Goal: Transaction & Acquisition: Purchase product/service

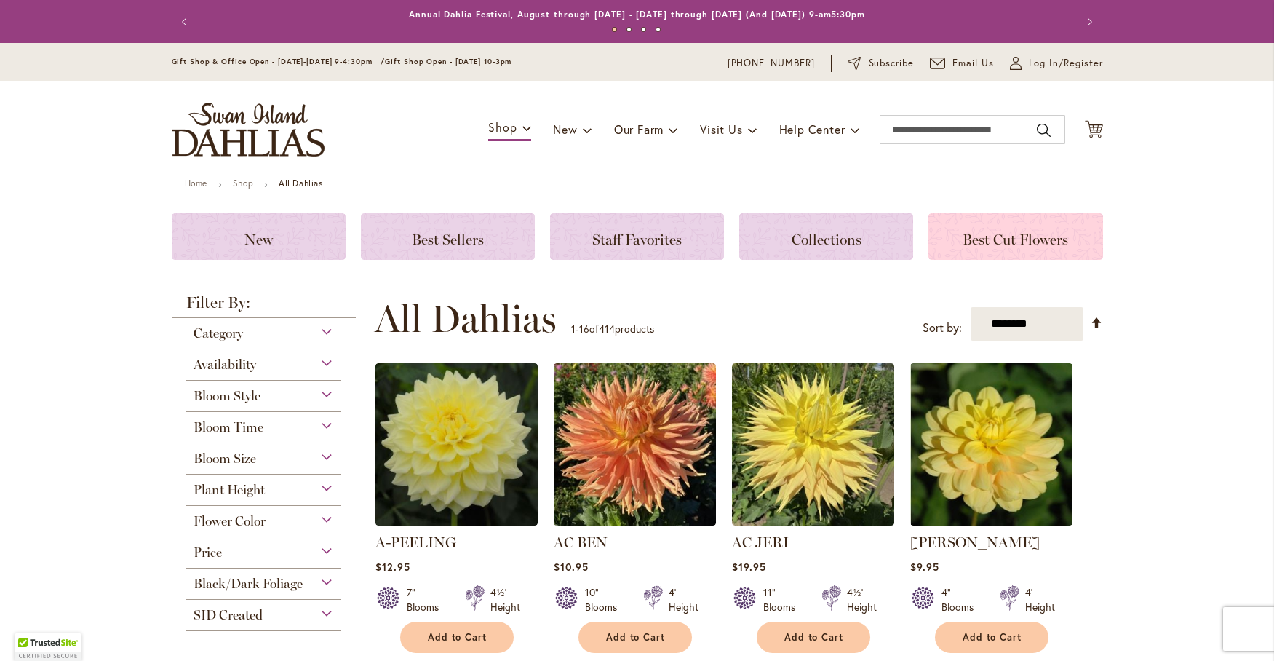
click at [1012, 234] on span "Best Cut Flowers" at bounding box center [1014, 239] width 105 height 17
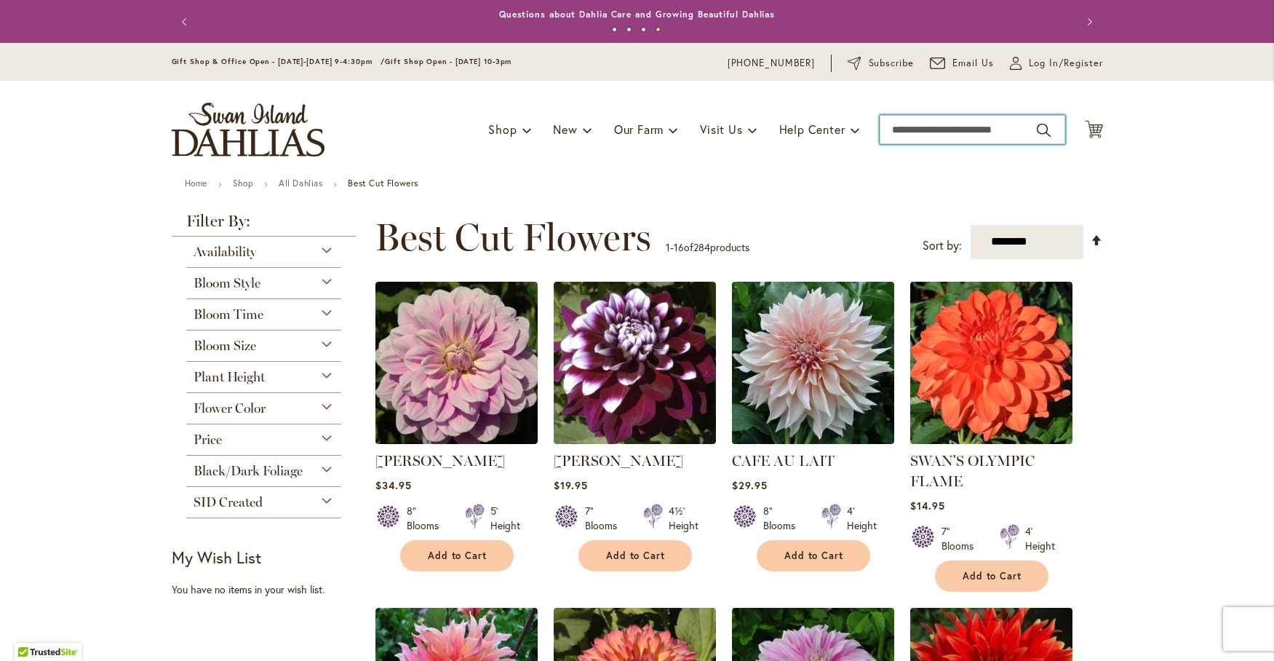
click at [894, 124] on input "Search" at bounding box center [973, 129] width 186 height 29
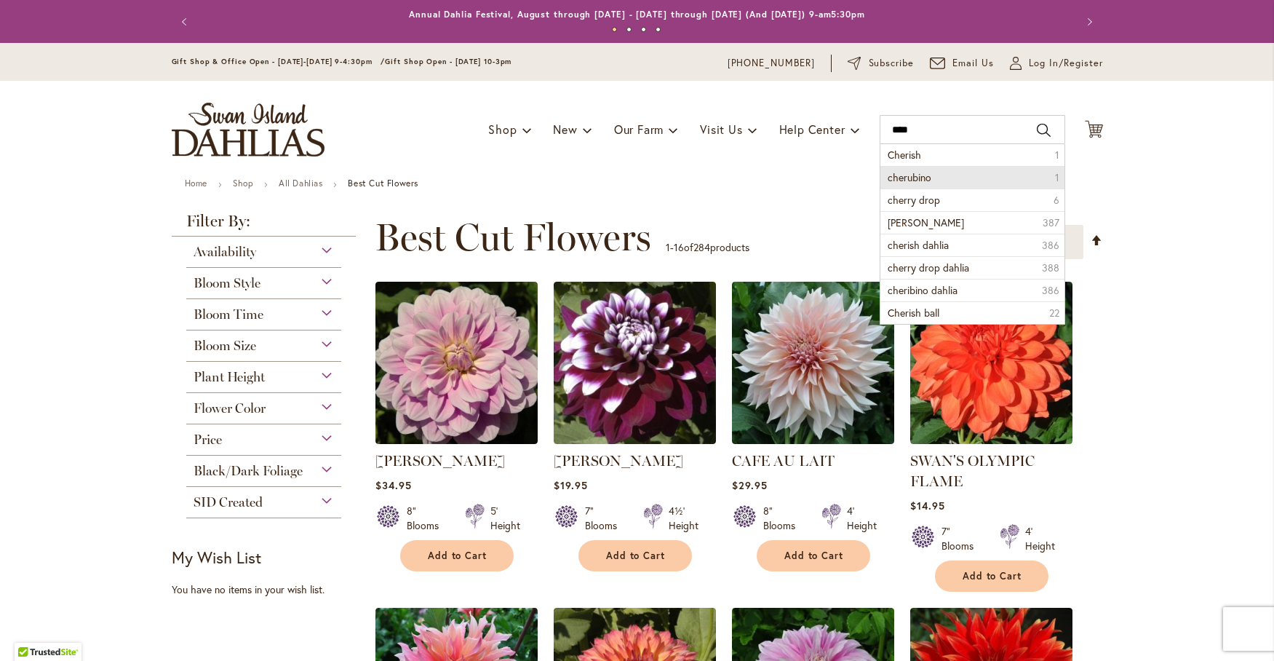
click at [907, 180] on span "cherubino" at bounding box center [910, 177] width 44 height 14
type input "*********"
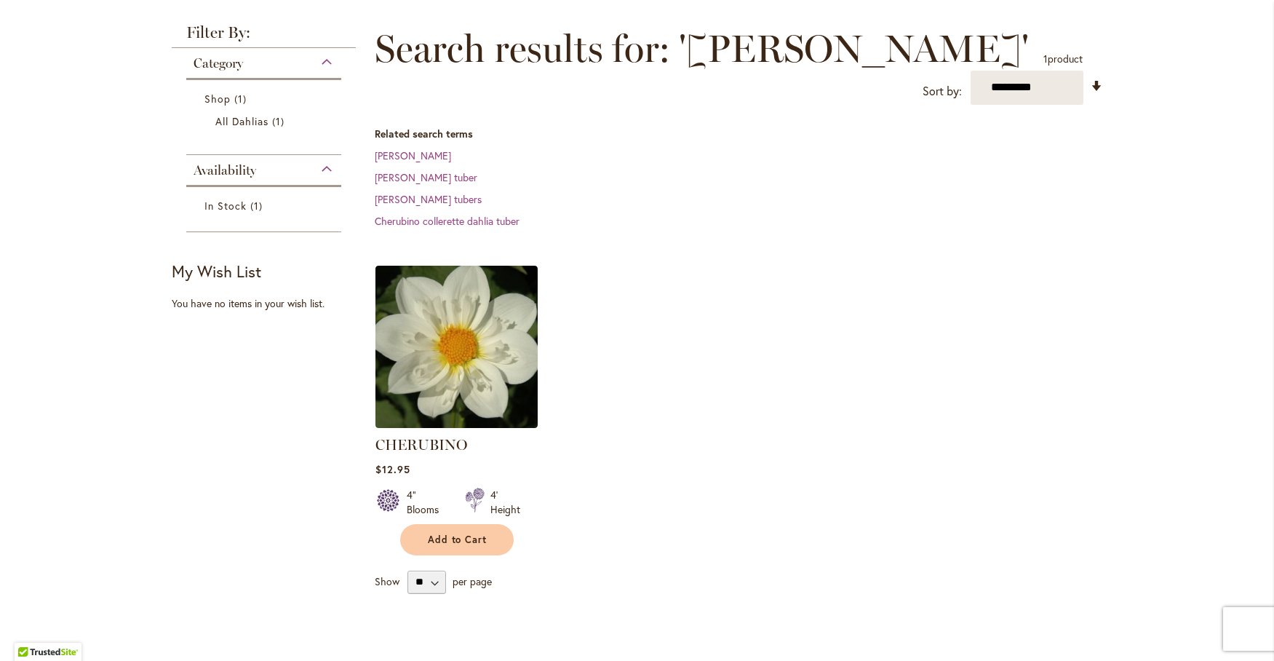
scroll to position [242, 0]
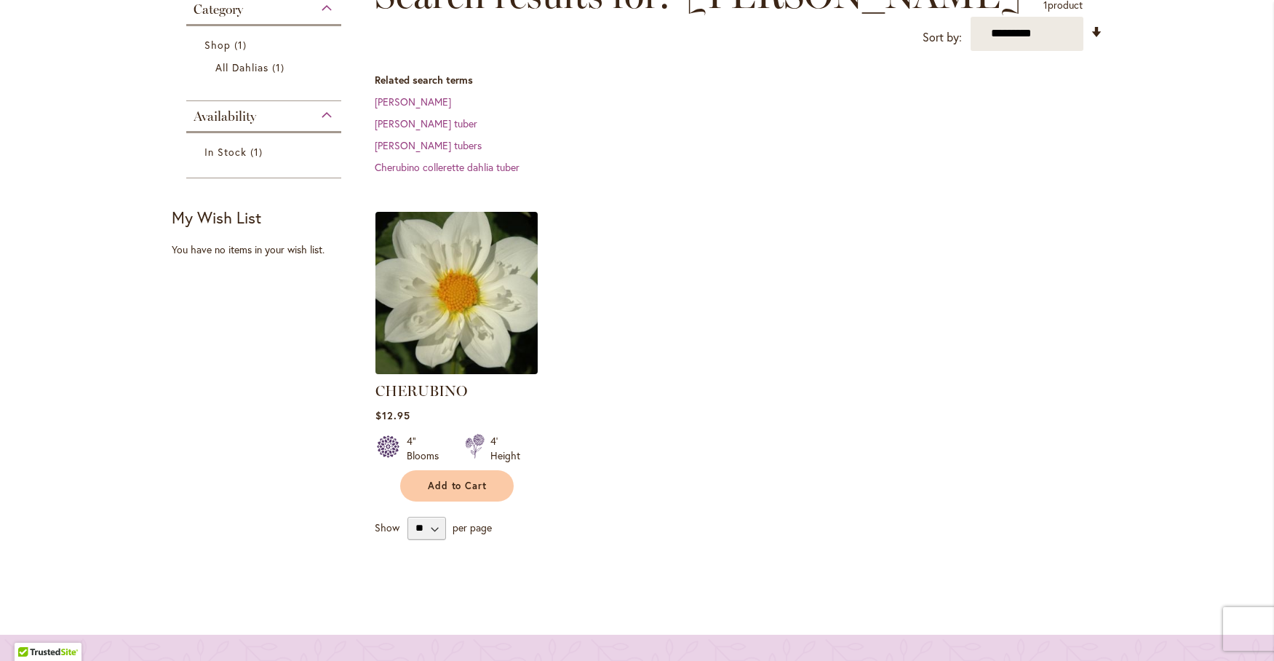
click at [472, 250] on img at bounding box center [456, 292] width 170 height 170
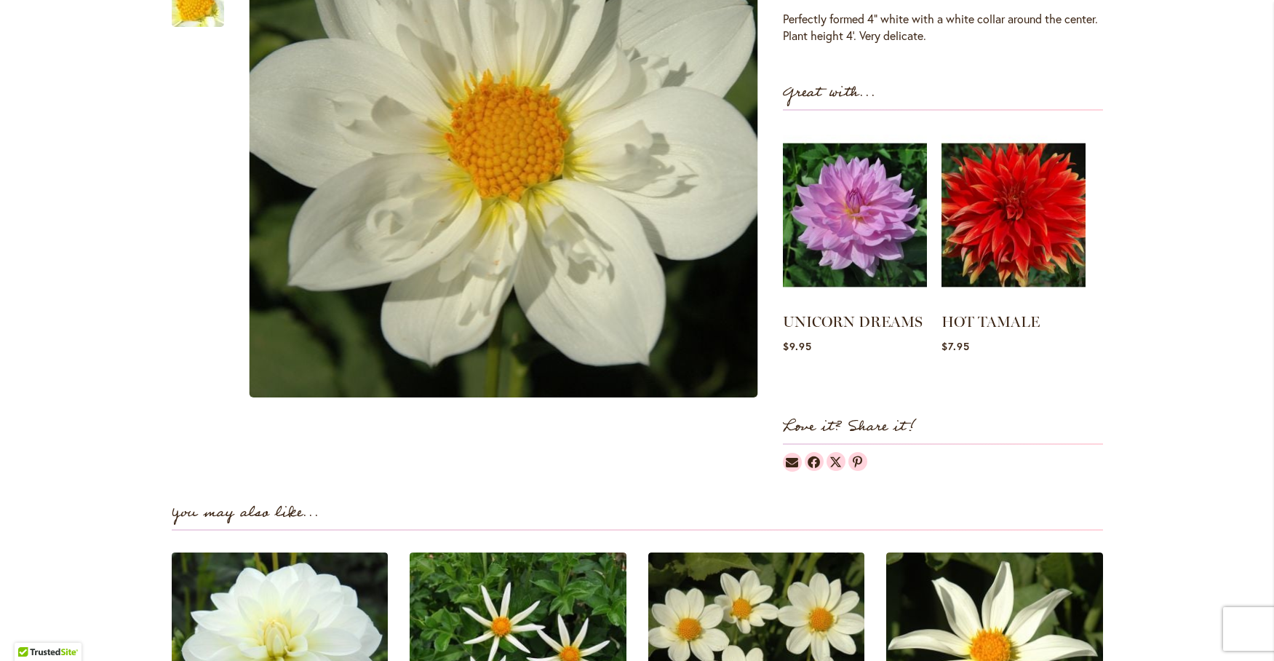
scroll to position [364, 0]
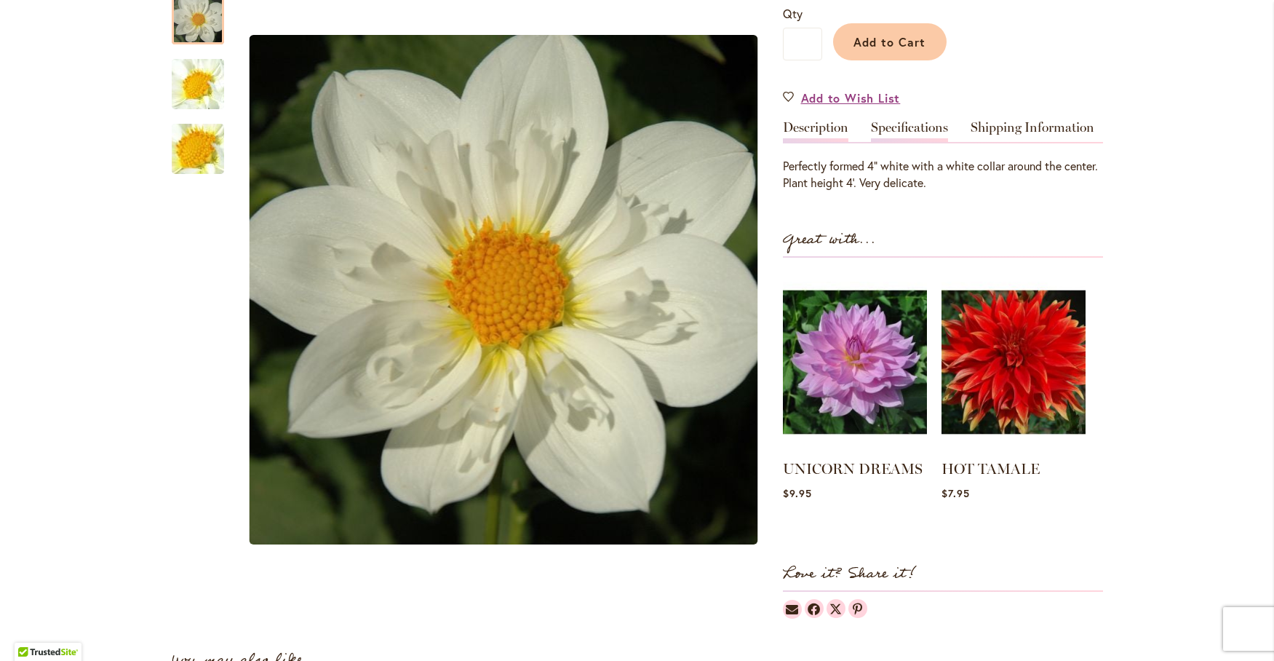
click at [913, 128] on link "Specifications" at bounding box center [909, 131] width 77 height 21
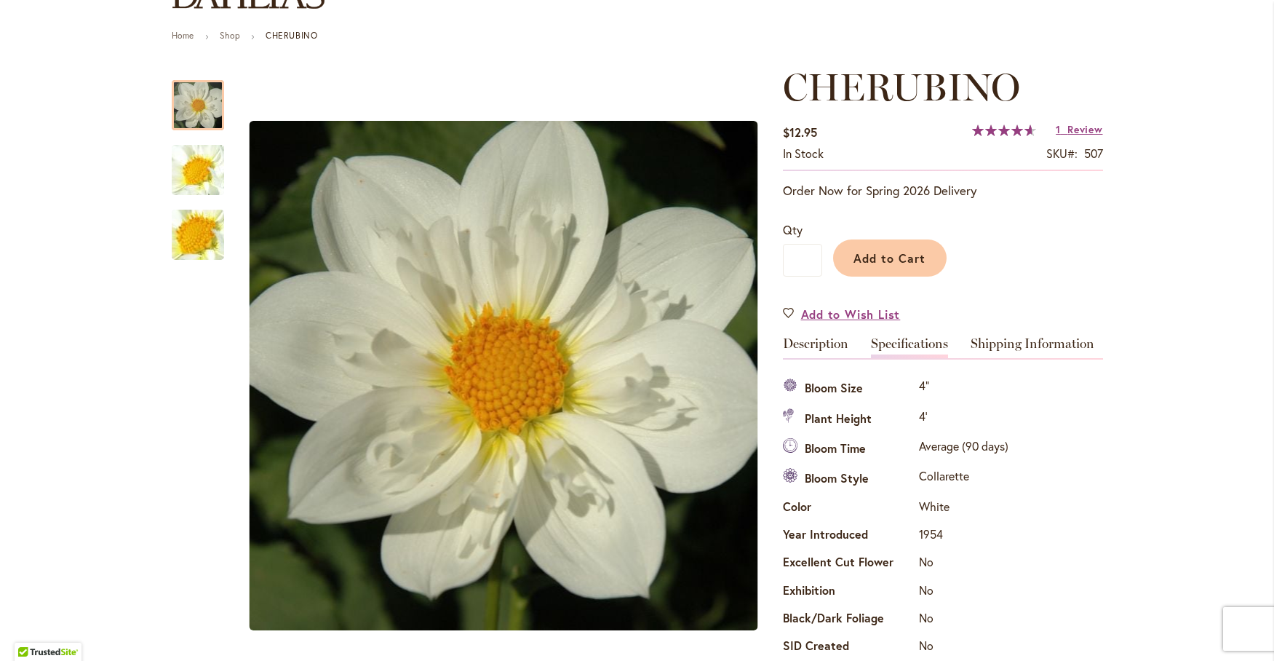
scroll to position [121, 0]
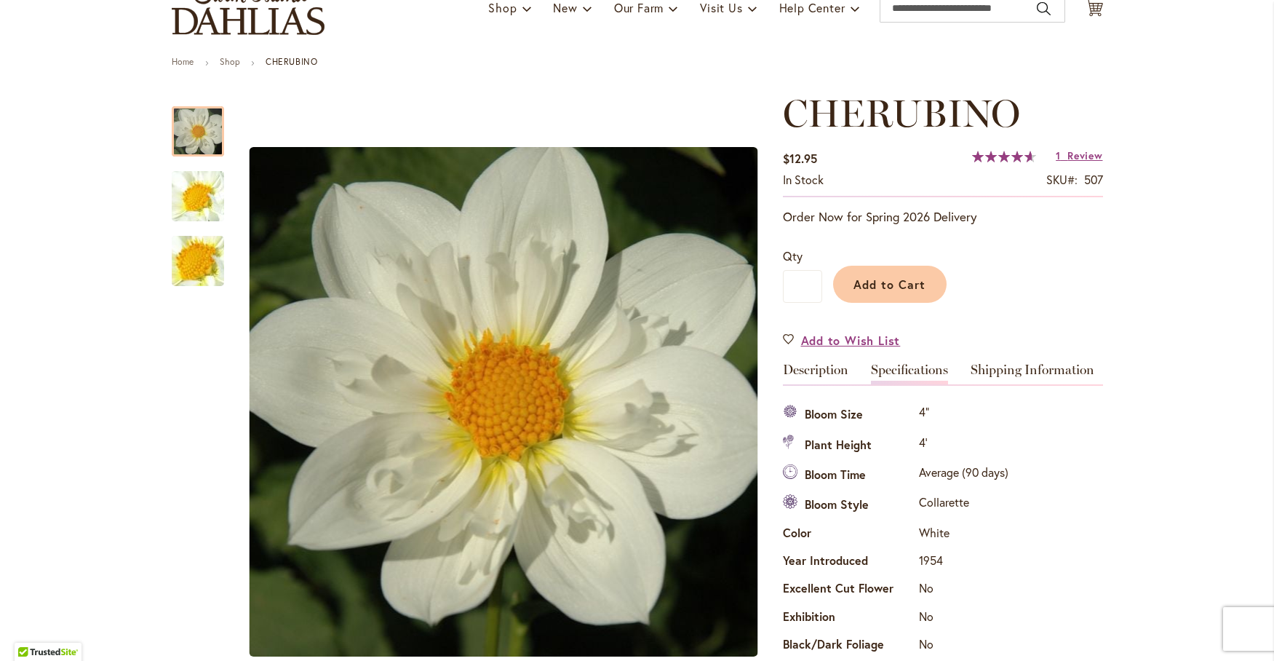
click at [1008, 155] on span "93 % of 100" at bounding box center [1002, 157] width 60 height 12
click at [1075, 158] on span "Review" at bounding box center [1084, 155] width 35 height 14
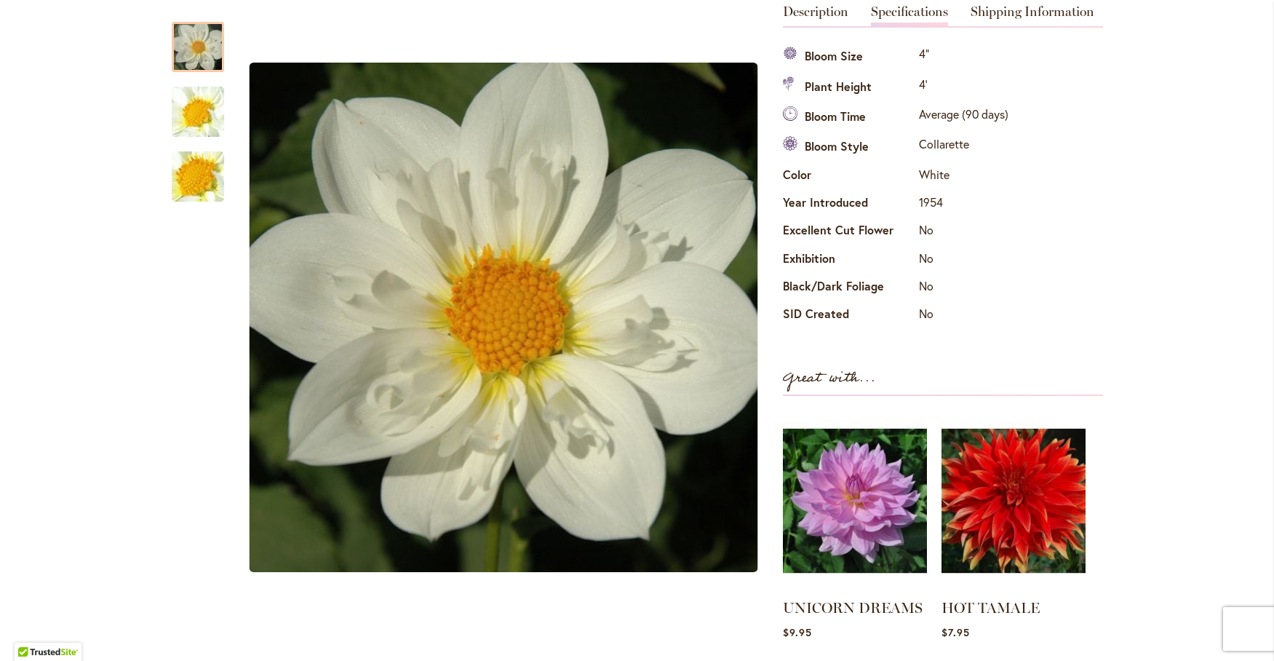
scroll to position [116, 0]
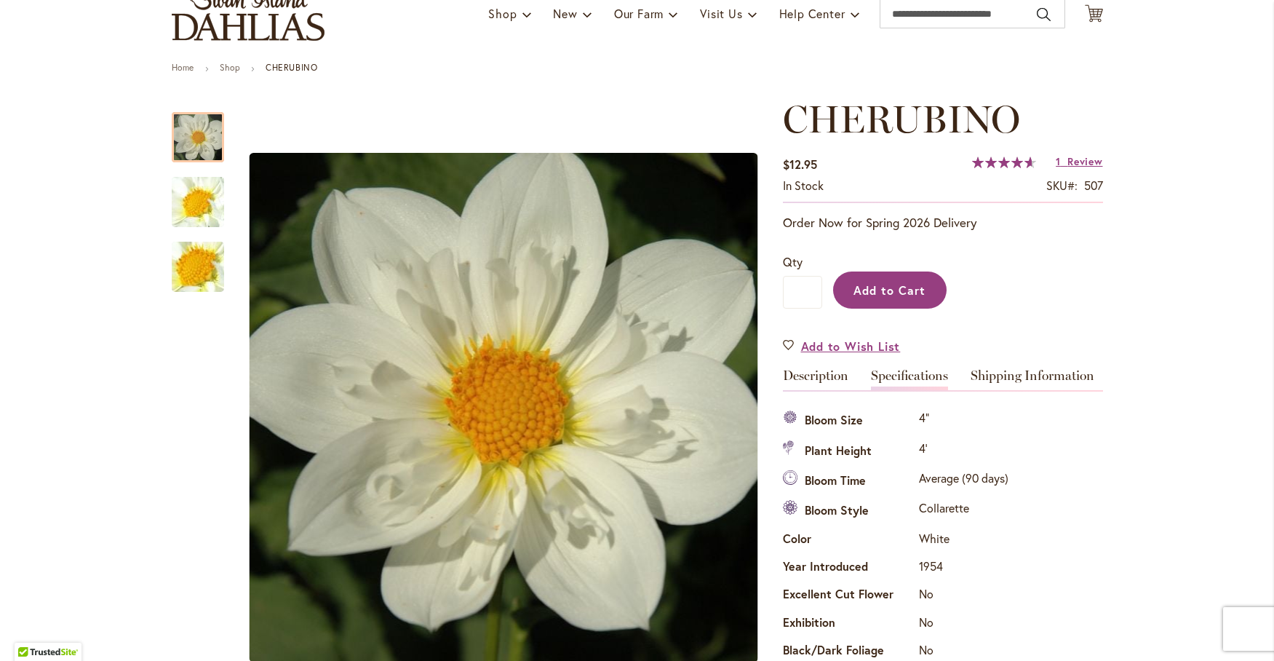
click at [897, 283] on span "Add to Cart" at bounding box center [889, 289] width 72 height 15
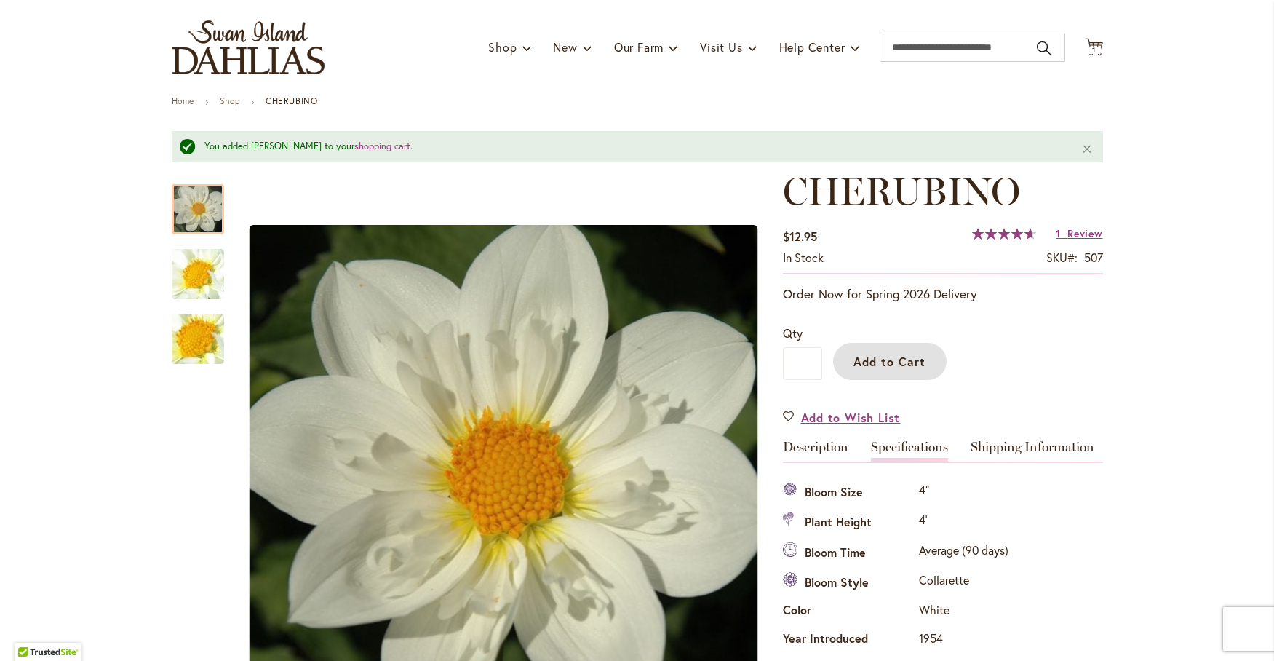
scroll to position [0, 0]
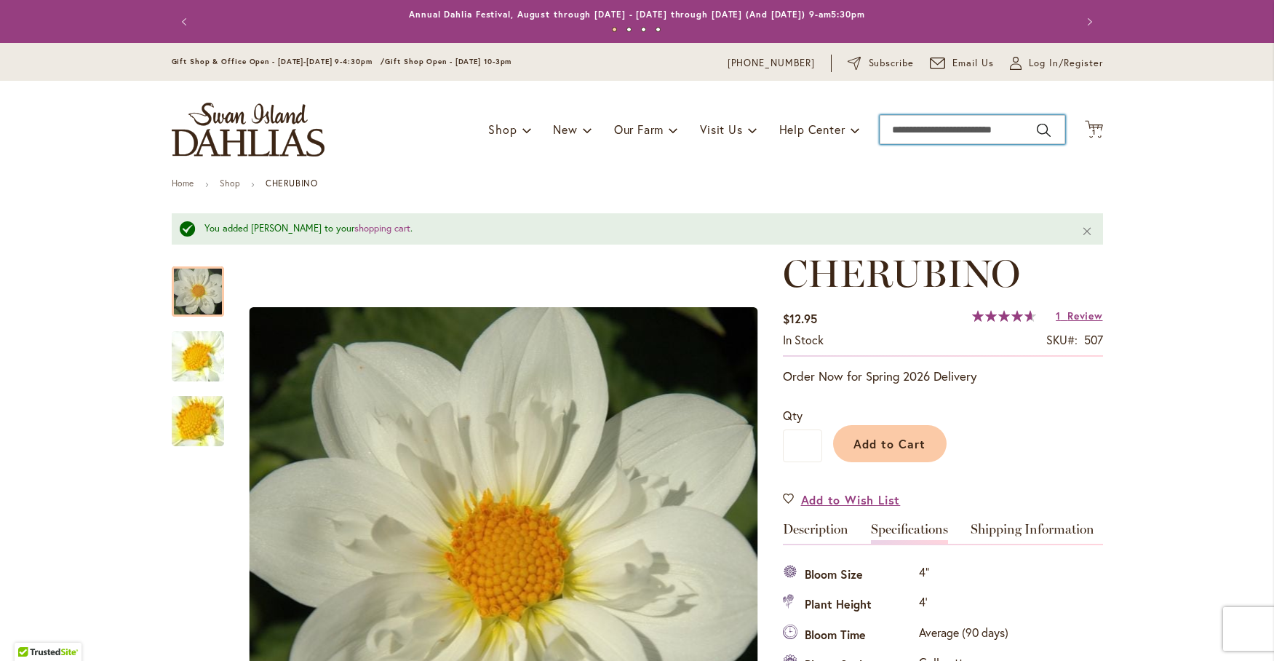
click at [899, 131] on input "Search" at bounding box center [973, 129] width 186 height 29
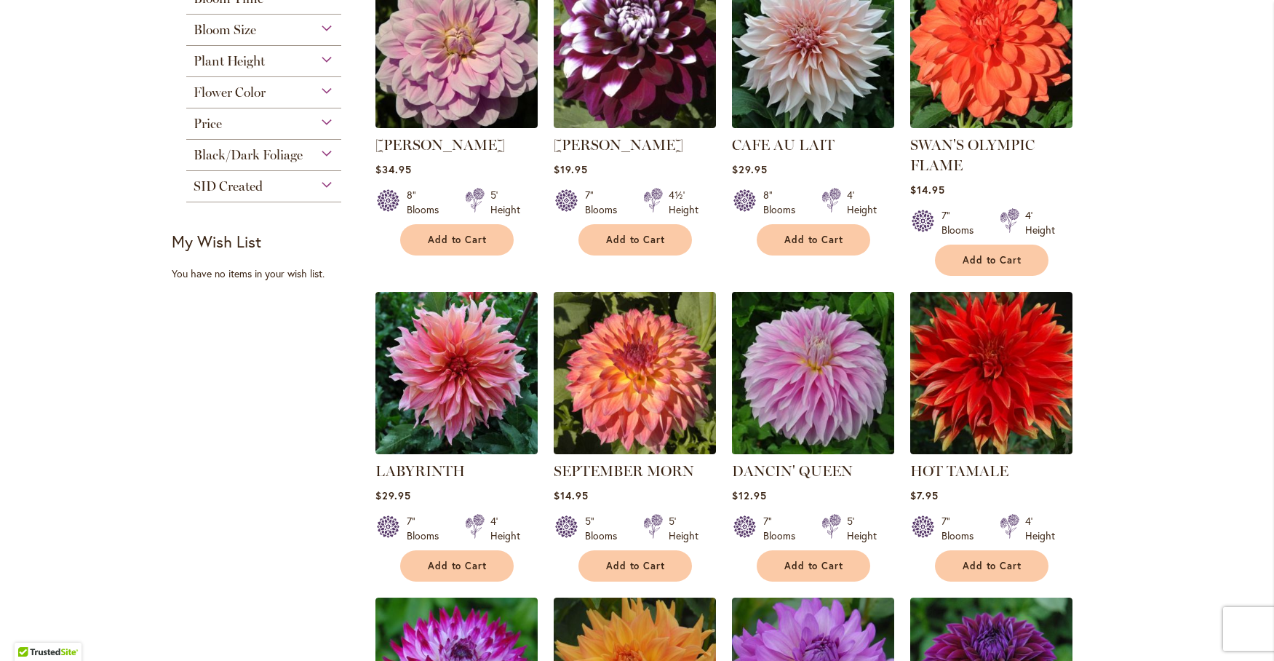
scroll to position [121, 0]
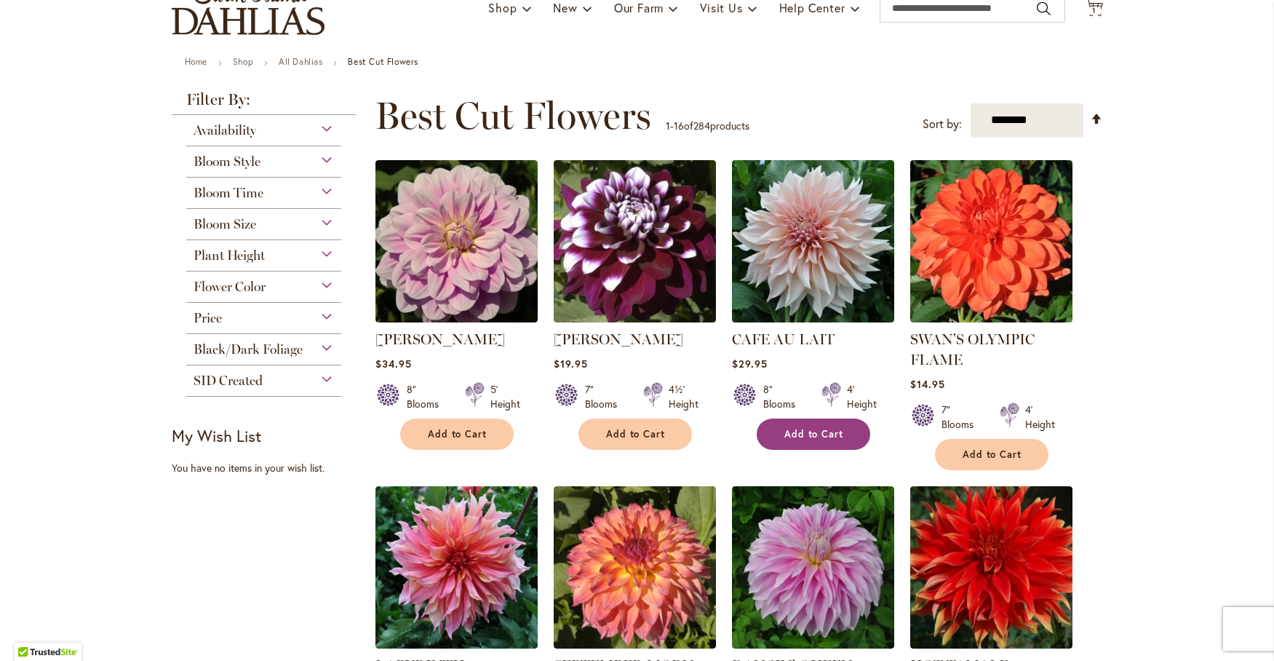
click at [810, 431] on span "Add to Cart" at bounding box center [814, 434] width 60 height 12
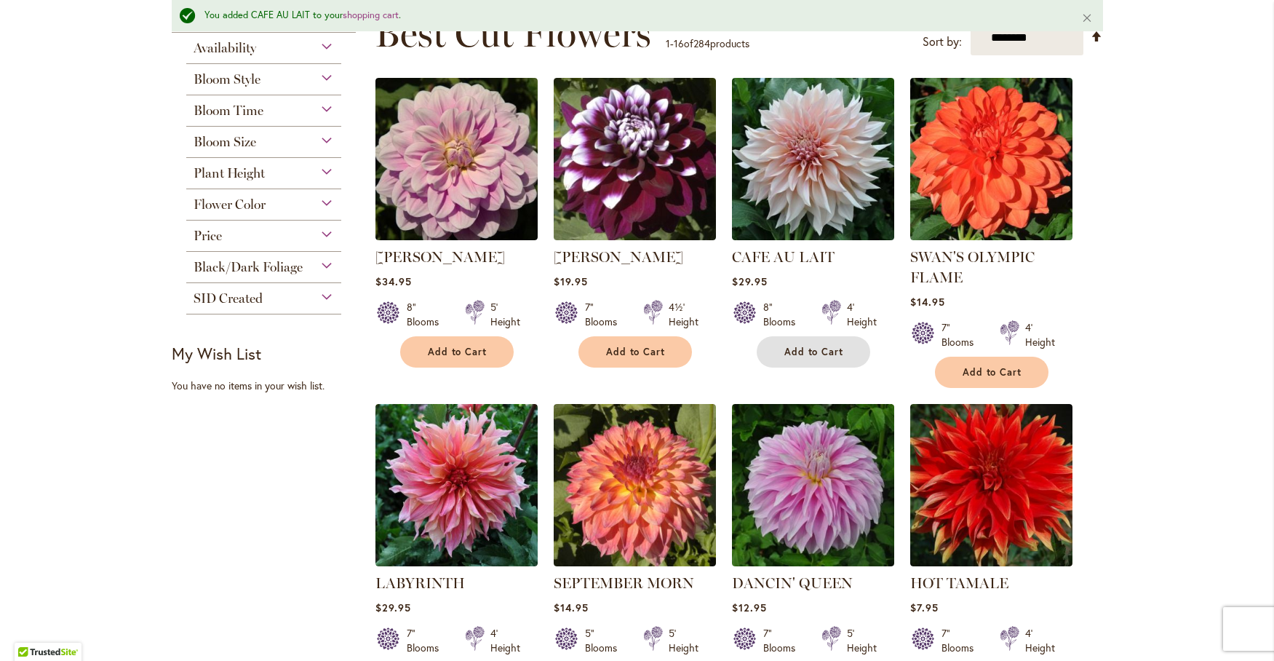
scroll to position [364, 0]
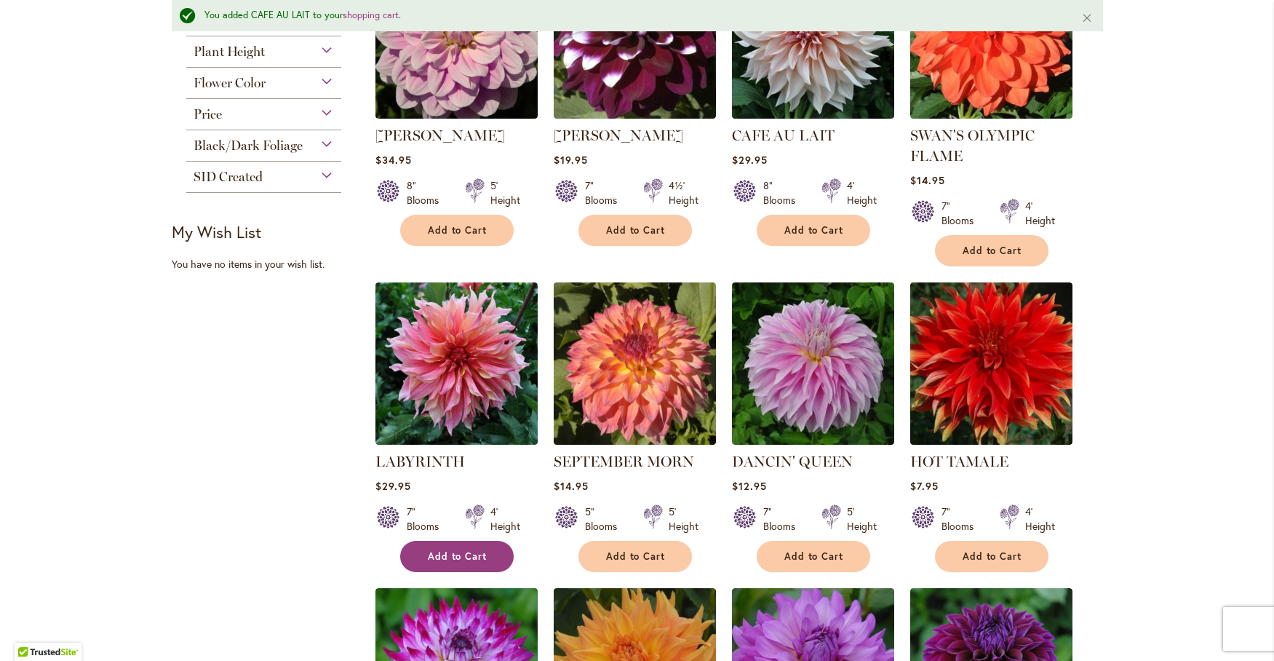
click at [457, 557] on span "Add to Cart" at bounding box center [458, 556] width 60 height 12
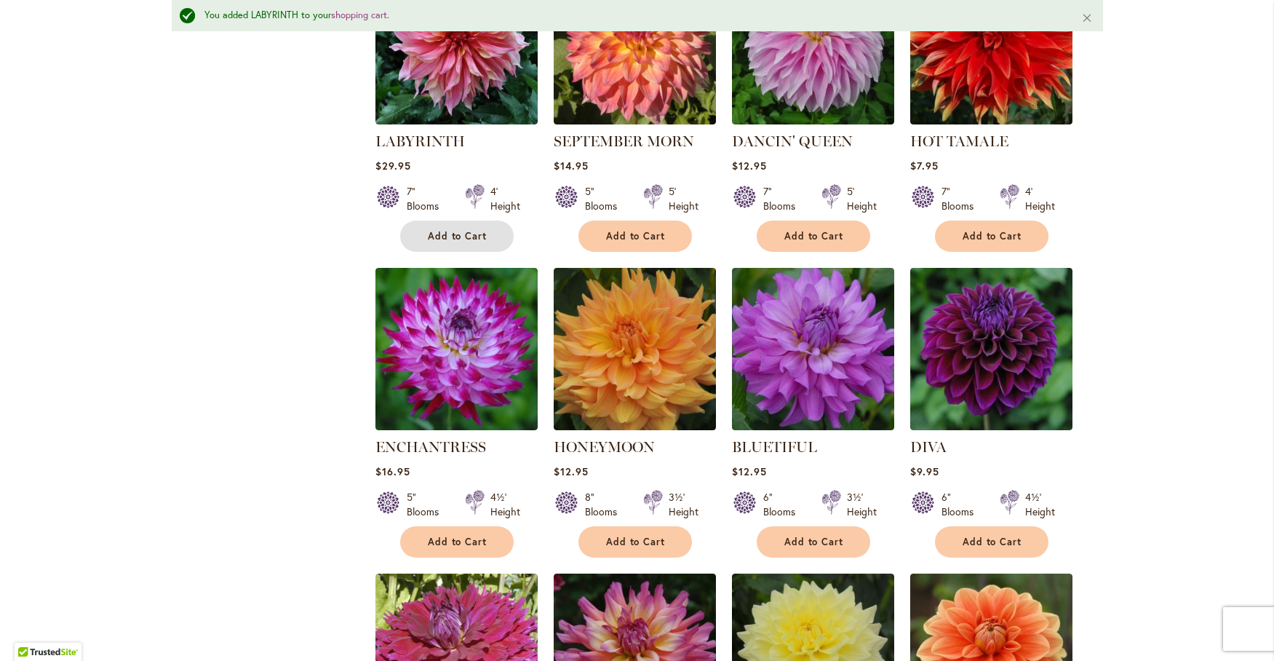
scroll to position [728, 0]
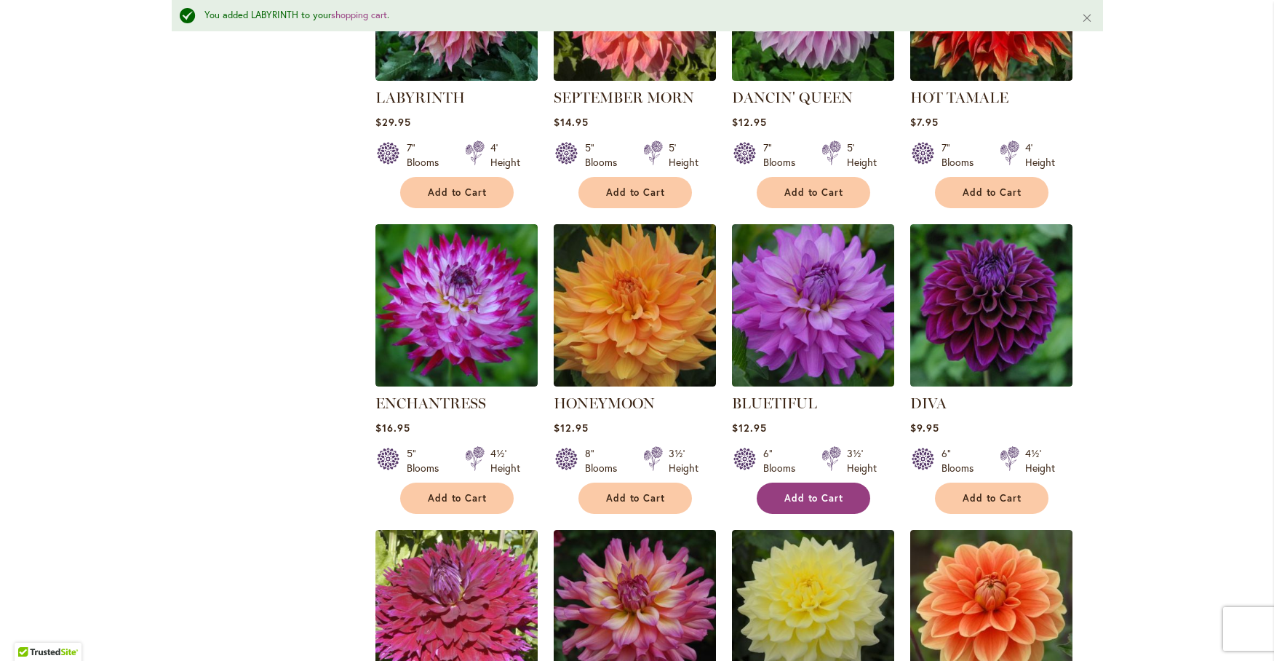
click at [807, 496] on span "Add to Cart" at bounding box center [814, 498] width 60 height 12
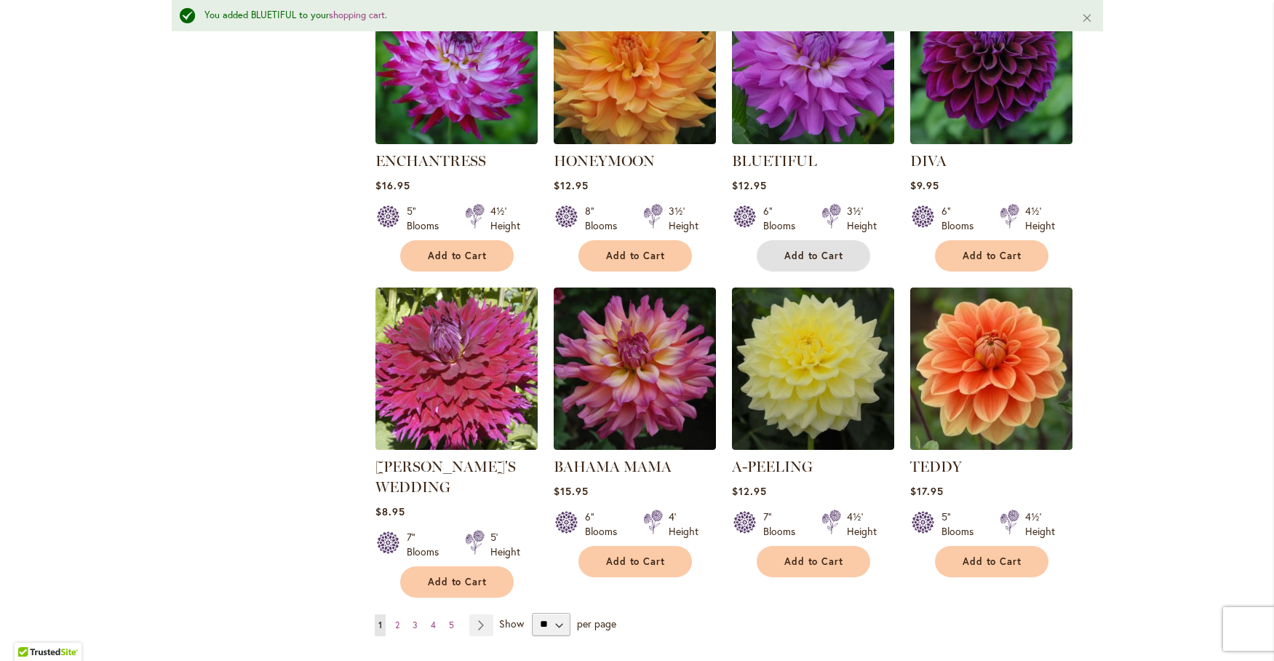
scroll to position [1091, 0]
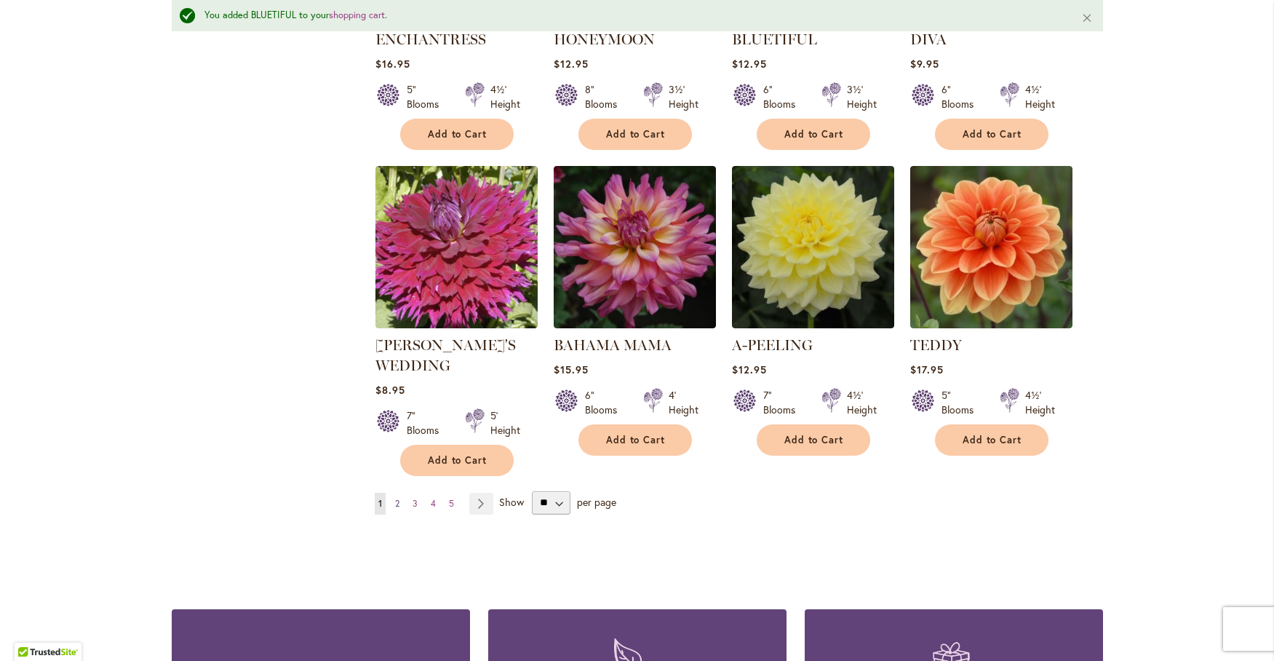
click at [396, 499] on link "Page 2" at bounding box center [397, 504] width 12 height 22
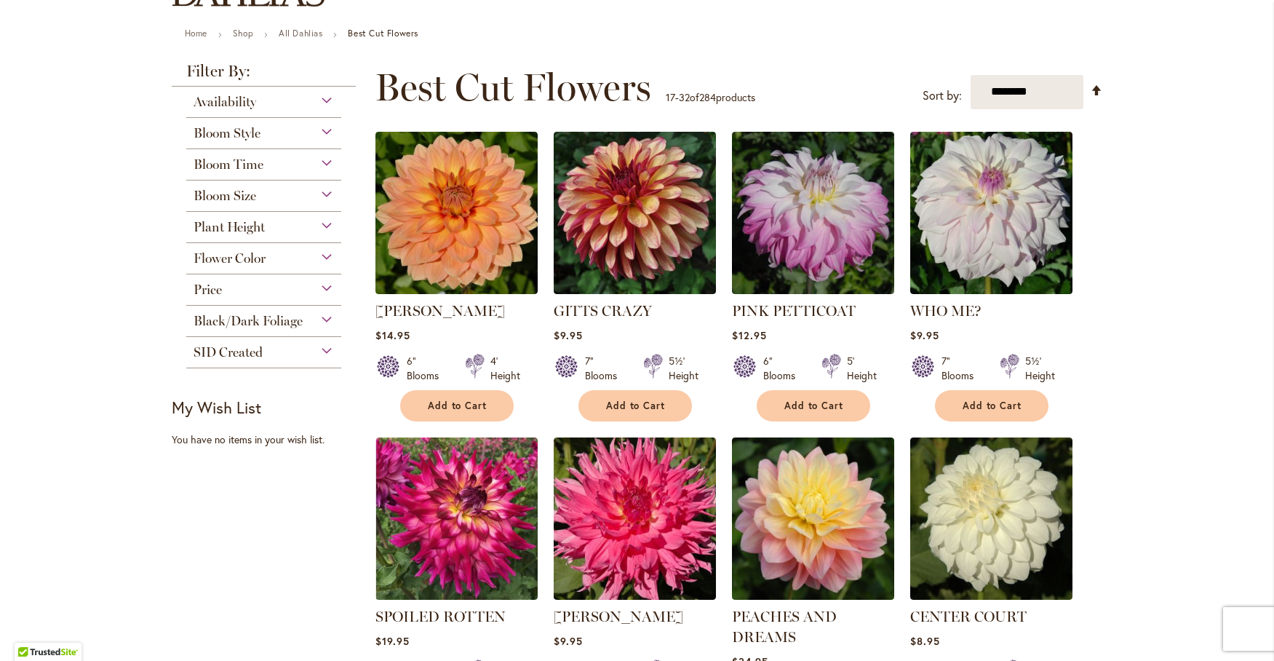
scroll to position [121, 0]
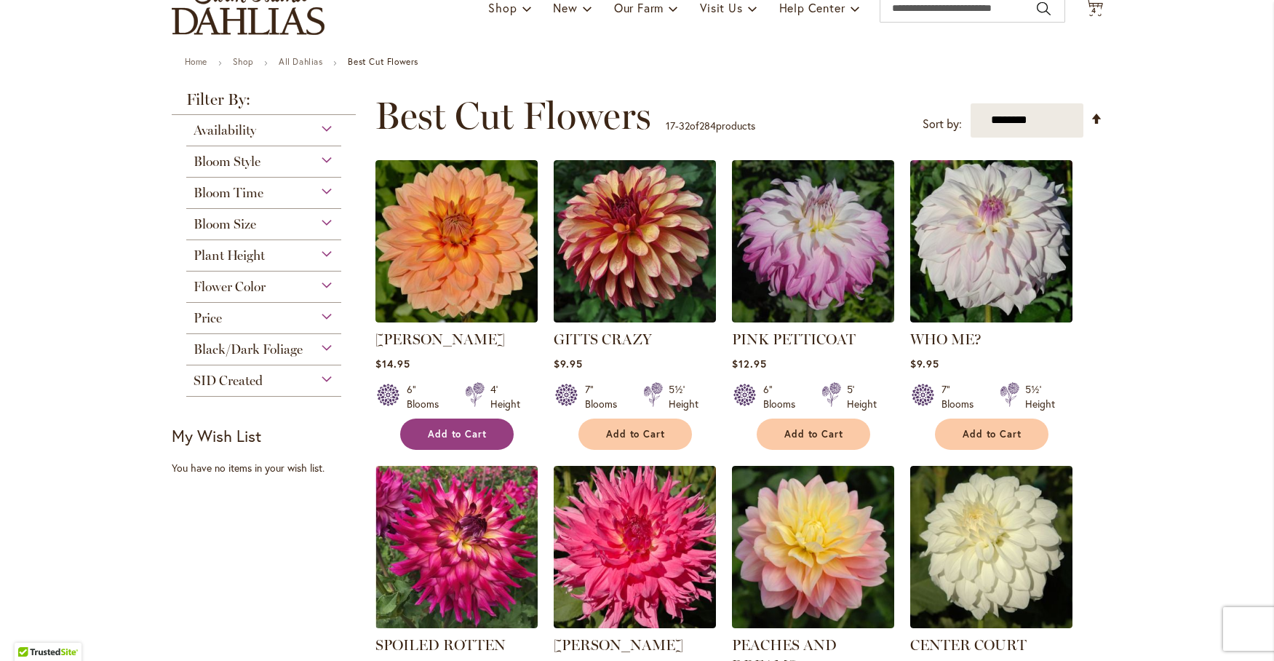
click at [446, 429] on span "Add to Cart" at bounding box center [458, 434] width 60 height 12
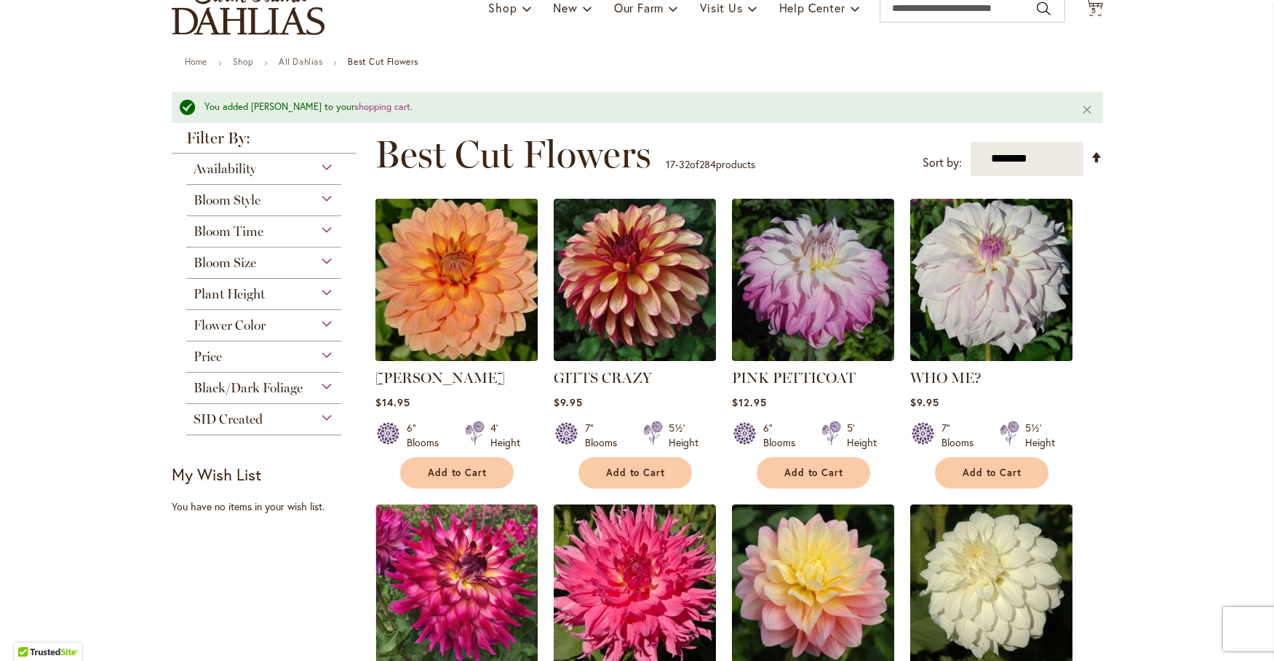
click at [475, 252] on img at bounding box center [456, 279] width 170 height 170
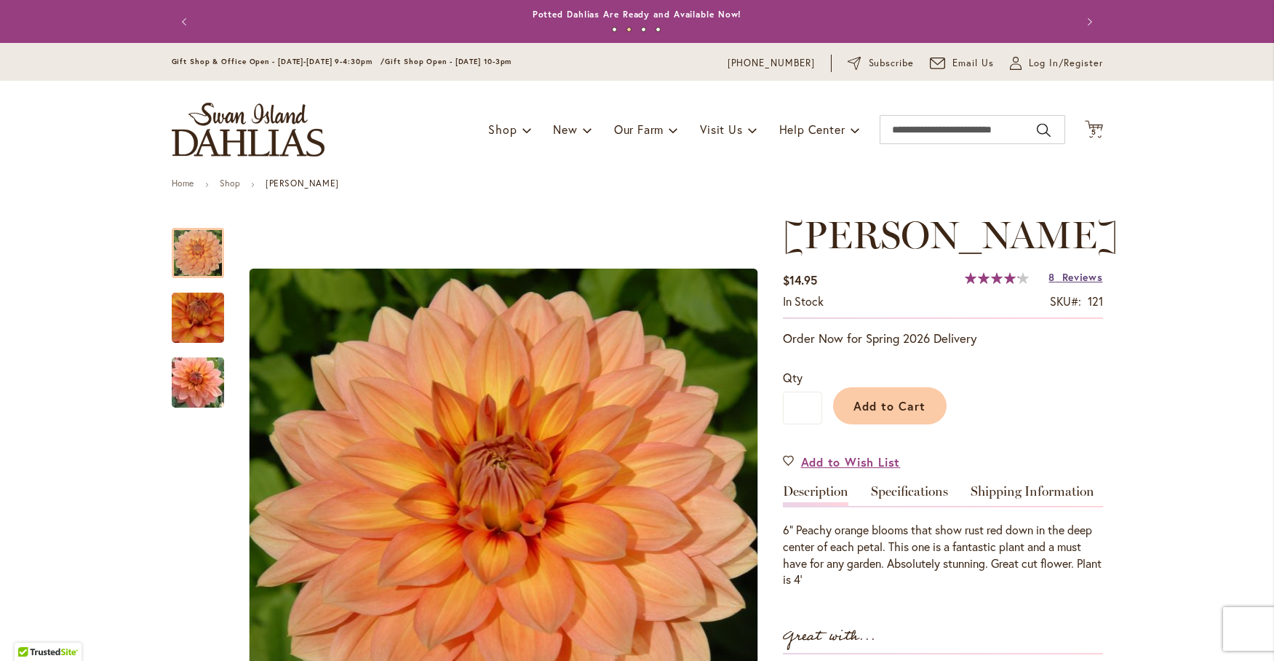
click at [1071, 272] on span "Reviews" at bounding box center [1082, 277] width 41 height 14
click at [896, 132] on input "Search" at bounding box center [973, 129] width 186 height 29
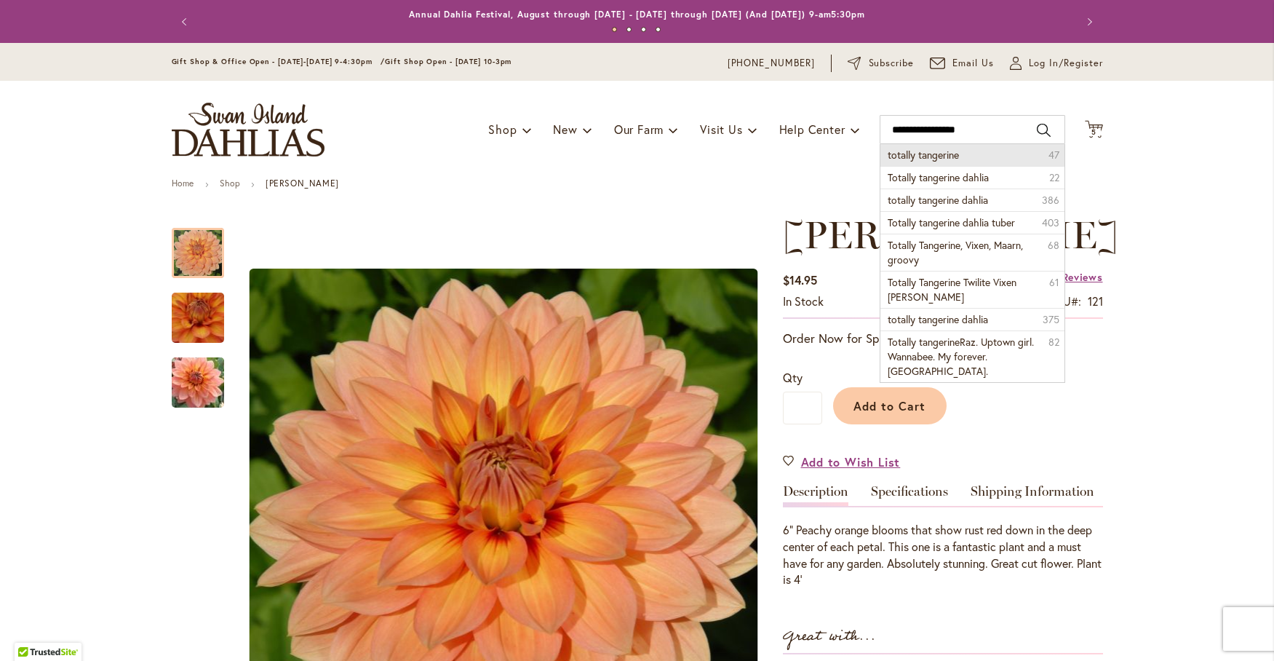
click at [913, 147] on li "totally tangerine 47" at bounding box center [972, 155] width 184 height 22
type input "**********"
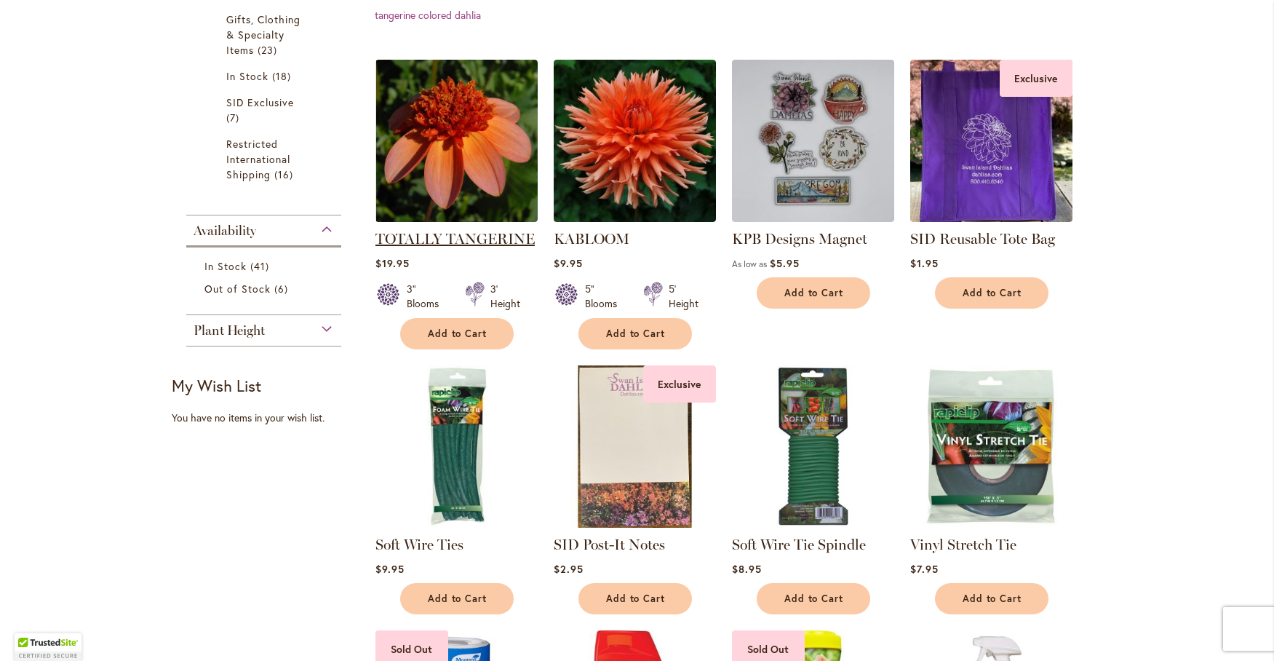
scroll to position [485, 0]
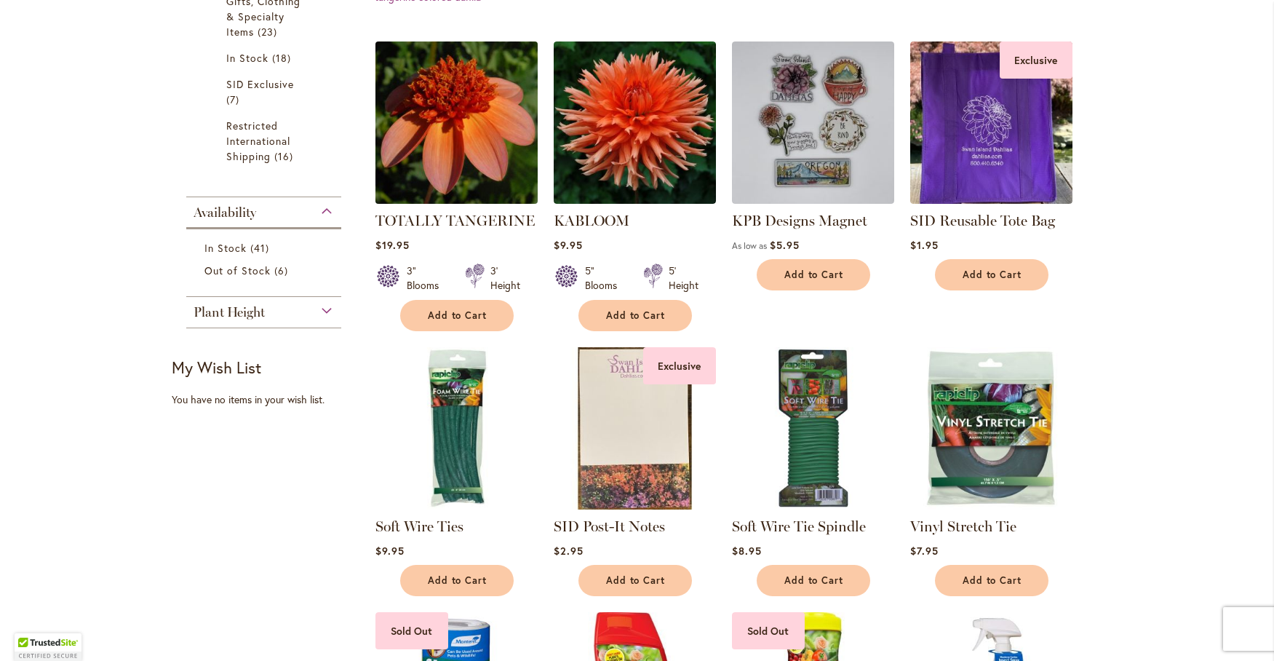
click at [485, 113] on img at bounding box center [456, 122] width 170 height 170
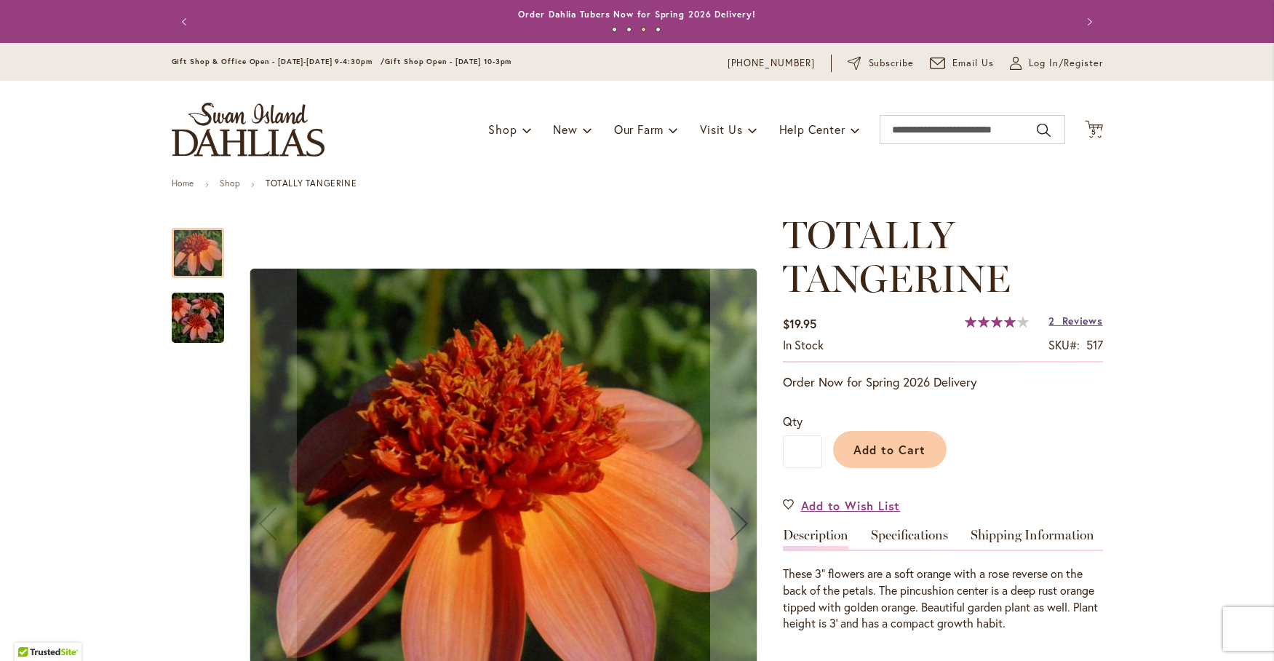
click at [1080, 322] on span "Reviews" at bounding box center [1082, 321] width 41 height 14
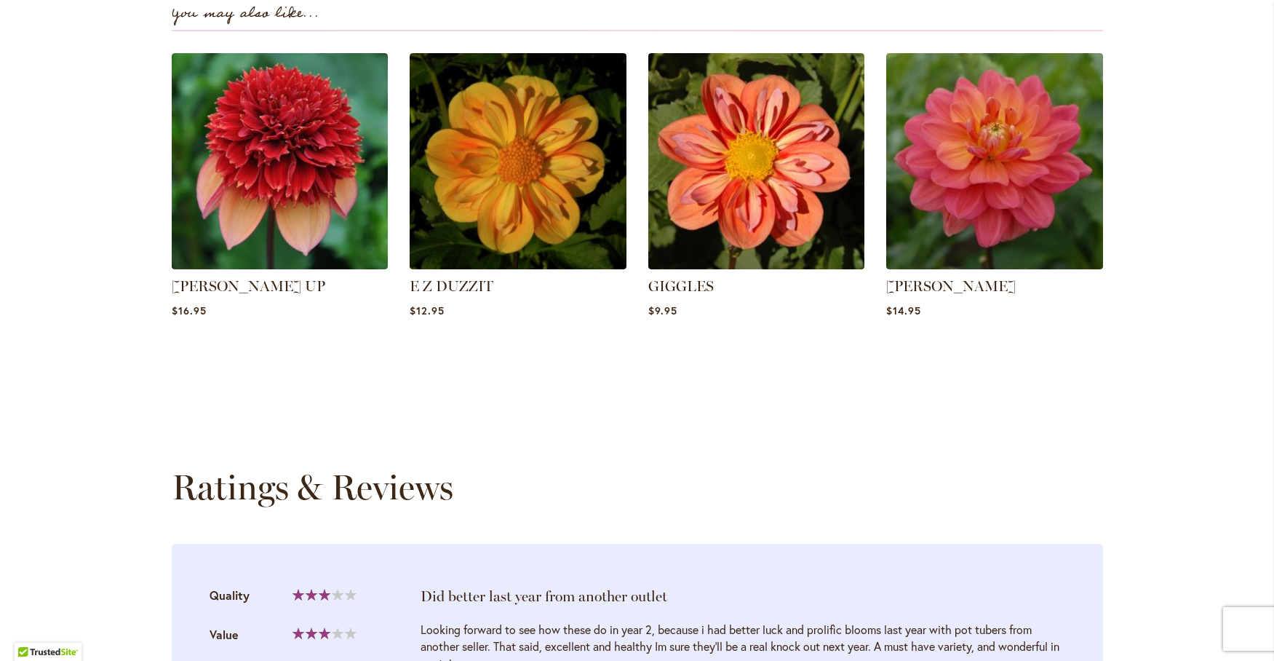
scroll to position [1515, 0]
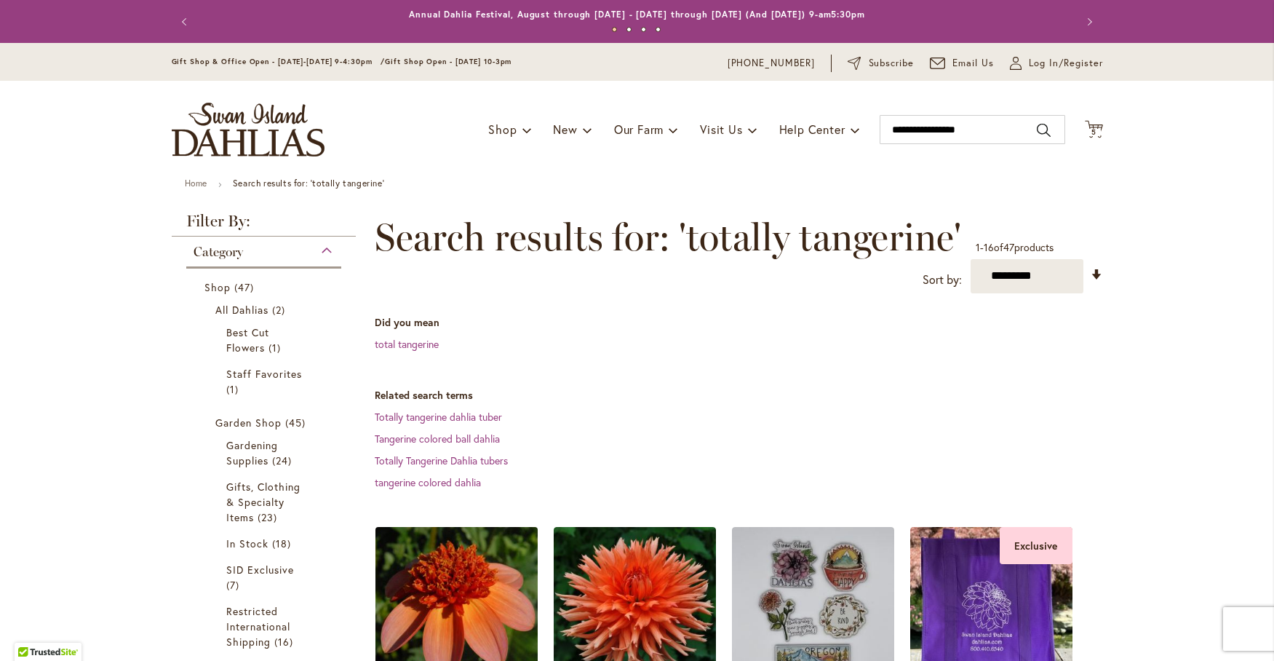
click at [493, 583] on img at bounding box center [456, 607] width 170 height 170
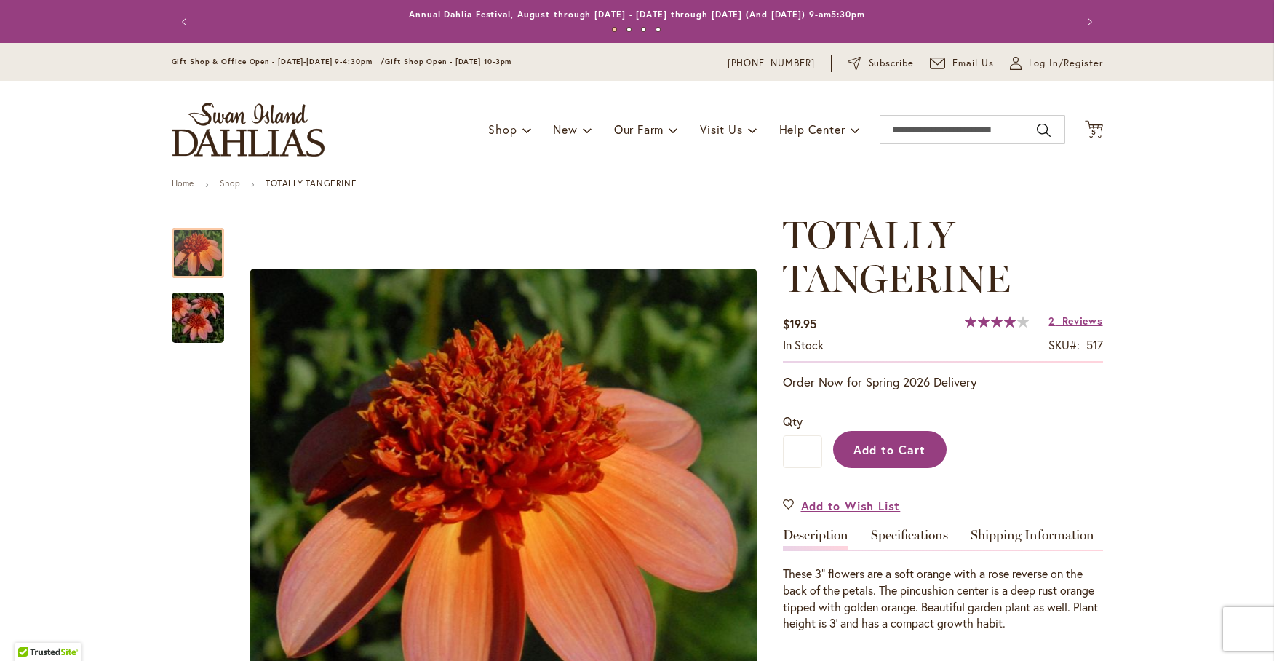
click at [879, 453] on span "Add to Cart" at bounding box center [889, 449] width 72 height 15
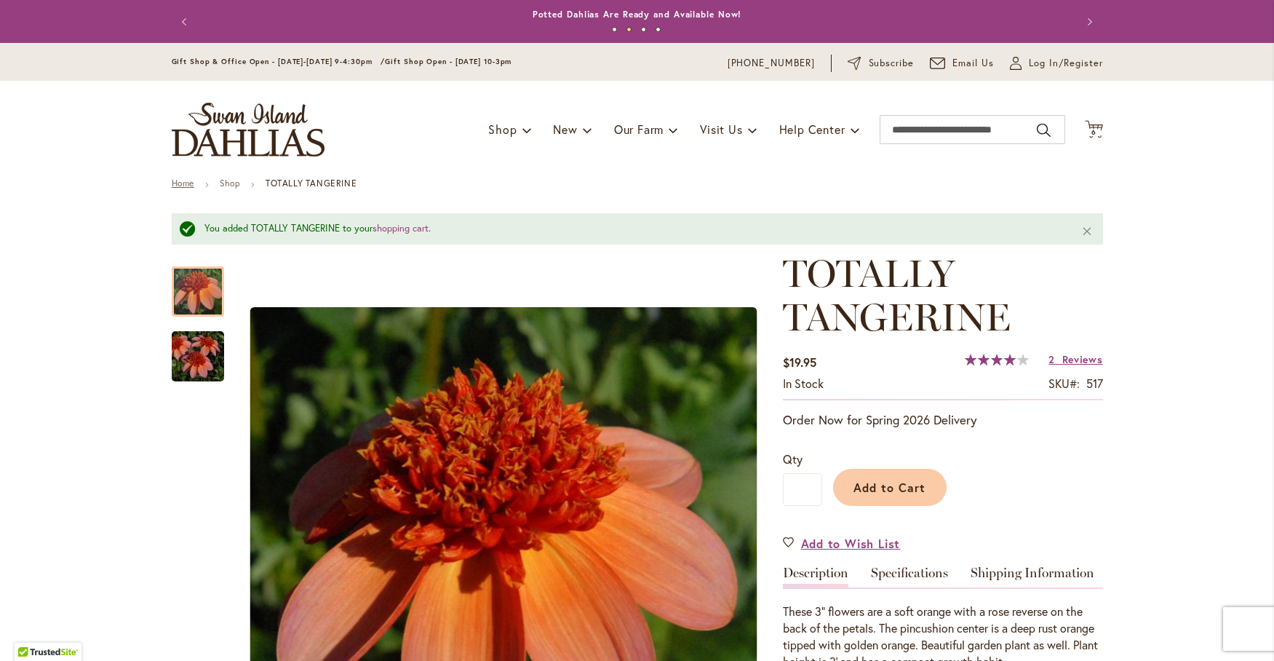
click at [175, 183] on link "Home" at bounding box center [183, 183] width 23 height 11
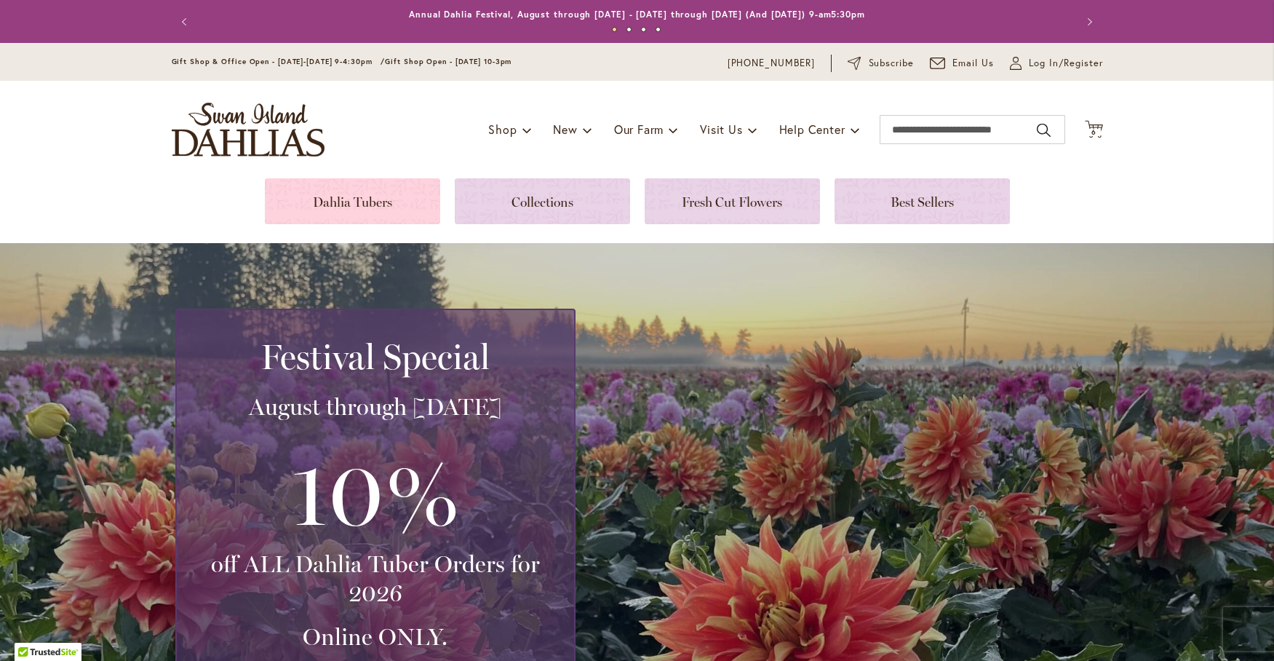
click at [367, 202] on link at bounding box center [352, 201] width 175 height 46
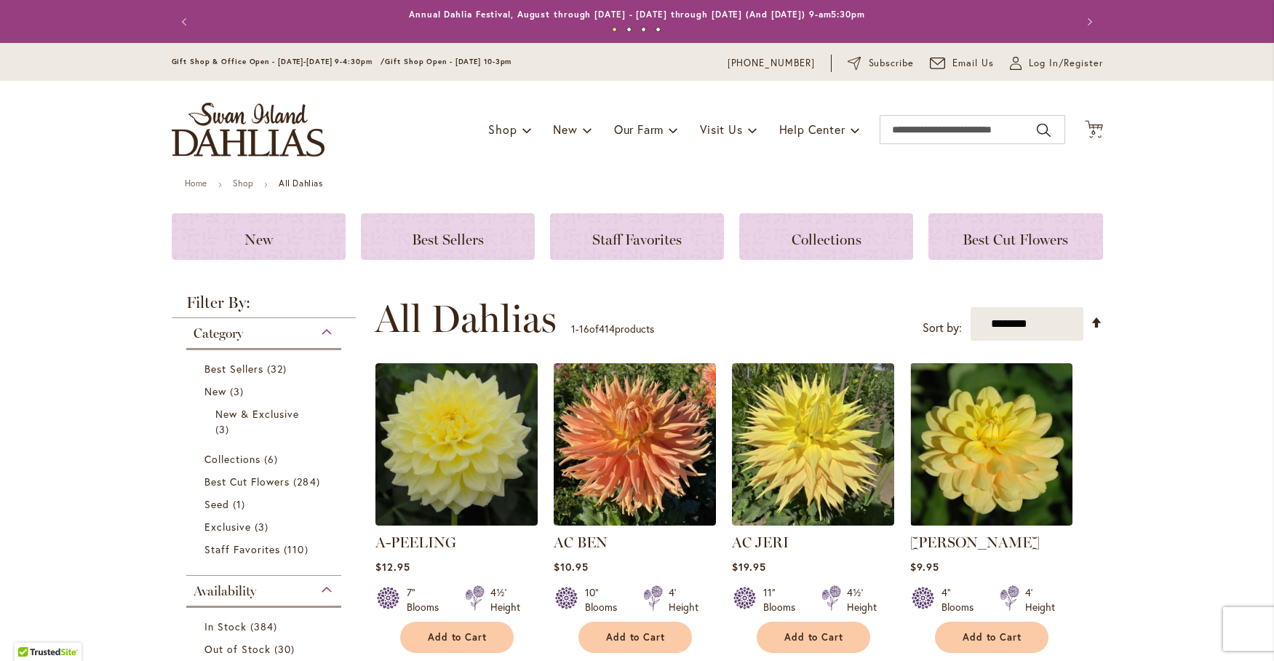
click at [1042, 244] on span "Best Cut Flowers" at bounding box center [1014, 239] width 105 height 17
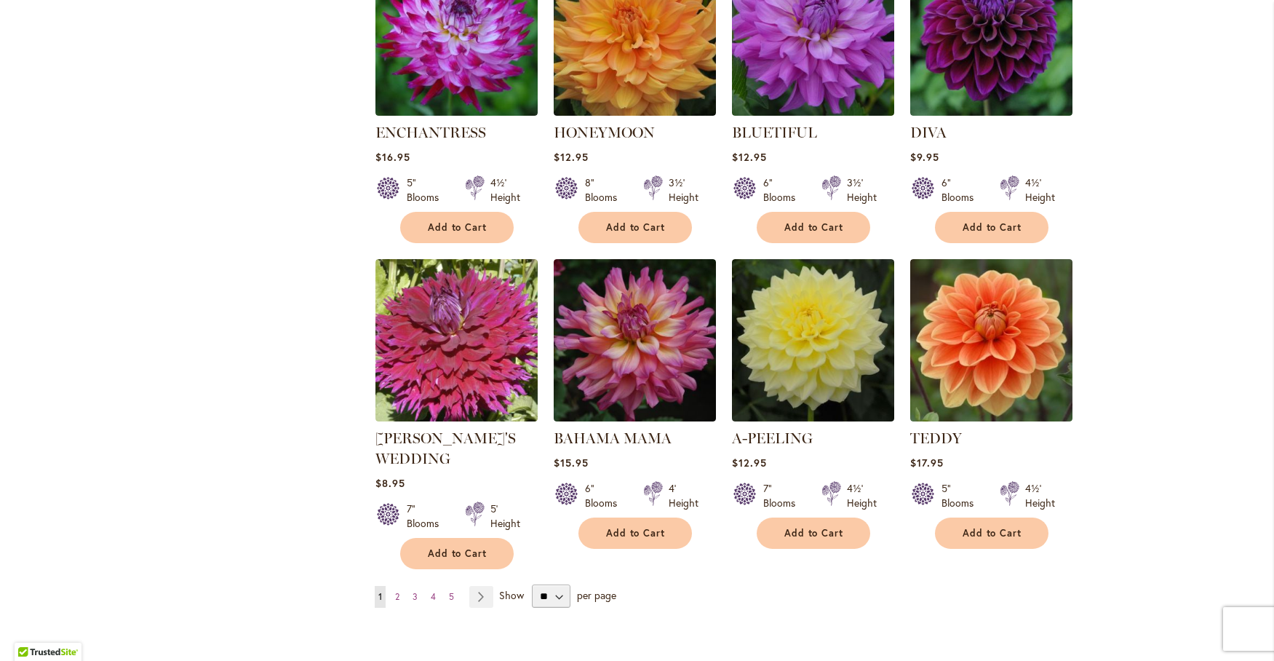
scroll to position [970, 0]
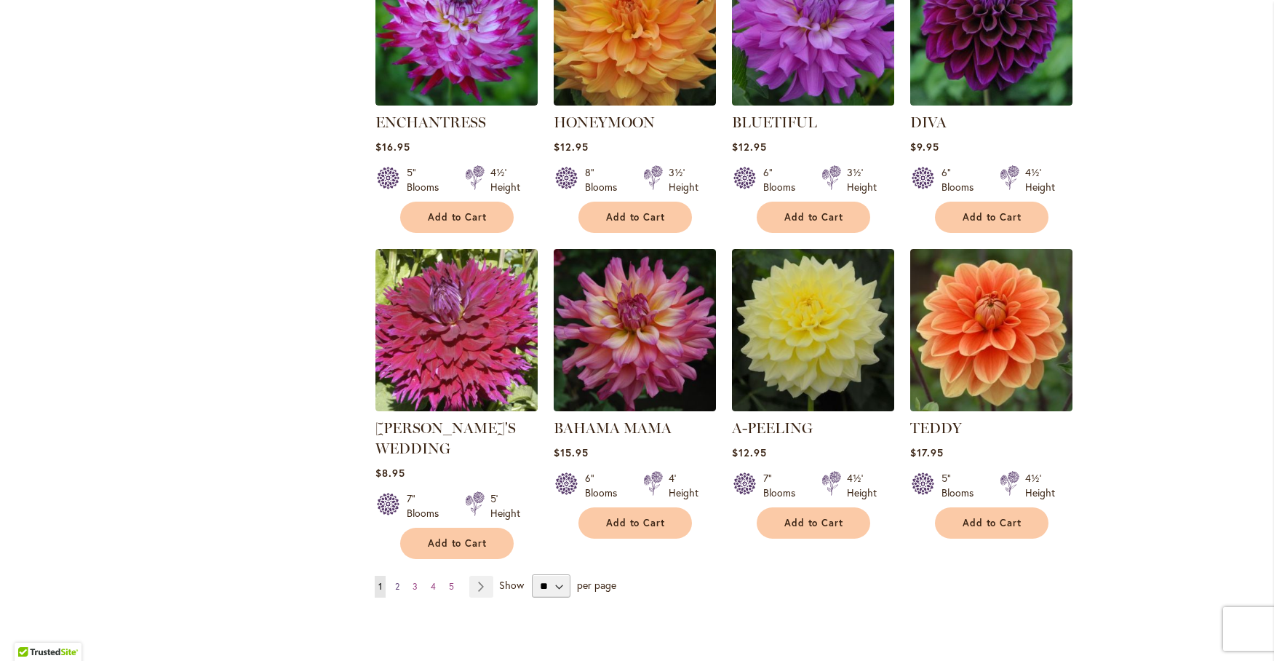
click at [395, 581] on span "2" at bounding box center [397, 586] width 4 height 11
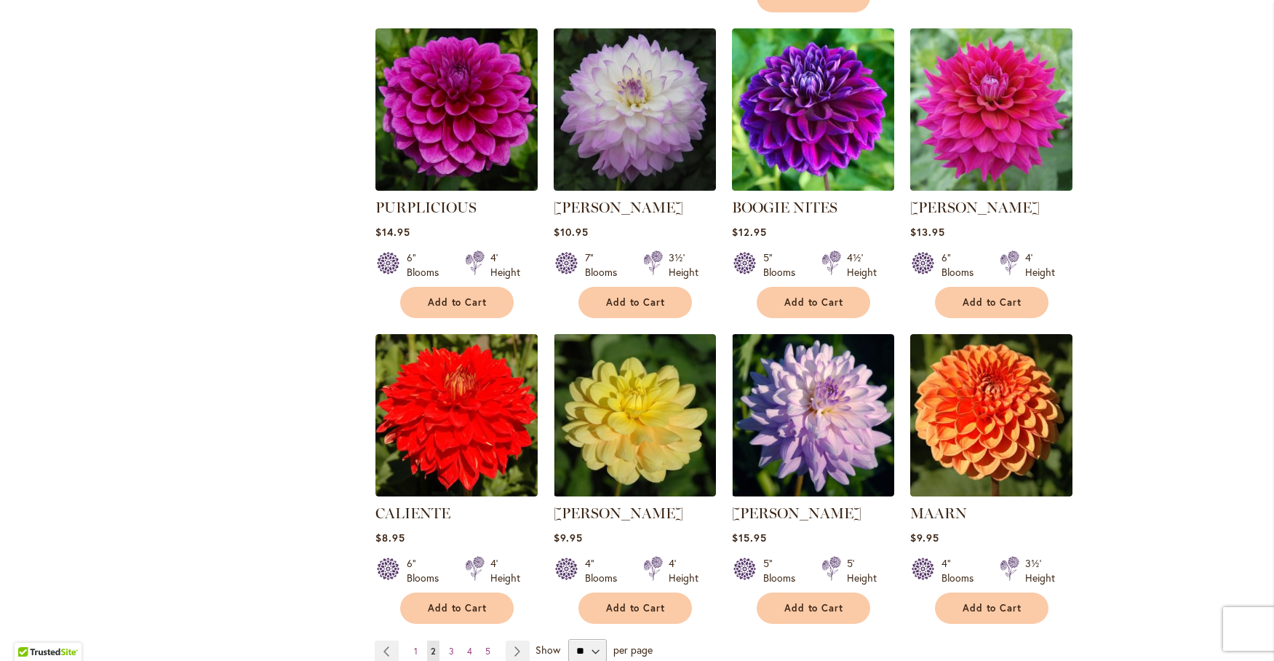
scroll to position [970, 0]
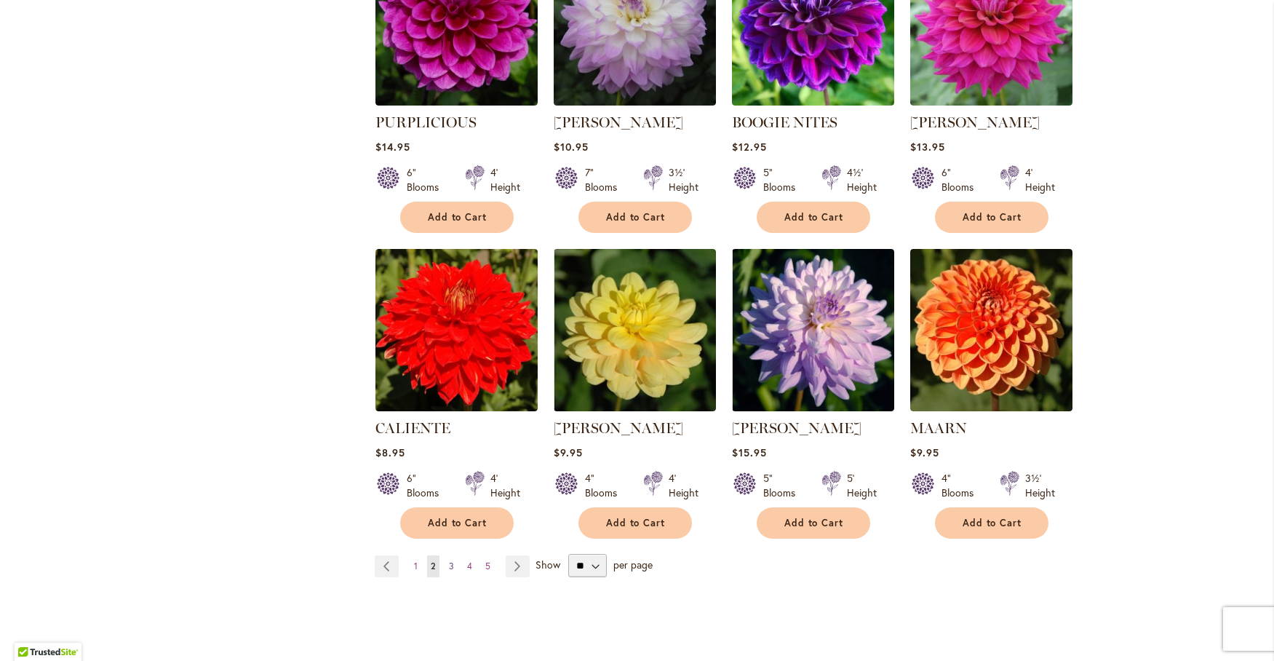
click at [445, 560] on link "Page 3" at bounding box center [451, 566] width 12 height 22
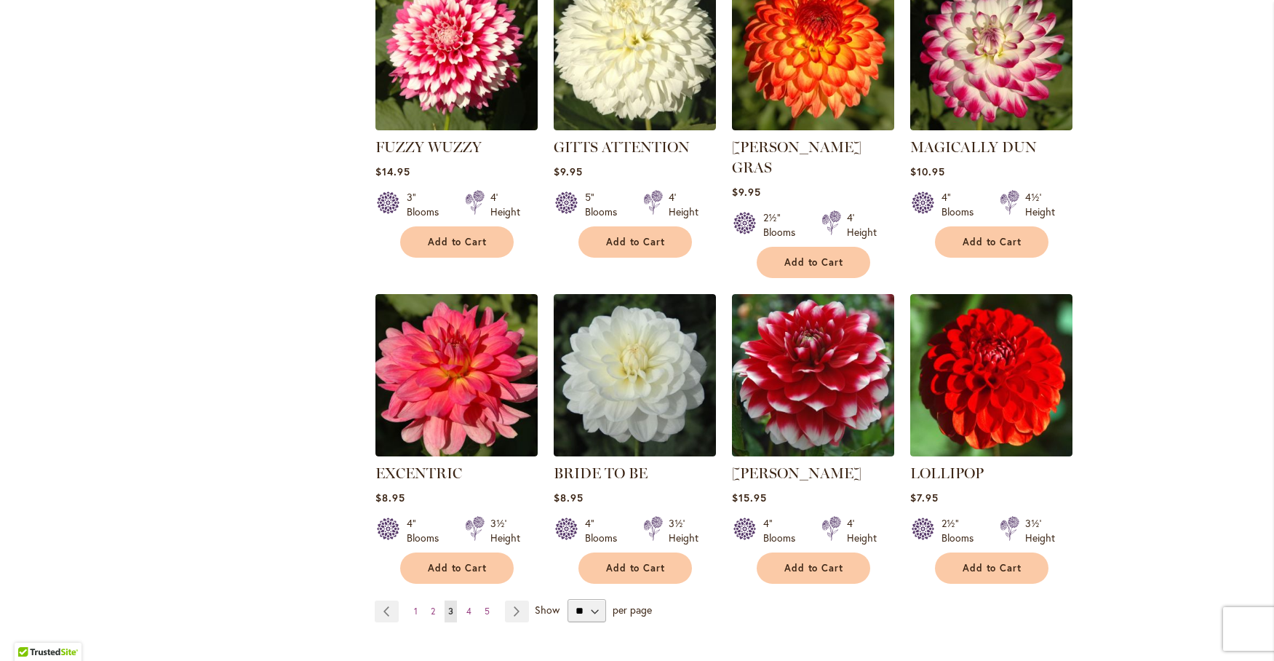
scroll to position [970, 0]
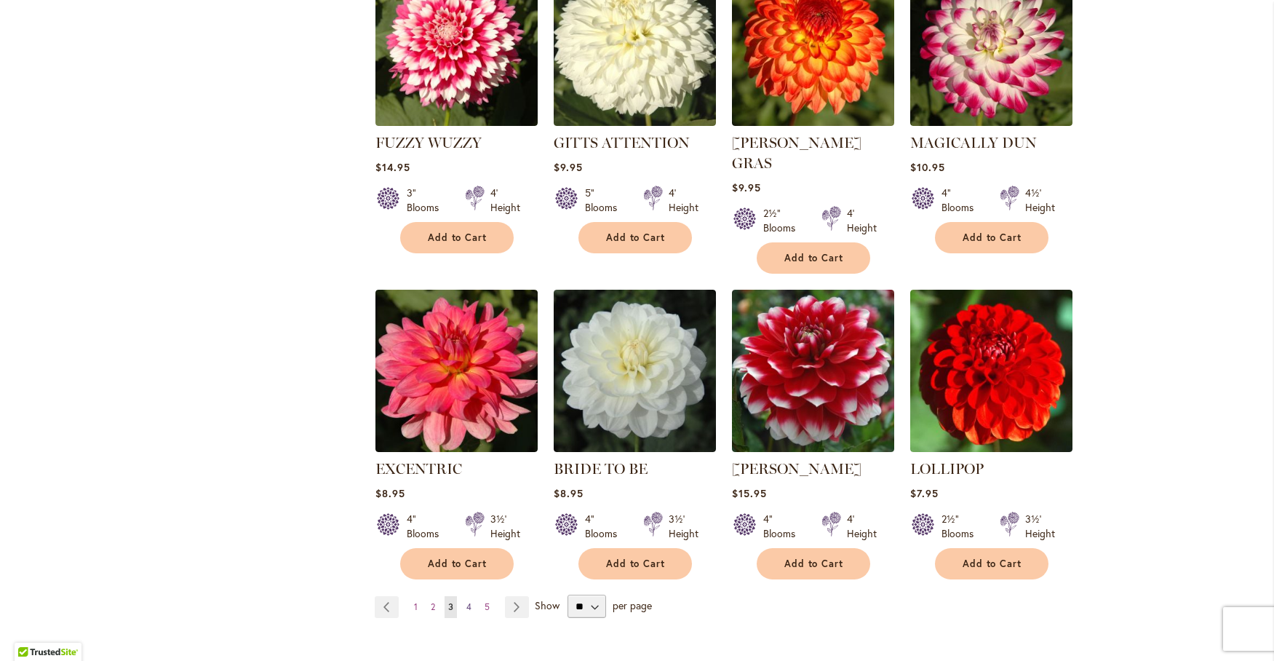
click at [466, 601] on span "4" at bounding box center [468, 606] width 5 height 11
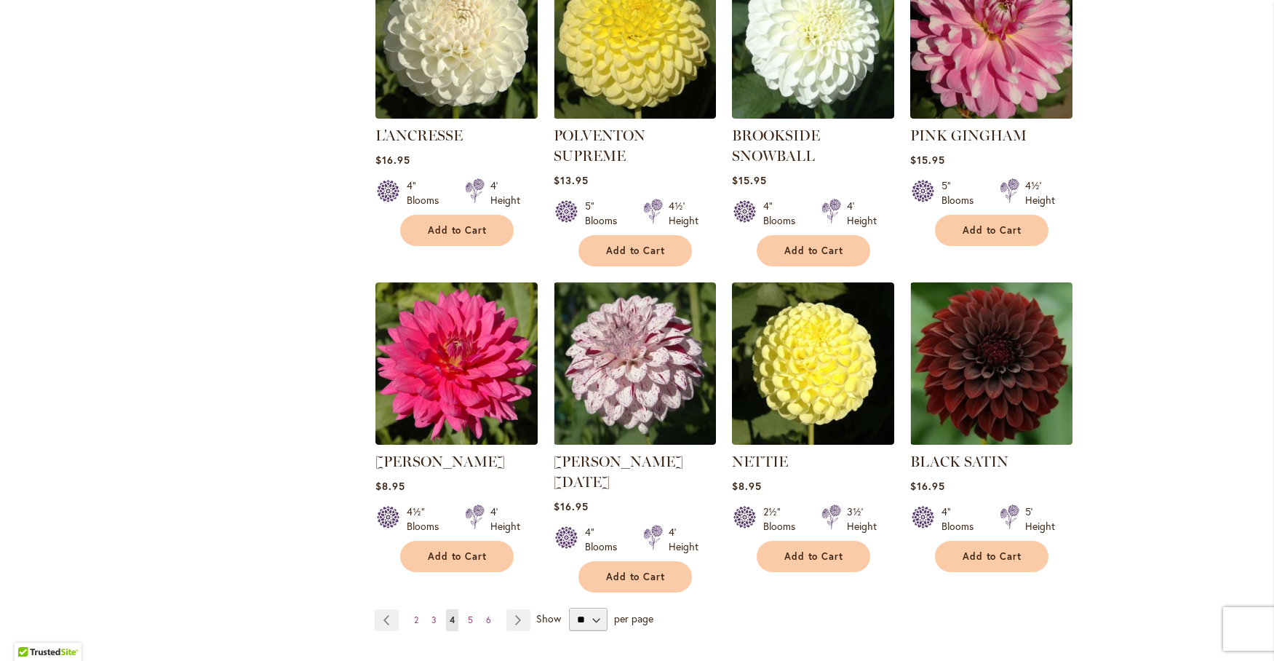
scroll to position [970, 0]
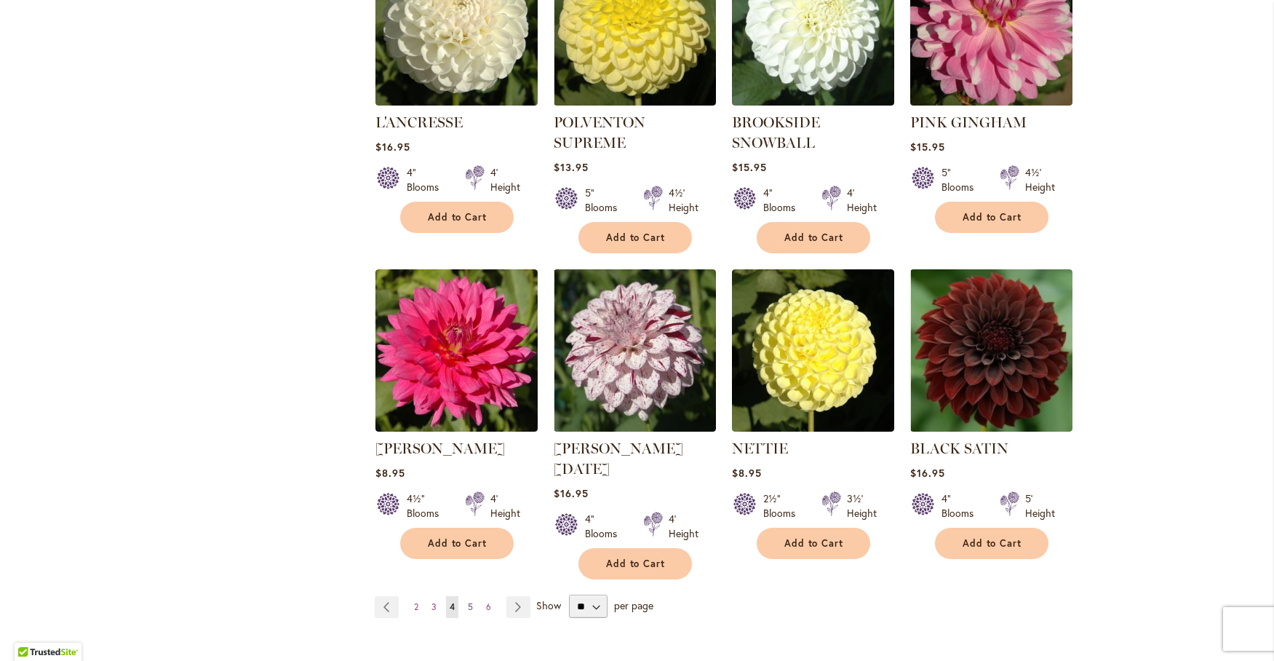
click at [468, 601] on span "5" at bounding box center [470, 606] width 5 height 11
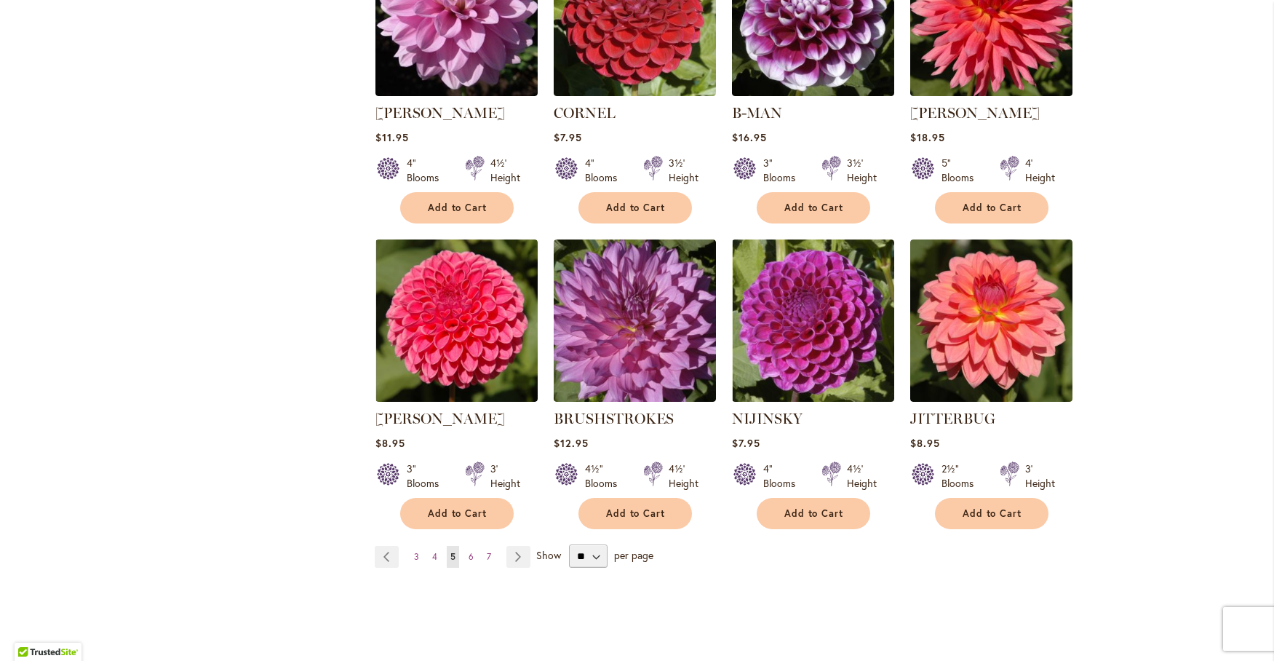
scroll to position [970, 0]
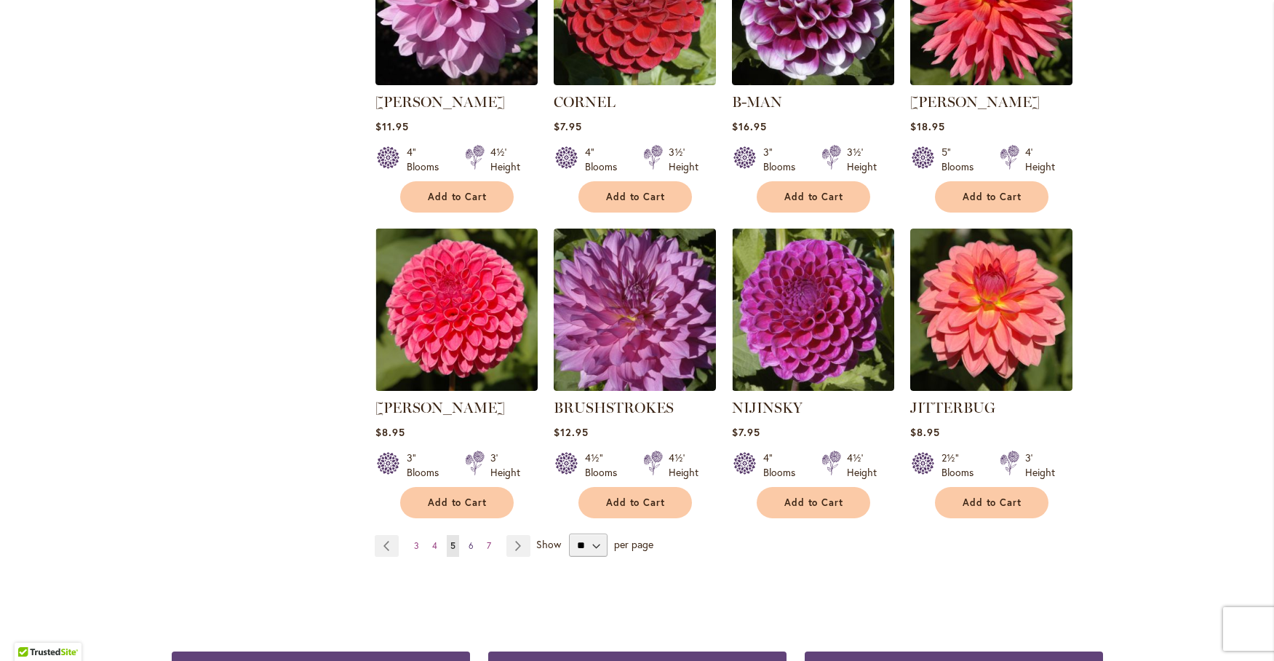
click at [469, 541] on span "6" at bounding box center [471, 545] width 5 height 11
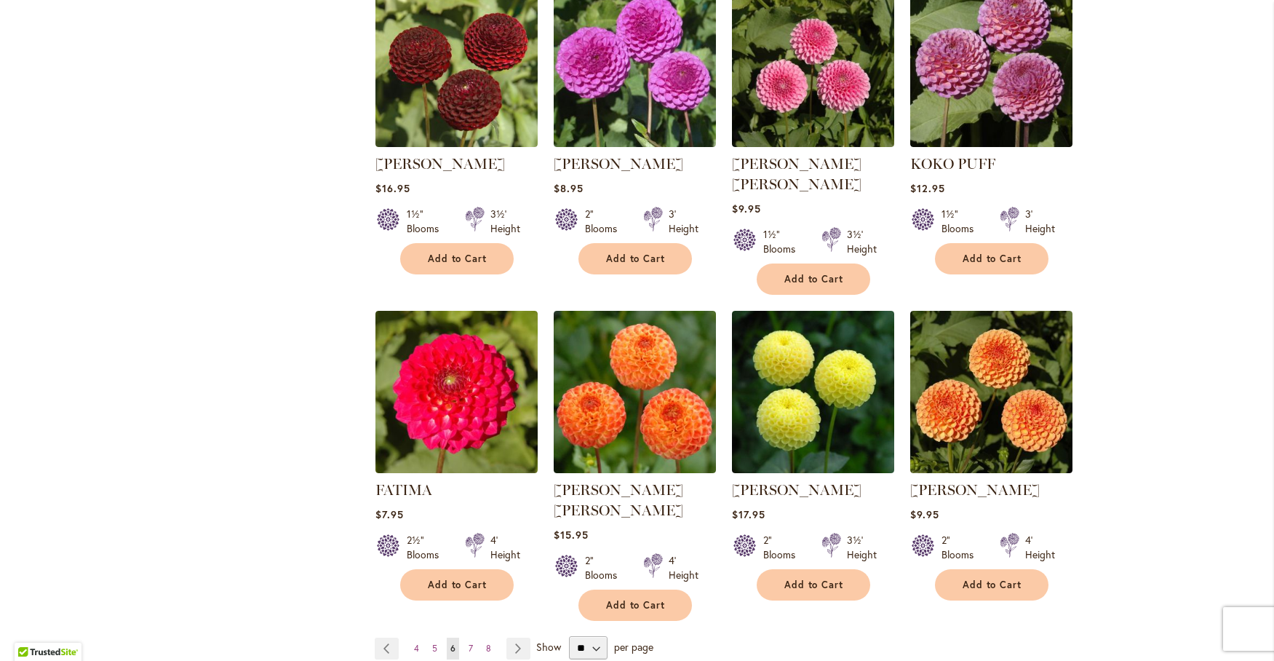
scroll to position [970, 0]
click at [469, 642] on span "7" at bounding box center [471, 647] width 4 height 11
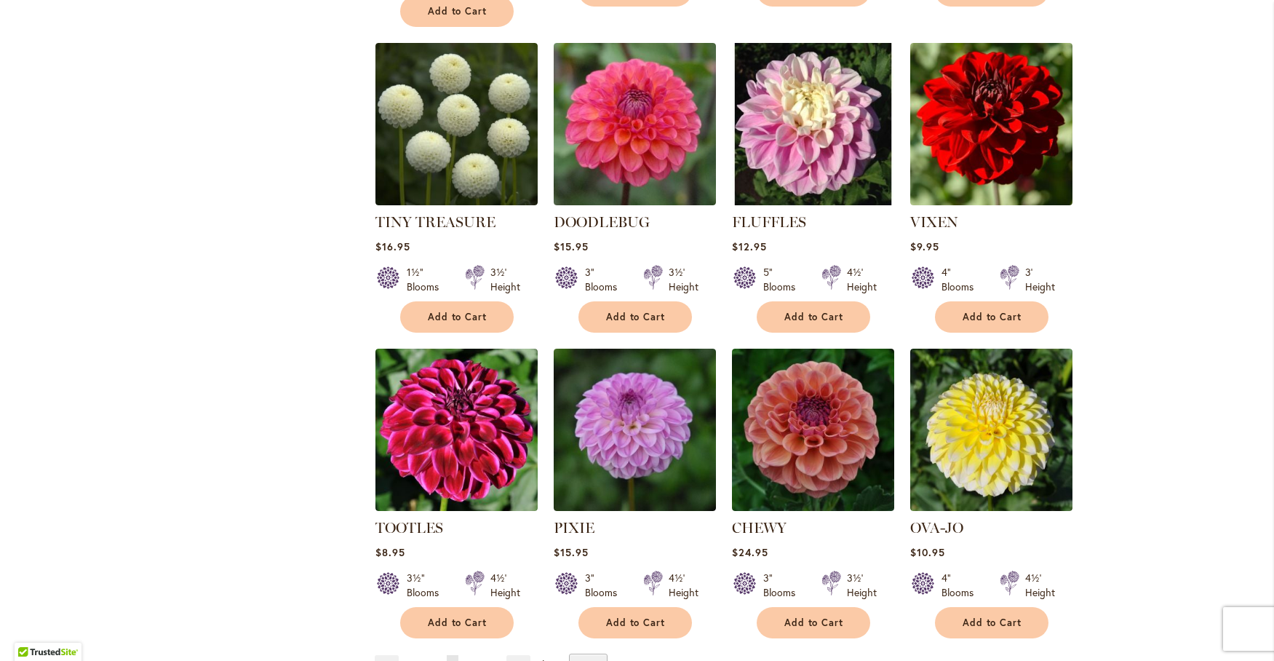
scroll to position [970, 0]
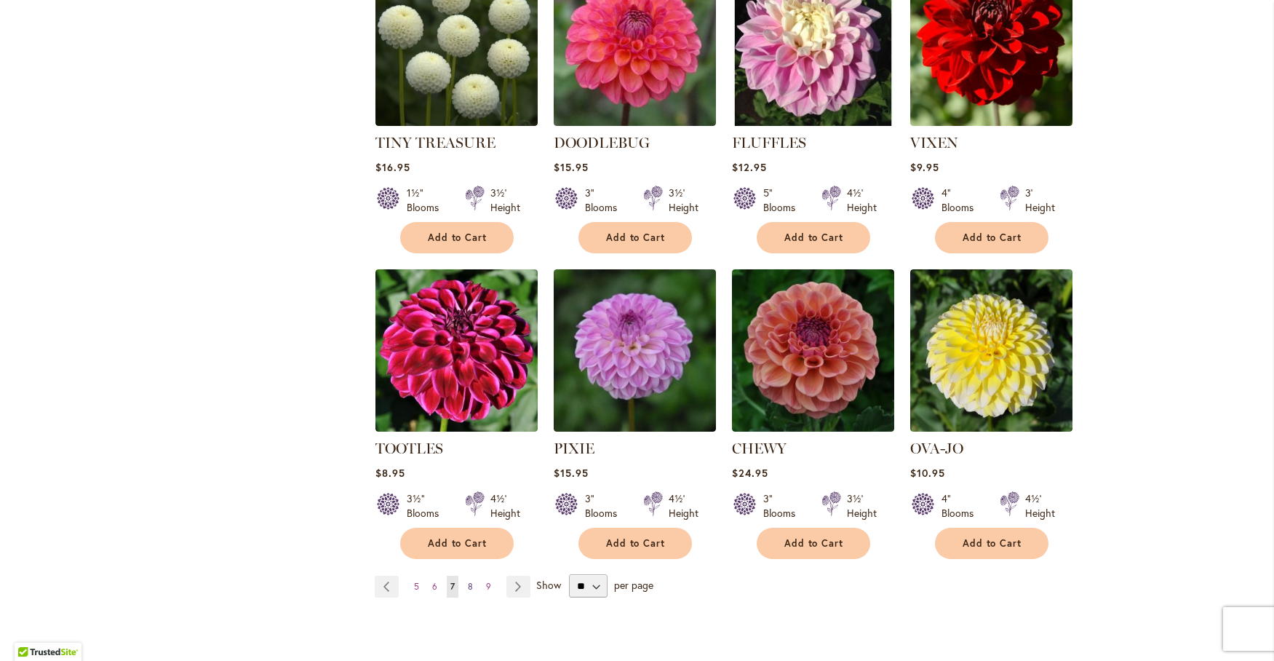
click at [468, 581] on span "8" at bounding box center [470, 586] width 5 height 11
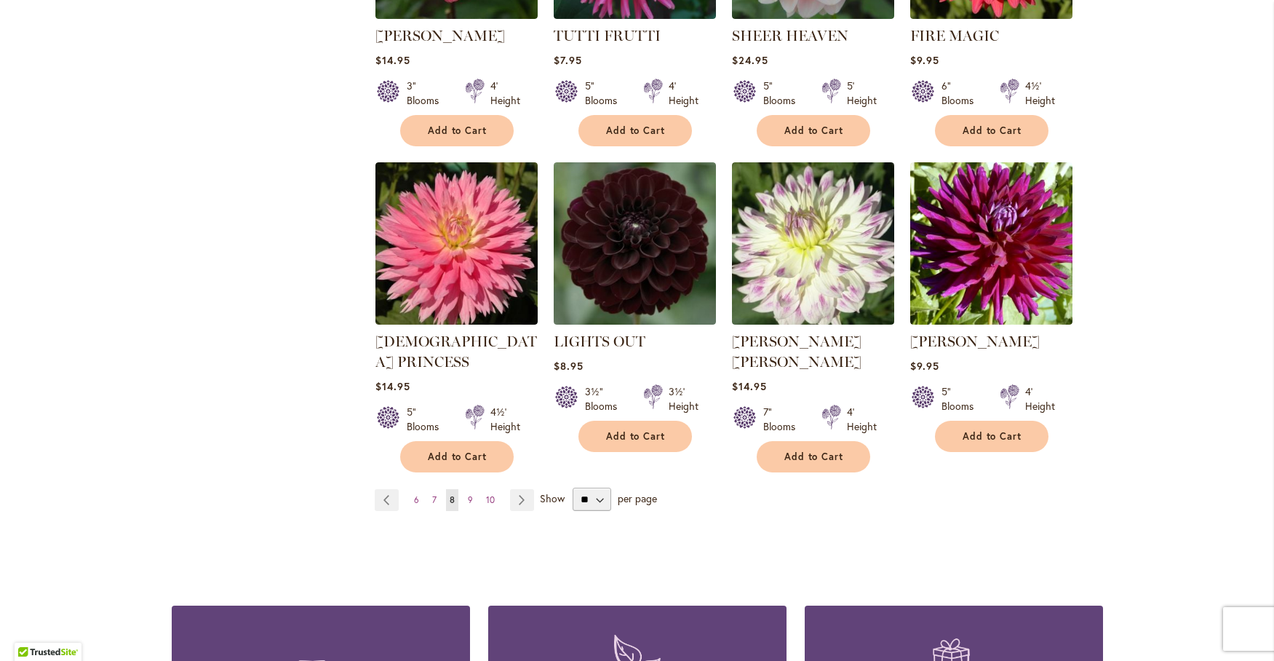
scroll to position [1091, 0]
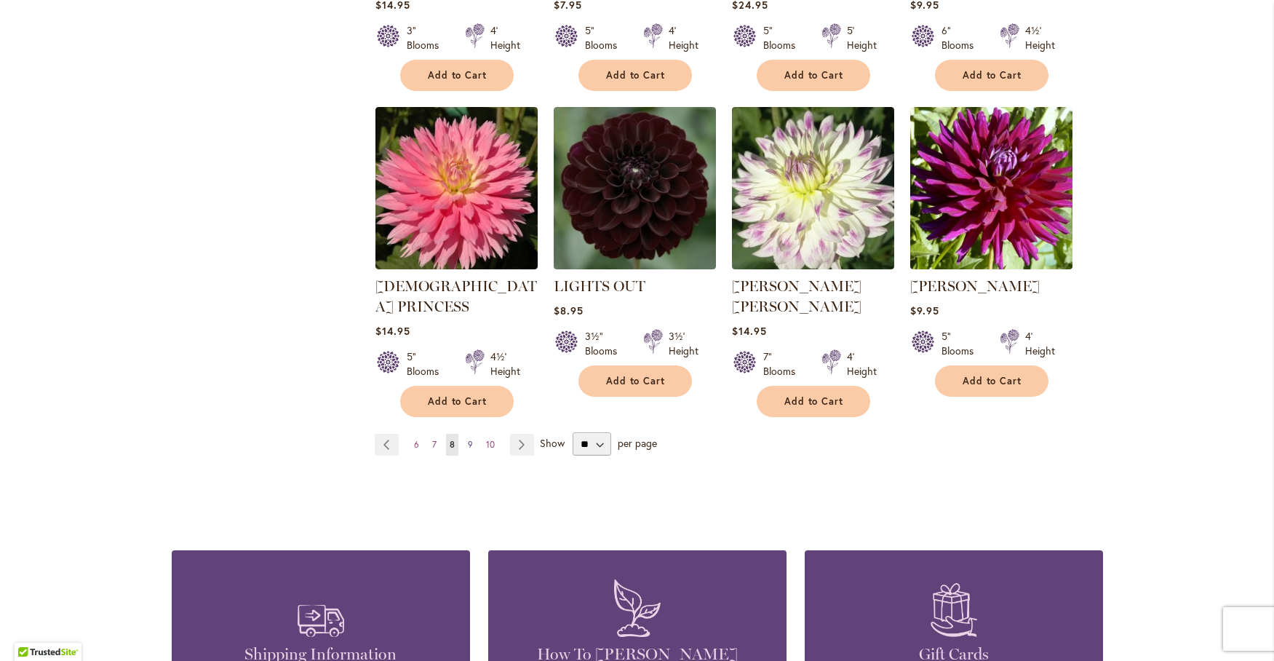
click at [468, 439] on span "9" at bounding box center [470, 444] width 5 height 11
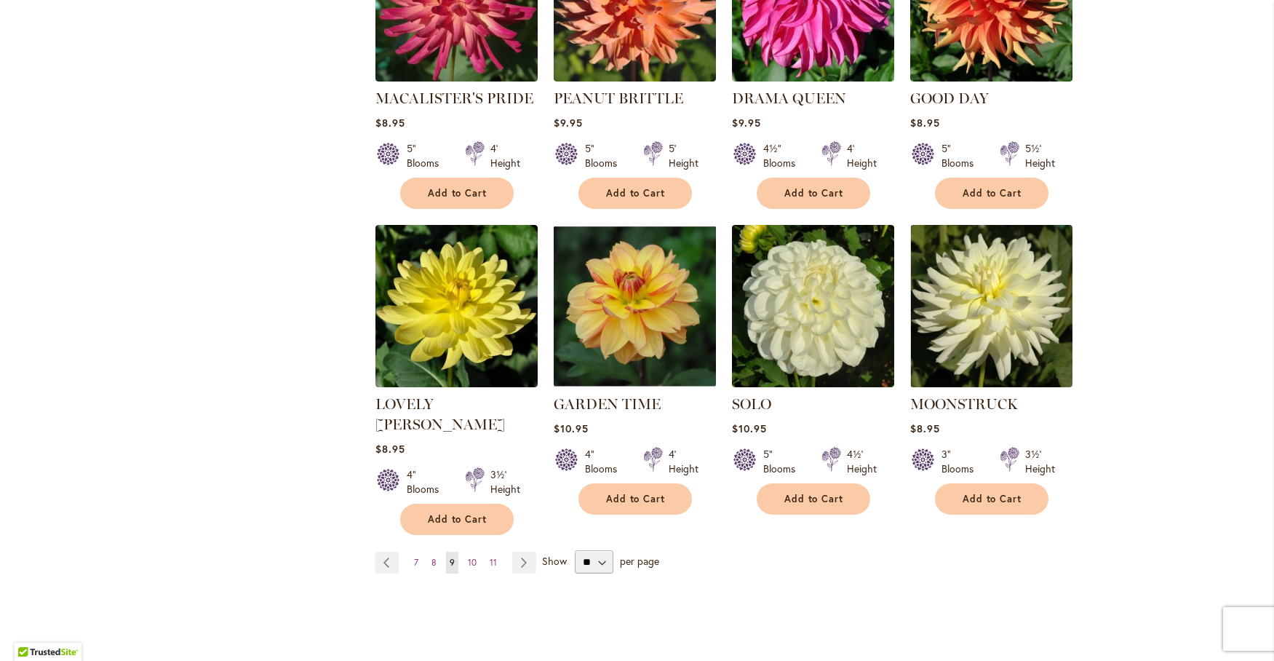
scroll to position [1017, 0]
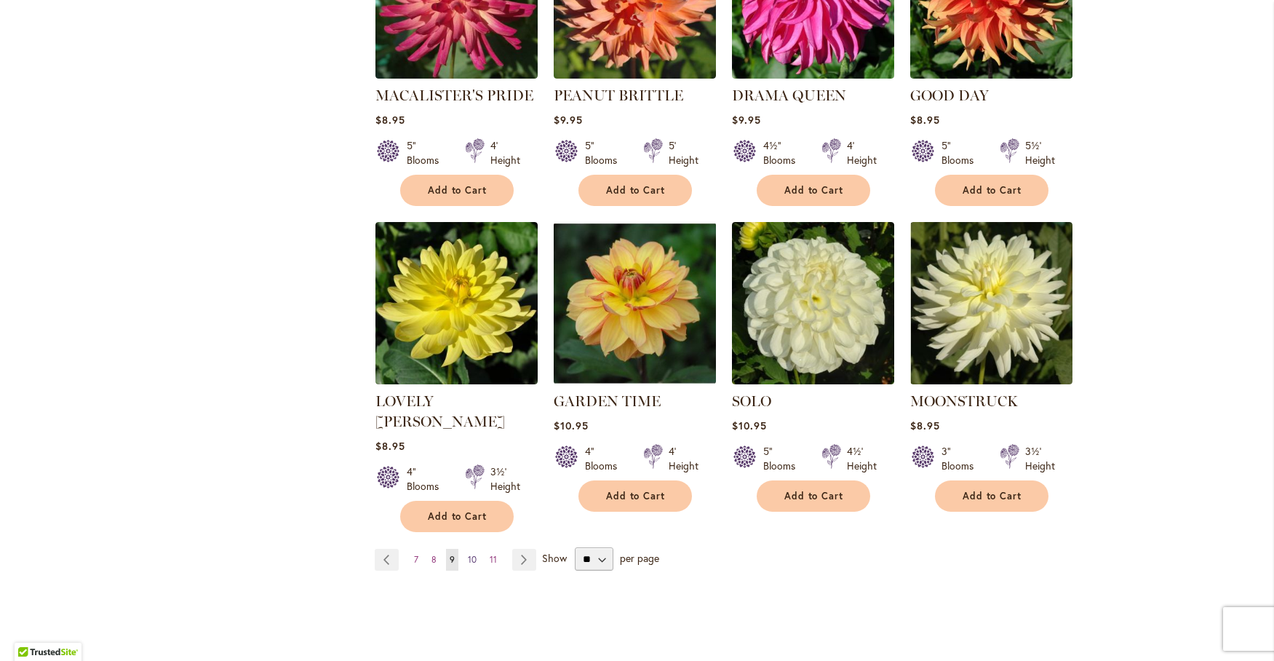
click at [468, 554] on span "10" at bounding box center [472, 559] width 9 height 11
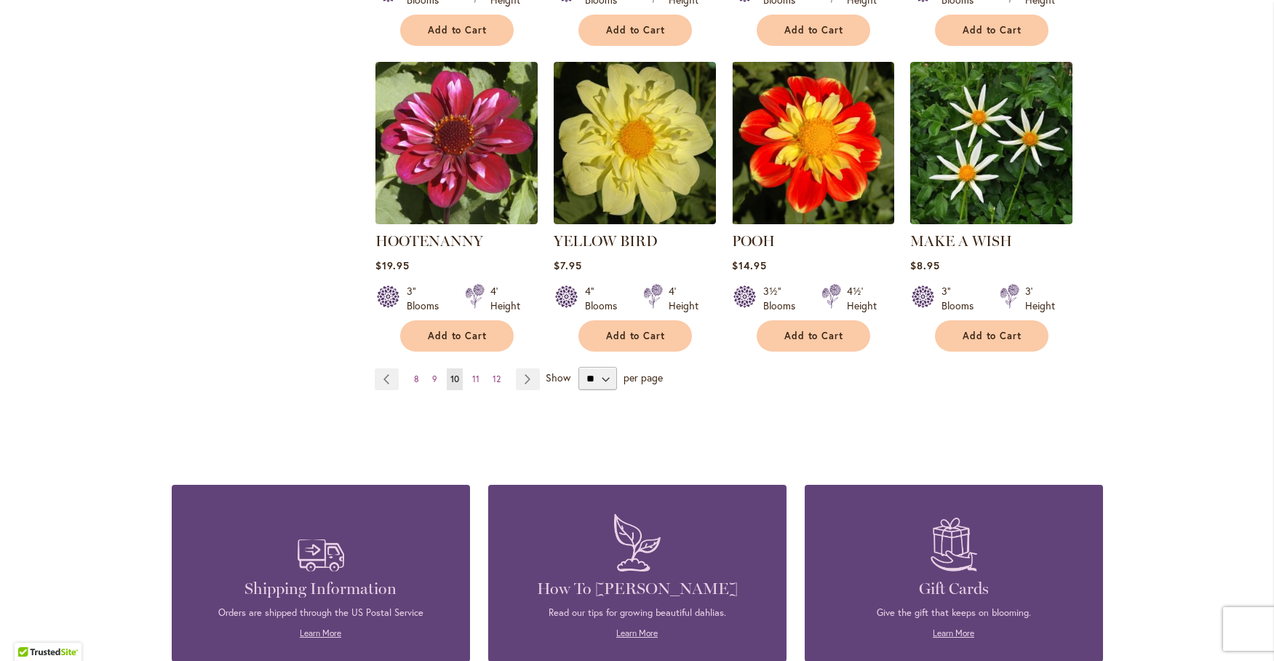
scroll to position [1213, 0]
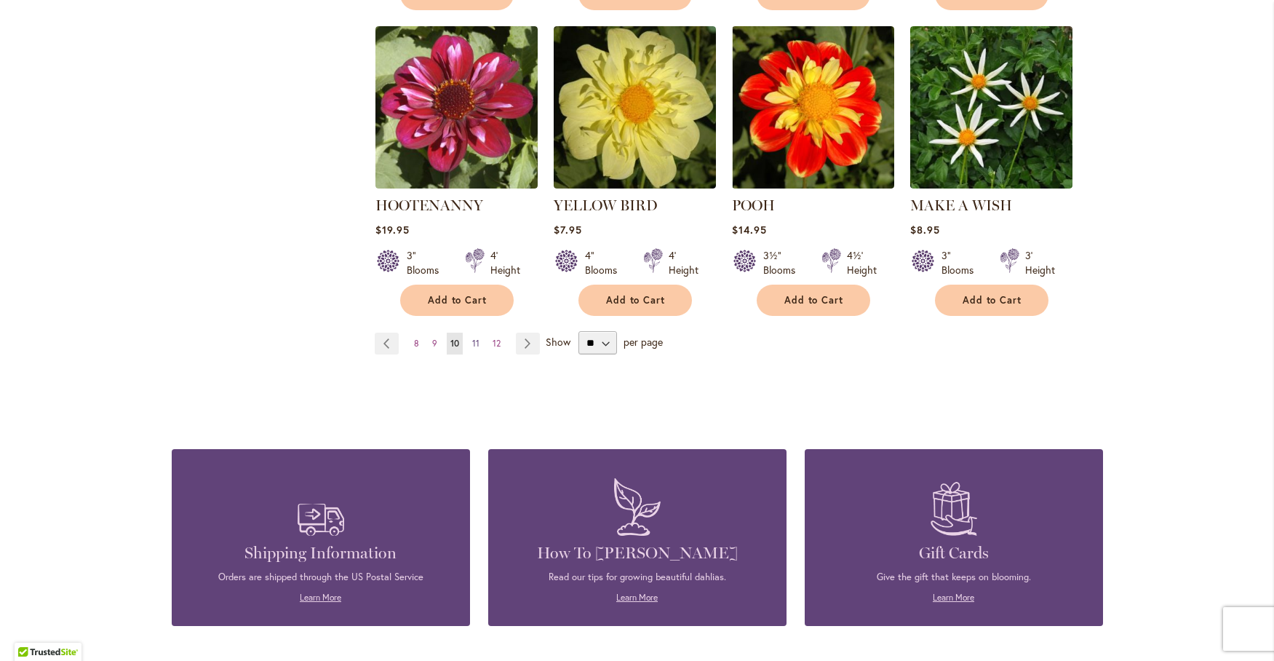
click at [474, 332] on link "Page 11" at bounding box center [476, 343] width 15 height 22
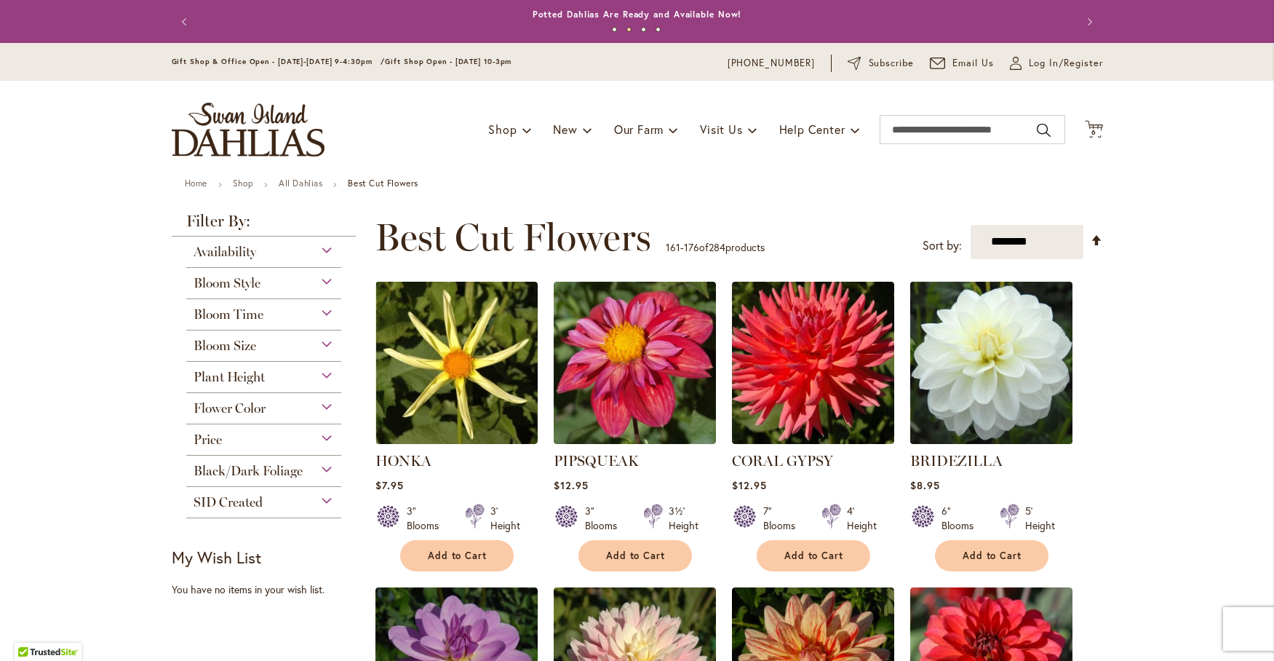
click at [1003, 360] on img at bounding box center [991, 362] width 170 height 170
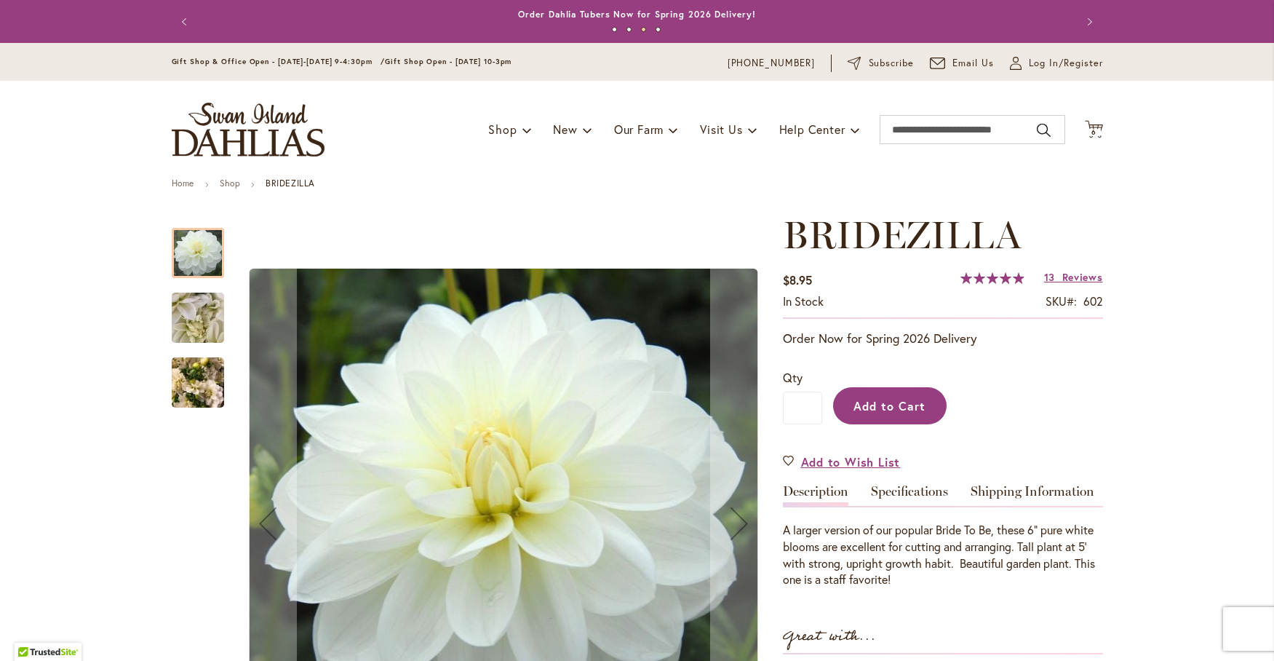
click at [887, 398] on span "Add to Cart" at bounding box center [889, 405] width 72 height 15
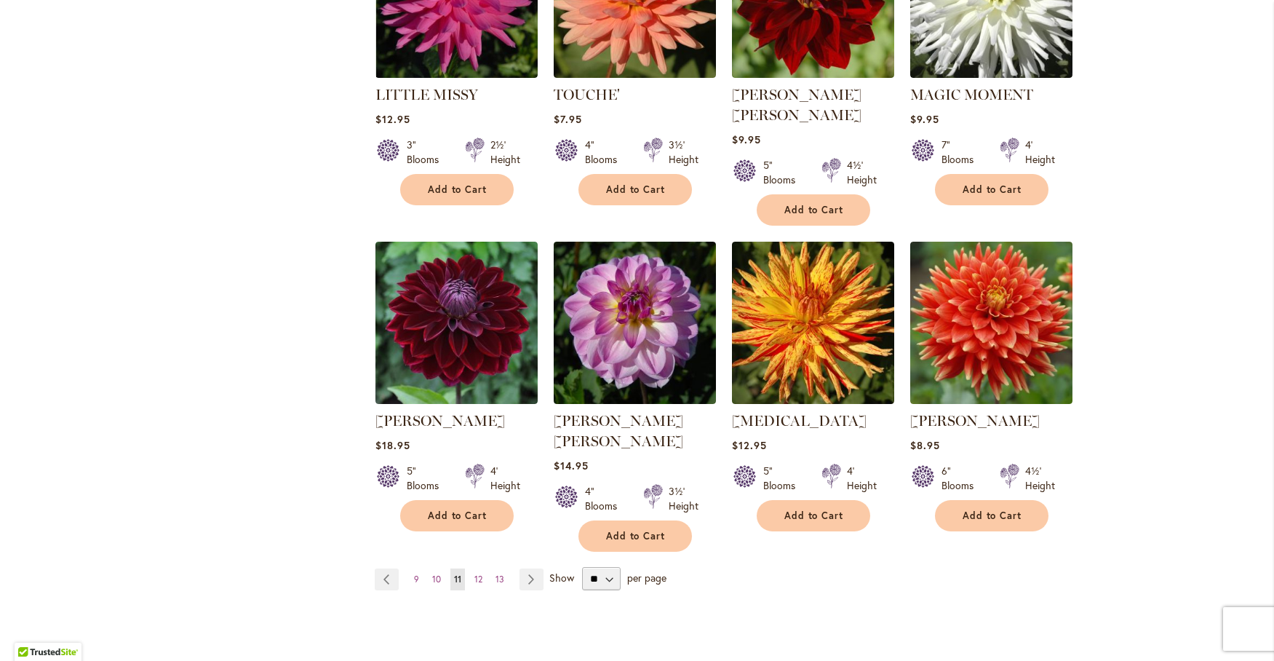
scroll to position [1091, 0]
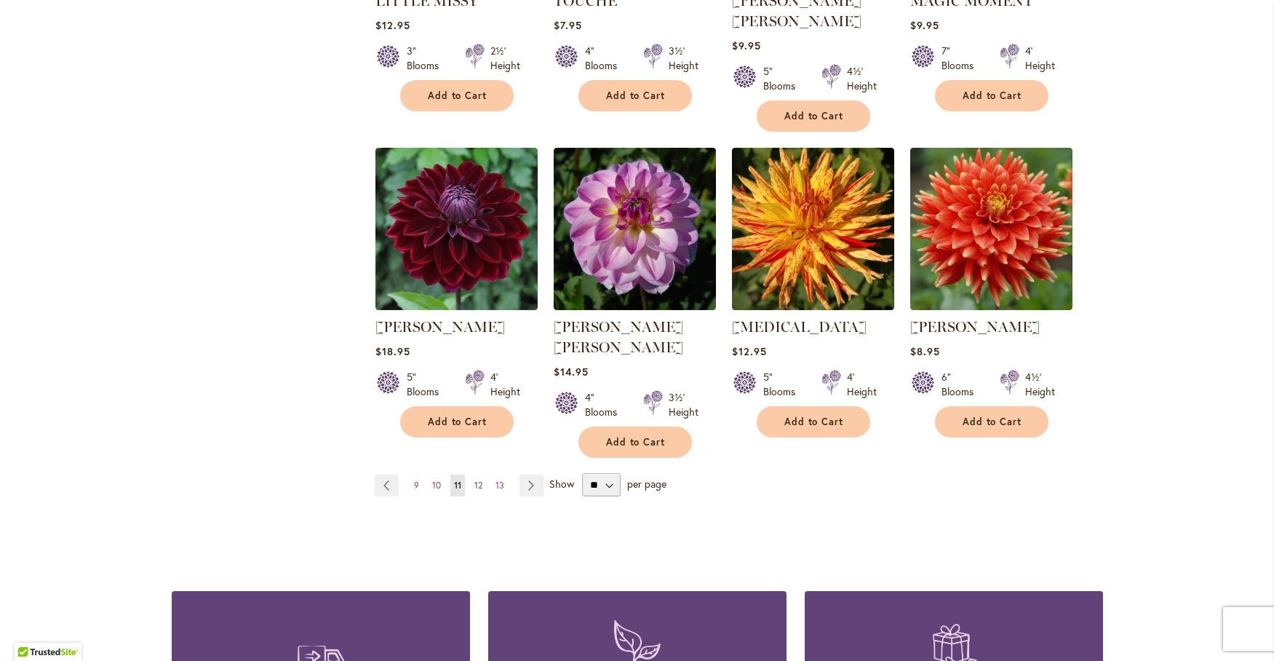
click at [474, 479] on span "12" at bounding box center [478, 484] width 8 height 11
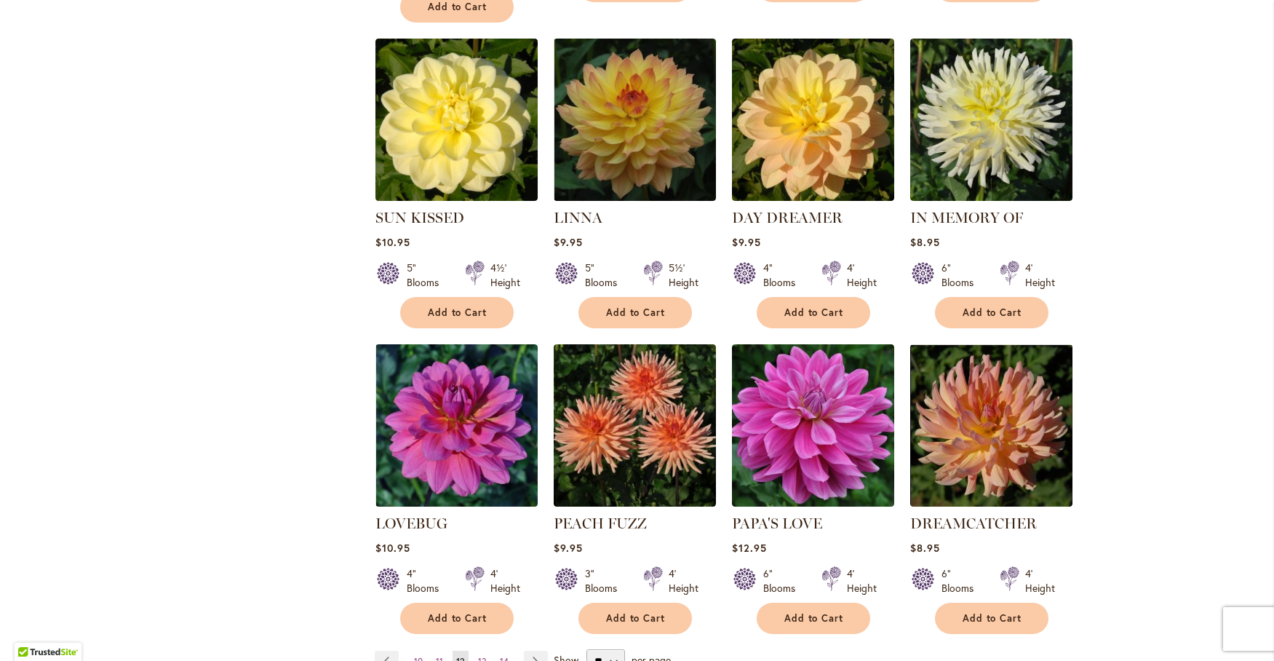
scroll to position [970, 0]
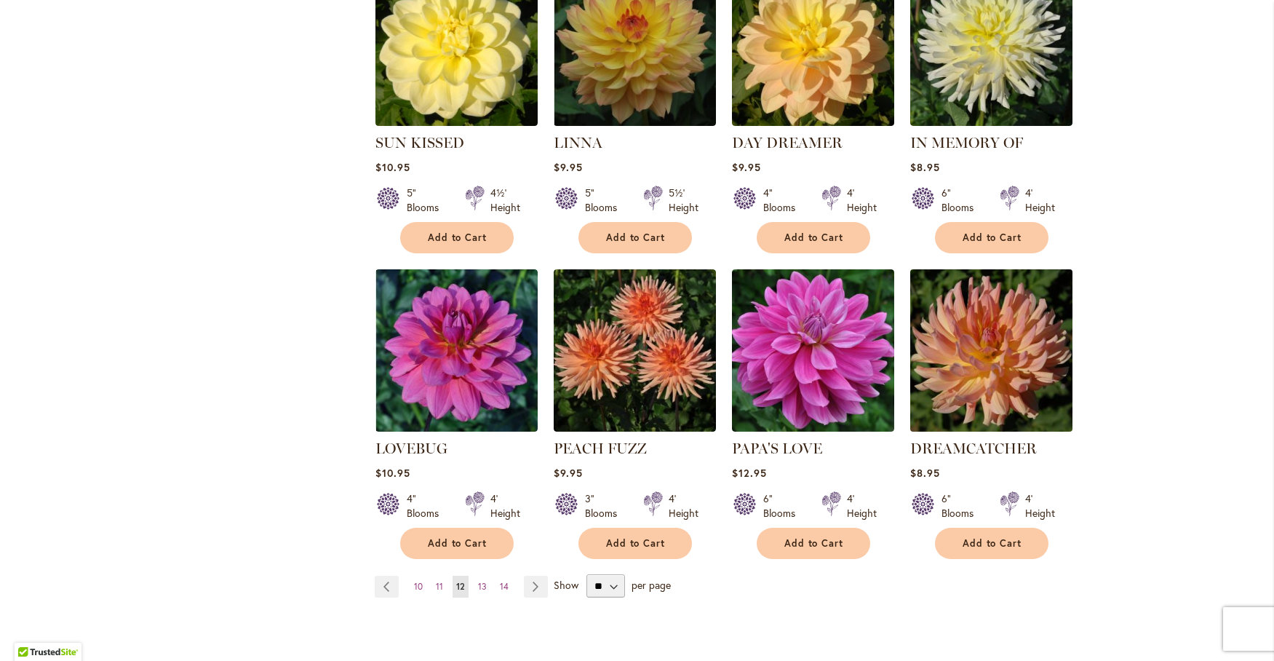
click at [986, 298] on img at bounding box center [991, 350] width 170 height 170
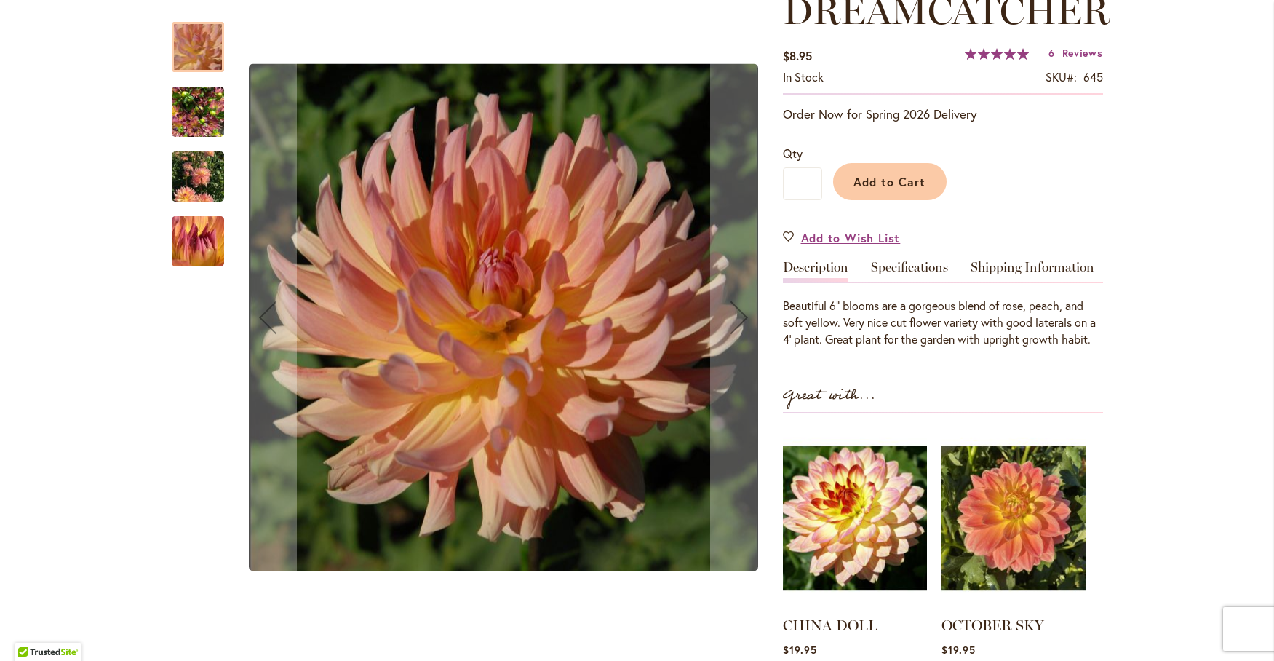
scroll to position [242, 0]
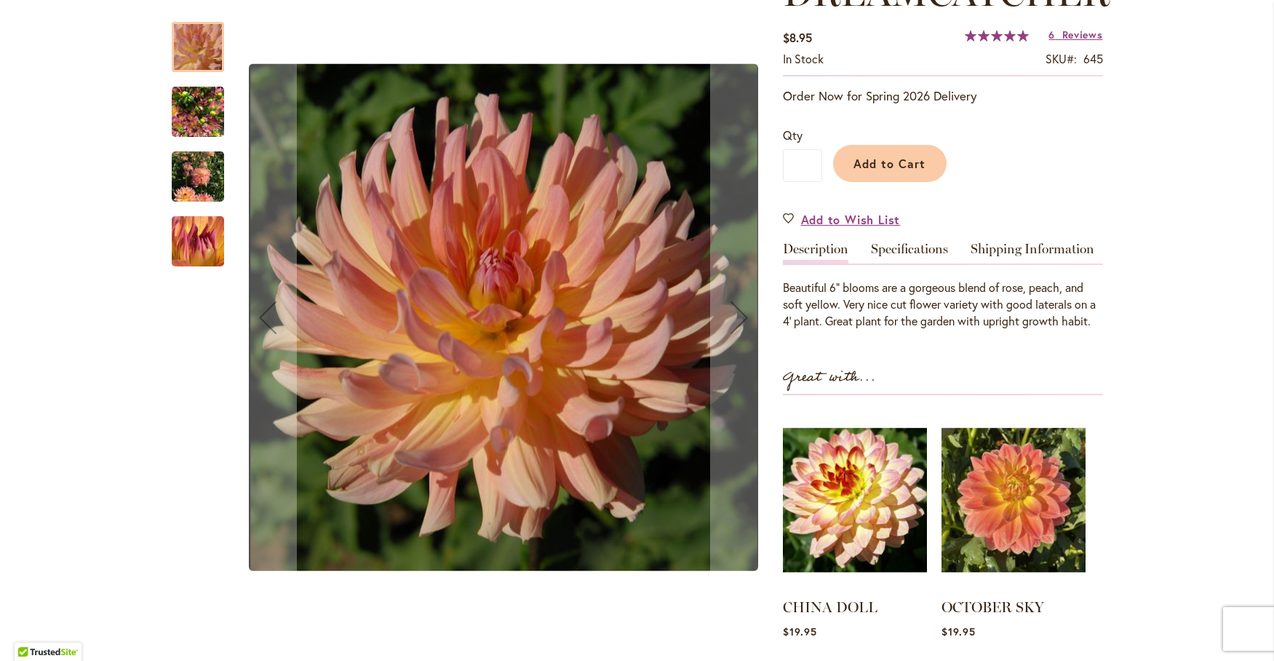
click at [190, 113] on img "Dreamcatcher" at bounding box center [198, 112] width 52 height 70
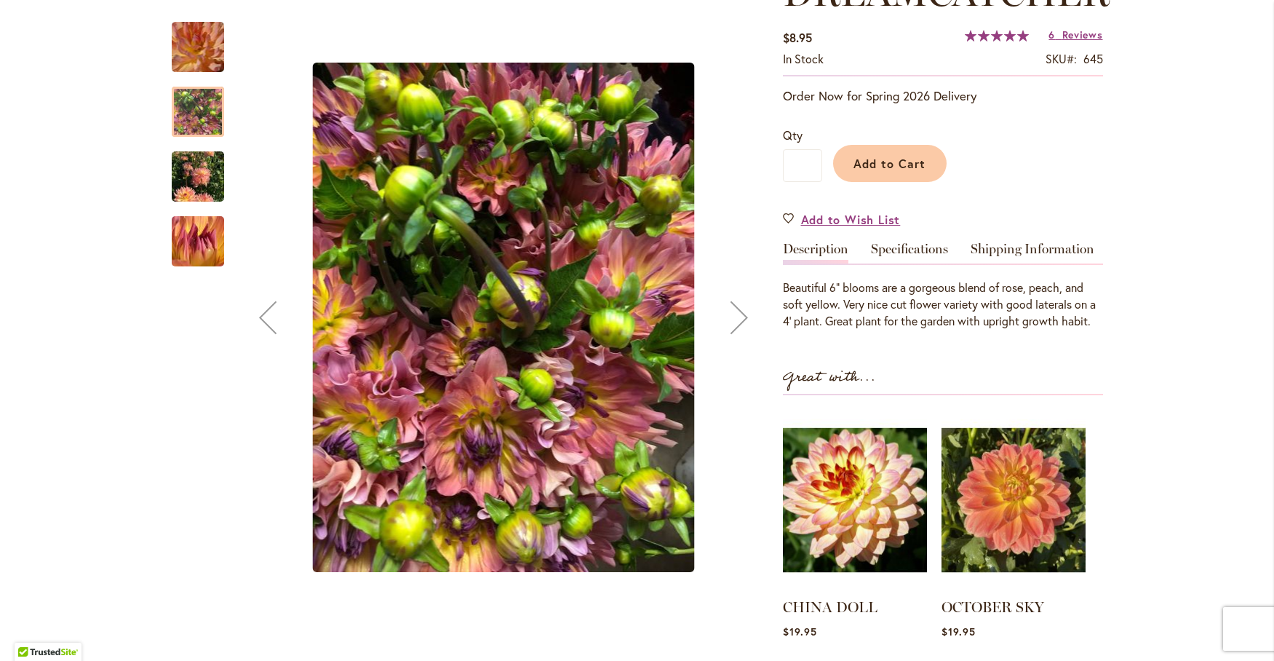
click at [194, 175] on img "Dreamcatcher" at bounding box center [198, 177] width 52 height 70
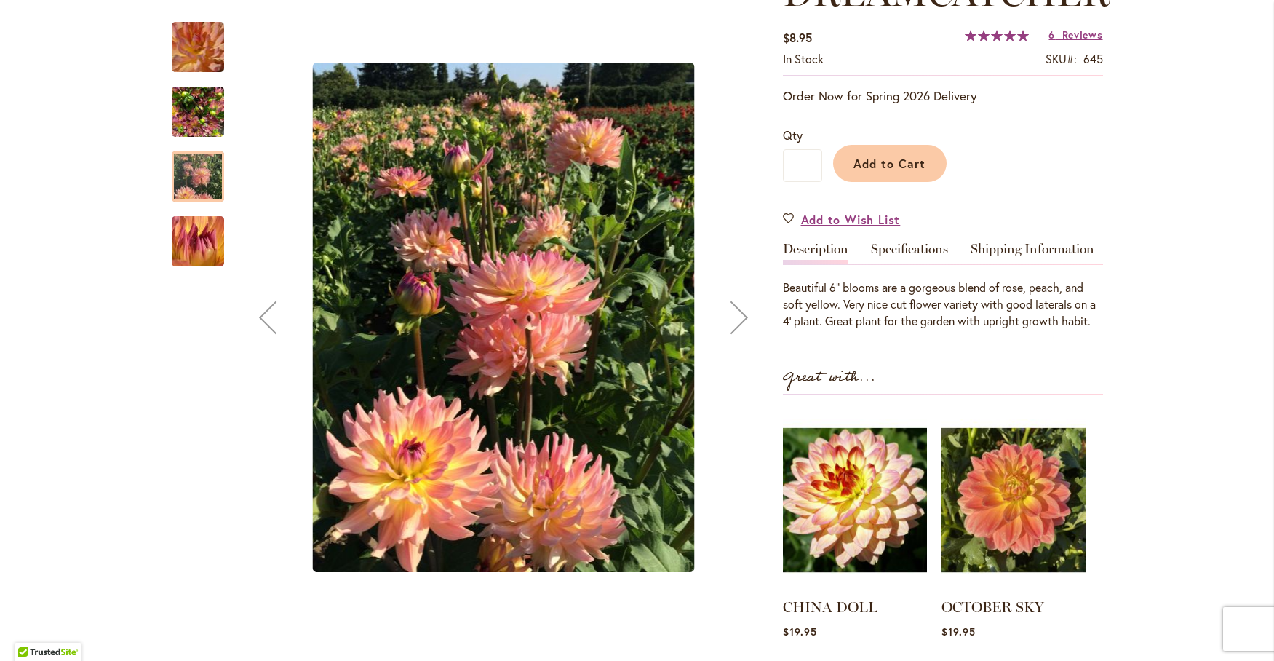
click at [197, 234] on img "Dreamcatcher" at bounding box center [197, 241] width 103 height 100
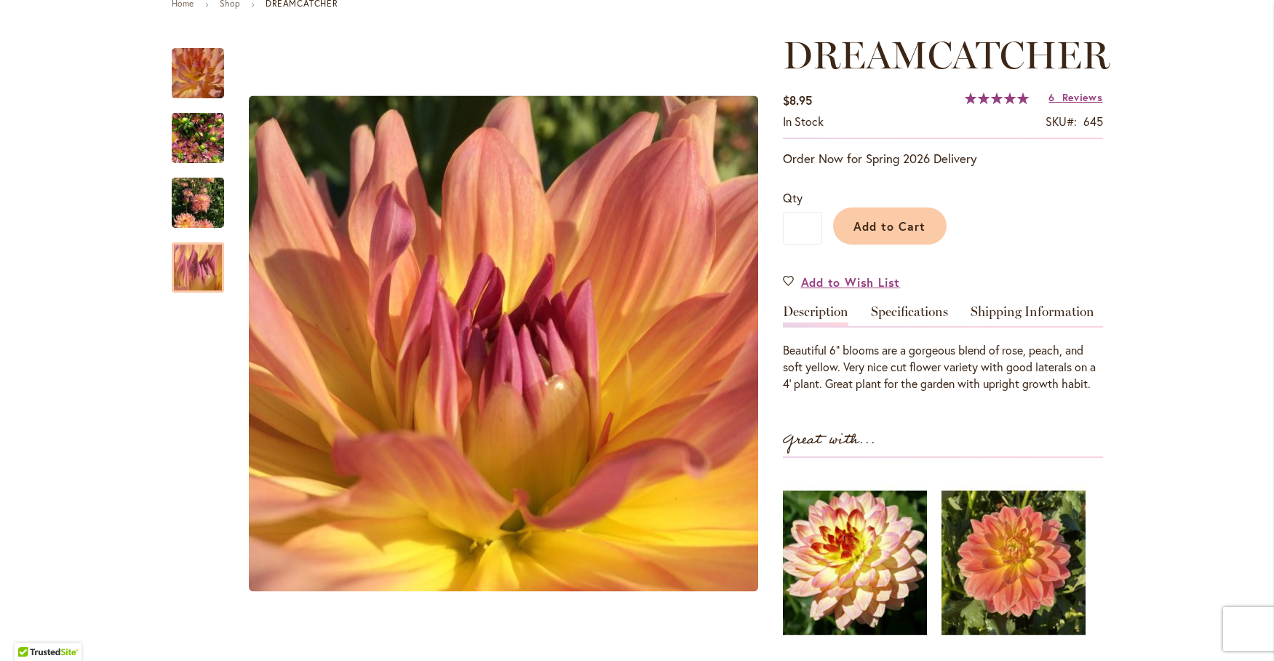
scroll to position [121, 0]
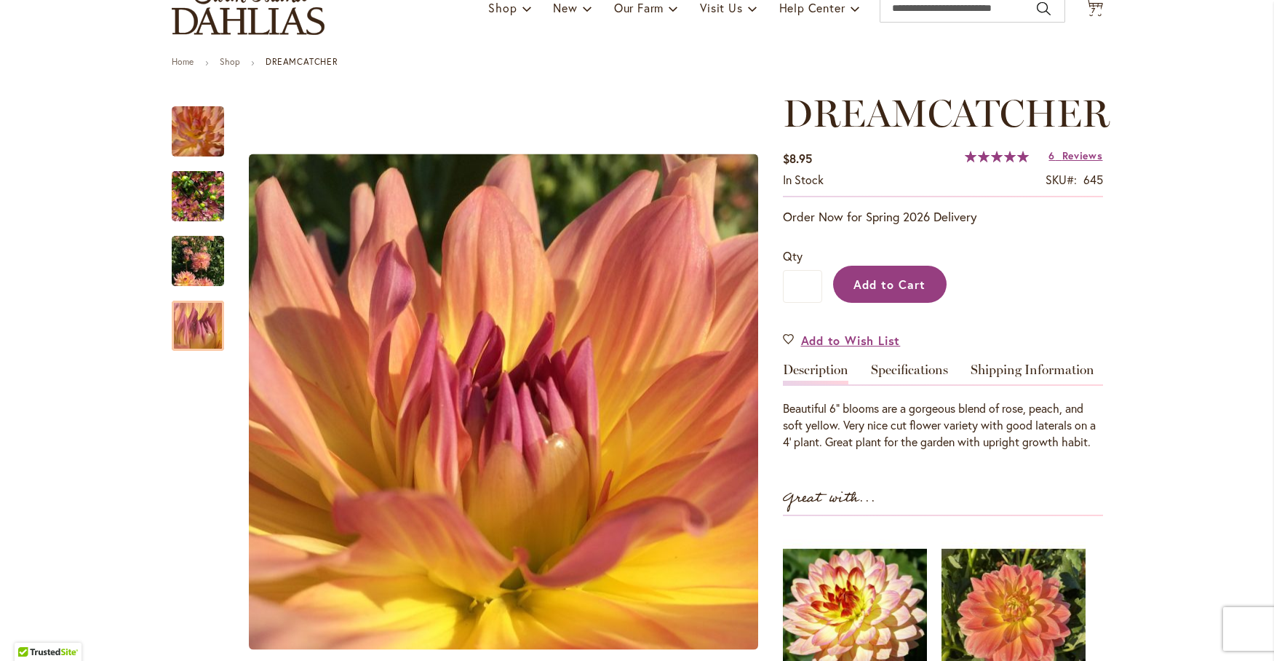
click at [893, 290] on span "Add to Cart" at bounding box center [889, 283] width 72 height 15
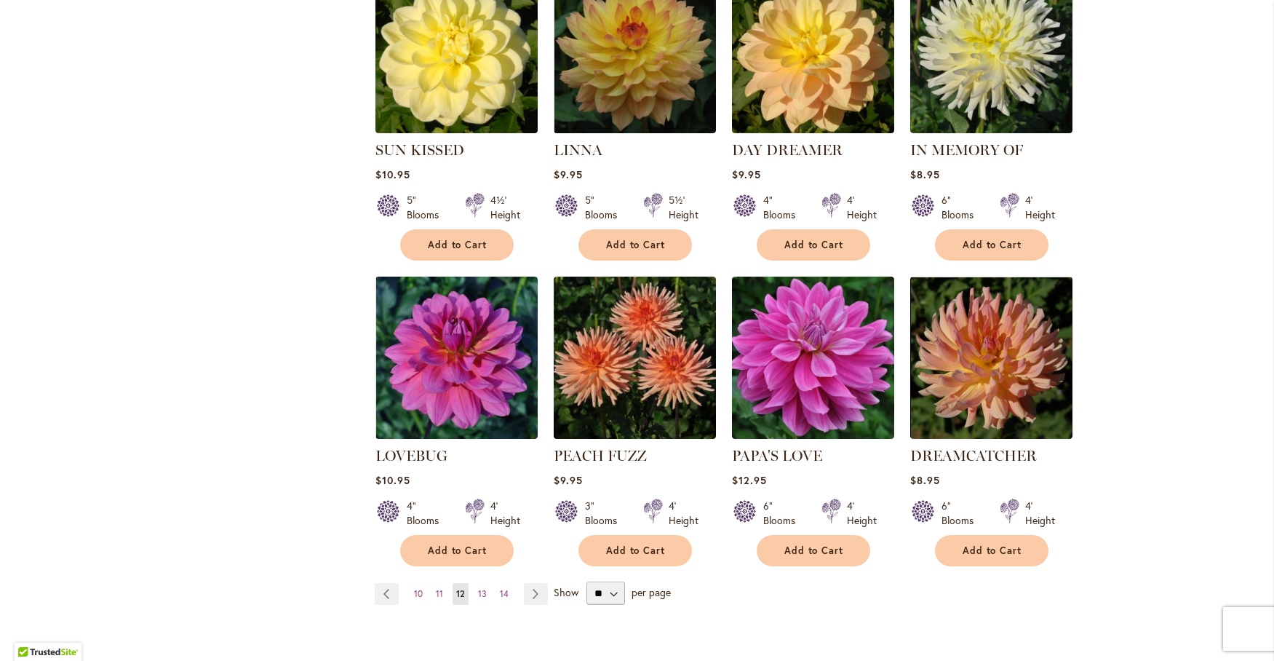
scroll to position [970, 0]
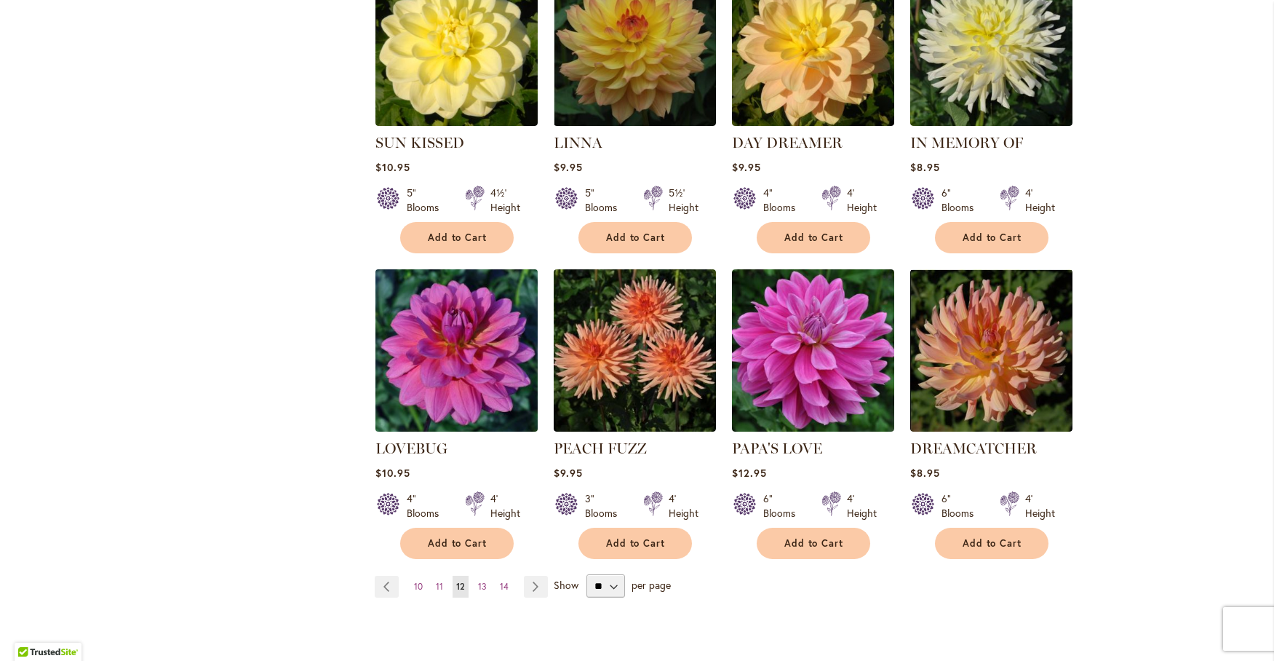
click at [437, 282] on img at bounding box center [456, 350] width 170 height 170
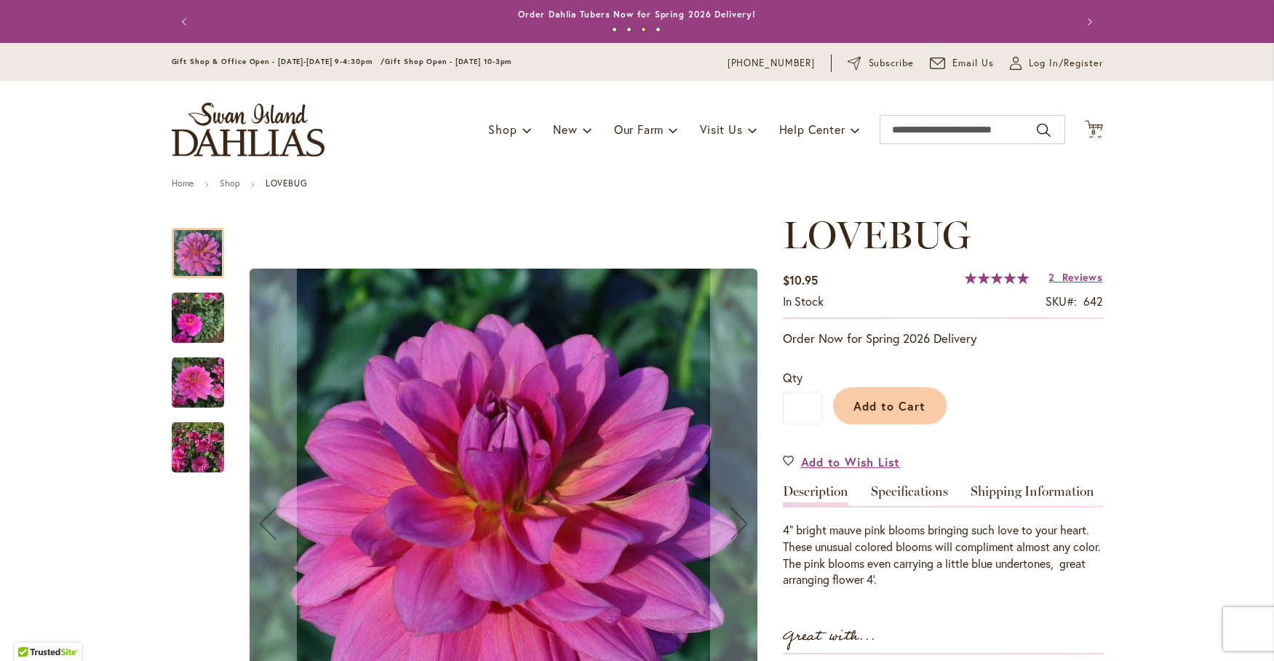
click at [185, 317] on img "LOVEBUG" at bounding box center [198, 318] width 52 height 70
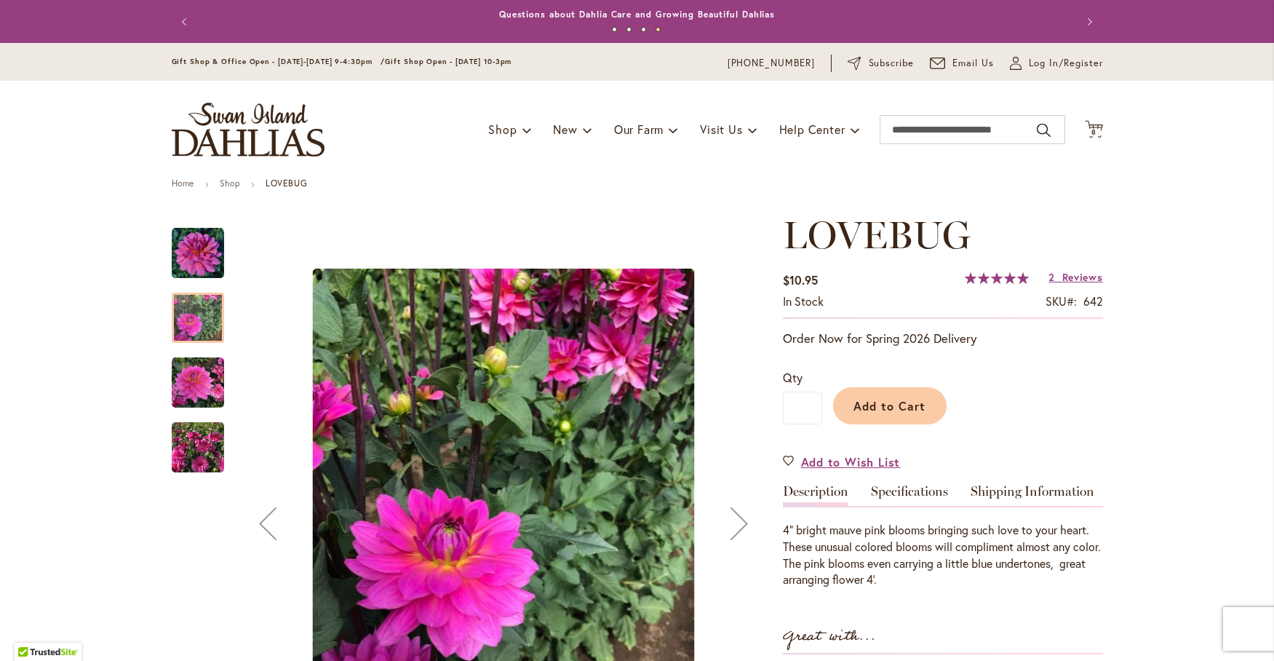
click at [195, 380] on img "LOVEBUG" at bounding box center [198, 382] width 52 height 52
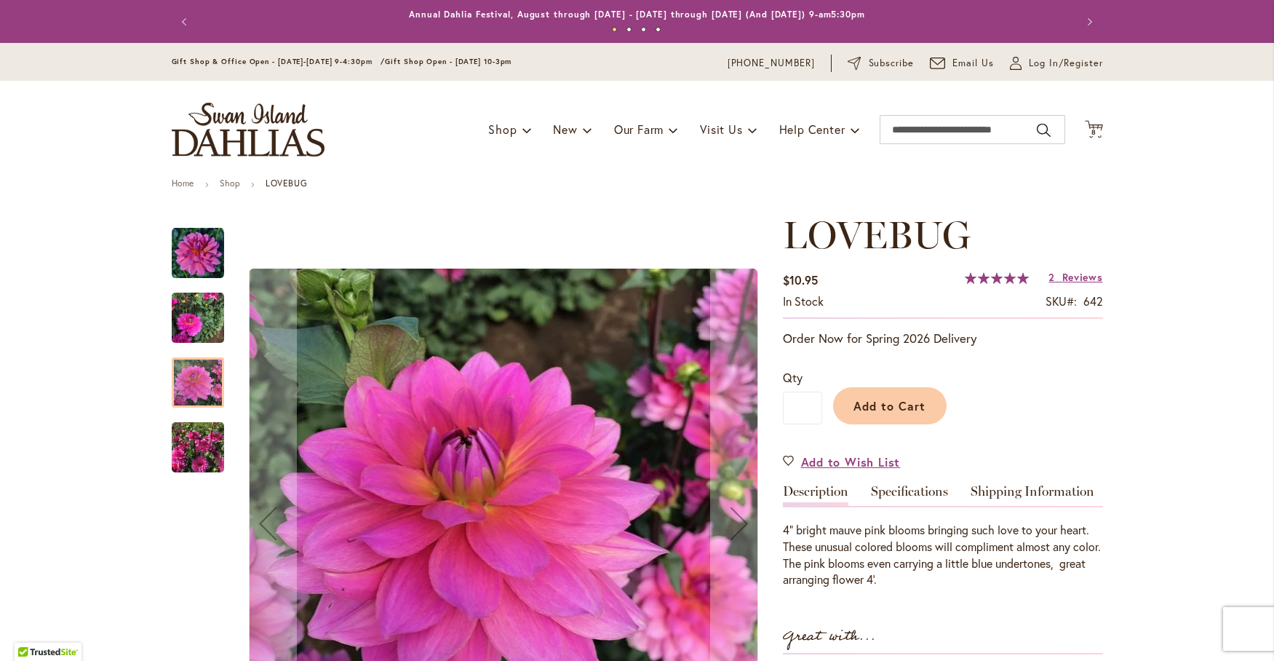
click at [199, 450] on img "LOVEBUG" at bounding box center [198, 447] width 52 height 70
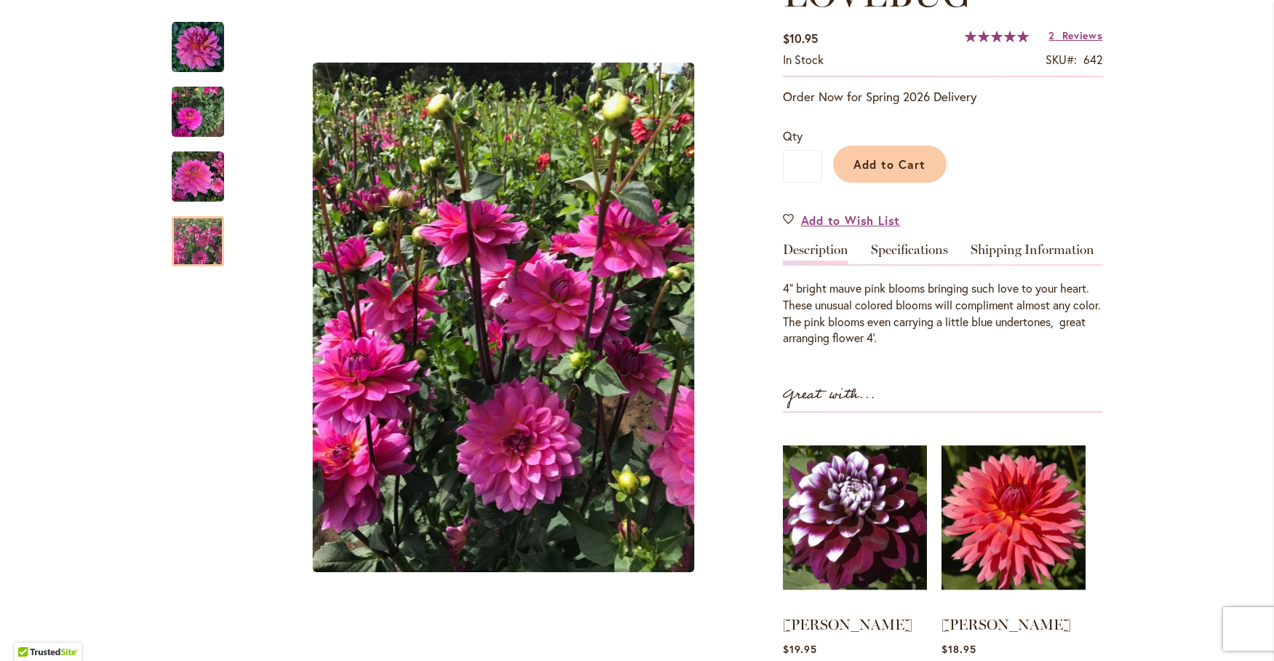
scroll to position [242, 0]
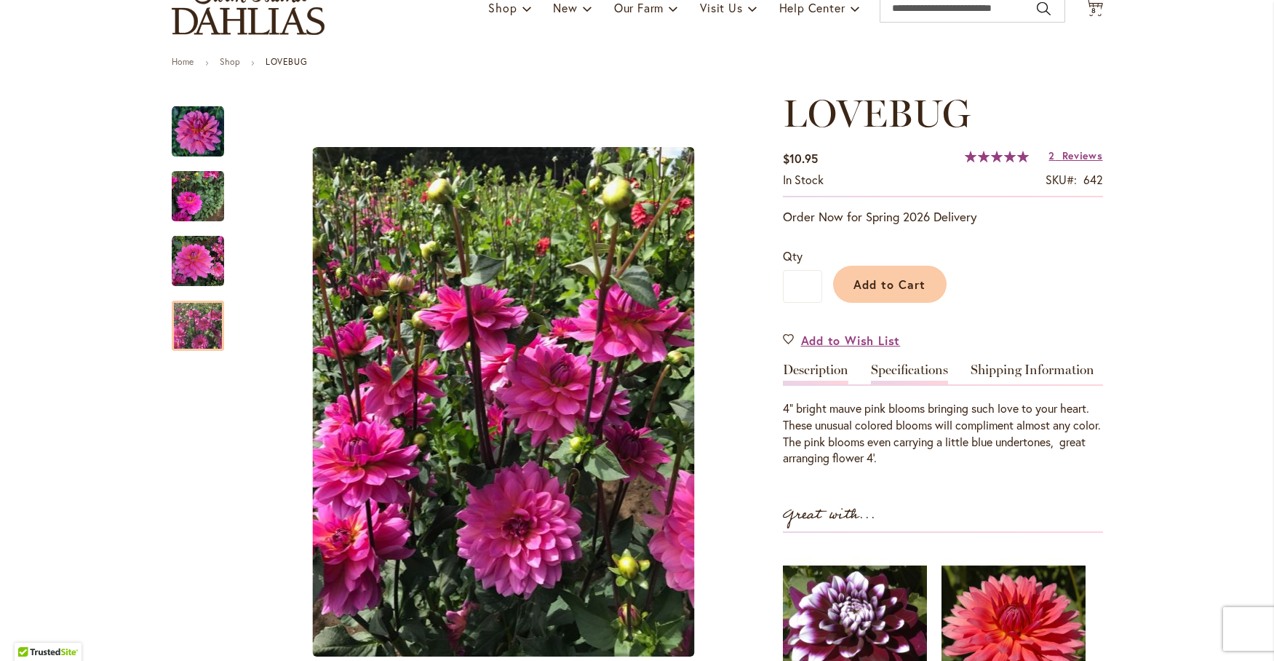
click at [873, 372] on link "Specifications" at bounding box center [909, 373] width 77 height 21
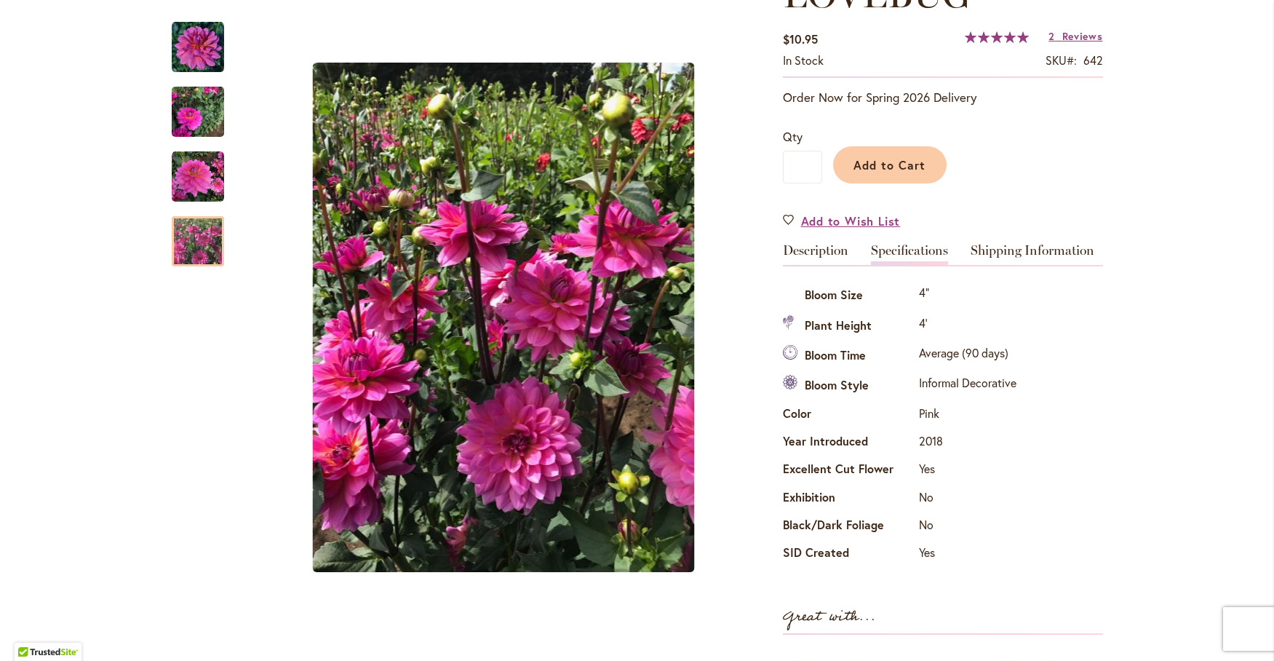
scroll to position [120, 0]
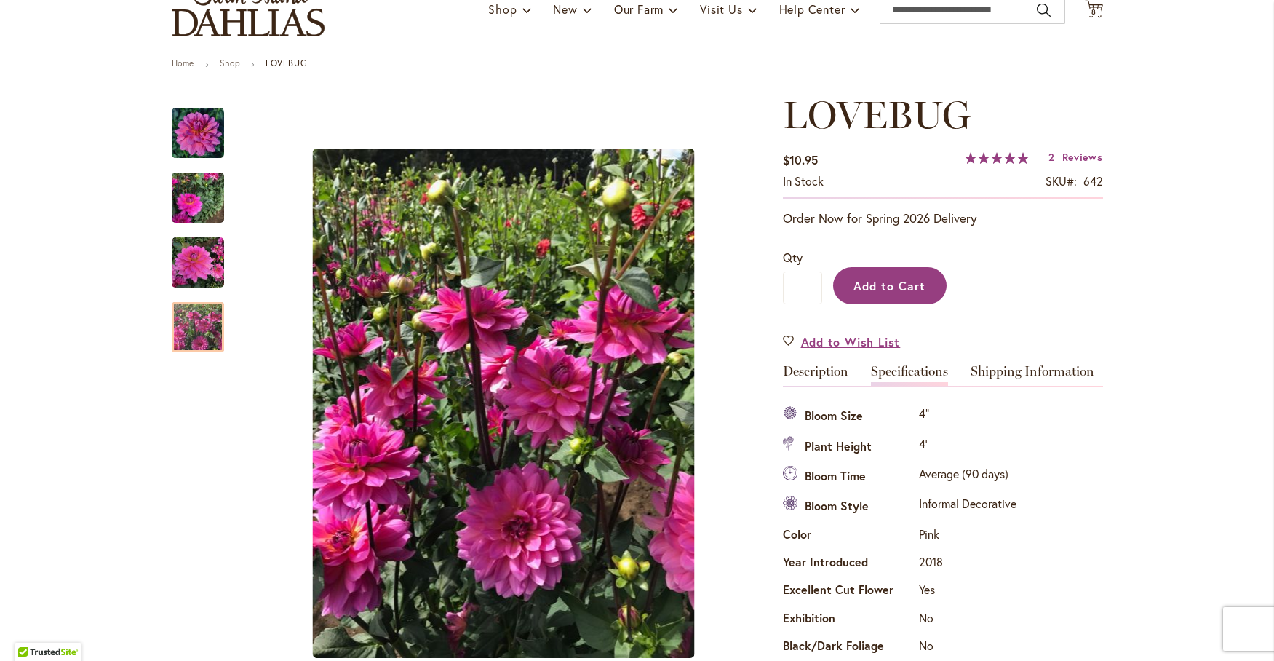
click at [866, 278] on span "Add to Cart" at bounding box center [889, 285] width 72 height 15
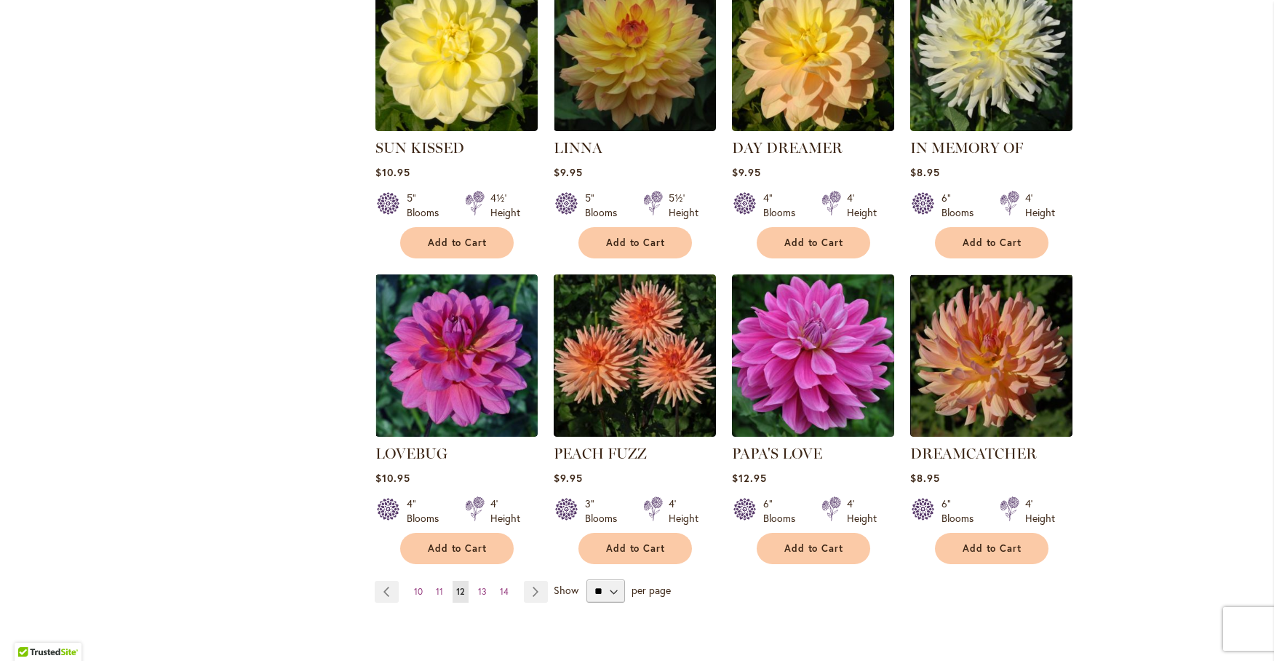
scroll to position [1091, 0]
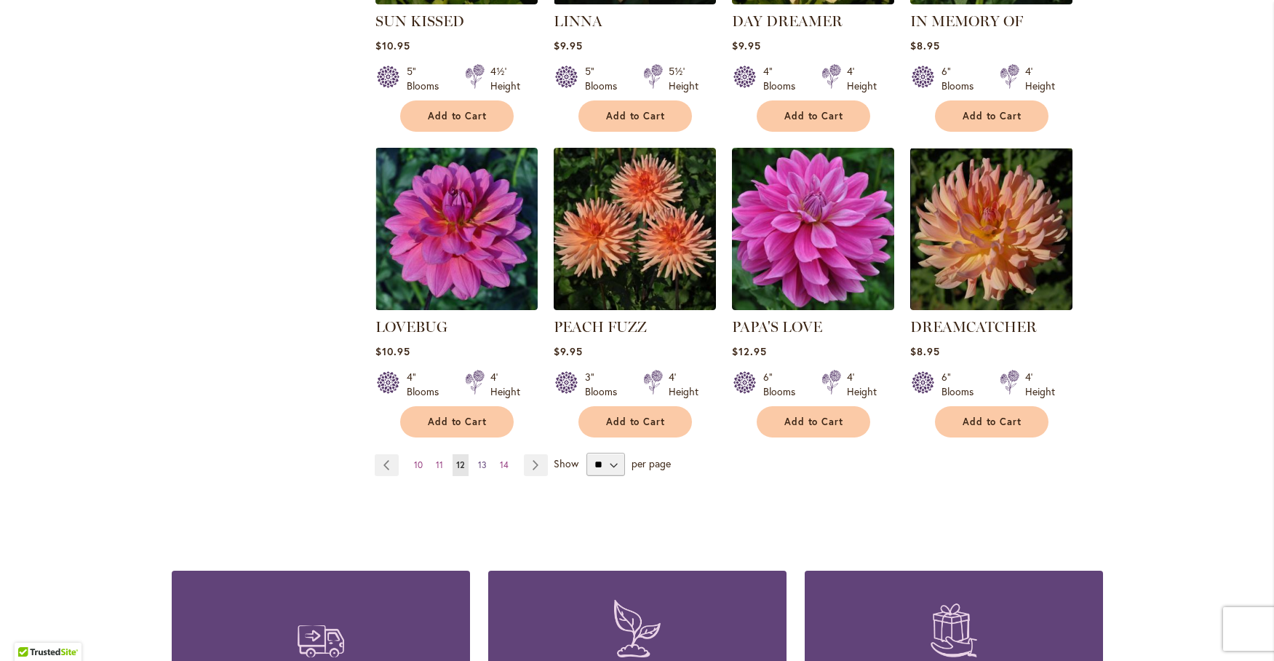
click at [479, 459] on span "13" at bounding box center [482, 464] width 9 height 11
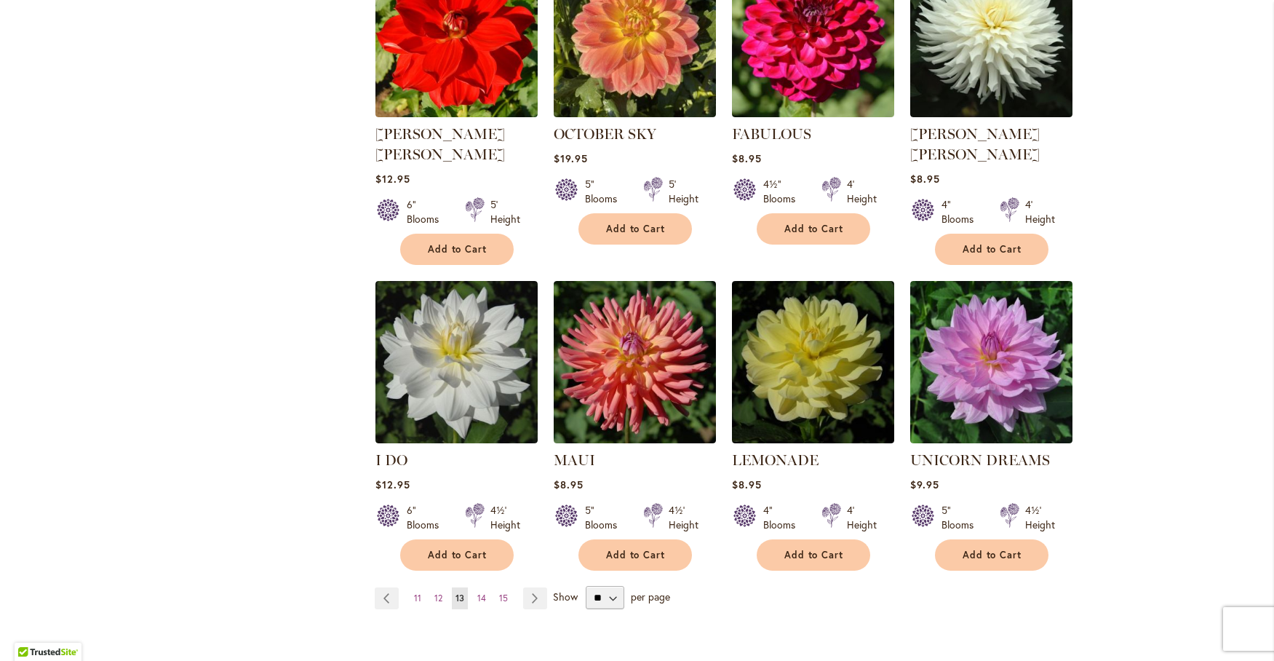
scroll to position [970, 0]
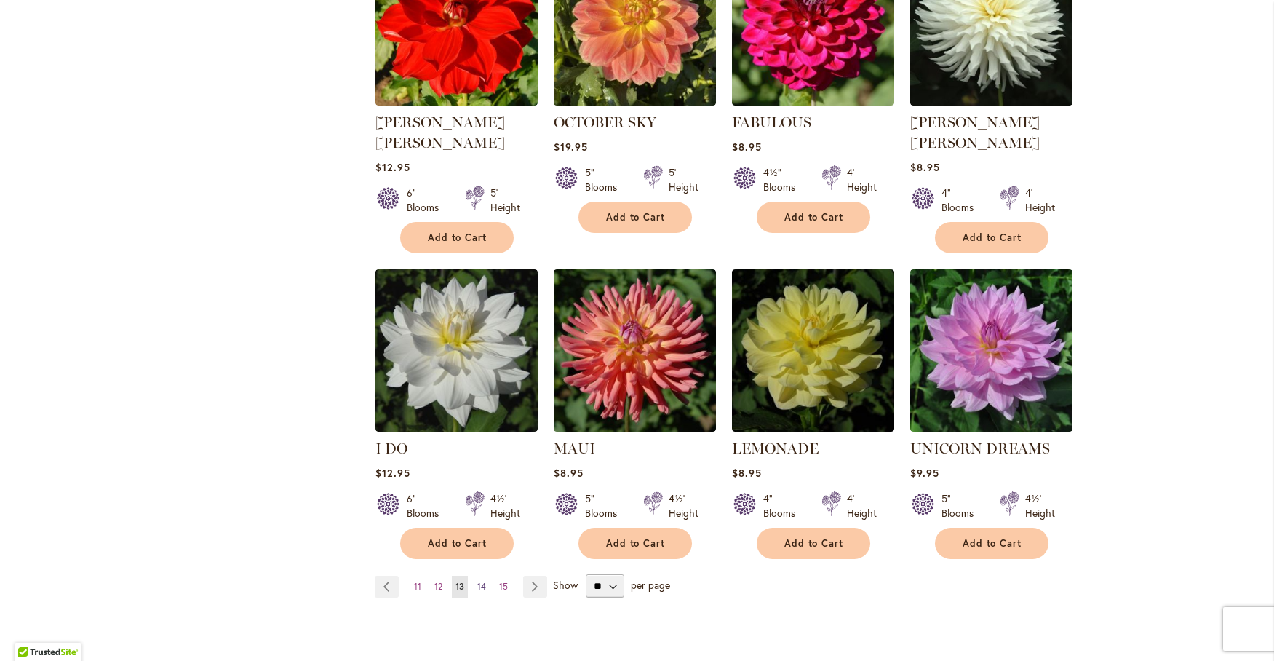
click at [477, 581] on span "14" at bounding box center [481, 586] width 9 height 11
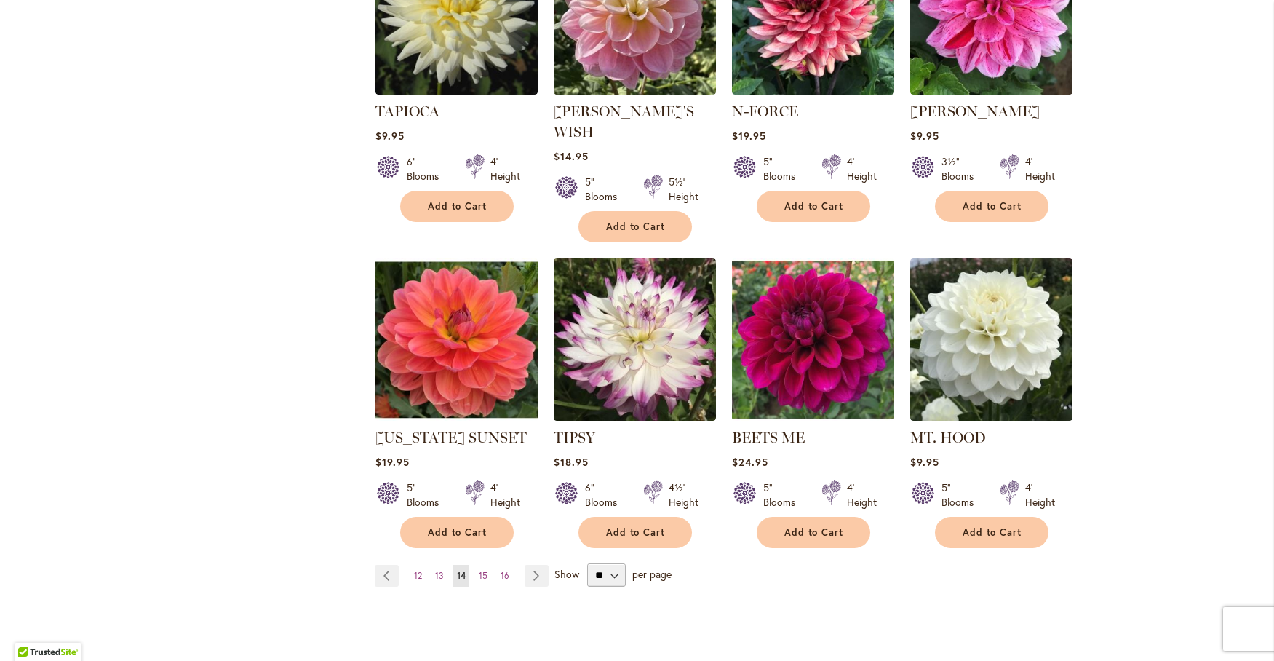
scroll to position [970, 0]
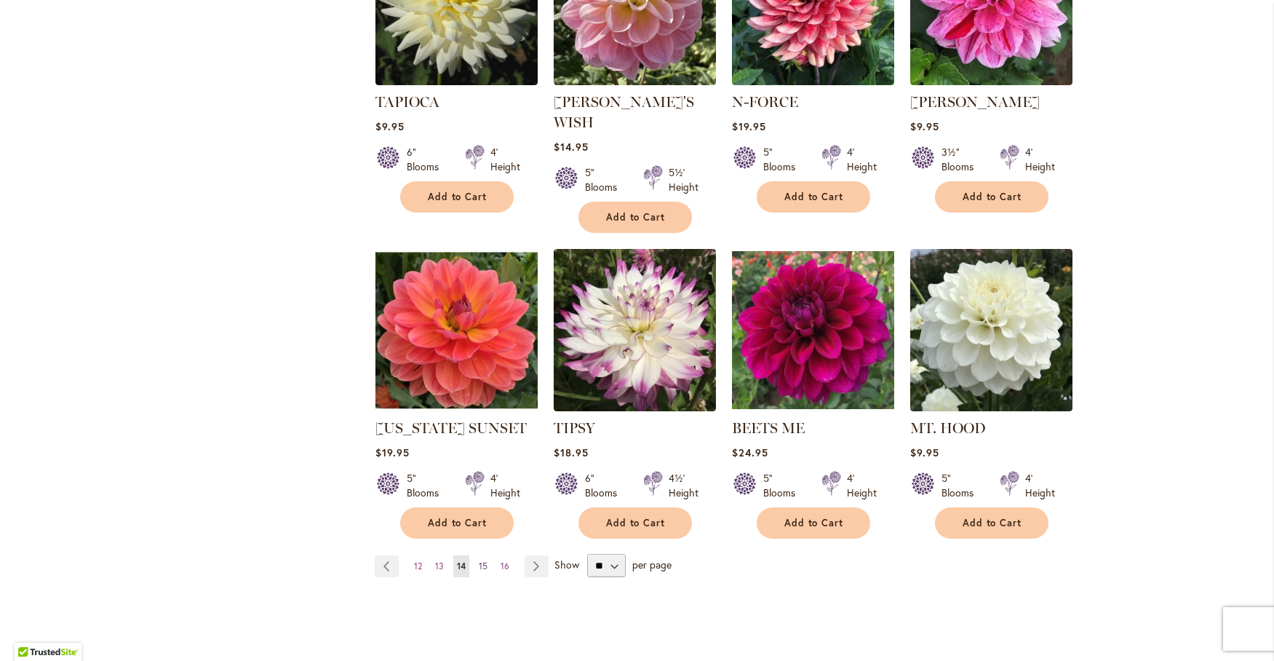
drag, startPoint x: 477, startPoint y: 546, endPoint x: 476, endPoint y: 535, distance: 10.3
click at [479, 560] on span "15" at bounding box center [483, 565] width 9 height 11
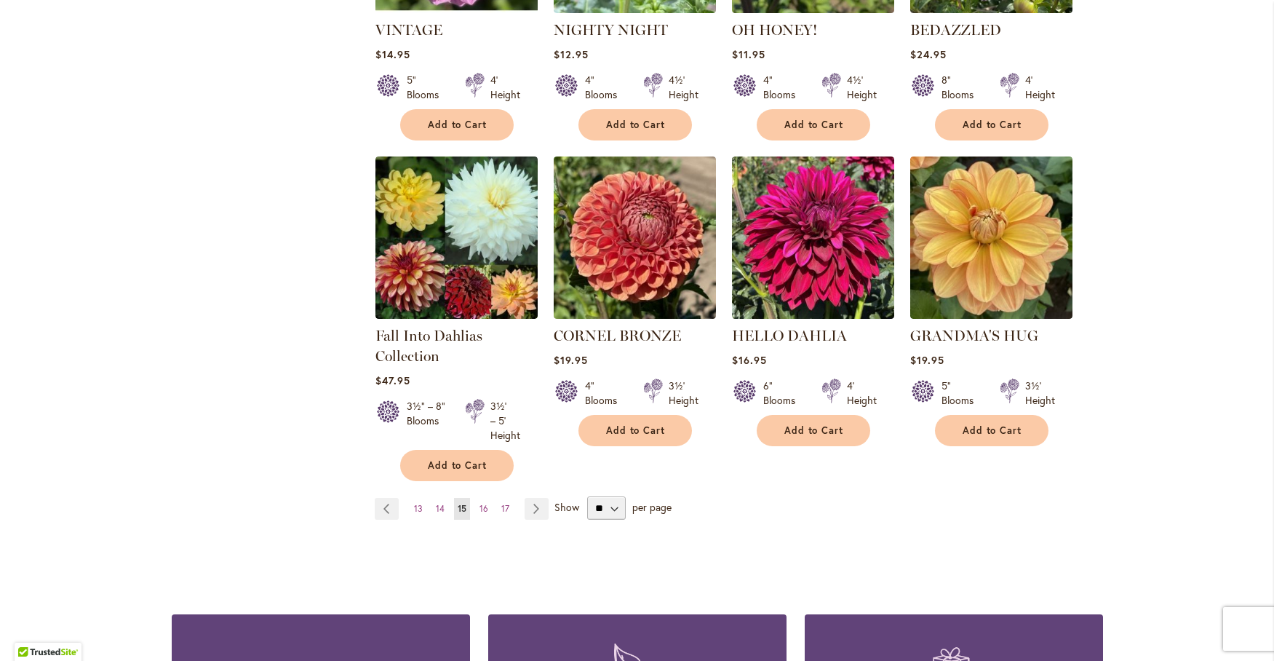
scroll to position [1091, 0]
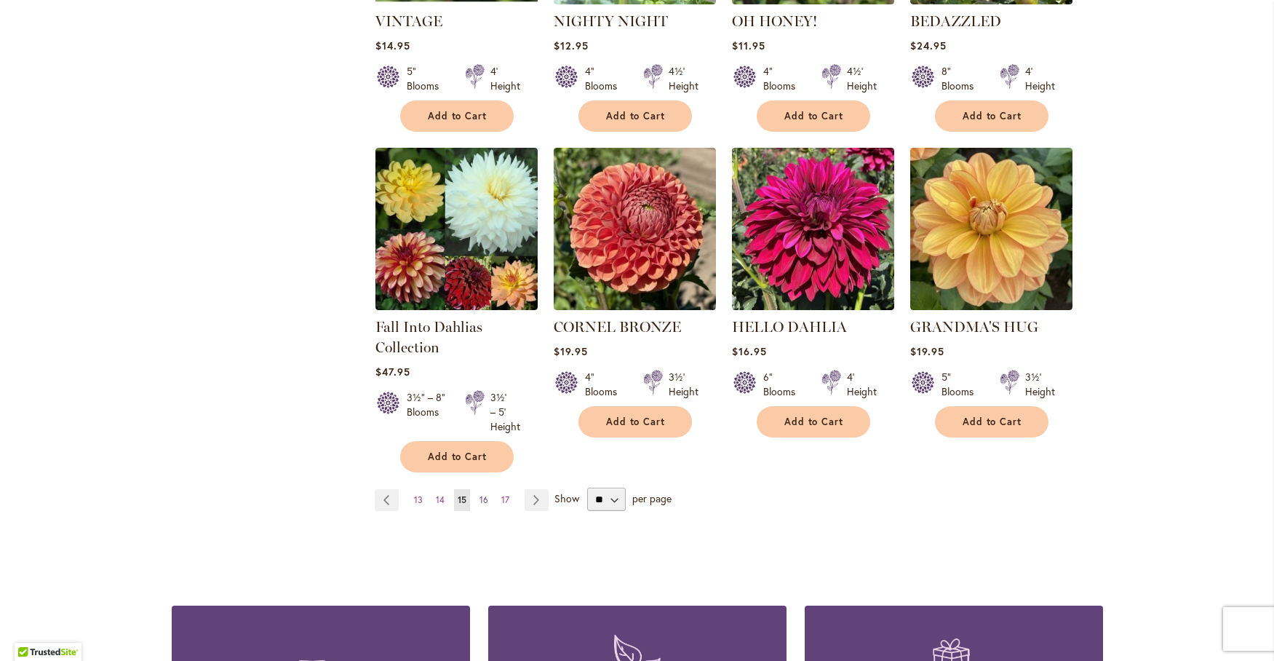
click at [482, 494] on span "16" at bounding box center [483, 499] width 9 height 11
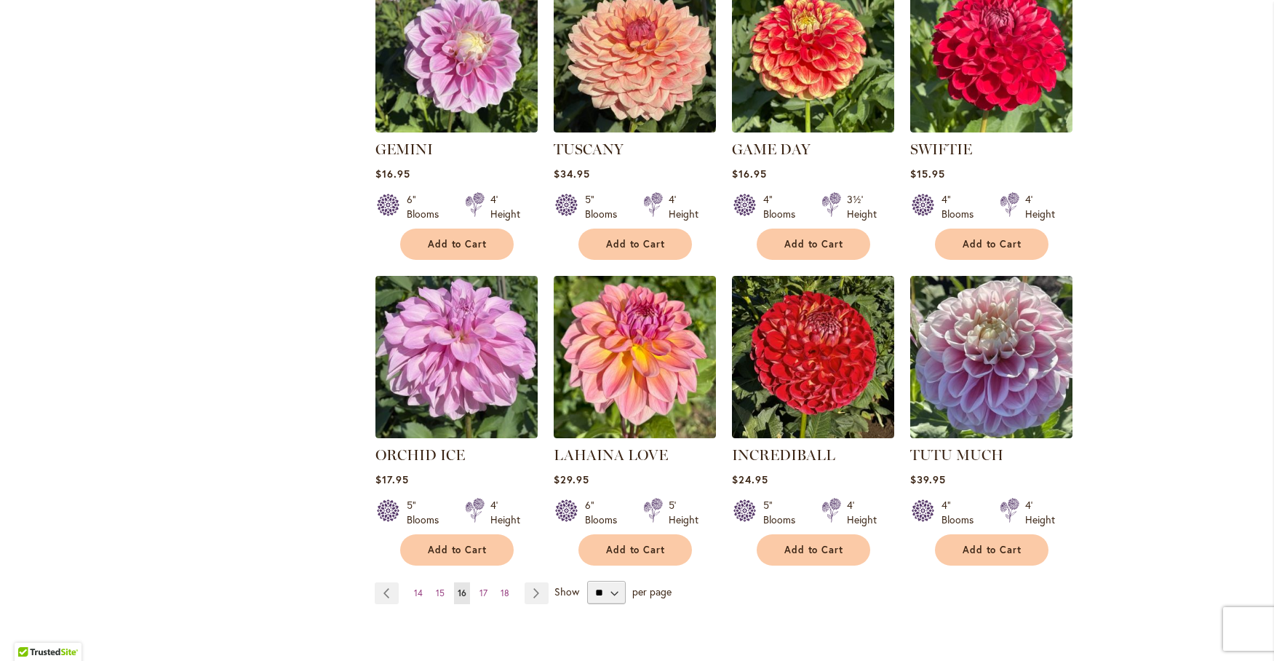
scroll to position [970, 0]
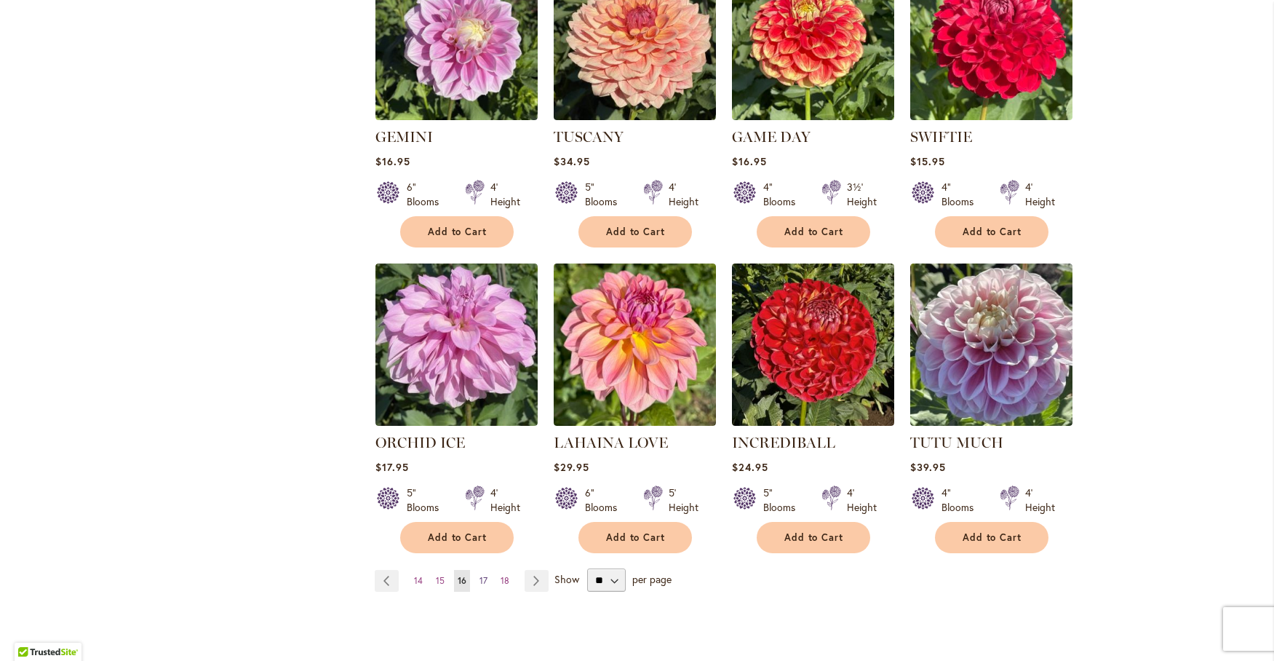
click at [481, 575] on span "17" at bounding box center [483, 580] width 8 height 11
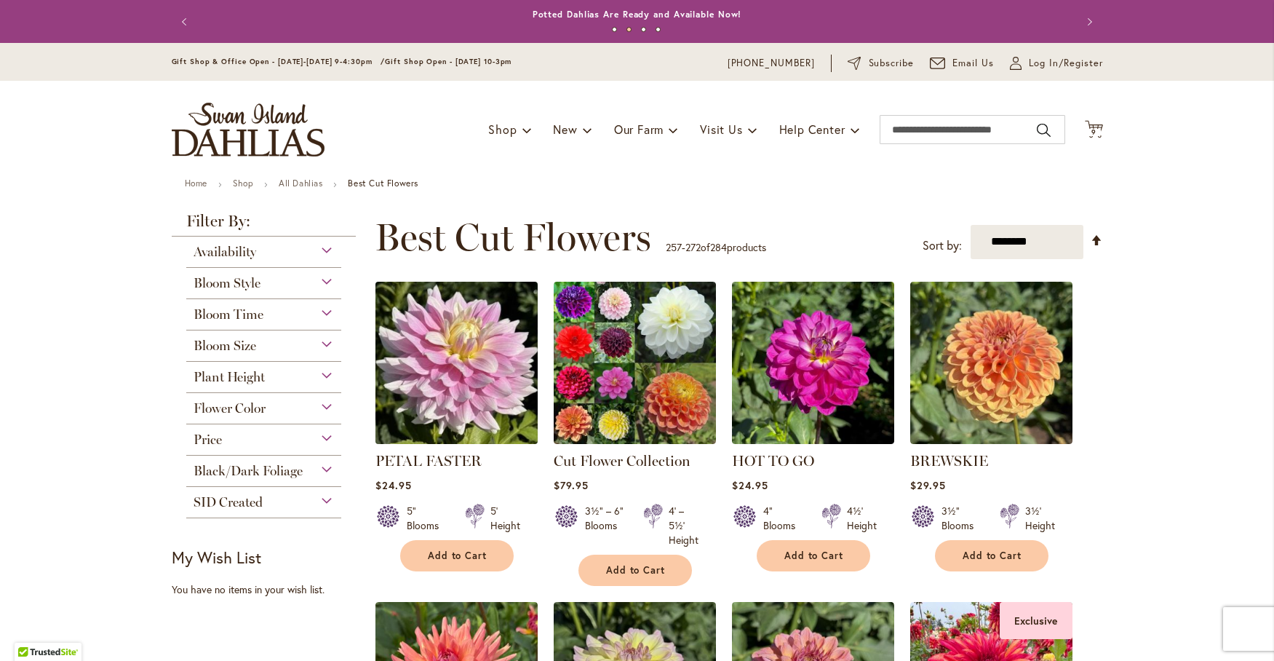
click at [459, 359] on img at bounding box center [456, 362] width 170 height 170
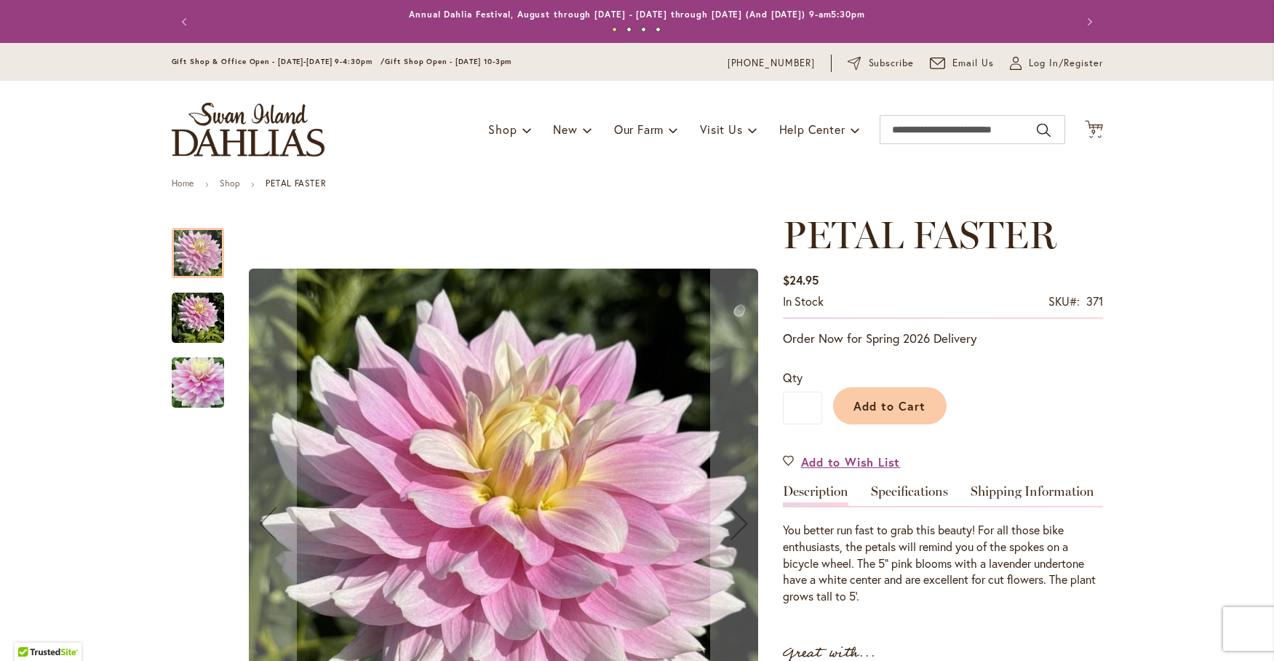
click at [188, 312] on img "PETAL FASTER" at bounding box center [198, 318] width 52 height 52
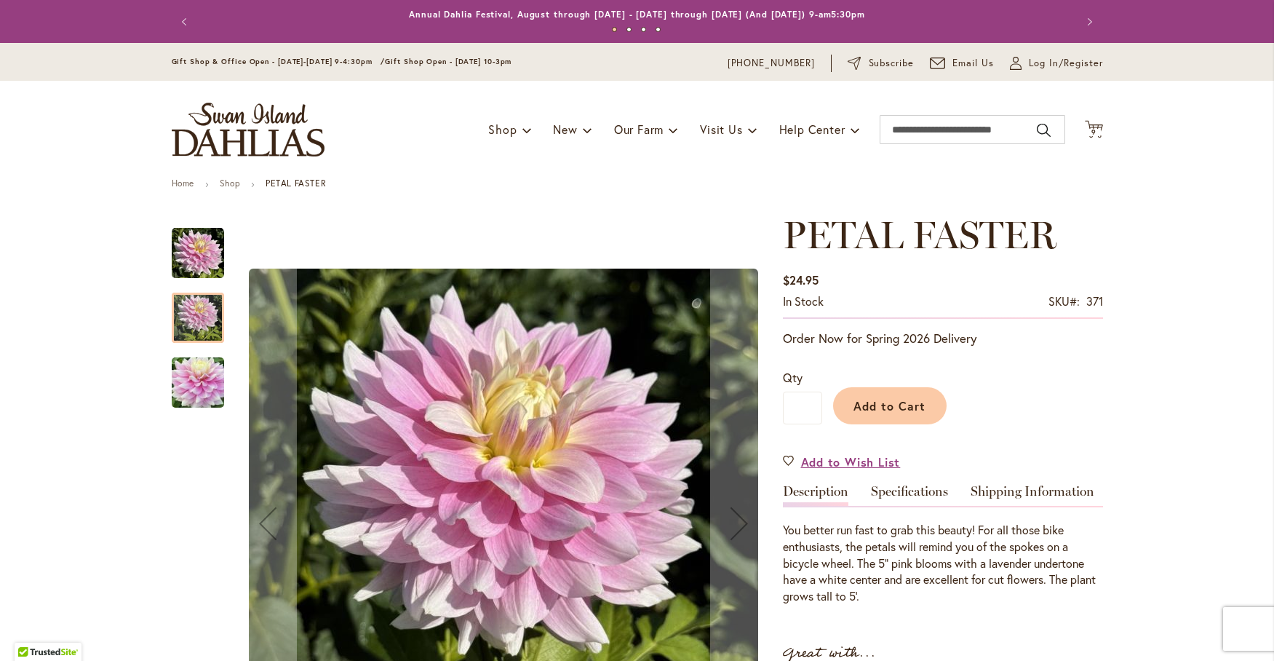
click at [197, 378] on img "Petal Faster" at bounding box center [198, 383] width 52 height 70
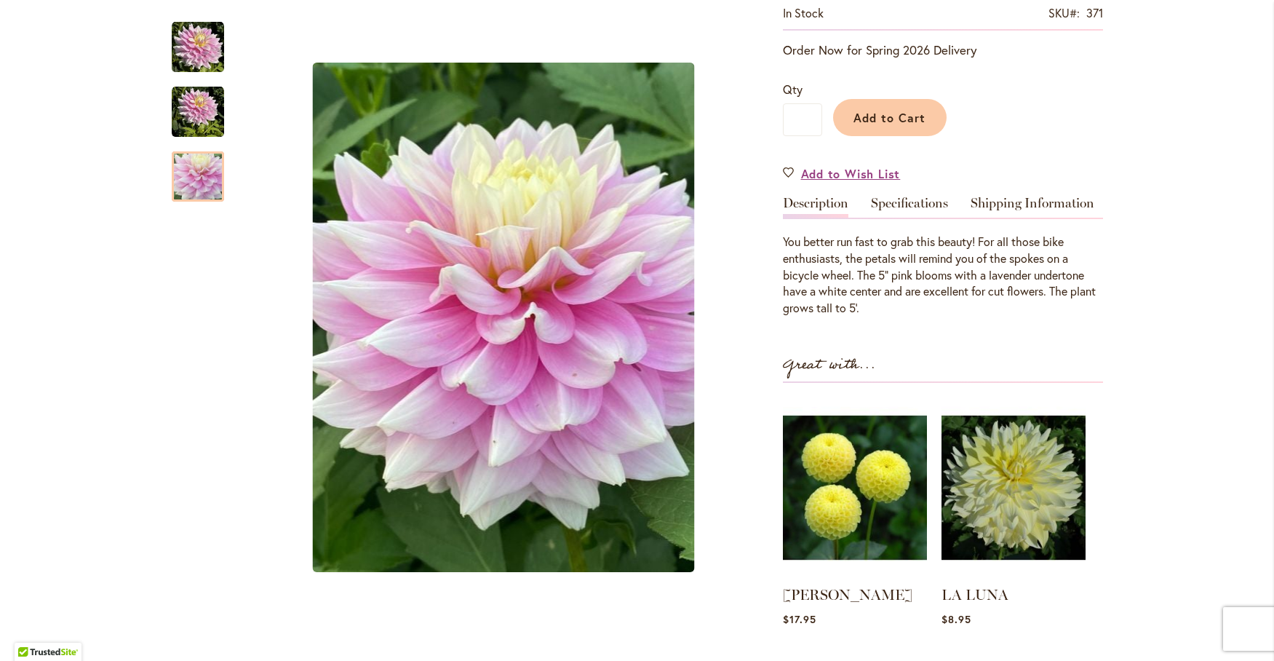
scroll to position [121, 0]
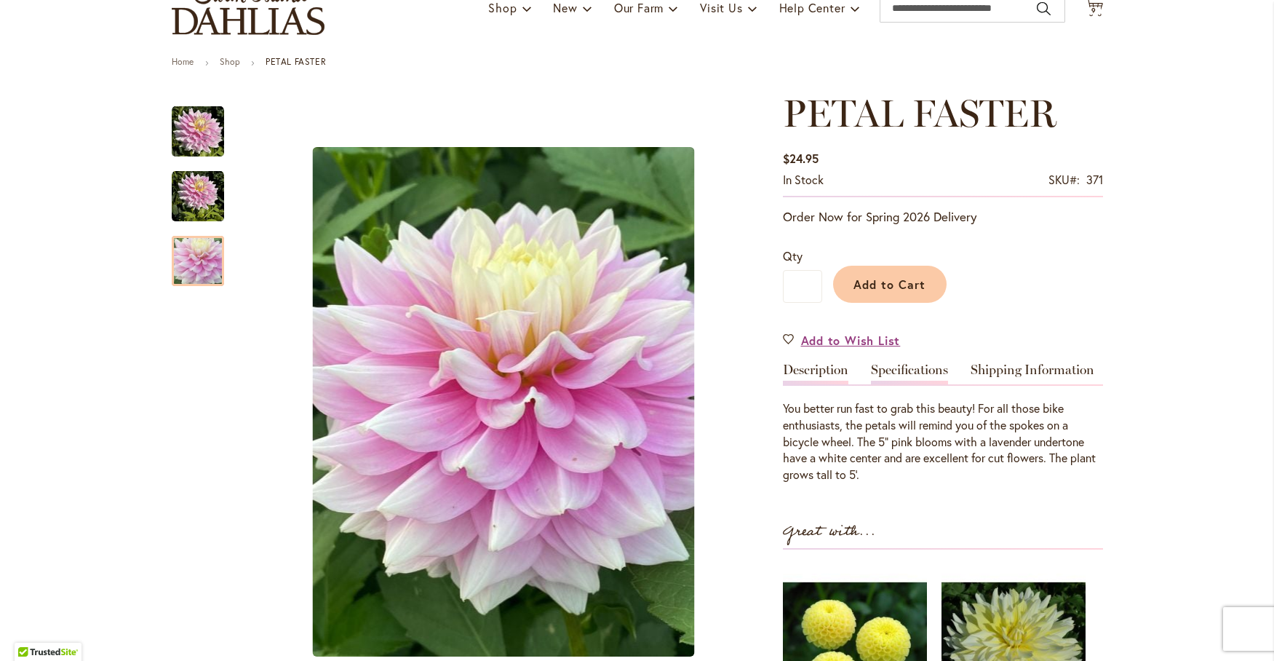
click at [887, 363] on link "Specifications" at bounding box center [909, 373] width 77 height 21
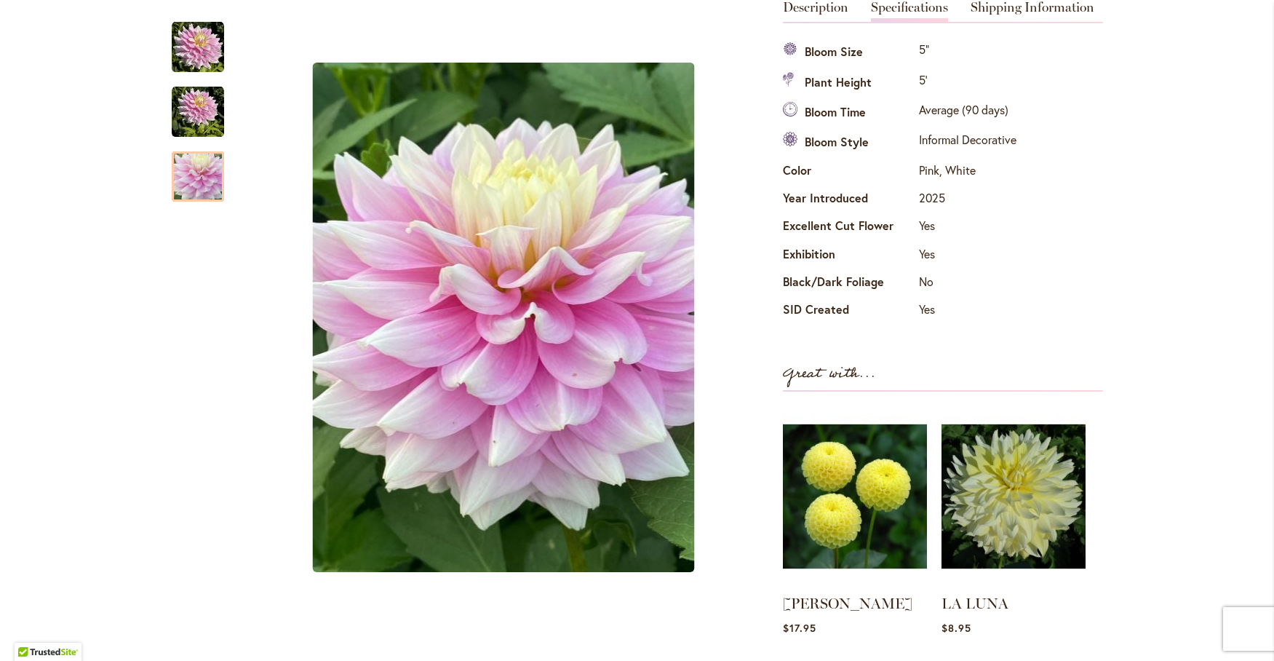
scroll to position [362, 0]
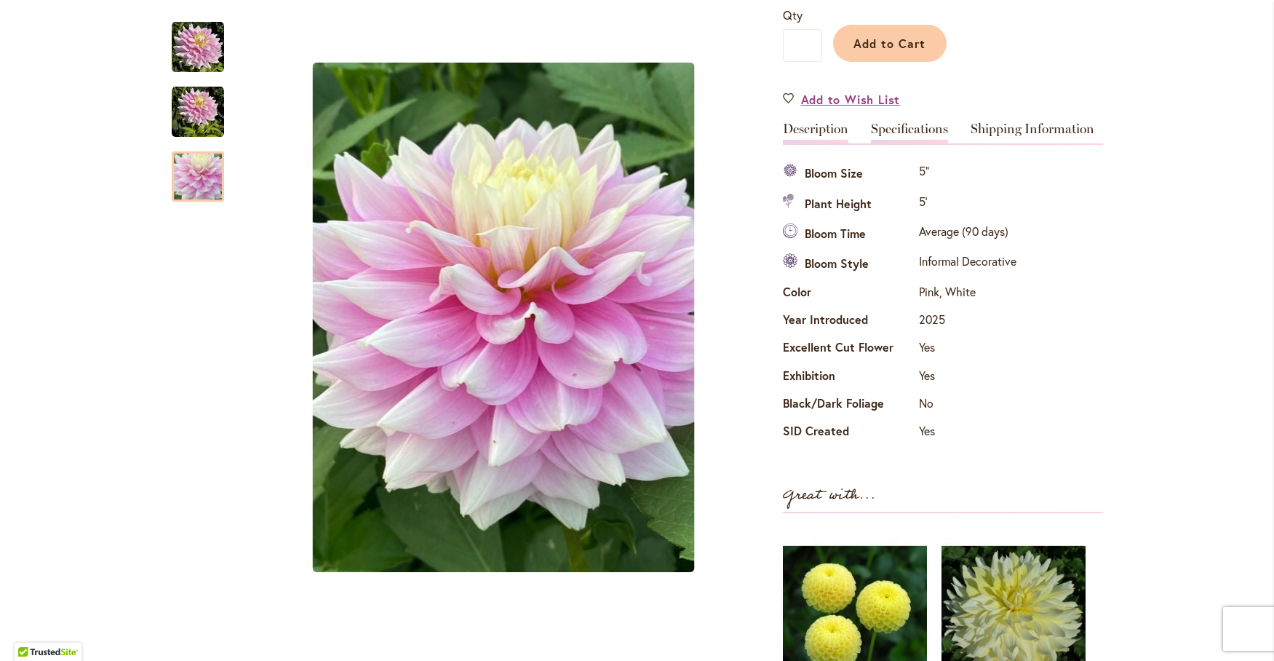
click at [807, 131] on link "Description" at bounding box center [815, 132] width 65 height 21
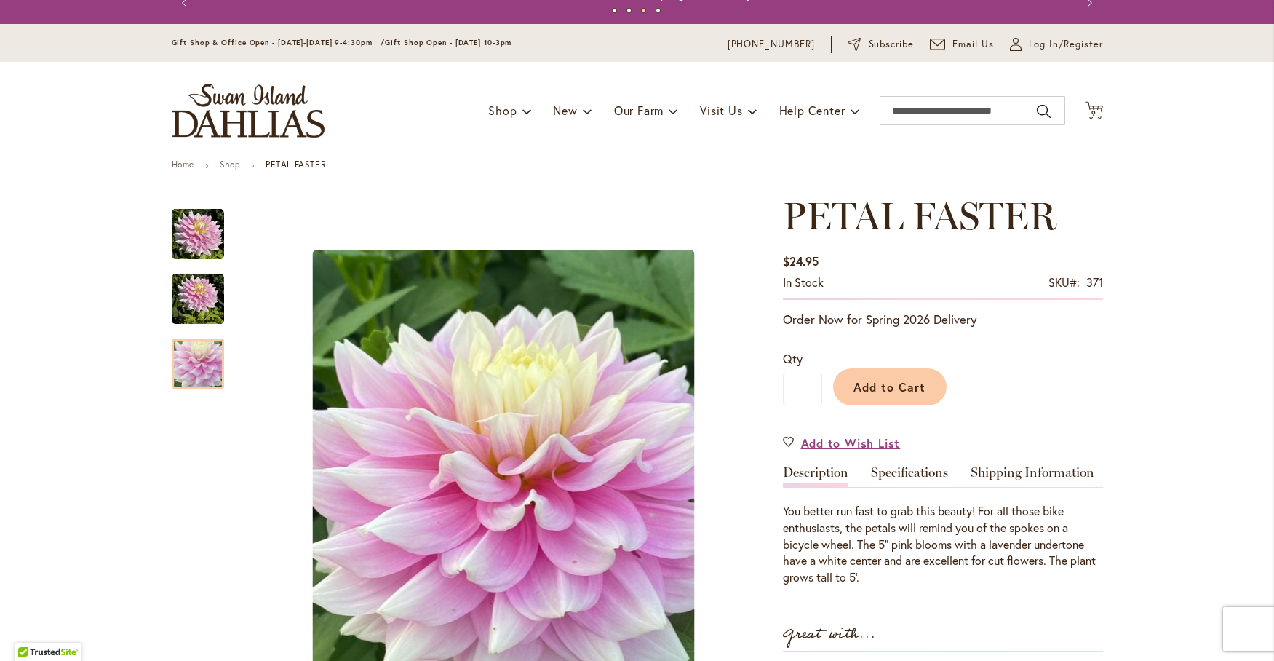
scroll to position [0, 0]
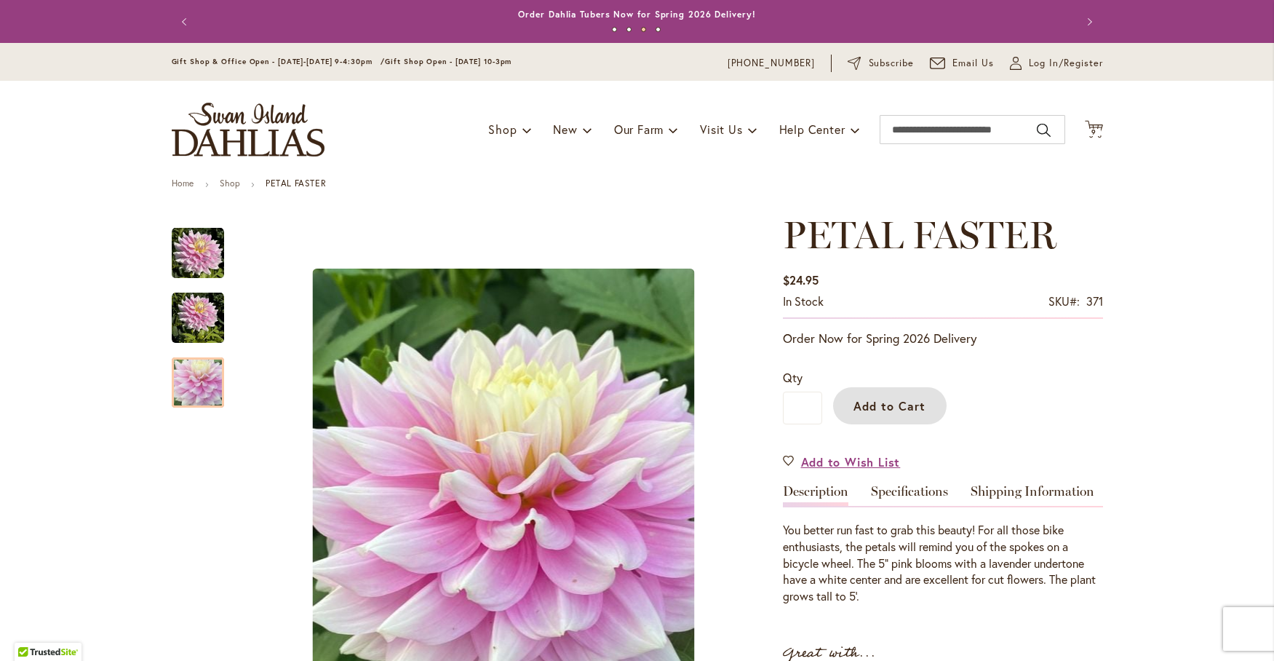
click at [868, 404] on span "Add to Cart" at bounding box center [889, 405] width 72 height 15
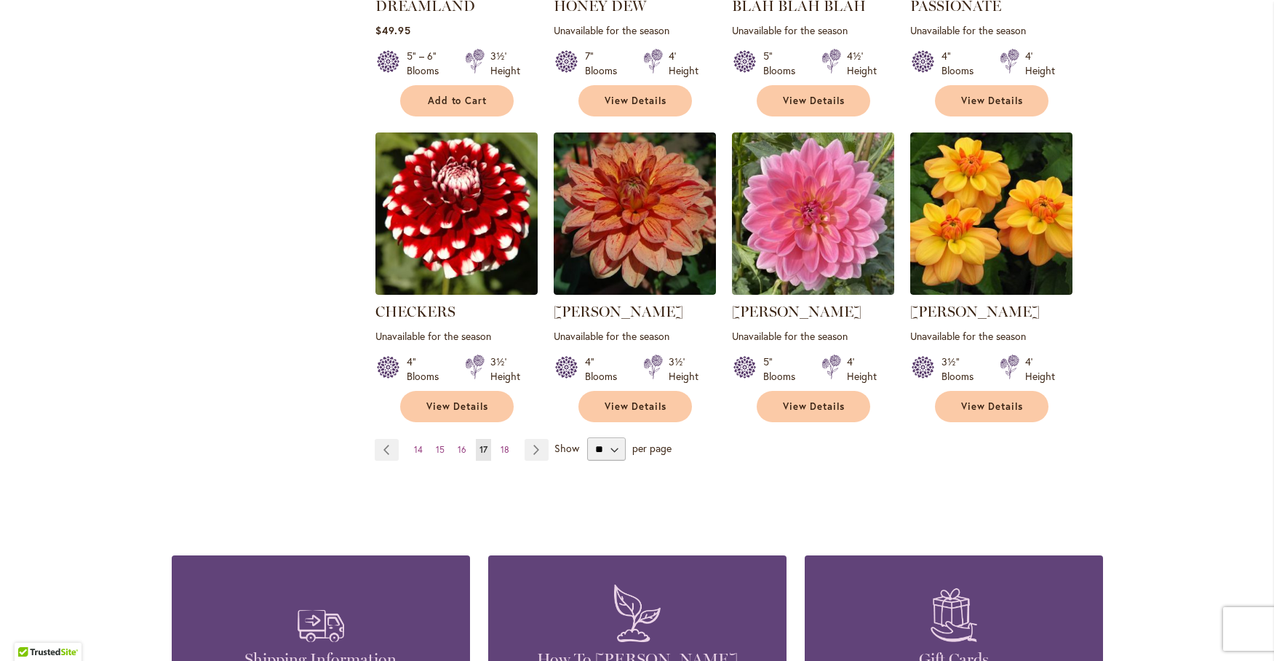
scroll to position [1091, 0]
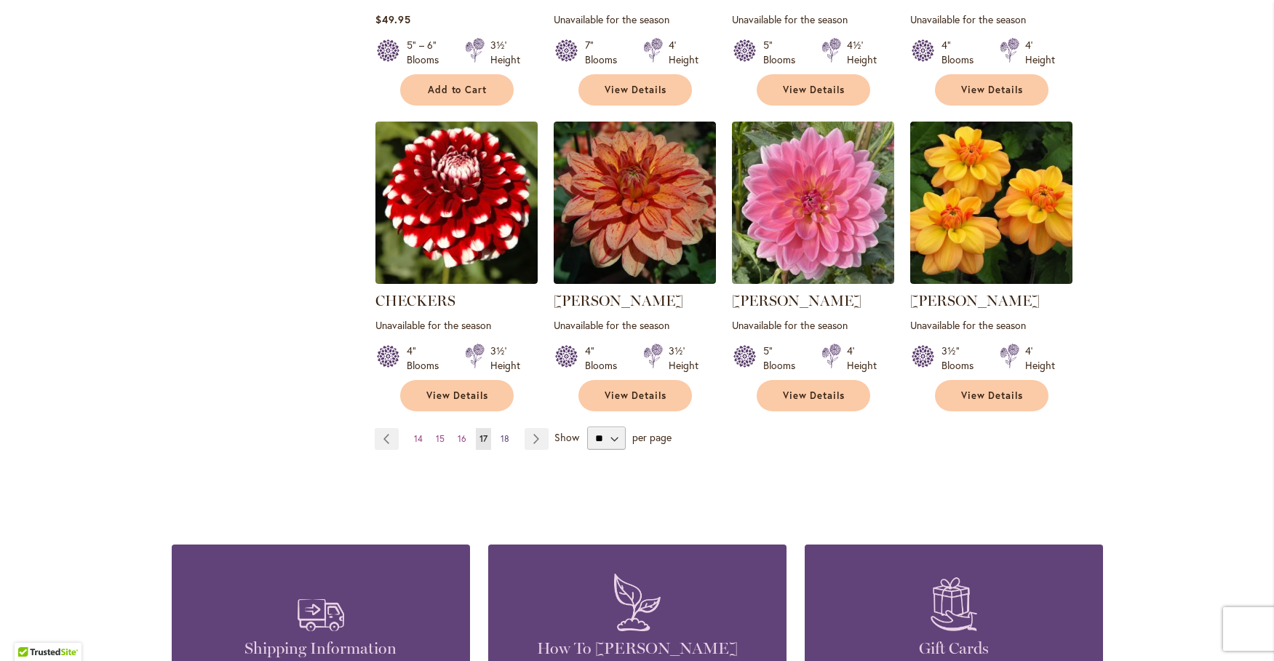
click at [501, 434] on span "18" at bounding box center [505, 438] width 9 height 11
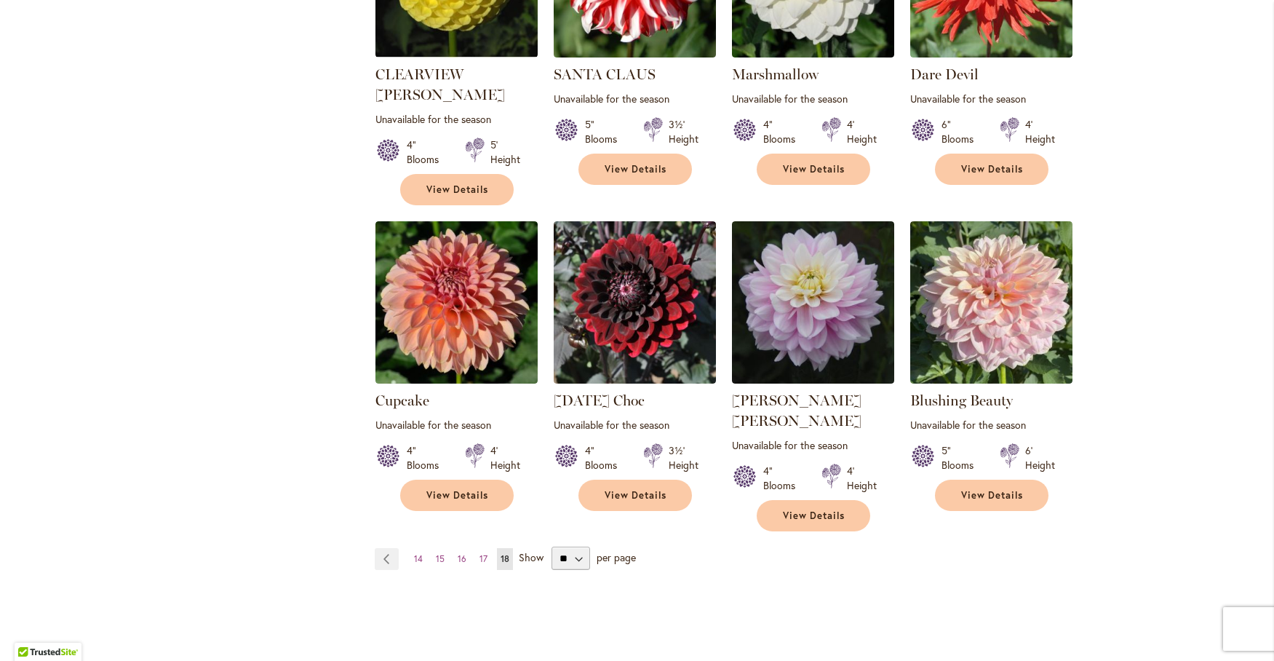
scroll to position [728, 0]
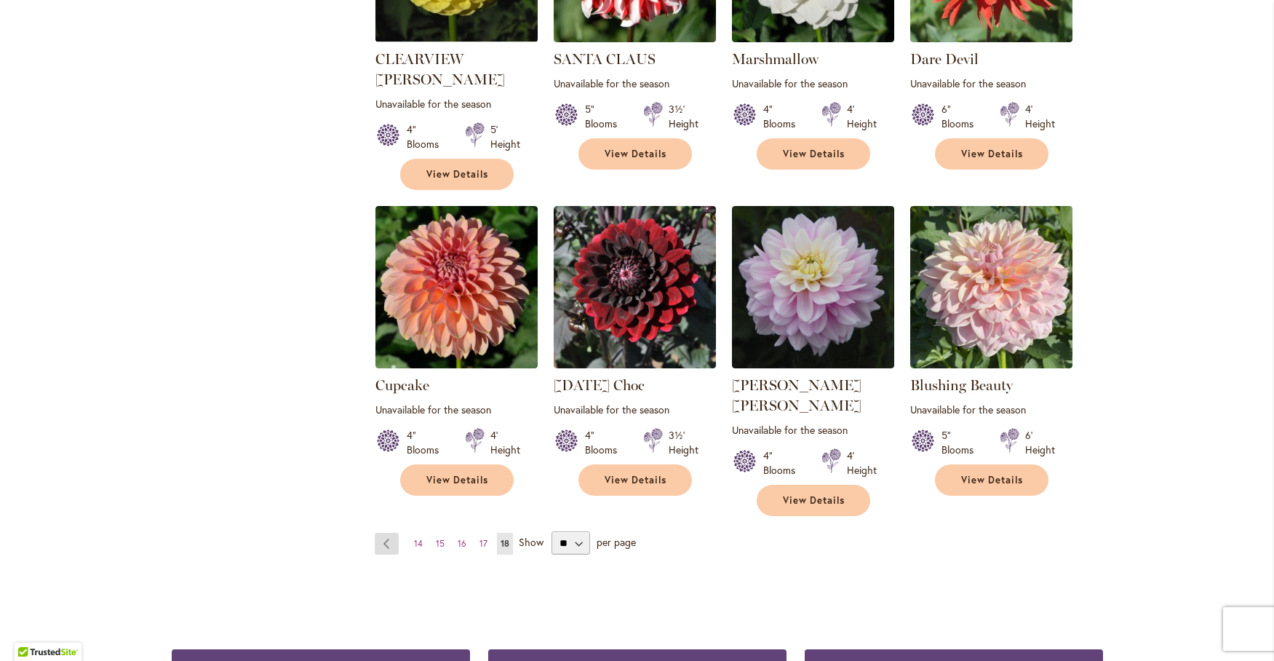
click at [385, 533] on link "Page Previous" at bounding box center [387, 544] width 24 height 22
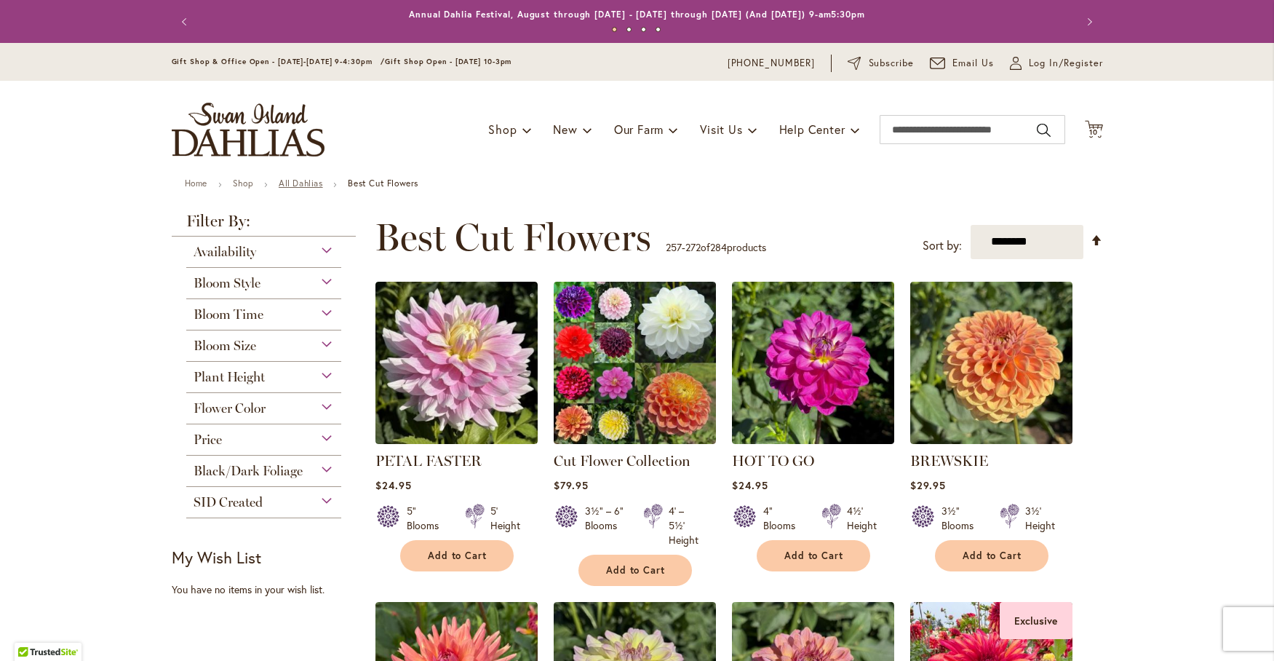
click at [300, 185] on link "All Dahlias" at bounding box center [301, 183] width 44 height 11
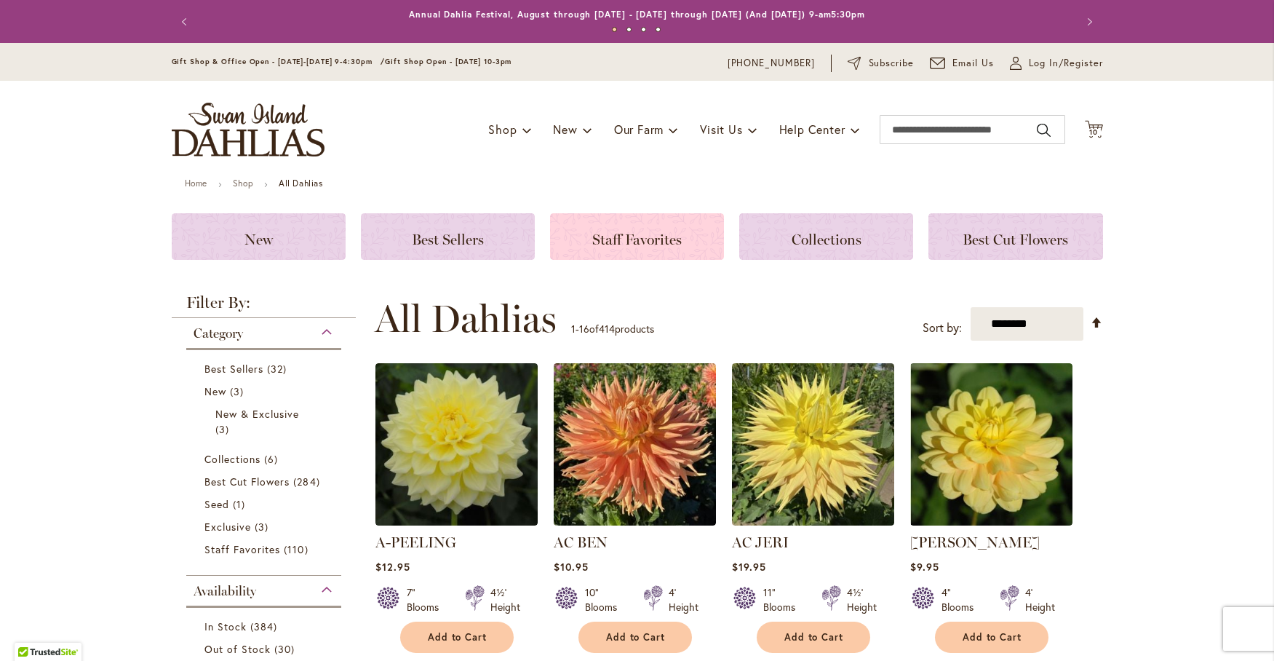
click at [614, 241] on span "Staff Favorites" at bounding box center [636, 239] width 89 height 17
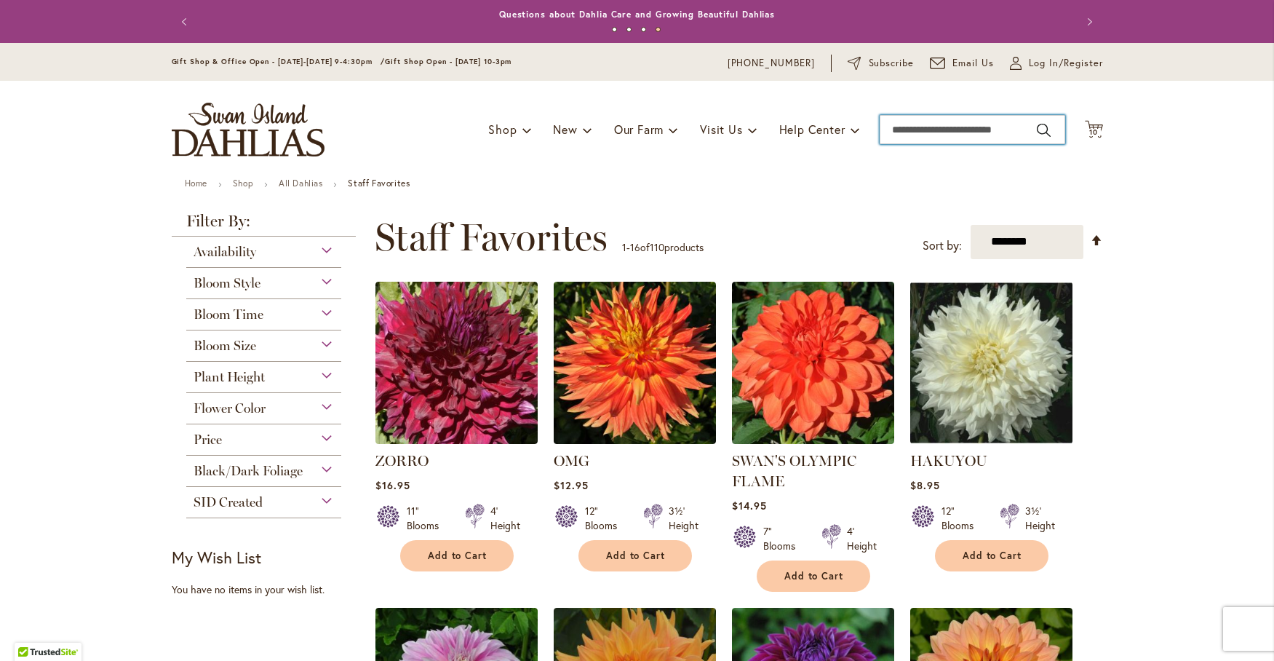
click at [912, 127] on input "Search" at bounding box center [973, 129] width 186 height 29
click at [900, 133] on input "Search" at bounding box center [973, 129] width 186 height 29
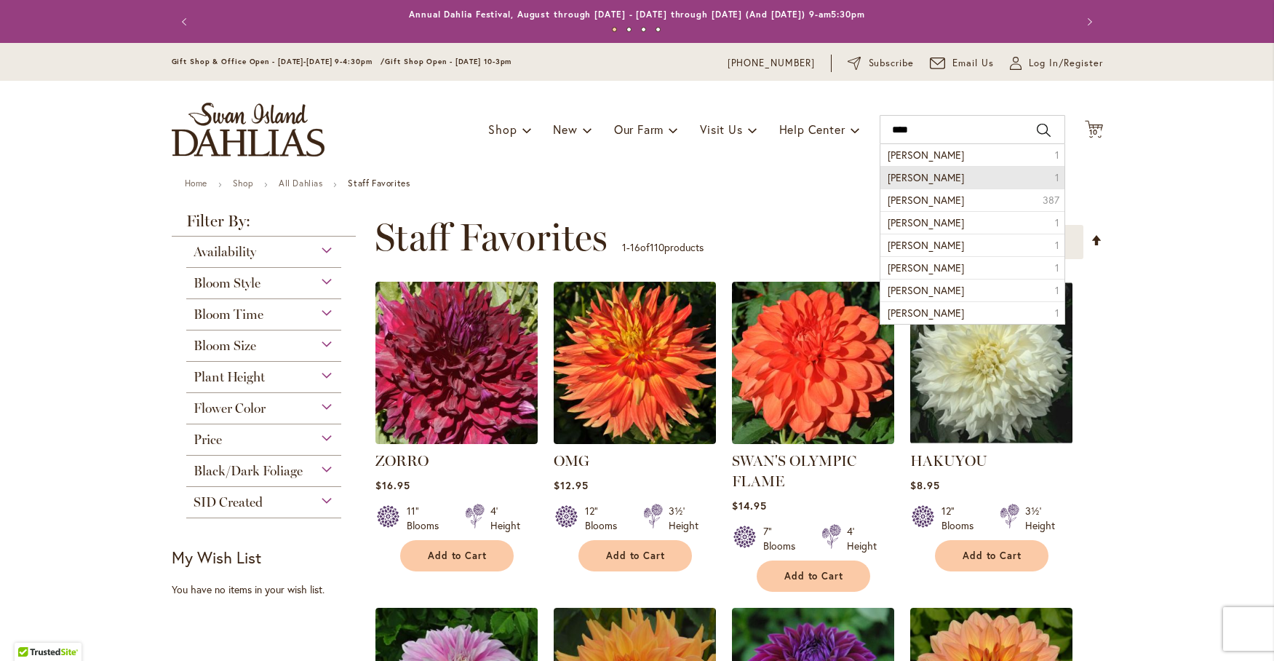
click at [925, 169] on li "Vera seyfang 1" at bounding box center [972, 177] width 184 height 23
type input "**********"
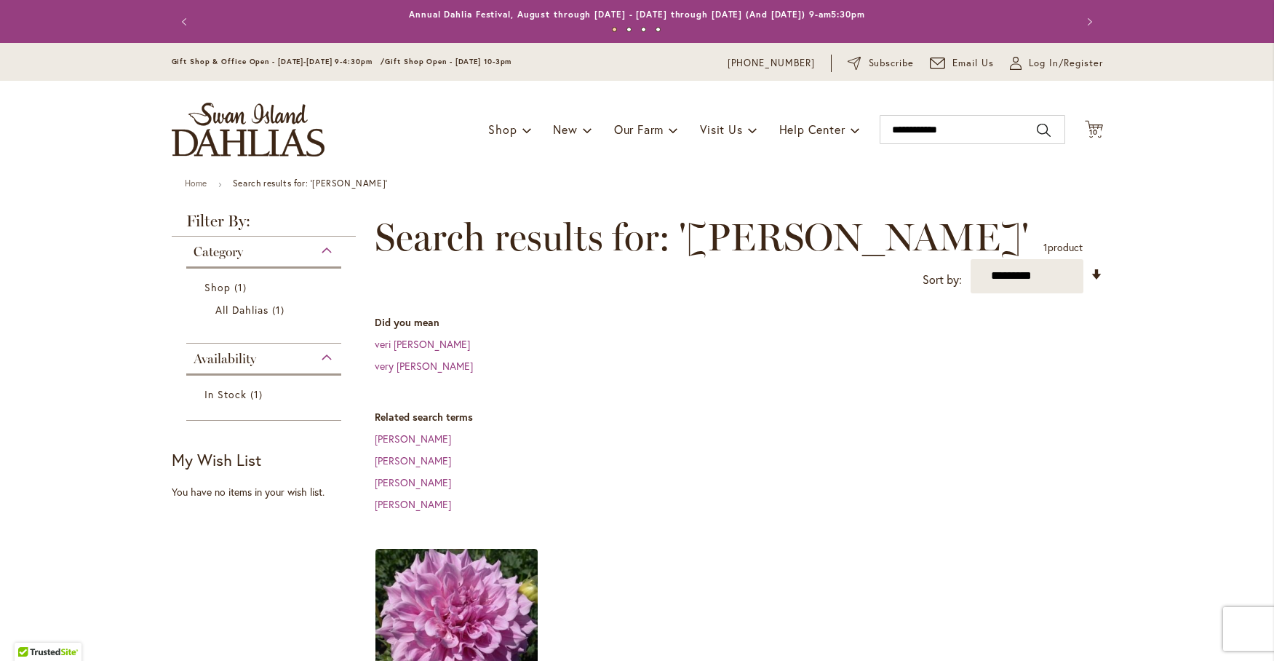
scroll to position [242, 0]
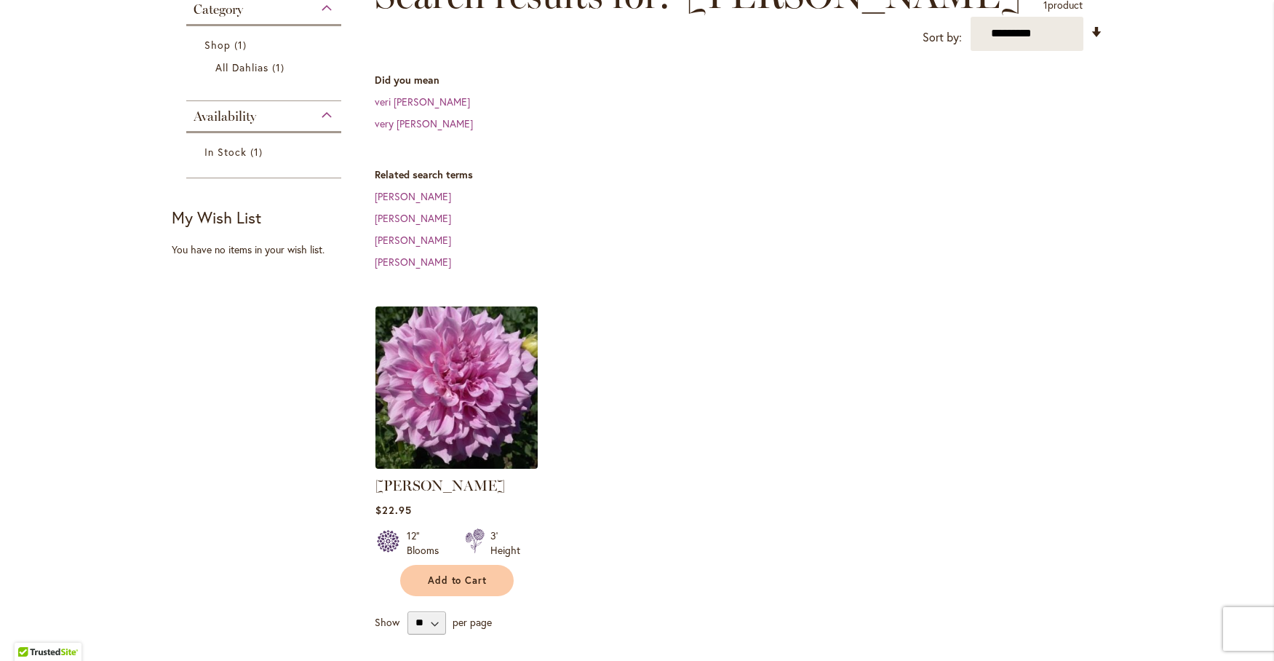
click at [455, 358] on img at bounding box center [456, 387] width 170 height 170
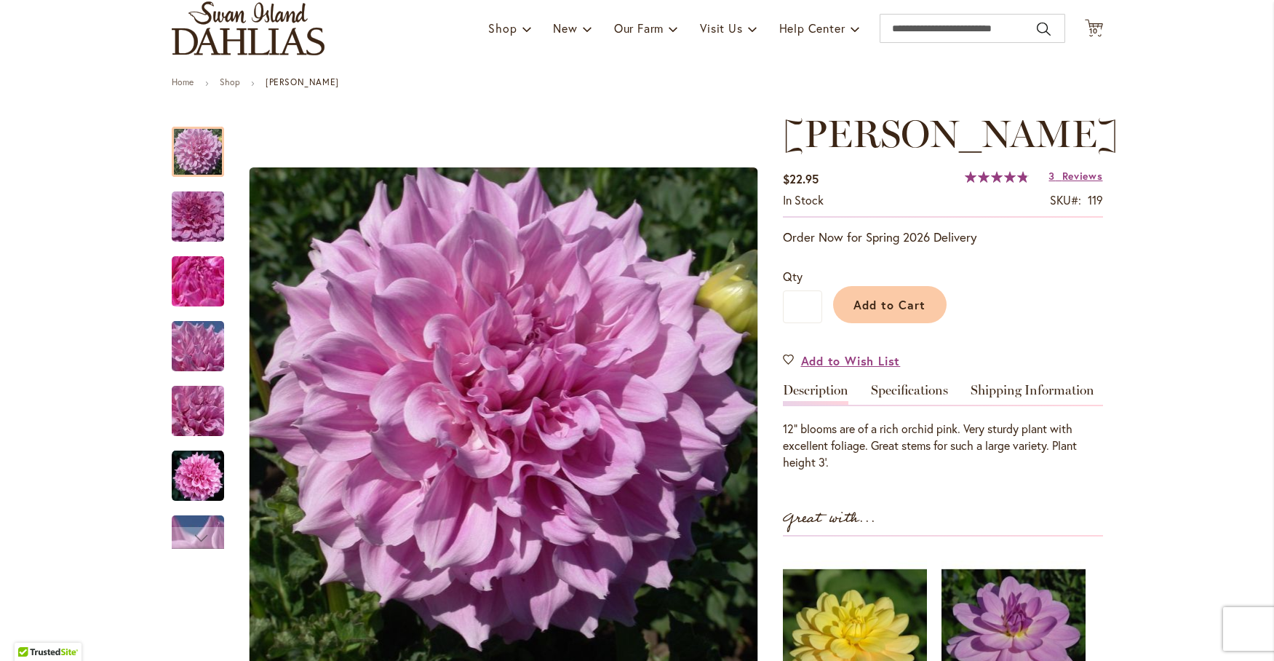
scroll to position [121, 0]
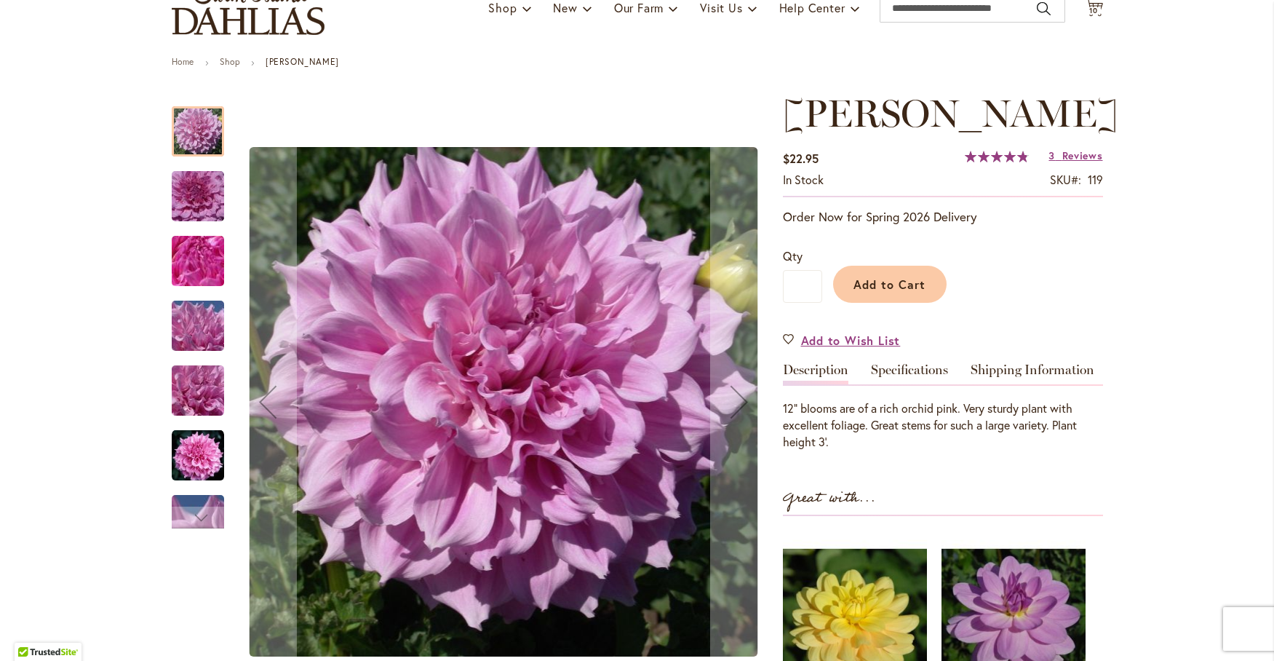
click at [196, 195] on img "Vera Seyfang" at bounding box center [198, 197] width 105 height 70
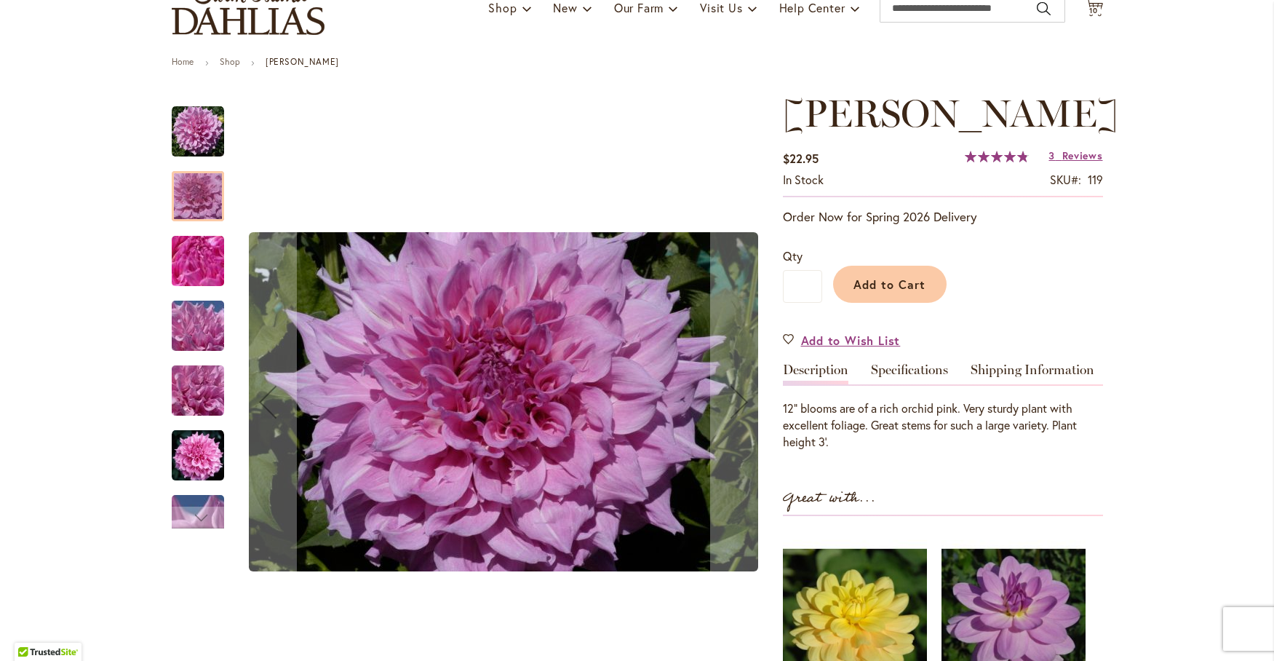
click at [194, 249] on img "Vera Seyfang" at bounding box center [198, 261] width 105 height 79
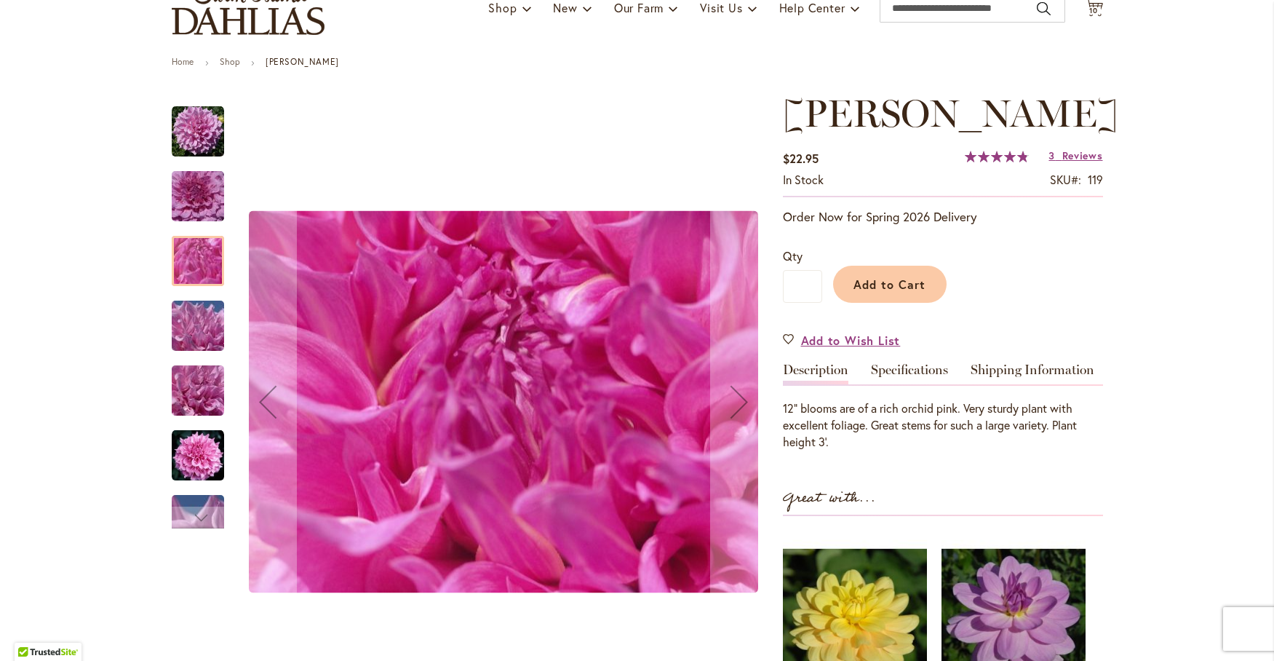
click at [199, 353] on div "Vera Seyfang" at bounding box center [205, 383] width 67 height 65
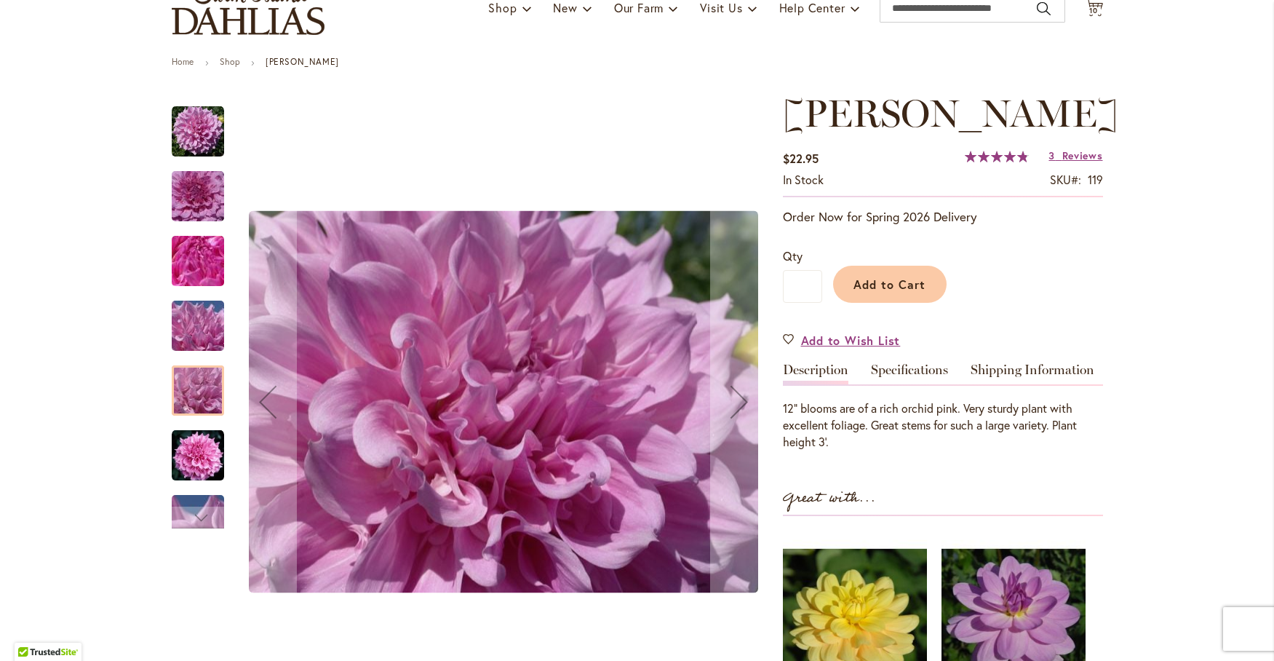
click at [189, 403] on div at bounding box center [198, 390] width 52 height 50
click at [196, 452] on img "Vera Seyfang" at bounding box center [198, 455] width 52 height 52
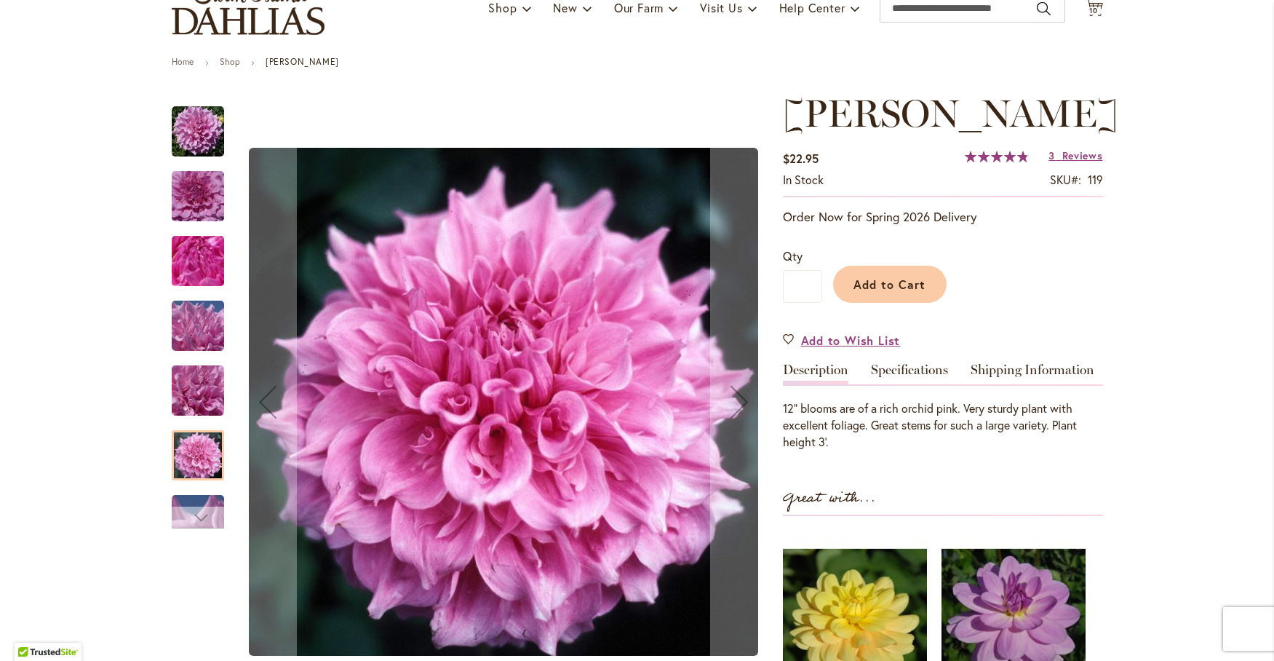
click at [194, 511] on div "Next" at bounding box center [198, 517] width 22 height 22
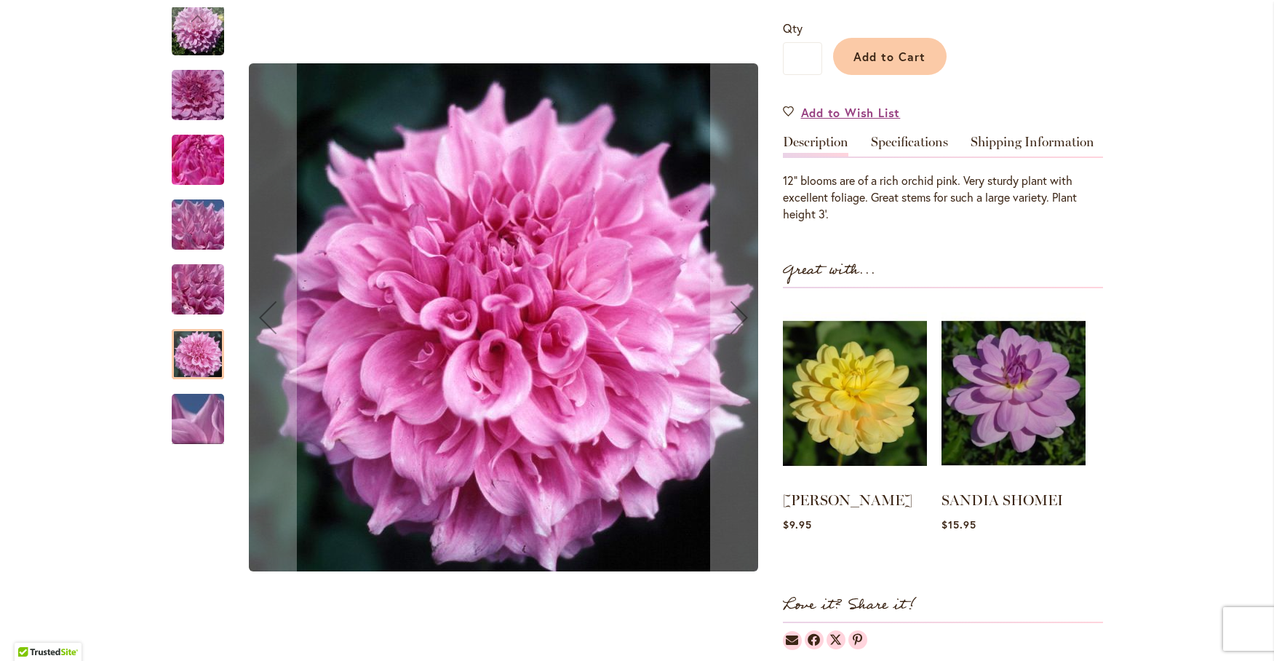
scroll to position [364, 0]
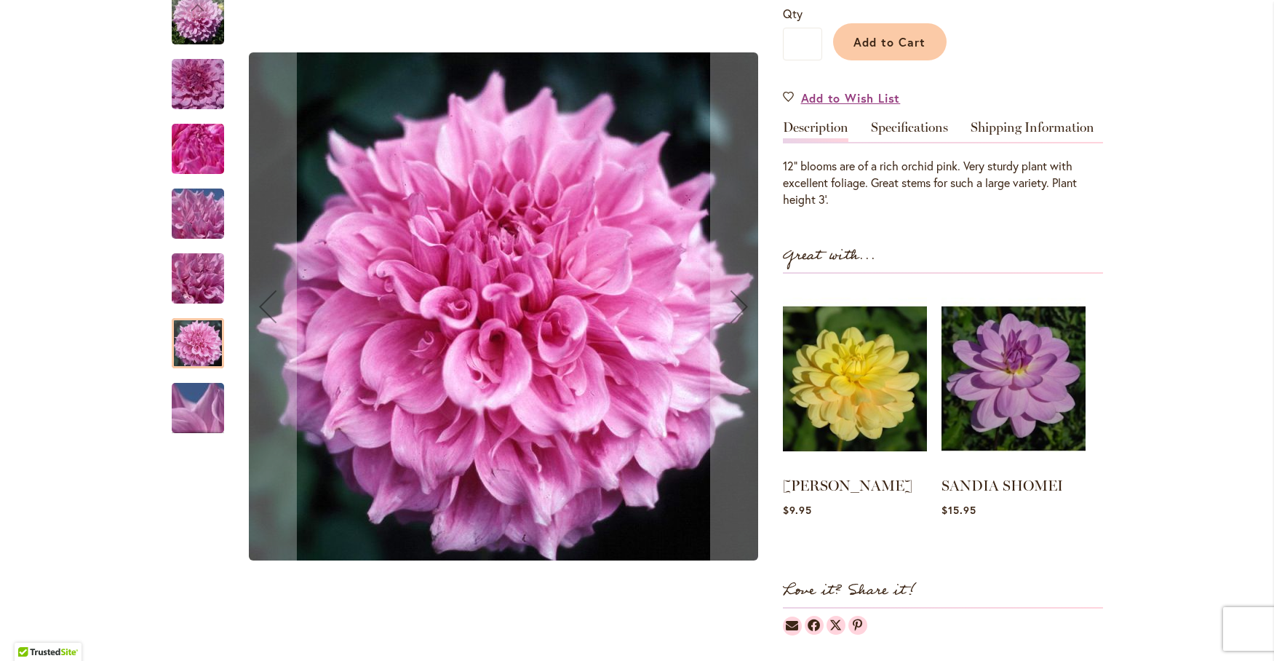
click at [194, 411] on img "Vera Seyfang" at bounding box center [198, 408] width 105 height 79
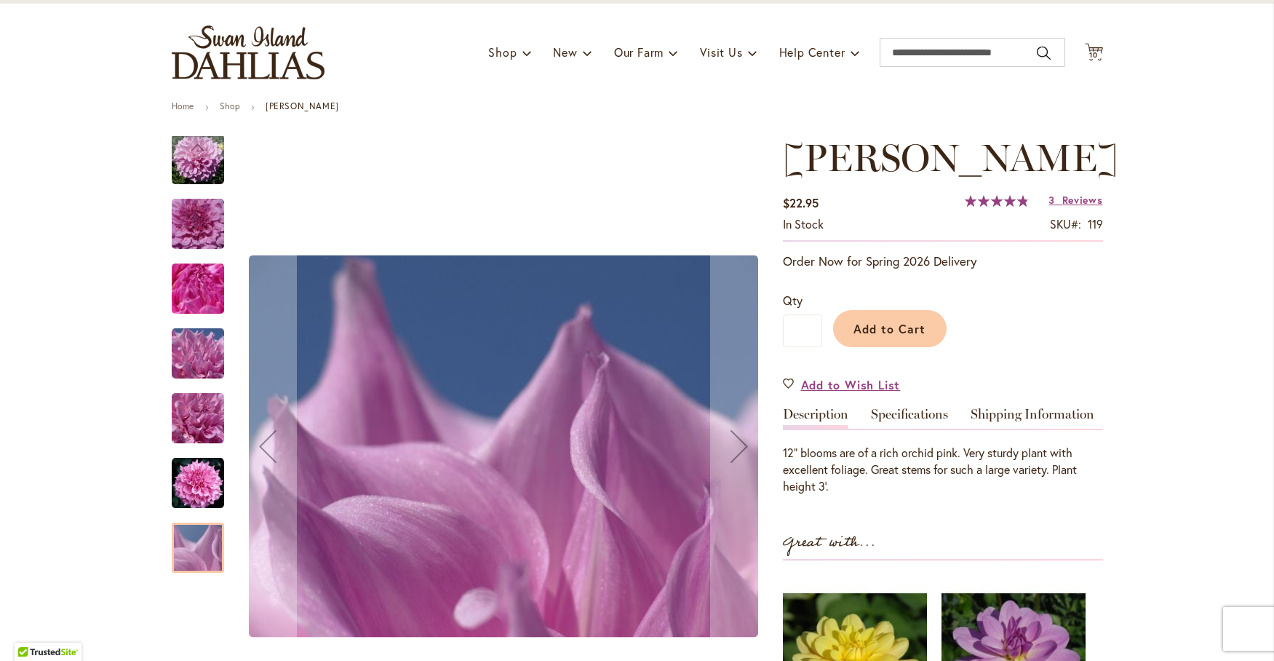
scroll to position [0, 0]
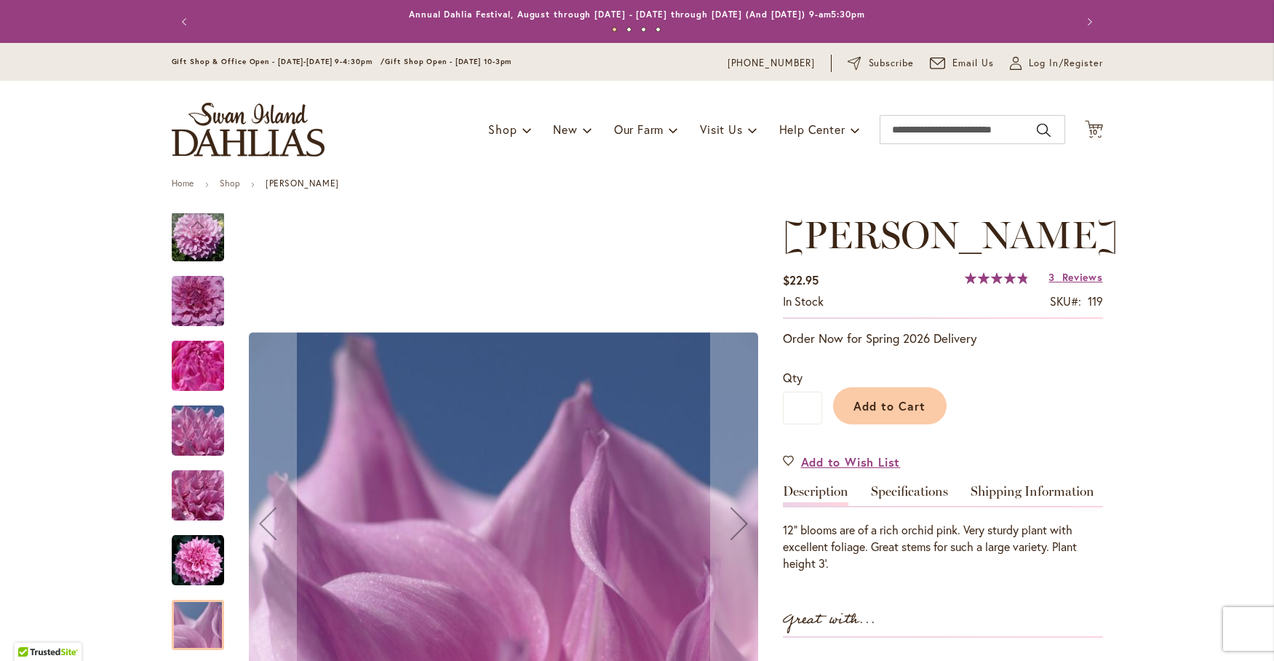
click at [187, 239] on img "Vera Seyfang" at bounding box center [198, 236] width 52 height 52
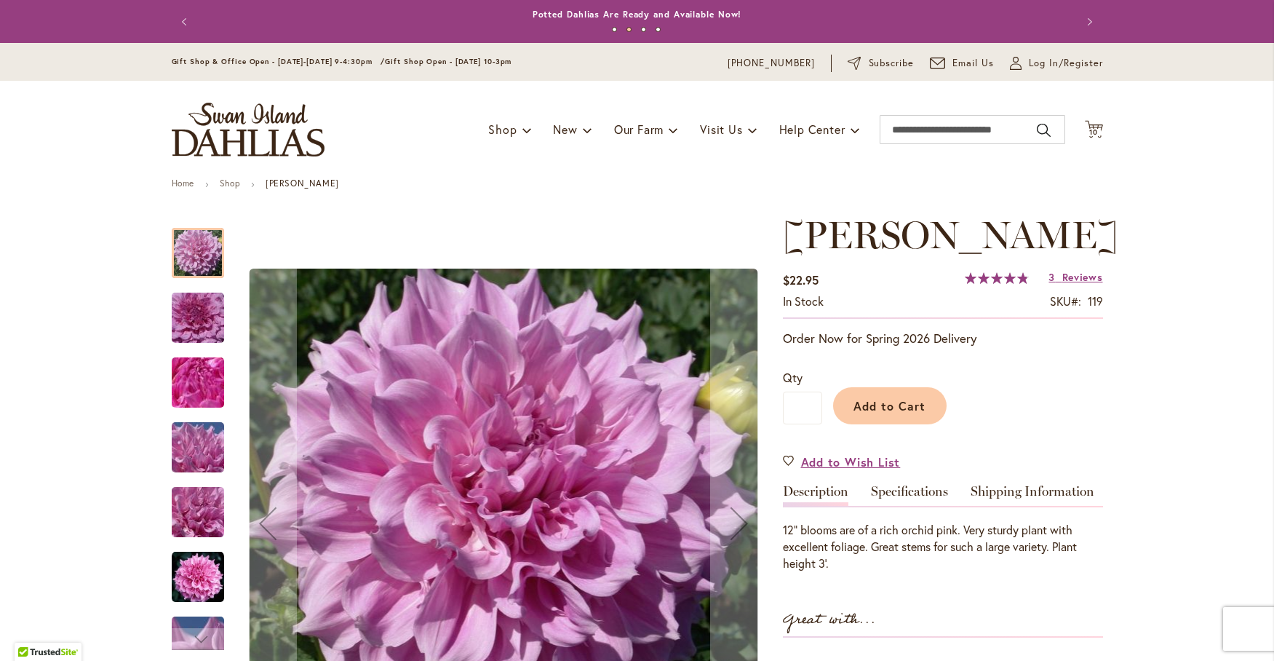
click at [193, 320] on img "Vera Seyfang" at bounding box center [198, 318] width 105 height 70
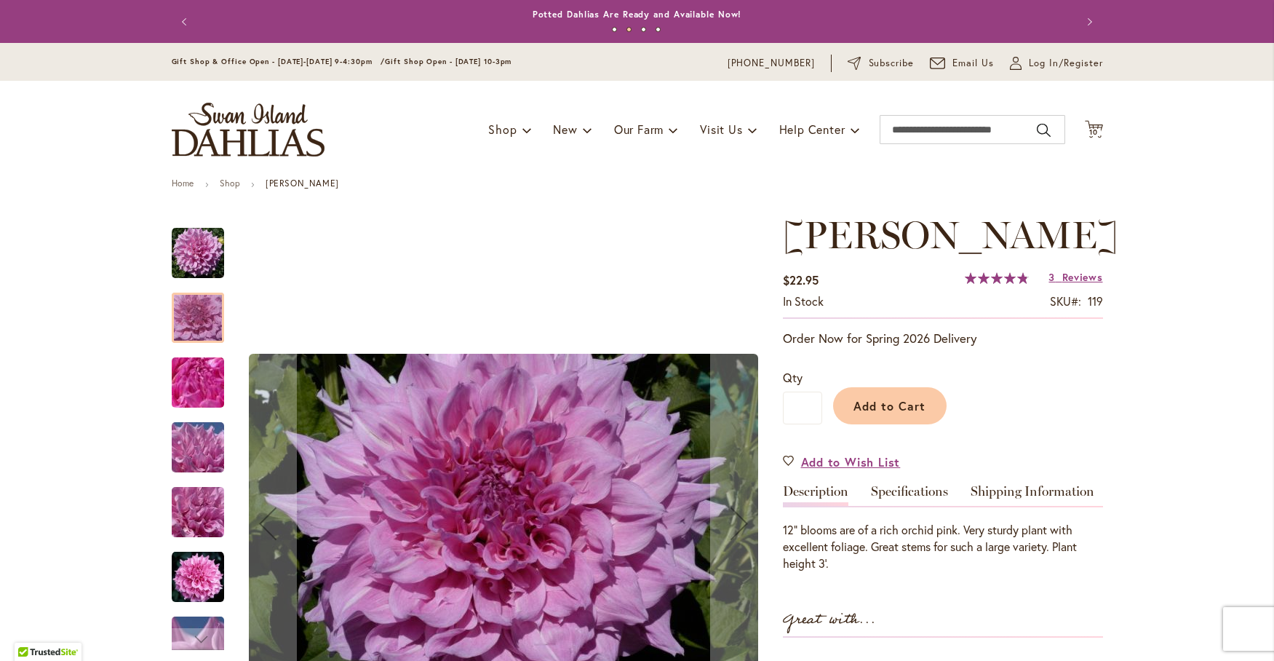
click at [187, 383] on img "Vera Seyfang" at bounding box center [198, 382] width 105 height 79
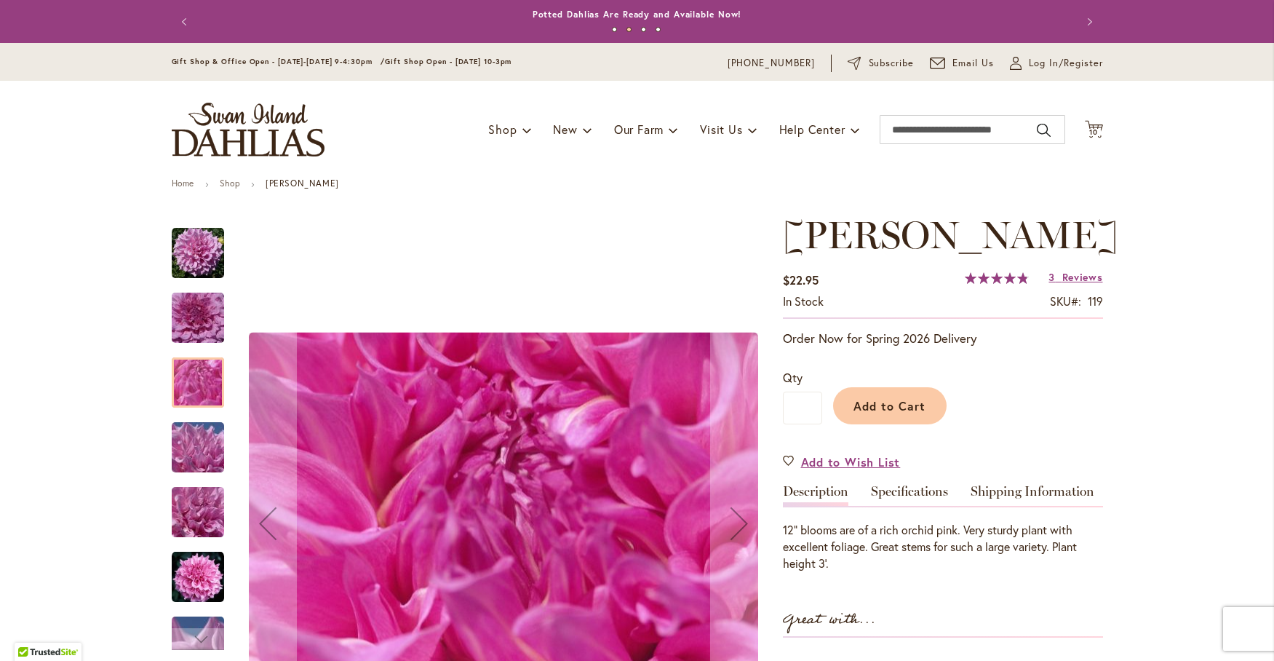
click at [203, 242] on img "Vera Seyfang" at bounding box center [198, 253] width 52 height 52
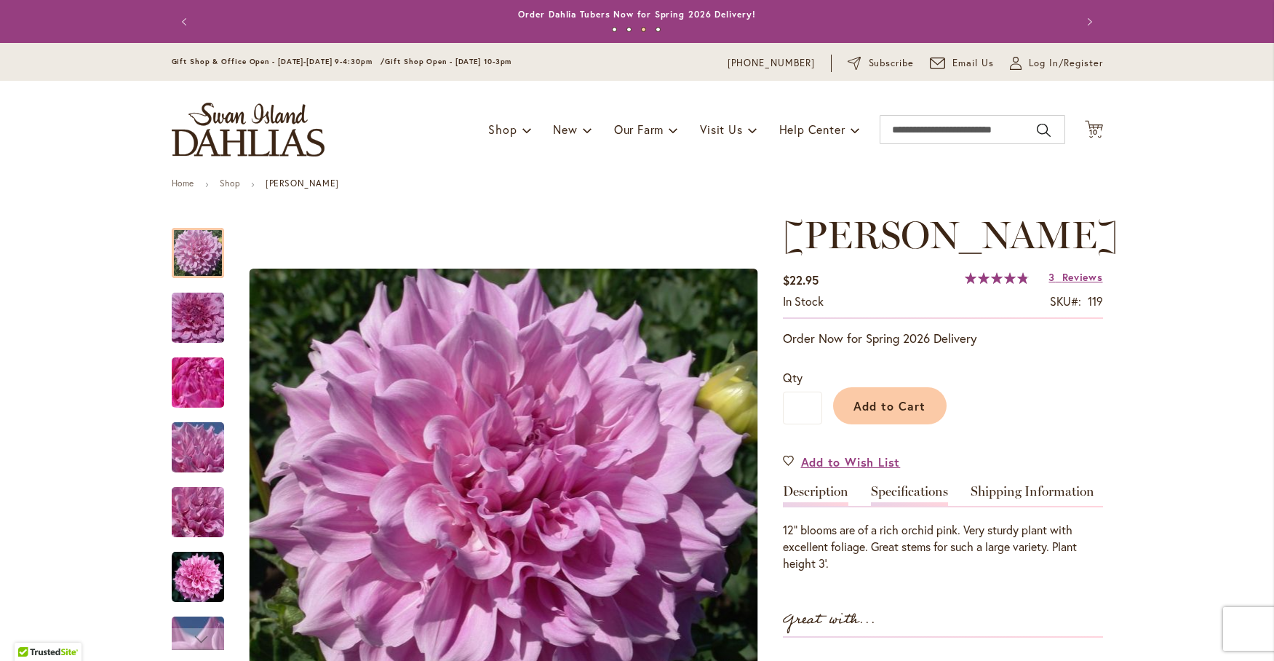
click at [930, 487] on link "Specifications" at bounding box center [909, 495] width 77 height 21
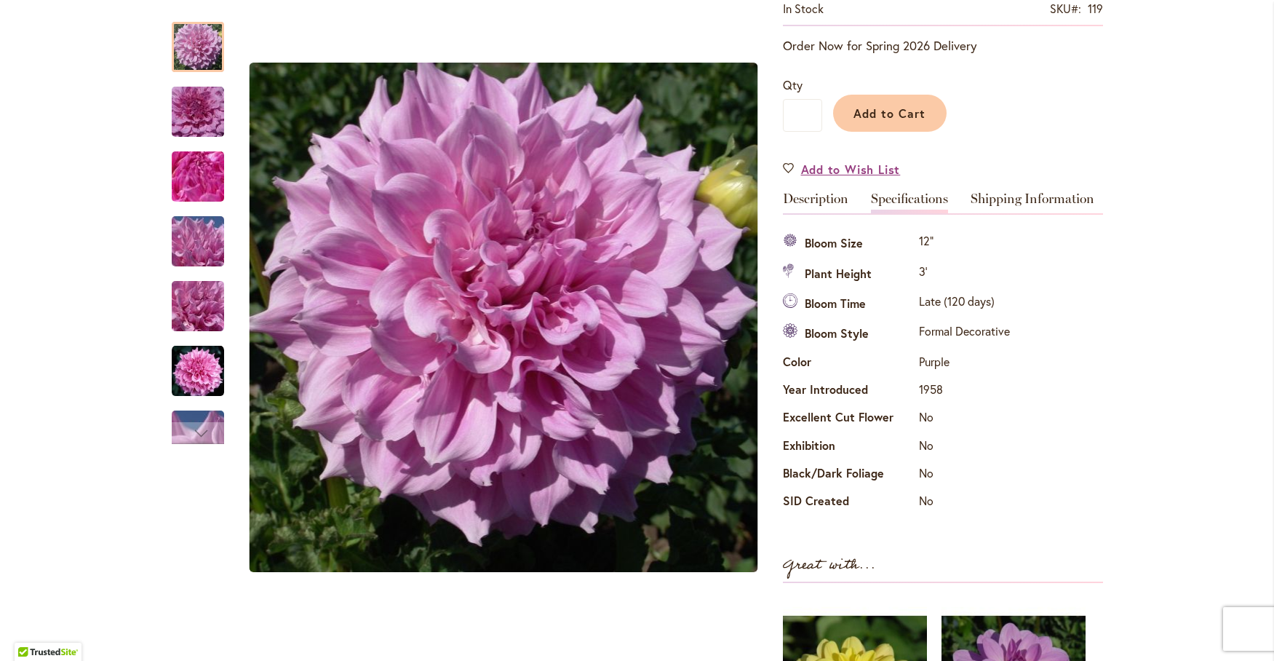
scroll to position [242, 0]
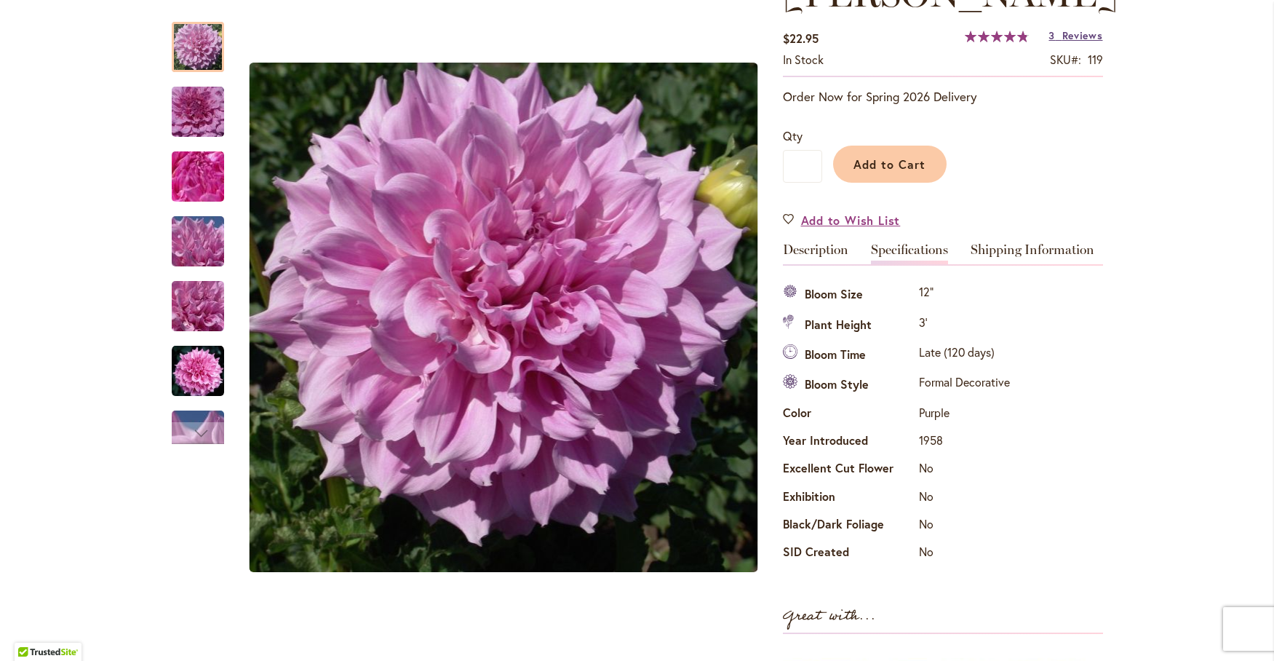
click at [1079, 31] on span "Reviews" at bounding box center [1082, 35] width 41 height 14
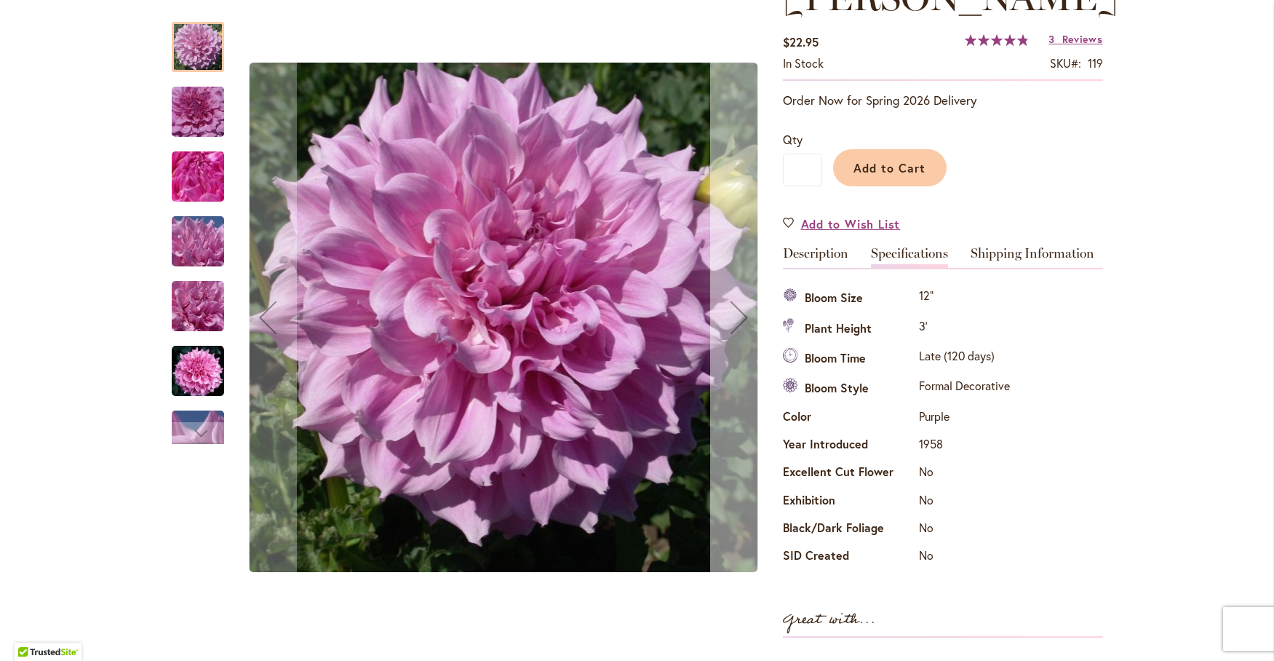
scroll to position [0, 0]
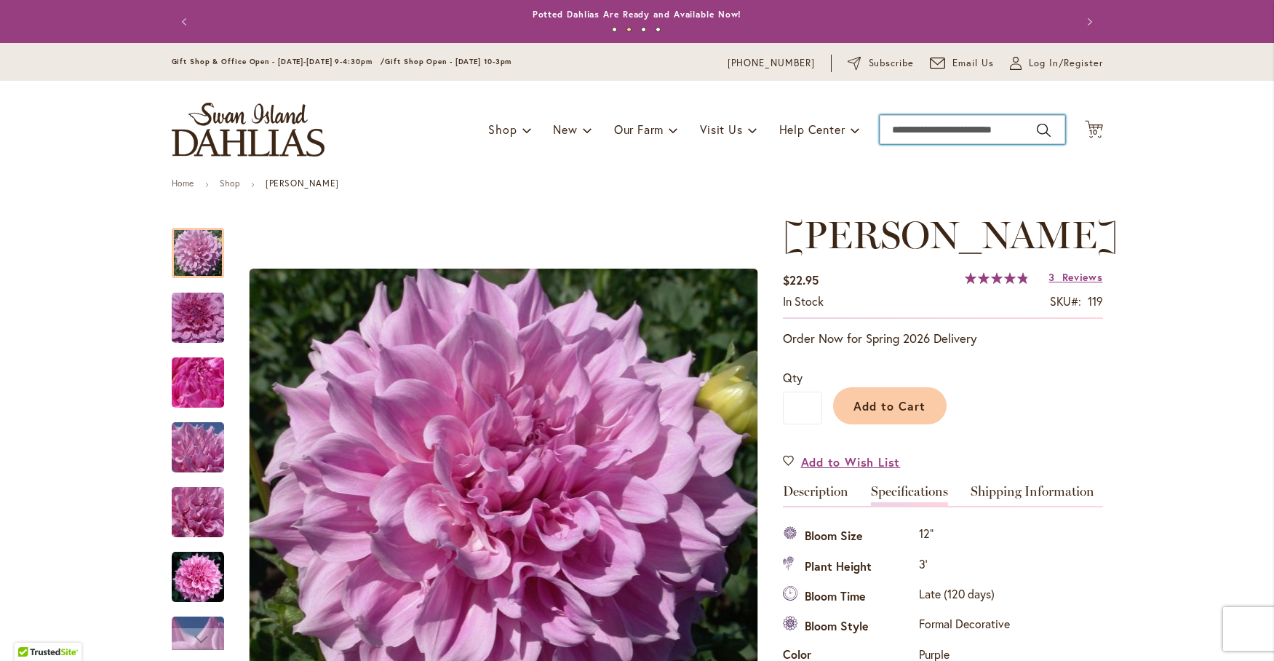
click at [907, 124] on input "Search" at bounding box center [973, 129] width 186 height 29
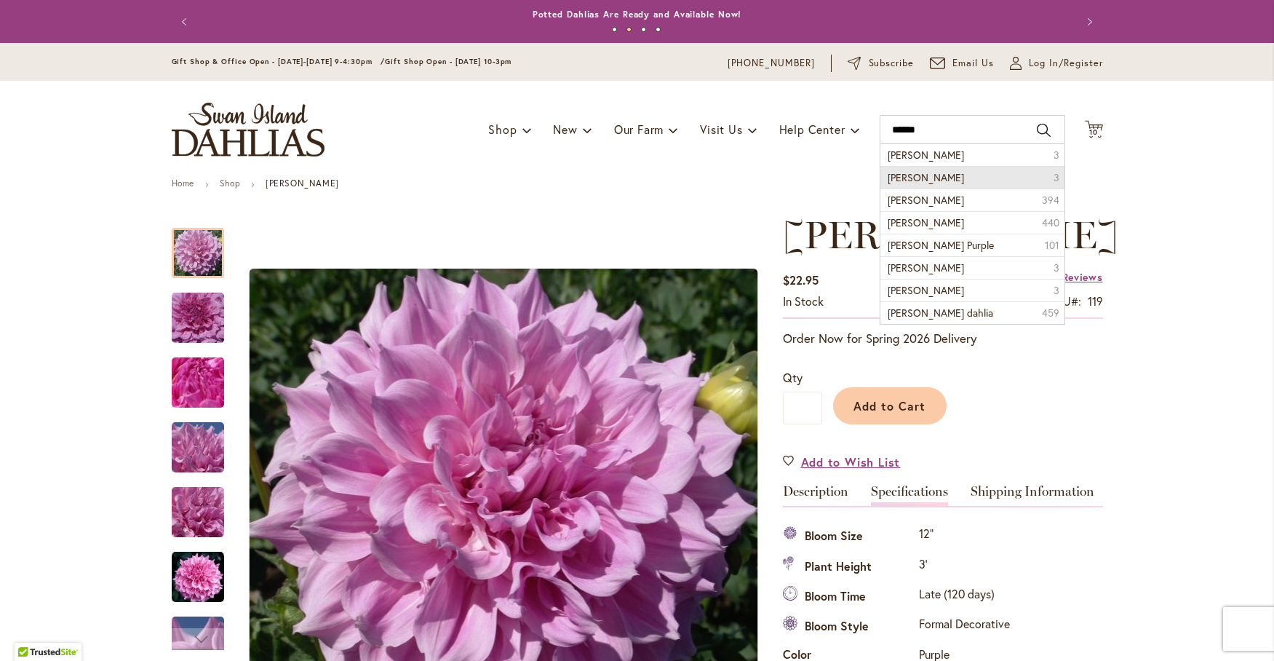
click at [944, 180] on span "Thomas Edison" at bounding box center [926, 177] width 76 height 14
type input "**********"
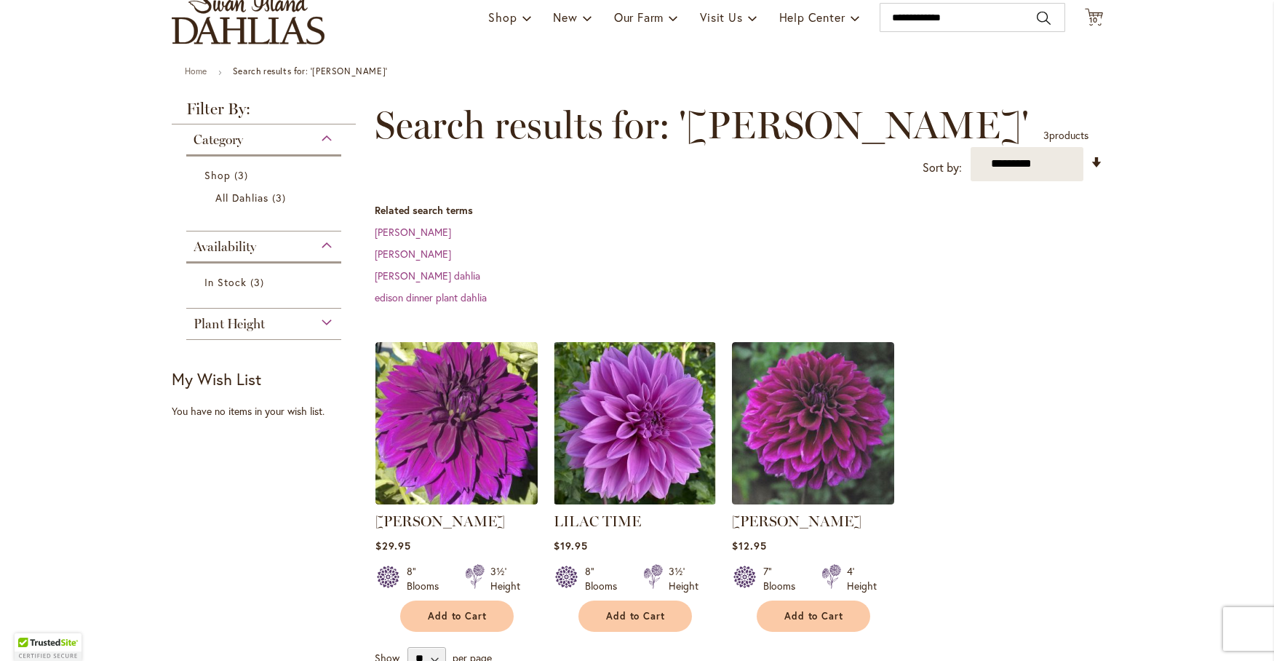
scroll to position [121, 0]
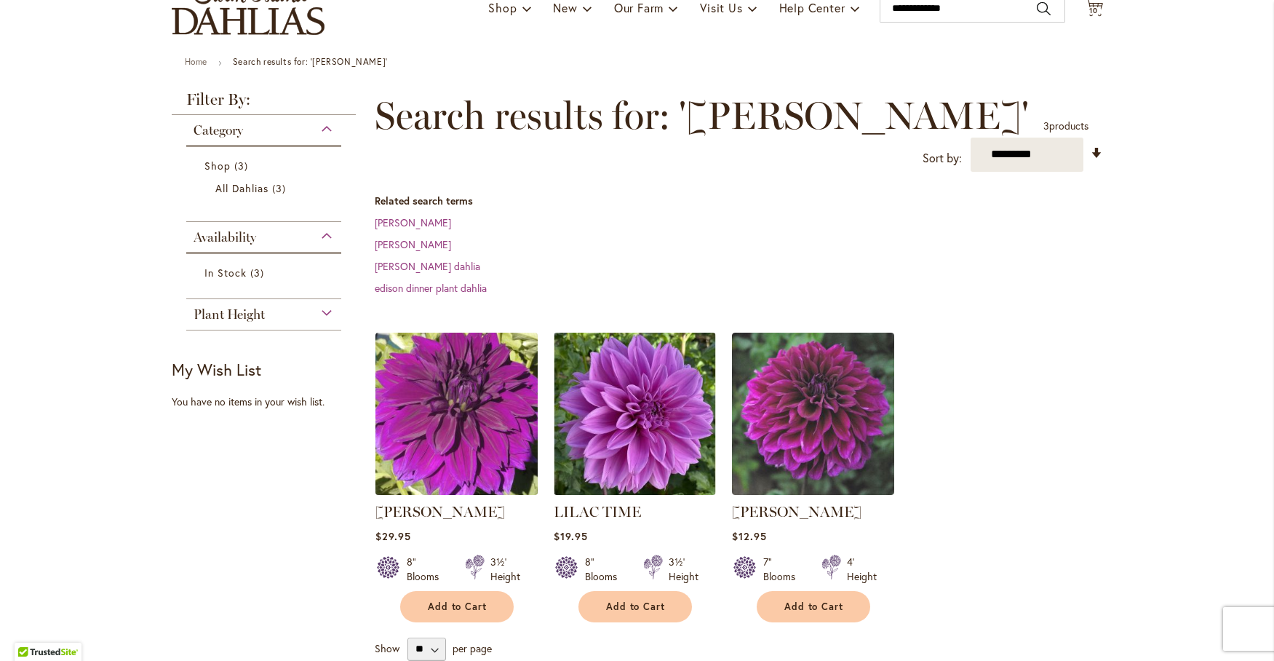
click at [437, 396] on img at bounding box center [456, 413] width 170 height 170
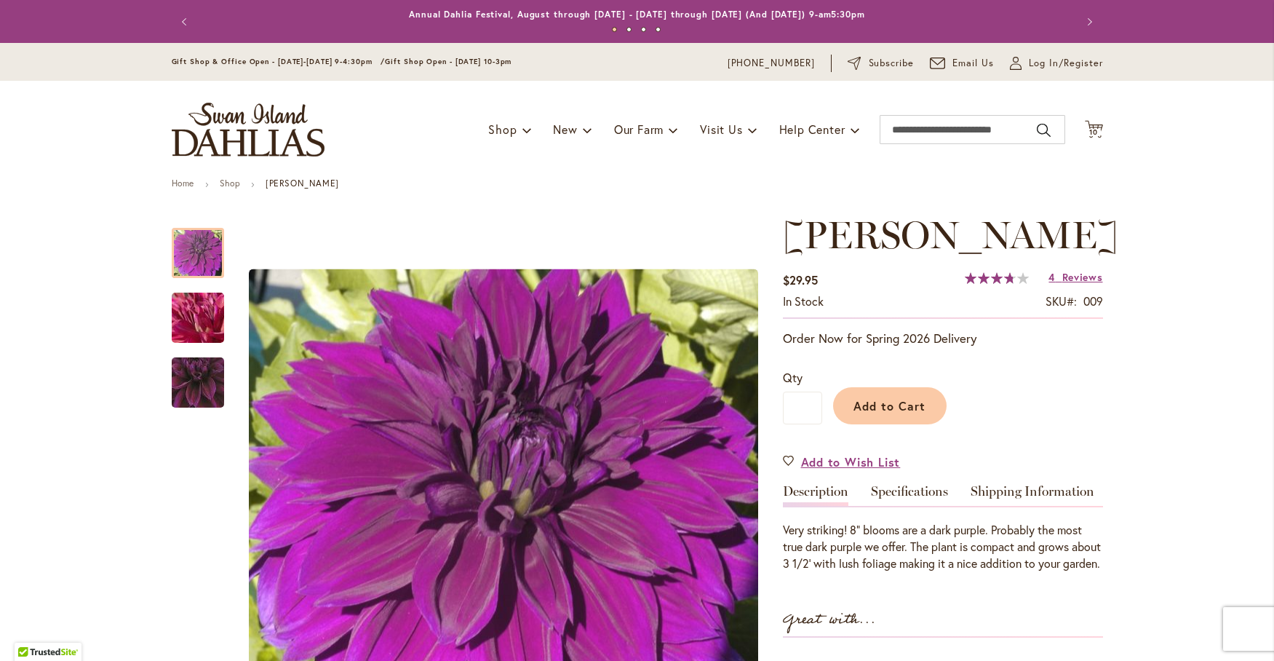
scroll to position [121, 0]
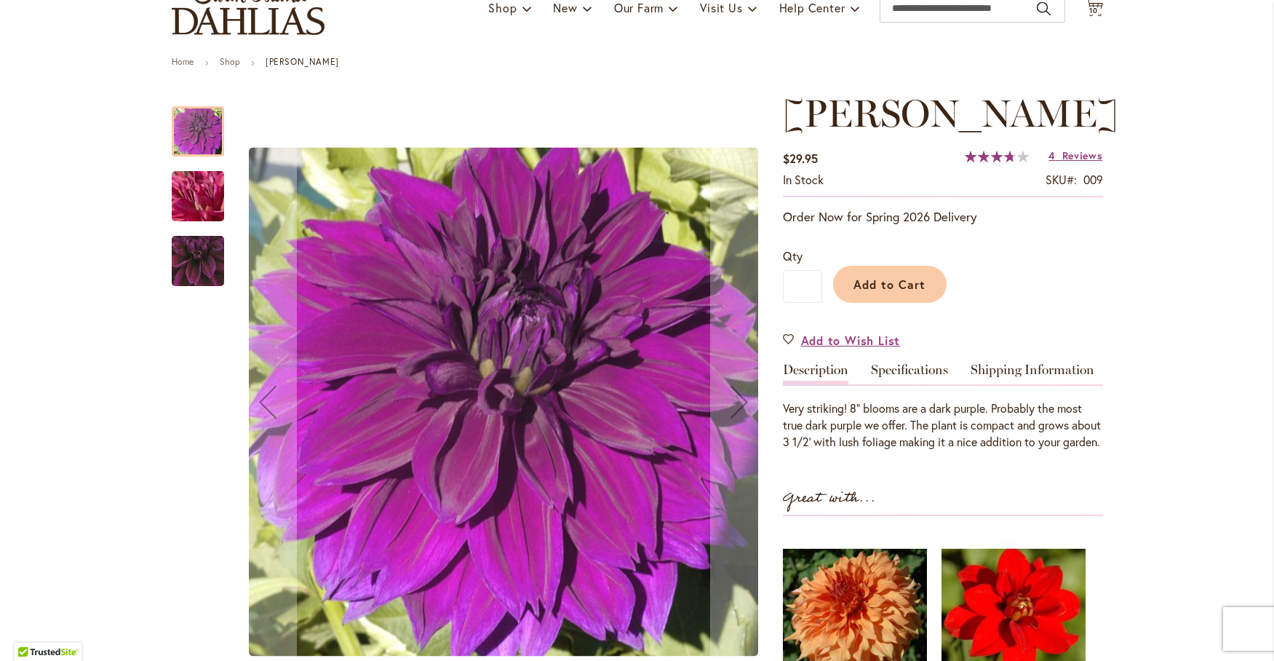
click at [183, 184] on img "Thomas Edison" at bounding box center [198, 196] width 105 height 79
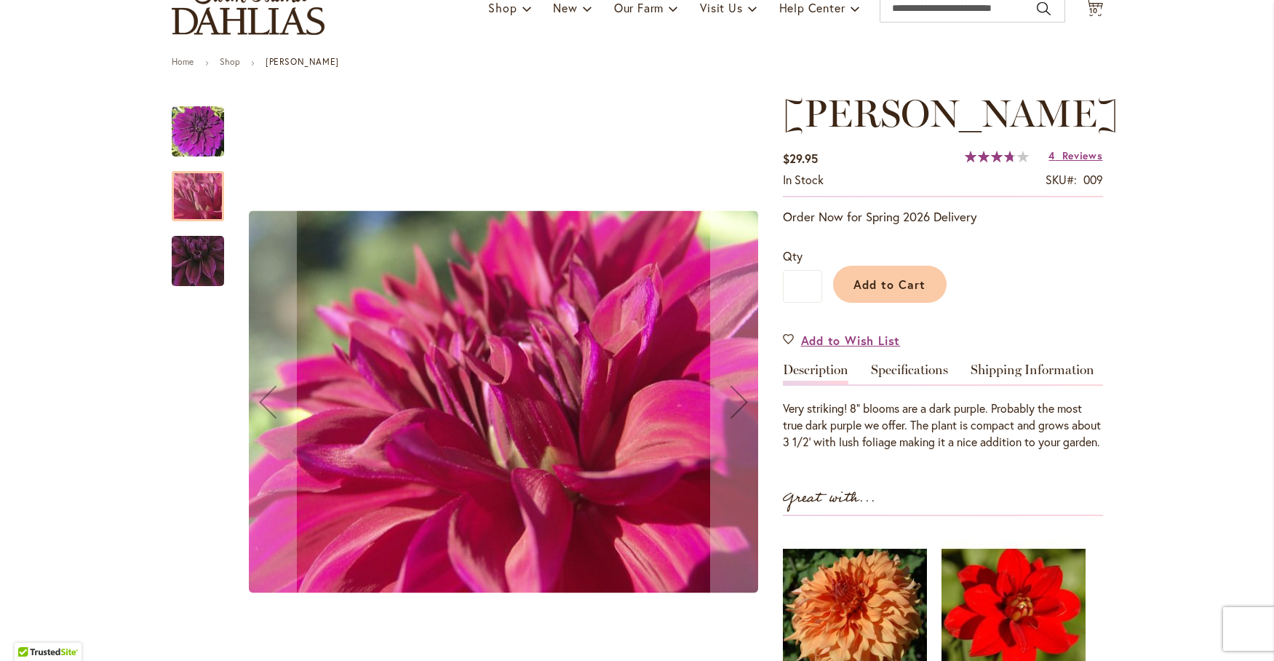
click at [183, 260] on img "Thomas Edison" at bounding box center [197, 261] width 103 height 100
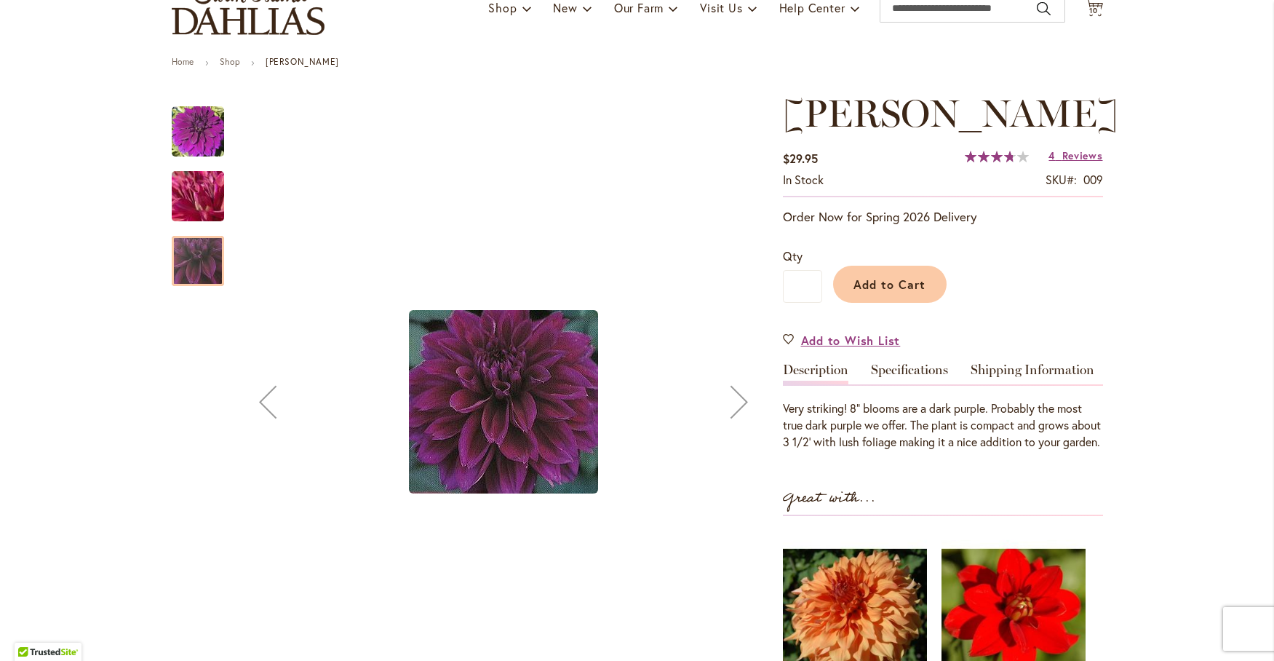
click at [187, 132] on img "Thomas Edison" at bounding box center [198, 131] width 52 height 52
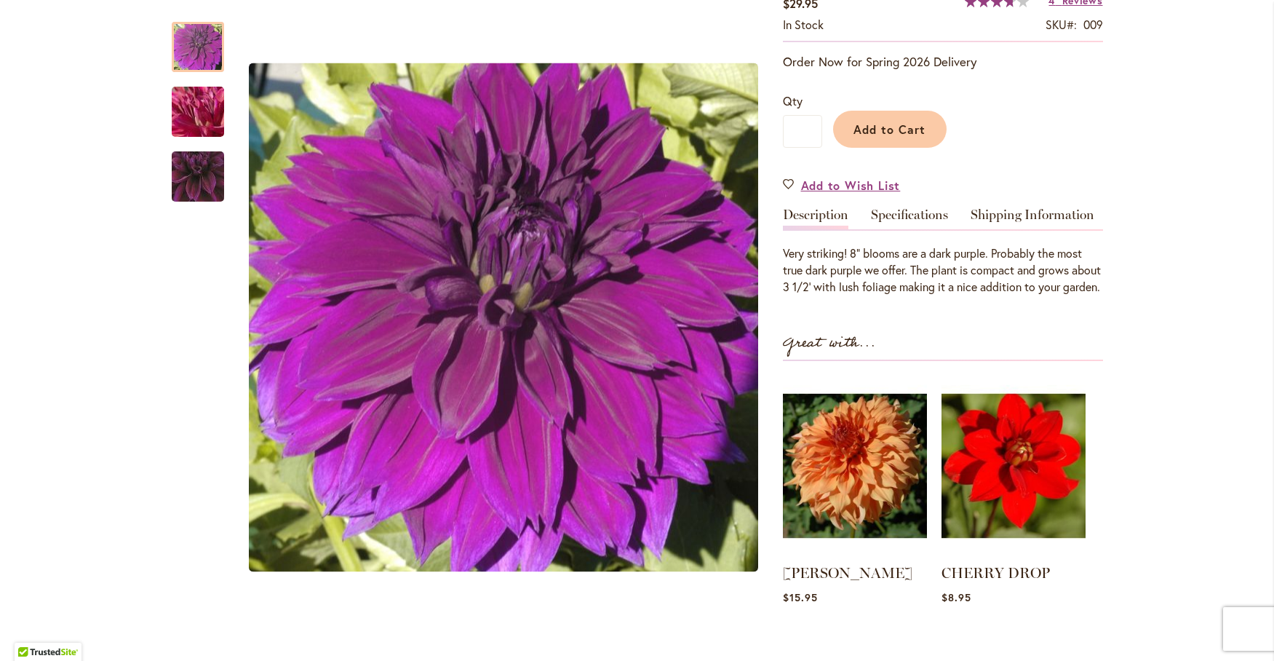
scroll to position [364, 0]
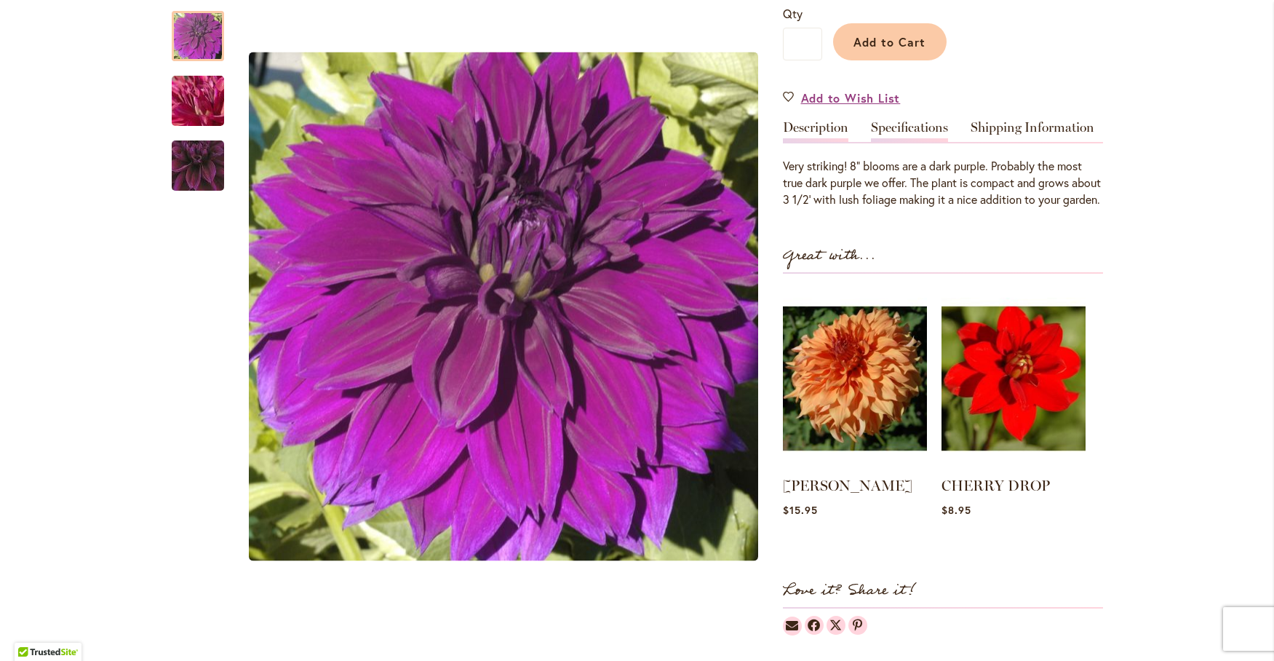
click at [894, 142] on link "Specifications" at bounding box center [909, 131] width 77 height 21
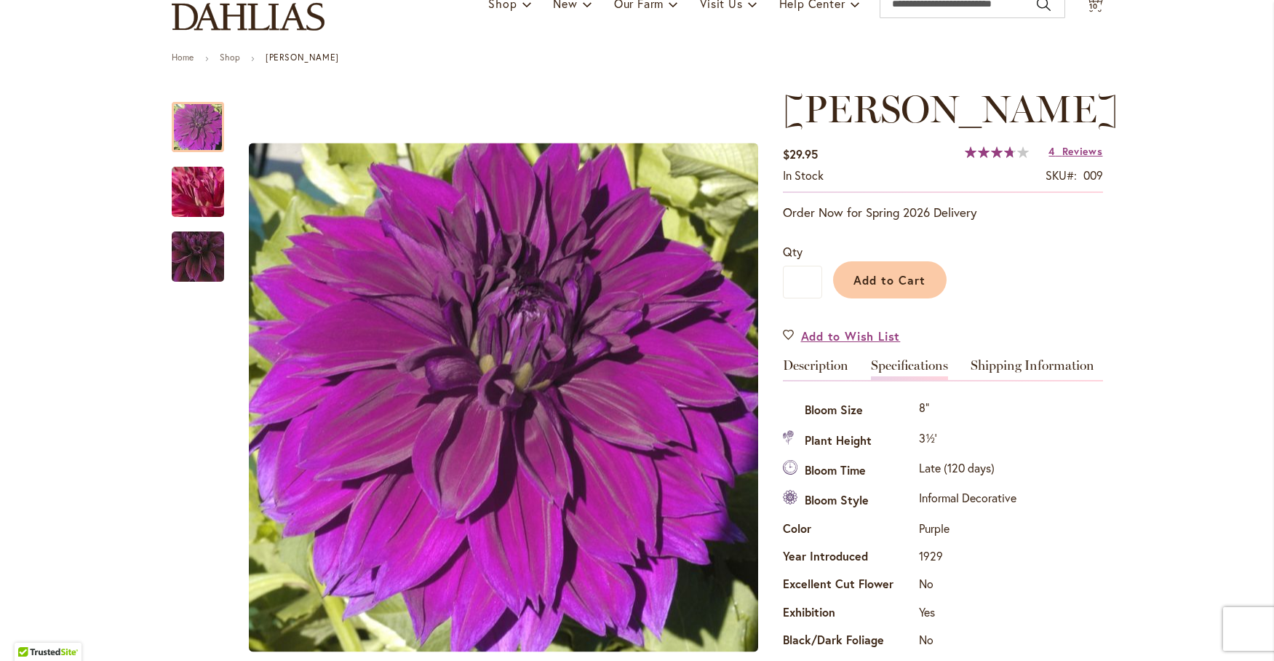
scroll to position [121, 0]
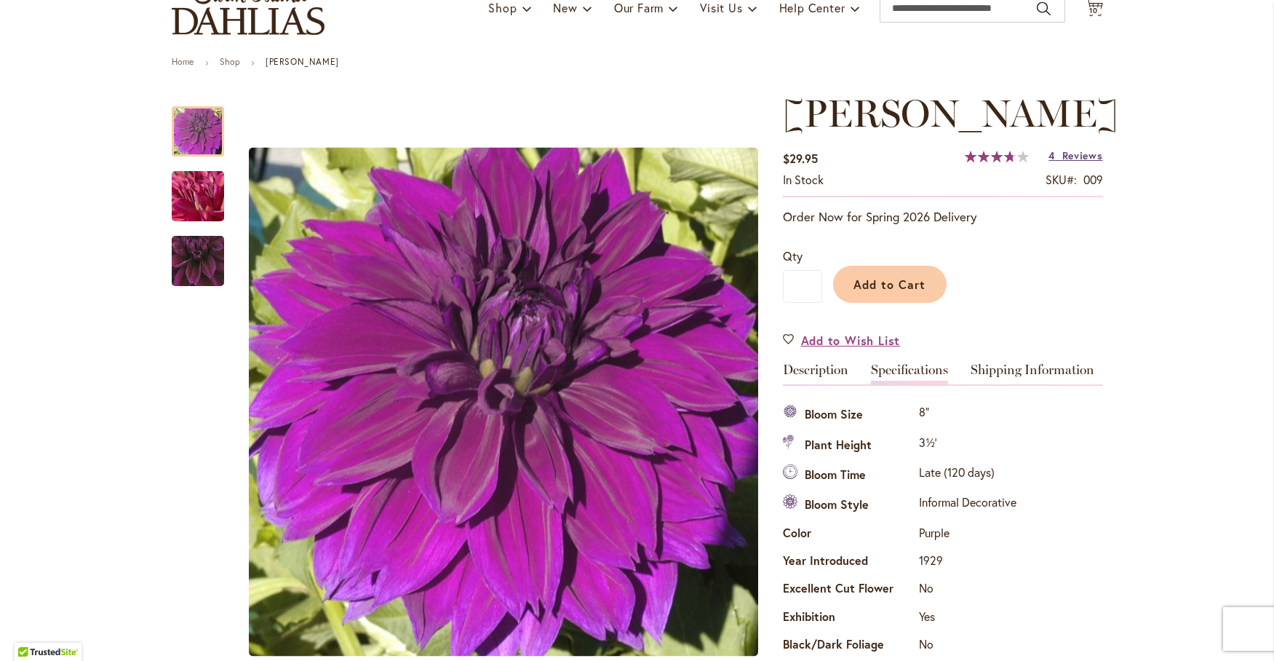
click at [1068, 162] on span "Reviews" at bounding box center [1082, 155] width 41 height 14
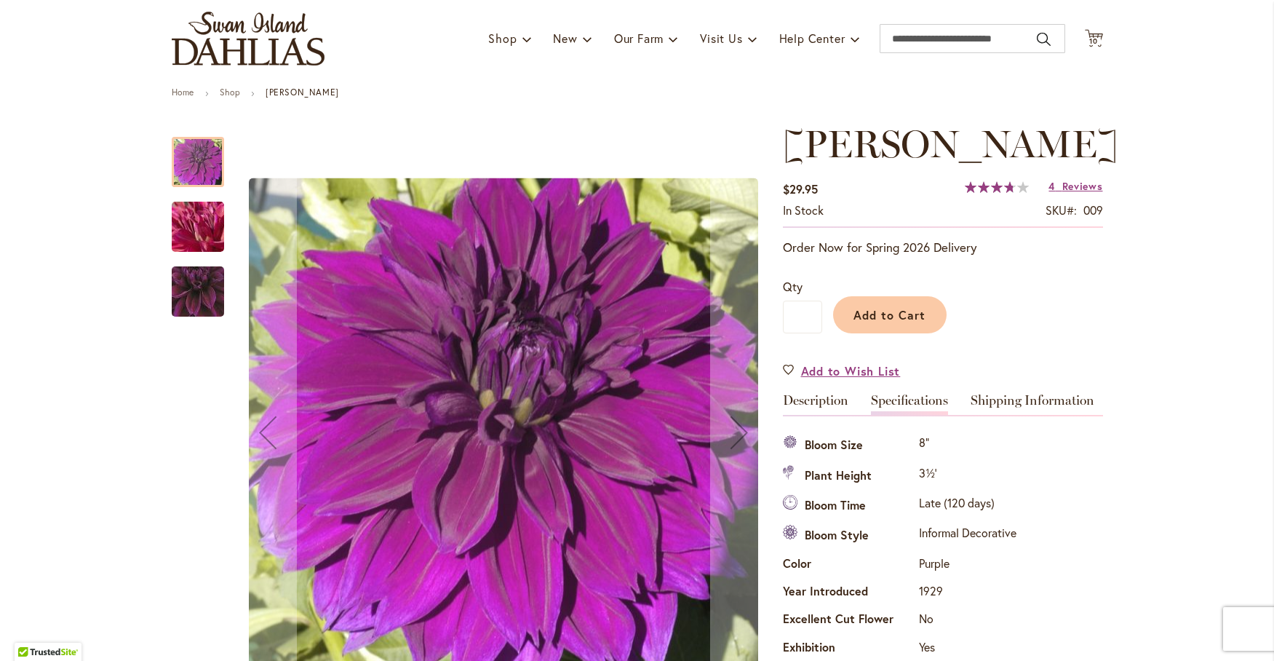
scroll to position [0, 0]
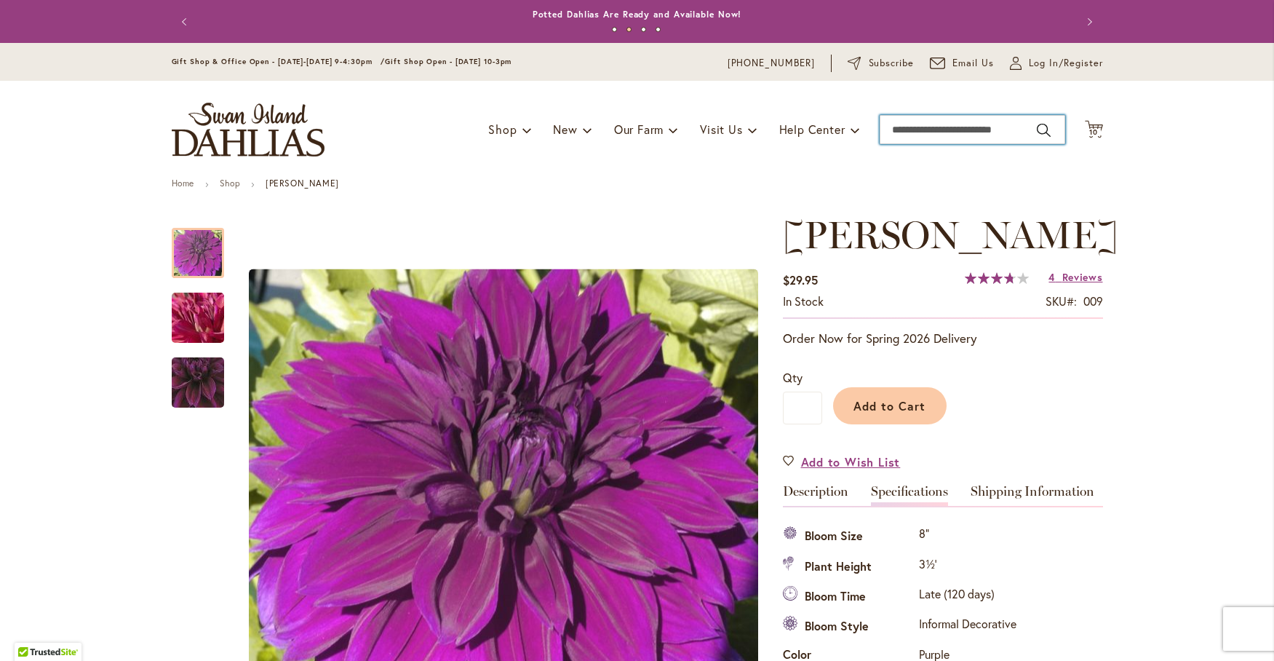
click at [909, 131] on input "Search" at bounding box center [973, 129] width 186 height 29
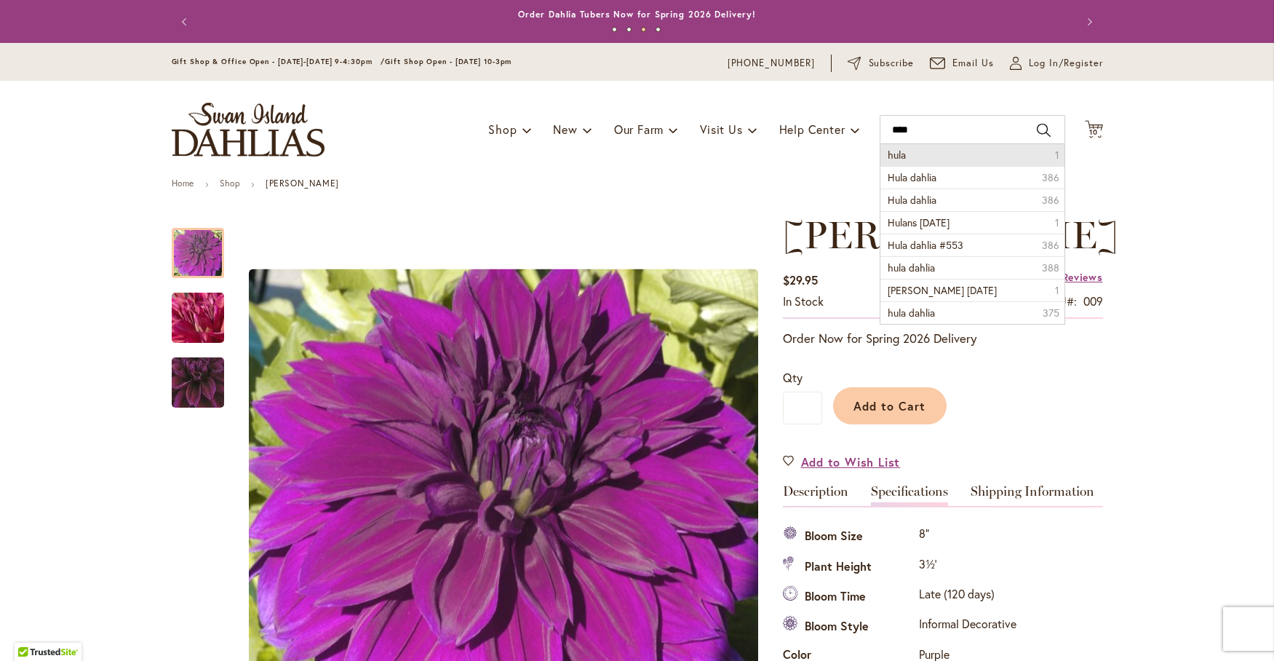
click at [893, 156] on span "hula" at bounding box center [897, 155] width 18 height 14
type input "****"
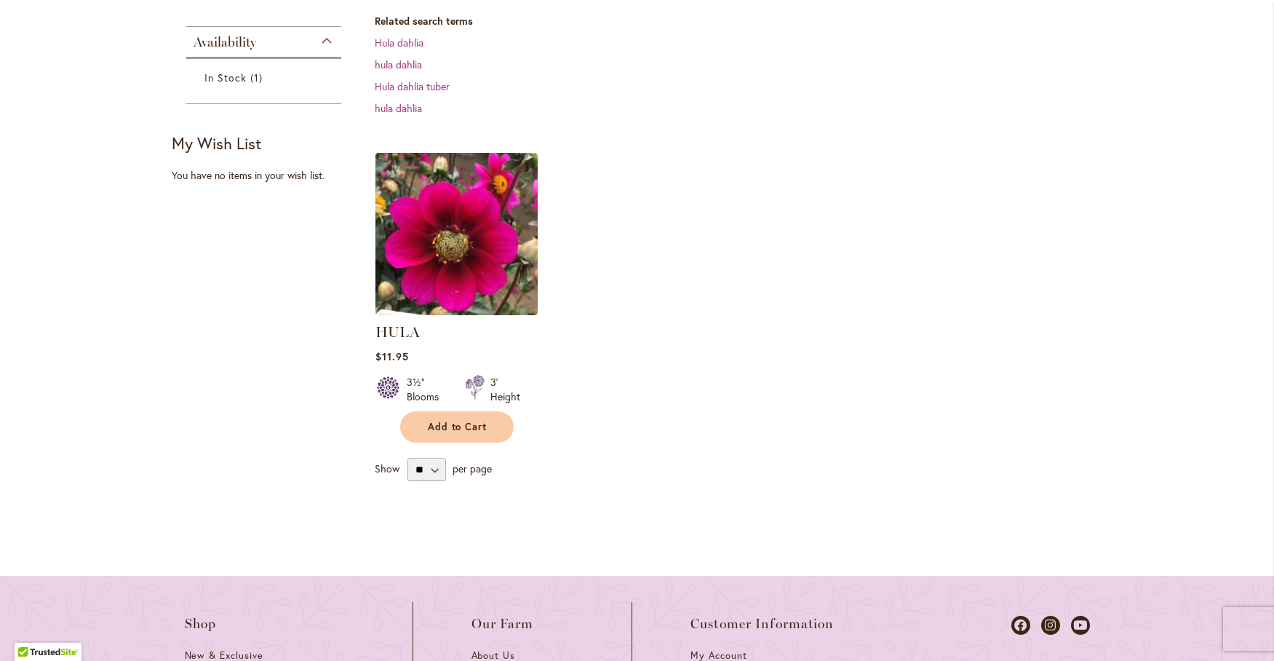
scroll to position [364, 0]
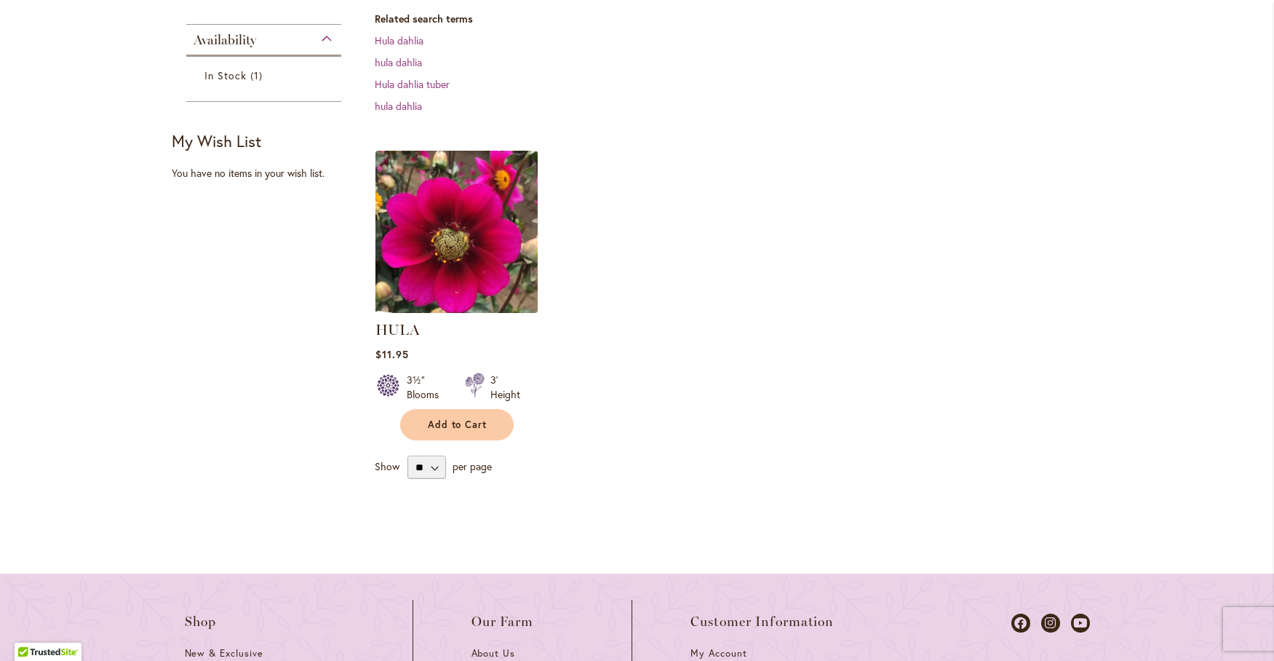
click at [433, 223] on img at bounding box center [456, 231] width 170 height 170
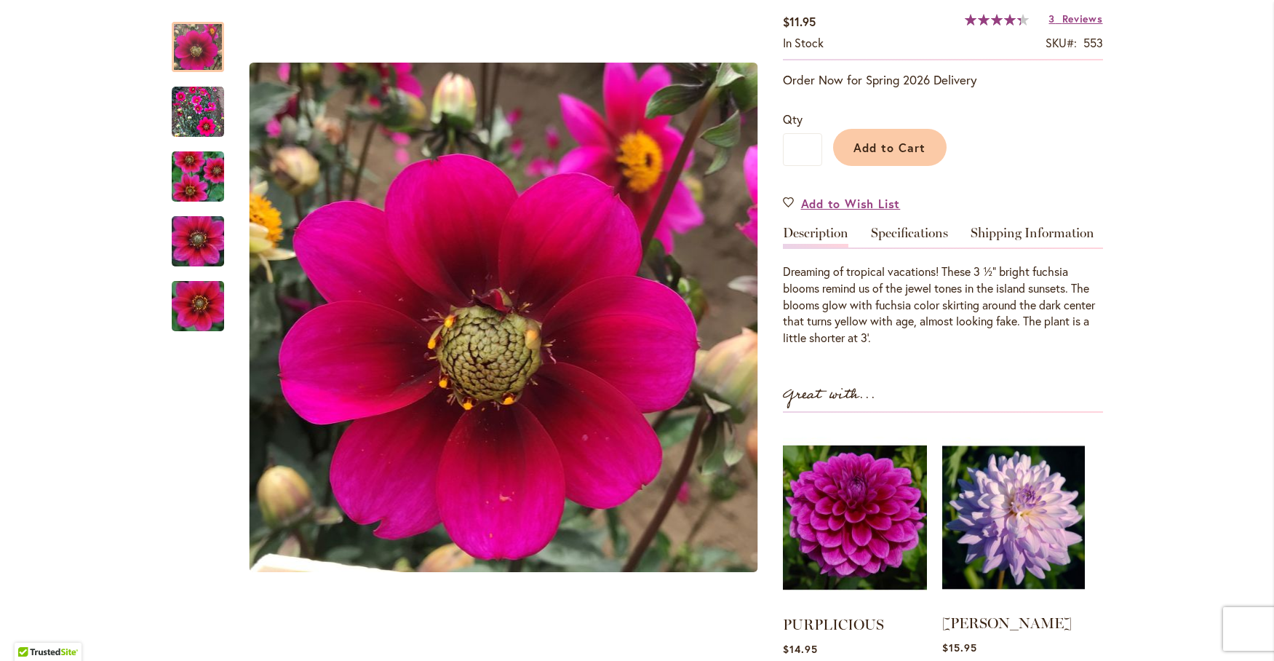
scroll to position [242, 0]
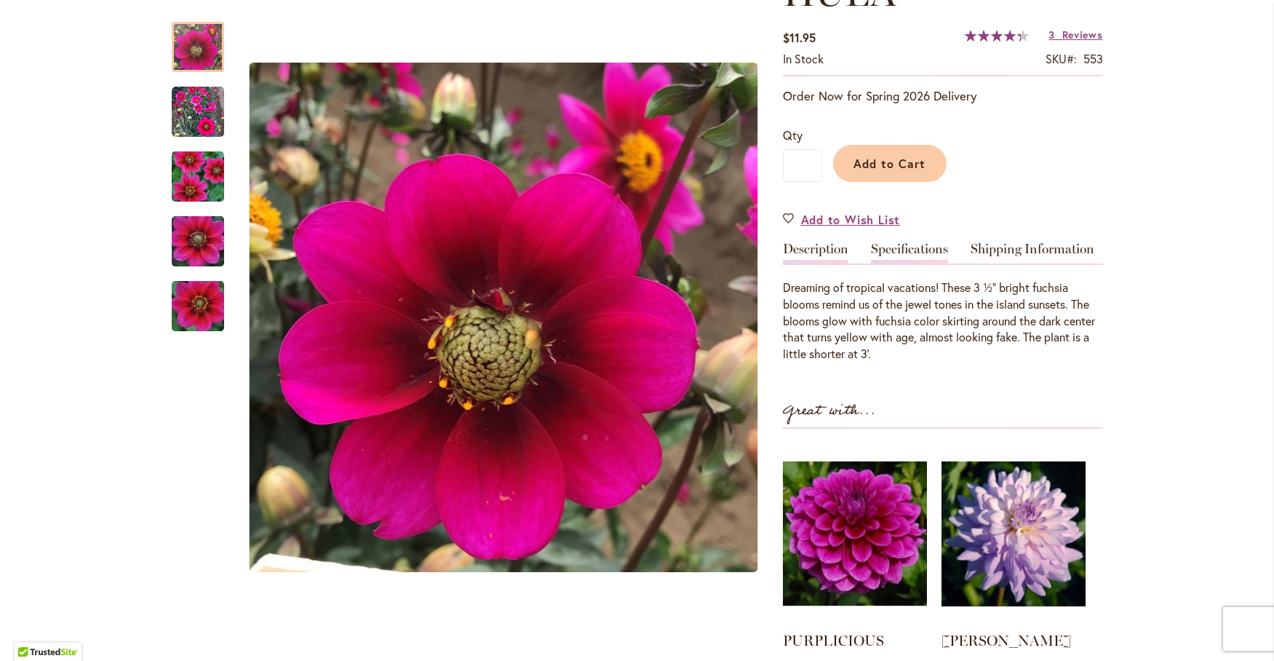
click at [902, 254] on link "Specifications" at bounding box center [909, 252] width 77 height 21
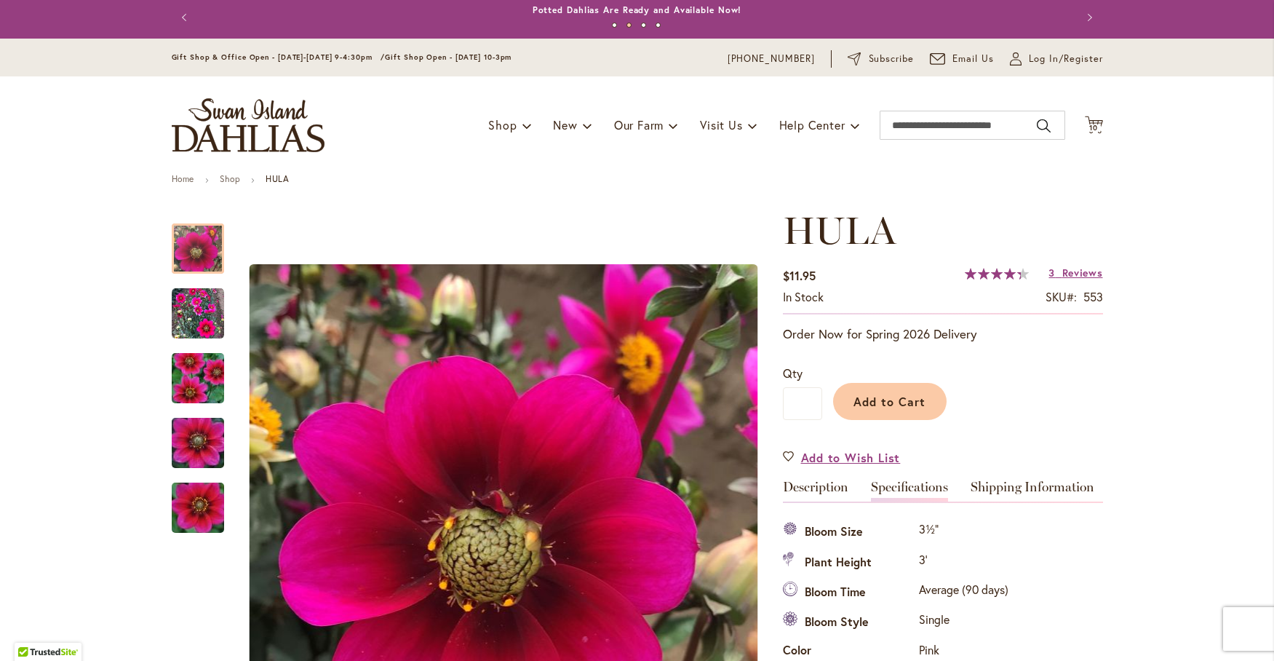
scroll to position [0, 0]
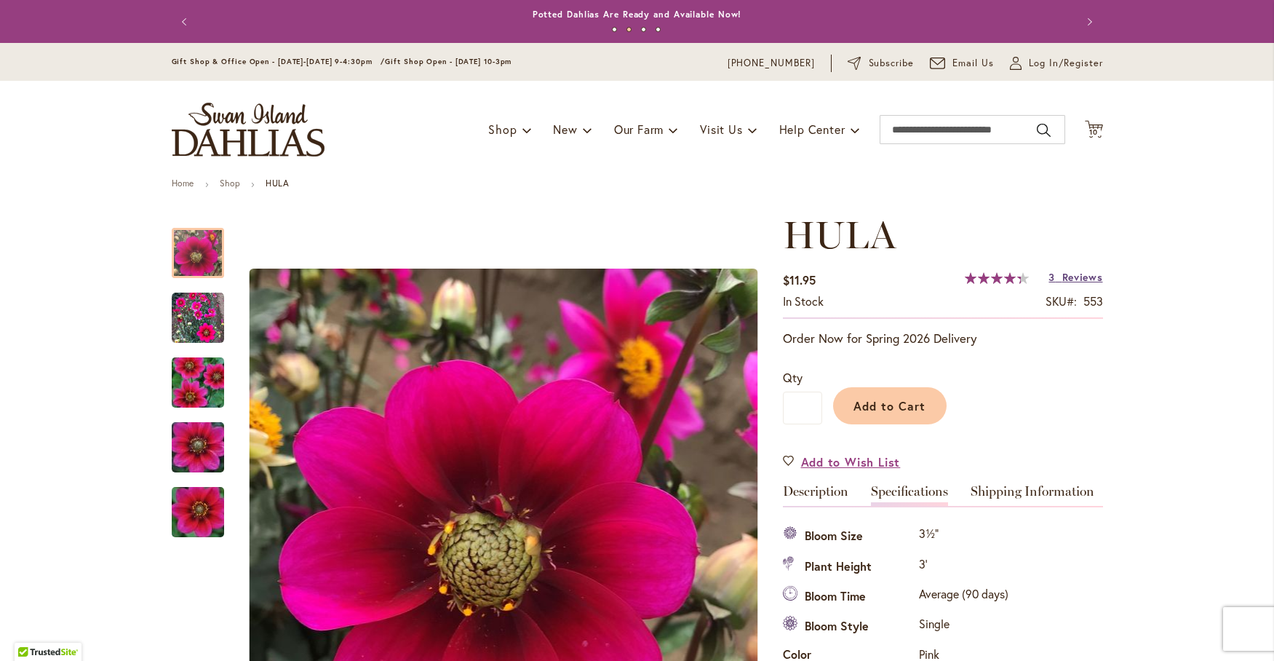
click at [1075, 274] on span "Reviews" at bounding box center [1082, 277] width 41 height 14
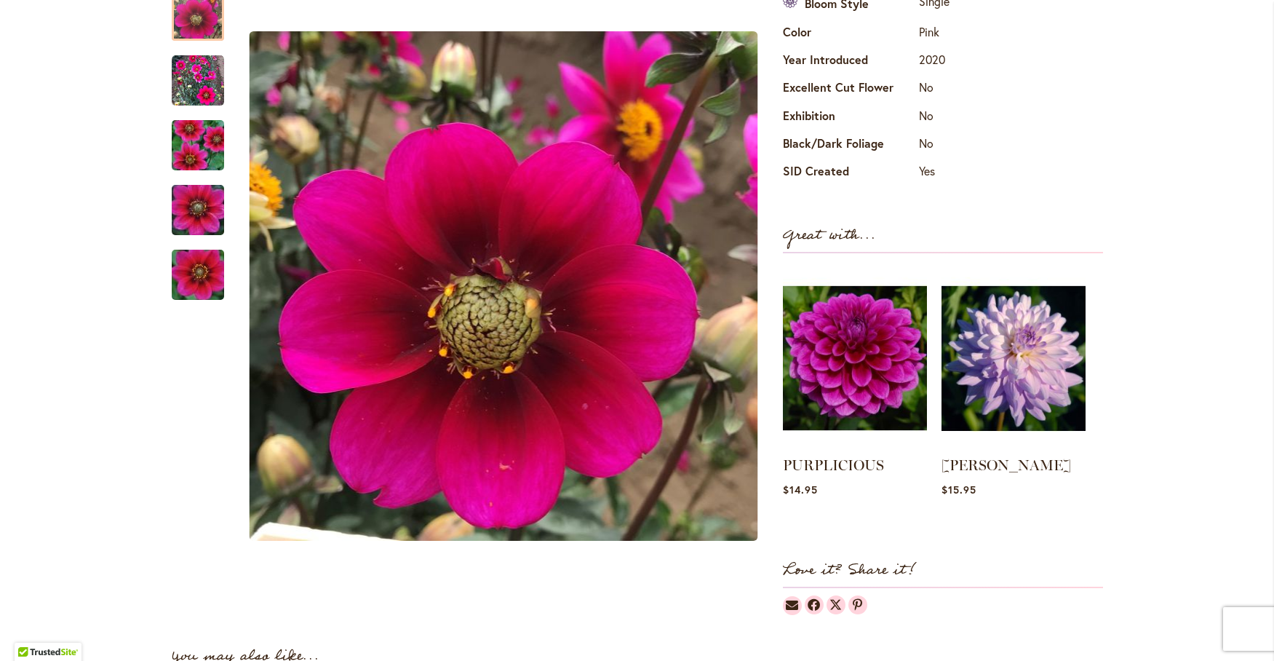
scroll to position [601, 0]
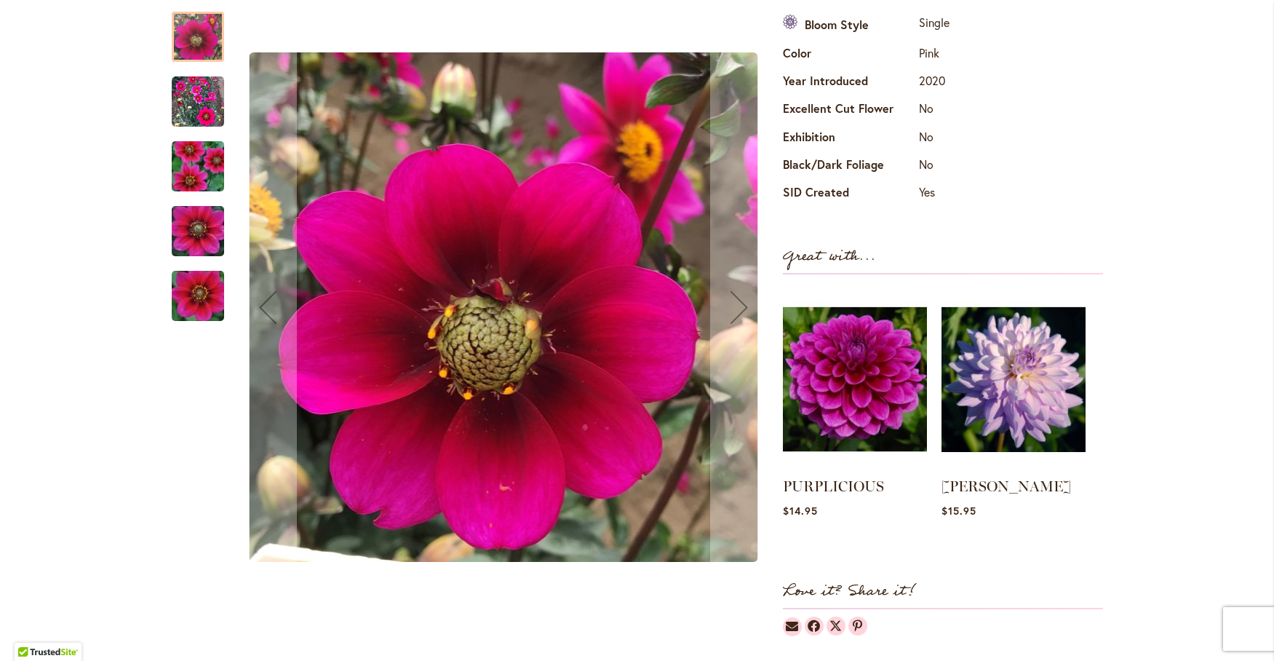
click at [196, 95] on img "HULA" at bounding box center [198, 101] width 52 height 52
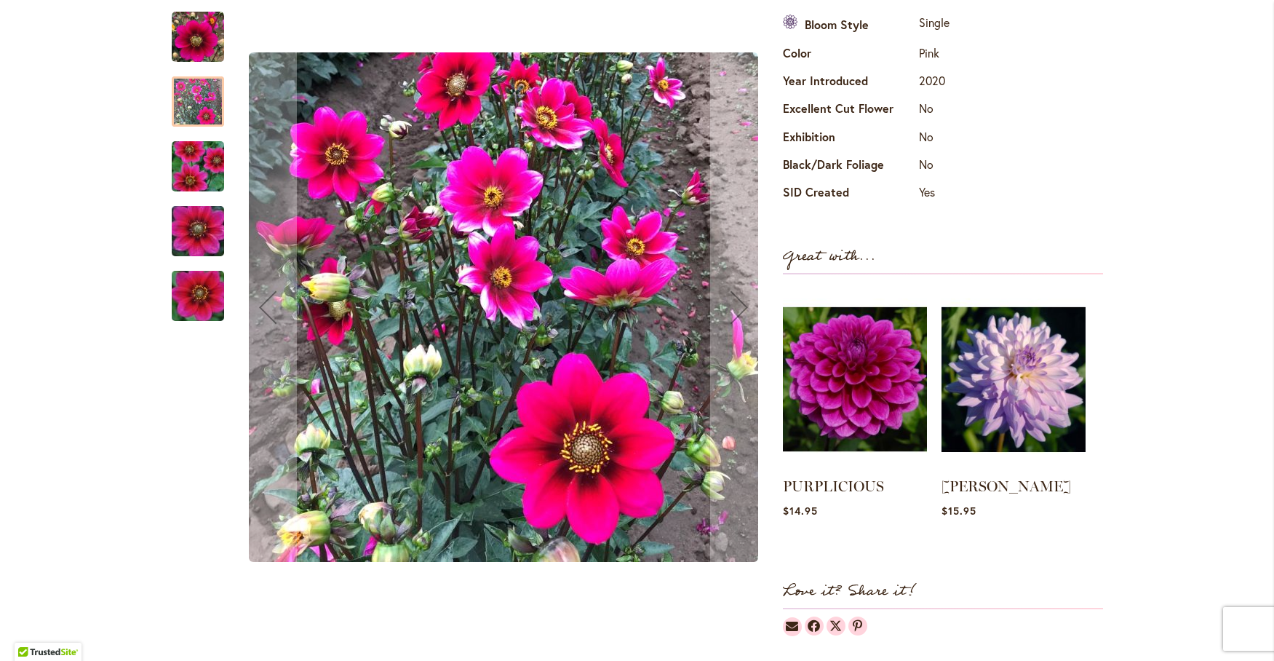
click at [191, 160] on img "HULA" at bounding box center [198, 166] width 105 height 70
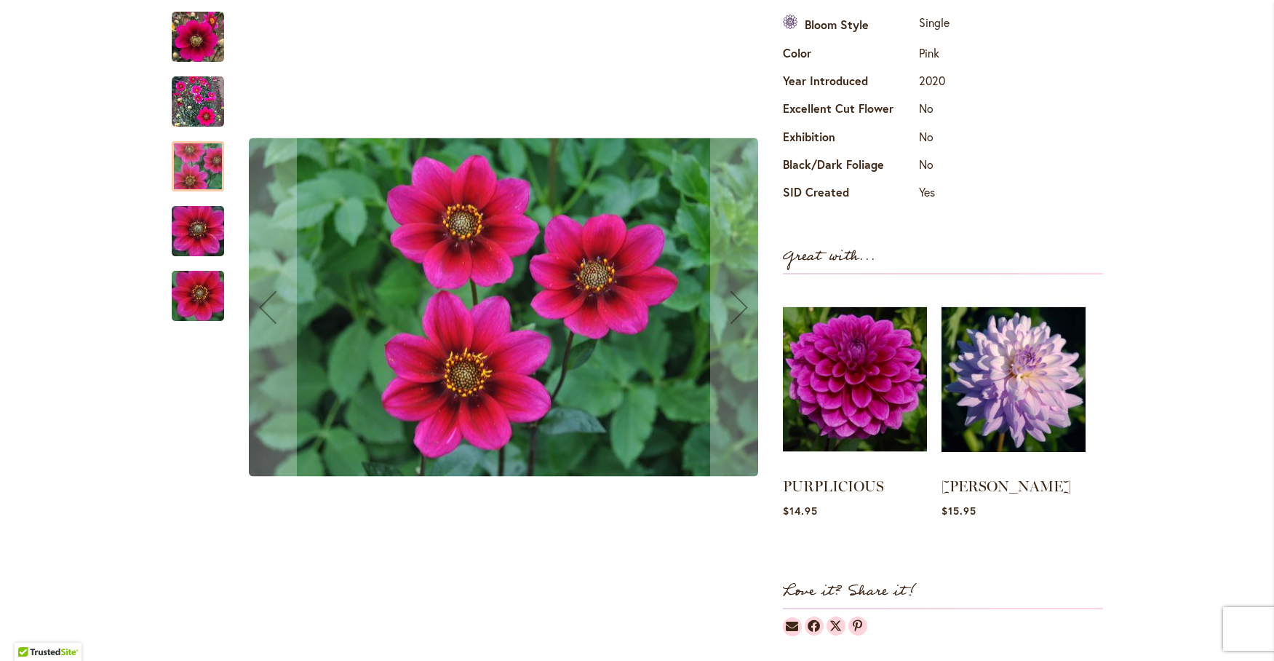
click at [183, 231] on img "HULA" at bounding box center [198, 231] width 105 height 70
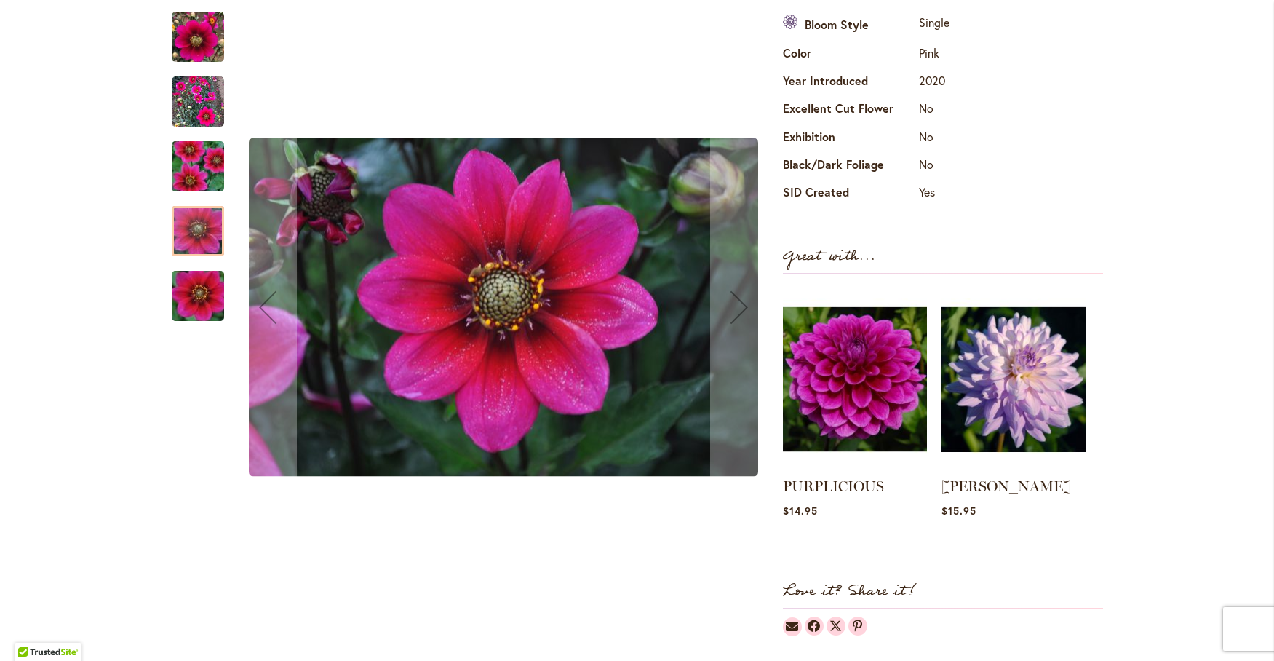
click at [203, 285] on img "HULA" at bounding box center [198, 295] width 105 height 70
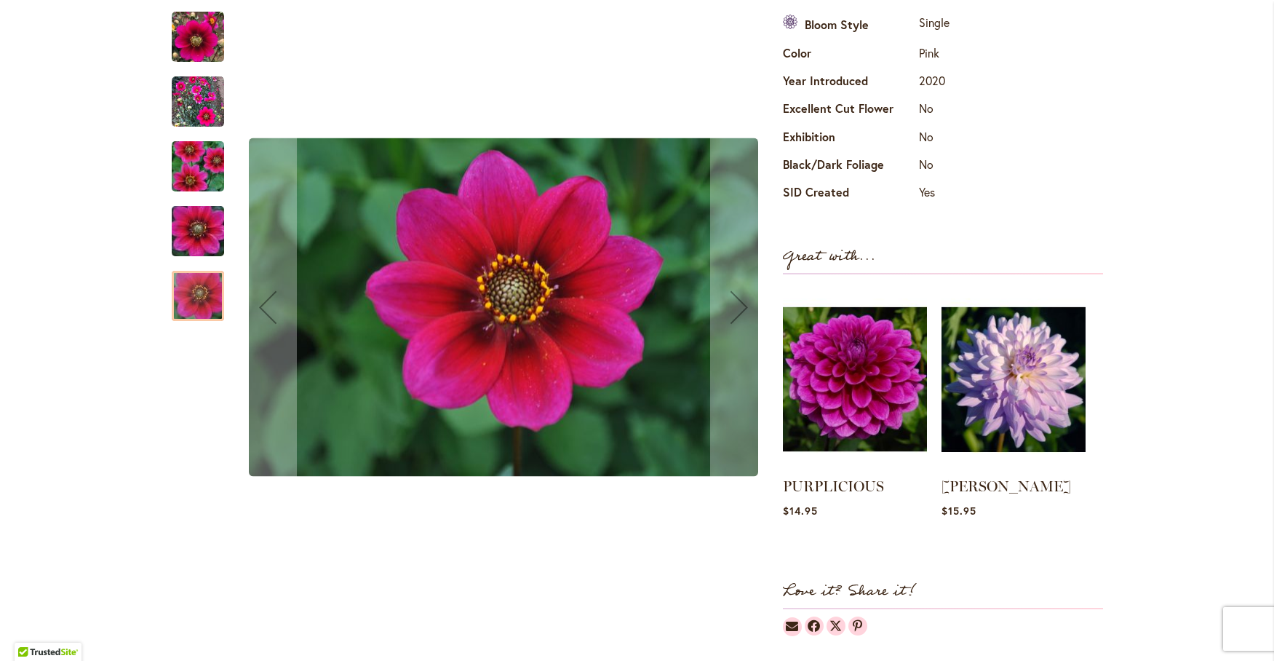
click at [194, 41] on img "HULA" at bounding box center [198, 36] width 52 height 52
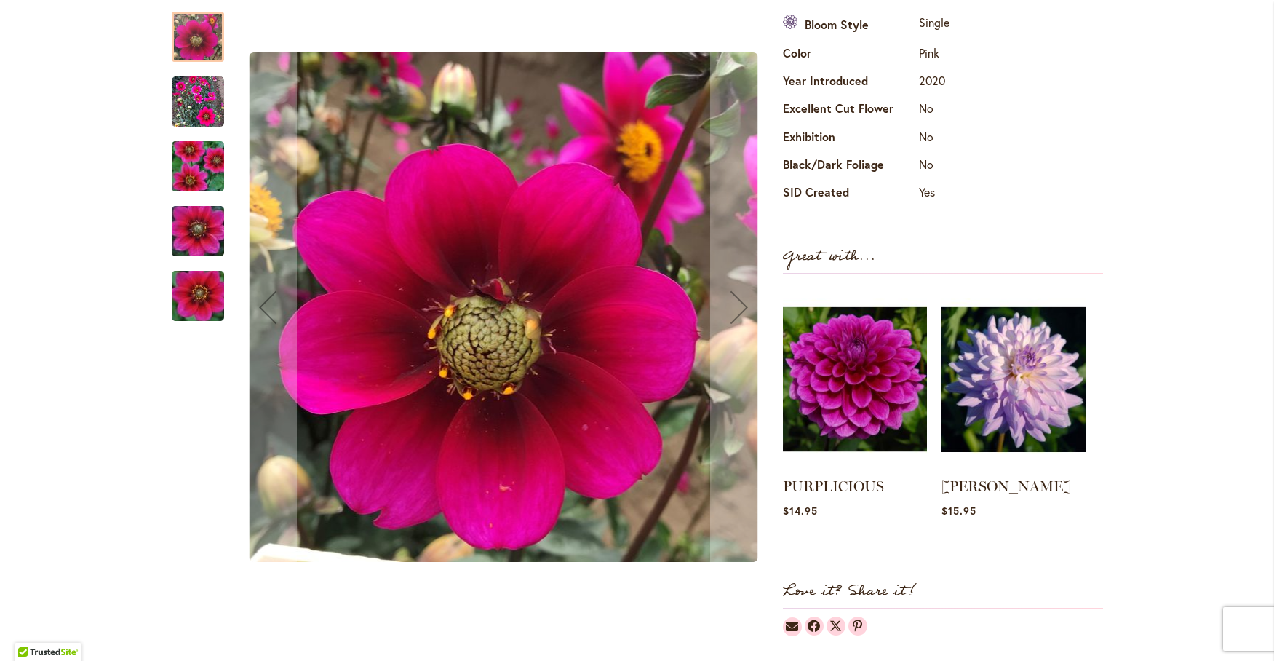
click at [202, 100] on img "HULA" at bounding box center [198, 101] width 52 height 52
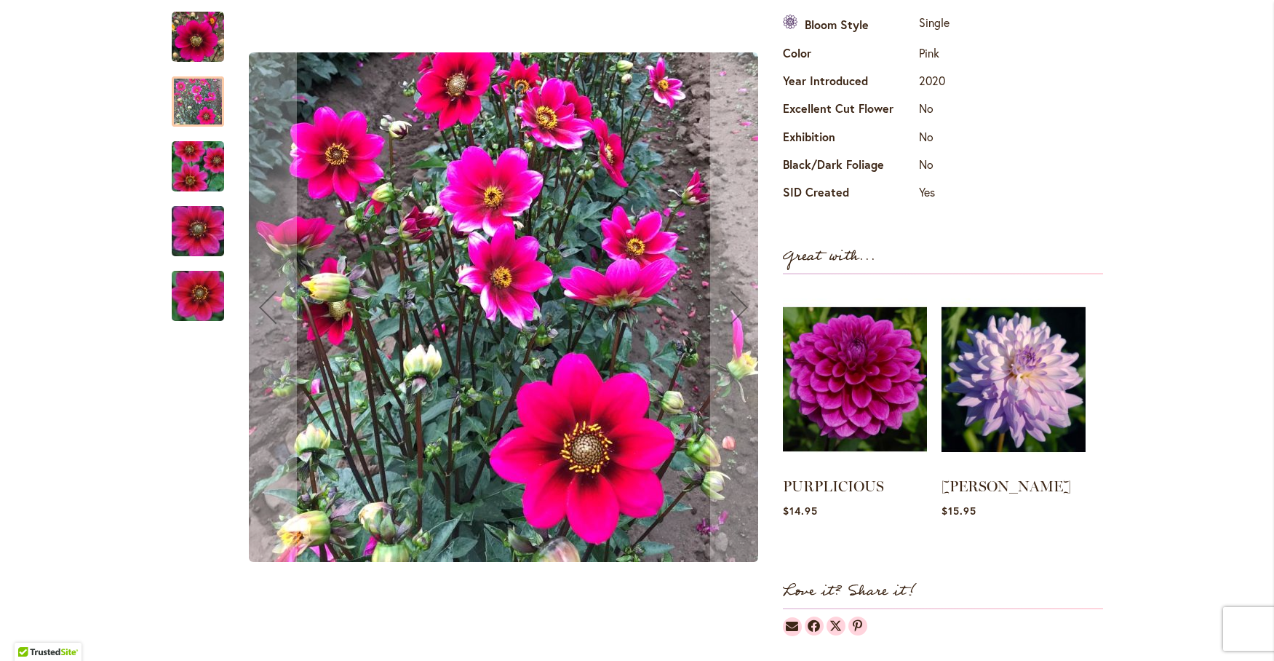
click at [197, 29] on img "HULA" at bounding box center [198, 36] width 52 height 52
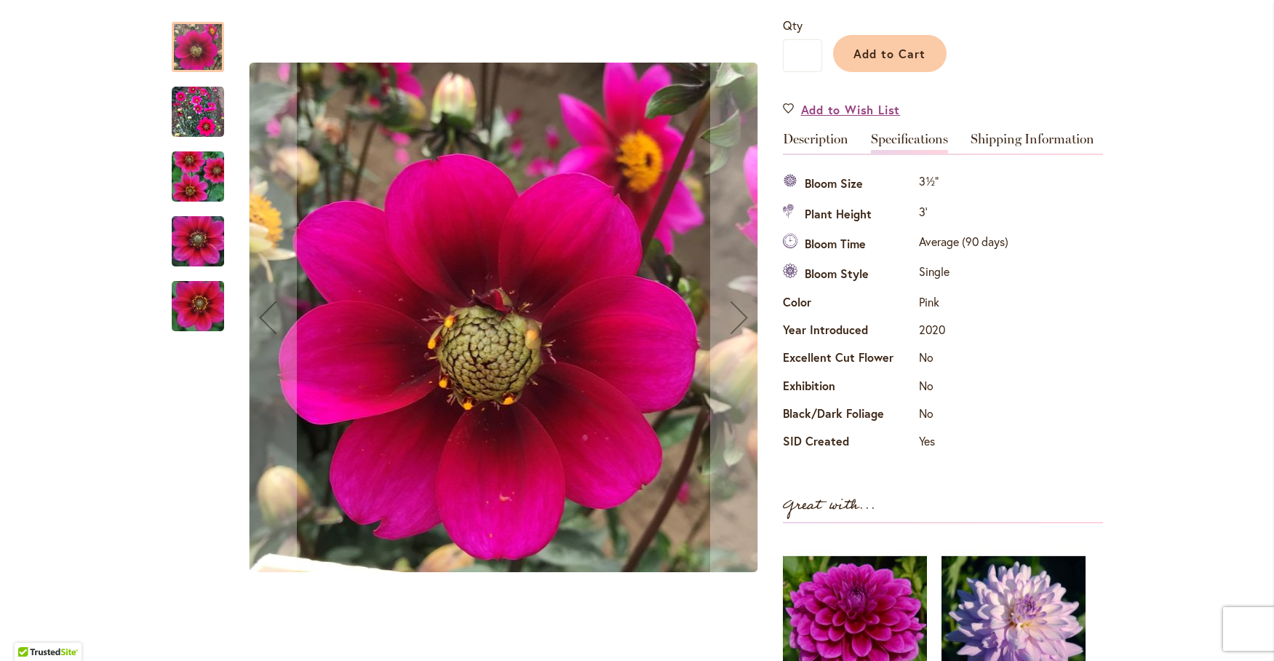
scroll to position [237, 0]
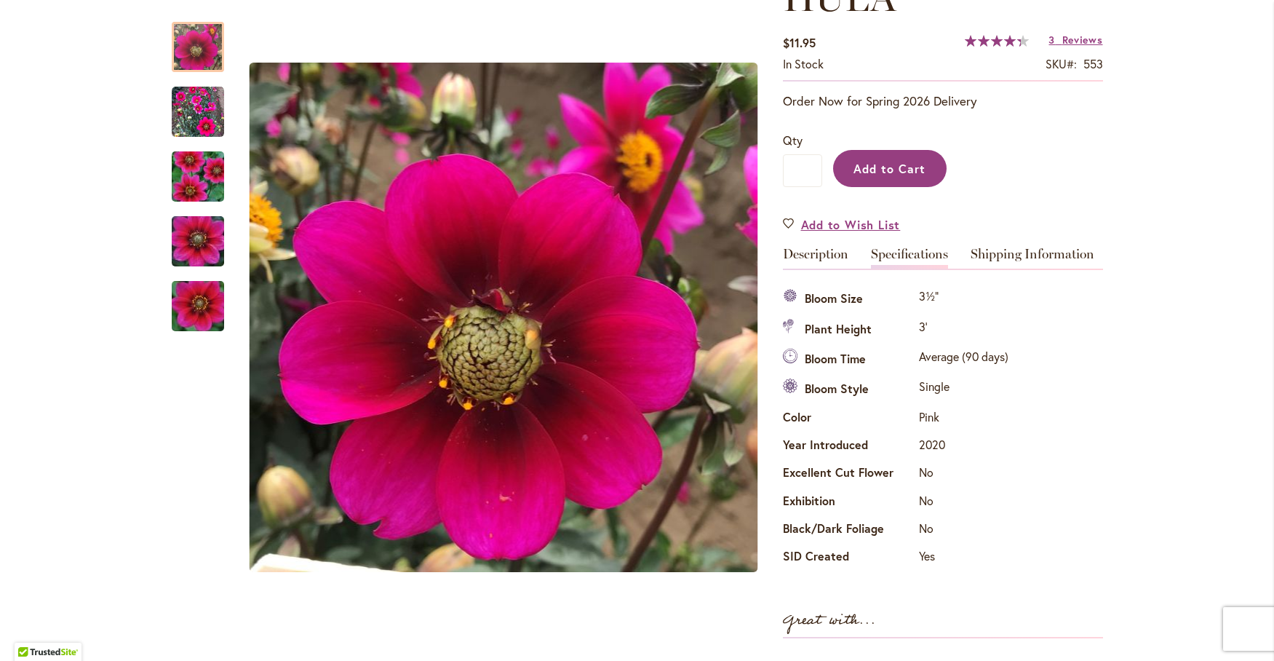
click at [893, 161] on span "Add to Cart" at bounding box center [889, 168] width 72 height 15
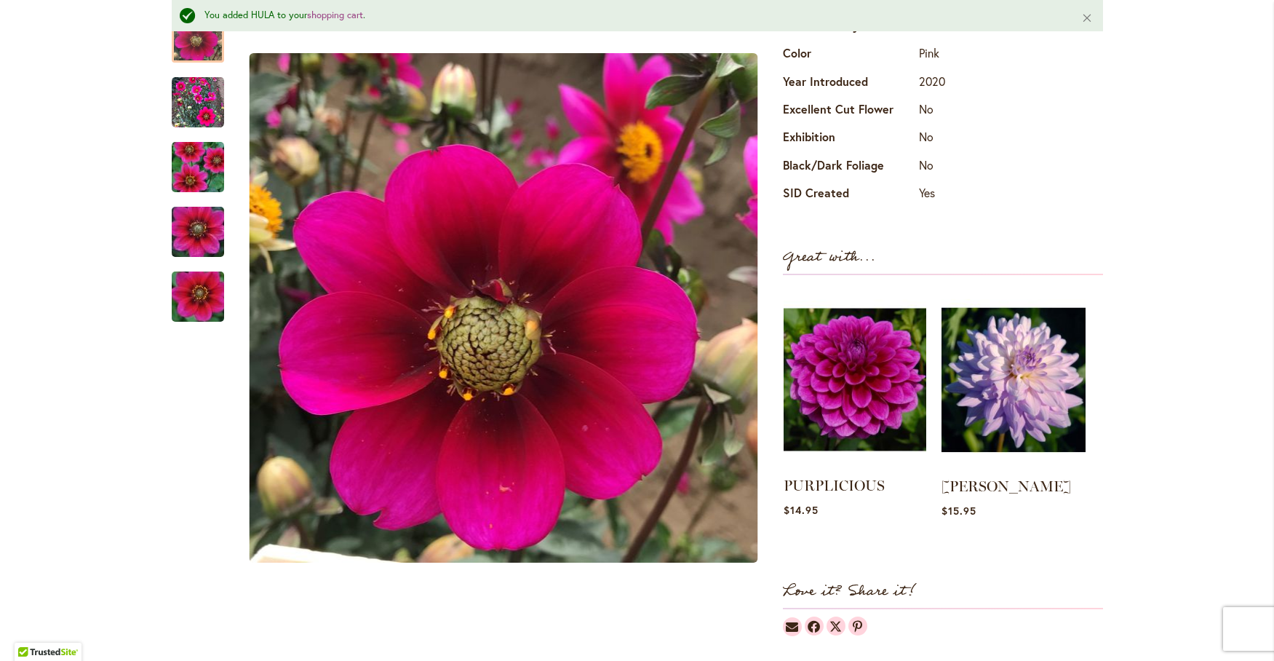
scroll to position [639, 0]
click at [854, 370] on img at bounding box center [855, 379] width 143 height 178
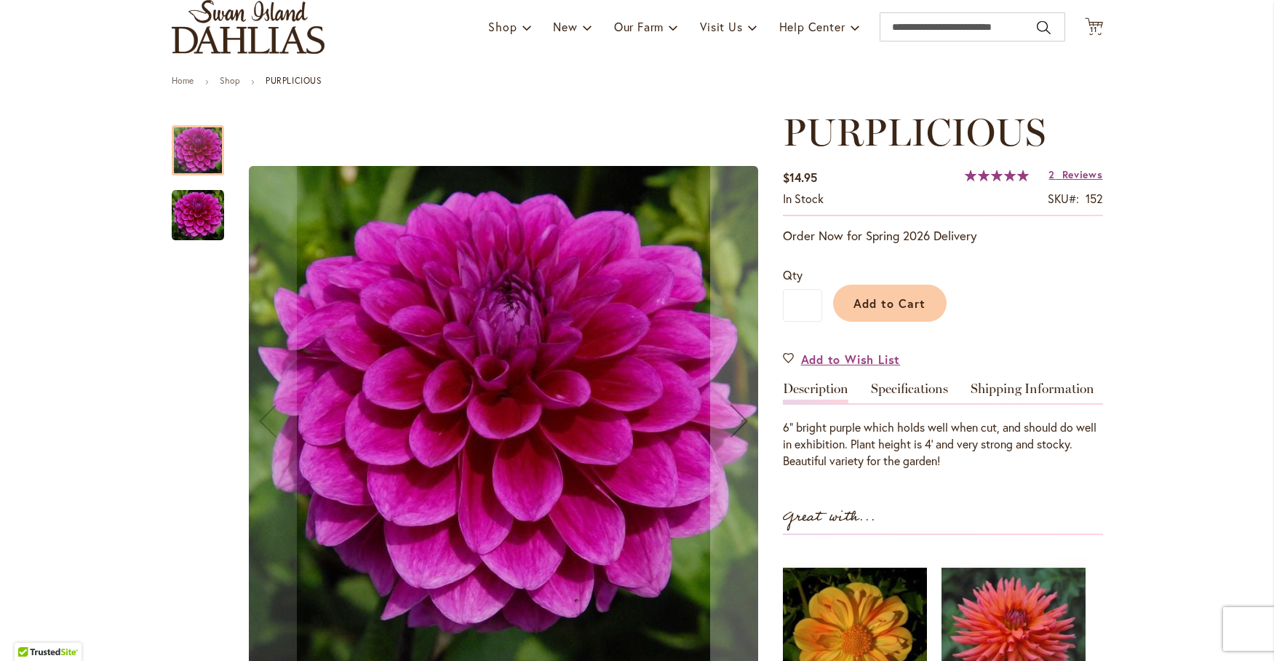
scroll to position [121, 0]
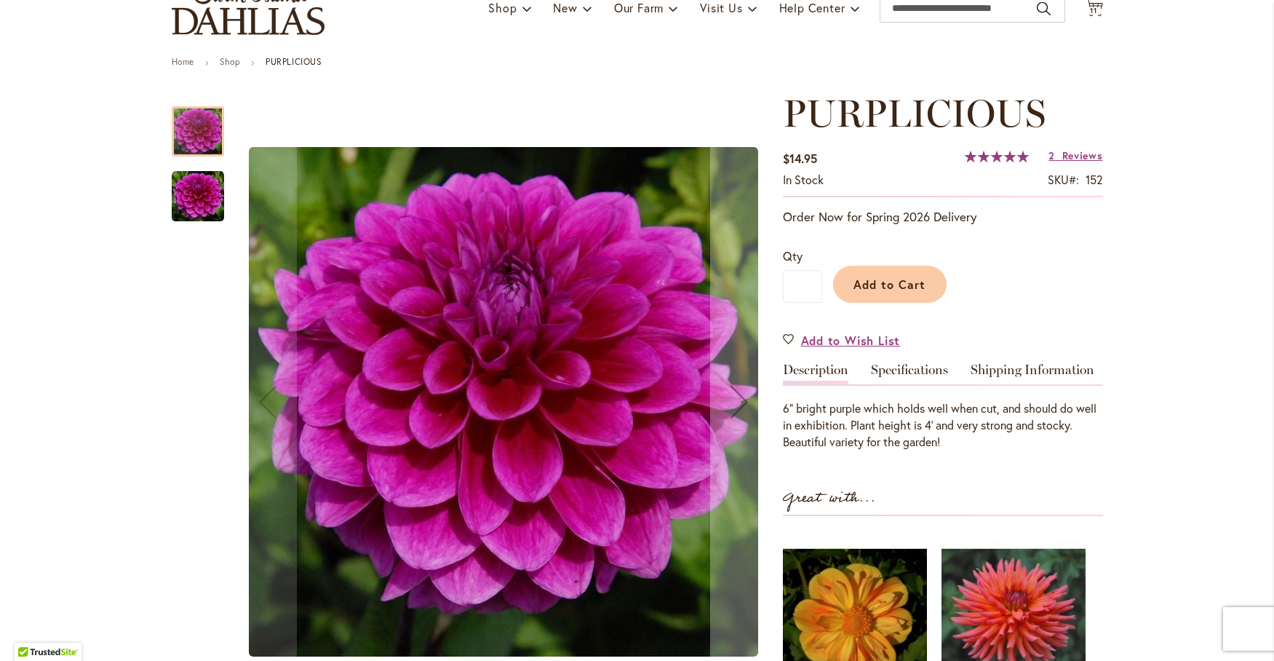
click at [175, 202] on img "PURPLICIOUS" at bounding box center [198, 196] width 52 height 52
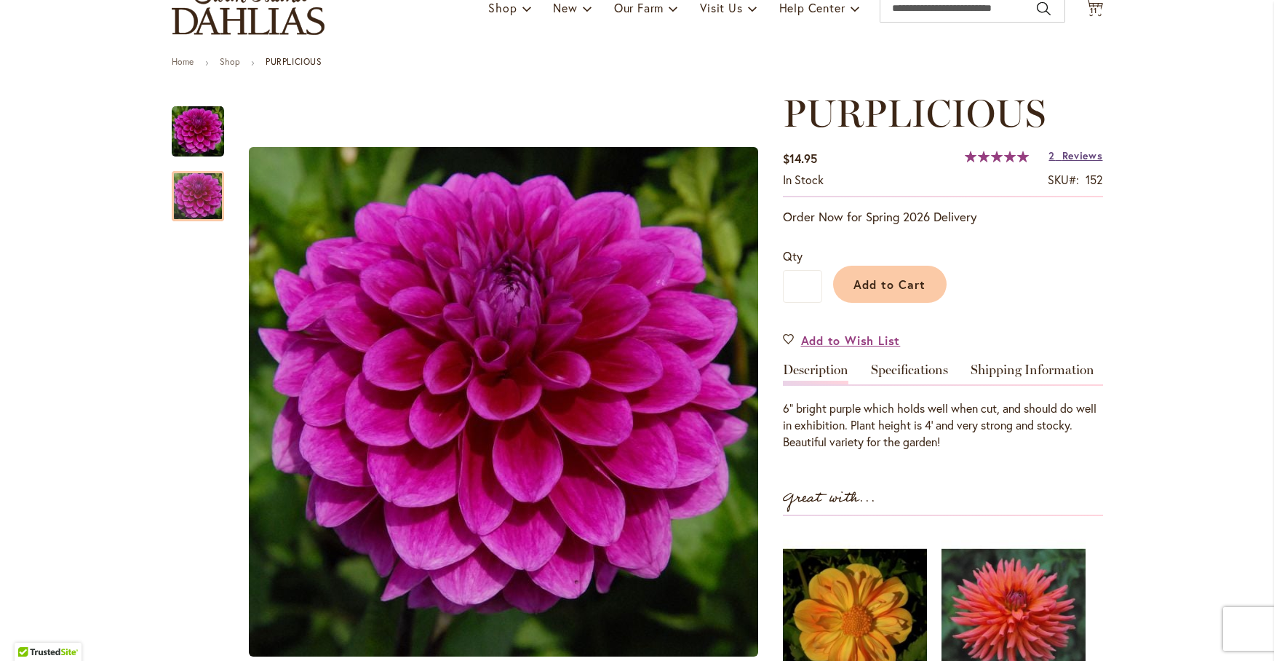
click at [1050, 153] on link "2 Reviews" at bounding box center [1075, 155] width 54 height 14
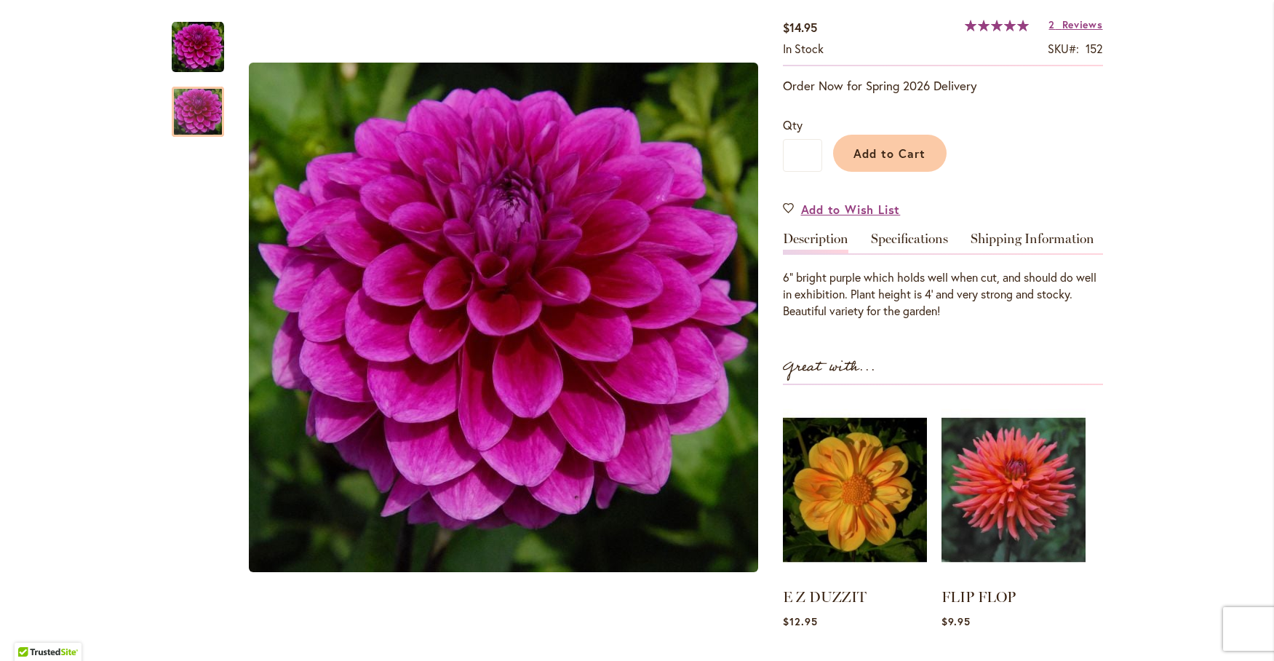
scroll to position [242, 0]
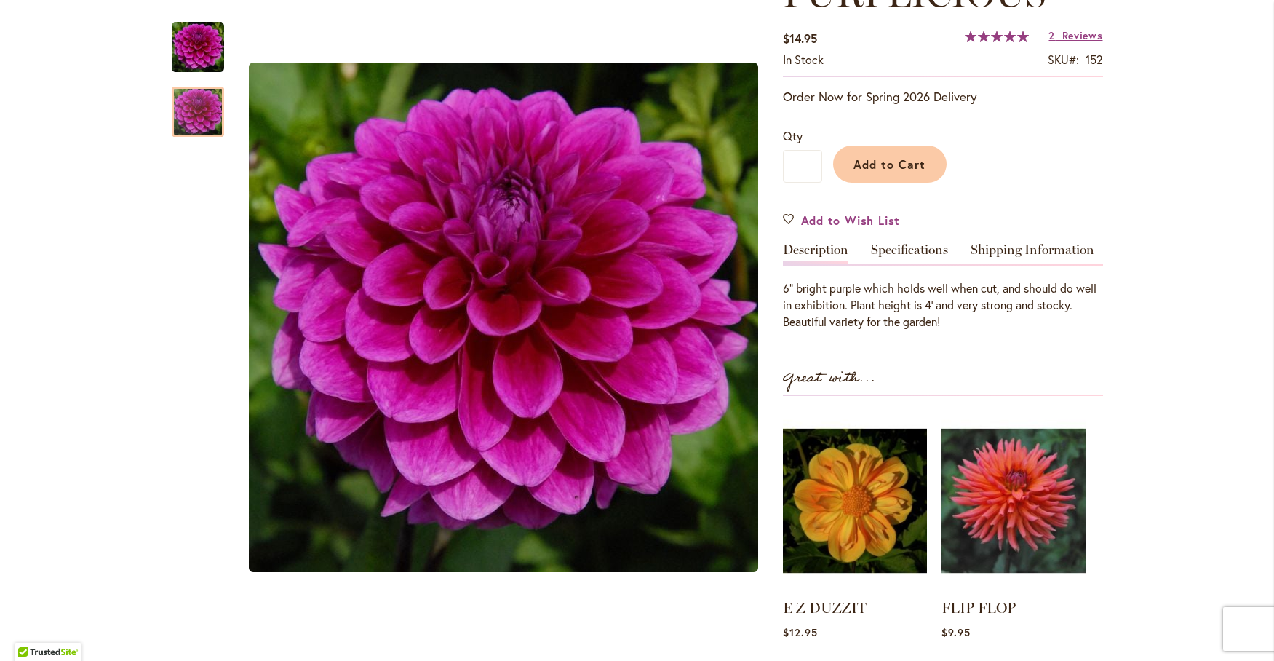
click at [869, 143] on div "Add to Cart" at bounding box center [962, 160] width 281 height 66
click at [874, 162] on span "Add to Cart" at bounding box center [889, 163] width 72 height 15
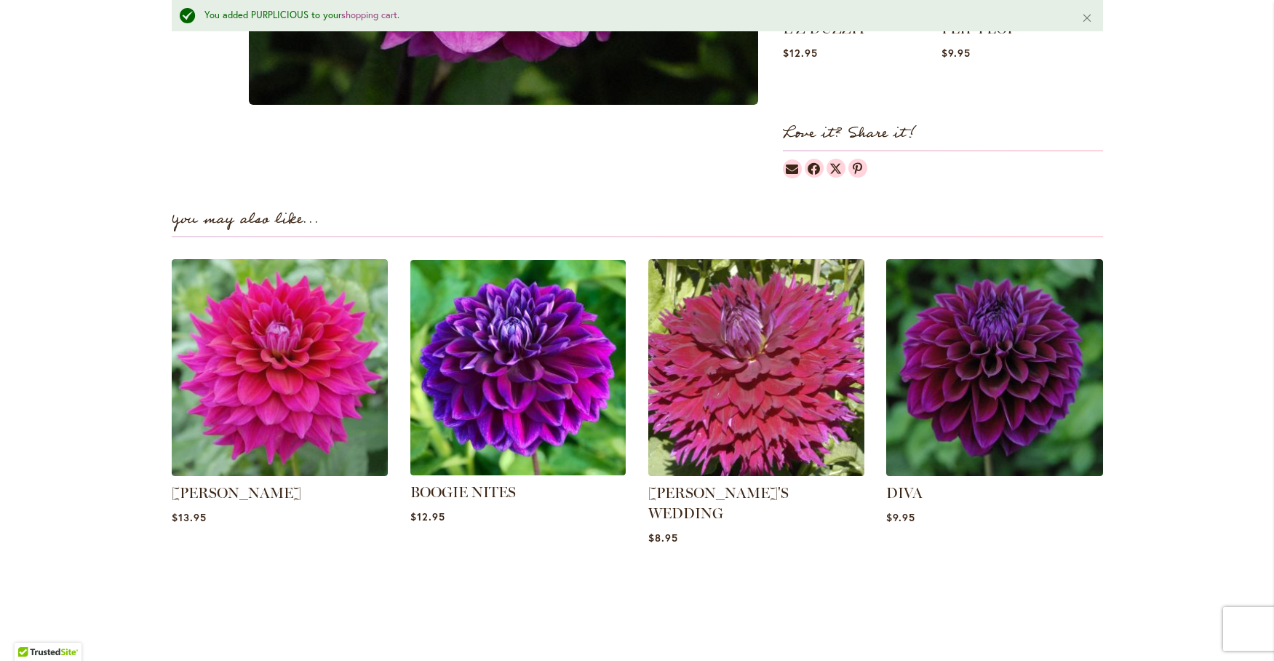
scroll to position [886, 0]
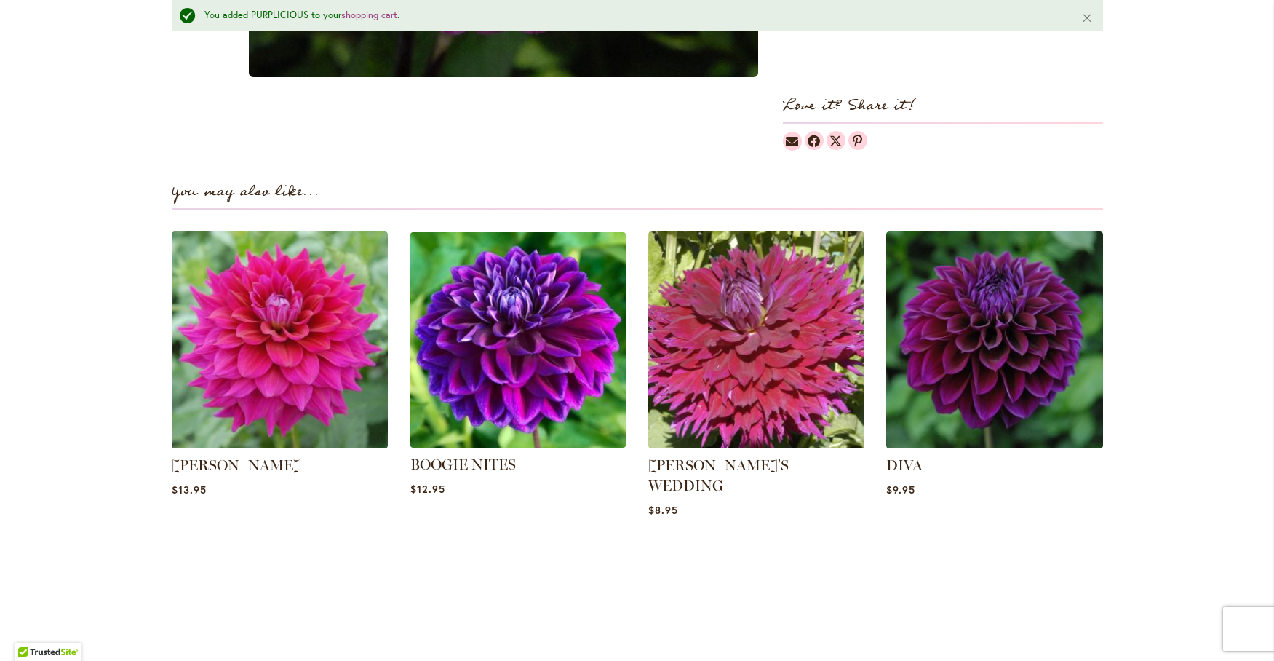
click at [478, 356] on img at bounding box center [518, 340] width 226 height 226
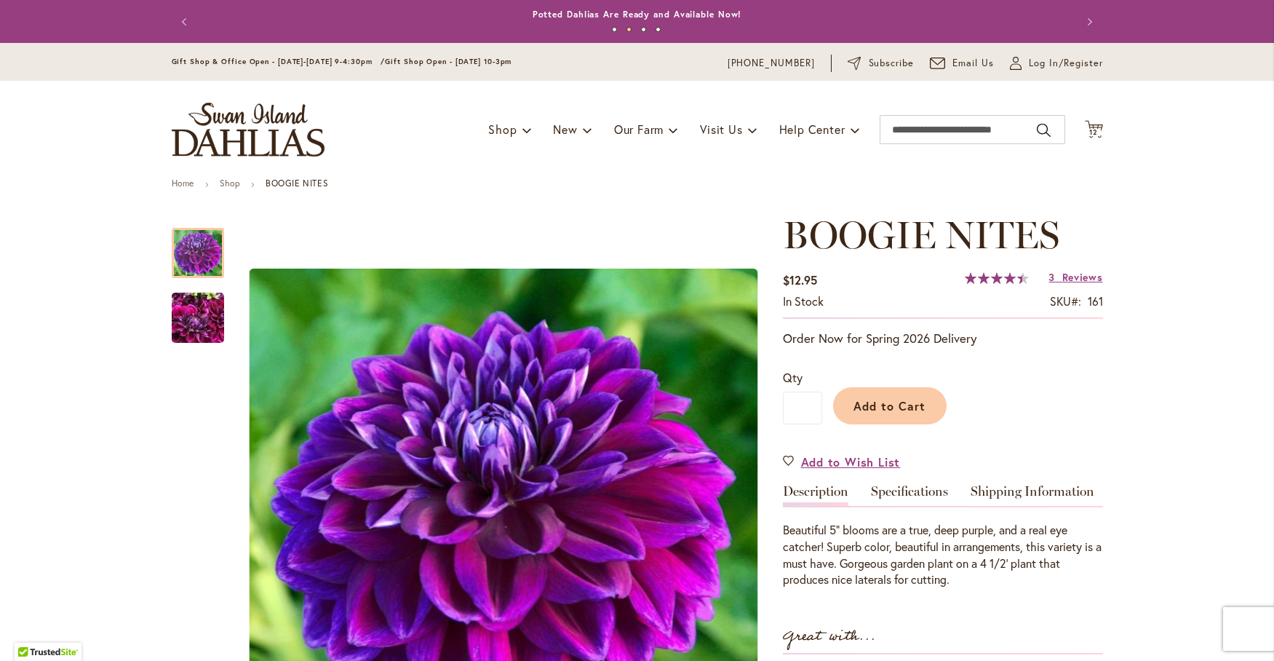
scroll to position [121, 0]
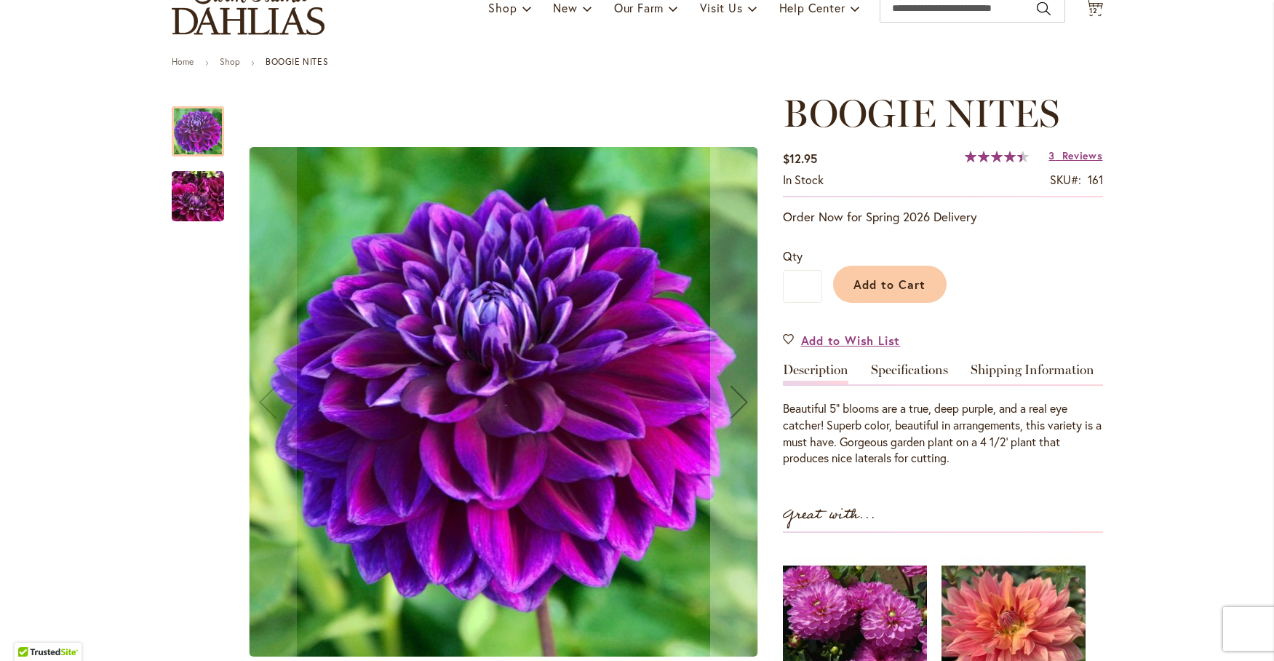
click at [186, 207] on img "BOOGIE NITES" at bounding box center [198, 197] width 52 height 70
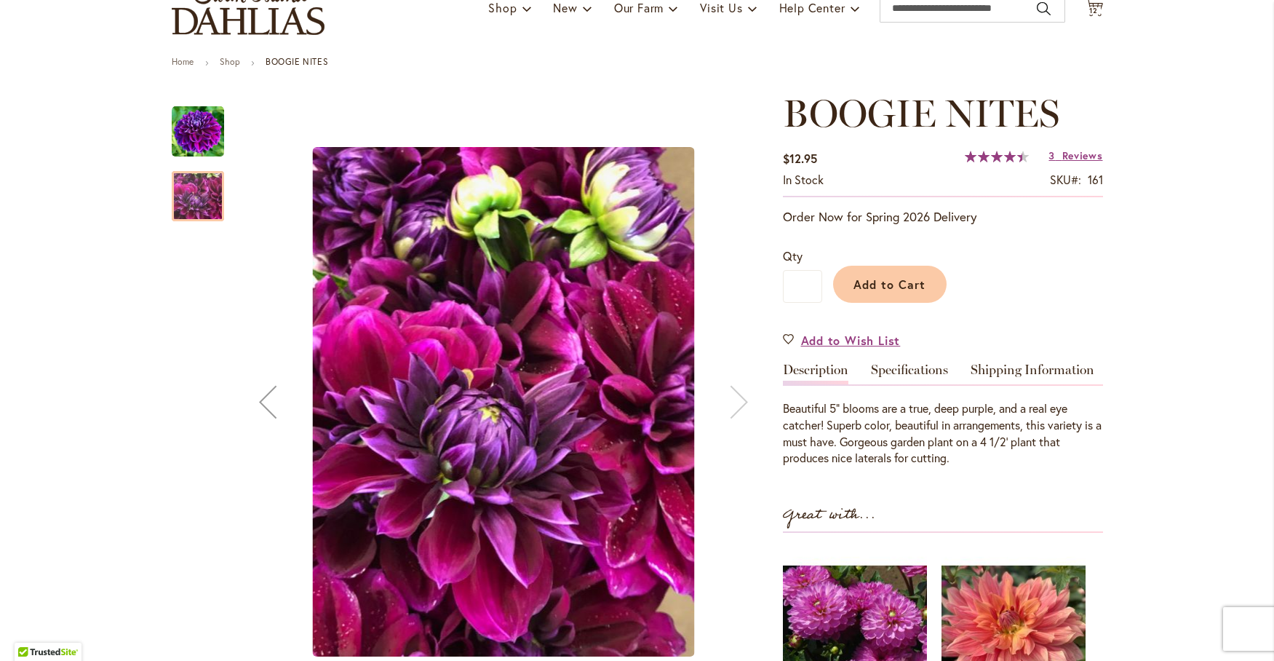
click at [183, 114] on img "BOOGIE NITES" at bounding box center [198, 131] width 52 height 52
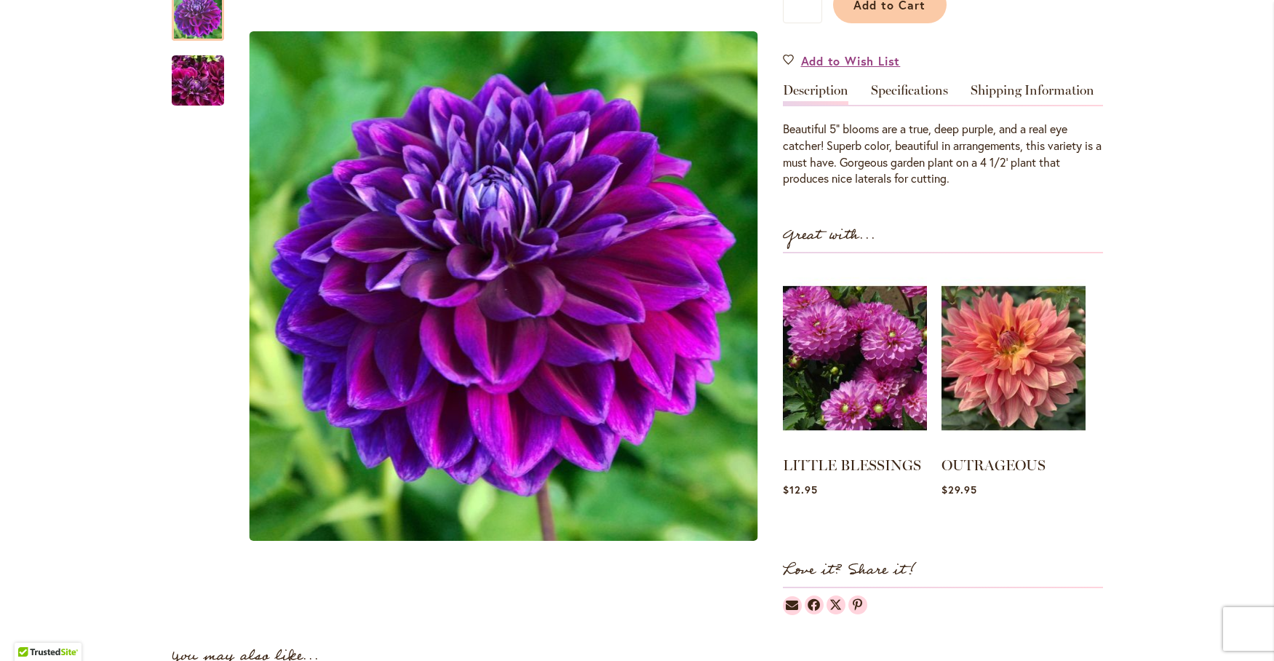
scroll to position [364, 0]
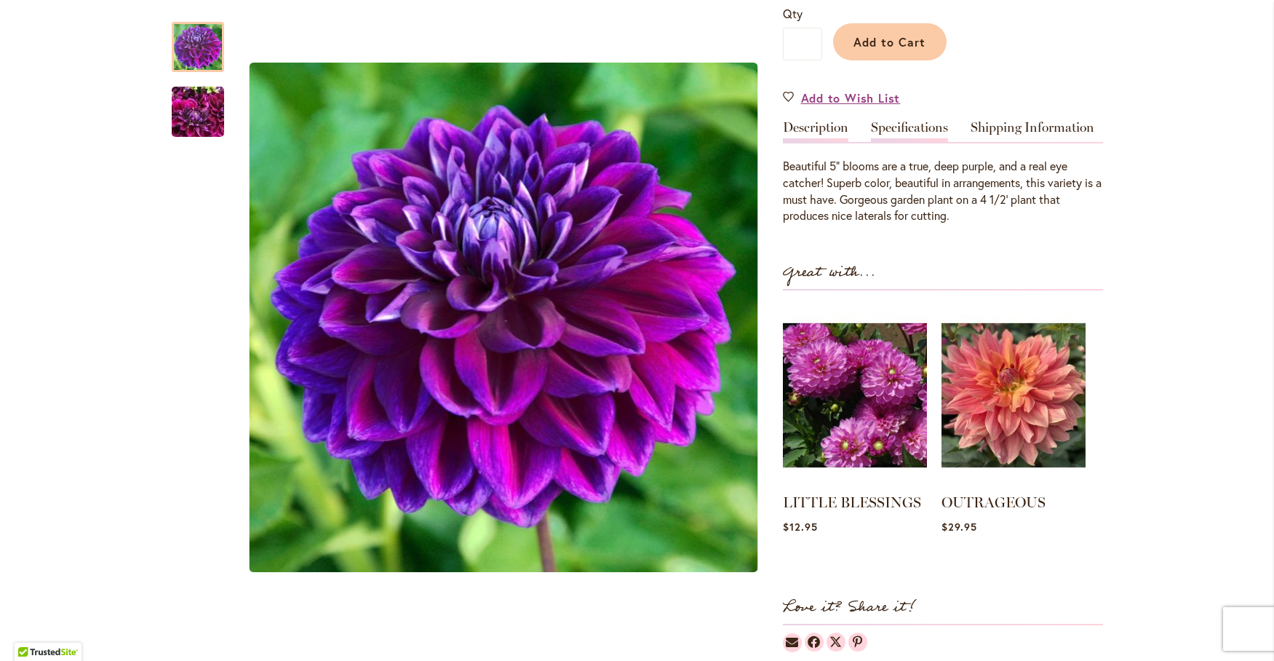
click at [896, 127] on link "Specifications" at bounding box center [909, 131] width 77 height 21
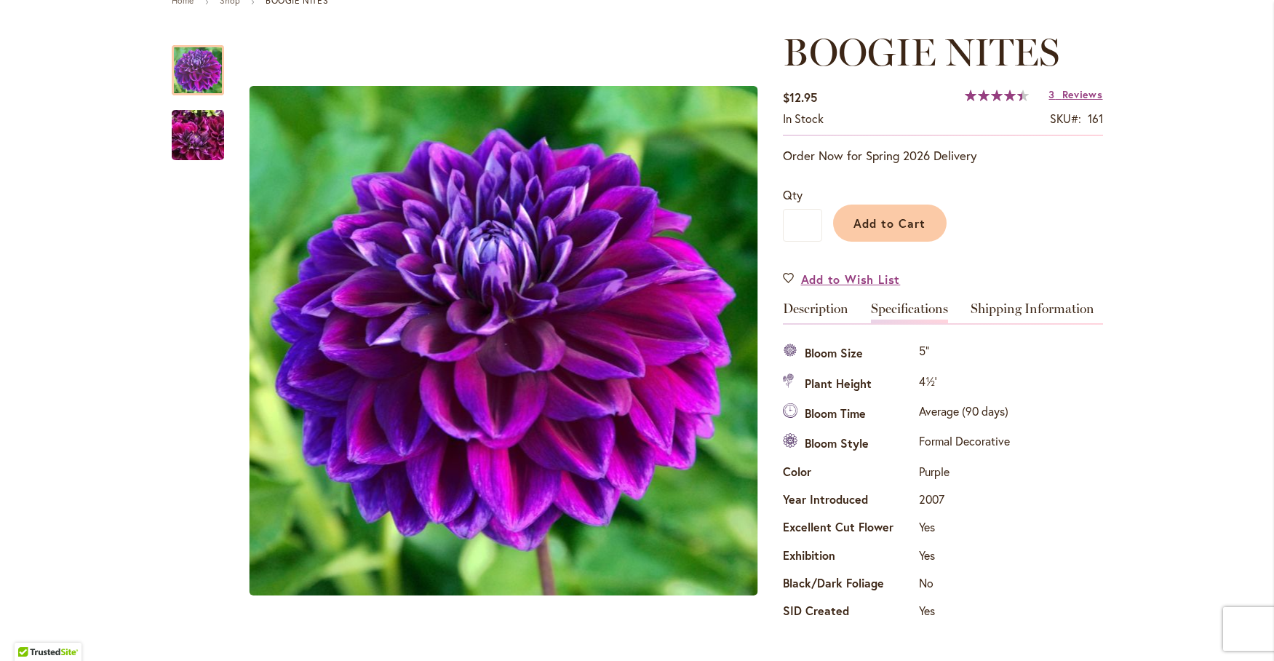
scroll to position [0, 0]
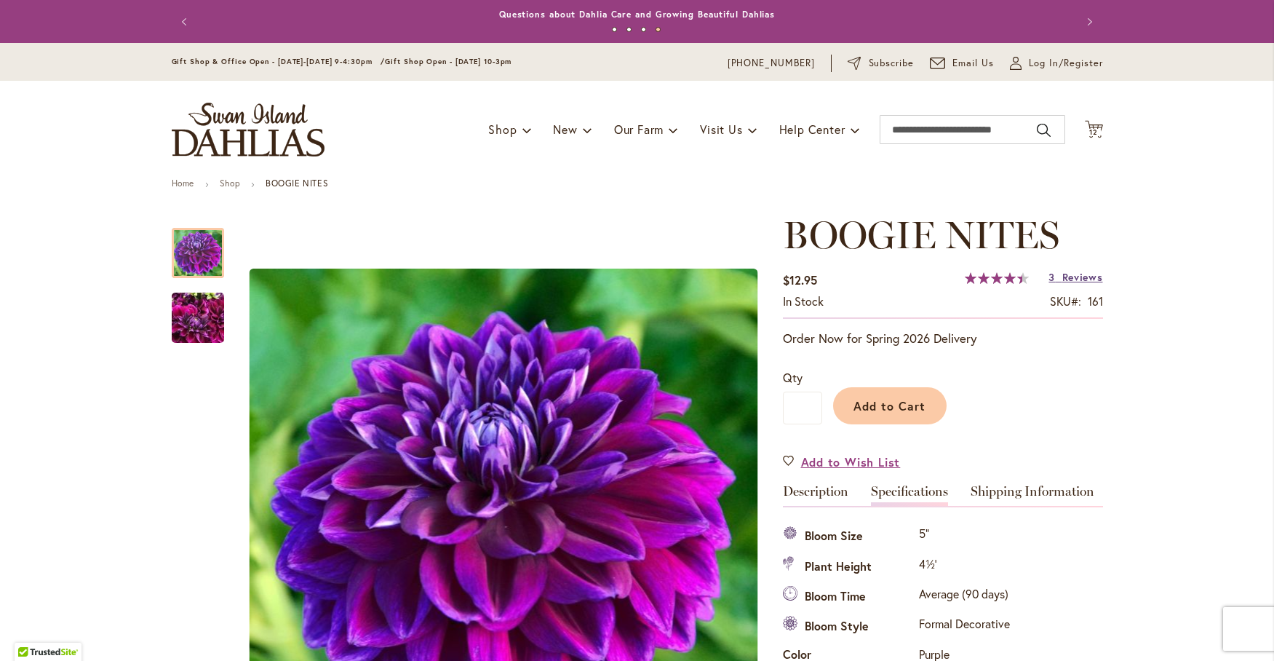
click at [1069, 279] on span "Reviews" at bounding box center [1082, 277] width 41 height 14
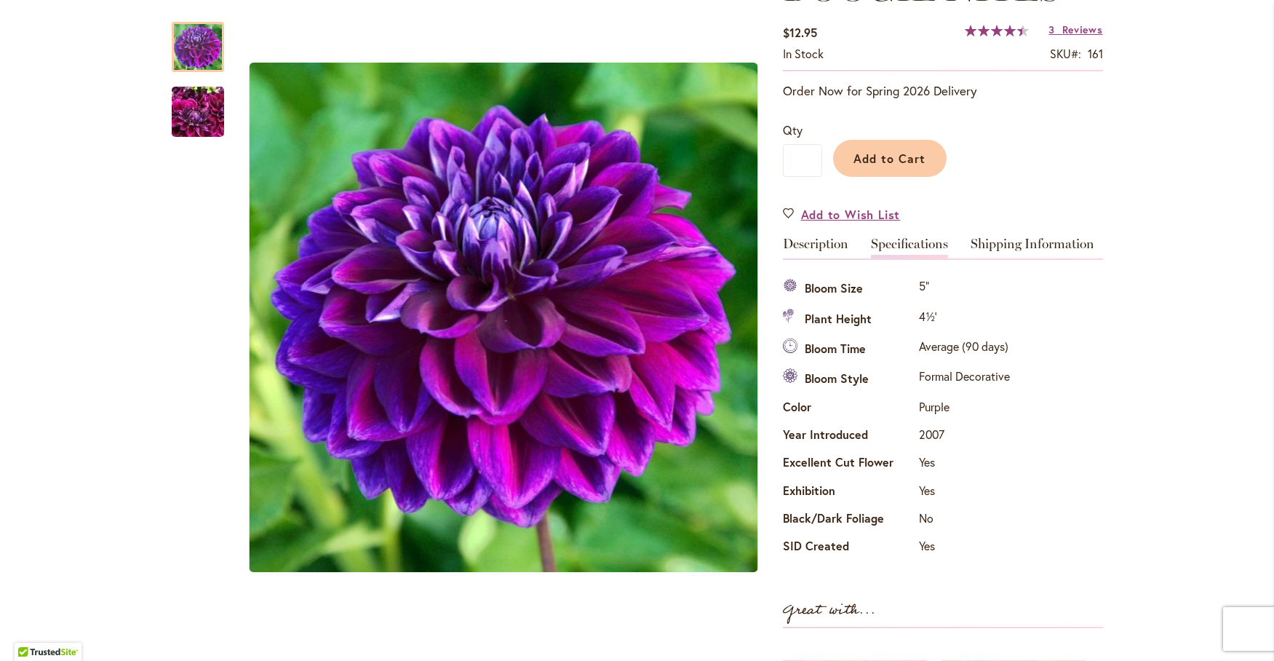
scroll to position [116, 0]
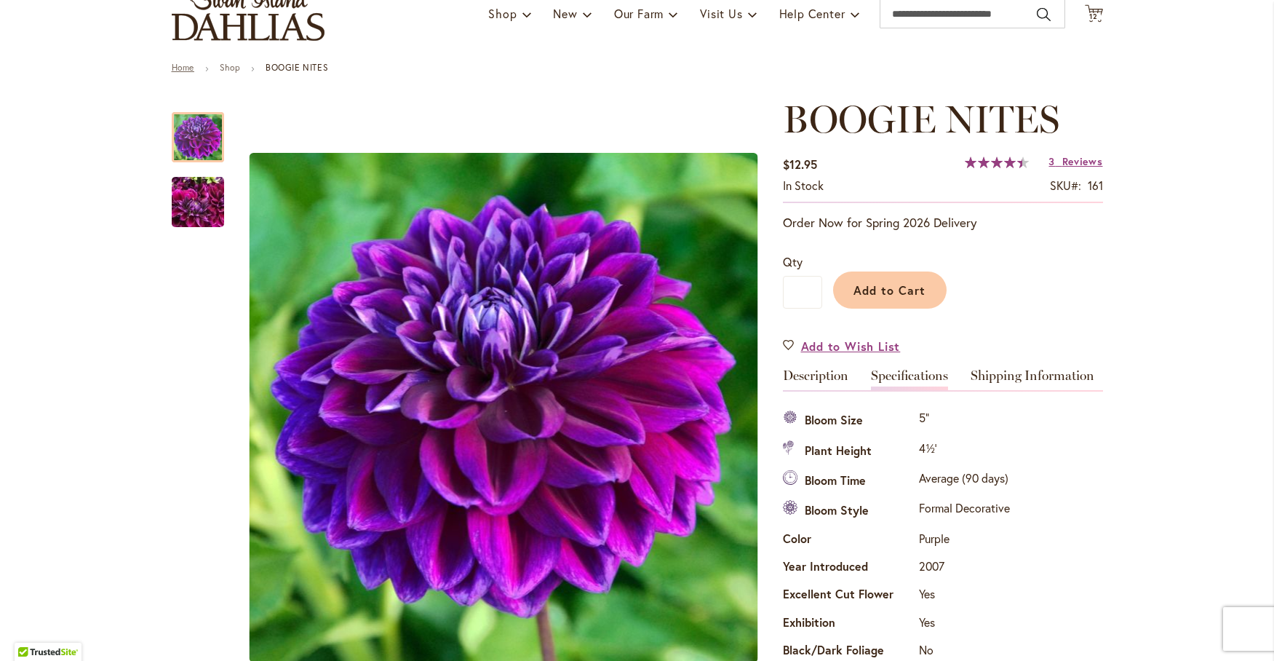
click at [182, 62] on link "Home" at bounding box center [183, 67] width 23 height 11
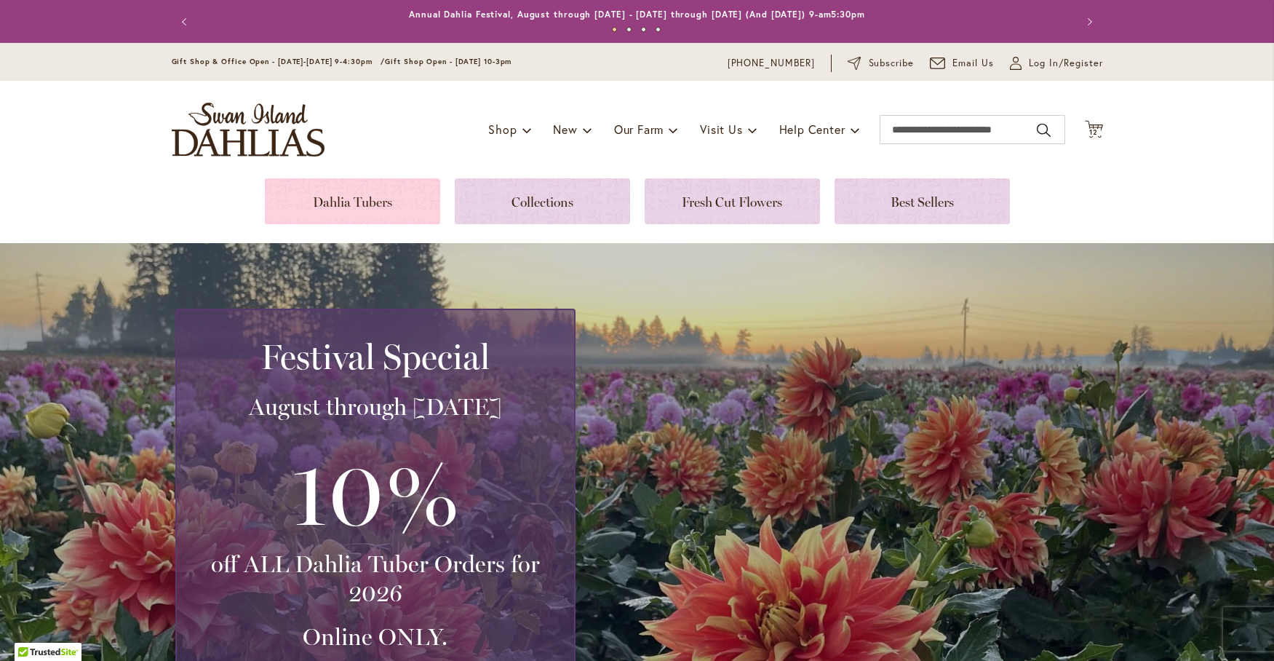
click at [318, 196] on link at bounding box center [352, 201] width 175 height 46
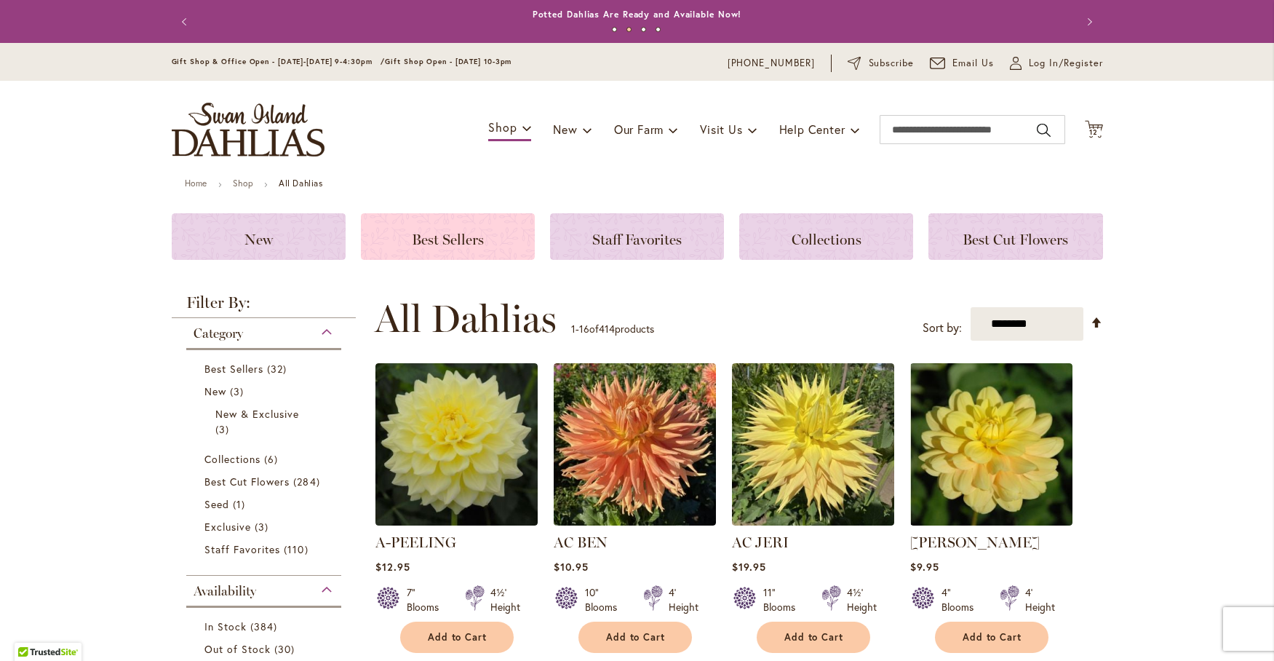
click at [438, 236] on span "Best Sellers" at bounding box center [448, 239] width 72 height 17
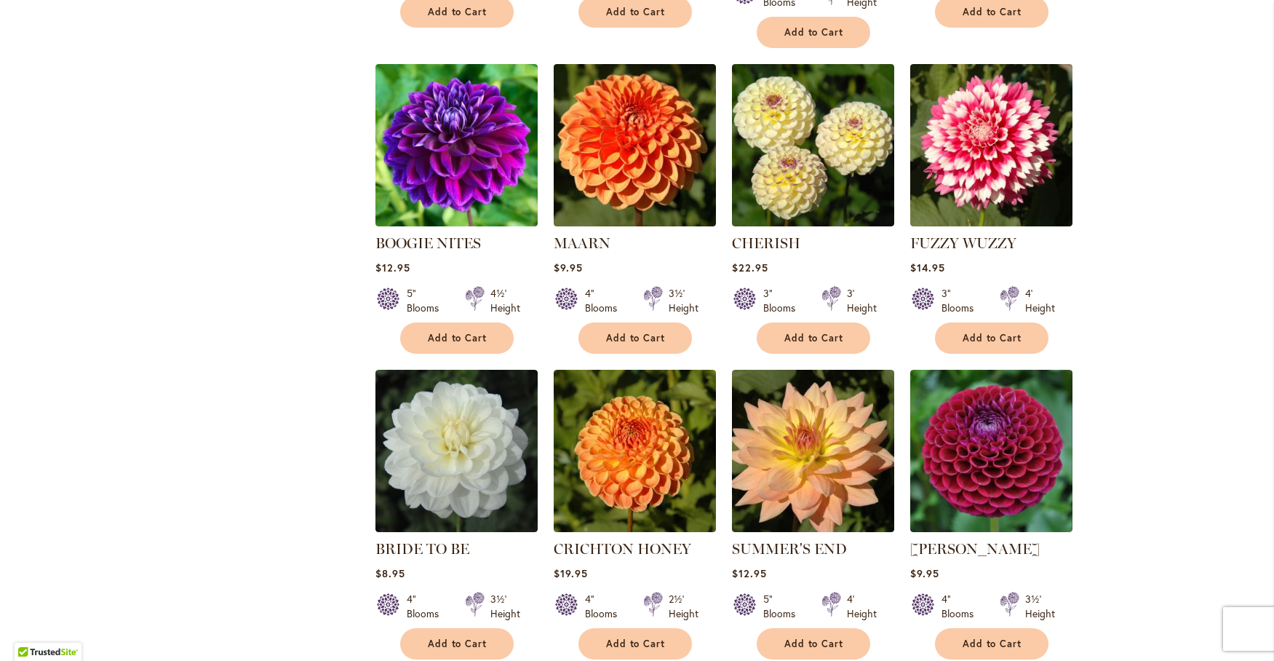
scroll to position [970, 0]
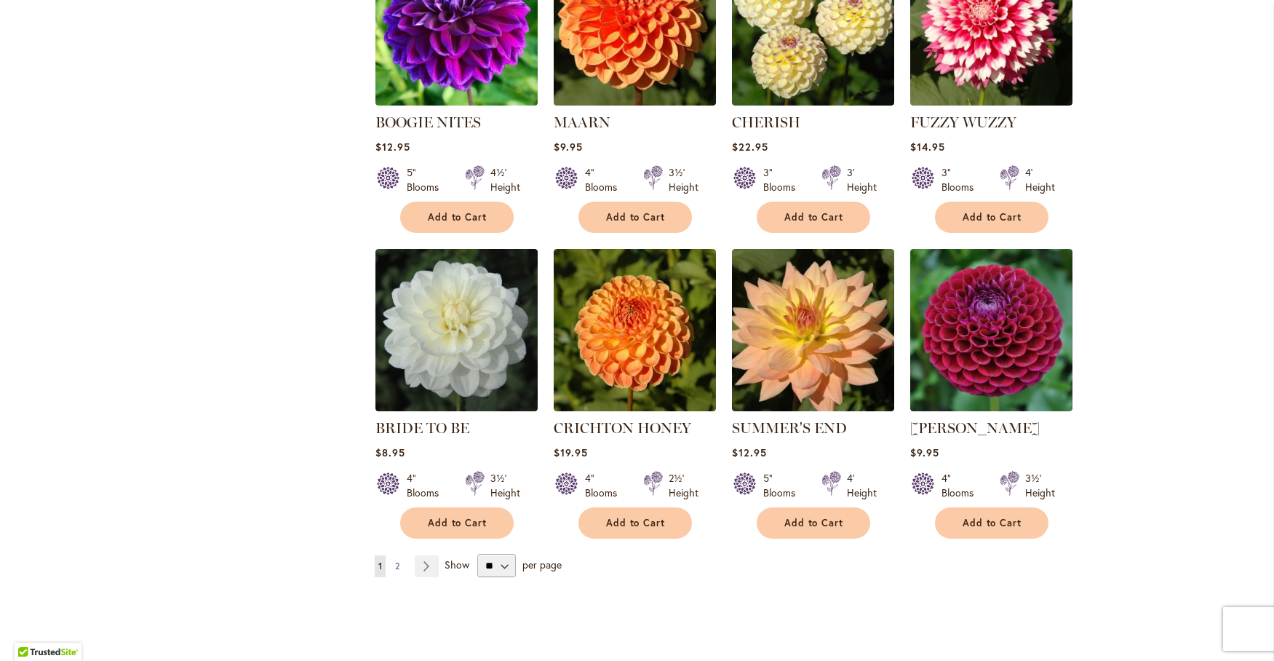
click at [395, 562] on span "2" at bounding box center [397, 565] width 4 height 11
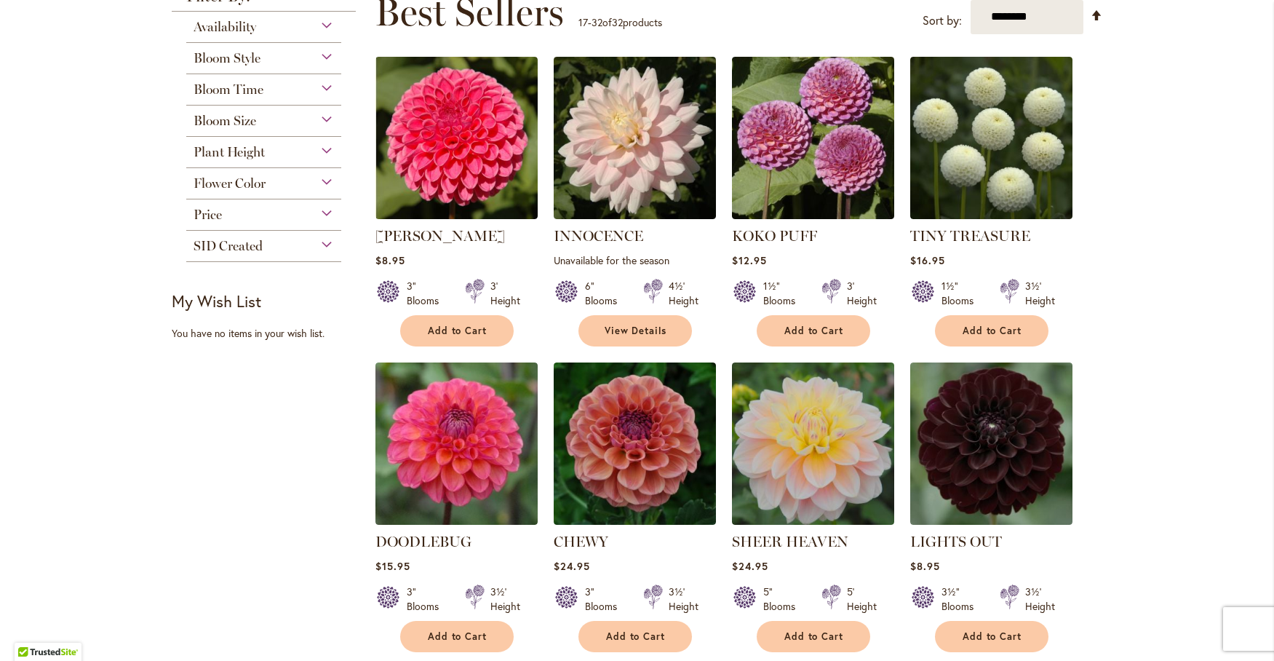
scroll to position [242, 0]
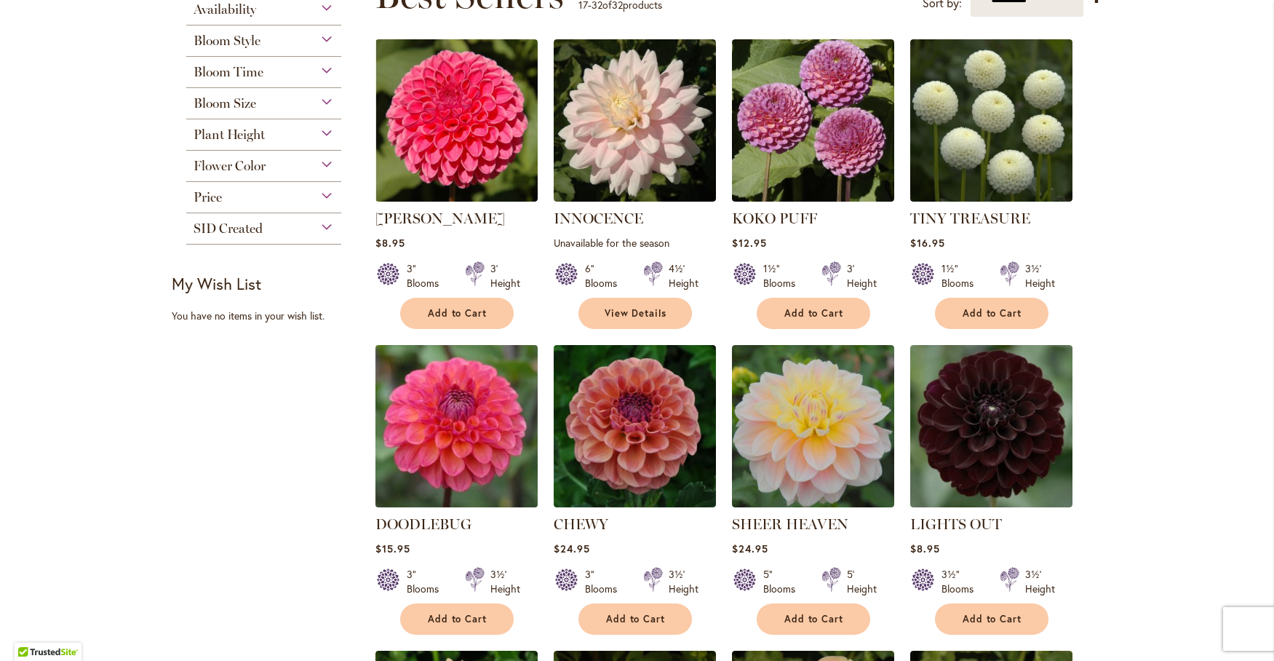
click at [431, 411] on img at bounding box center [456, 425] width 170 height 170
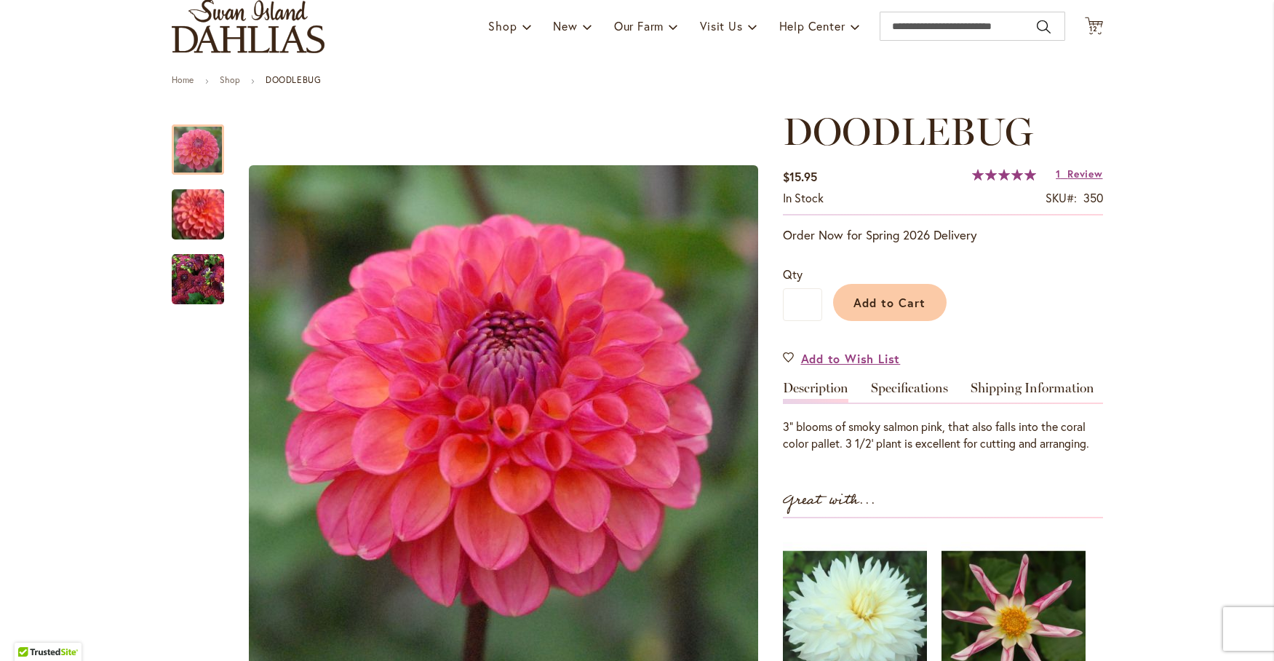
scroll to position [121, 0]
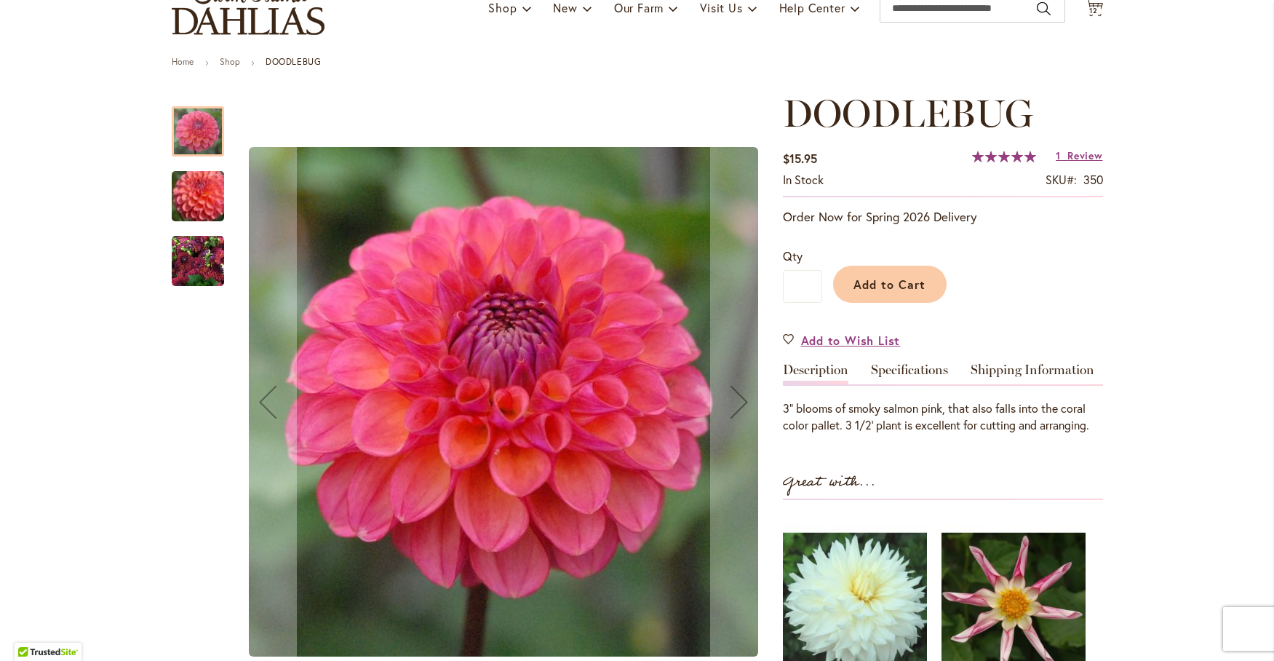
click at [193, 205] on img "DOODLEBUG" at bounding box center [198, 195] width 105 height 89
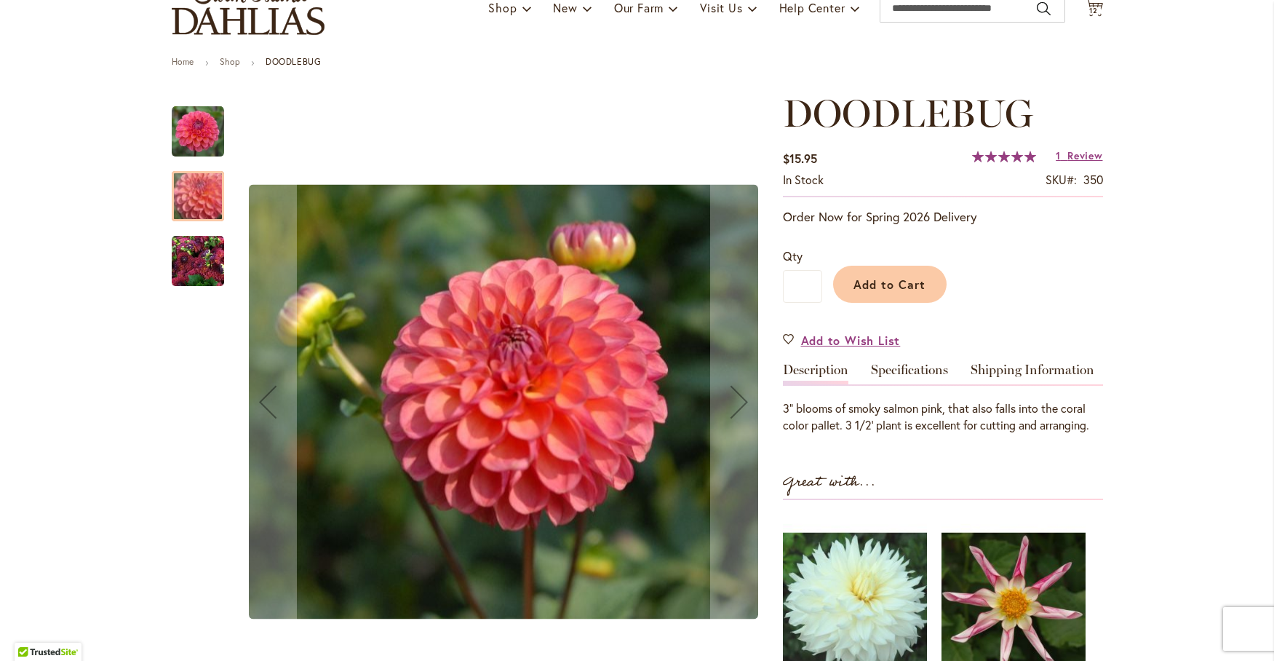
click at [183, 264] on img "DOODLEBUG" at bounding box center [198, 261] width 52 height 52
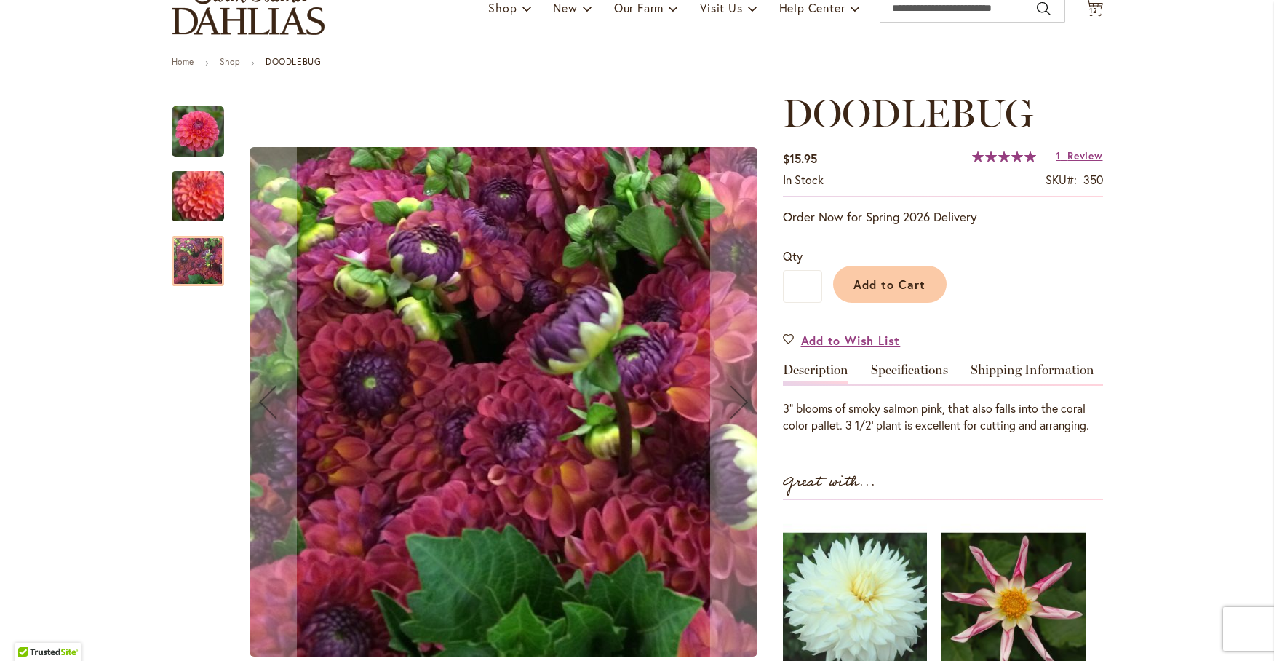
click at [186, 114] on img "DOODLEBUG" at bounding box center [198, 131] width 52 height 52
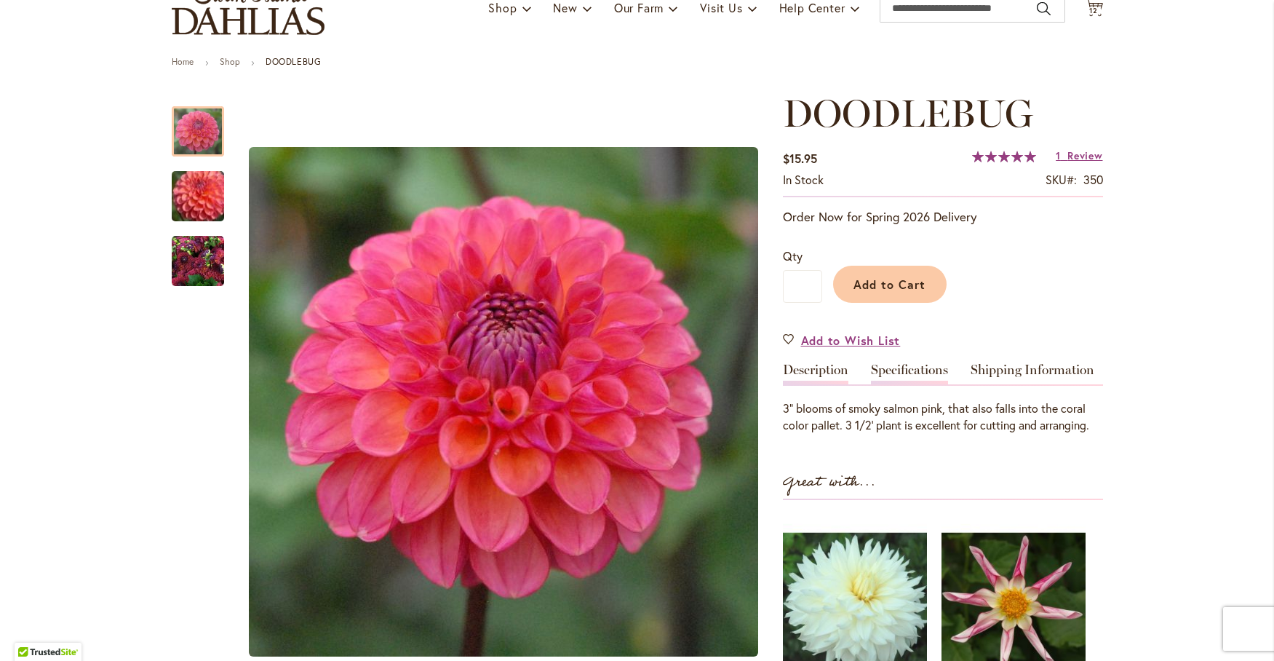
click at [904, 365] on link "Specifications" at bounding box center [909, 373] width 77 height 21
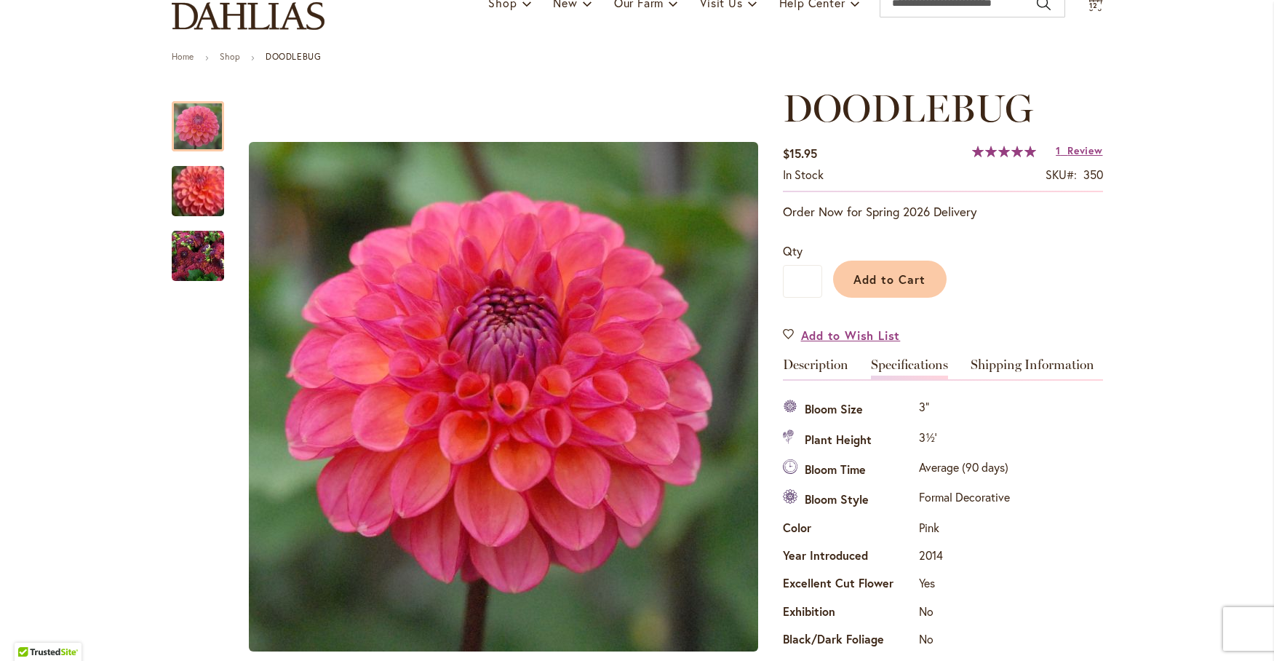
scroll to position [120, 0]
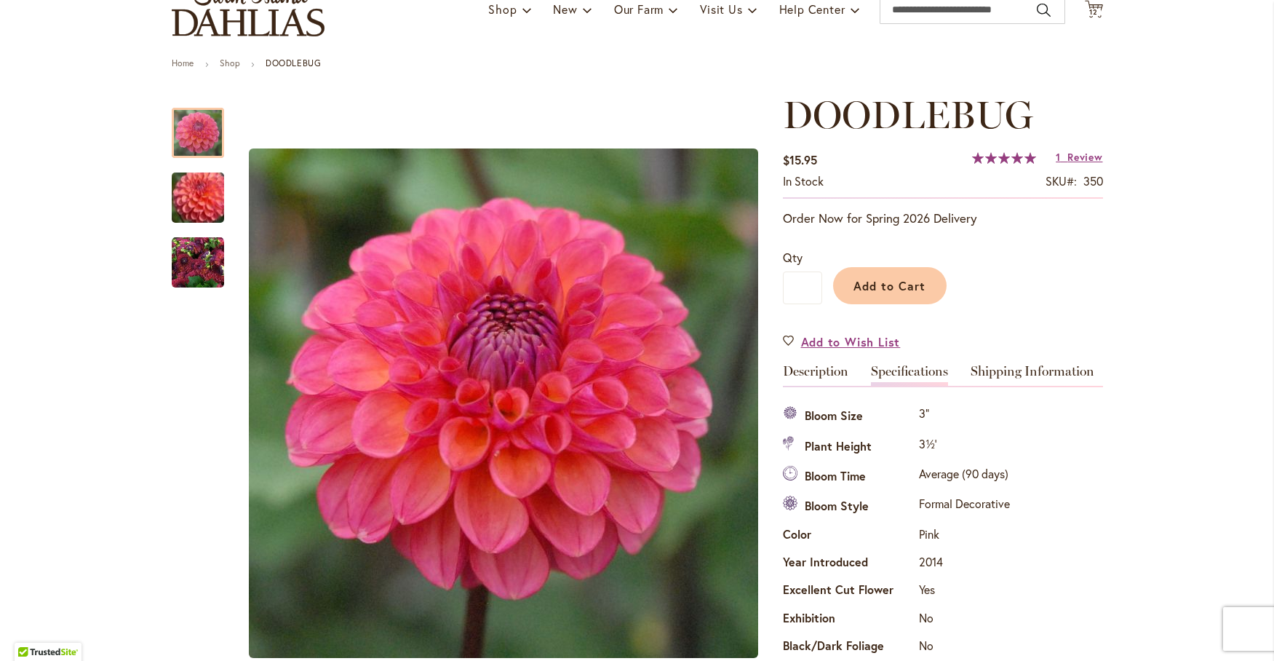
click at [1012, 158] on span "100 % of 100" at bounding box center [1004, 158] width 64 height 12
click at [1074, 153] on span "Review" at bounding box center [1084, 157] width 35 height 14
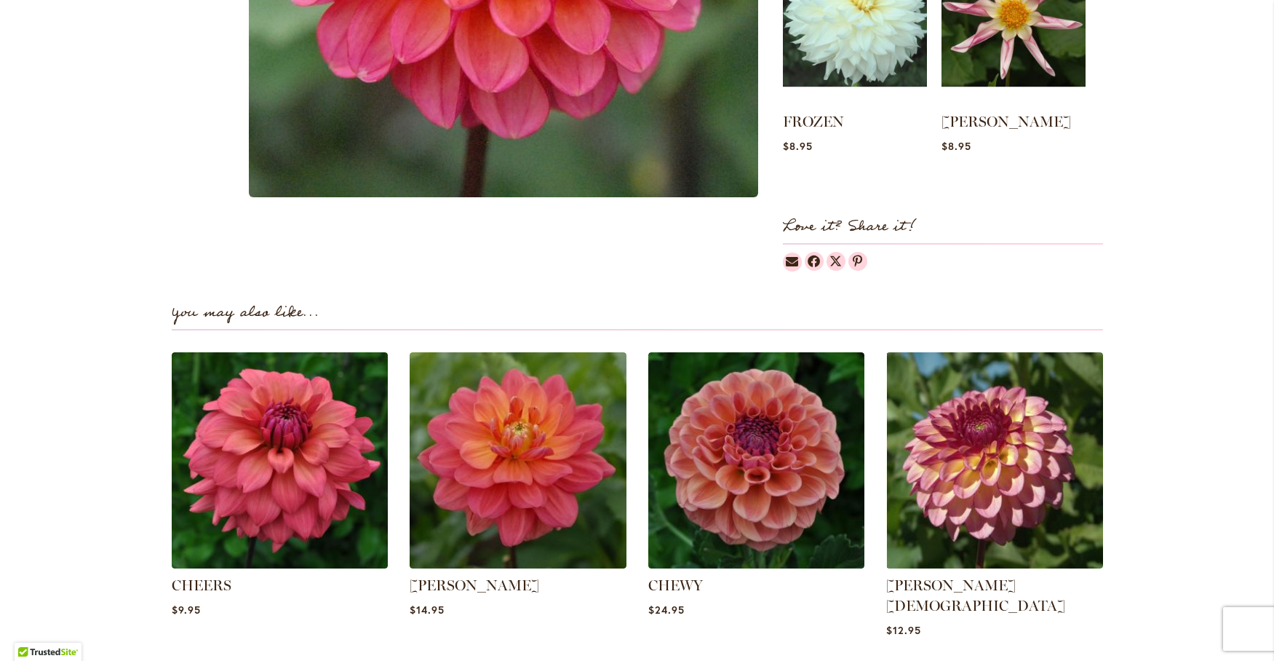
scroll to position [1087, 0]
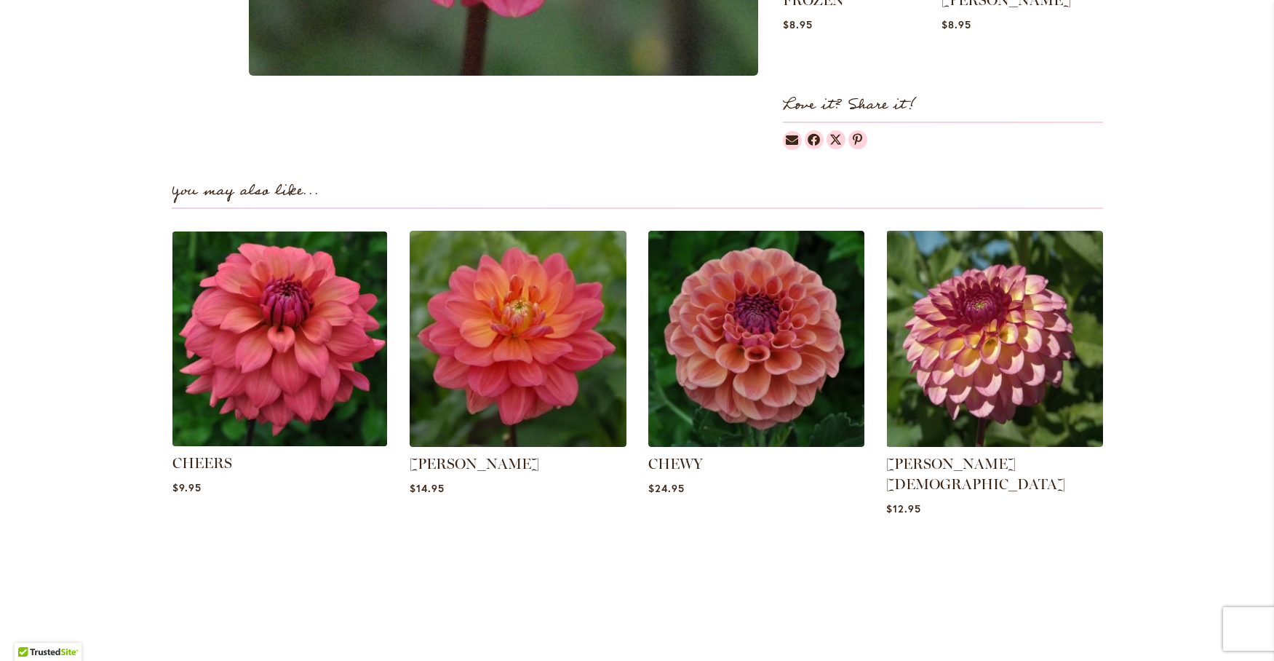
click at [285, 313] on img at bounding box center [280, 339] width 226 height 226
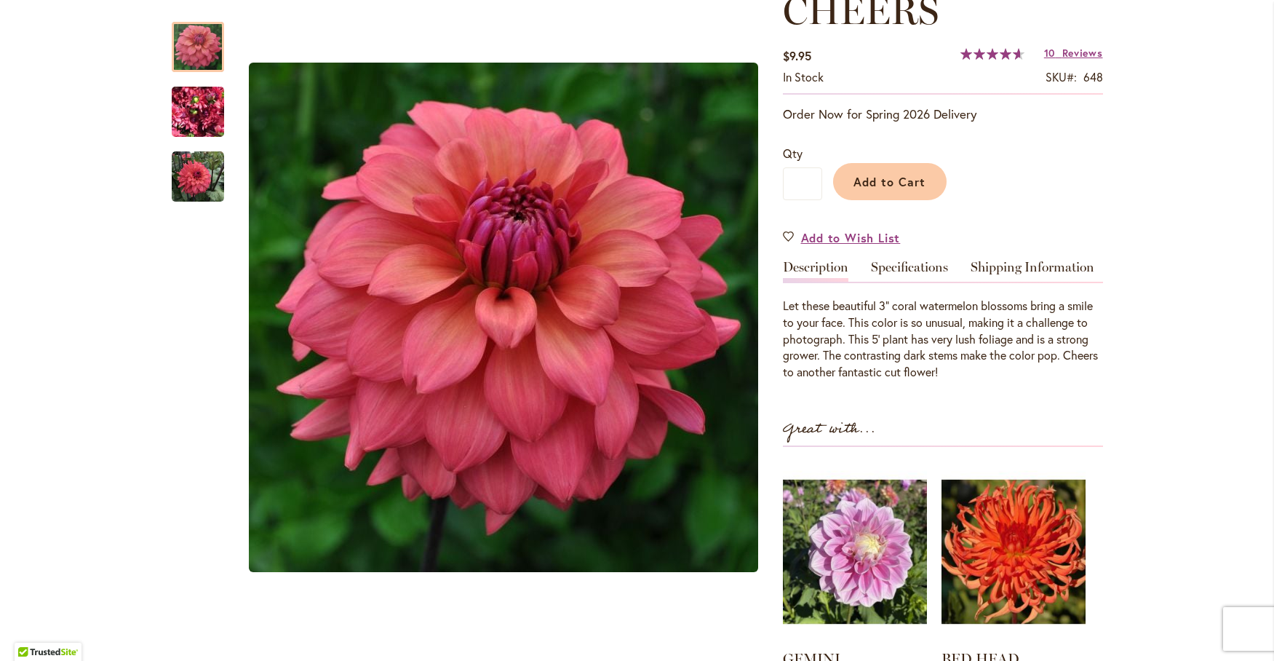
scroll to position [242, 0]
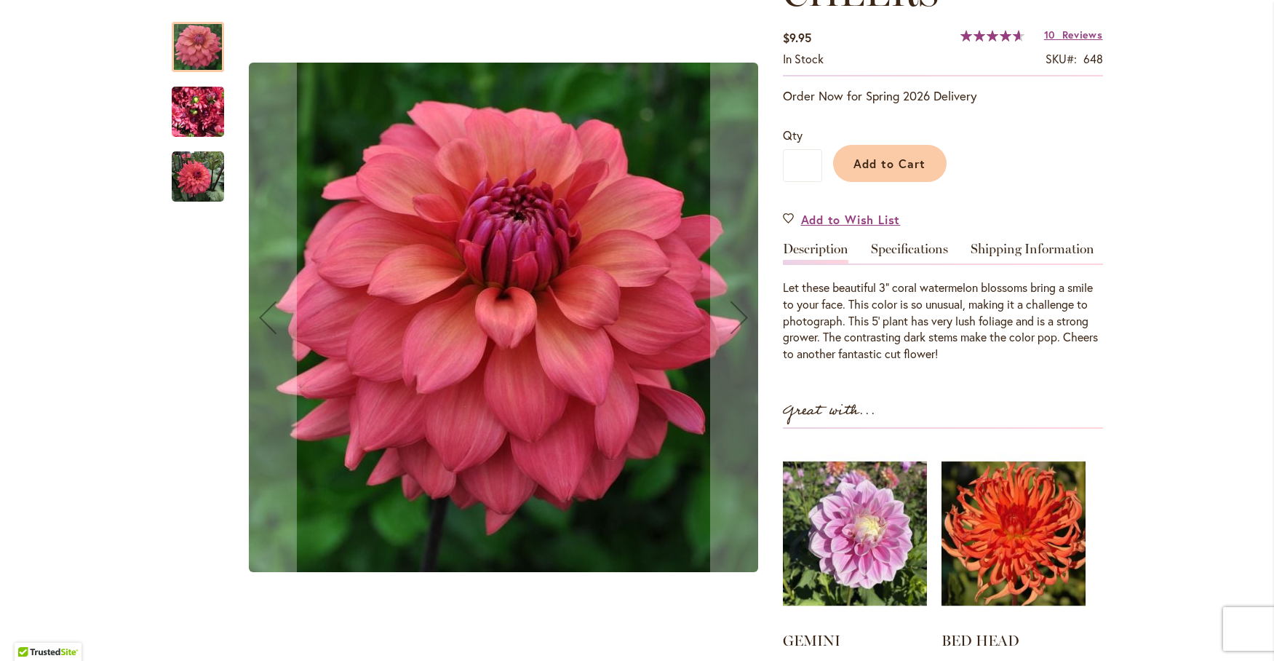
click at [201, 111] on img "CHEERS" at bounding box center [198, 112] width 52 height 70
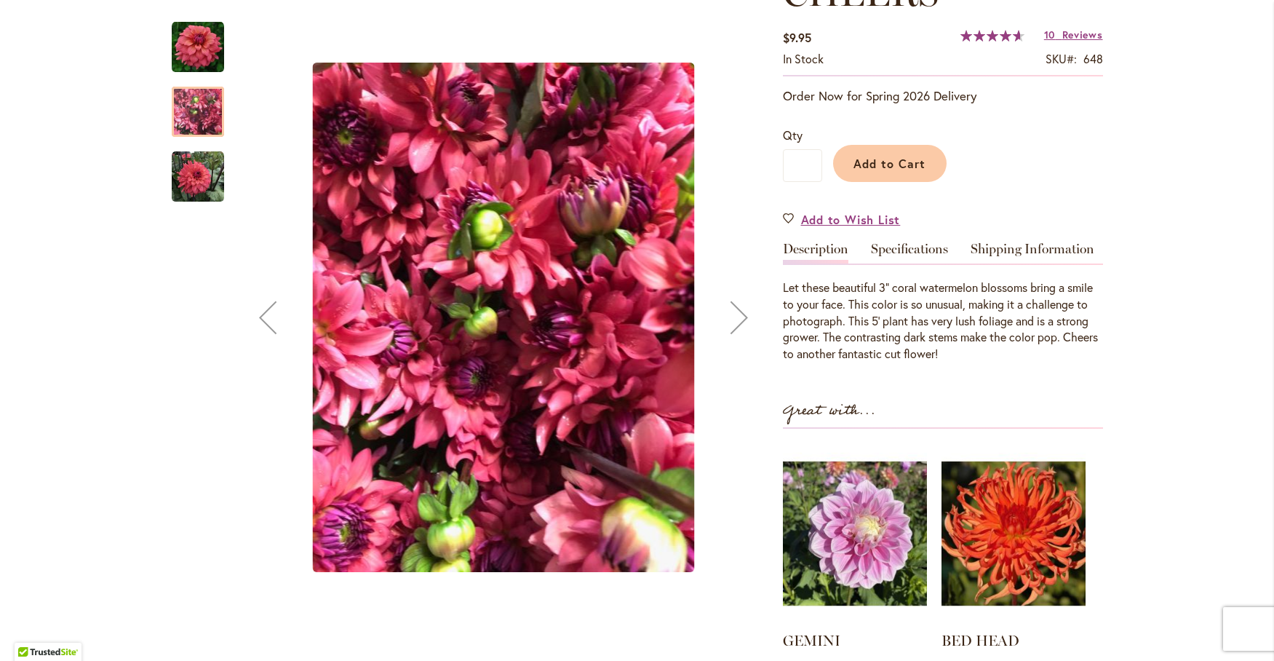
click at [211, 180] on img "CHEERS" at bounding box center [198, 177] width 52 height 52
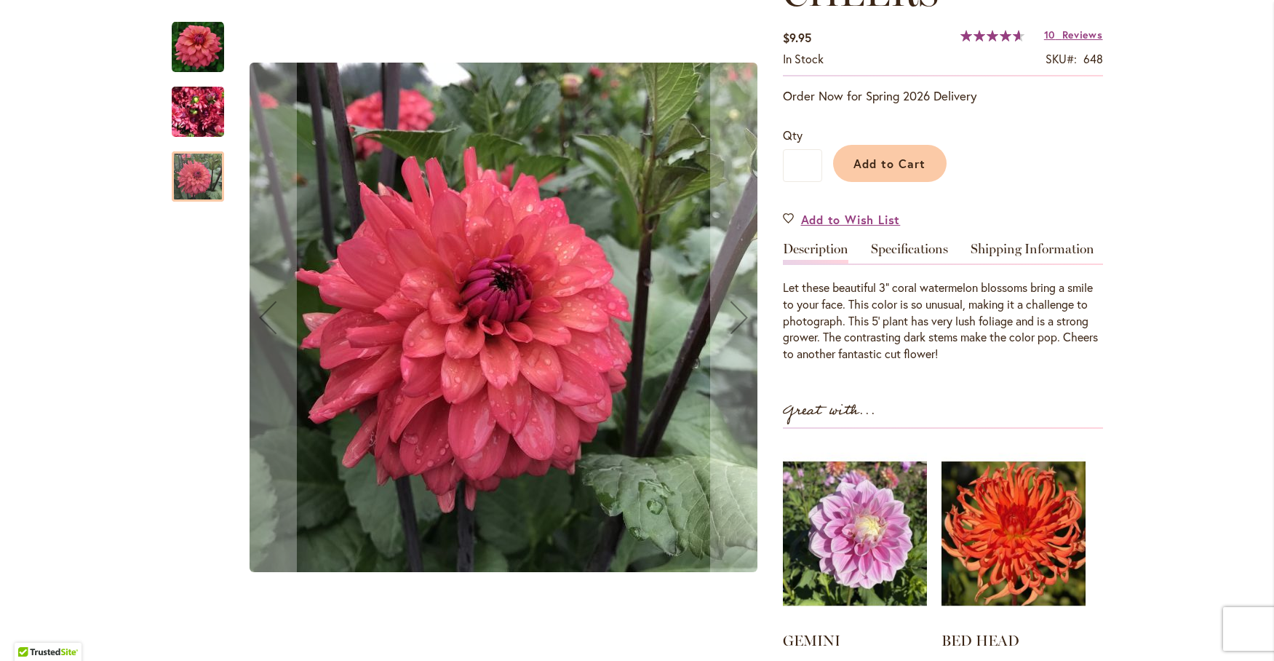
click at [182, 39] on img "CHEERS" at bounding box center [198, 47] width 52 height 52
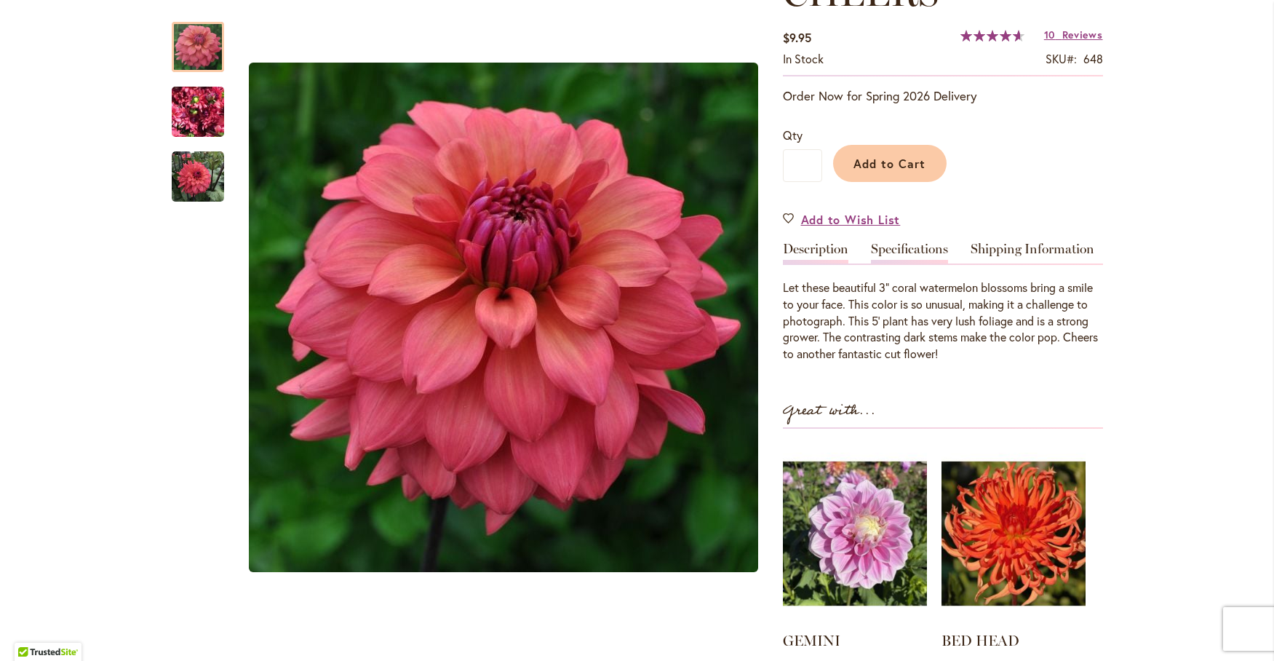
click at [904, 250] on link "Specifications" at bounding box center [909, 252] width 77 height 21
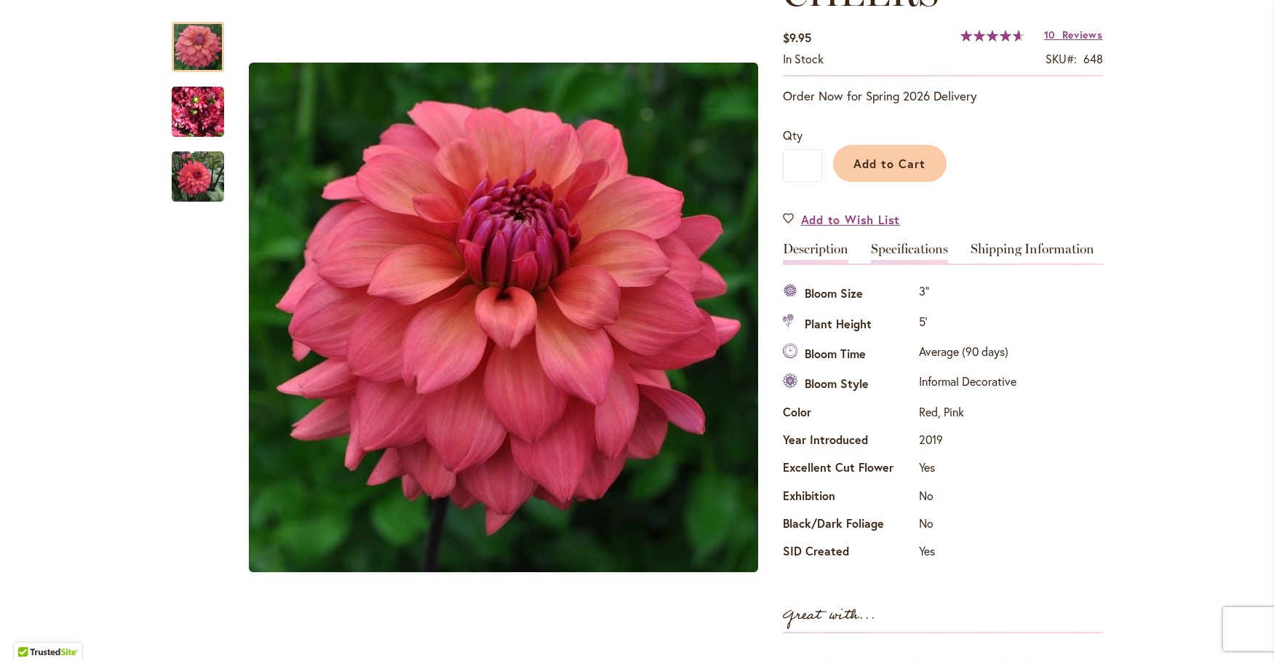
click at [808, 246] on link "Description" at bounding box center [815, 252] width 65 height 21
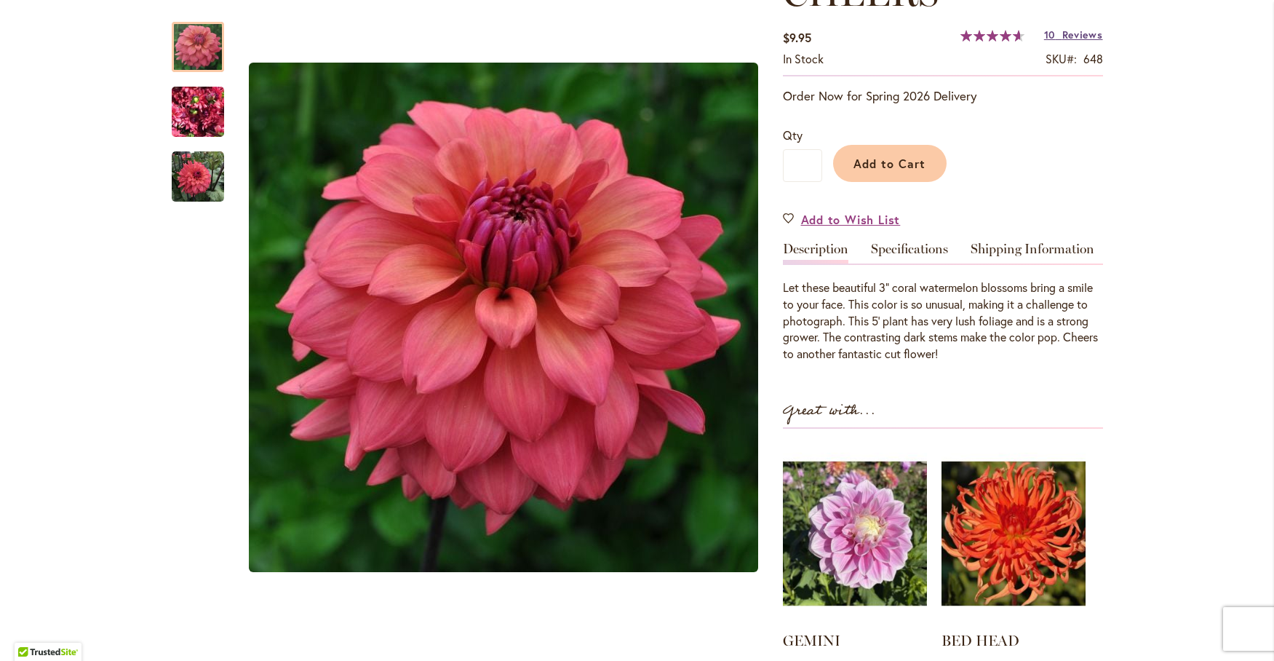
click at [1067, 29] on span "Reviews" at bounding box center [1082, 35] width 41 height 14
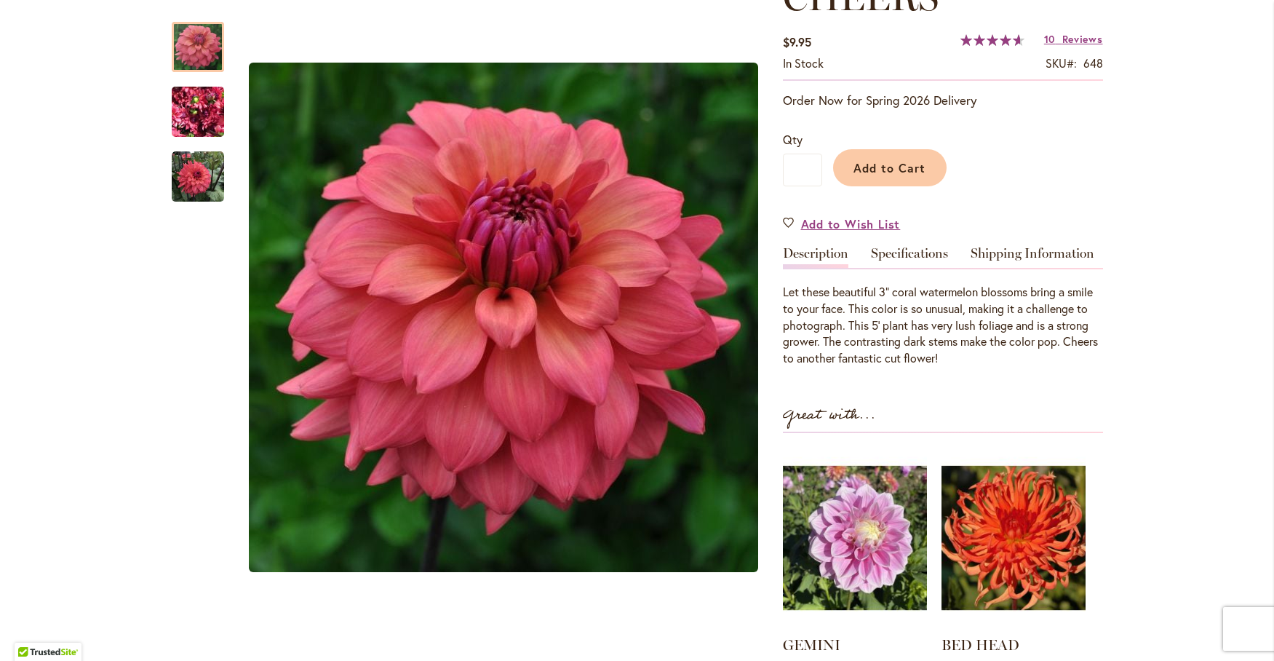
scroll to position [33, 0]
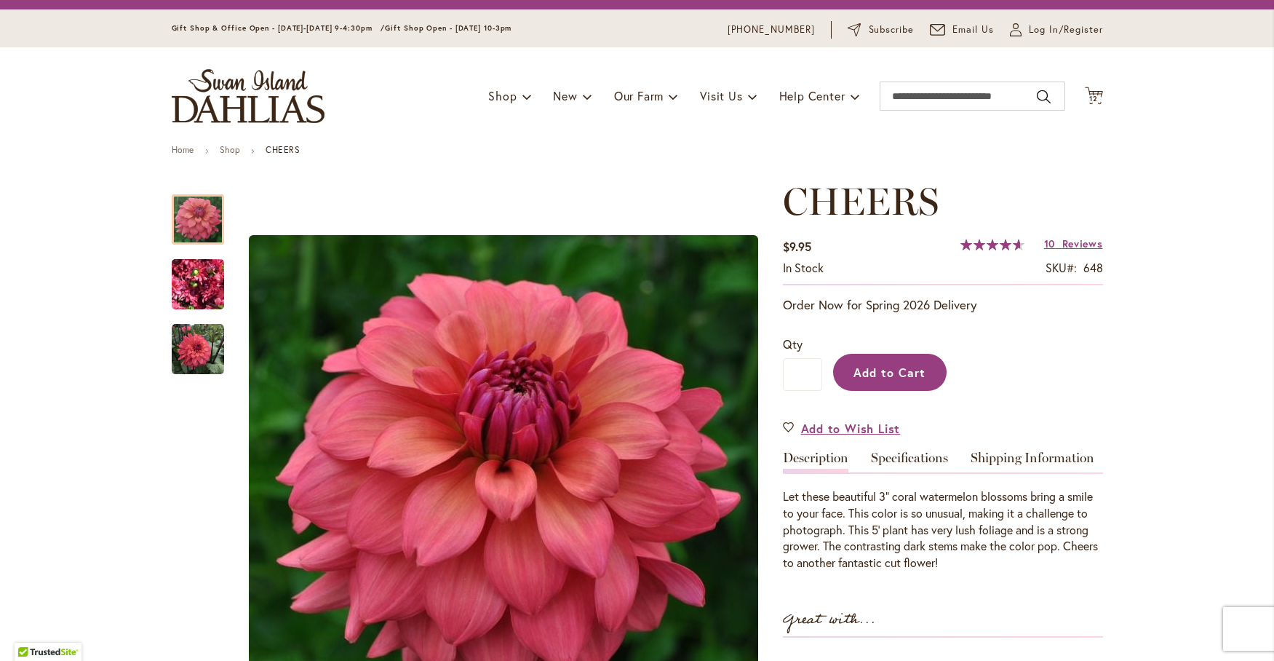
click at [869, 369] on span "Add to Cart" at bounding box center [889, 371] width 72 height 15
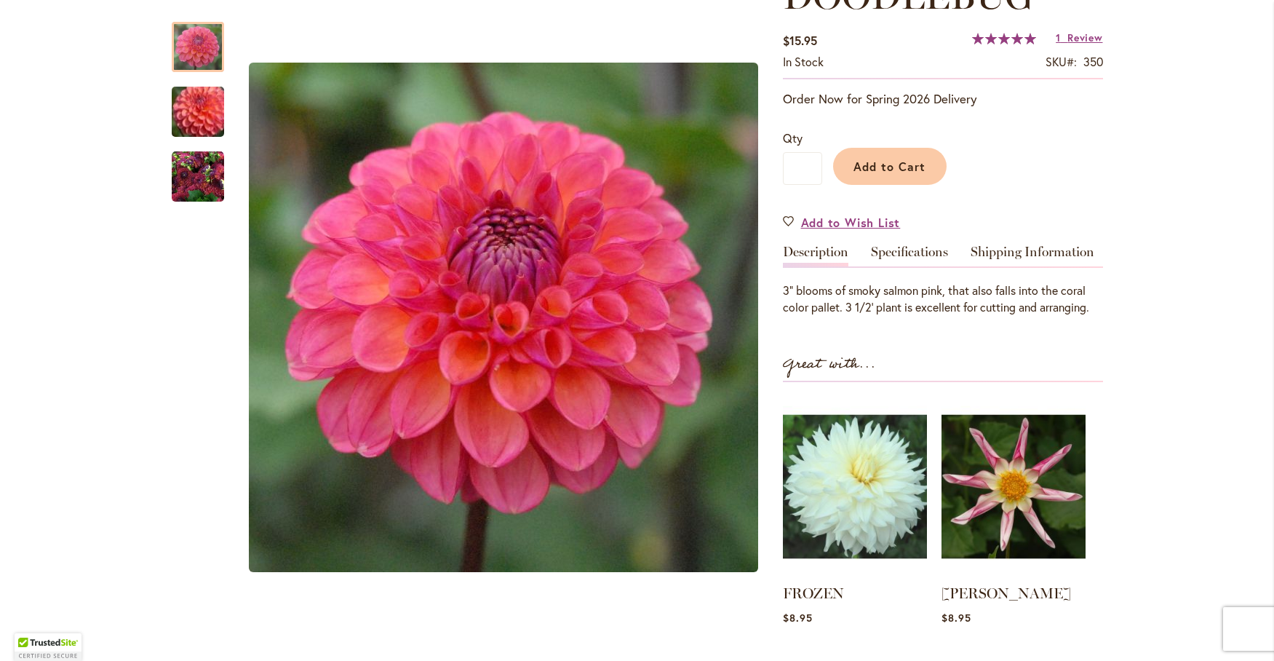
scroll to position [242, 0]
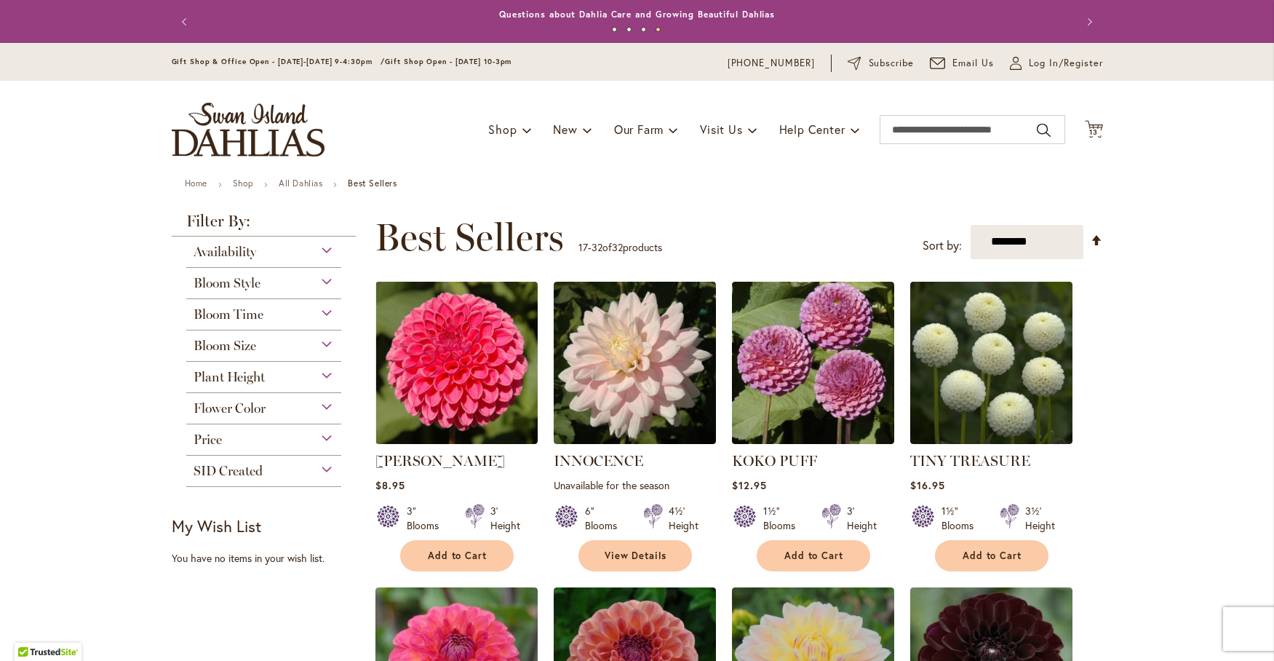
click at [892, 105] on div "Toggle Nav Shop Dahlia Tubers Collections Fresh Cut Dahlias Gardening Supplies …" at bounding box center [637, 129] width 960 height 97
click at [888, 132] on input "Search" at bounding box center [973, 129] width 186 height 29
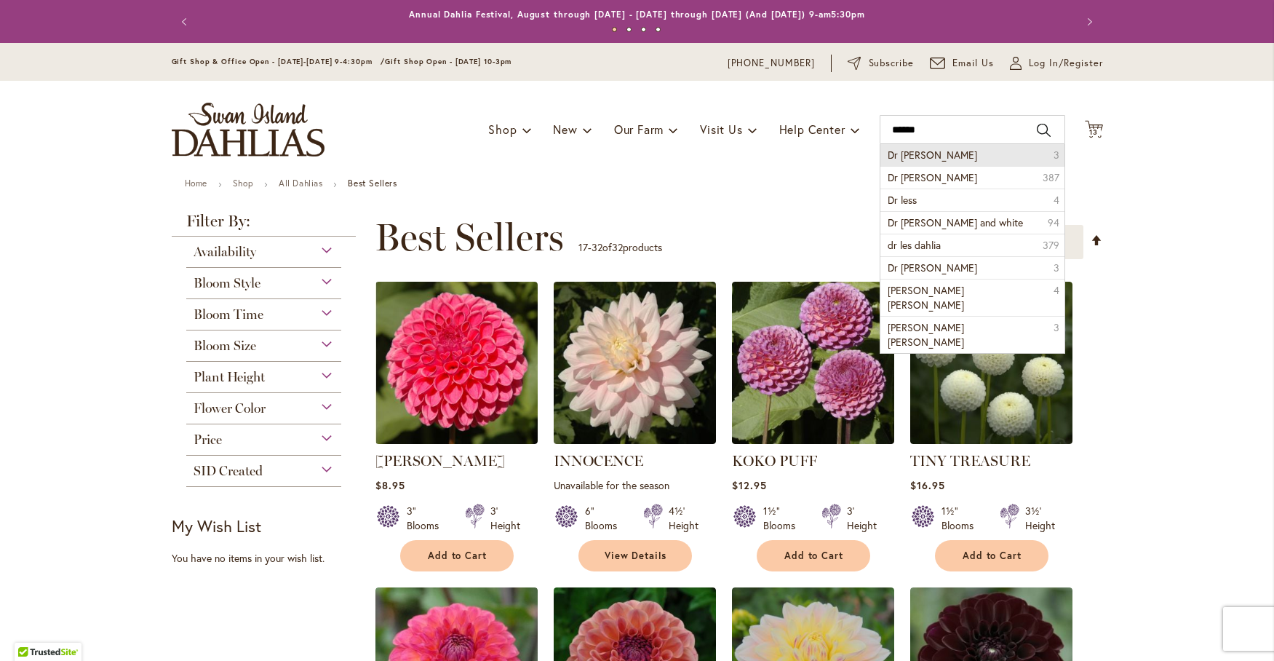
click at [897, 152] on span "Dr les" at bounding box center [932, 155] width 89 height 14
type input "******"
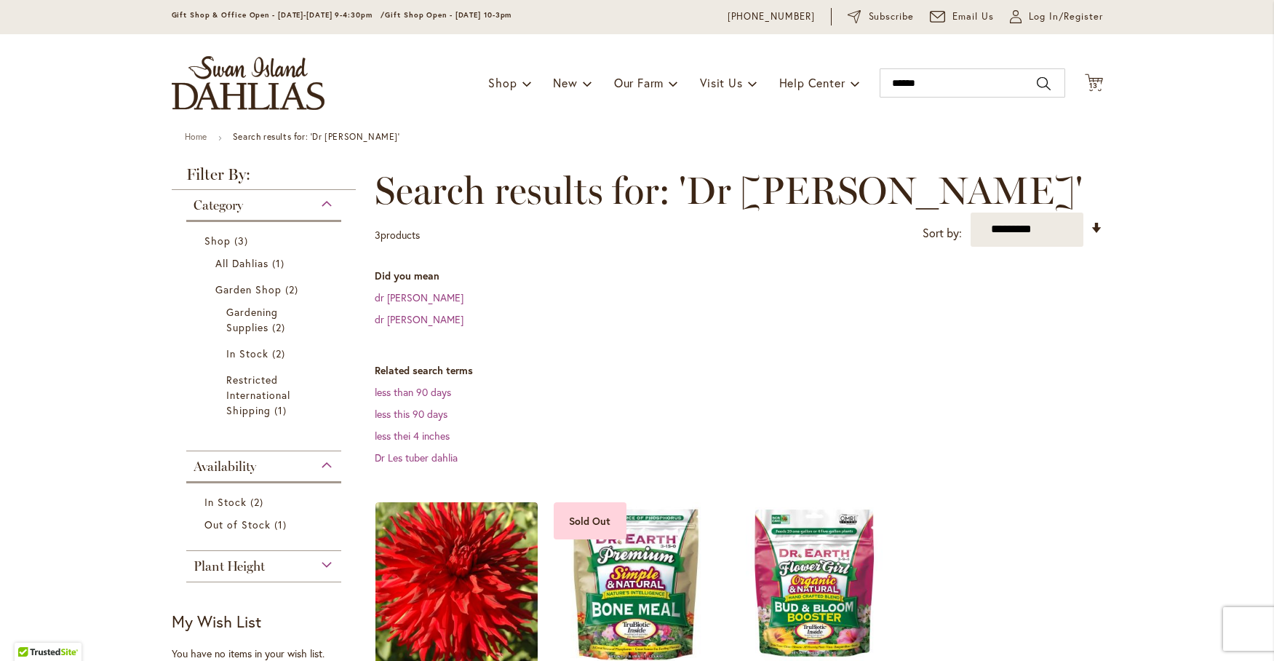
scroll to position [242, 0]
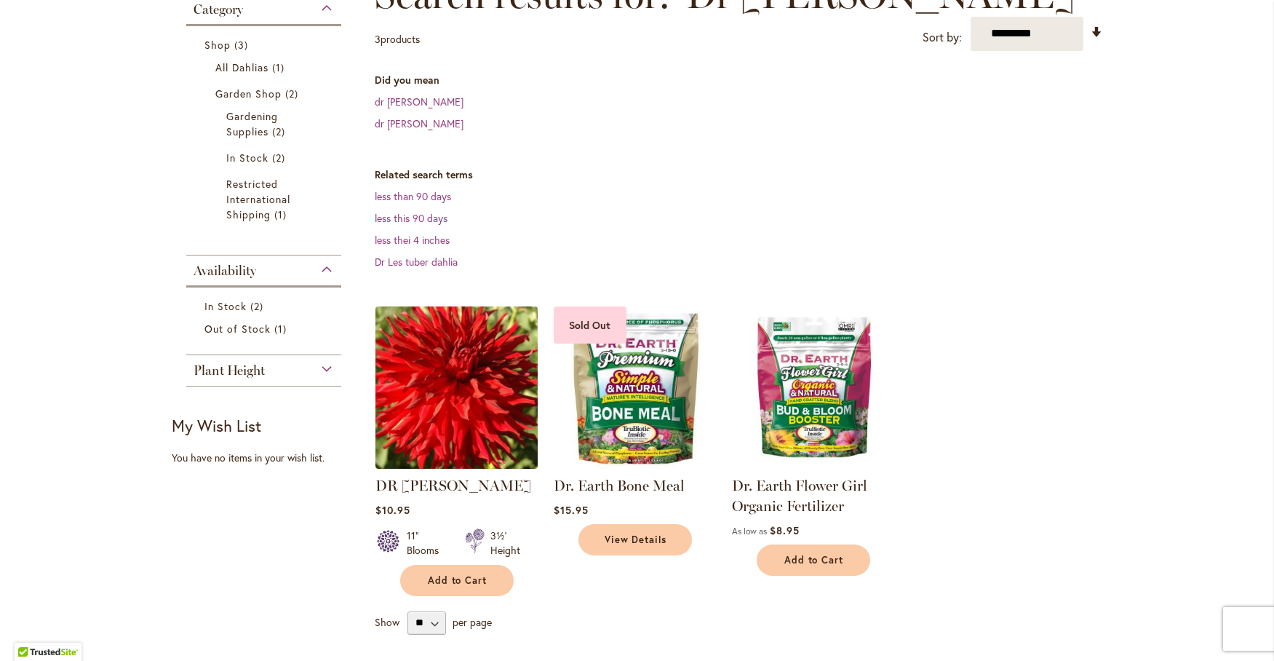
click at [450, 343] on img at bounding box center [456, 387] width 170 height 170
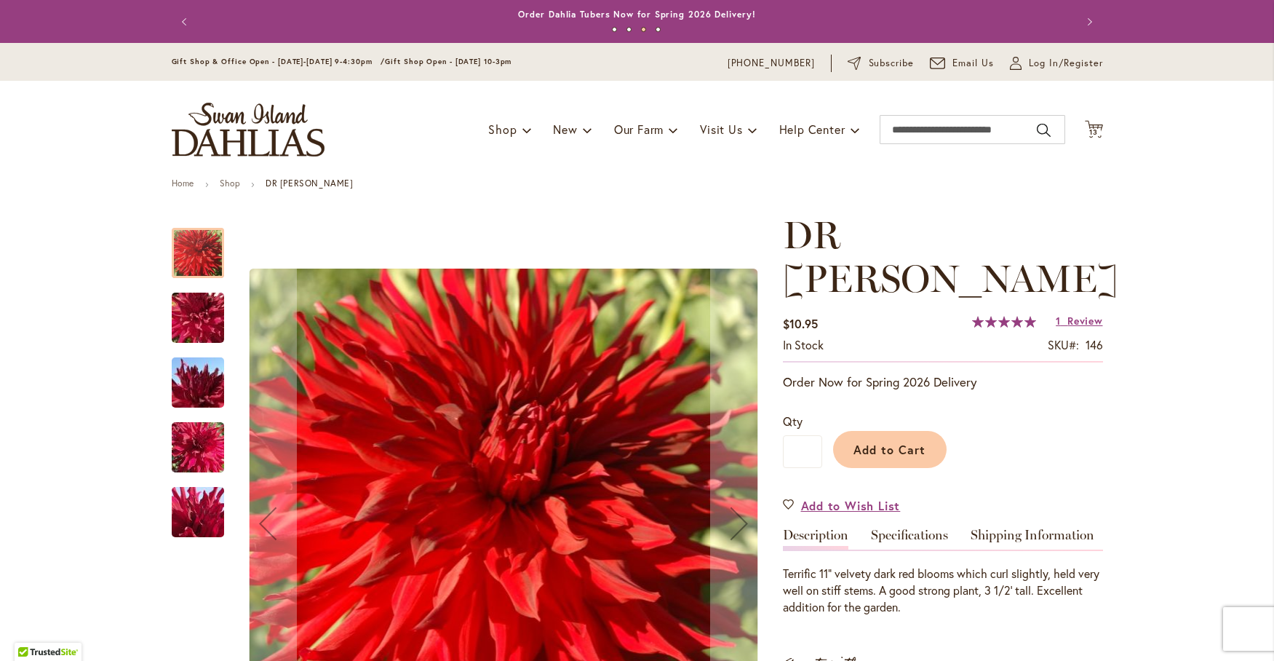
click at [178, 302] on img "DR LES" at bounding box center [198, 318] width 105 height 79
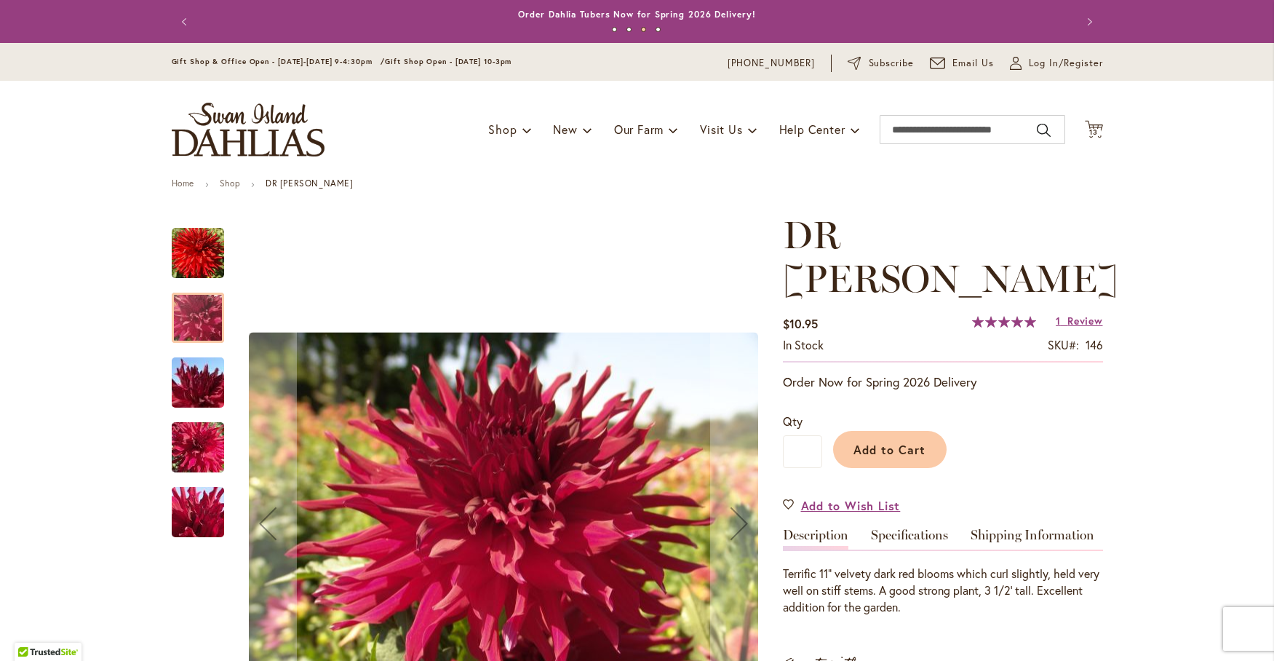
click at [186, 377] on img "DR LES" at bounding box center [198, 382] width 105 height 79
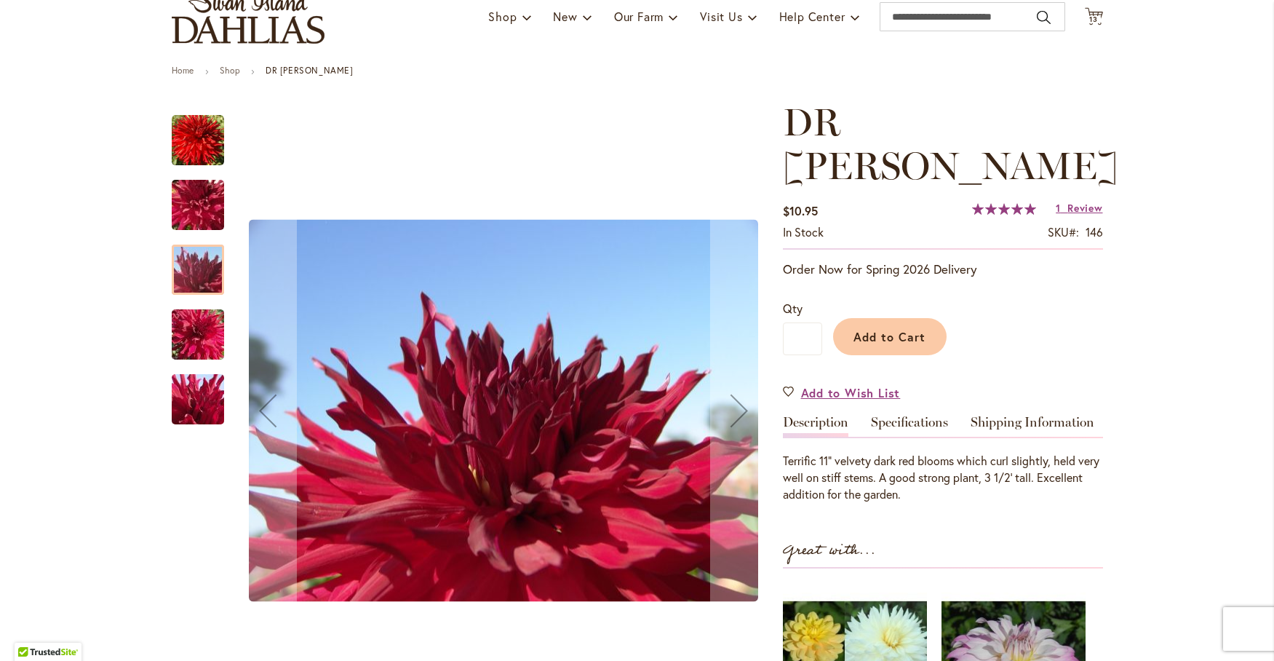
scroll to position [242, 0]
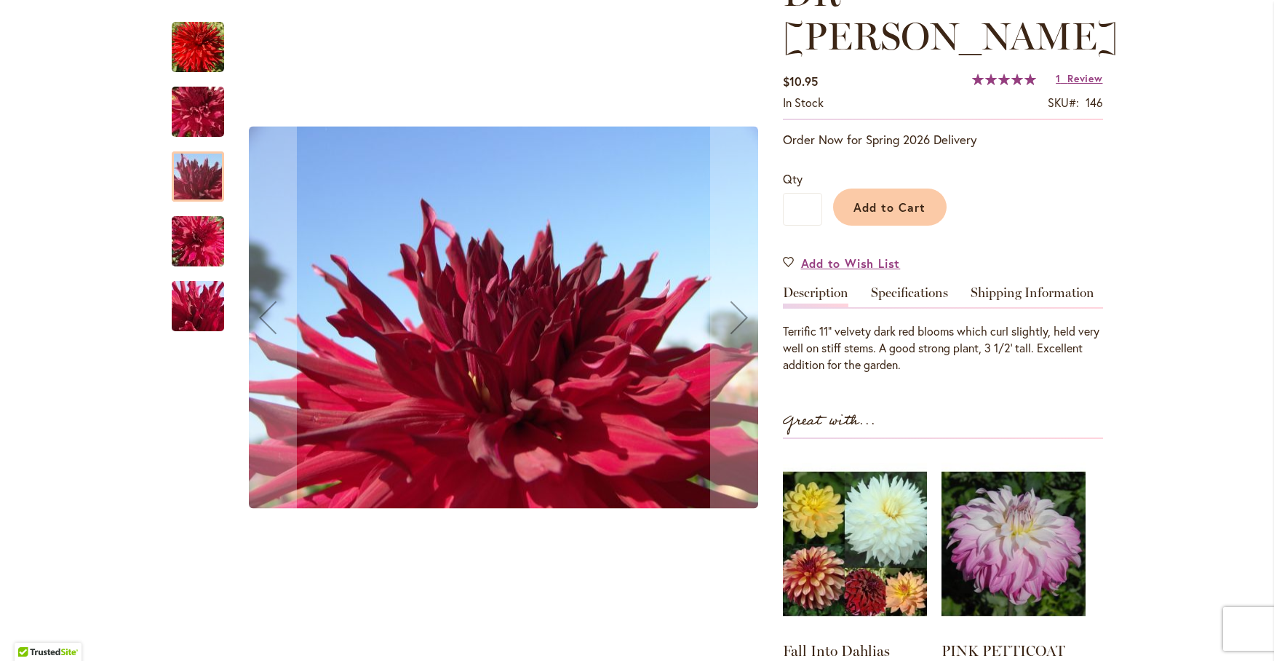
click at [177, 175] on div at bounding box center [198, 176] width 52 height 50
click at [186, 229] on img "DR LES" at bounding box center [198, 241] width 105 height 79
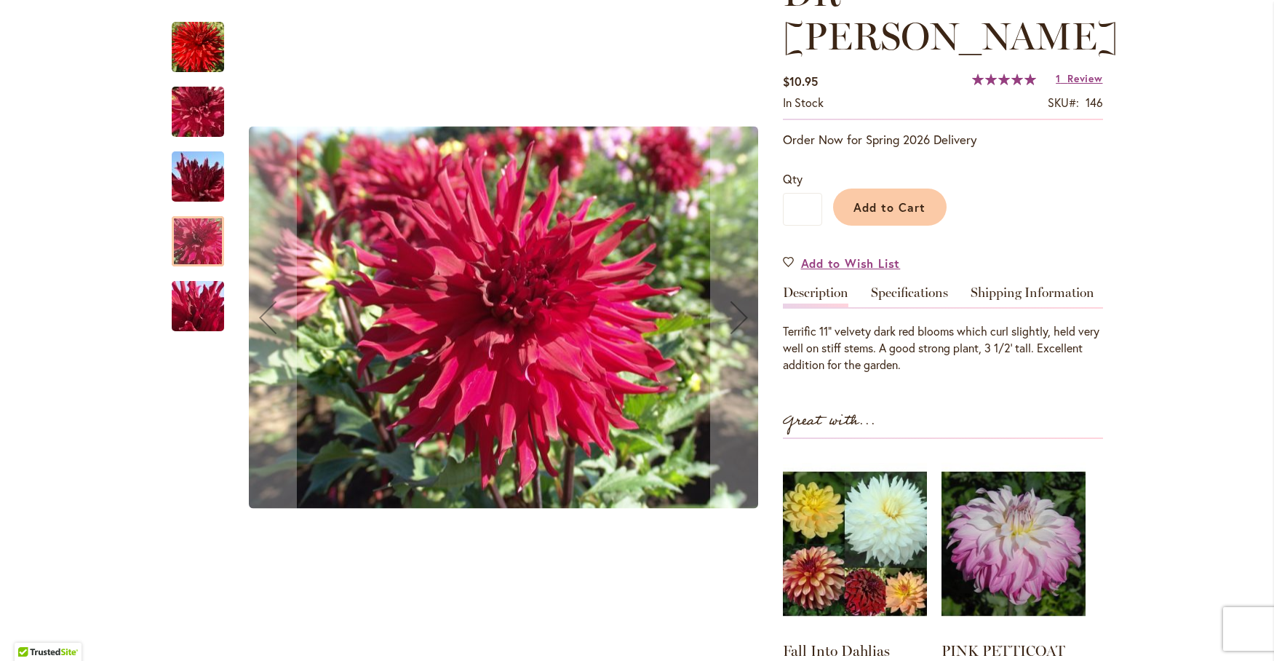
click at [195, 301] on img "DR LES" at bounding box center [198, 306] width 105 height 79
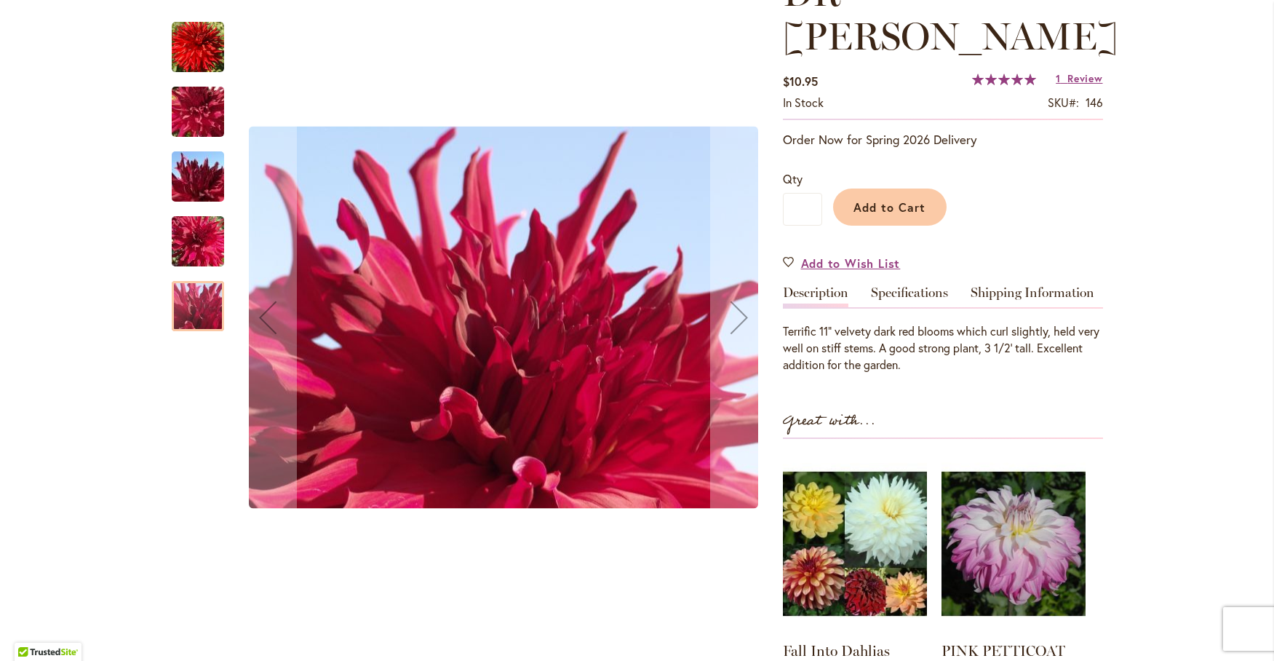
click at [191, 31] on img "DR LES" at bounding box center [198, 47] width 52 height 52
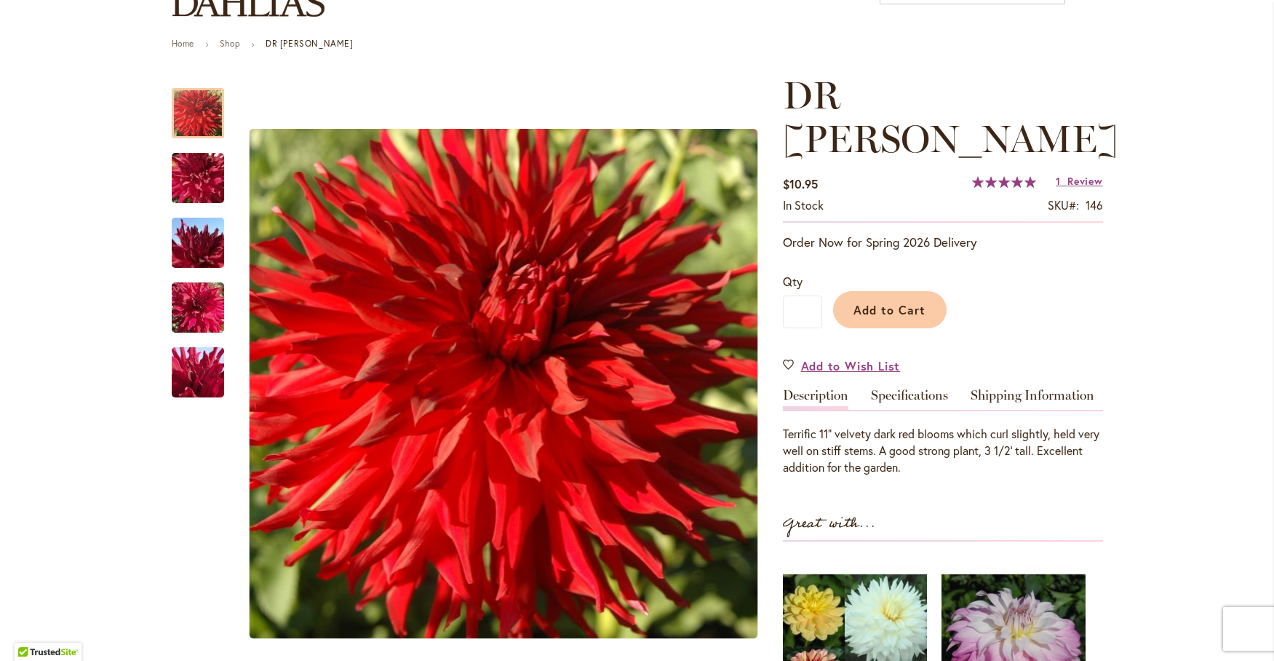
scroll to position [121, 0]
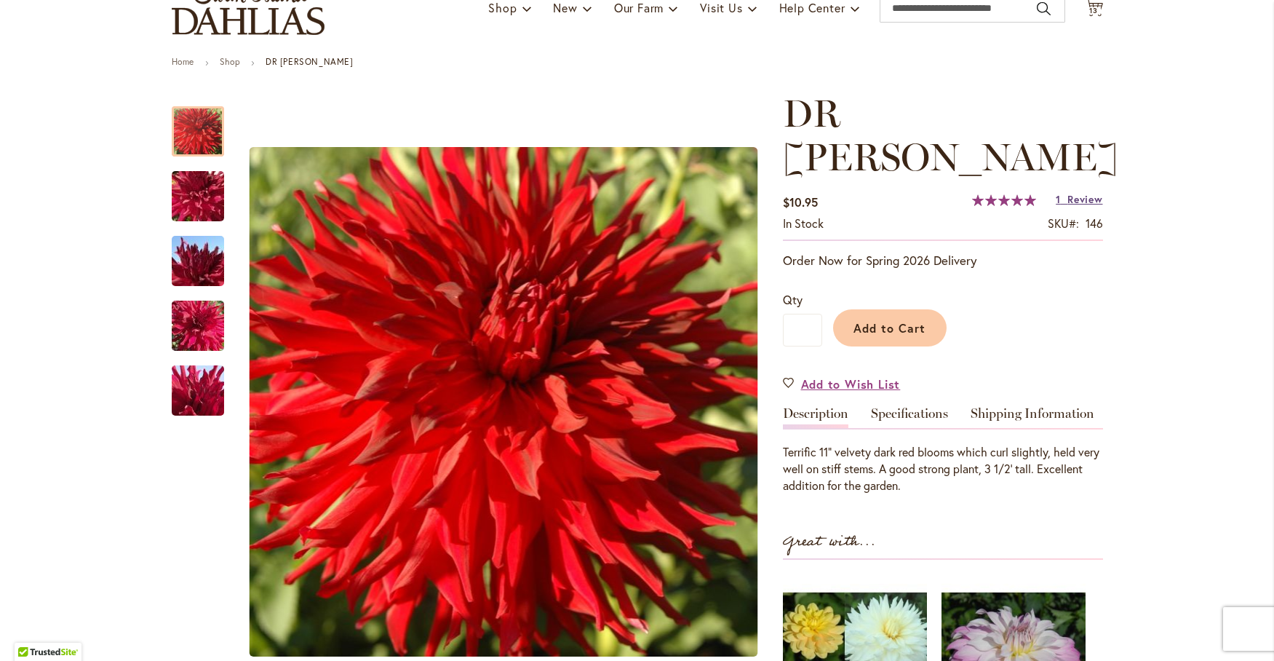
click at [1075, 192] on span "Review" at bounding box center [1084, 199] width 35 height 14
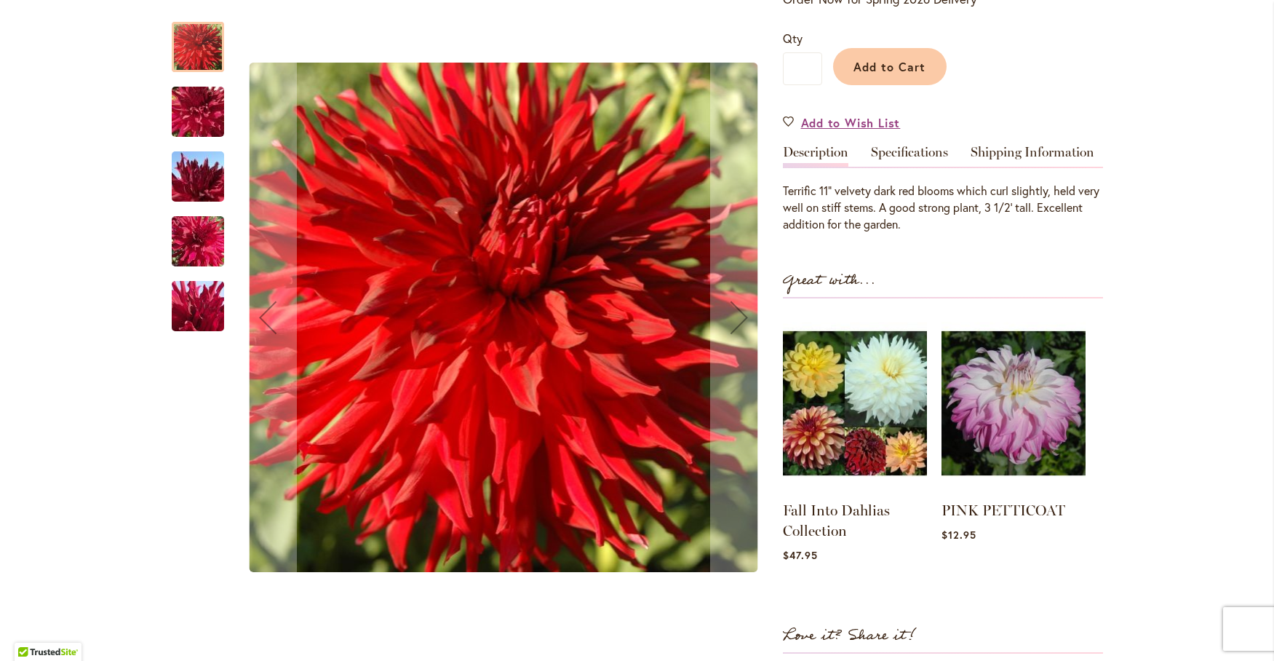
scroll to position [0, 0]
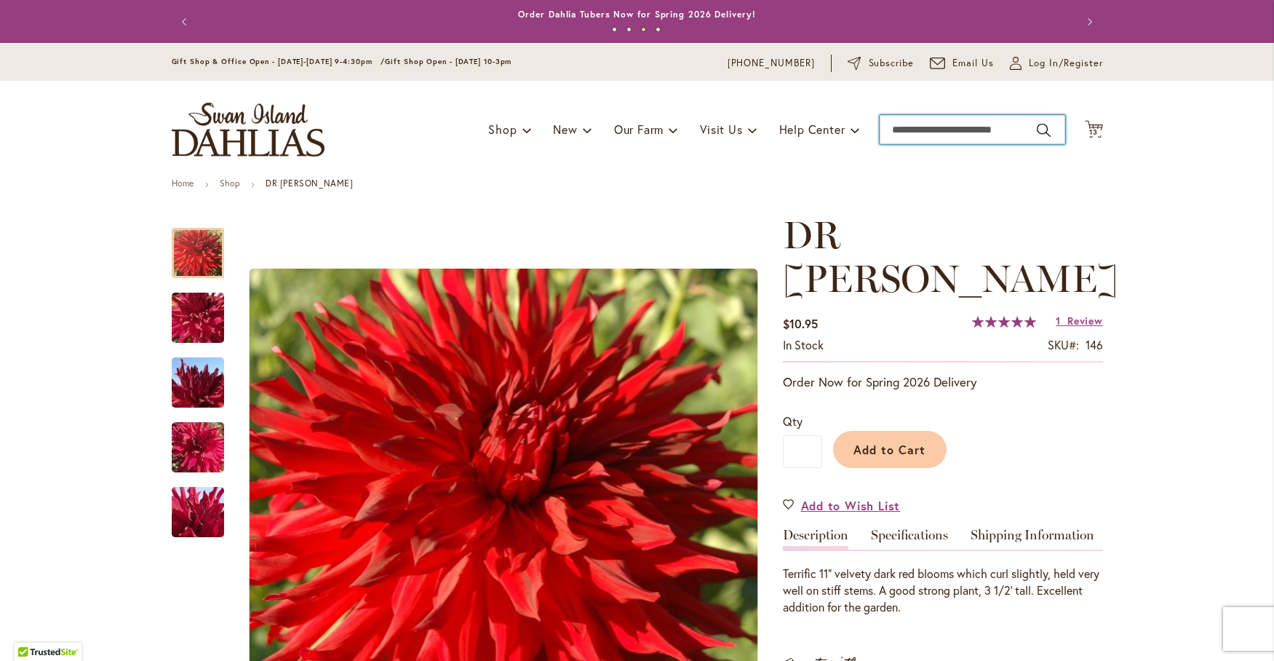
click at [902, 129] on input "Search" at bounding box center [973, 129] width 186 height 29
click at [901, 128] on input "Search" at bounding box center [973, 129] width 186 height 29
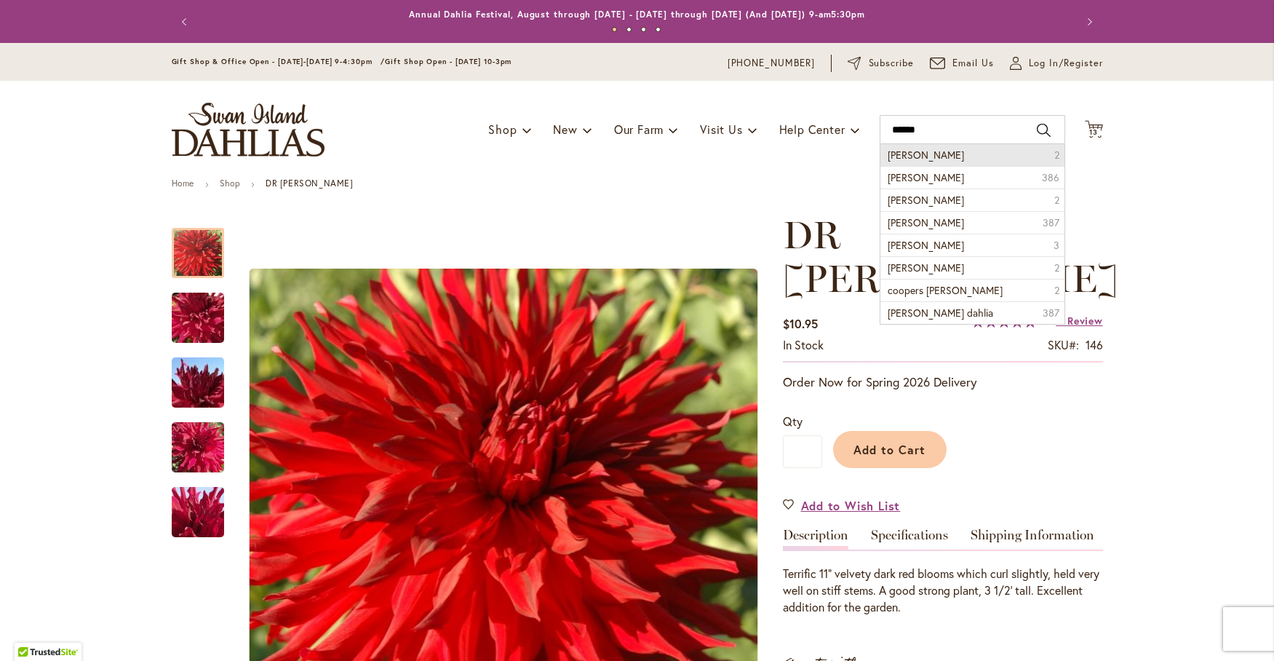
click at [929, 158] on li "Cooper Blaine 2" at bounding box center [972, 155] width 184 height 22
type input "**********"
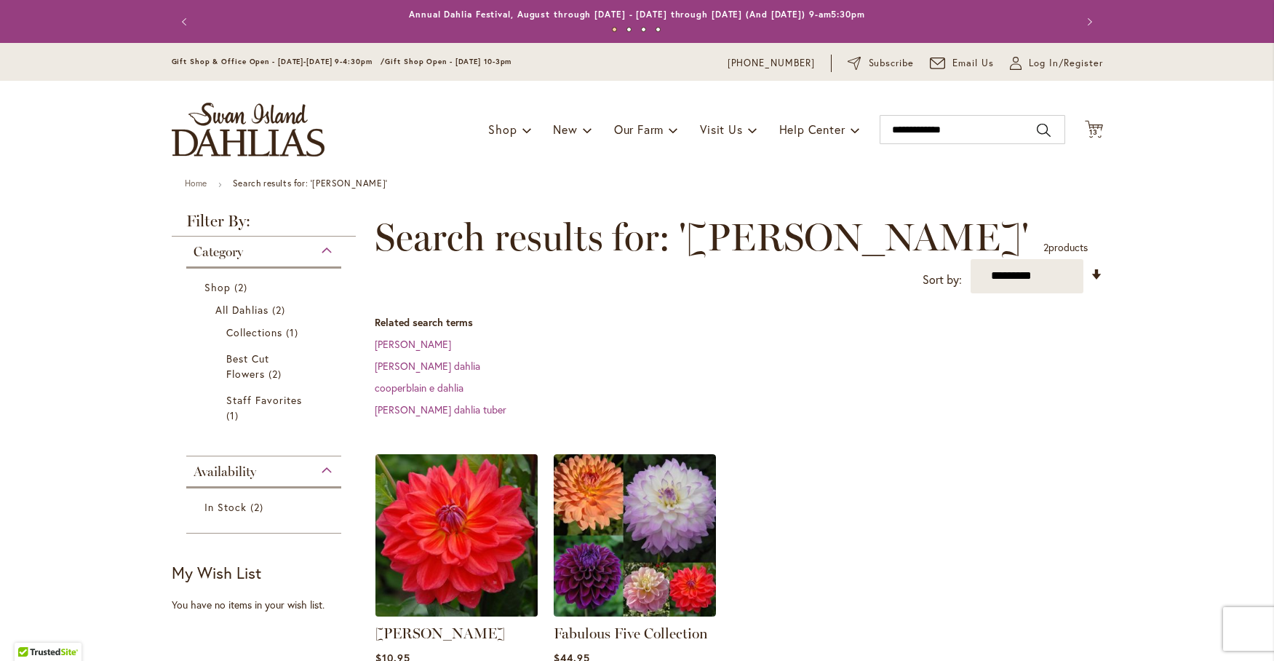
click at [479, 519] on img at bounding box center [456, 535] width 170 height 170
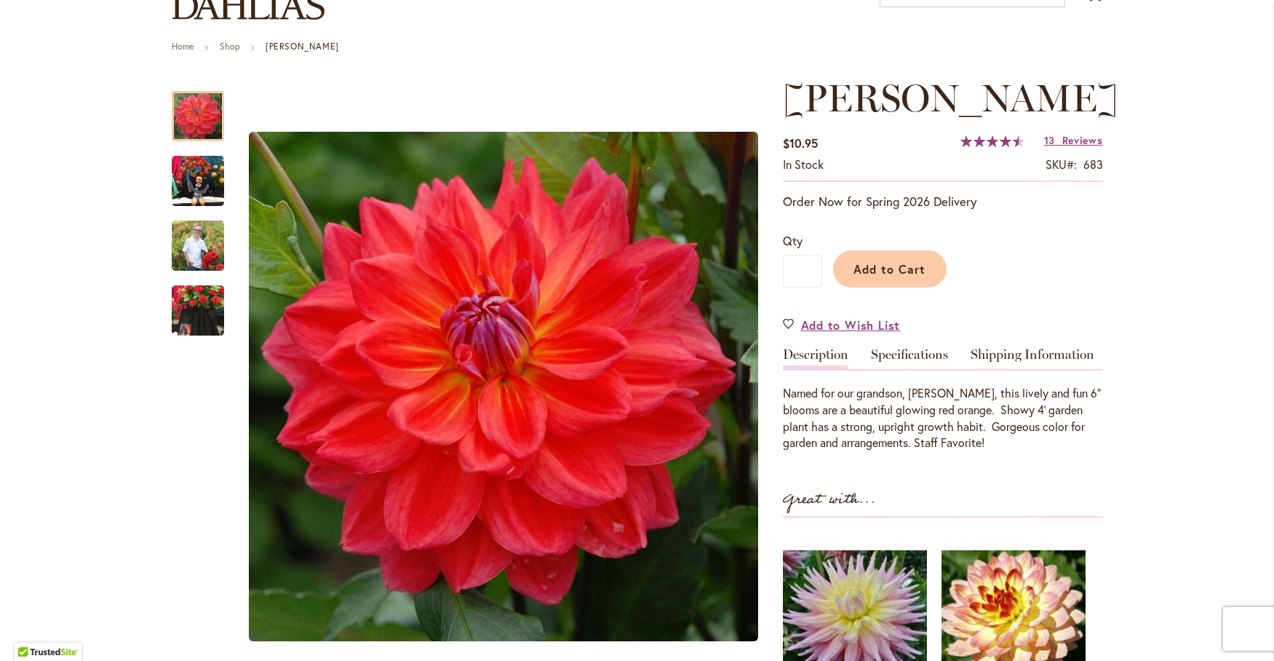
scroll to position [121, 0]
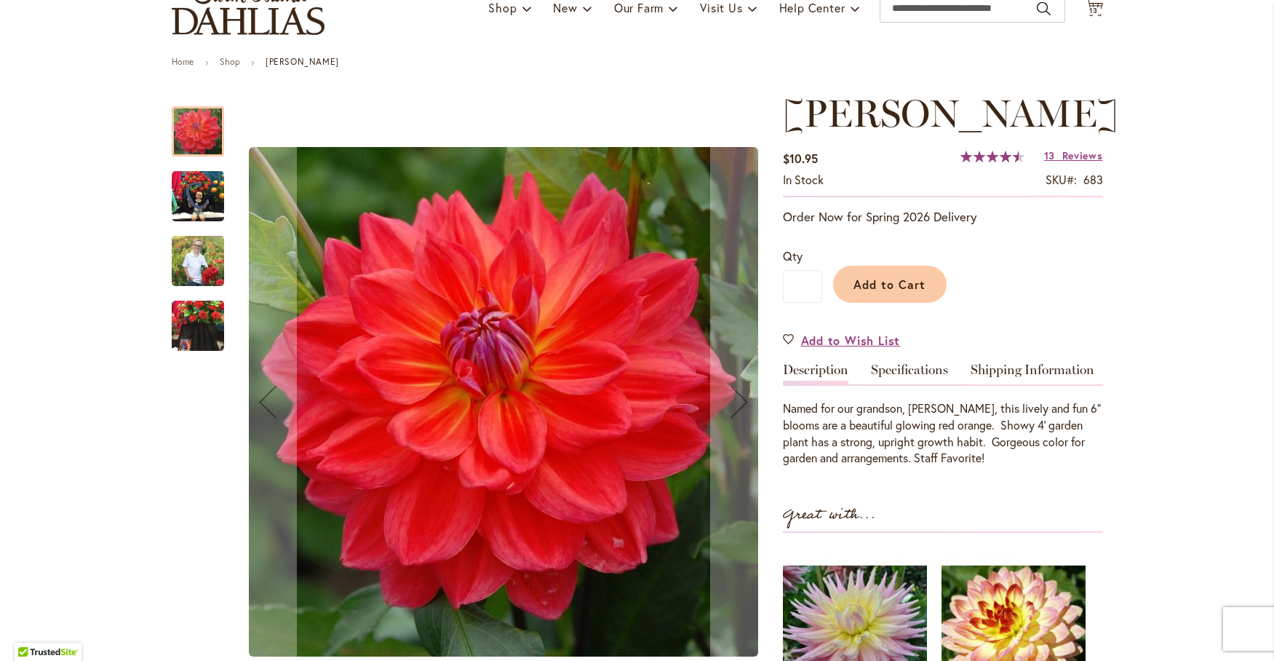
click at [181, 188] on img "COOPER BLAINE" at bounding box center [198, 196] width 52 height 52
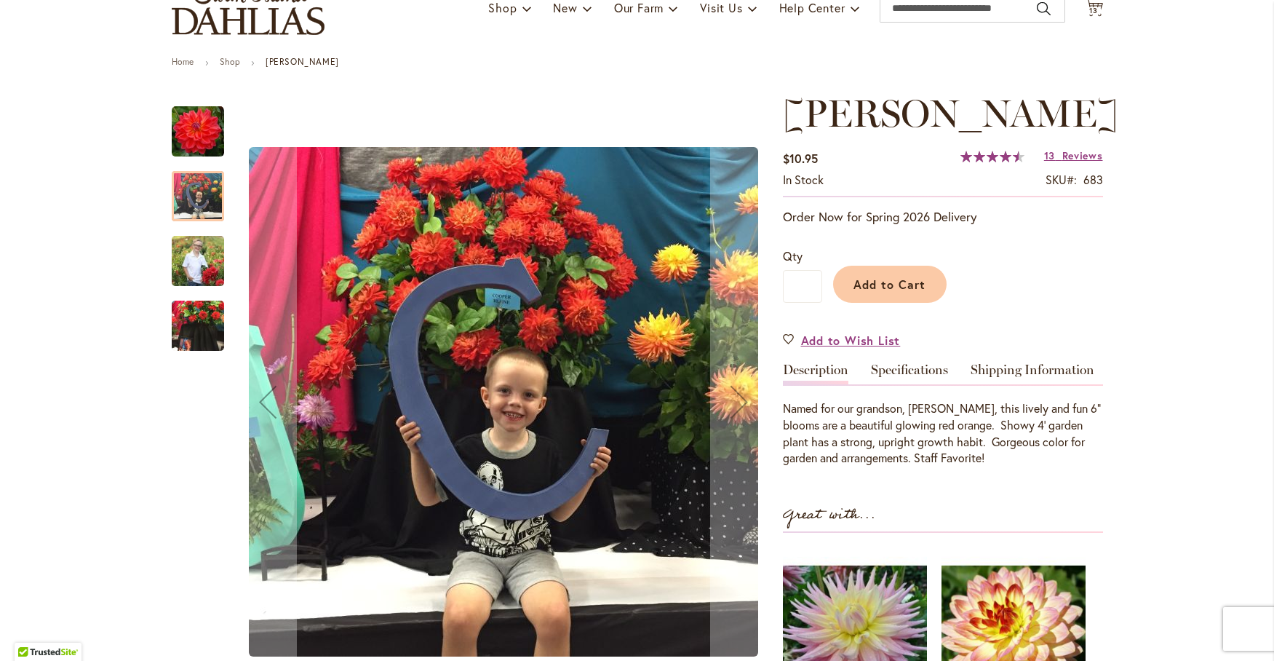
click at [189, 252] on img "COOPER BLAINE" at bounding box center [198, 260] width 52 height 65
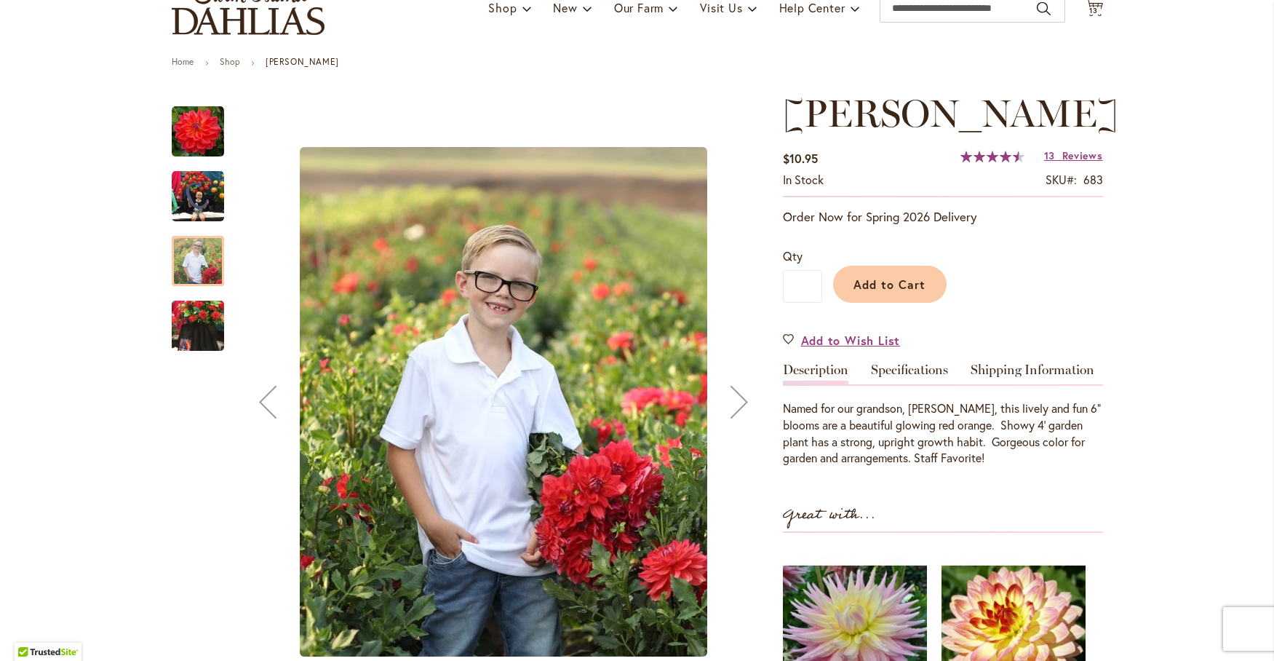
click at [178, 327] on img "COOPER BLAINE" at bounding box center [198, 326] width 52 height 70
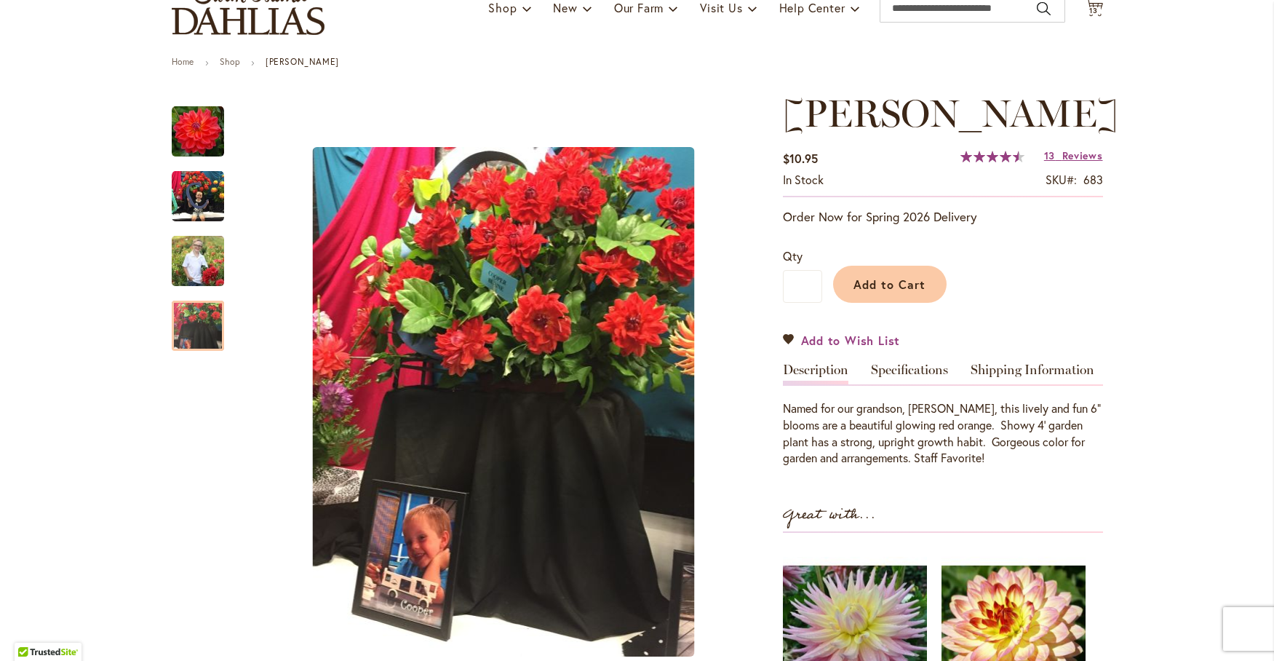
click at [848, 343] on span "Add to Wish List" at bounding box center [851, 340] width 100 height 17
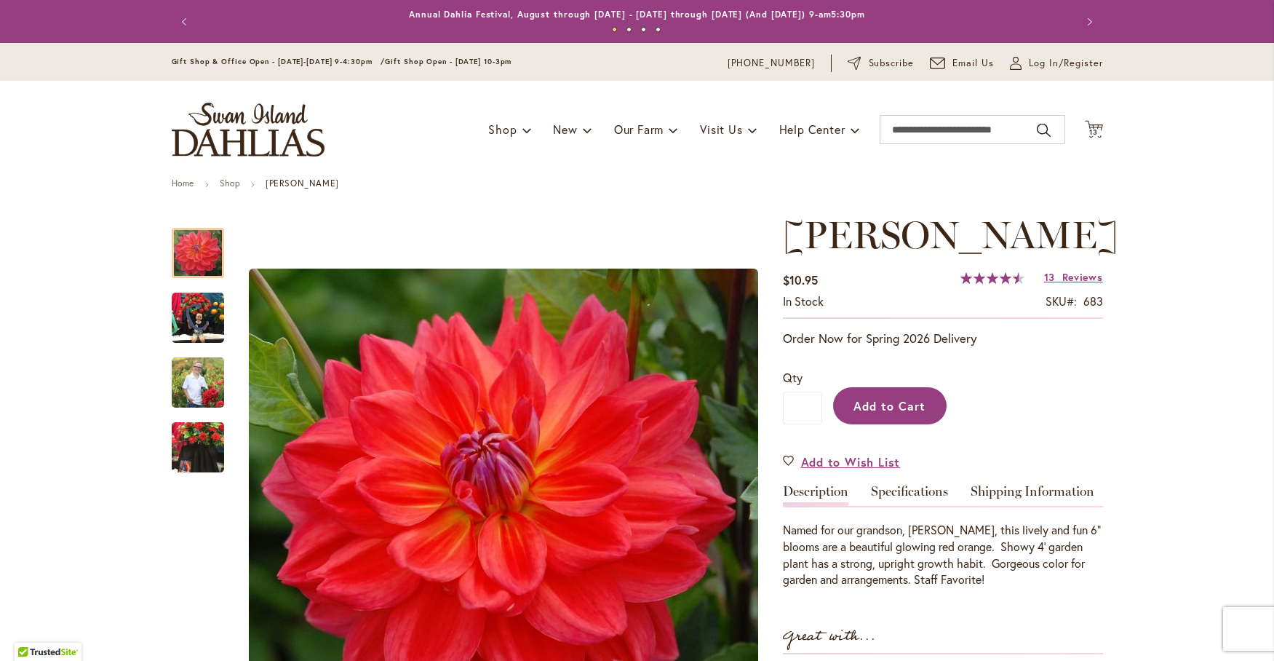
click at [878, 418] on button "Add to Cart" at bounding box center [889, 405] width 113 height 37
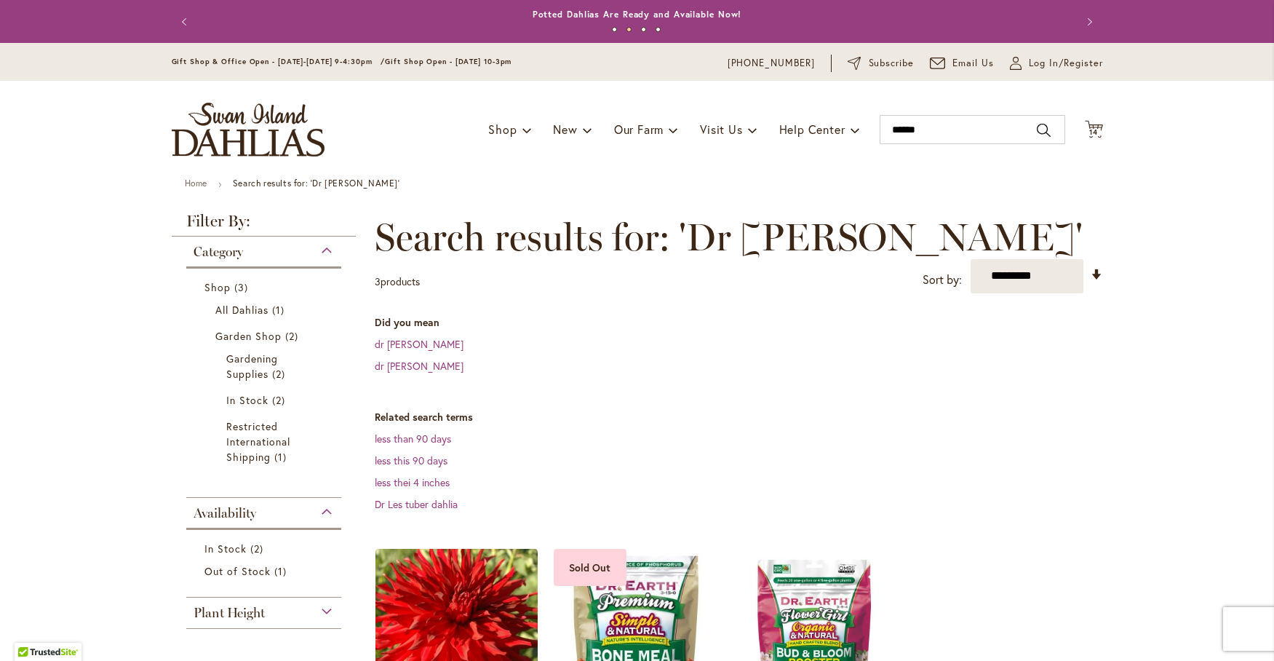
click at [208, 170] on div "Toggle Nav Shop Dahlia Tubers Collections Fresh Cut Dahlias Gardening Supplies …" at bounding box center [637, 129] width 960 height 97
click at [191, 183] on link "Home" at bounding box center [196, 183] width 23 height 11
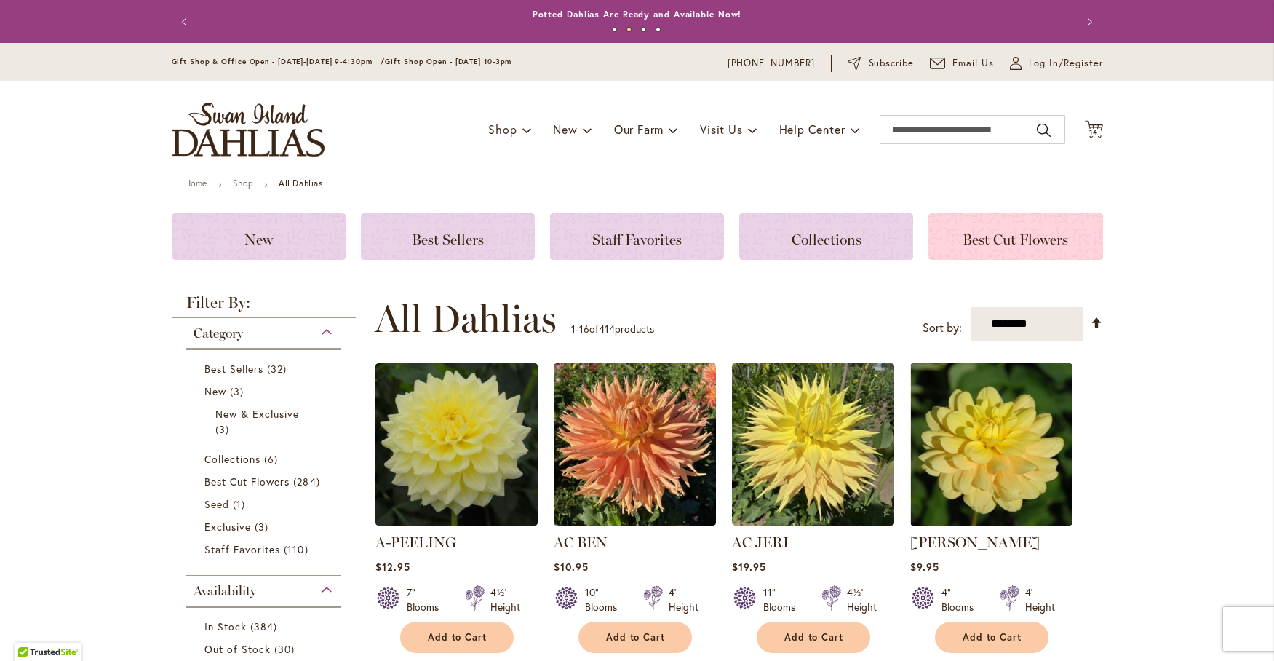
click at [1051, 240] on span "Best Cut Flowers" at bounding box center [1014, 239] width 105 height 17
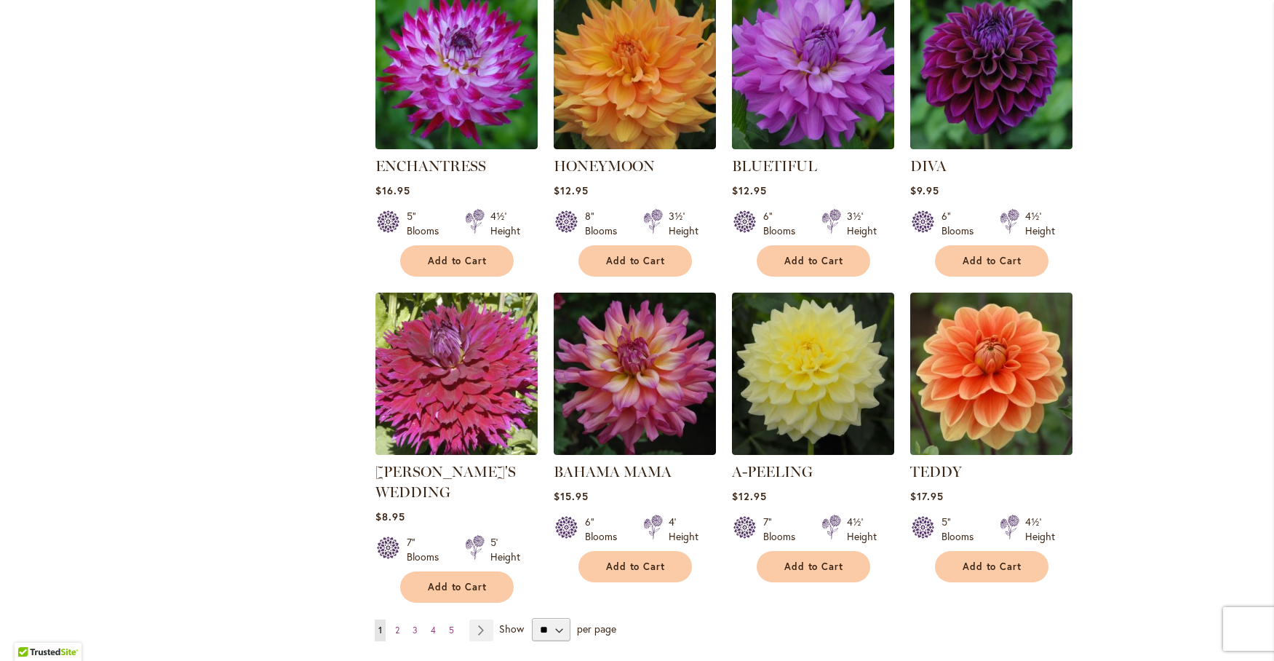
scroll to position [970, 0]
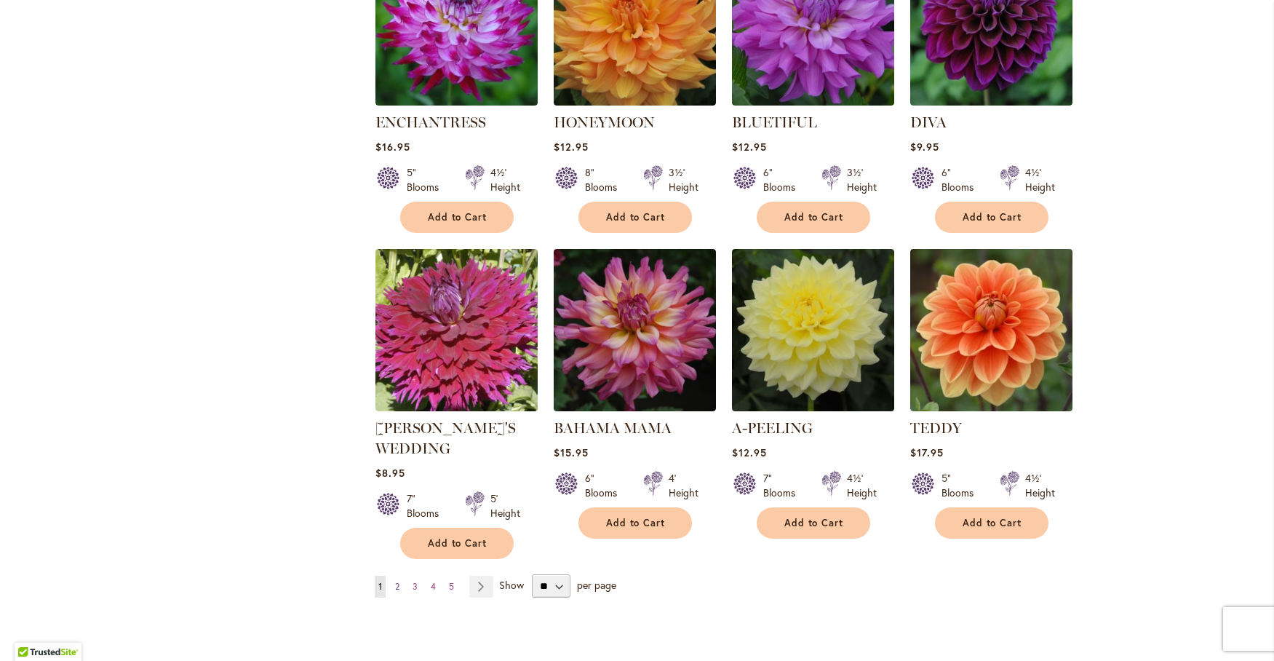
click at [395, 581] on span "2" at bounding box center [397, 586] width 4 height 11
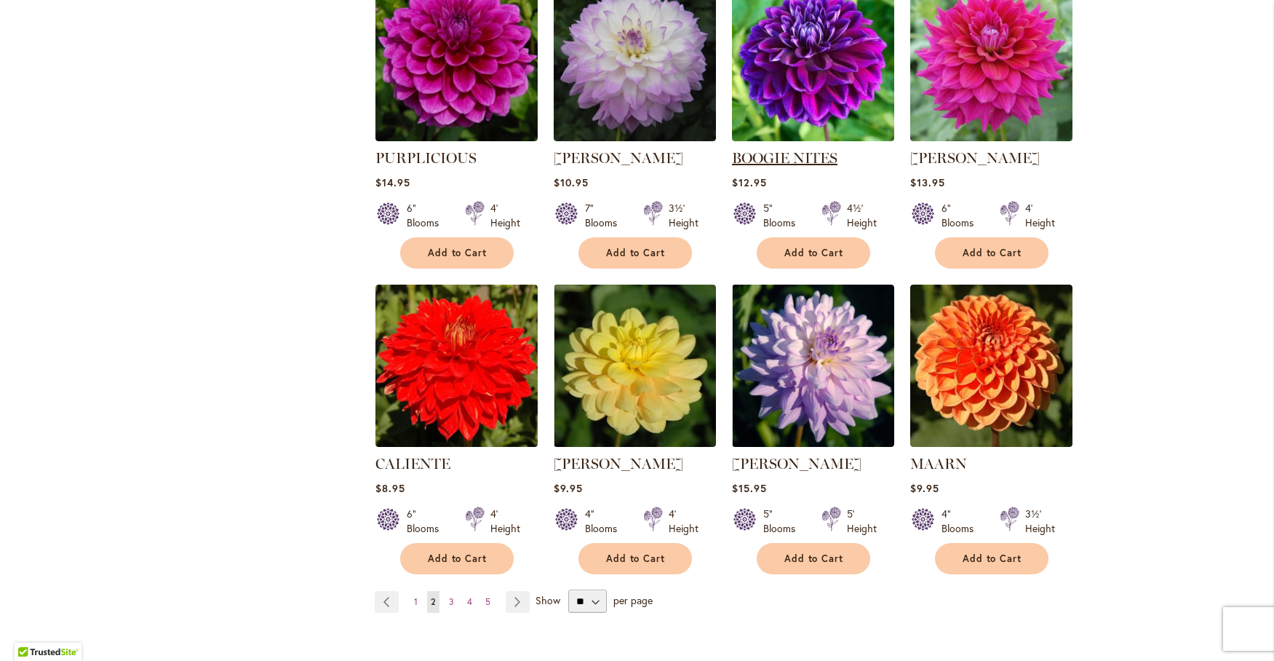
scroll to position [970, 0]
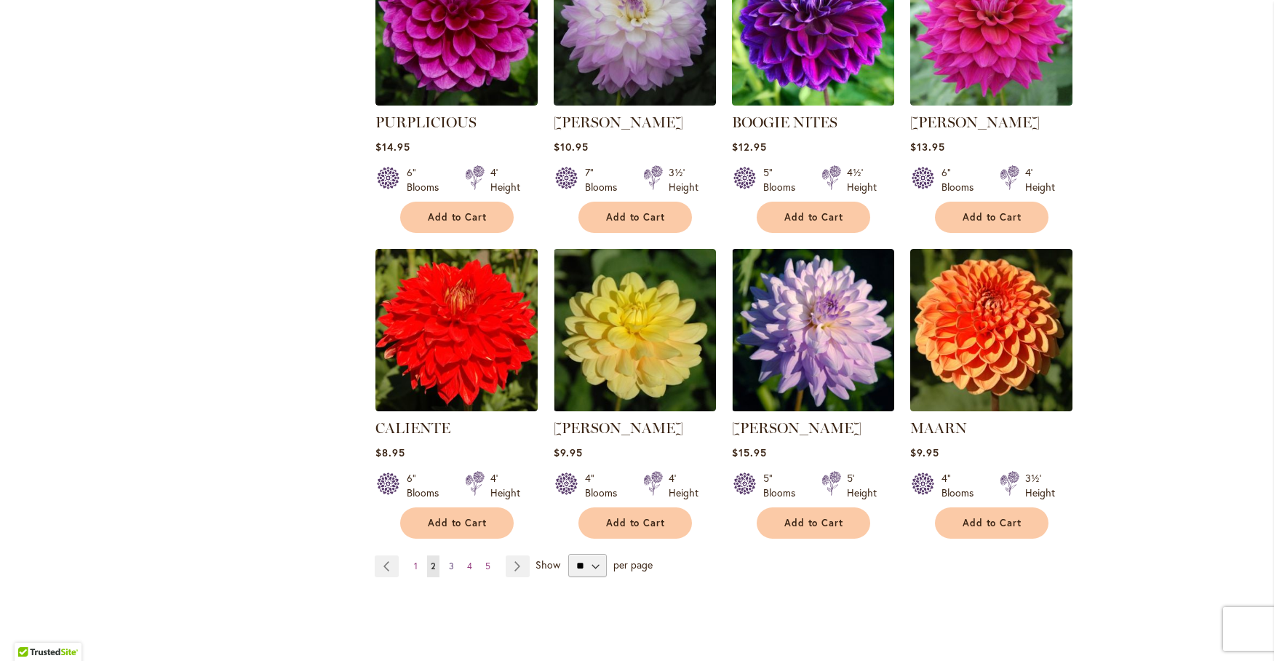
click at [449, 561] on span "3" at bounding box center [451, 565] width 5 height 11
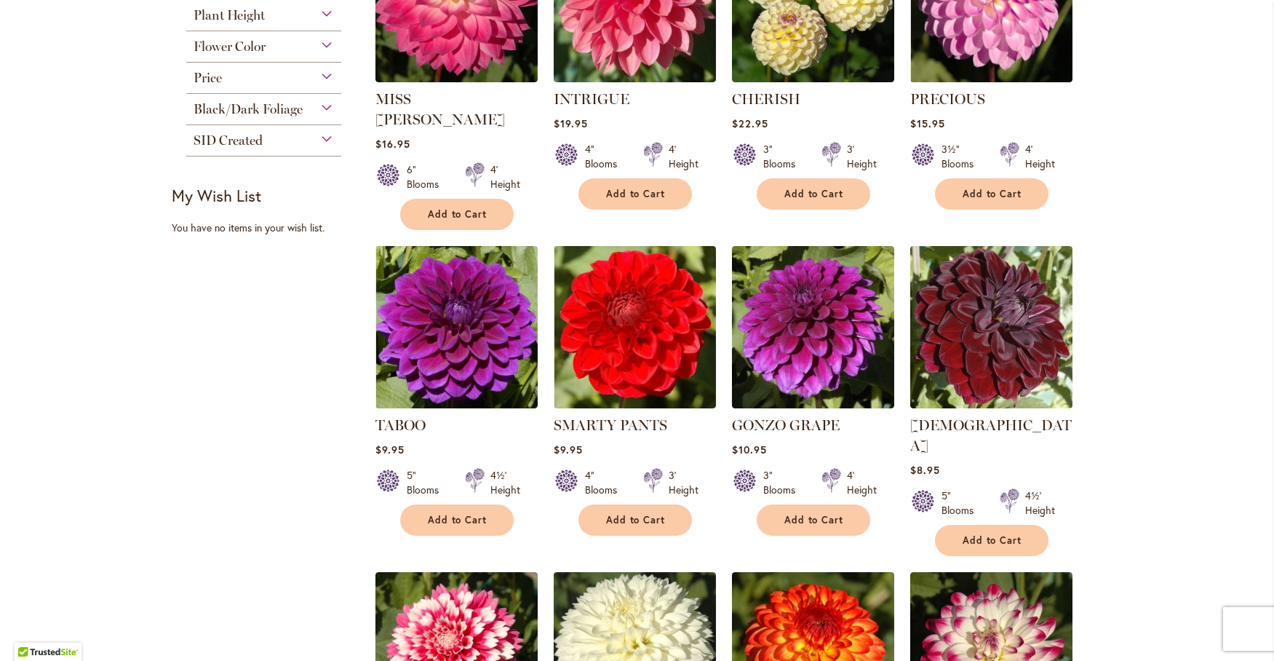
scroll to position [364, 0]
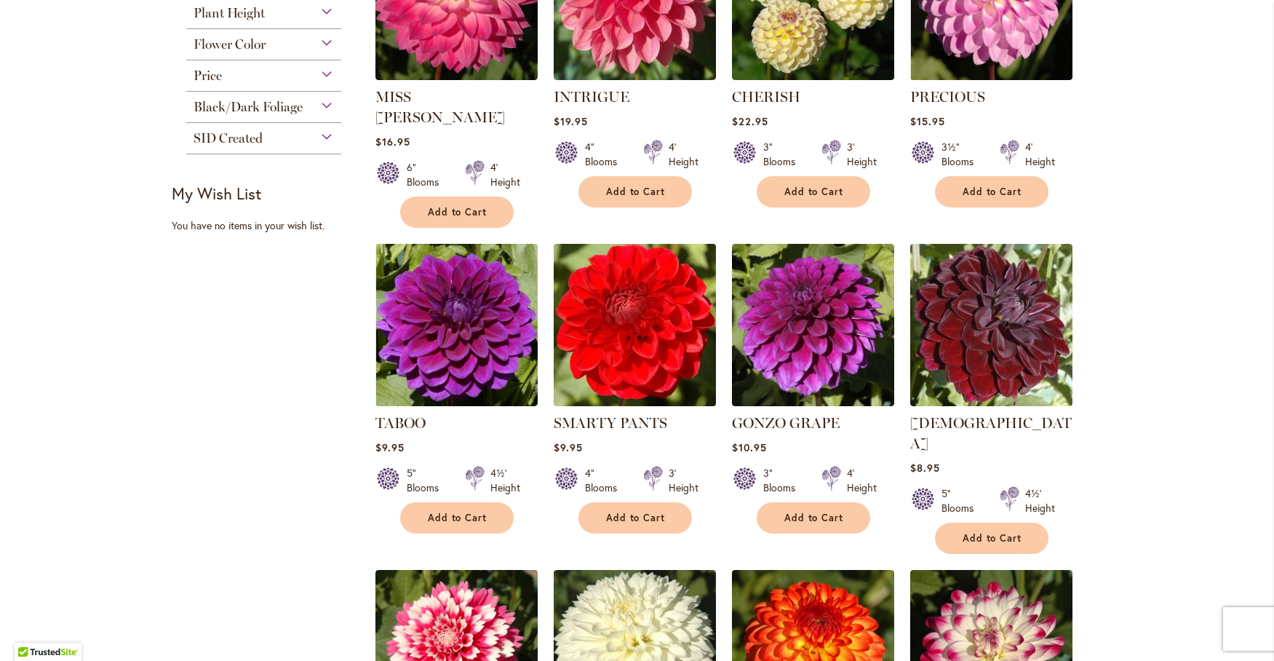
click at [597, 282] on img at bounding box center [634, 324] width 170 height 170
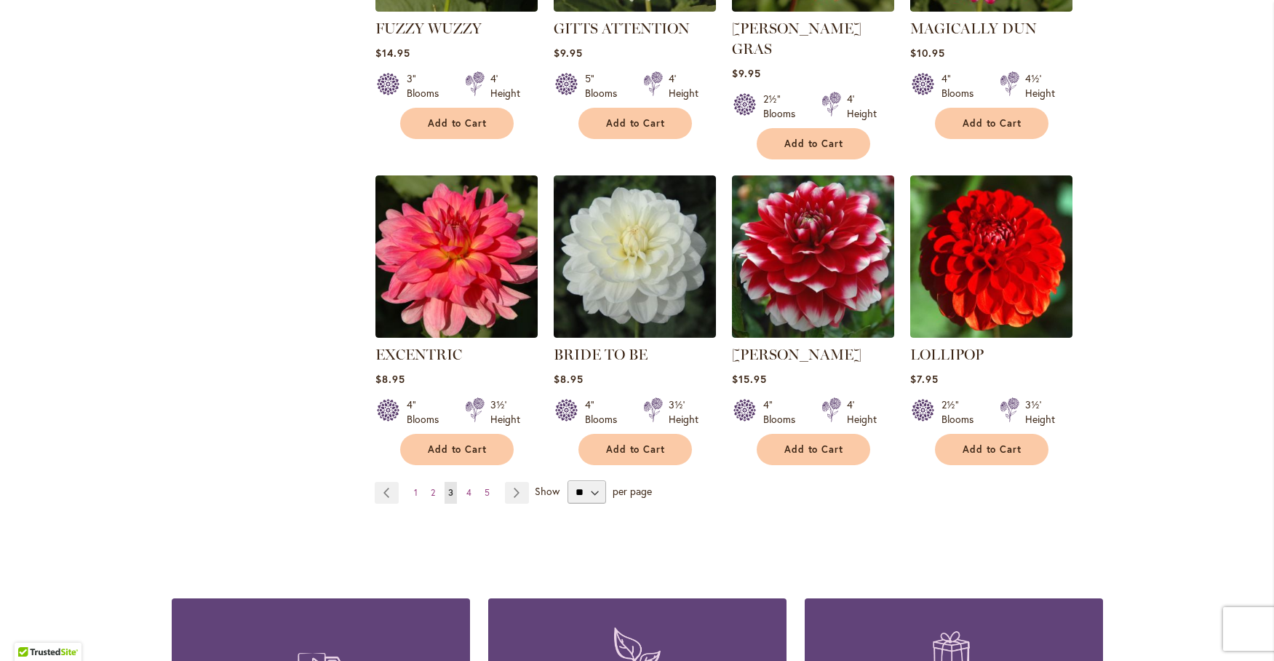
scroll to position [1091, 0]
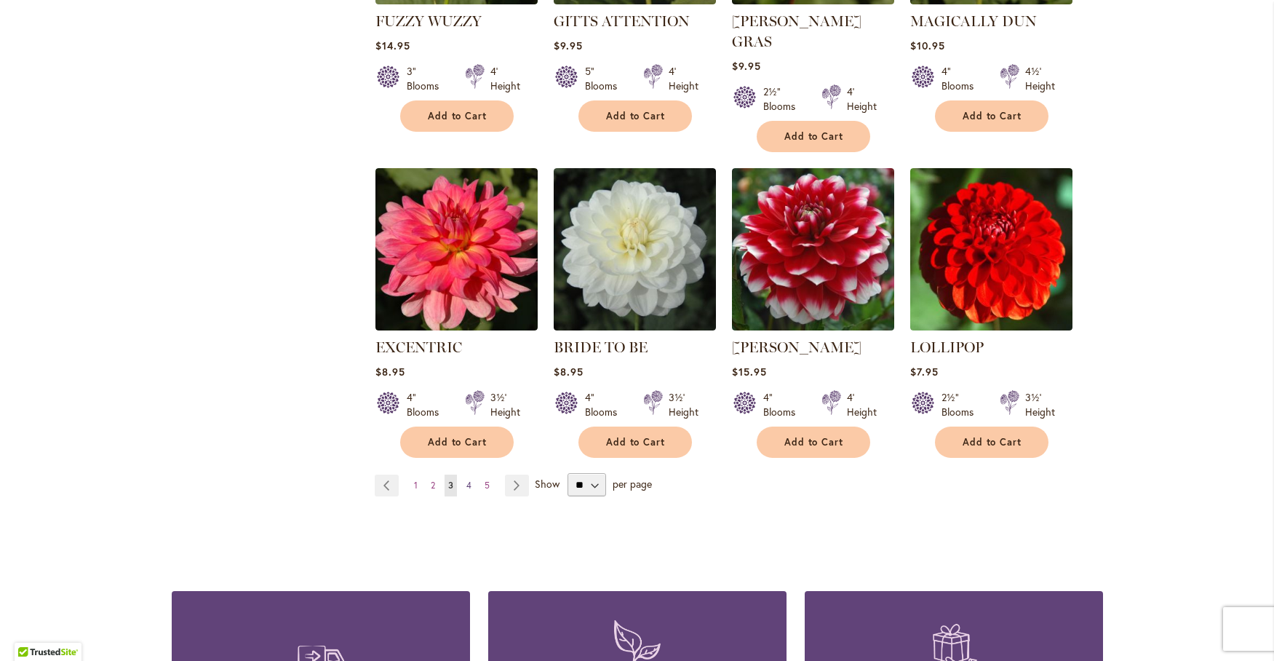
click at [466, 479] on span "4" at bounding box center [468, 484] width 5 height 11
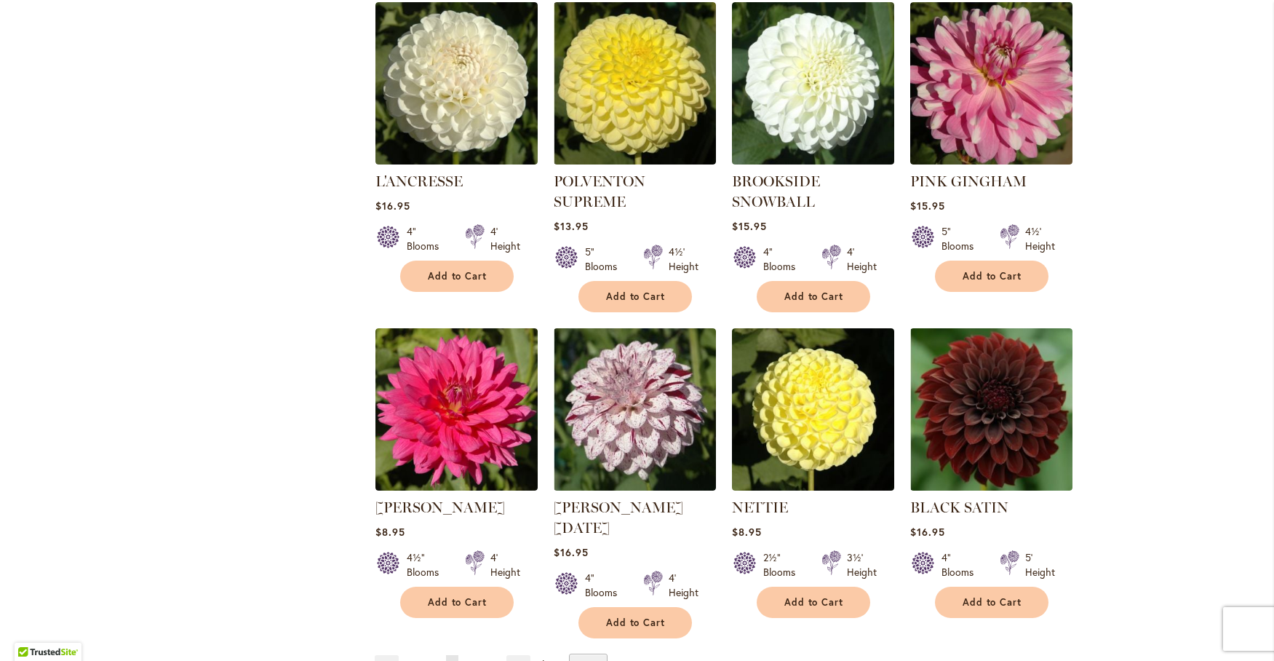
scroll to position [970, 0]
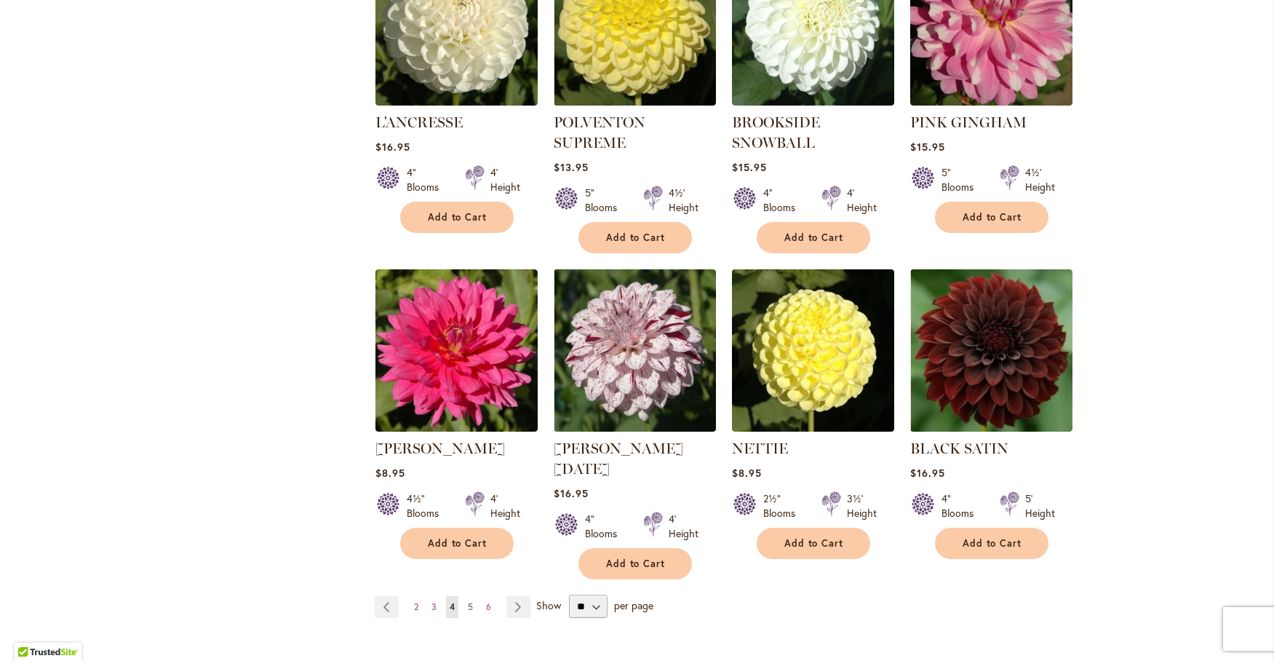
click at [468, 601] on span "5" at bounding box center [470, 606] width 5 height 11
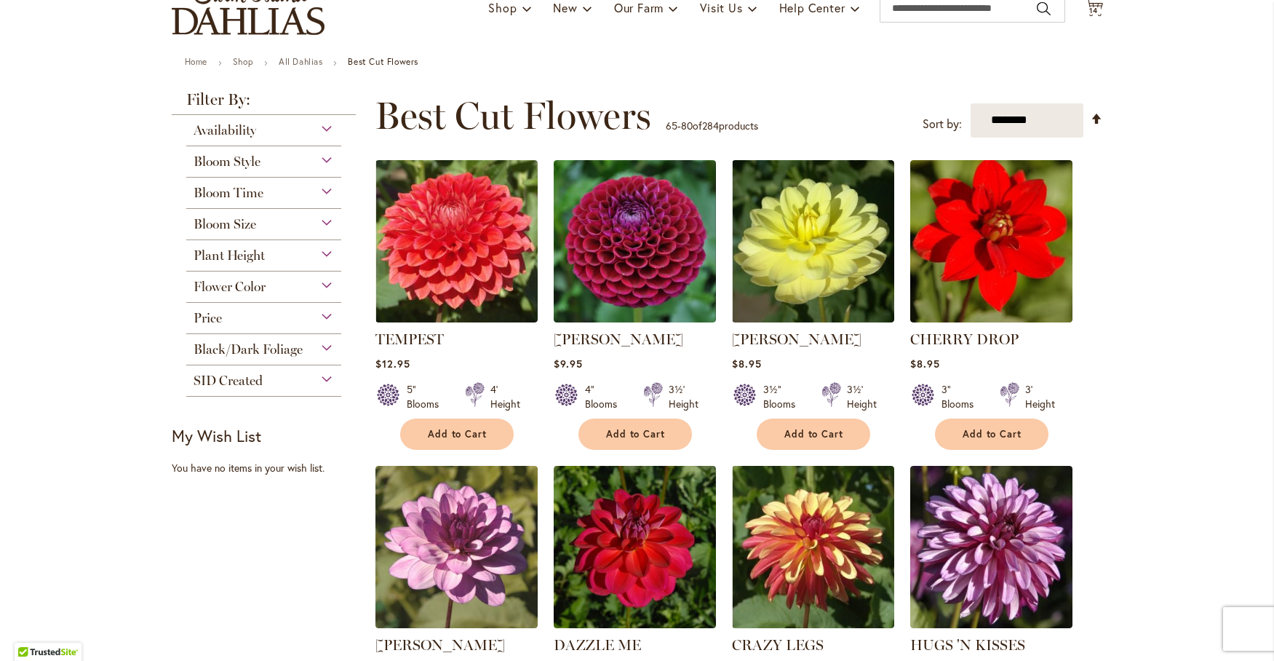
scroll to position [242, 0]
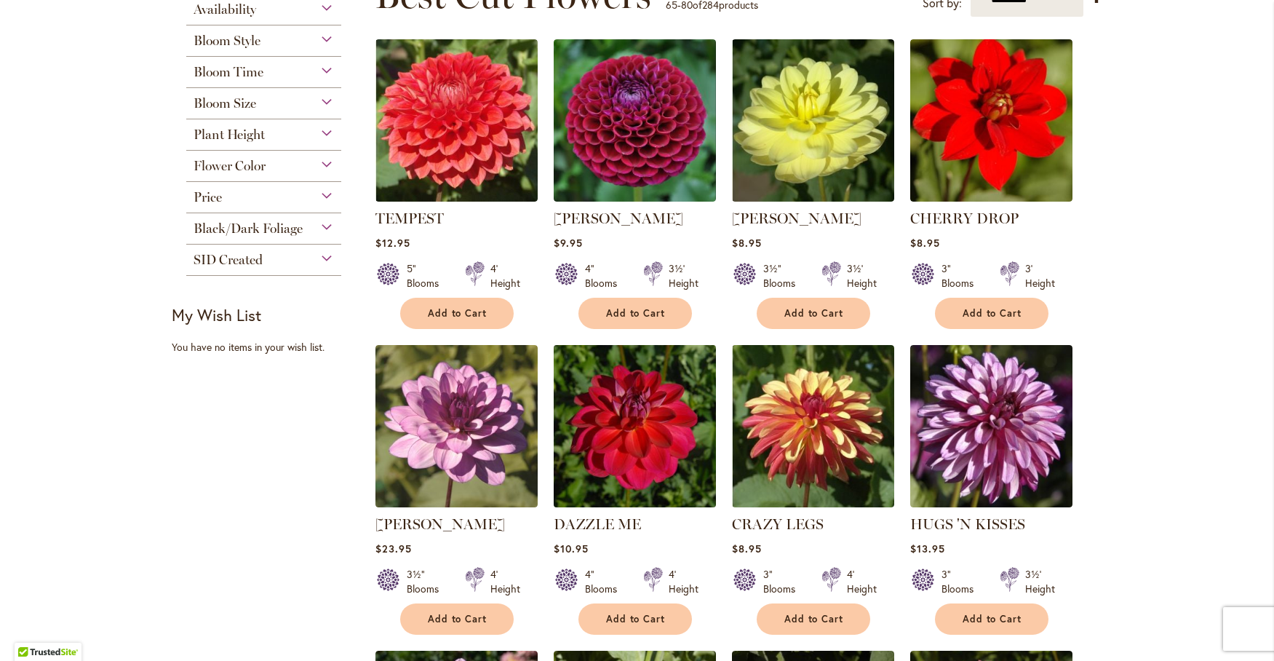
click at [618, 416] on img at bounding box center [634, 425] width 170 height 170
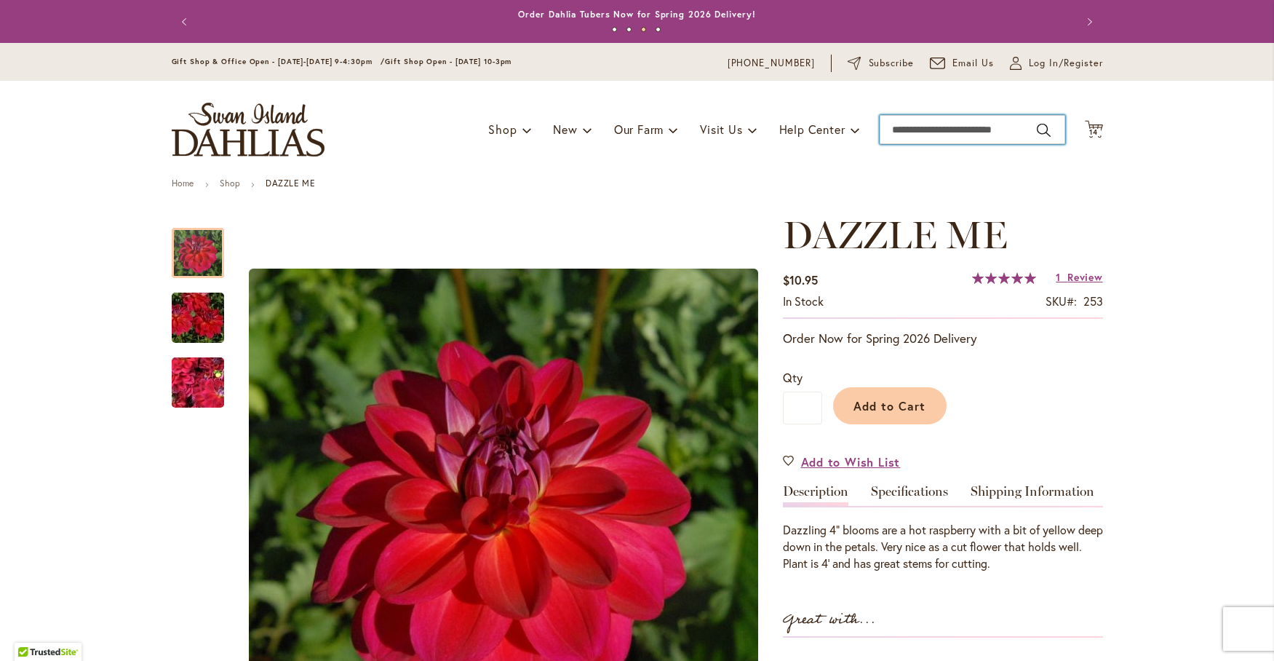
click at [892, 123] on input "Search" at bounding box center [973, 129] width 186 height 29
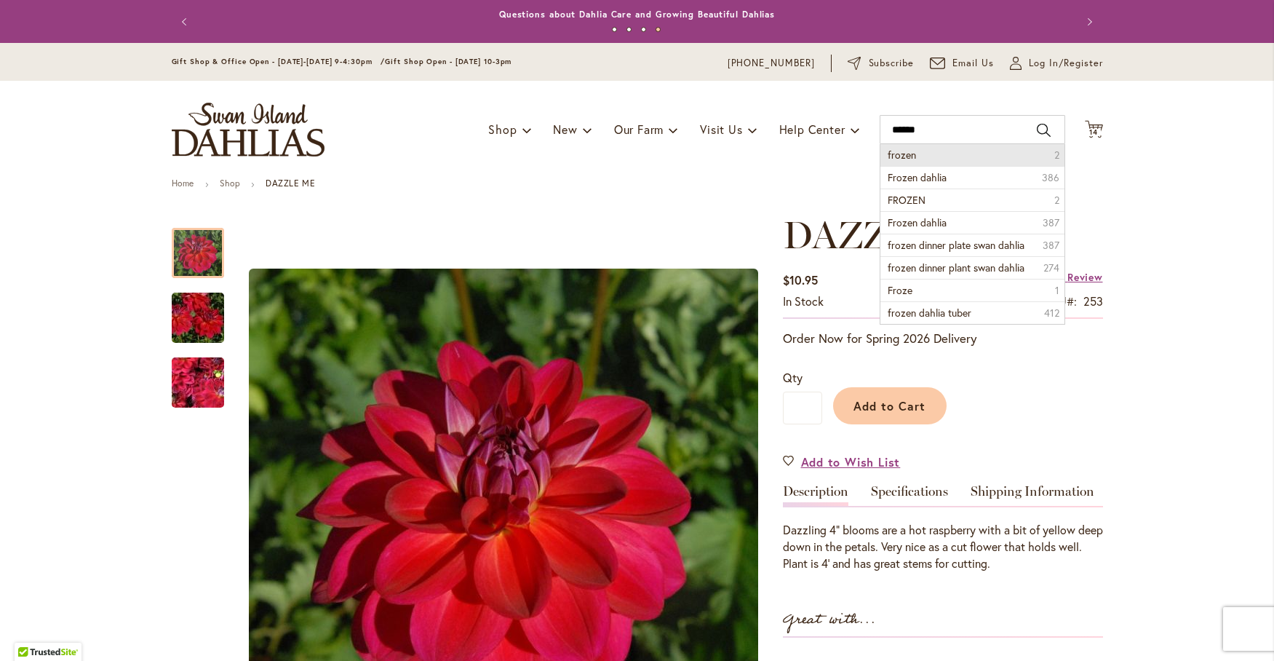
click at [900, 151] on span "frozen" at bounding box center [902, 155] width 28 height 14
type input "******"
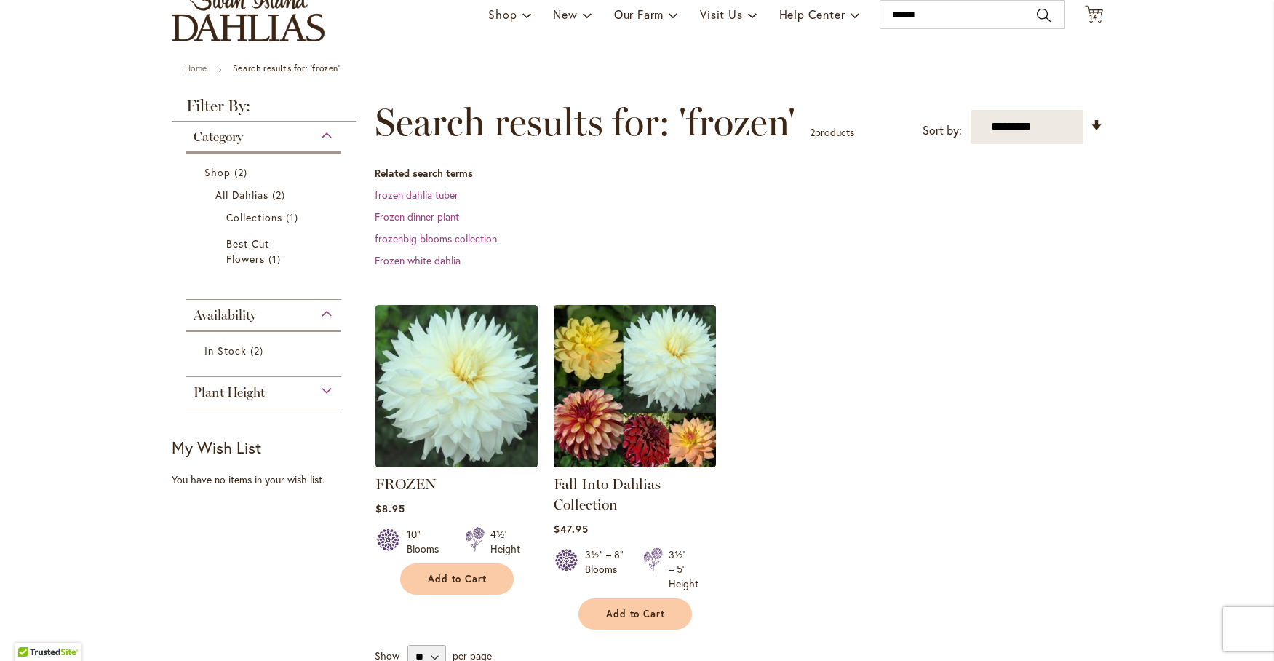
scroll to position [121, 0]
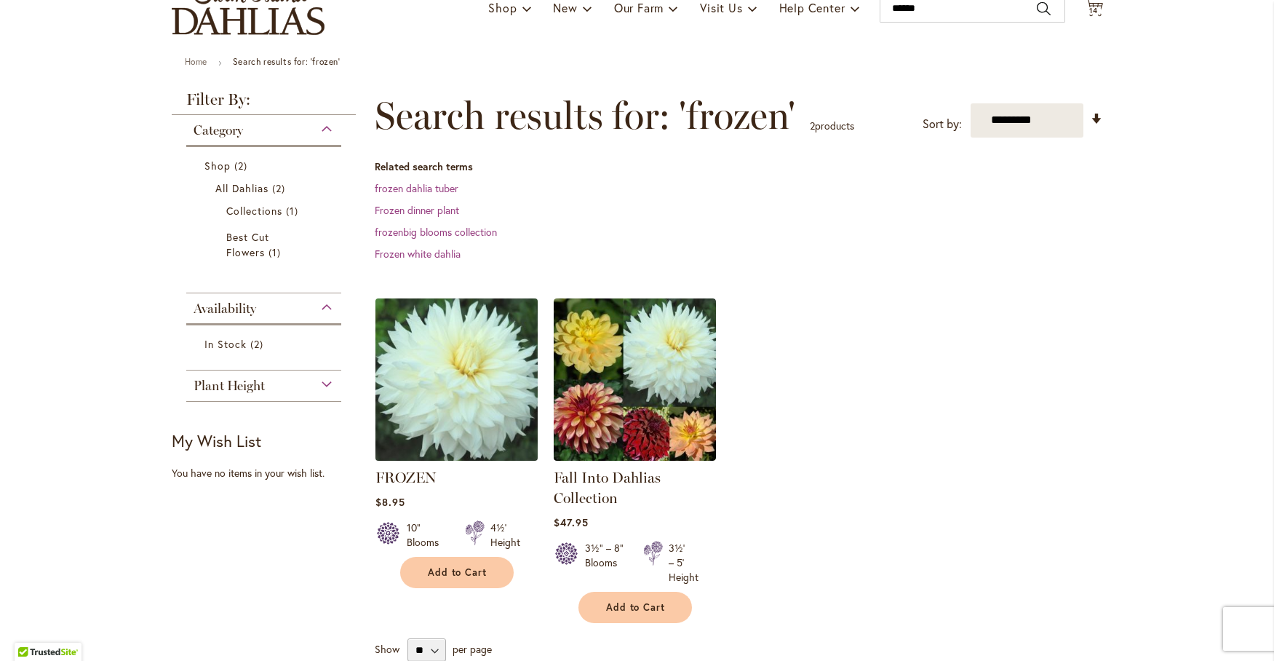
click at [470, 396] on img at bounding box center [456, 379] width 170 height 170
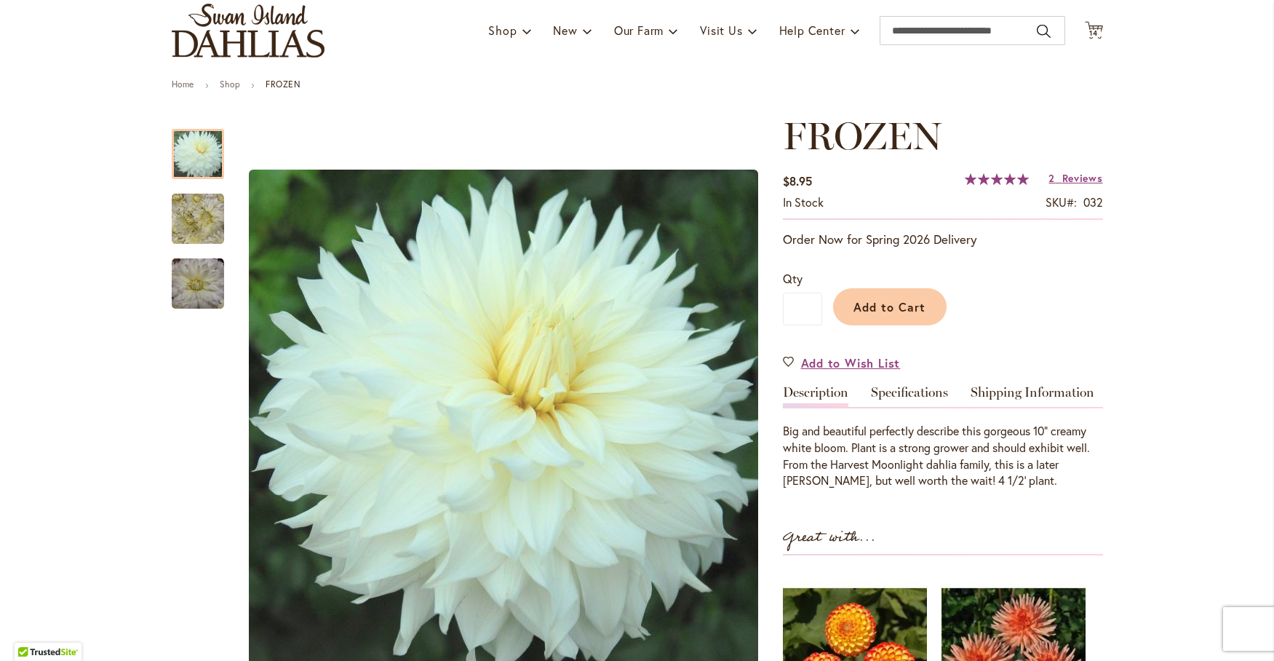
scroll to position [121, 0]
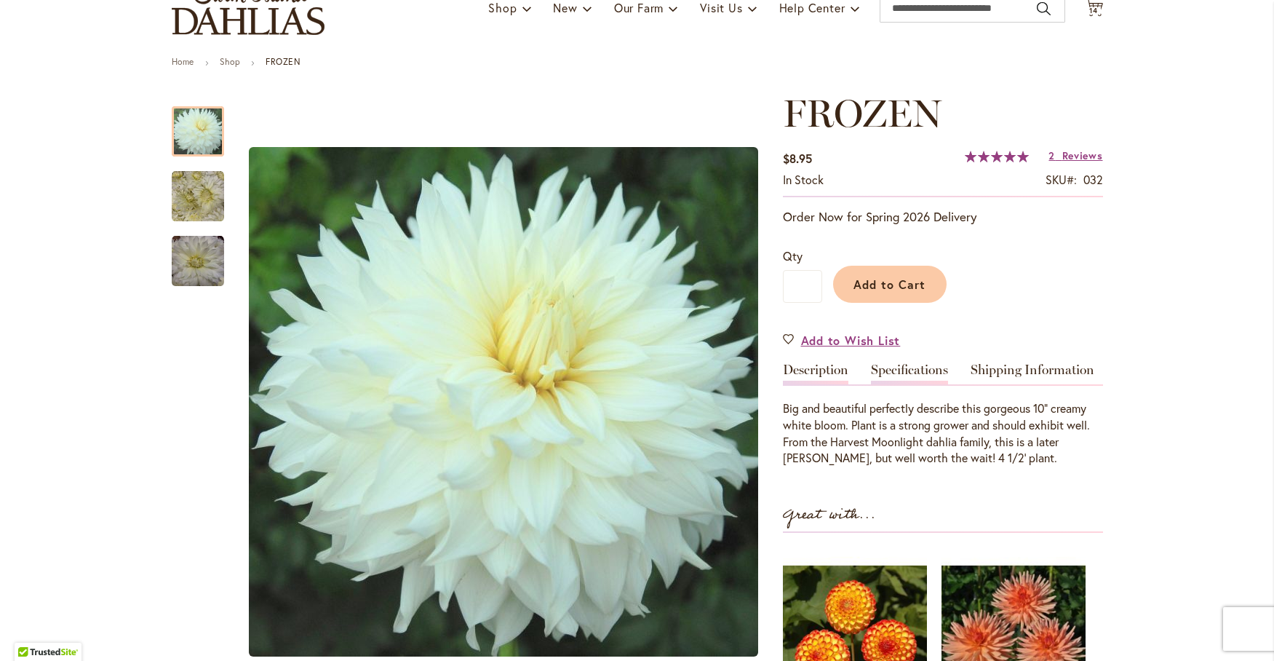
click at [899, 374] on link "Specifications" at bounding box center [909, 373] width 77 height 21
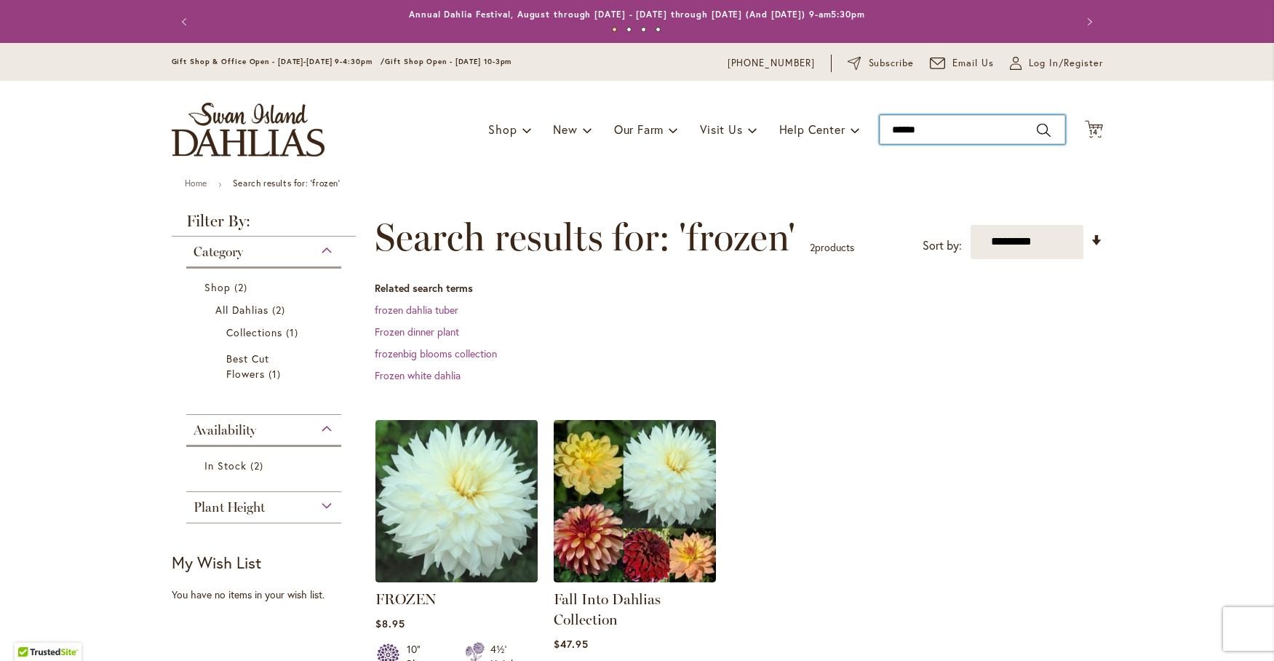
drag, startPoint x: 922, startPoint y: 130, endPoint x: 863, endPoint y: 151, distance: 62.3
click at [863, 151] on div "Toggle Nav Shop Dahlia Tubers Collections Fresh Cut Dahlias Gardening Supplies …" at bounding box center [637, 129] width 960 height 97
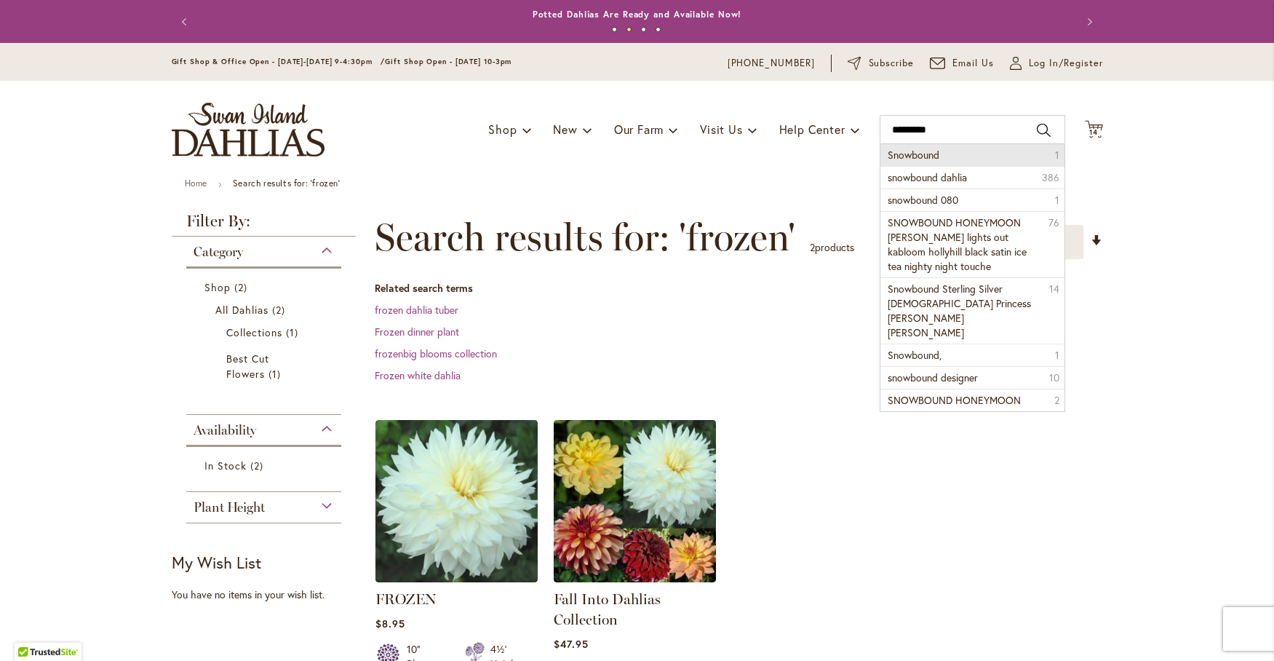
click at [904, 161] on li "Snowbound 1" at bounding box center [972, 155] width 184 height 22
type input "*********"
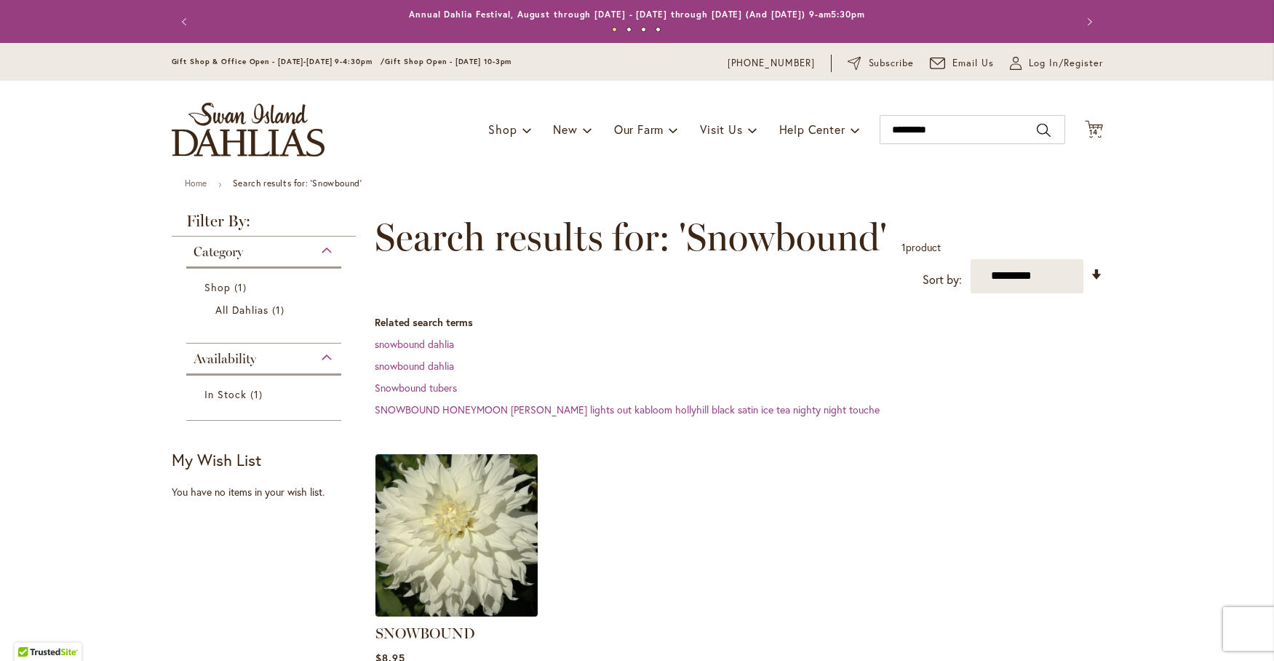
click at [418, 532] on img at bounding box center [456, 535] width 170 height 170
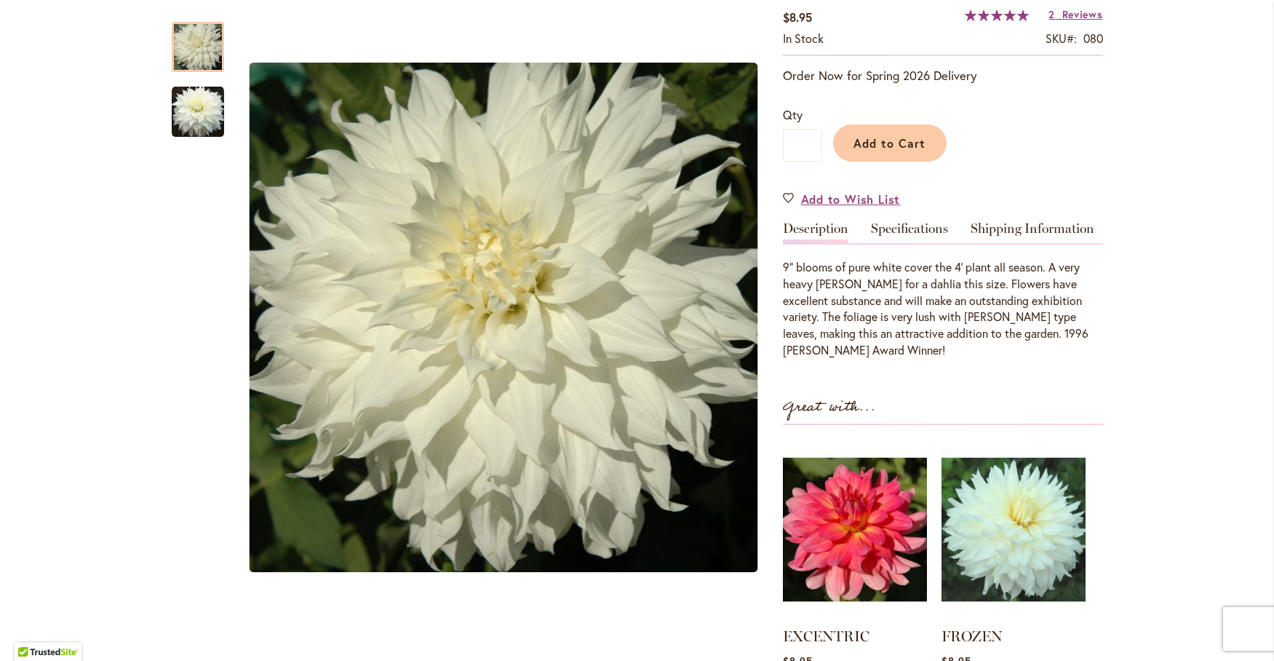
scroll to position [242, 0]
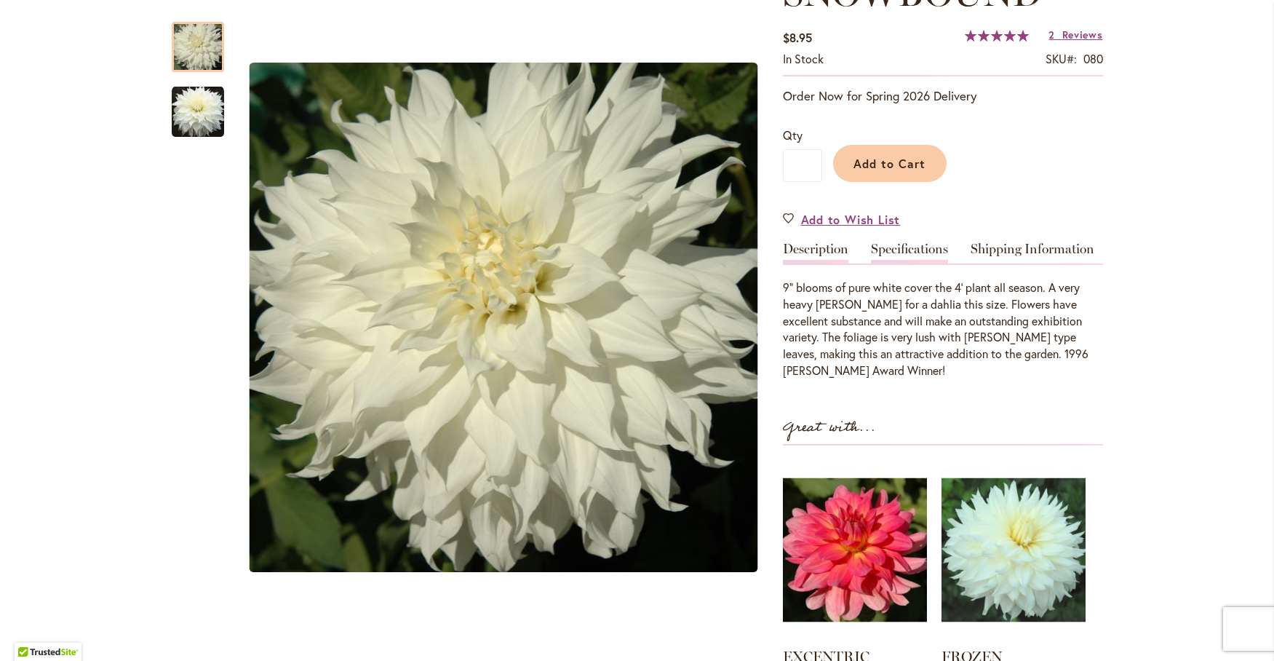
click at [893, 247] on link "Specifications" at bounding box center [909, 252] width 77 height 21
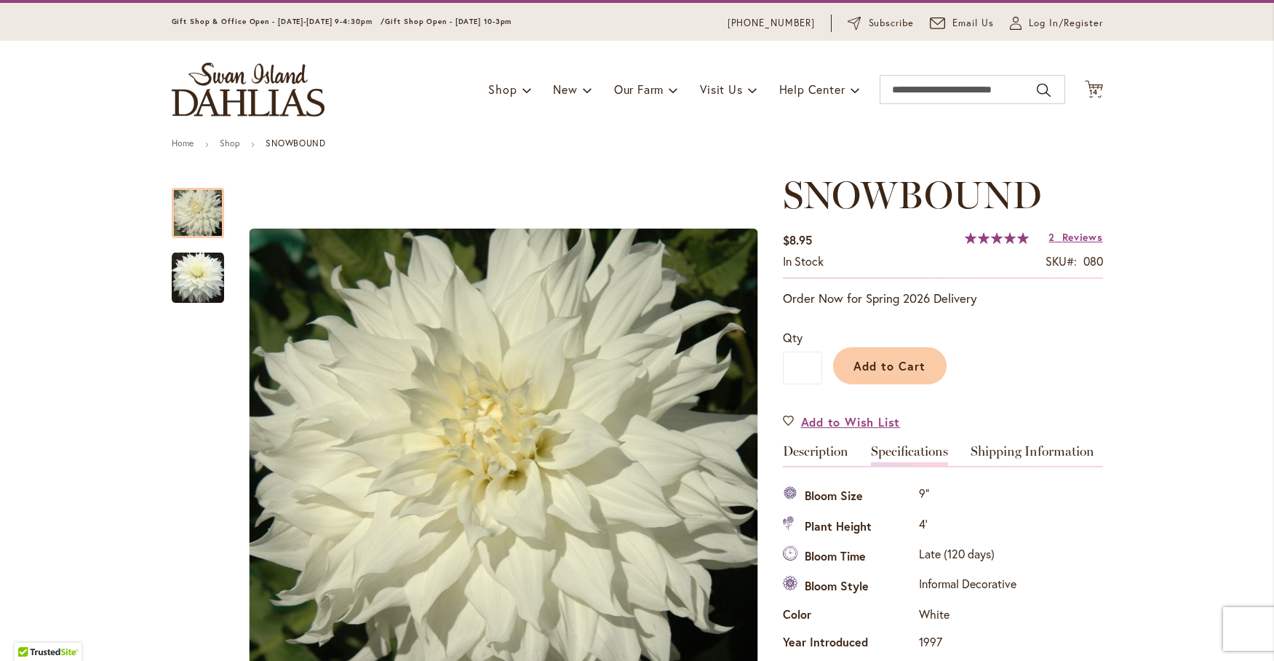
scroll to position [0, 0]
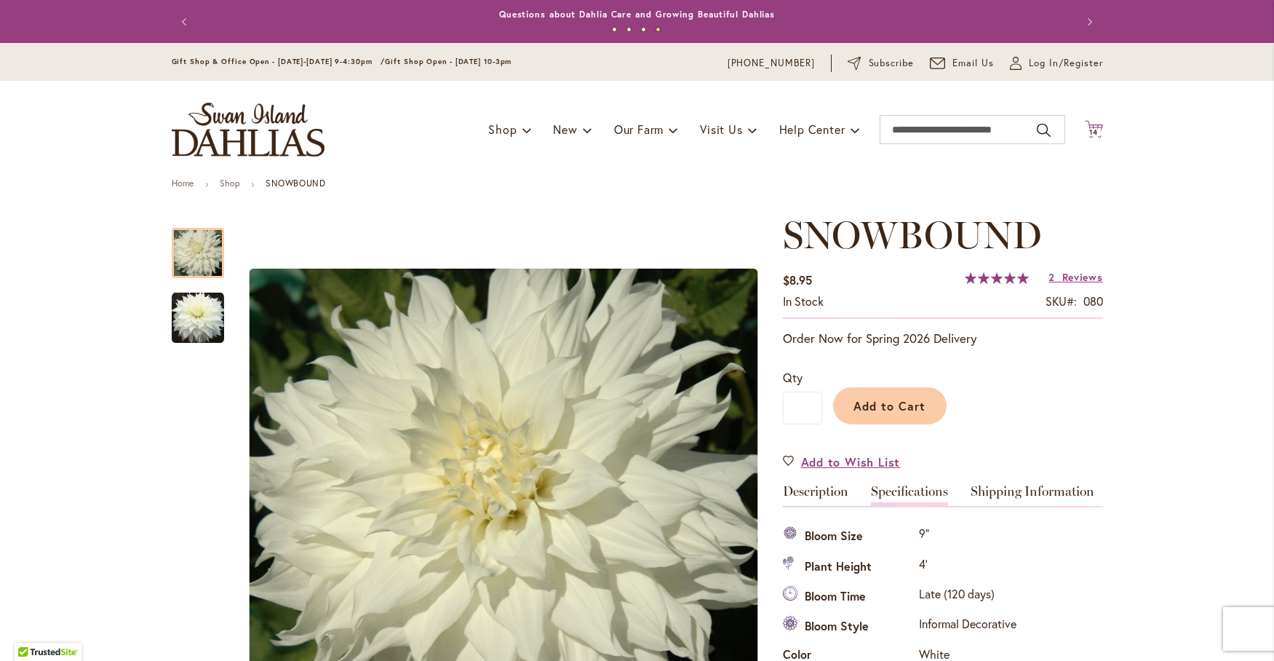
click at [1088, 127] on icon at bounding box center [1094, 128] width 18 height 17
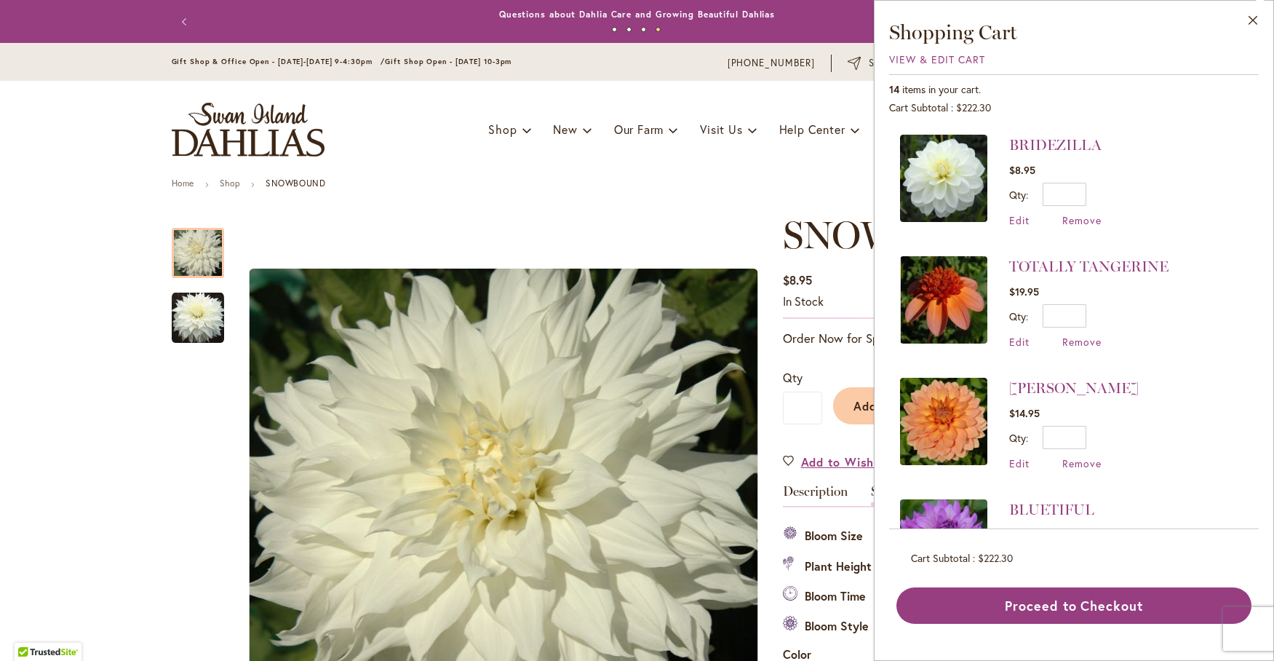
scroll to position [728, 0]
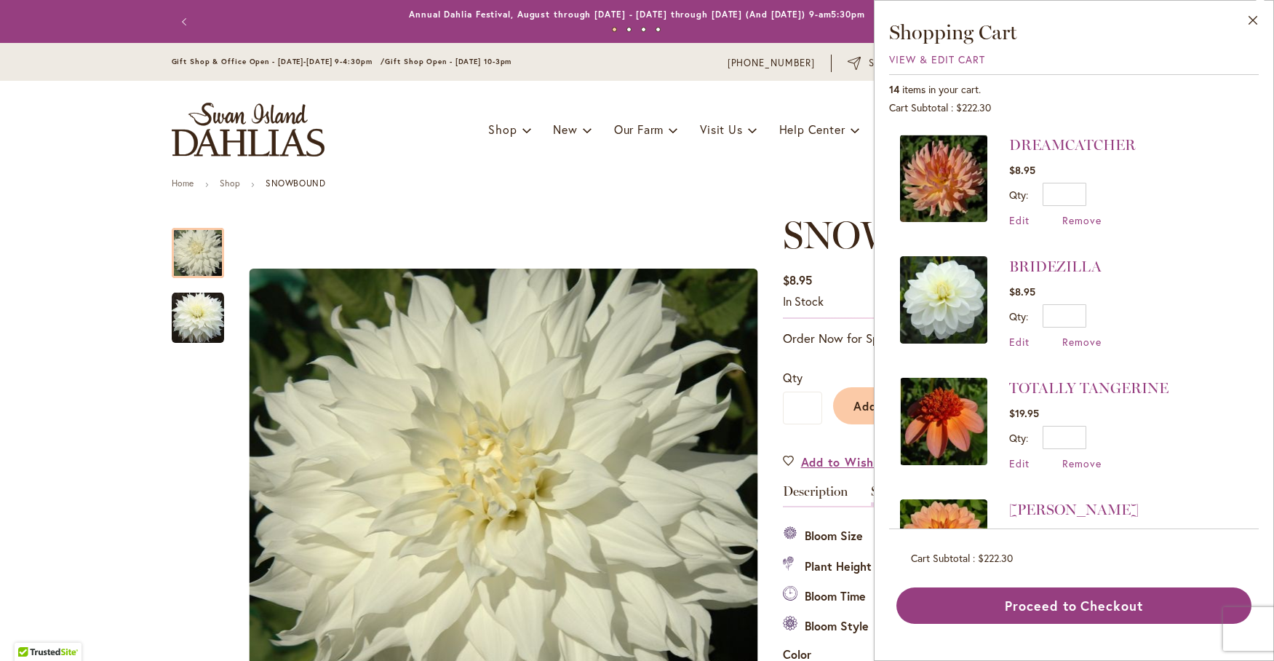
click at [931, 279] on img at bounding box center [943, 299] width 87 height 87
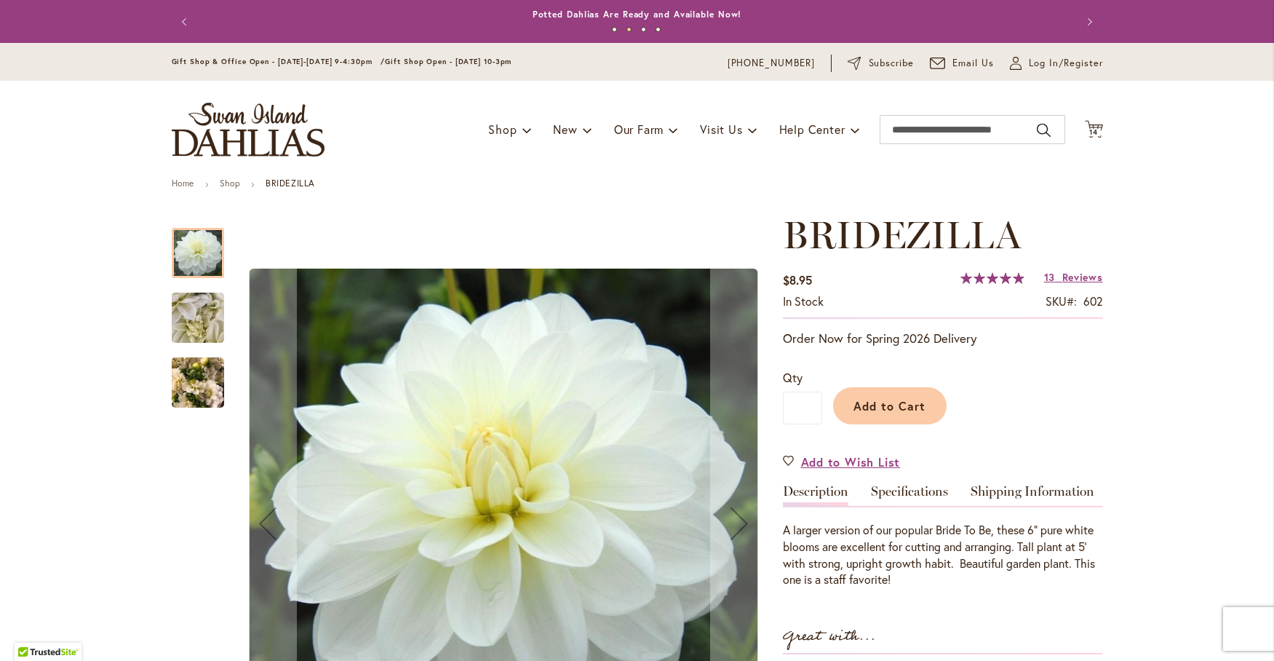
scroll to position [121, 0]
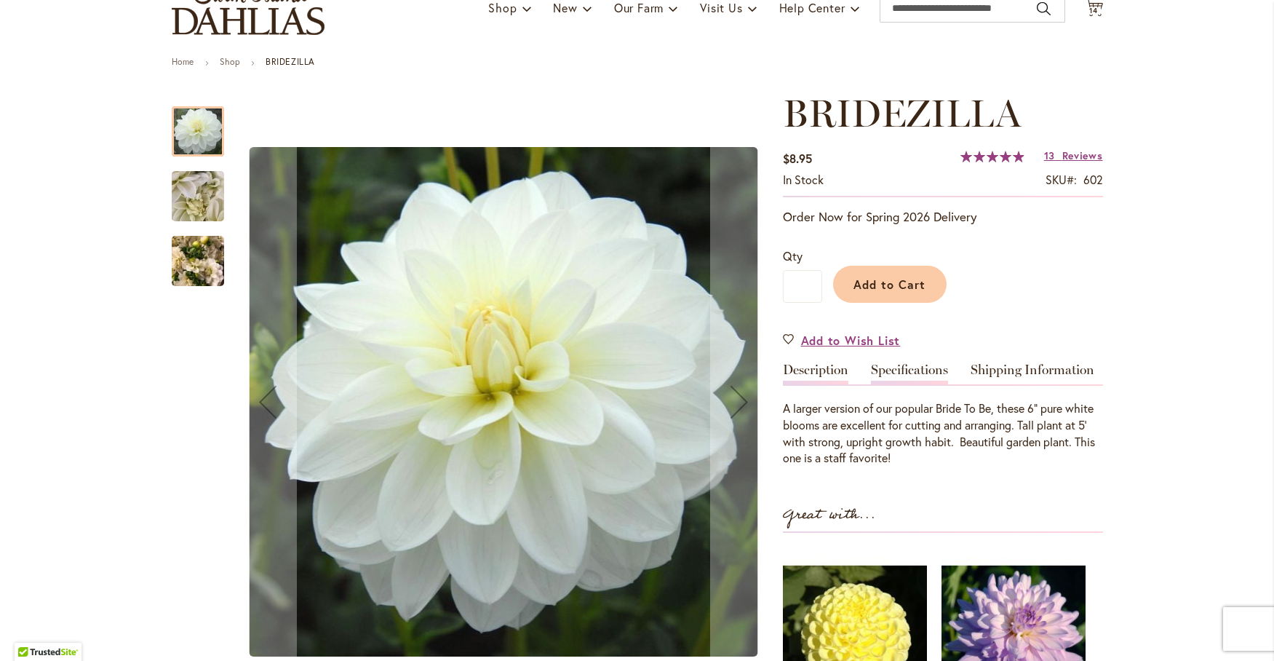
click at [903, 365] on link "Specifications" at bounding box center [909, 373] width 77 height 21
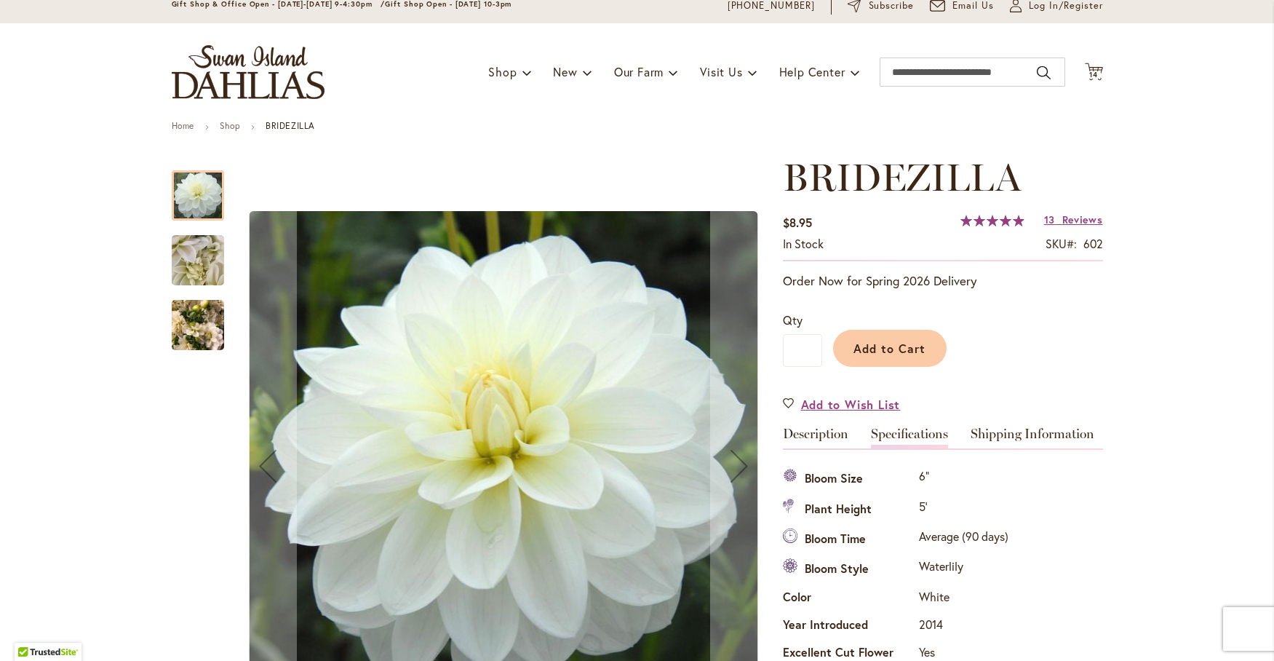
scroll to position [0, 0]
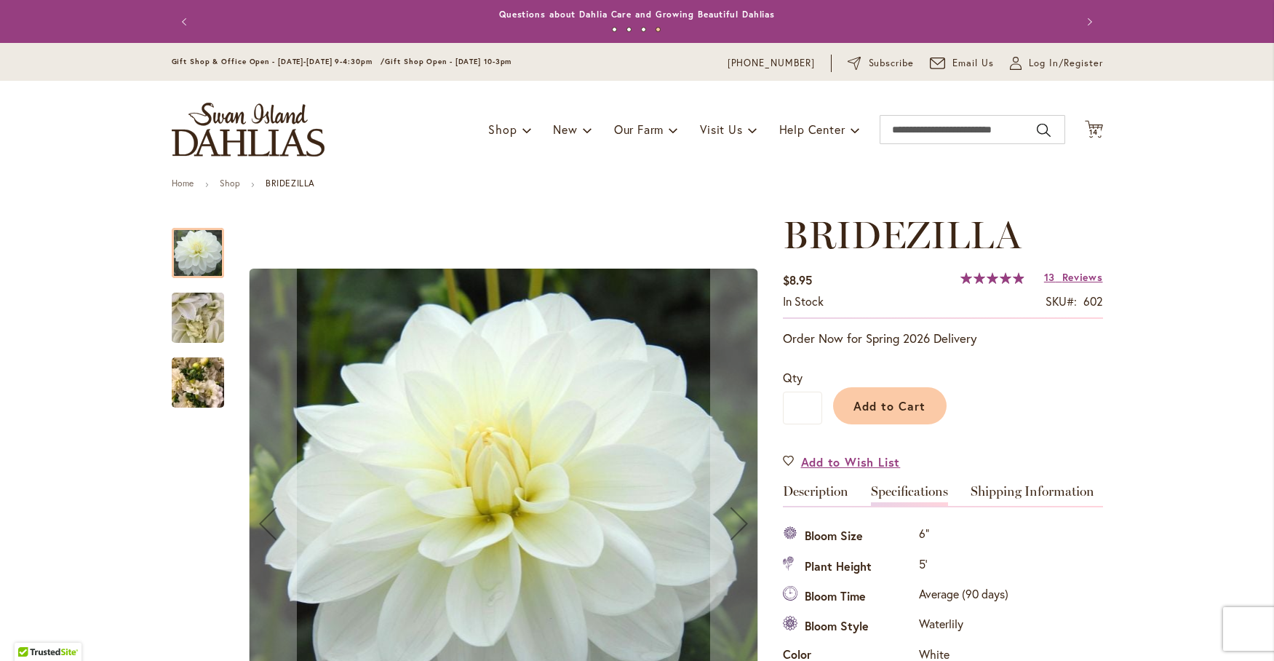
click at [202, 311] on img "BRIDEZILLA" at bounding box center [198, 318] width 105 height 79
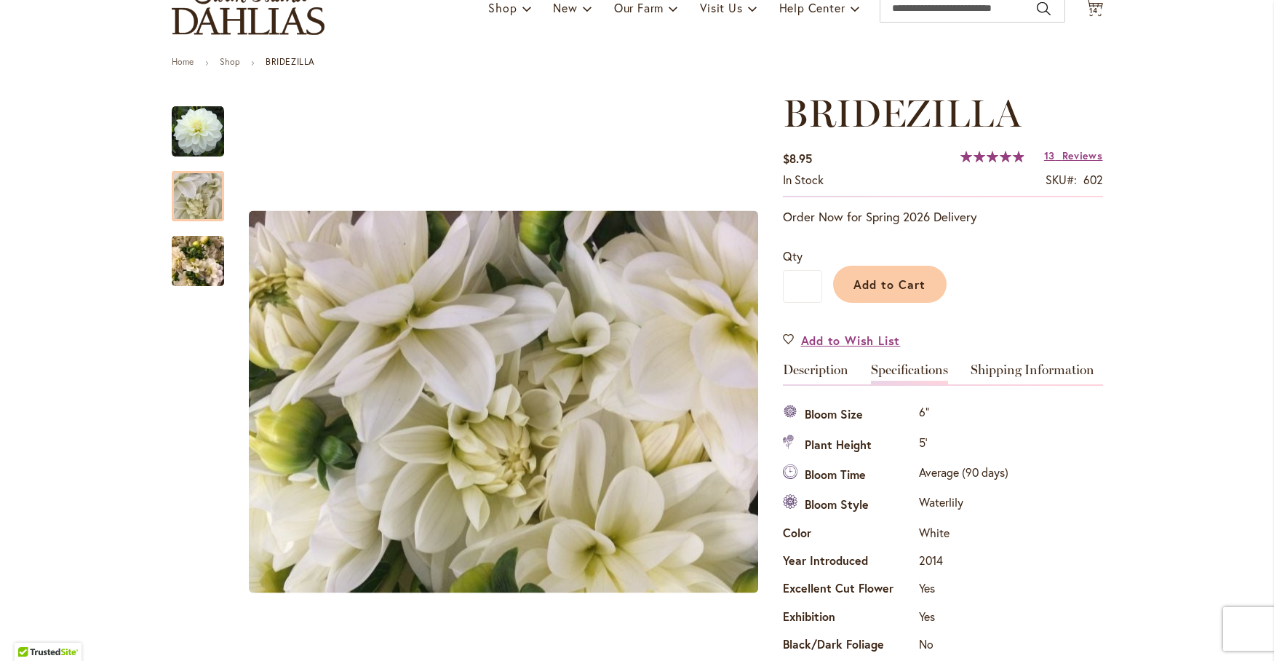
scroll to position [242, 0]
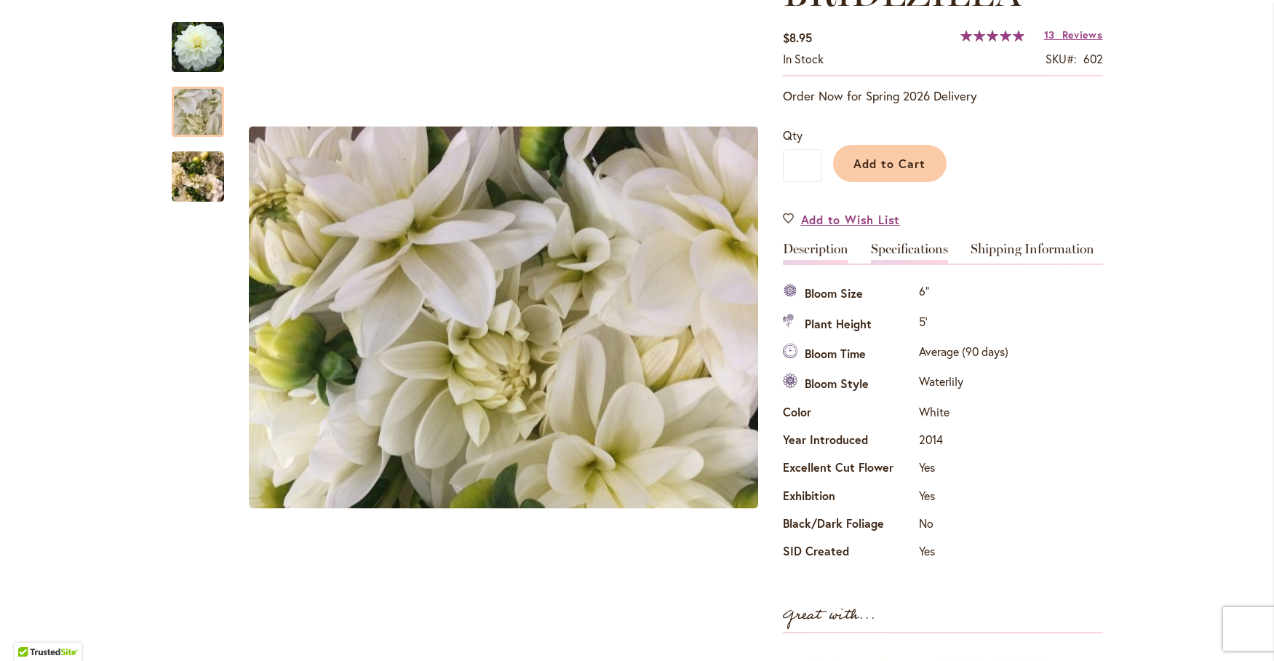
click at [793, 247] on link "Description" at bounding box center [815, 252] width 65 height 21
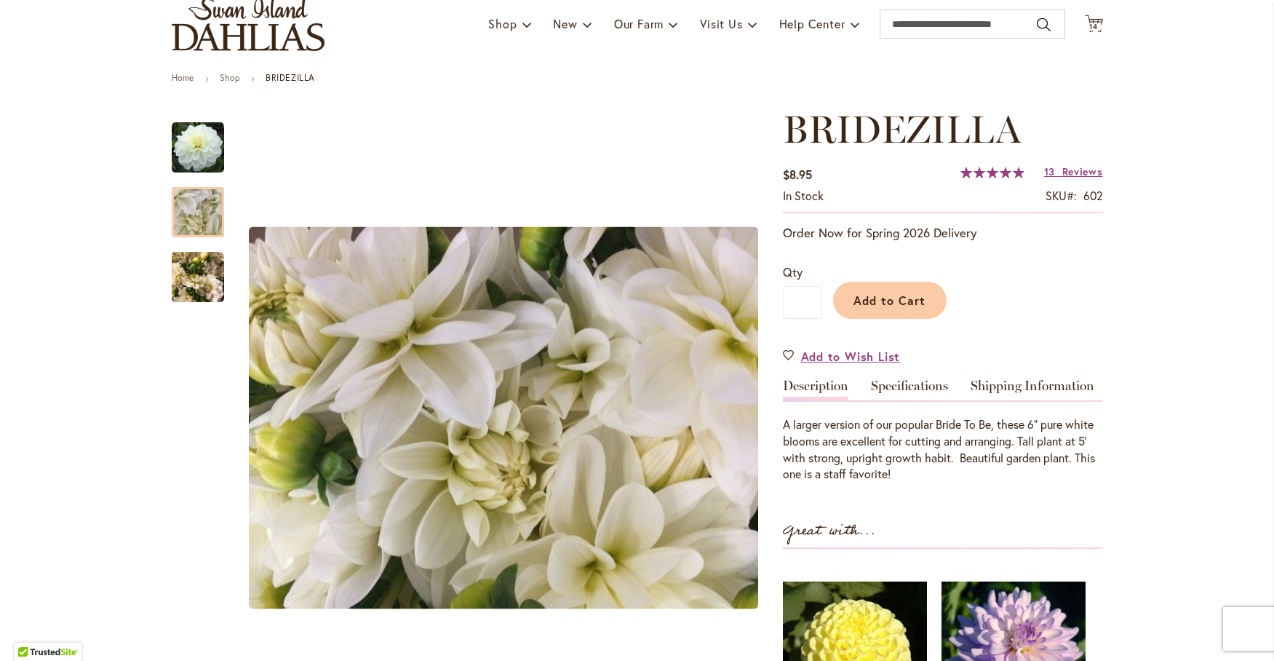
scroll to position [0, 0]
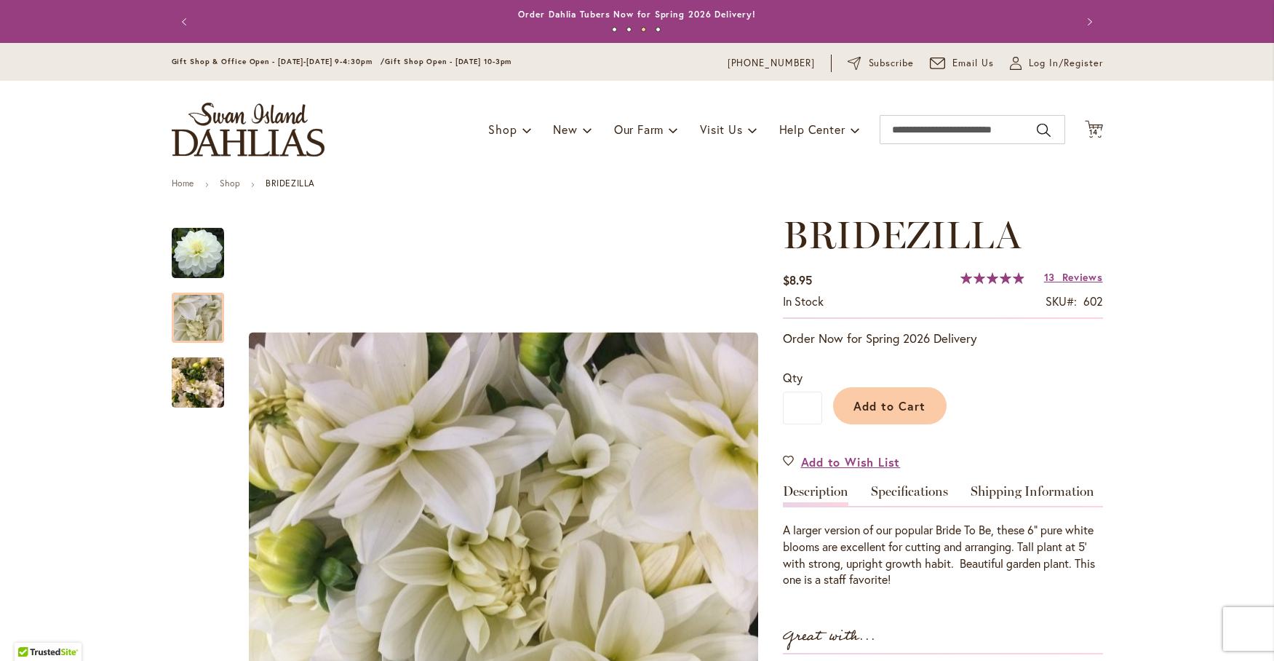
click at [996, 276] on span "99 % of 100" at bounding box center [991, 278] width 63 height 12
click at [1077, 279] on span "Reviews" at bounding box center [1082, 277] width 41 height 14
click at [975, 124] on input "Search" at bounding box center [973, 129] width 186 height 29
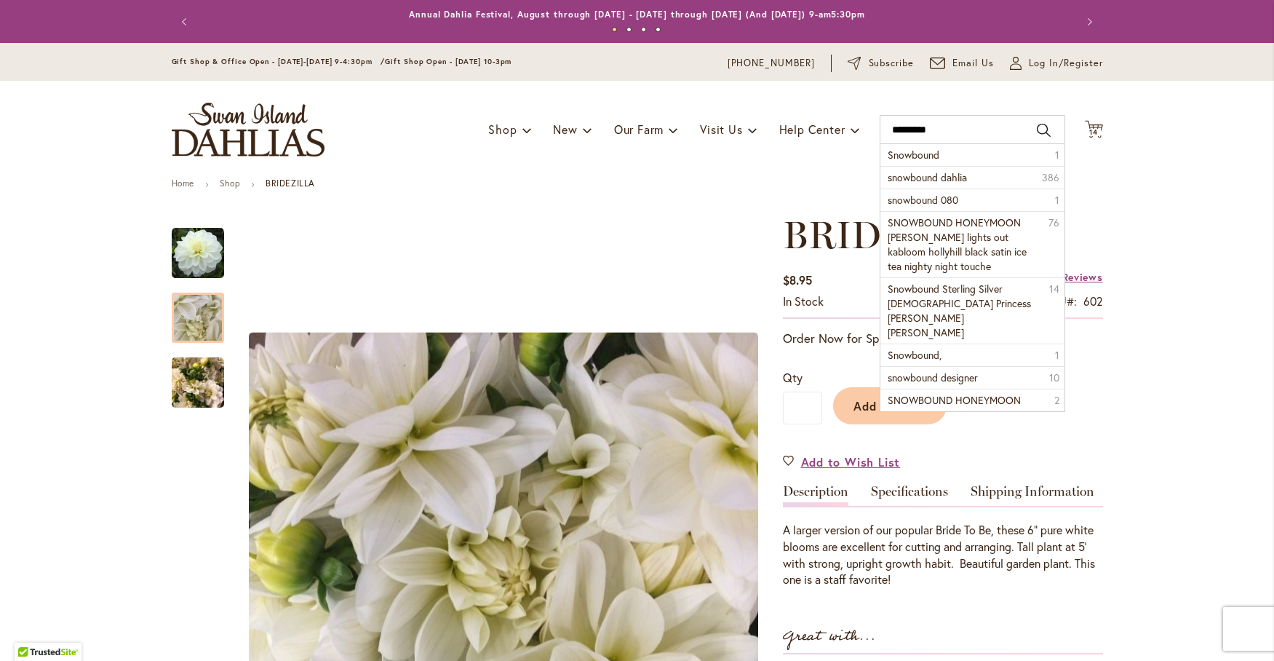
click at [1037, 127] on button "Search" at bounding box center [1043, 130] width 13 height 23
type input "*********"
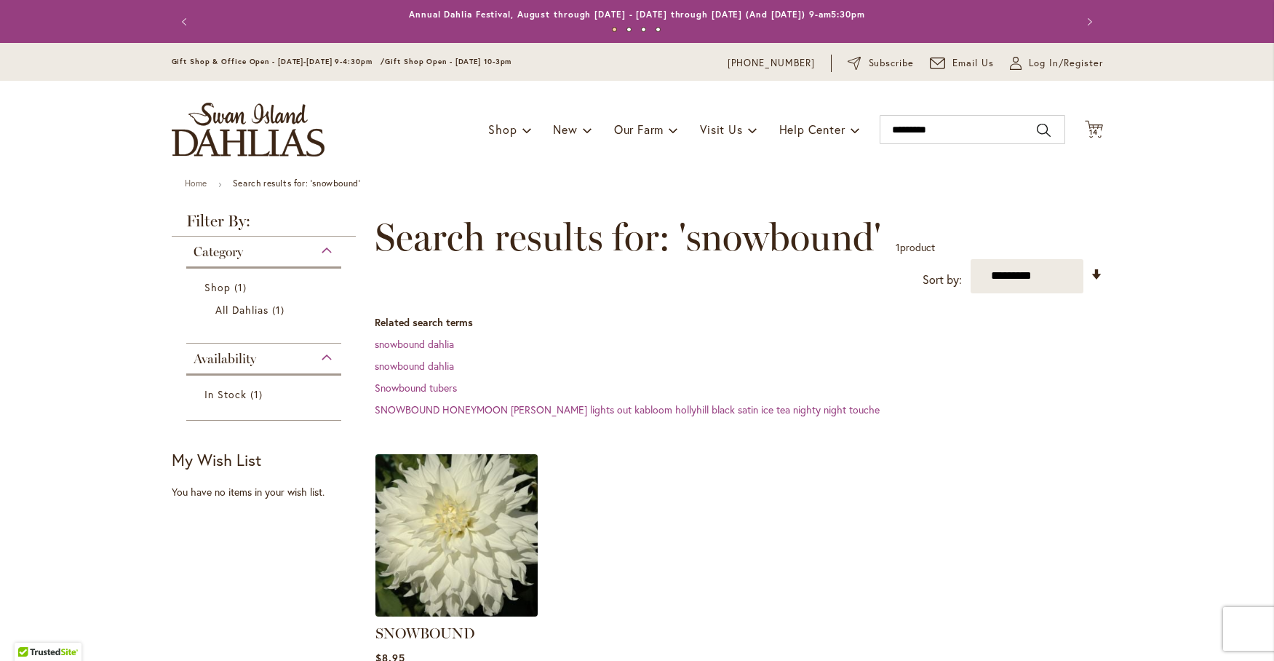
click at [471, 539] on img at bounding box center [456, 535] width 170 height 170
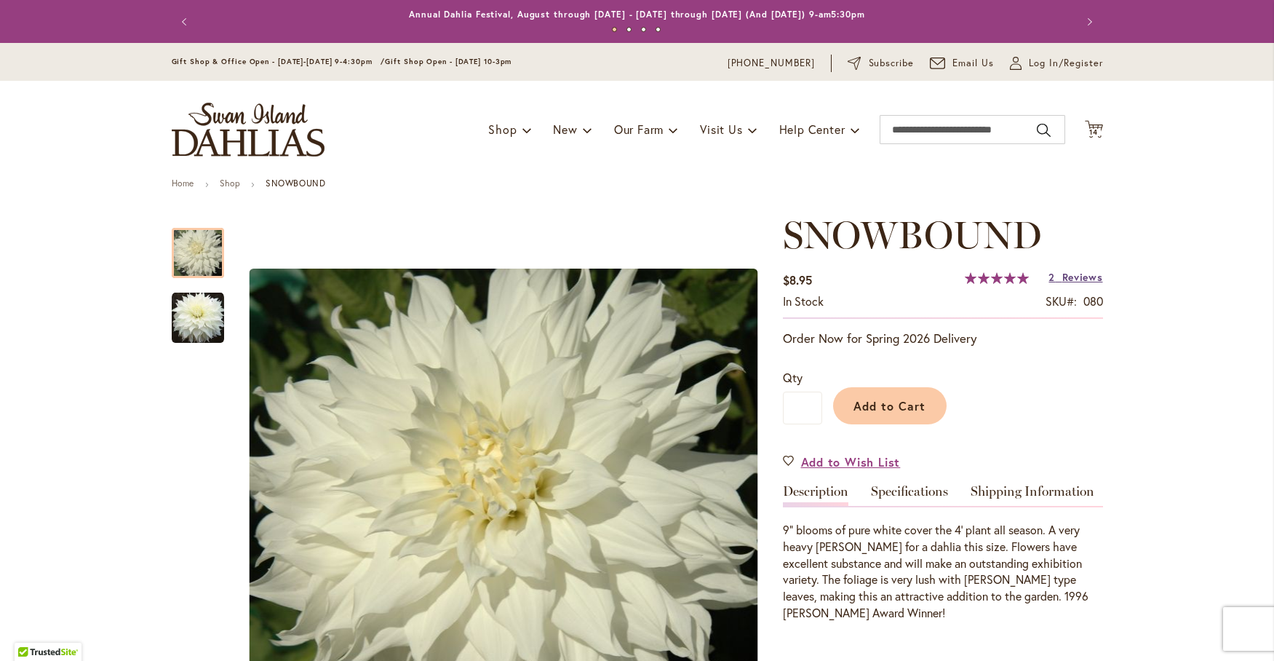
click at [1062, 275] on span "Reviews" at bounding box center [1082, 277] width 41 height 14
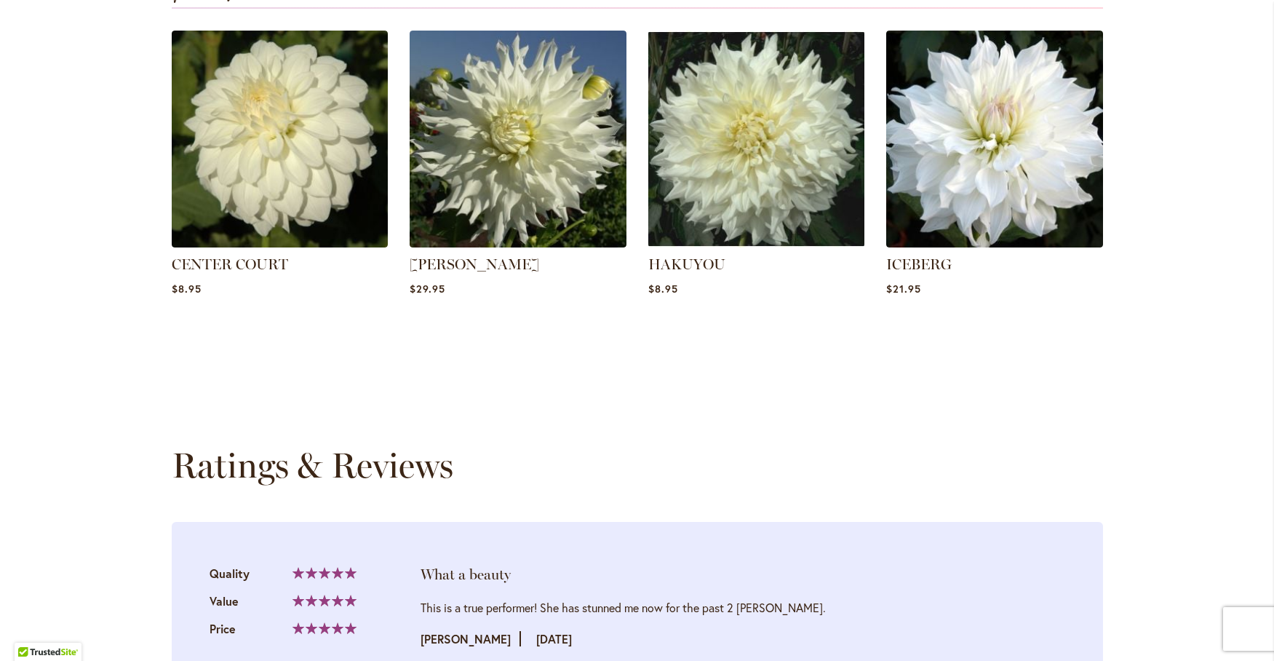
scroll to position [898, 0]
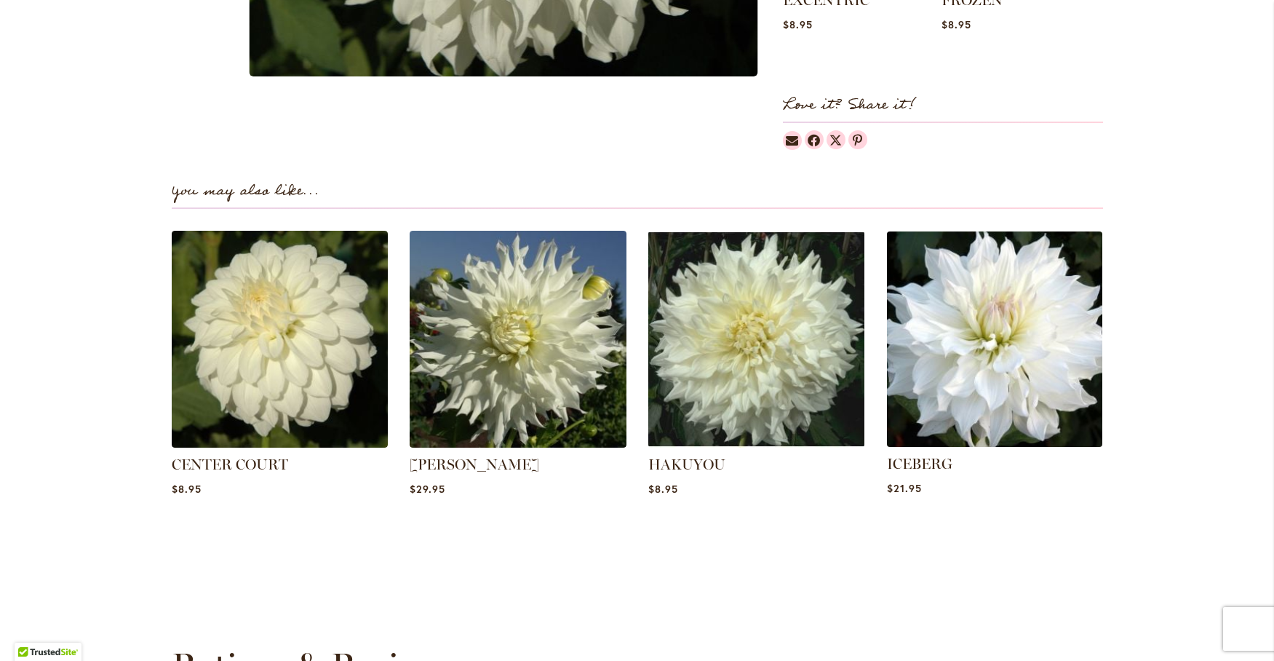
click at [991, 310] on img at bounding box center [995, 339] width 226 height 226
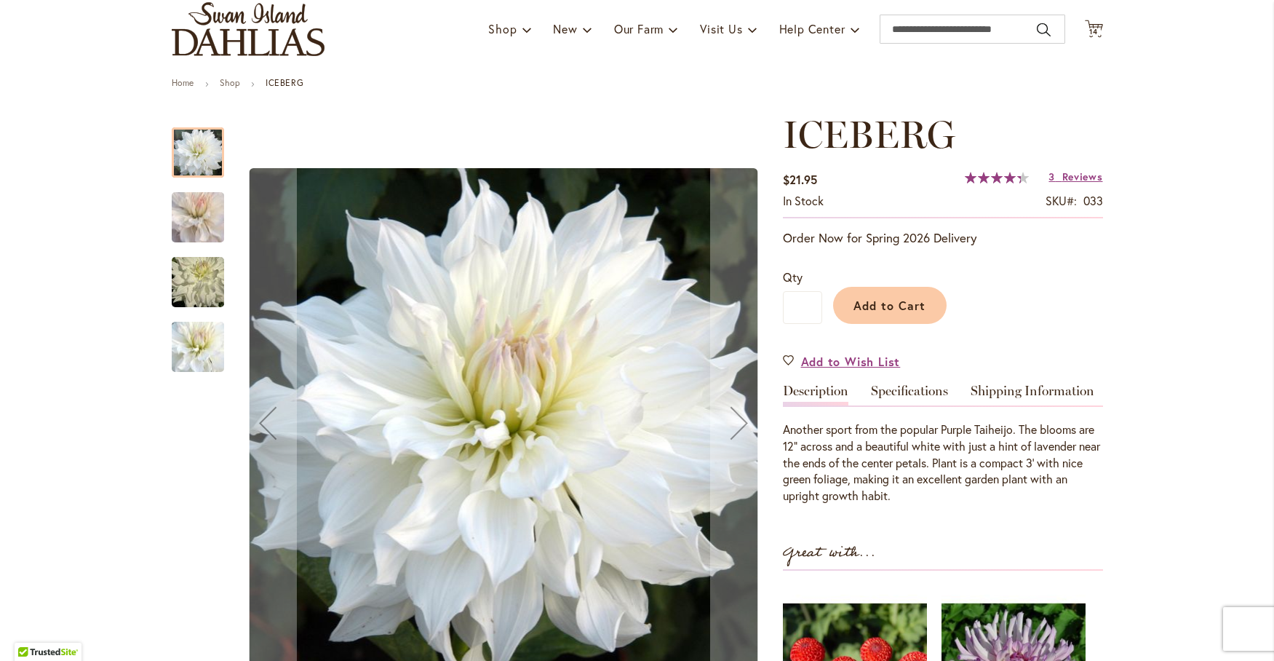
scroll to position [121, 0]
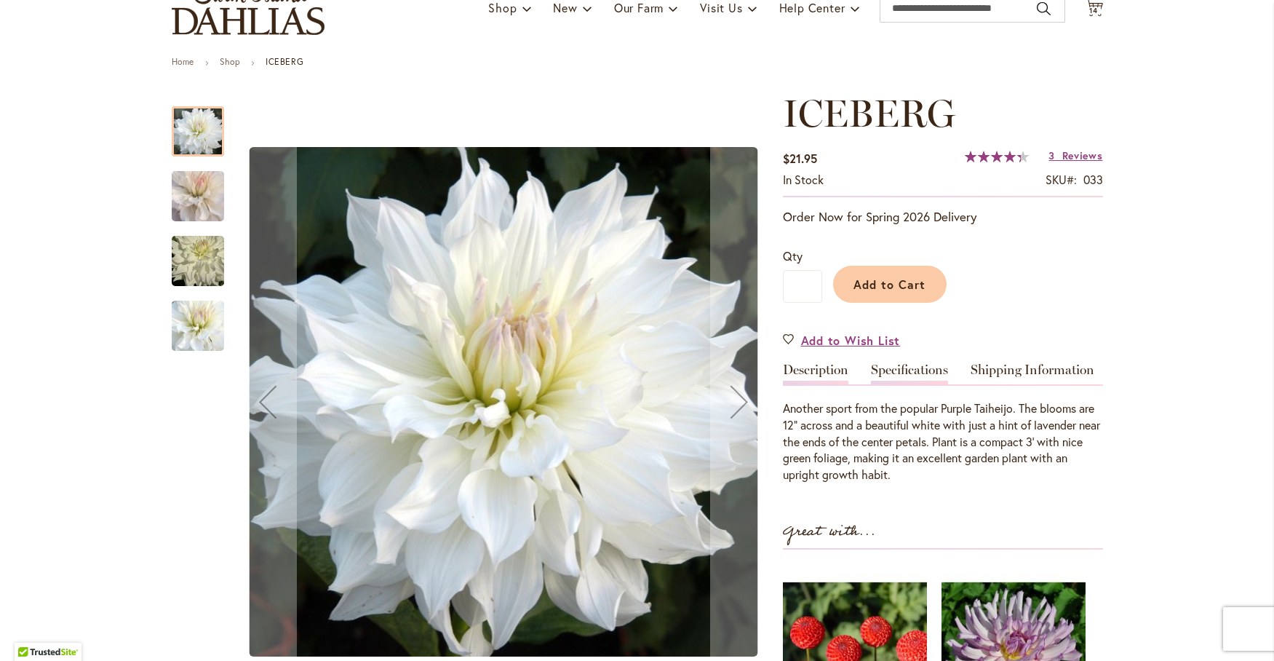
click at [878, 367] on link "Specifications" at bounding box center [909, 373] width 77 height 21
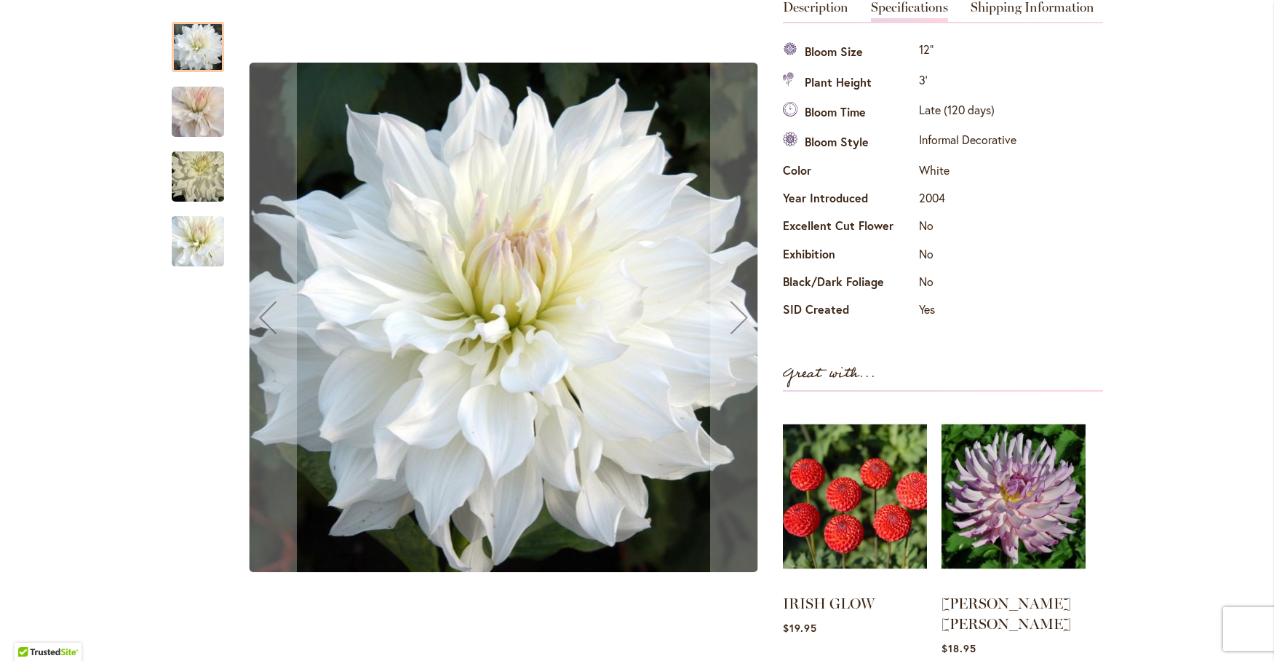
click at [195, 106] on img "ICEBERG" at bounding box center [198, 111] width 105 height 92
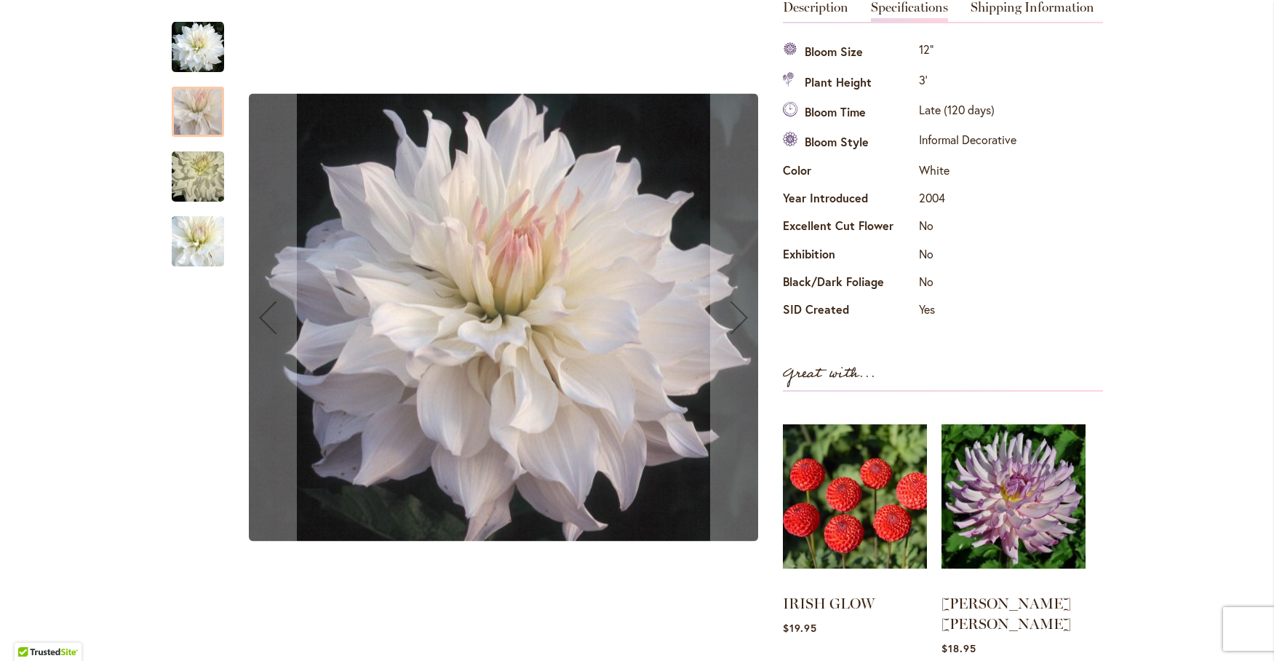
click at [181, 166] on img "ICEBERG" at bounding box center [198, 177] width 105 height 70
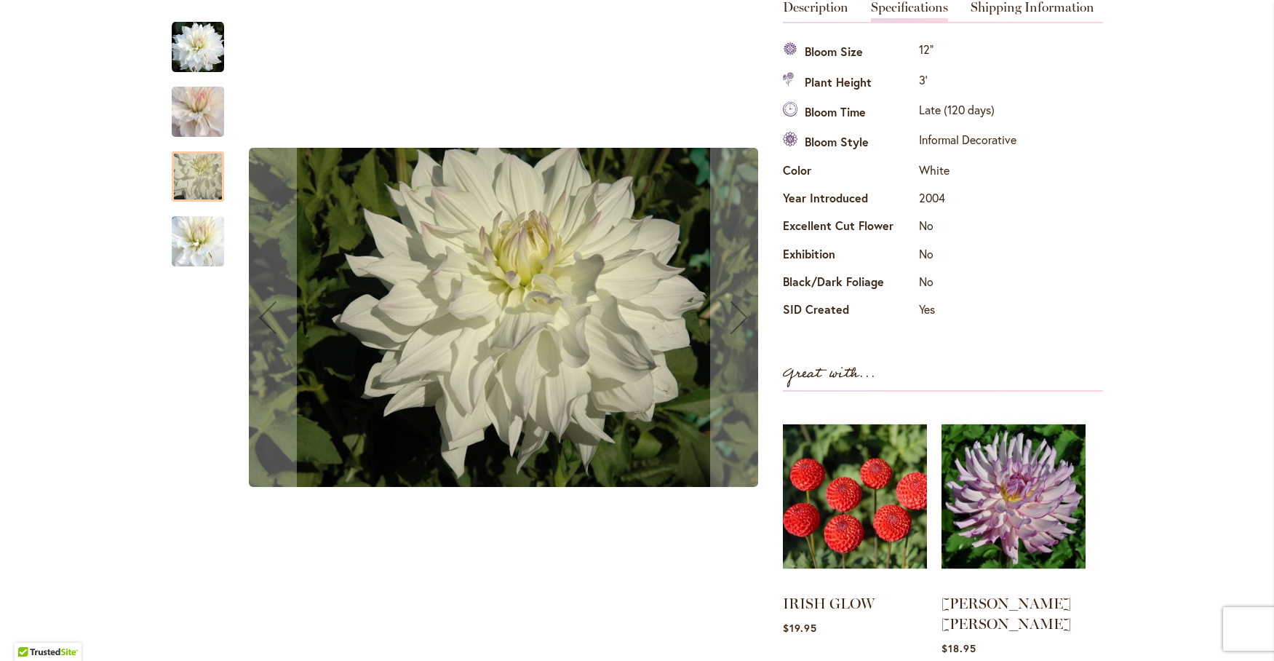
click at [183, 235] on img "ICEBERG" at bounding box center [198, 241] width 105 height 91
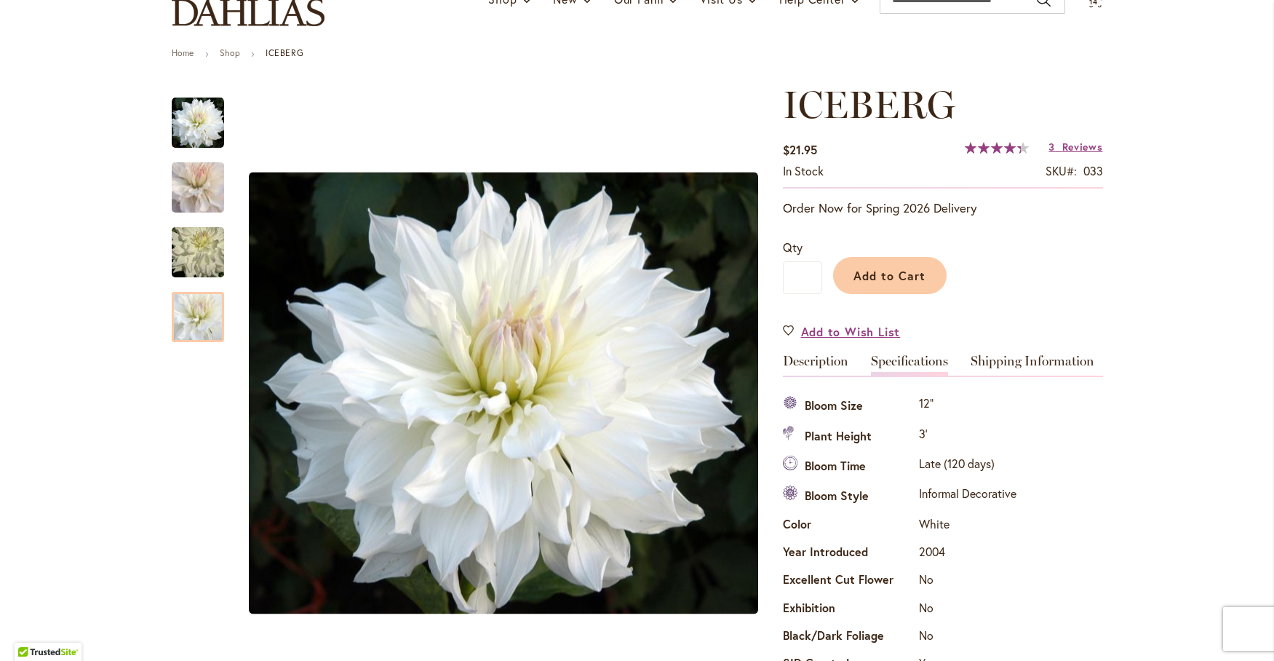
scroll to position [120, 0]
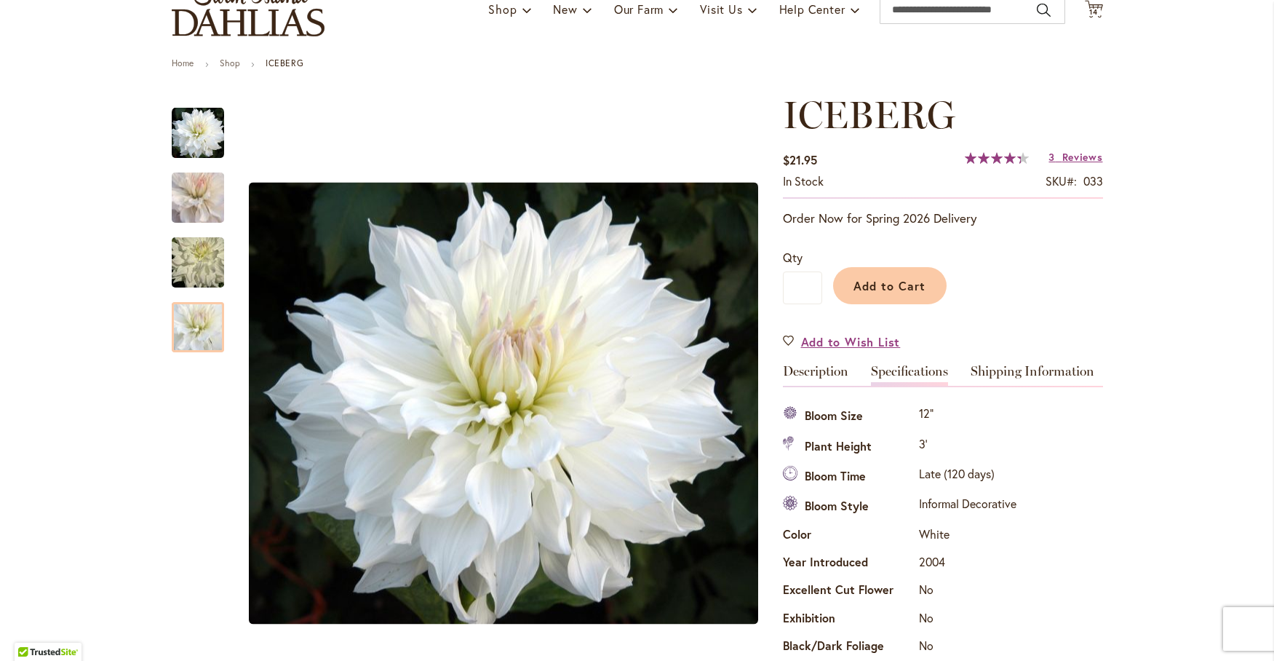
click at [830, 362] on div "ICEBERG $21.95 In stock SKU 033 Rating: 87 % of 100 3 Reviews Add Your Review O…" at bounding box center [943, 615] width 320 height 1044
click at [819, 374] on link "Description" at bounding box center [815, 374] width 65 height 21
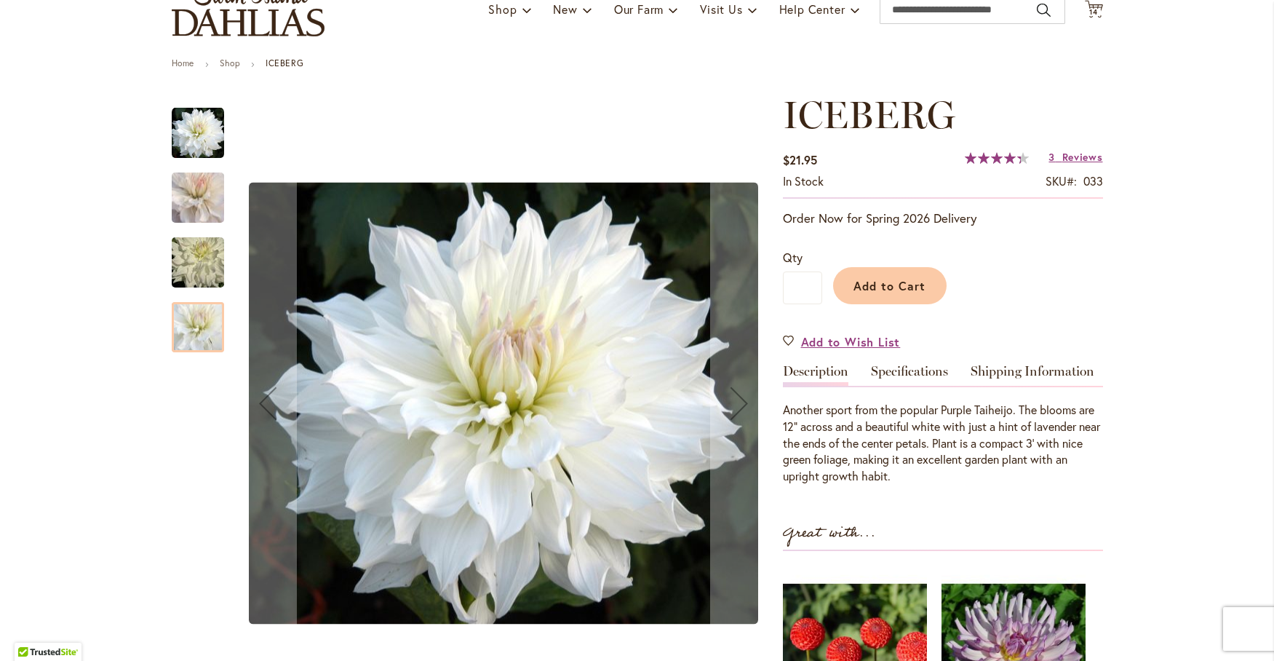
click at [179, 201] on img "ICEBERG" at bounding box center [198, 197] width 105 height 92
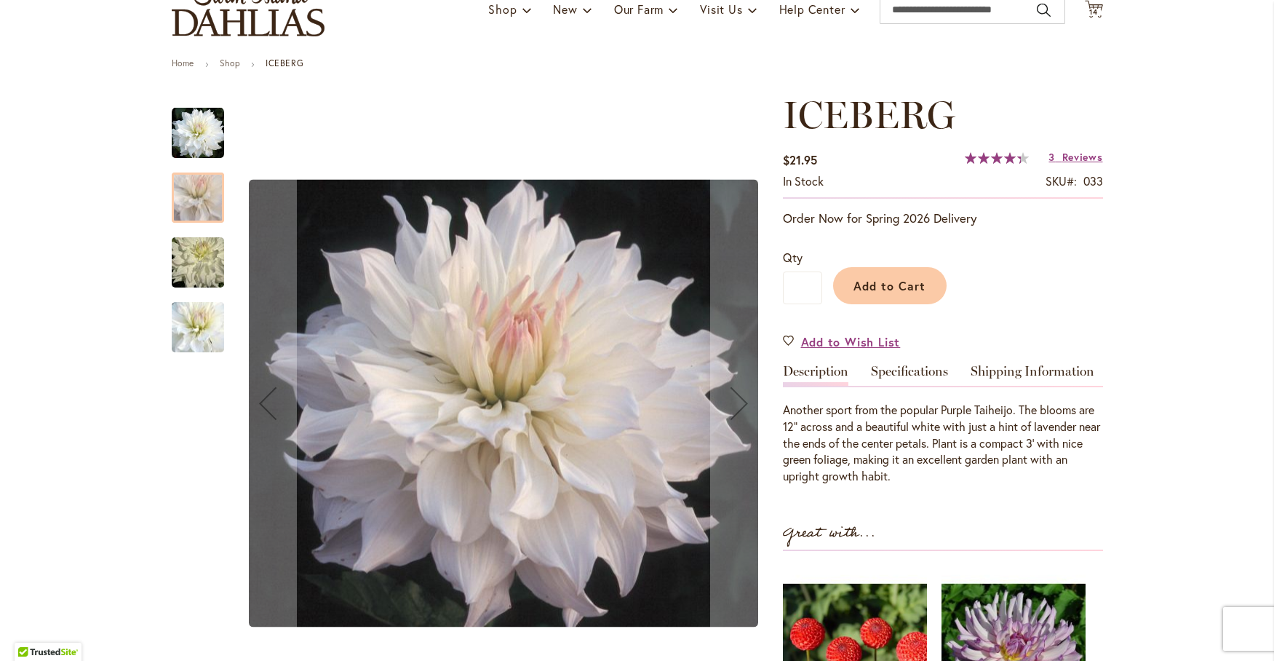
click at [196, 256] on img "ICEBERG" at bounding box center [198, 263] width 105 height 70
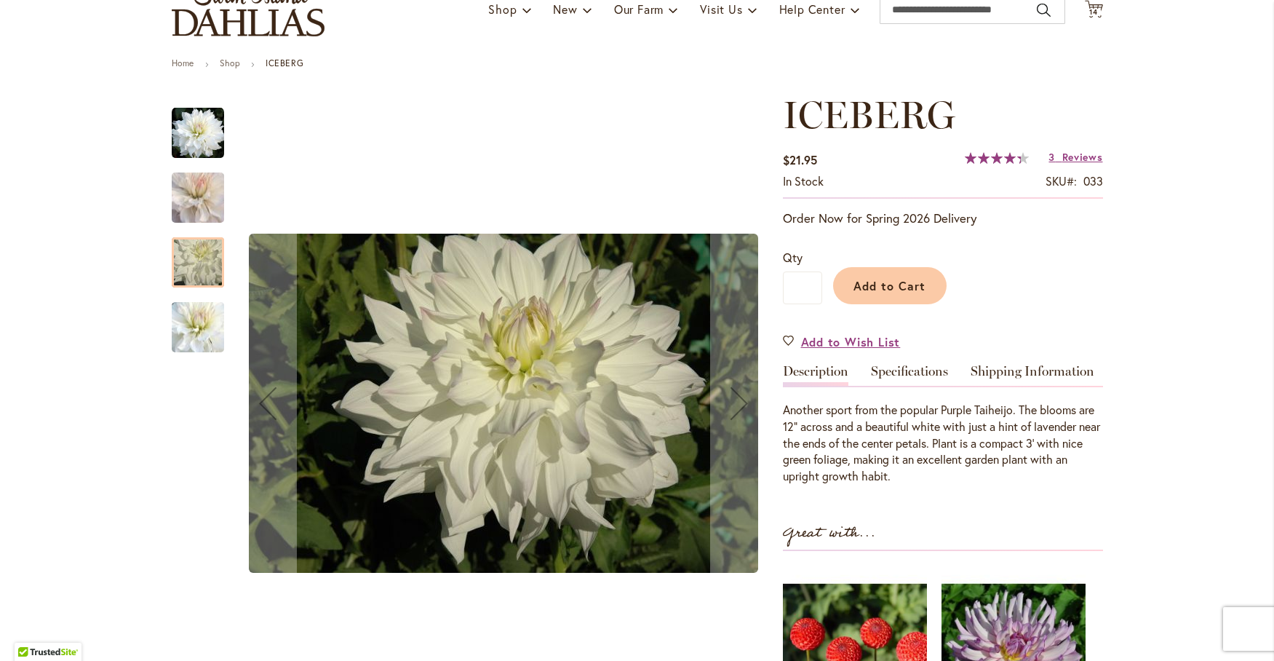
click at [191, 328] on img "ICEBERG" at bounding box center [198, 327] width 105 height 91
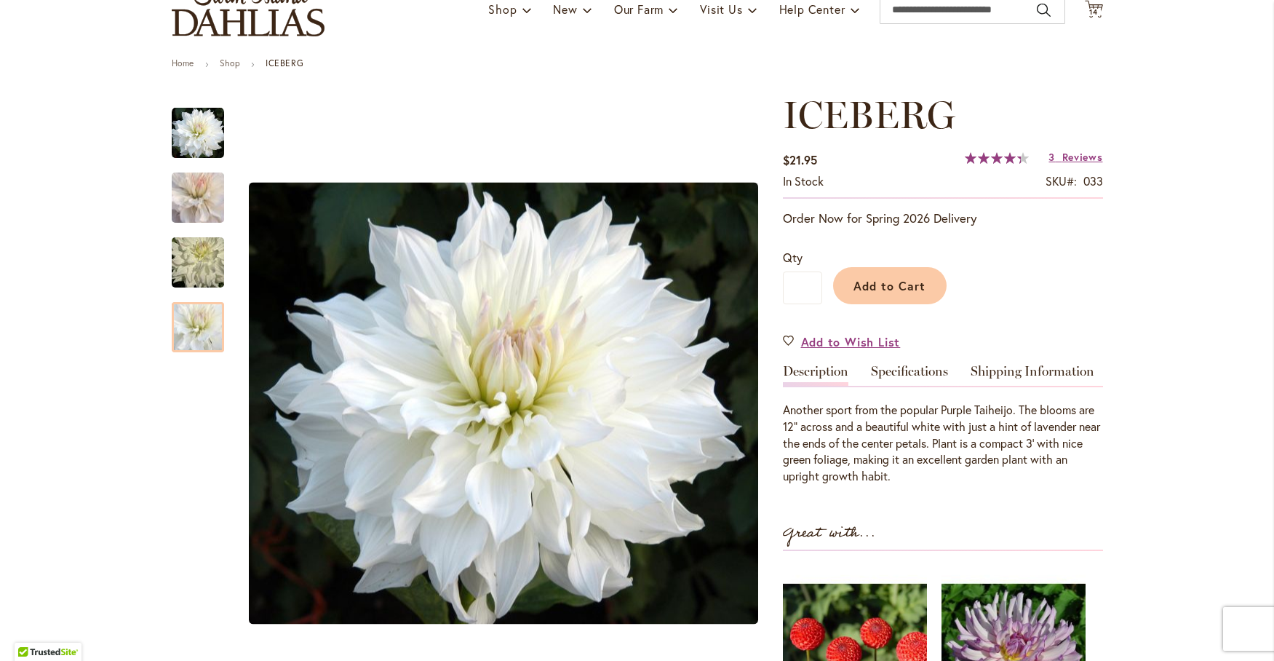
click at [990, 161] on span "87 % of 100" at bounding box center [993, 158] width 56 height 12
click at [1074, 156] on span "Reviews" at bounding box center [1082, 157] width 41 height 14
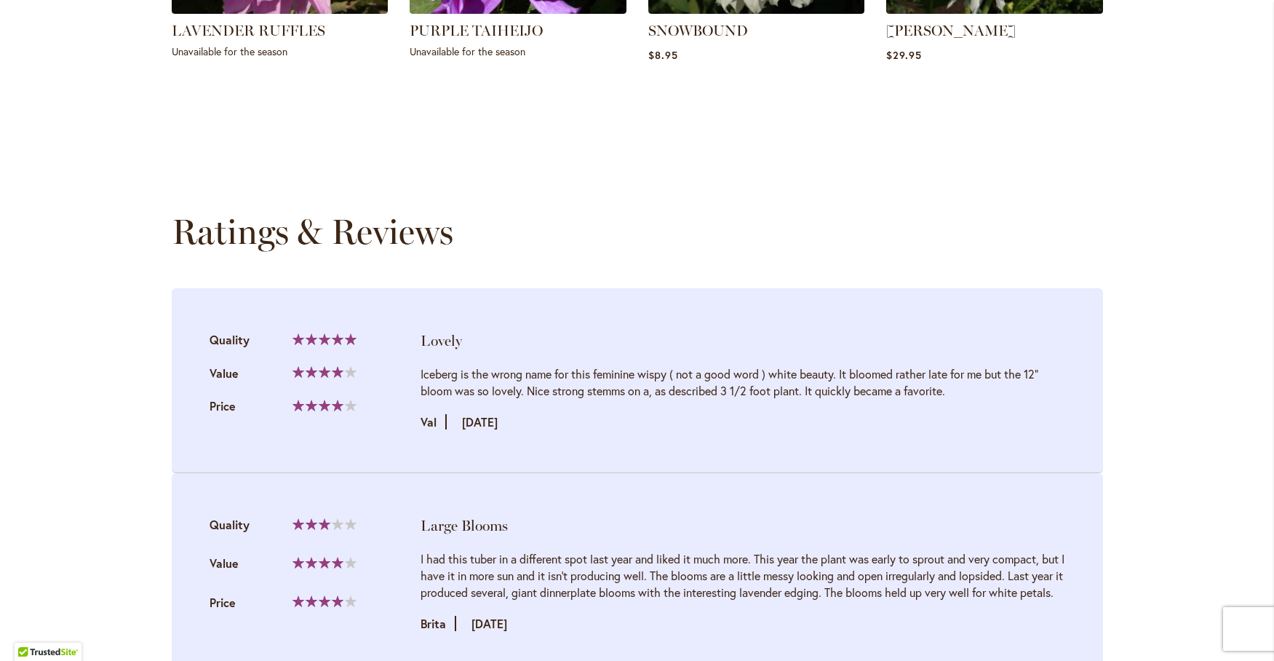
scroll to position [1388, 0]
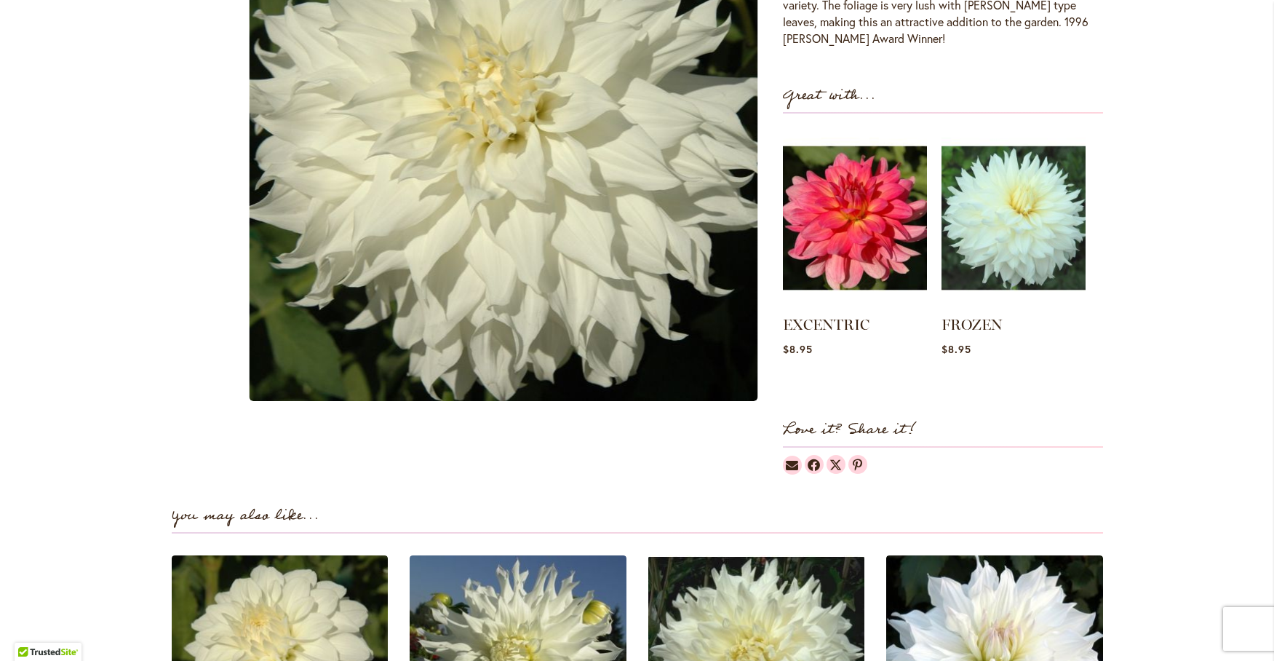
scroll to position [485, 0]
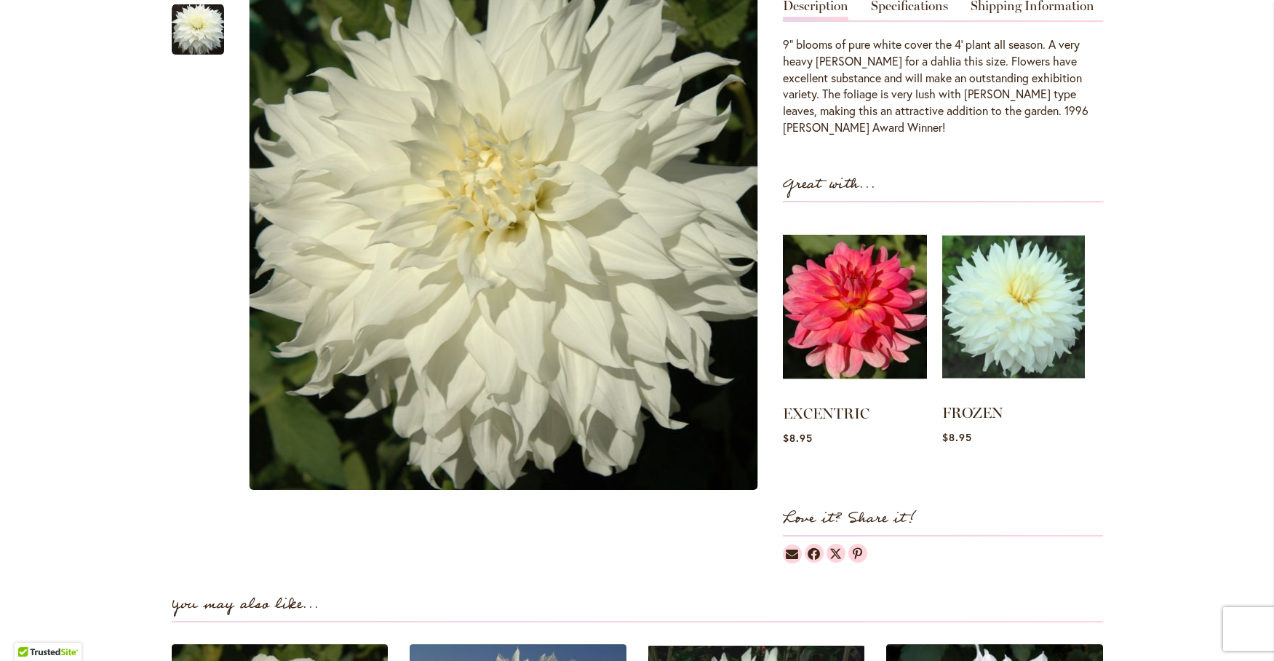
click at [1034, 310] on img at bounding box center [1013, 307] width 143 height 178
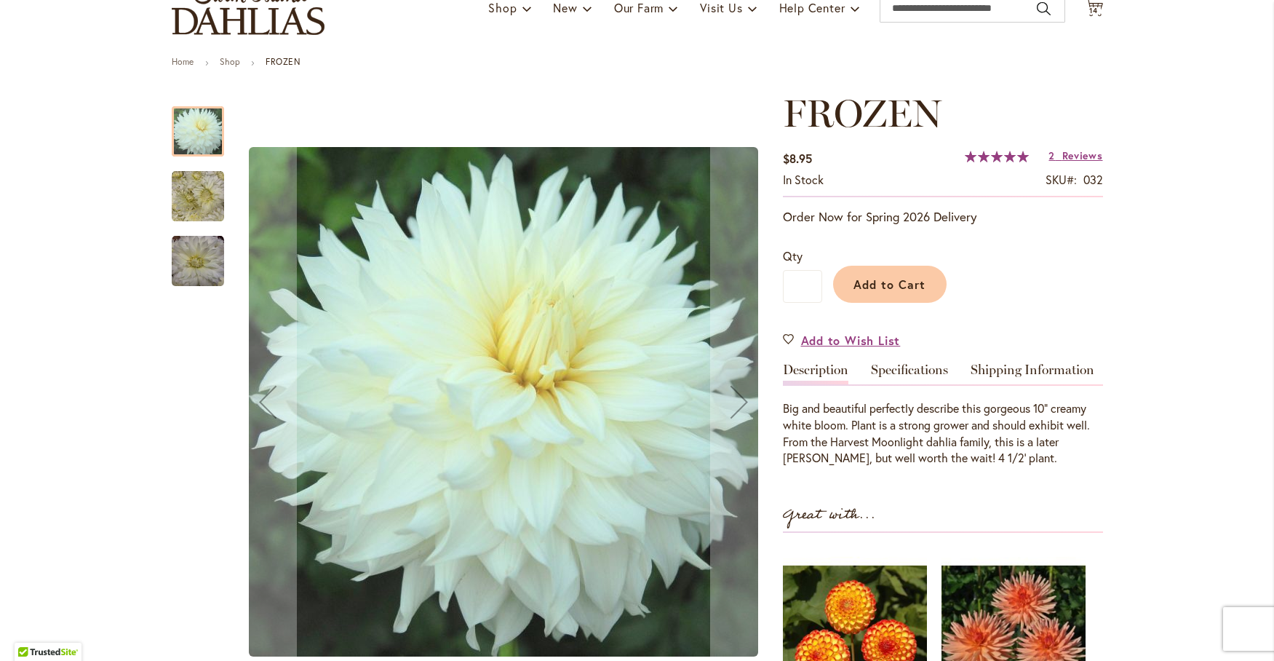
scroll to position [242, 0]
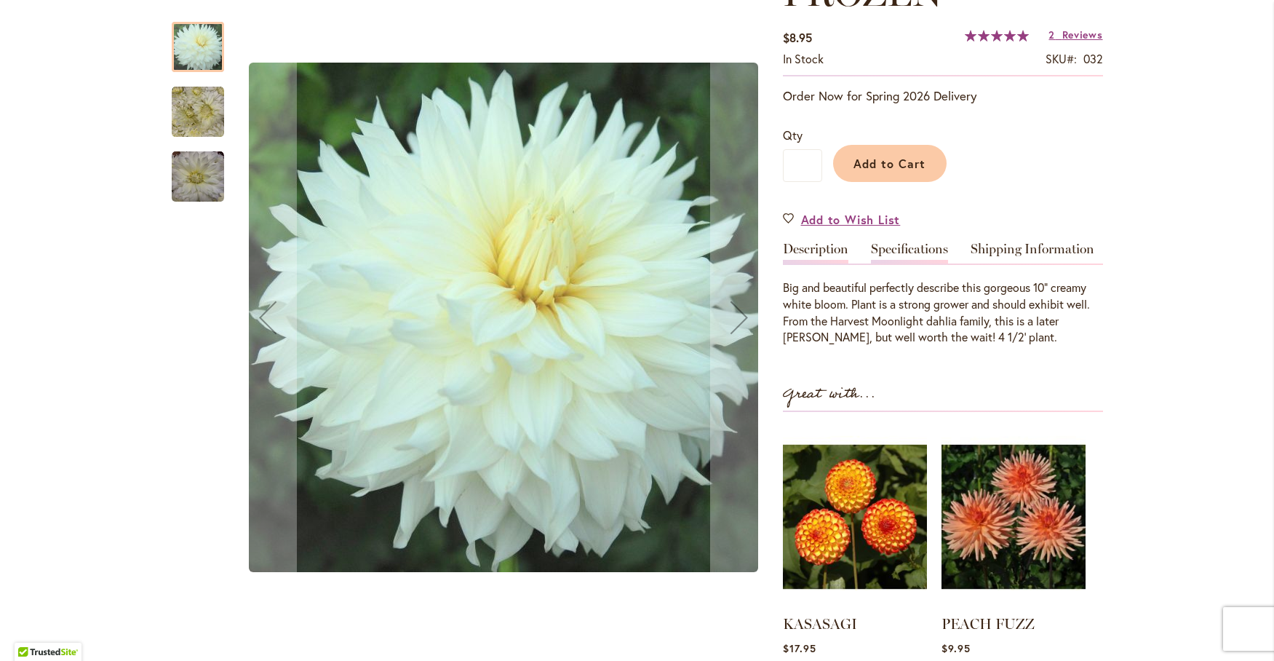
click at [893, 258] on link "Specifications" at bounding box center [909, 252] width 77 height 21
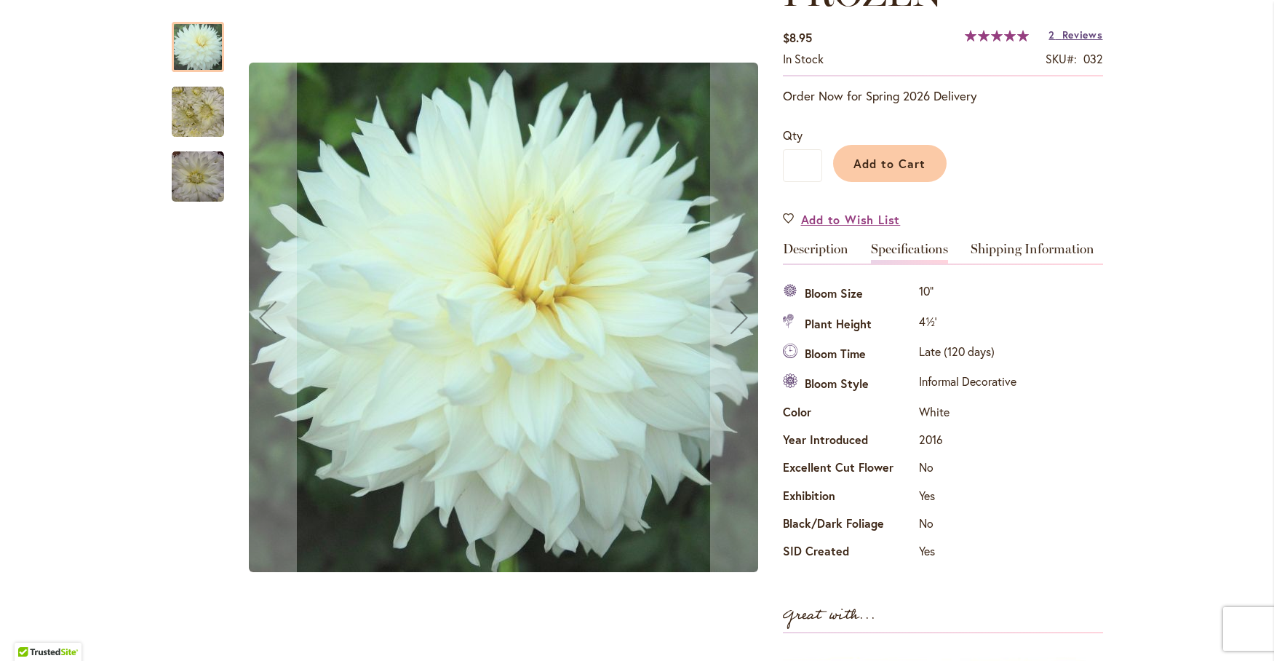
click at [1069, 33] on span "Reviews" at bounding box center [1082, 35] width 41 height 14
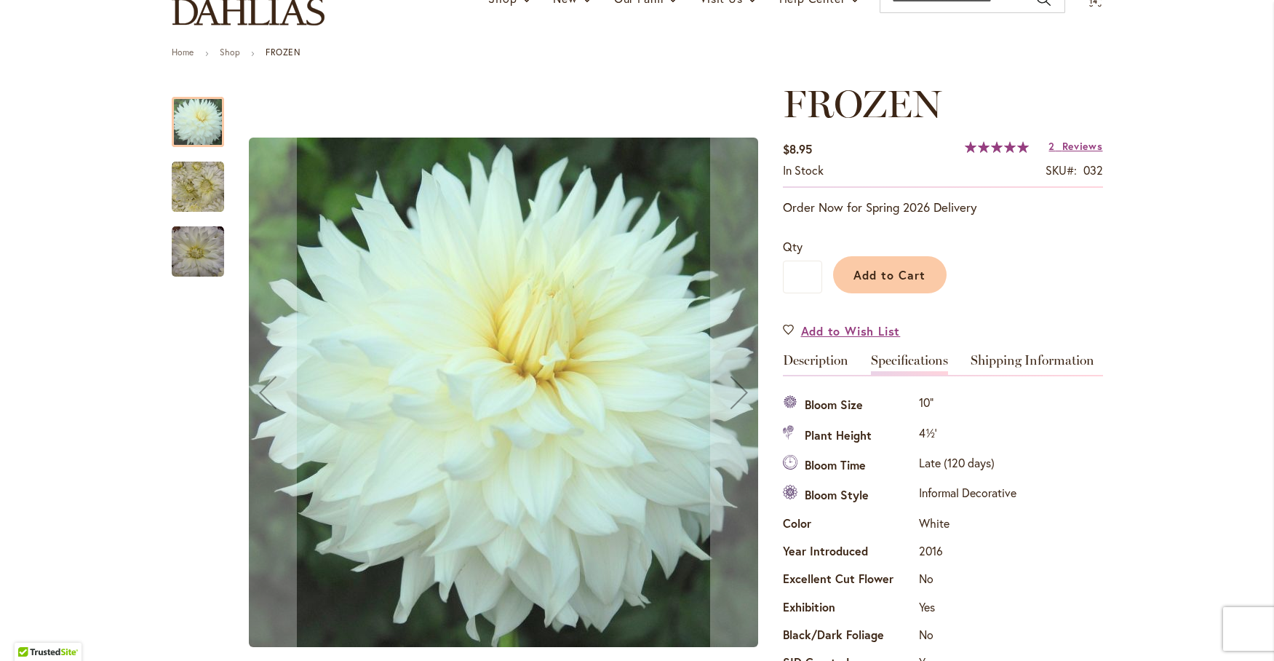
scroll to position [116, 0]
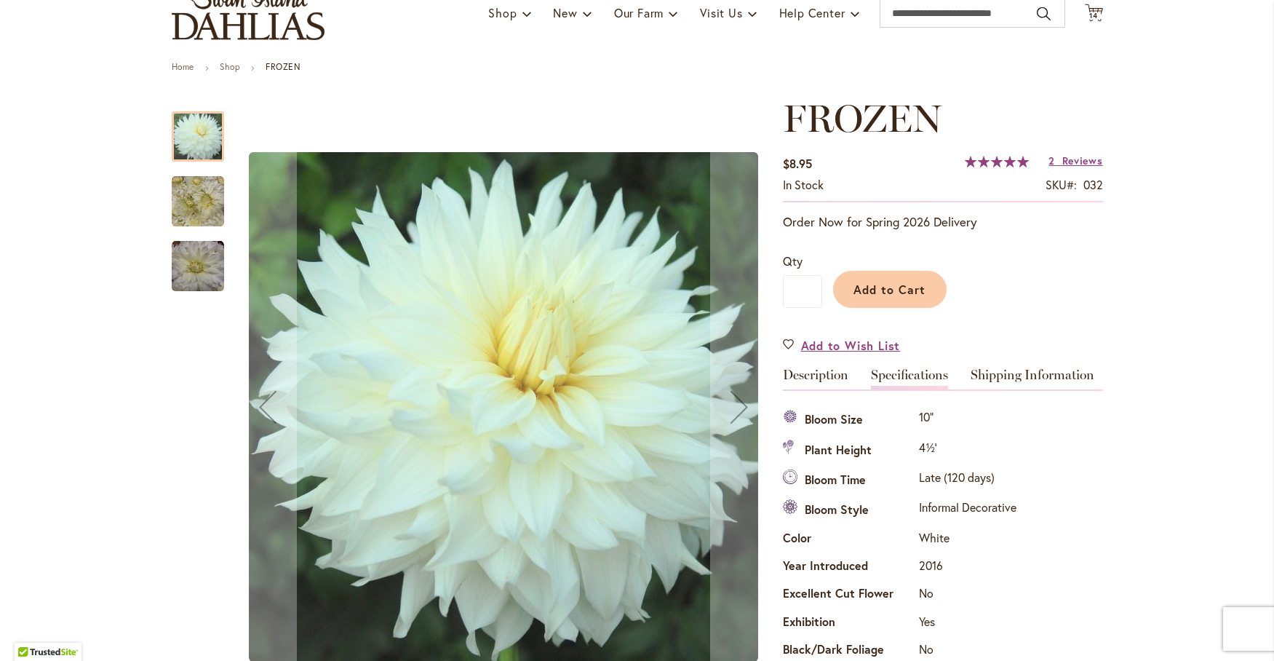
click at [181, 183] on img "Frozen" at bounding box center [198, 201] width 52 height 52
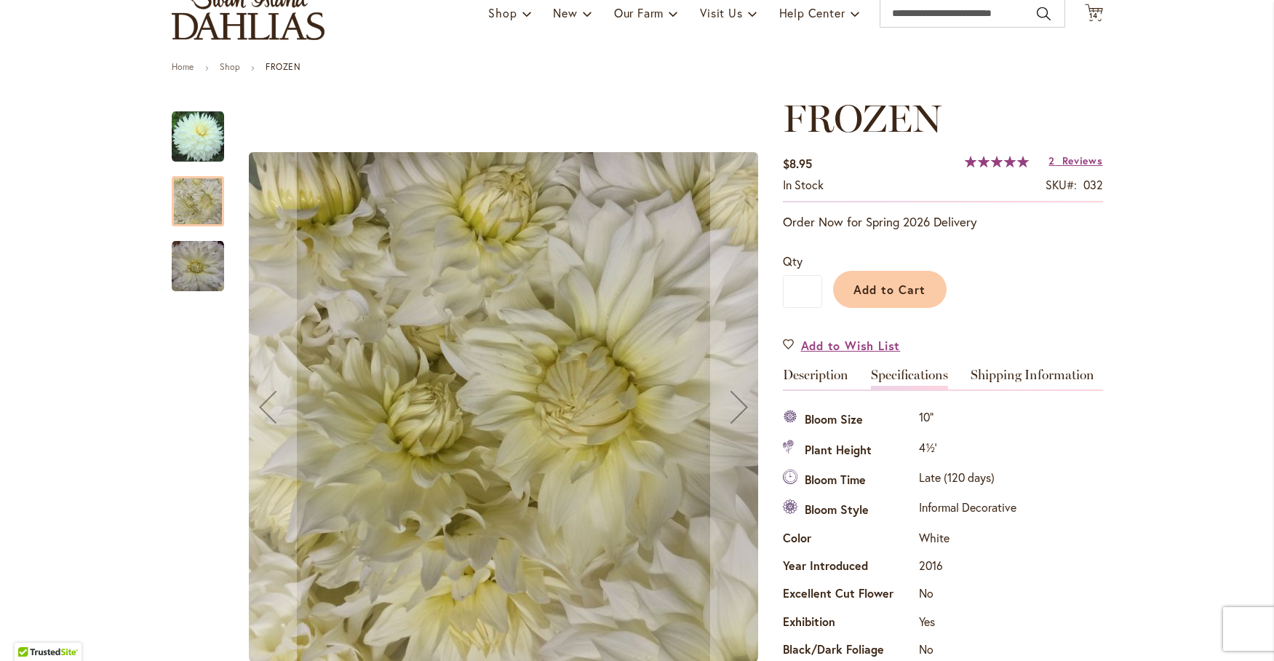
click at [187, 265] on img "Frozen" at bounding box center [198, 266] width 52 height 52
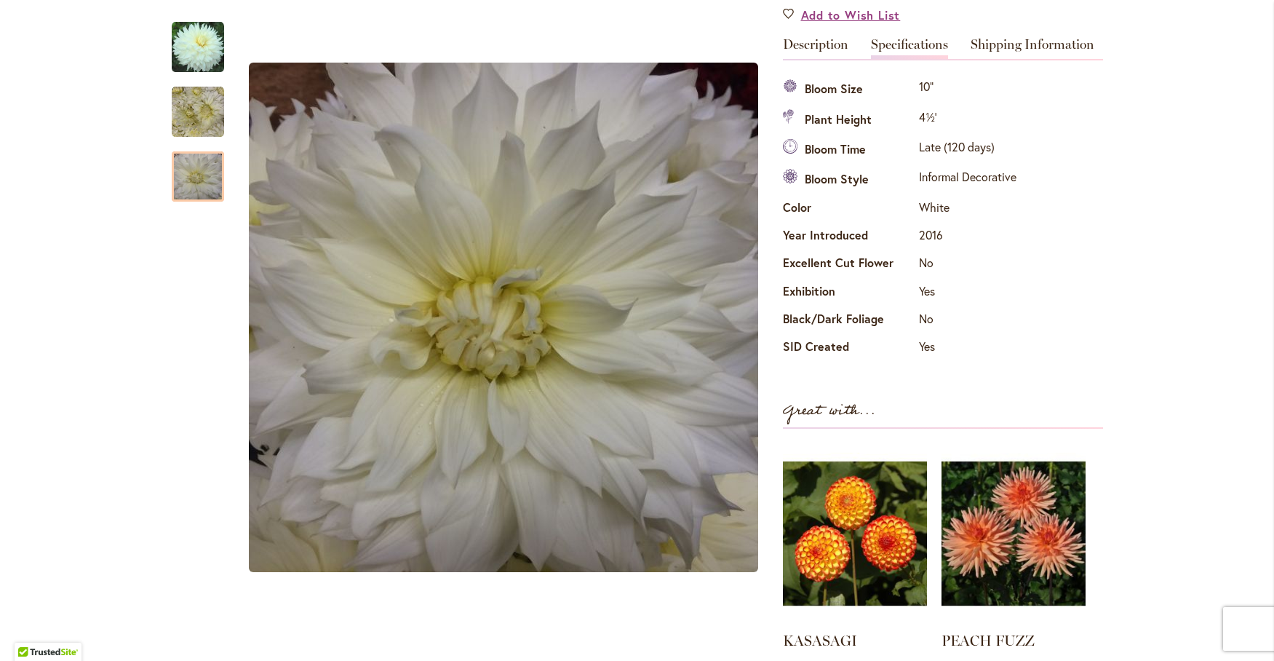
scroll to position [480, 0]
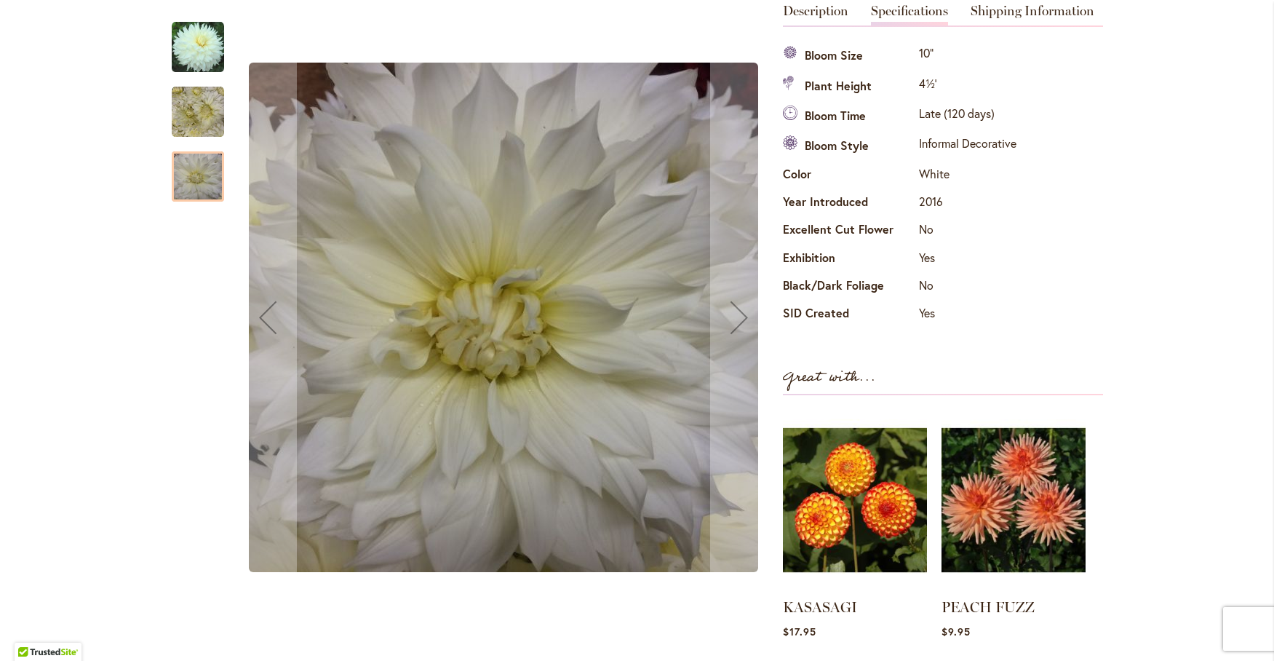
click at [180, 57] on img "Frozen" at bounding box center [198, 47] width 52 height 52
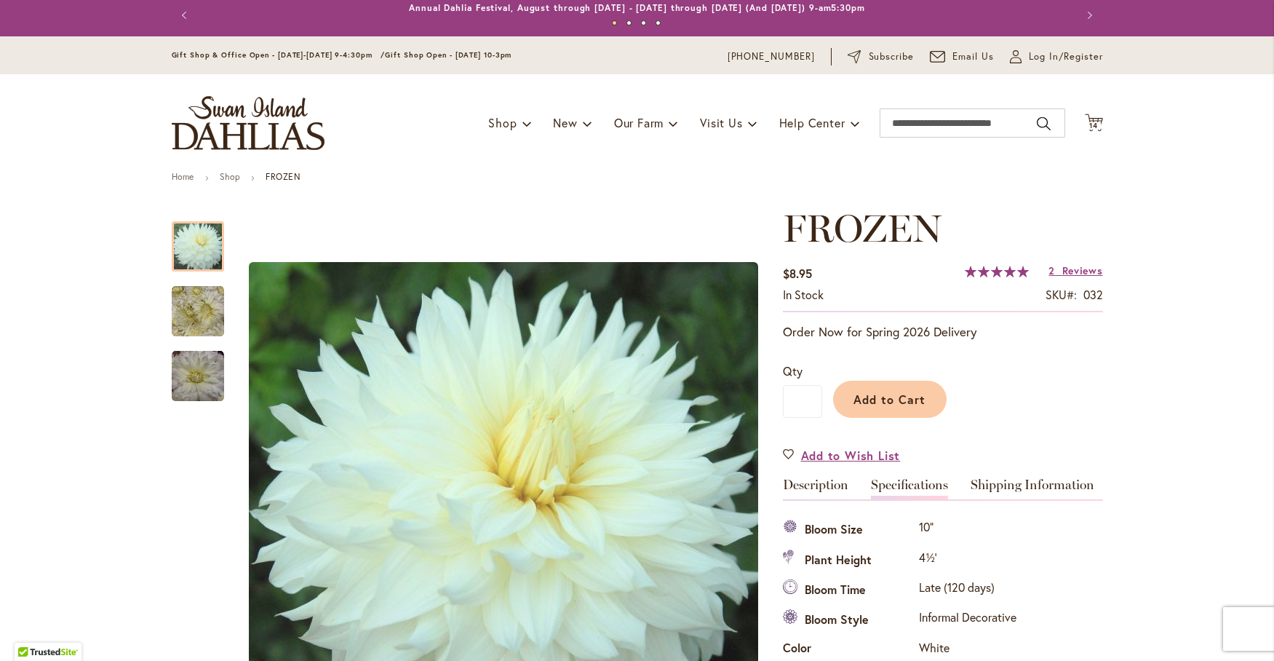
scroll to position [0, 0]
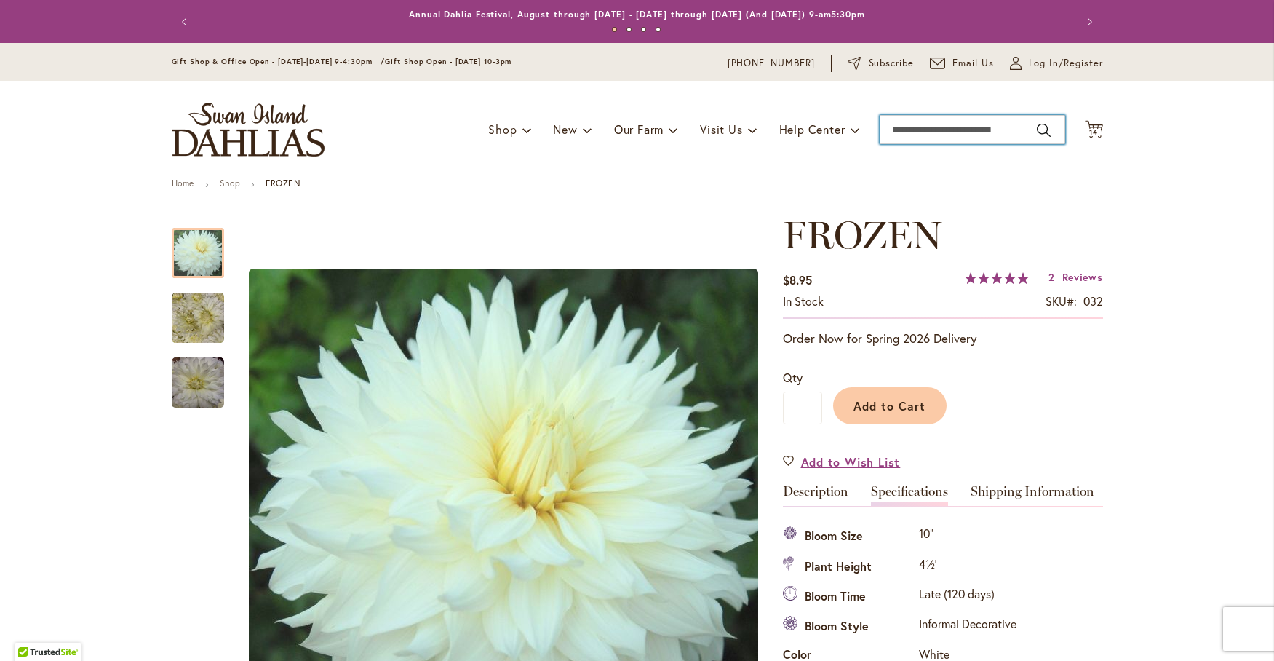
click at [894, 127] on input "Search" at bounding box center [973, 129] width 186 height 29
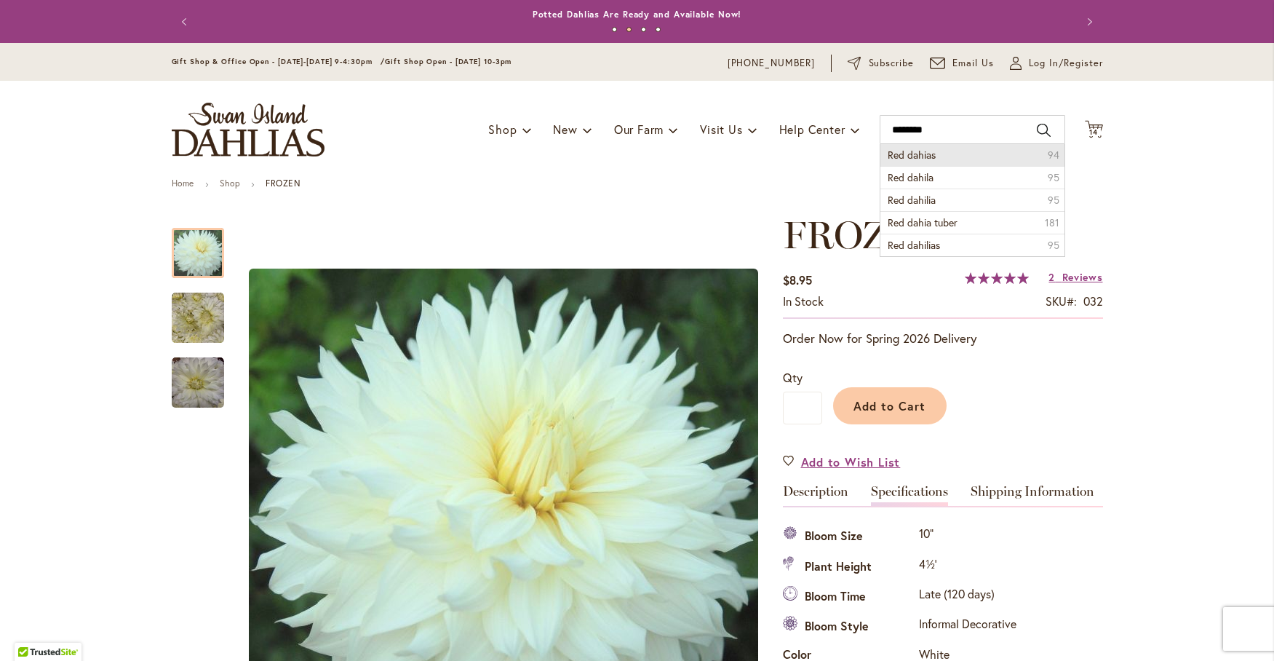
click at [906, 151] on span "Red dahias" at bounding box center [912, 155] width 48 height 14
type input "**********"
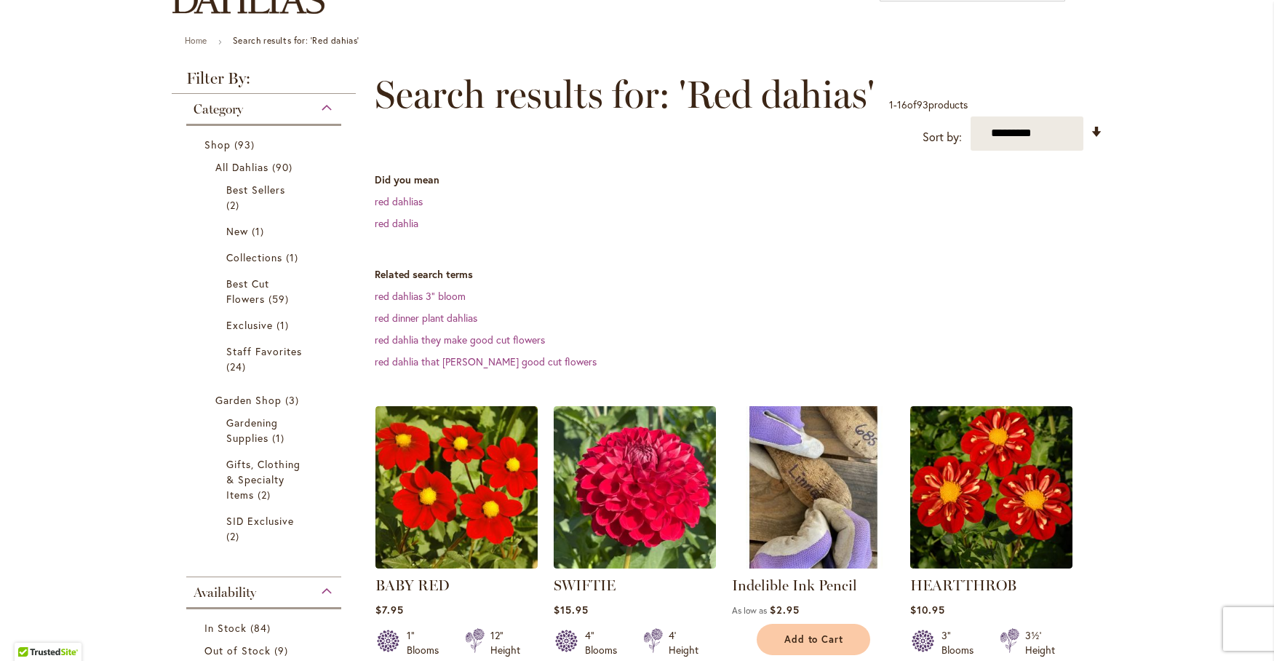
scroll to position [121, 0]
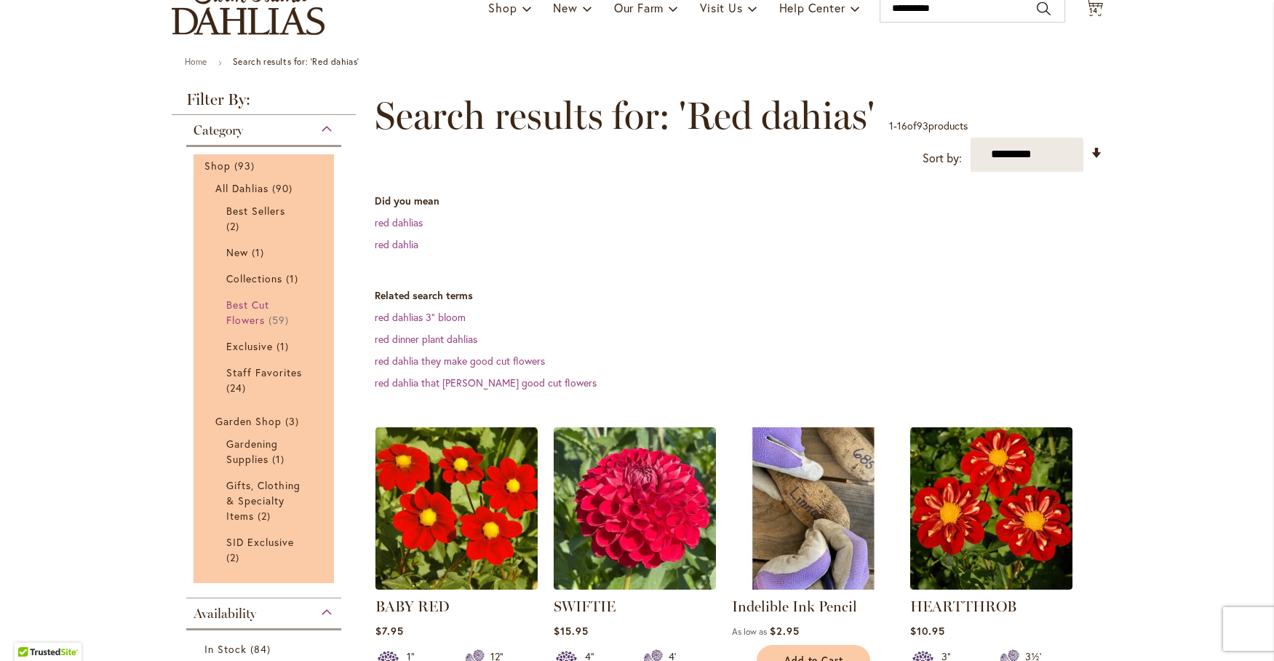
click at [258, 308] on span "Best Cut Flowers" at bounding box center [247, 312] width 43 height 29
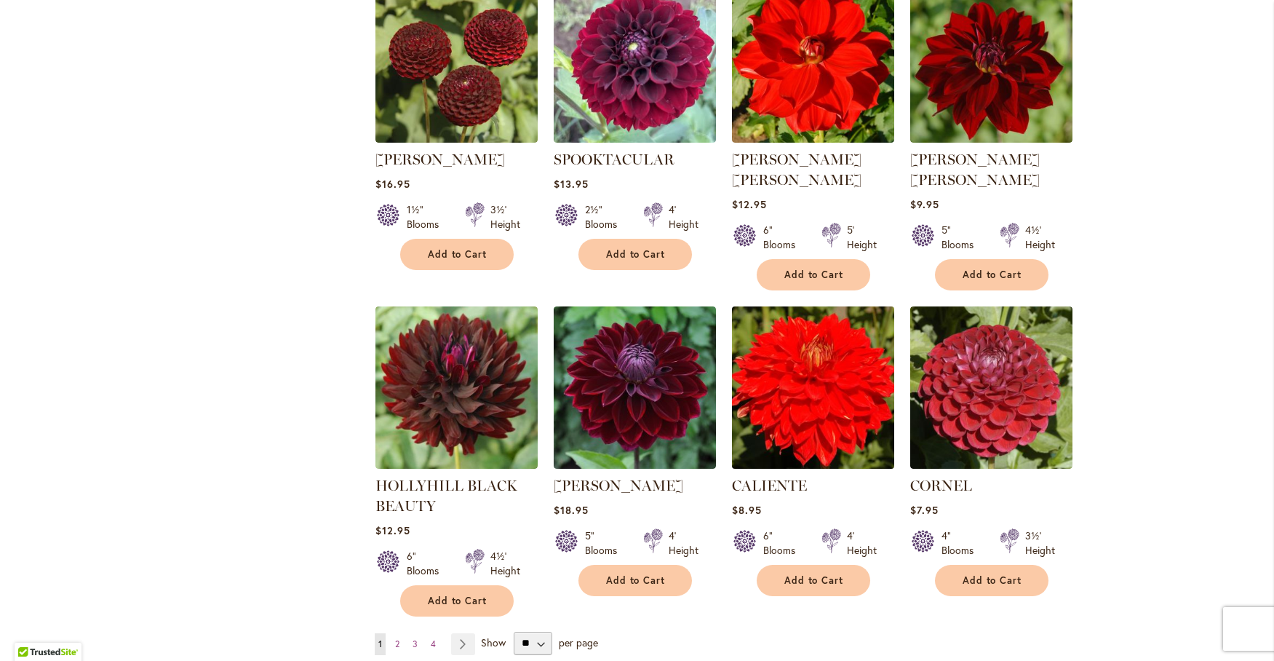
scroll to position [1240, 0]
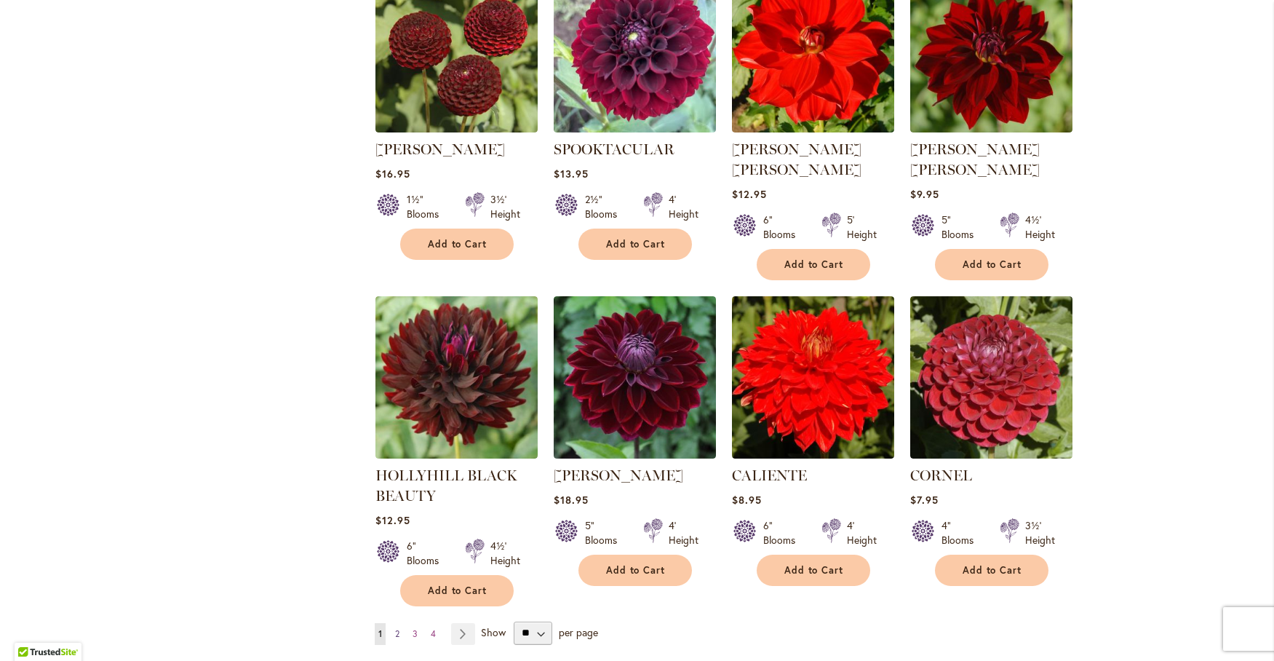
click at [395, 628] on span "2" at bounding box center [397, 633] width 4 height 11
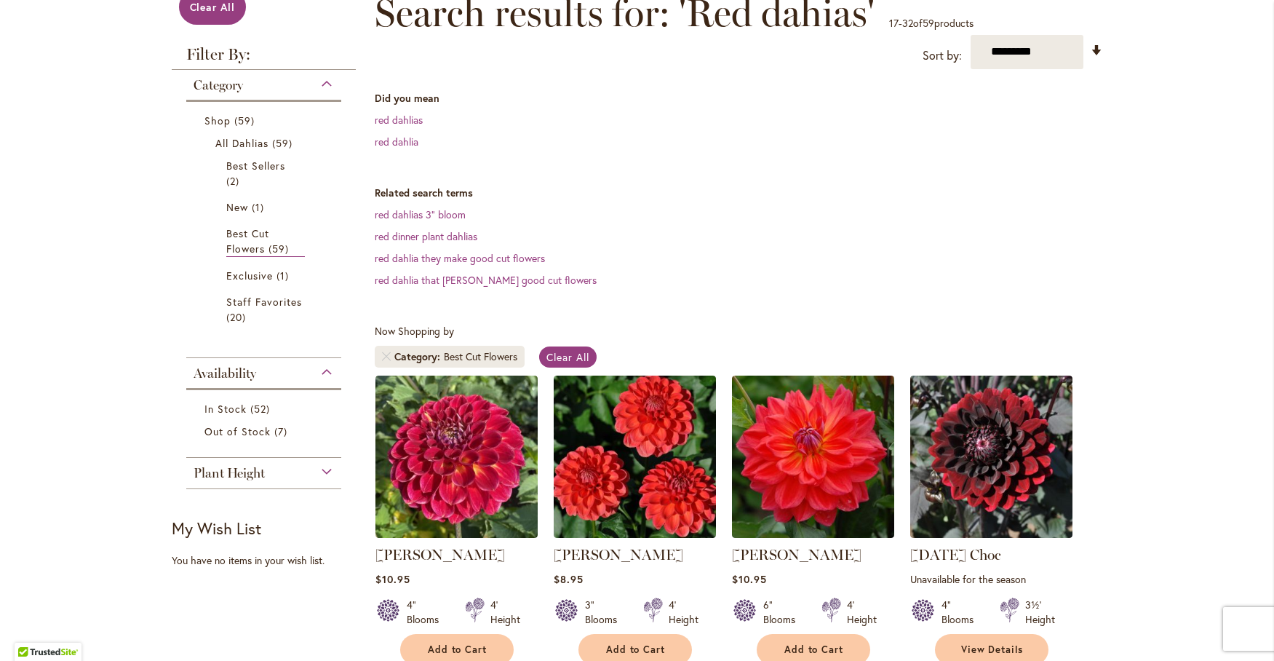
scroll to position [242, 0]
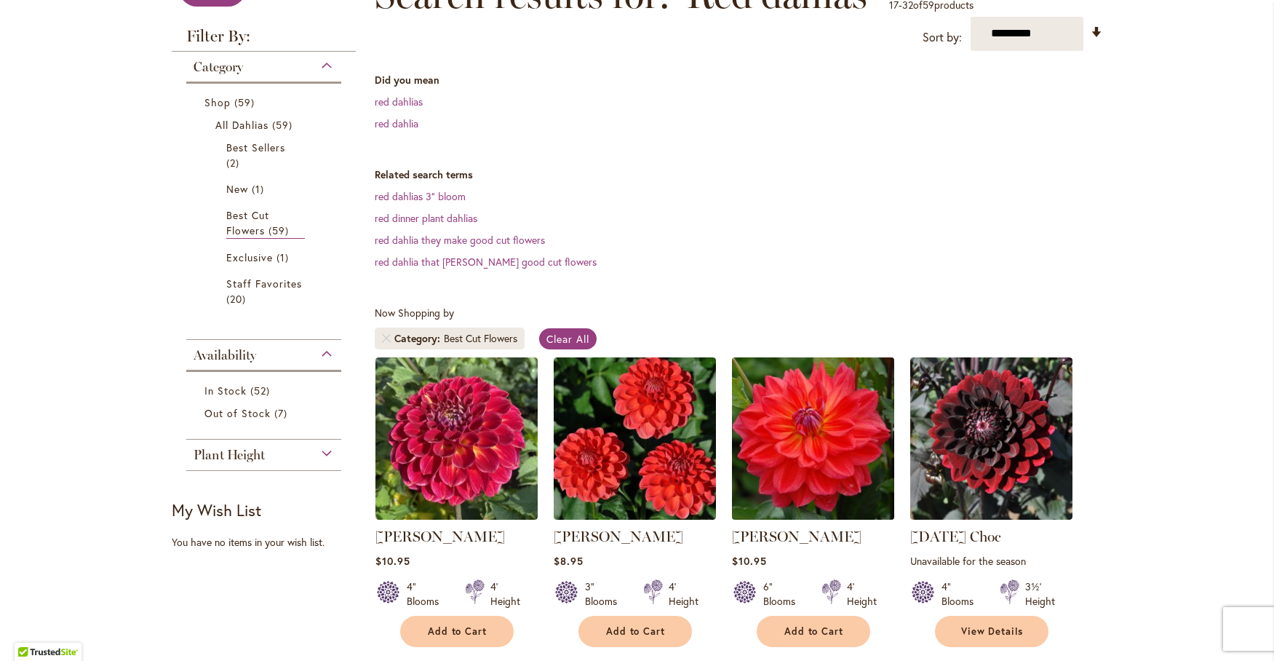
click at [816, 433] on img at bounding box center [813, 438] width 170 height 170
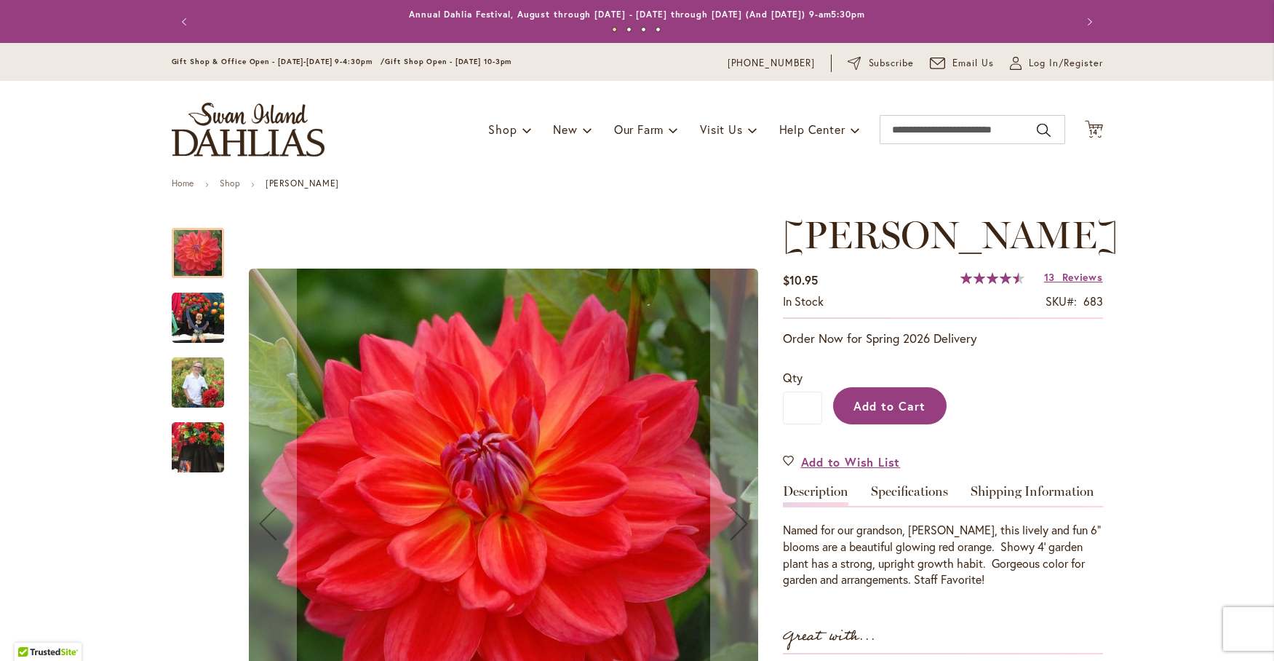
click at [879, 399] on span "Add to Cart" at bounding box center [889, 405] width 72 height 15
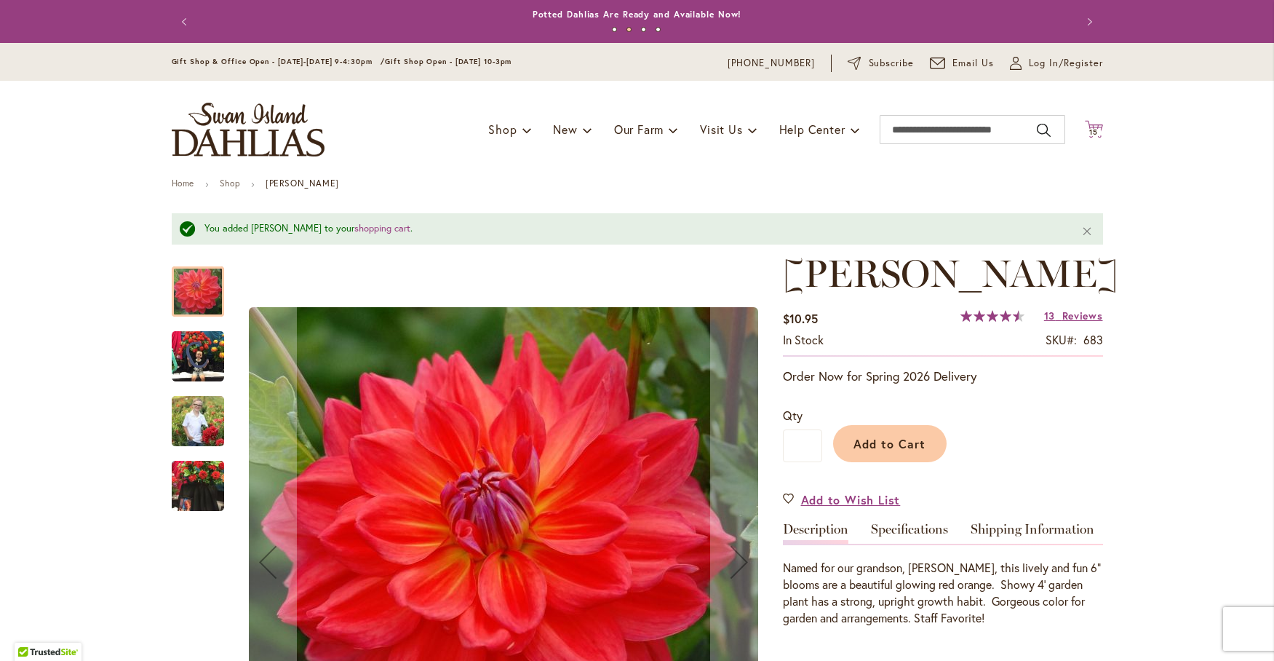
click at [1089, 130] on span "15" at bounding box center [1093, 131] width 9 height 9
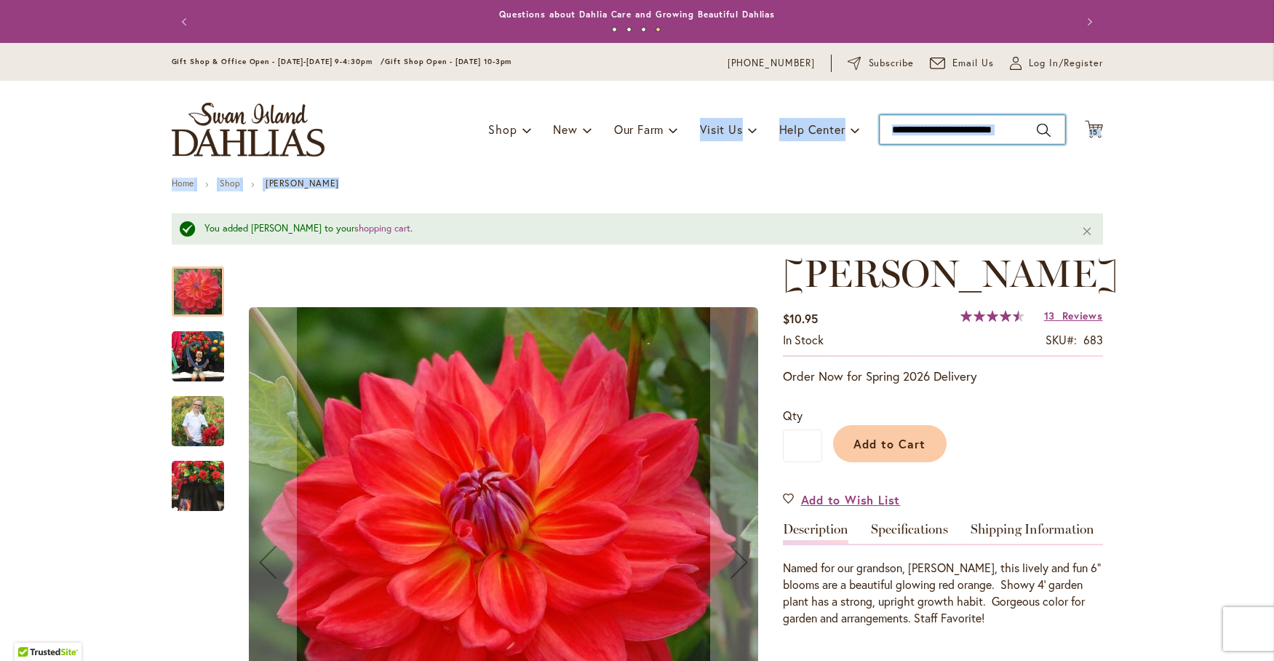
click at [962, 129] on input "Search" at bounding box center [973, 129] width 186 height 29
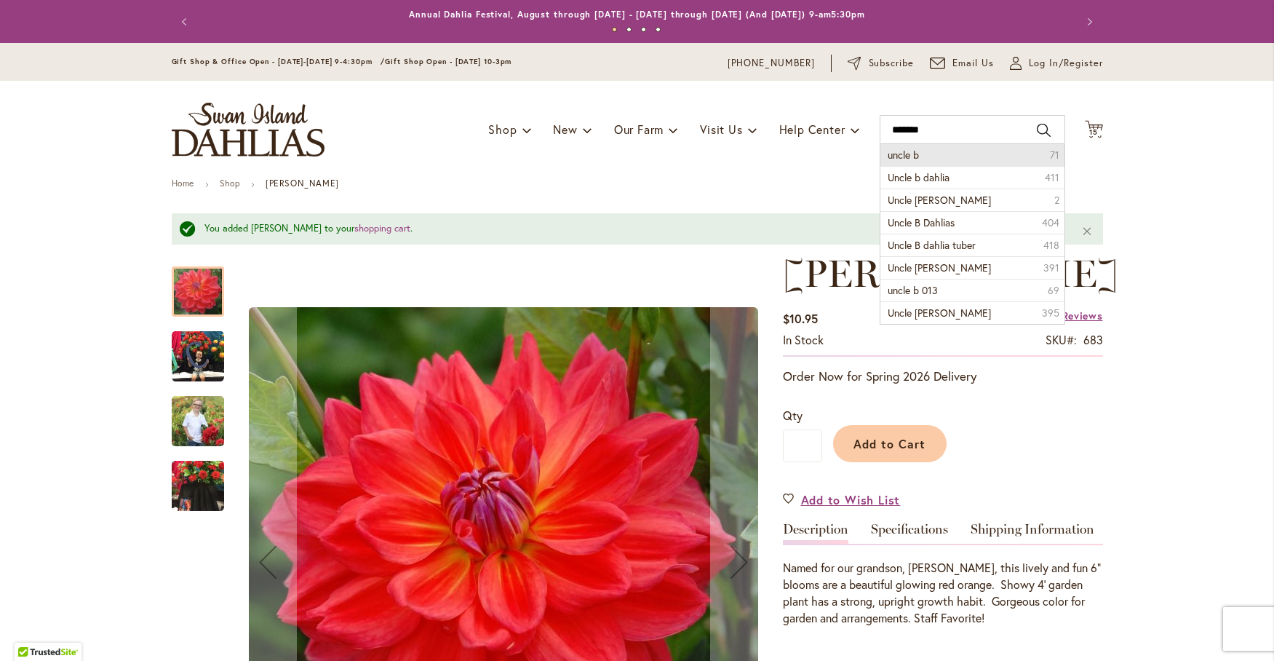
click at [898, 156] on span "uncle b" at bounding box center [903, 155] width 31 height 14
type input "*******"
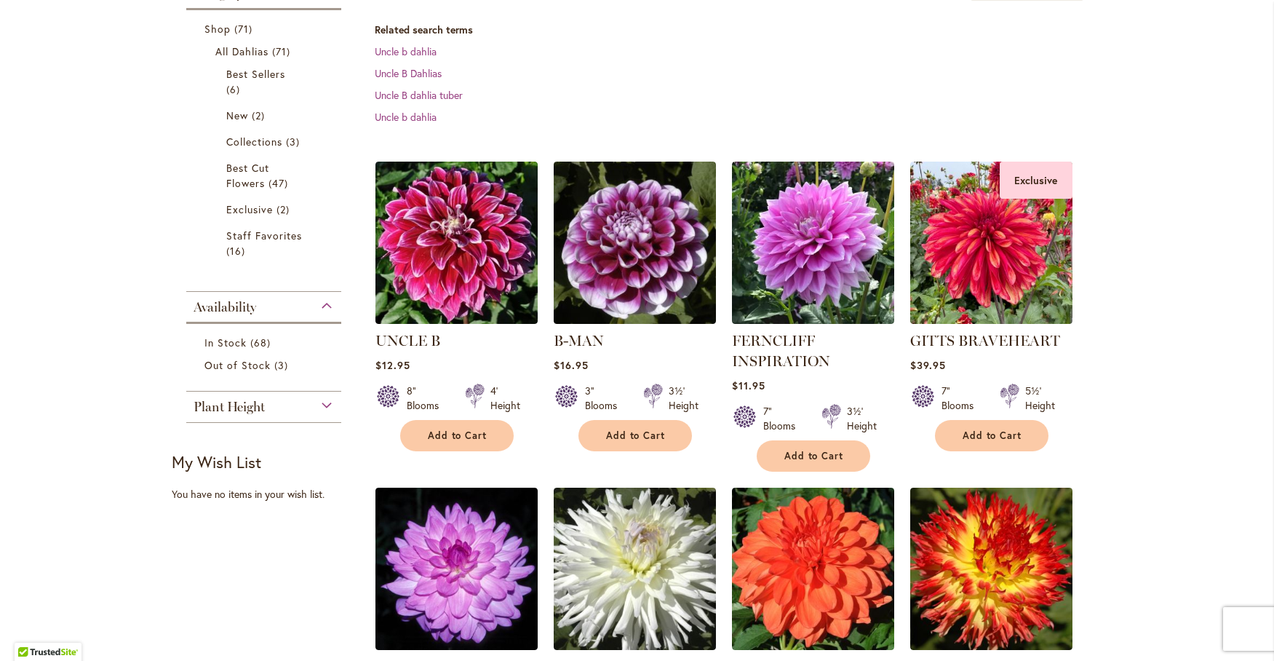
scroll to position [242, 0]
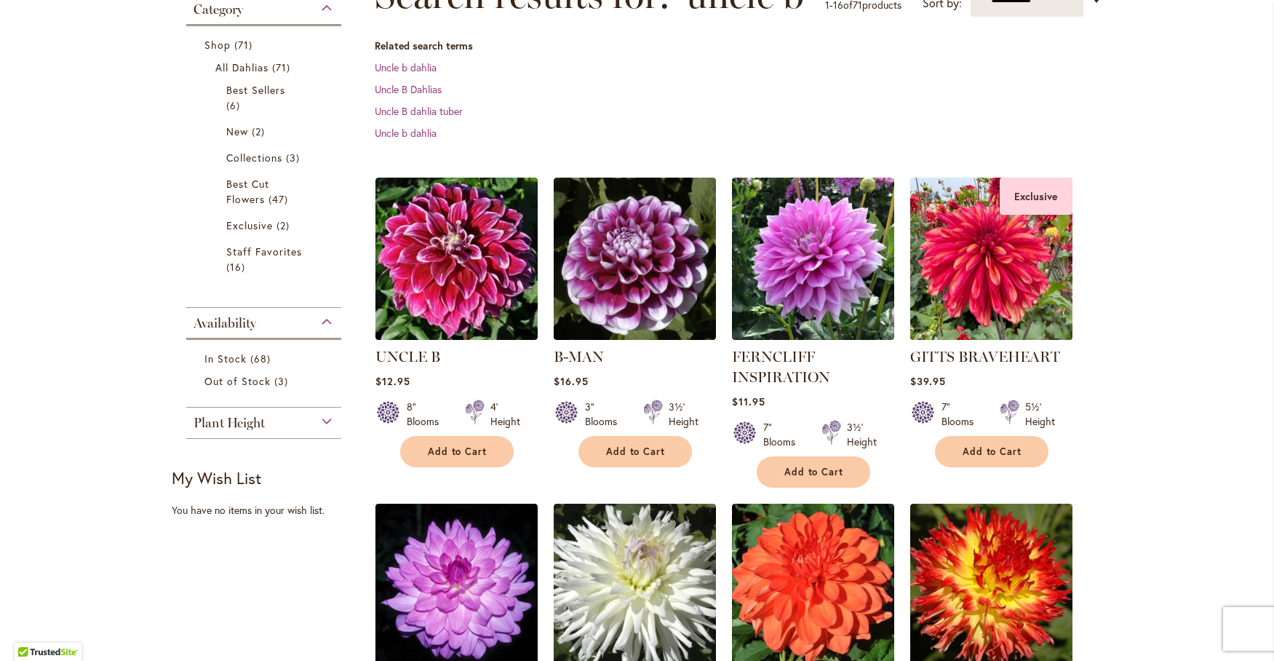
click at [990, 292] on img at bounding box center [991, 258] width 170 height 170
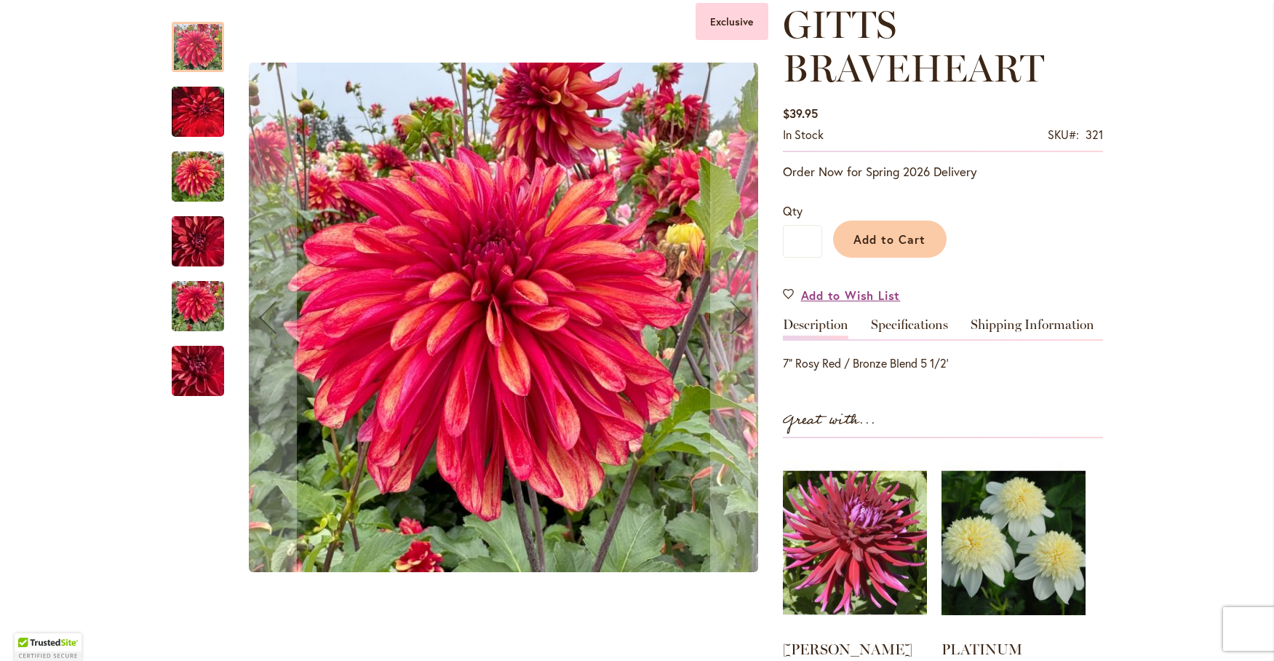
scroll to position [121, 0]
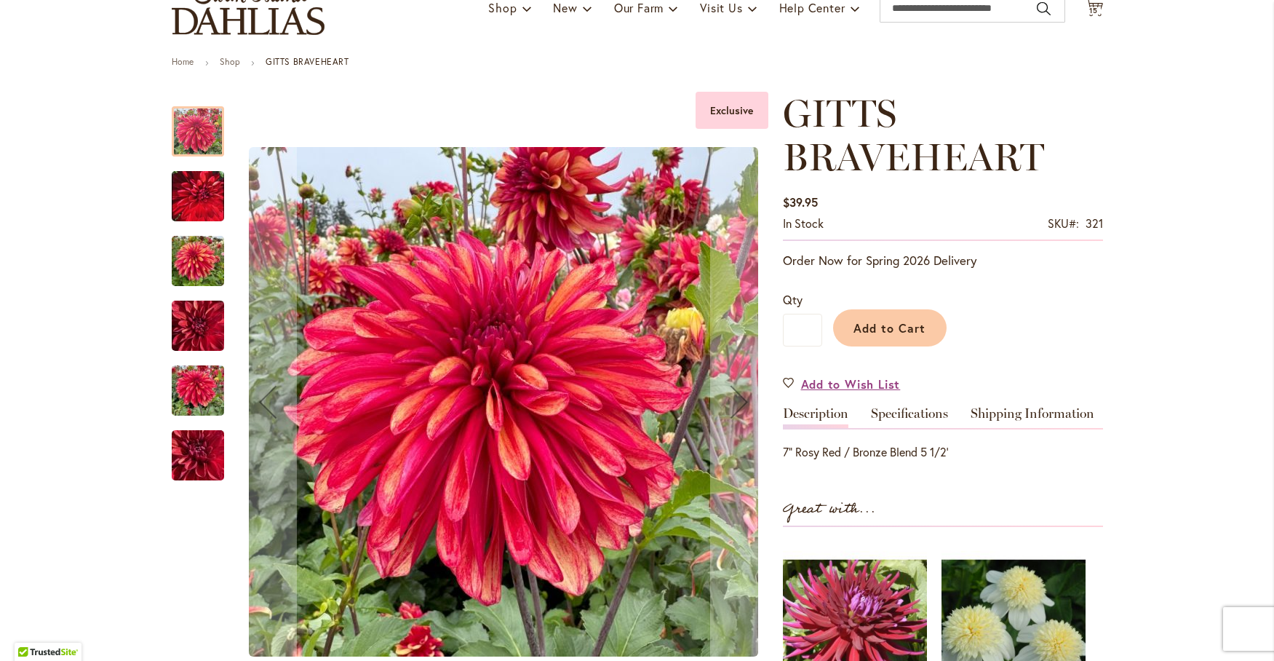
click at [202, 187] on img "GITTS BRAVEHEART" at bounding box center [198, 195] width 52 height 65
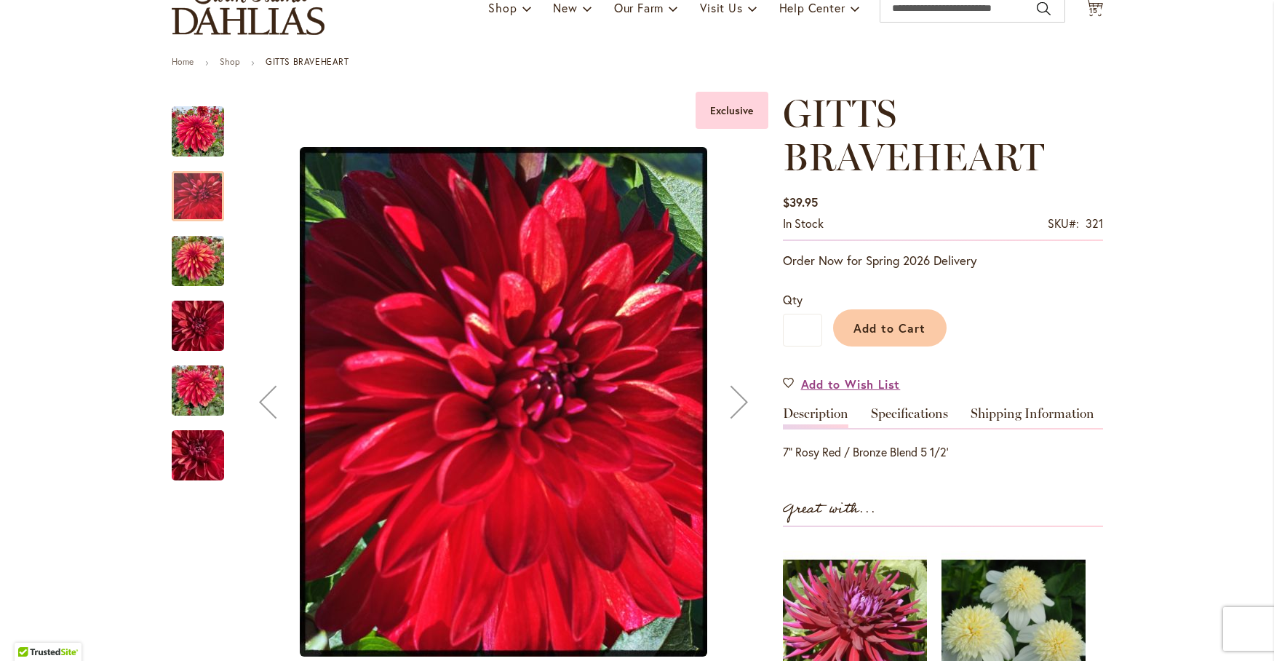
click at [198, 255] on img "GITTS BRAVEHEART" at bounding box center [198, 261] width 52 height 70
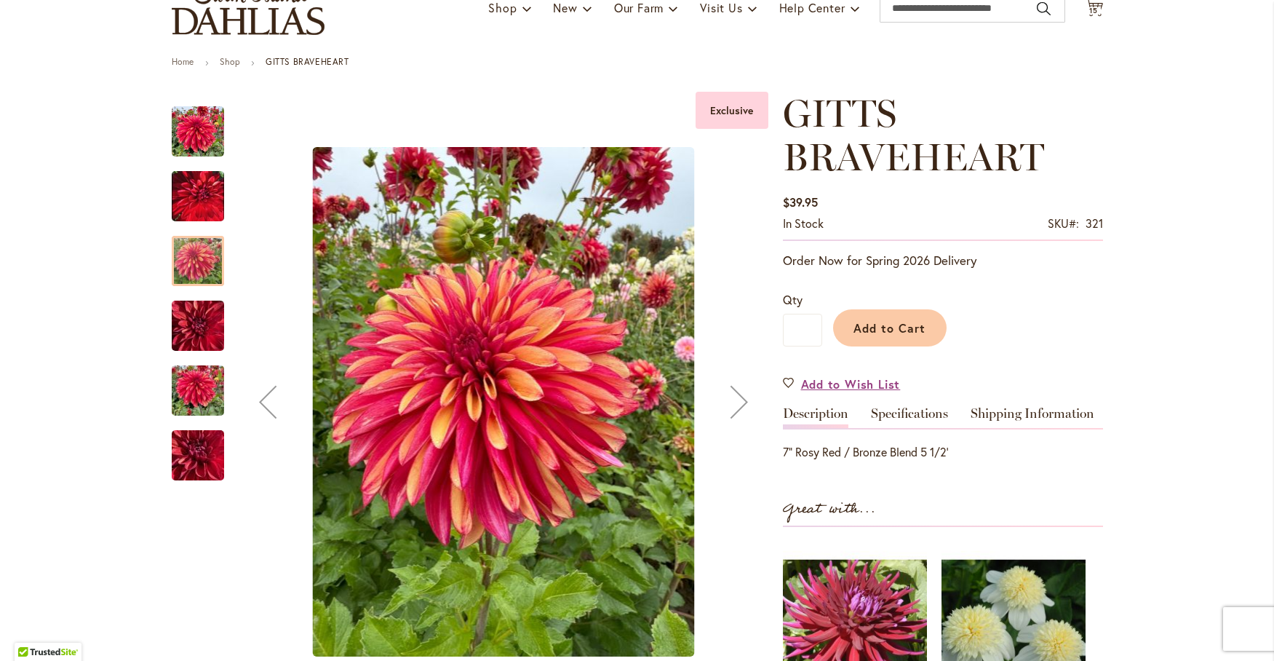
click at [196, 323] on img "GITTS BRAVEHEART" at bounding box center [198, 326] width 52 height 70
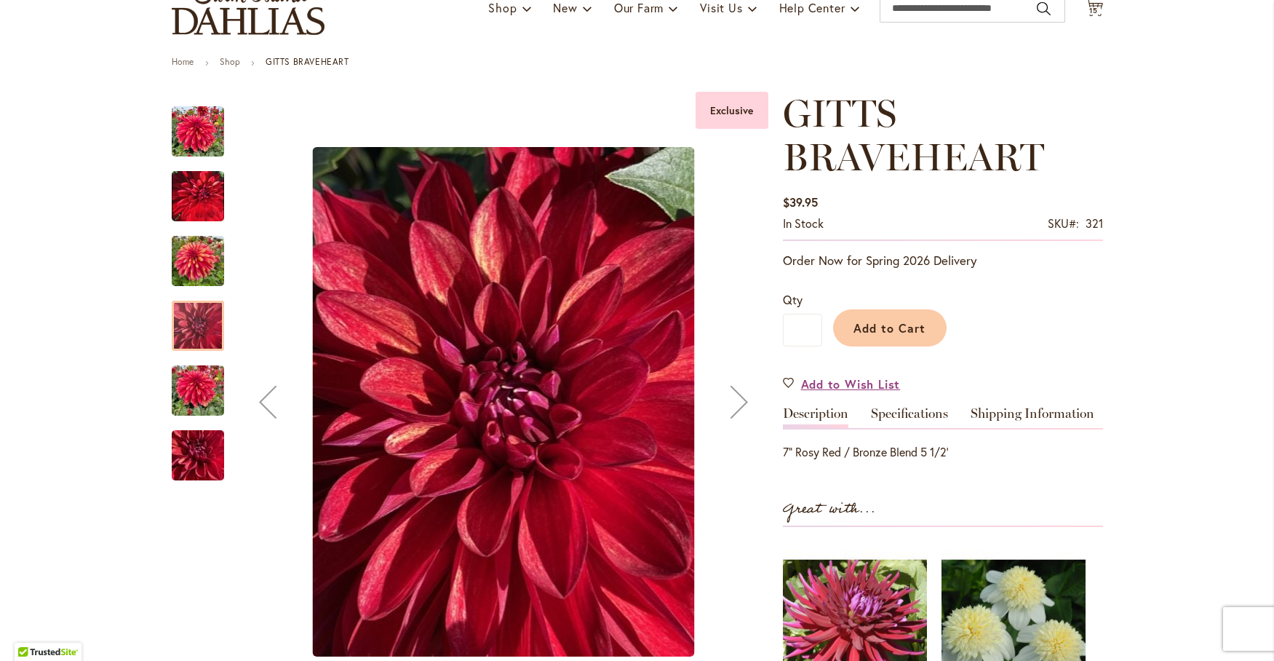
click at [183, 389] on img "GITTS BRAVEHEART" at bounding box center [198, 391] width 52 height 70
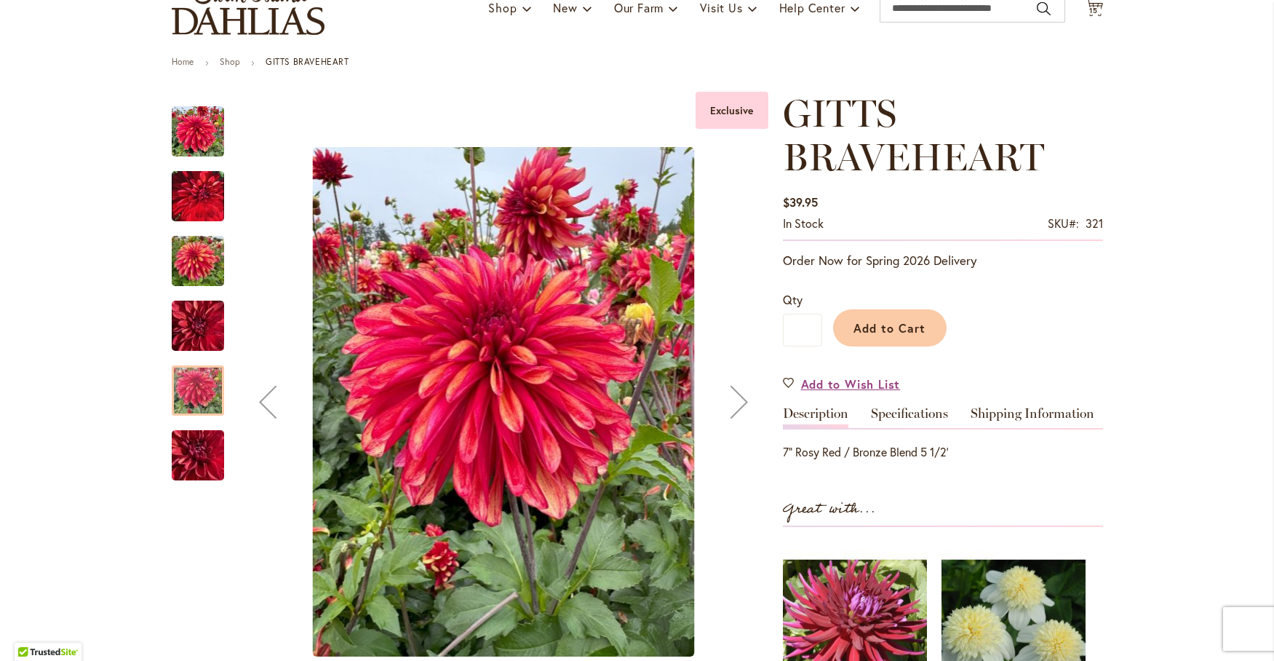
click at [208, 452] on img "GITTS BRAVEHEART" at bounding box center [198, 455] width 105 height 79
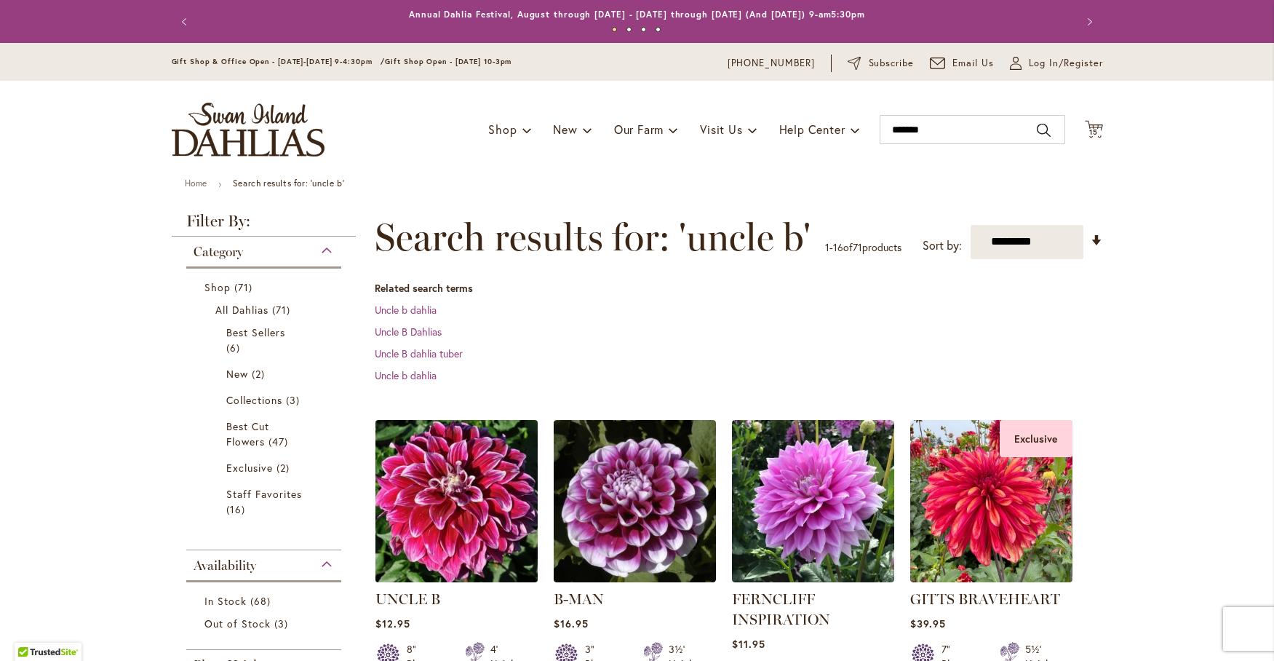
click at [483, 519] on img at bounding box center [456, 500] width 170 height 170
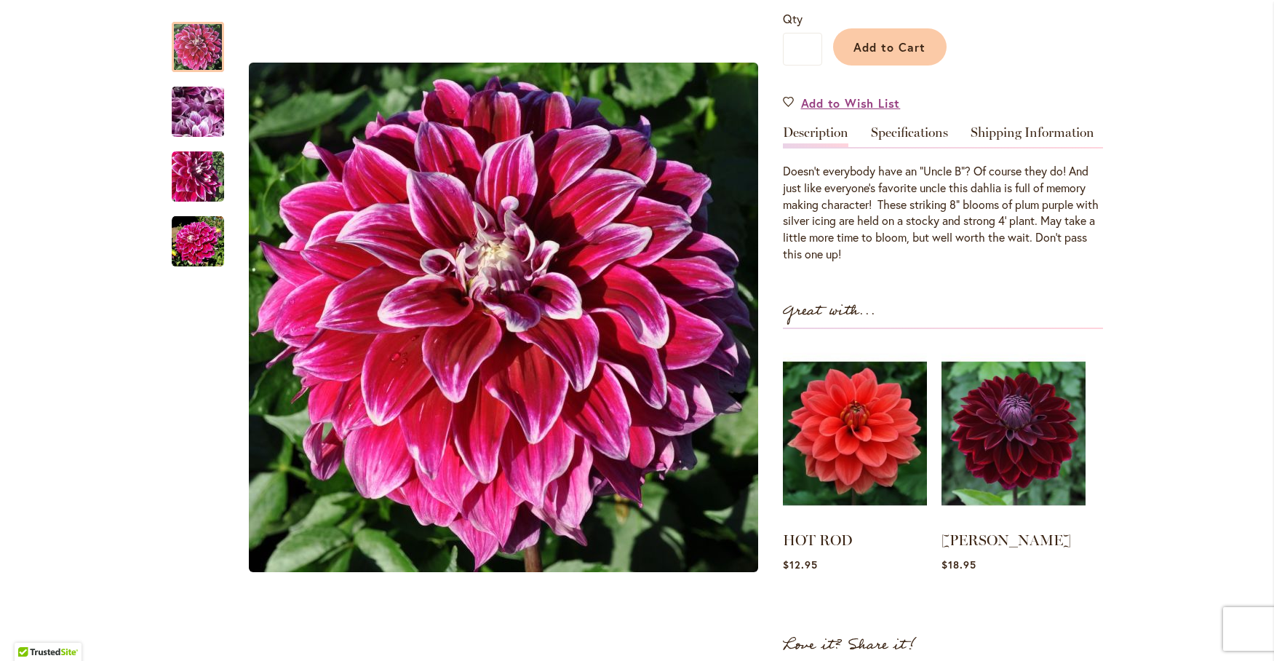
scroll to position [364, 0]
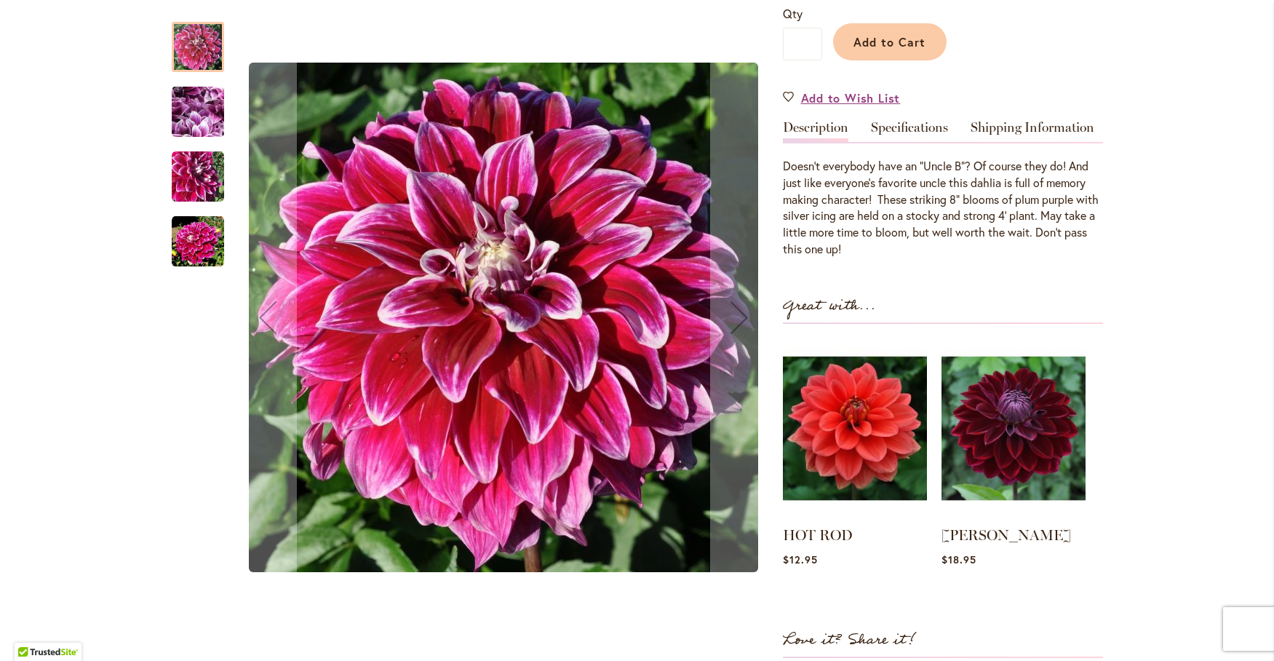
click at [190, 105] on img "Uncle B" at bounding box center [198, 112] width 105 height 79
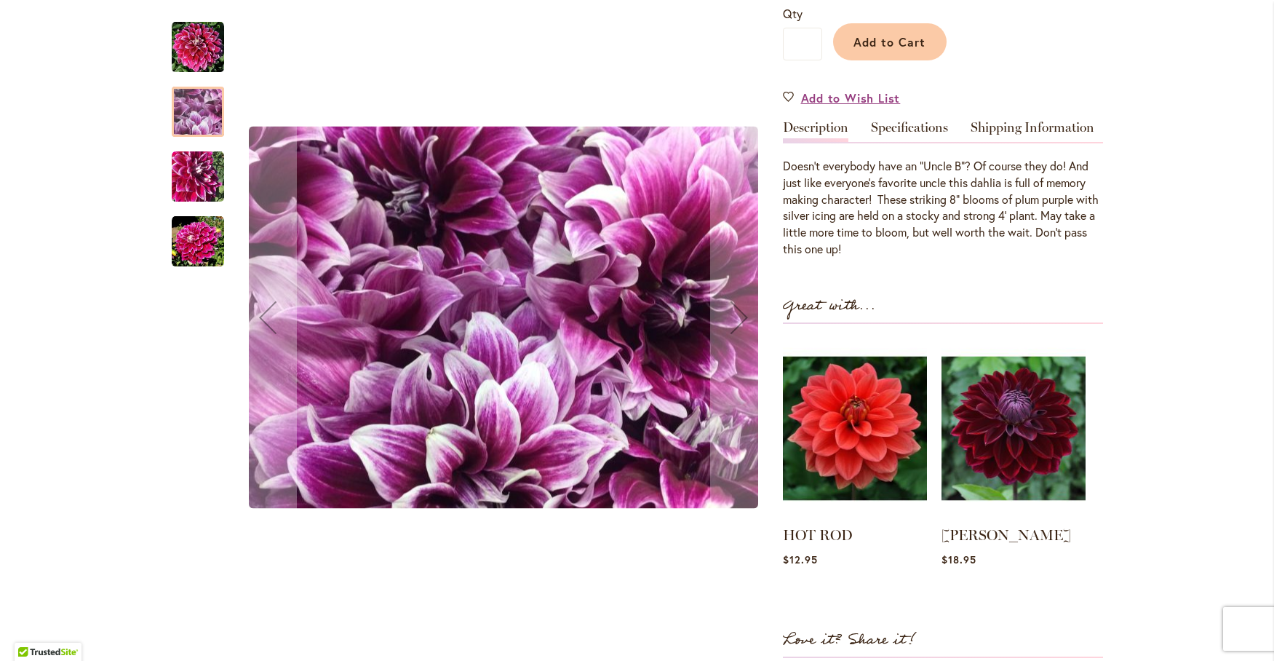
click at [184, 172] on img "Uncle B" at bounding box center [198, 177] width 52 height 52
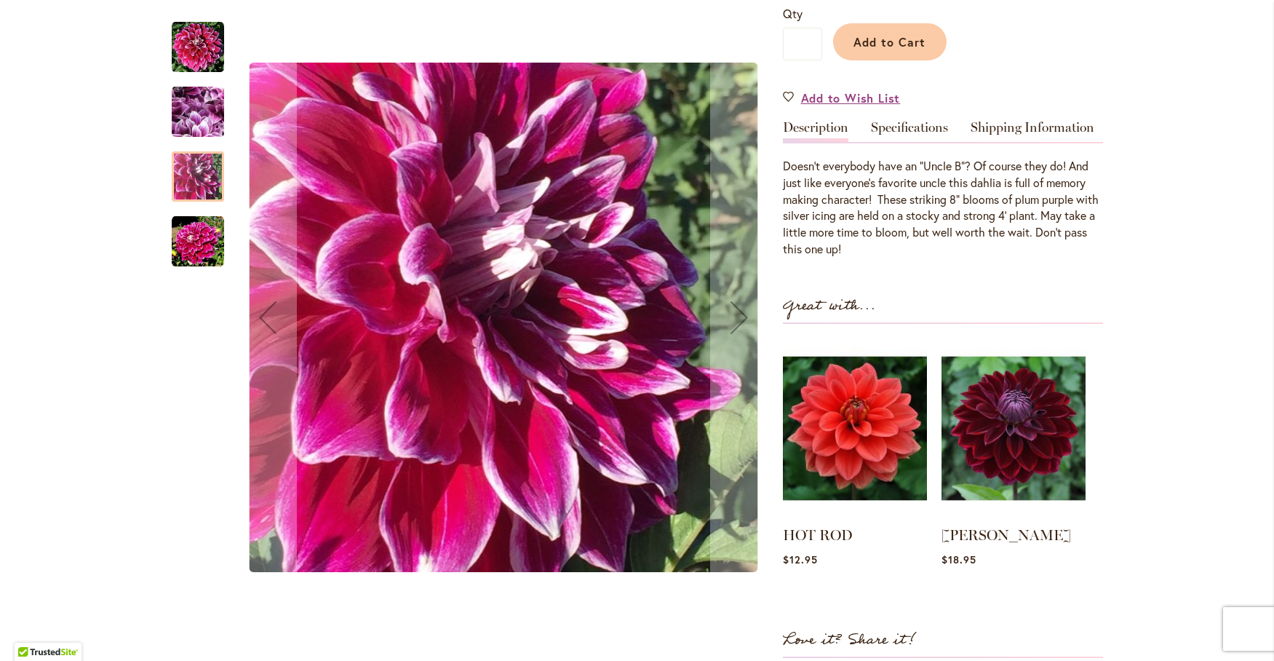
click at [207, 242] on img "Uncle B" at bounding box center [198, 241] width 52 height 52
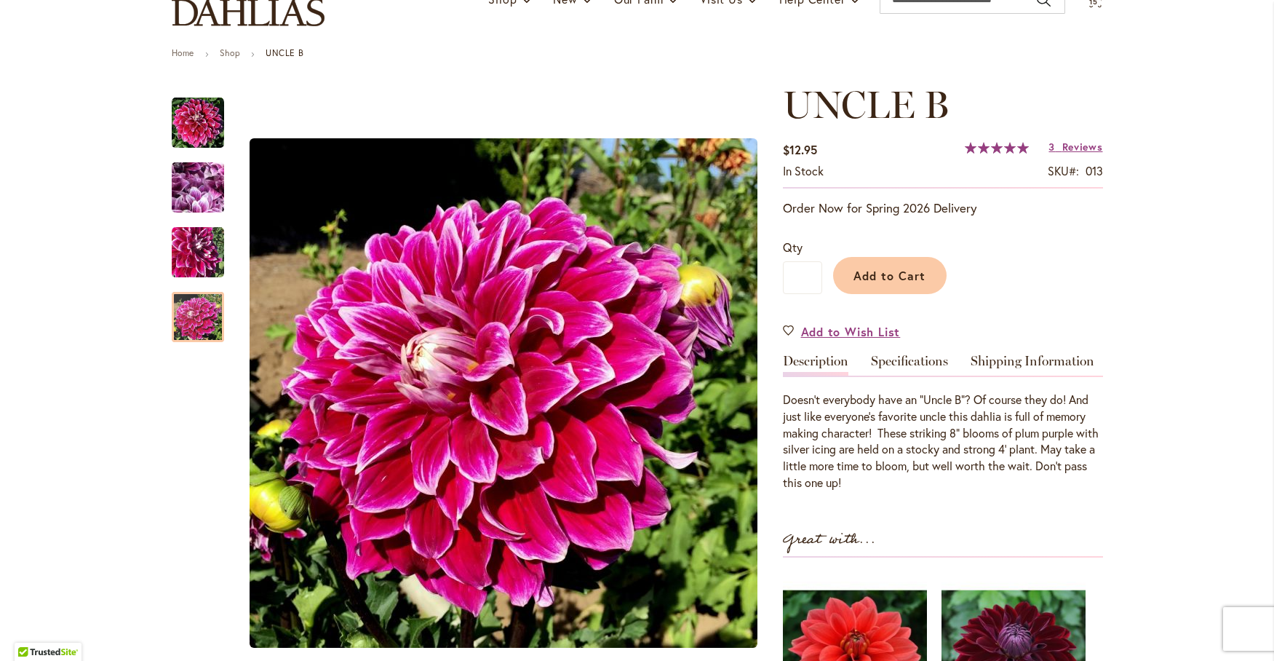
scroll to position [121, 0]
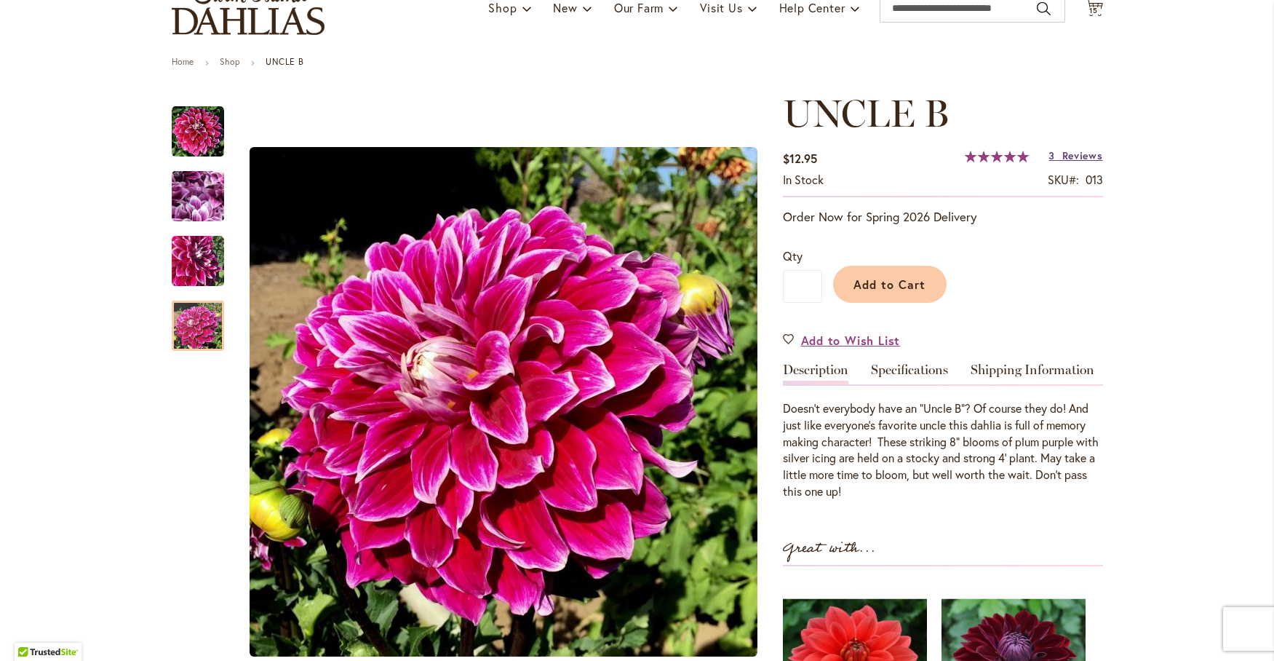
click at [1072, 150] on span "Reviews" at bounding box center [1082, 155] width 41 height 14
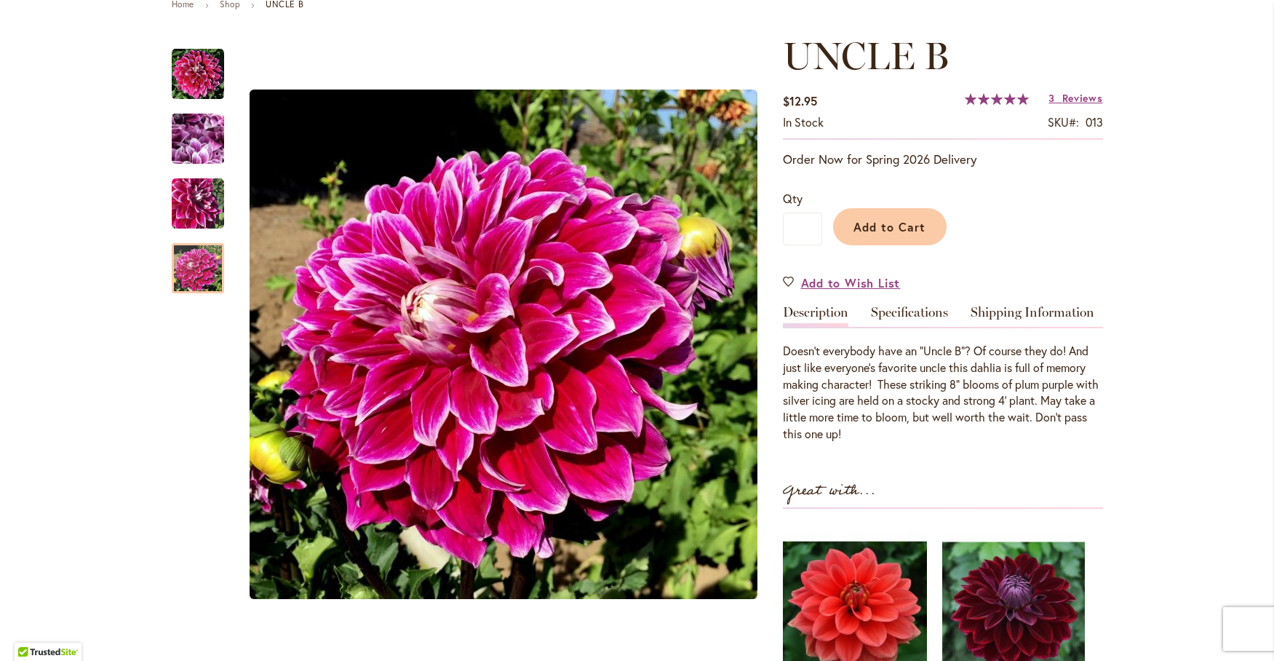
scroll to position [170, 0]
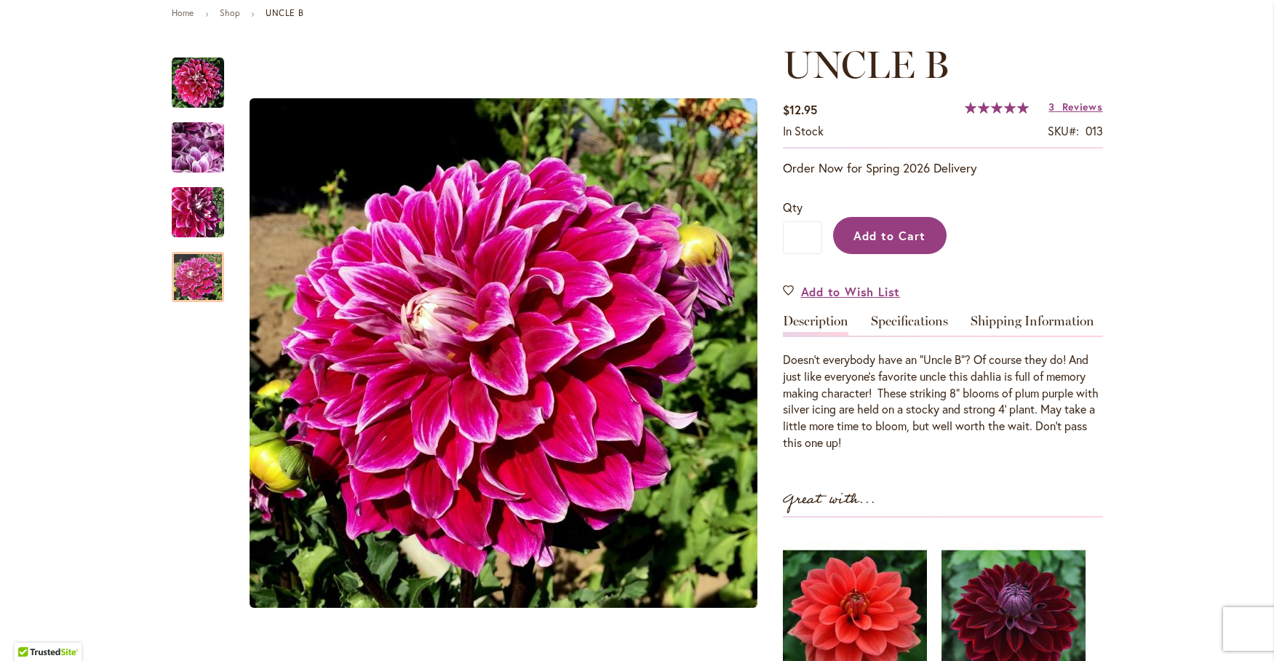
click at [890, 225] on button "Add to Cart" at bounding box center [889, 235] width 113 height 37
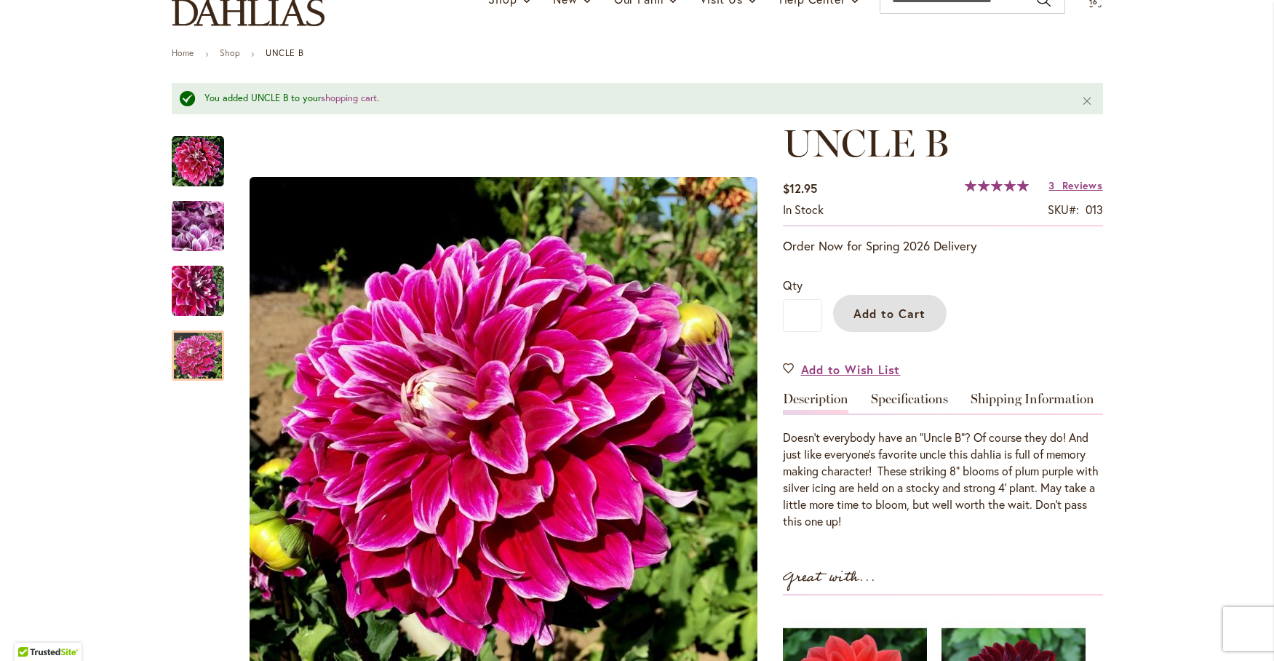
scroll to position [0, 0]
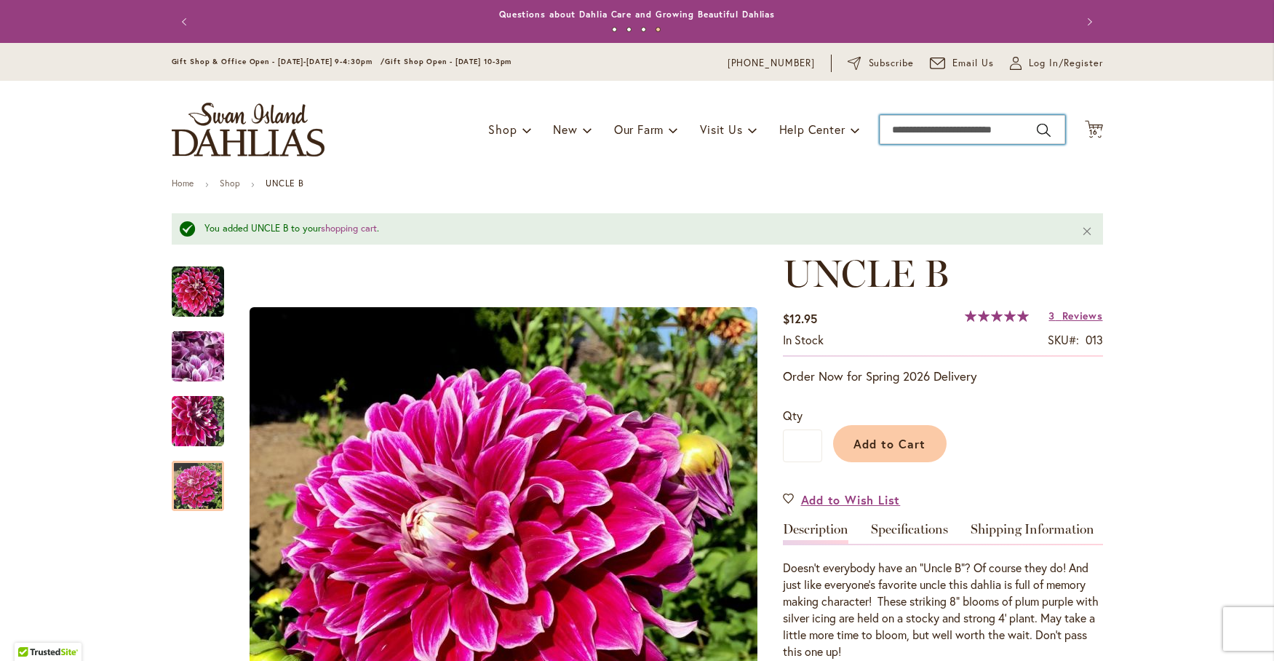
click at [916, 121] on input "Search" at bounding box center [973, 129] width 186 height 29
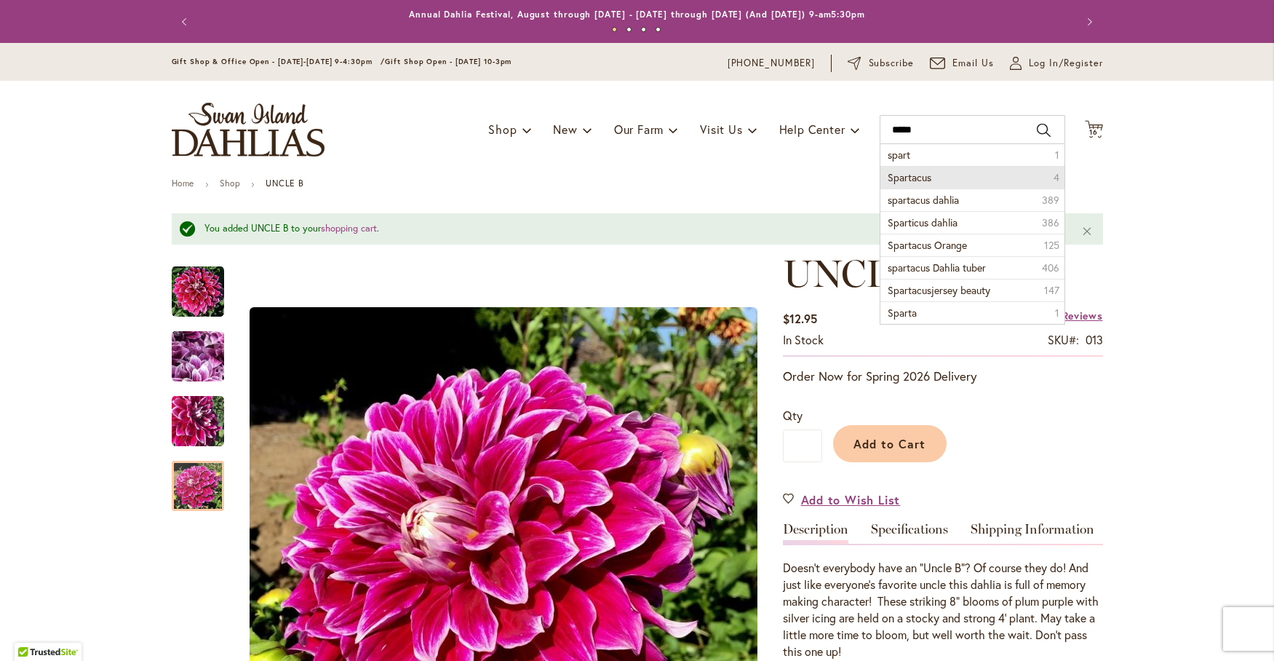
click at [924, 173] on span "Spartacus" at bounding box center [910, 177] width 44 height 14
type input "*********"
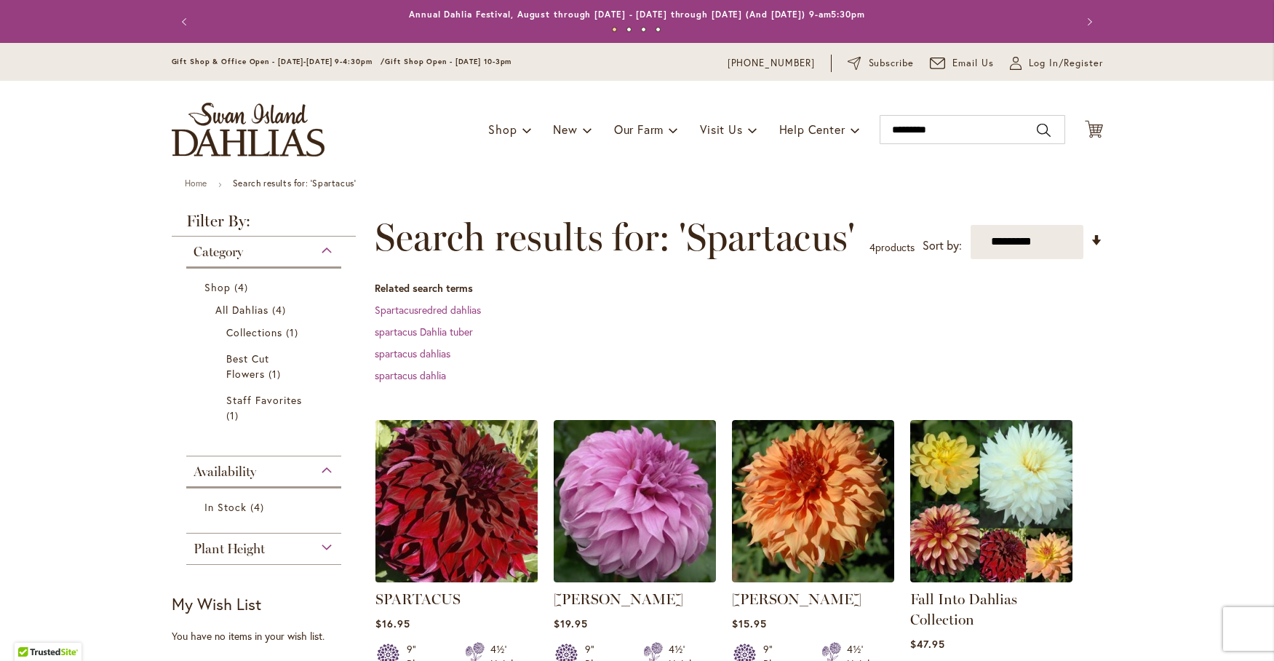
click at [455, 491] on img at bounding box center [456, 500] width 170 height 170
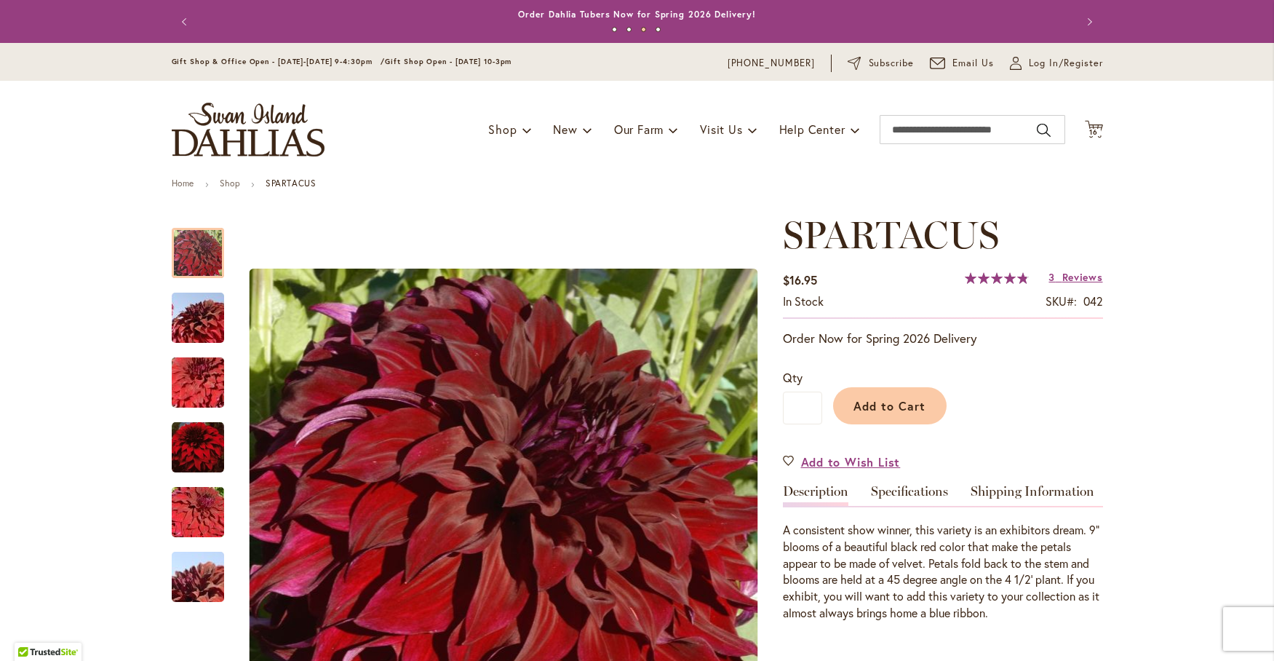
scroll to position [121, 0]
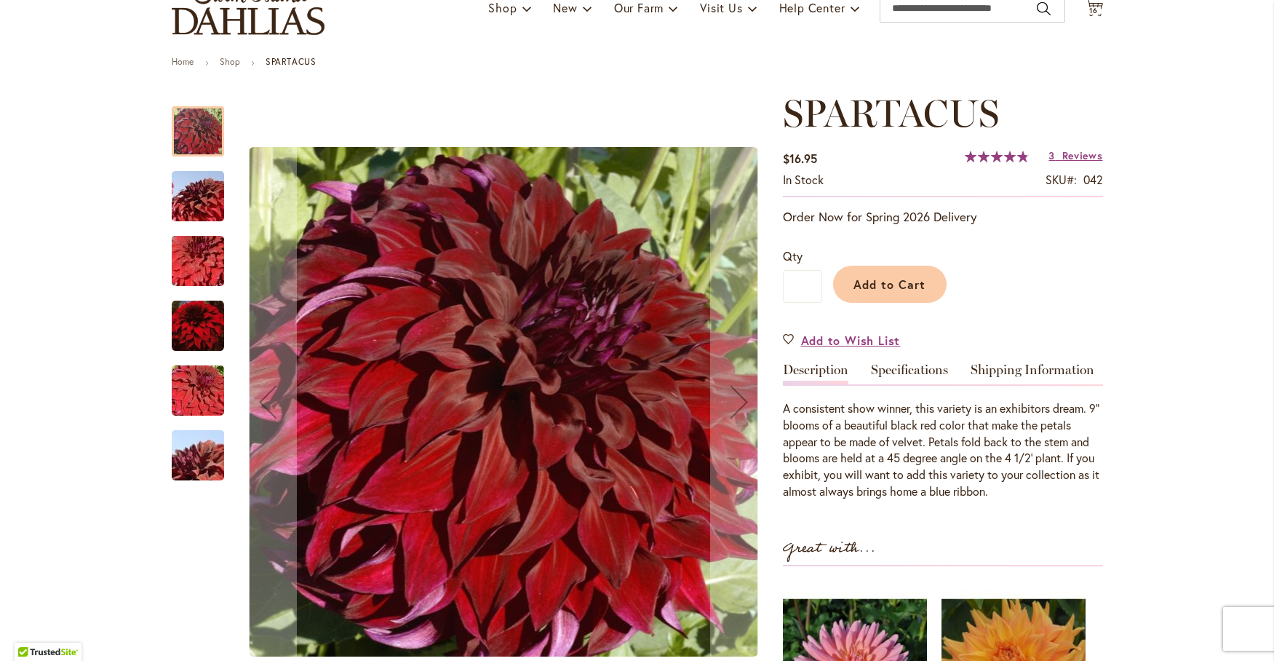
click at [200, 194] on img "Spartacus" at bounding box center [198, 197] width 105 height 70
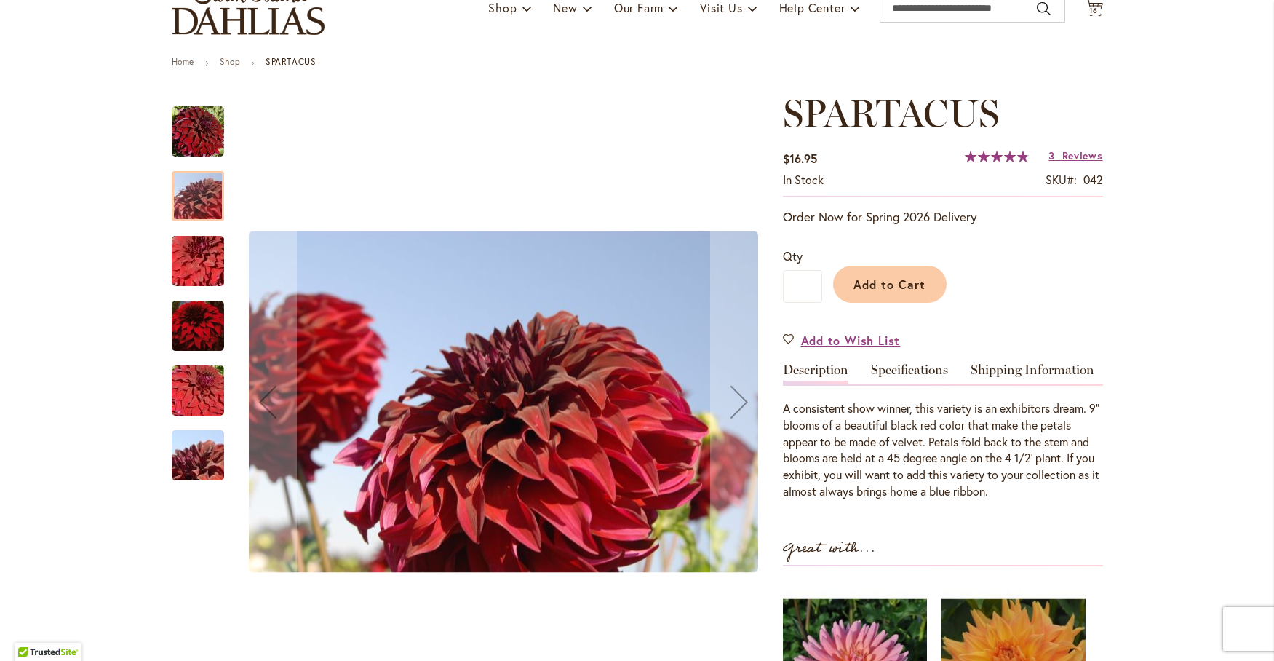
click at [196, 258] on img "Spartacus" at bounding box center [198, 261] width 105 height 70
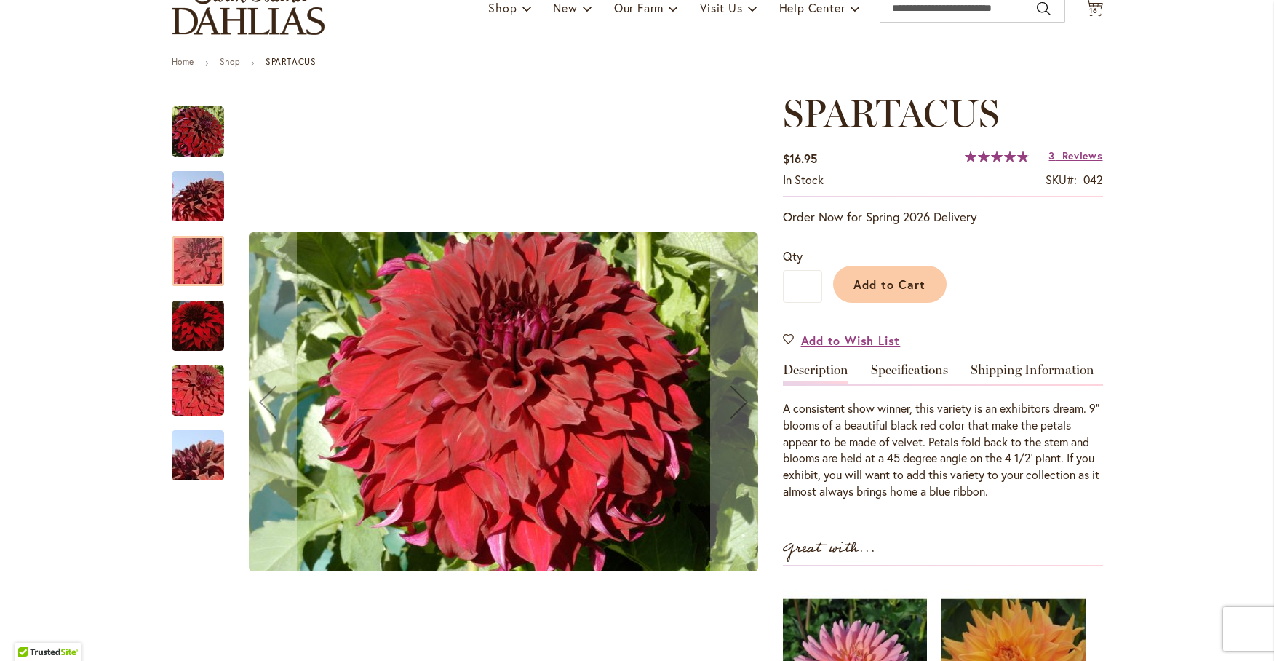
click at [190, 320] on img "Spartacus" at bounding box center [198, 325] width 52 height 53
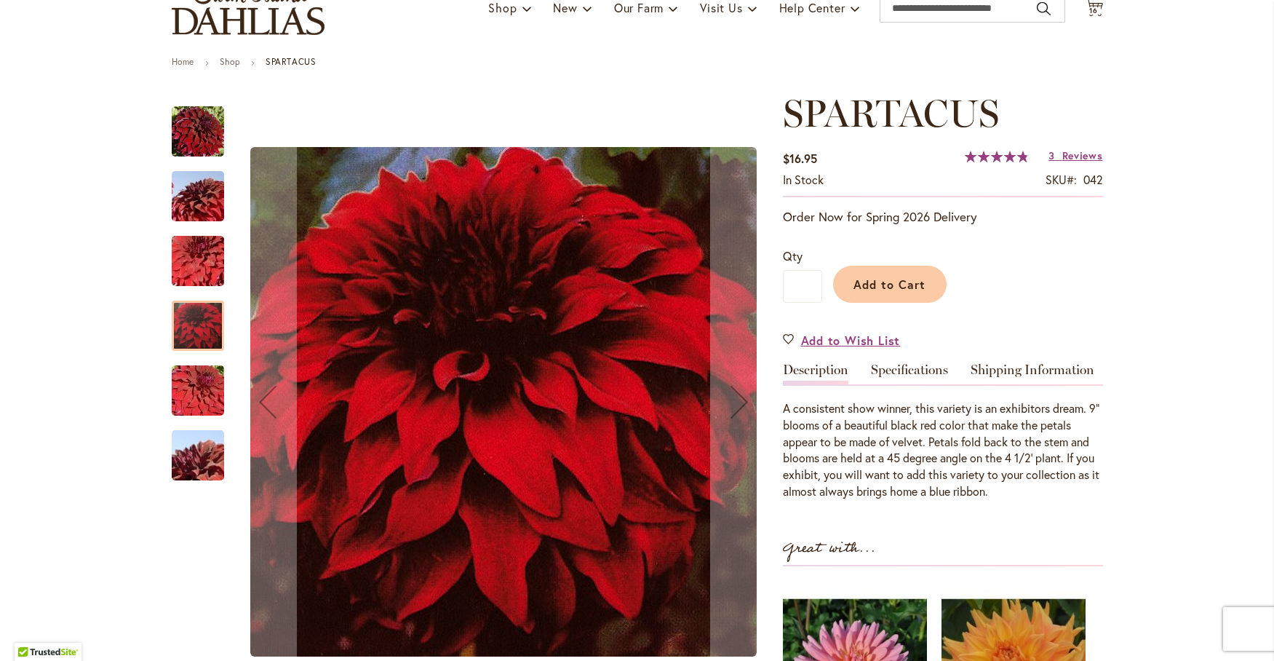
click at [191, 391] on img "Spartacus" at bounding box center [198, 391] width 105 height 70
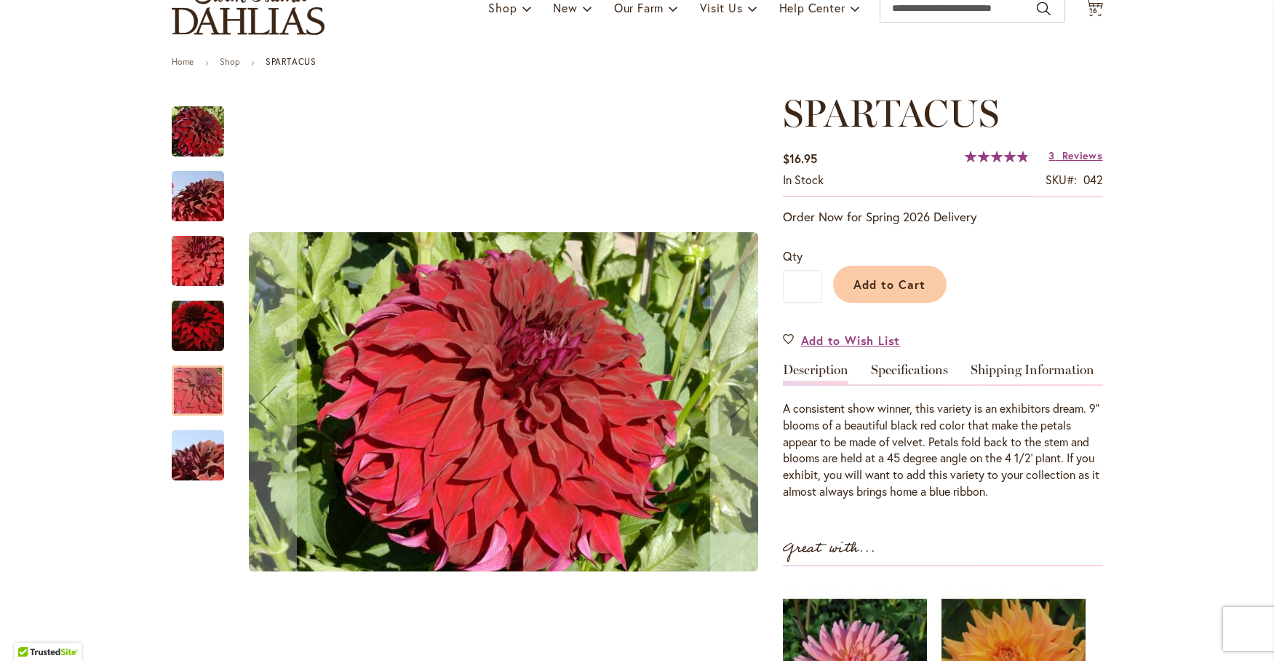
click at [204, 140] on img "Spartacus" at bounding box center [198, 131] width 52 height 52
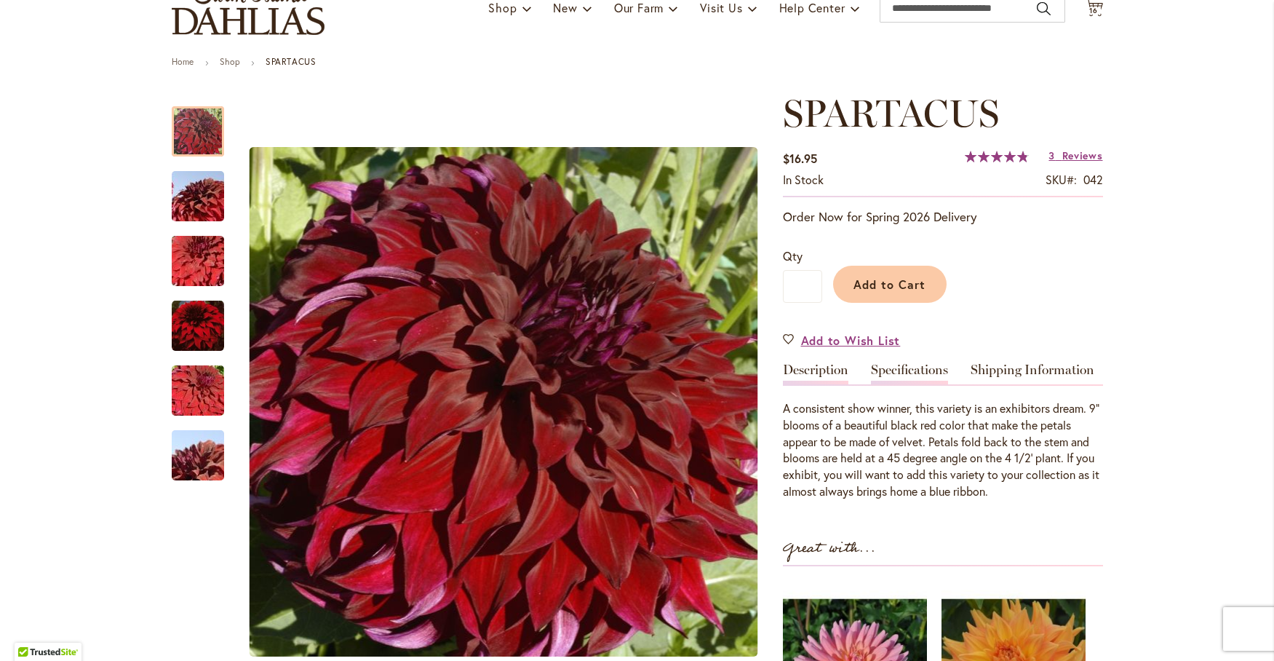
click at [893, 367] on link "Specifications" at bounding box center [909, 373] width 77 height 21
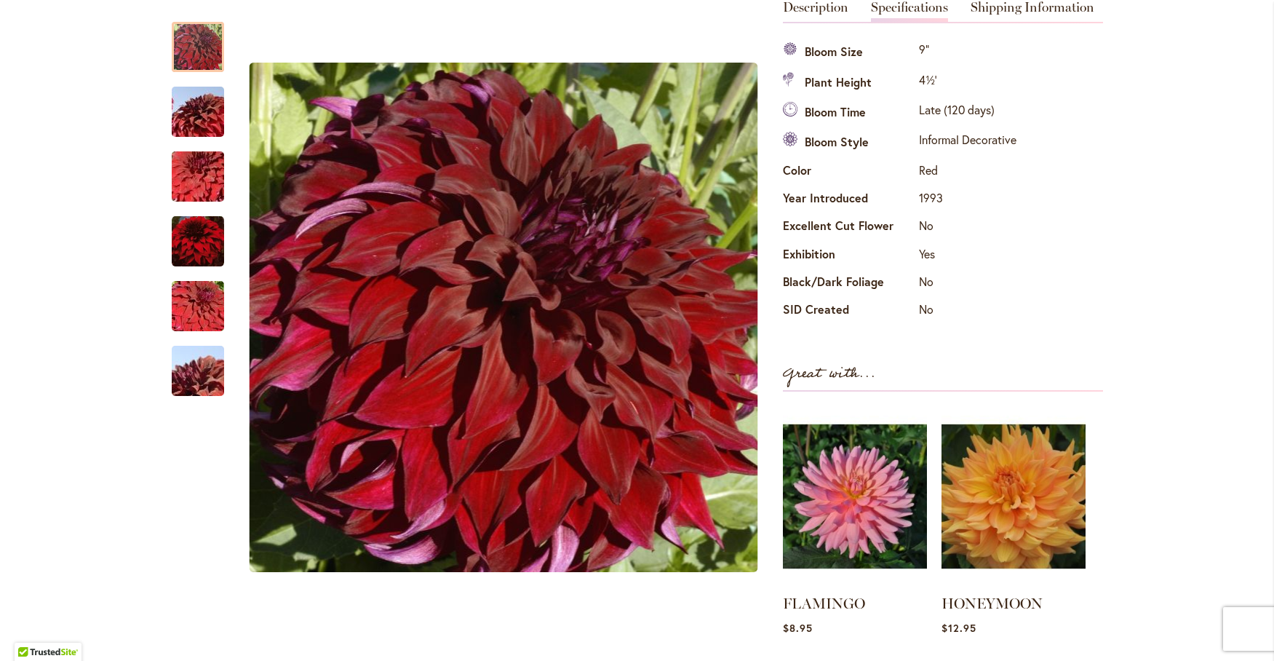
scroll to position [362, 0]
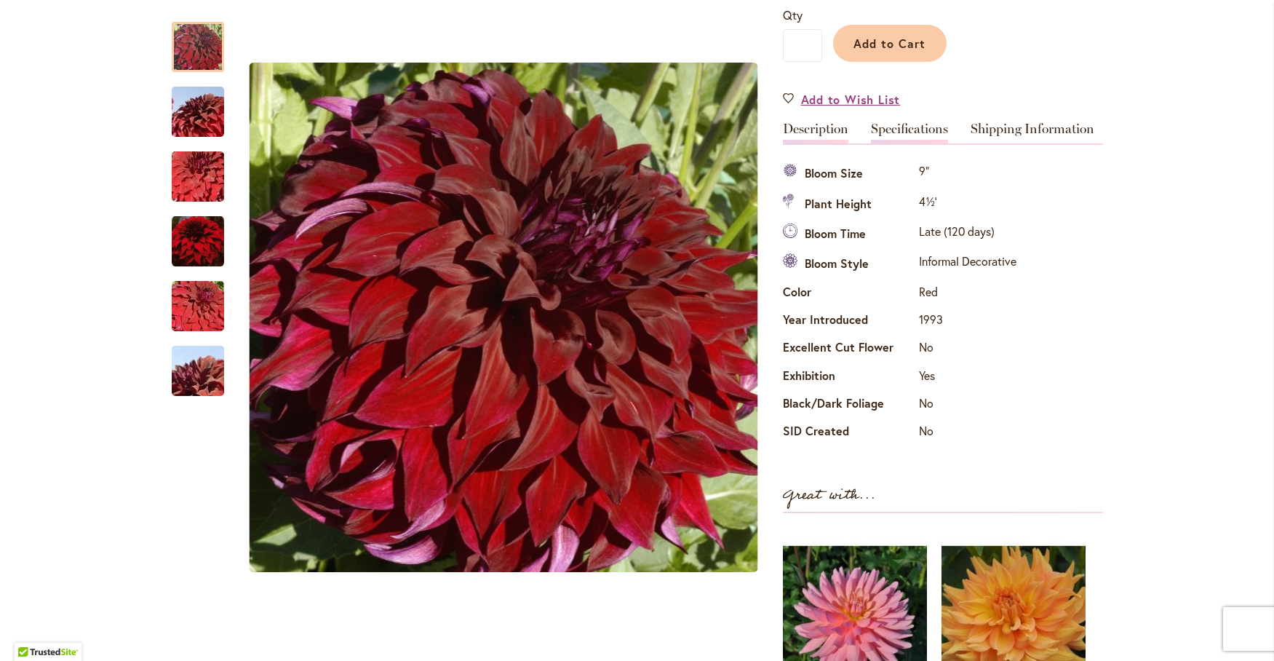
click at [783, 122] on link "Description" at bounding box center [815, 132] width 65 height 21
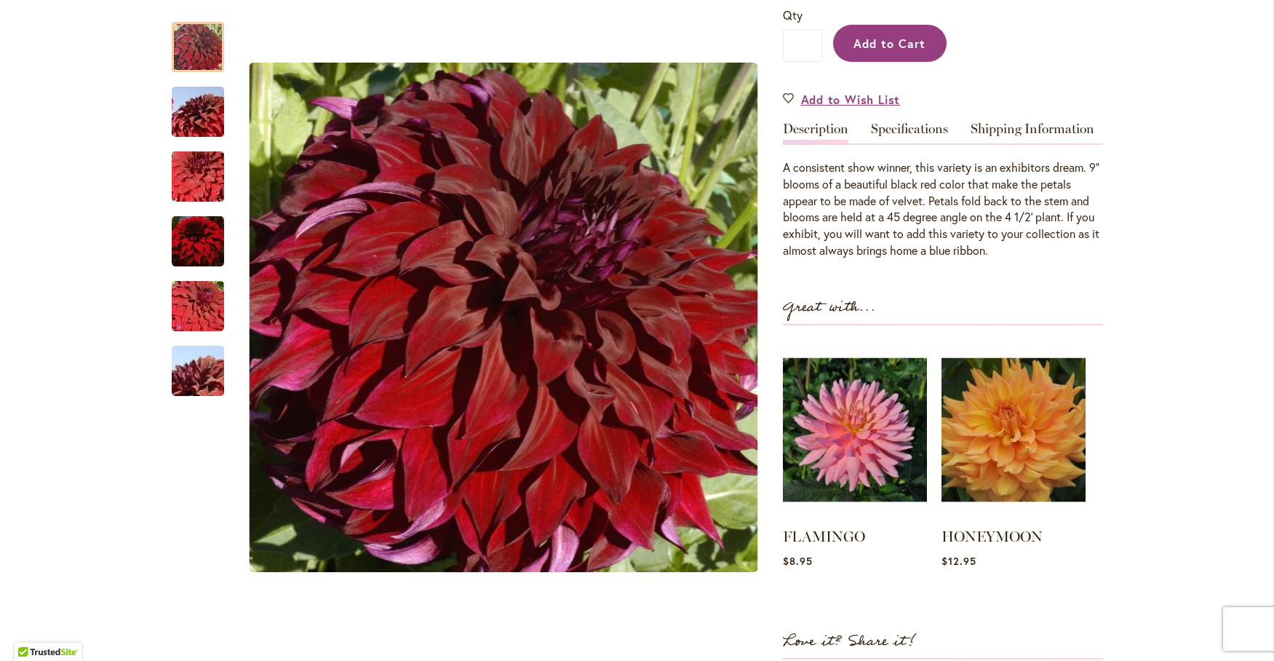
click at [874, 48] on span "Add to Cart" at bounding box center [889, 43] width 72 height 15
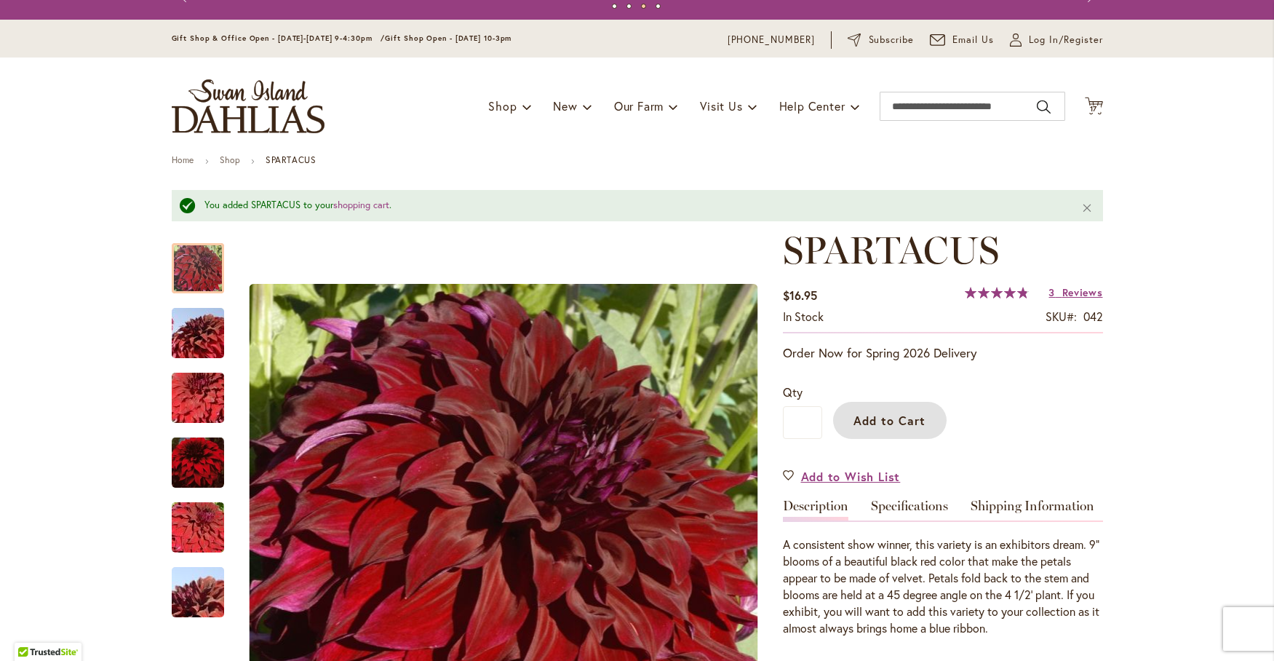
scroll to position [0, 0]
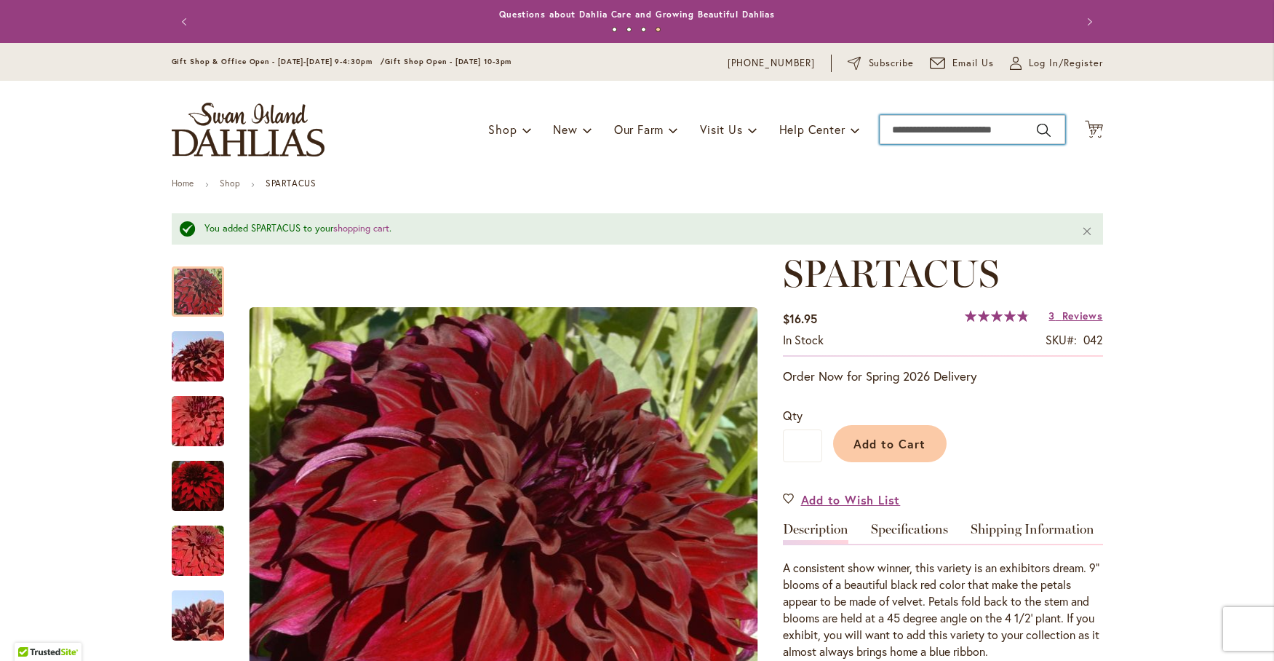
click at [922, 120] on input "Search" at bounding box center [973, 129] width 186 height 29
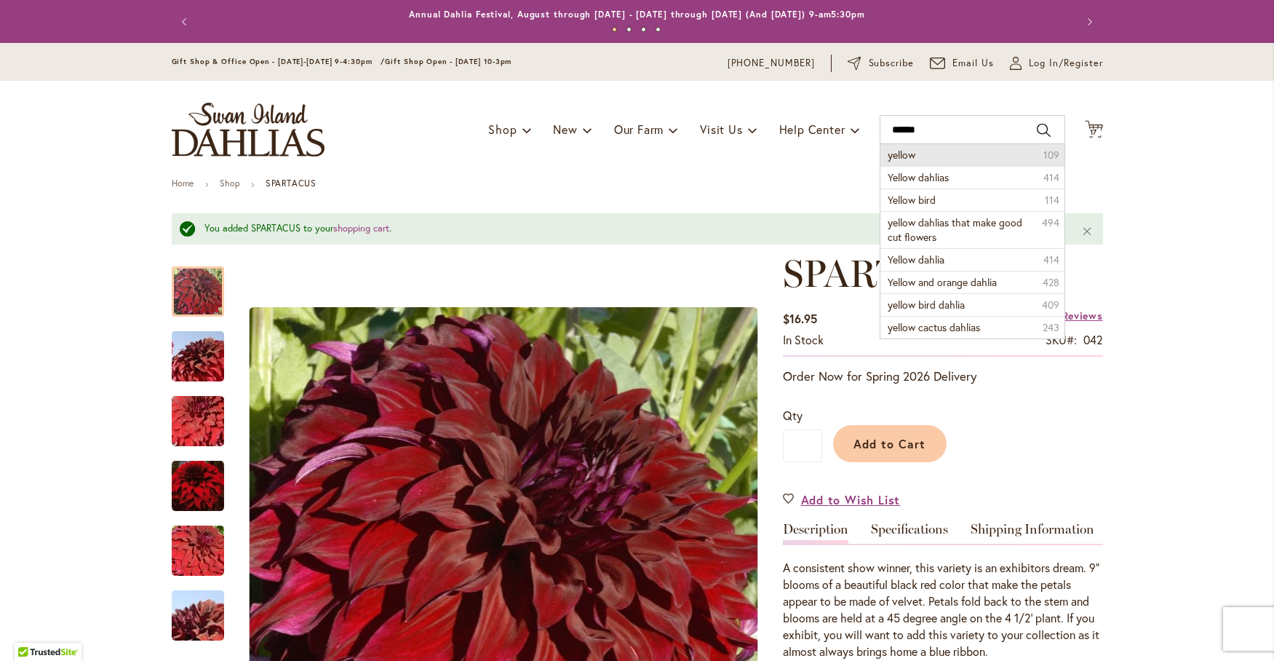
click at [896, 156] on span "yellow" at bounding box center [902, 155] width 28 height 14
type input "******"
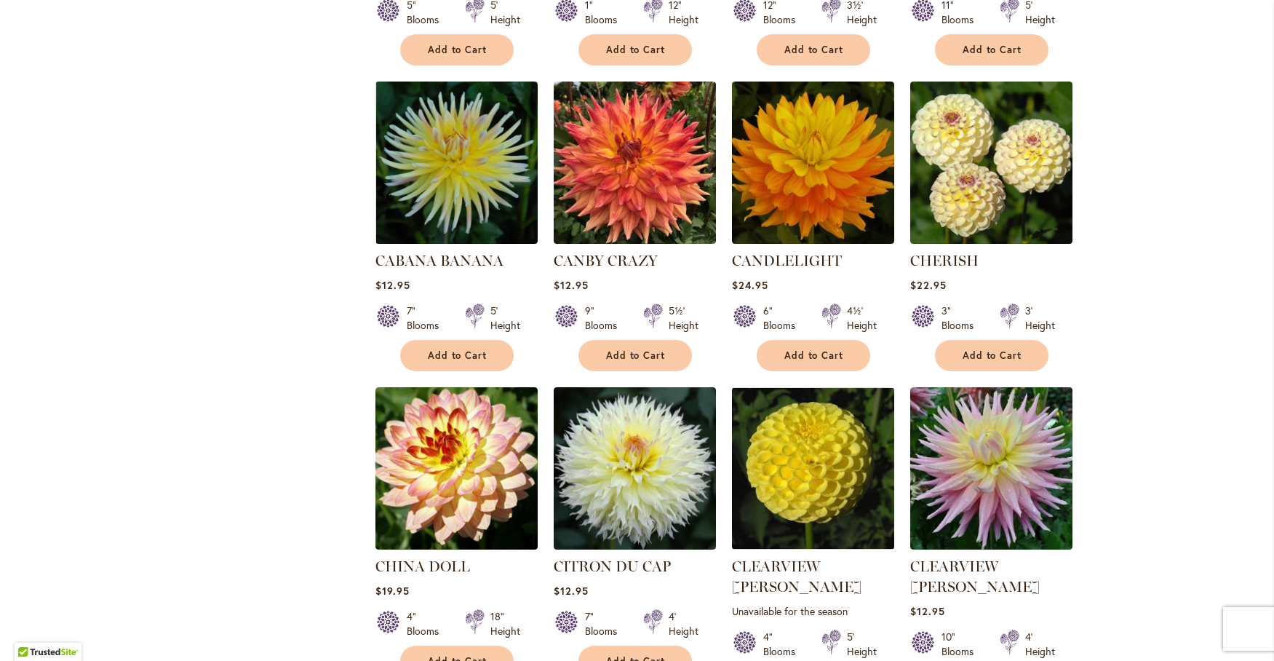
scroll to position [970, 0]
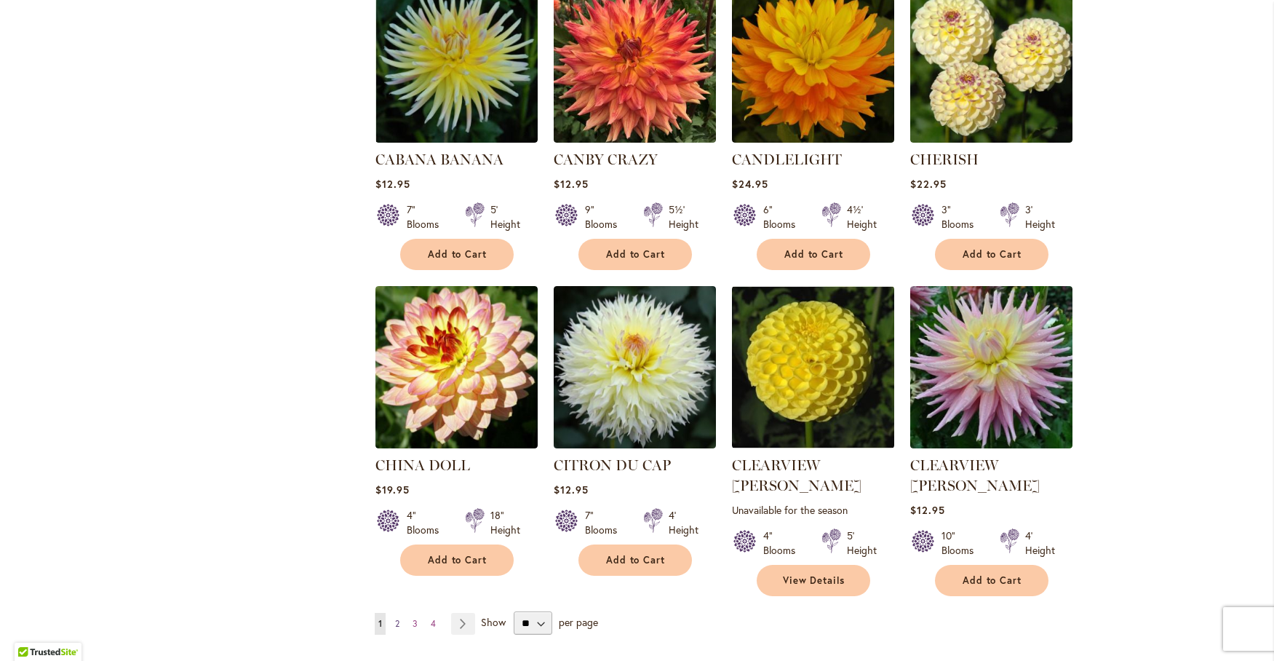
click at [395, 618] on span "2" at bounding box center [397, 623] width 4 height 11
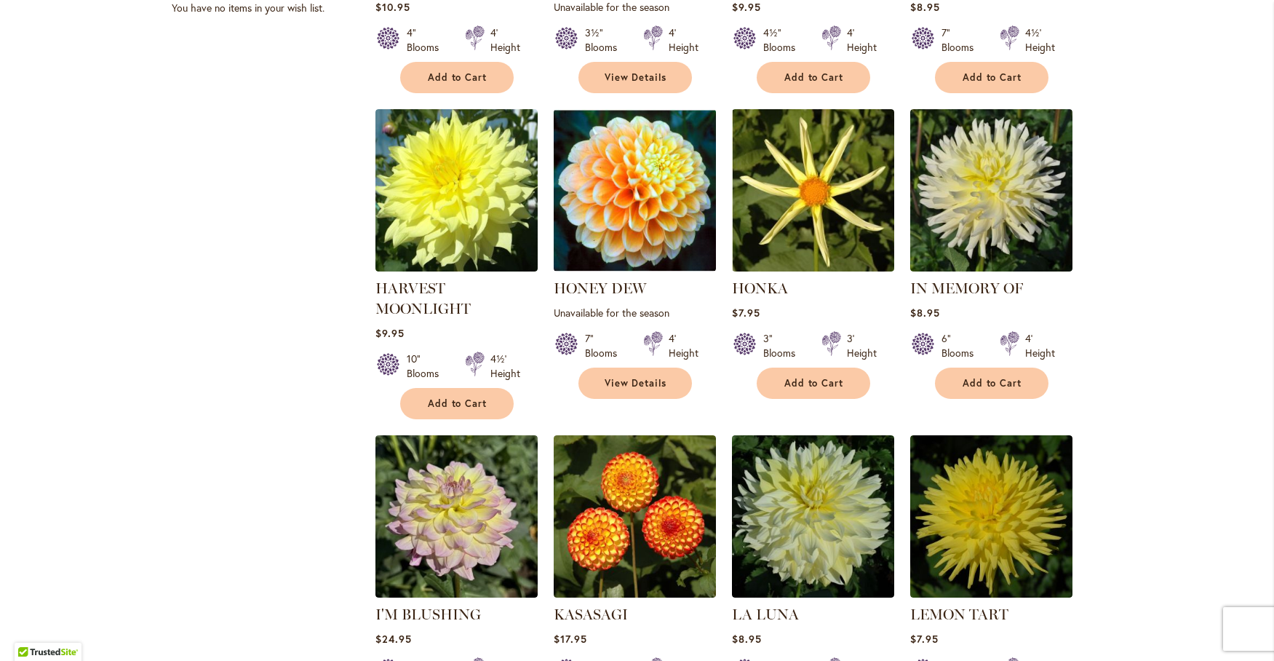
scroll to position [849, 0]
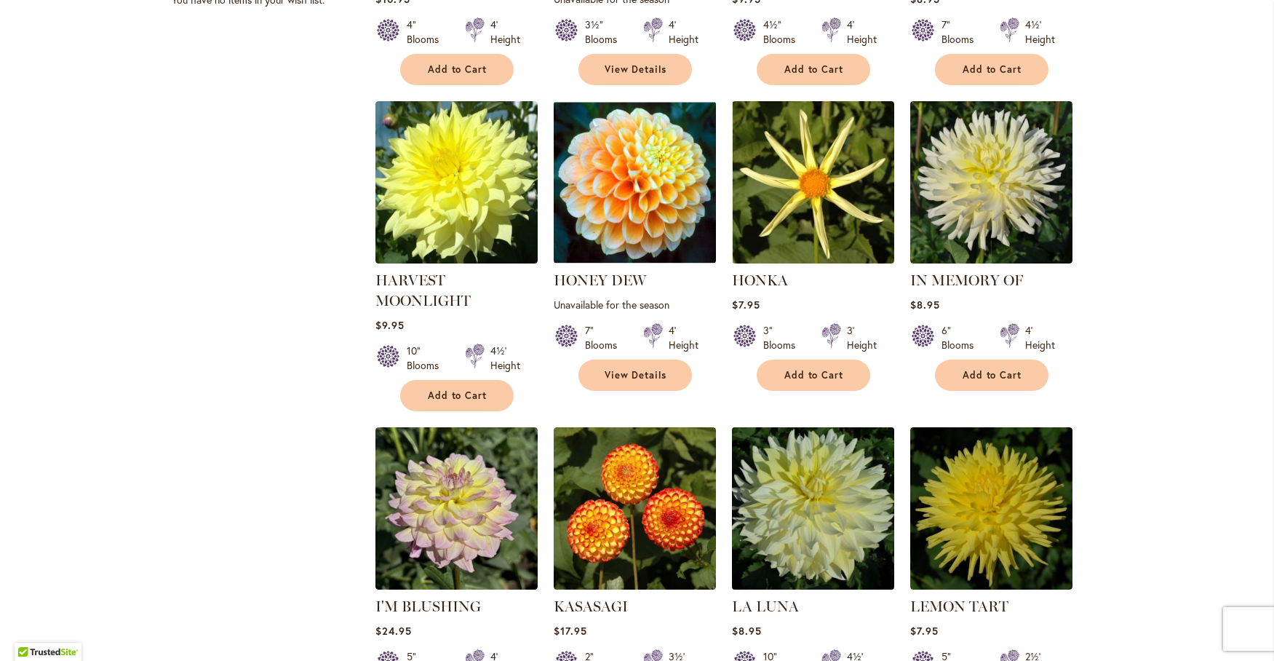
click at [803, 501] on img at bounding box center [813, 508] width 170 height 170
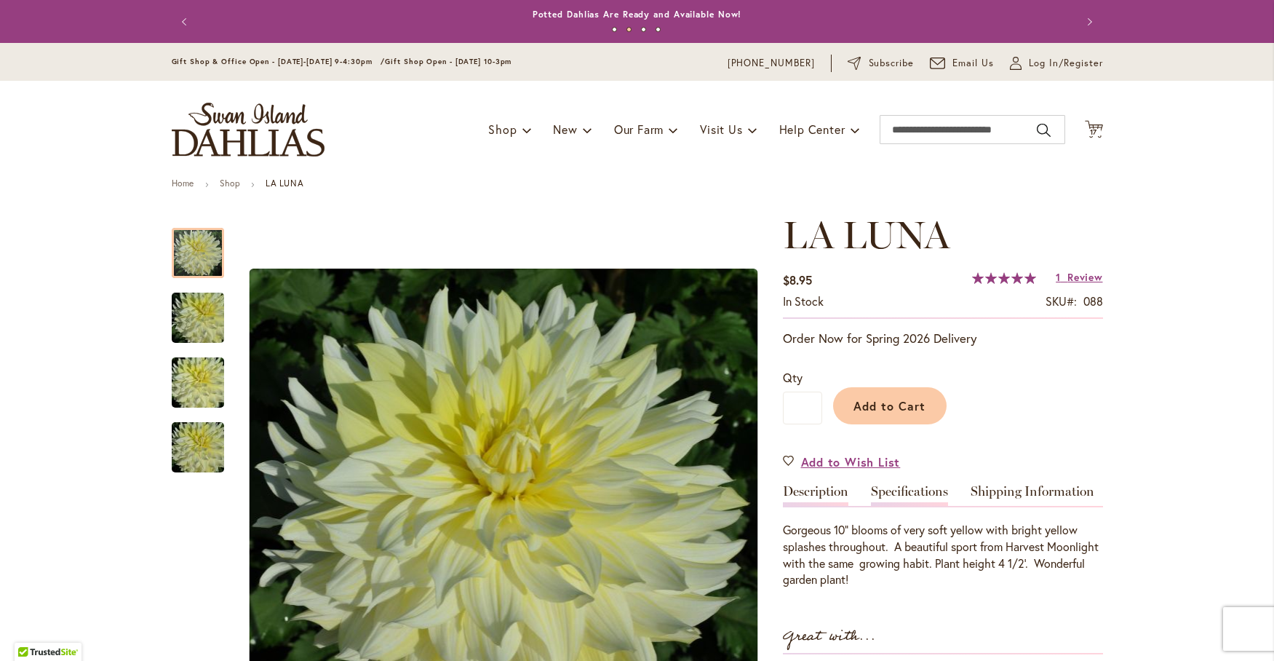
click at [881, 485] on link "Specifications" at bounding box center [909, 495] width 77 height 21
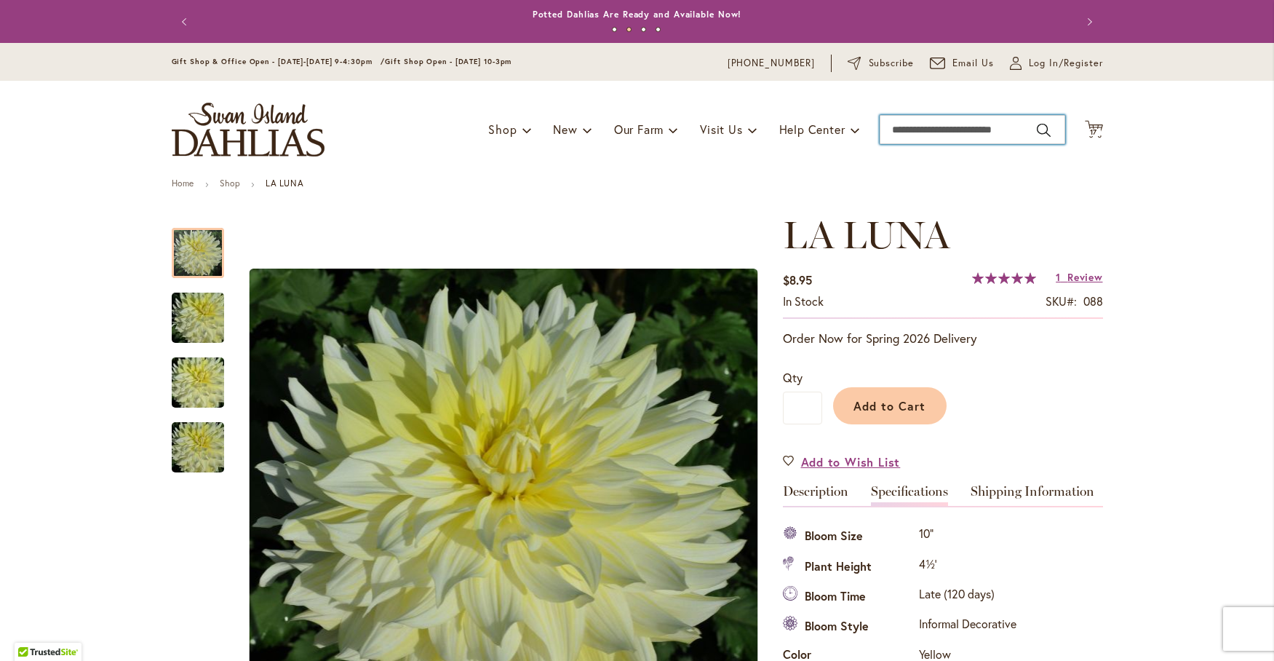
click at [909, 136] on input "Search" at bounding box center [973, 129] width 186 height 29
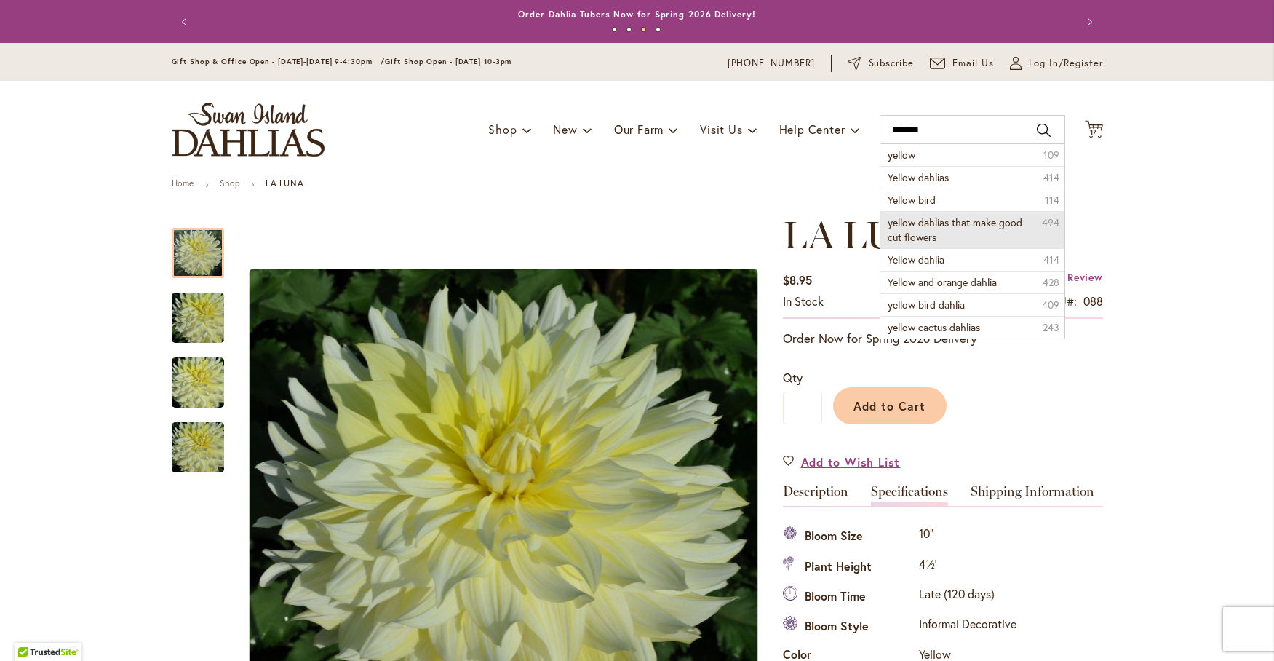
click at [915, 223] on span "yellow dahlias that make good cut flowers" at bounding box center [955, 229] width 135 height 28
type input "**********"
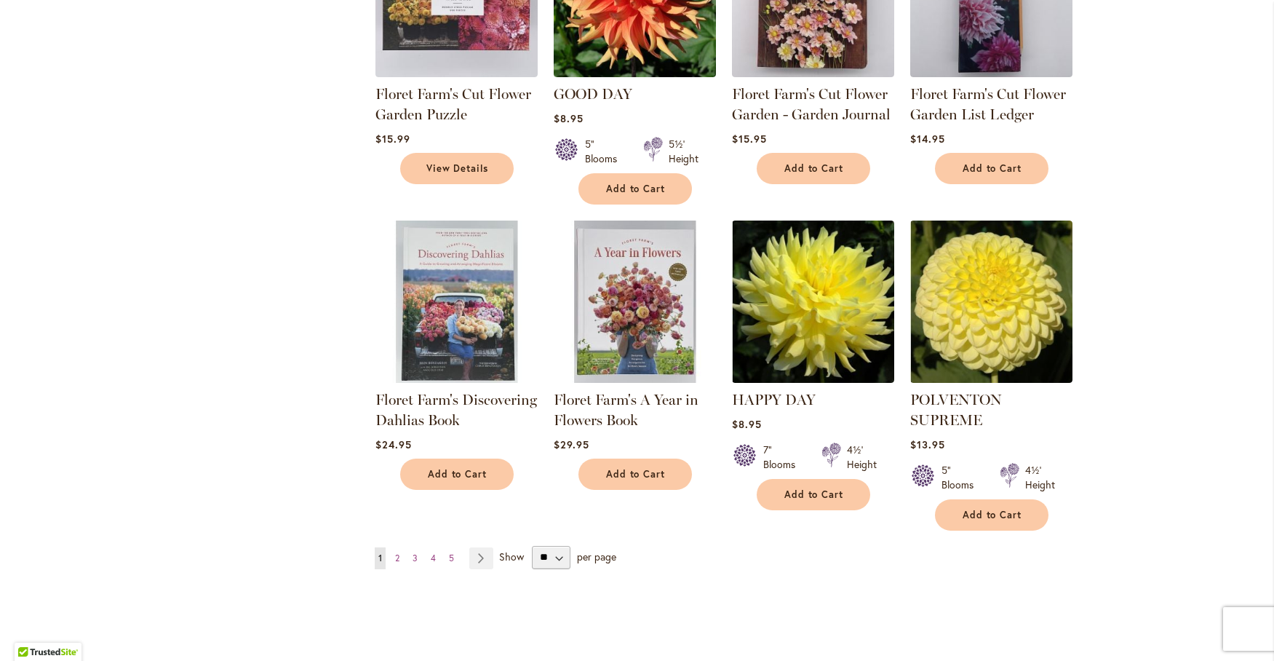
scroll to position [1334, 0]
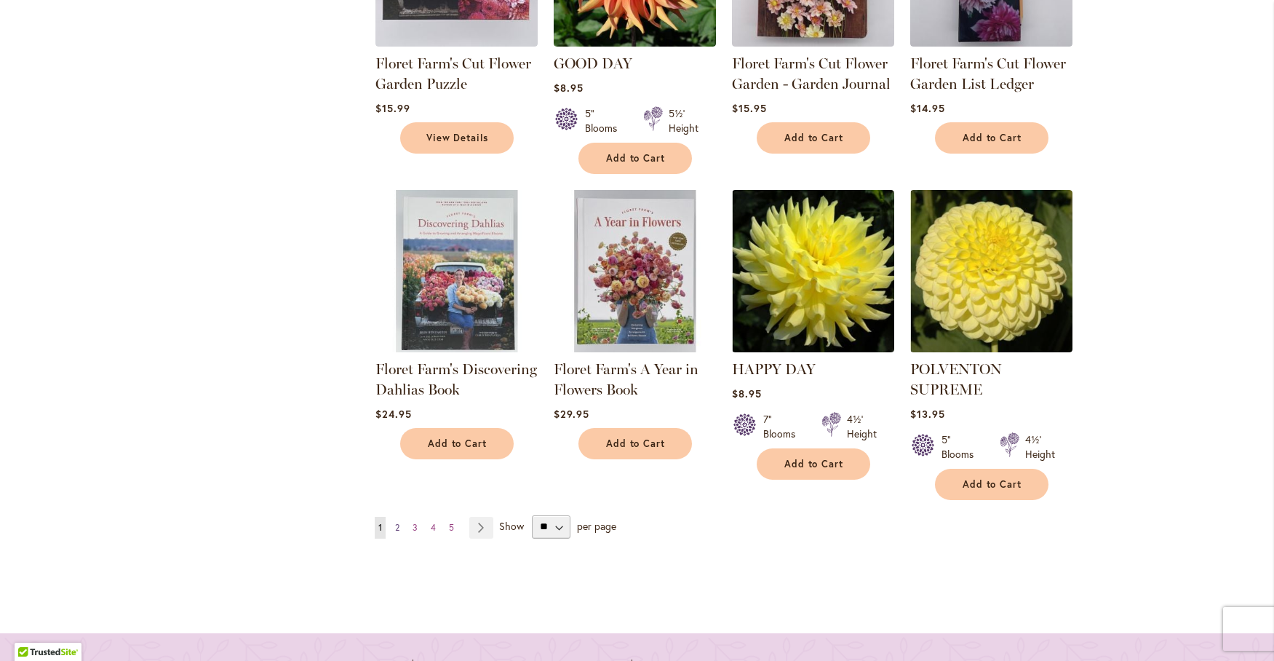
click at [395, 520] on link "Page 2" at bounding box center [397, 528] width 12 height 22
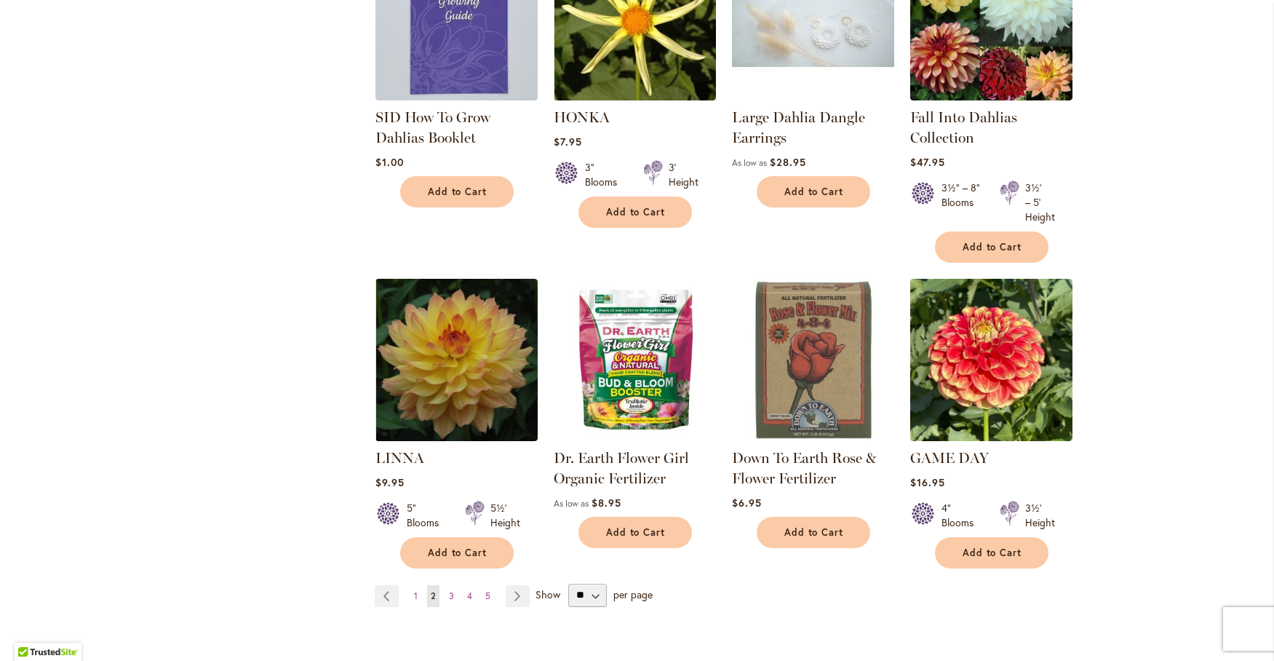
scroll to position [1334, 0]
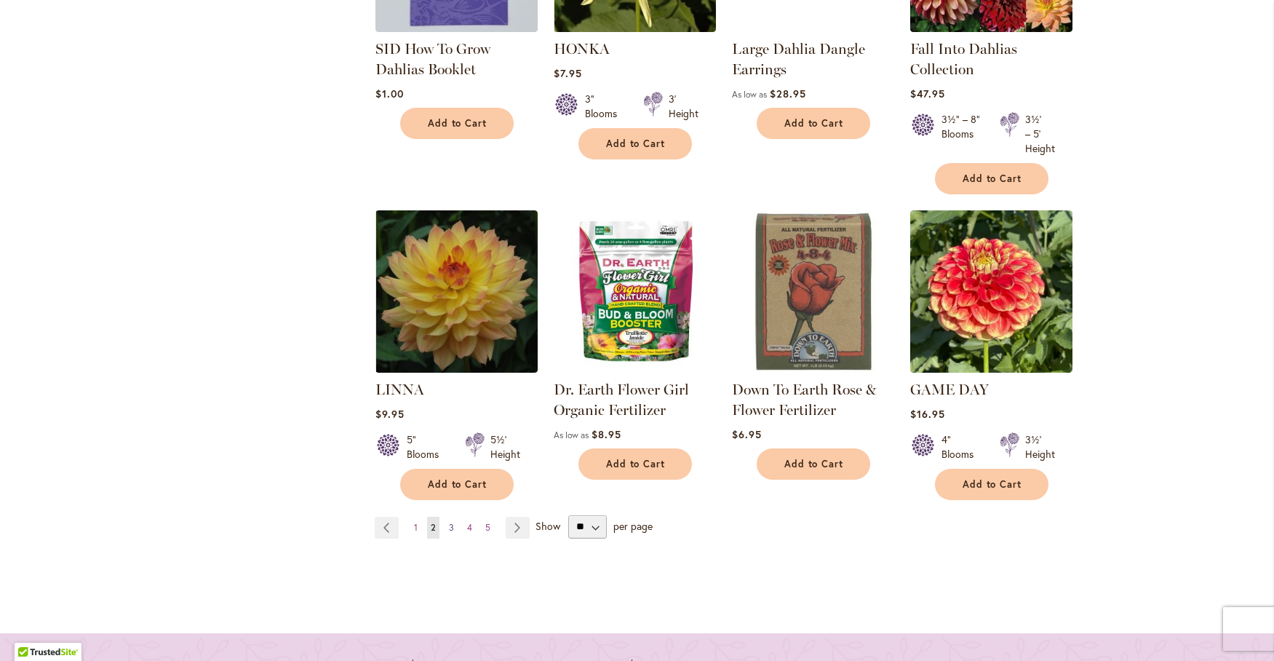
click at [449, 522] on span "3" at bounding box center [451, 527] width 5 height 11
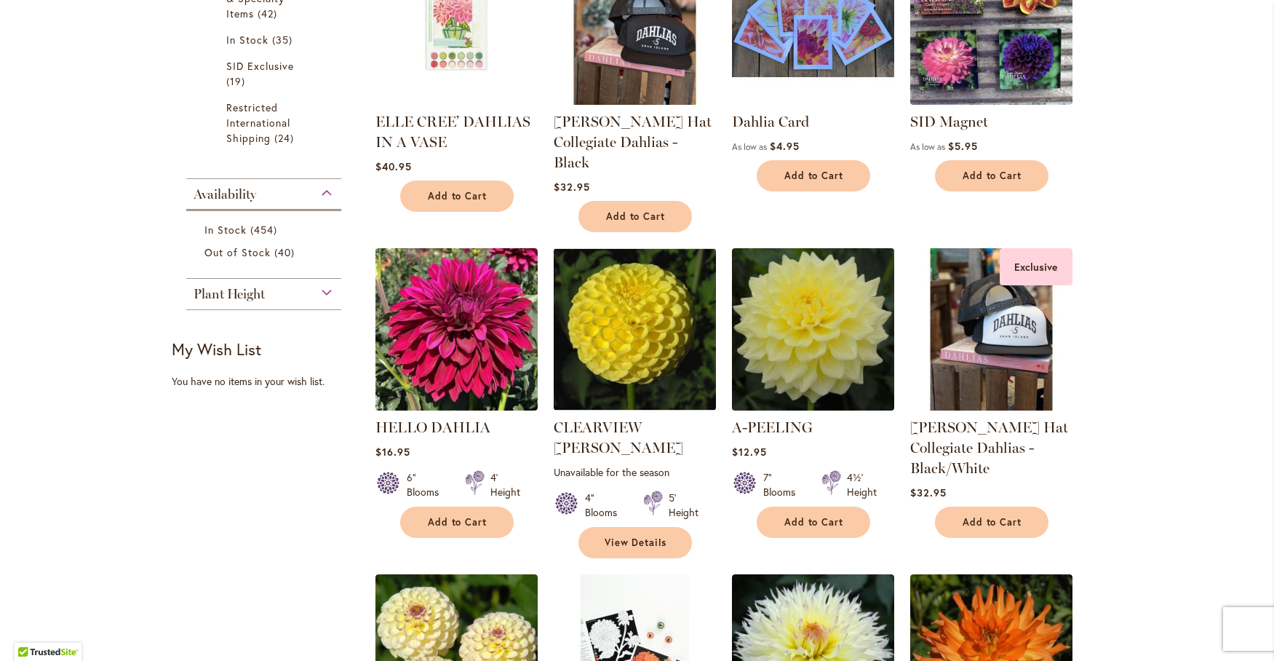
scroll to position [606, 0]
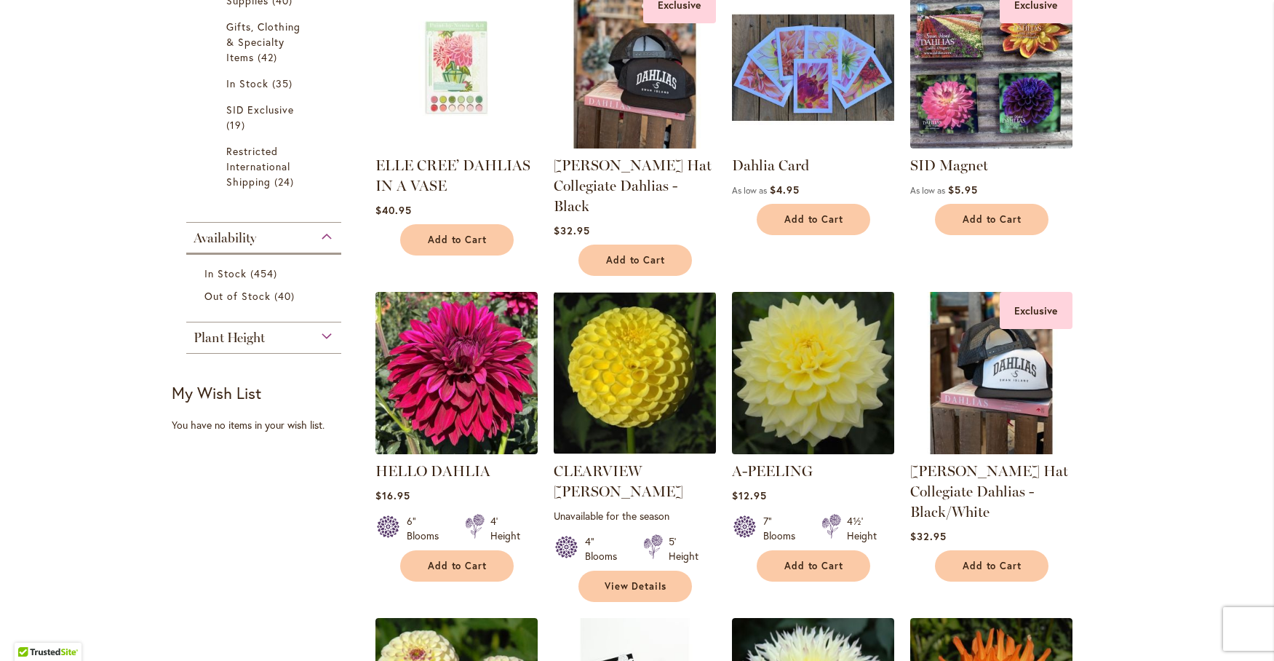
click at [789, 386] on img at bounding box center [813, 372] width 170 height 170
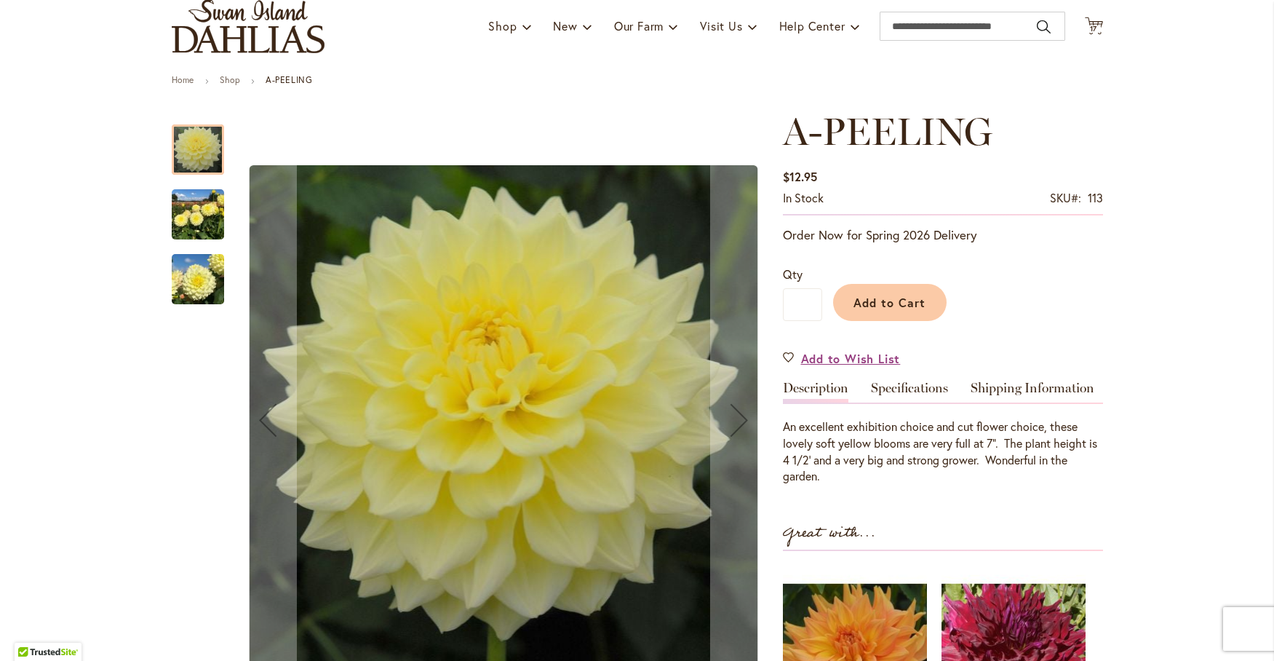
scroll to position [121, 0]
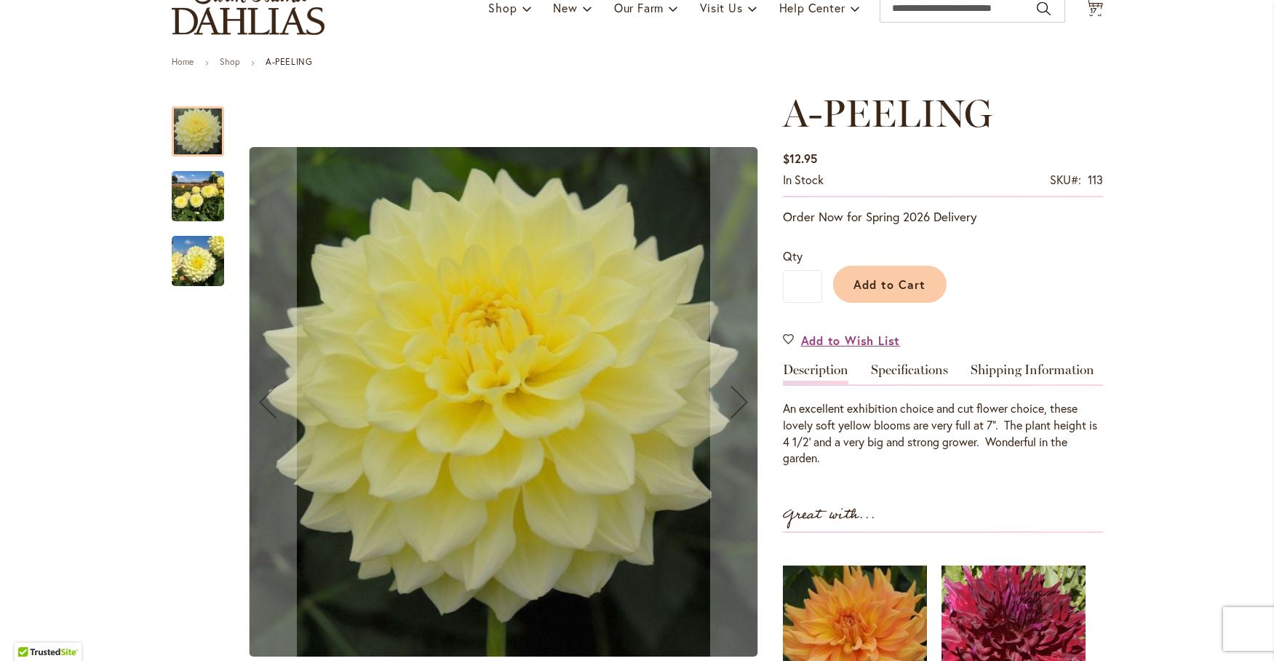
click at [188, 188] on img "A-Peeling" at bounding box center [198, 197] width 52 height 70
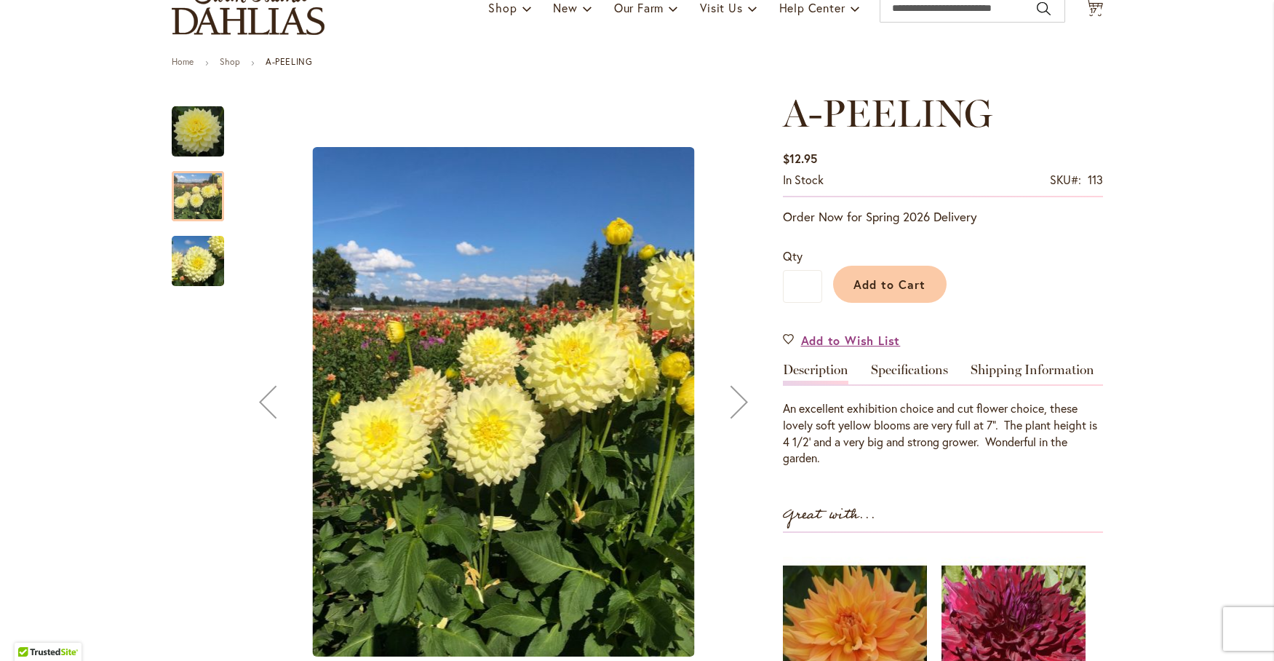
click at [199, 260] on img "A-Peeling" at bounding box center [198, 261] width 52 height 70
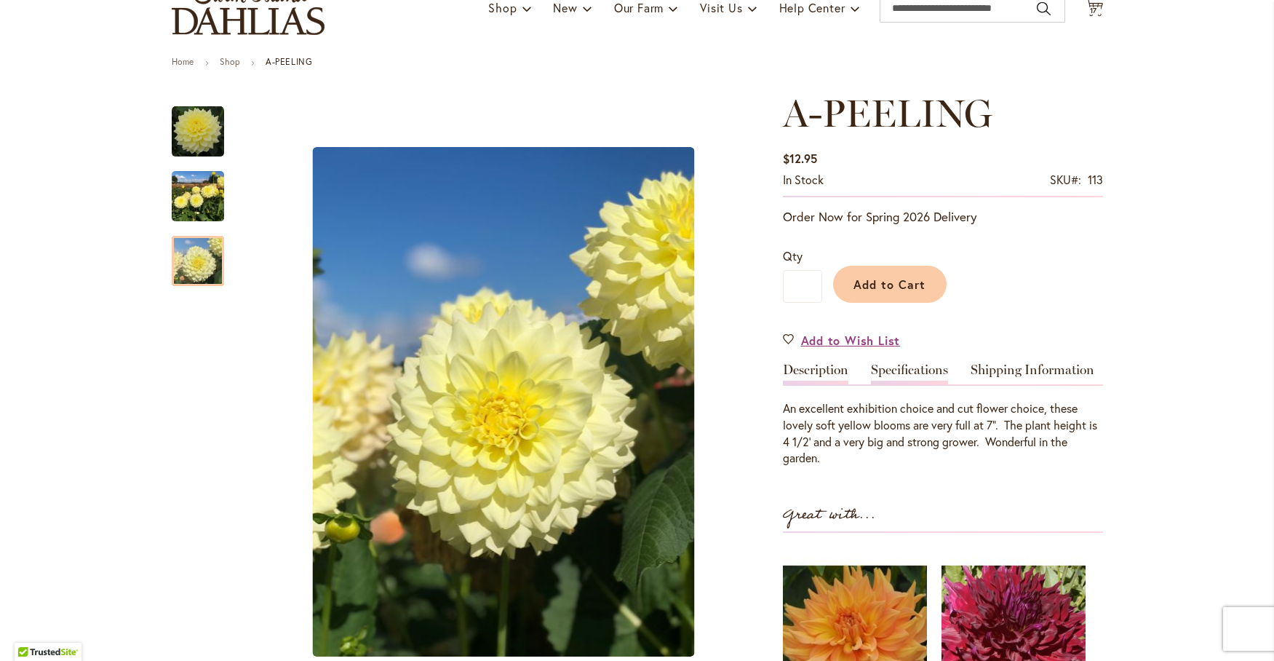
click at [902, 367] on link "Specifications" at bounding box center [909, 373] width 77 height 21
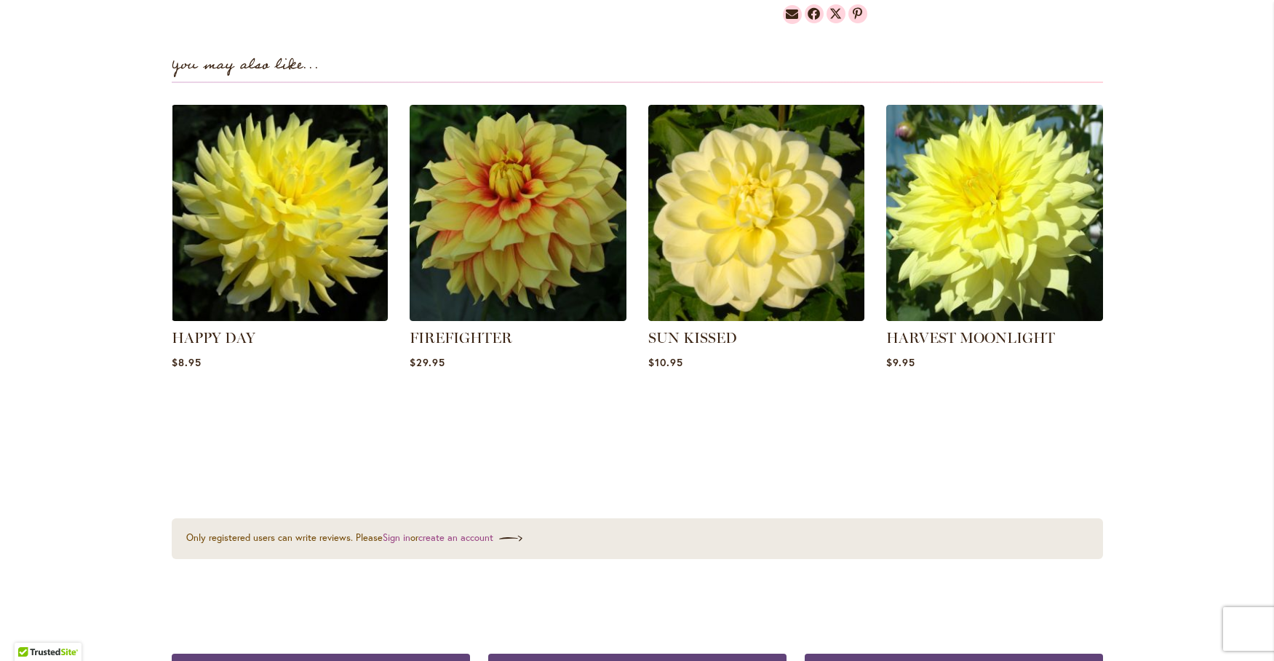
scroll to position [1091, 0]
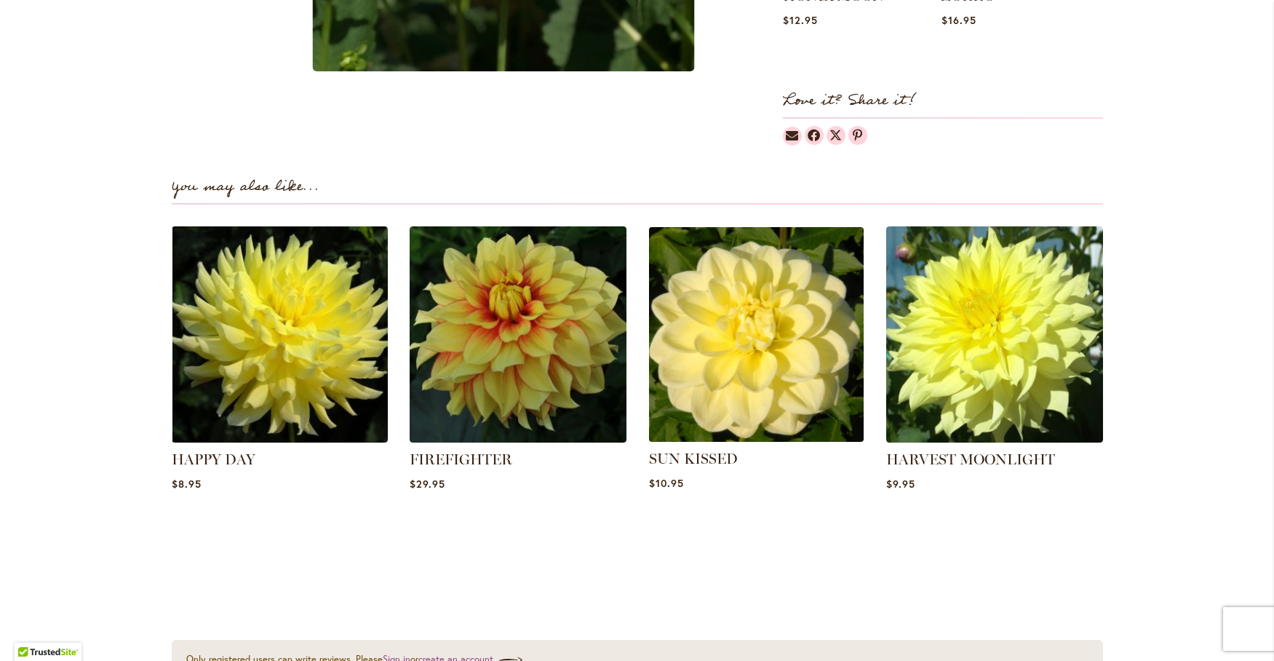
click at [739, 334] on img at bounding box center [756, 334] width 226 height 226
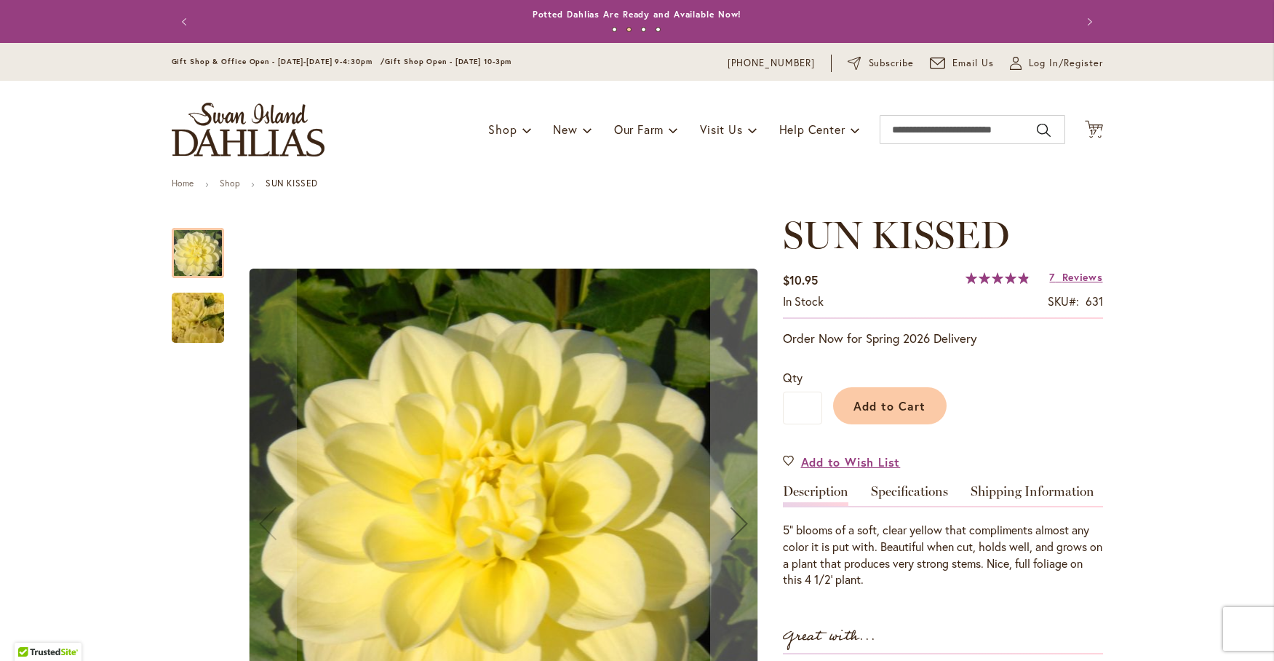
click at [202, 313] on img "SUN KISSED" at bounding box center [198, 318] width 105 height 79
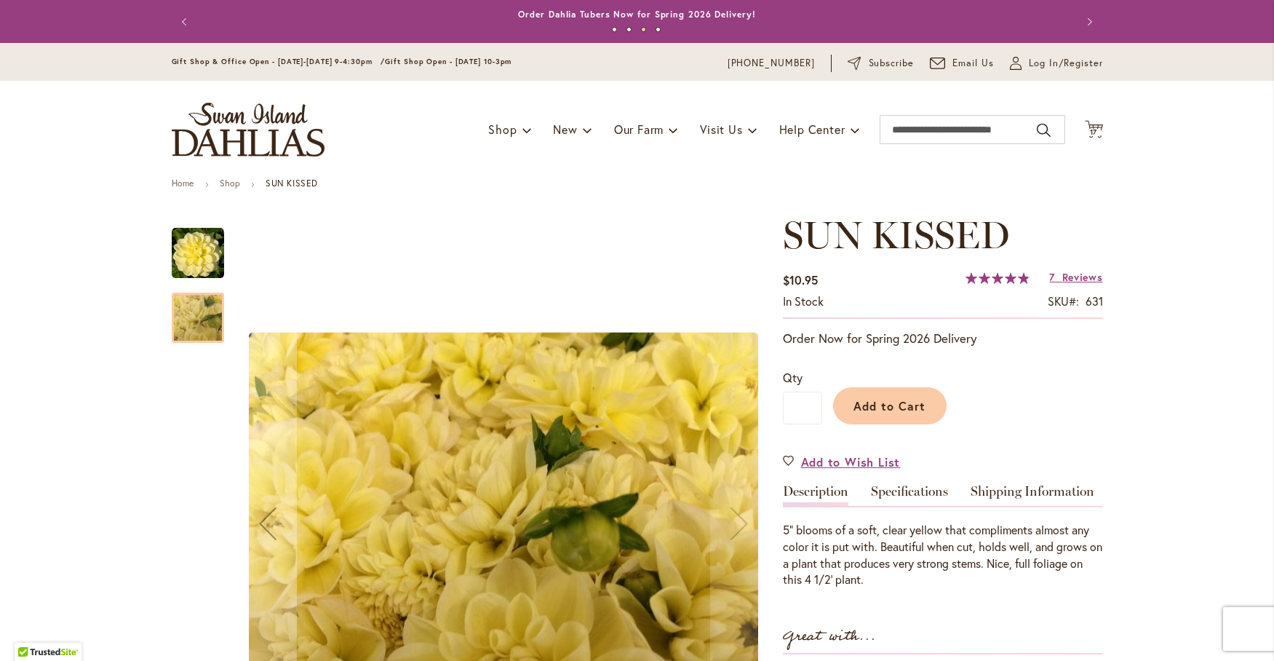
click at [185, 250] on img "SUN KISSED" at bounding box center [198, 253] width 52 height 52
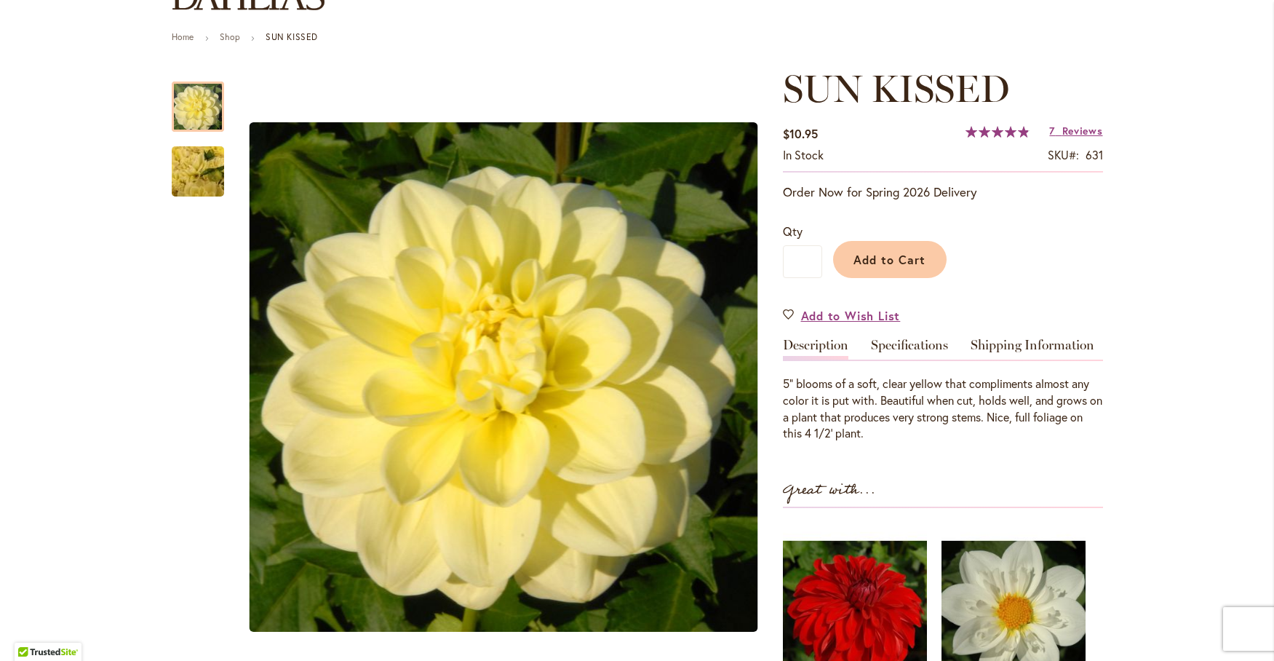
scroll to position [121, 0]
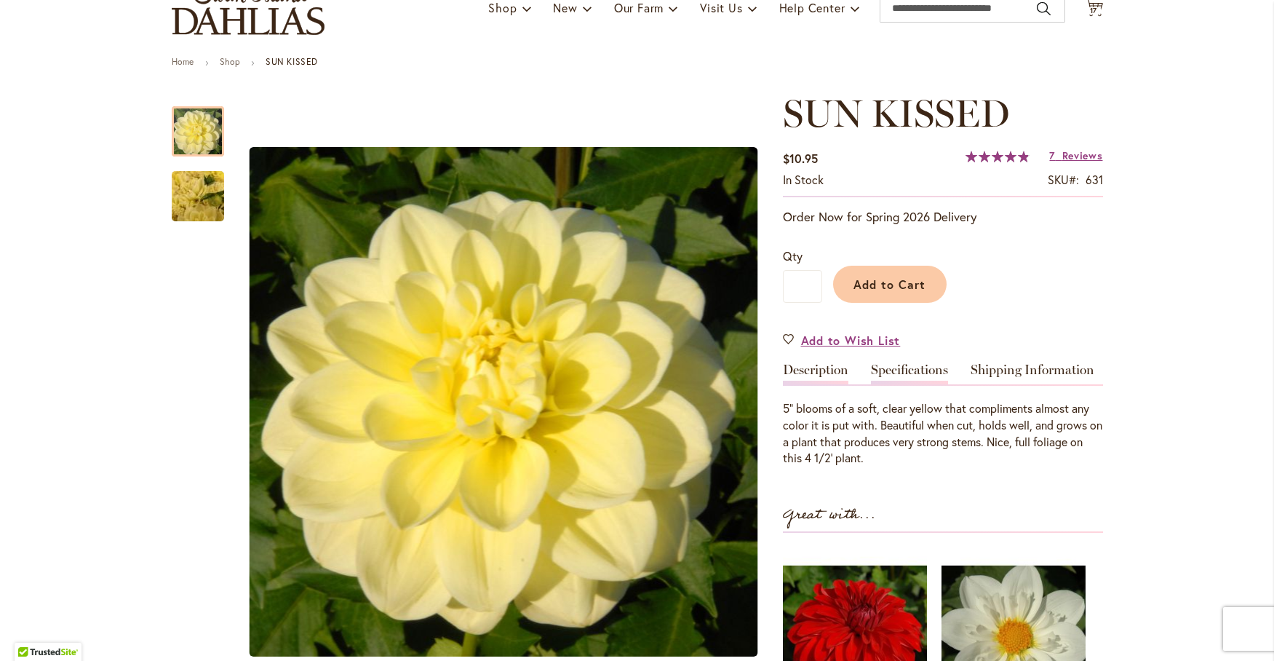
click at [888, 368] on link "Specifications" at bounding box center [909, 373] width 77 height 21
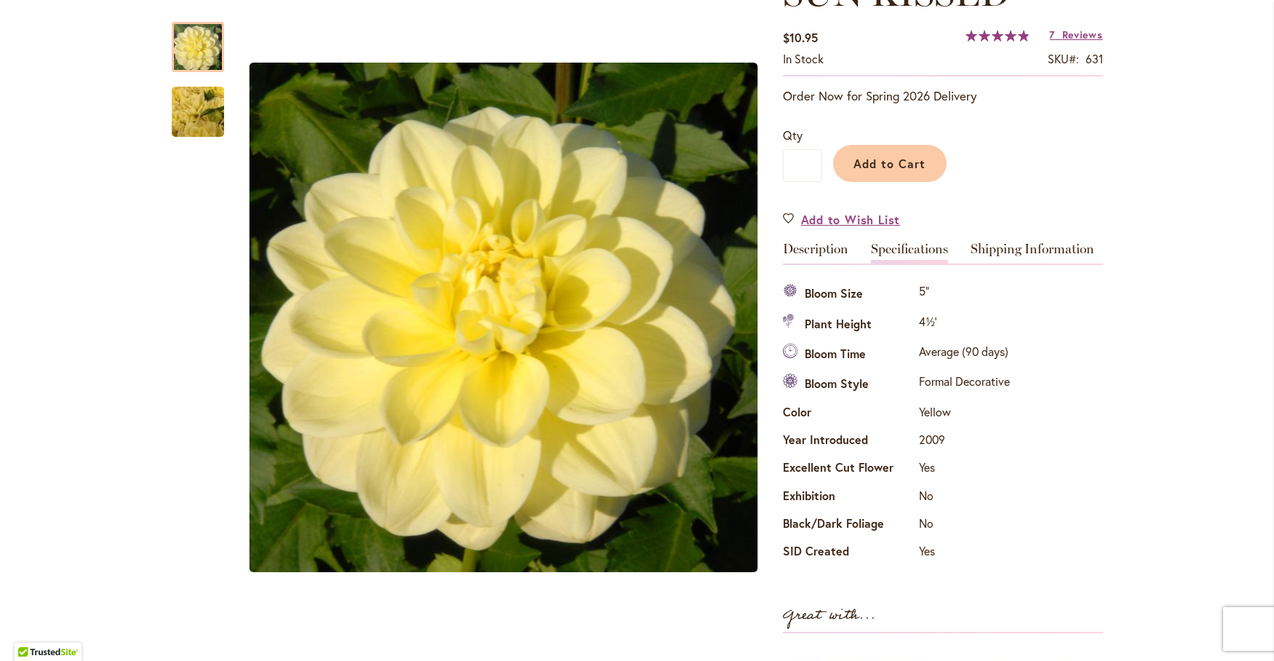
scroll to position [241, 0]
click at [798, 252] on link "Description" at bounding box center [815, 254] width 65 height 21
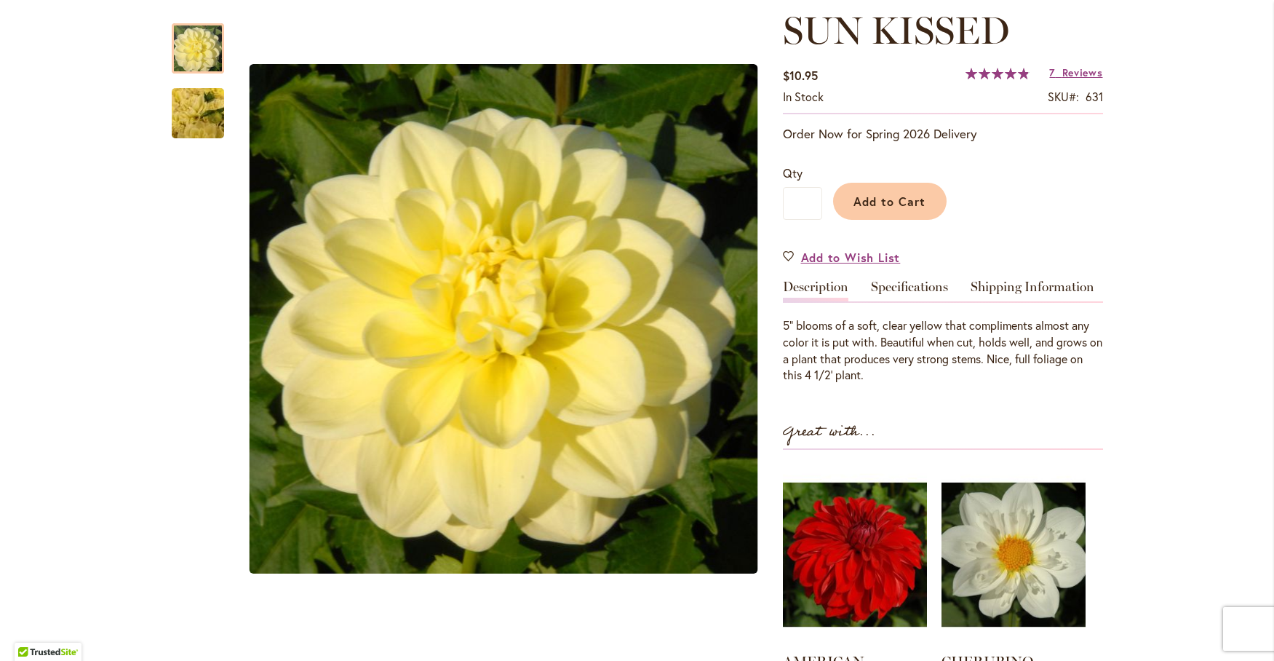
scroll to position [120, 0]
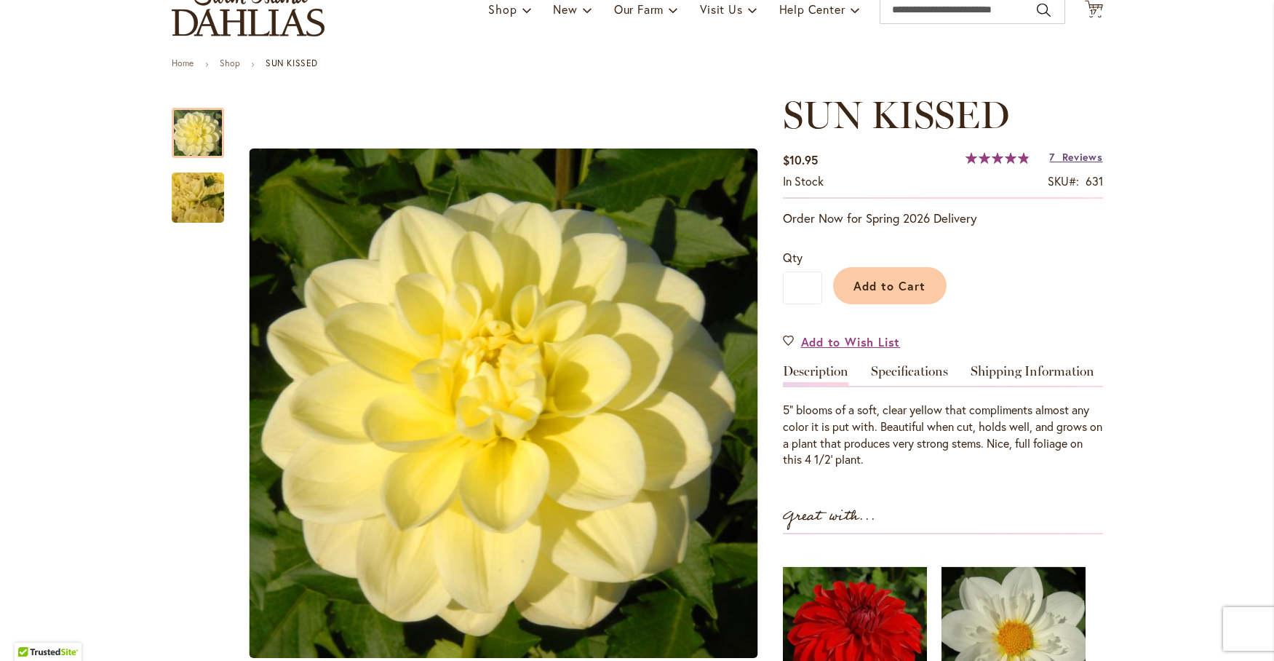
click at [1066, 151] on span "Reviews" at bounding box center [1082, 157] width 41 height 14
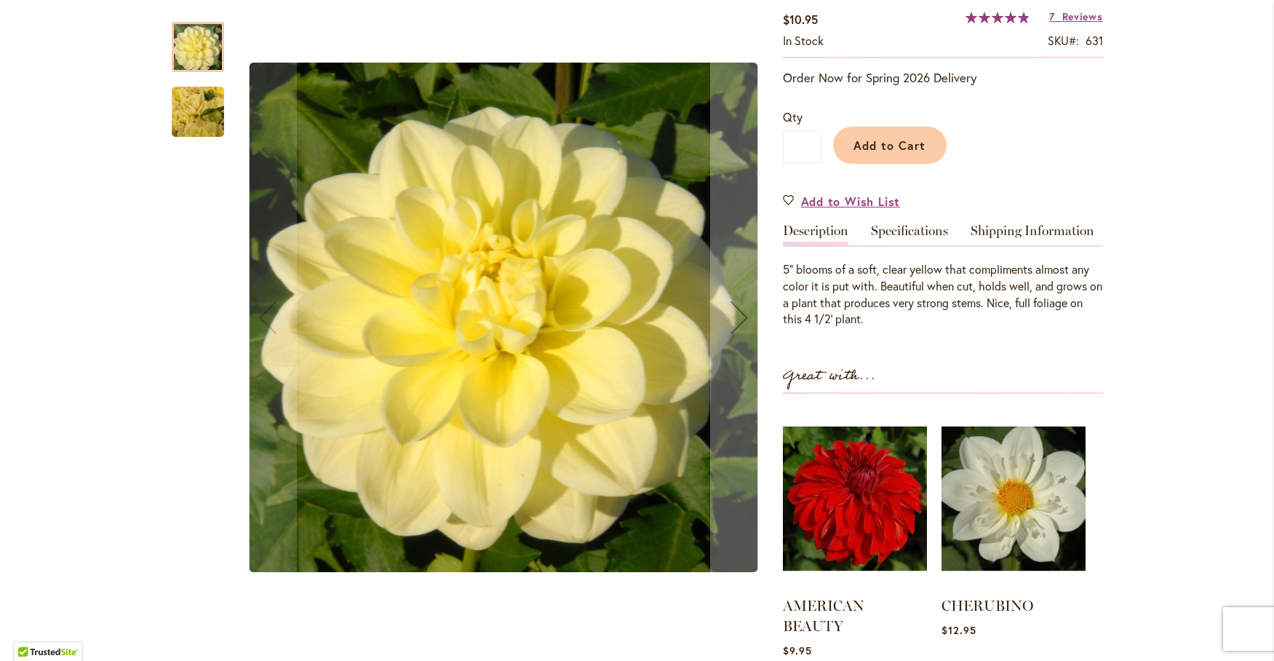
scroll to position [260, 0]
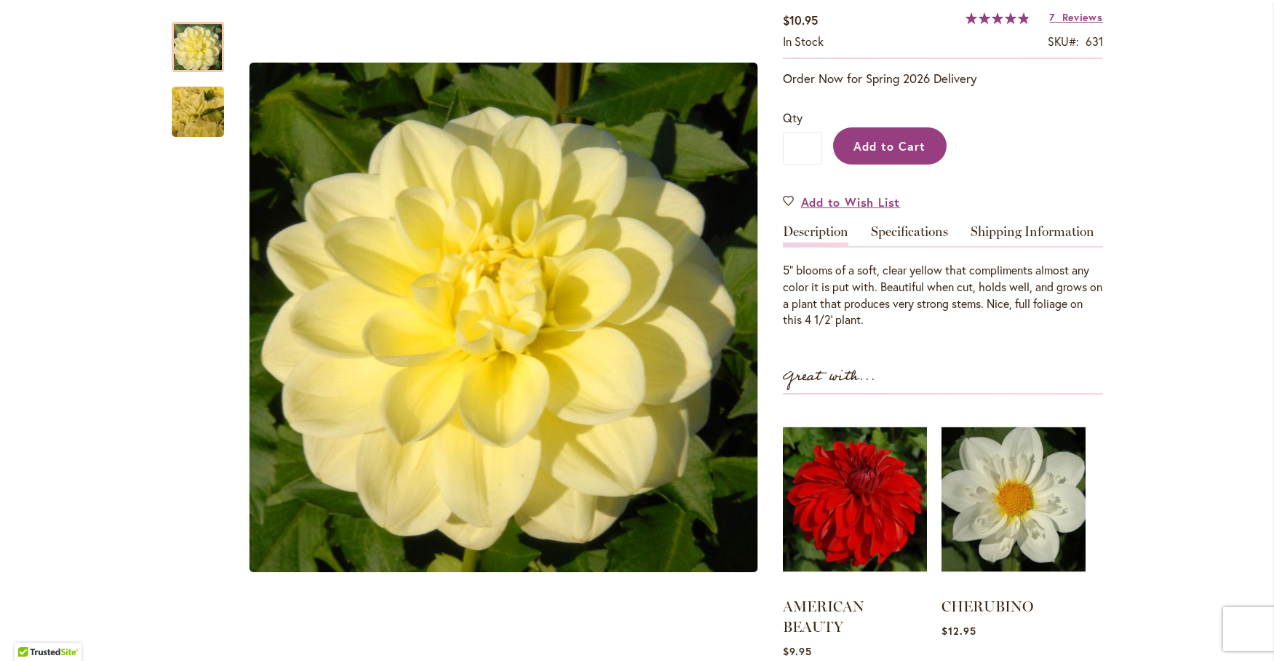
click at [863, 138] on span "Add to Cart" at bounding box center [889, 145] width 72 height 15
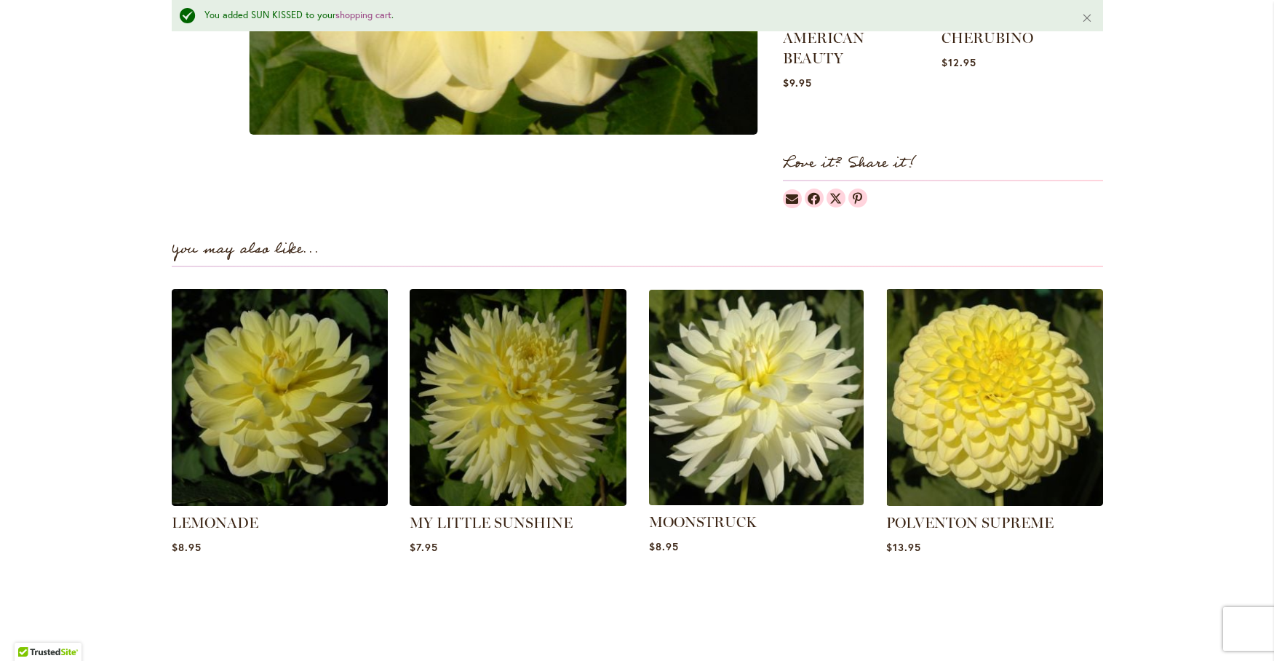
scroll to position [904, 0]
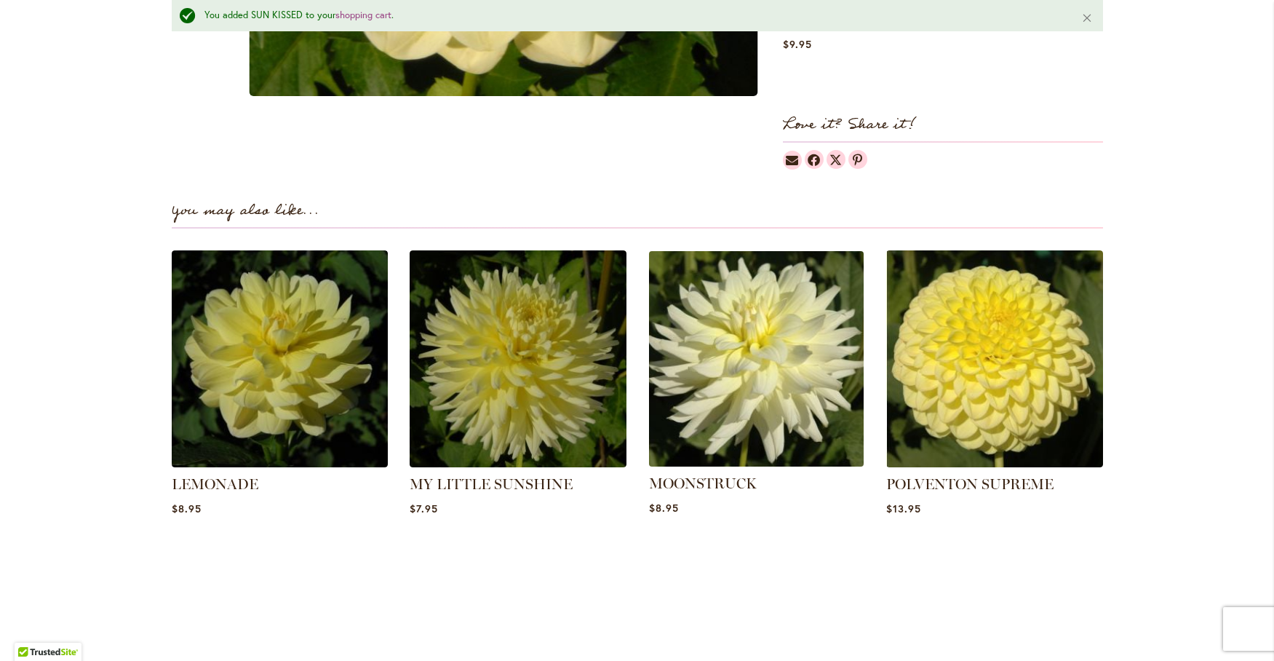
click at [749, 309] on img at bounding box center [756, 359] width 226 height 226
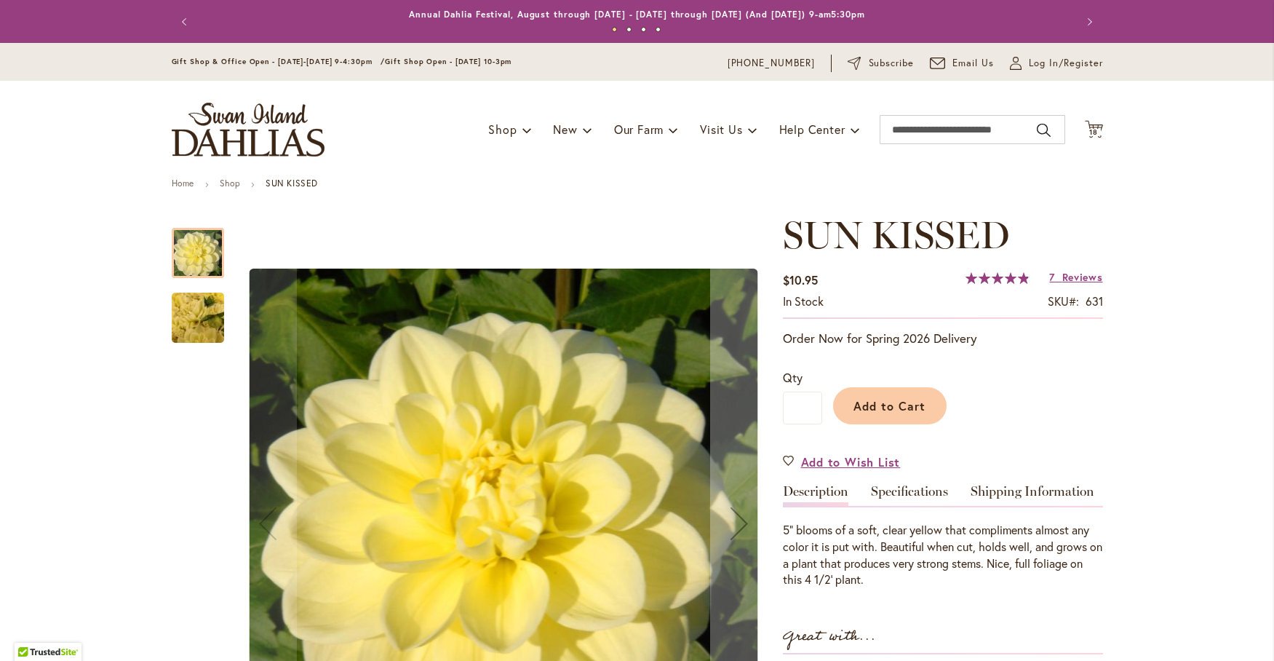
scroll to position [364, 0]
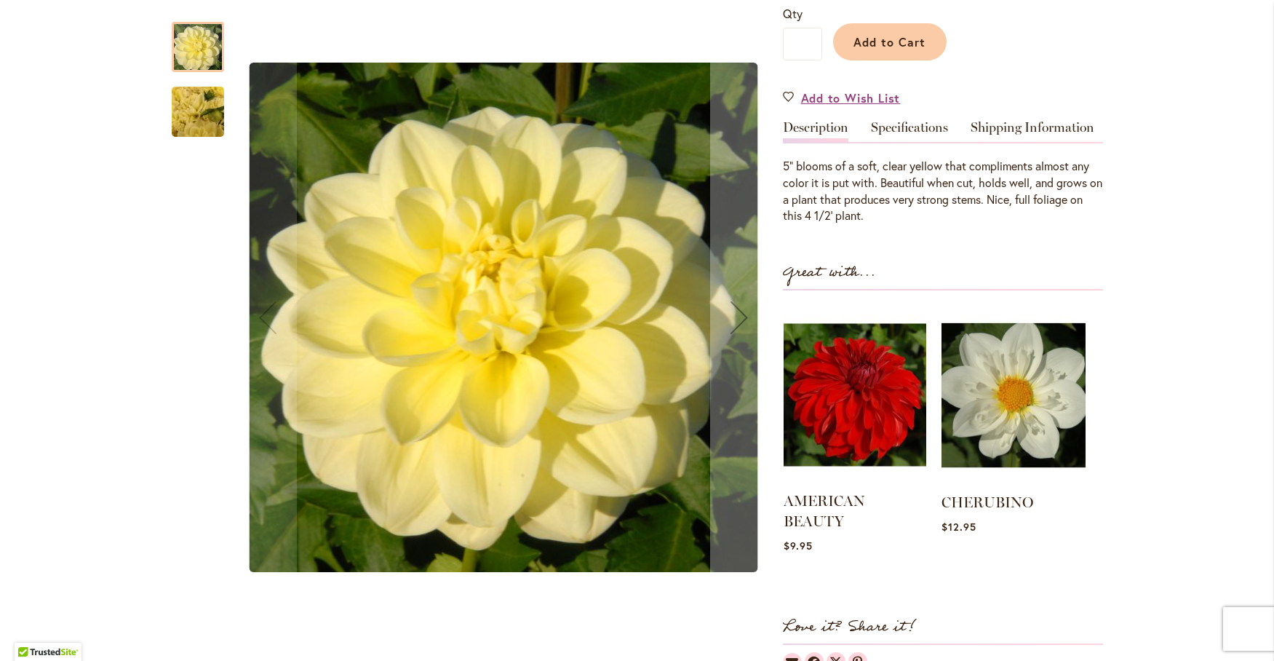
click at [842, 391] on img at bounding box center [855, 395] width 143 height 178
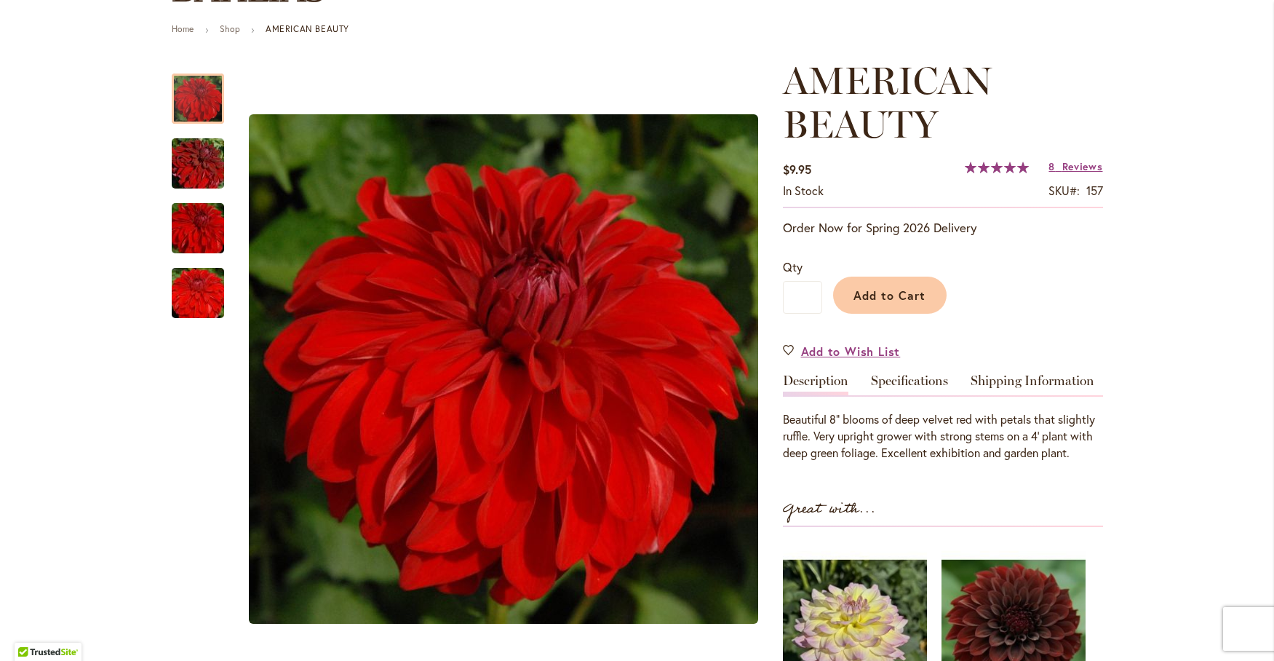
scroll to position [242, 0]
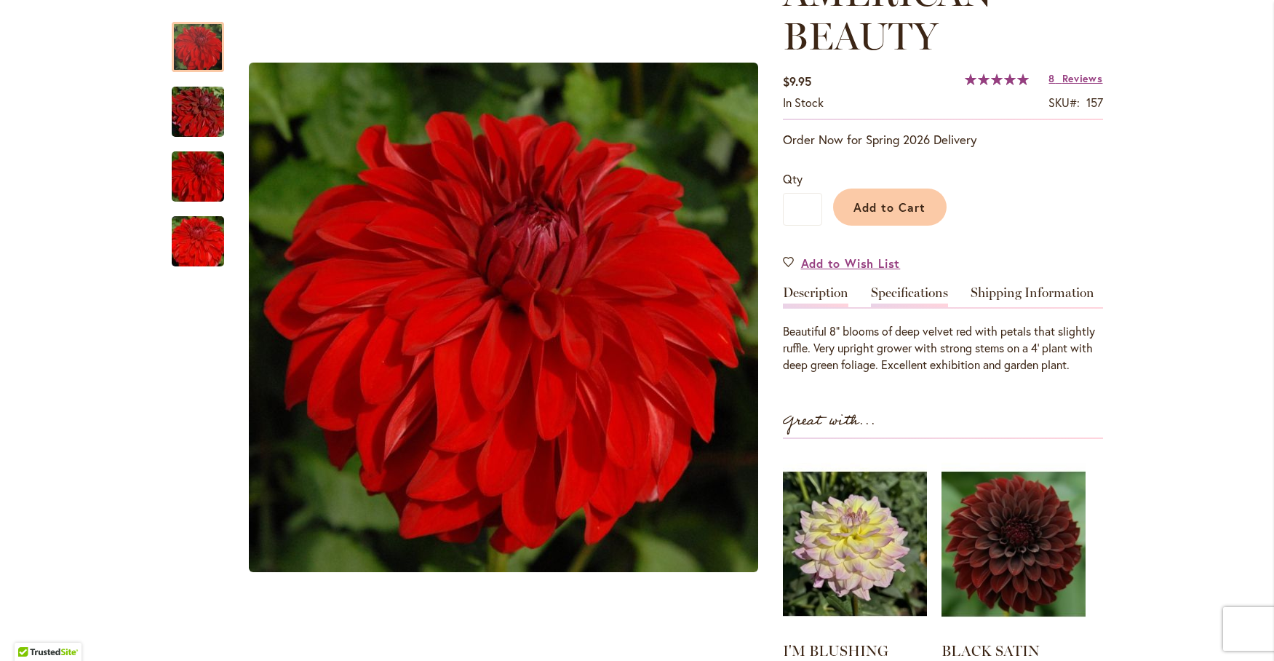
click at [898, 295] on link "Specifications" at bounding box center [909, 296] width 77 height 21
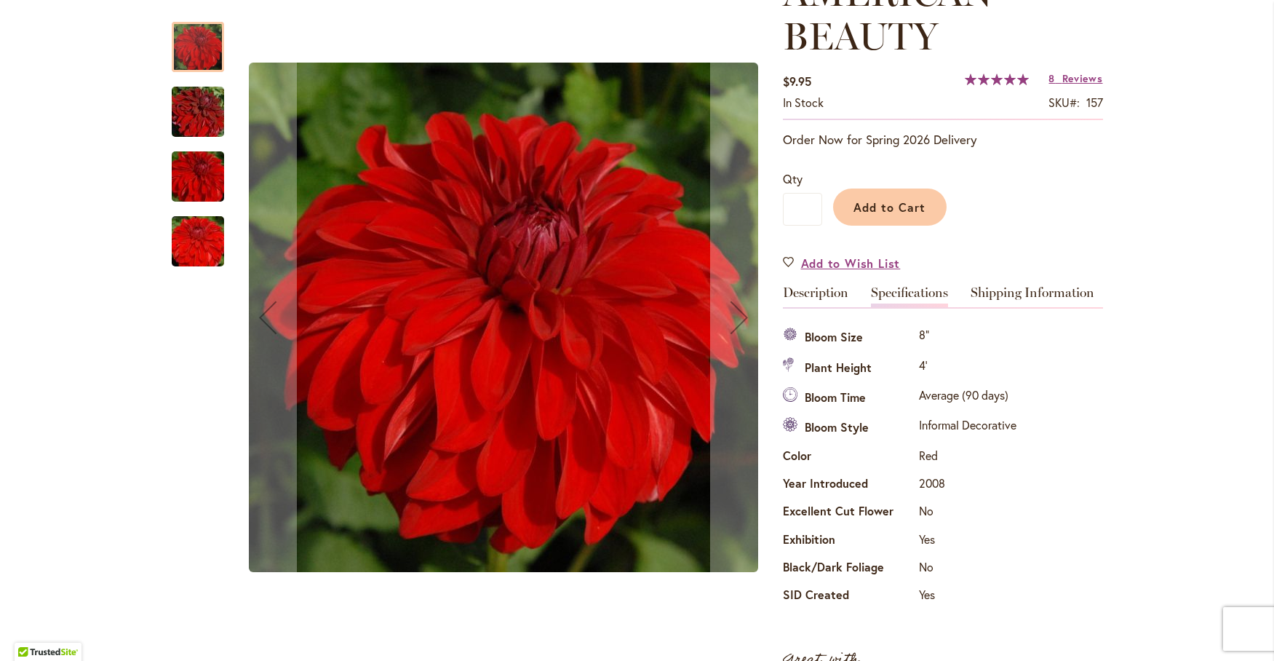
click at [189, 115] on img "AMERICAN BEAUTY" at bounding box center [198, 112] width 105 height 70
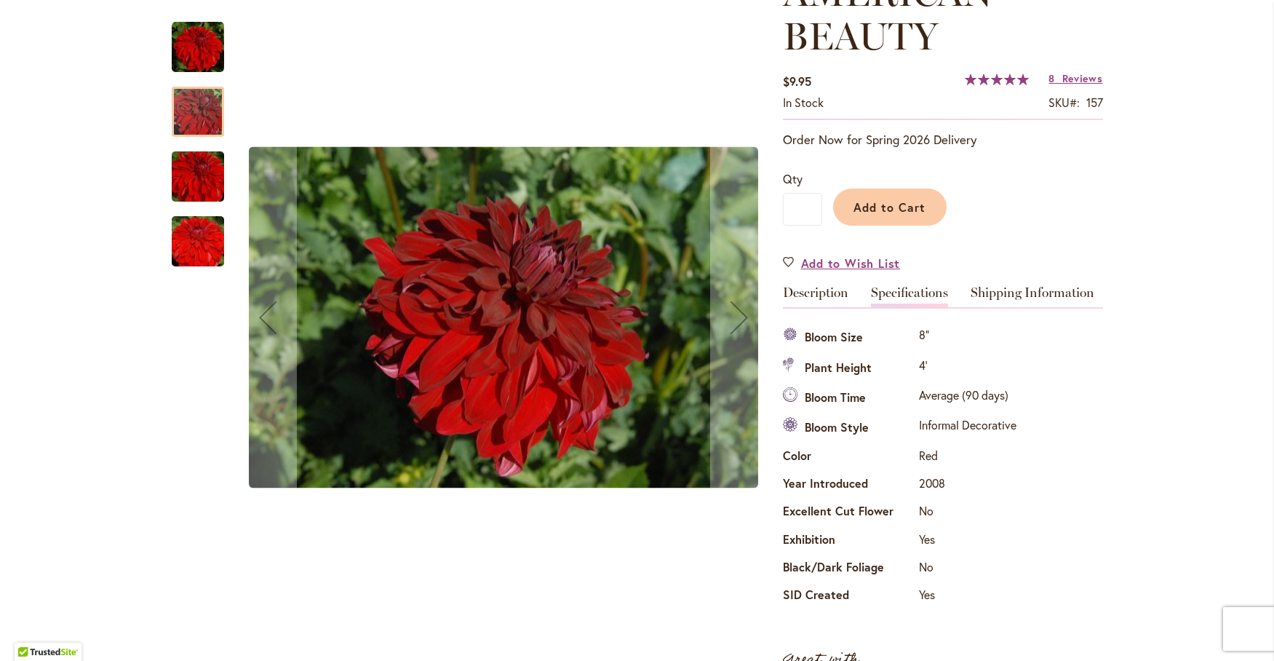
click at [193, 192] on img "AMERICAN BEAUTY" at bounding box center [198, 177] width 105 height 70
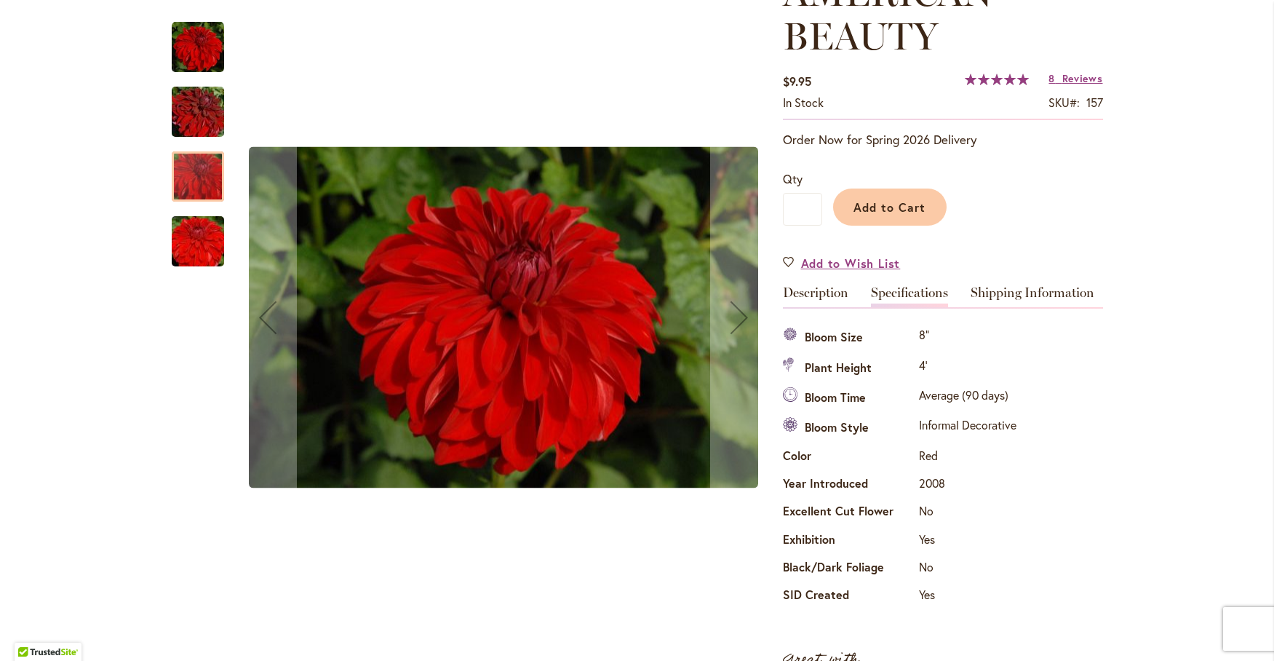
click at [201, 252] on img "AMERICAN BEAUTY" at bounding box center [198, 242] width 105 height 70
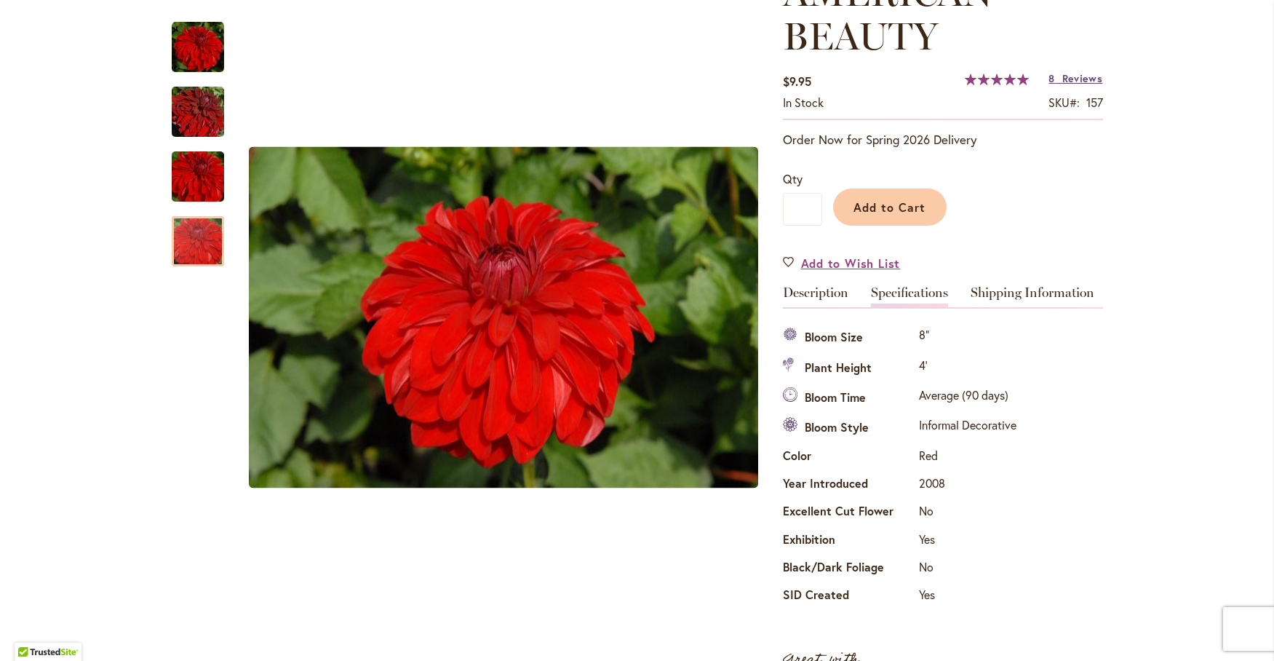
click at [1064, 74] on span "Reviews" at bounding box center [1082, 78] width 41 height 14
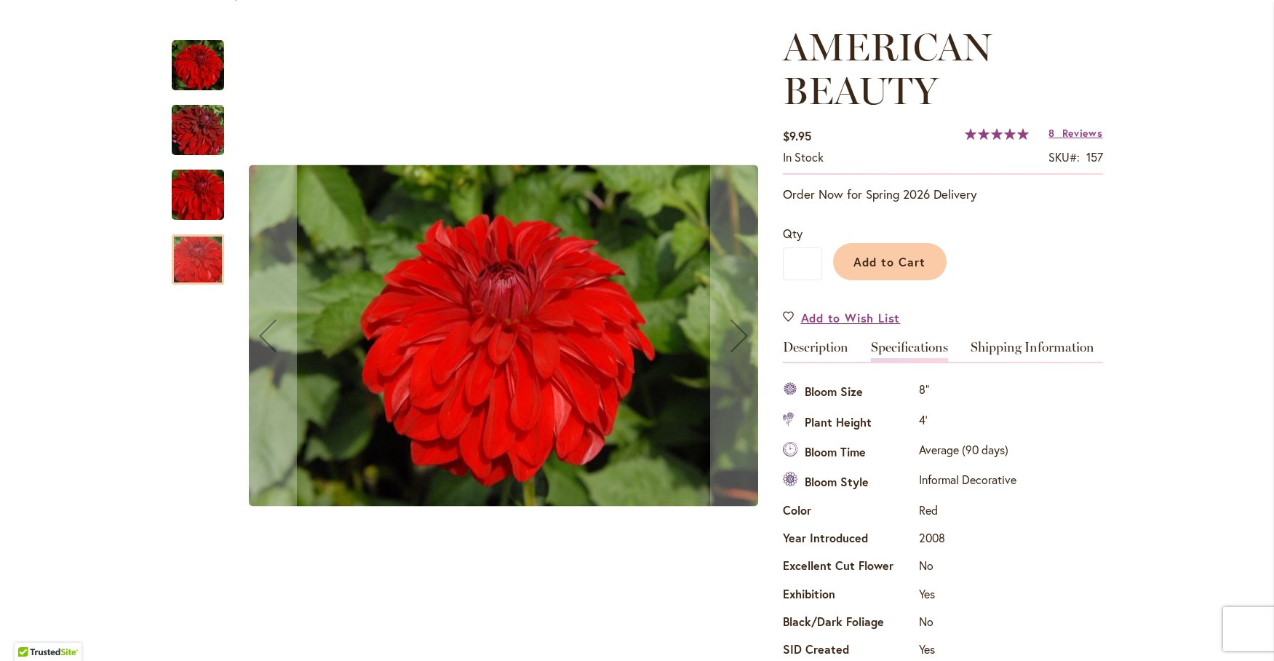
scroll to position [160, 0]
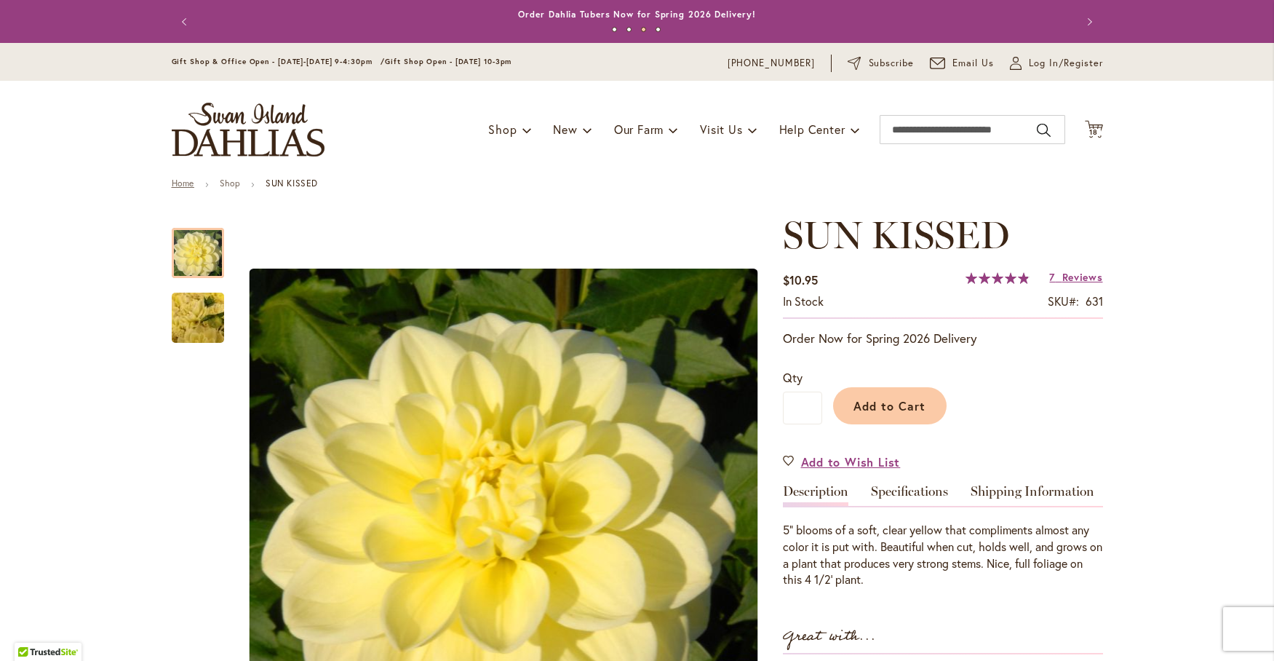
click at [172, 183] on link "Home" at bounding box center [183, 183] width 23 height 11
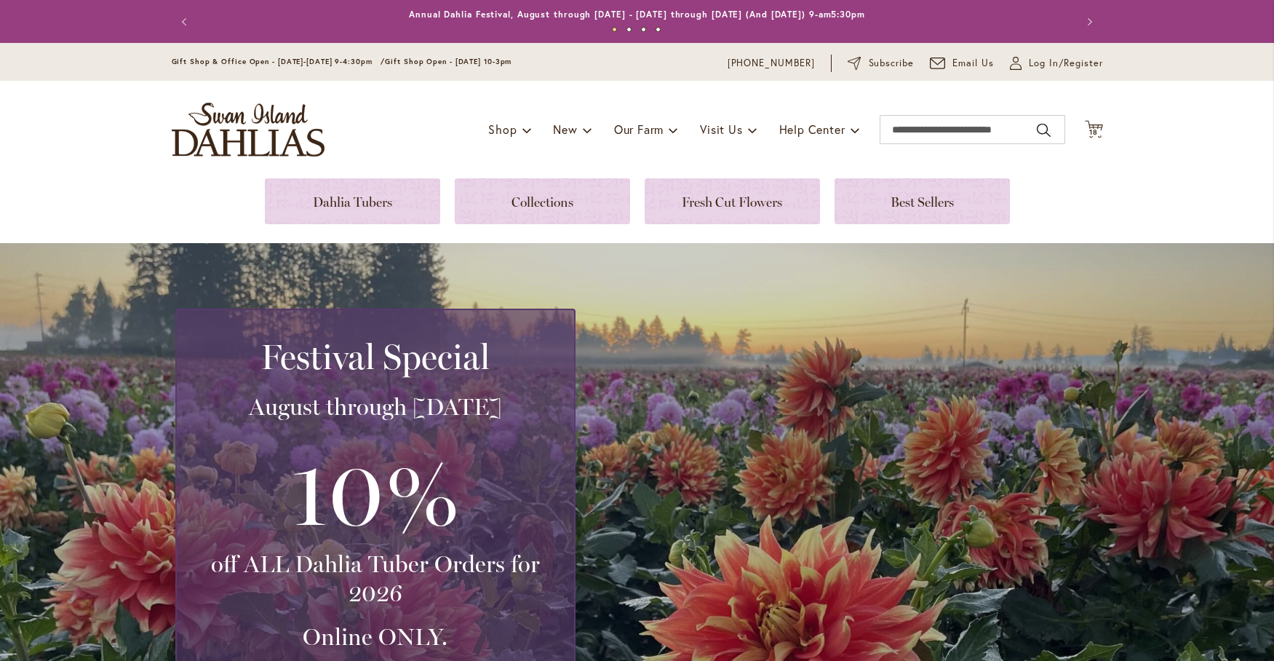
click at [303, 208] on link at bounding box center [352, 201] width 175 height 46
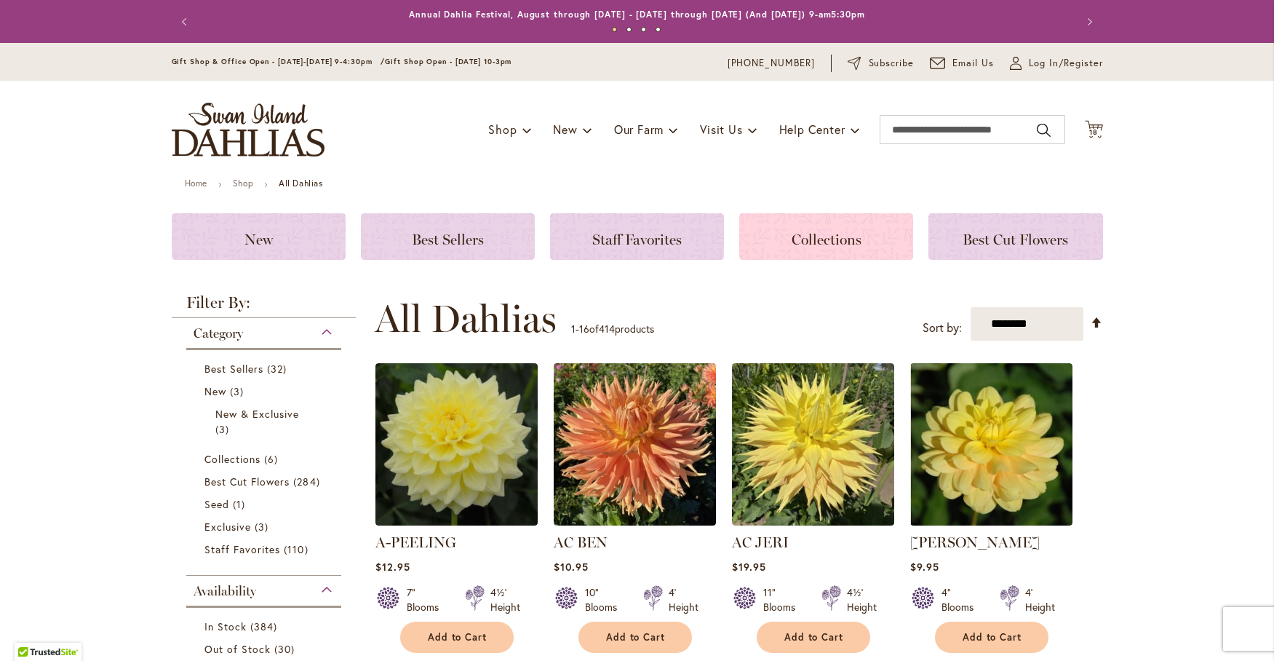
click at [797, 244] on span "Collections" at bounding box center [827, 239] width 70 height 17
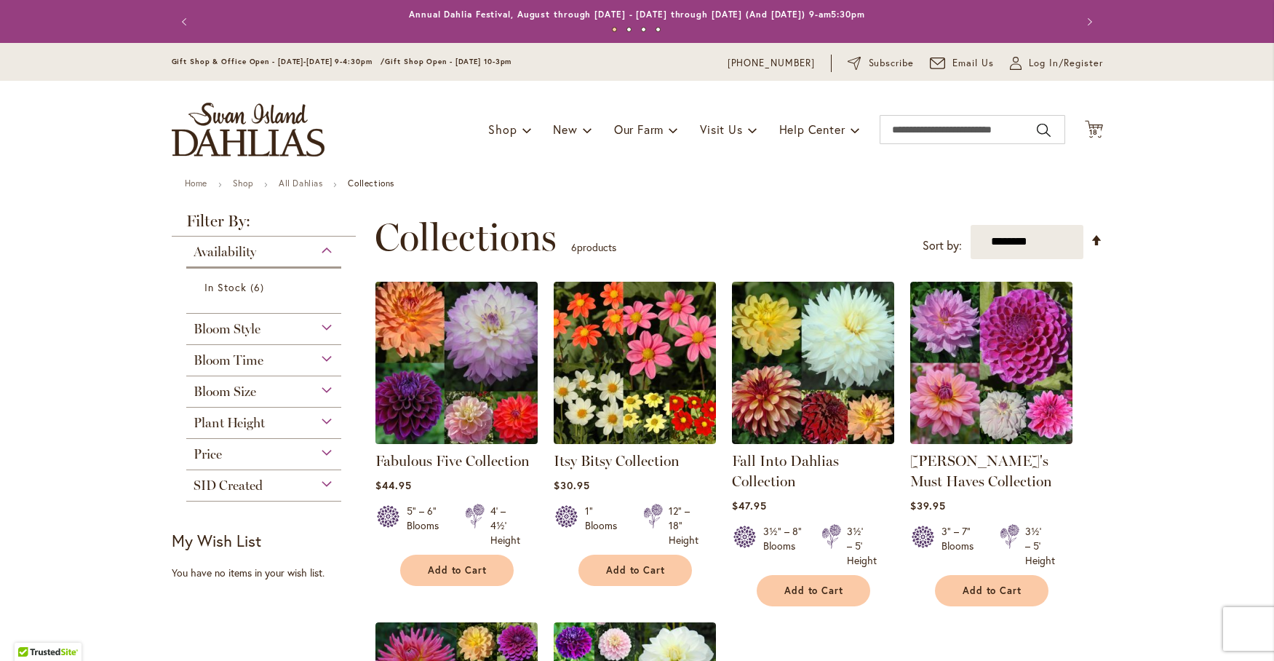
click at [444, 370] on img at bounding box center [456, 362] width 170 height 170
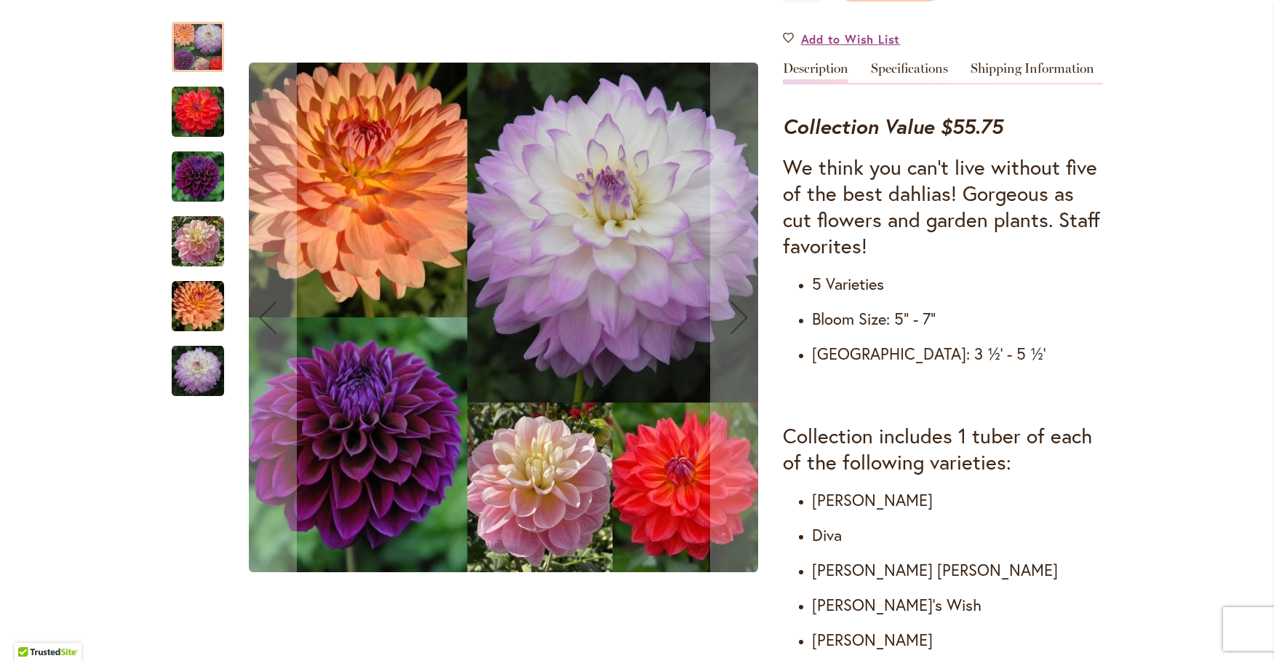
scroll to position [485, 0]
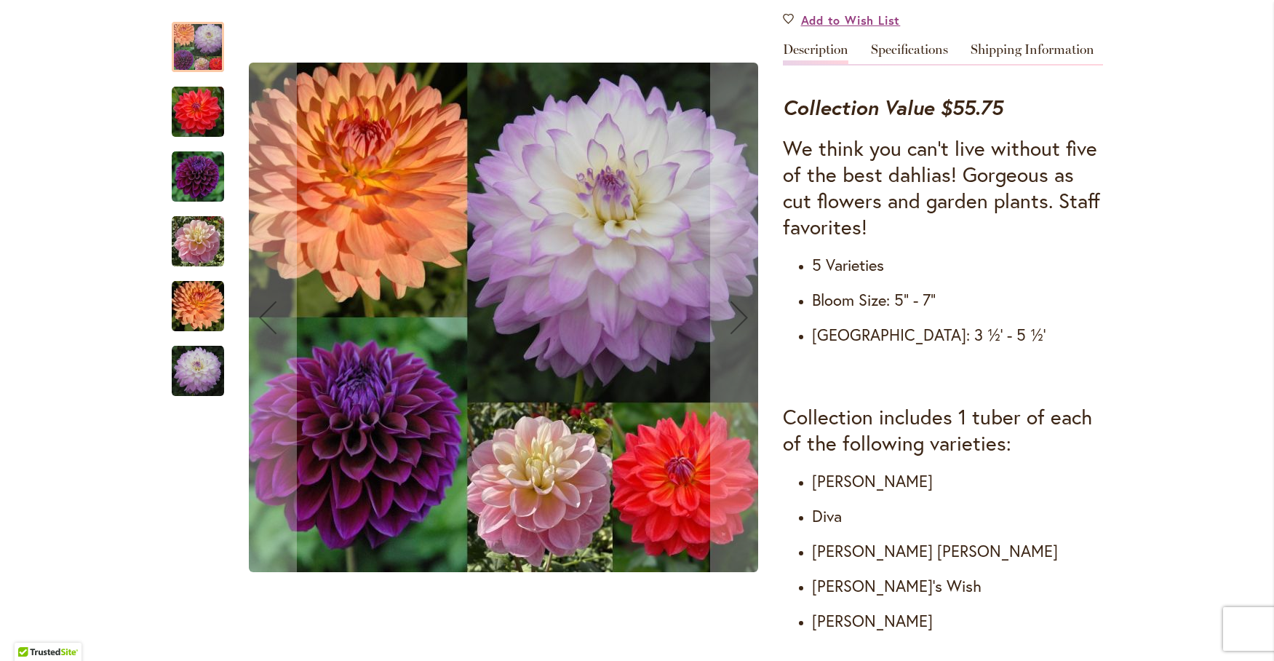
click at [181, 113] on img "COOPER BLAINE" at bounding box center [198, 112] width 52 height 52
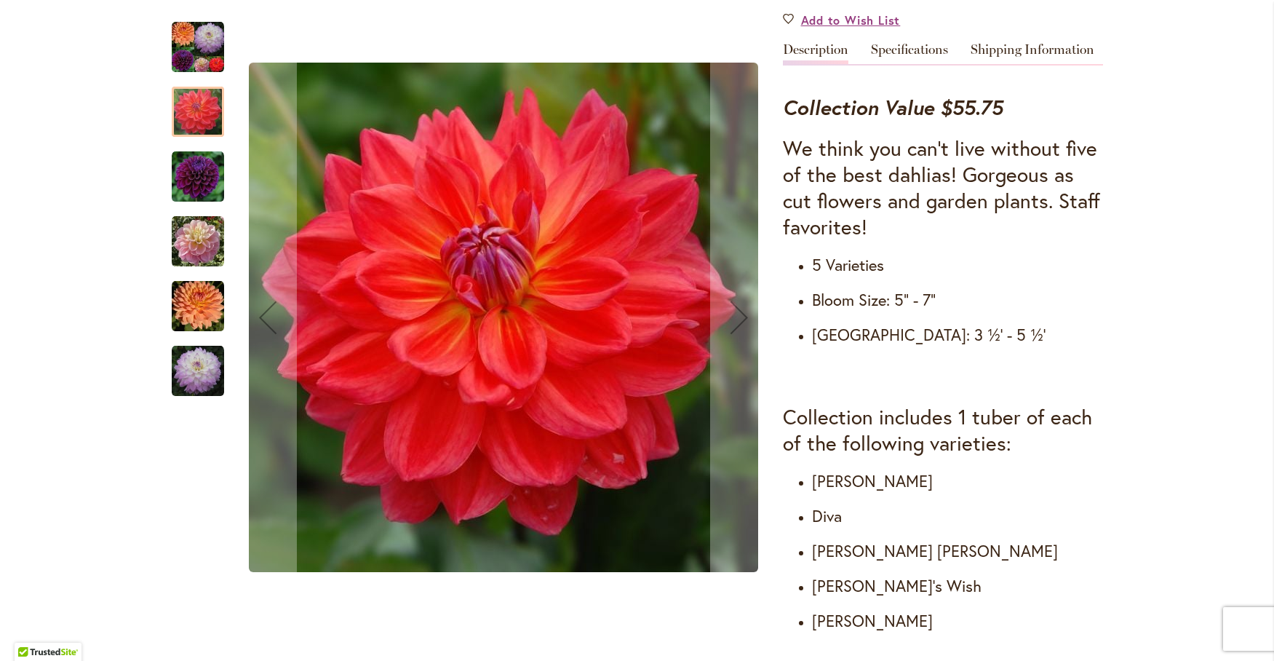
click at [196, 158] on img "DIVA" at bounding box center [198, 177] width 52 height 52
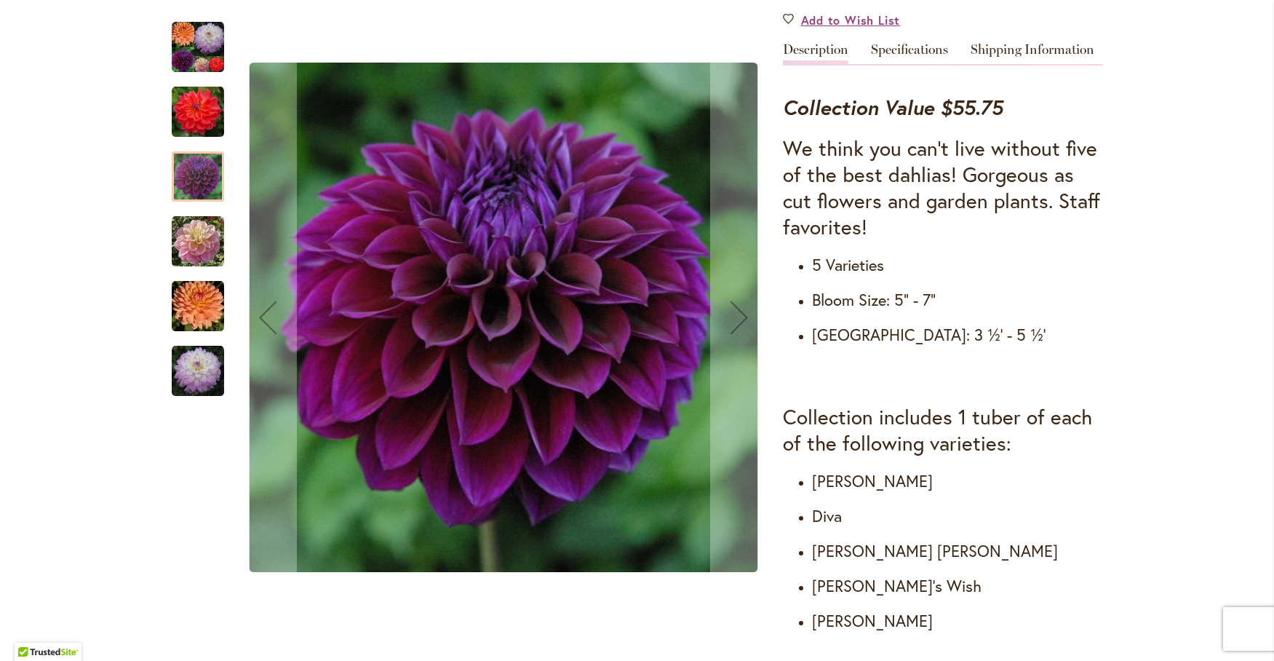
click at [206, 244] on img "GABBIE'S WISH" at bounding box center [198, 241] width 52 height 52
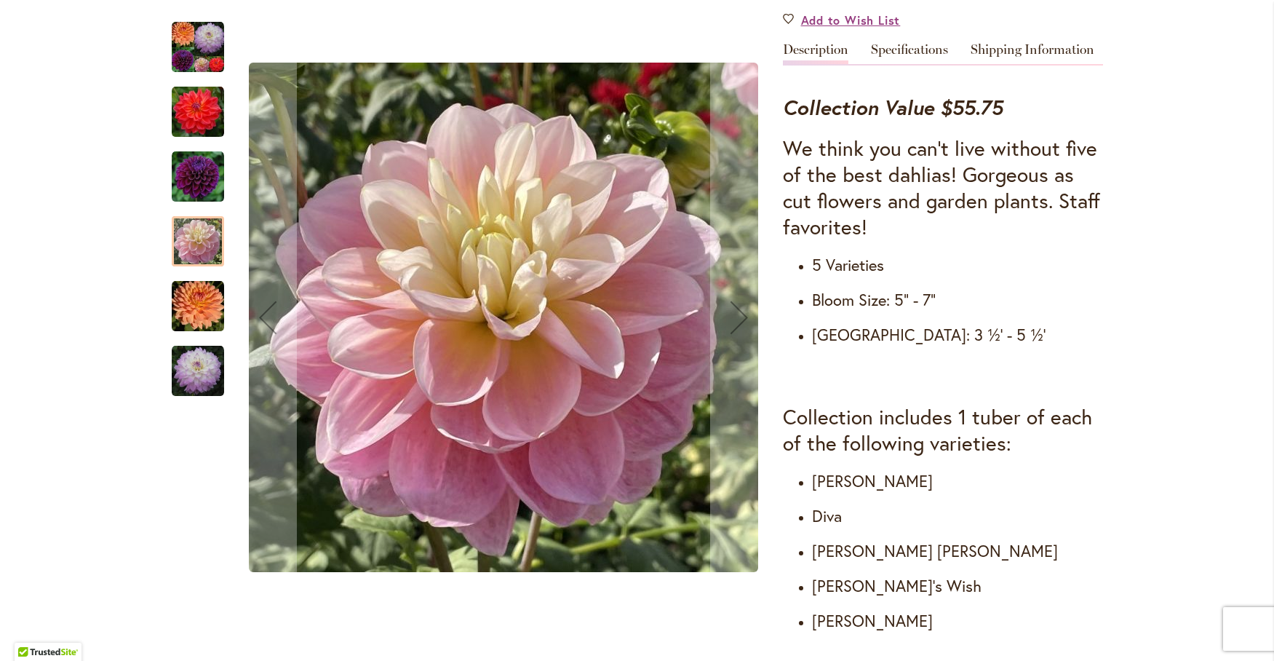
click at [202, 308] on img "GABRIELLE MARIE" at bounding box center [198, 306] width 52 height 52
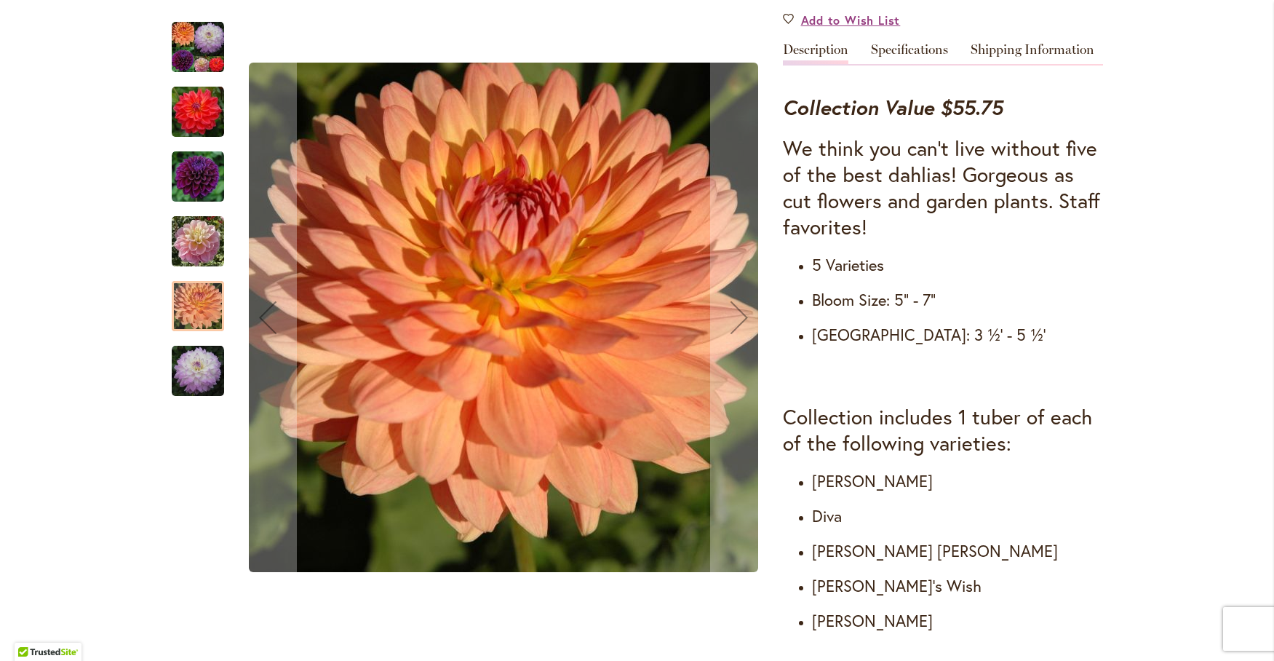
click at [184, 364] on img "MIKAYLA MIRANDA" at bounding box center [198, 371] width 52 height 52
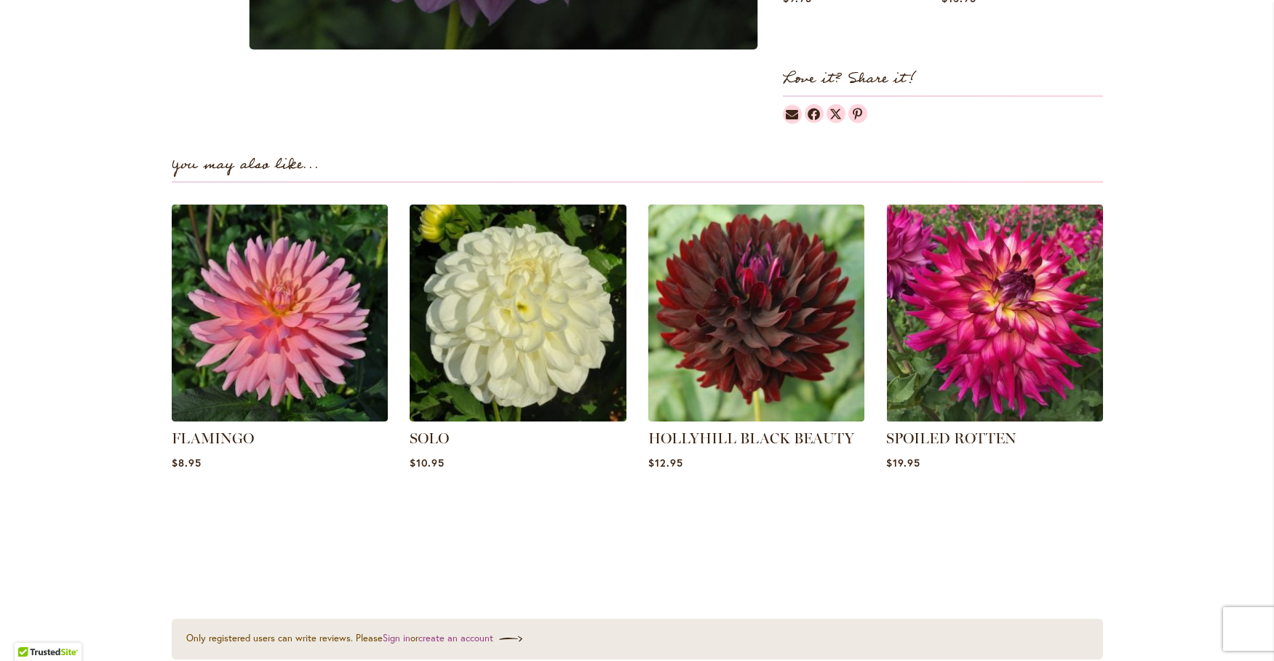
scroll to position [1577, 0]
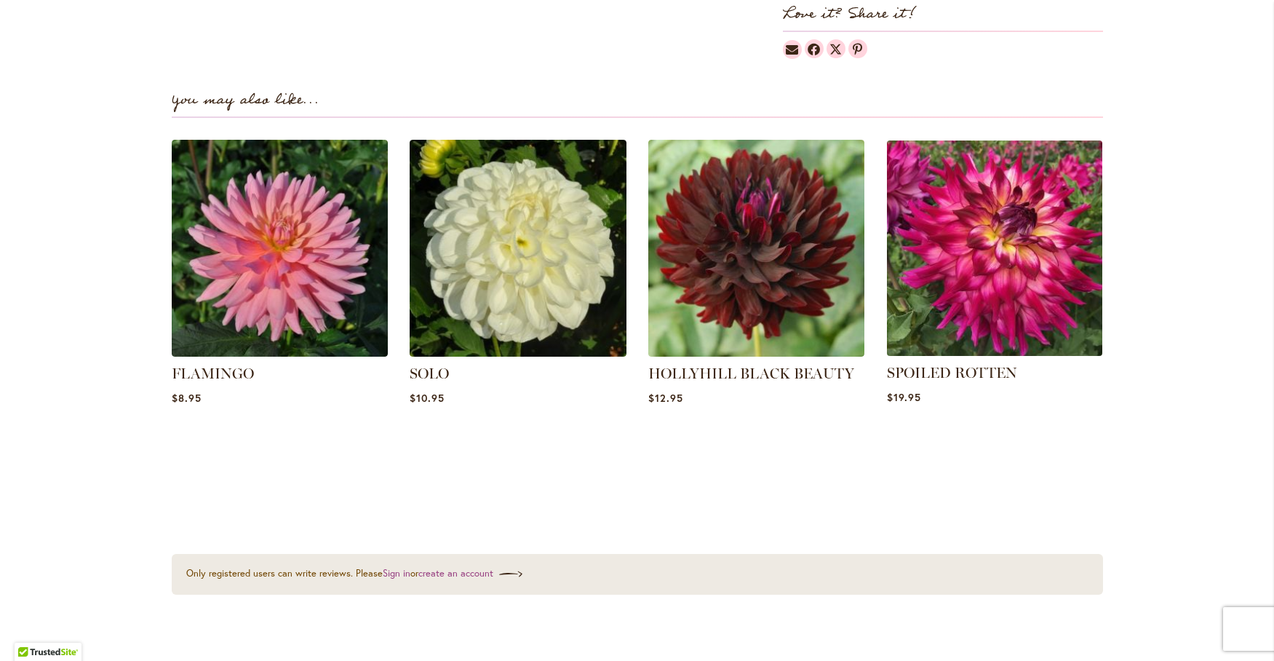
click at [984, 255] on img at bounding box center [995, 248] width 226 height 226
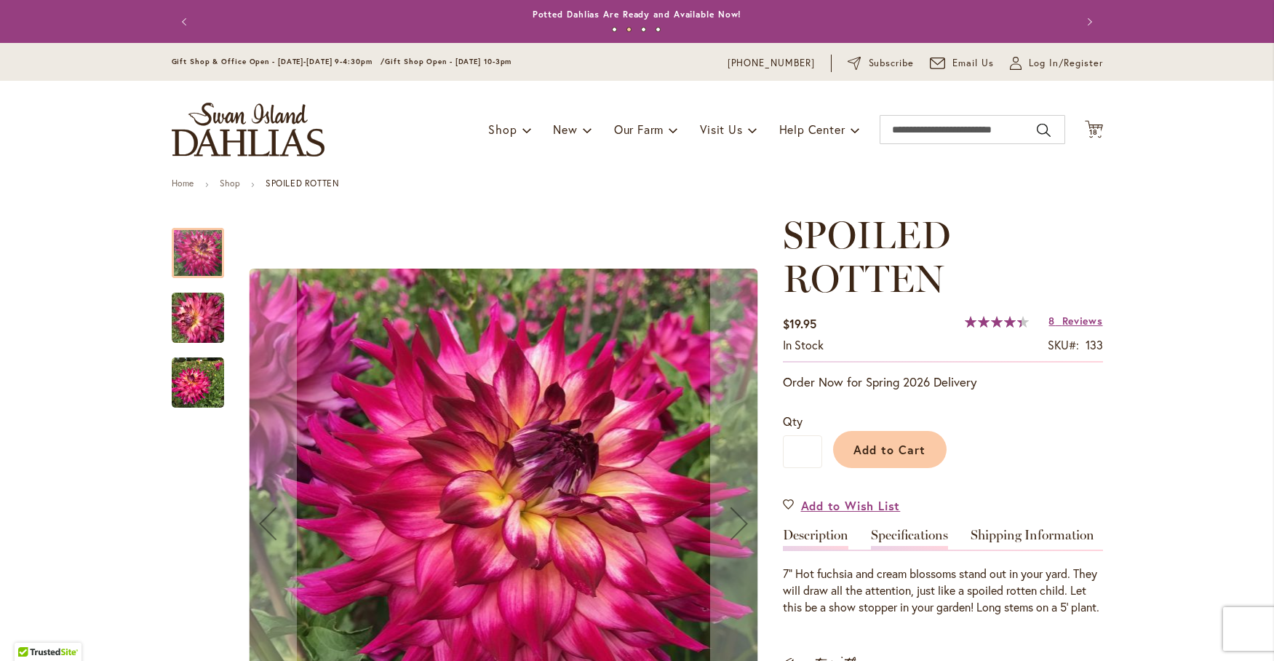
click at [901, 528] on link "Specifications" at bounding box center [909, 538] width 77 height 21
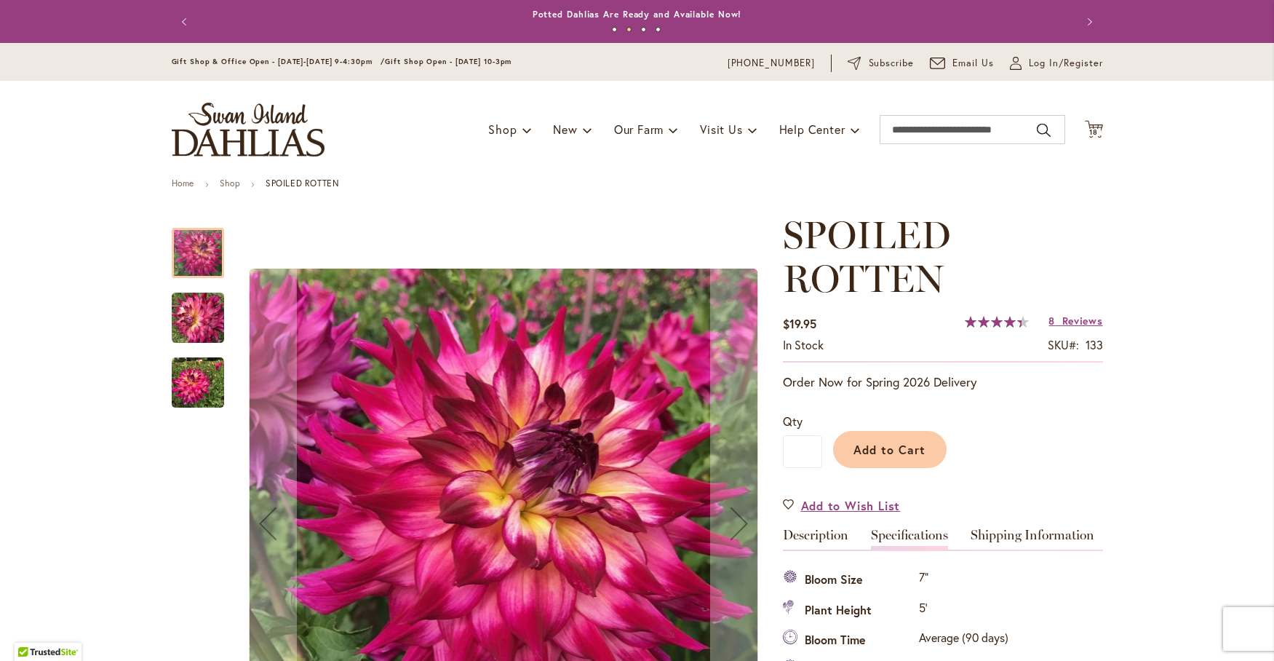
scroll to position [527, 0]
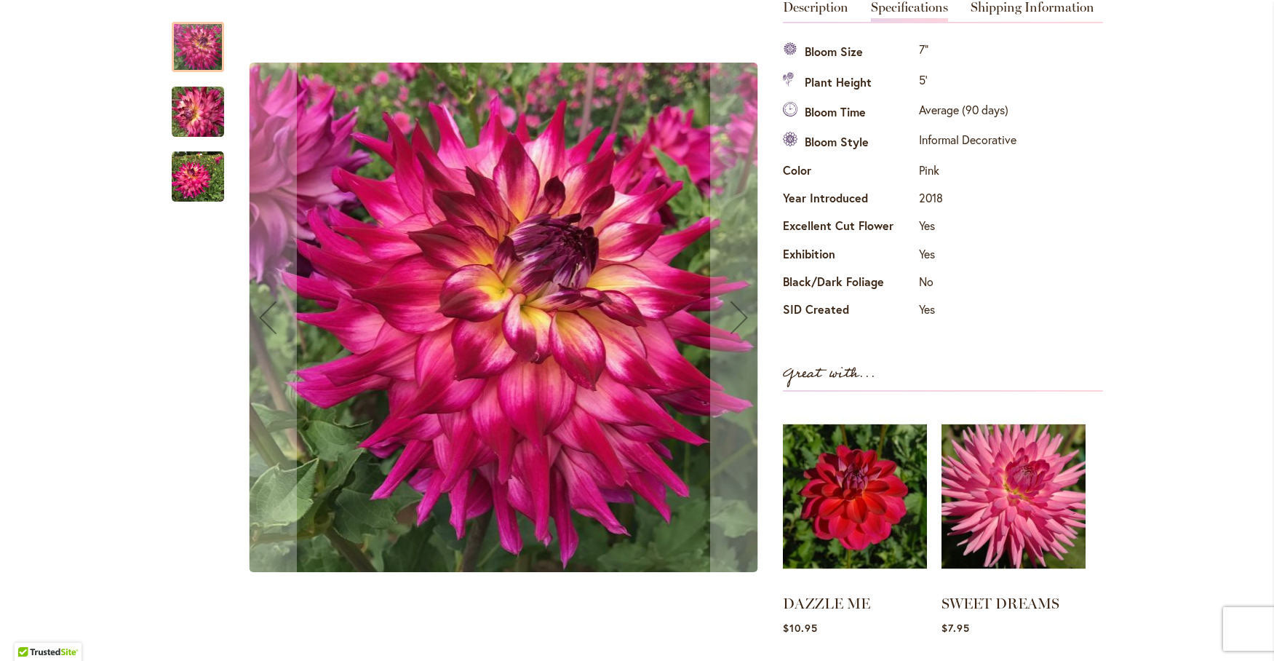
click at [189, 97] on img "SPOILED ROTTEN" at bounding box center [198, 112] width 105 height 79
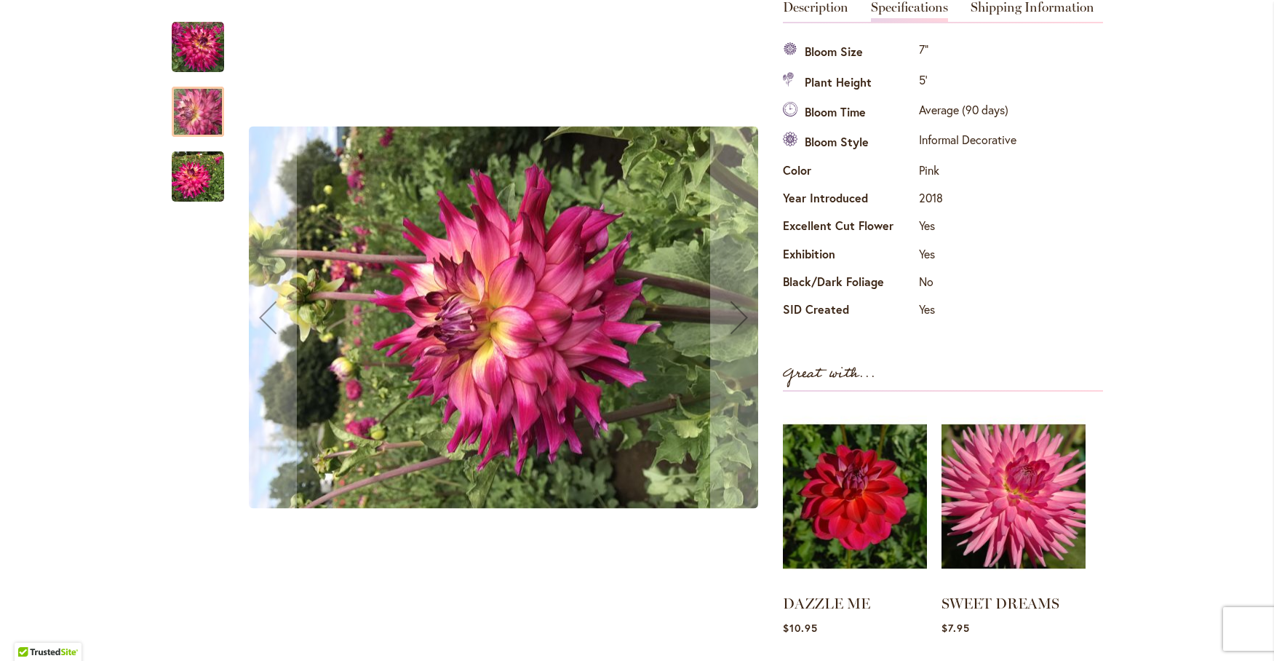
click at [186, 175] on img "SPOILED ROTTEN" at bounding box center [198, 177] width 52 height 52
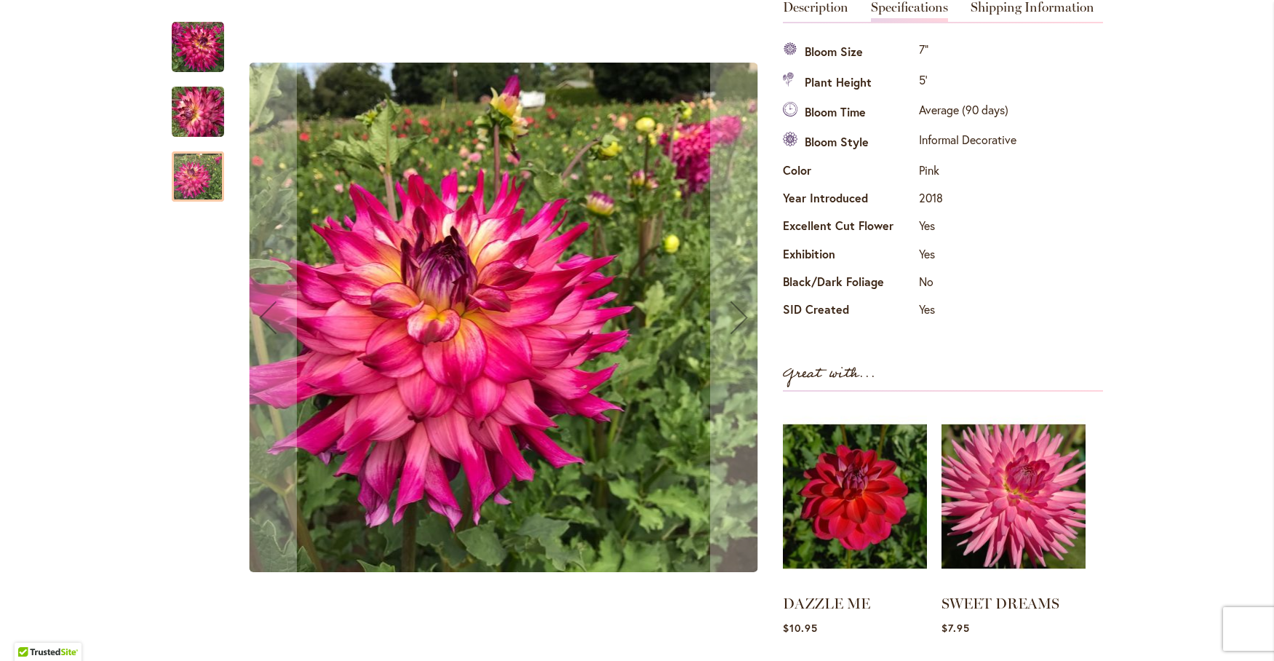
click at [204, 37] on img "SPOILED ROTTEN" at bounding box center [198, 47] width 52 height 52
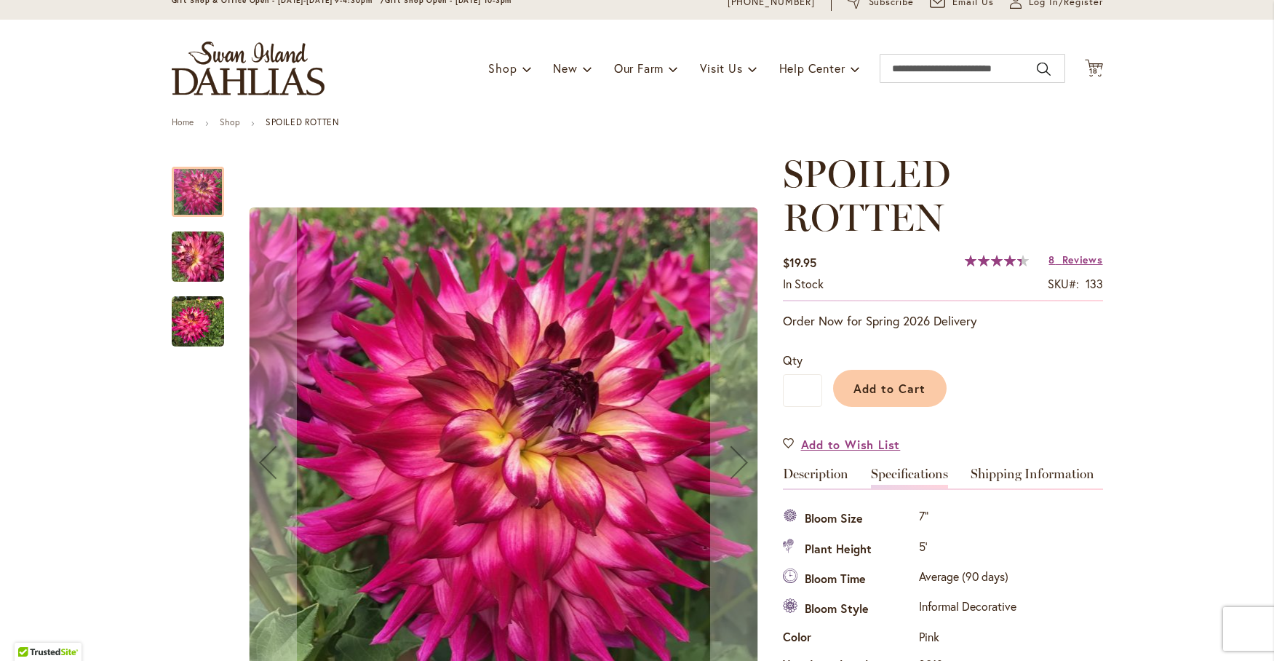
scroll to position [0, 0]
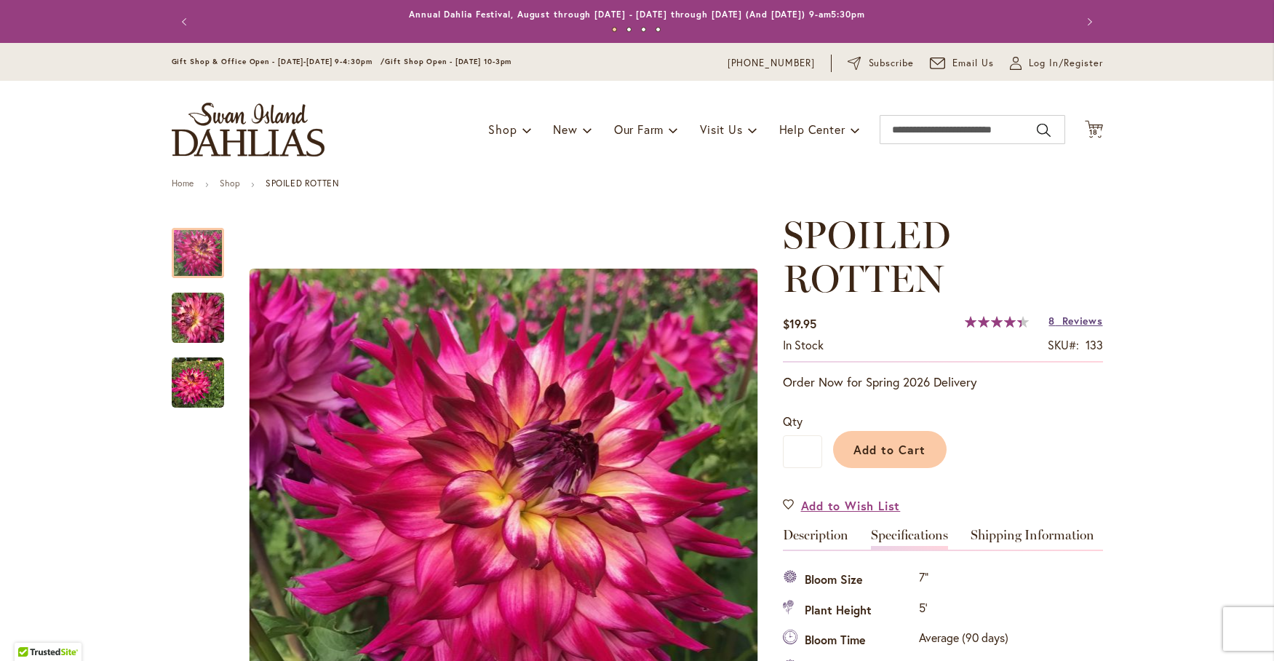
click at [1077, 314] on span "Reviews" at bounding box center [1082, 321] width 41 height 14
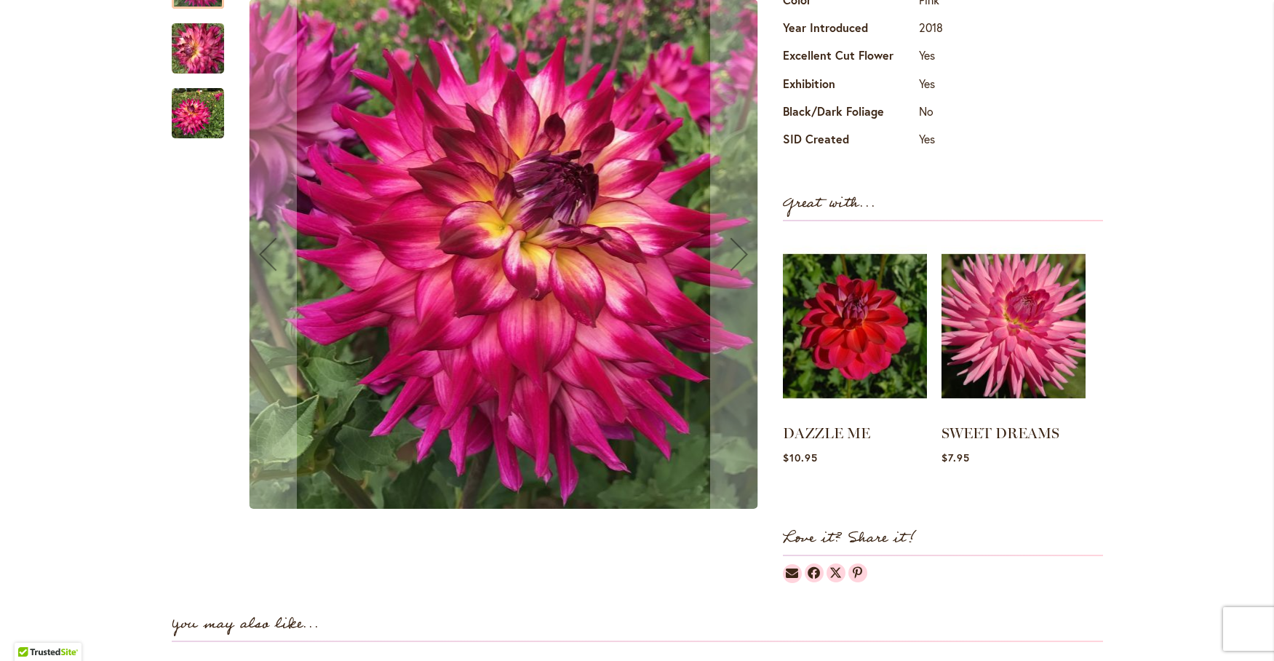
scroll to position [159, 0]
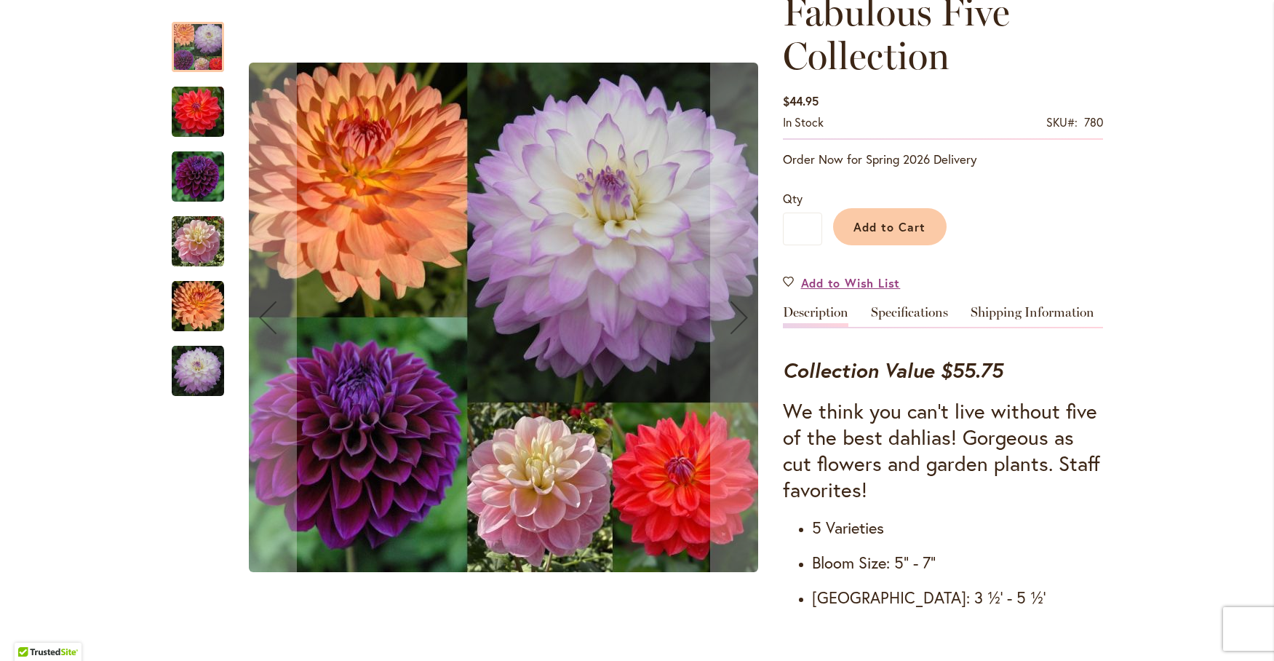
scroll to position [242, 0]
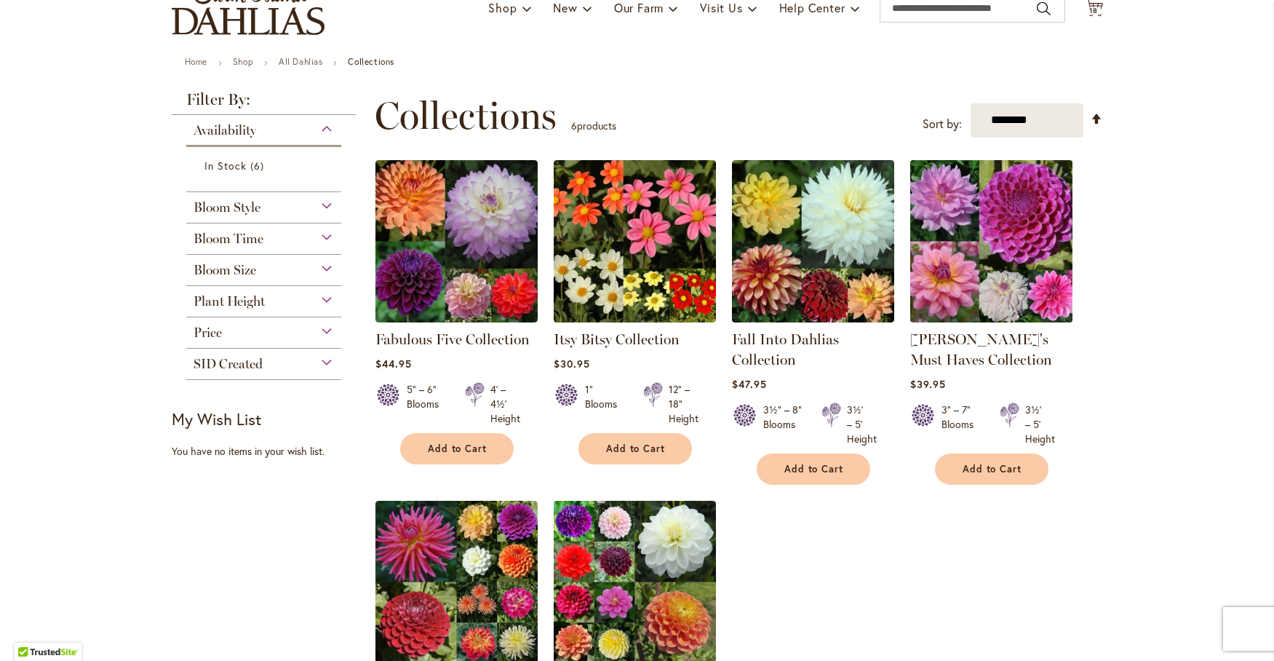
scroll to position [242, 0]
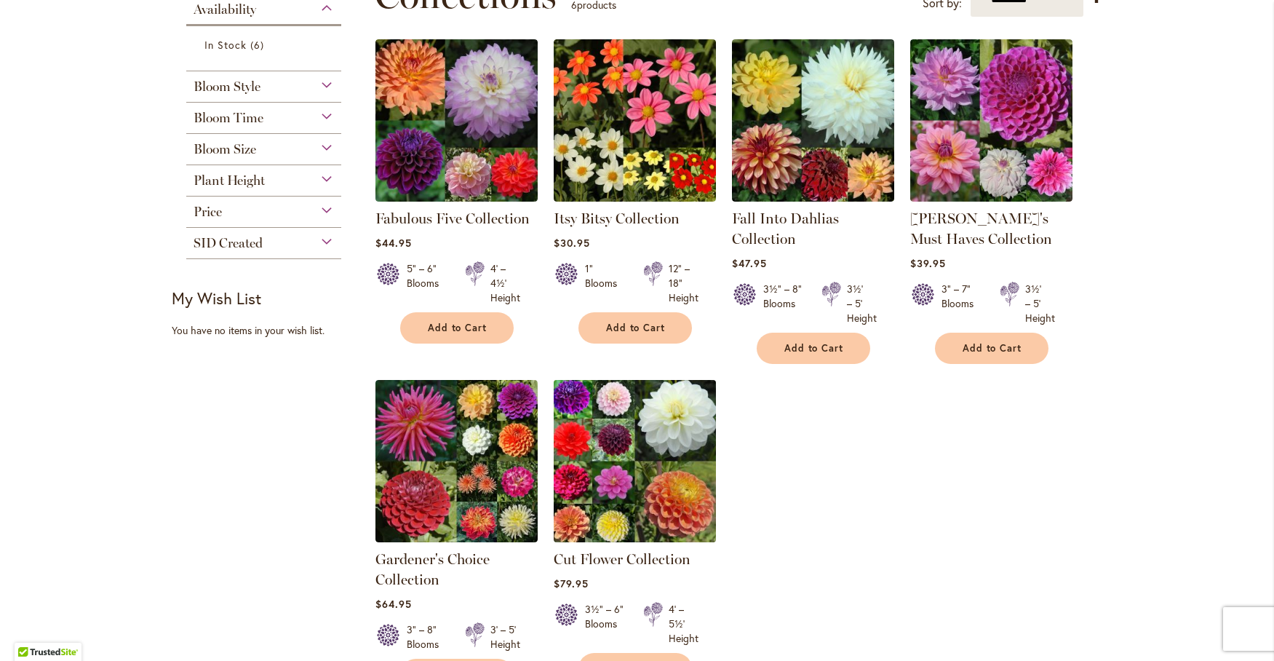
click at [613, 478] on img at bounding box center [634, 460] width 170 height 170
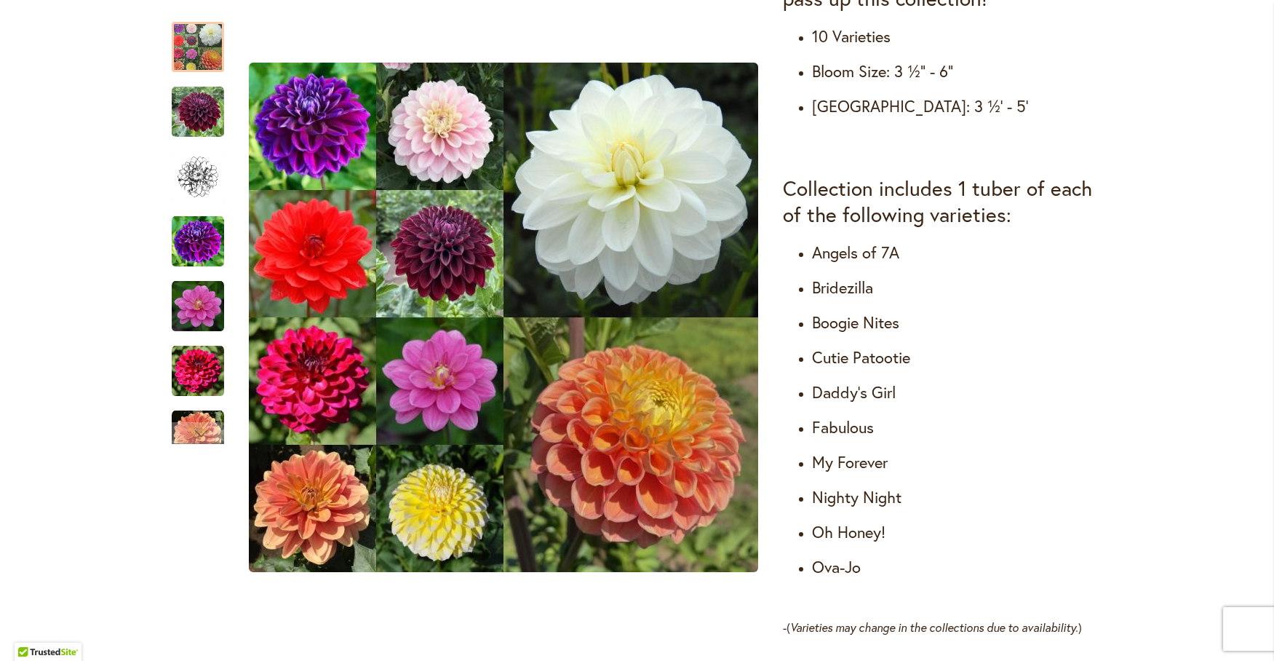
scroll to position [728, 0]
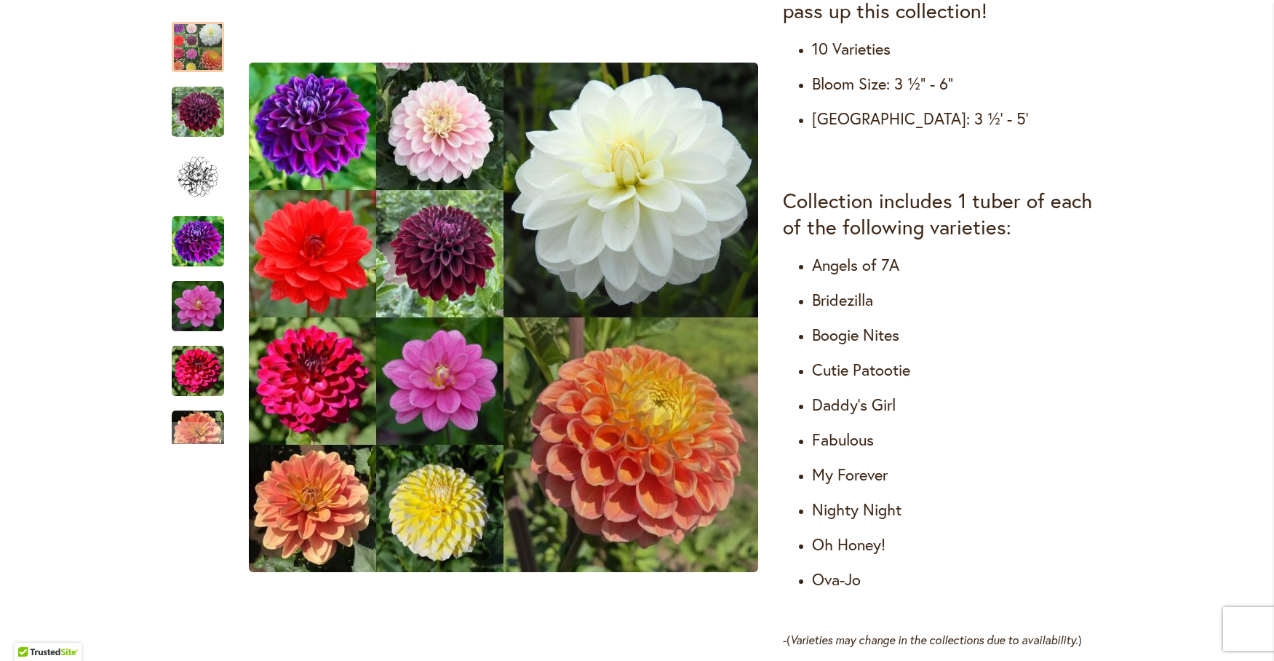
click at [861, 479] on h4 "My Forever" at bounding box center [957, 474] width 291 height 20
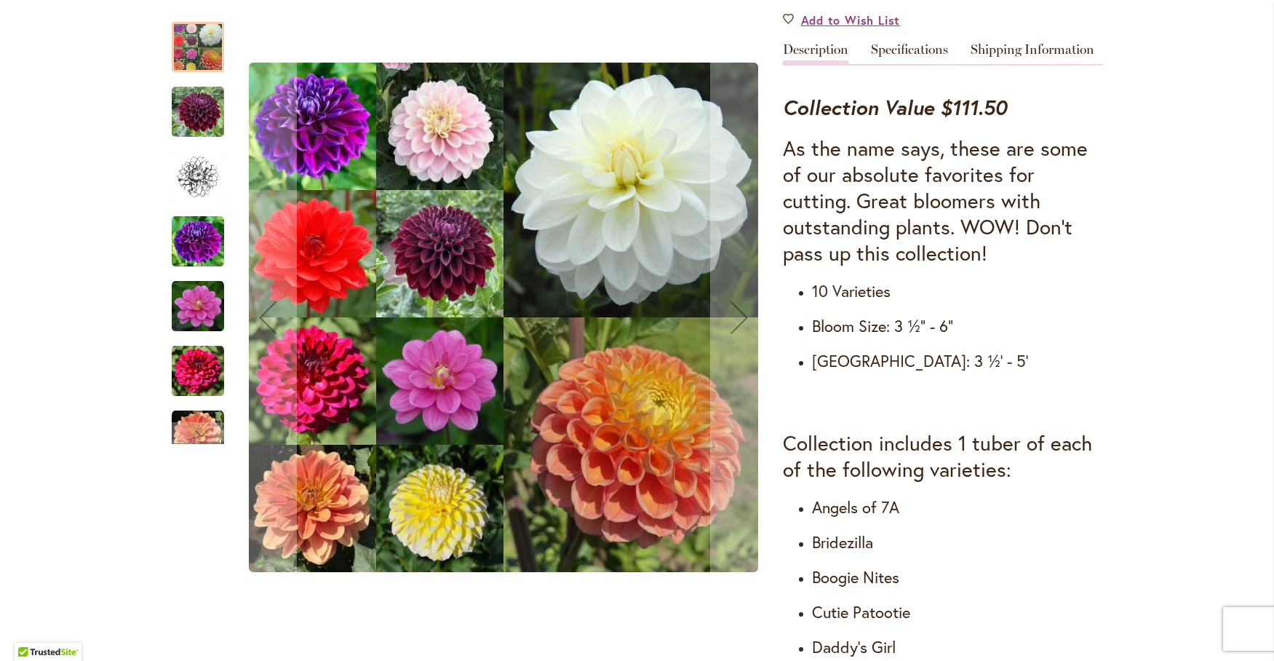
scroll to position [606, 0]
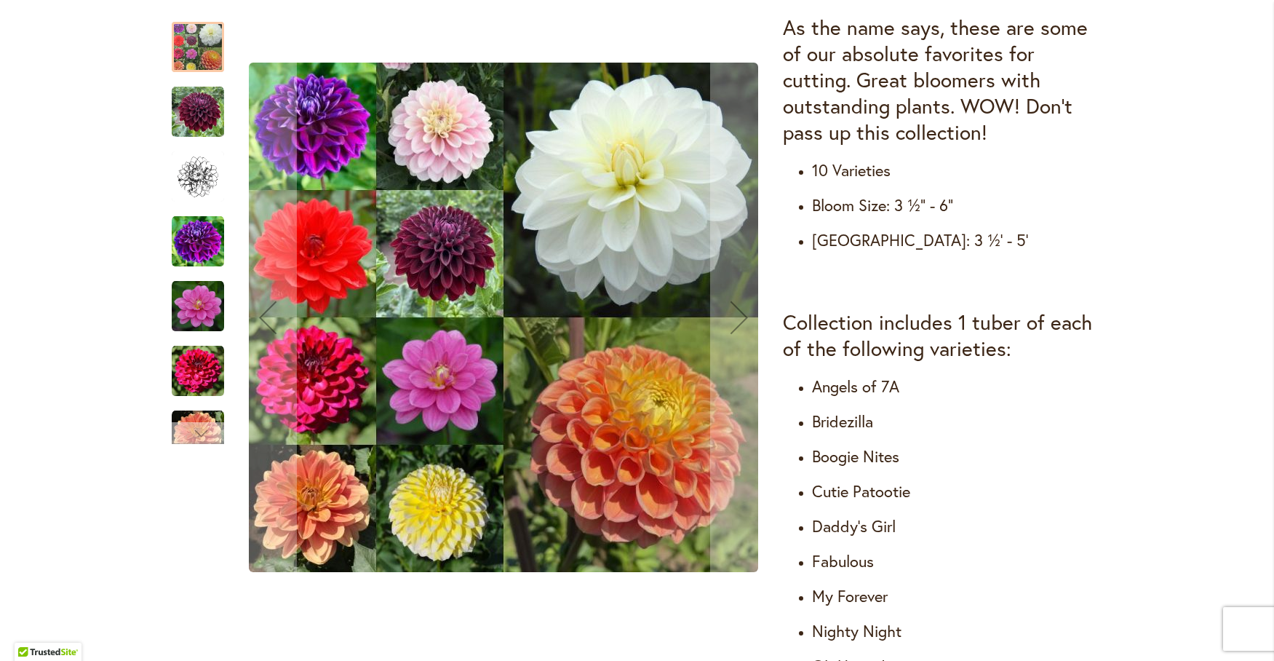
click at [196, 431] on div "Next" at bounding box center [198, 433] width 22 height 22
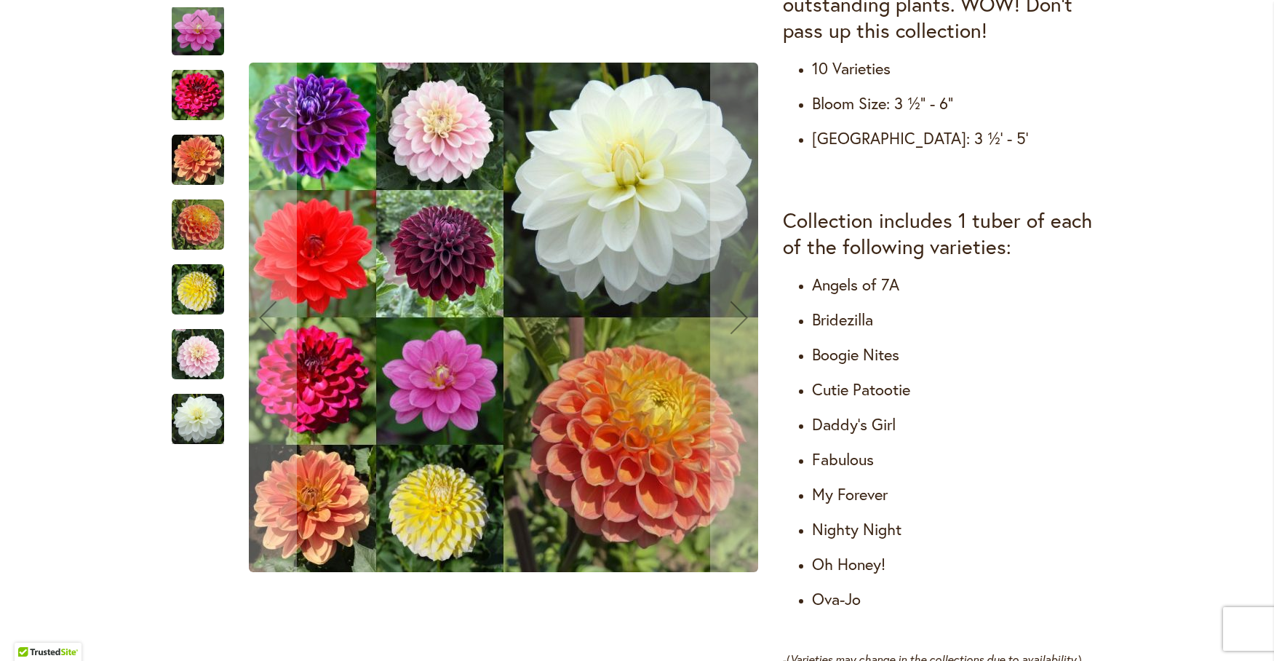
scroll to position [728, 0]
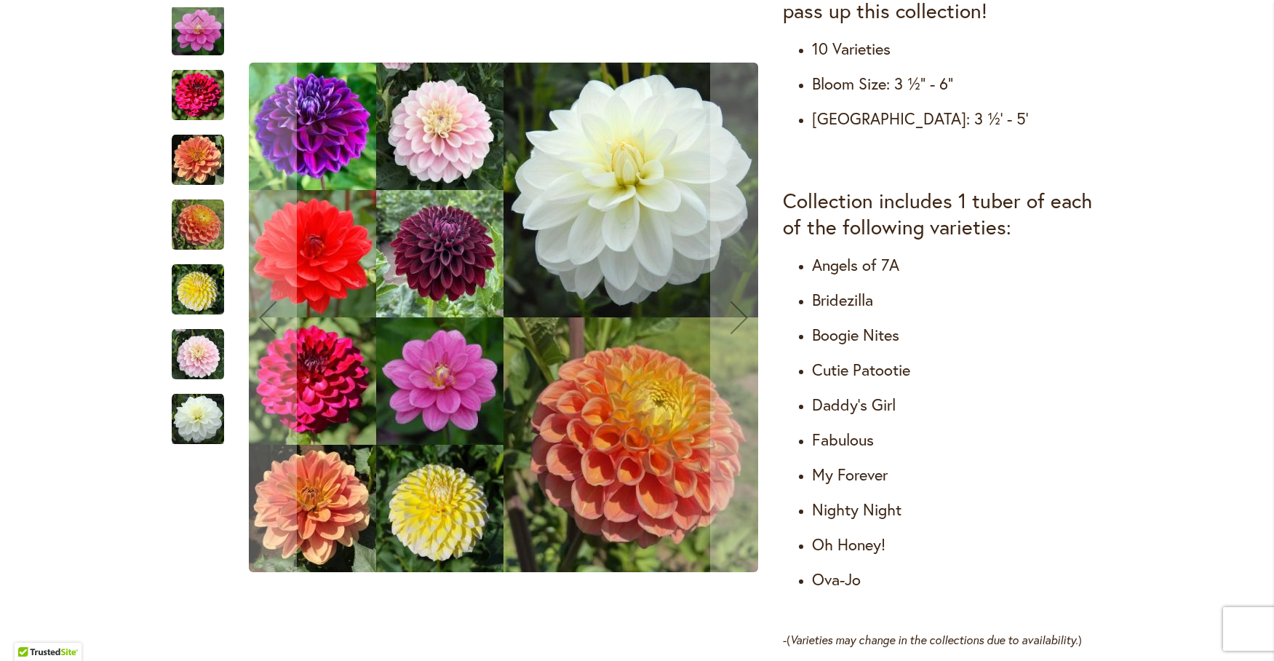
click at [186, 432] on img "Cut Flower Collection" at bounding box center [198, 419] width 52 height 52
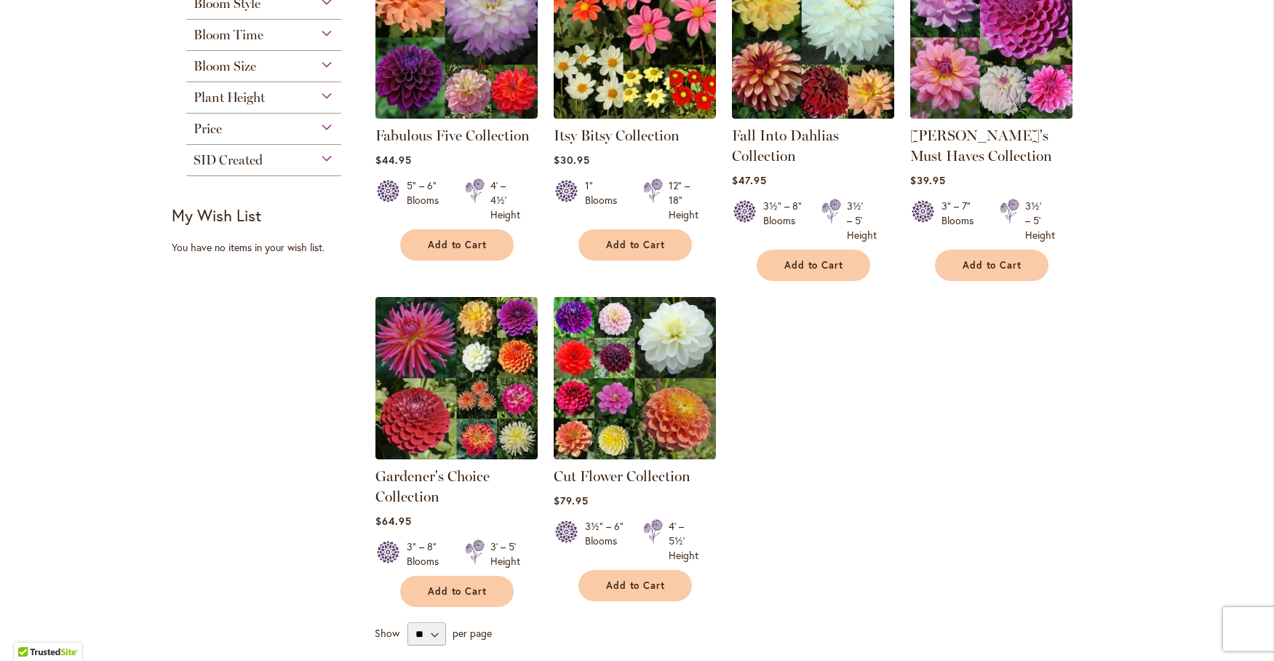
scroll to position [242, 0]
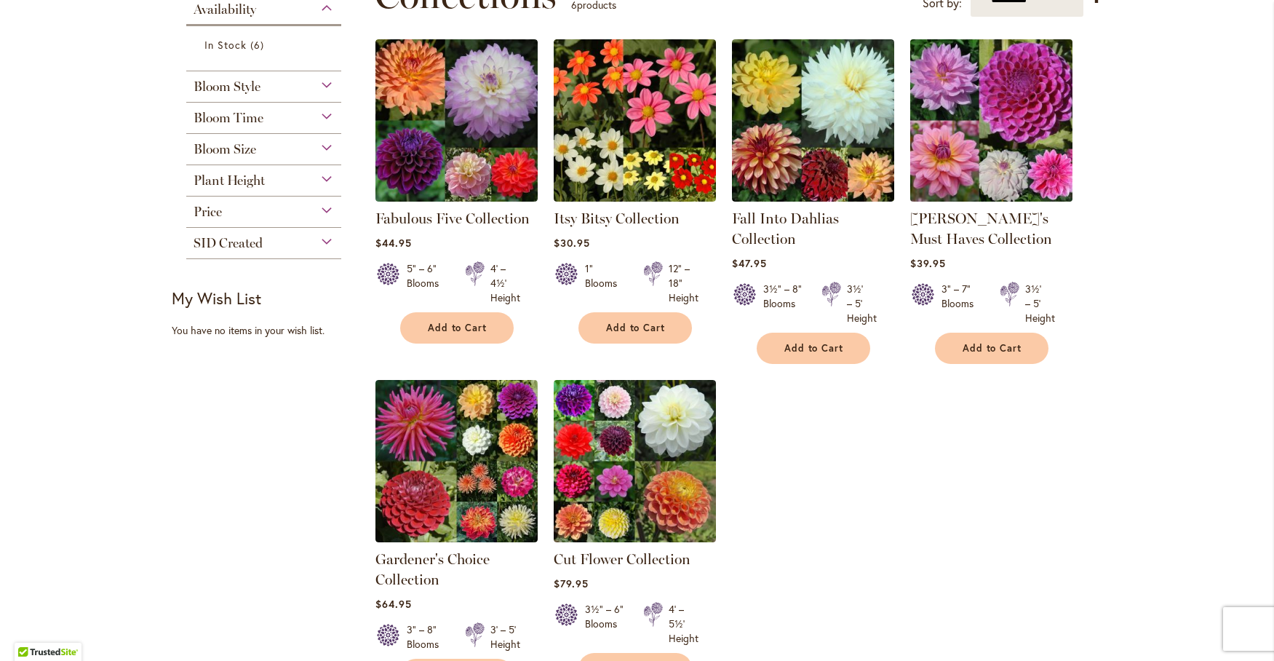
click at [955, 100] on img at bounding box center [991, 120] width 170 height 170
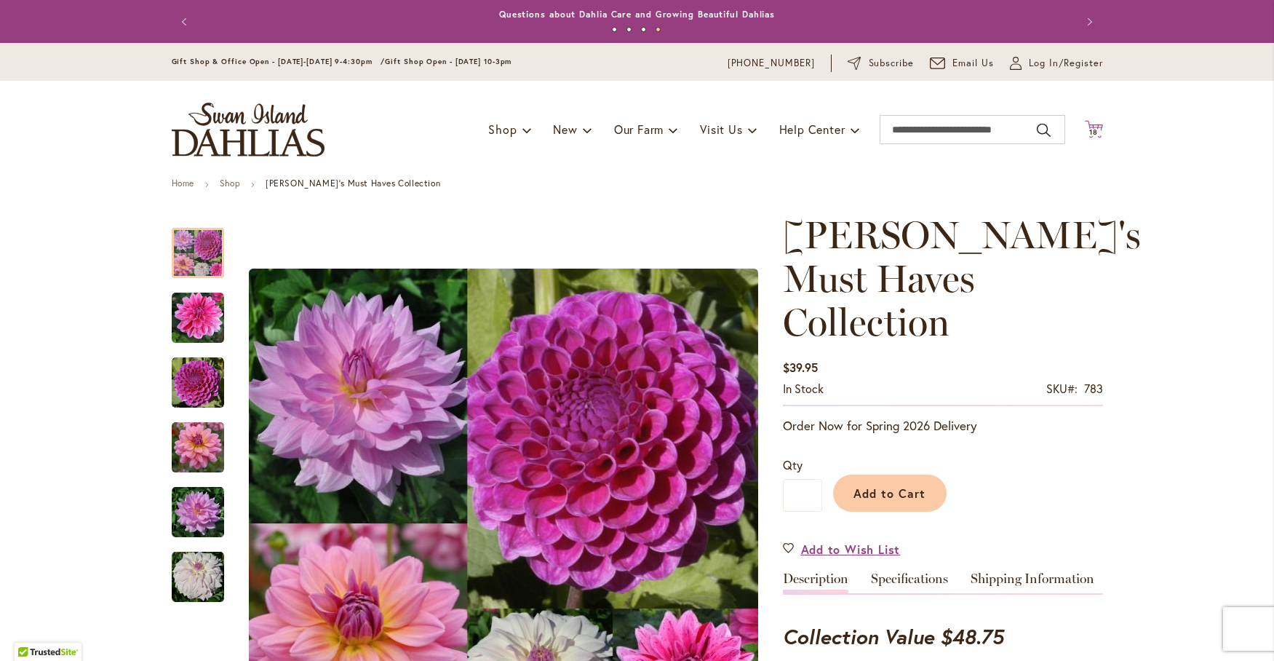
click at [1089, 132] on span "18" at bounding box center [1093, 131] width 9 height 9
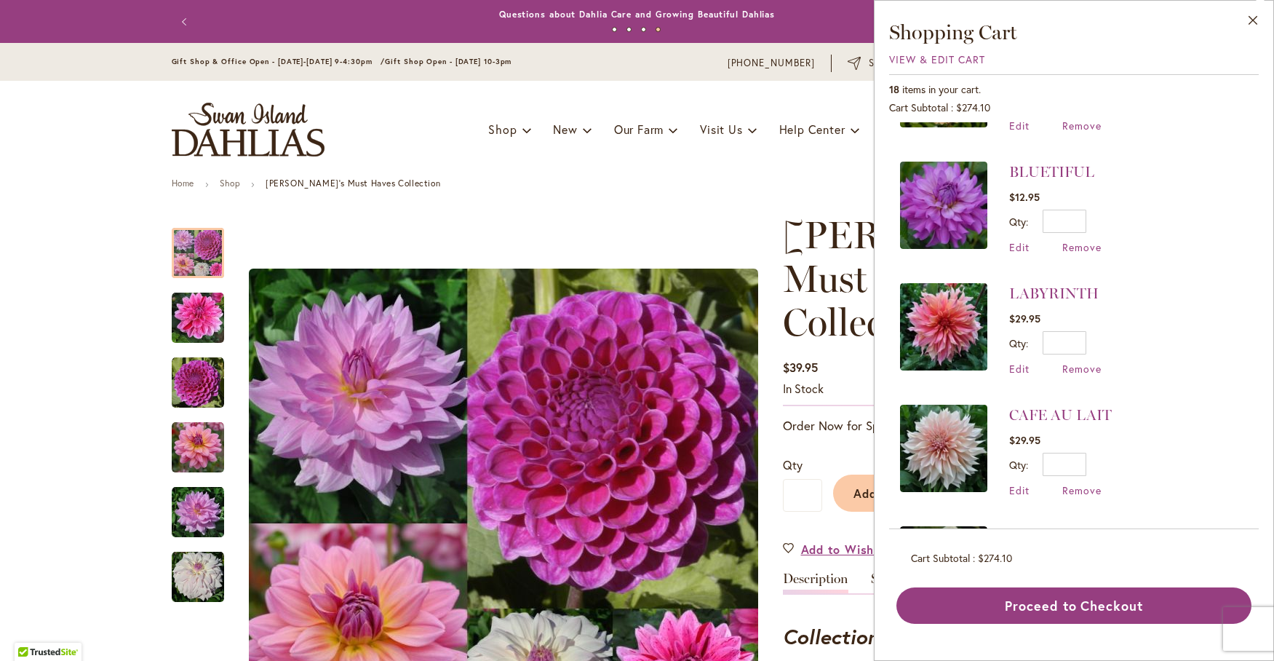
scroll to position [1533, 0]
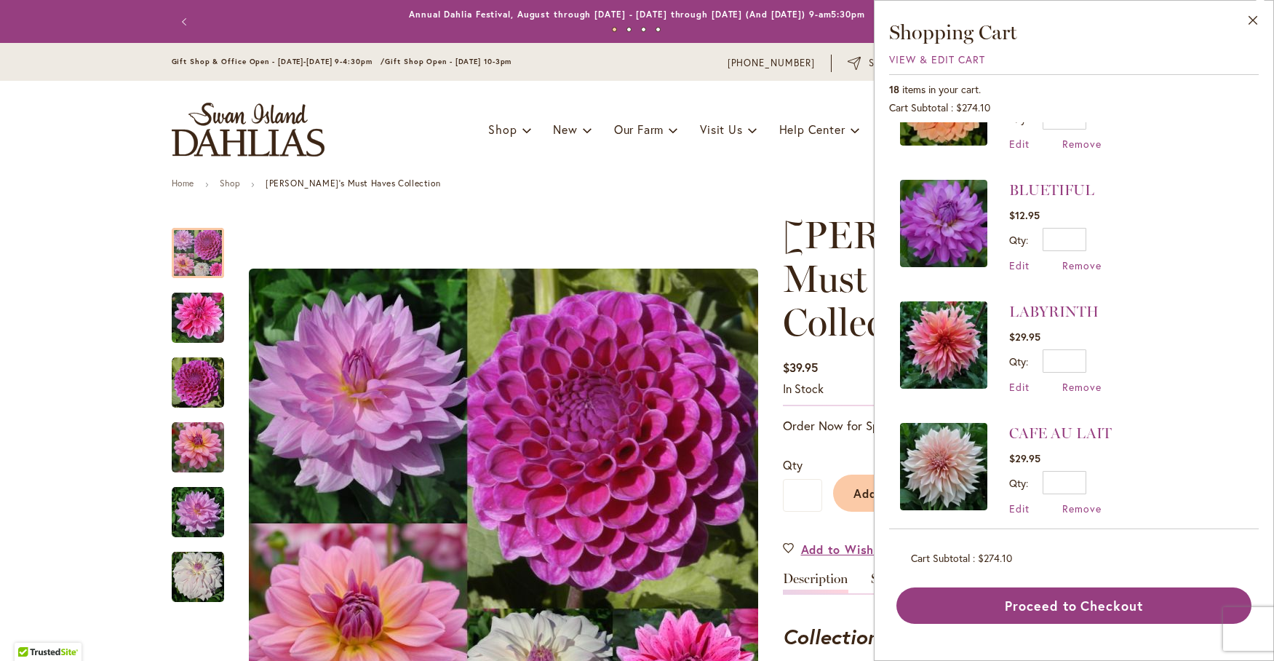
click at [923, 340] on img at bounding box center [943, 344] width 87 height 87
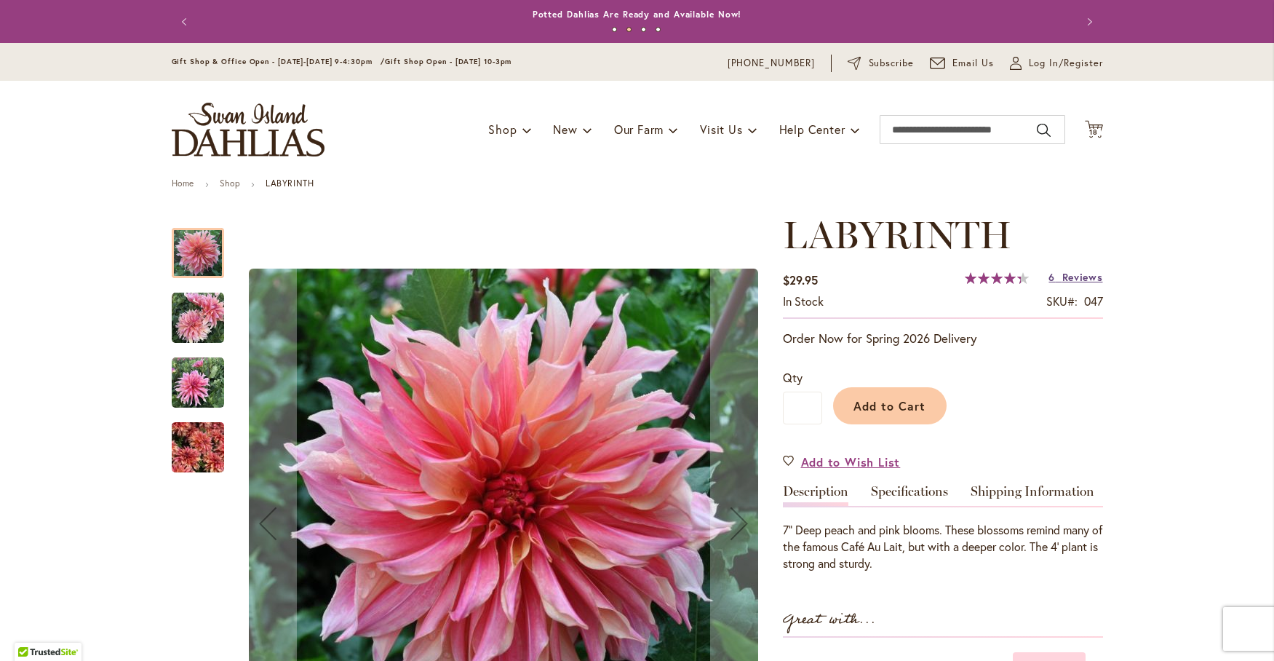
click at [1068, 276] on span "Reviews" at bounding box center [1082, 277] width 41 height 14
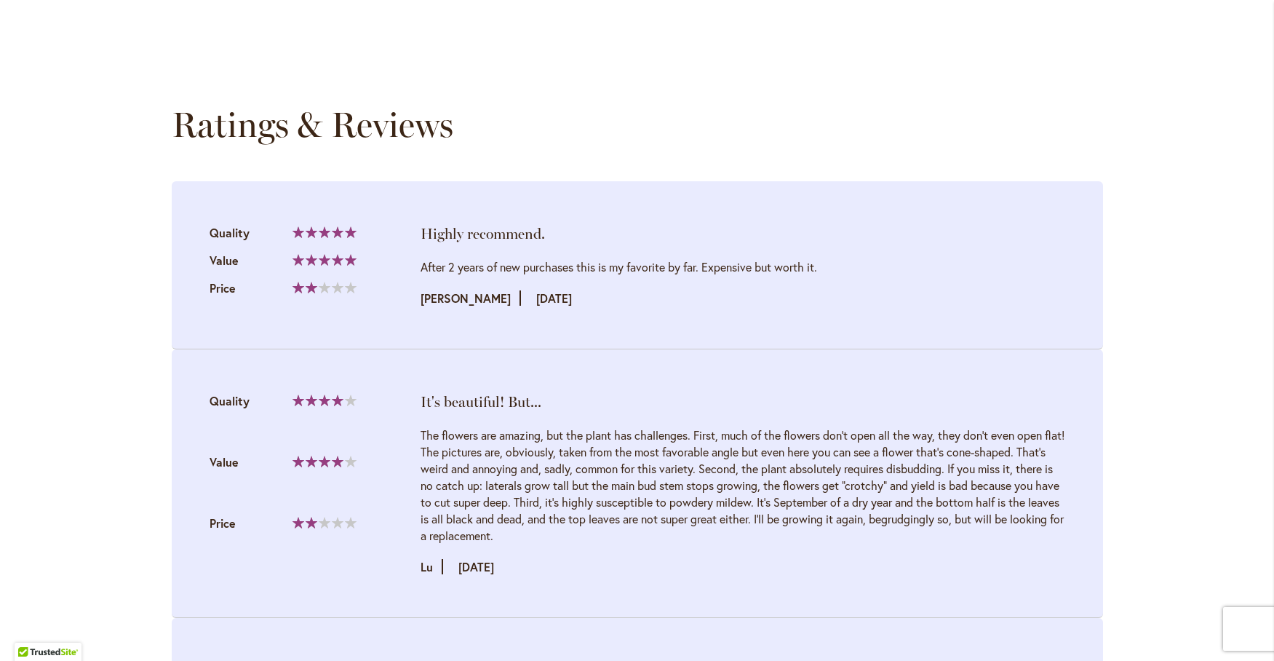
scroll to position [1454, 0]
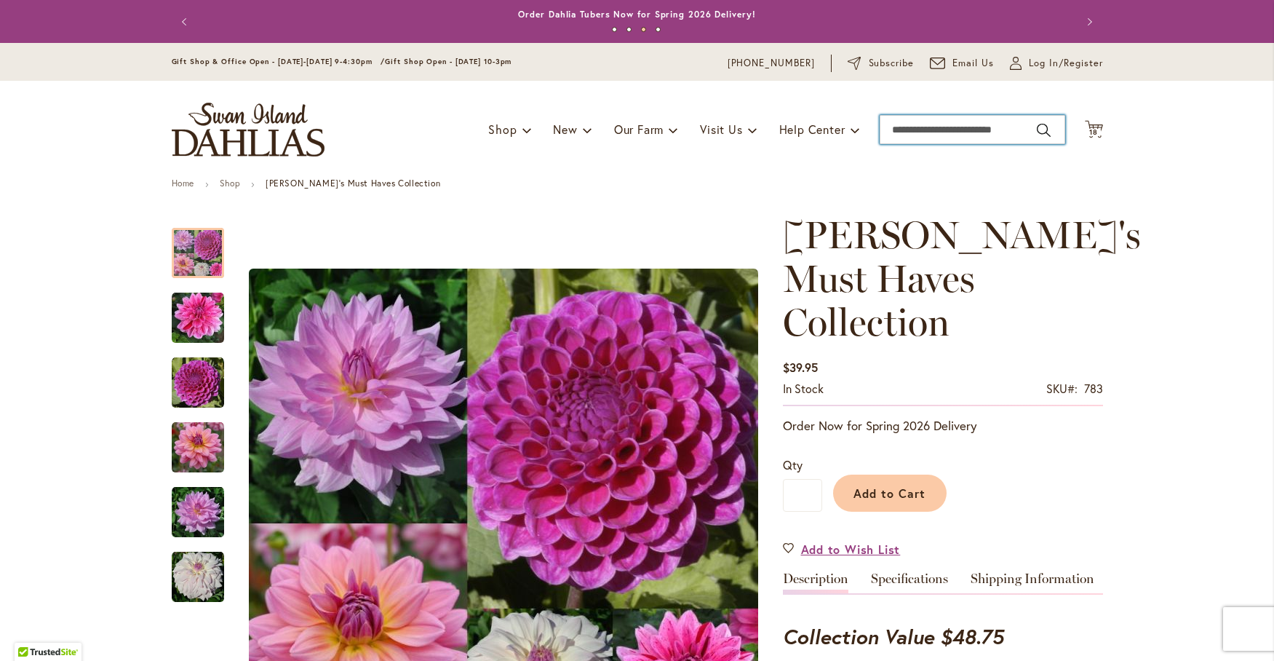
click at [944, 124] on input "Search" at bounding box center [973, 129] width 186 height 29
click at [1088, 127] on icon at bounding box center [1094, 128] width 18 height 17
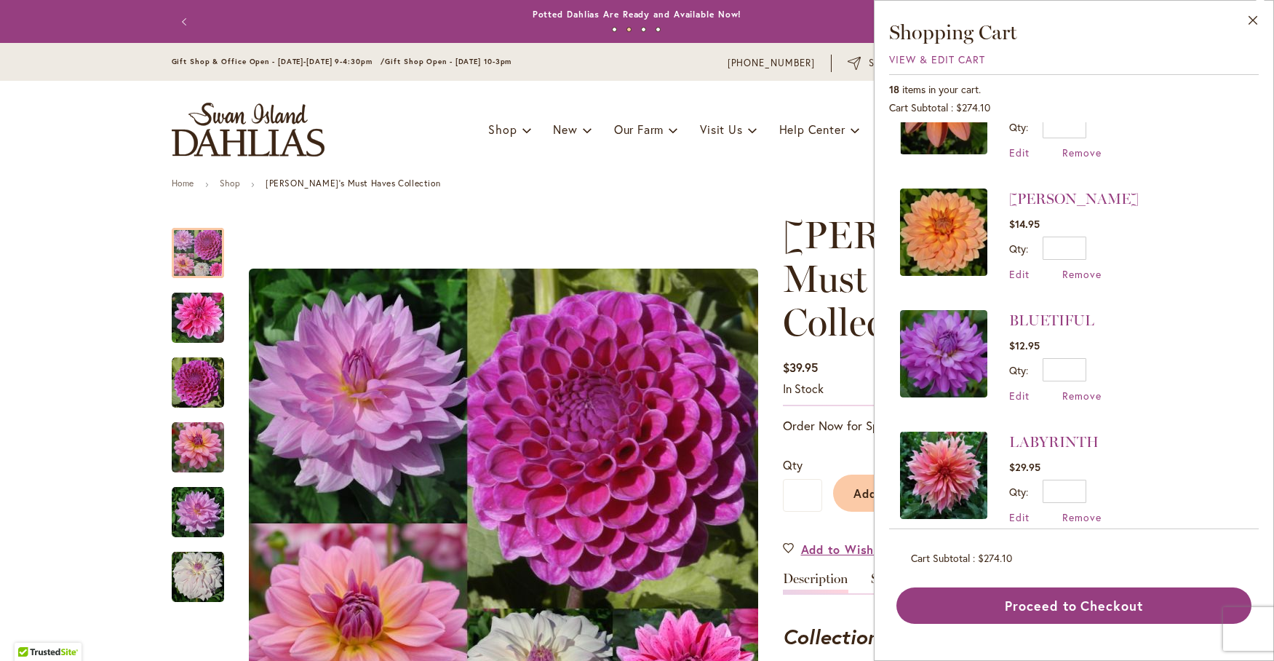
scroll to position [1412, 0]
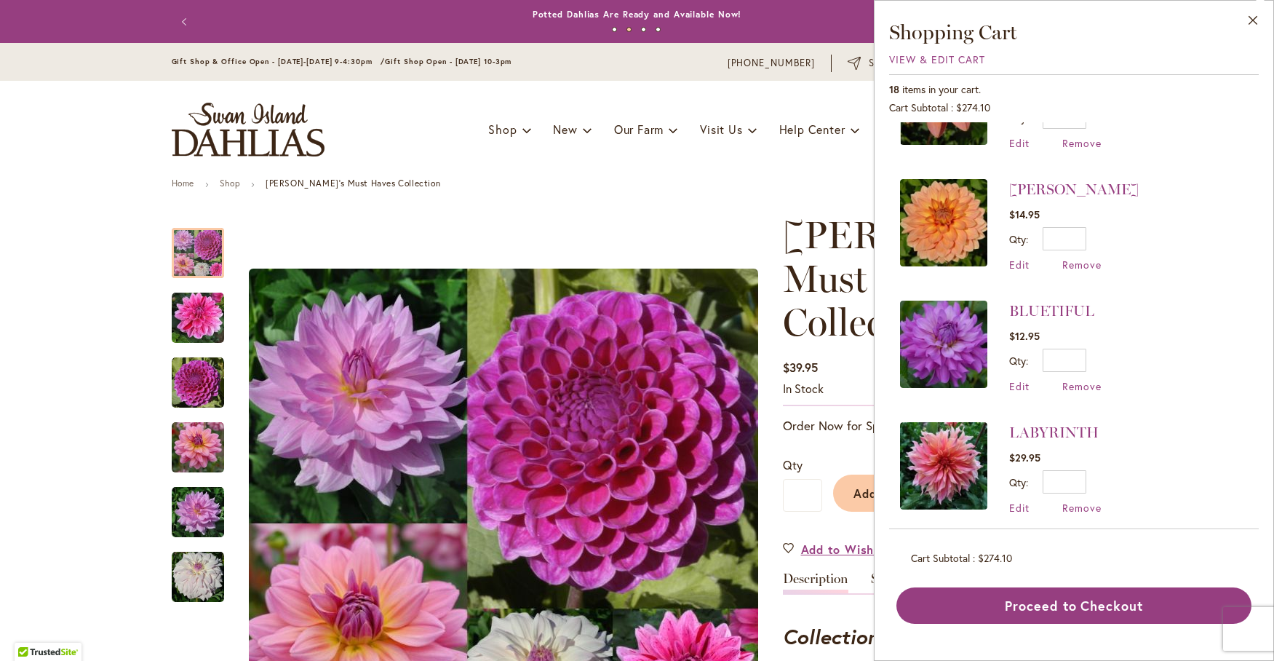
click at [947, 334] on img at bounding box center [943, 343] width 87 height 87
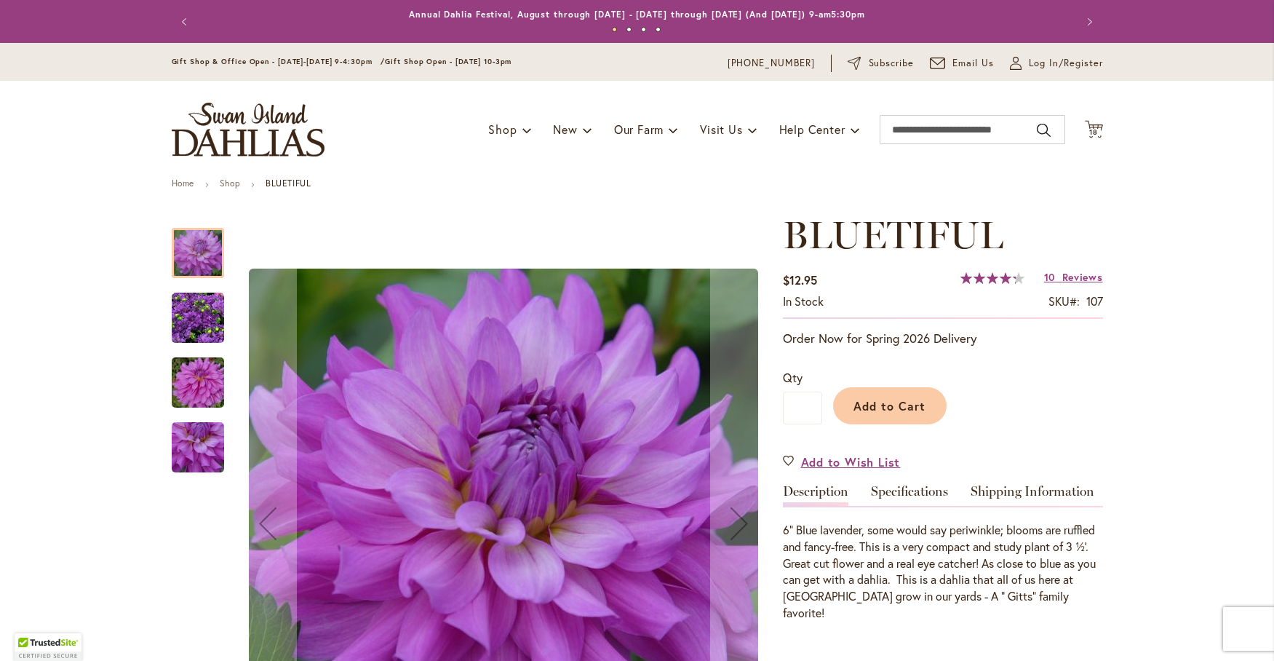
scroll to position [364, 0]
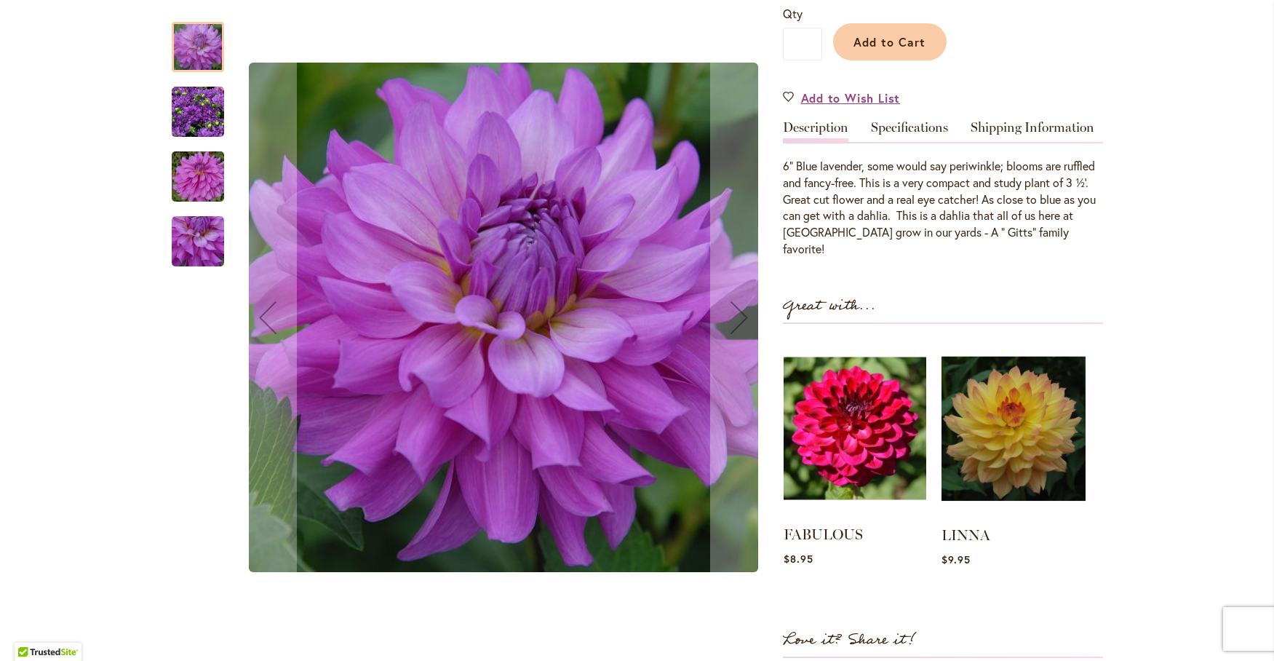
click at [870, 423] on img at bounding box center [855, 428] width 143 height 178
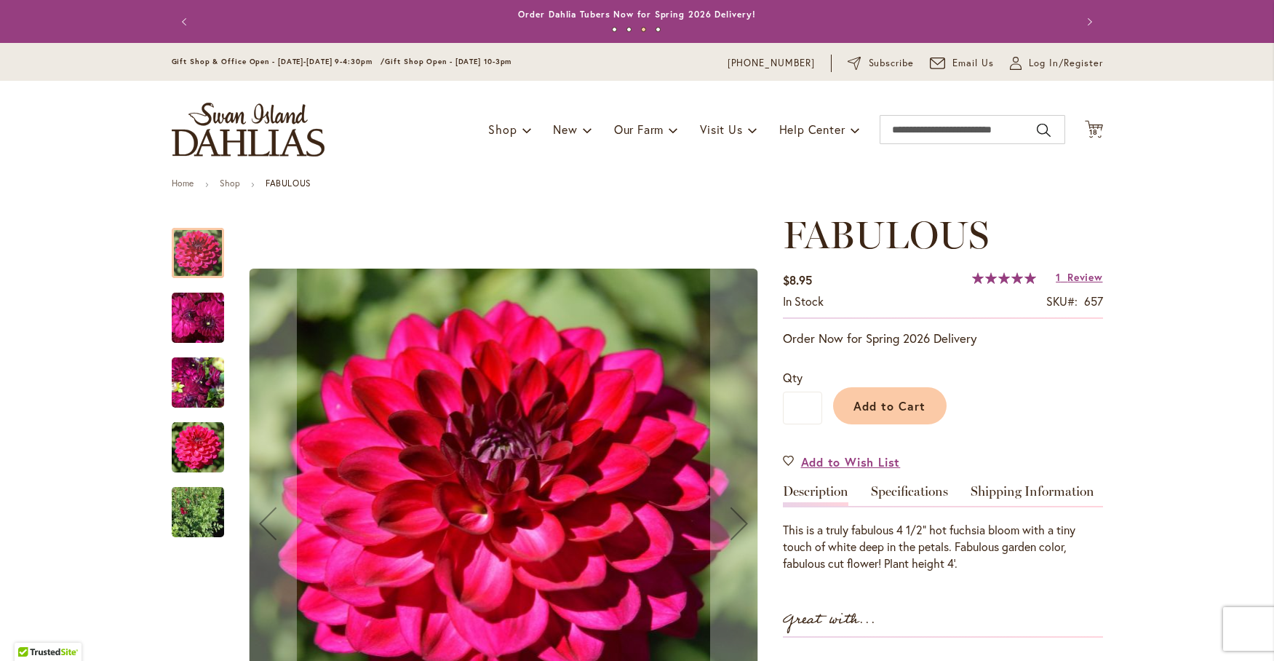
click at [183, 318] on img "FABULOUS" at bounding box center [198, 317] width 52 height 54
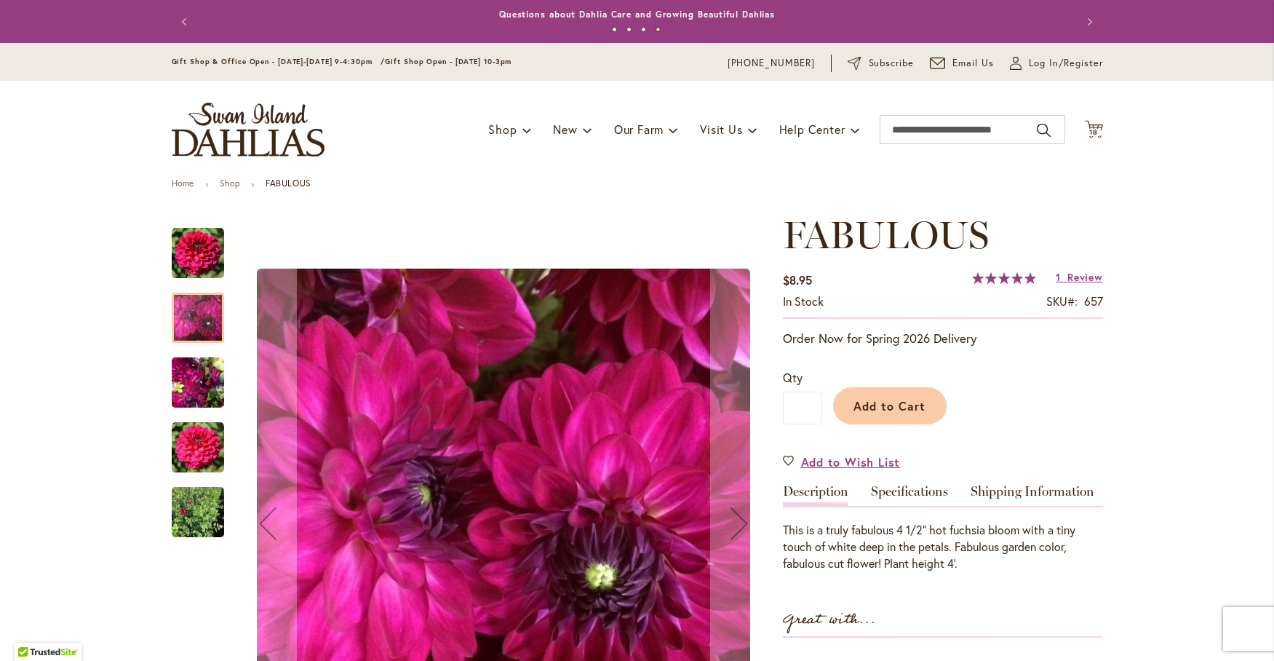
click at [172, 381] on img "FABULOUS" at bounding box center [198, 383] width 52 height 70
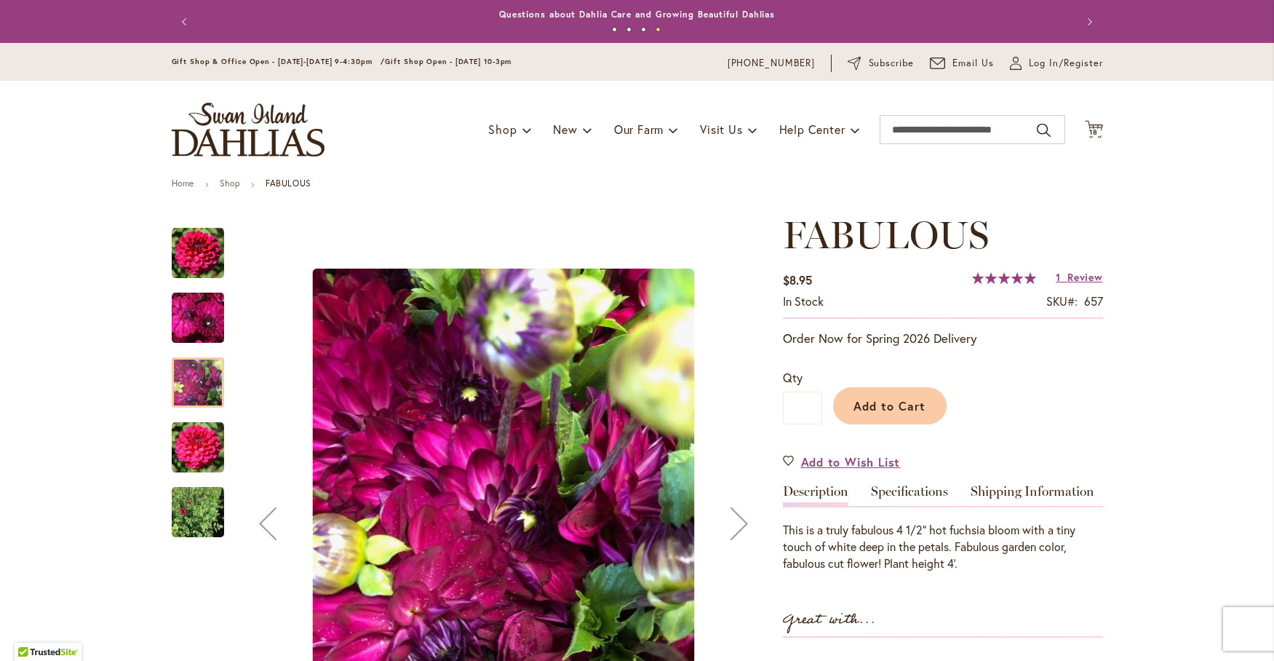
click at [186, 445] on img "FABULOUS" at bounding box center [198, 447] width 52 height 52
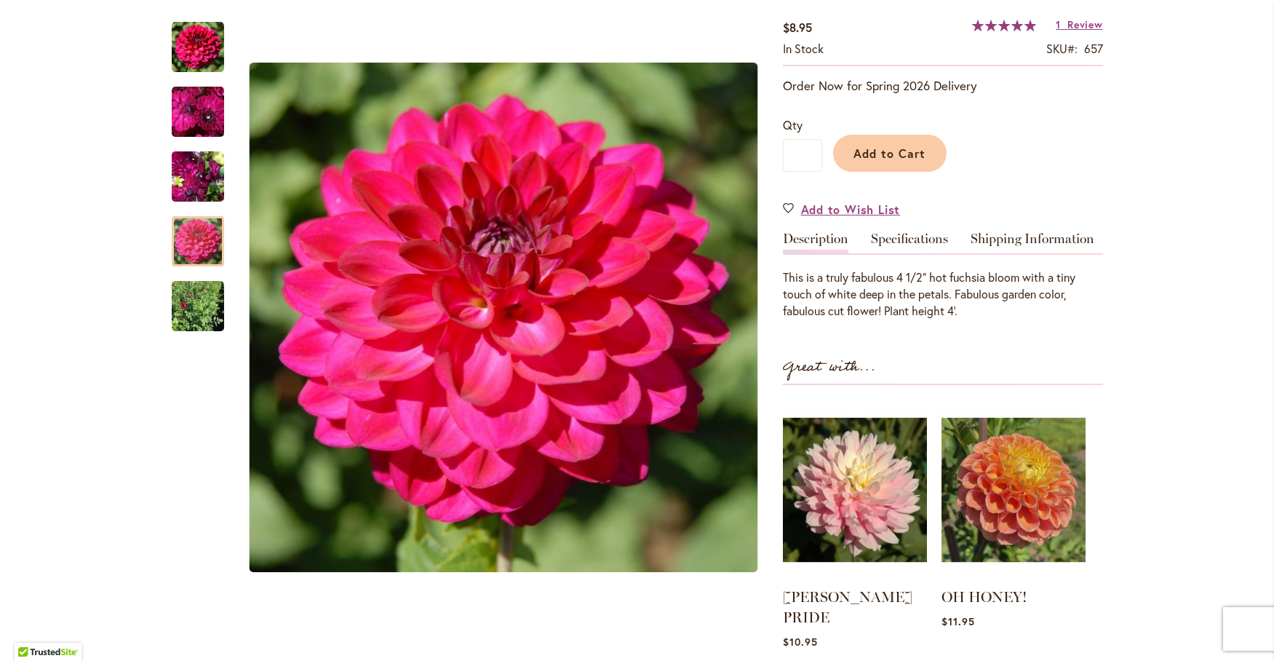
scroll to position [242, 0]
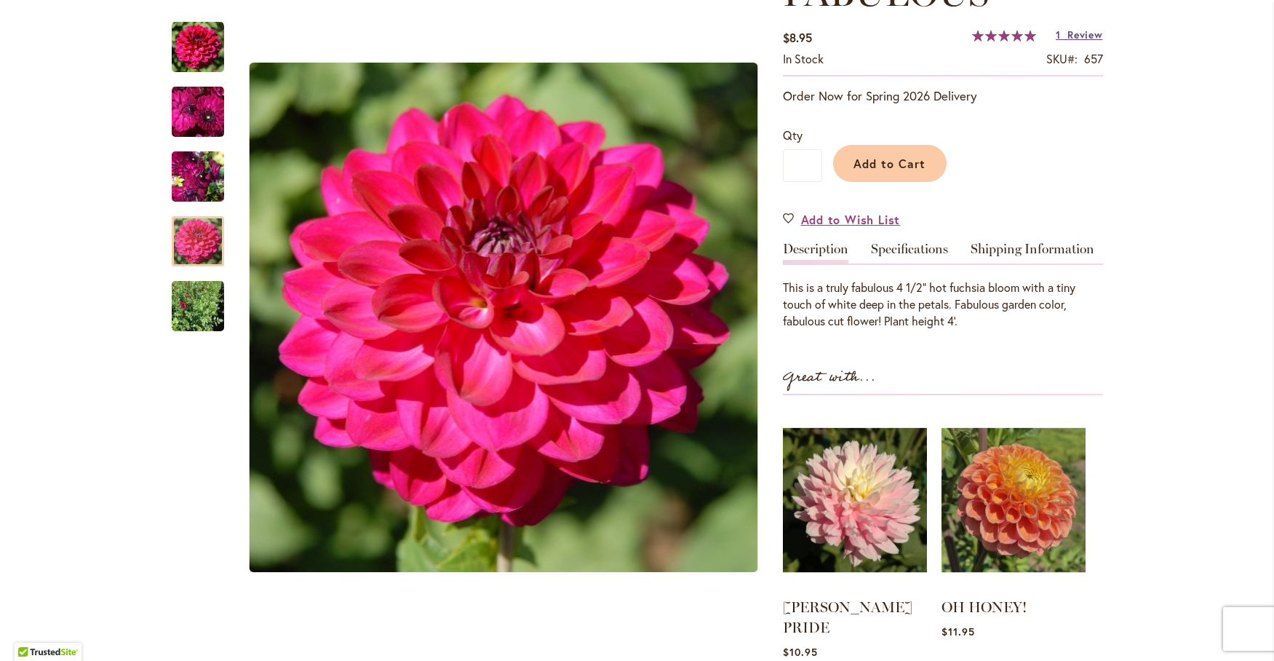
click at [1080, 33] on span "Review" at bounding box center [1084, 35] width 35 height 14
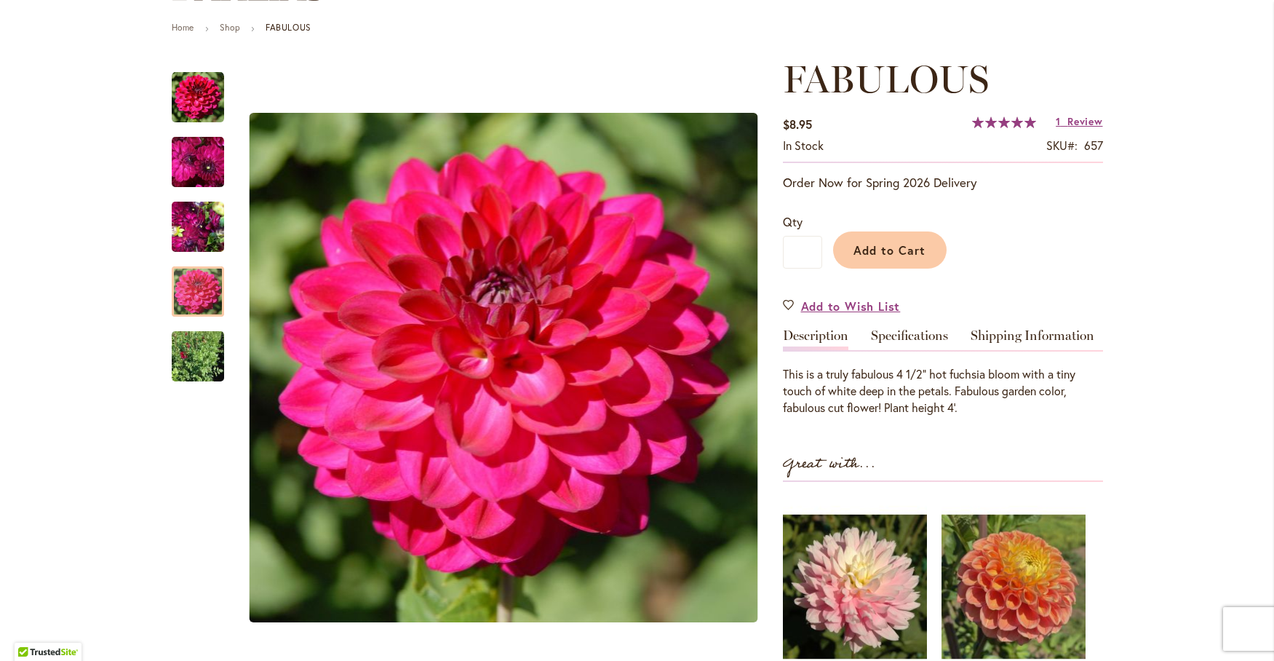
scroll to position [121, 0]
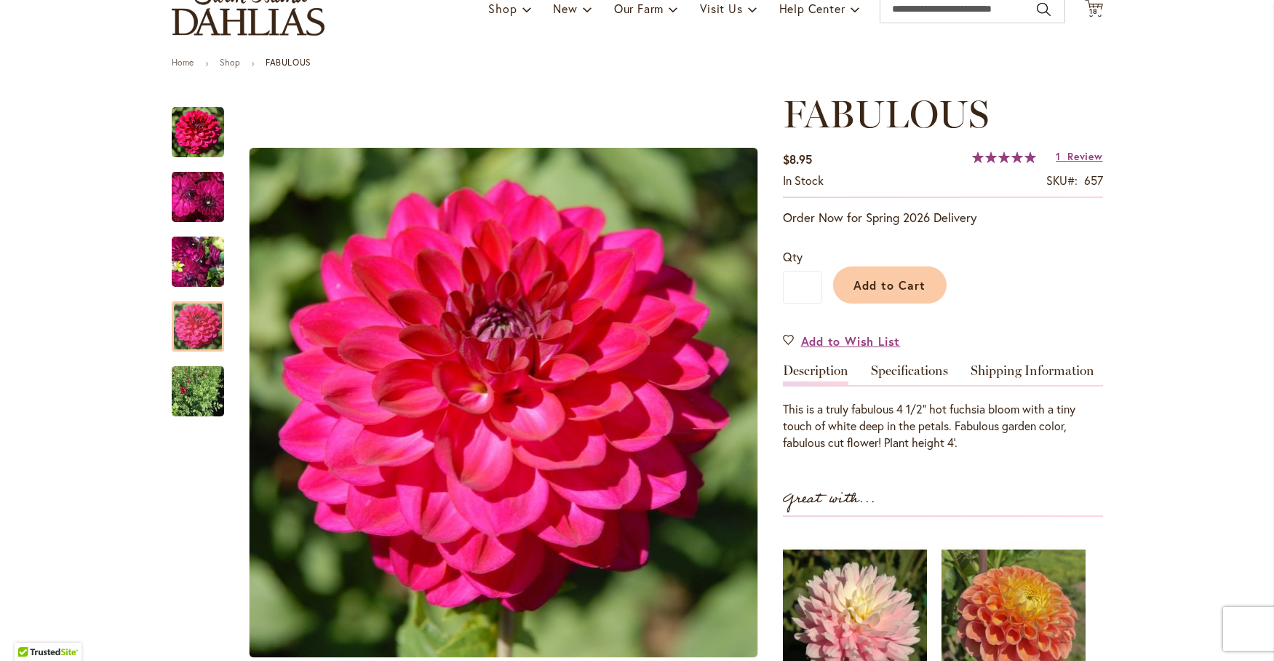
click at [896, 360] on div "FABULOUS $8.95 In stock SKU 657 Rating: 100 % of 100 1 Review Add Your Review O…" at bounding box center [943, 495] width 320 height 806
click at [892, 374] on link "Specifications" at bounding box center [909, 374] width 77 height 21
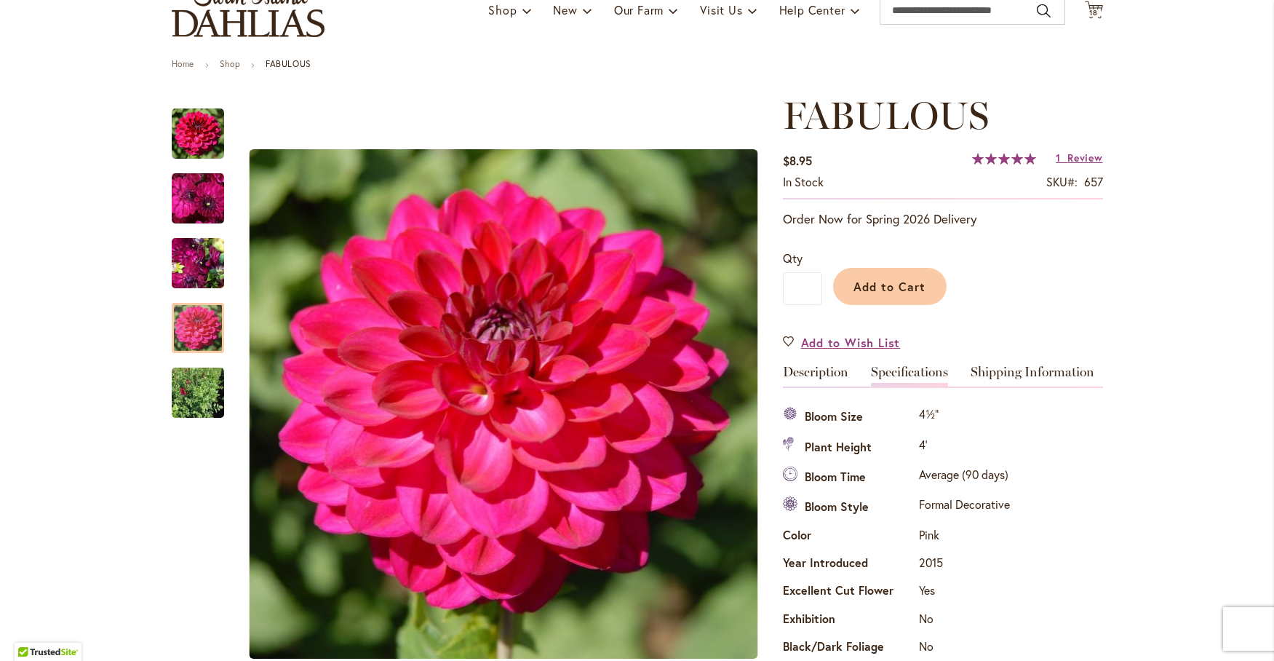
scroll to position [0, 0]
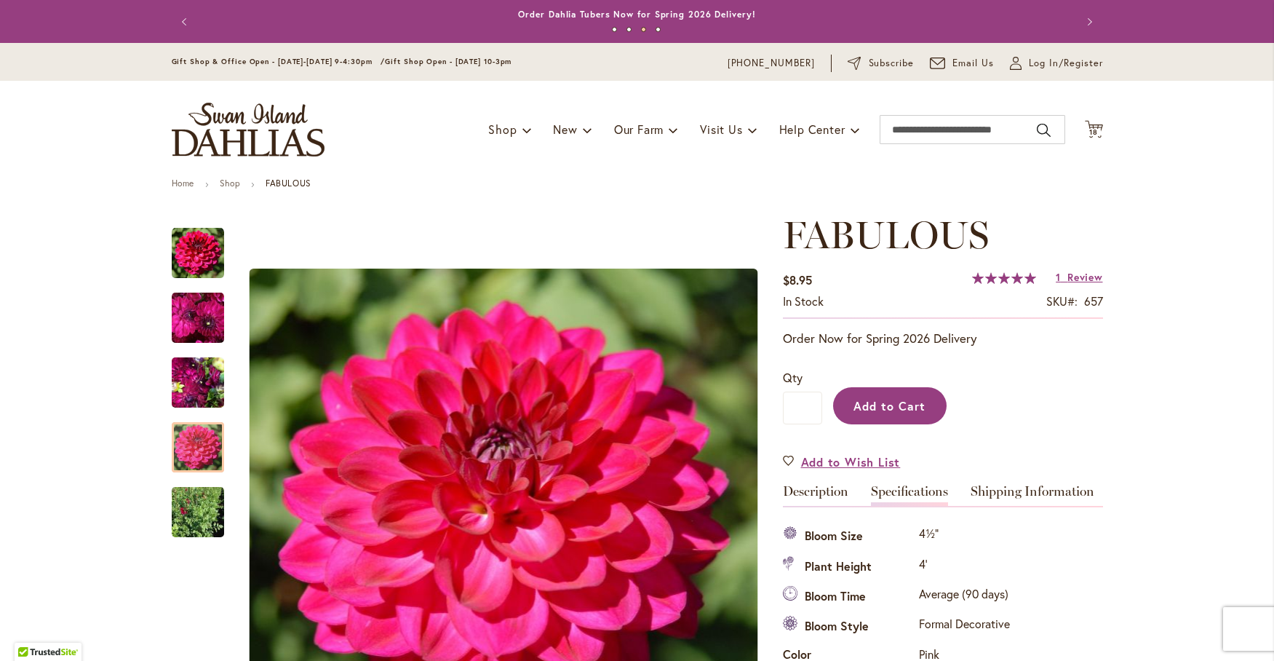
click at [878, 402] on span "Add to Cart" at bounding box center [889, 405] width 72 height 15
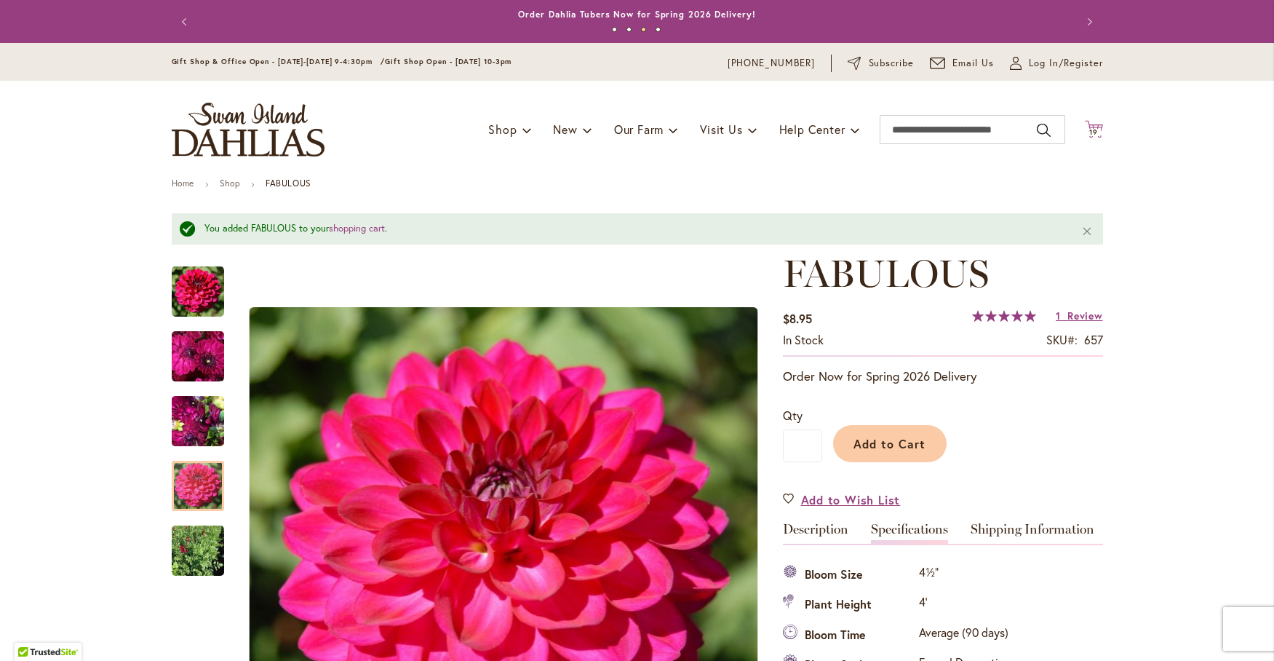
click at [1091, 129] on span "19" at bounding box center [1093, 131] width 9 height 9
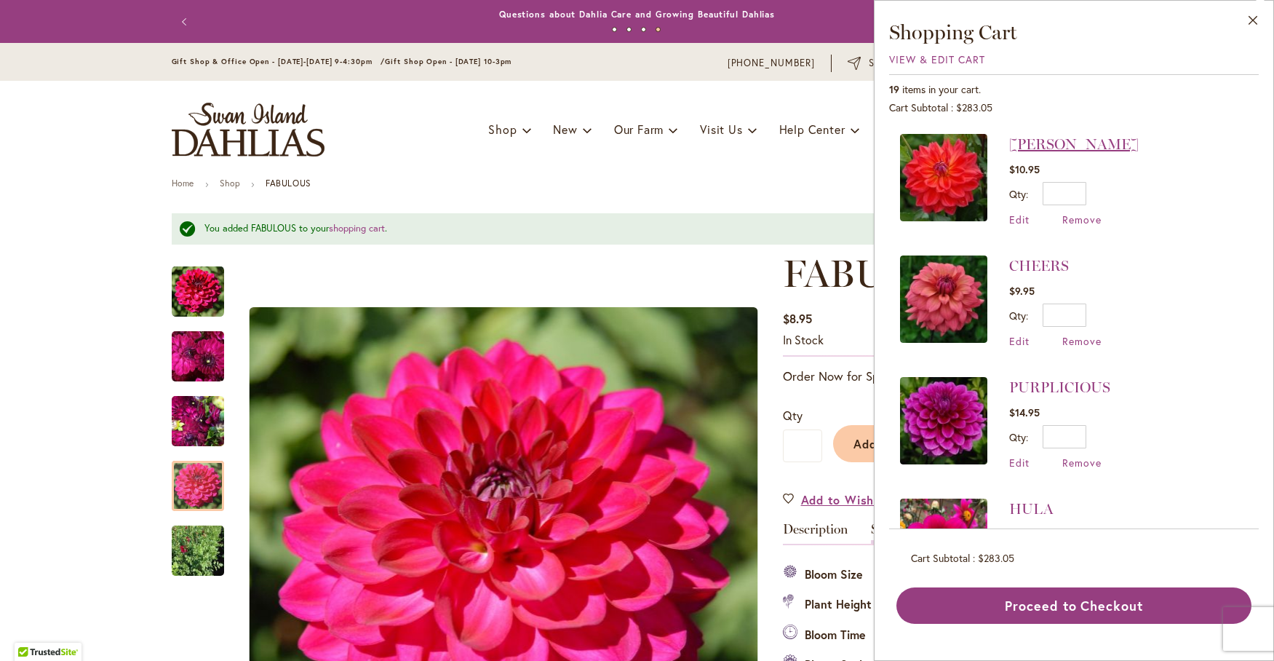
scroll to position [606, 0]
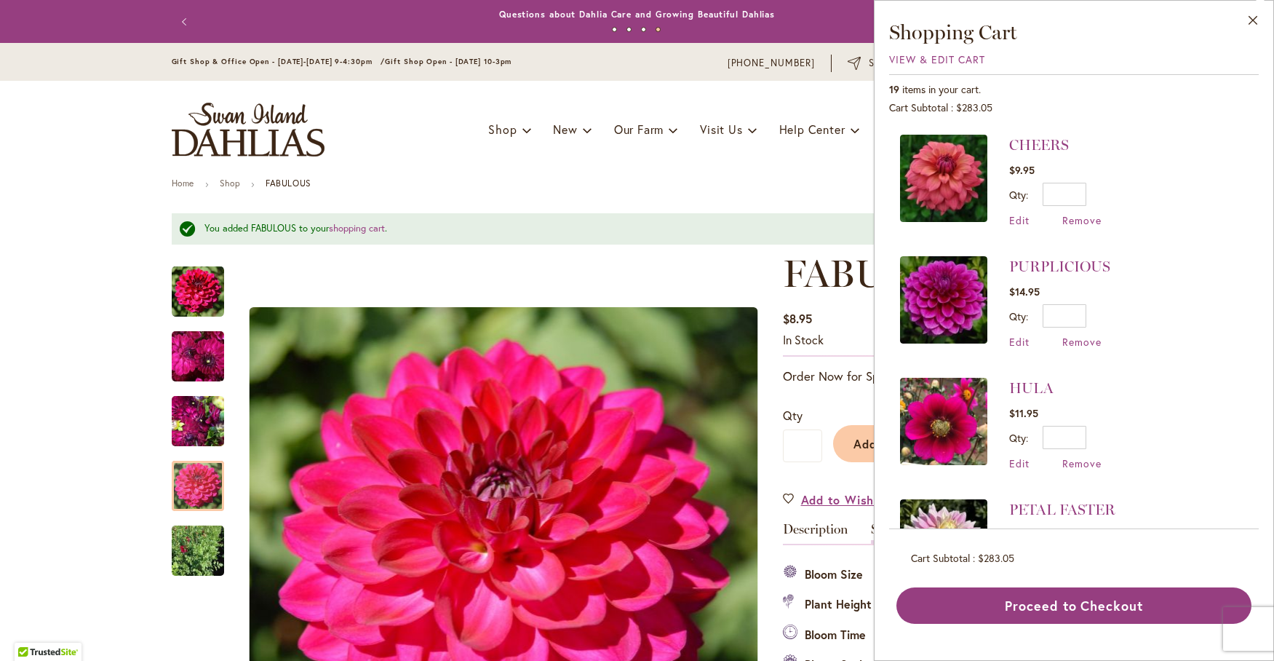
click at [941, 292] on img at bounding box center [943, 299] width 87 height 87
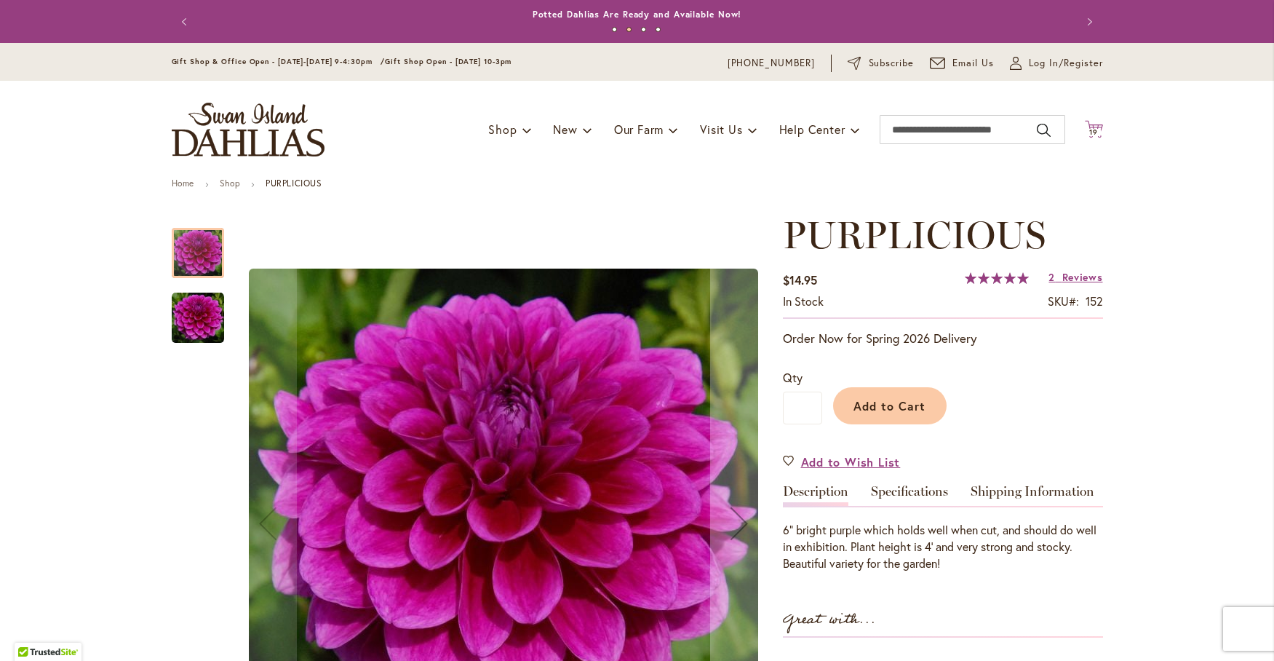
click at [1089, 128] on span "19" at bounding box center [1093, 131] width 9 height 9
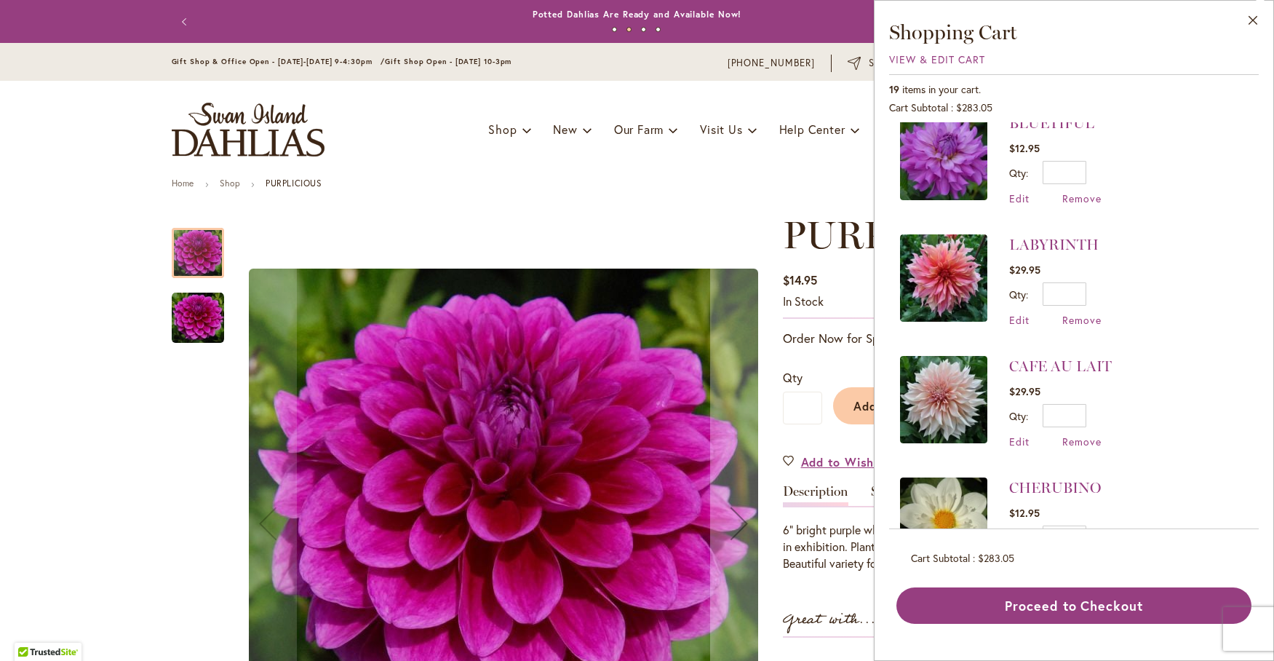
scroll to position [1775, 0]
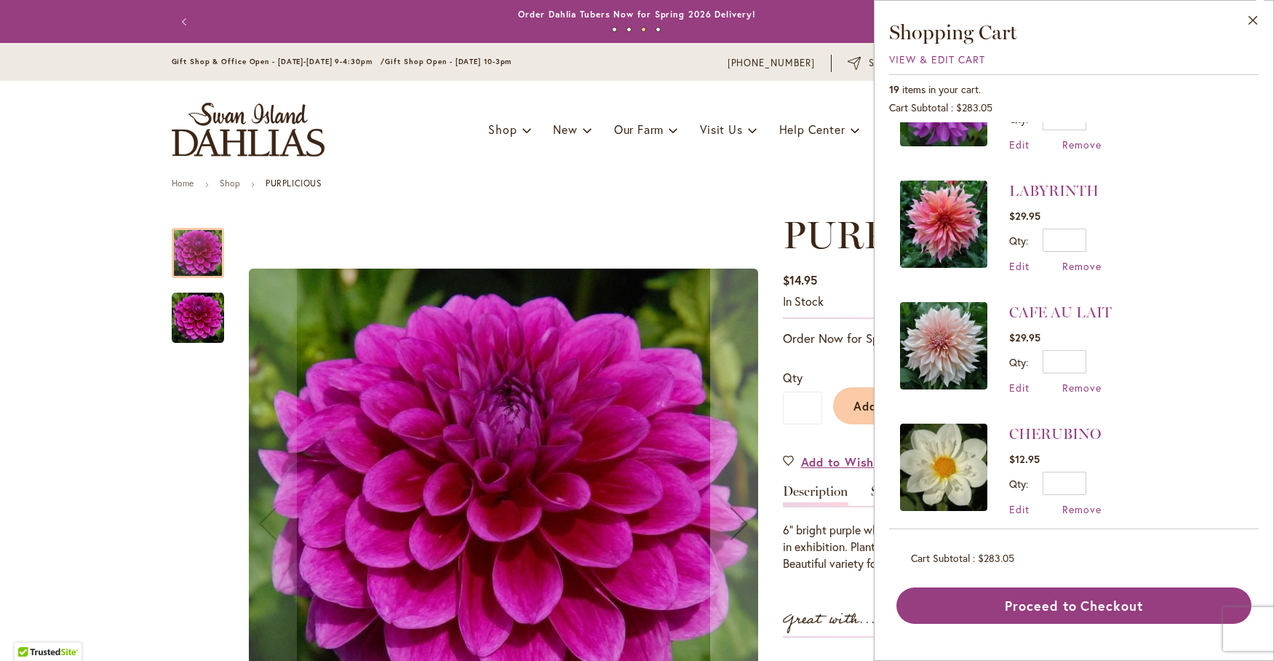
click at [945, 331] on img at bounding box center [943, 345] width 87 height 87
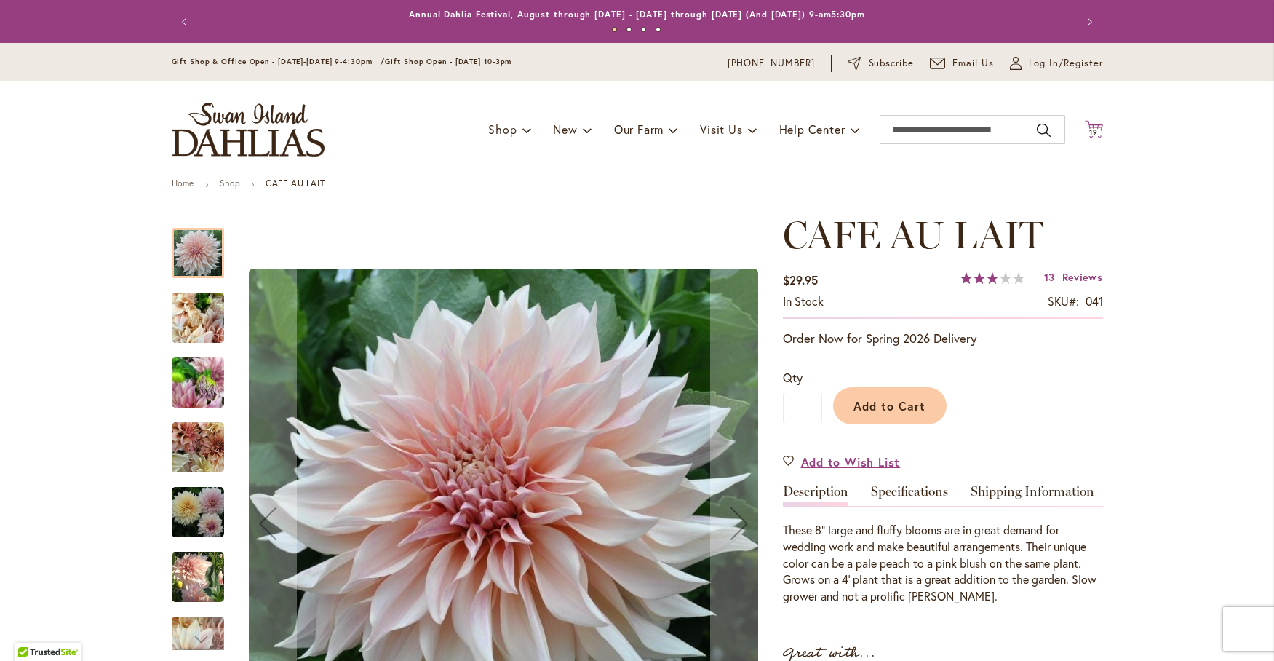
click at [1088, 127] on icon at bounding box center [1094, 128] width 18 height 17
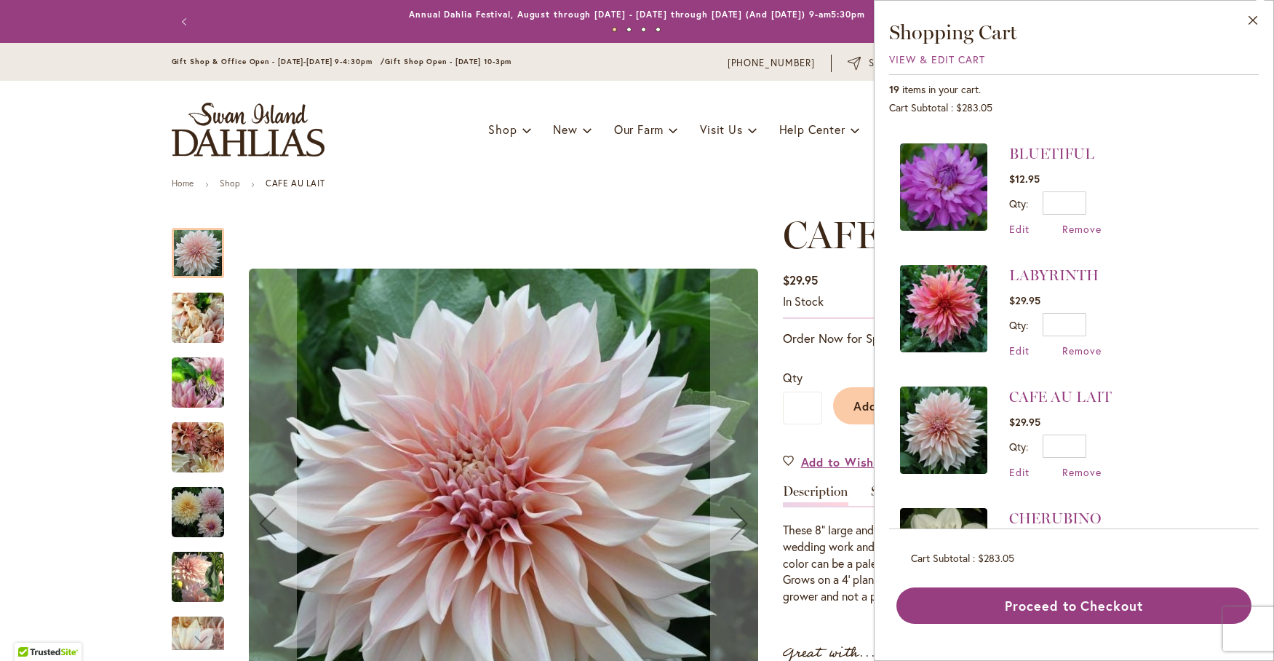
scroll to position [1775, 0]
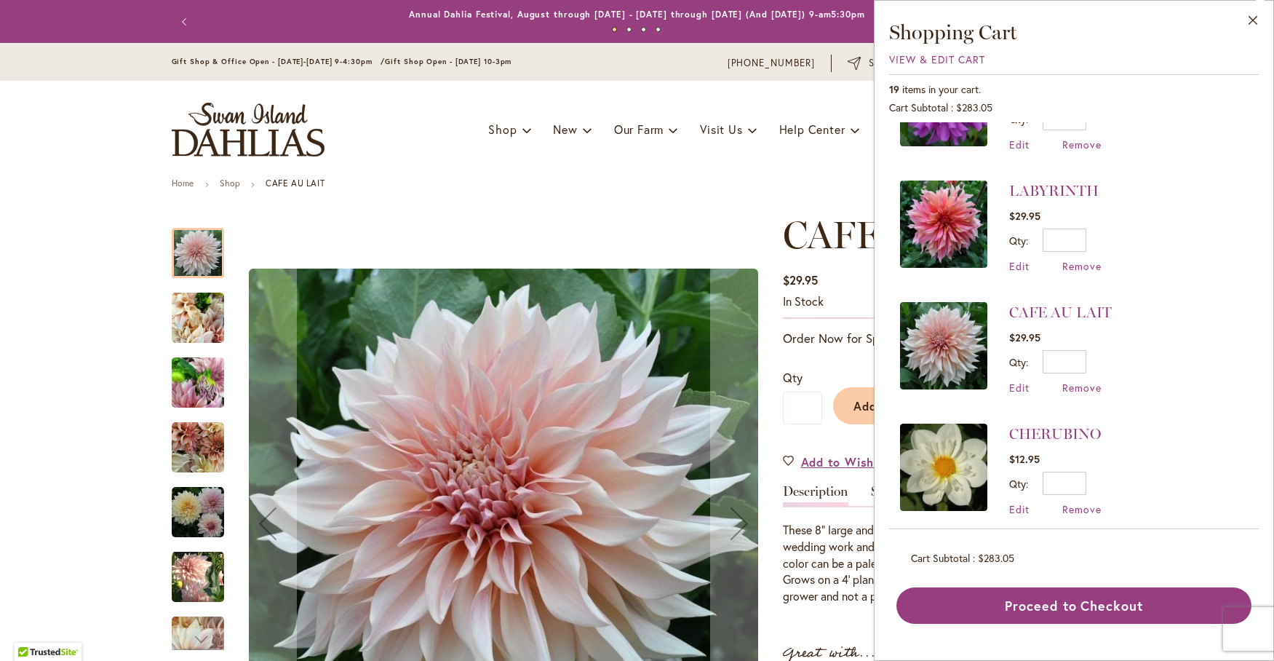
click at [929, 201] on img at bounding box center [943, 223] width 87 height 87
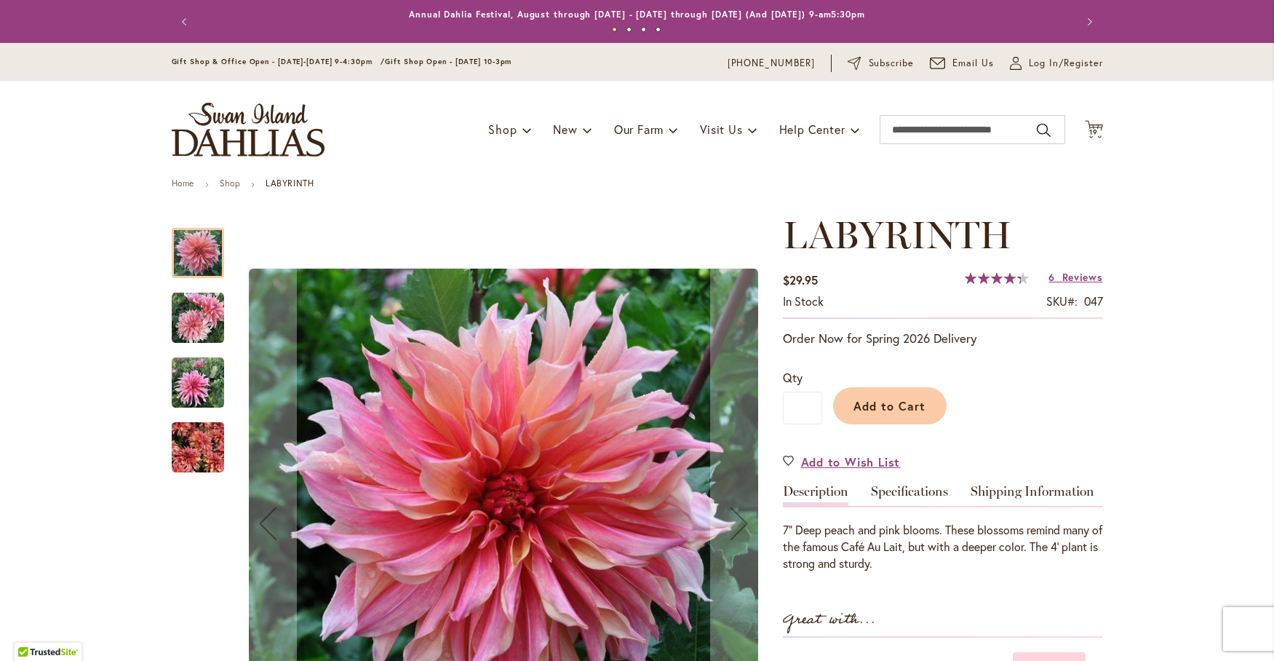
scroll to position [364, 0]
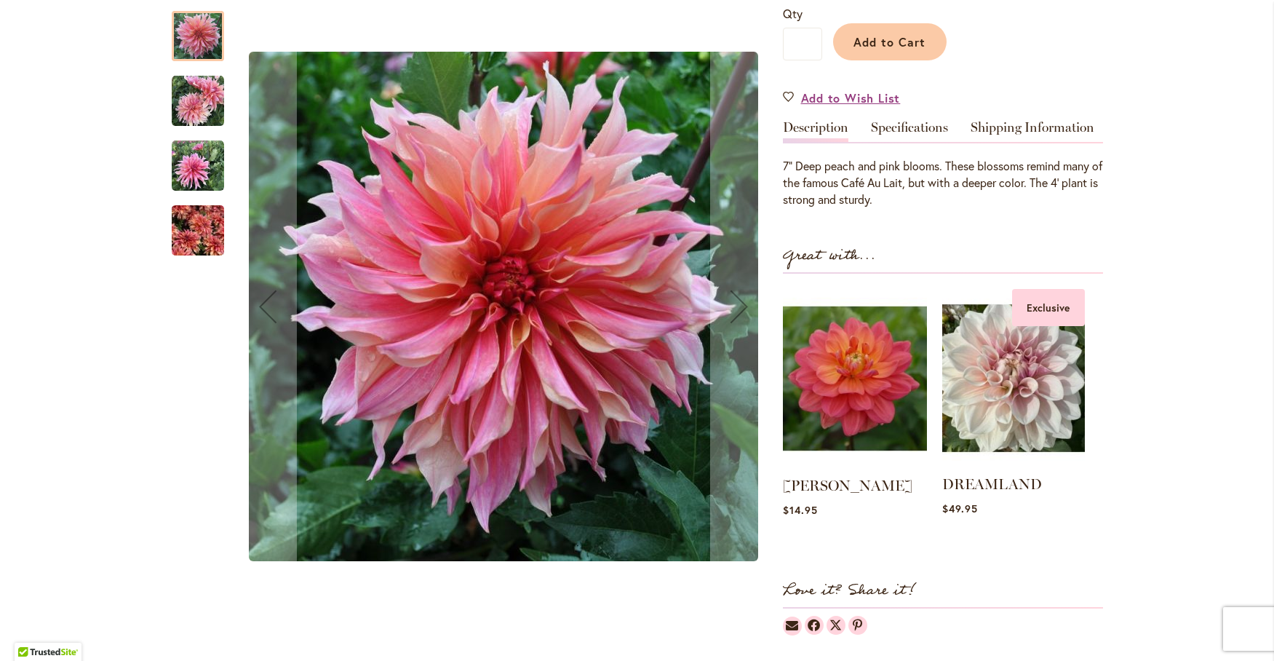
click at [1018, 371] on img at bounding box center [1013, 378] width 143 height 178
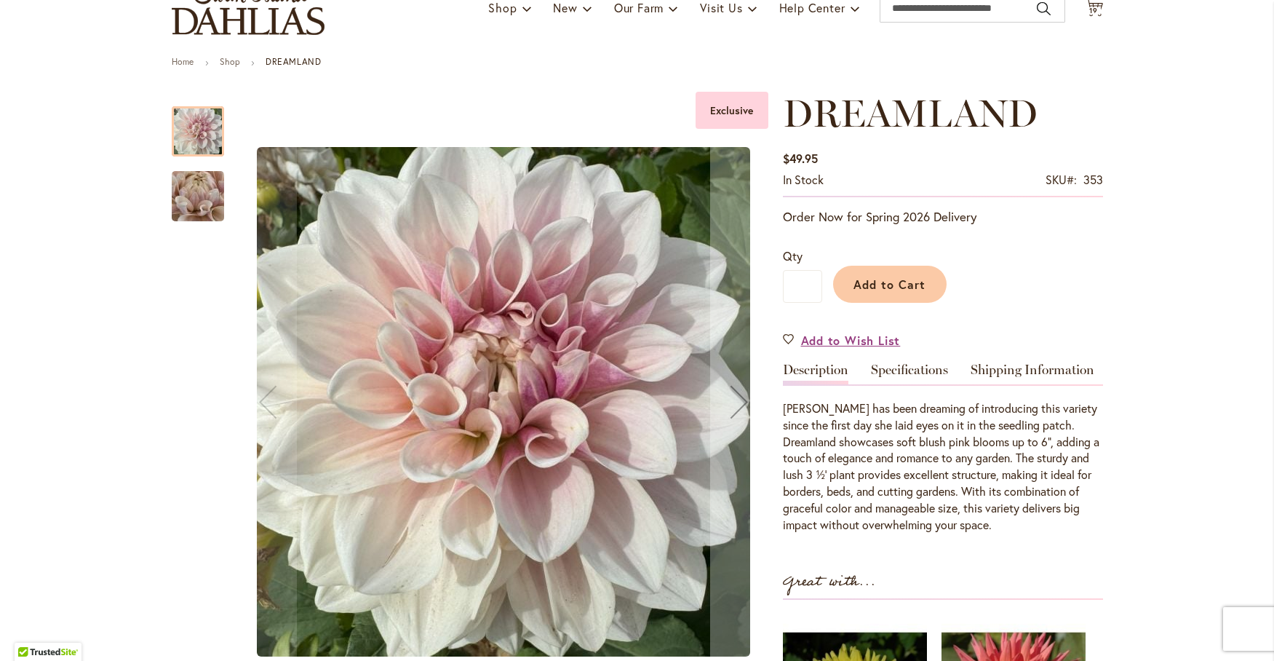
scroll to position [242, 0]
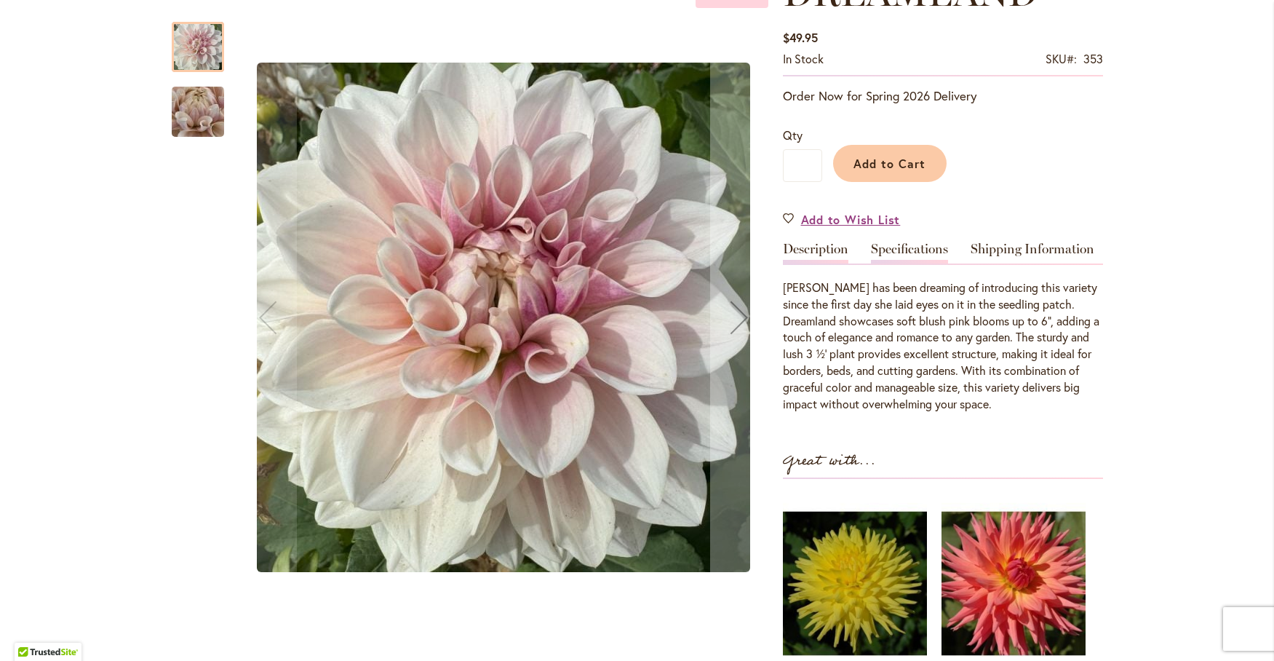
click at [903, 250] on link "Specifications" at bounding box center [909, 252] width 77 height 21
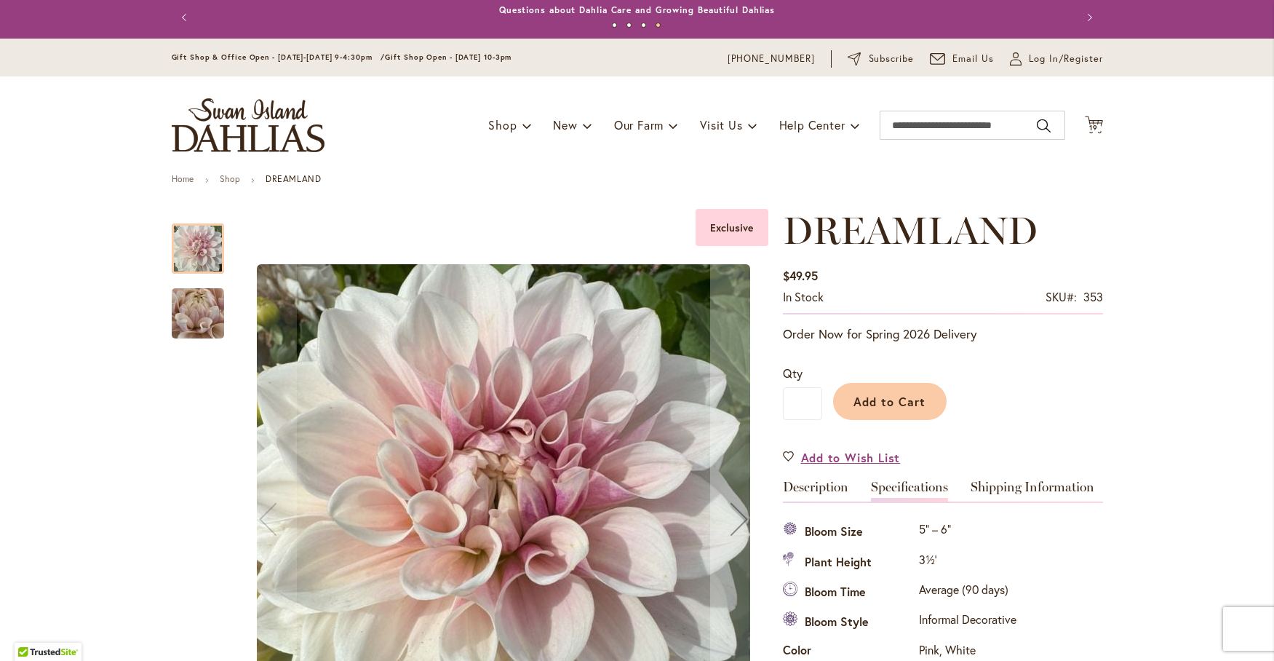
scroll to position [0, 0]
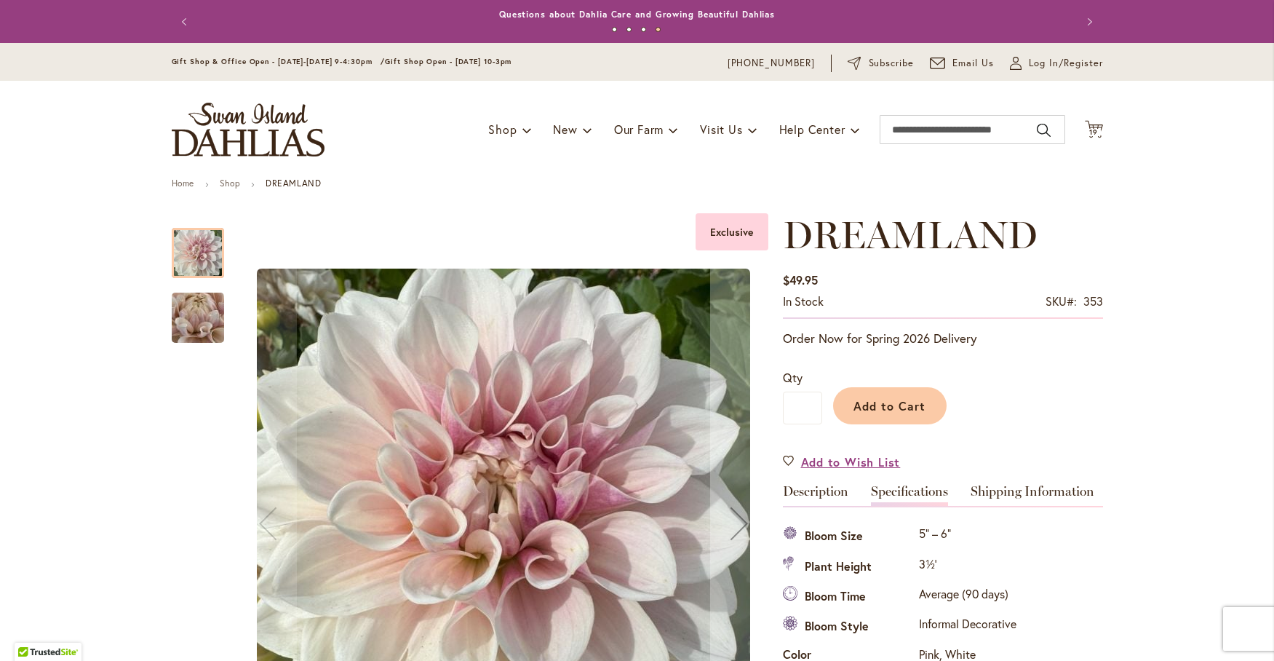
click at [194, 304] on img "DREAMLAND" at bounding box center [198, 318] width 105 height 79
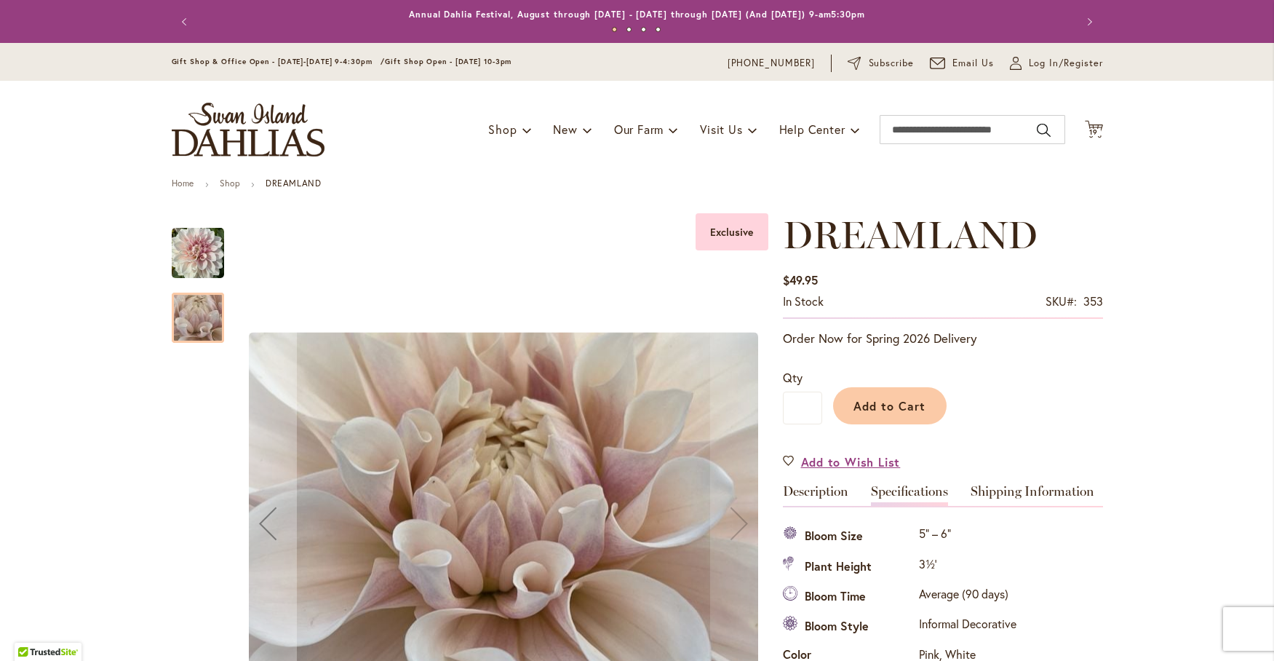
click at [201, 245] on img "DREAMLAND" at bounding box center [198, 253] width 52 height 54
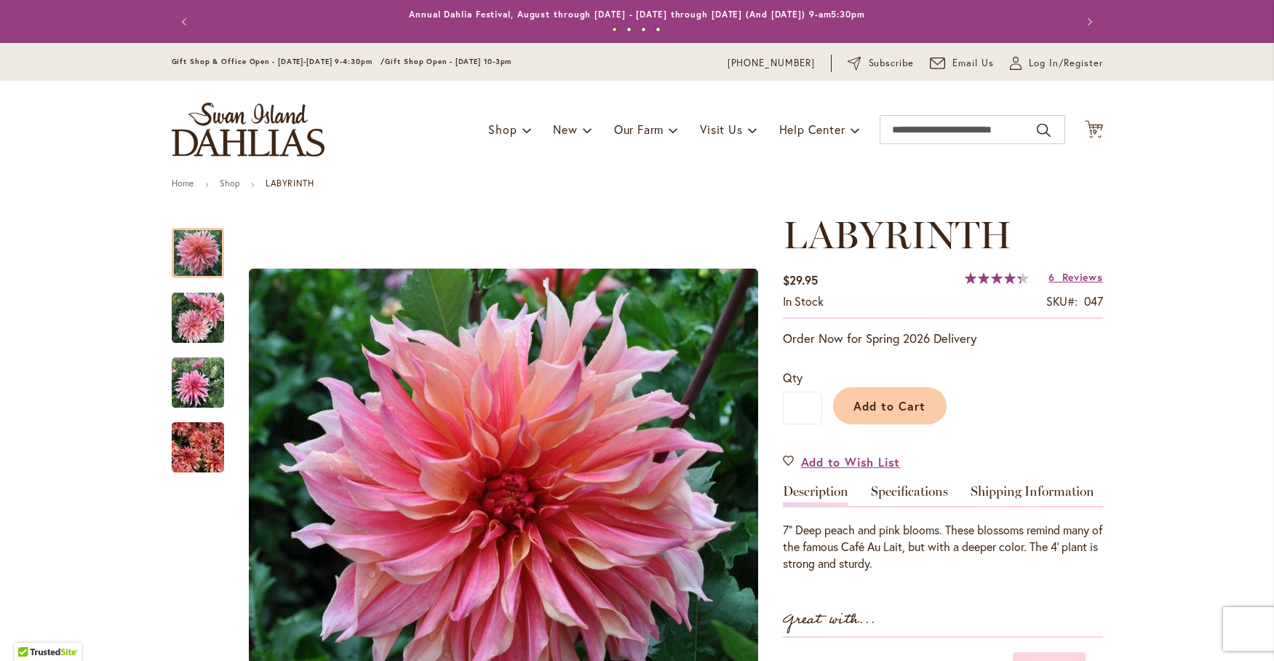
scroll to position [242, 0]
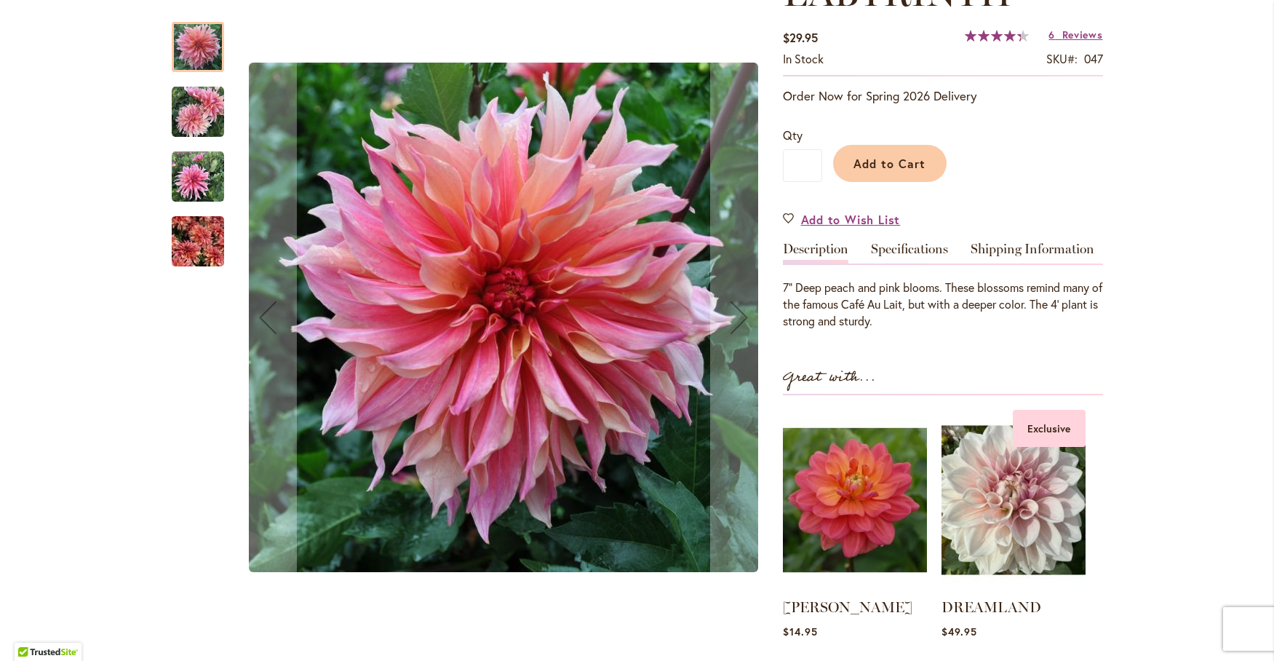
click at [188, 111] on img "Labyrinth" at bounding box center [198, 112] width 52 height 52
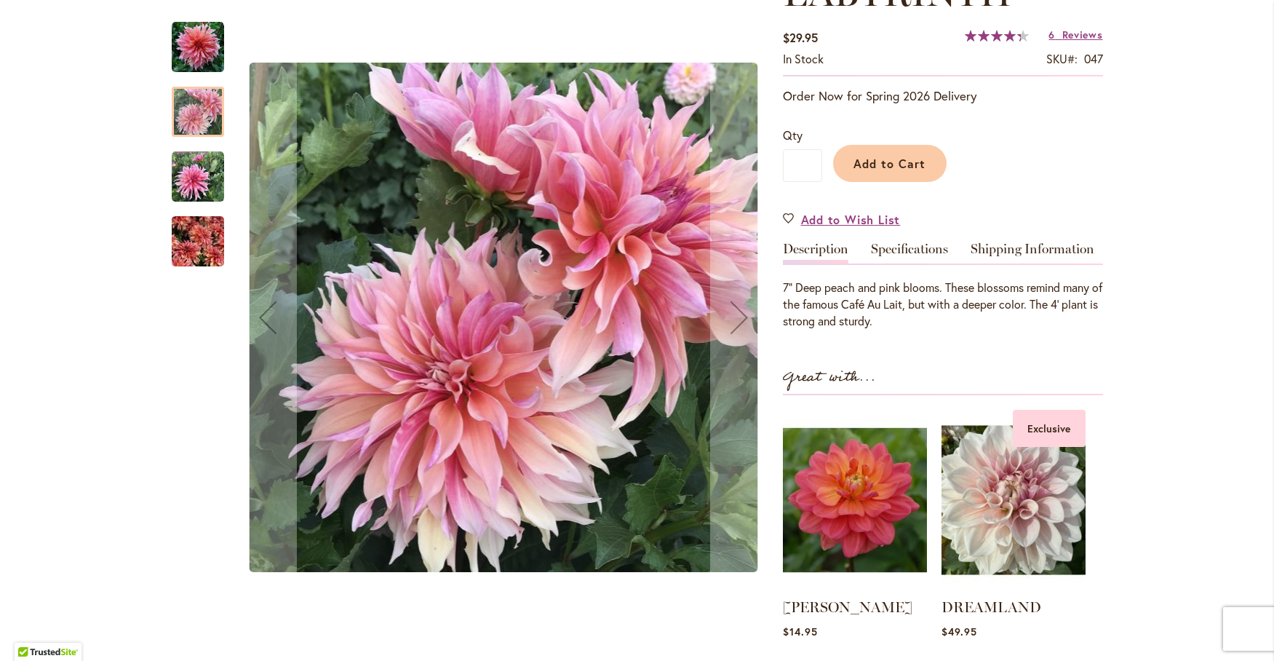
click at [194, 172] on img "Labyrinth" at bounding box center [198, 177] width 52 height 52
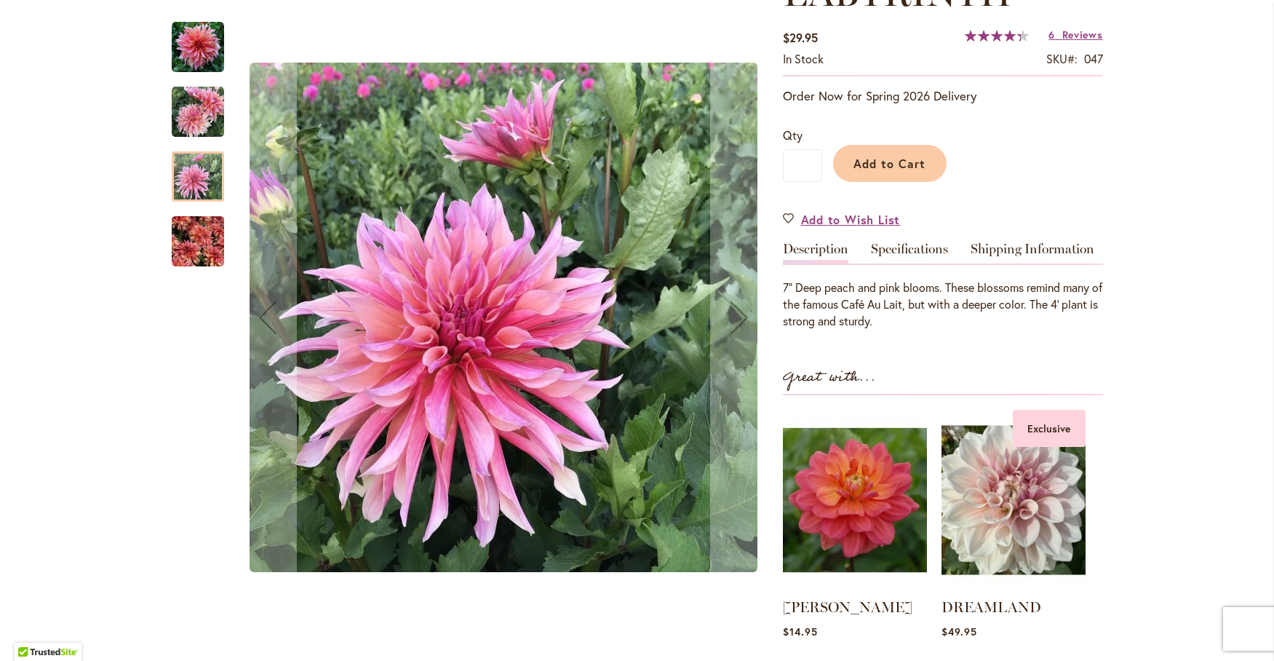
click at [183, 246] on img "Labyrinth" at bounding box center [198, 242] width 52 height 70
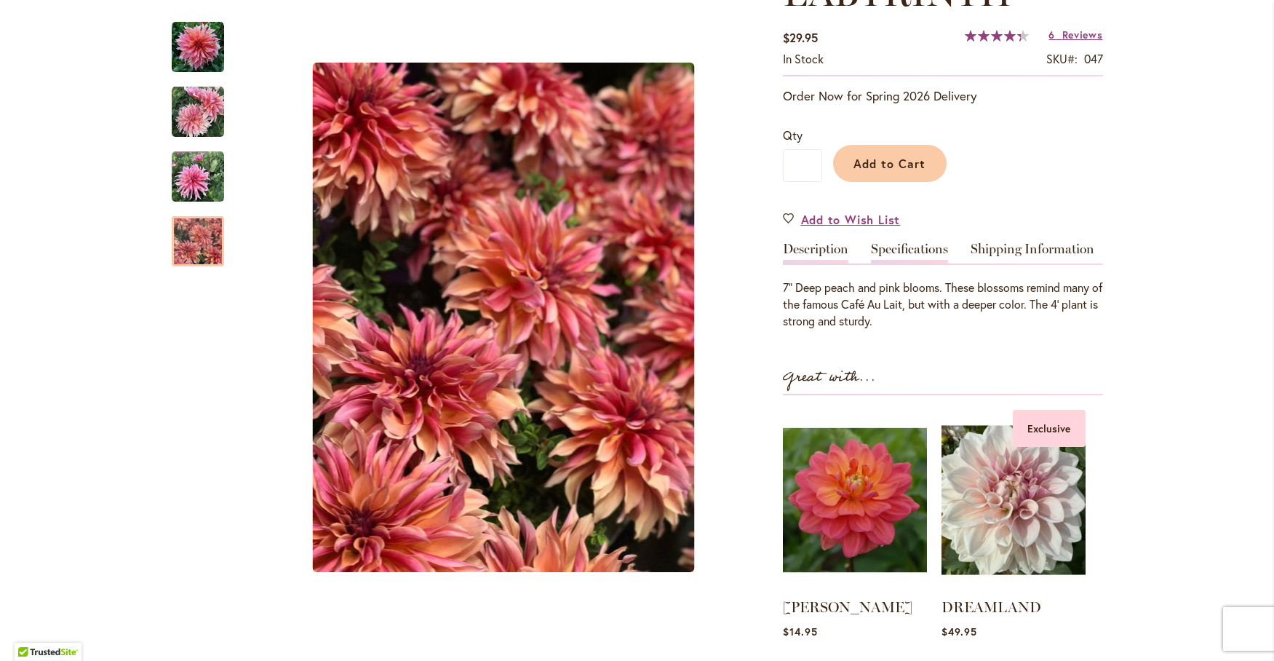
click at [909, 244] on link "Specifications" at bounding box center [909, 252] width 77 height 21
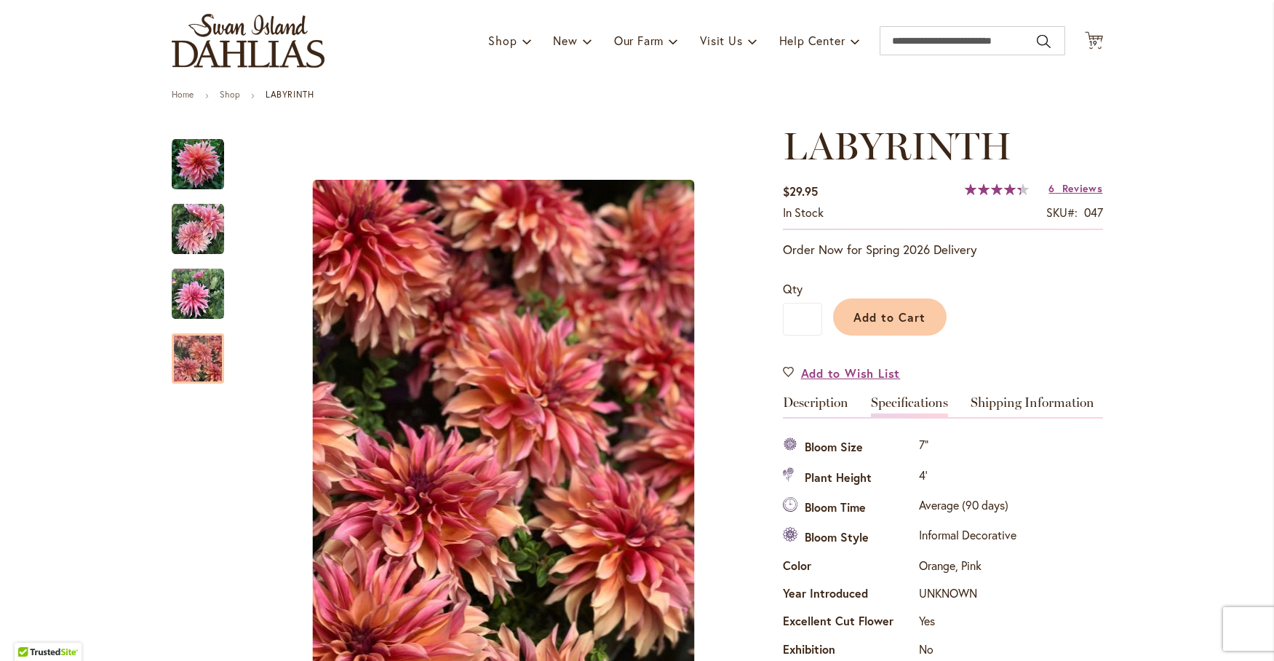
scroll to position [0, 0]
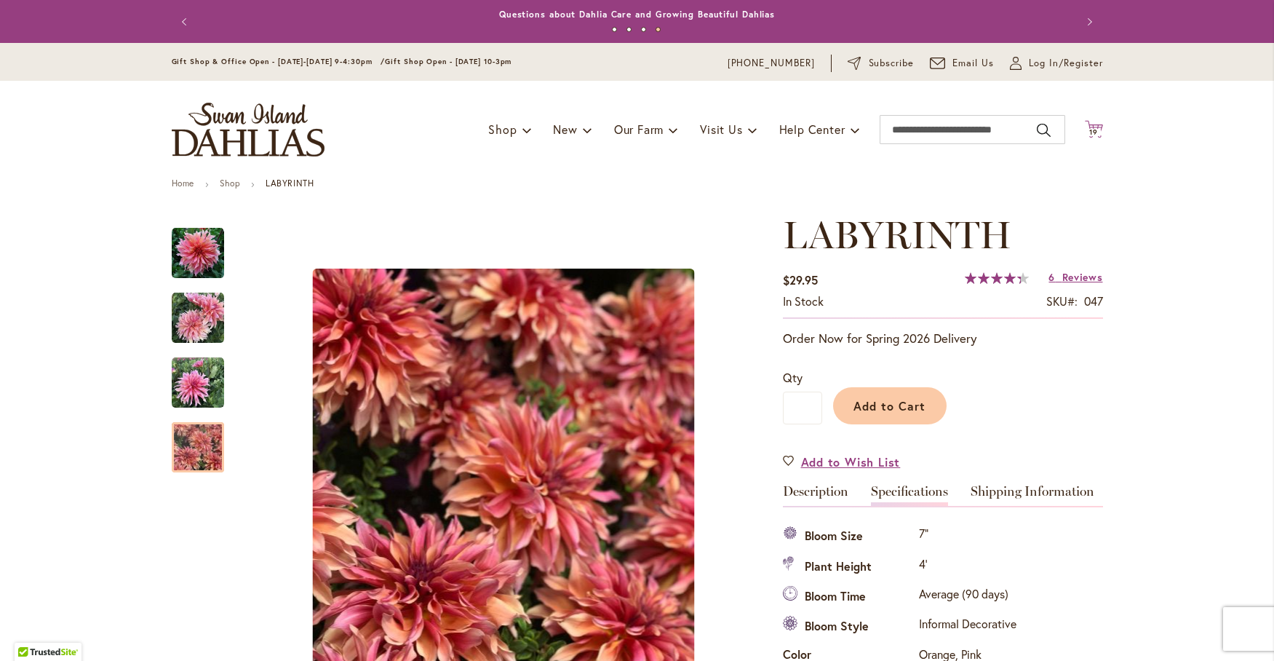
click at [1085, 127] on icon "Cart .cls-1 { fill: #231f20; }" at bounding box center [1094, 129] width 18 height 18
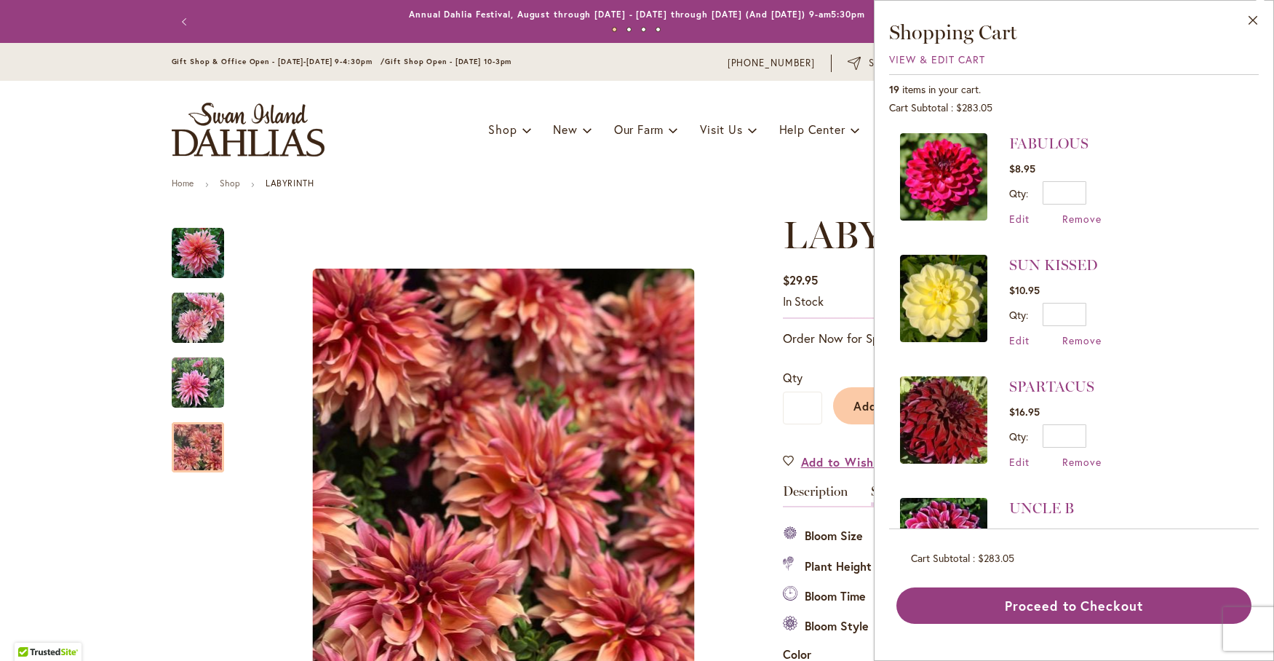
scroll to position [121, 0]
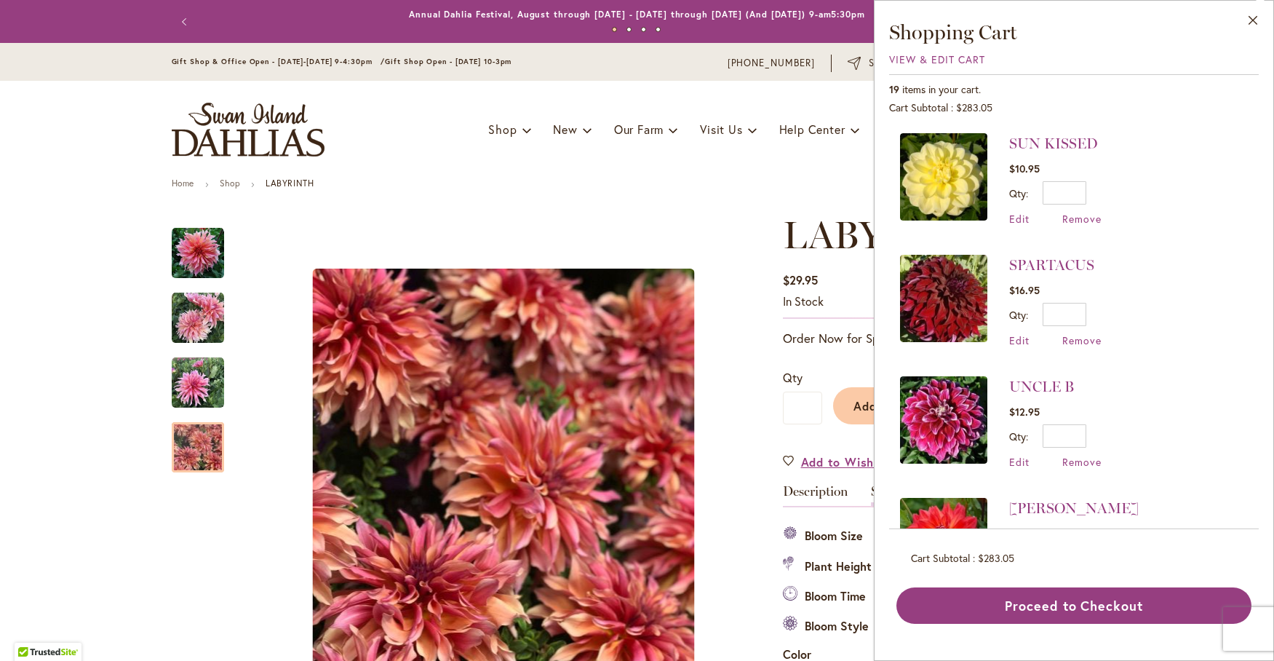
click at [949, 291] on img at bounding box center [943, 298] width 87 height 87
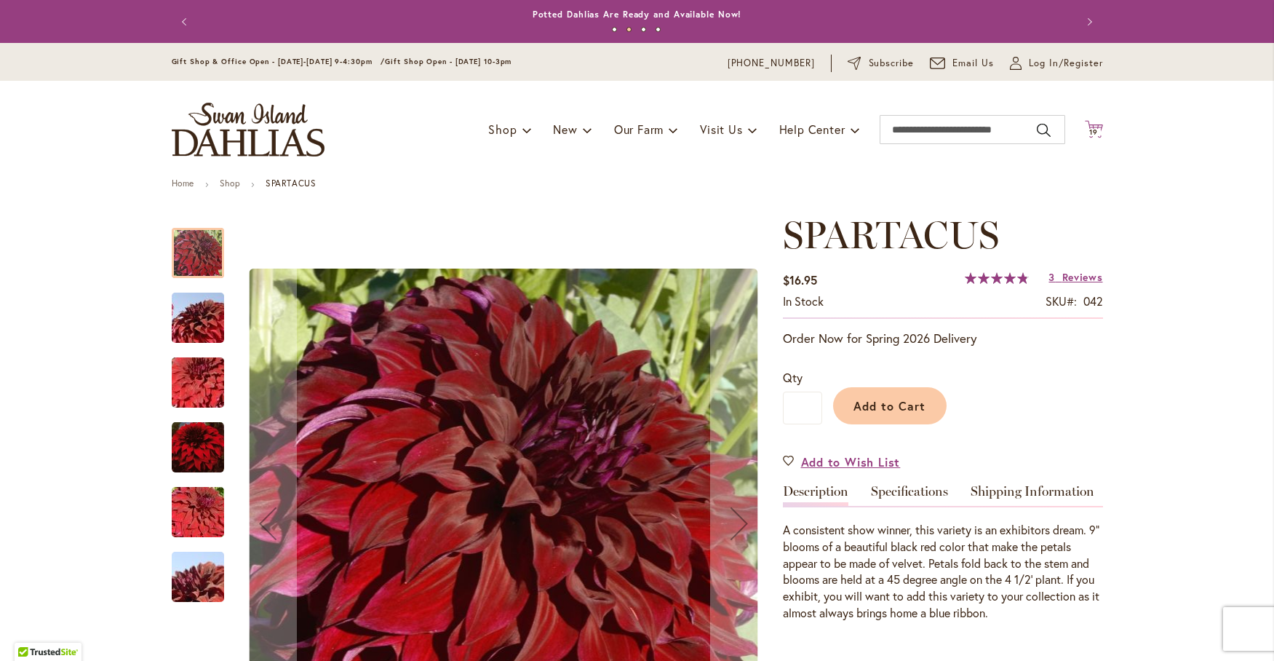
click at [1092, 129] on span "19" at bounding box center [1093, 131] width 9 height 9
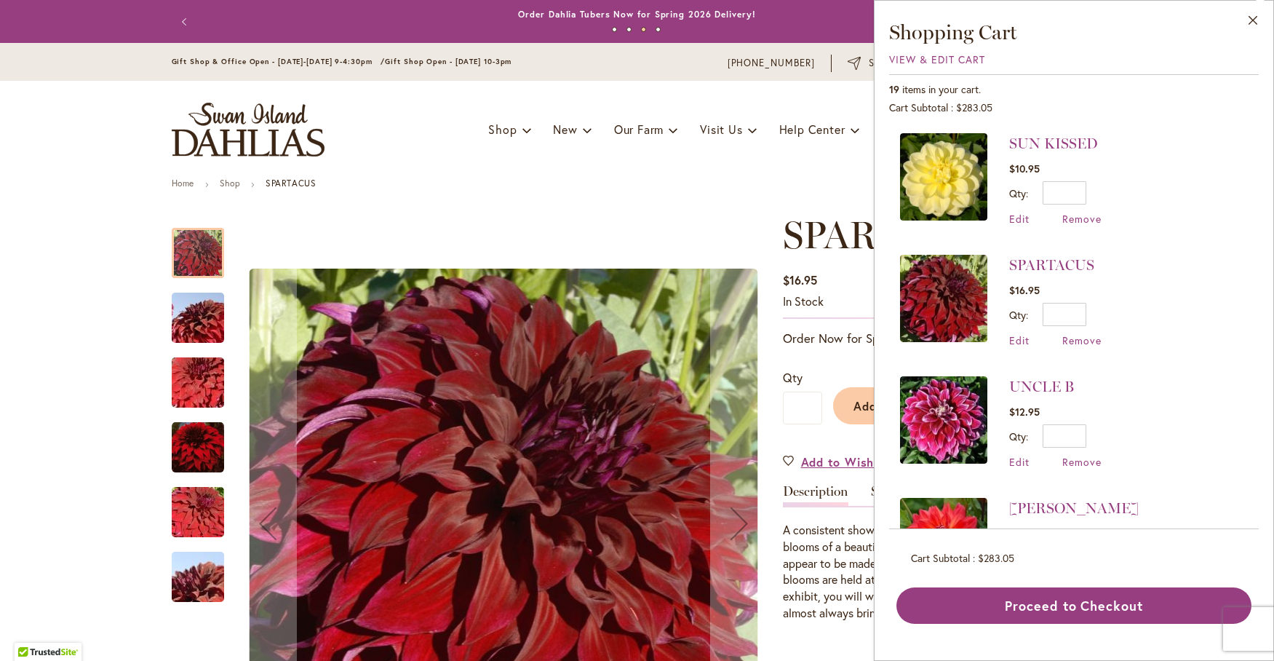
scroll to position [242, 0]
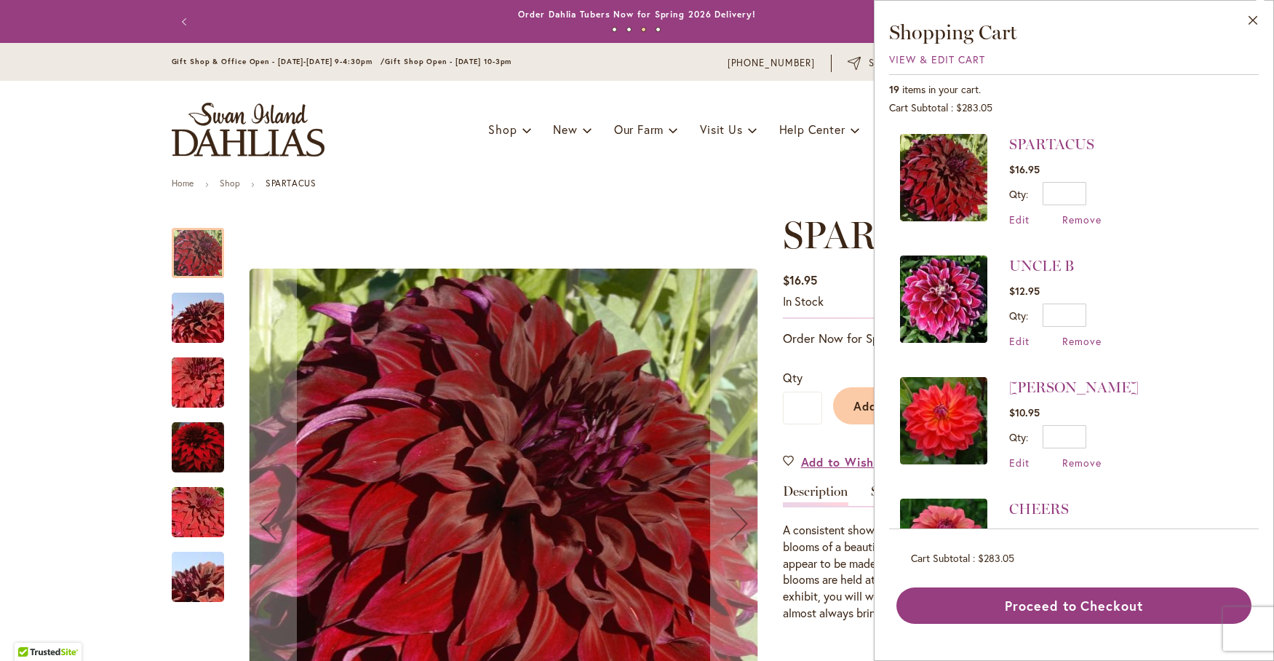
click at [968, 275] on img at bounding box center [943, 298] width 87 height 87
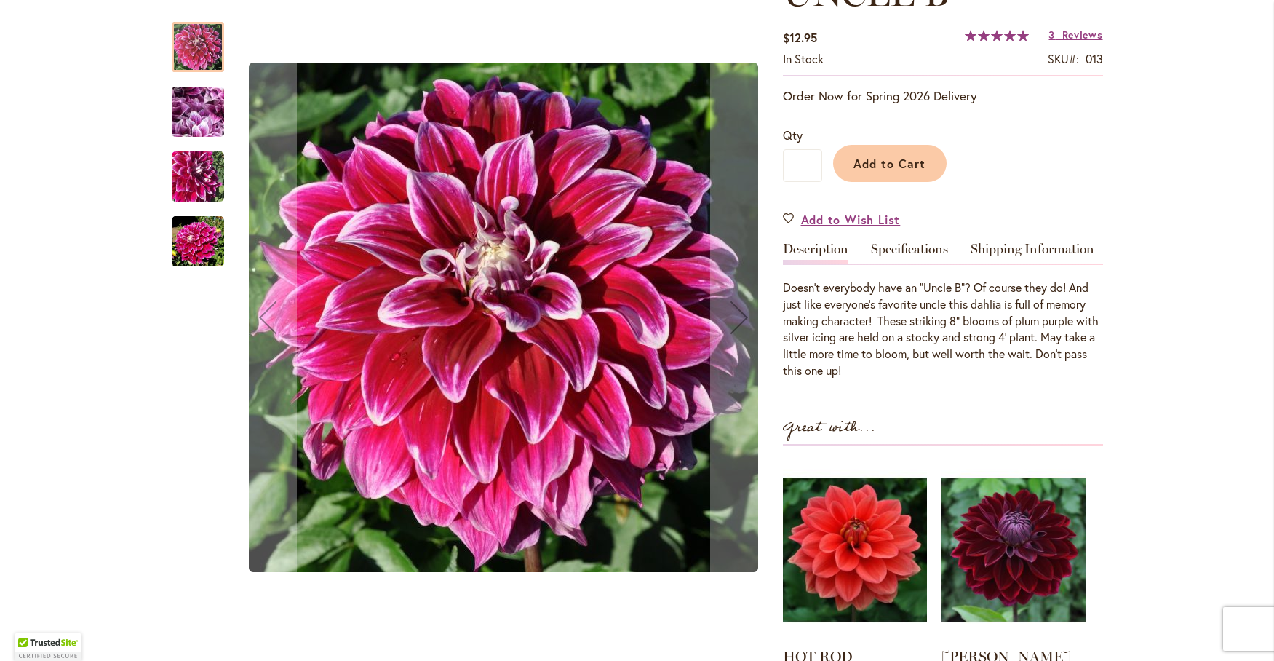
scroll to position [364, 0]
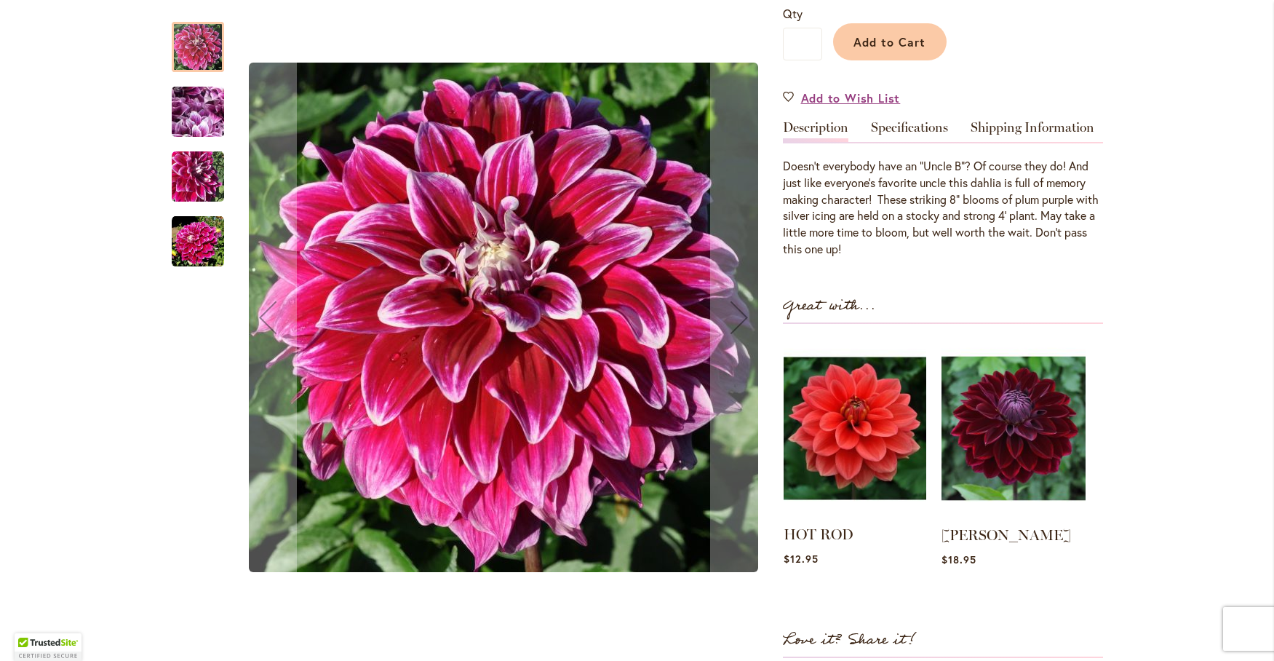
click at [845, 420] on img at bounding box center [855, 428] width 143 height 178
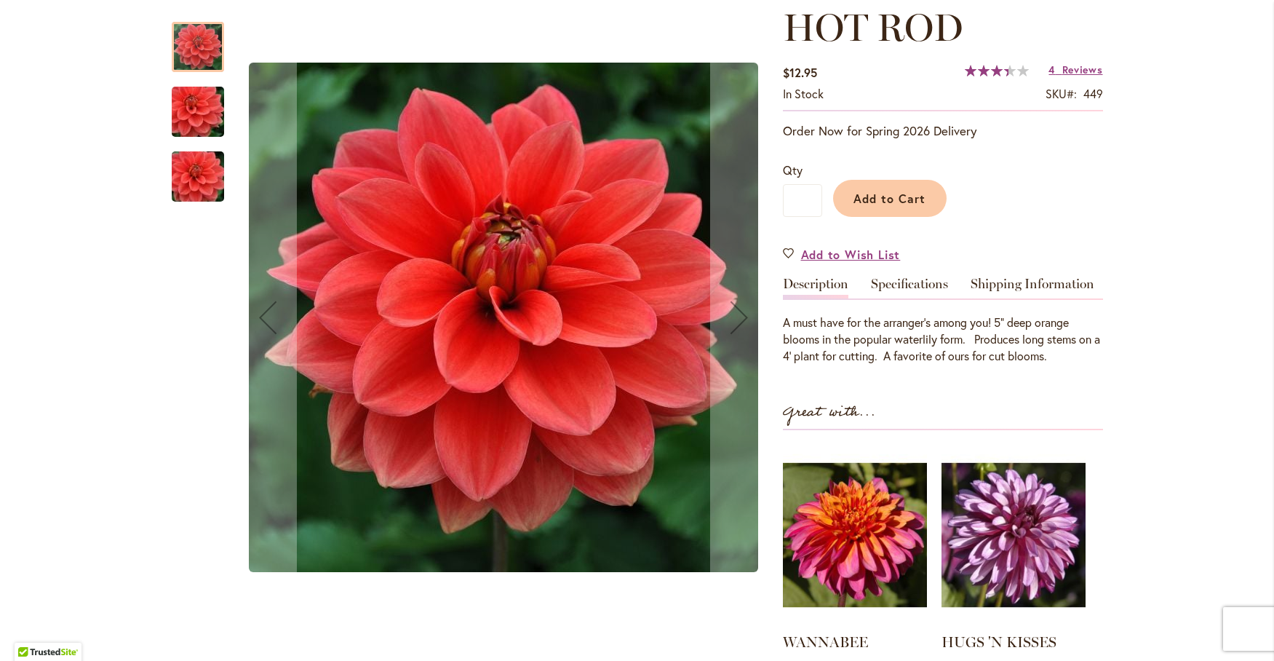
scroll to position [242, 0]
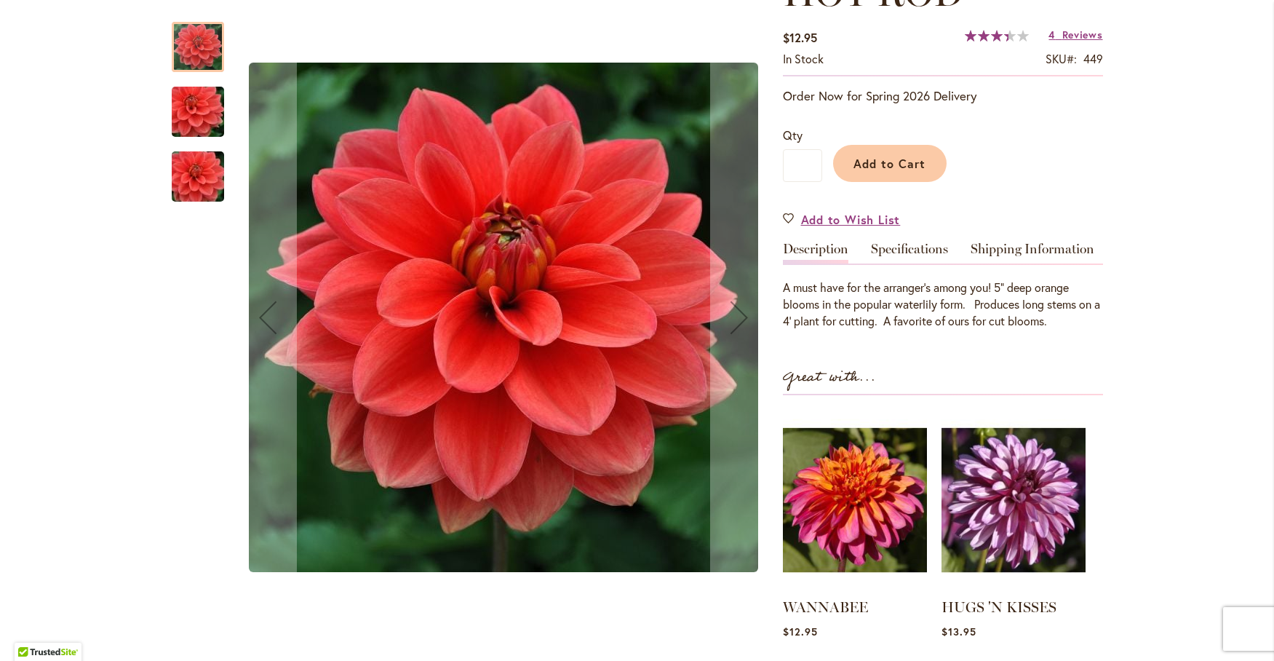
click at [186, 111] on img "HOT ROD" at bounding box center [198, 112] width 105 height 70
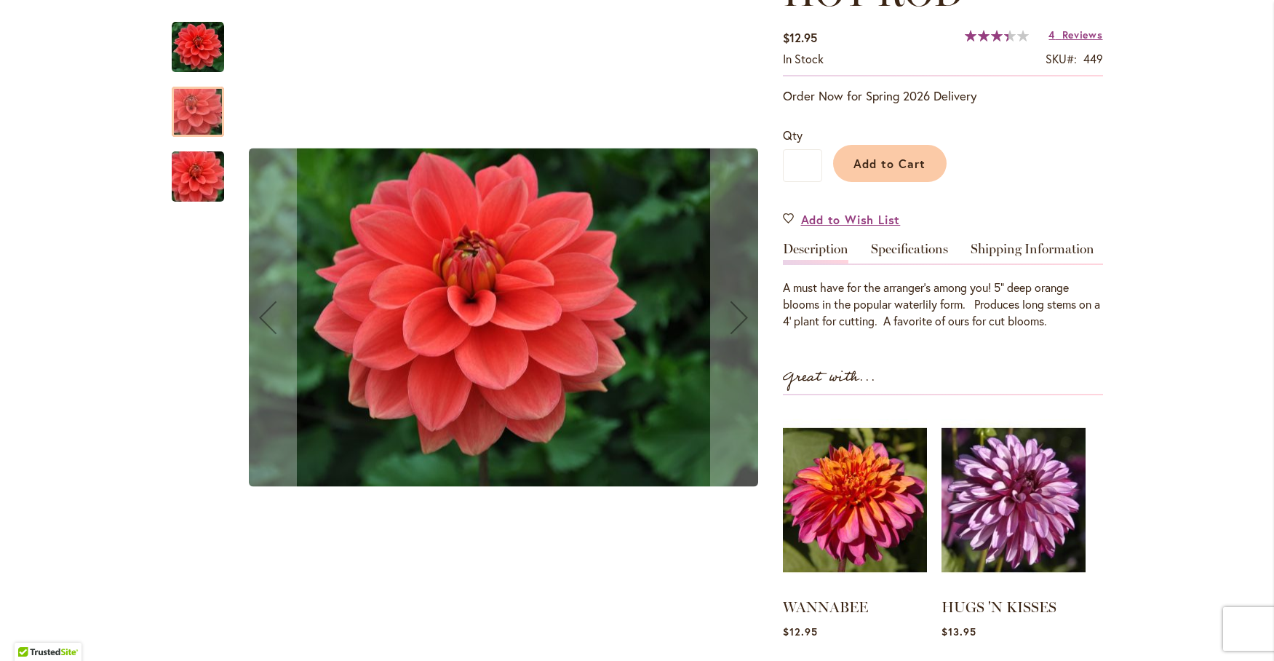
click at [202, 178] on img "HOT ROD" at bounding box center [198, 177] width 105 height 70
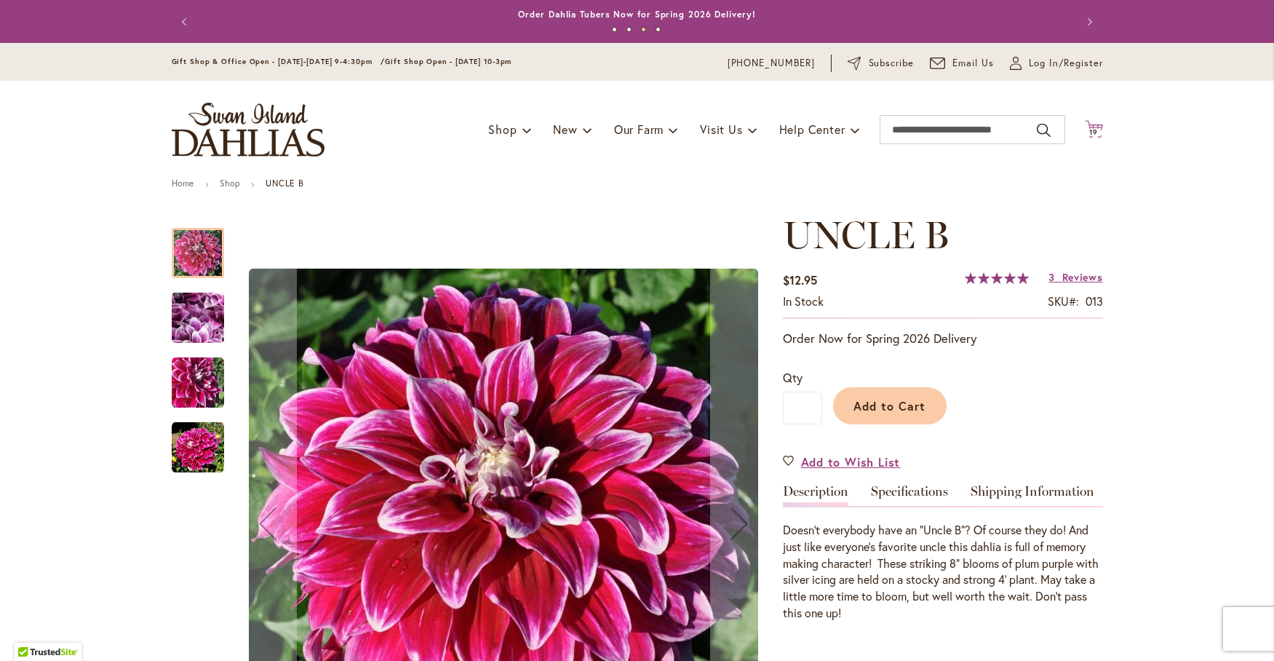
click at [1092, 133] on span "19" at bounding box center [1093, 131] width 9 height 9
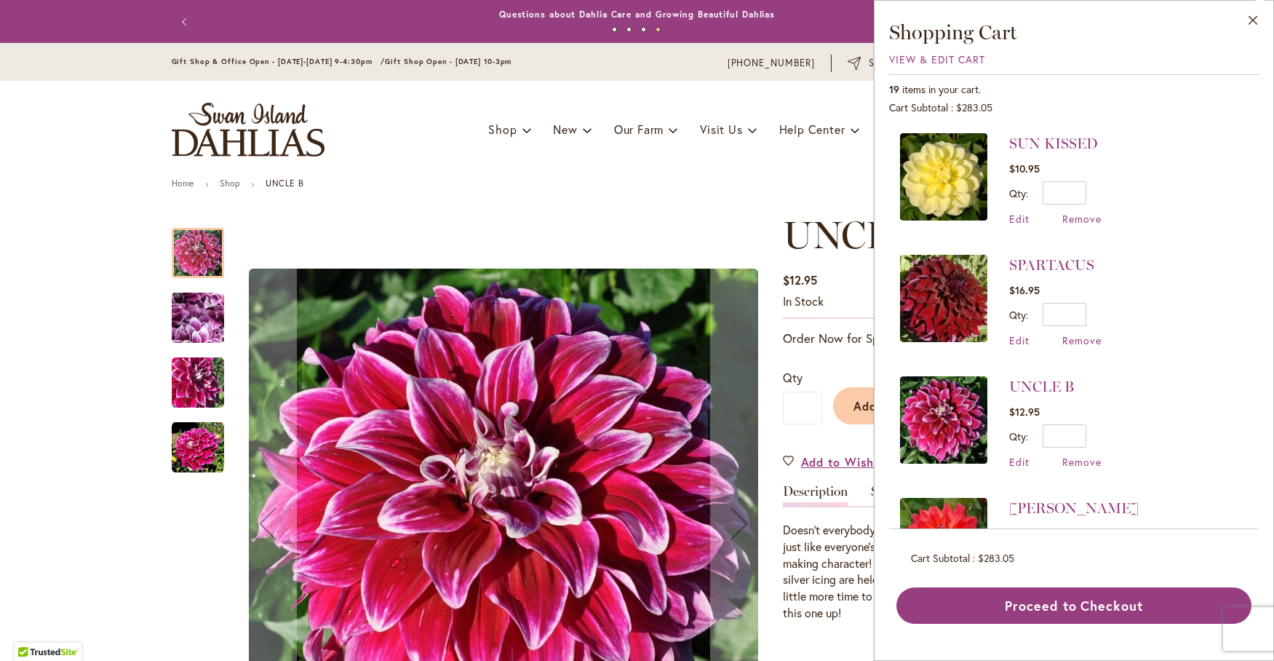
scroll to position [242, 0]
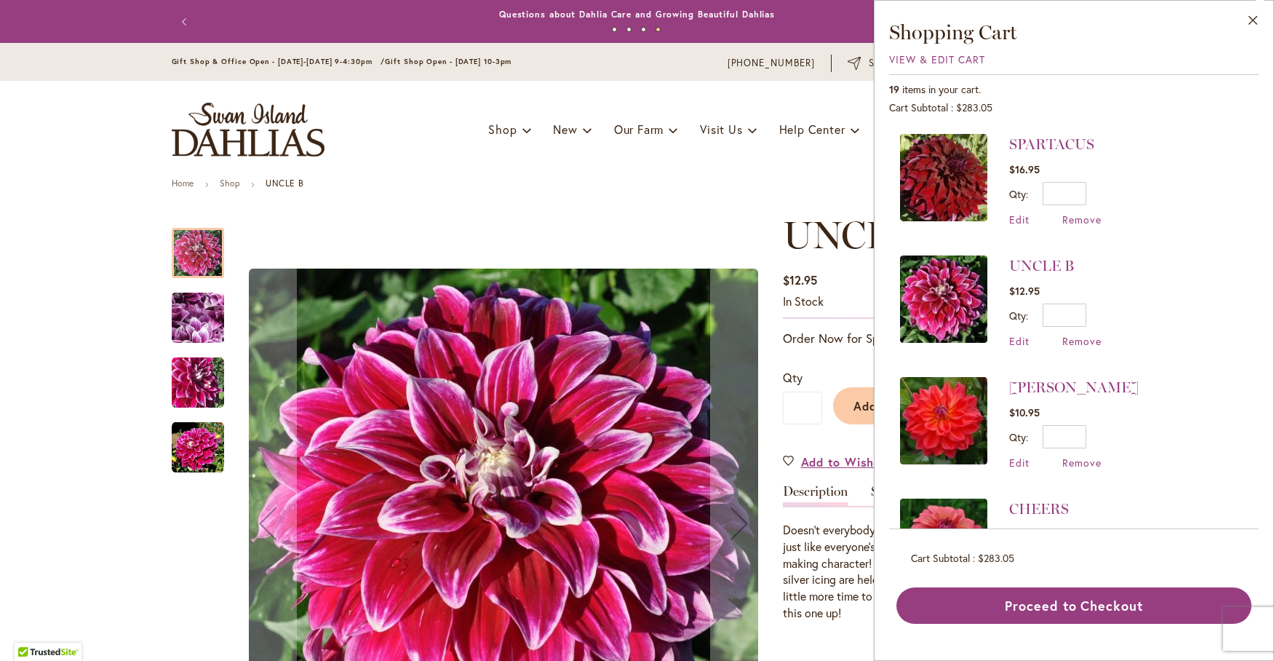
click at [920, 403] on img at bounding box center [943, 420] width 87 height 87
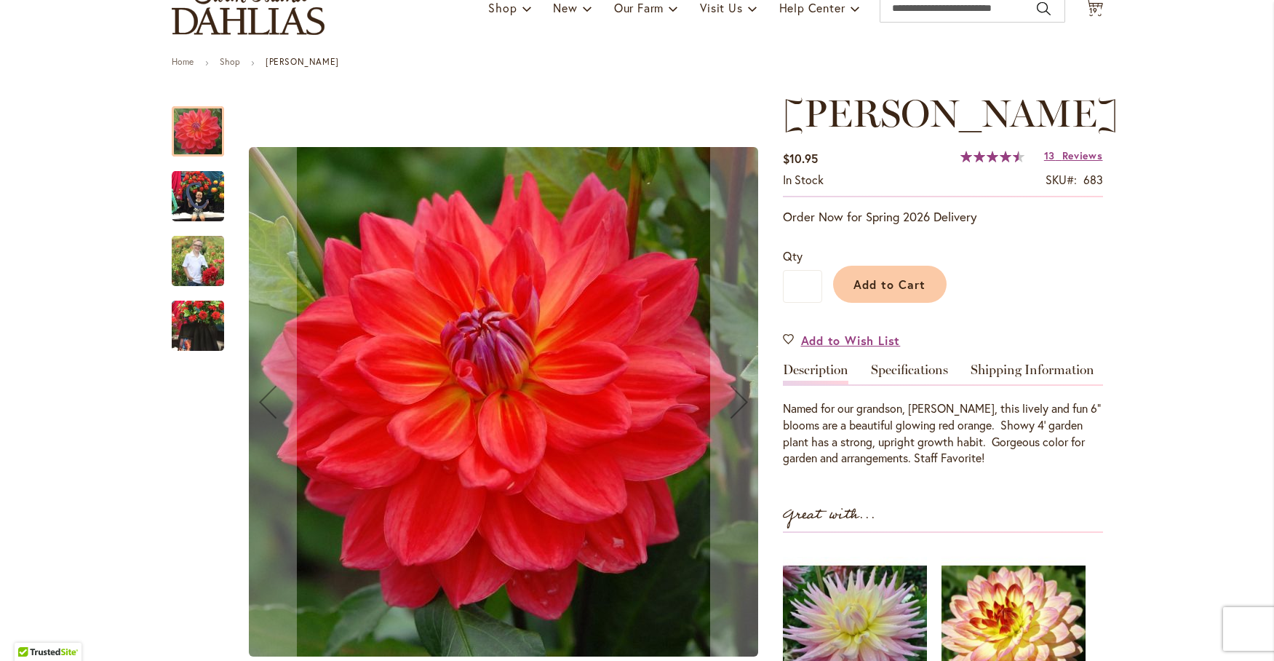
scroll to position [242, 0]
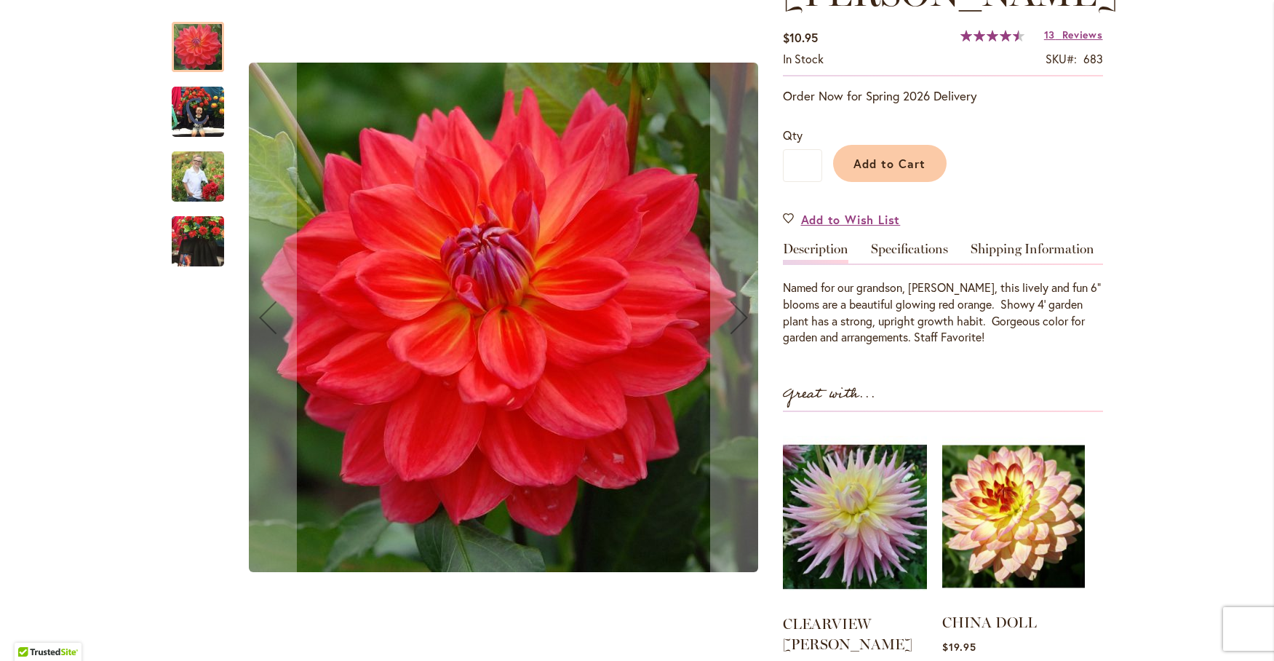
click at [1013, 502] on img at bounding box center [1013, 516] width 143 height 178
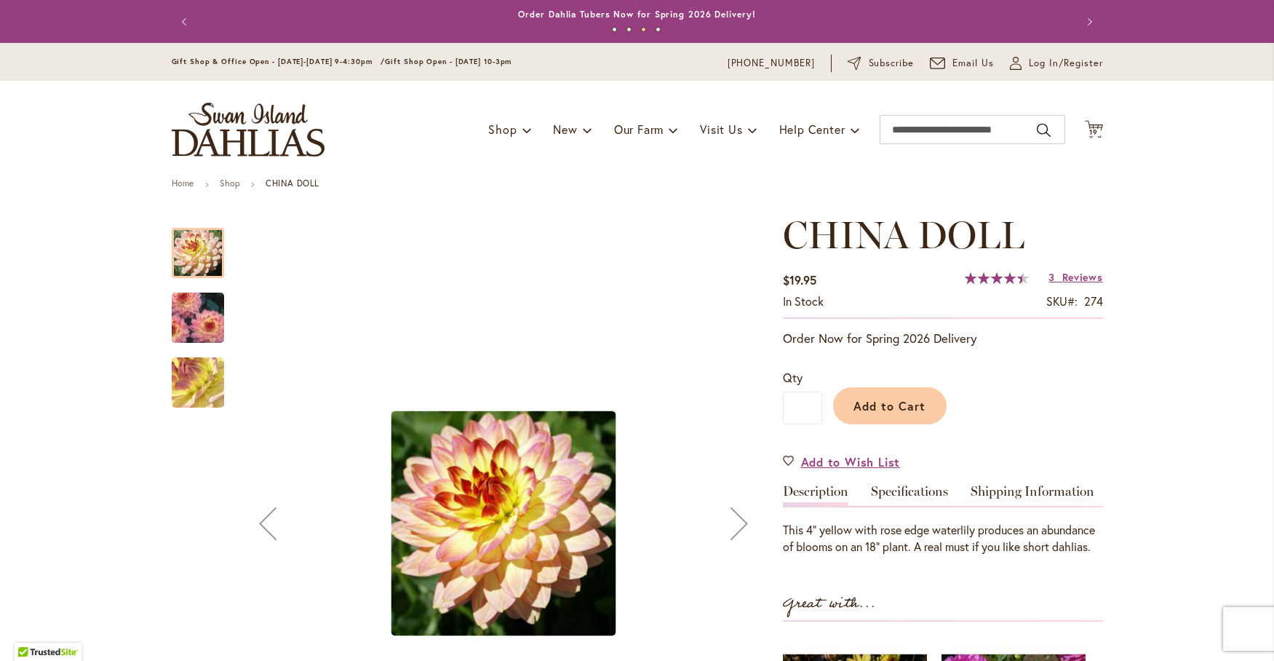
click at [172, 313] on img "CHINA DOLL" at bounding box center [198, 317] width 105 height 75
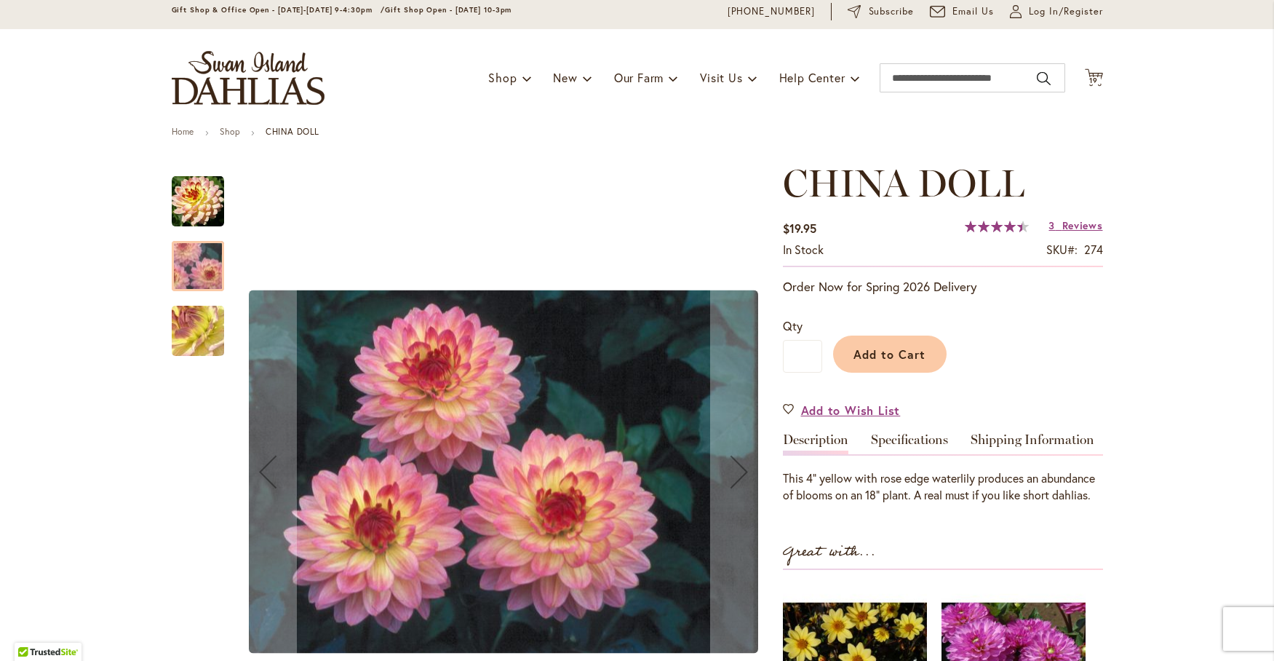
scroll to position [121, 0]
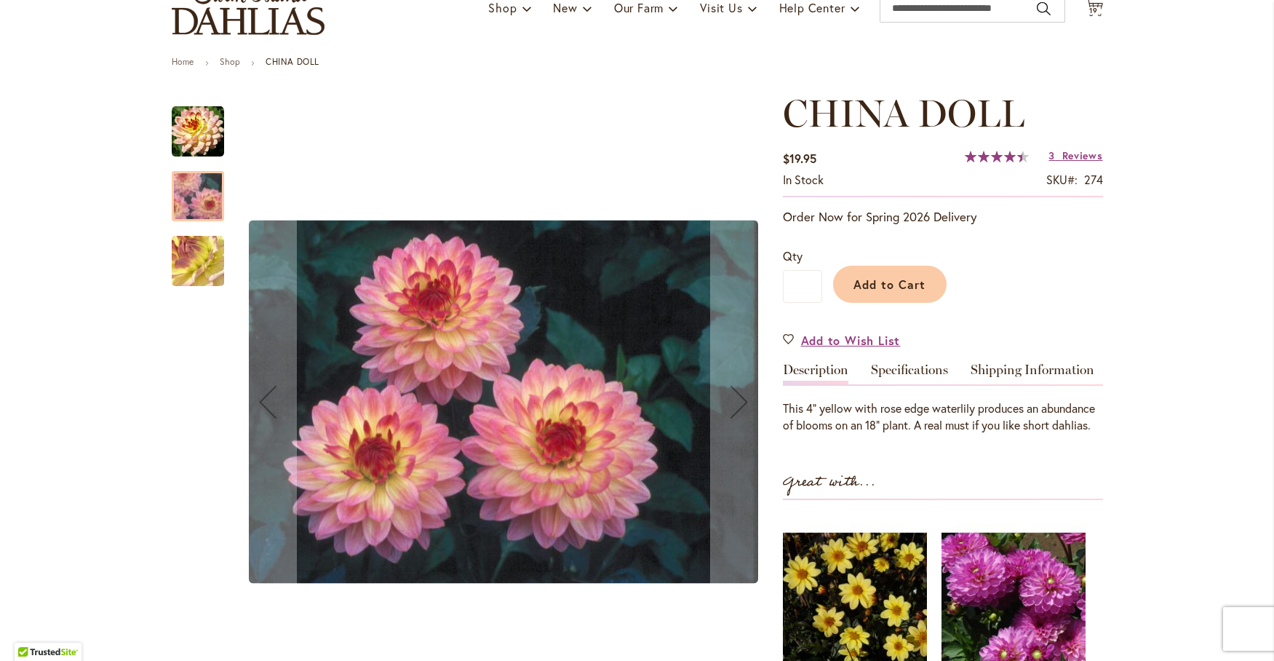
click at [204, 252] on img "CHINA DOLL" at bounding box center [198, 261] width 105 height 79
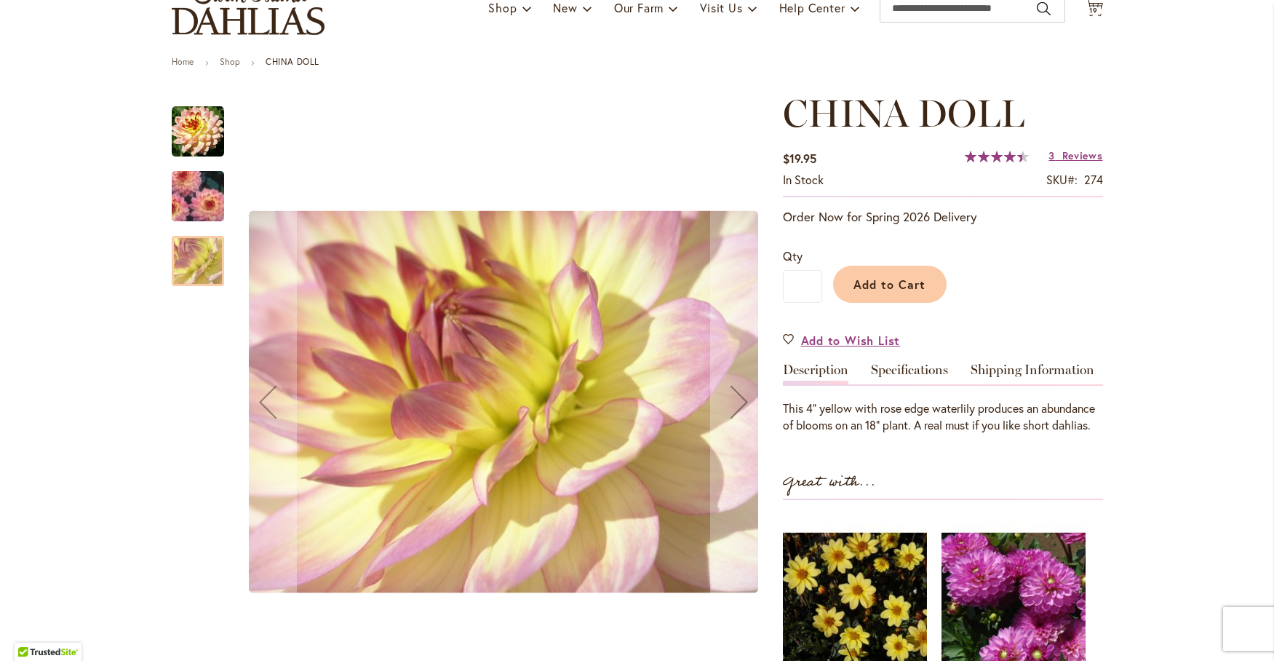
click at [176, 184] on img "CHINA DOLL" at bounding box center [198, 196] width 105 height 75
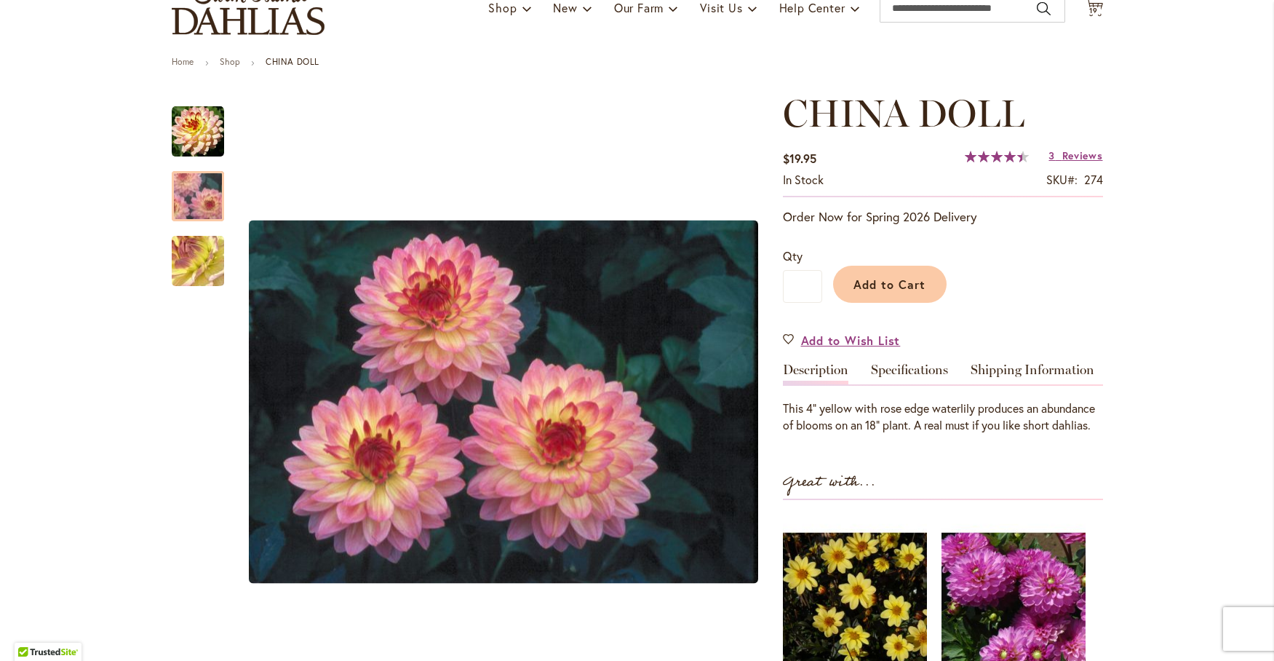
scroll to position [242, 0]
click at [889, 367] on link "Specifications" at bounding box center [909, 373] width 77 height 21
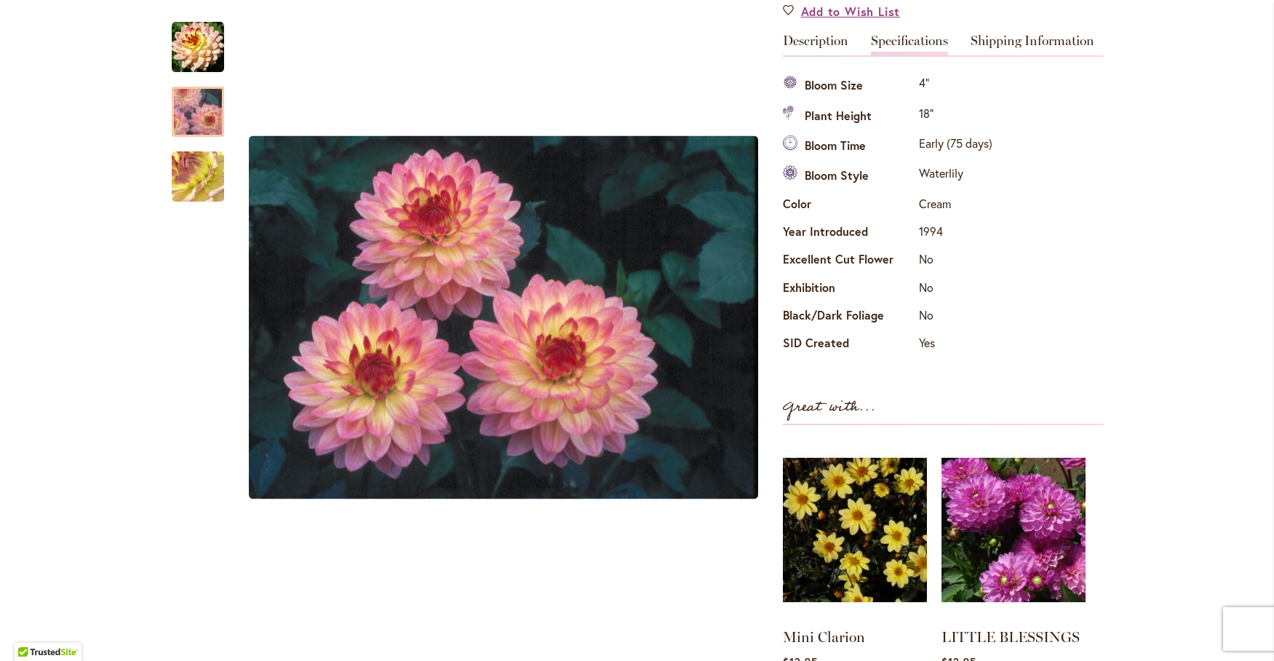
scroll to position [0, 0]
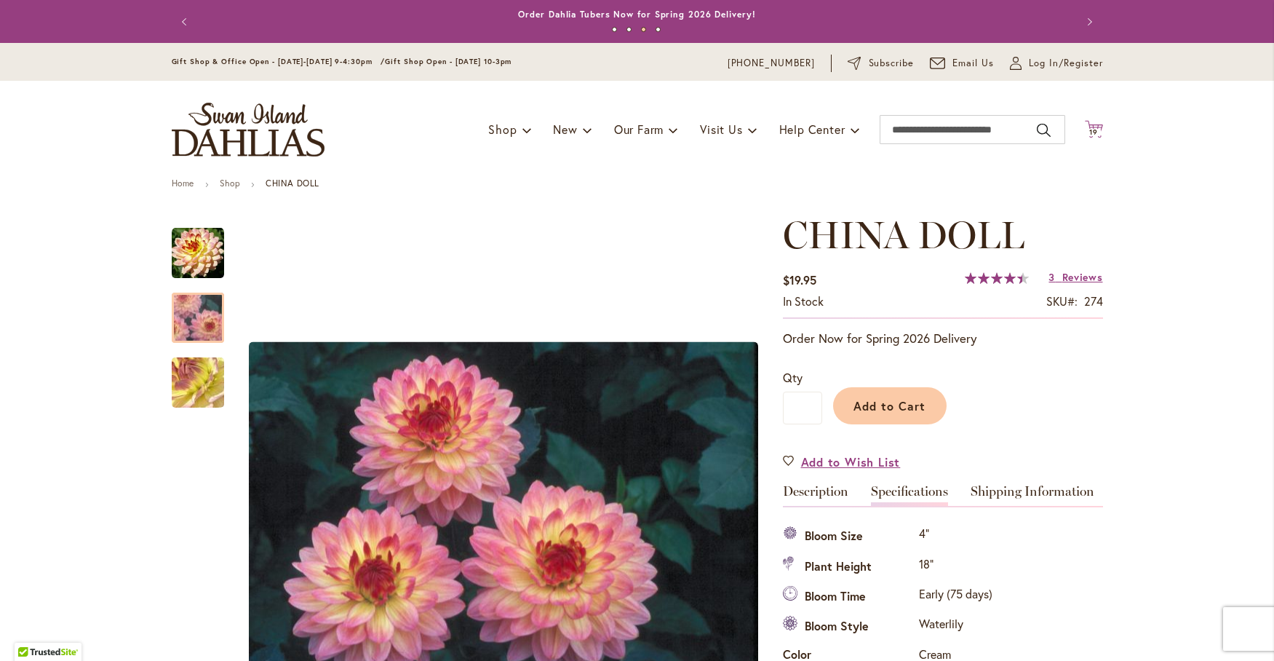
click at [1089, 128] on span "19" at bounding box center [1093, 131] width 9 height 9
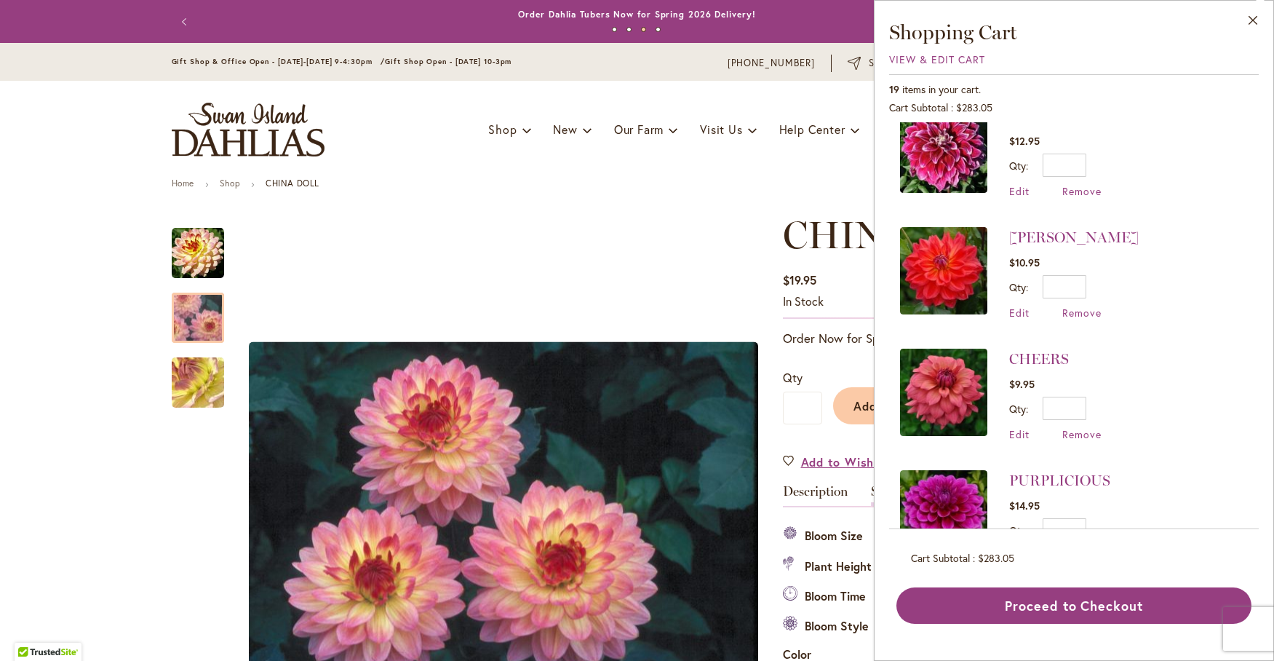
scroll to position [485, 0]
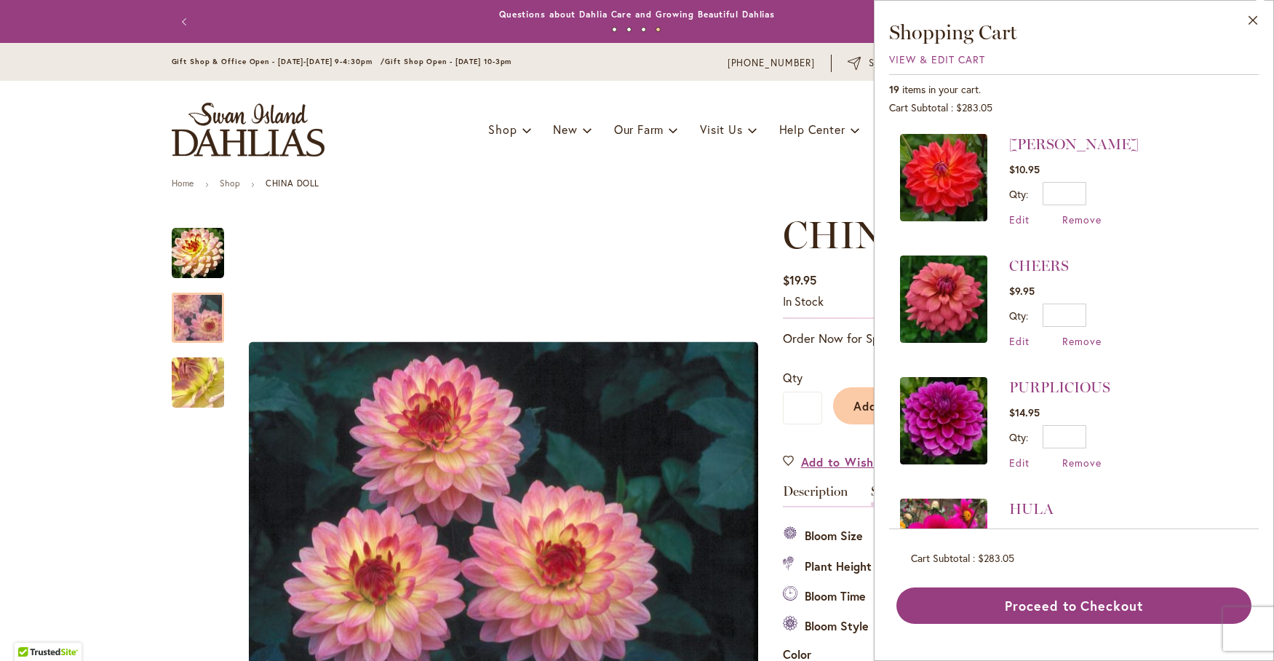
click at [925, 285] on img at bounding box center [943, 298] width 87 height 87
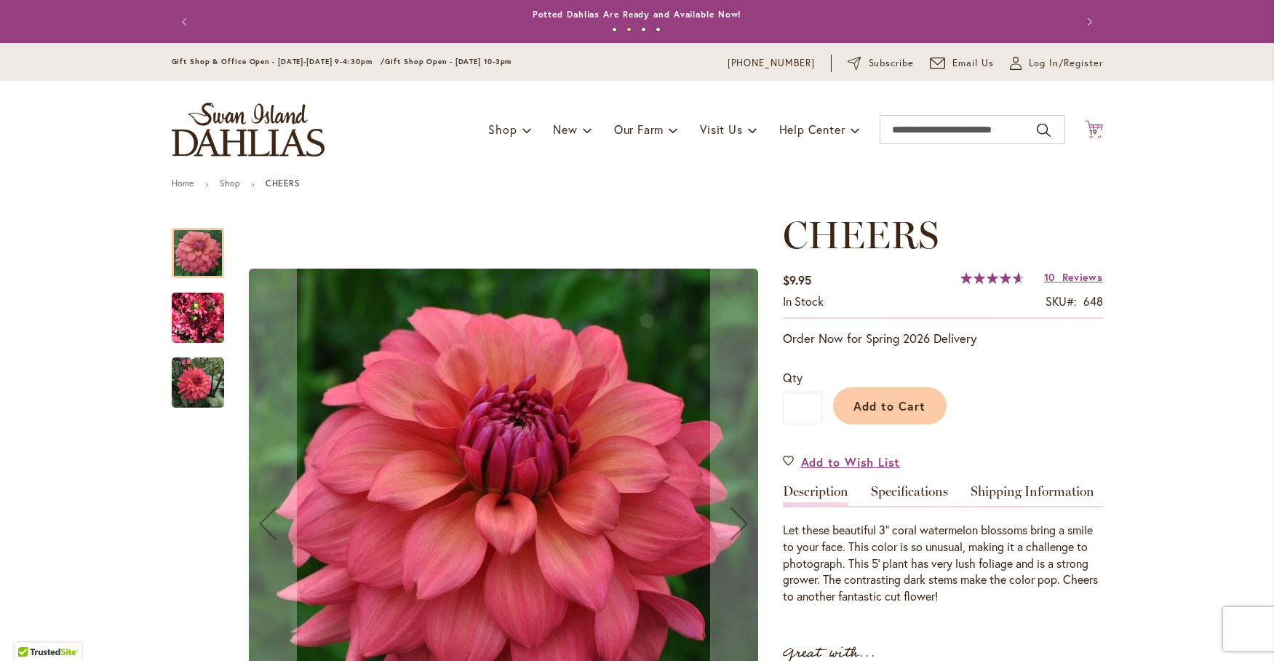
click at [1085, 126] on icon "Cart .cls-1 { fill: #231f20; }" at bounding box center [1094, 129] width 18 height 18
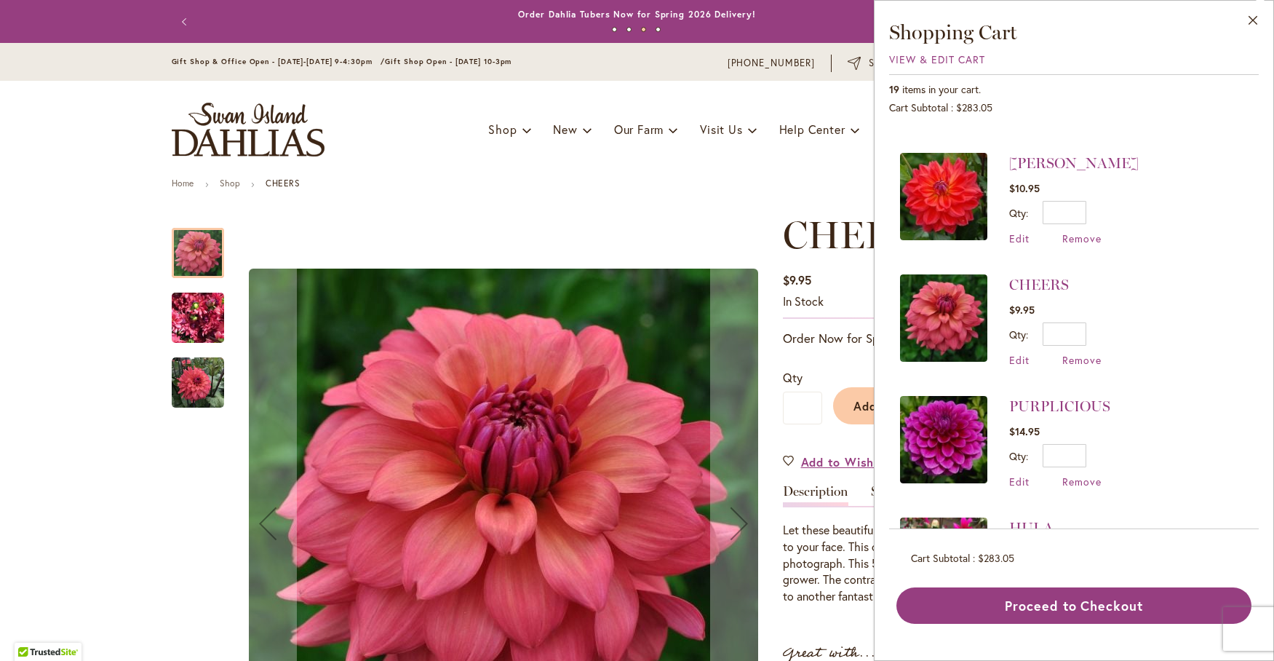
scroll to position [485, 0]
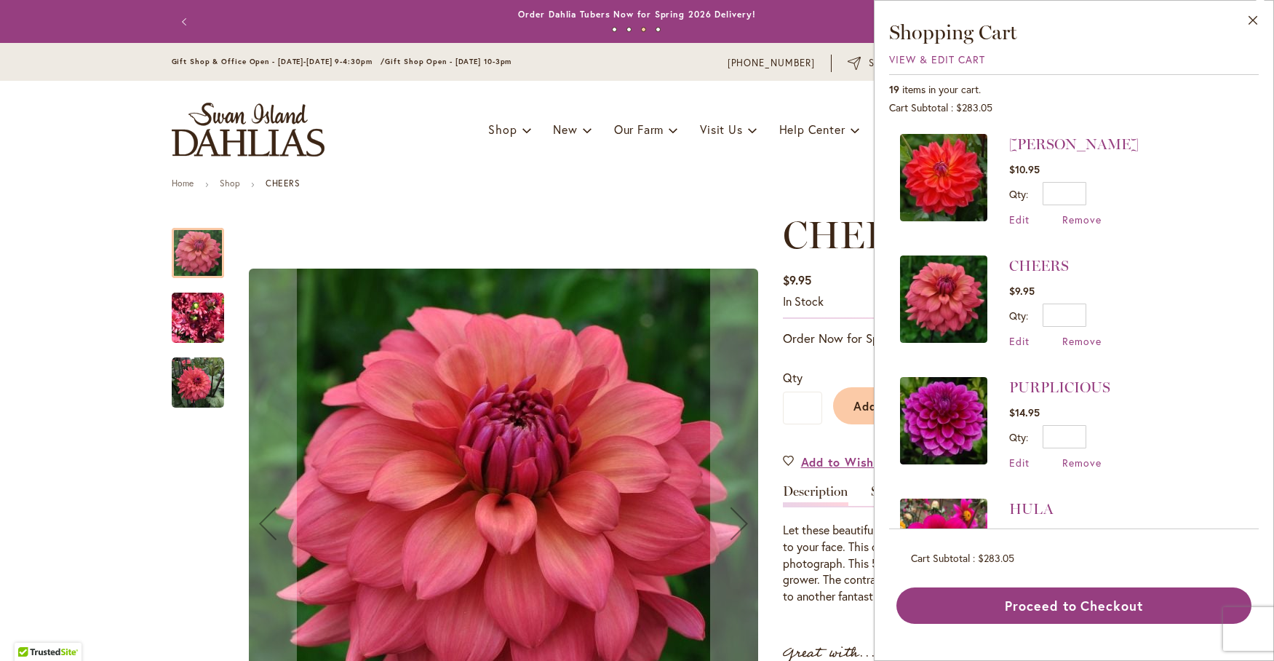
click at [924, 403] on img at bounding box center [943, 420] width 87 height 87
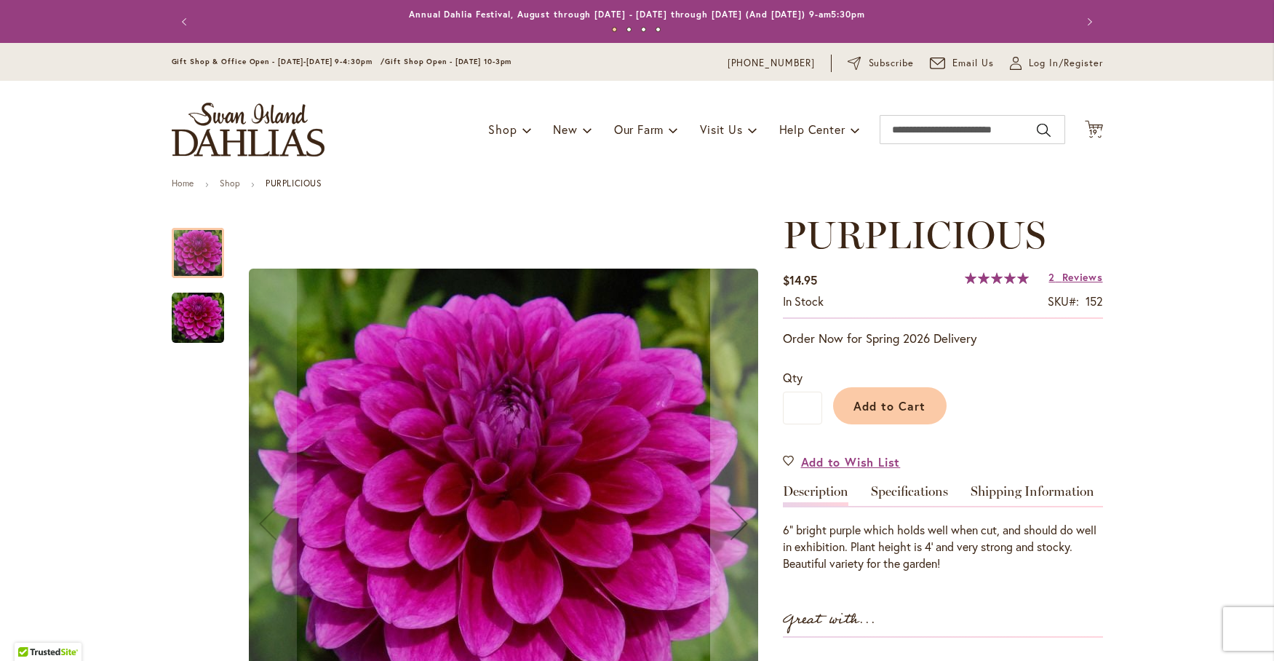
scroll to position [242, 0]
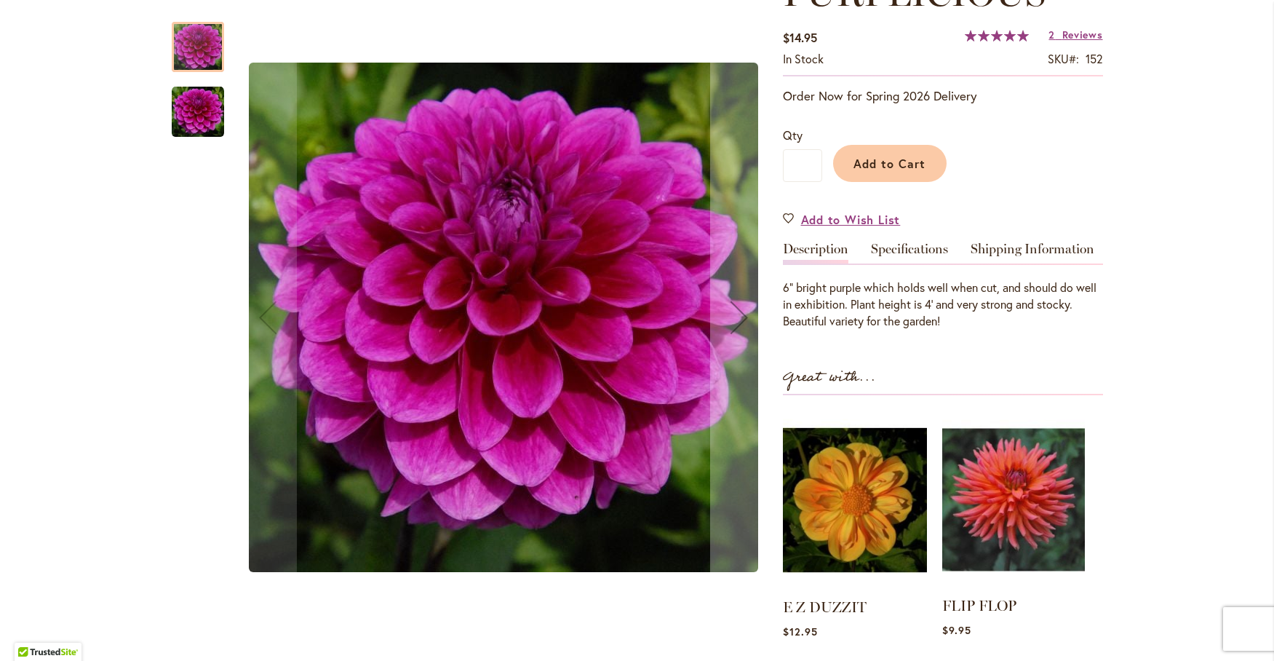
click at [1017, 486] on img at bounding box center [1013, 499] width 143 height 178
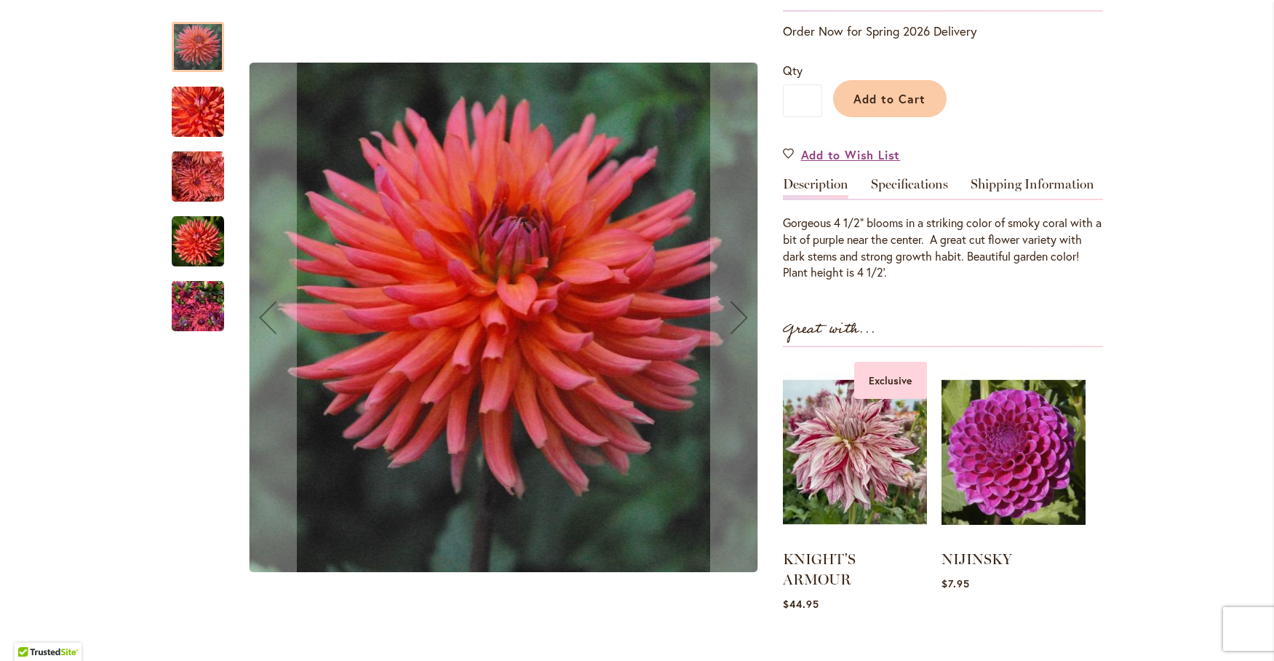
scroll to position [364, 0]
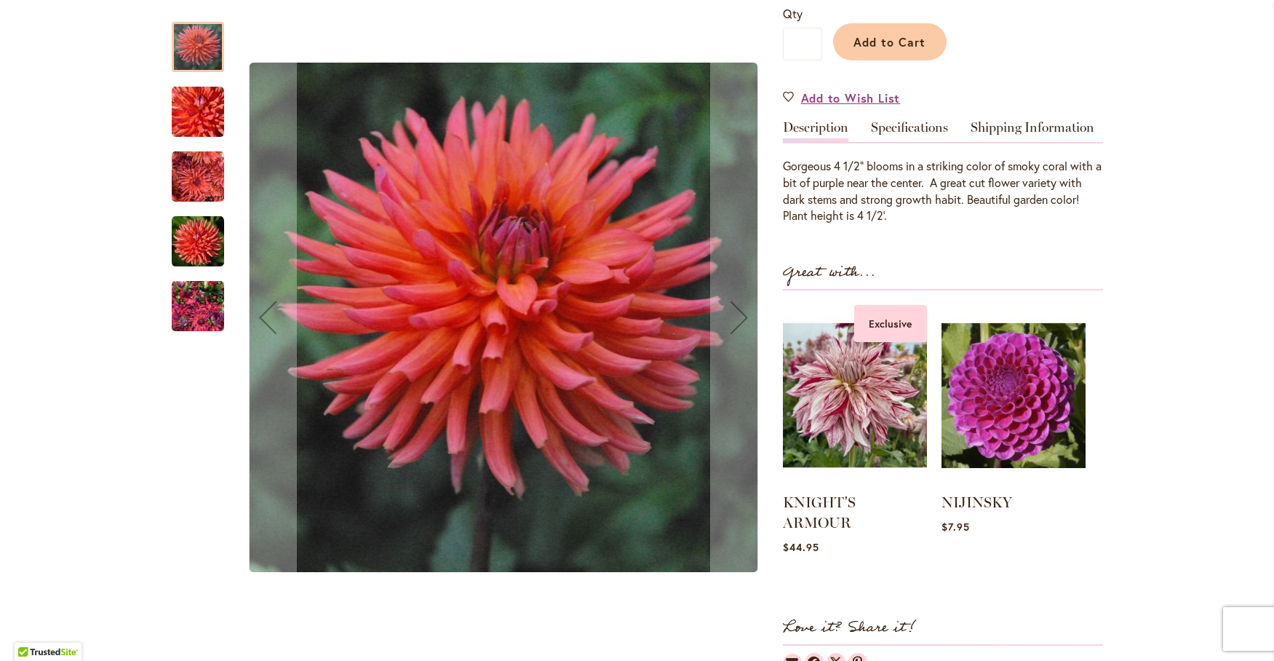
click at [198, 95] on img "FLIP FLOP" at bounding box center [198, 112] width 52 height 52
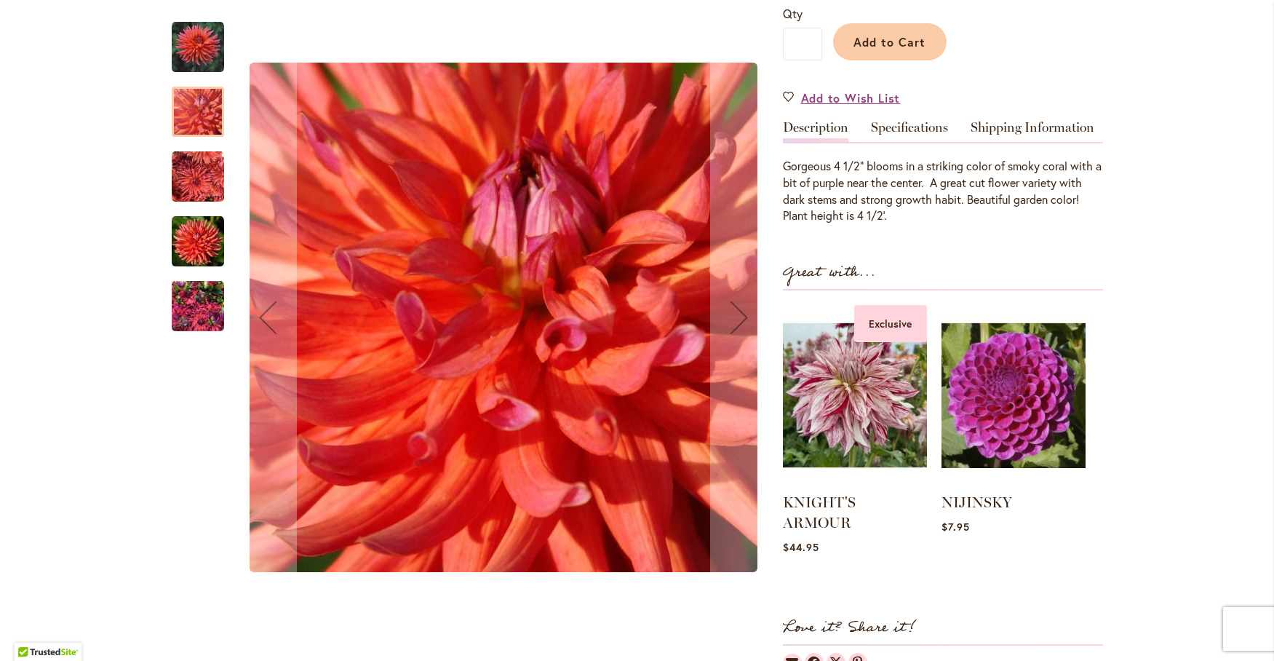
click at [199, 175] on img "FLIP FLOP" at bounding box center [198, 177] width 52 height 52
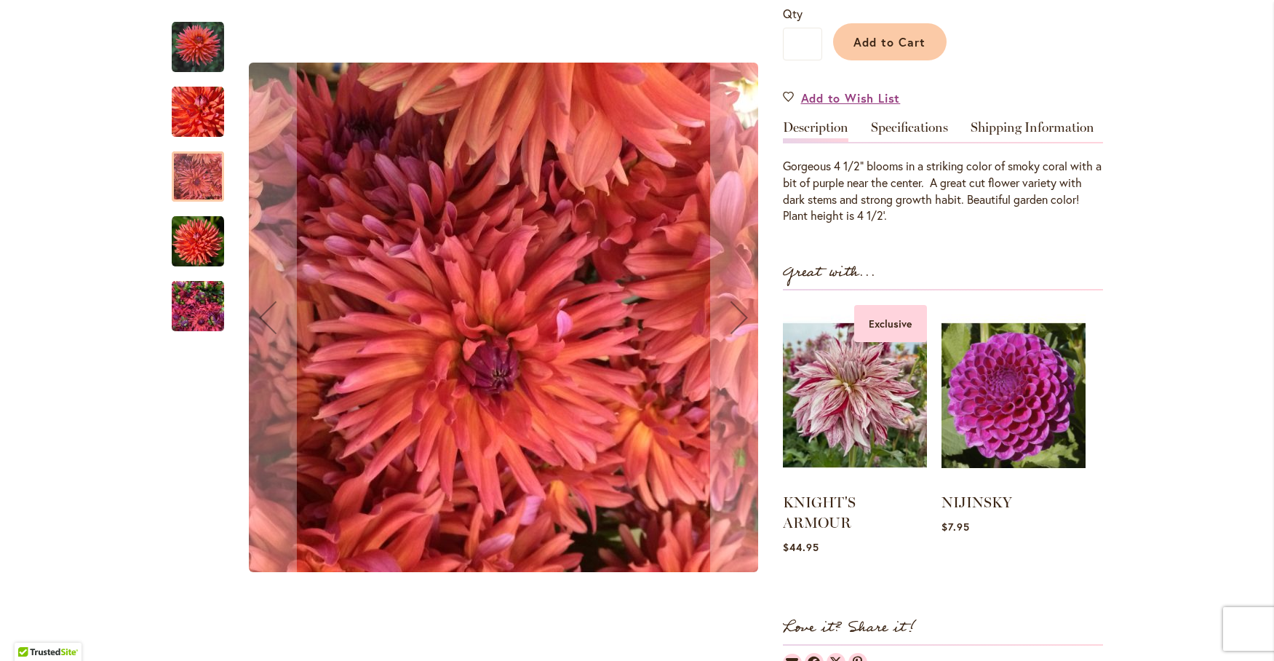
click at [186, 236] on img "FLIP FLOP" at bounding box center [198, 241] width 52 height 52
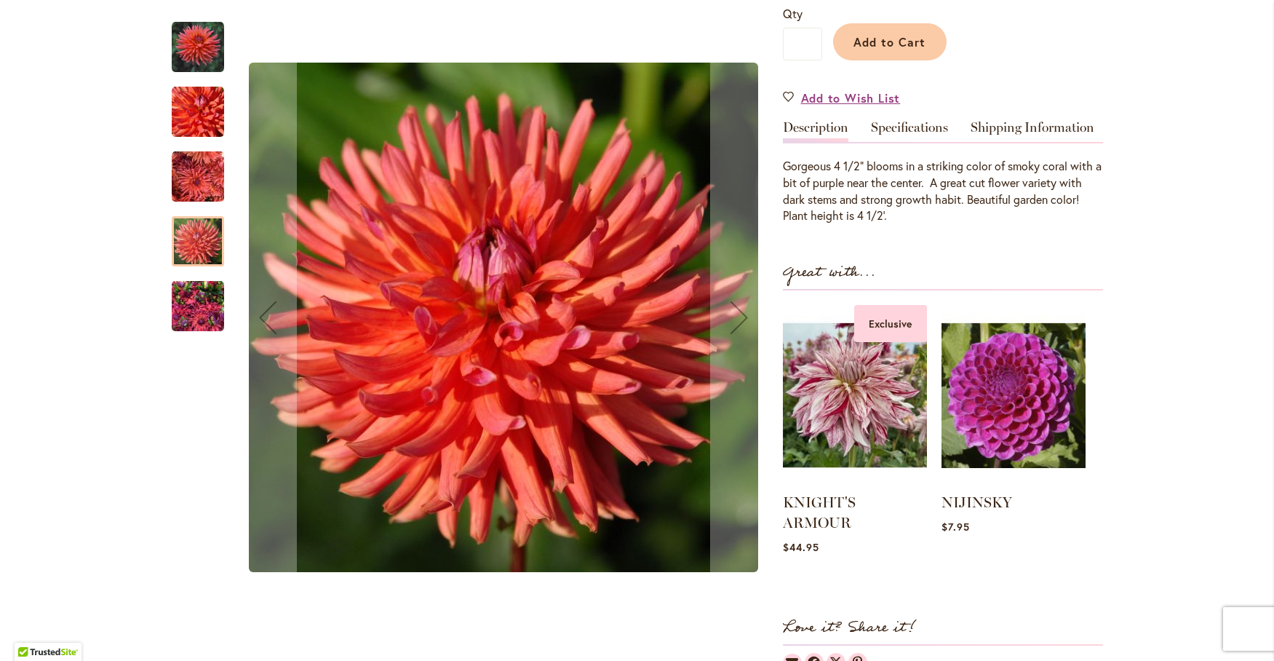
click at [193, 305] on img "FLIP FLOP" at bounding box center [198, 306] width 52 height 70
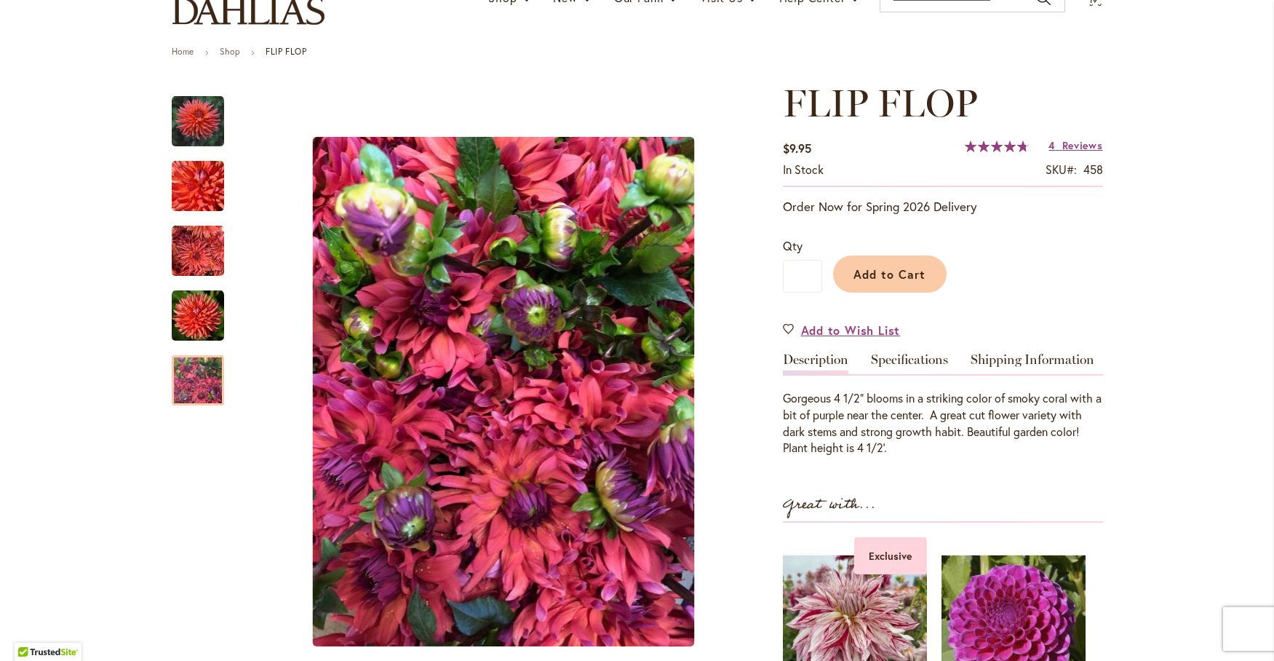
scroll to position [121, 0]
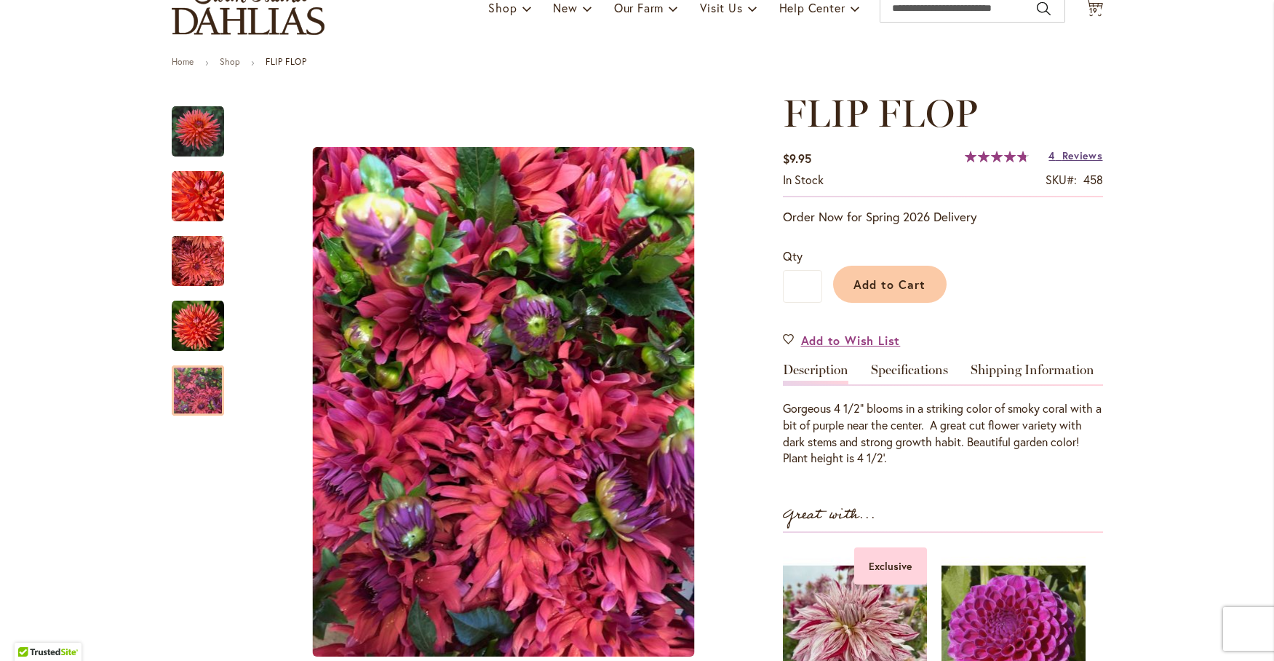
click at [1056, 154] on link "4 Reviews" at bounding box center [1075, 155] width 54 height 14
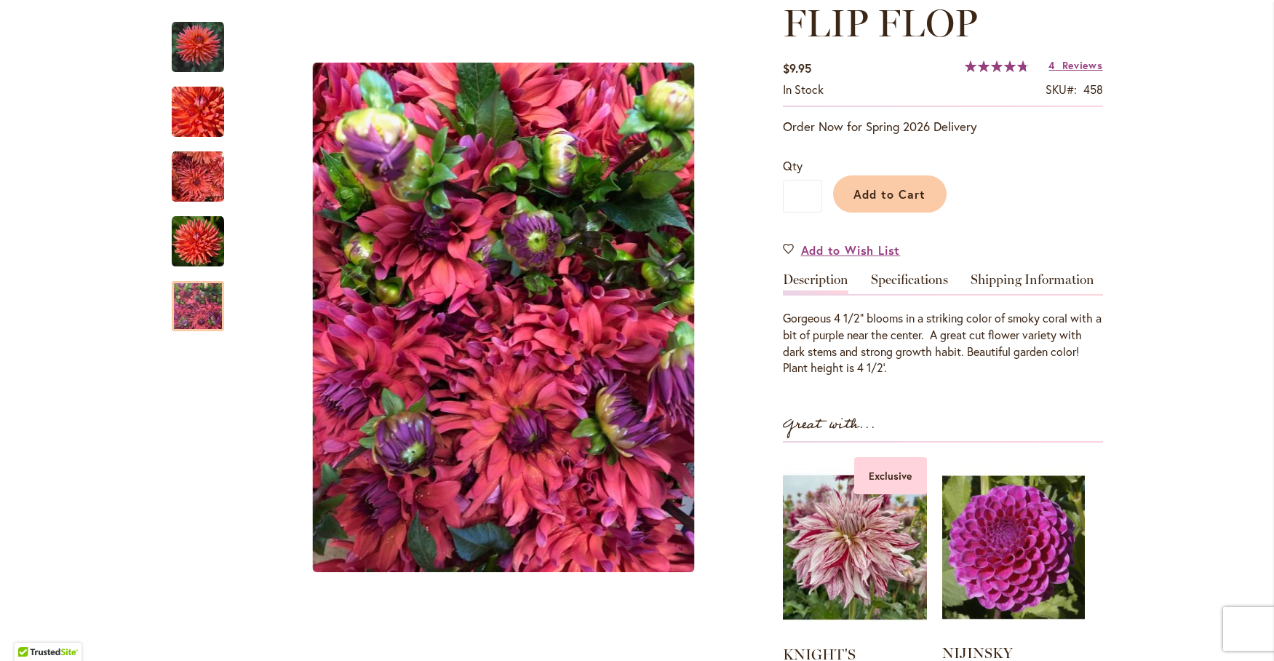
scroll to position [15, 0]
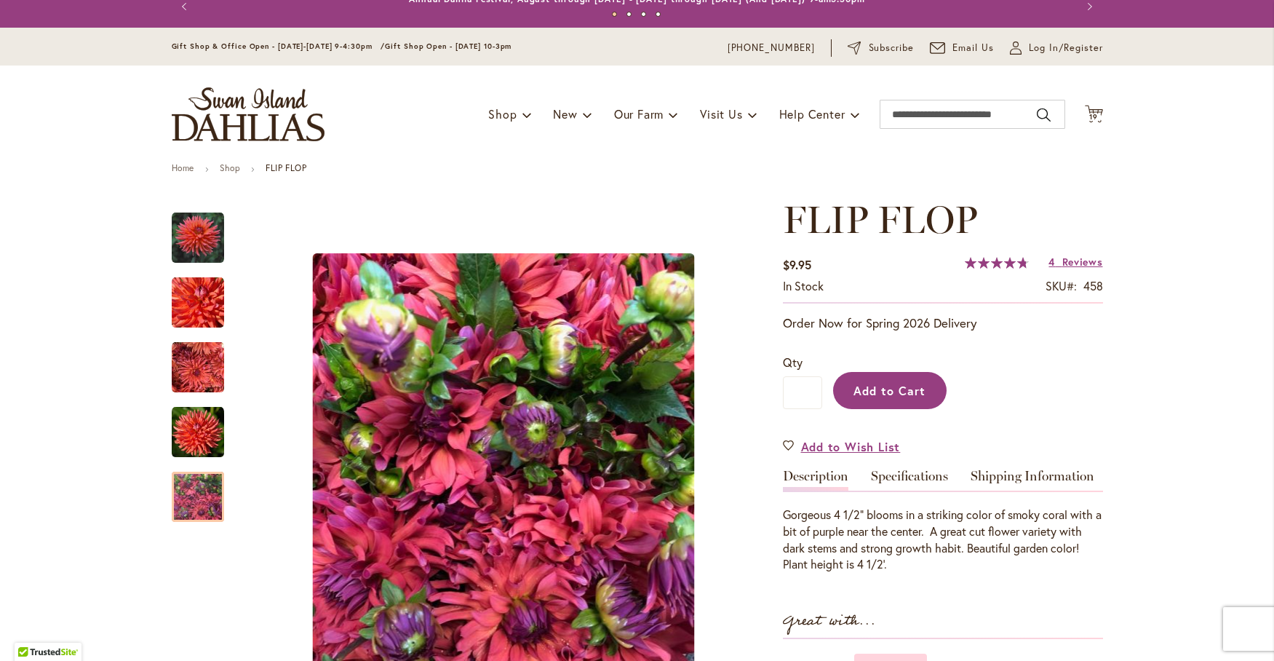
click at [888, 394] on span "Add to Cart" at bounding box center [889, 390] width 72 height 15
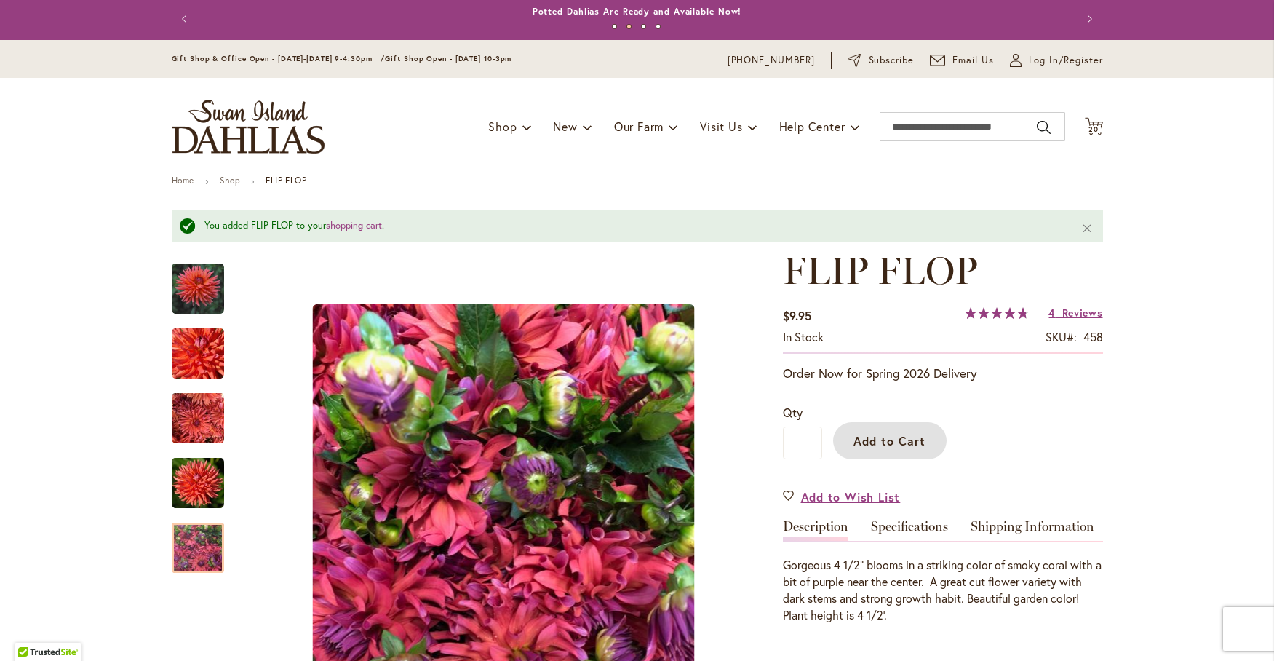
scroll to position [0, 0]
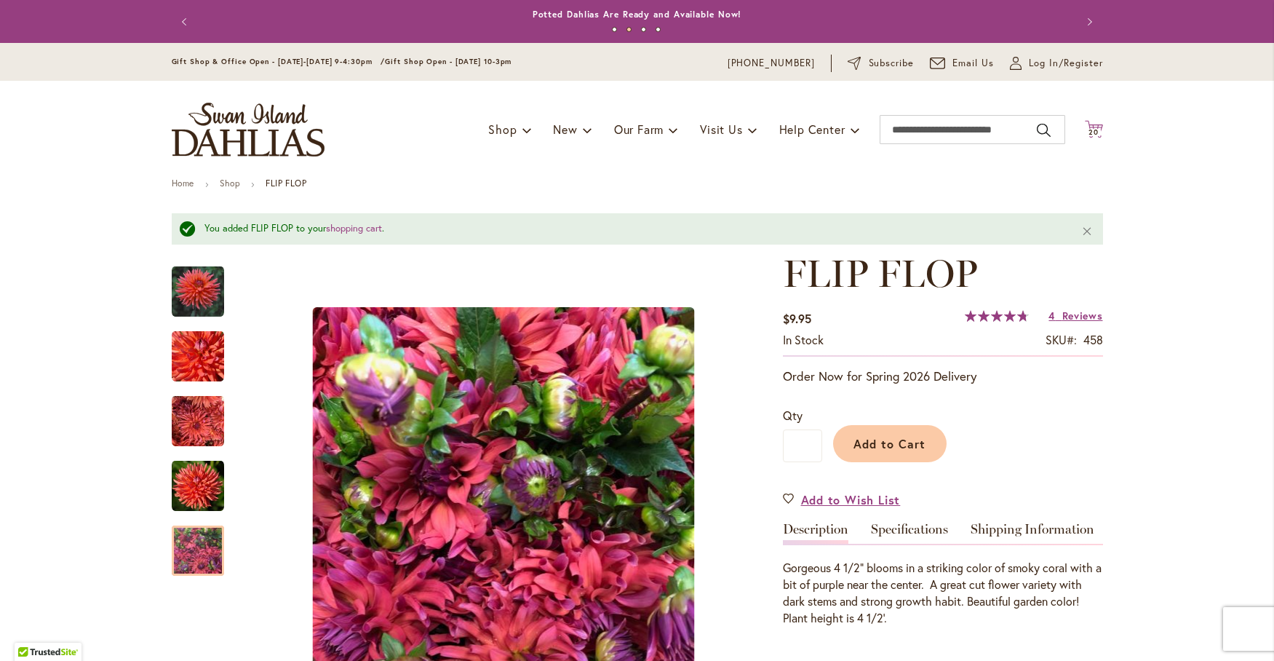
click at [1085, 125] on icon "Cart .cls-1 { fill: #231f20; }" at bounding box center [1094, 129] width 18 height 18
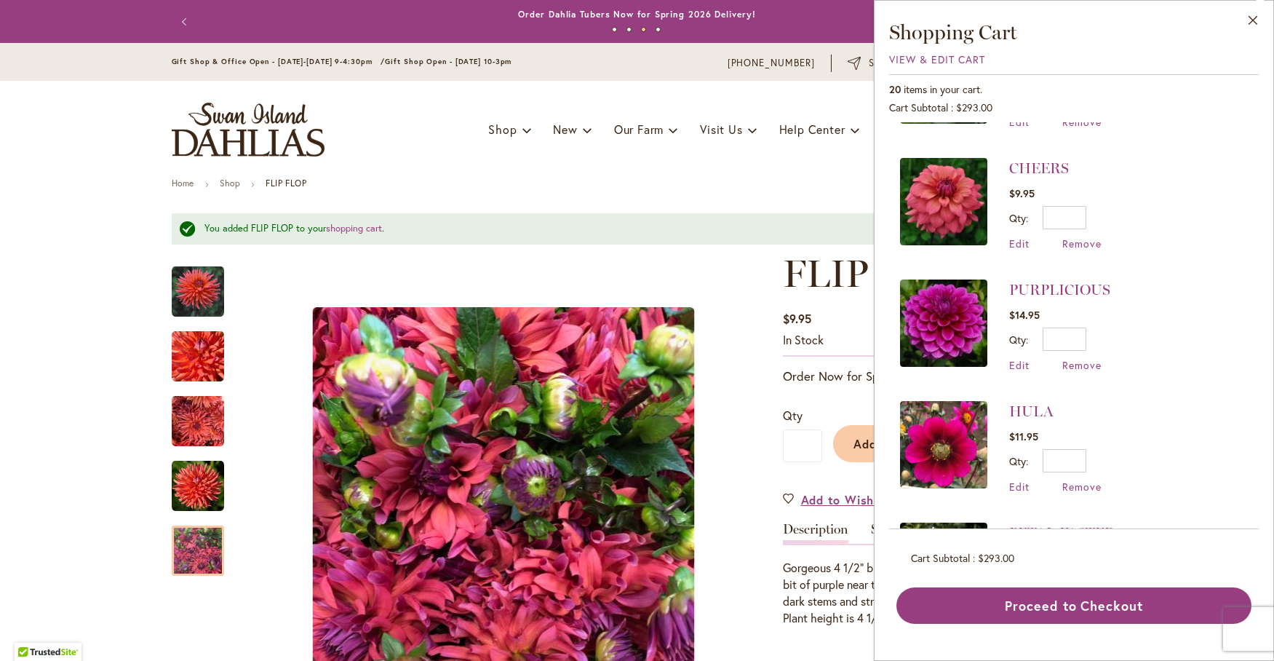
scroll to position [728, 0]
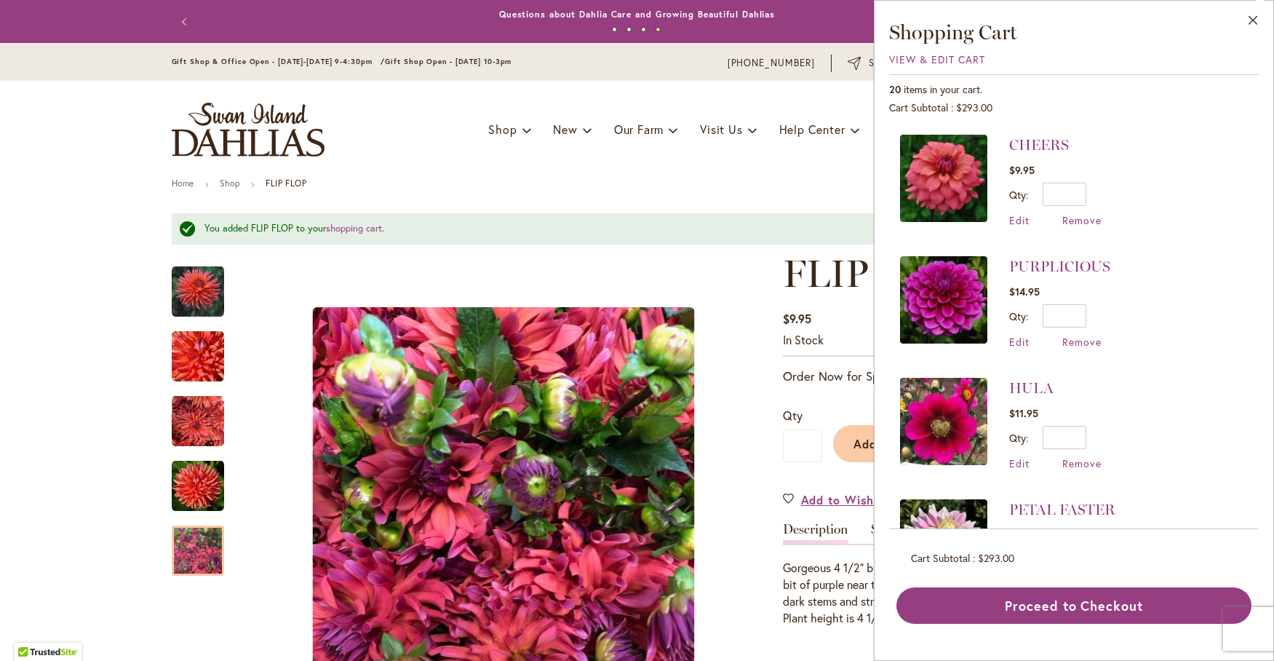
click at [949, 412] on img at bounding box center [943, 421] width 87 height 87
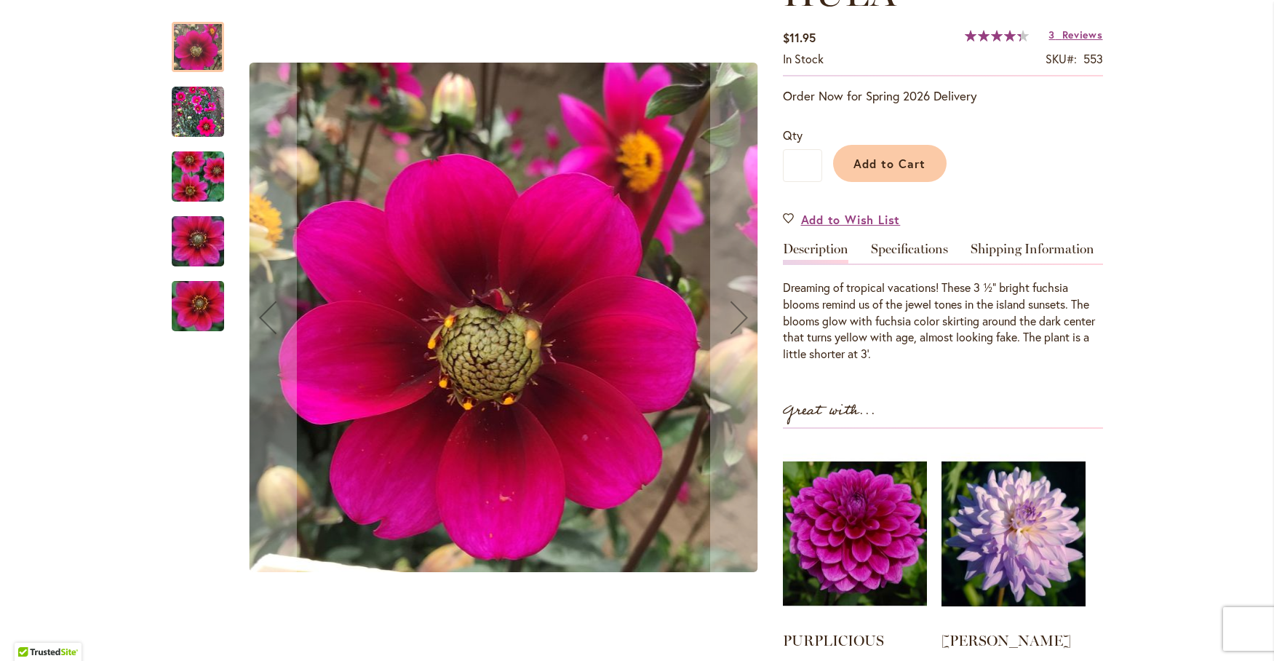
scroll to position [364, 0]
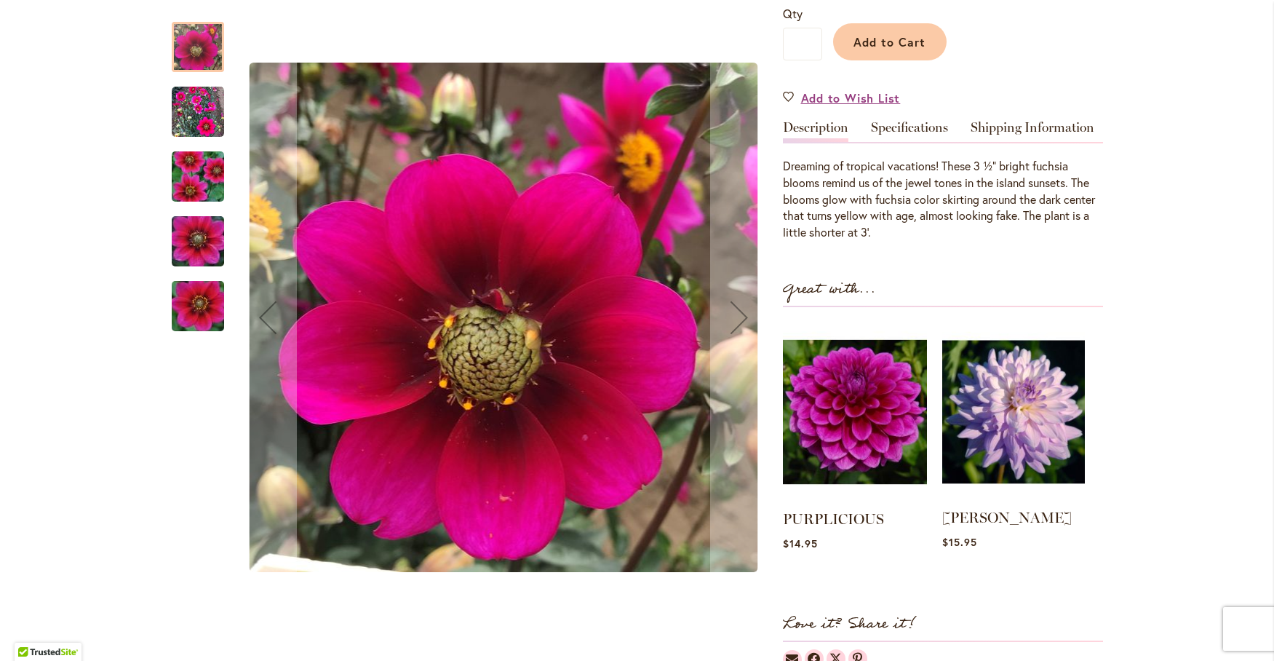
click at [1000, 409] on img at bounding box center [1013, 411] width 143 height 178
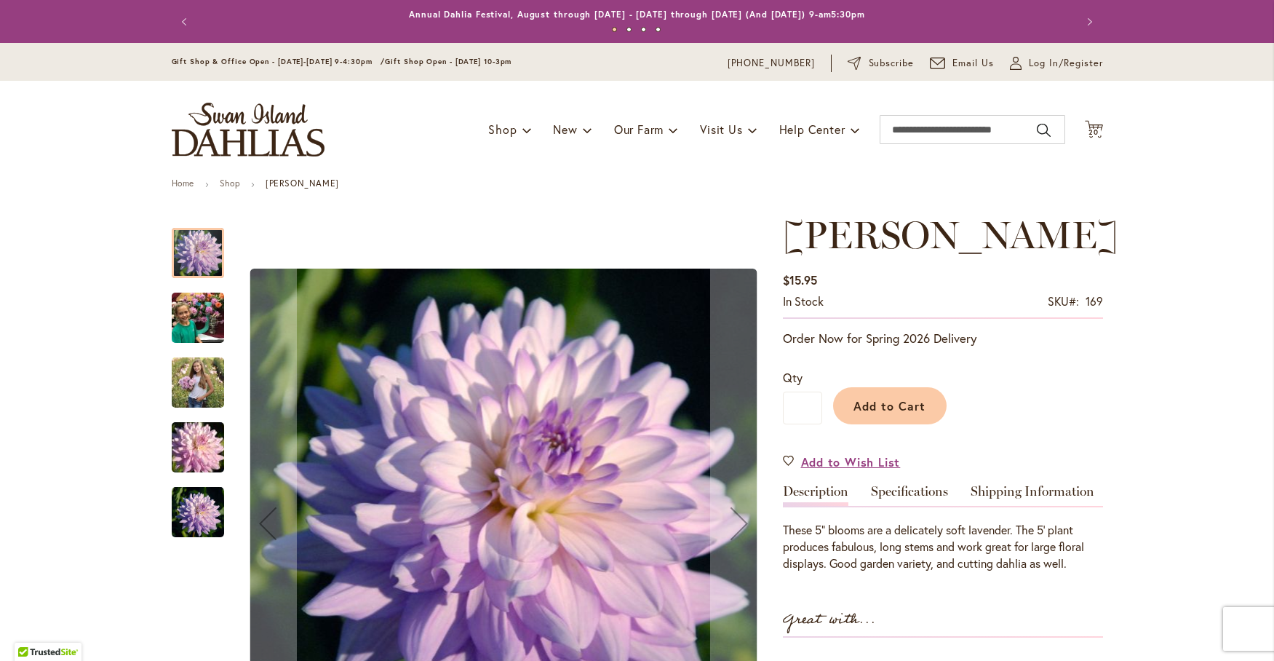
click at [191, 311] on img "JORDAN NICOLE" at bounding box center [198, 318] width 52 height 70
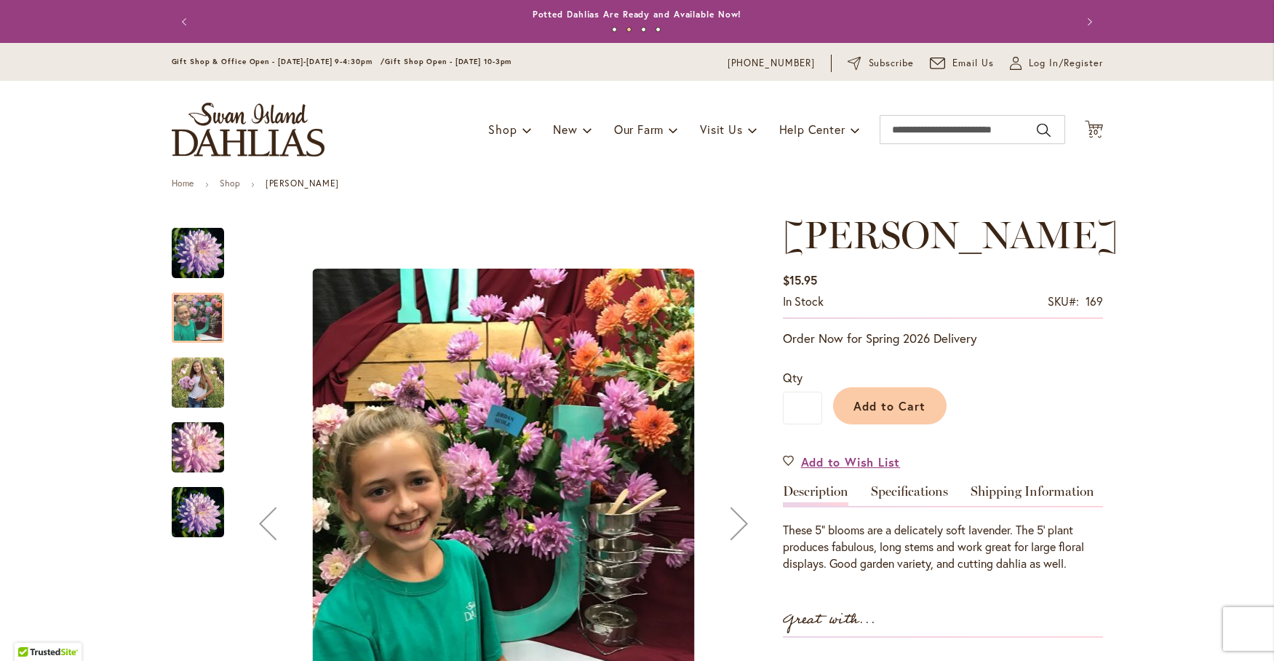
click at [188, 378] on img "JORDAN NICOLE" at bounding box center [198, 381] width 52 height 65
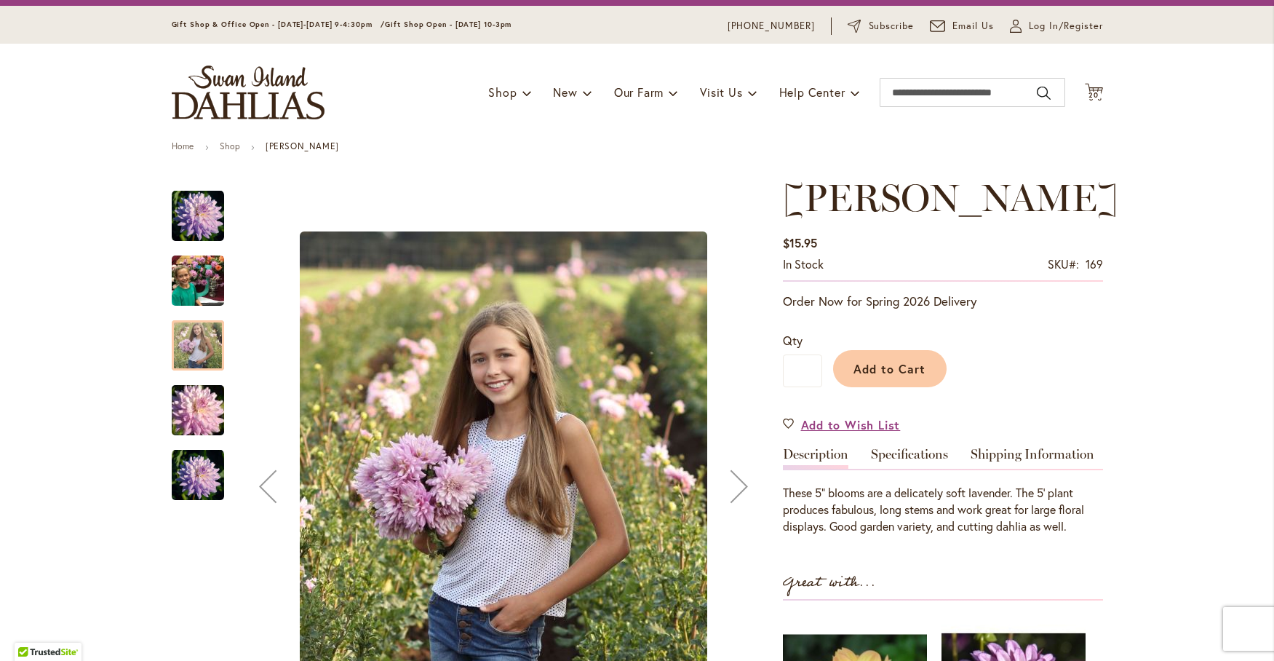
scroll to position [121, 0]
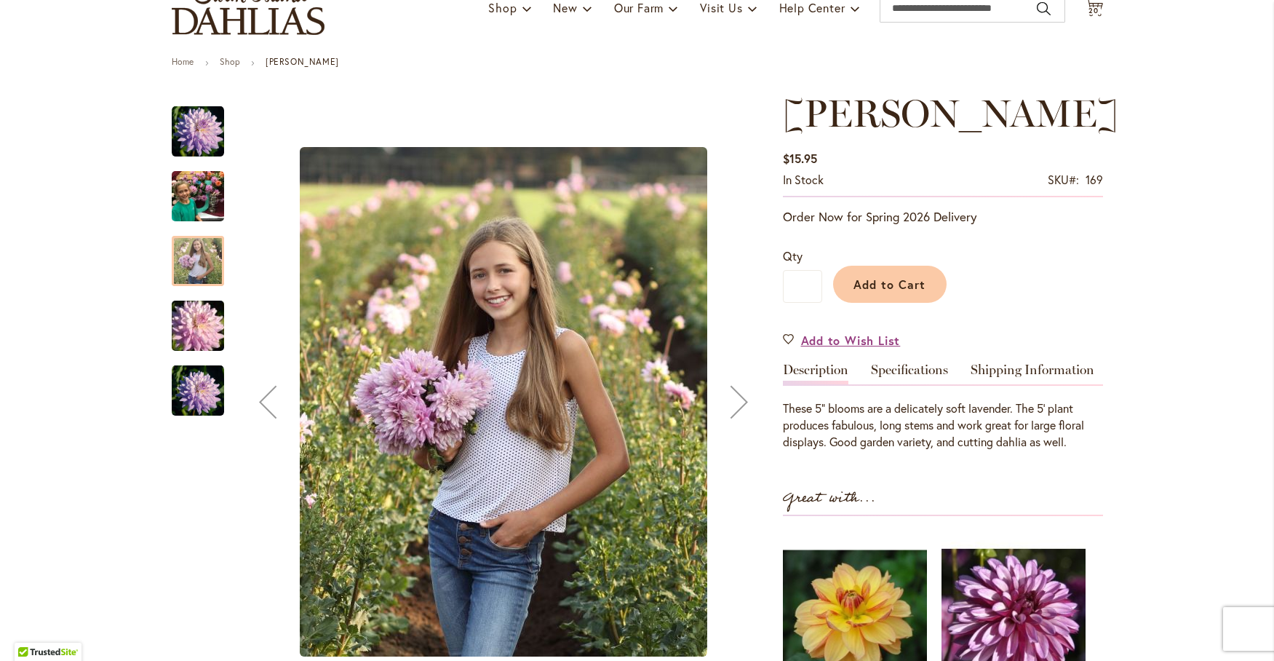
click at [182, 322] on img "JORDAN NICOLE" at bounding box center [198, 326] width 105 height 70
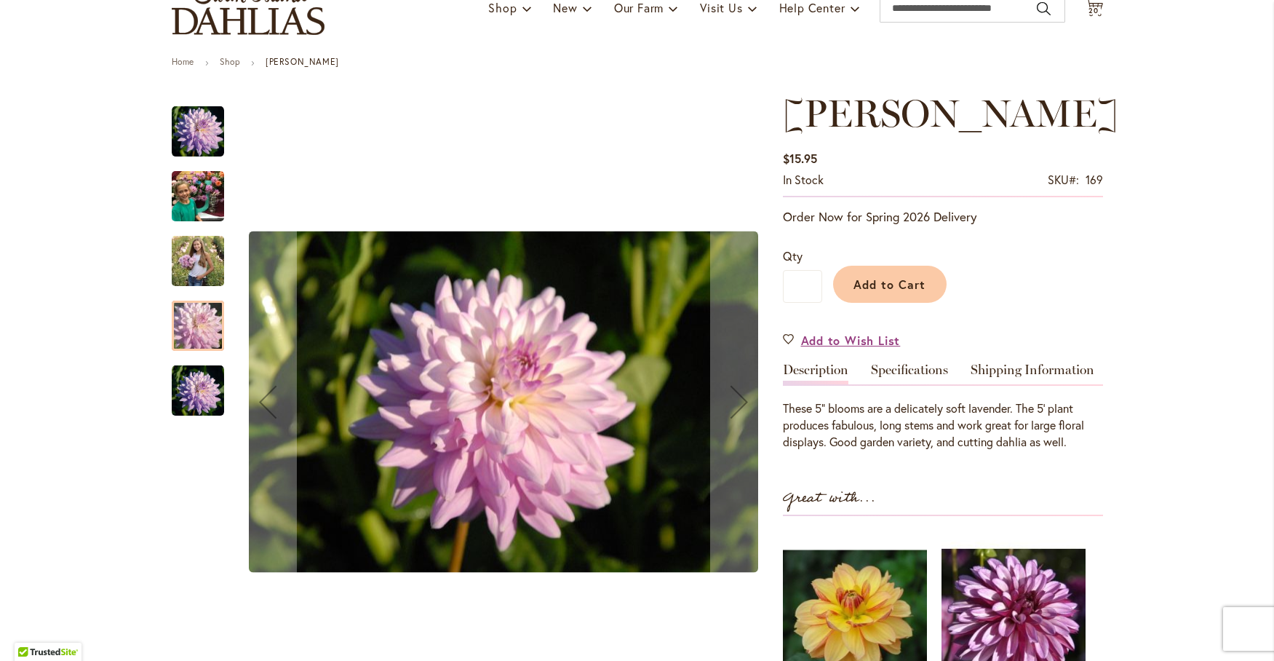
click at [193, 387] on img "JORDAN NICOLE" at bounding box center [198, 390] width 52 height 52
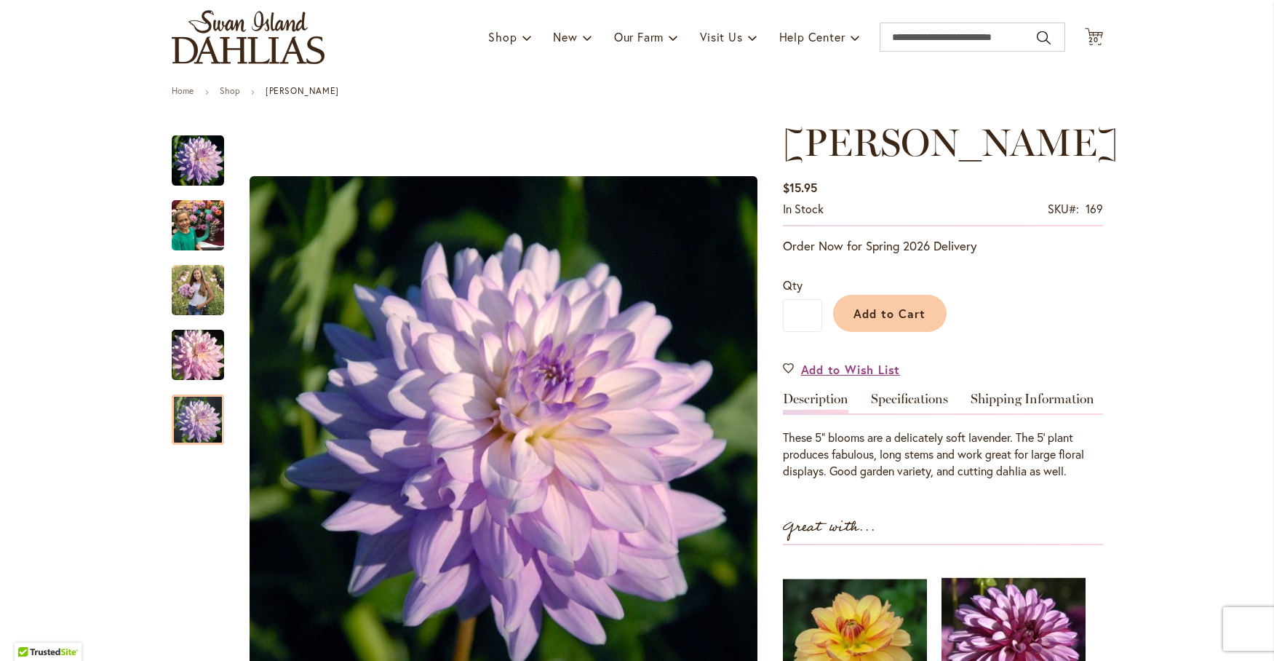
scroll to position [0, 0]
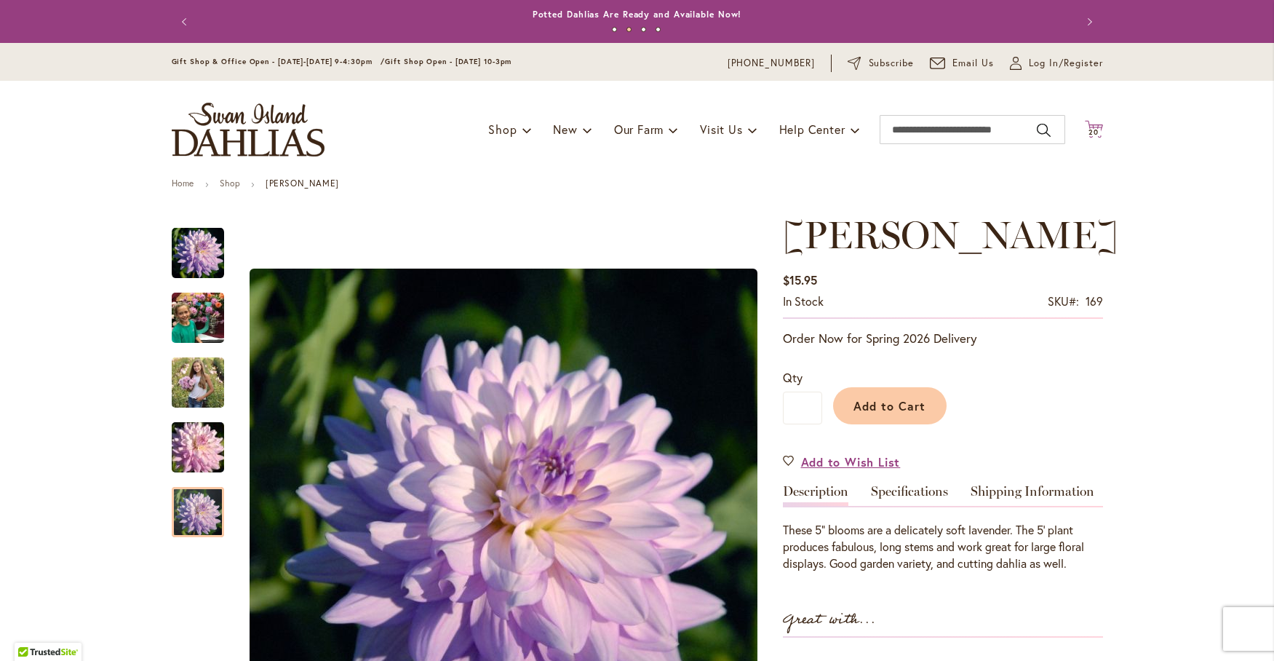
click at [1088, 123] on icon "Cart .cls-1 { fill: #231f20; }" at bounding box center [1094, 129] width 18 height 18
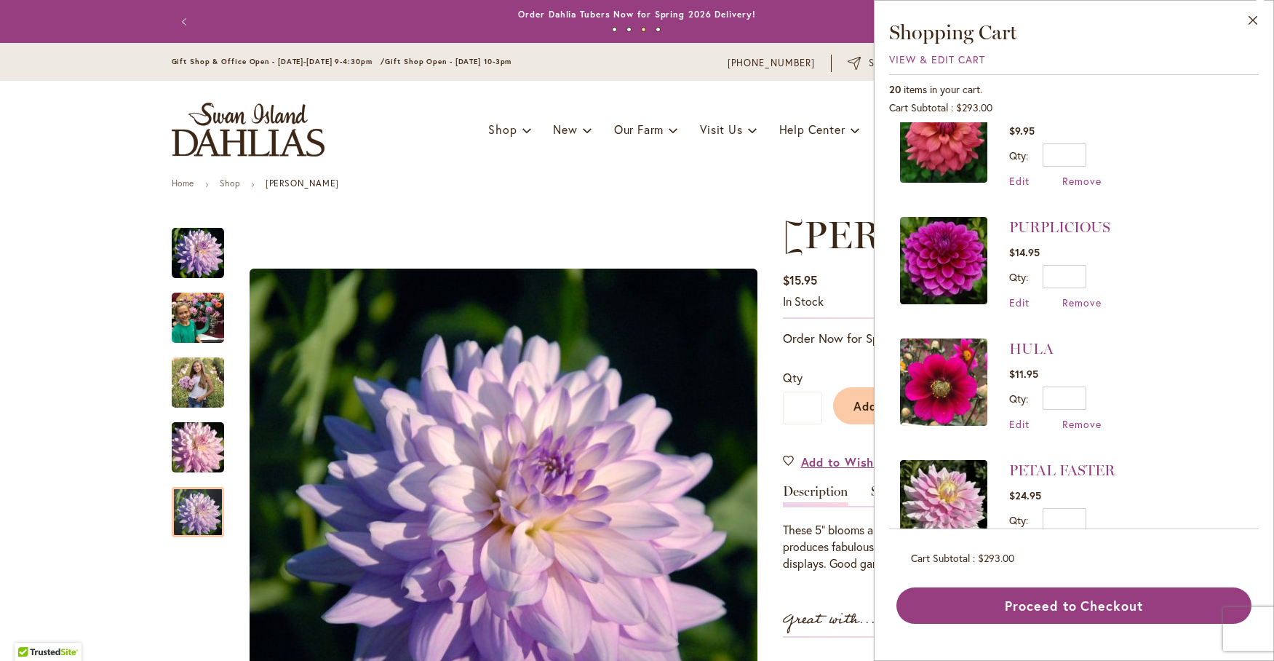
scroll to position [728, 0]
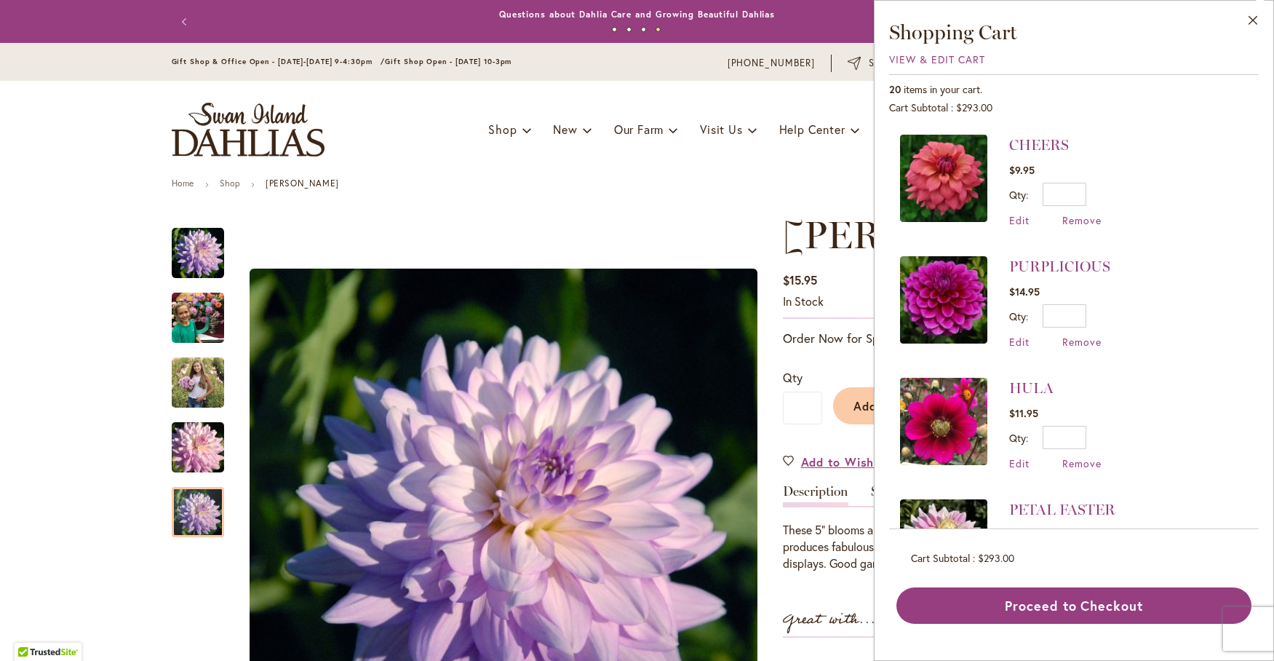
click at [950, 511] on img at bounding box center [943, 542] width 87 height 87
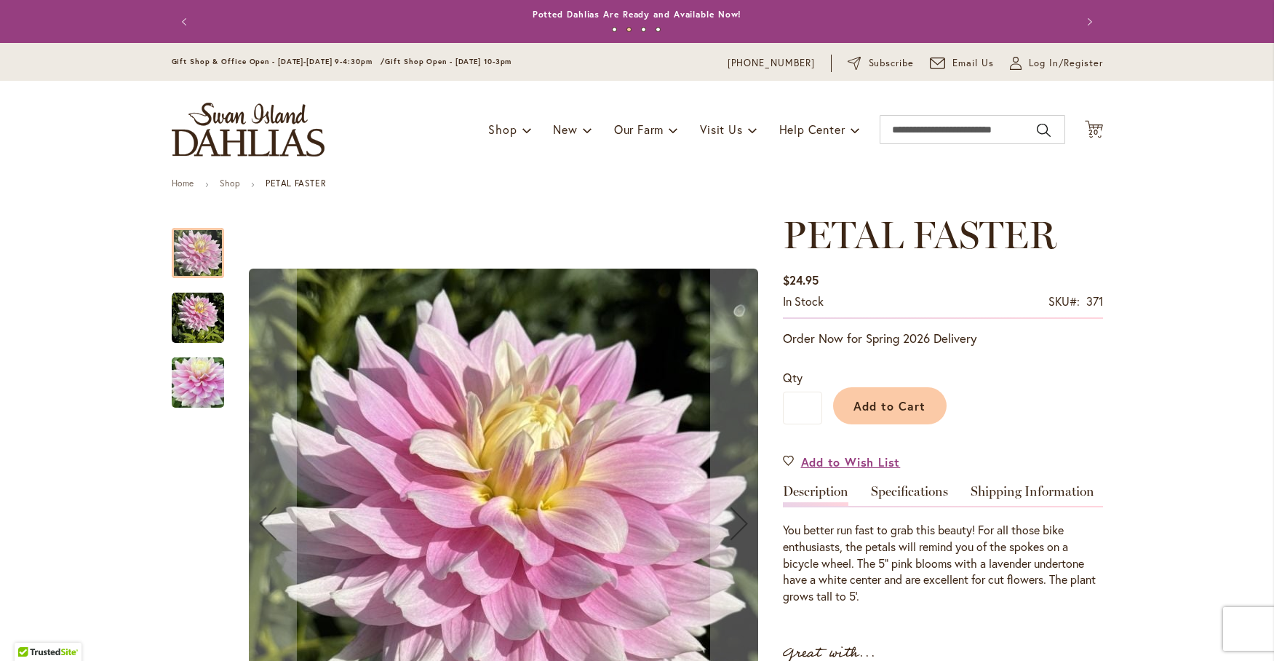
scroll to position [121, 0]
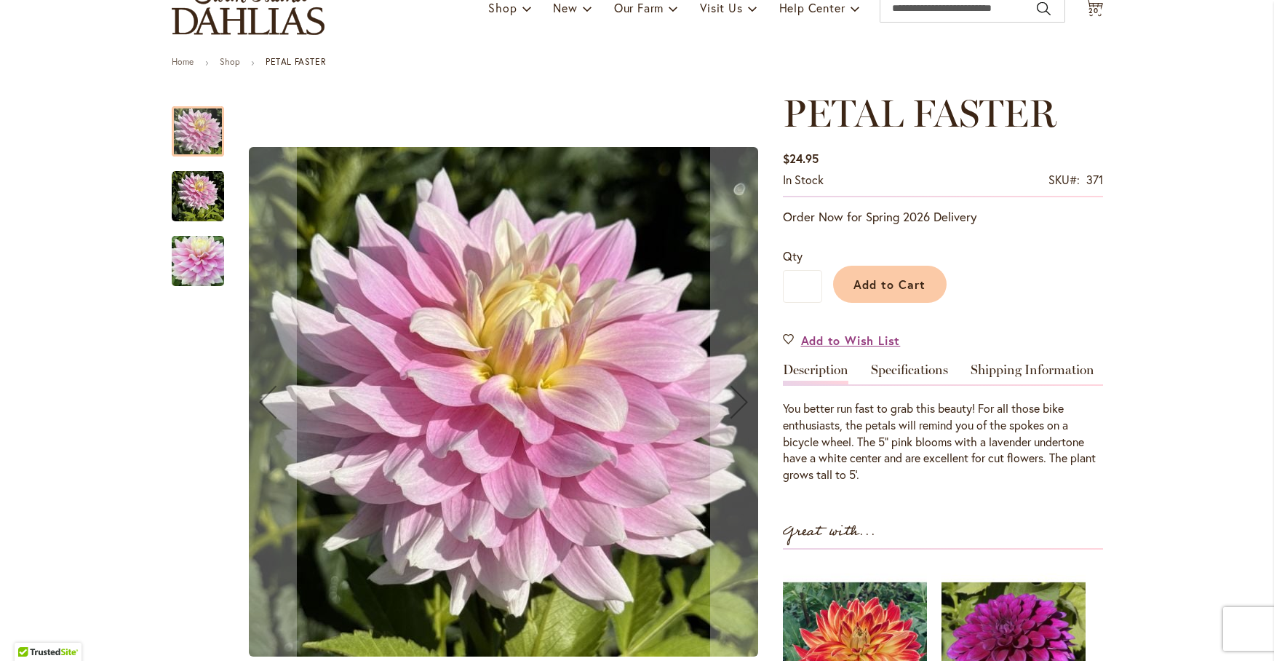
click at [178, 195] on img "PETAL FASTER" at bounding box center [198, 196] width 52 height 52
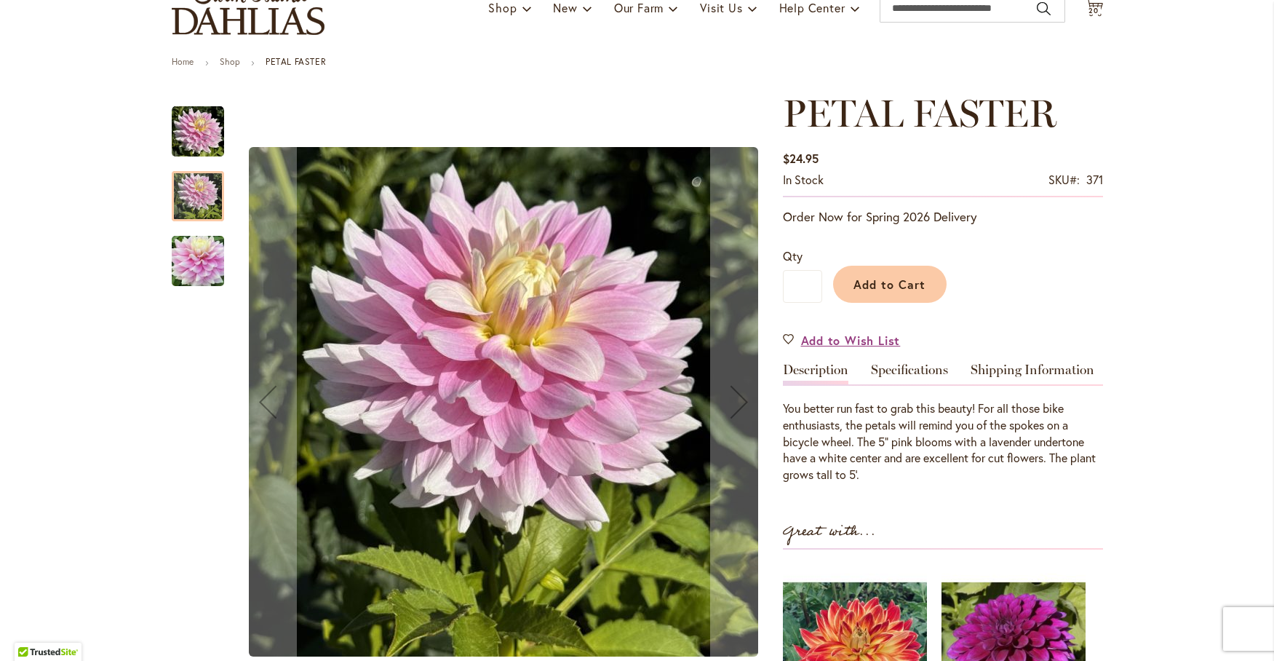
click at [182, 253] on img "Petal Faster" at bounding box center [198, 261] width 52 height 70
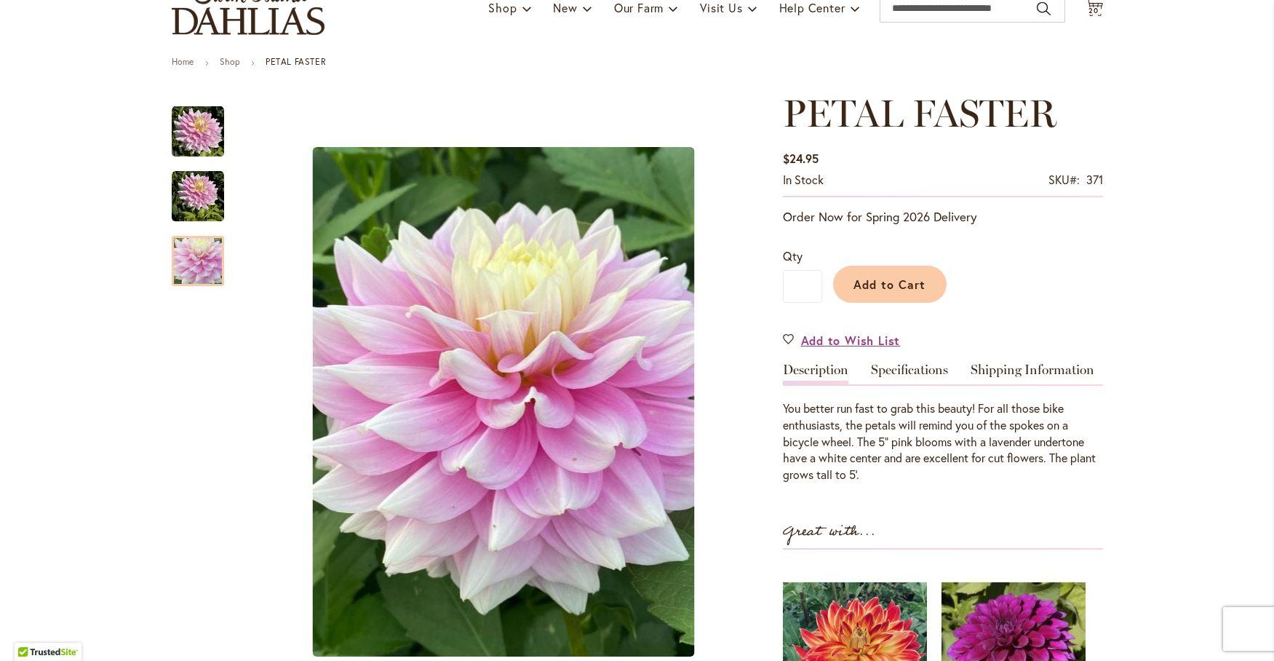
scroll to position [0, 0]
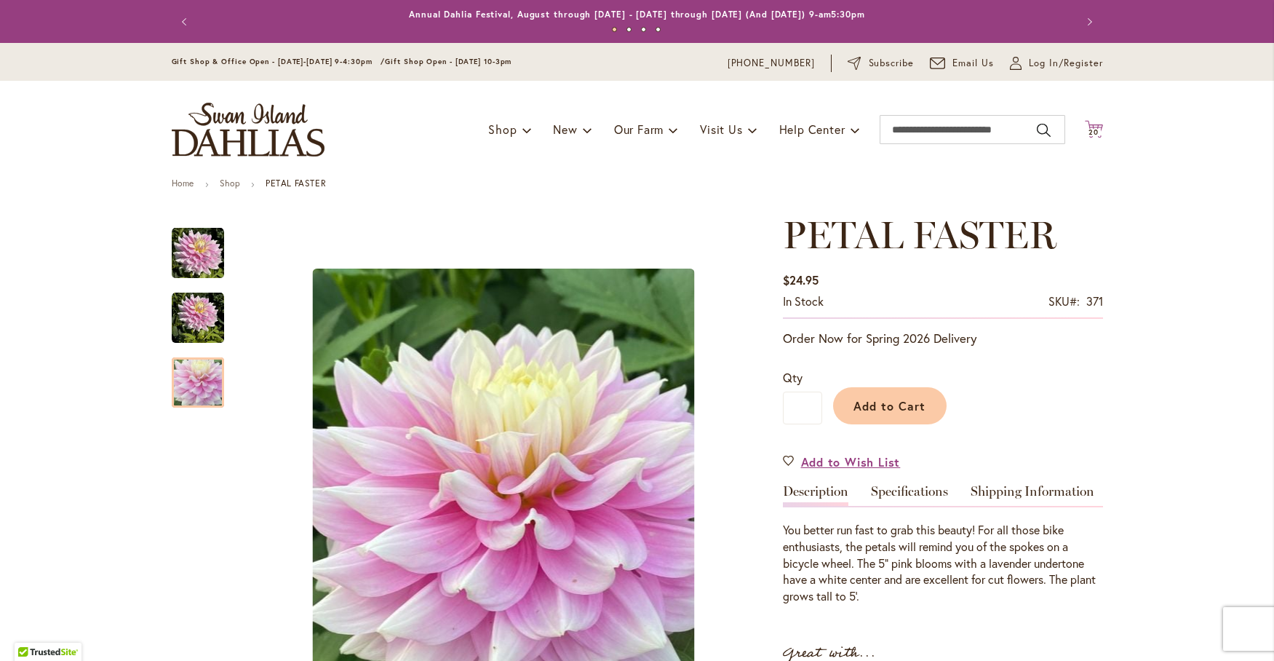
click at [1091, 137] on icon "Cart .cls-1 { fill: #231f20; }" at bounding box center [1094, 129] width 18 height 18
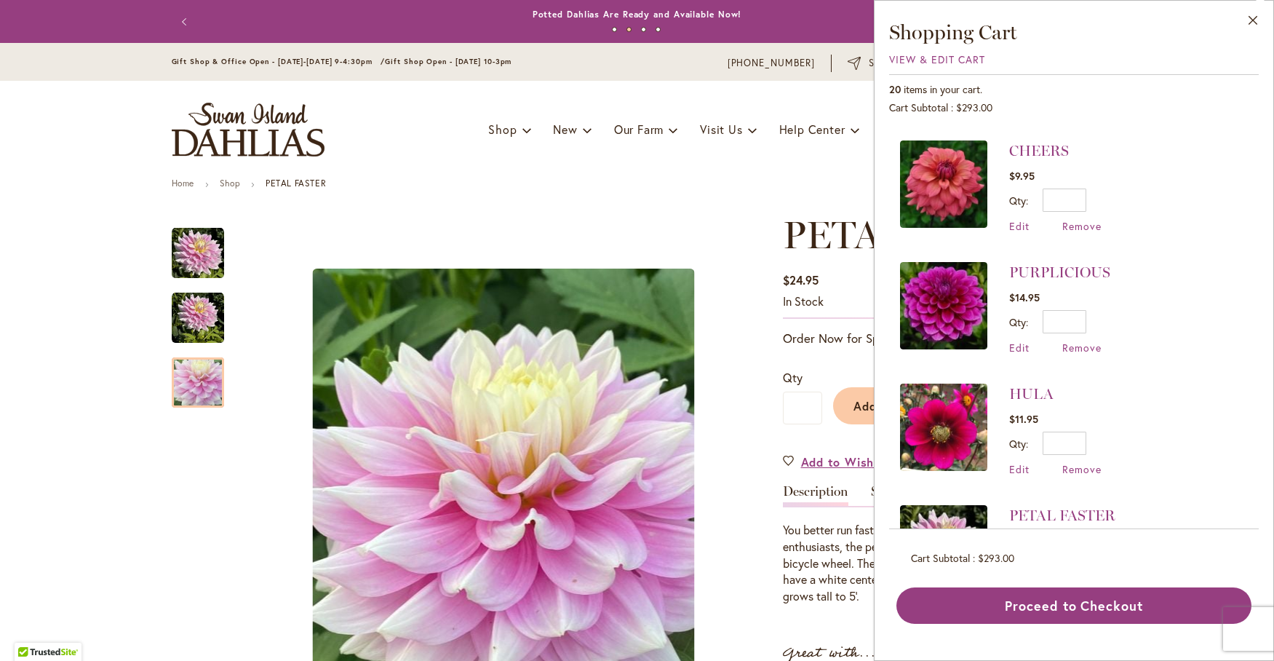
scroll to position [728, 0]
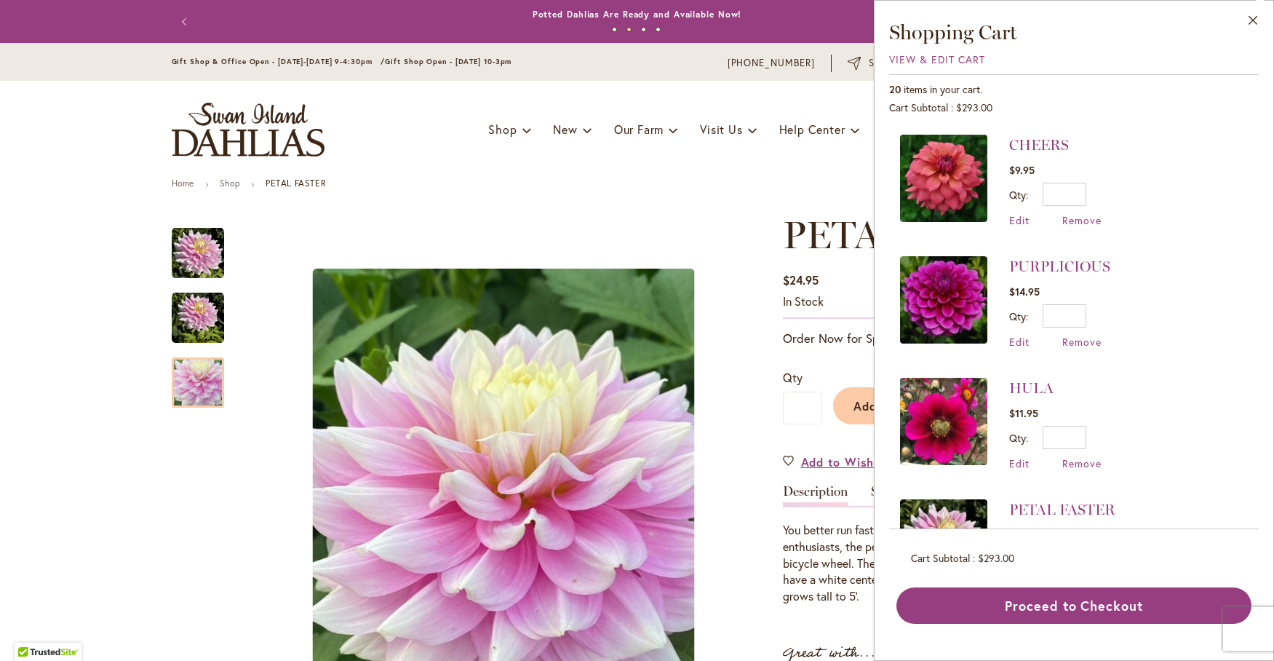
click at [934, 397] on img at bounding box center [943, 421] width 87 height 87
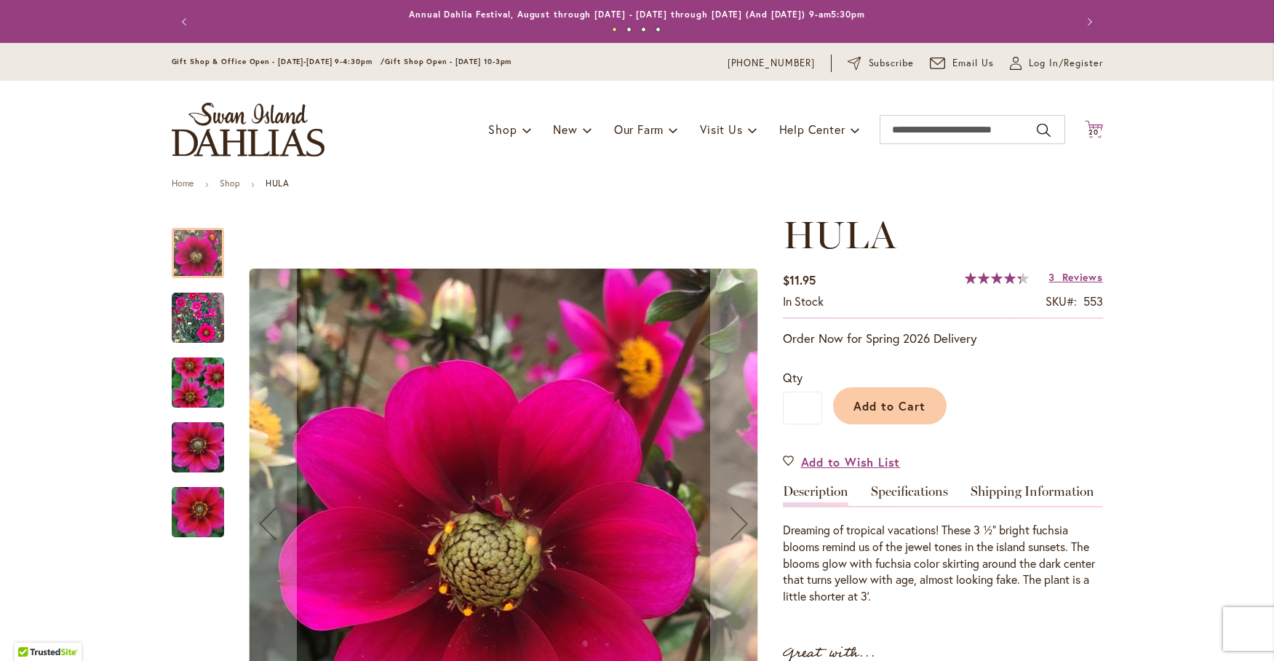
click at [1090, 128] on span "20" at bounding box center [1093, 131] width 10 height 9
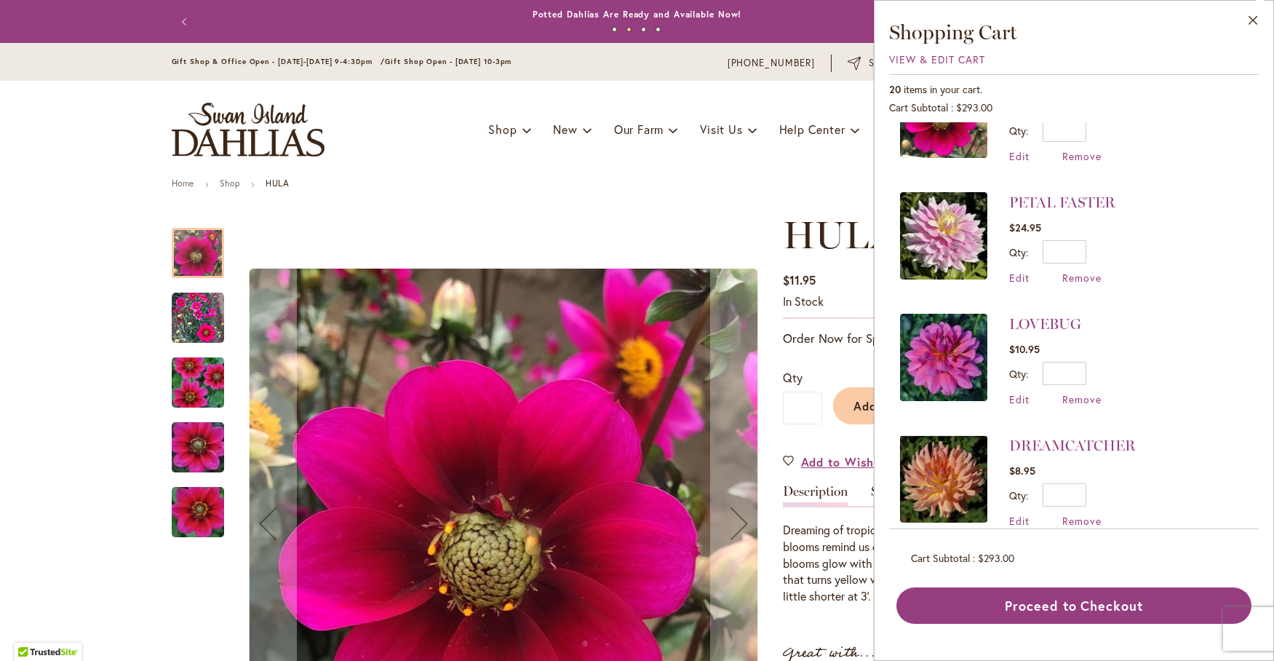
scroll to position [1091, 0]
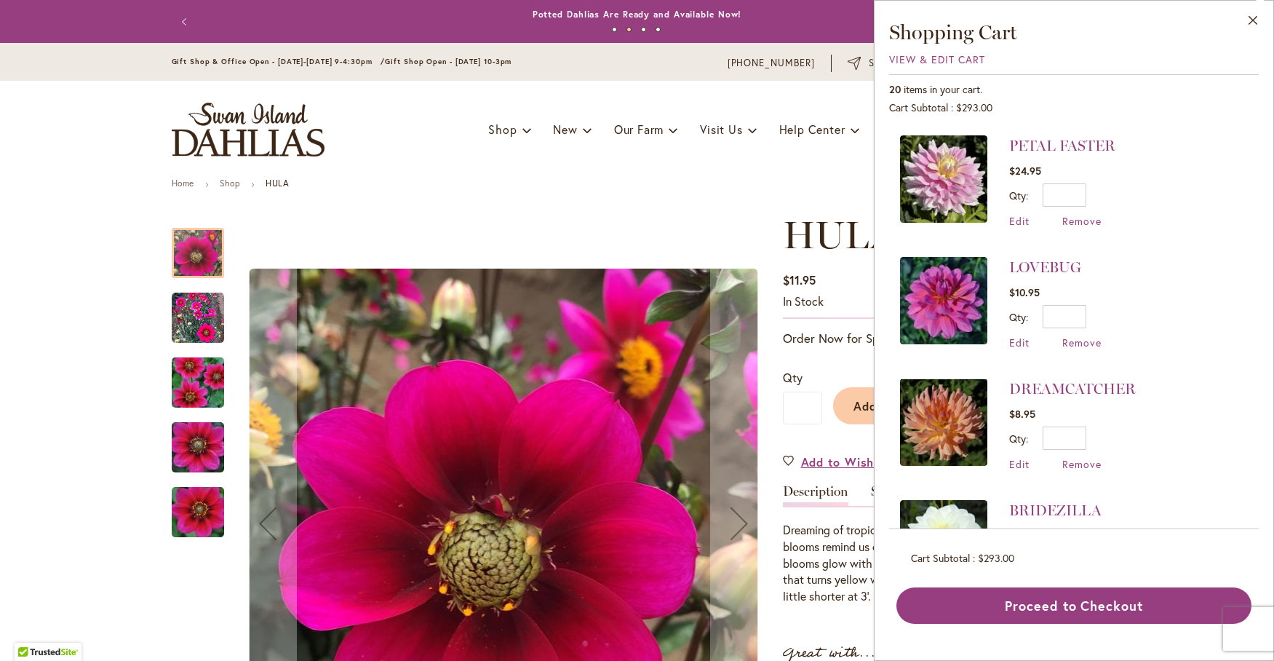
click at [928, 282] on img at bounding box center [943, 300] width 87 height 87
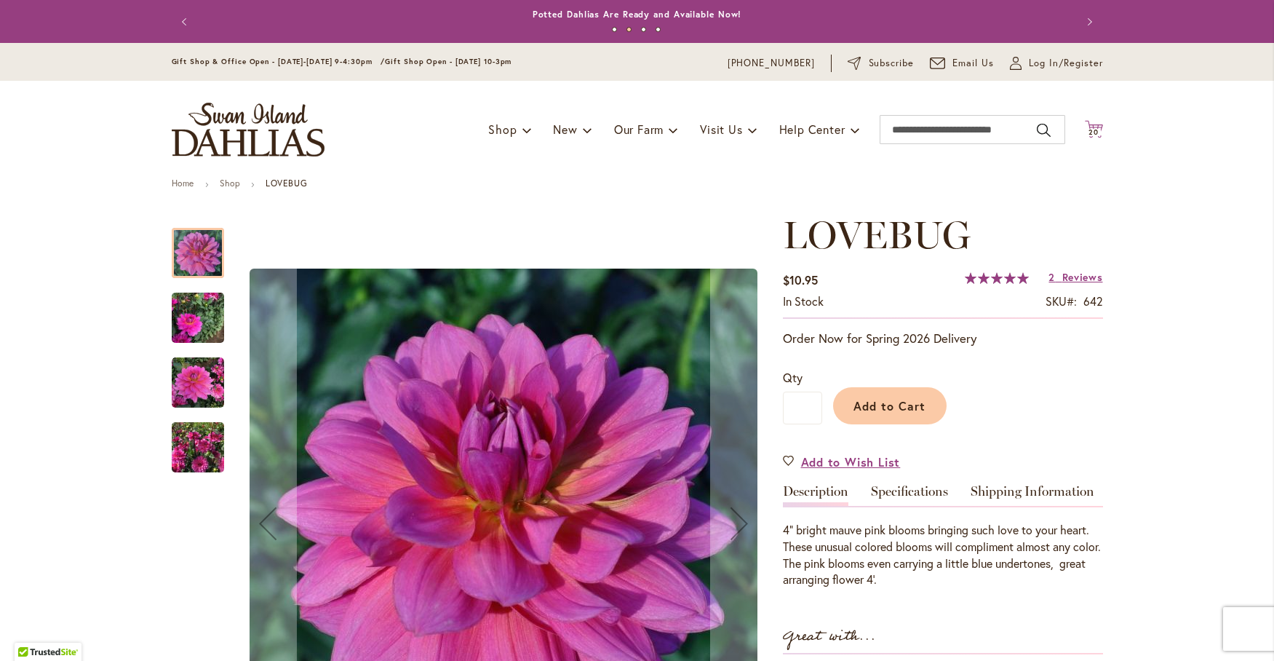
click at [1091, 129] on span "20" at bounding box center [1093, 131] width 10 height 9
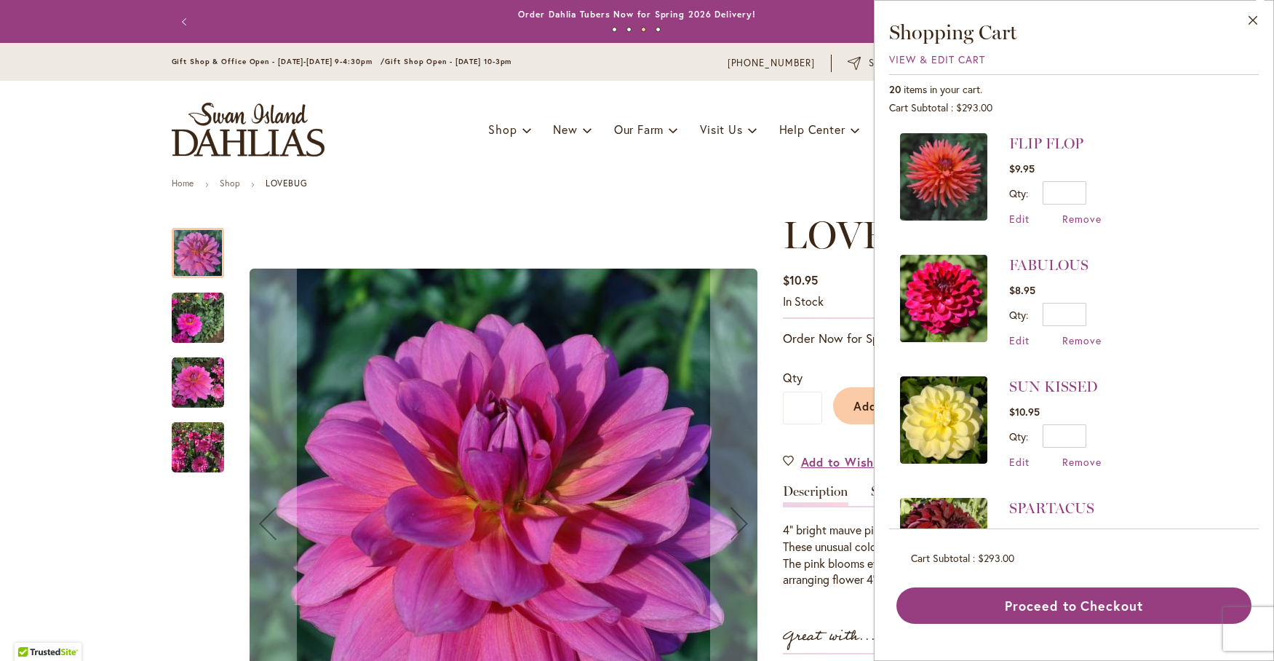
click at [954, 418] on img at bounding box center [943, 419] width 87 height 87
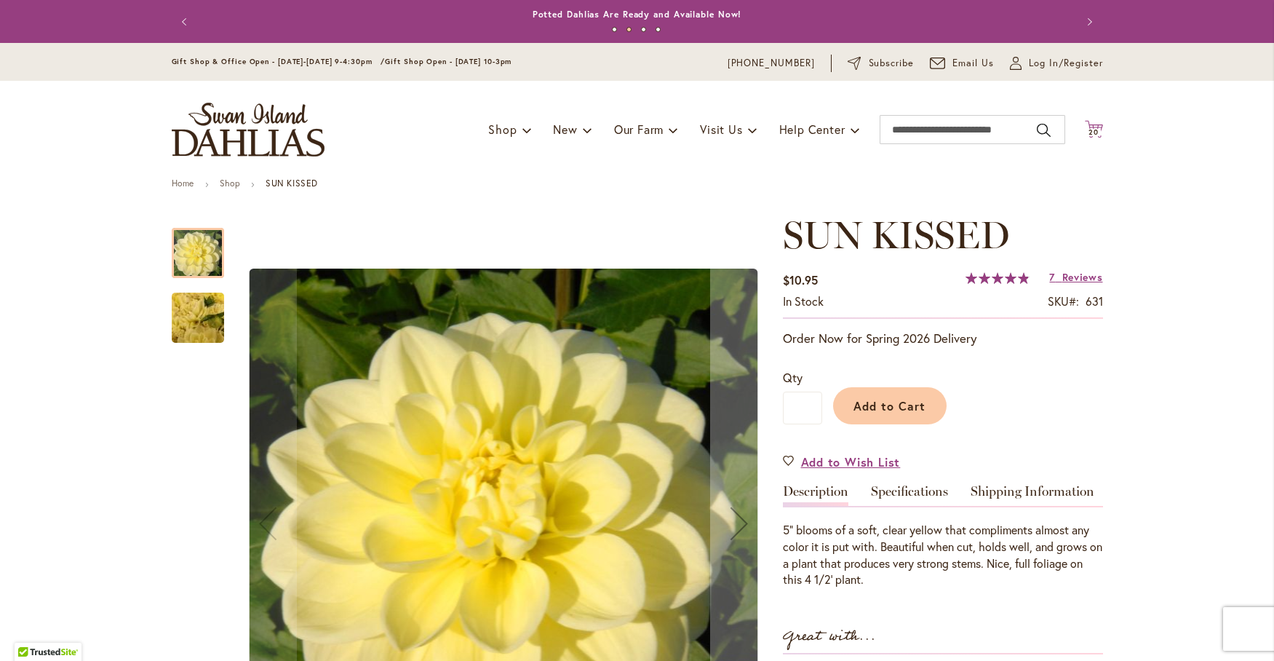
click at [1088, 129] on span "20" at bounding box center [1093, 131] width 10 height 9
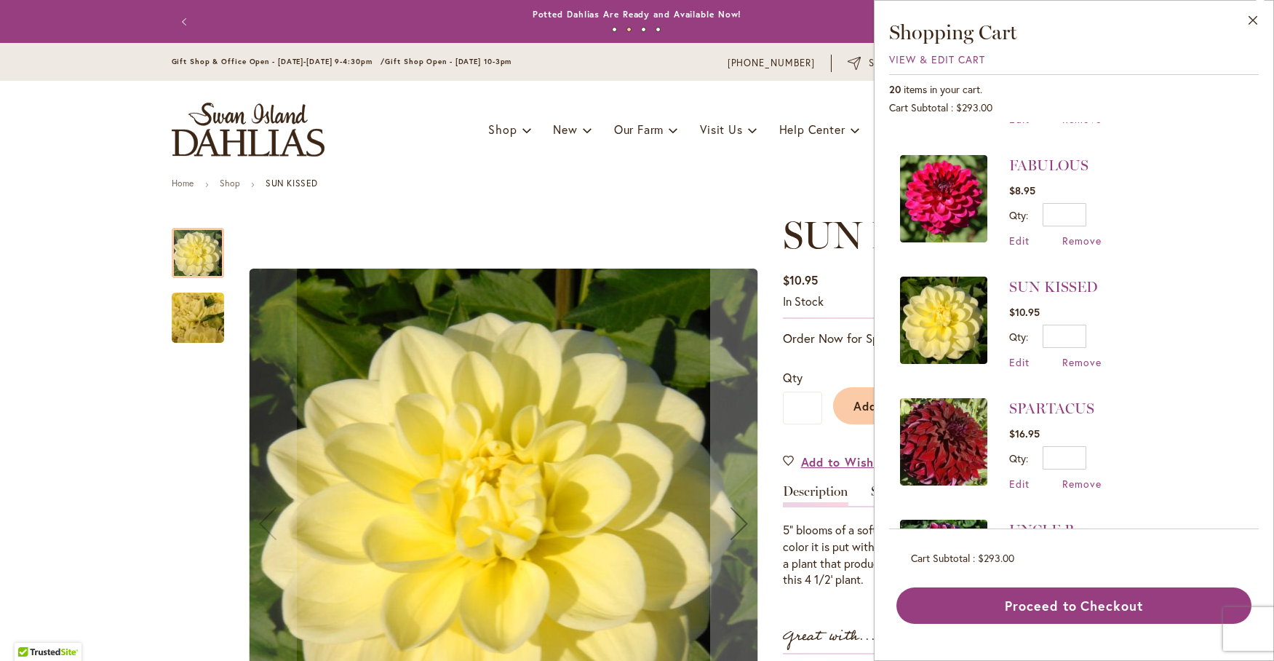
scroll to position [121, 0]
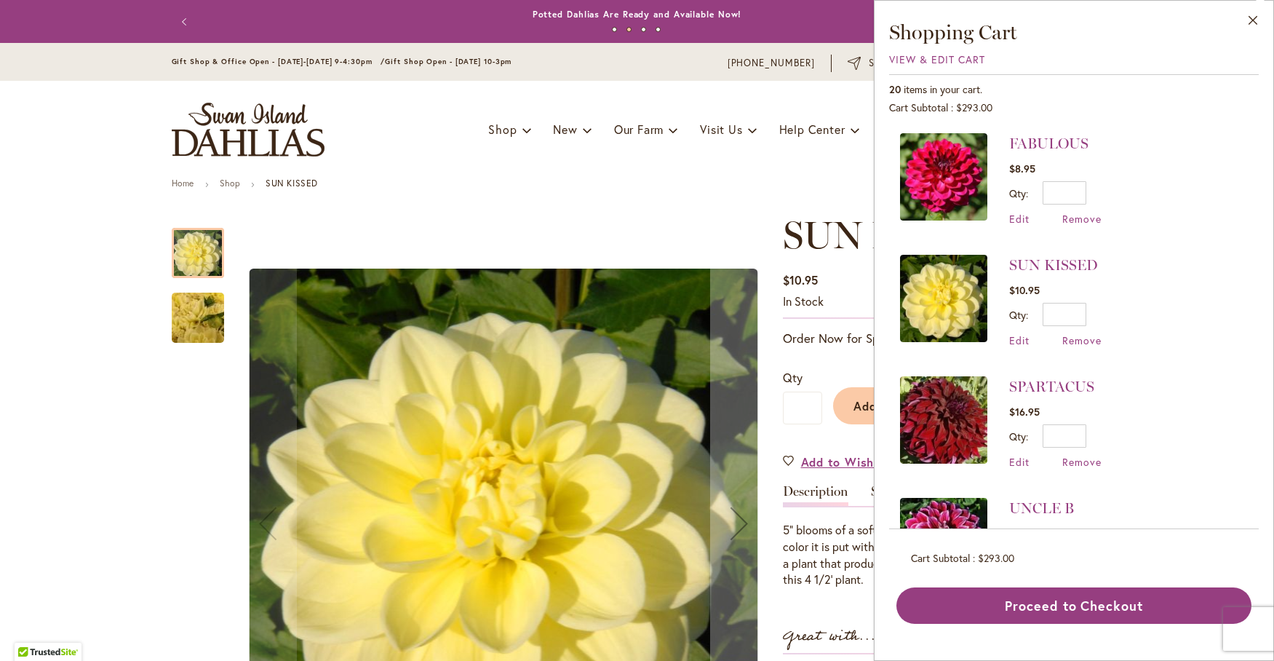
click at [959, 420] on img at bounding box center [943, 419] width 87 height 87
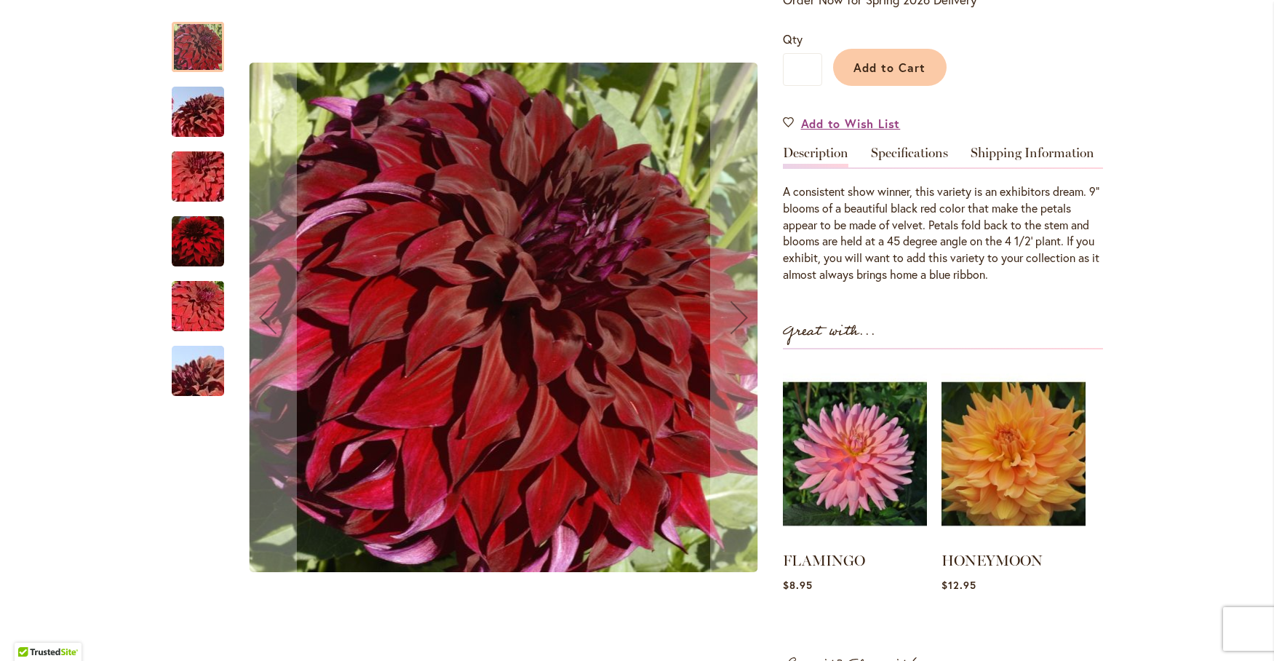
scroll to position [364, 0]
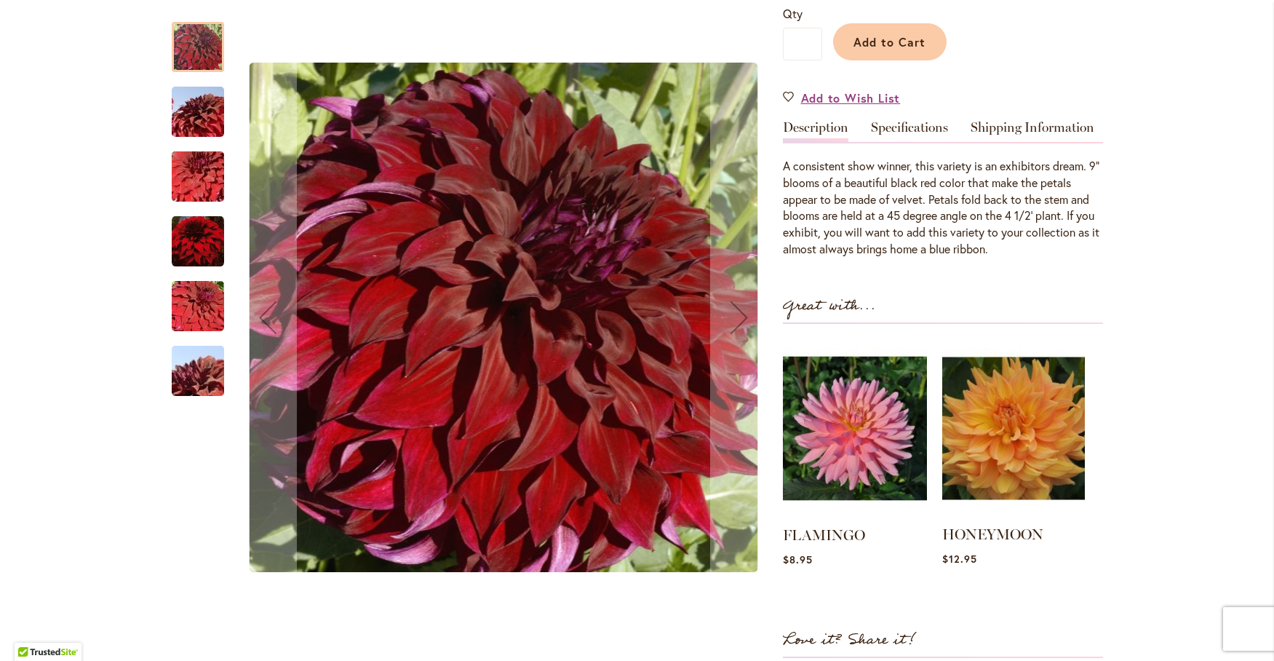
click at [1020, 440] on img at bounding box center [1013, 428] width 143 height 178
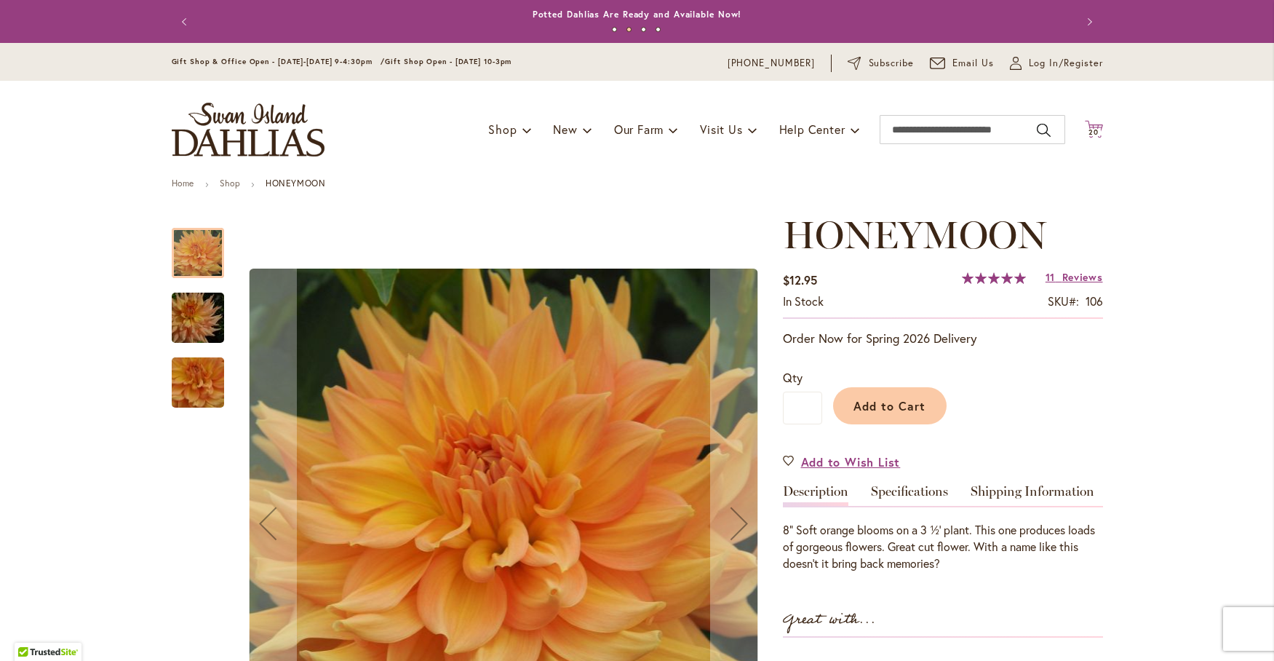
click at [1088, 130] on span "20" at bounding box center [1093, 131] width 10 height 9
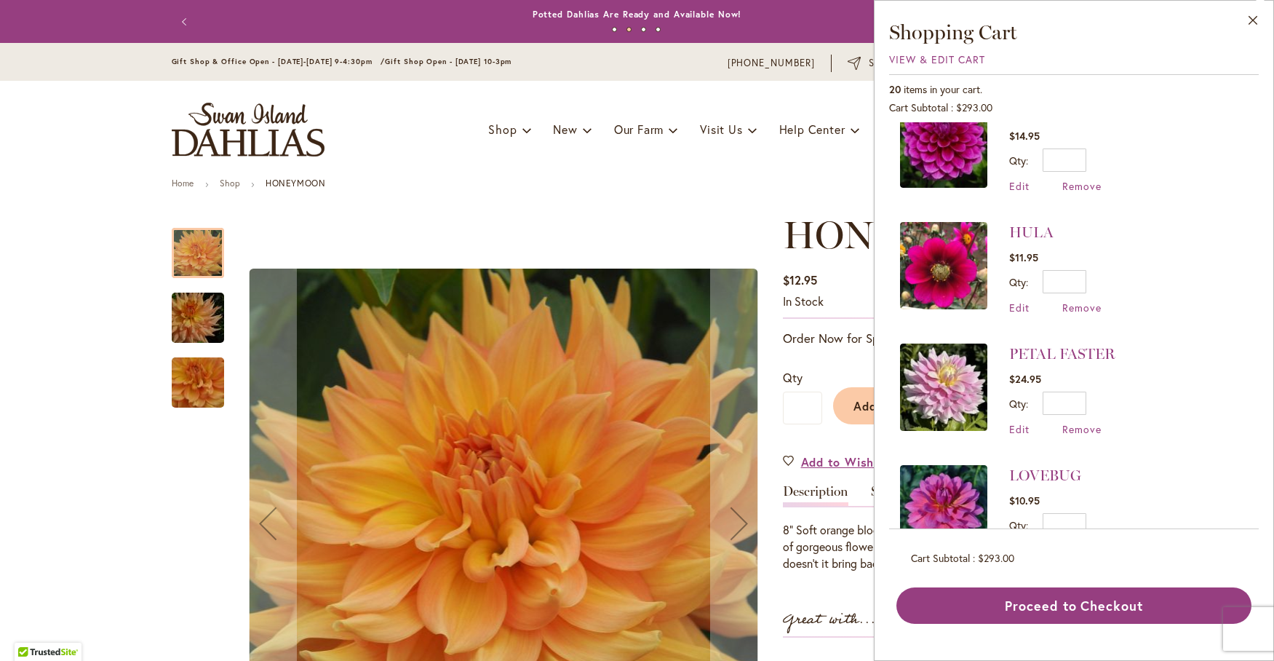
scroll to position [1091, 0]
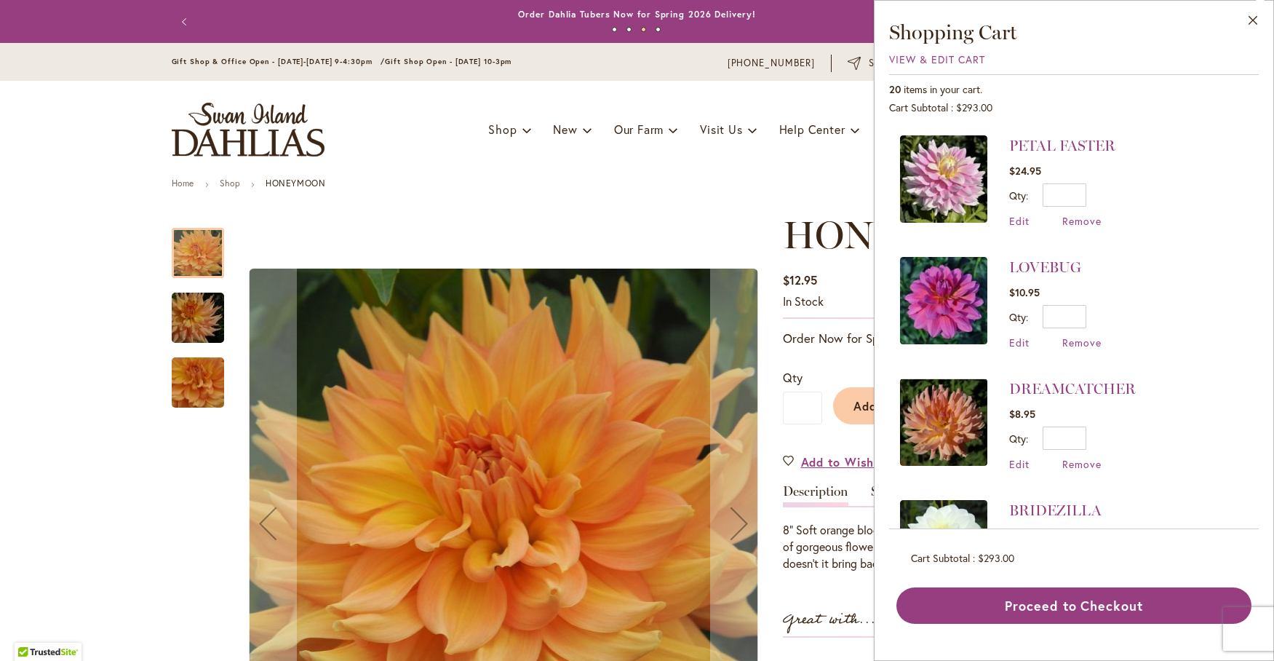
click at [954, 410] on img at bounding box center [943, 421] width 87 height 87
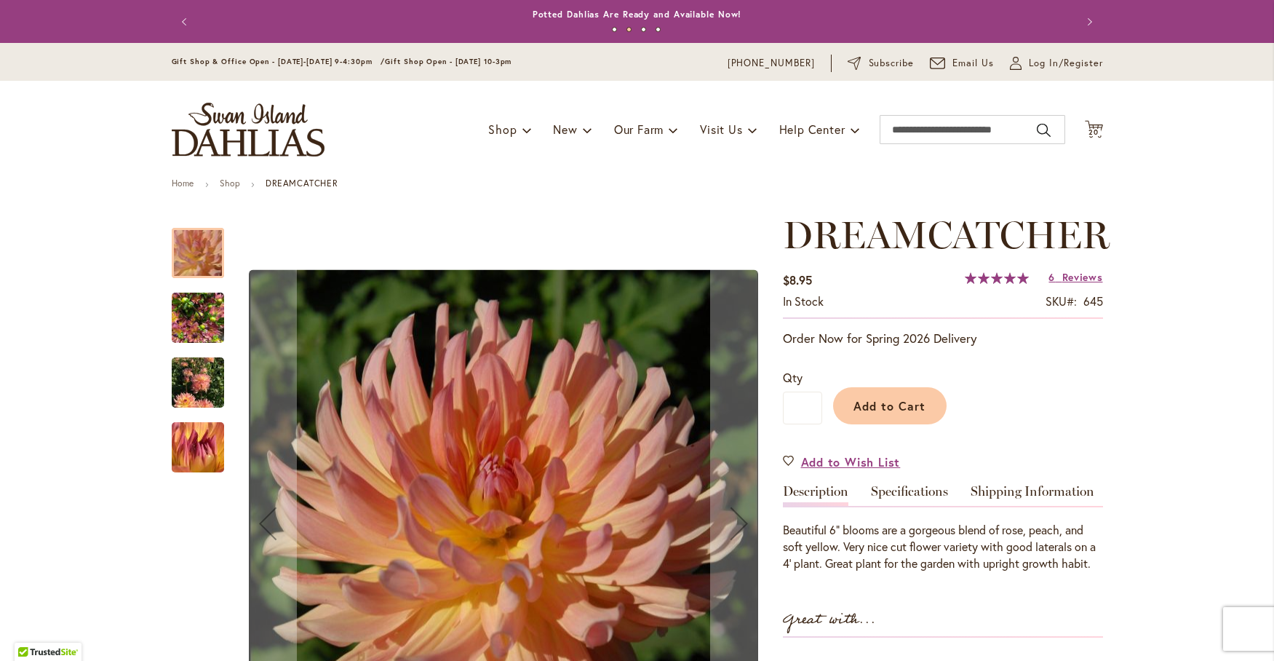
scroll to position [121, 0]
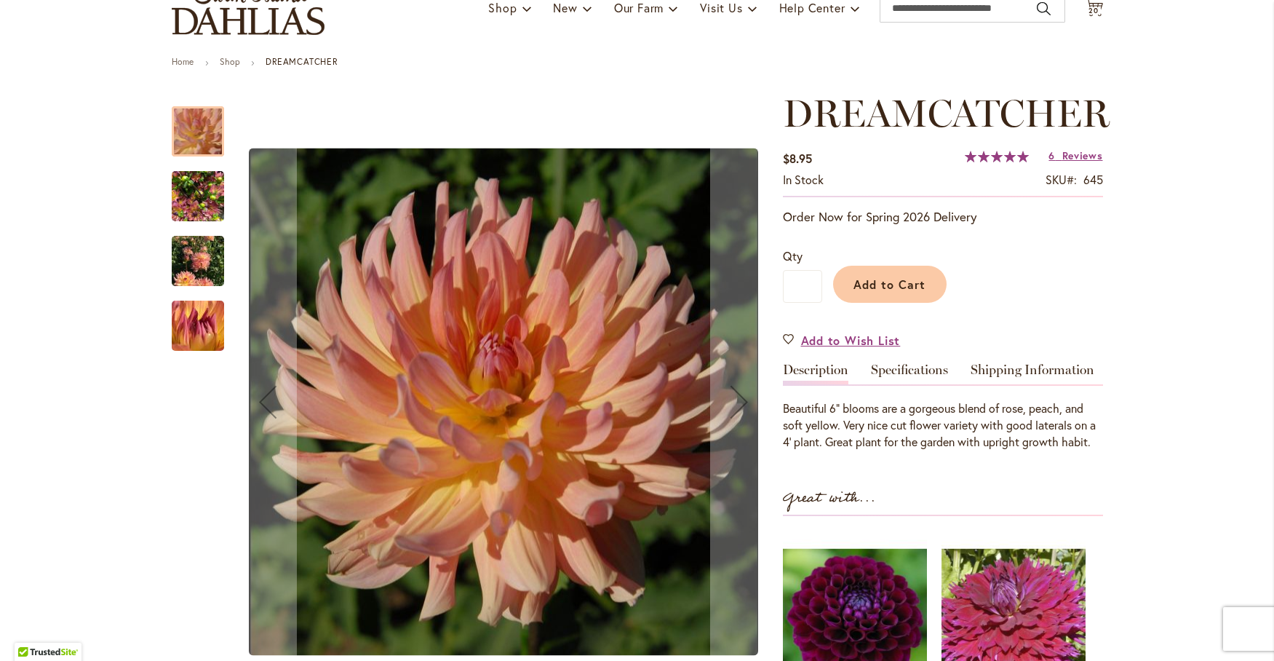
click at [172, 180] on img "Dreamcatcher" at bounding box center [198, 197] width 52 height 70
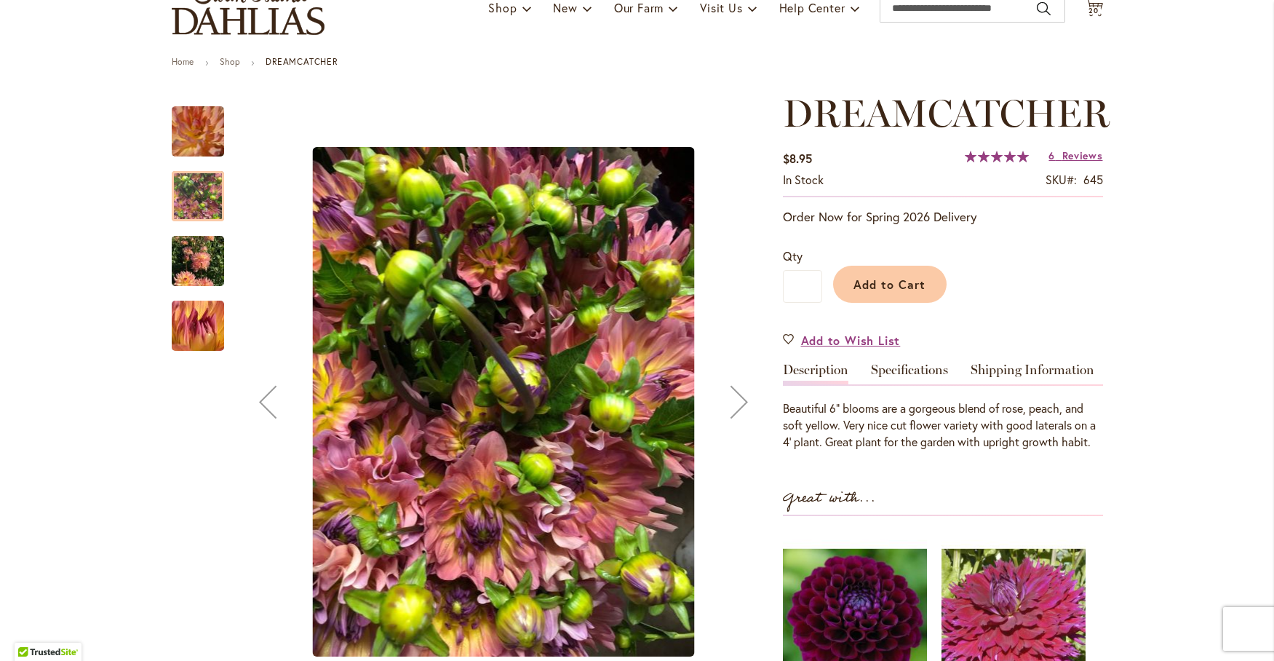
click at [220, 265] on div at bounding box center [470, 402] width 597 height 621
click at [200, 274] on img "Dreamcatcher" at bounding box center [198, 261] width 52 height 70
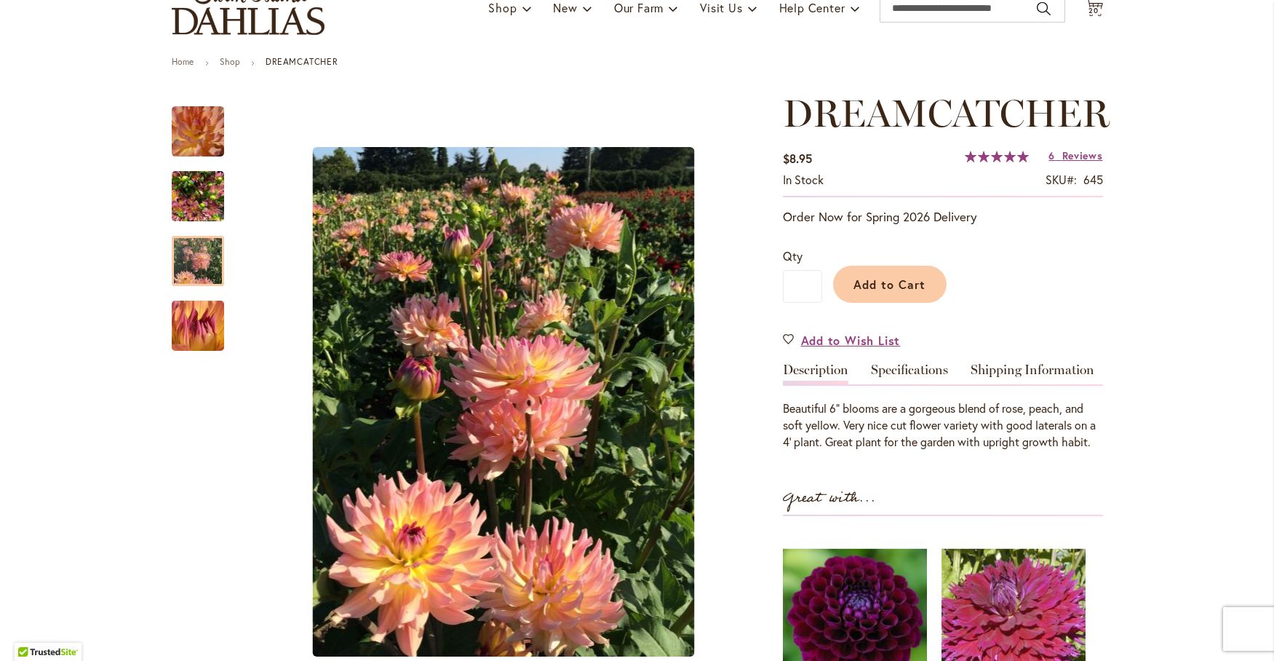
scroll to position [242, 0]
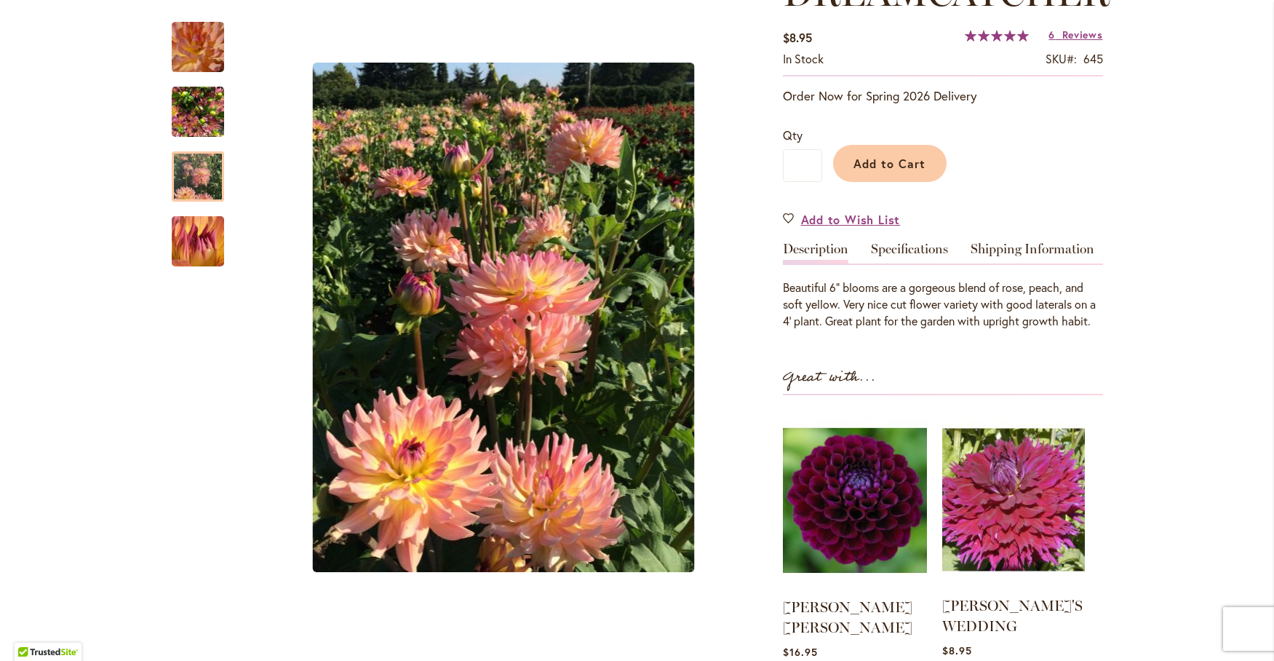
click at [1008, 500] on img at bounding box center [1013, 499] width 143 height 178
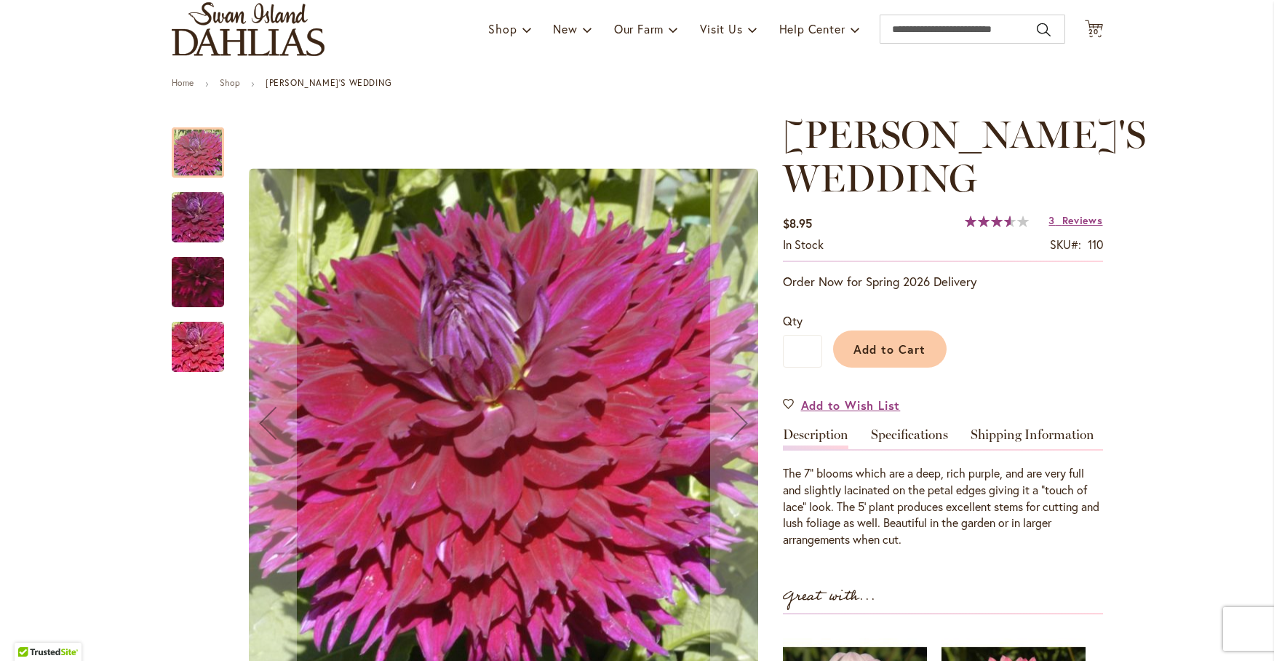
scroll to position [121, 0]
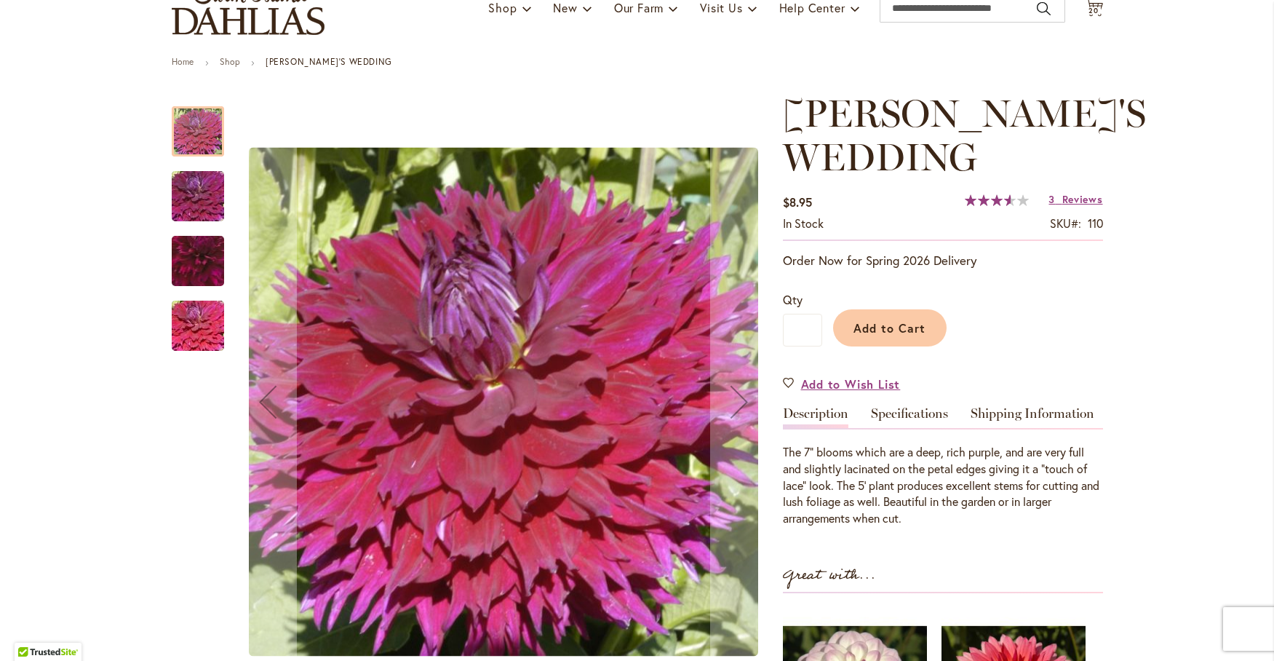
click at [187, 194] on img "Jennifer's Wedding" at bounding box center [198, 197] width 105 height 70
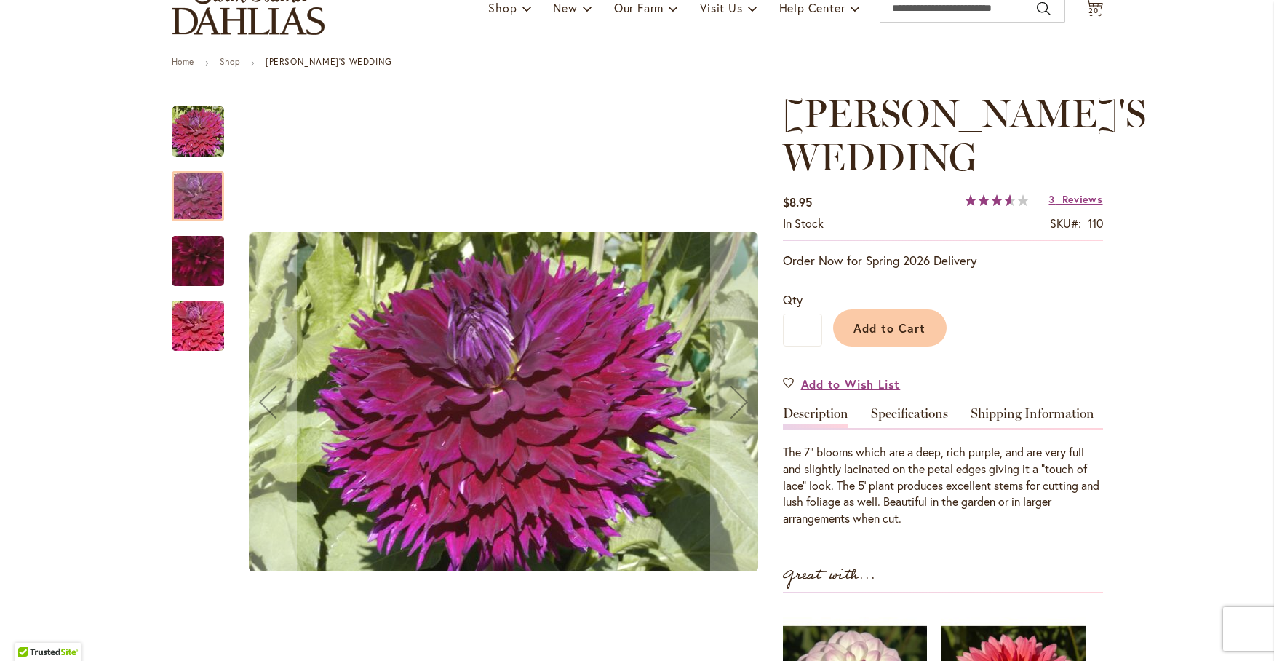
click at [191, 258] on img "Jennifer's Wedding" at bounding box center [197, 261] width 101 height 100
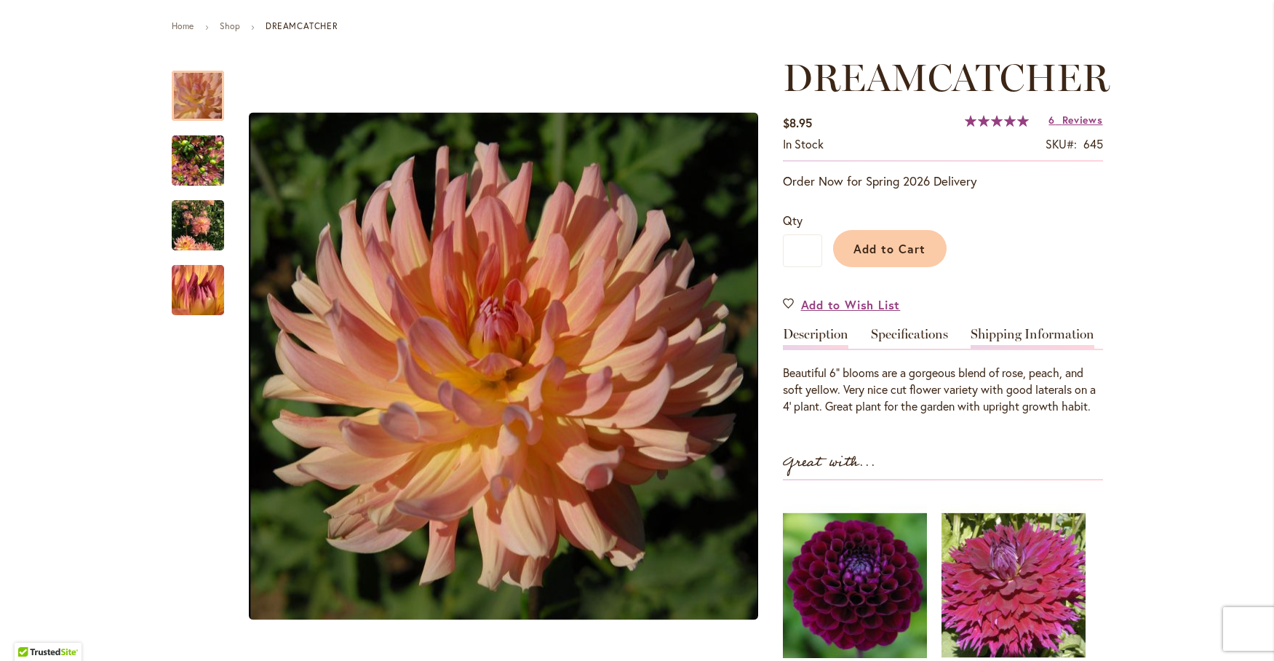
scroll to position [242, 0]
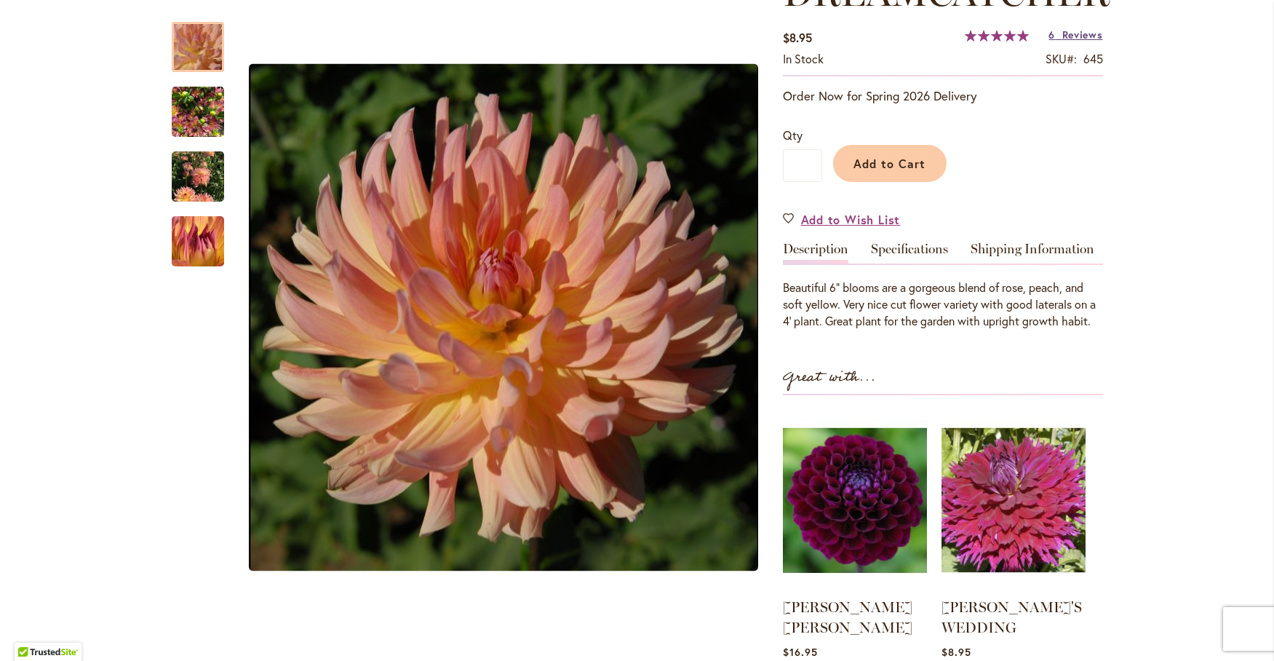
click at [1062, 34] on span "Reviews" at bounding box center [1082, 35] width 41 height 14
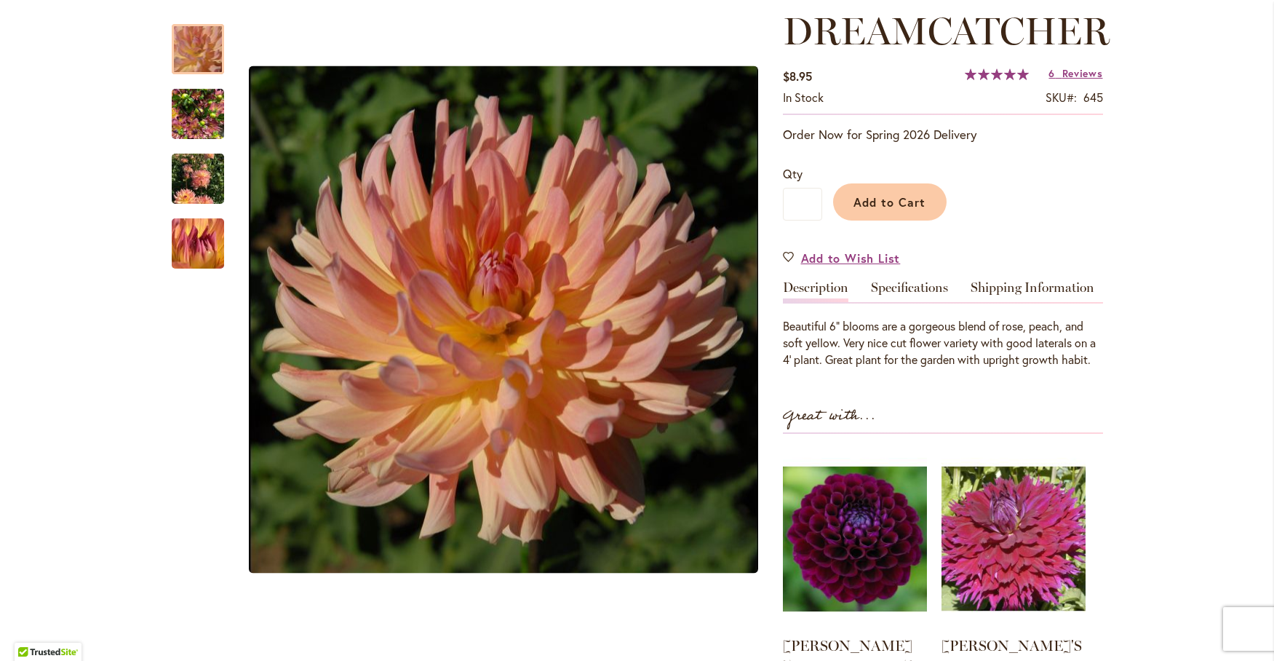
scroll to position [141, 0]
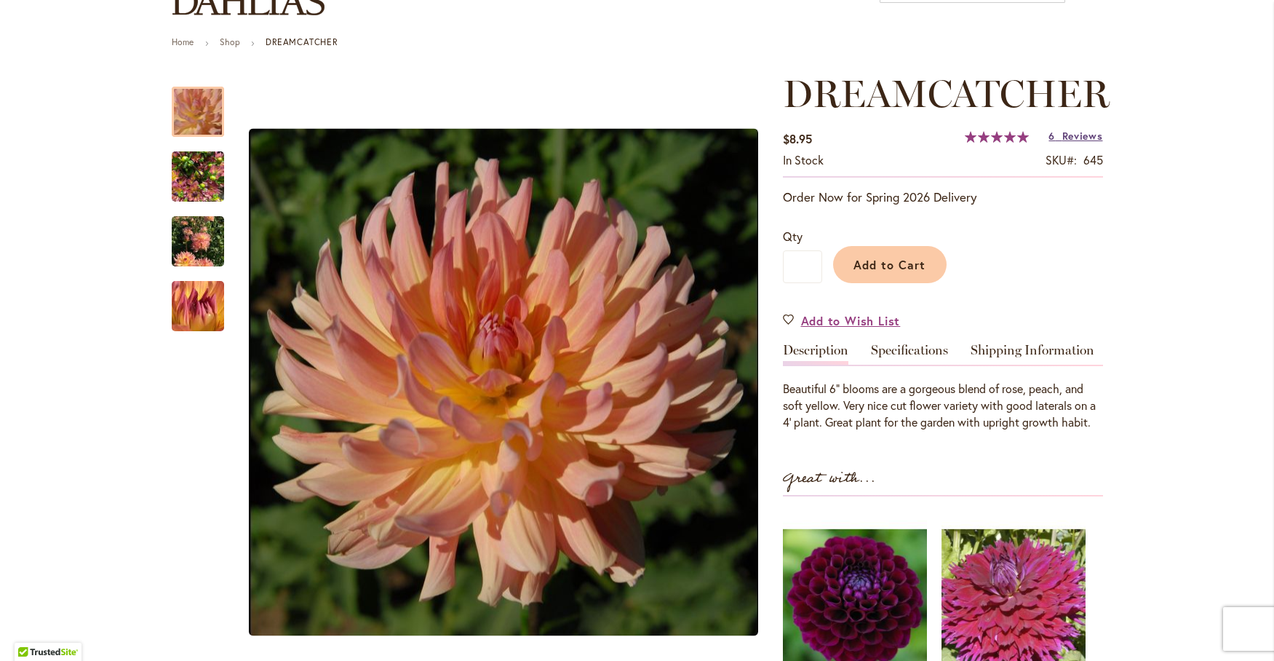
click at [1070, 137] on span "Reviews" at bounding box center [1082, 136] width 41 height 14
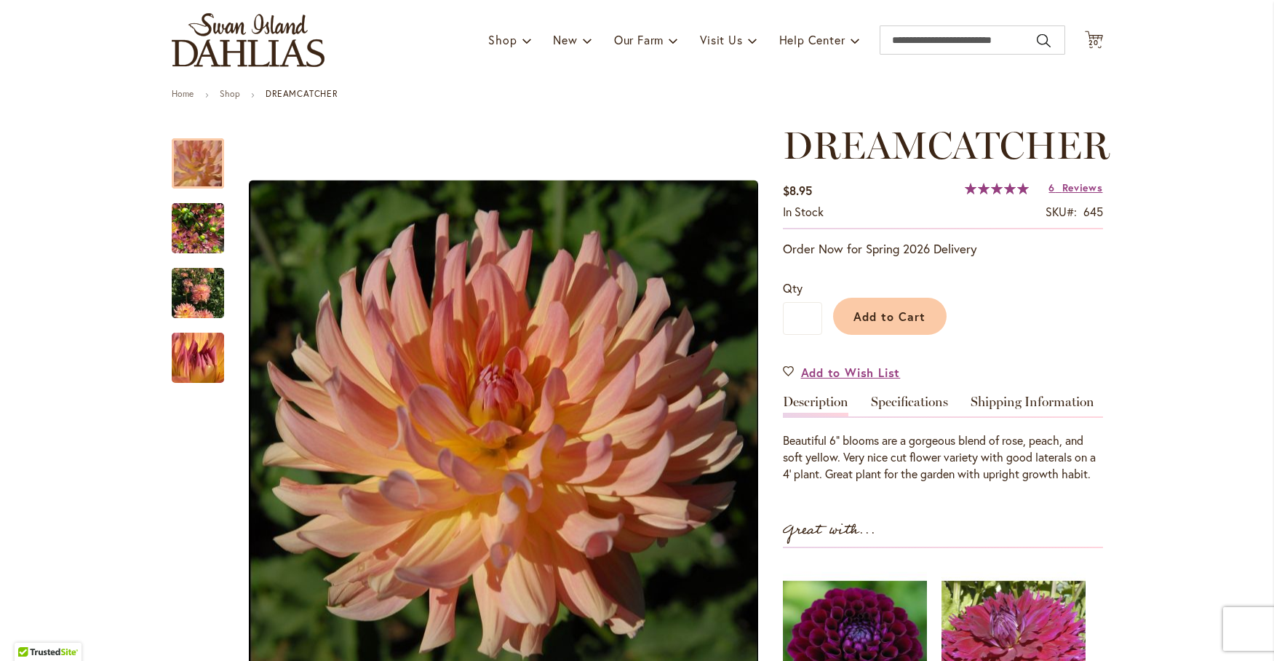
scroll to position [0, 0]
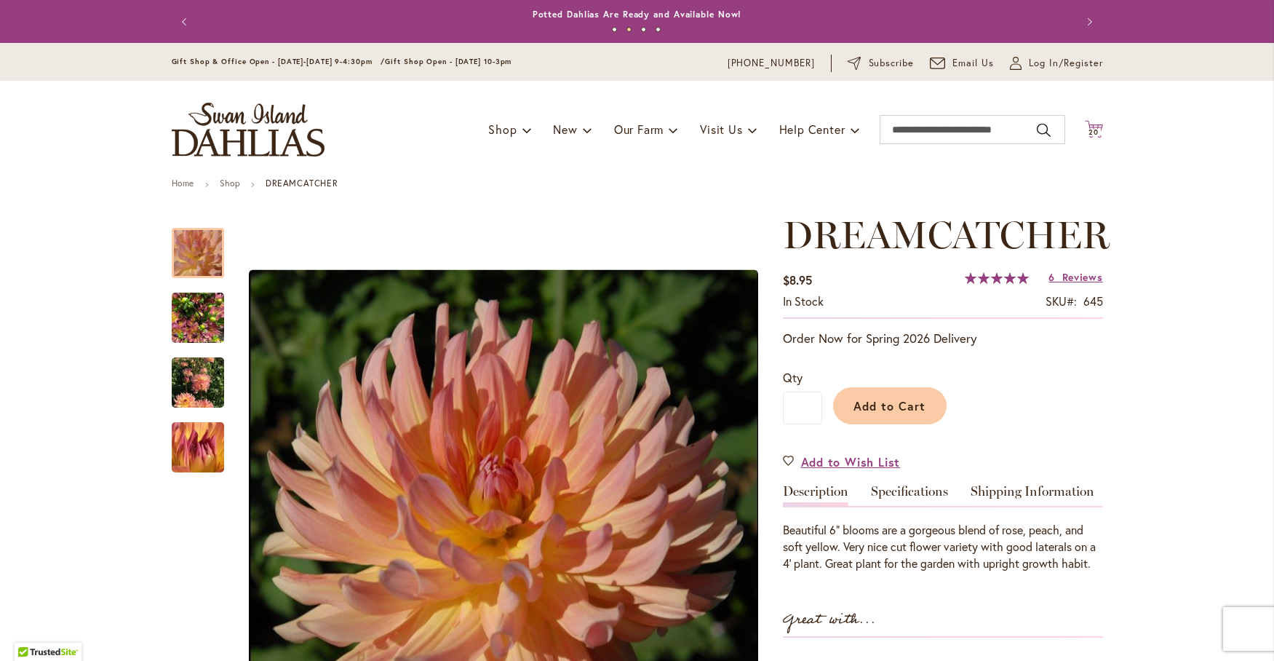
click at [1094, 131] on span "20 20 items" at bounding box center [1093, 132] width 15 height 7
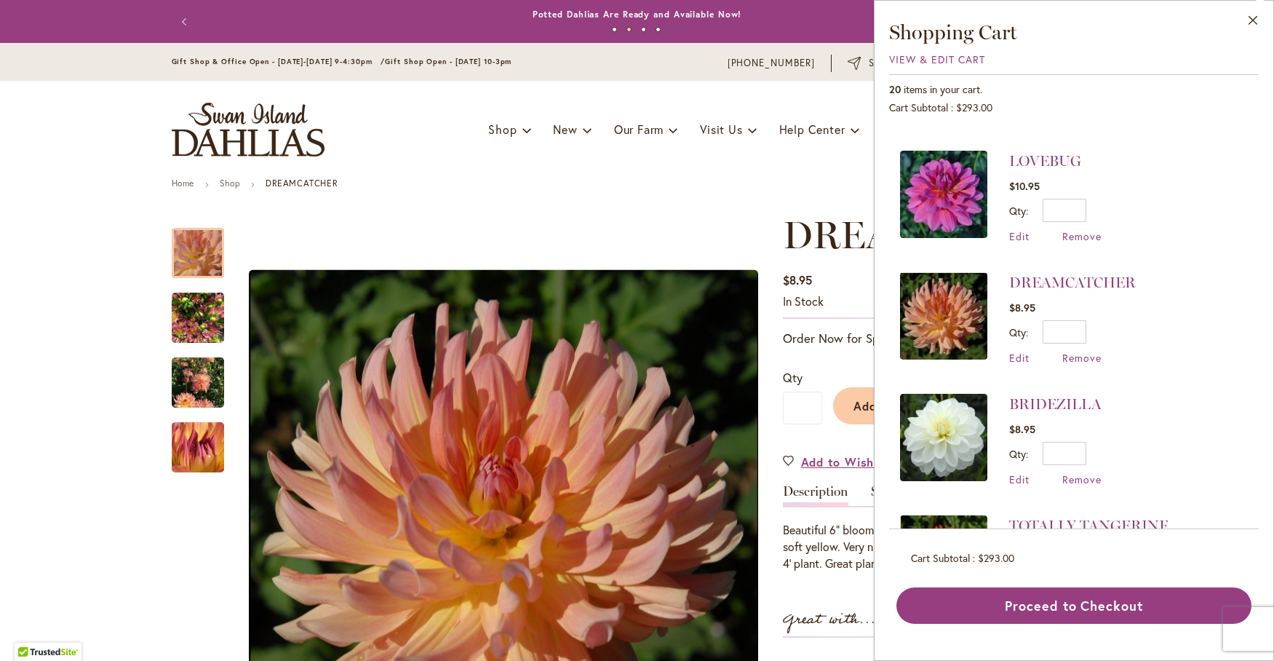
scroll to position [1213, 0]
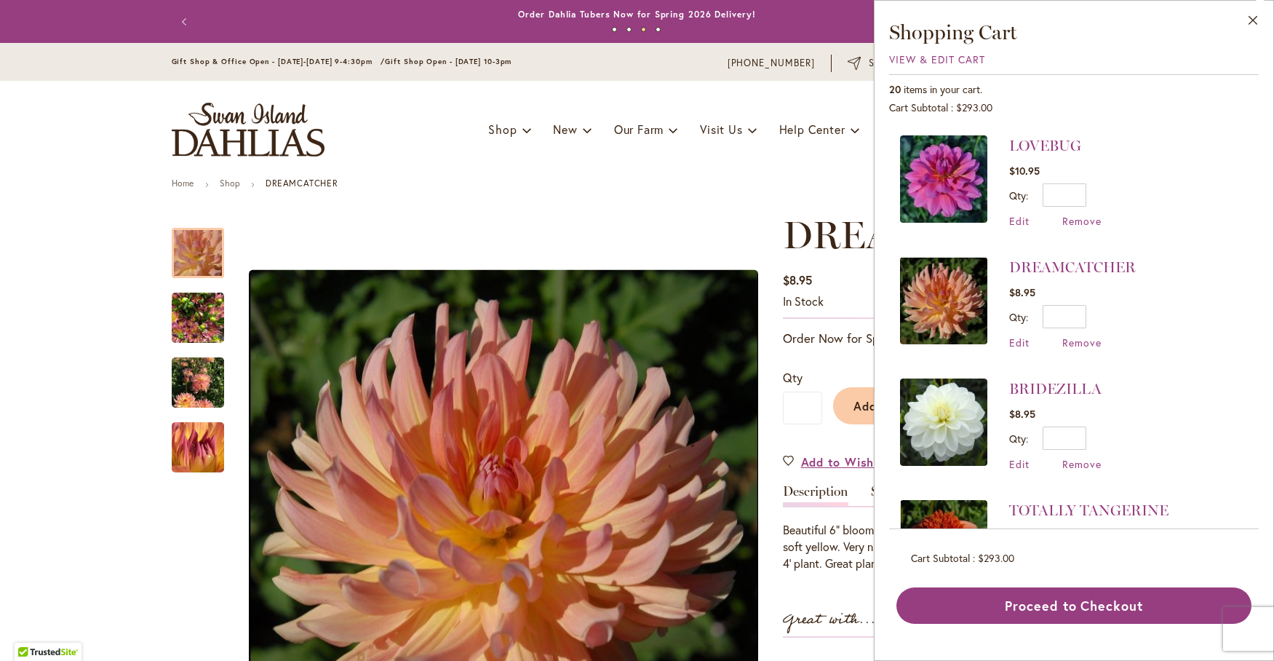
click at [951, 399] on img at bounding box center [943, 421] width 87 height 87
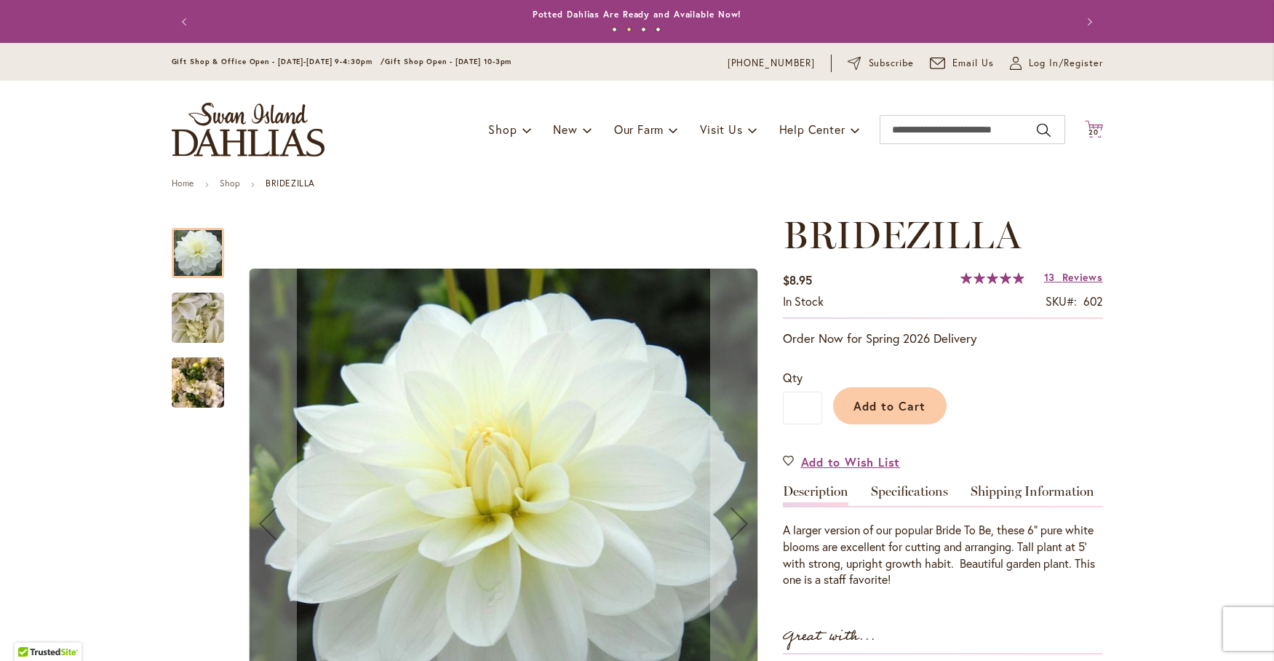
click at [1093, 127] on icon "Cart .cls-1 { fill: #231f20; }" at bounding box center [1094, 129] width 18 height 18
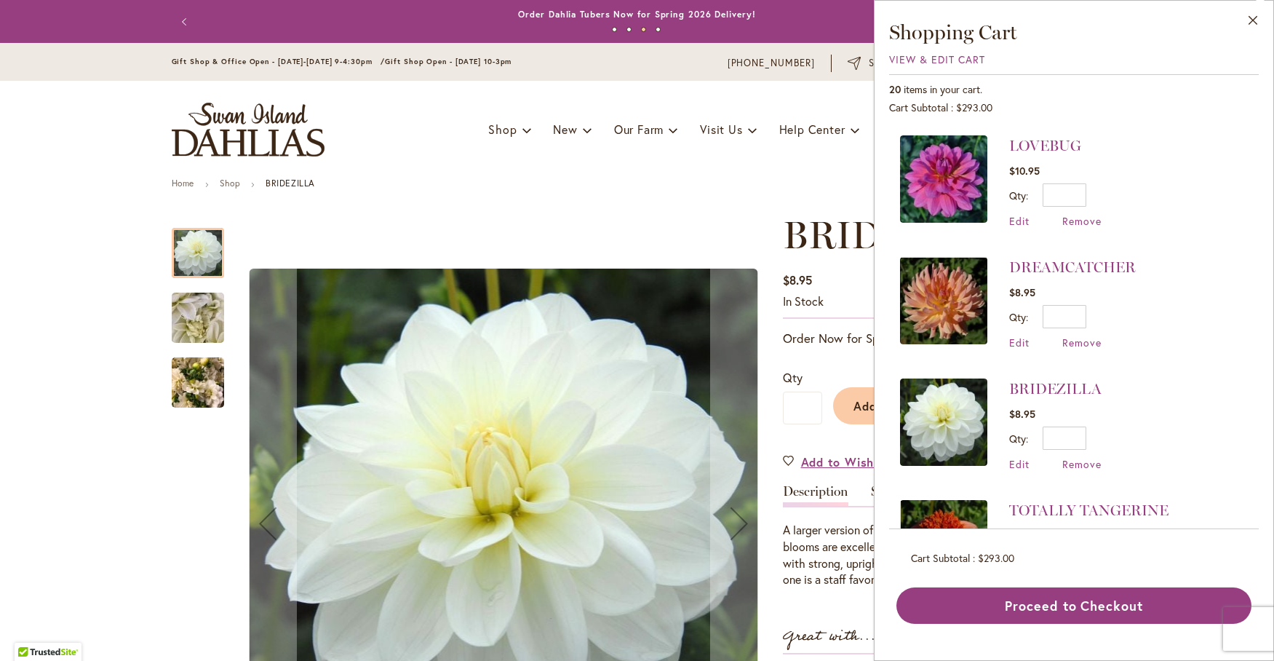
scroll to position [1334, 0]
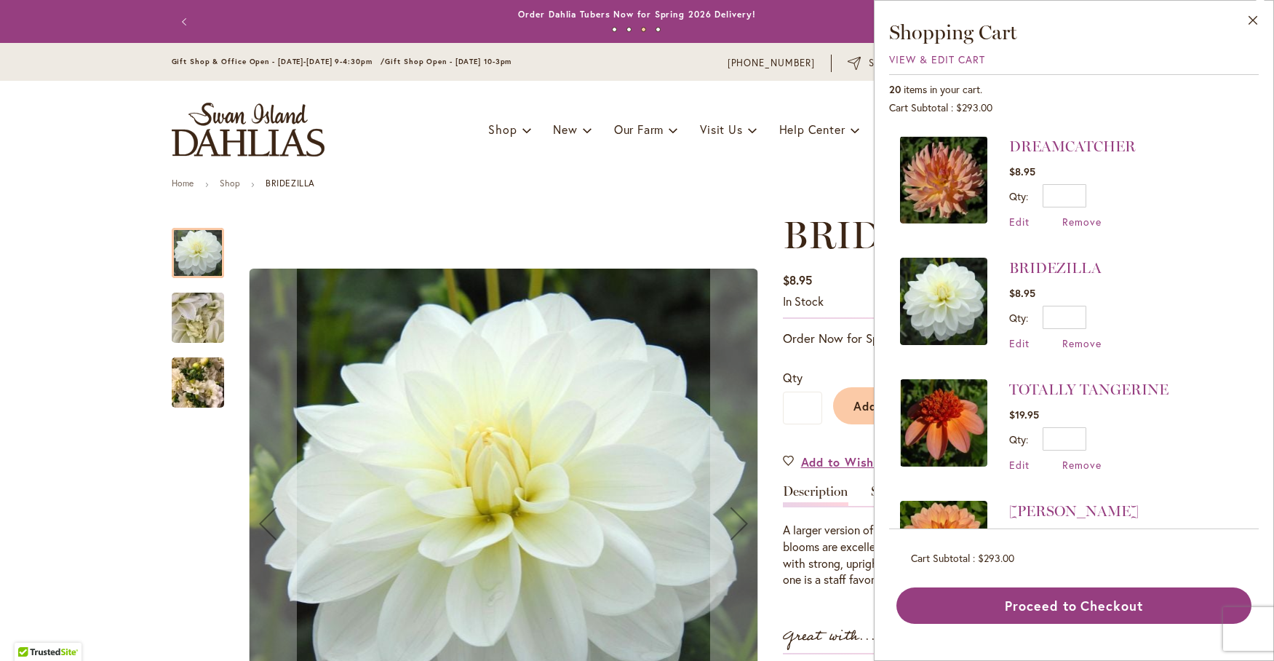
click at [954, 388] on img at bounding box center [943, 422] width 87 height 87
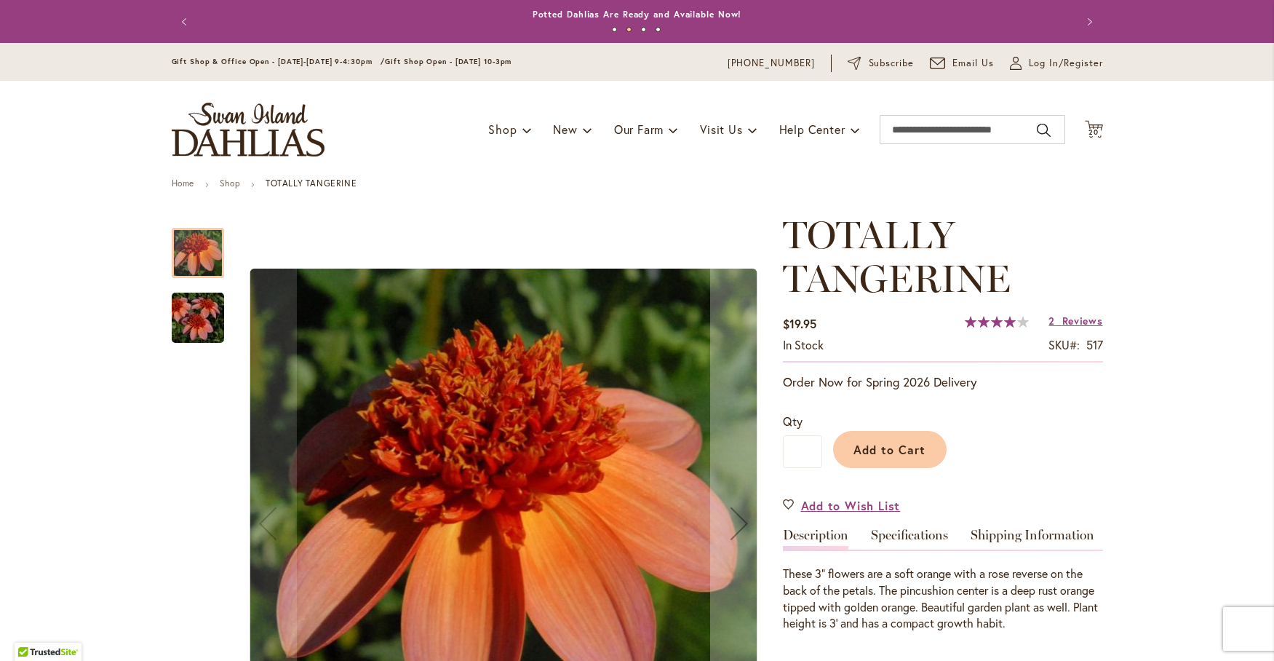
click at [207, 329] on img "TOTALLY TANGERINE" at bounding box center [198, 318] width 105 height 70
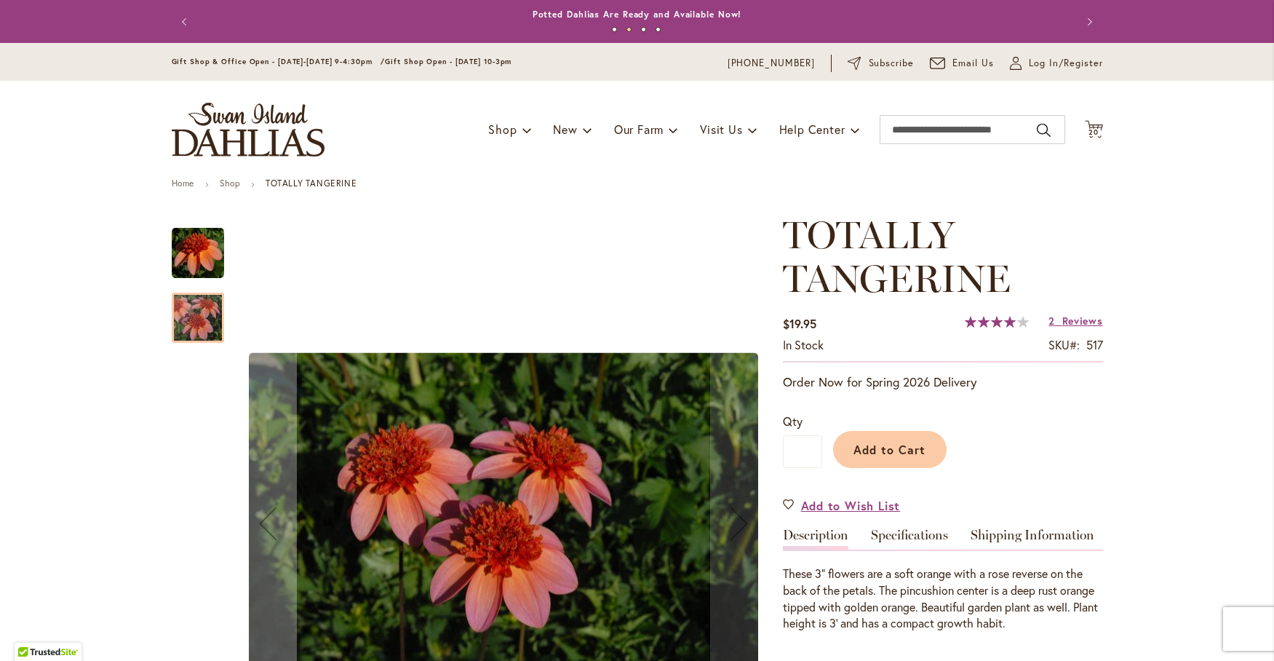
click at [188, 255] on img "TOTALLY TANGERINE" at bounding box center [198, 252] width 52 height 53
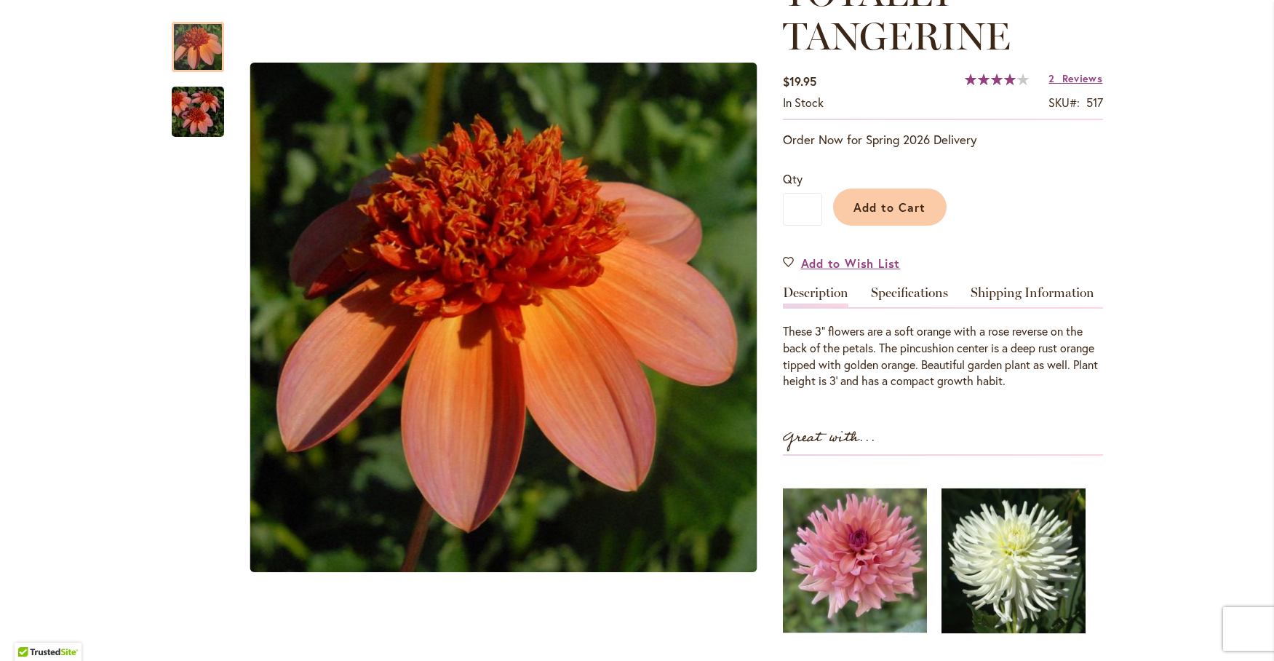
scroll to position [364, 0]
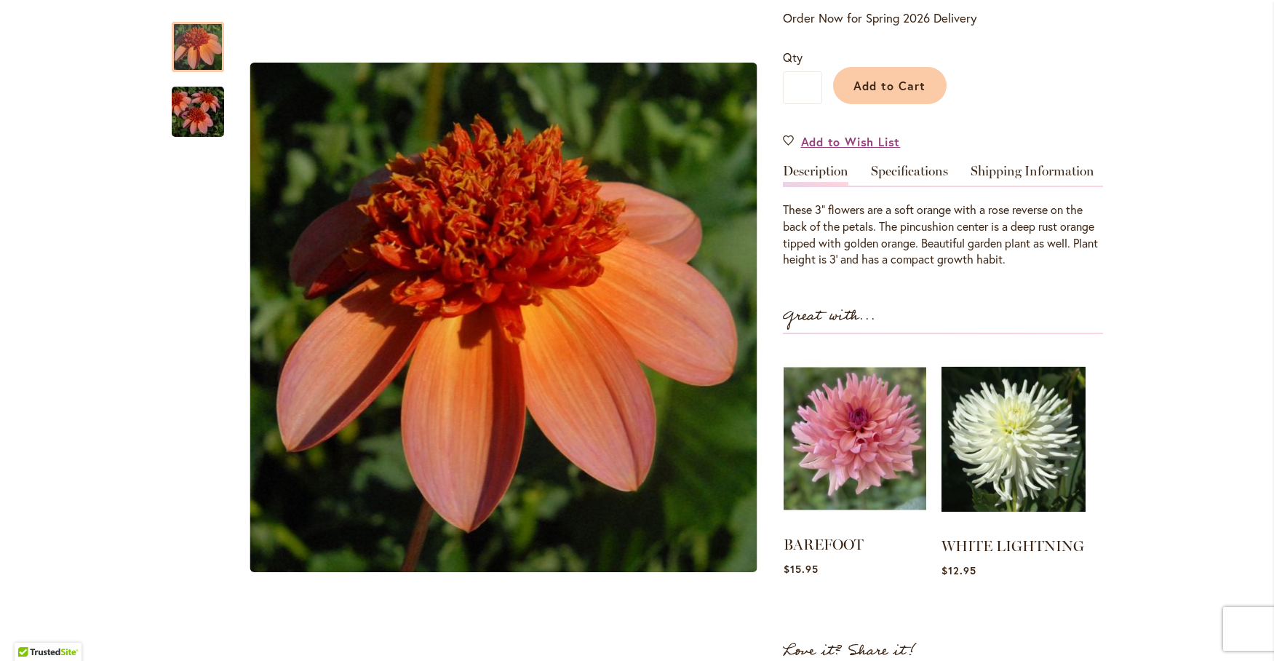
click at [840, 453] on img at bounding box center [855, 438] width 143 height 178
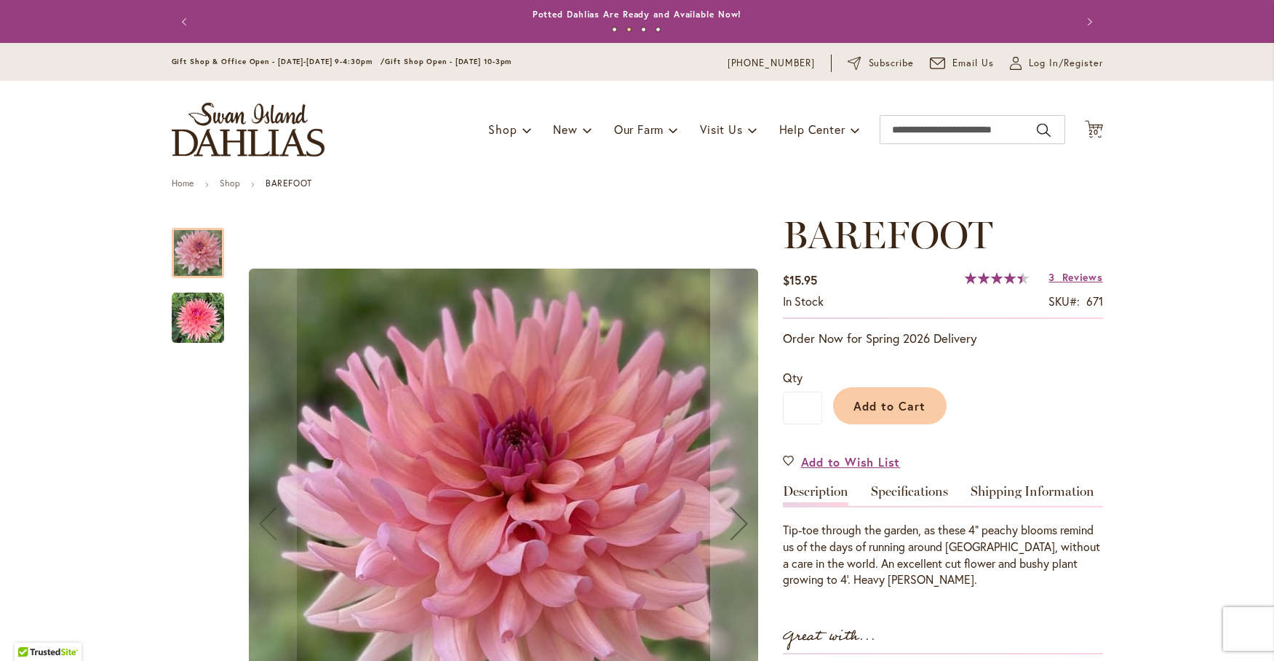
click at [191, 335] on img "BAREFOOT" at bounding box center [198, 318] width 52 height 52
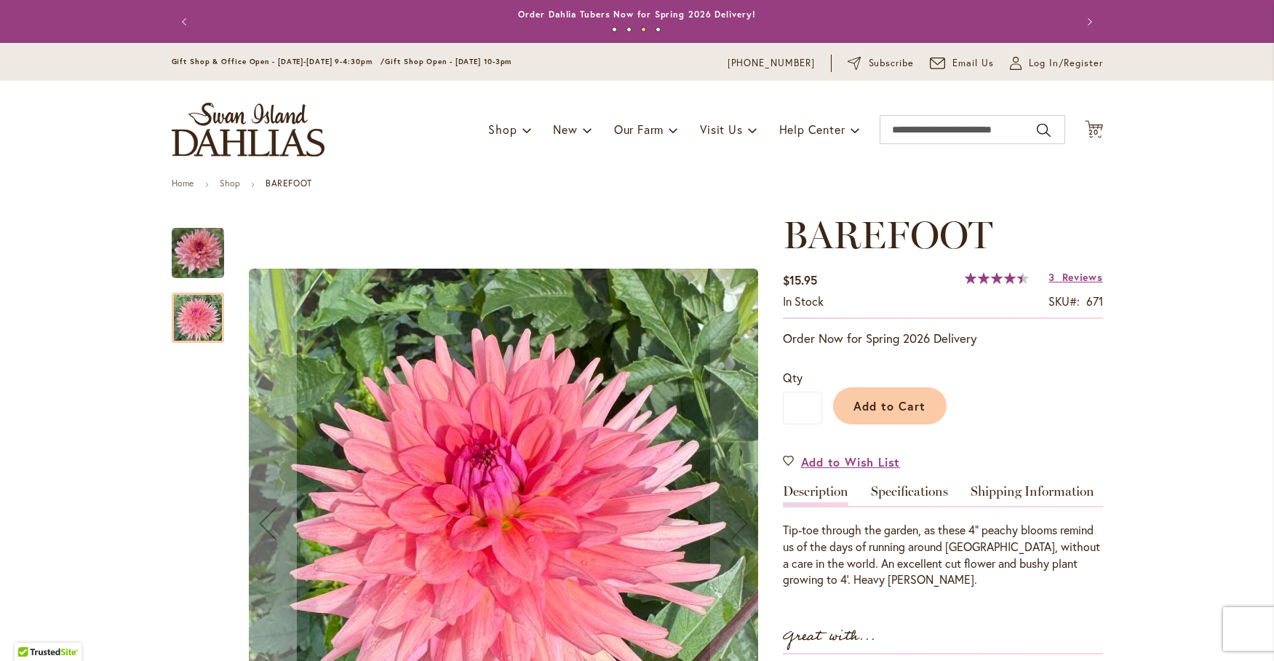
click at [203, 252] on img "BAREFOOT" at bounding box center [198, 253] width 52 height 52
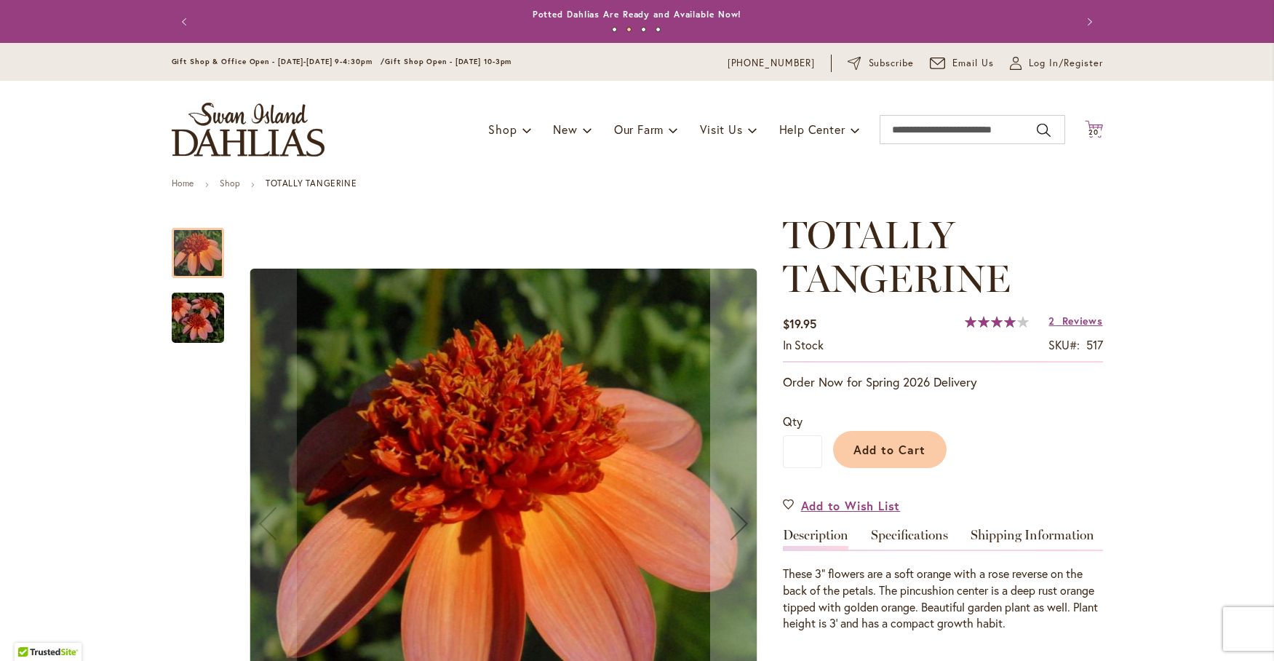
click at [1088, 130] on span "20" at bounding box center [1093, 131] width 10 height 9
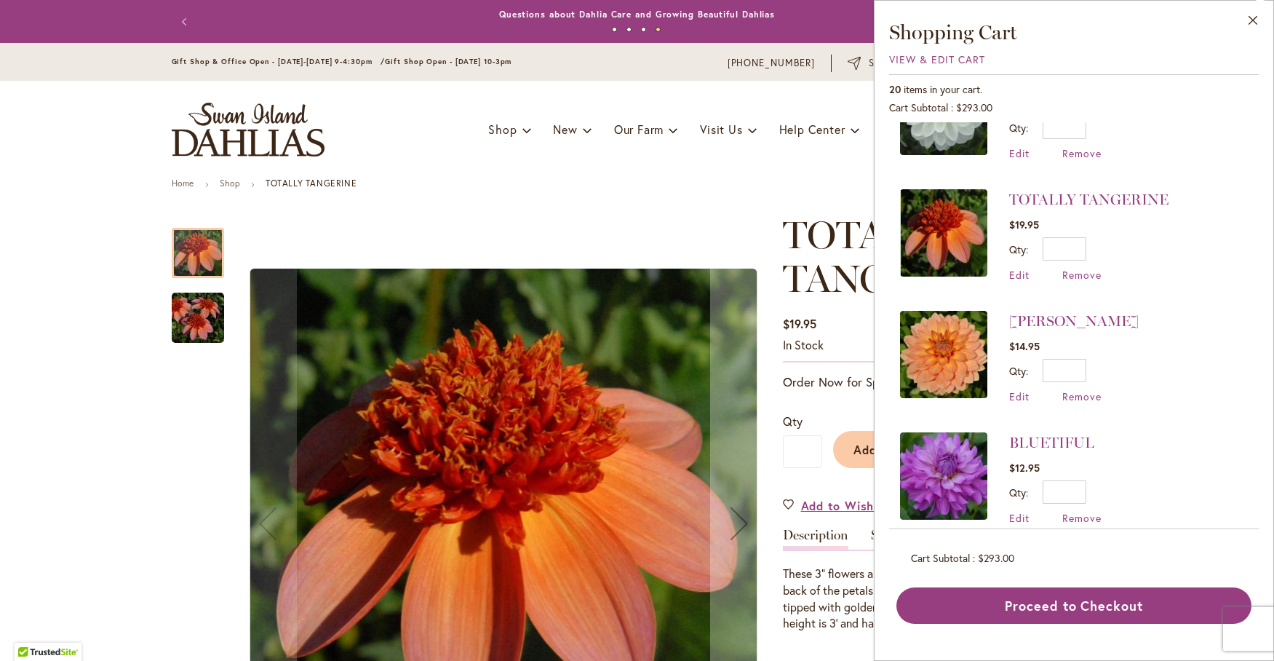
scroll to position [1532, 0]
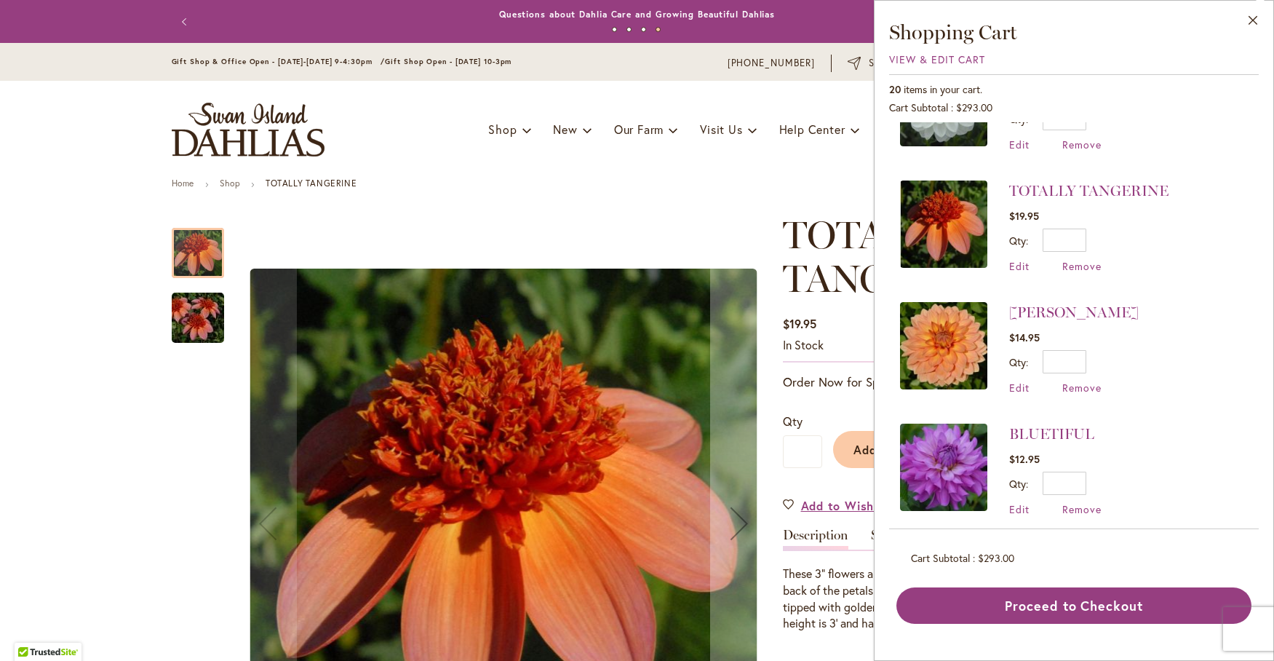
click at [933, 316] on img at bounding box center [943, 345] width 87 height 87
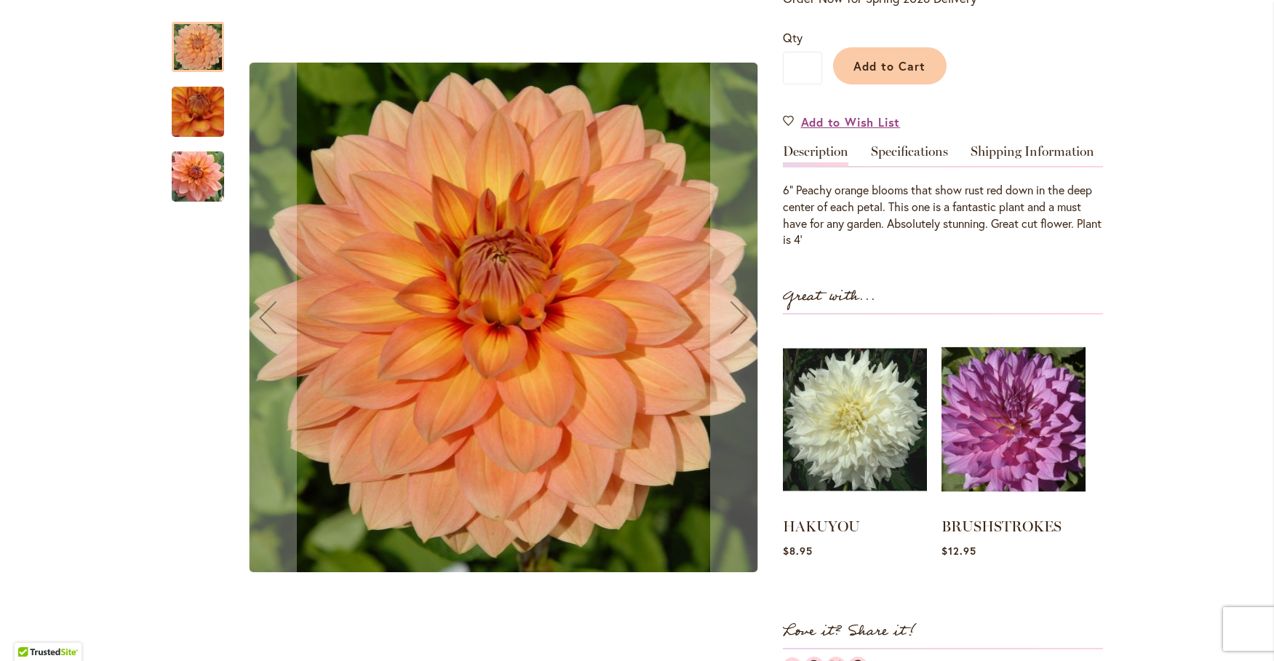
scroll to position [364, 0]
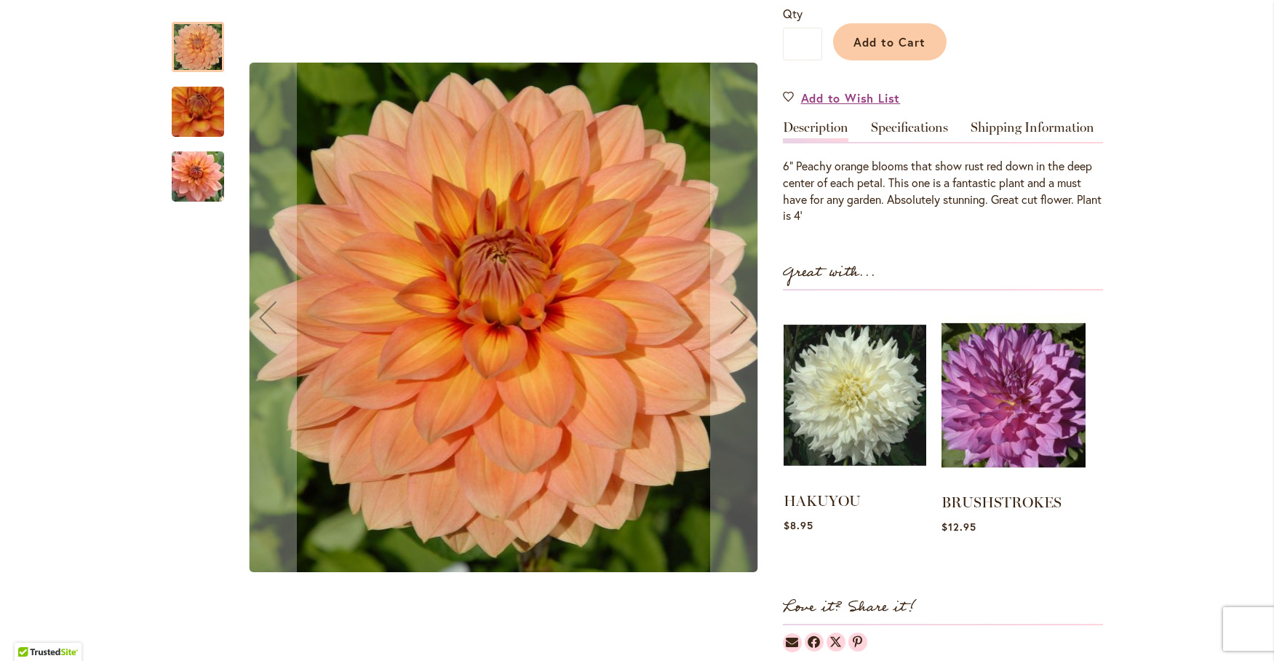
click at [831, 395] on img at bounding box center [855, 395] width 143 height 178
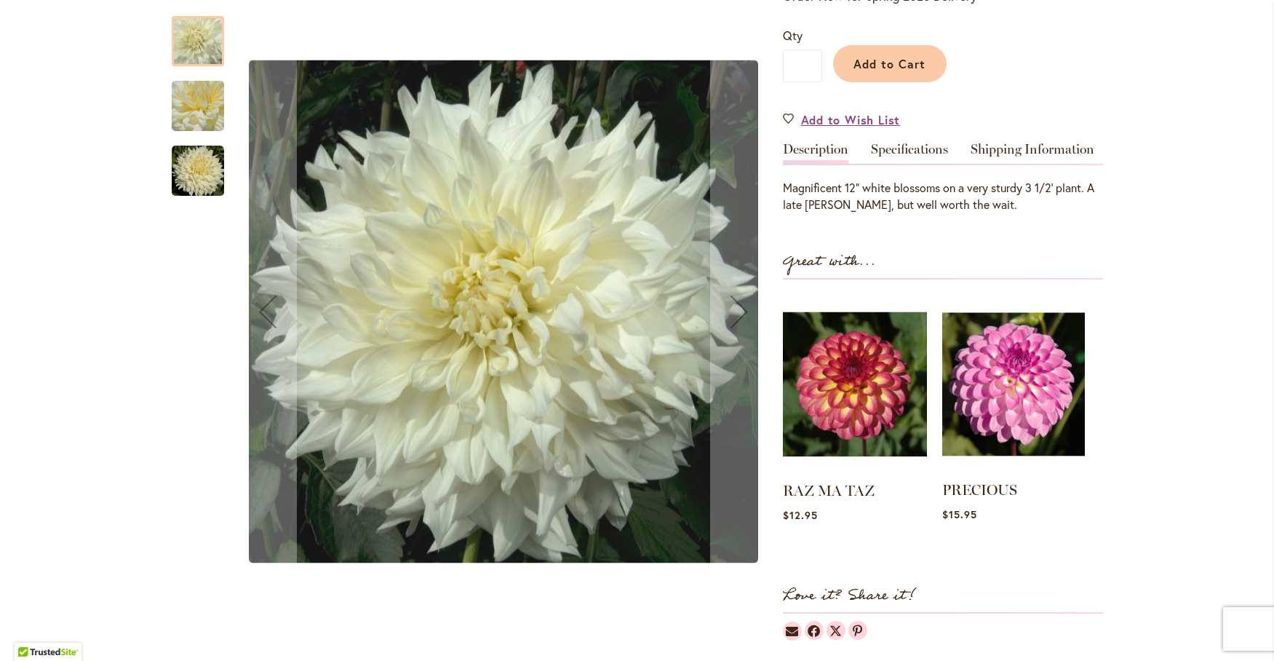
scroll to position [364, 0]
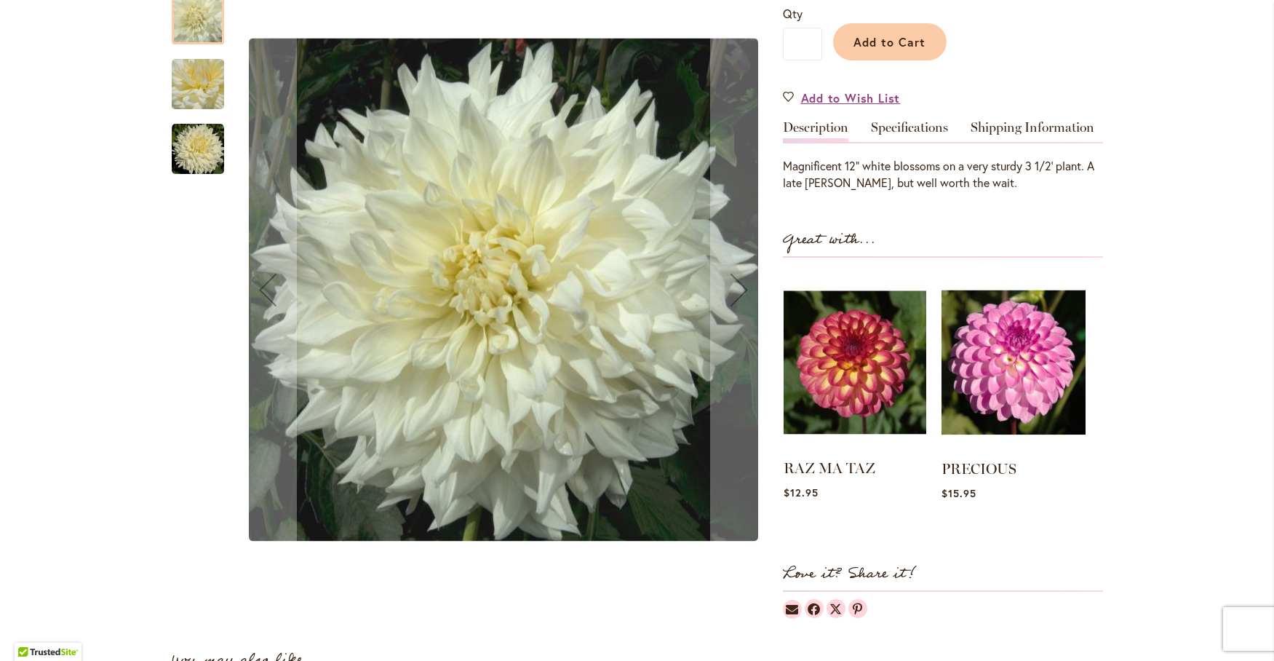
click at [831, 364] on img at bounding box center [855, 362] width 143 height 178
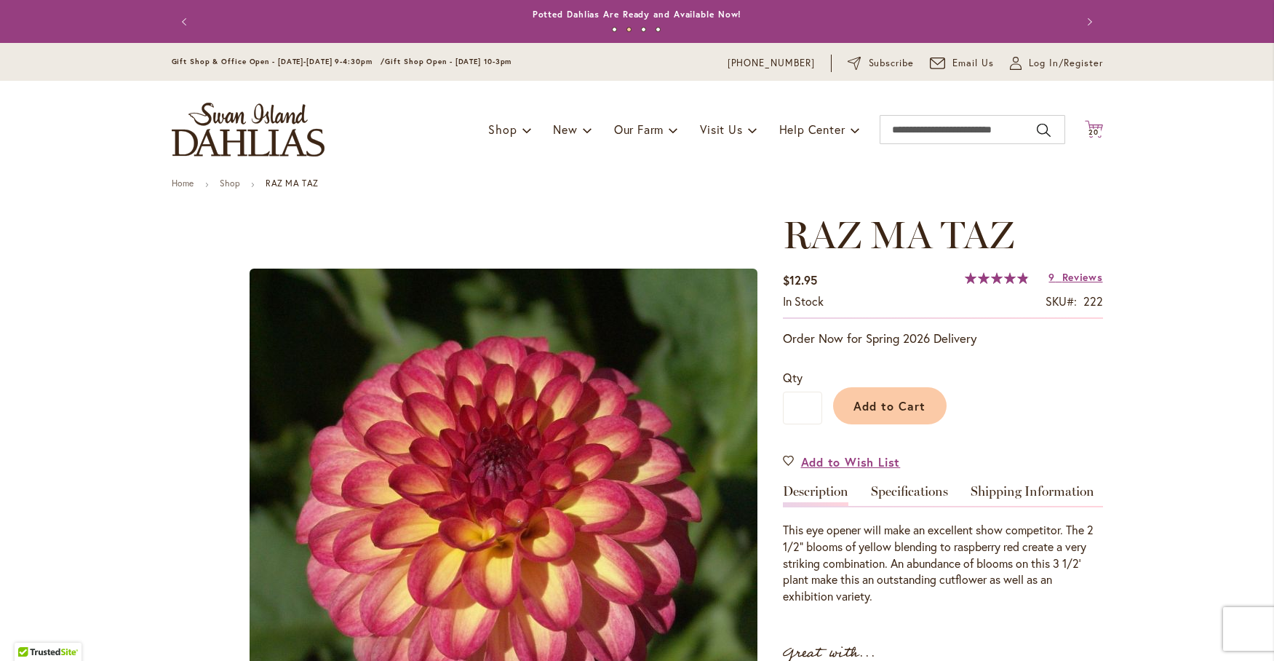
click at [1086, 126] on icon "Cart .cls-1 { fill: #231f20; }" at bounding box center [1094, 129] width 18 height 18
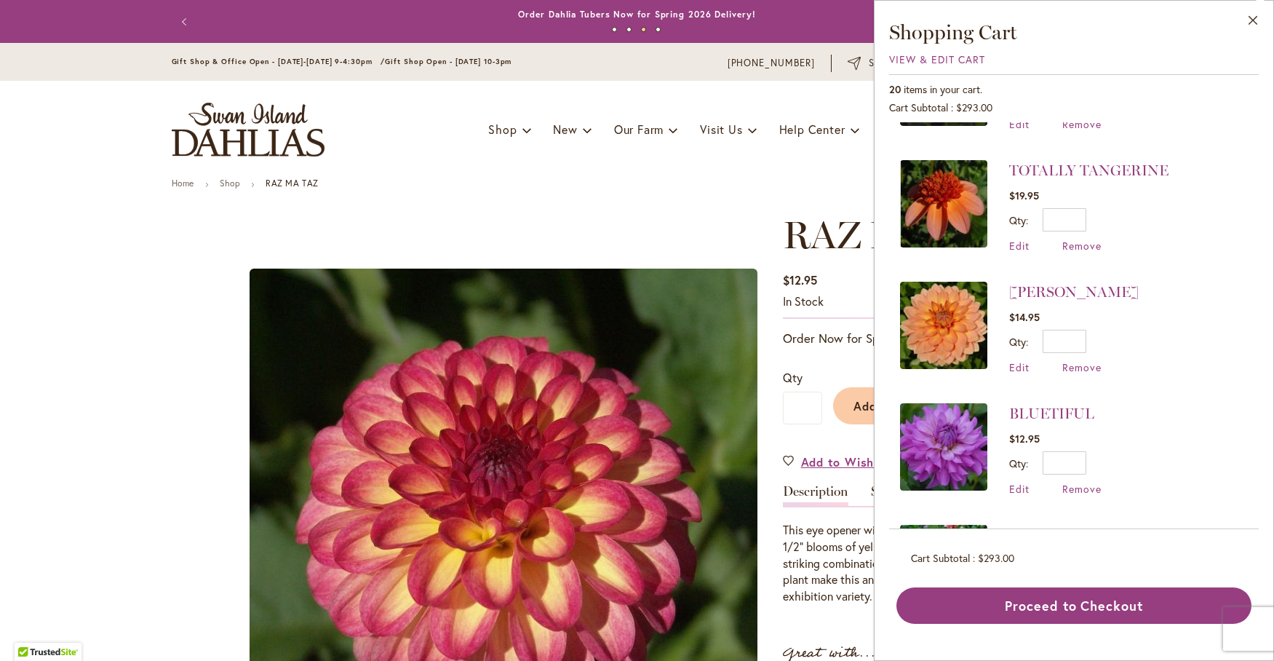
scroll to position [1577, 0]
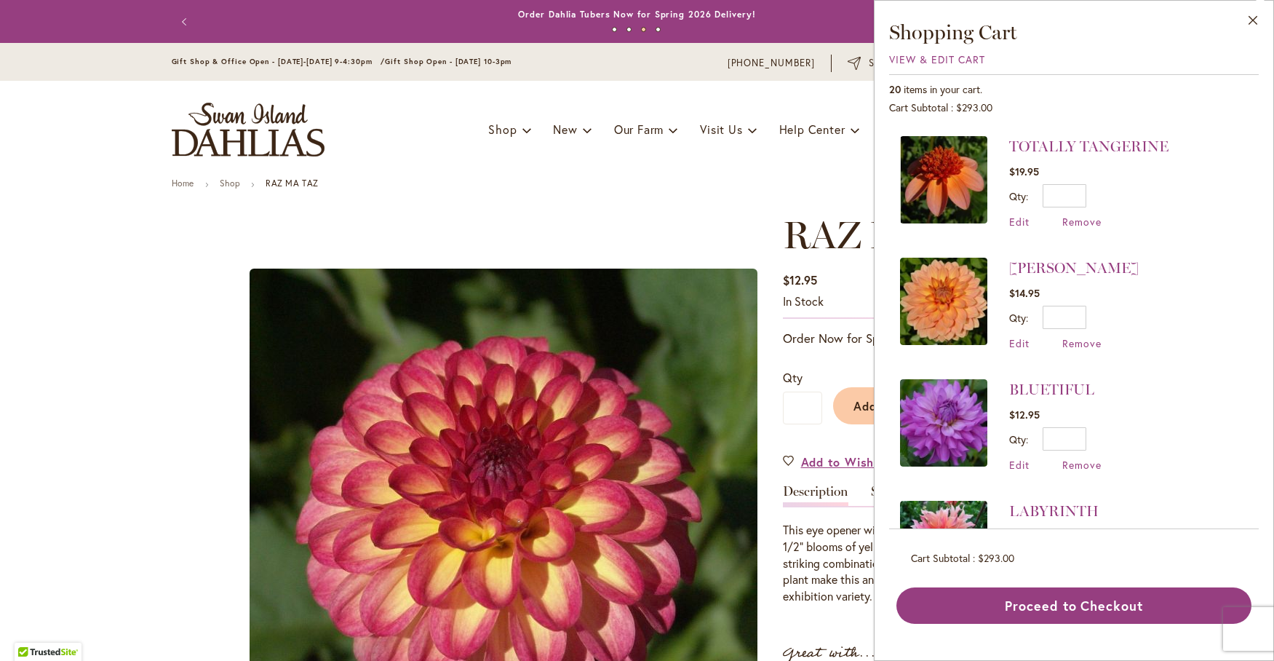
click at [936, 290] on img at bounding box center [943, 301] width 87 height 87
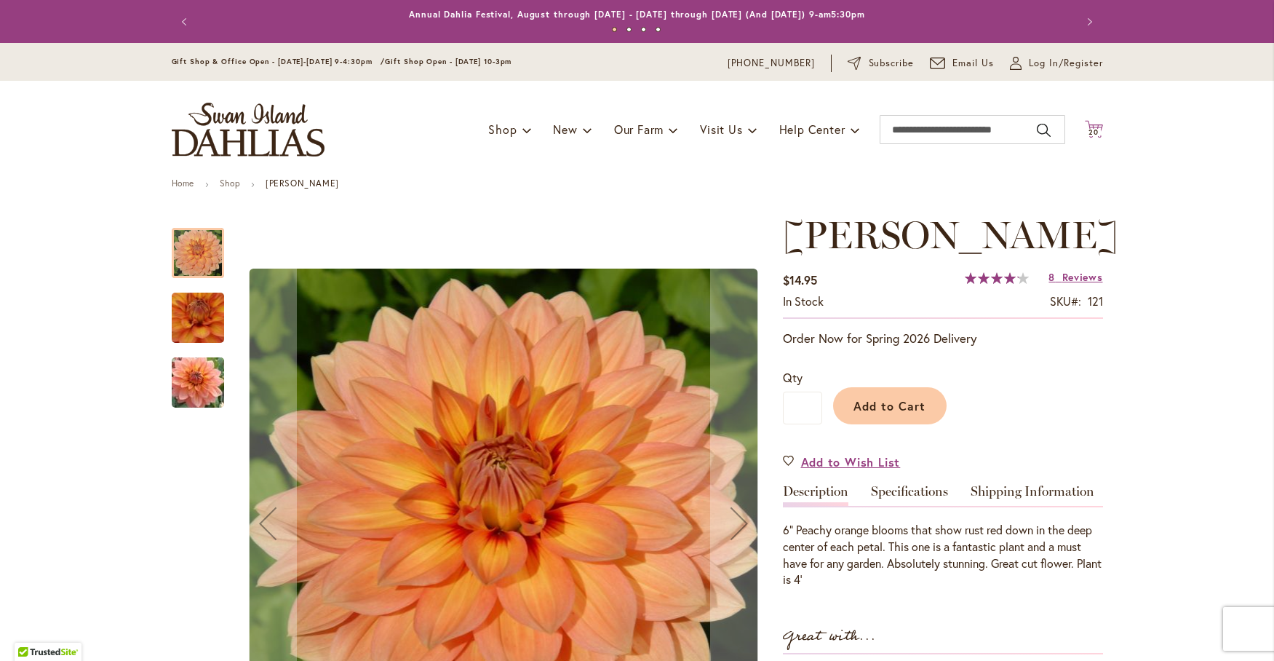
click at [1089, 131] on span "20" at bounding box center [1093, 131] width 10 height 9
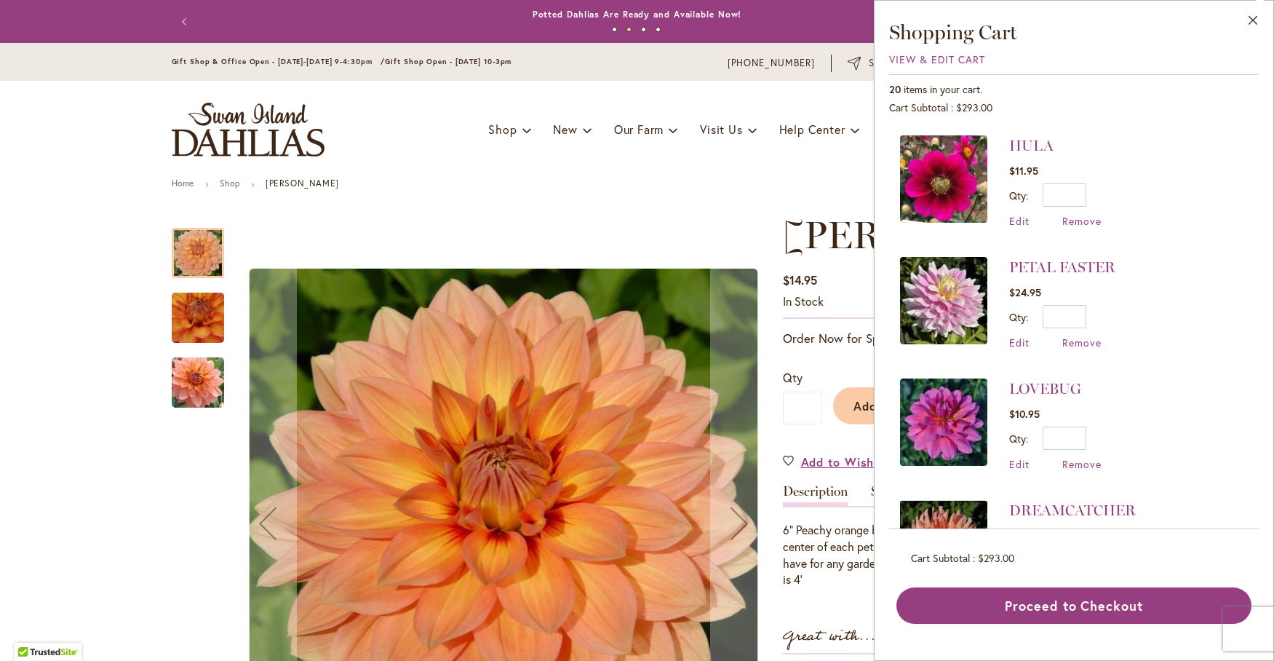
scroll to position [1091, 0]
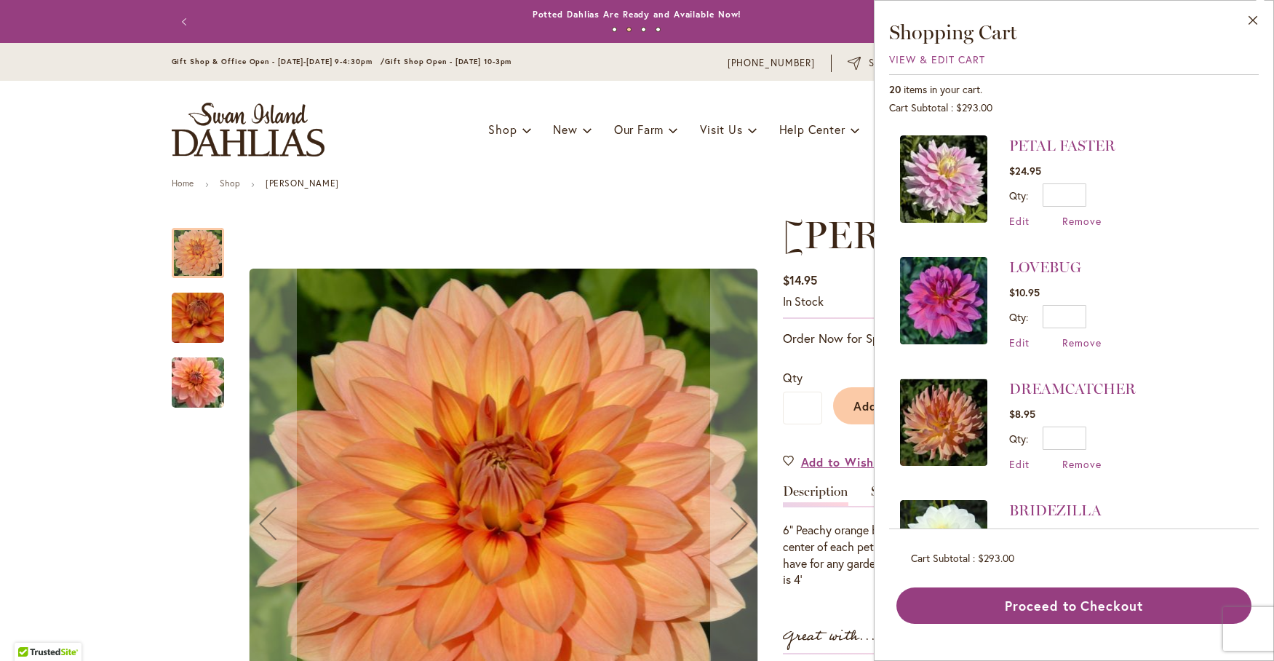
click at [698, 185] on ul "Home Shop [PERSON_NAME]" at bounding box center [637, 184] width 931 height 13
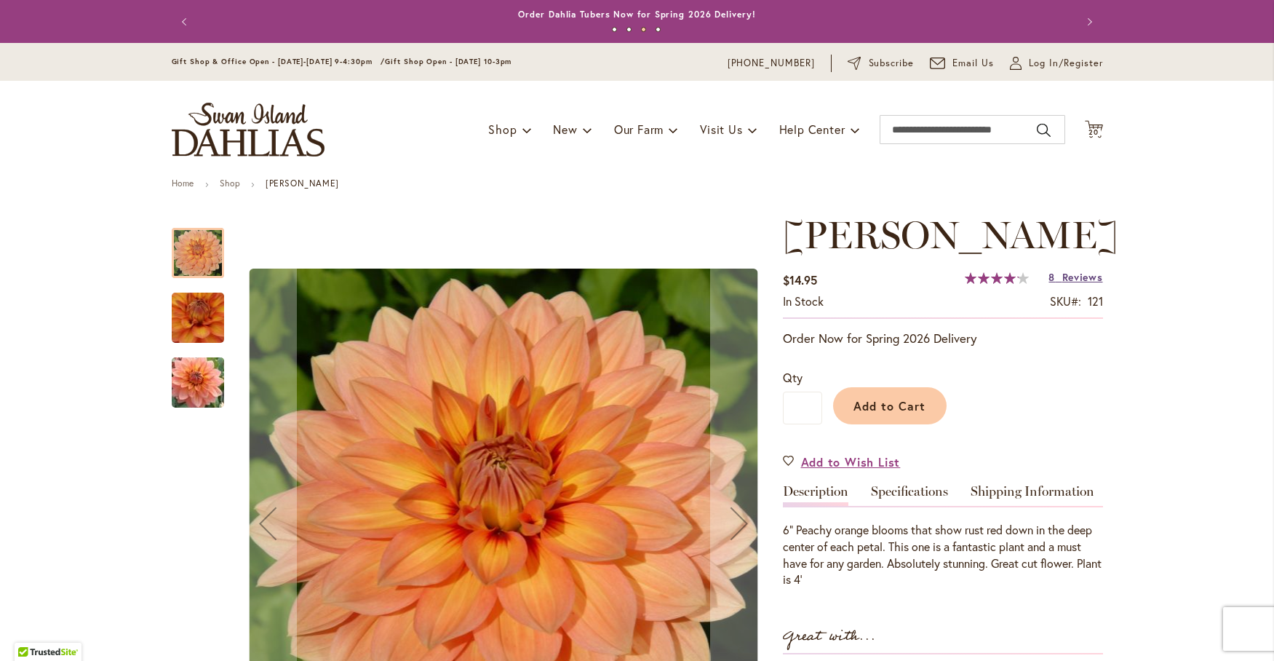
click at [1075, 277] on span "Reviews" at bounding box center [1082, 277] width 41 height 14
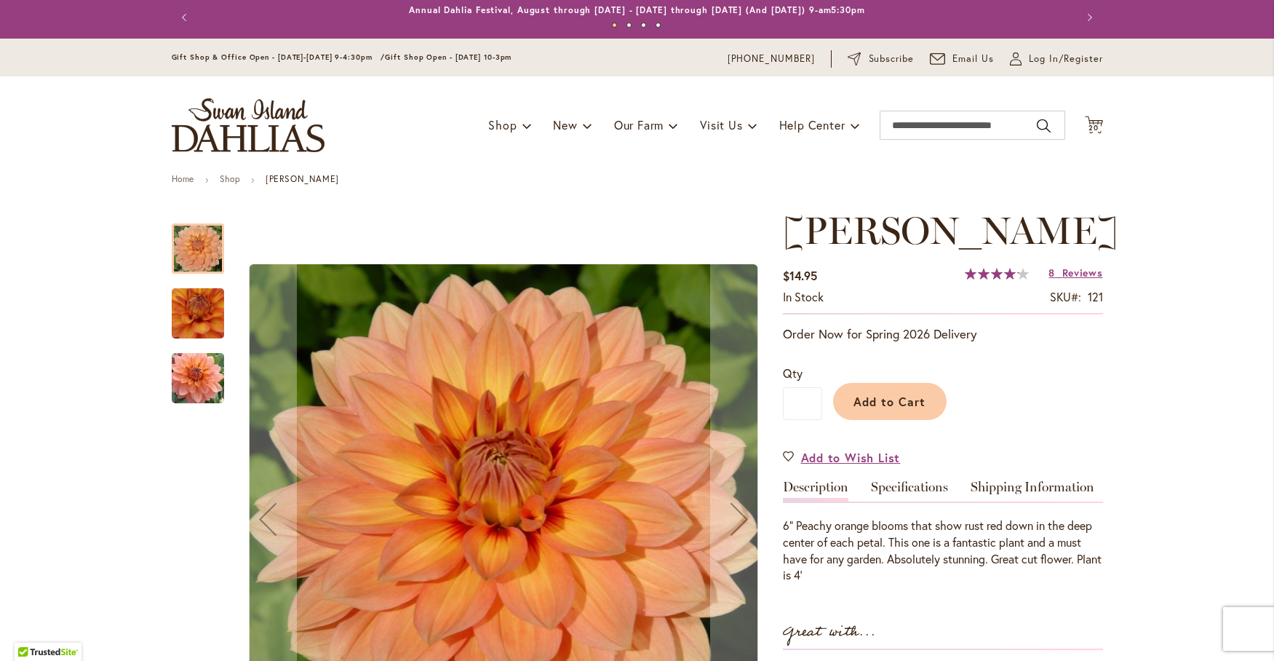
scroll to position [0, 0]
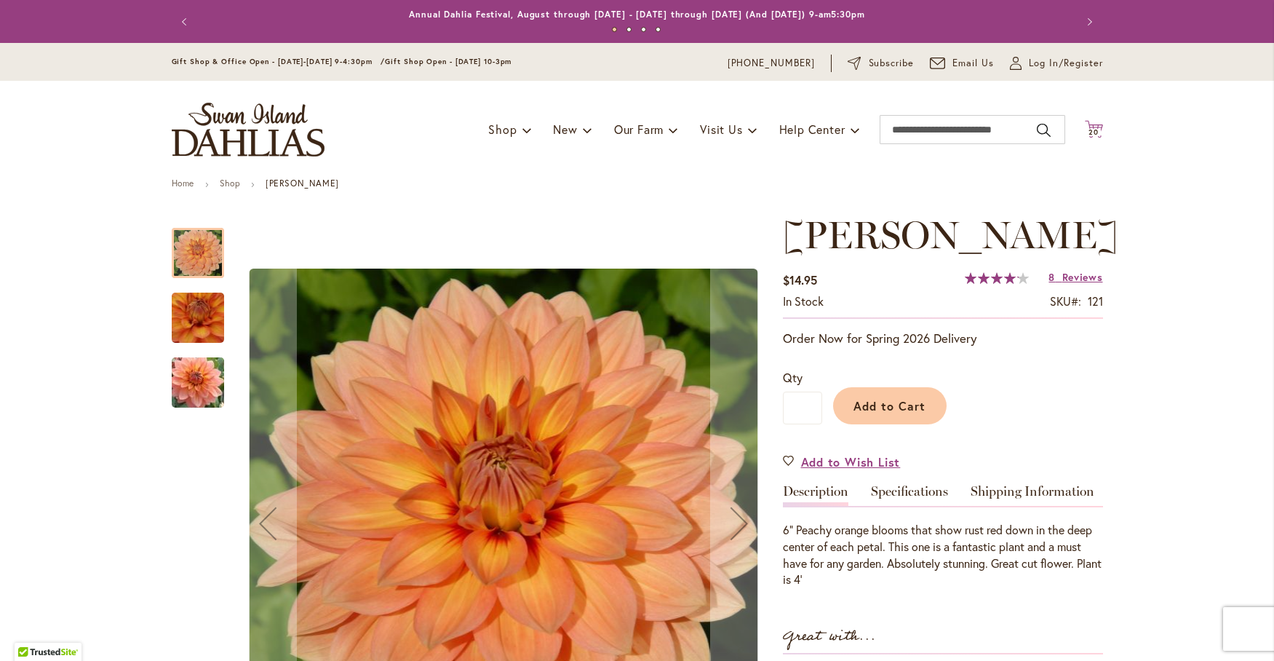
click at [1089, 121] on icon "Cart .cls-1 { fill: #231f20; }" at bounding box center [1094, 129] width 18 height 18
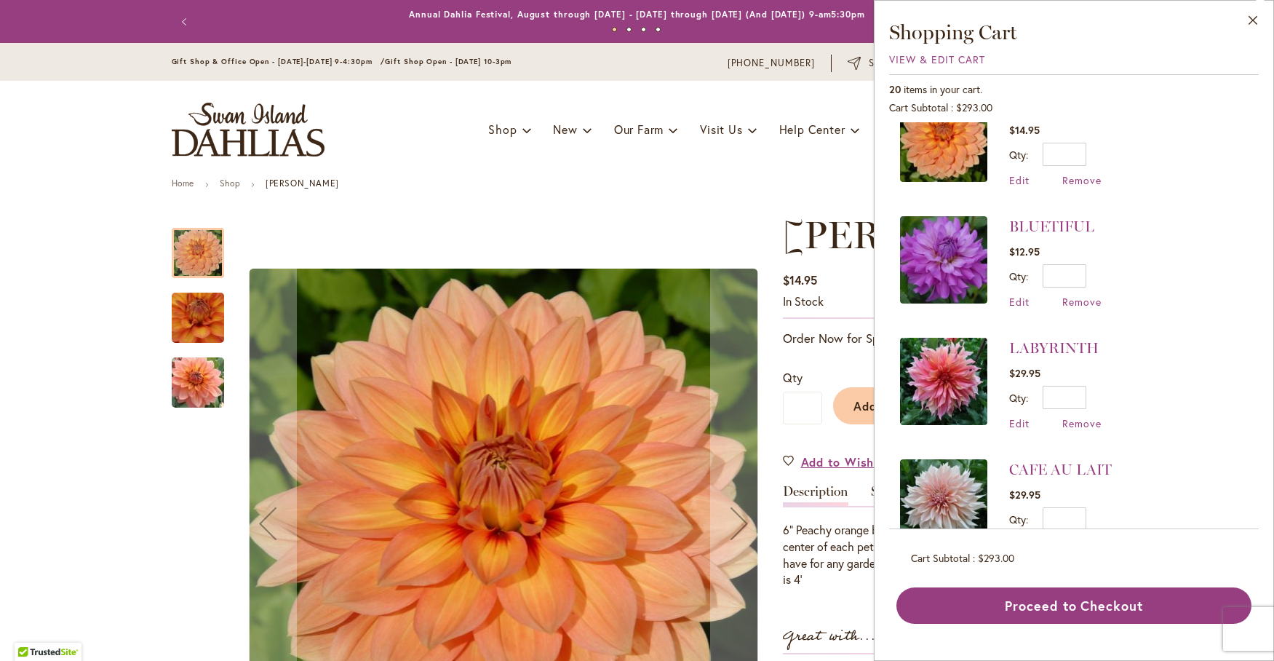
scroll to position [1654, 0]
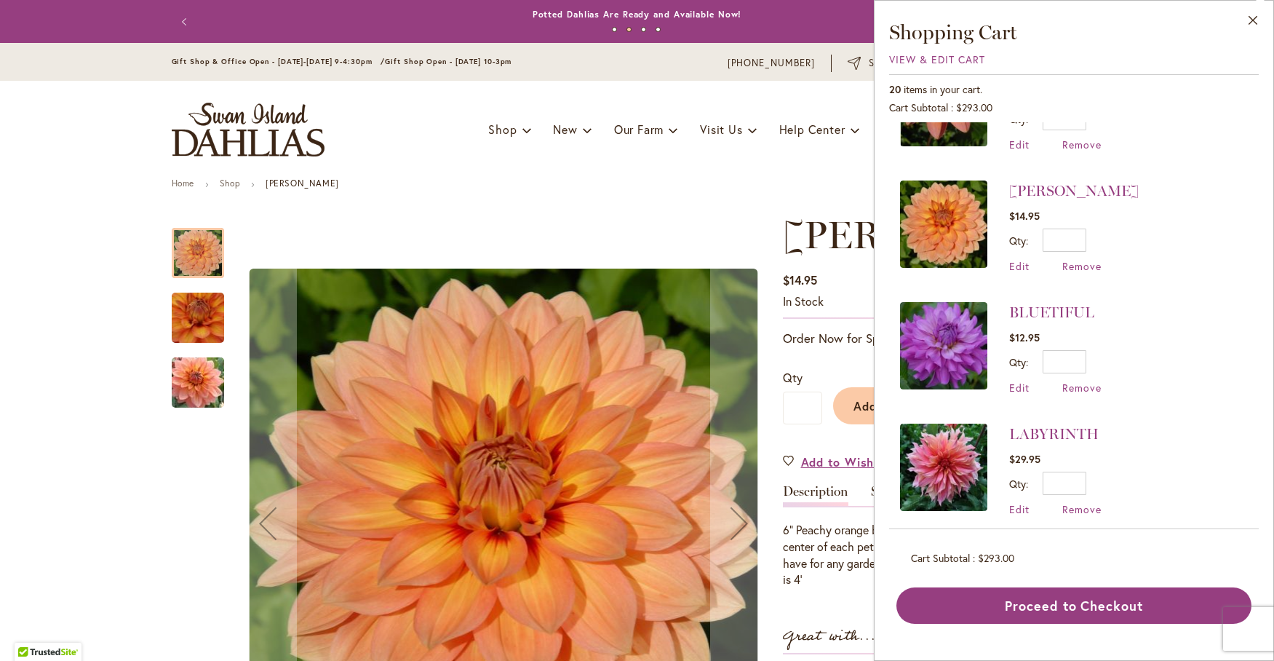
click at [963, 322] on img at bounding box center [943, 345] width 87 height 87
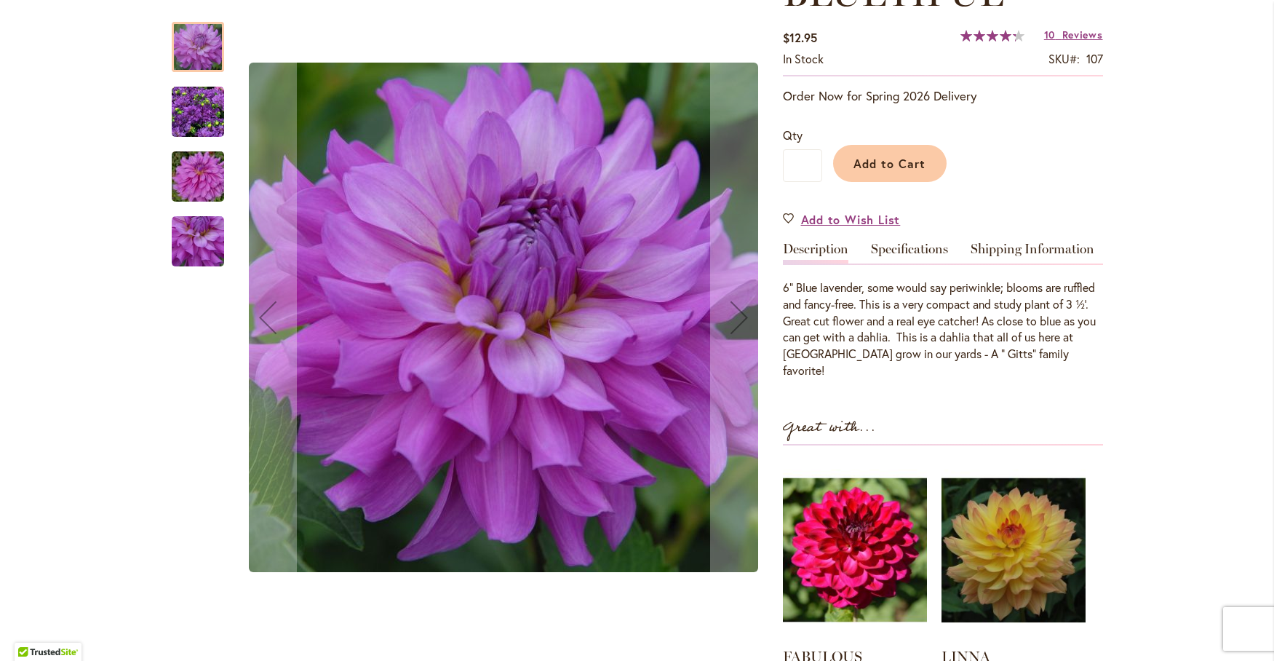
scroll to position [364, 0]
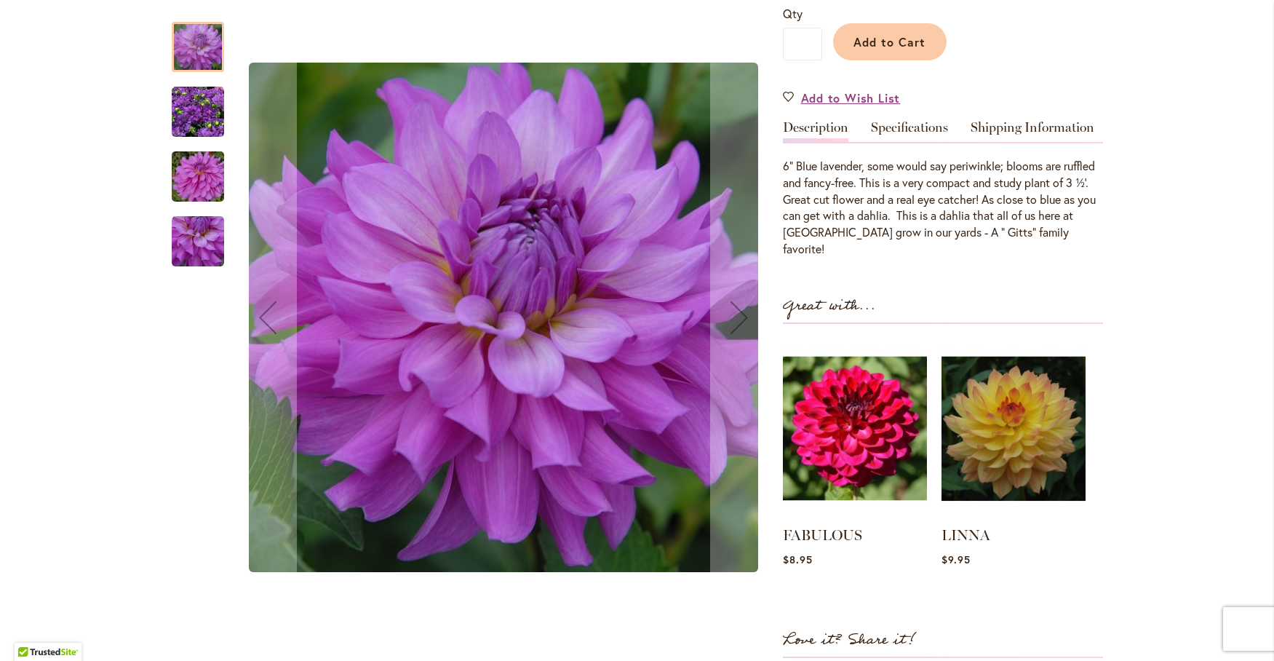
click at [176, 103] on img "Bluetiful" at bounding box center [198, 112] width 52 height 52
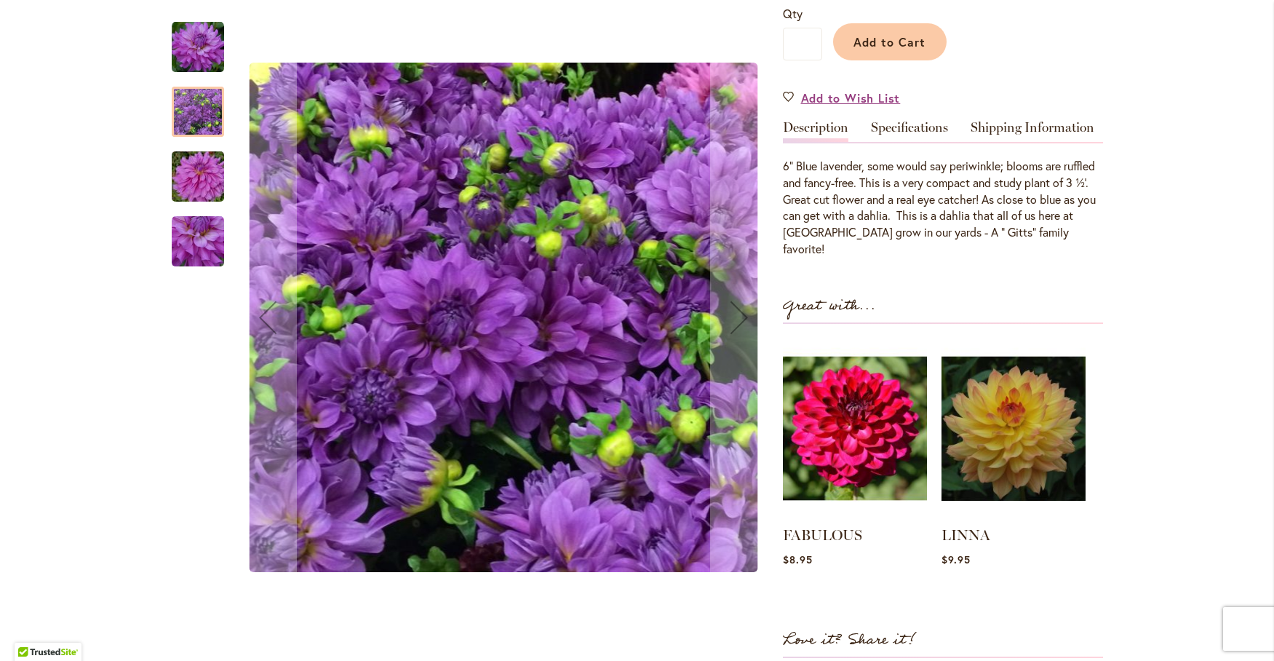
click at [198, 168] on img "Bluetiful" at bounding box center [198, 177] width 105 height 70
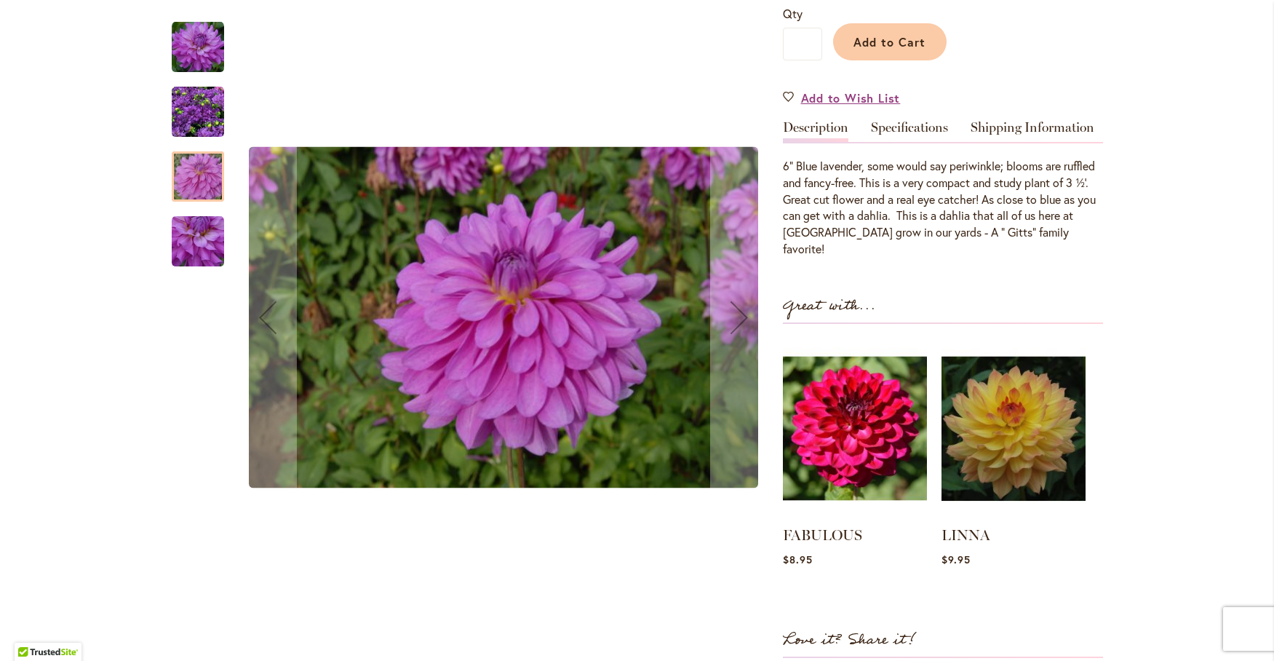
click at [192, 265] on img "Bluetiful" at bounding box center [198, 241] width 52 height 52
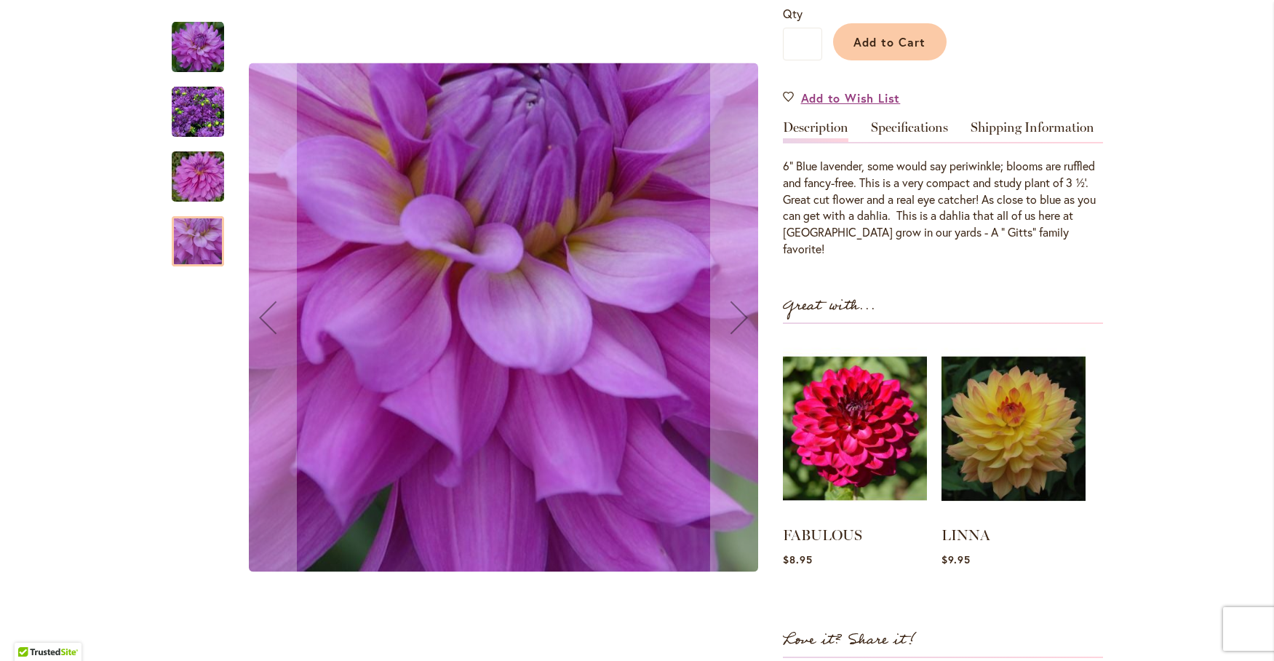
click at [184, 35] on img "Bluetiful" at bounding box center [198, 47] width 52 height 52
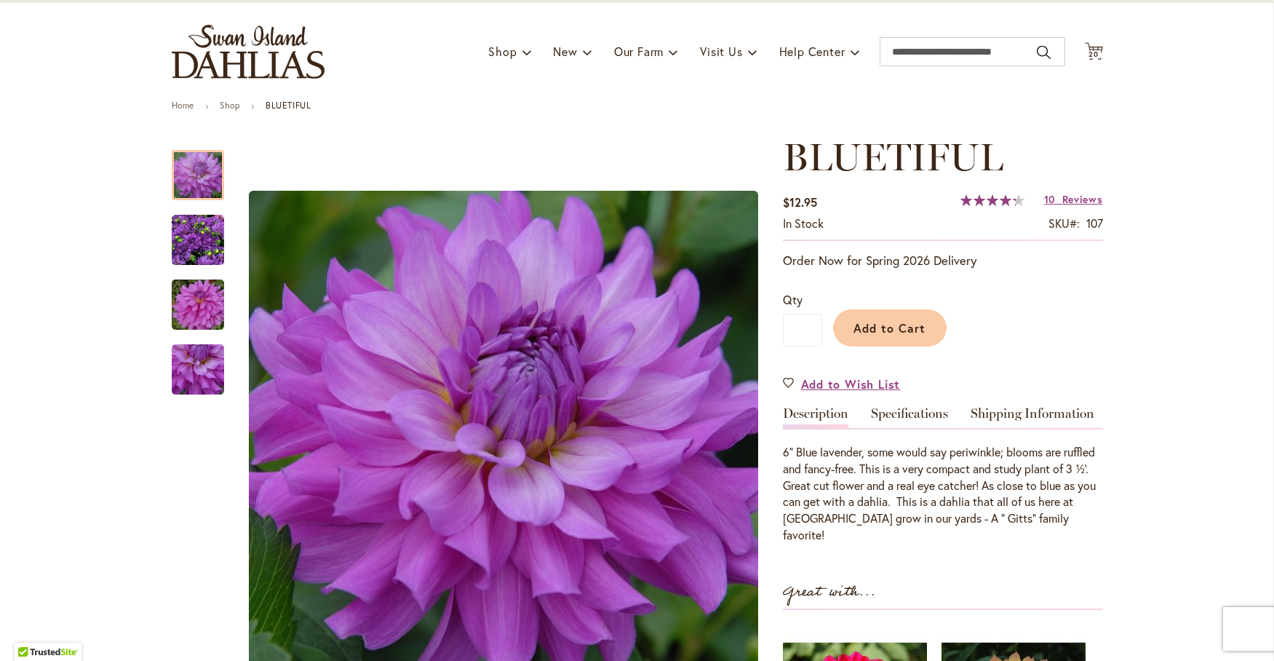
scroll to position [0, 0]
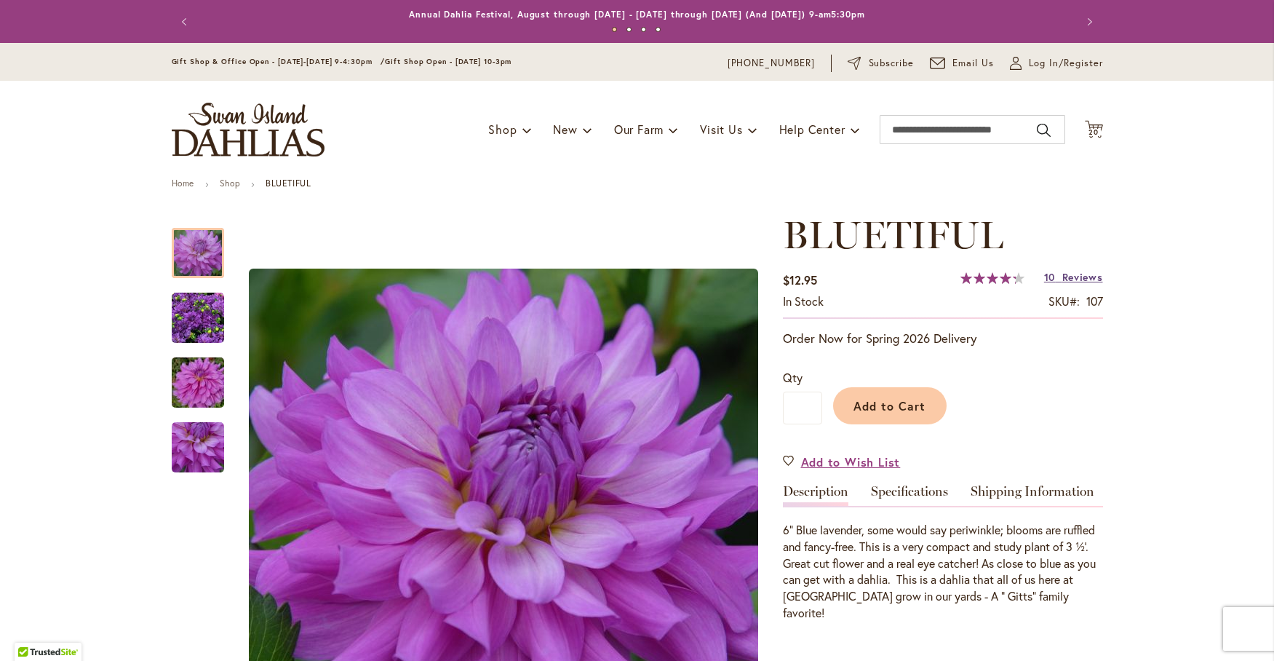
click at [1070, 274] on span "Reviews" at bounding box center [1082, 277] width 41 height 14
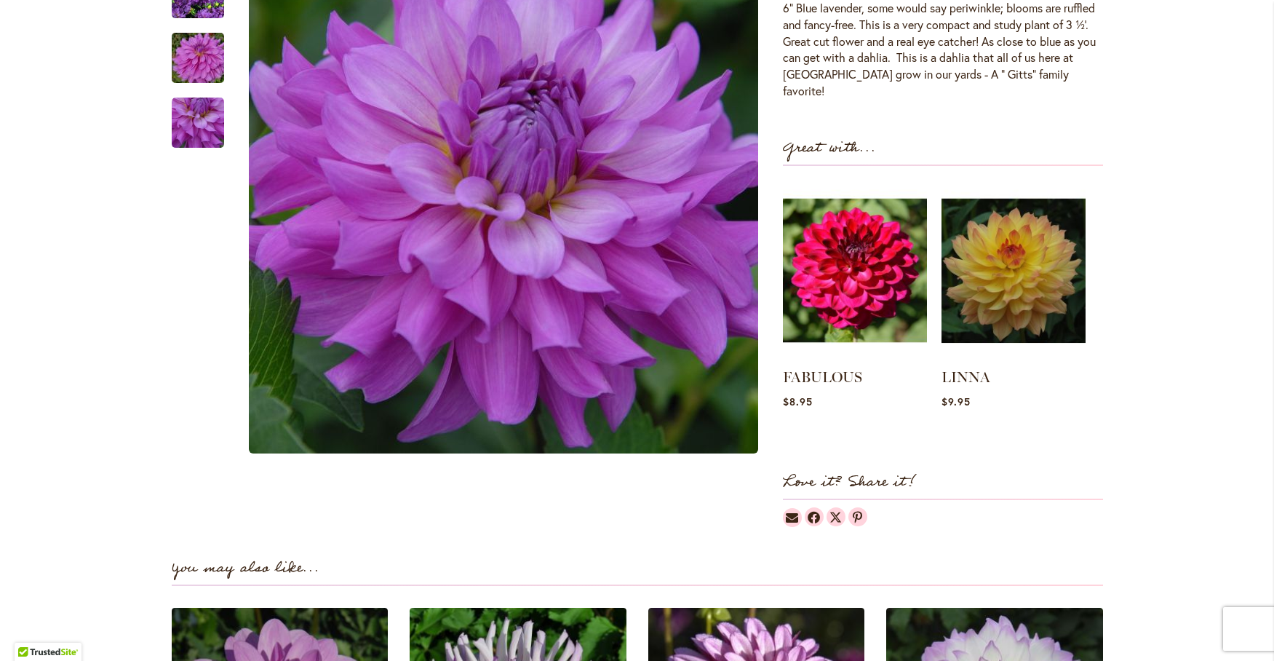
scroll to position [49, 0]
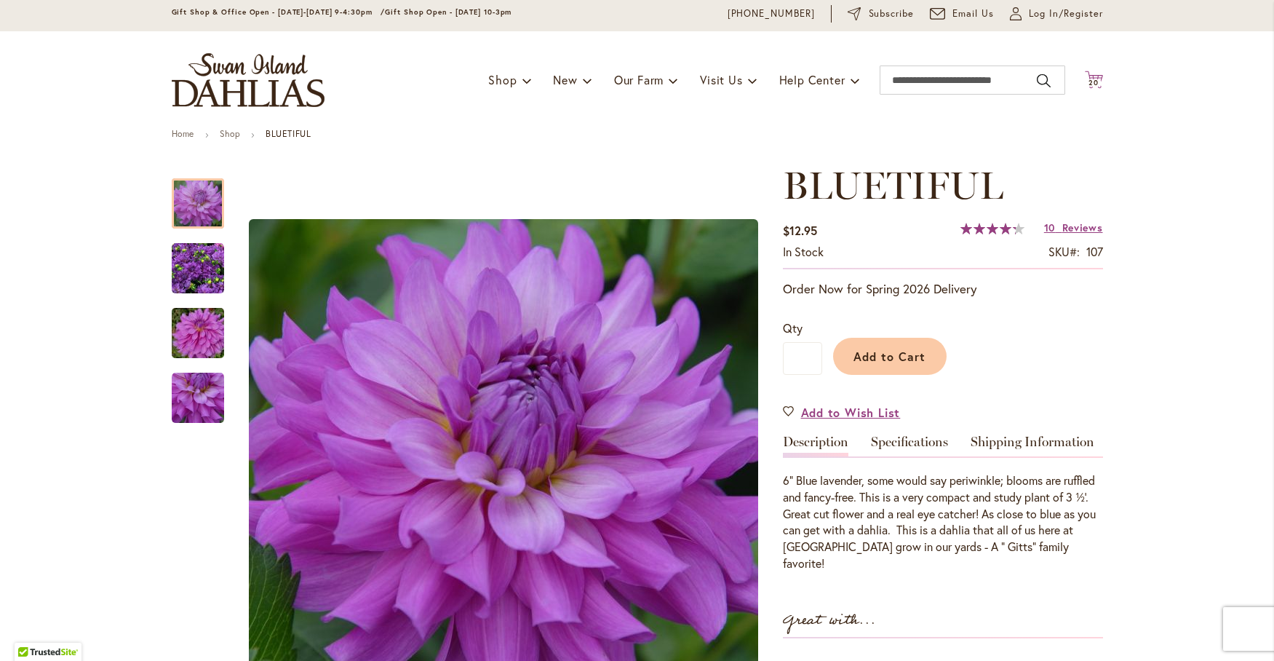
click at [1089, 76] on icon "Cart .cls-1 { fill: #231f20; }" at bounding box center [1094, 80] width 18 height 18
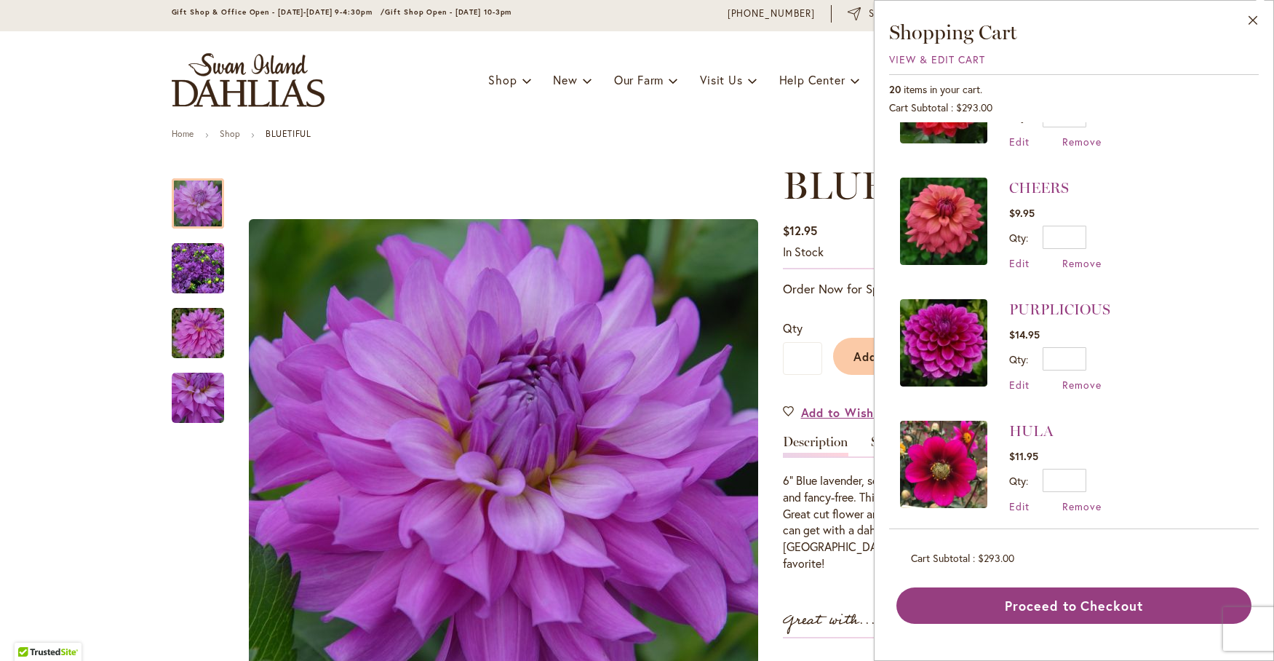
scroll to position [242, 0]
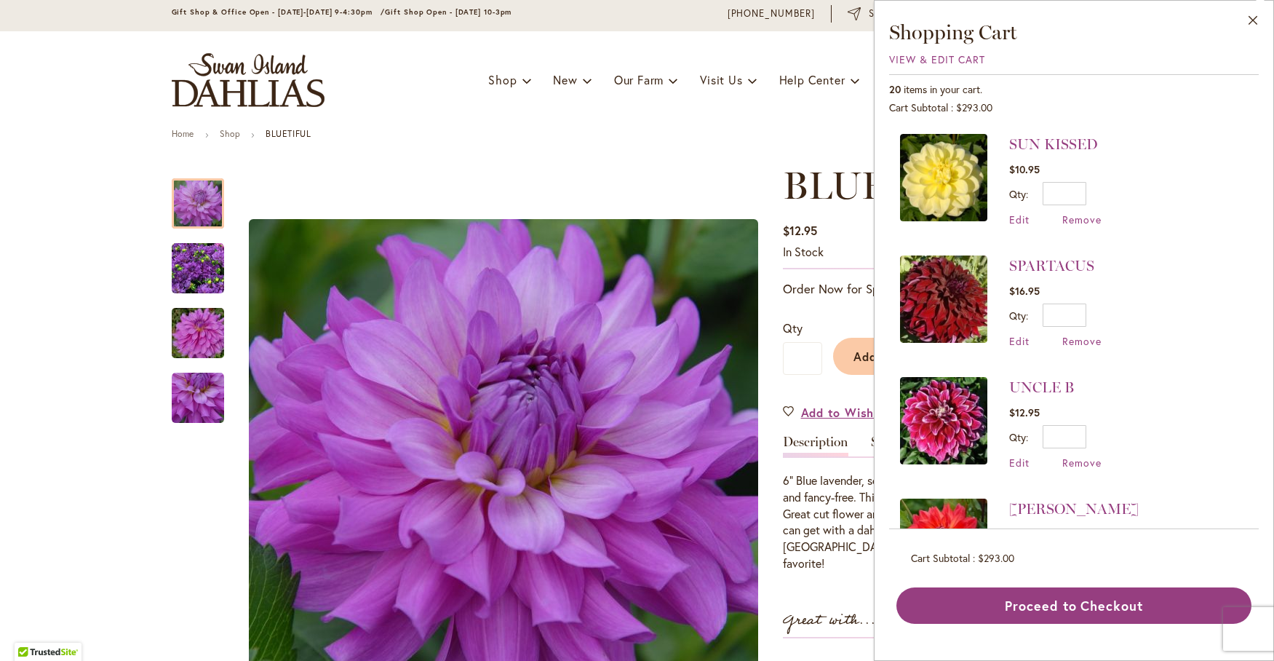
click at [781, 109] on div "Toggle Nav Shop Dahlia Tubers Collections Fresh Cut Dahlias Gardening Supplies …" at bounding box center [637, 79] width 960 height 97
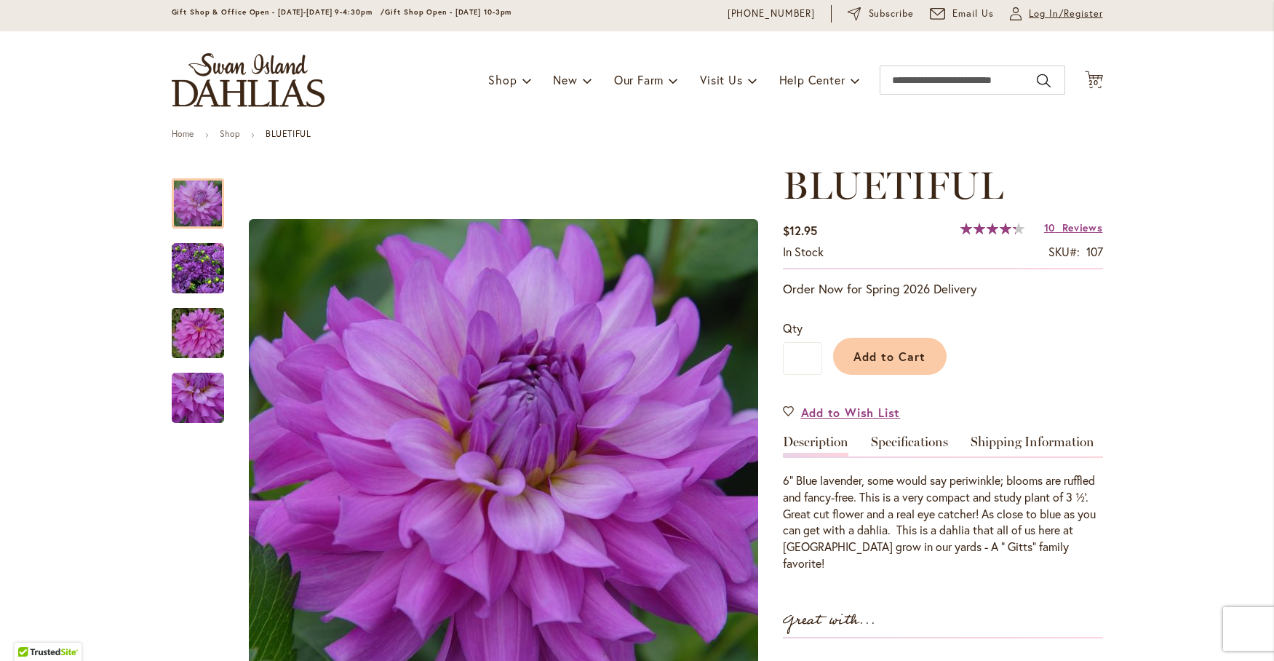
click at [1054, 10] on span "Log In/Register" at bounding box center [1066, 14] width 74 height 15
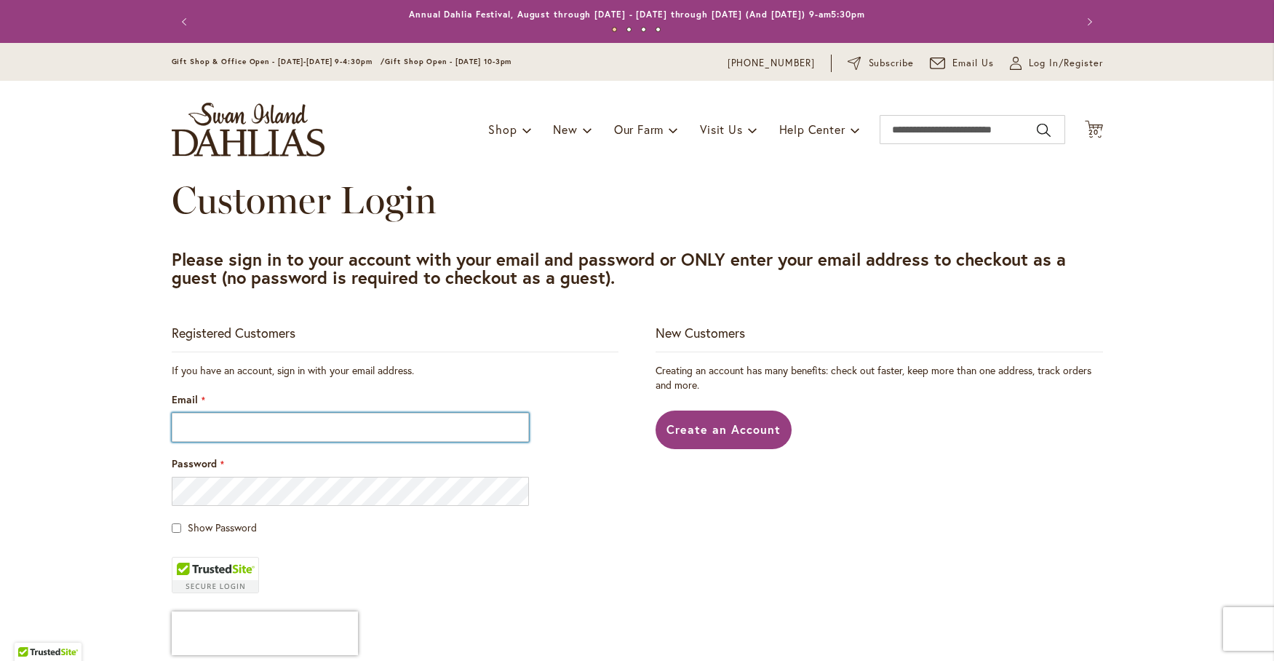
click at [190, 431] on input "Email" at bounding box center [351, 426] width 358 height 29
type input "**********"
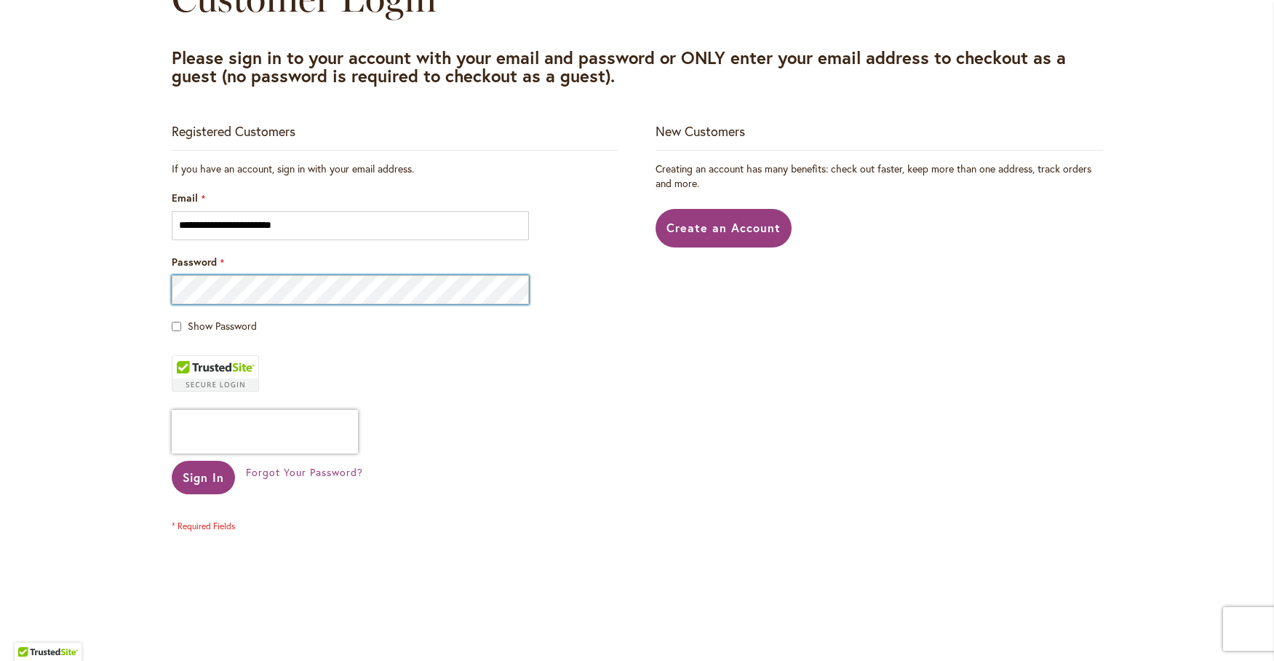
scroll to position [242, 0]
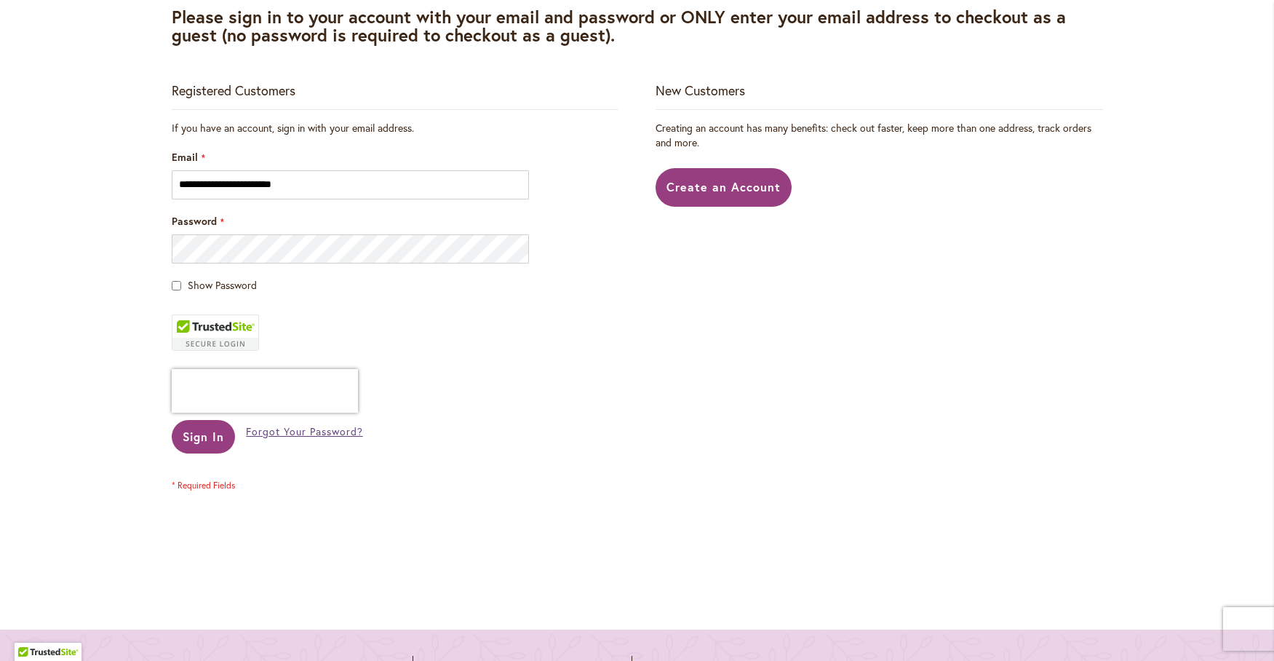
click at [303, 435] on span "Forgot Your Password?" at bounding box center [304, 431] width 116 height 14
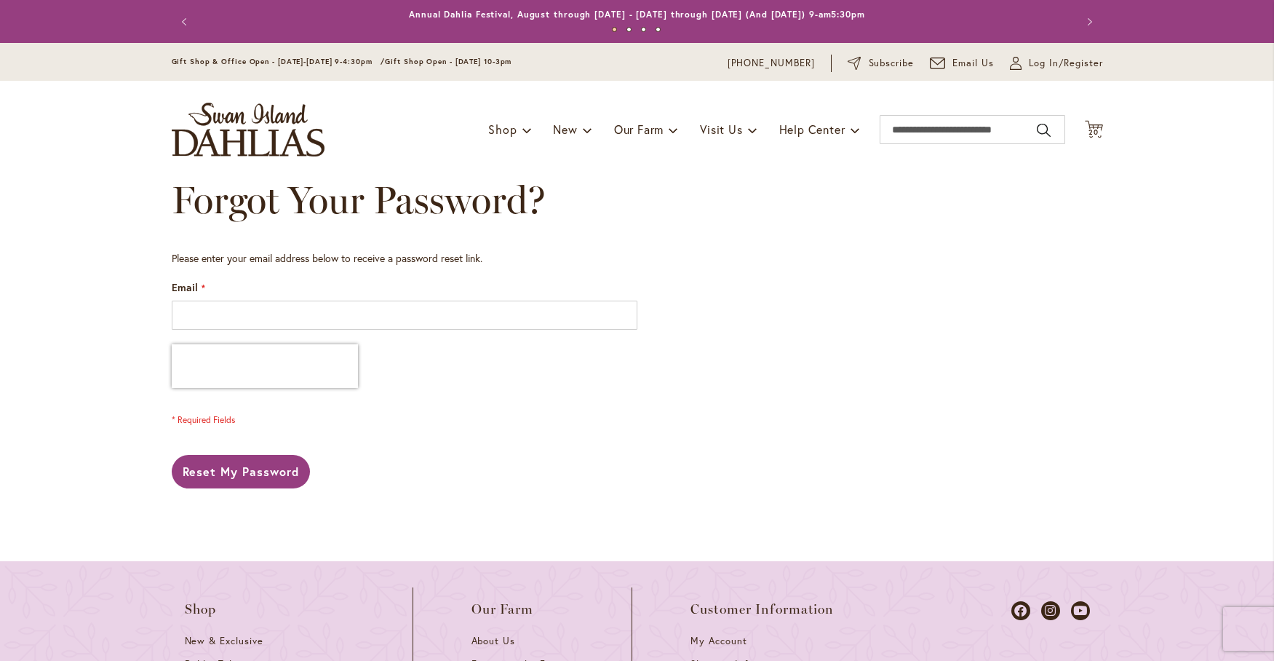
click at [191, 291] on label "Email" at bounding box center [188, 287] width 33 height 15
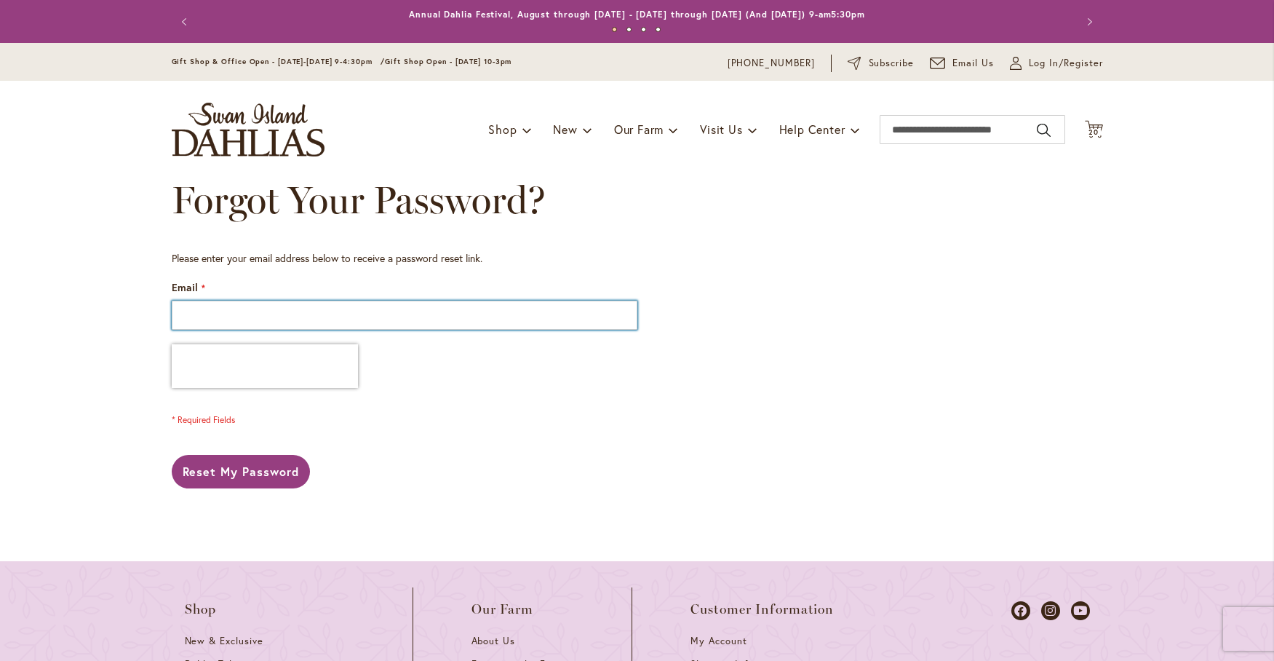
click at [191, 300] on input "Email" at bounding box center [405, 314] width 466 height 29
type input "**********"
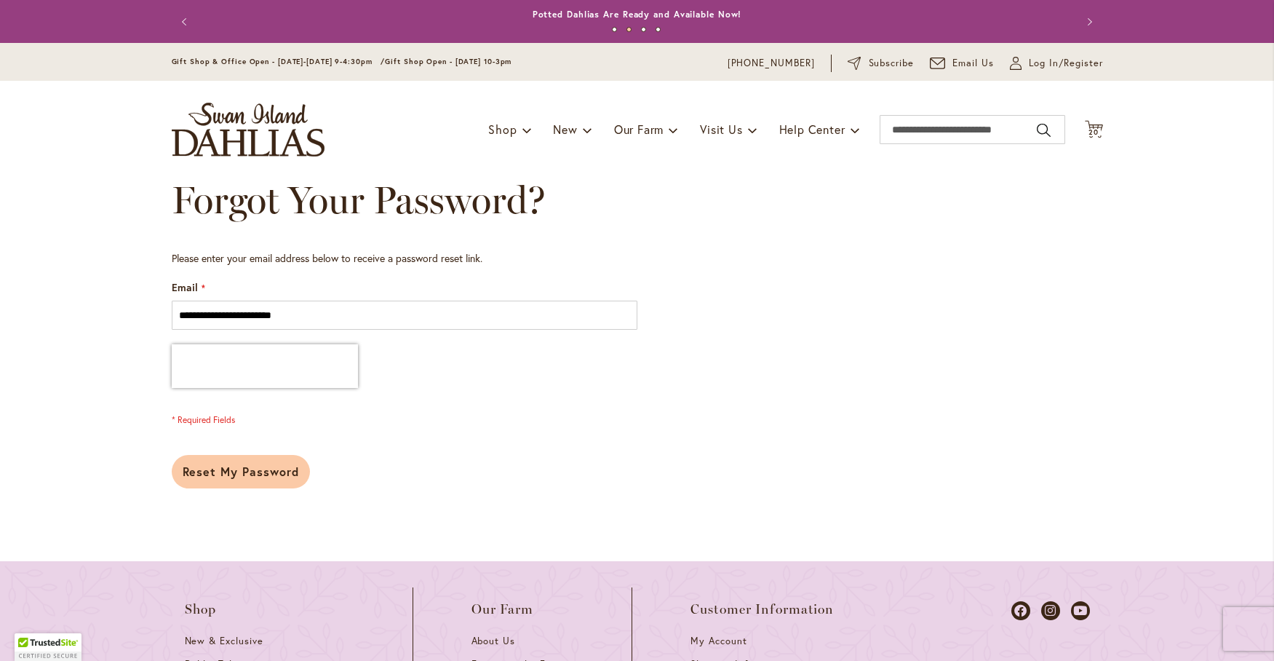
click at [235, 470] on span "Reset My Password" at bounding box center [241, 470] width 117 height 15
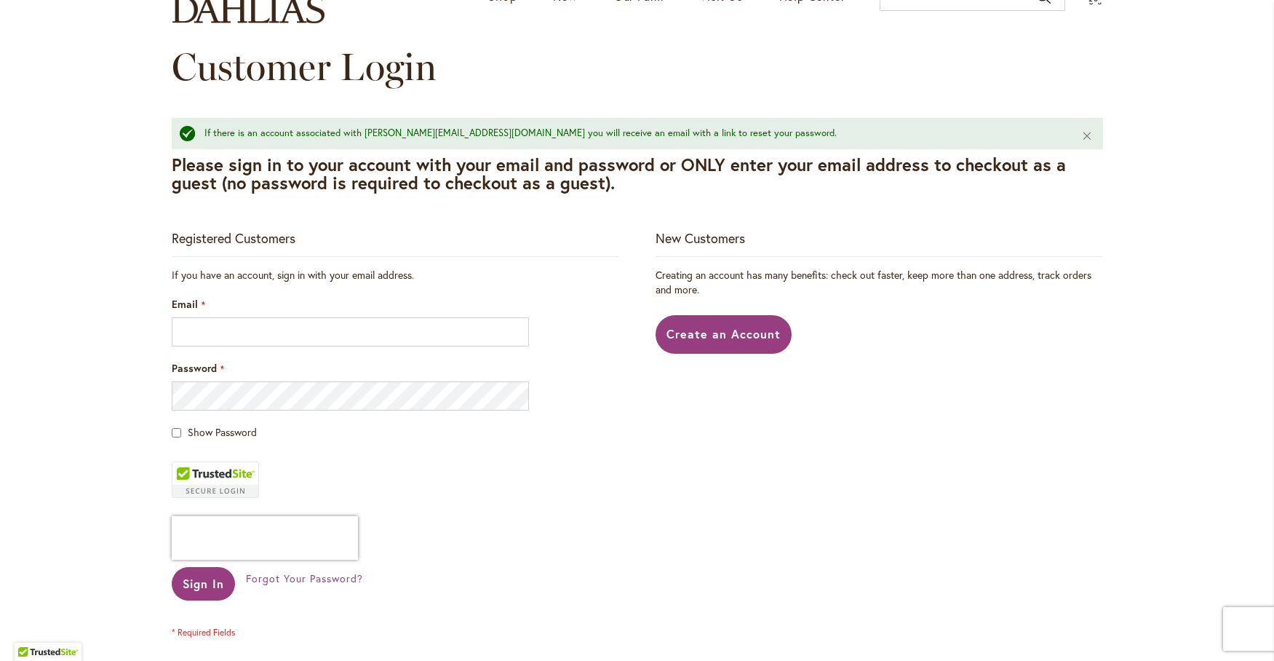
scroll to position [121, 0]
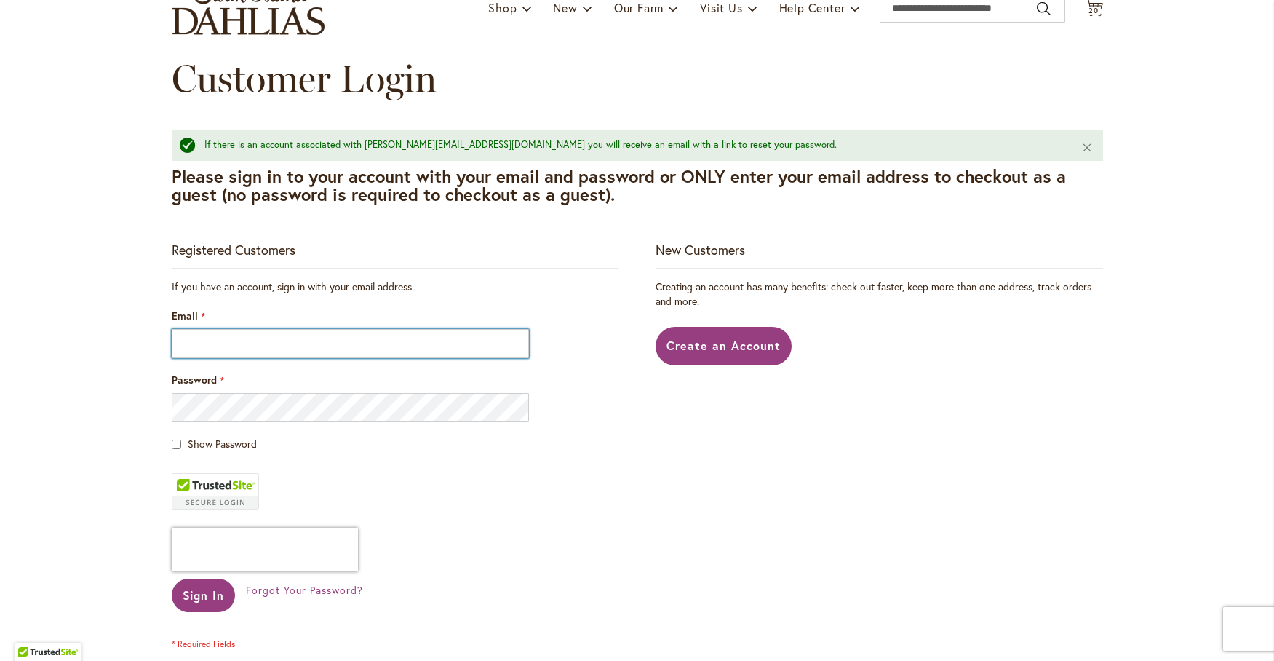
click at [210, 336] on input "Email" at bounding box center [351, 343] width 358 height 29
type input "**********"
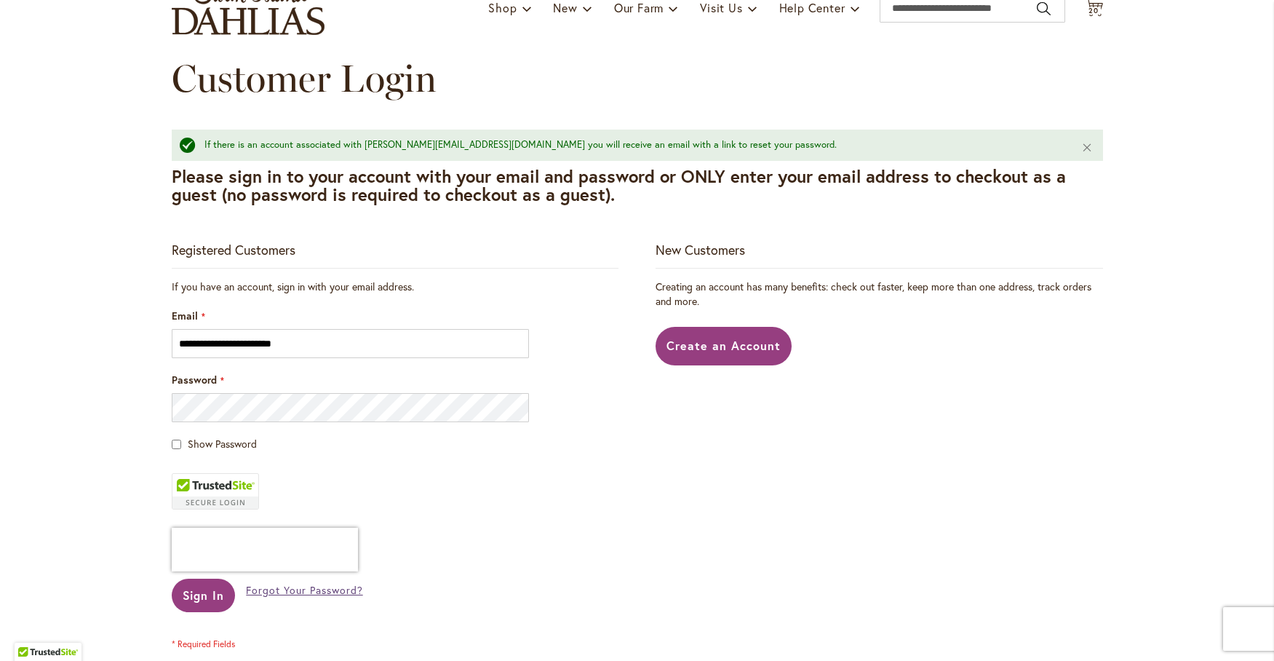
click at [308, 594] on span "Forgot Your Password?" at bounding box center [304, 590] width 116 height 14
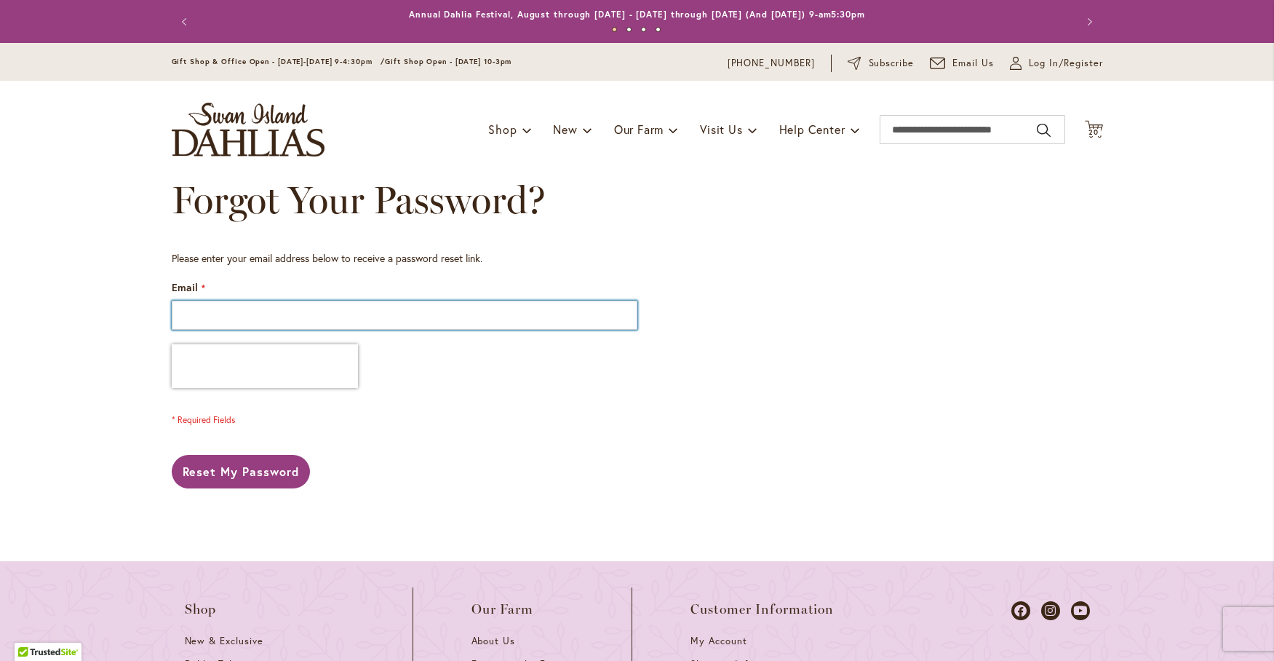
click at [200, 306] on input "Email" at bounding box center [405, 314] width 466 height 29
type input "**********"
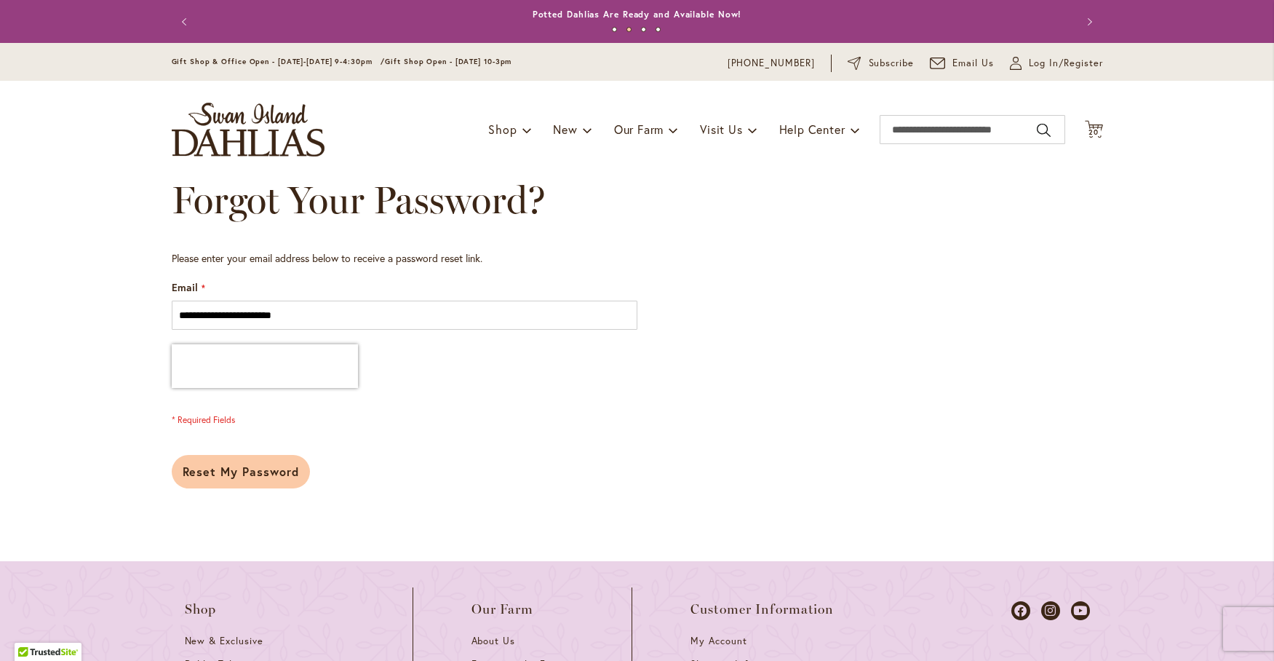
click at [223, 466] on span "Reset My Password" at bounding box center [241, 470] width 117 height 15
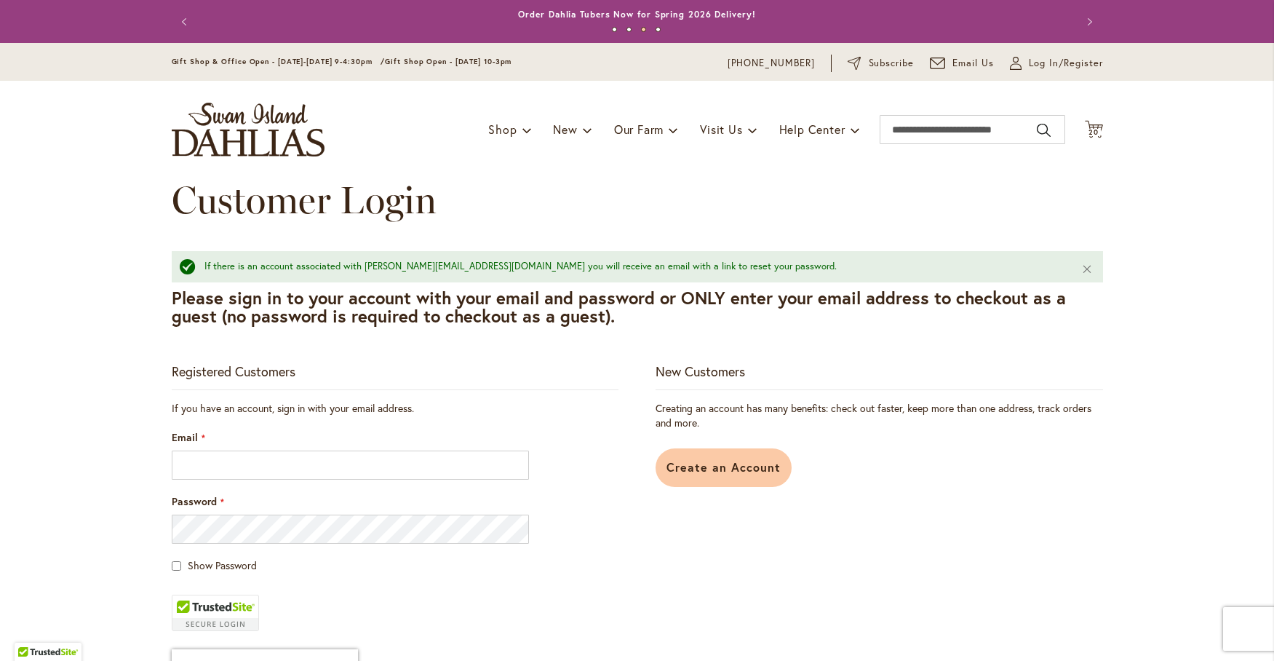
click at [718, 470] on span "Create an Account" at bounding box center [723, 466] width 114 height 15
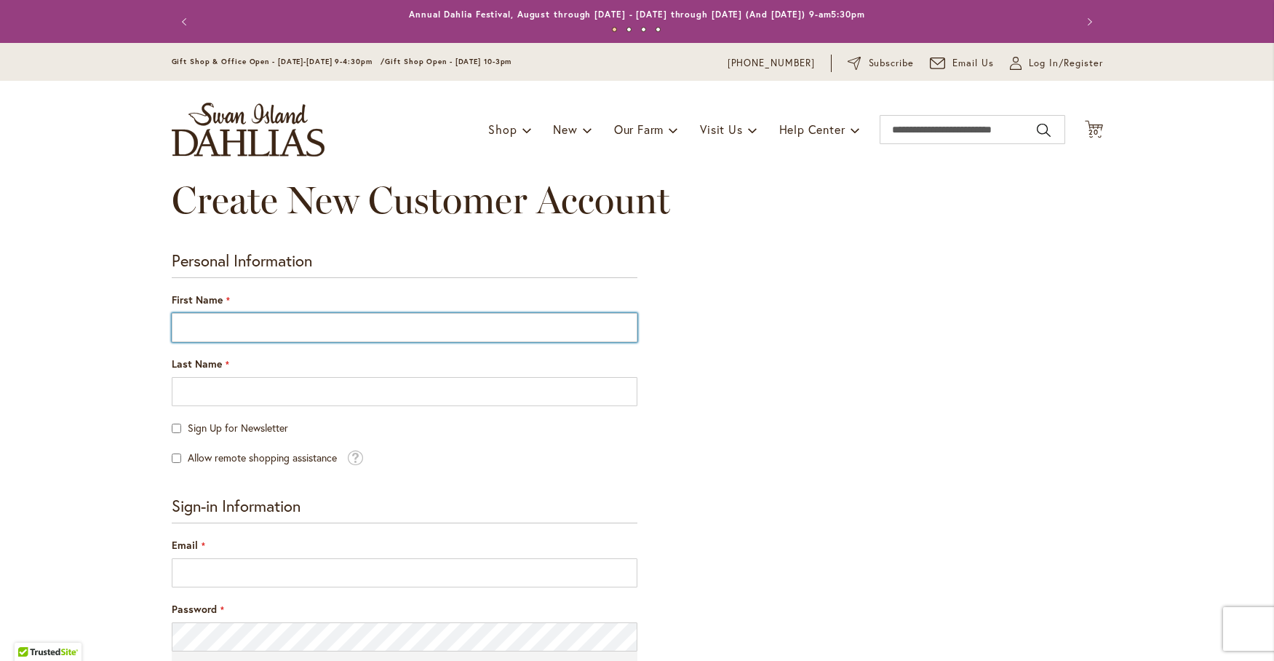
click at [193, 335] on input "First Name" at bounding box center [405, 327] width 466 height 29
type input "********"
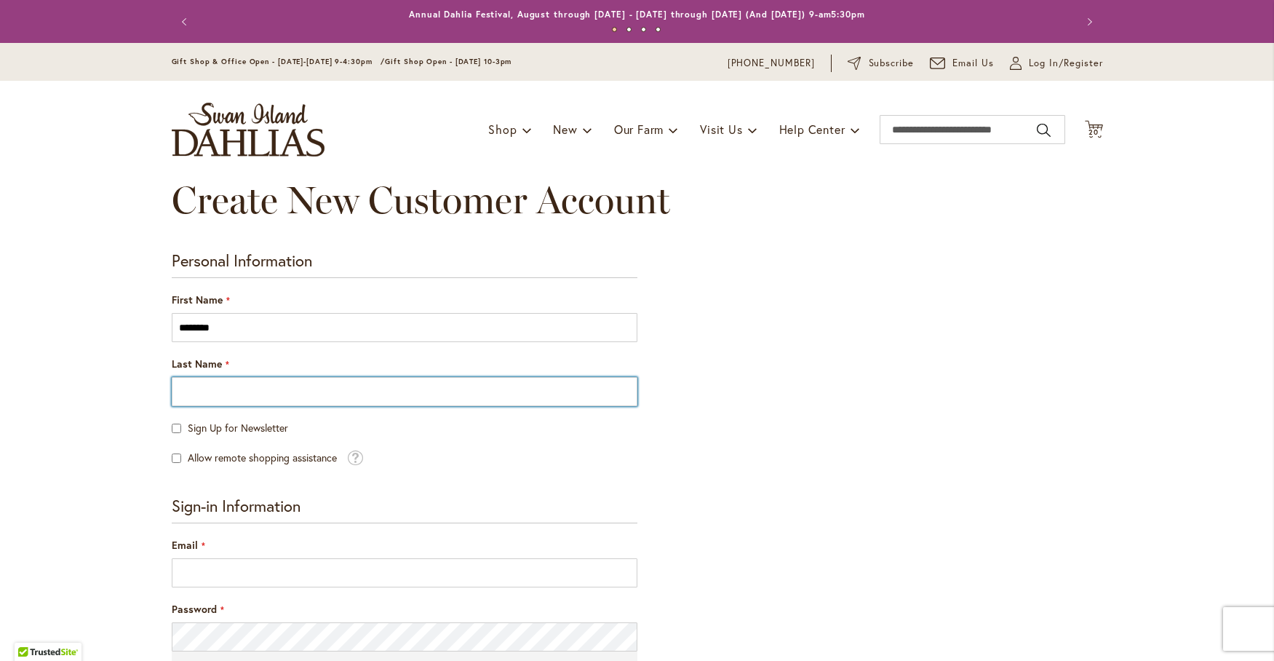
type input "****"
type input "**********"
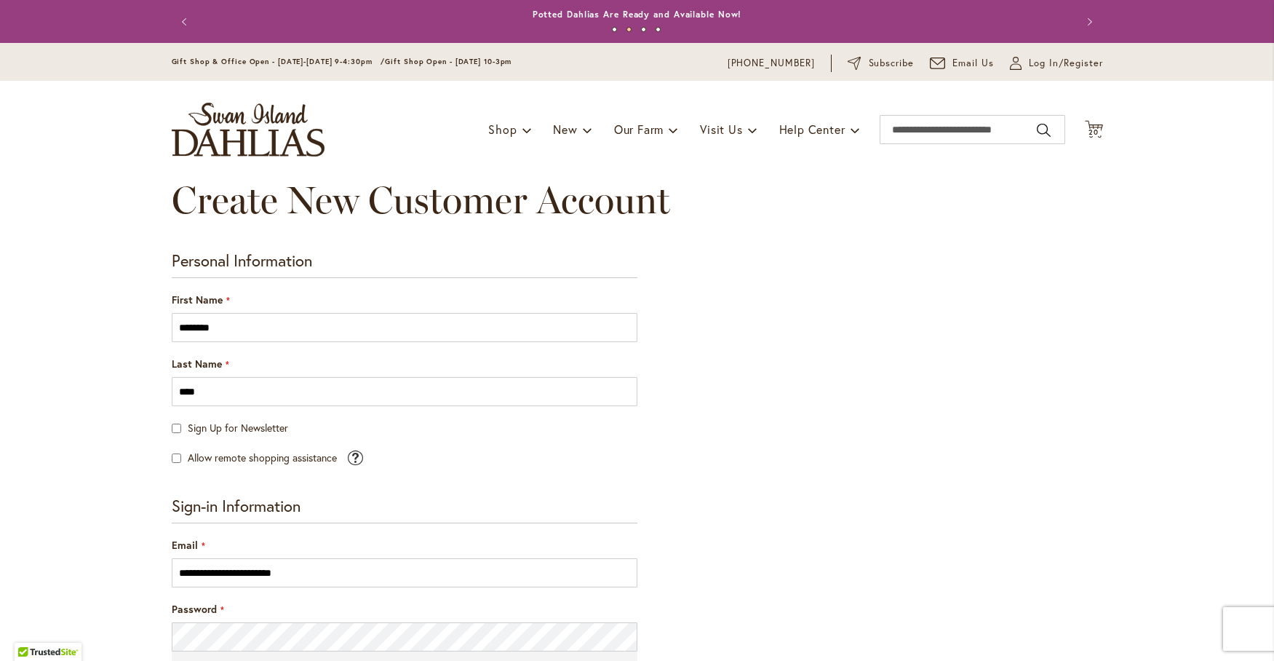
click at [352, 459] on span at bounding box center [355, 455] width 16 height 17
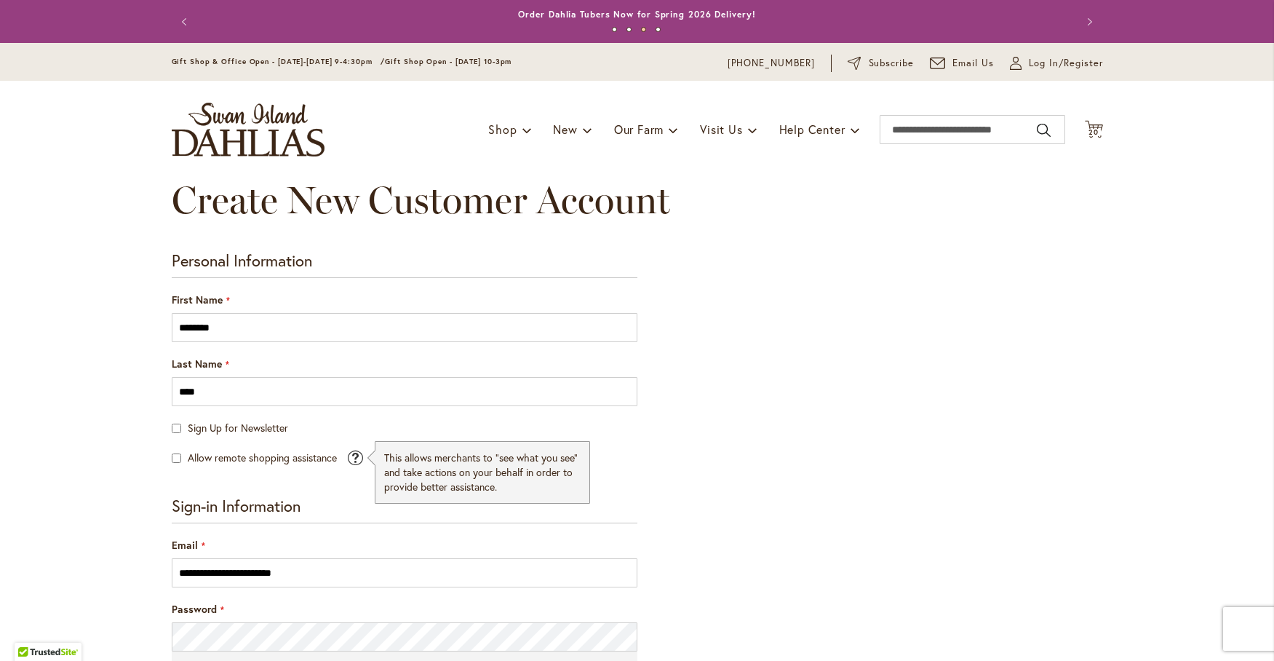
click at [735, 583] on div "**********" at bounding box center [637, 644] width 931 height 786
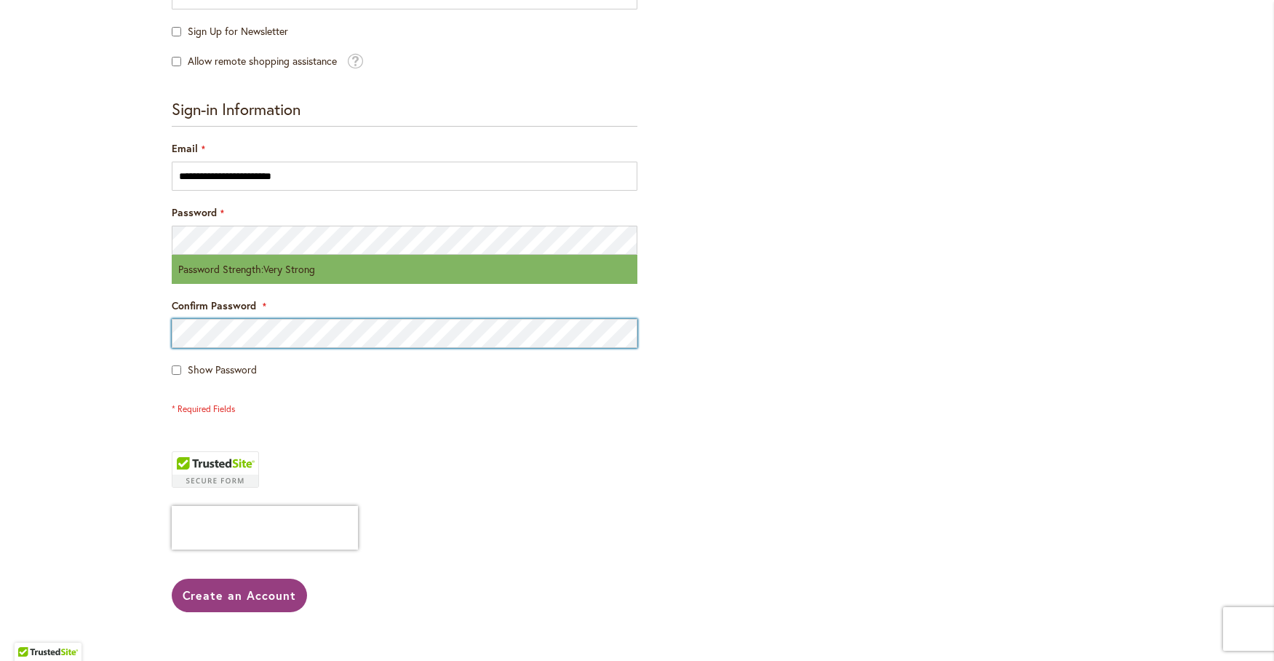
scroll to position [485, 0]
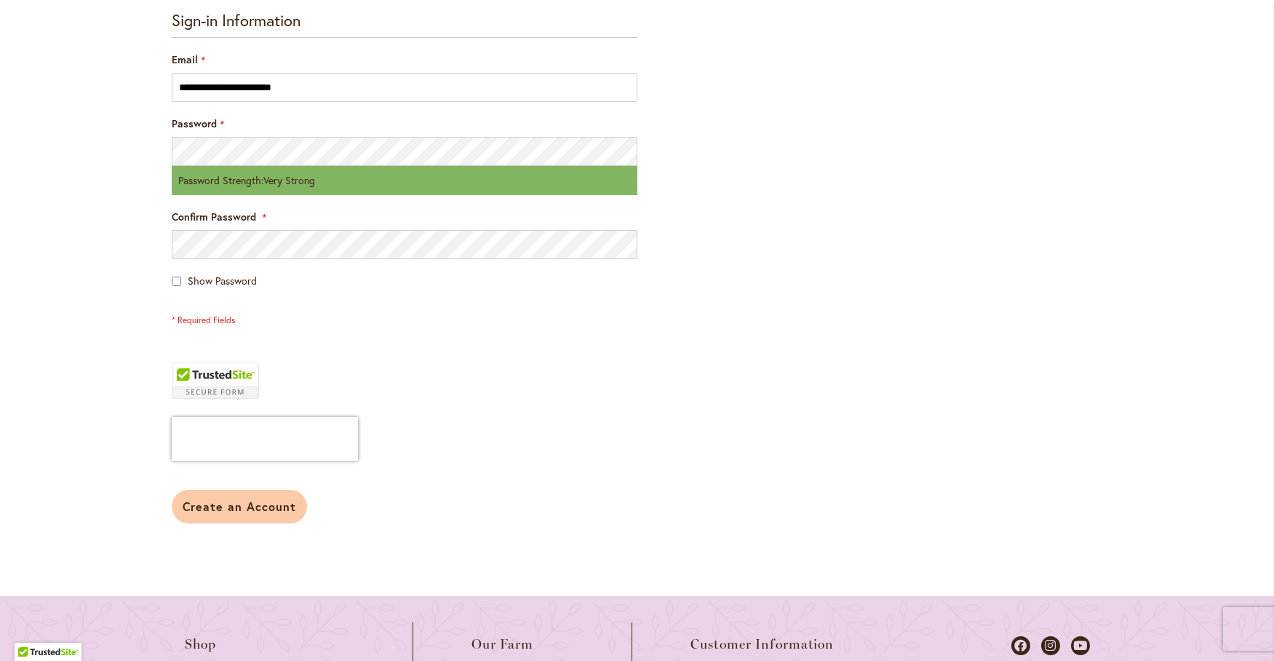
click at [212, 502] on span "Create an Account" at bounding box center [240, 505] width 114 height 15
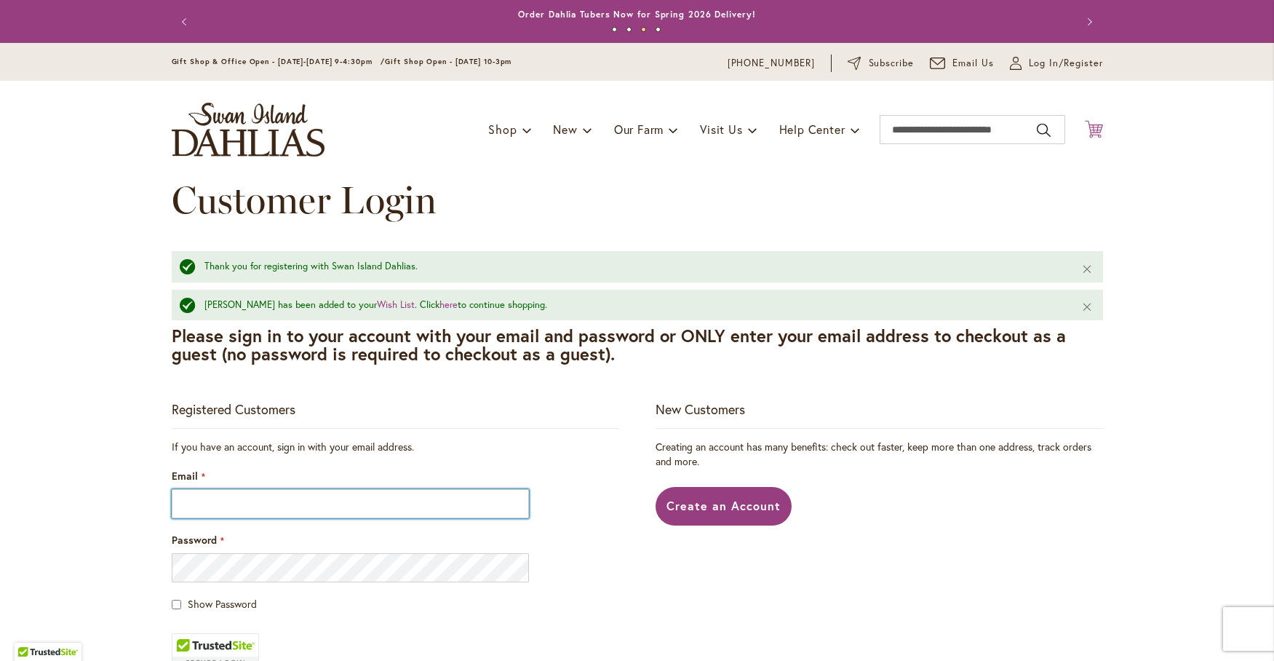
type input "**********"
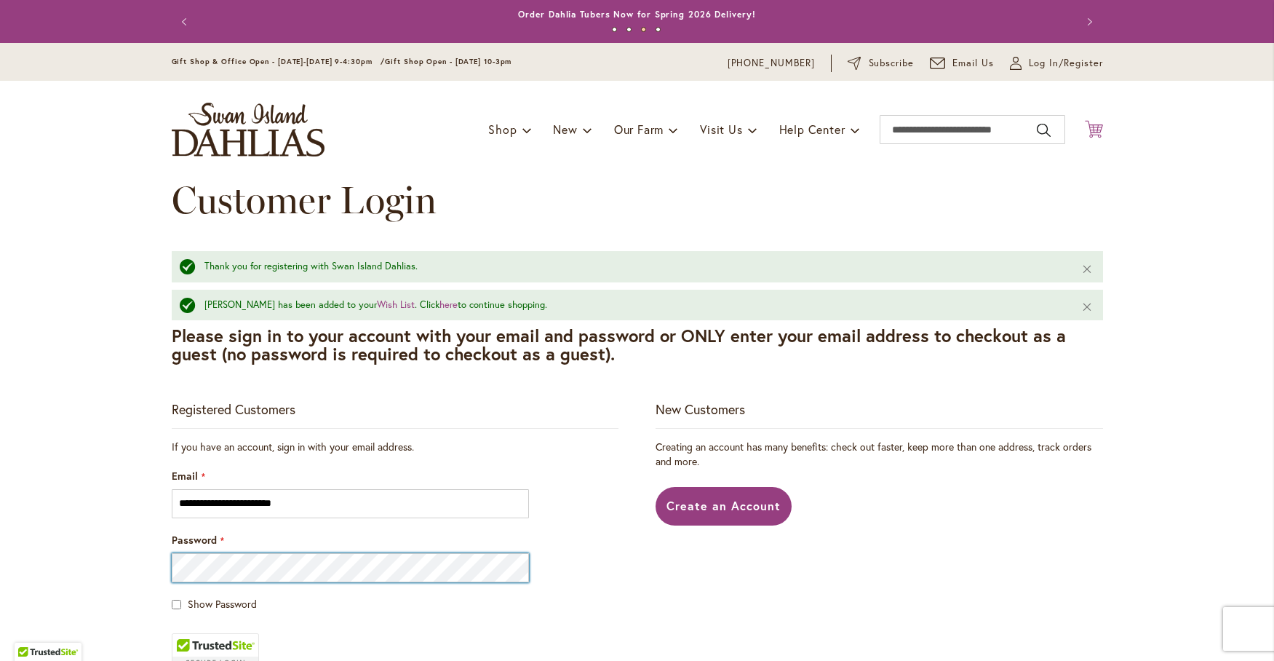
type input "**********"
click at [1086, 129] on icon at bounding box center [1094, 128] width 18 height 17
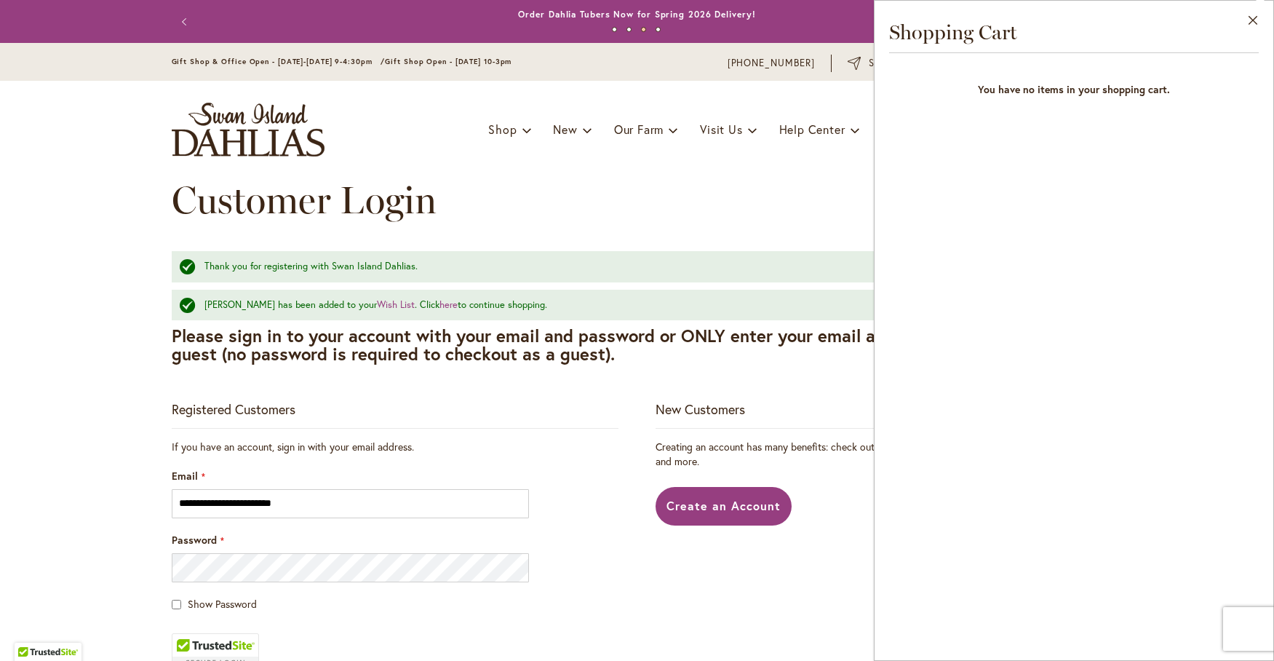
click at [750, 176] on div "Toggle Nav Shop Dahlia Tubers Collections Fresh Cut Dahlias Gardening Supplies …" at bounding box center [637, 129] width 960 height 97
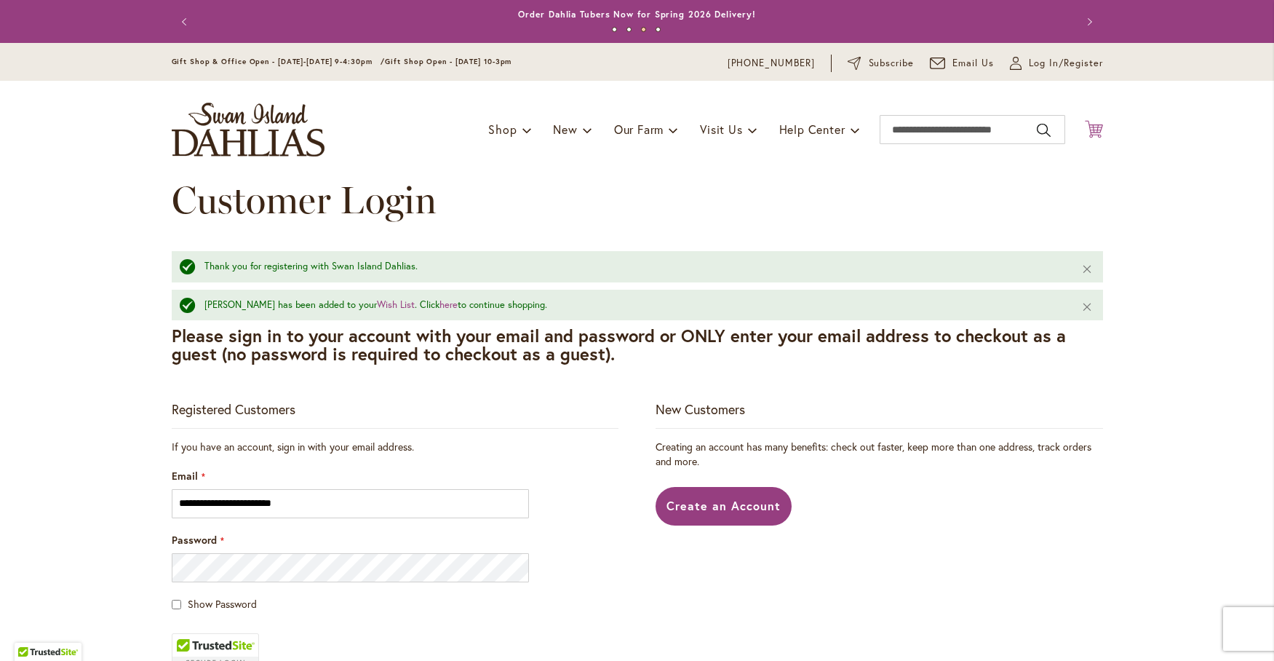
click at [1092, 128] on icon at bounding box center [1094, 128] width 18 height 17
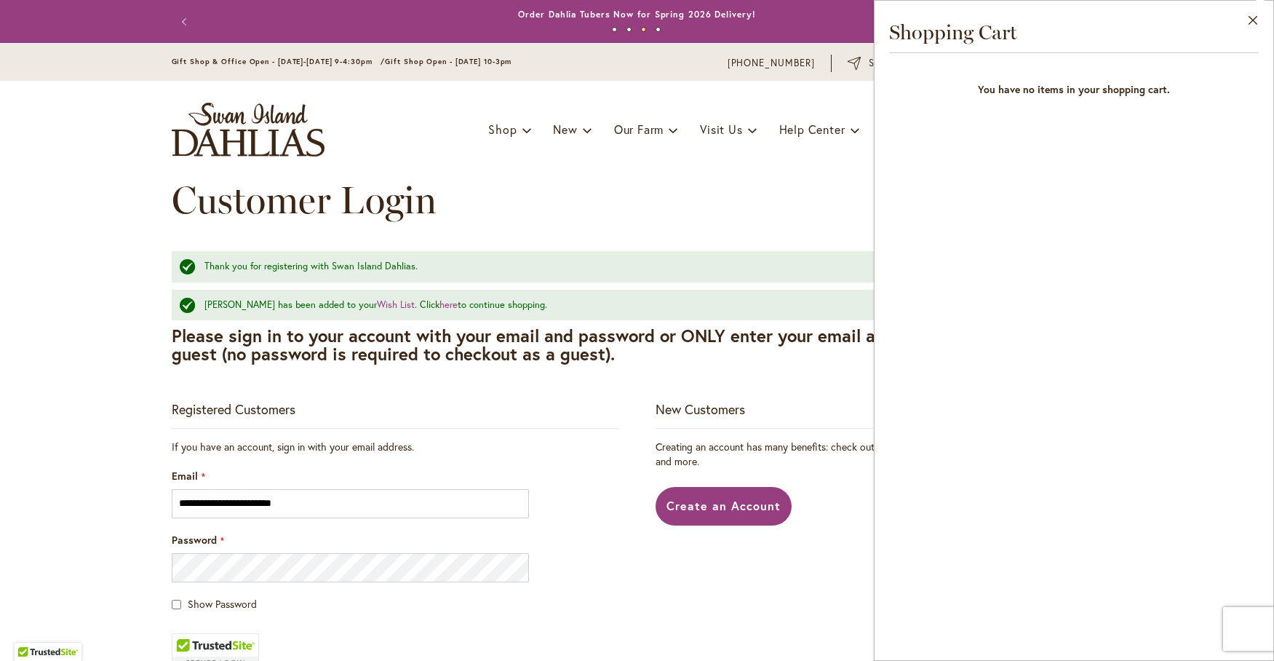
click at [700, 199] on div "Customer Login" at bounding box center [637, 214] width 931 height 73
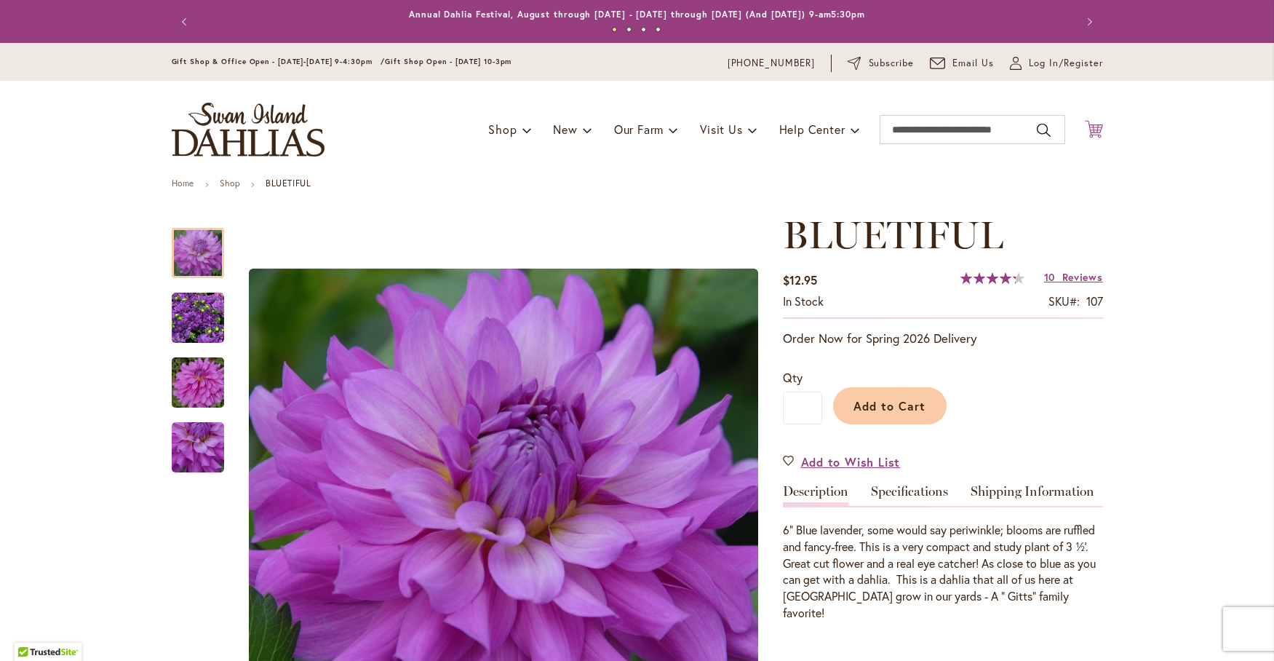
type input "**********"
click at [1093, 129] on icon "Cart .cls-1 { fill: #231f20; }" at bounding box center [1094, 129] width 18 height 18
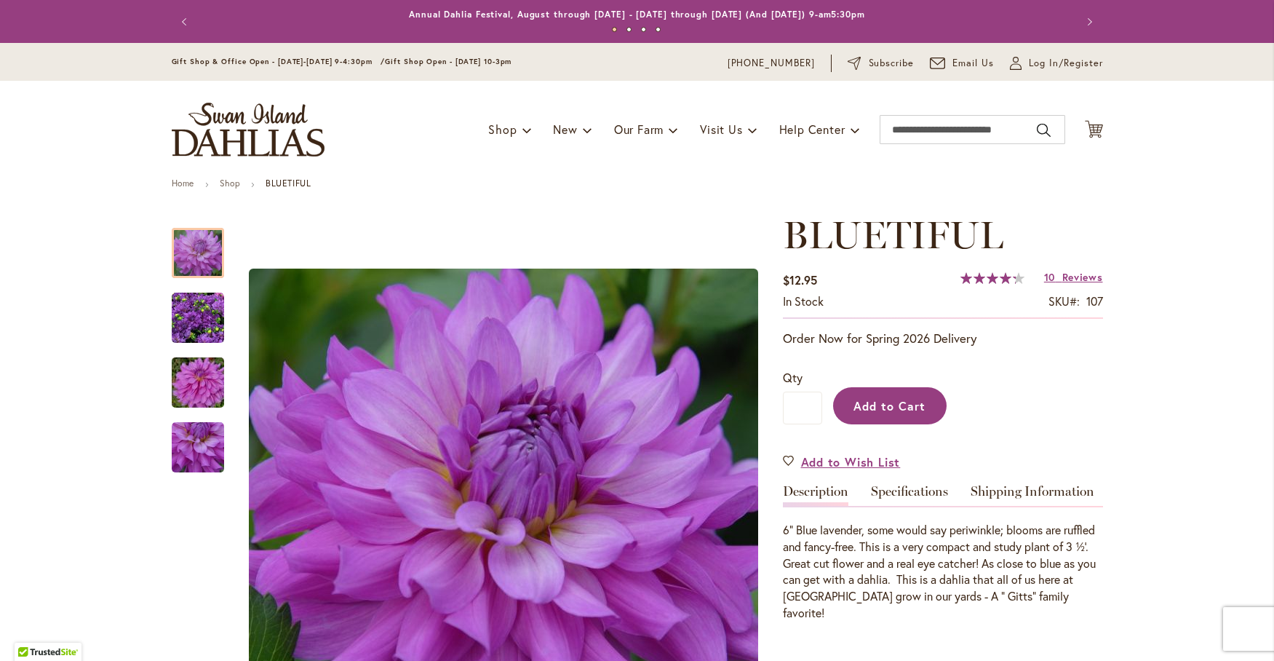
type input "**********"
click at [901, 407] on span "Add to Cart" at bounding box center [889, 405] width 72 height 15
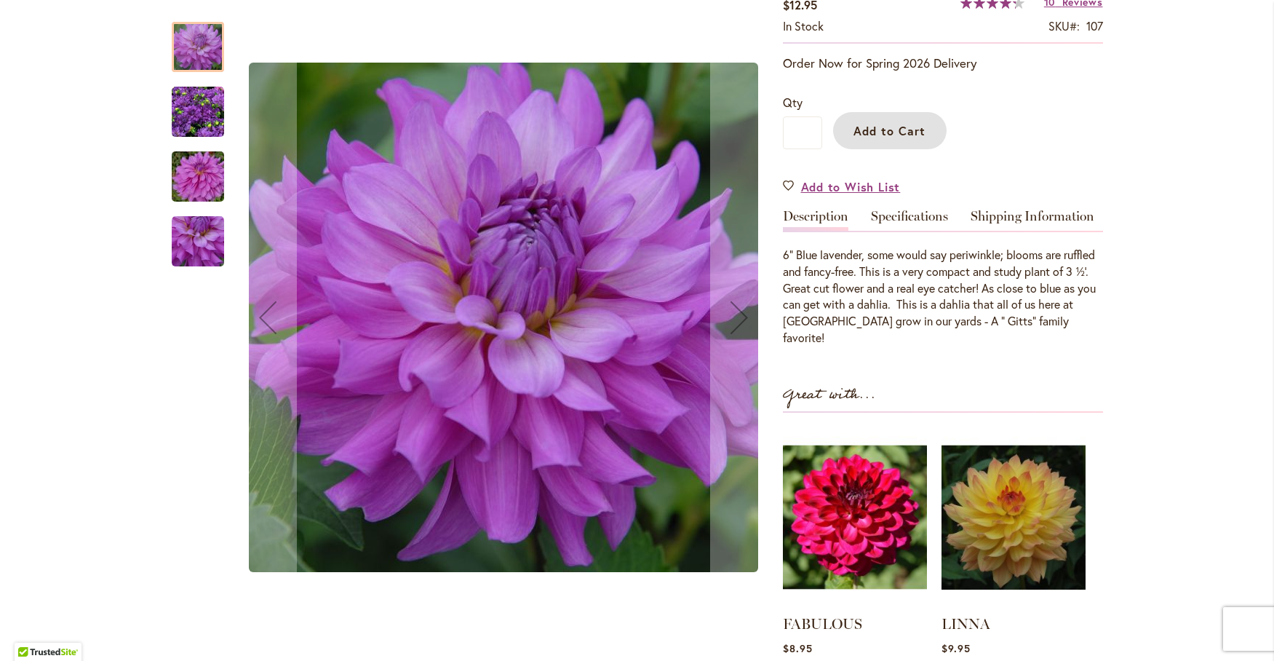
scroll to position [364, 0]
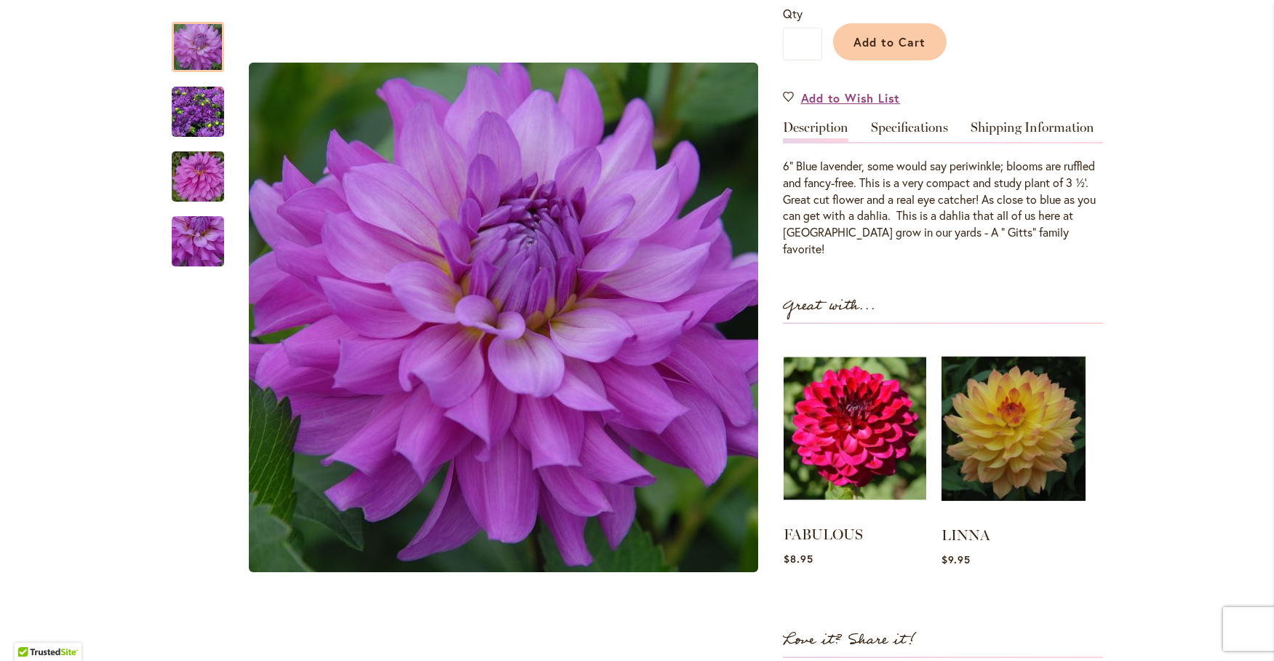
click at [813, 436] on img at bounding box center [855, 428] width 143 height 178
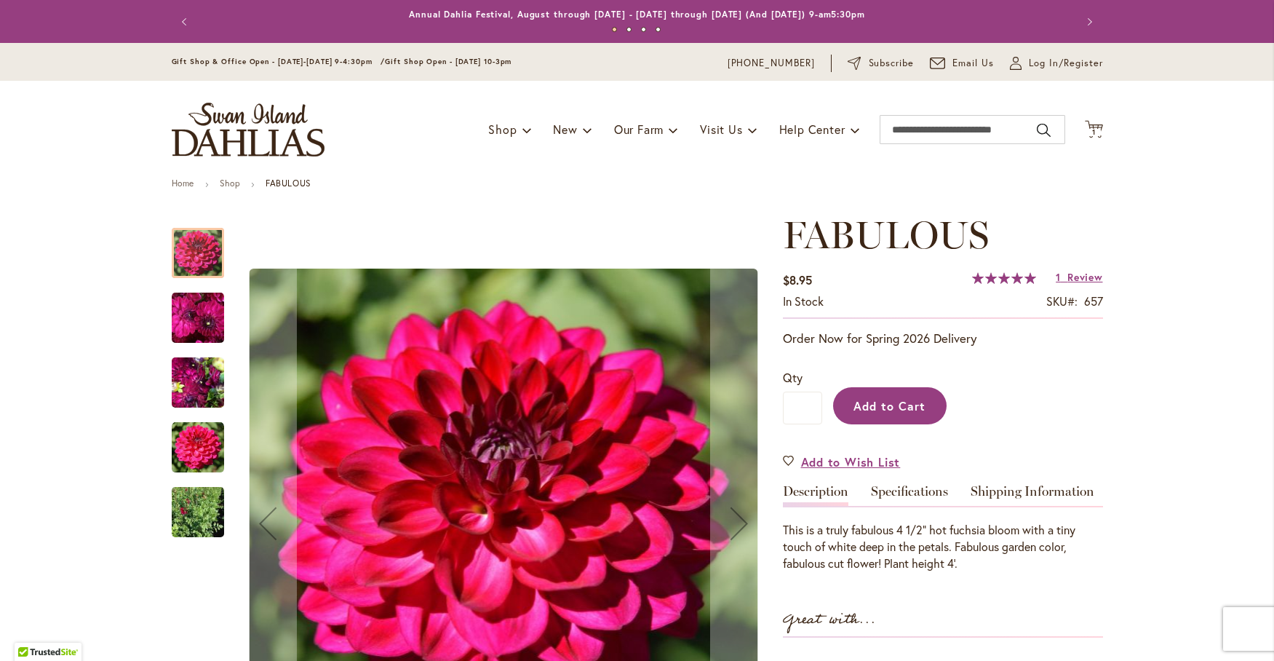
type input "**********"
click at [893, 410] on span "Add to Cart" at bounding box center [889, 405] width 72 height 15
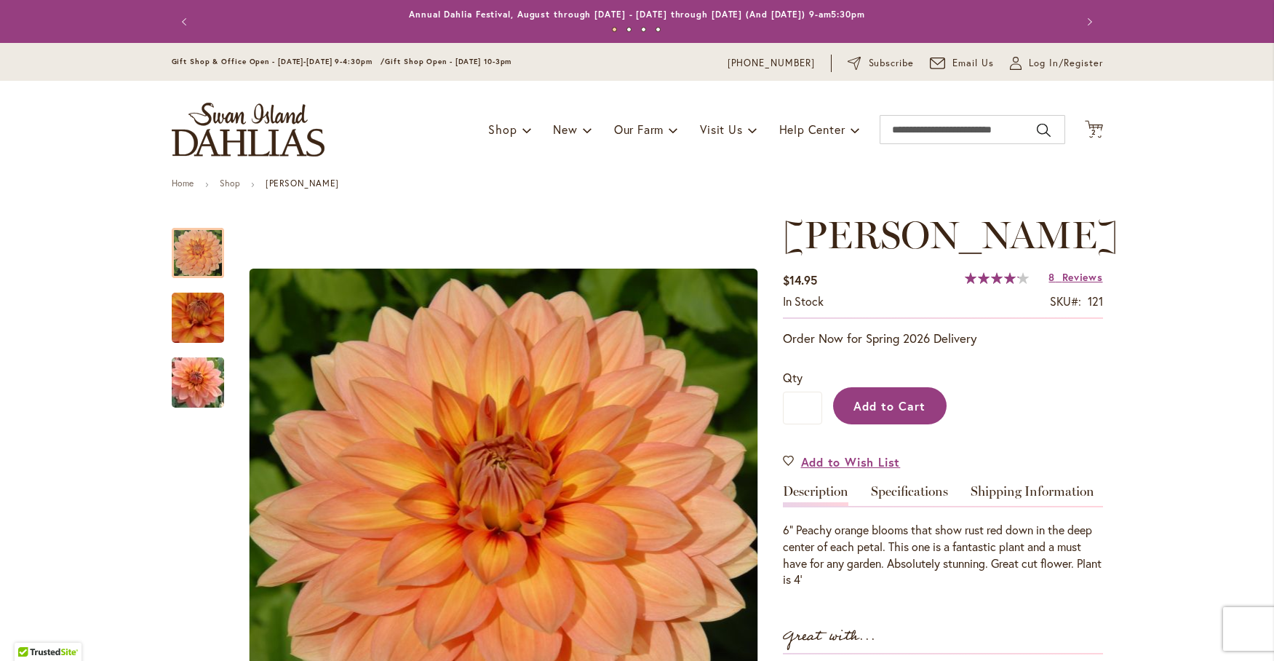
type input "**********"
click at [892, 398] on span "Add to Cart" at bounding box center [889, 405] width 72 height 15
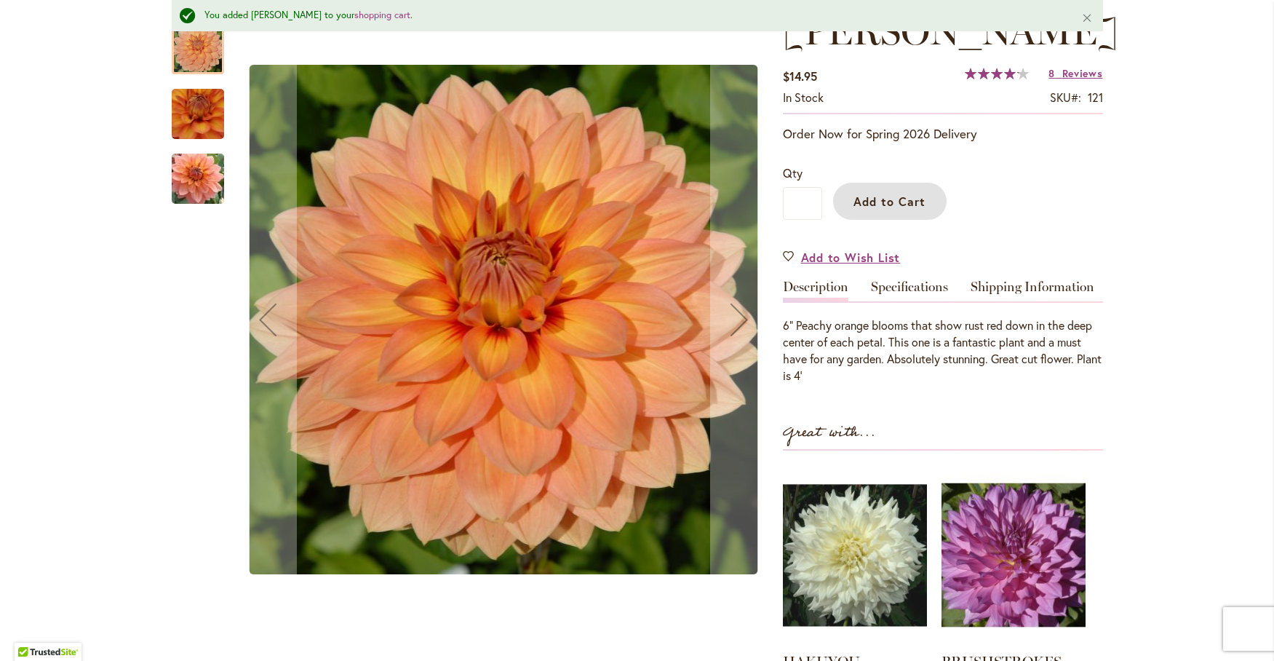
scroll to position [204, 0]
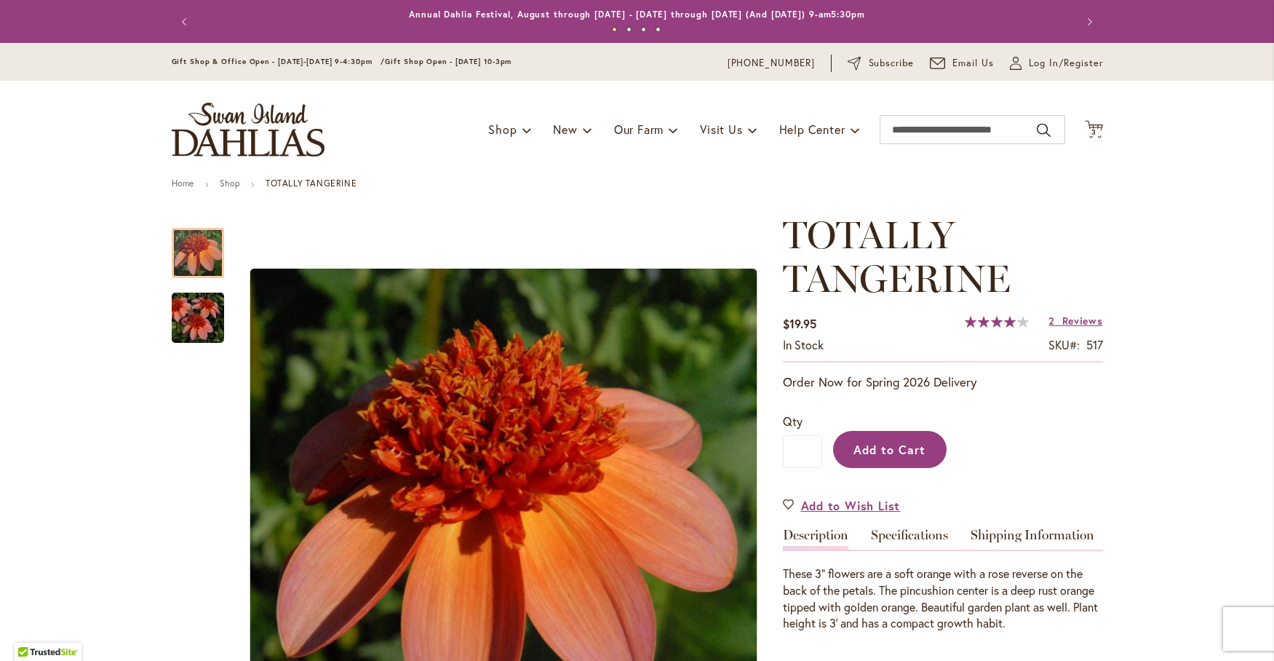
type input "**********"
click at [893, 456] on button "Add to Cart" at bounding box center [889, 449] width 113 height 37
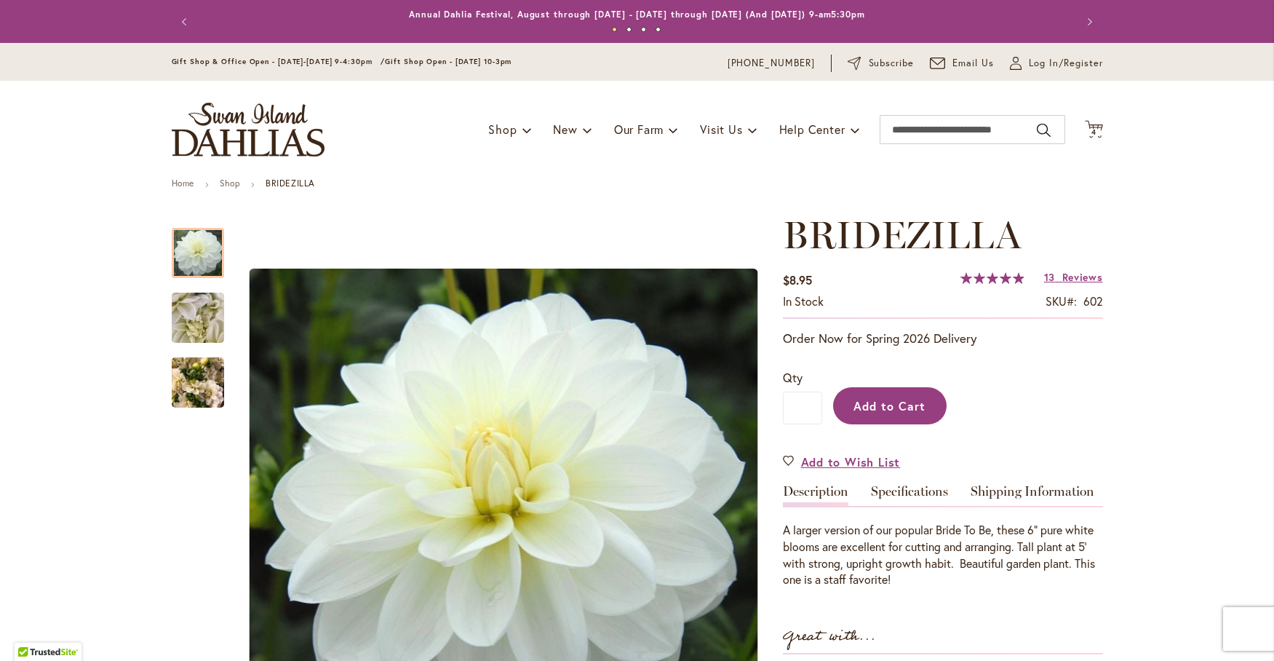
type input "**********"
click at [895, 403] on span "Add to Cart" at bounding box center [889, 405] width 72 height 15
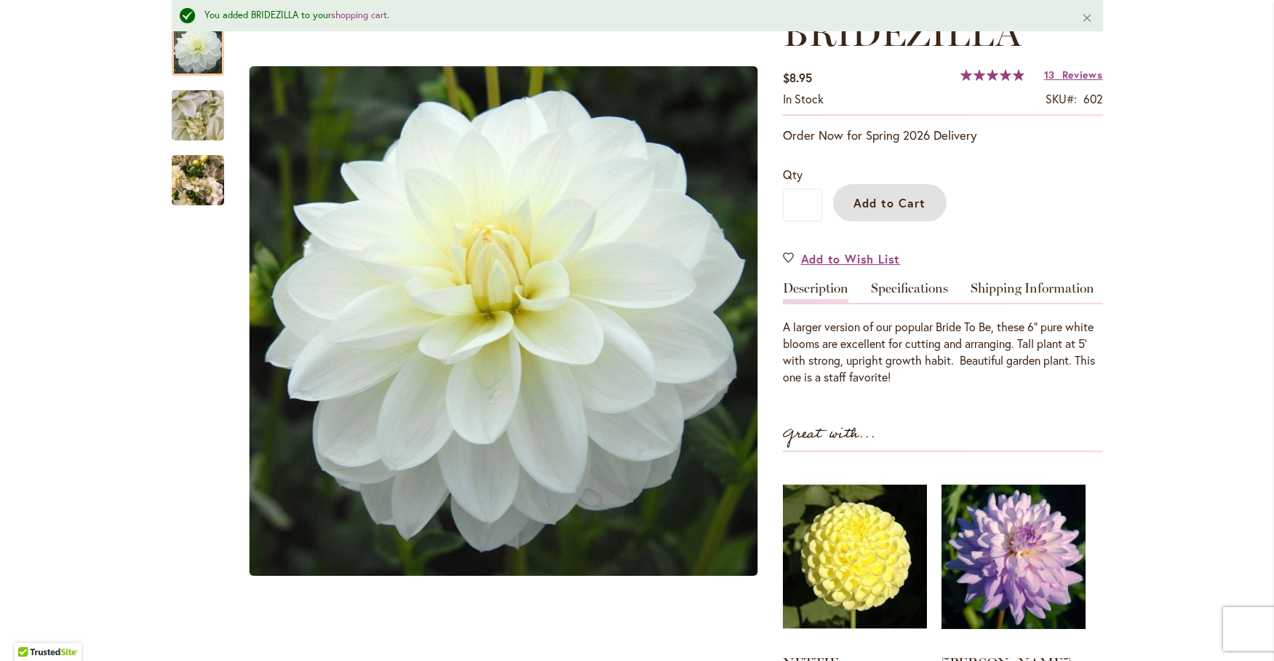
scroll to position [242, 0]
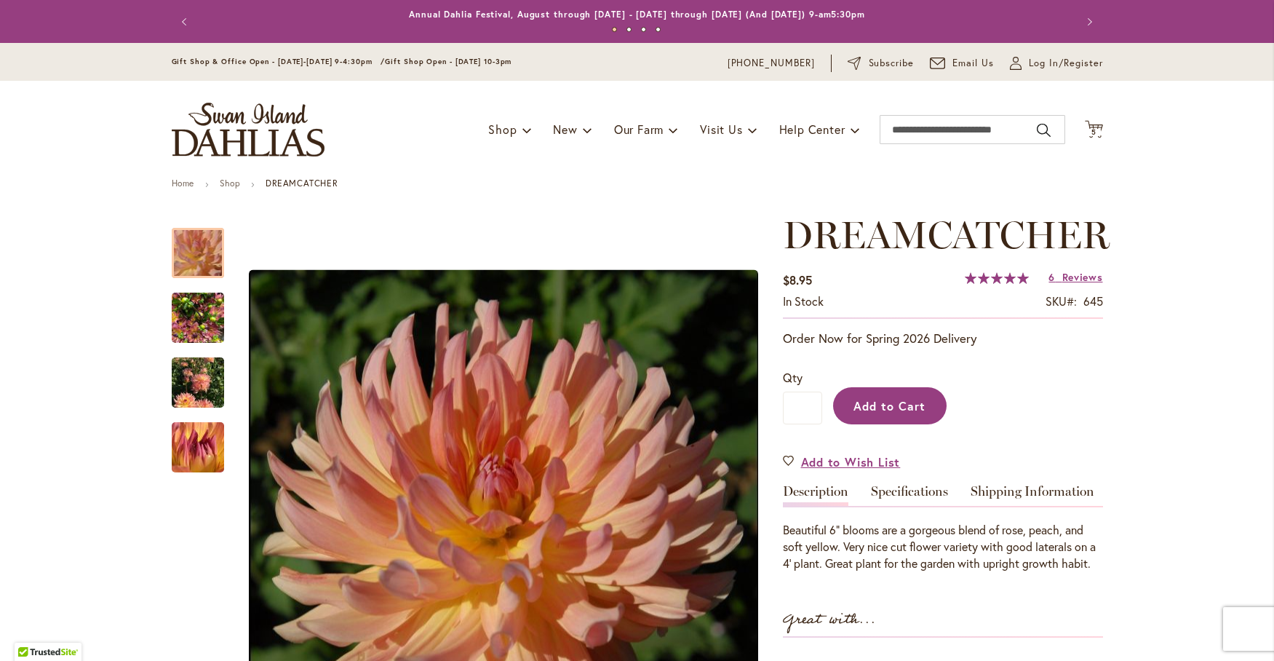
type input "**********"
click at [905, 410] on span "Add to Cart" at bounding box center [889, 405] width 72 height 15
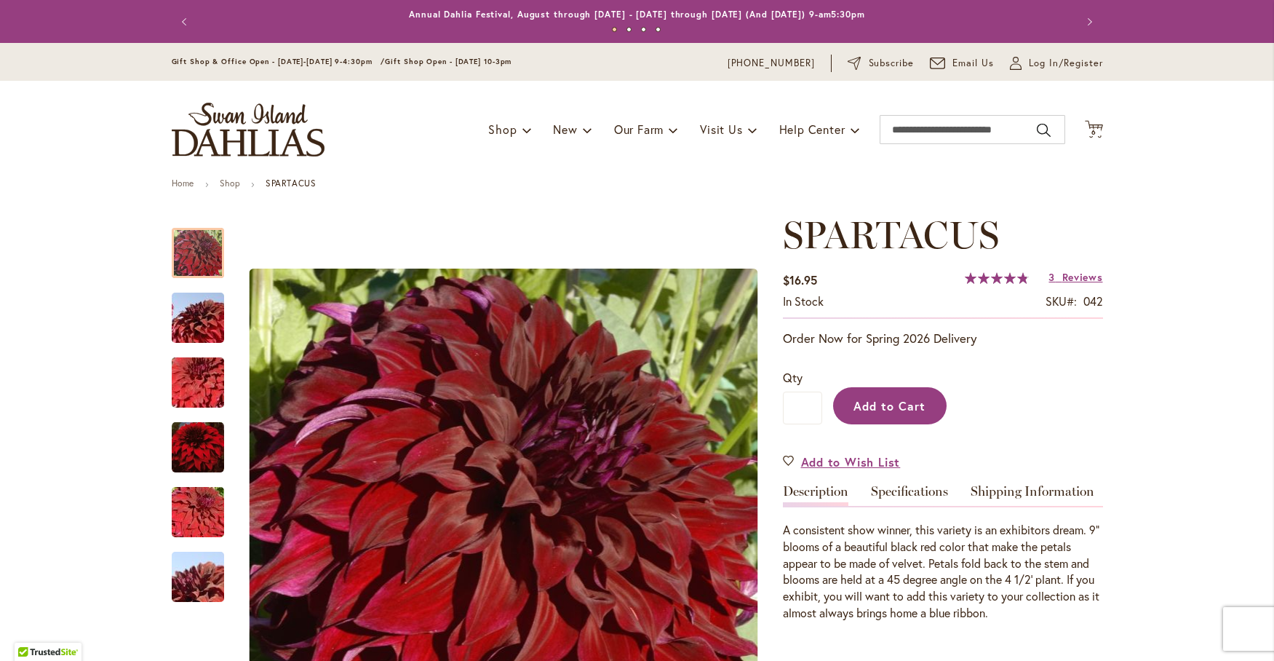
type input "**********"
click at [868, 396] on button "Add to Cart" at bounding box center [889, 405] width 113 height 37
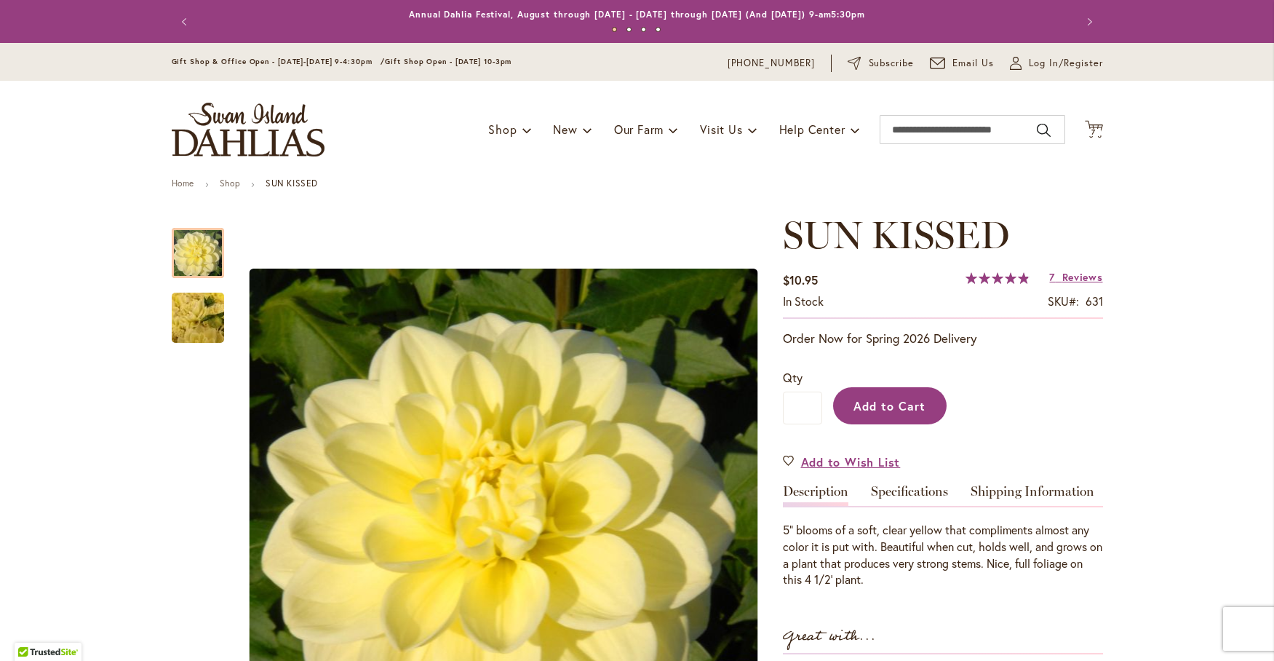
type input "**********"
click at [904, 402] on span "Add to Cart" at bounding box center [889, 405] width 72 height 15
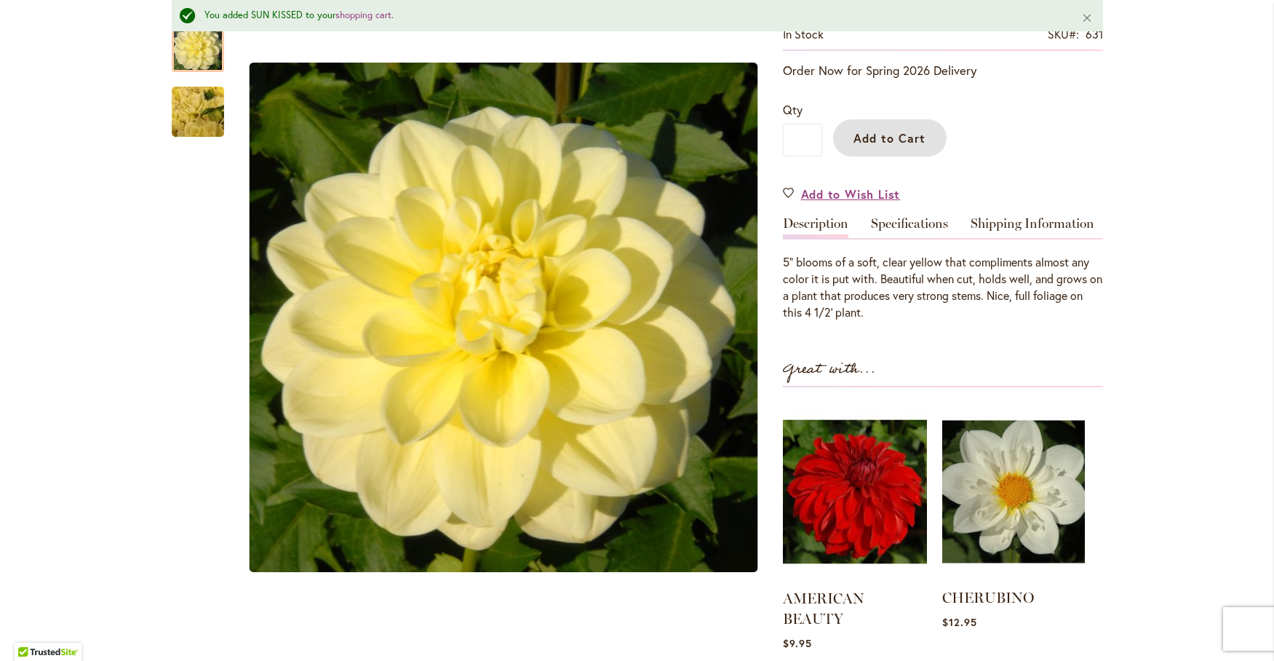
scroll to position [364, 0]
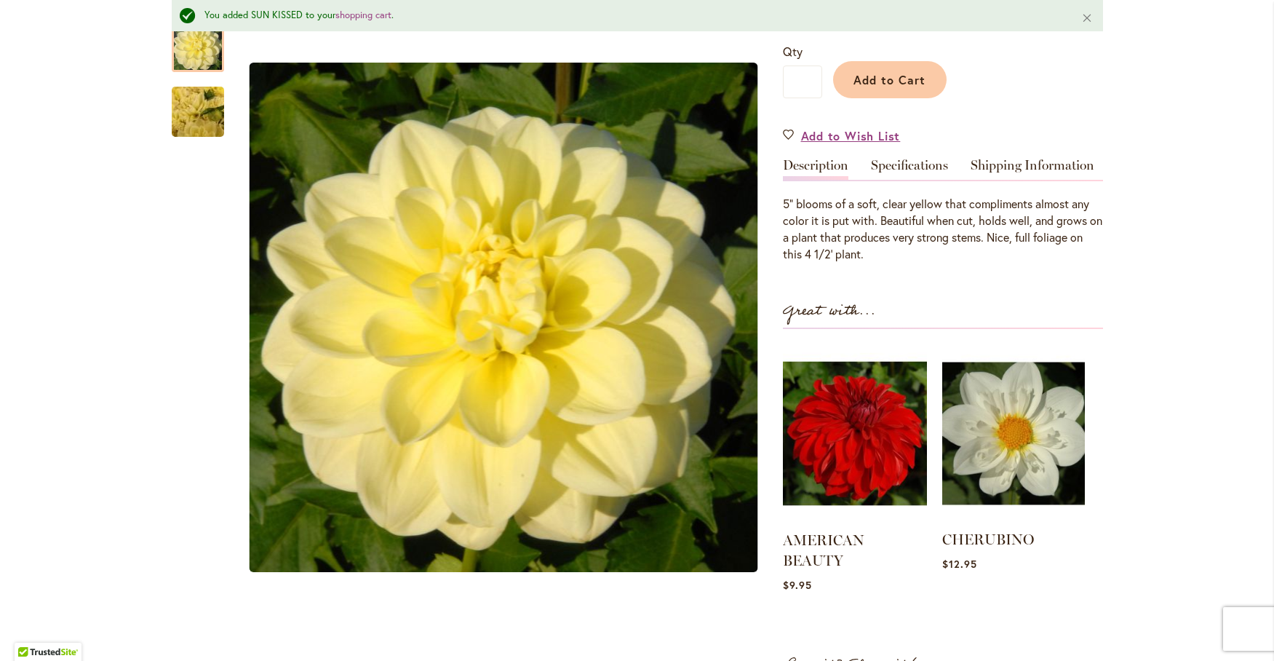
click at [991, 426] on img at bounding box center [1013, 433] width 143 height 178
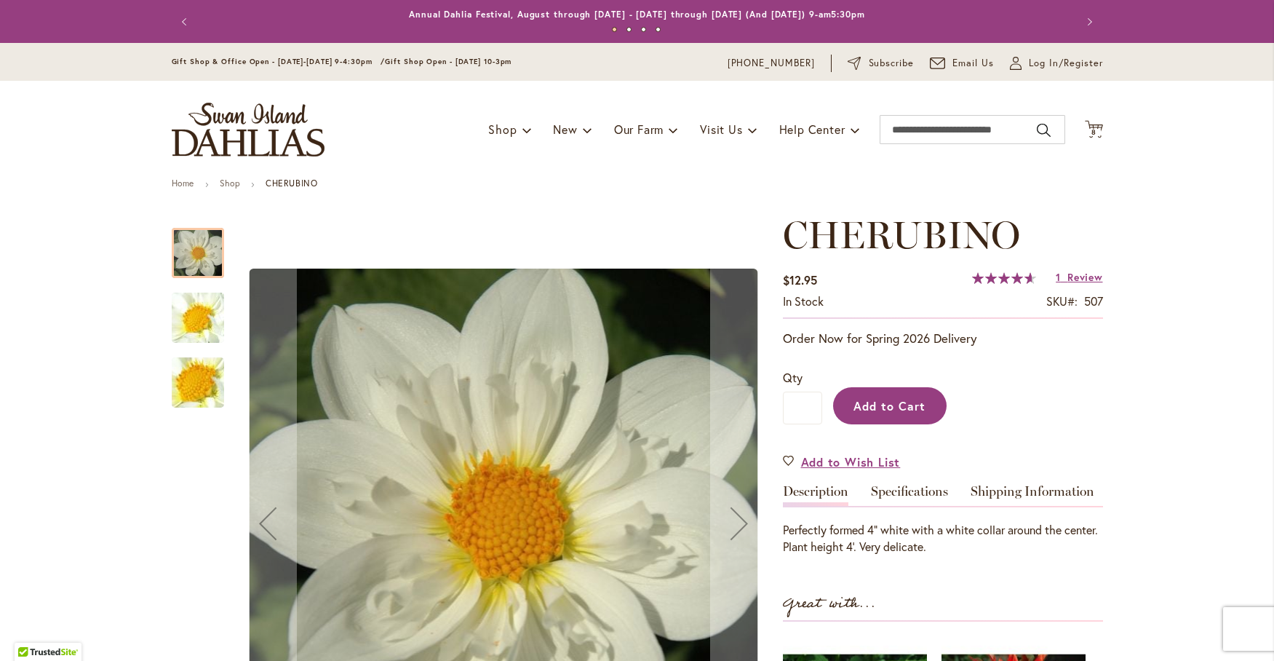
type input "**********"
click at [894, 402] on span "Add to Cart" at bounding box center [889, 405] width 72 height 15
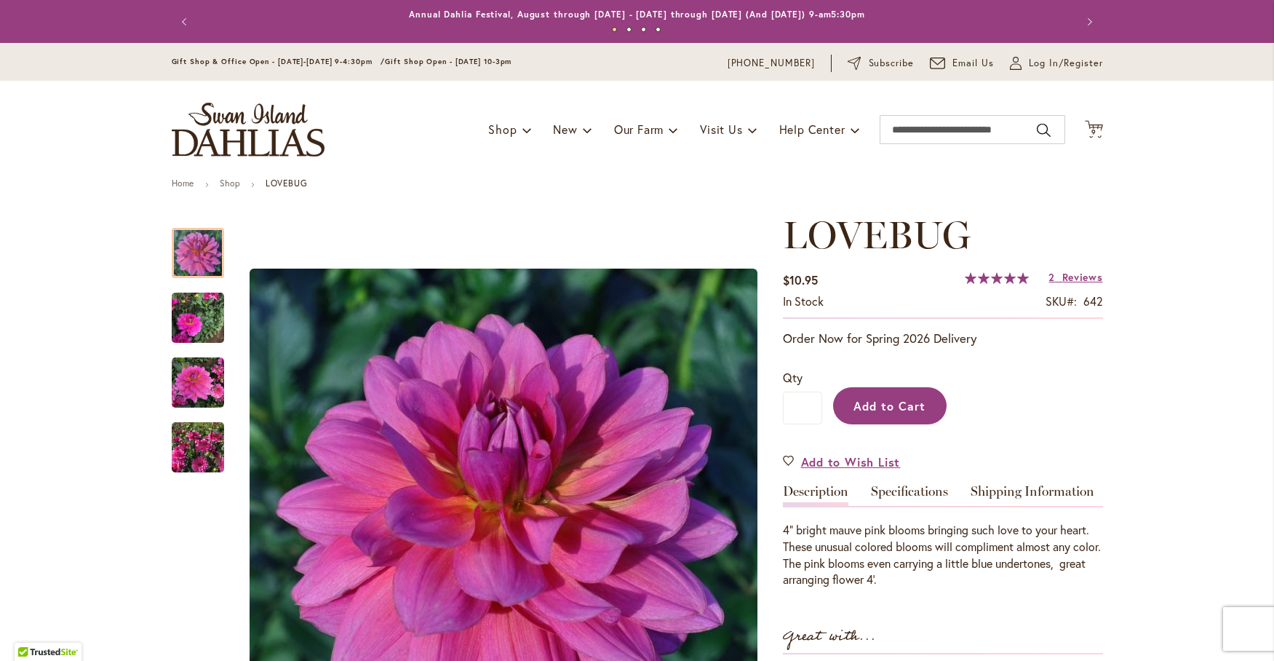
type input "**********"
click at [891, 409] on span "Add to Cart" at bounding box center [889, 405] width 72 height 15
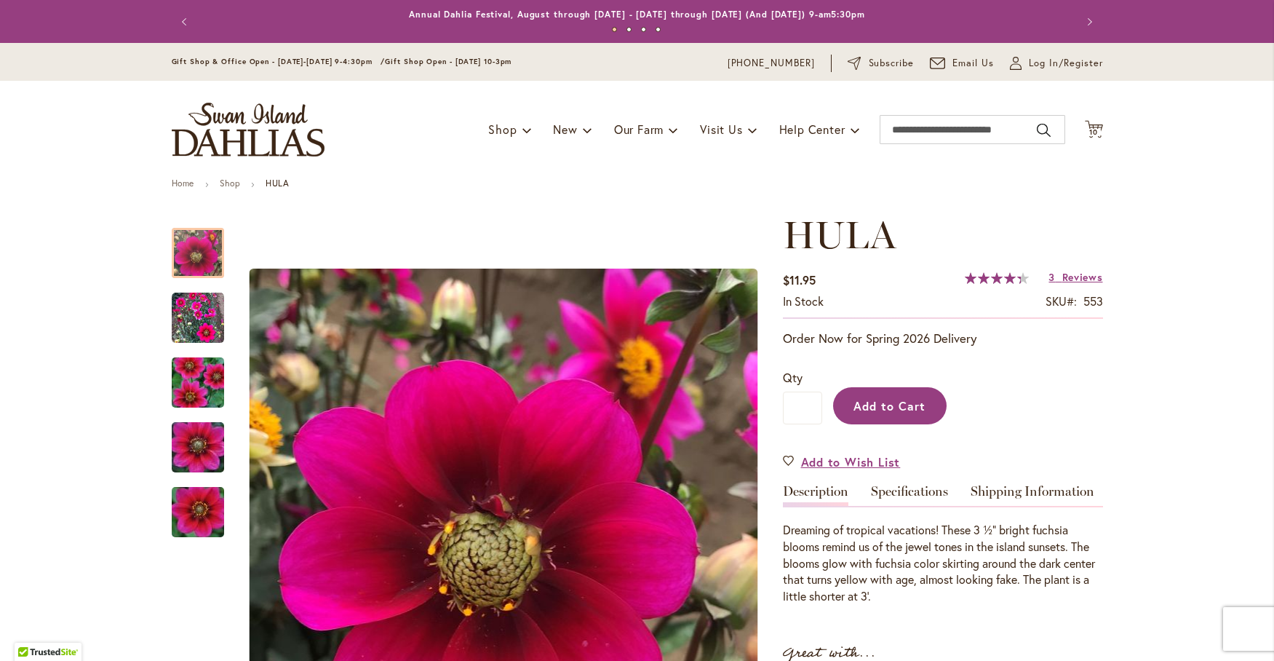
type input "**********"
click at [838, 394] on button "Add to Cart" at bounding box center [889, 405] width 113 height 37
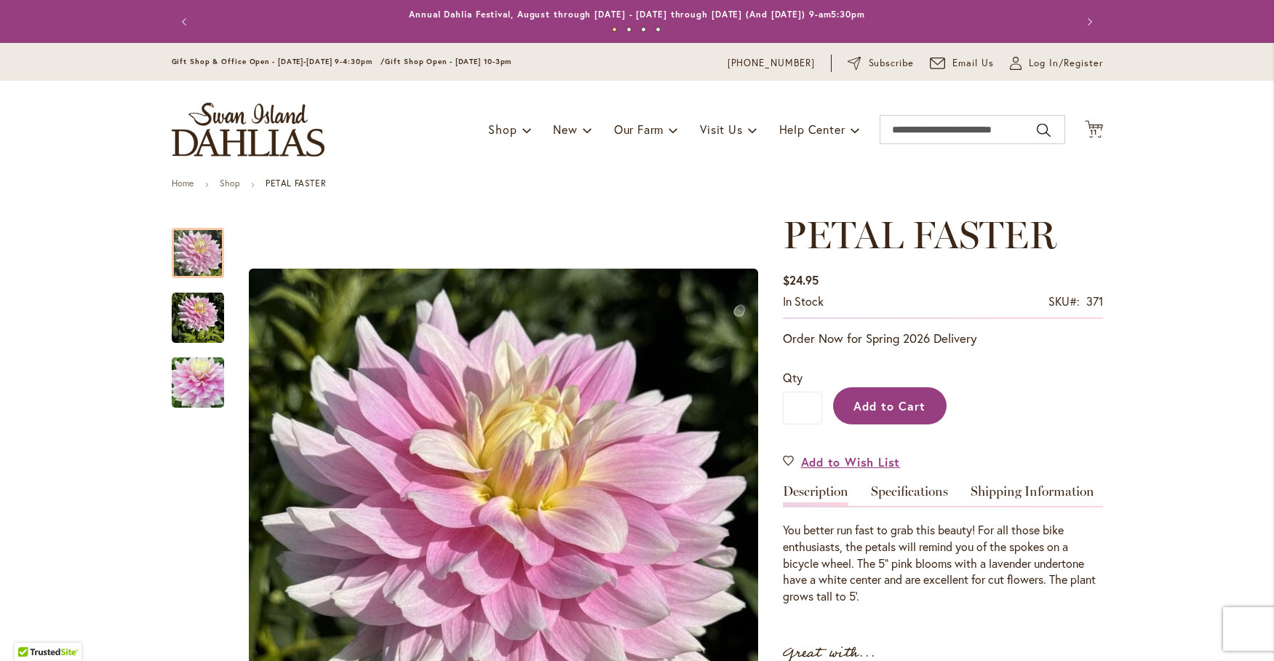
type input "**********"
click at [866, 404] on span "Add to Cart" at bounding box center [889, 405] width 72 height 15
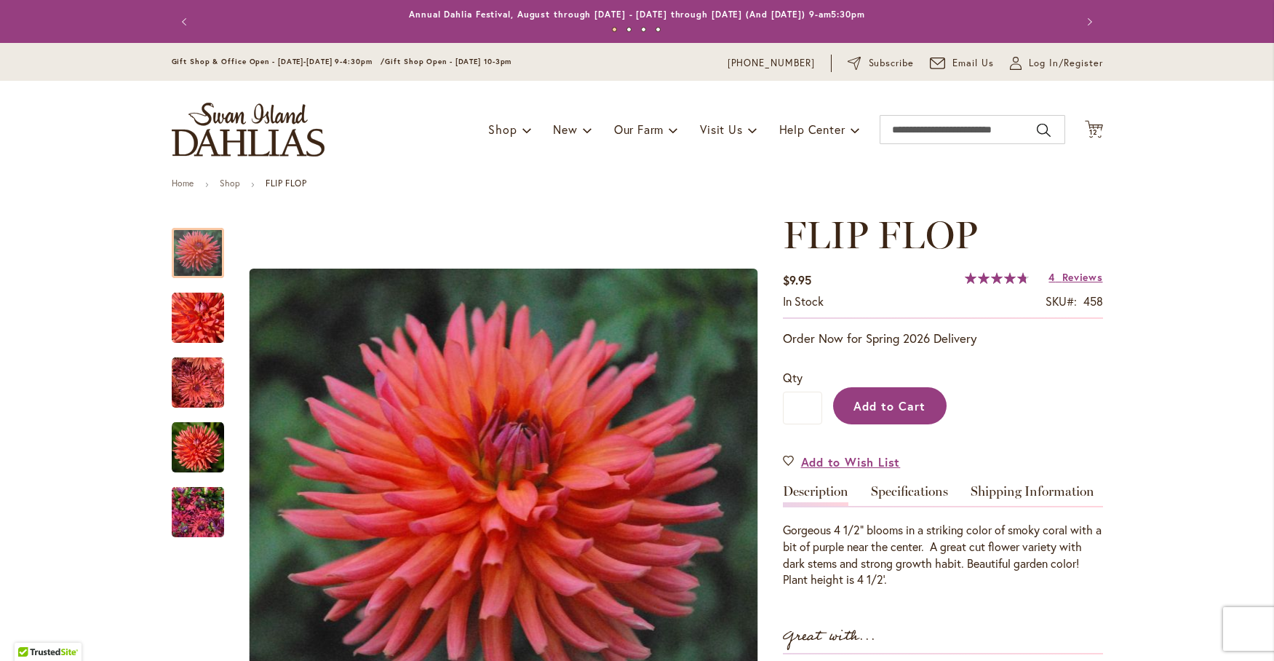
type input "**********"
click at [901, 418] on button "Add to Cart" at bounding box center [889, 405] width 113 height 37
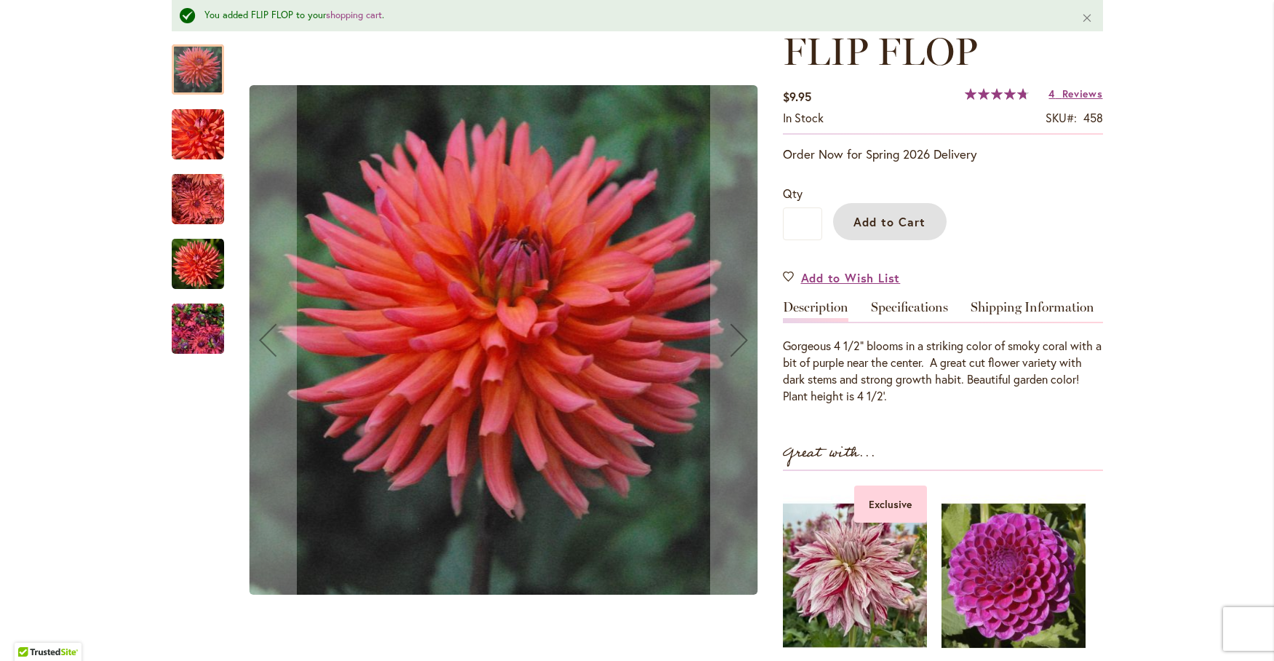
scroll to position [242, 0]
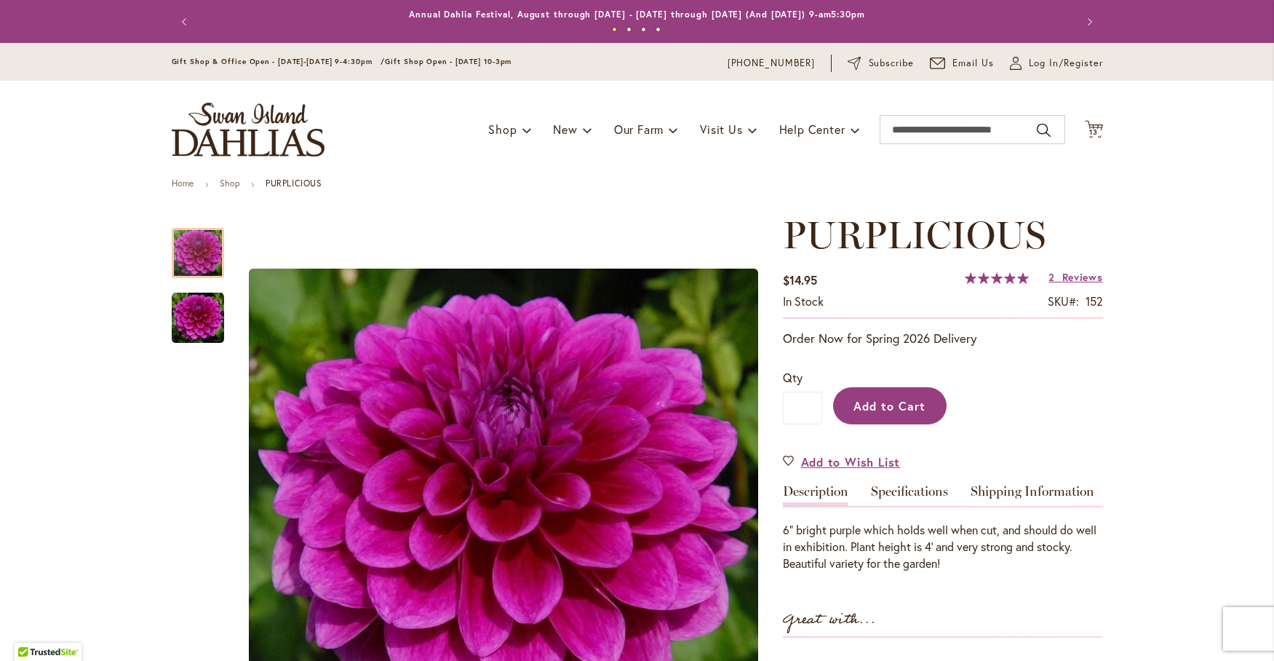
type input "**********"
click at [873, 399] on span "Add to Cart" at bounding box center [889, 405] width 72 height 15
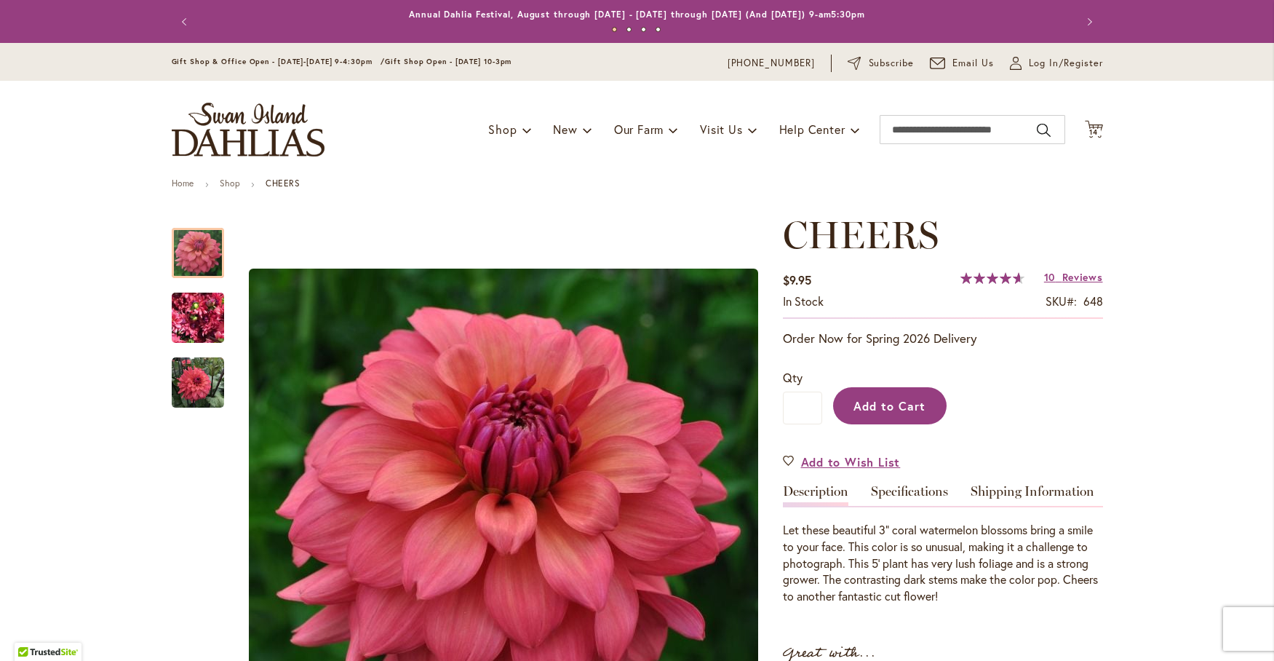
type input "**********"
click at [874, 392] on button "Add to Cart" at bounding box center [889, 405] width 113 height 37
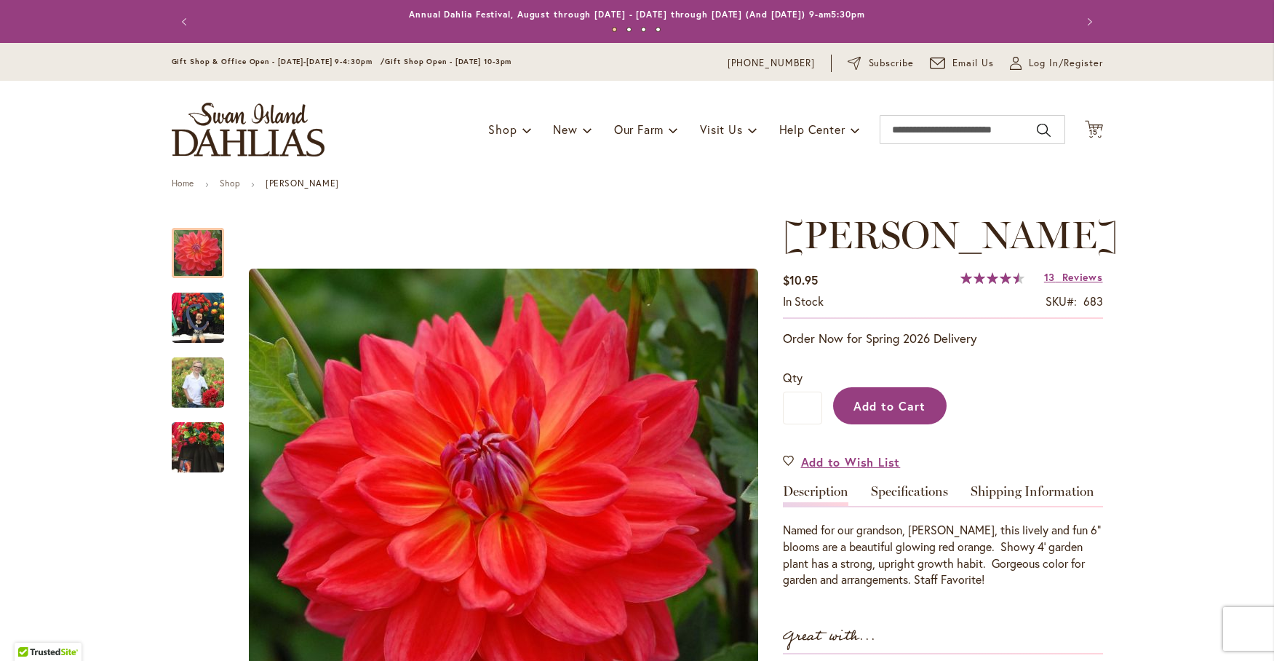
type input "**********"
click at [858, 402] on span "Add to Cart" at bounding box center [889, 405] width 72 height 15
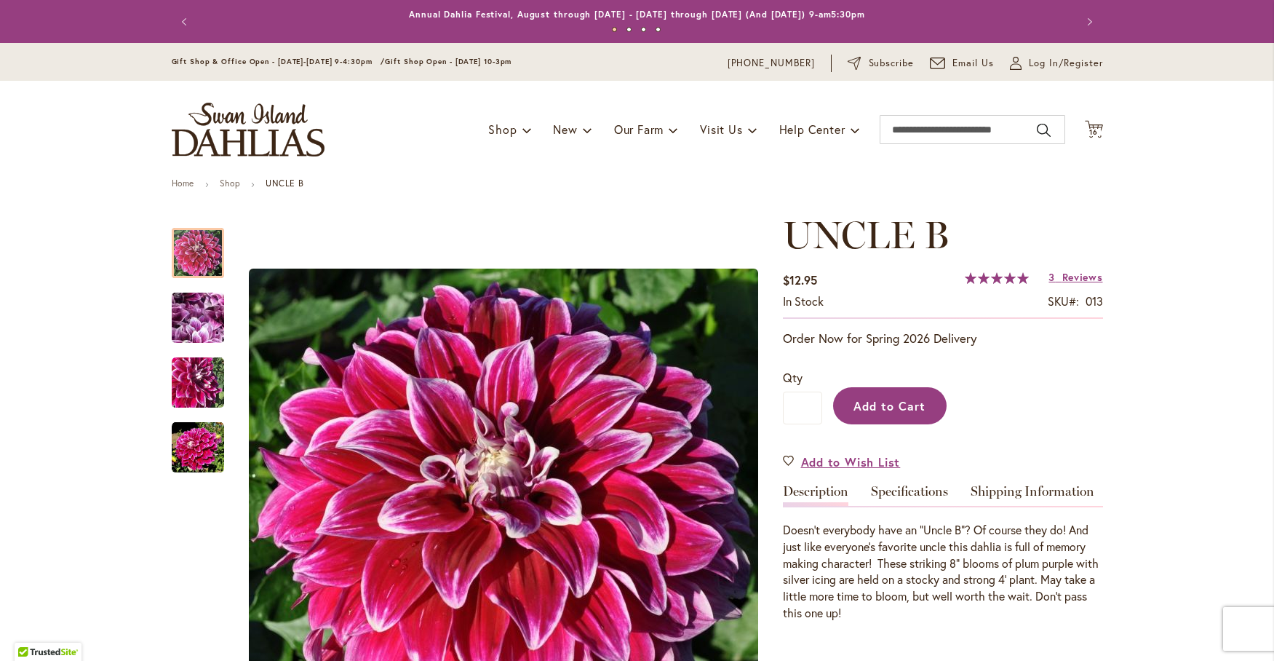
type input "**********"
click at [902, 399] on span "Add to Cart" at bounding box center [889, 405] width 72 height 15
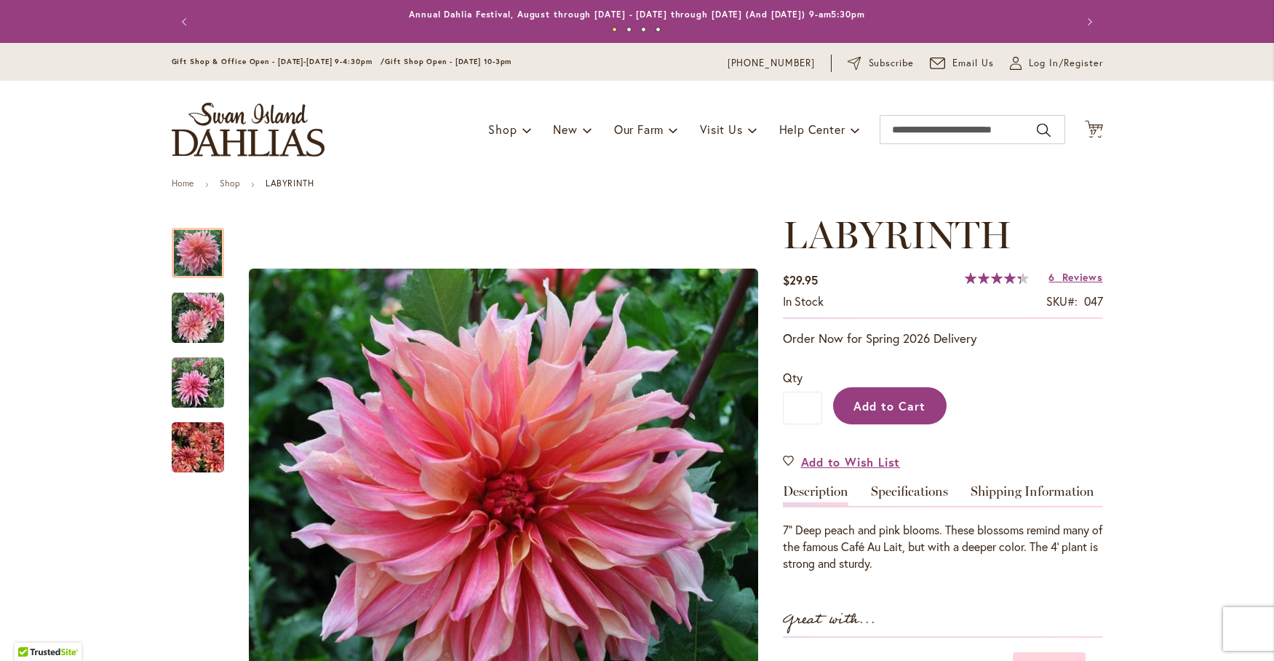
type input "**********"
click at [885, 403] on span "Add to Cart" at bounding box center [889, 405] width 72 height 15
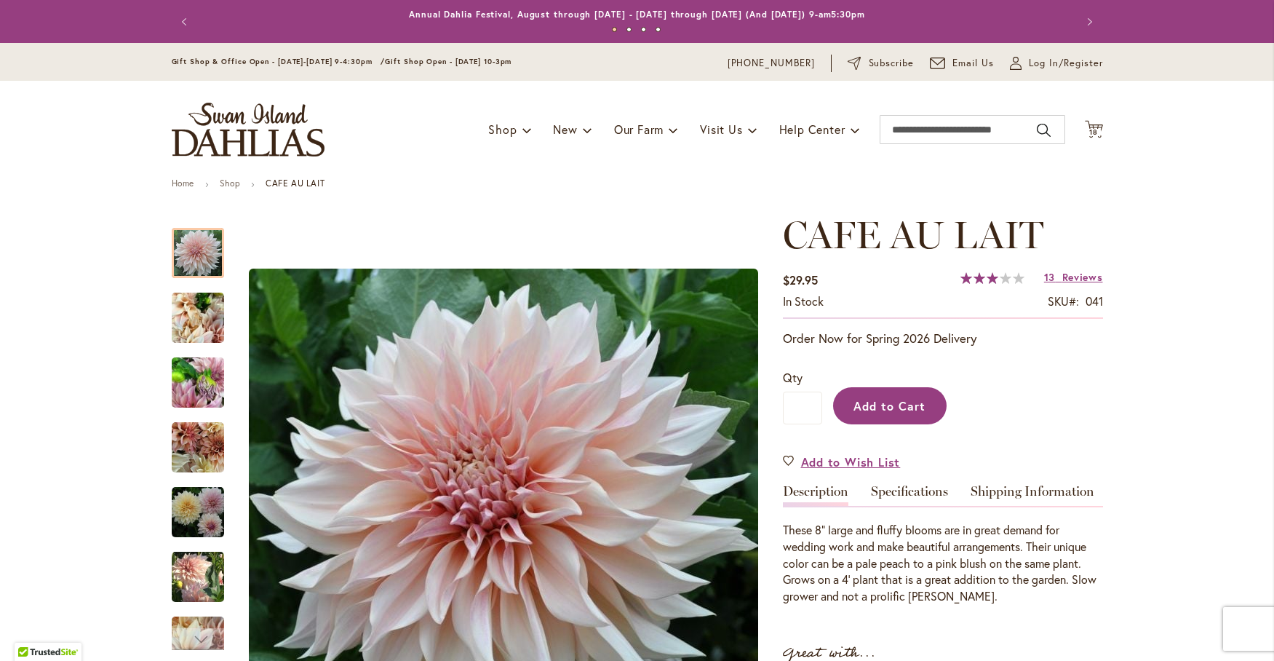
click at [898, 406] on span "Add to Cart" at bounding box center [889, 405] width 72 height 15
type input "**********"
click at [917, 491] on link "Specifications" at bounding box center [909, 495] width 77 height 21
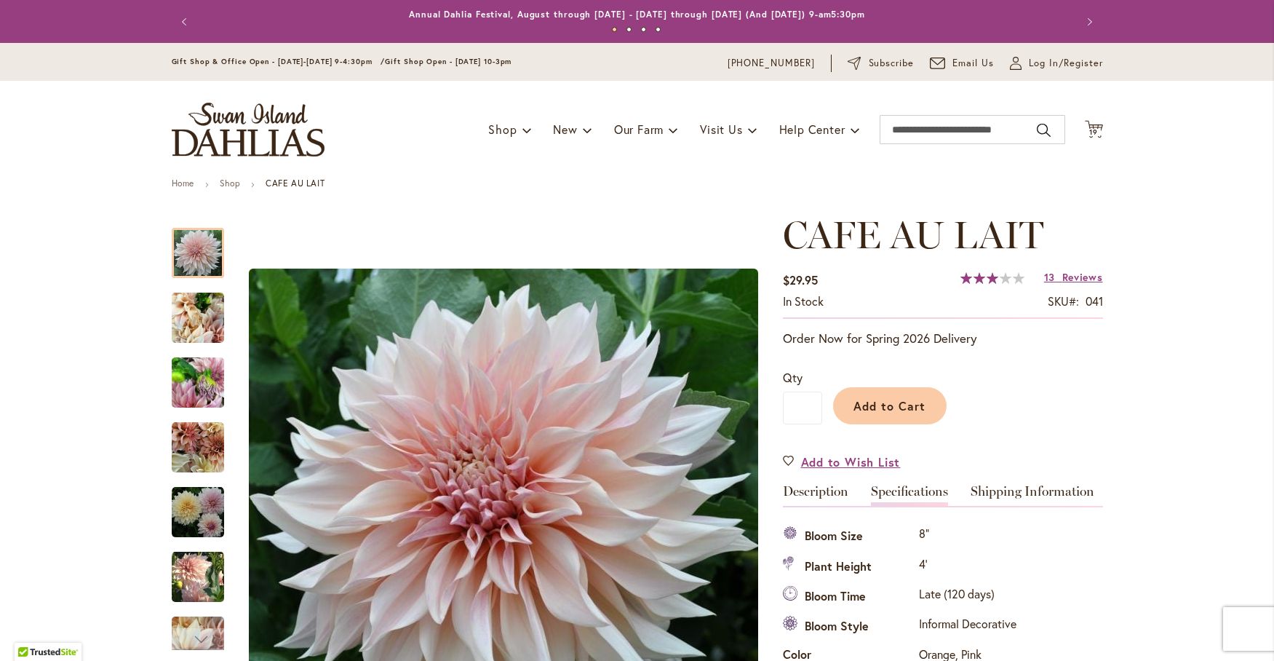
scroll to position [484, 0]
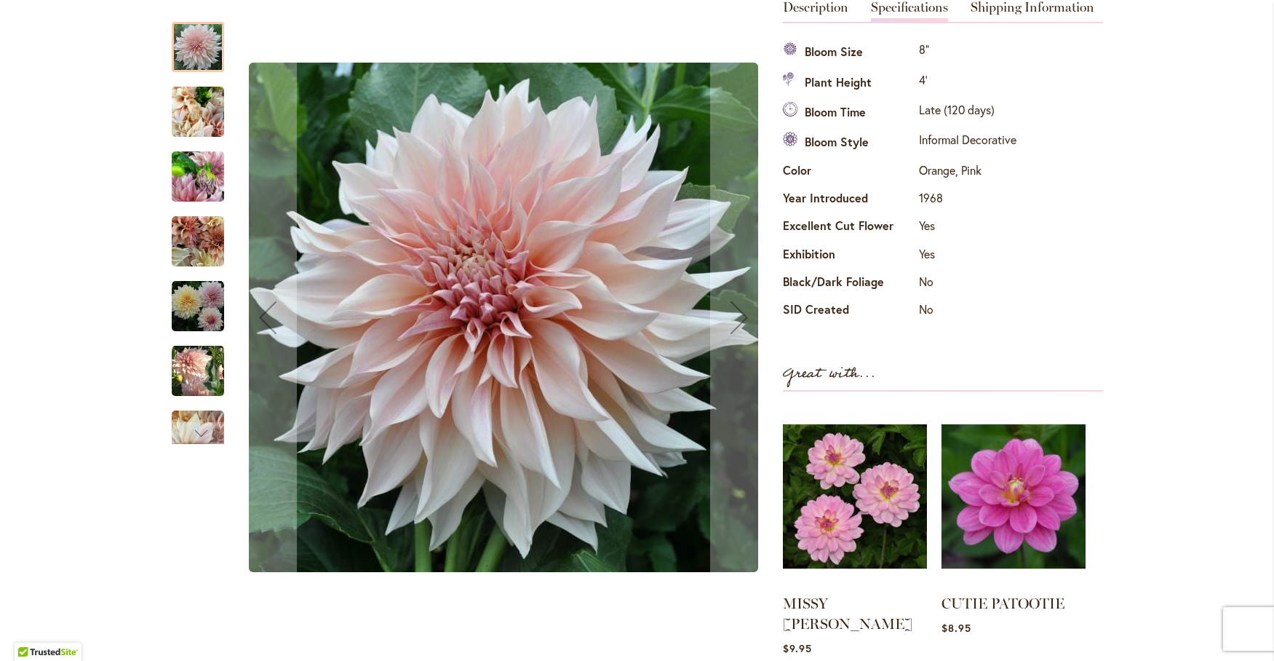
click at [191, 316] on img "Café Au Lait" at bounding box center [198, 306] width 52 height 52
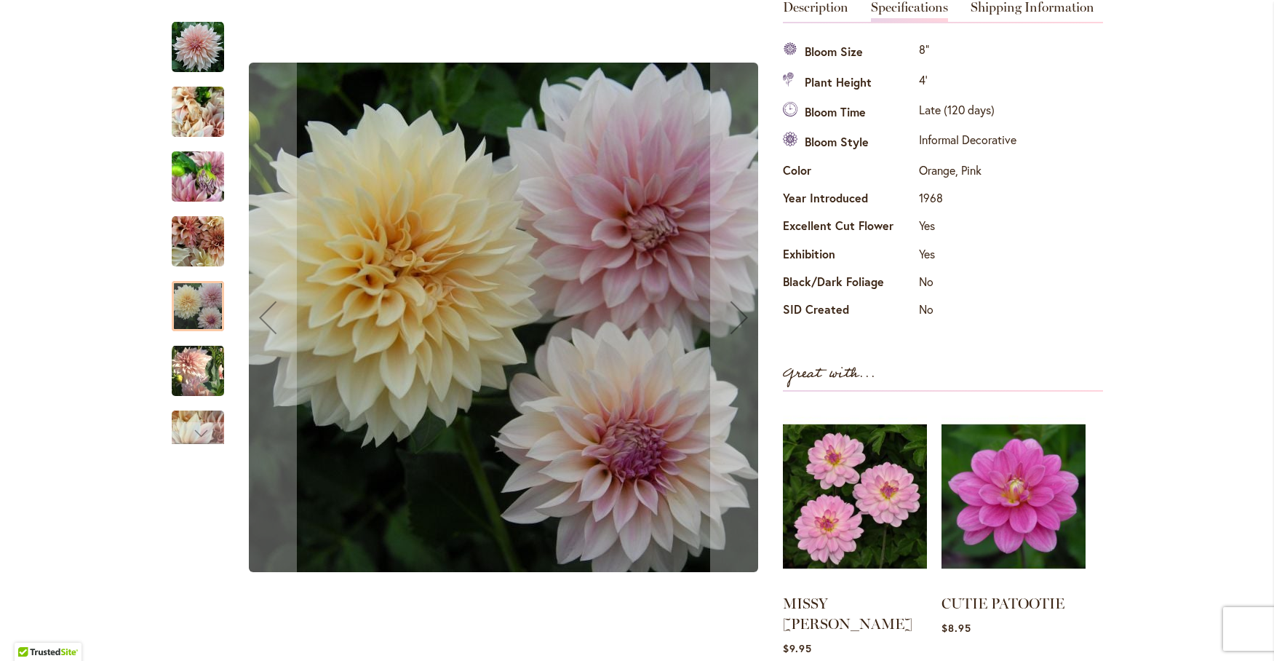
click at [189, 383] on img "Café Au Lait" at bounding box center [198, 370] width 52 height 54
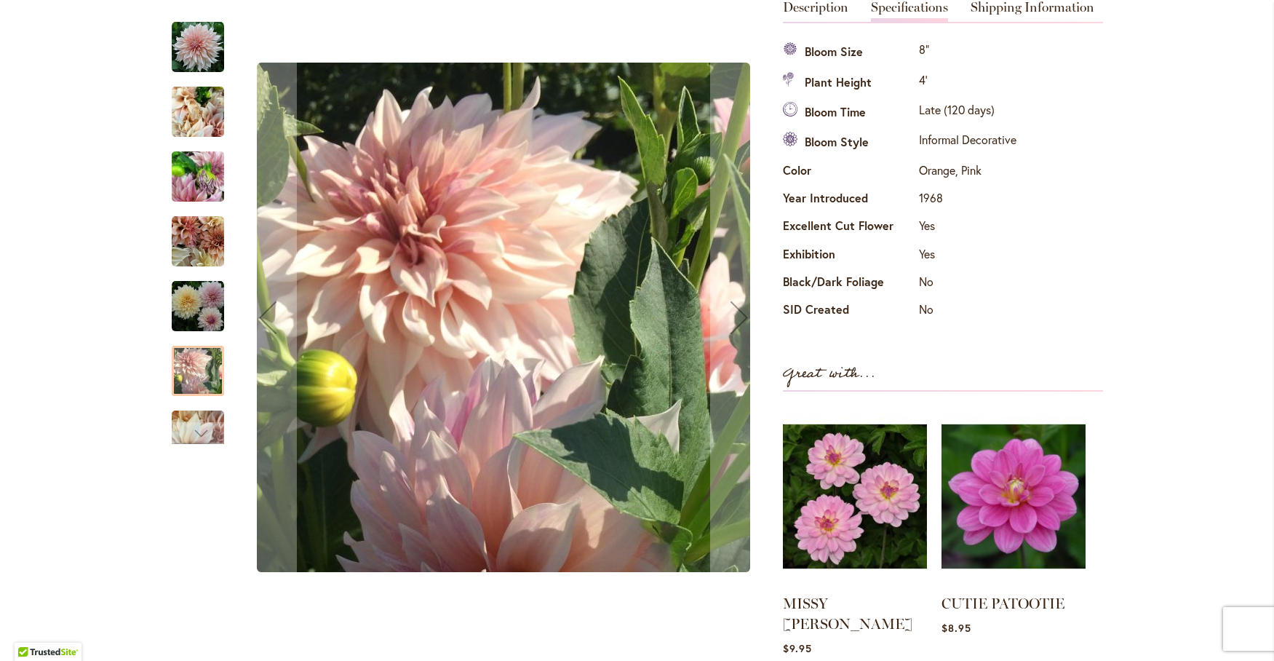
click at [193, 444] on div at bounding box center [470, 317] width 597 height 621
click at [196, 429] on div "Next" at bounding box center [198, 433] width 22 height 22
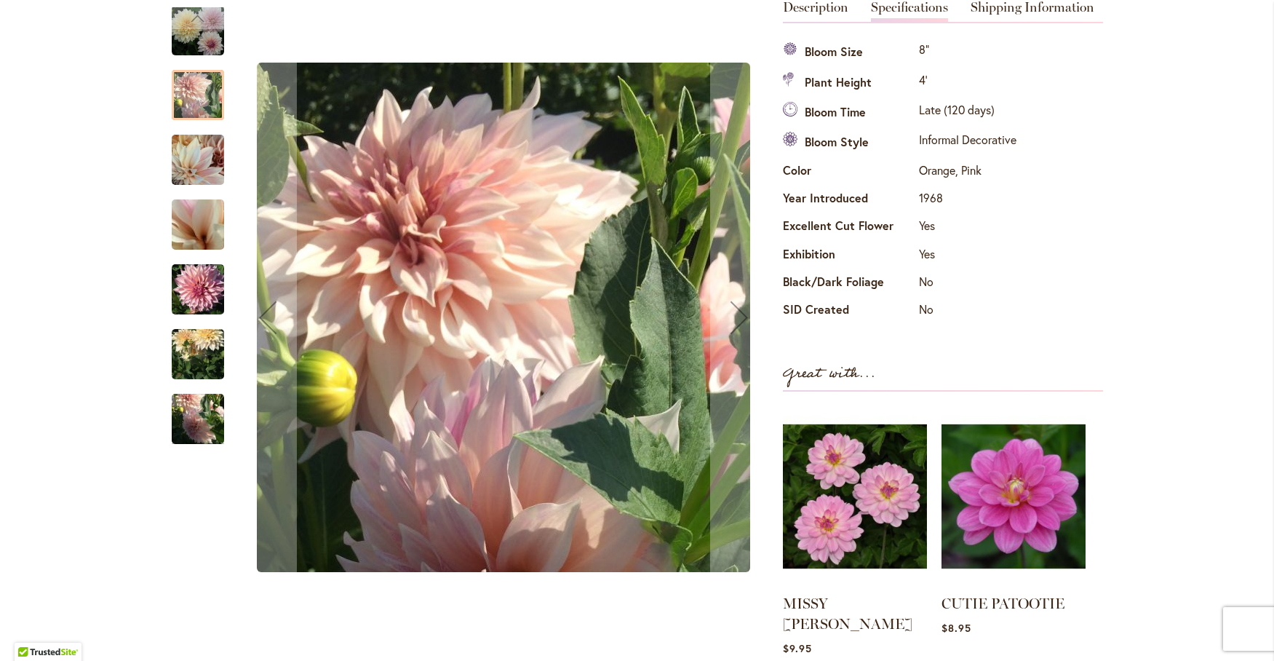
click at [205, 425] on img "Café Au Lait" at bounding box center [198, 419] width 52 height 70
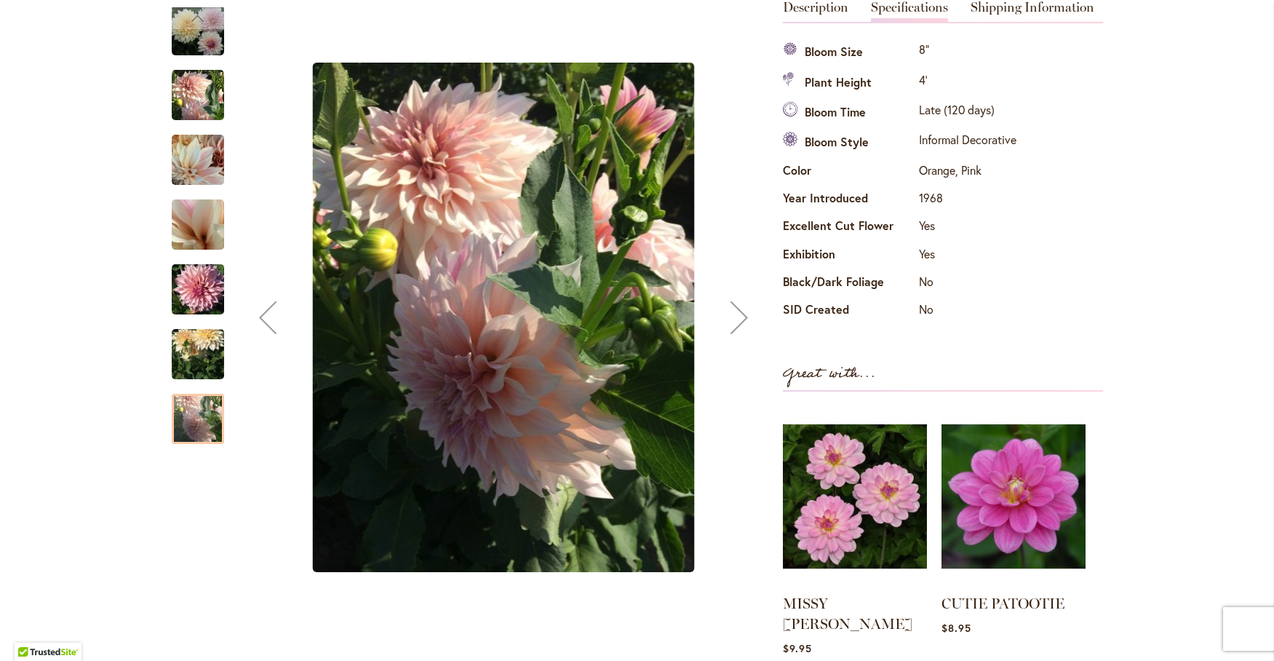
click at [192, 348] on img "Café Au Lait" at bounding box center [198, 354] width 52 height 70
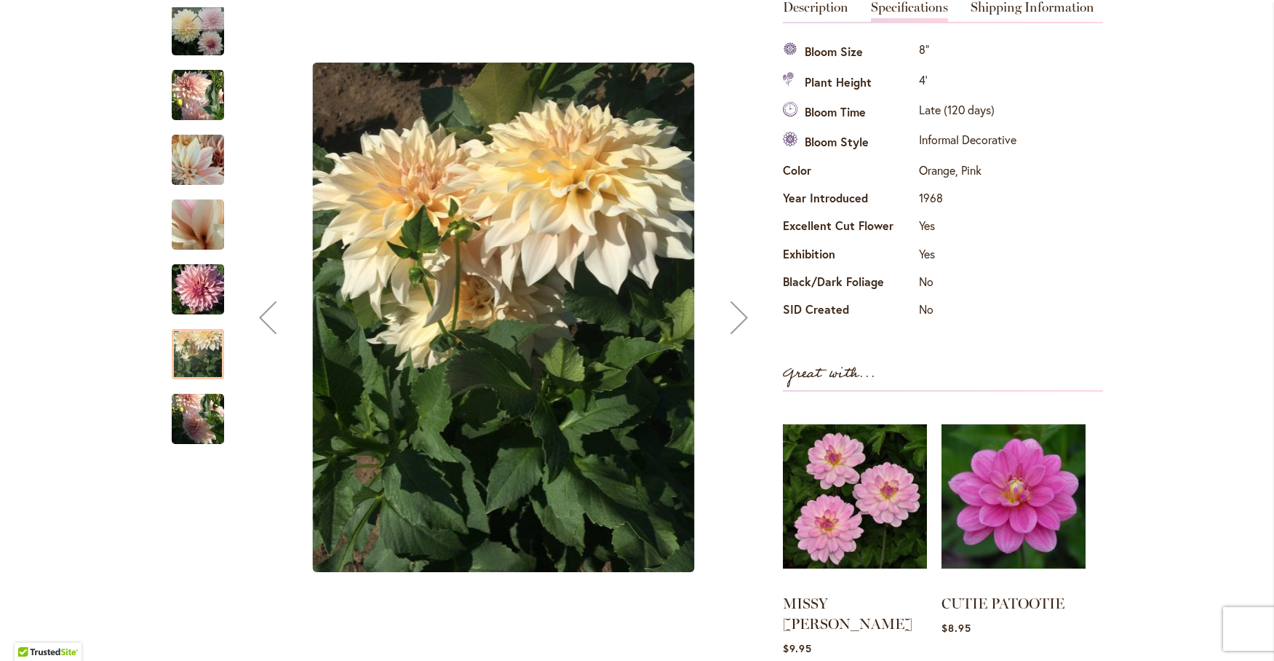
click at [205, 287] on img "Café Au Lait" at bounding box center [198, 290] width 52 height 70
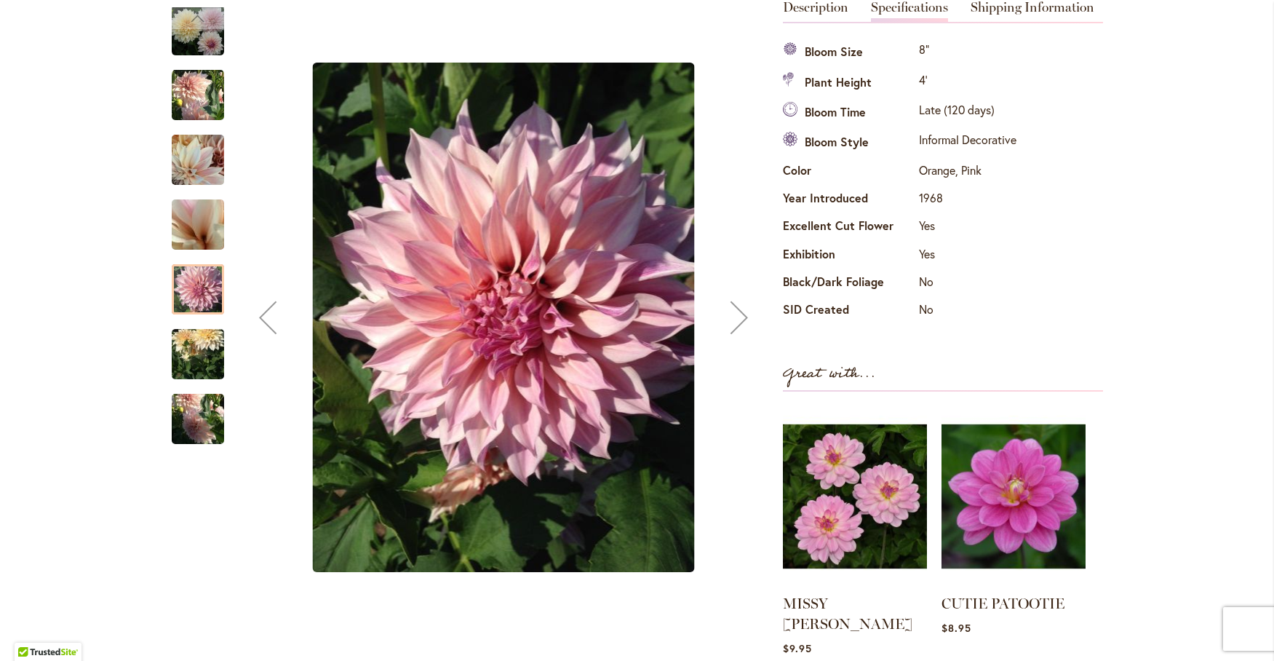
click at [192, 234] on img "Café Au Lait" at bounding box center [198, 225] width 105 height 79
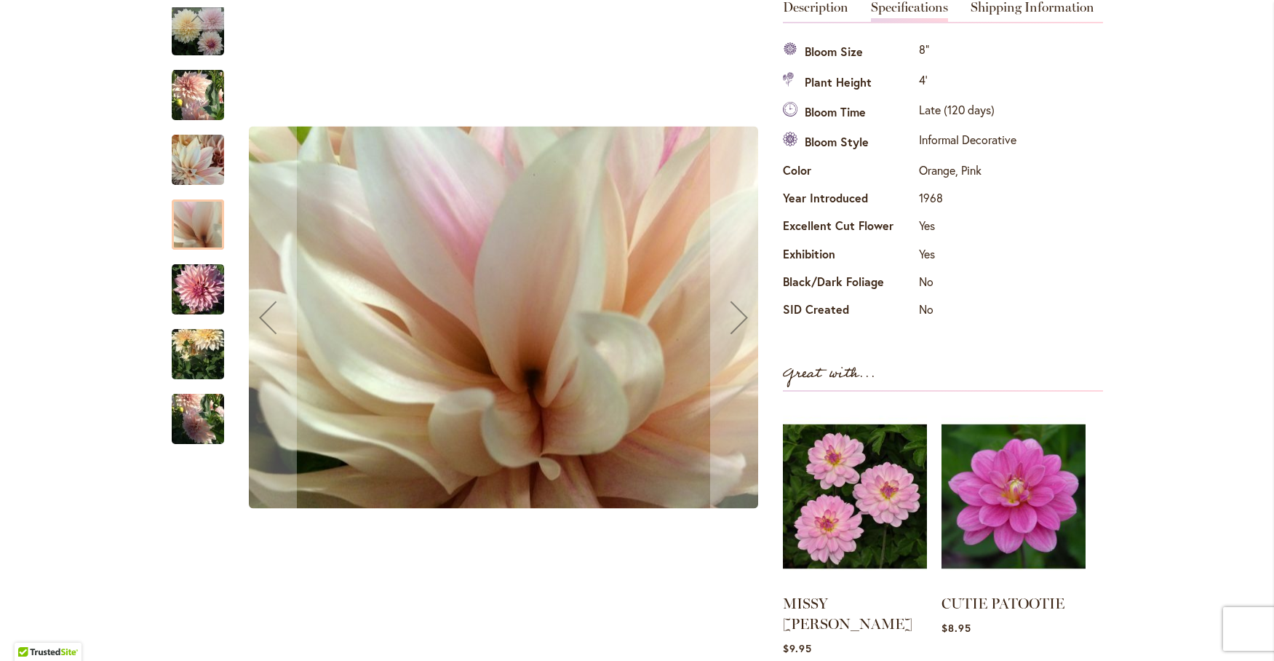
click at [188, 166] on img "Café Au Lait" at bounding box center [198, 160] width 52 height 70
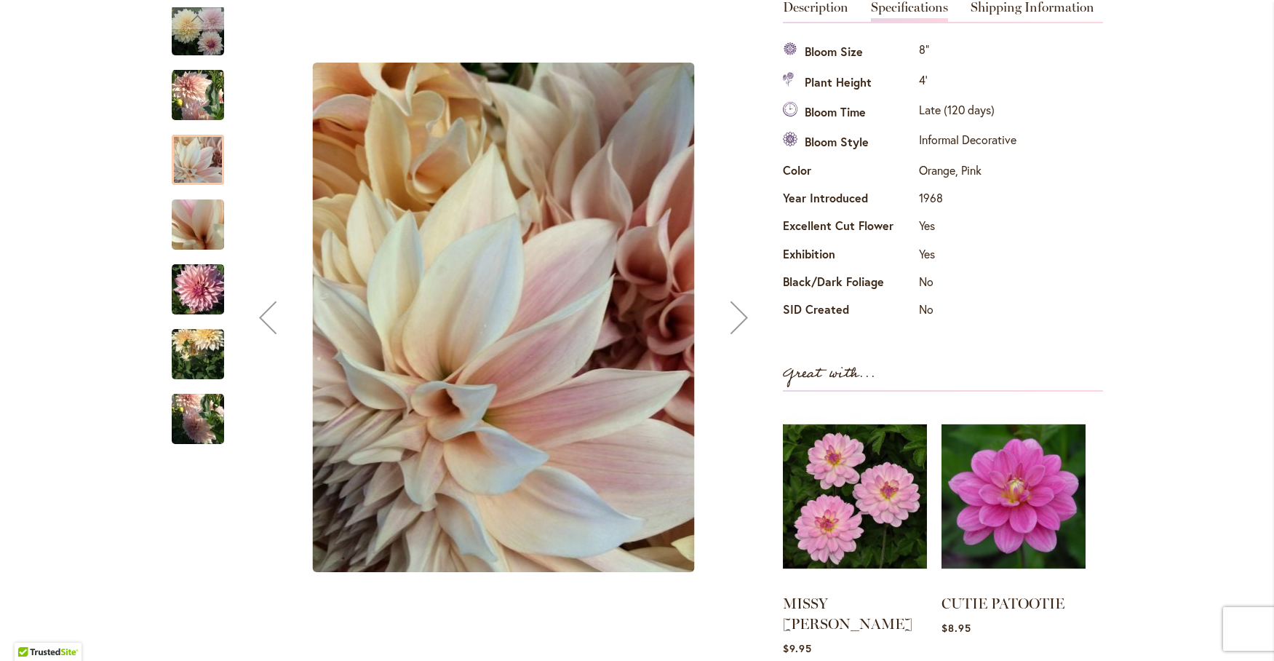
click at [184, 109] on img "Café Au Lait" at bounding box center [198, 95] width 52 height 54
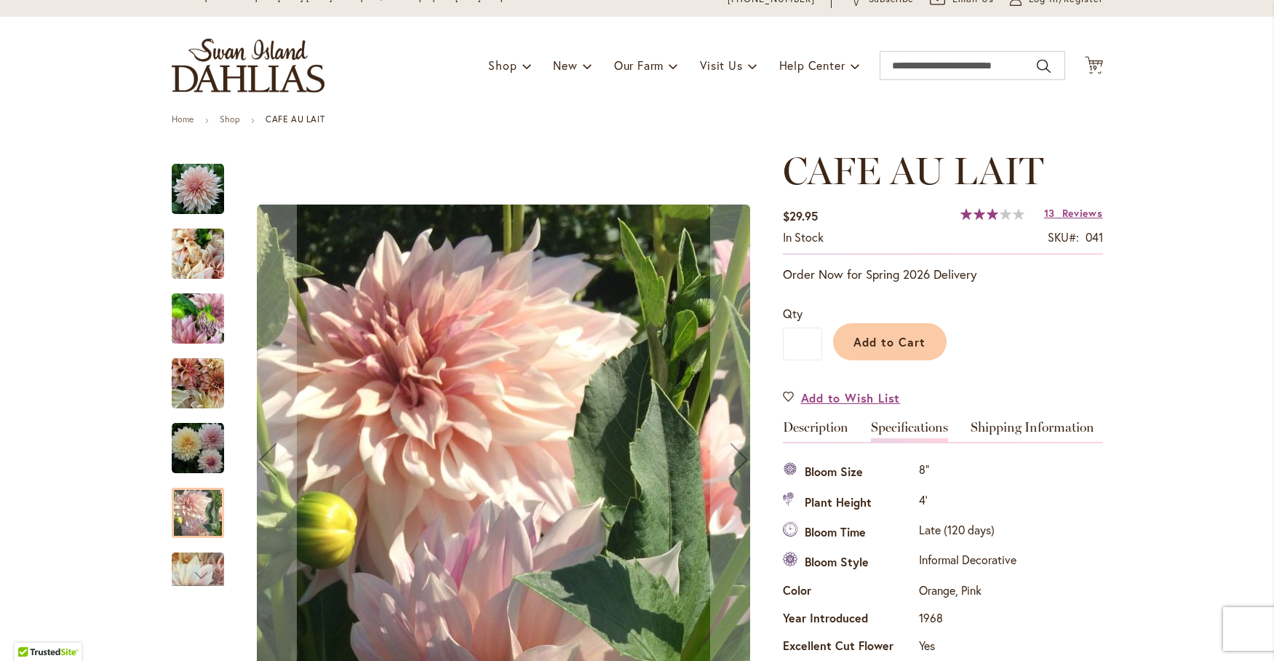
scroll to position [0, 0]
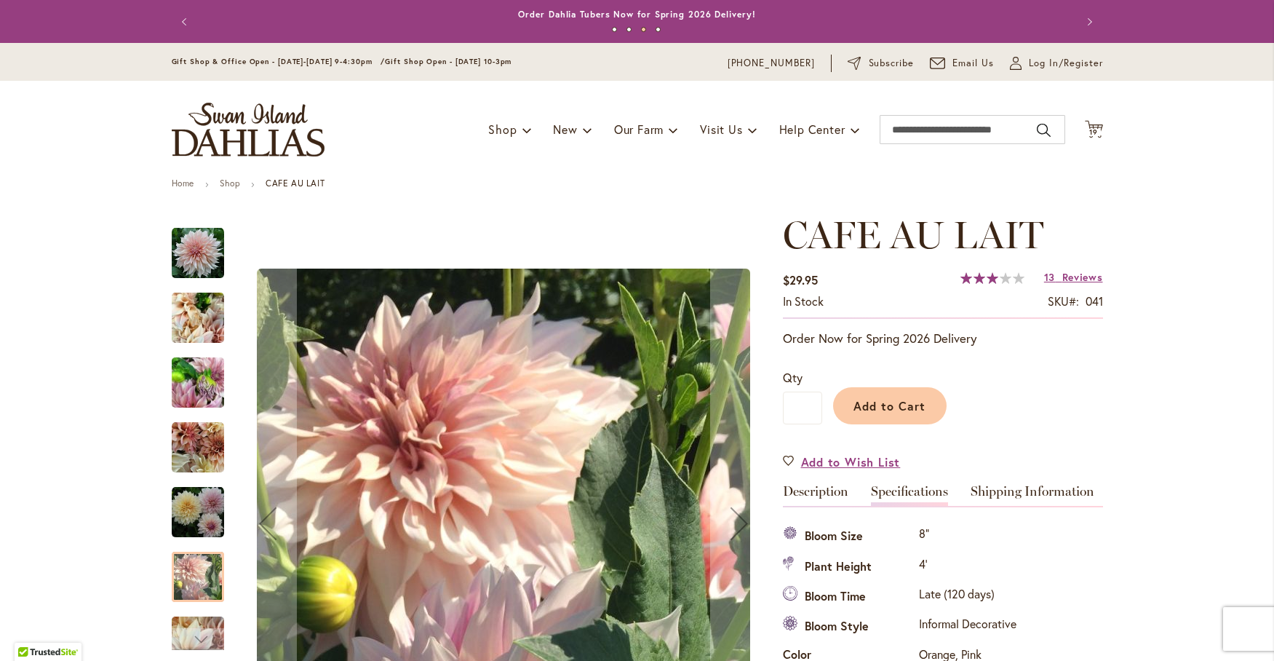
click at [188, 251] on img "Café Au Lait" at bounding box center [198, 253] width 52 height 52
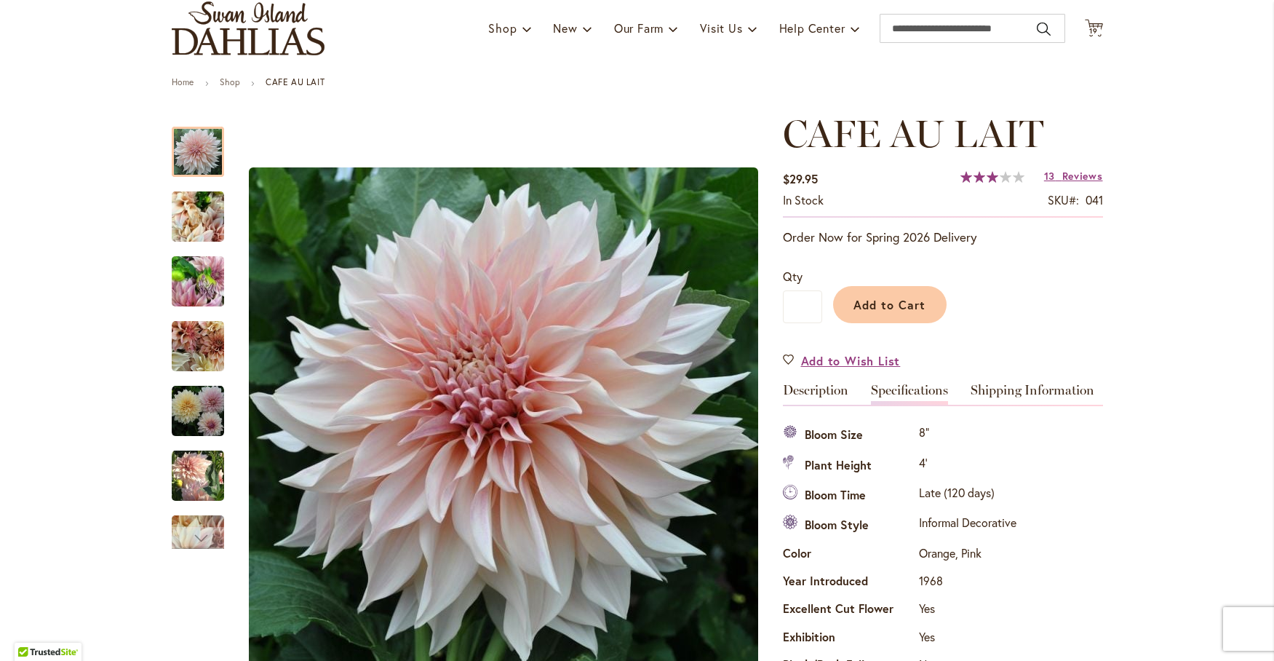
scroll to position [121, 0]
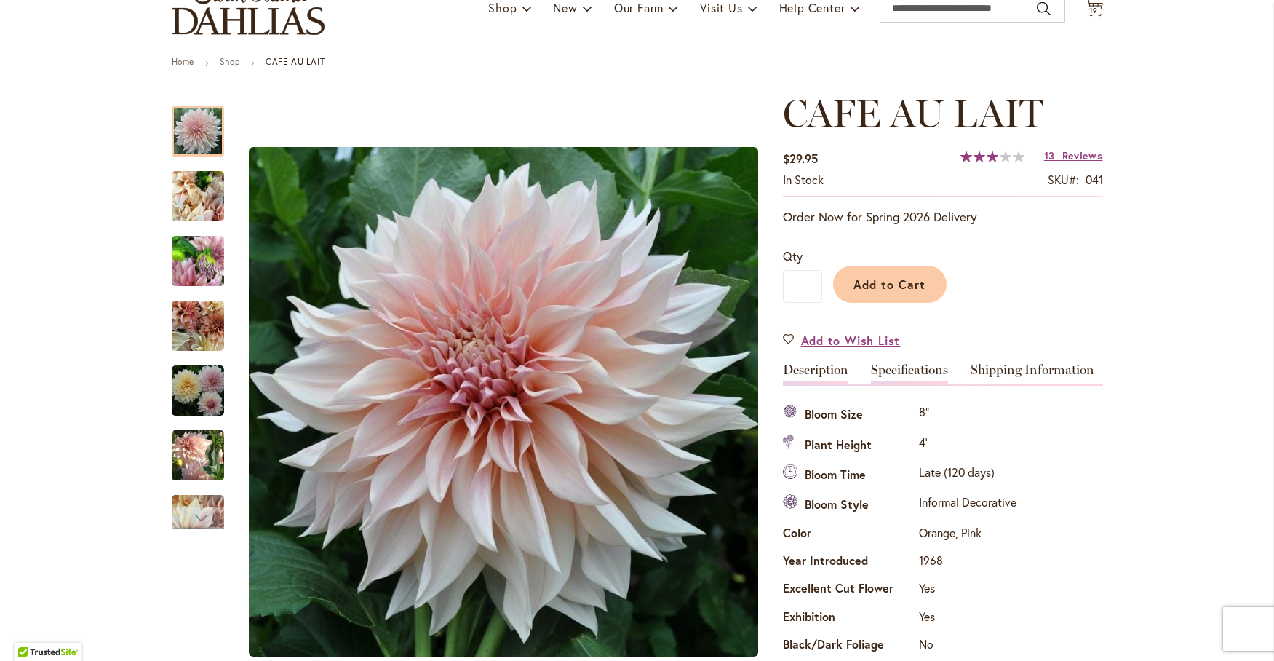
click at [800, 370] on link "Description" at bounding box center [815, 373] width 65 height 21
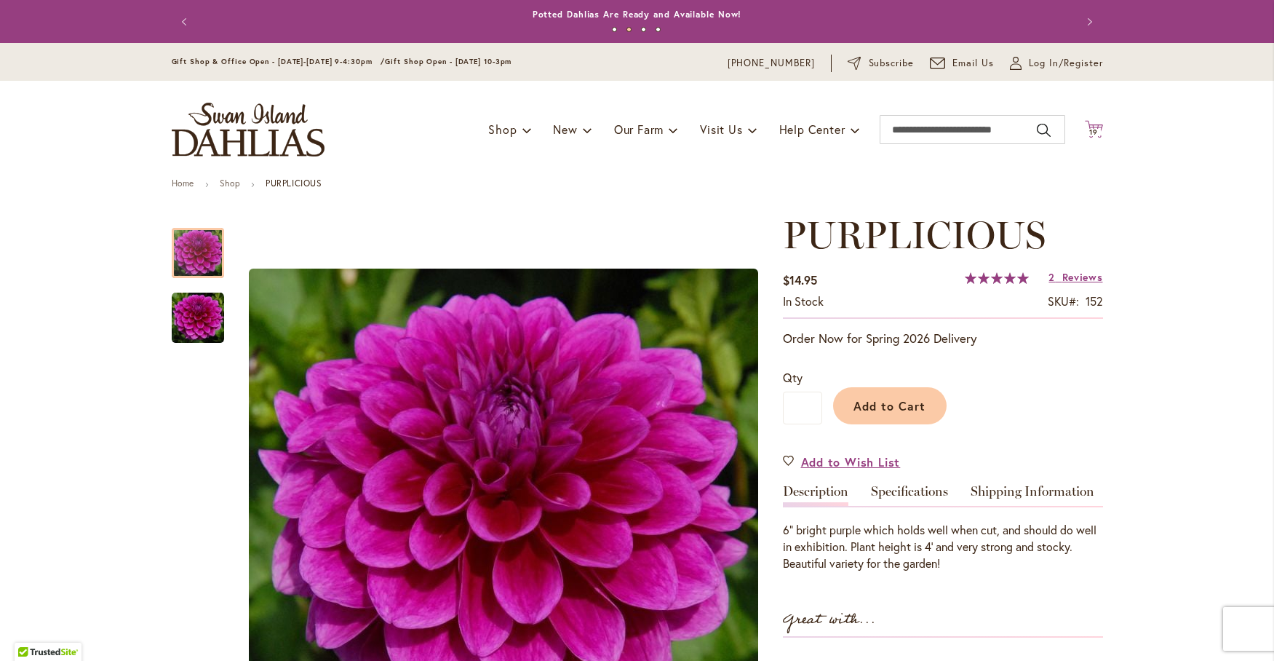
type input "**********"
click at [1089, 128] on span "19" at bounding box center [1093, 131] width 9 height 9
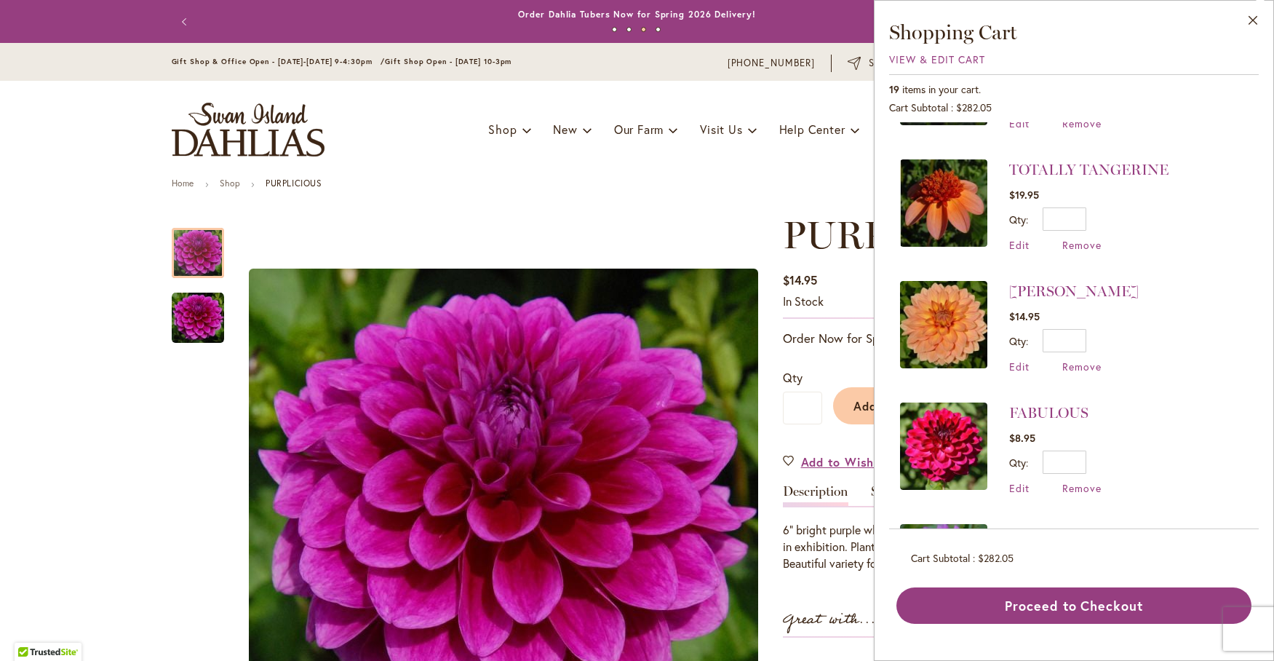
scroll to position [1896, 0]
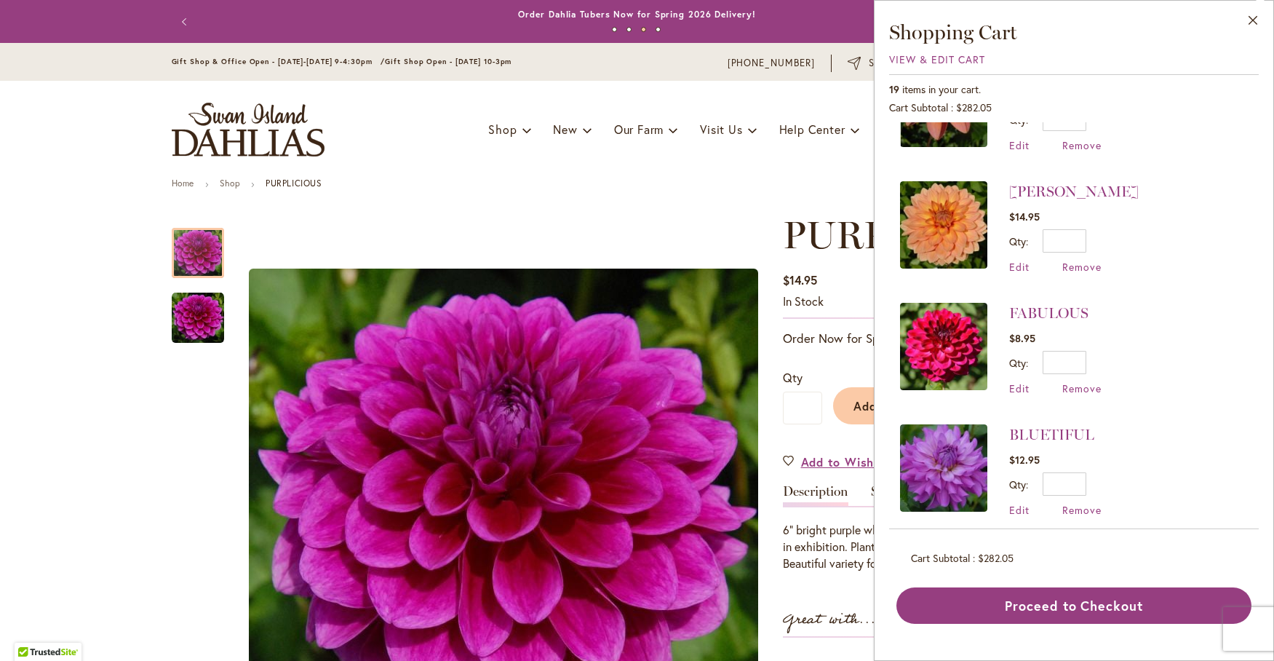
click at [47, 135] on header "Skip to Content Gift Shop & Office Open - [DATE]-[DATE] 9-4:30pm / Gift Shop Op…" at bounding box center [637, 110] width 1274 height 135
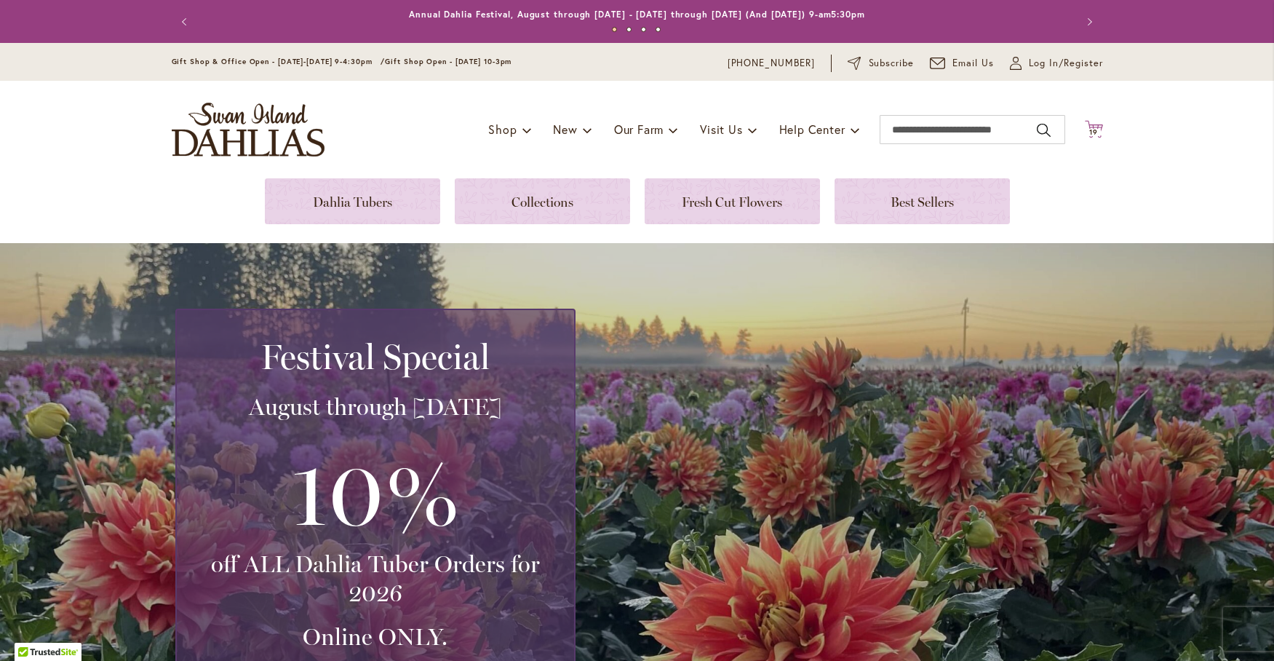
type input "**********"
click at [1085, 124] on icon at bounding box center [1094, 128] width 18 height 17
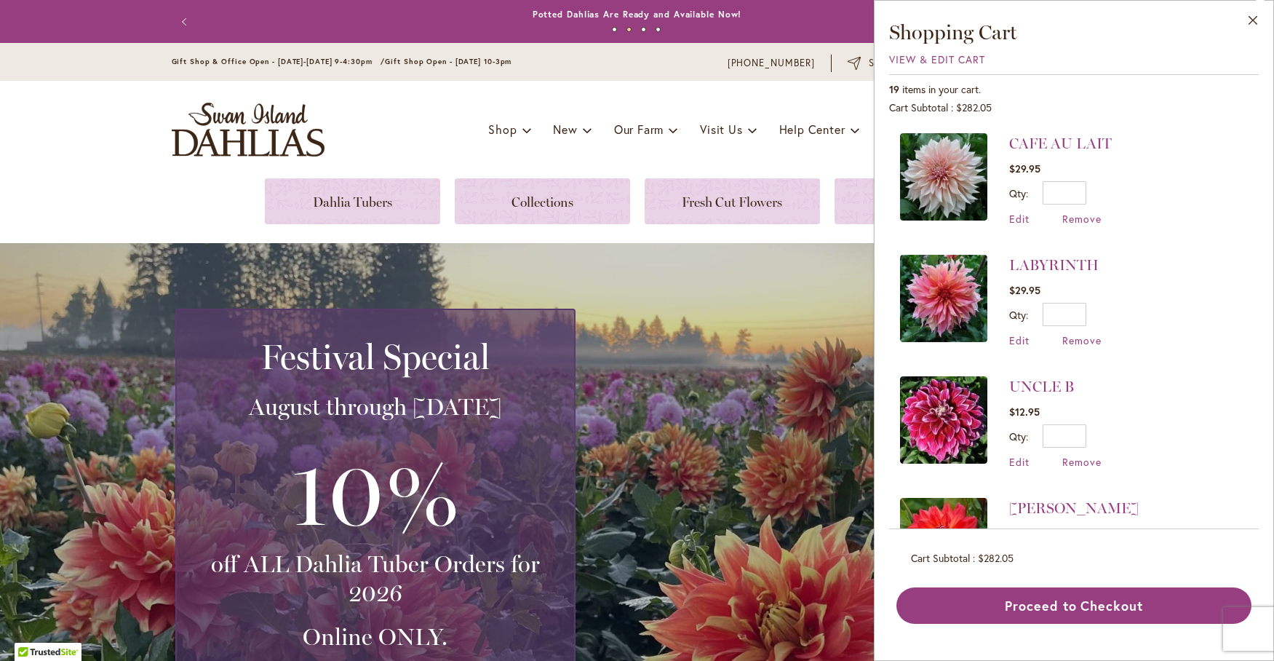
click at [779, 287] on div "Festival Special August through September 28th 10% off ALL Dahlia Tuber Orders …" at bounding box center [637, 524] width 1274 height 563
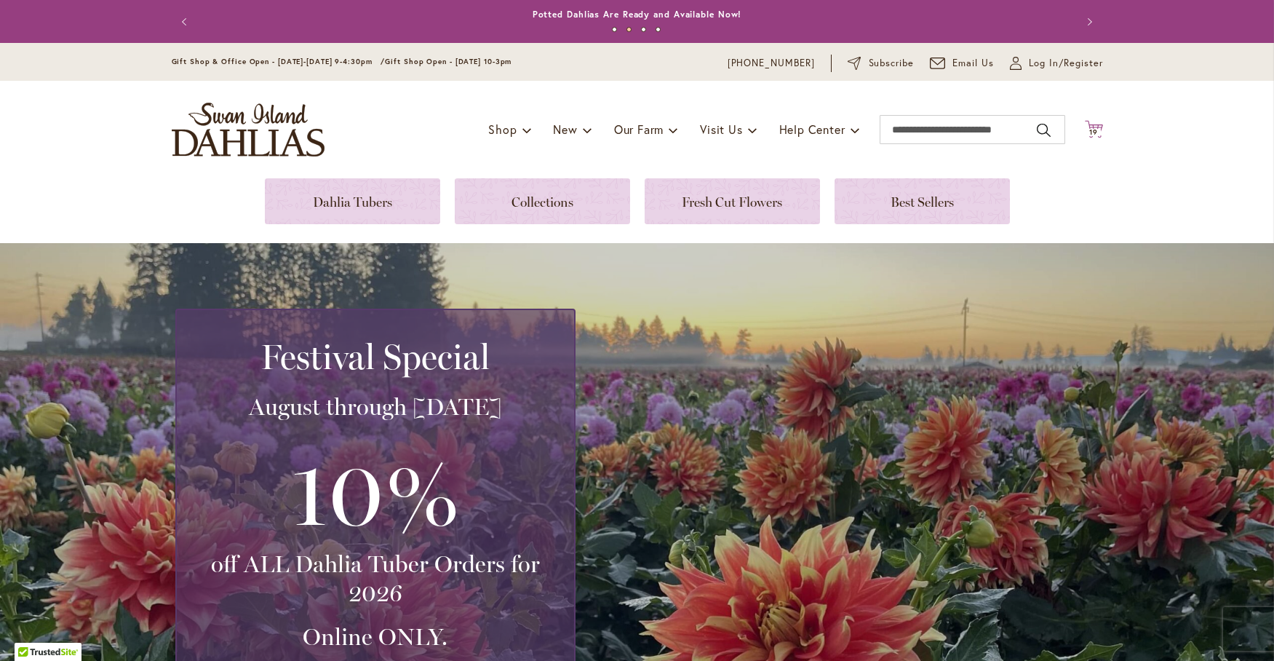
click at [1089, 129] on span "19" at bounding box center [1093, 131] width 9 height 9
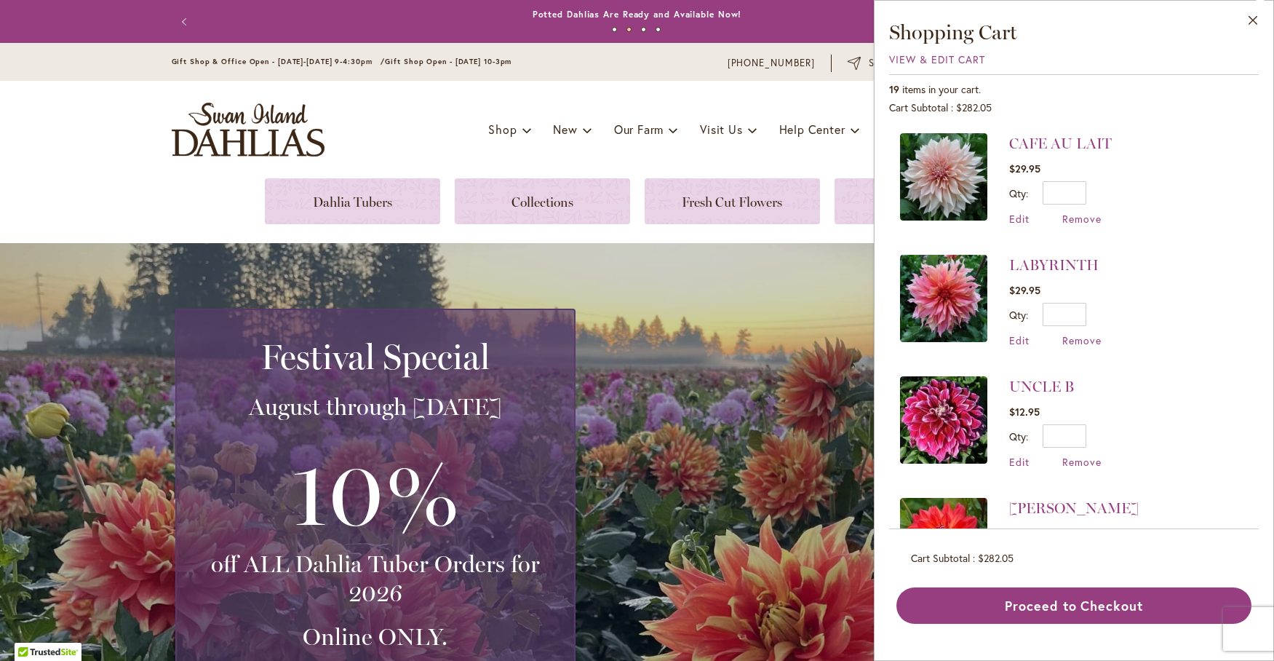
click at [949, 163] on img at bounding box center [943, 176] width 87 height 87
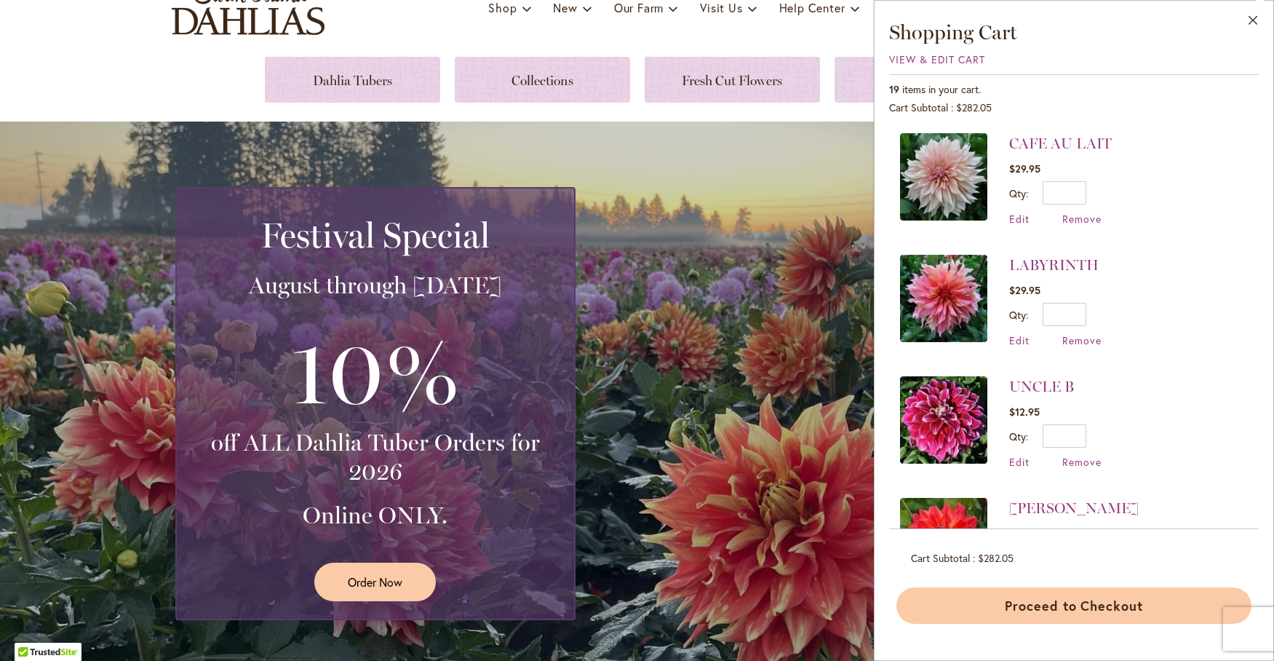
click at [1073, 598] on button "Proceed to Checkout" at bounding box center [1073, 605] width 355 height 36
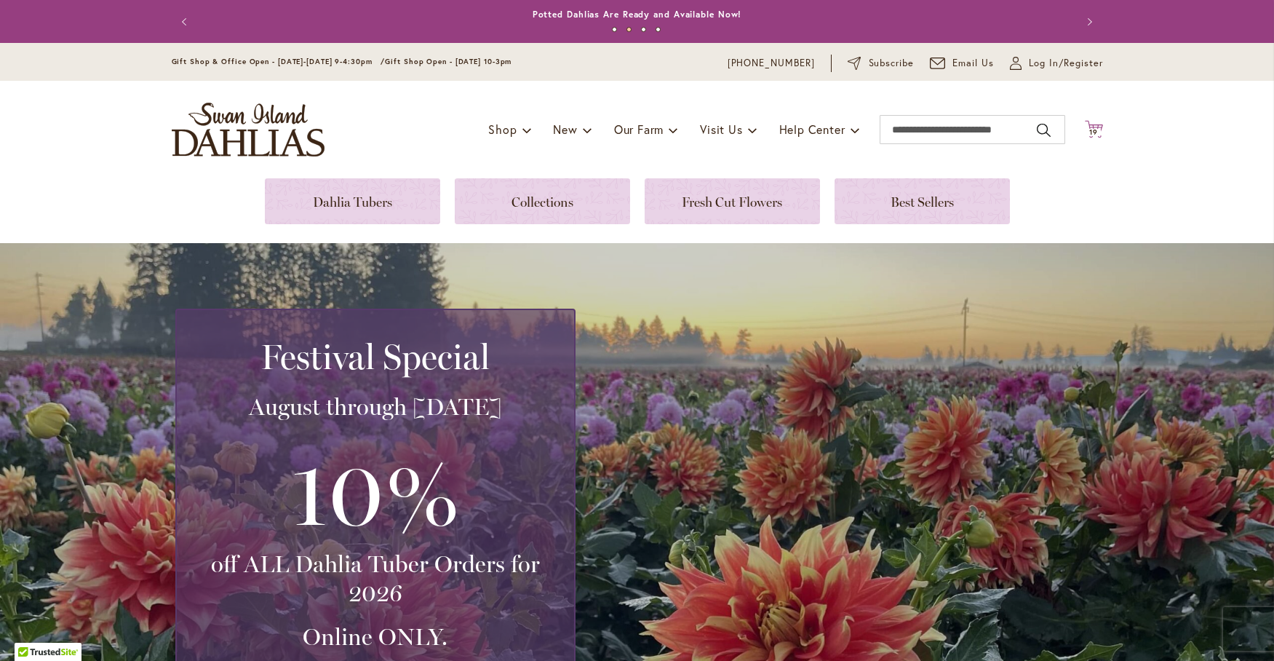
click at [1087, 127] on icon at bounding box center [1094, 128] width 18 height 17
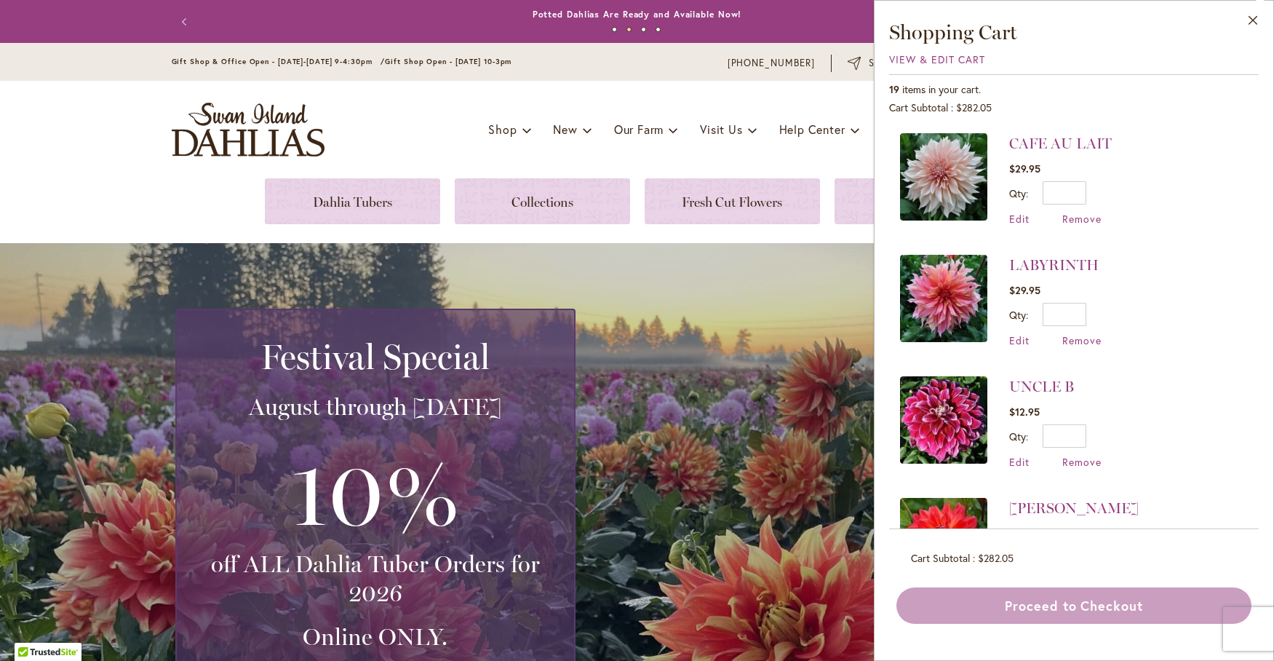
click at [753, 351] on div "Festival Special August through September 28th 10% off ALL Dahlia Tuber Orders …" at bounding box center [640, 524] width 931 height 432
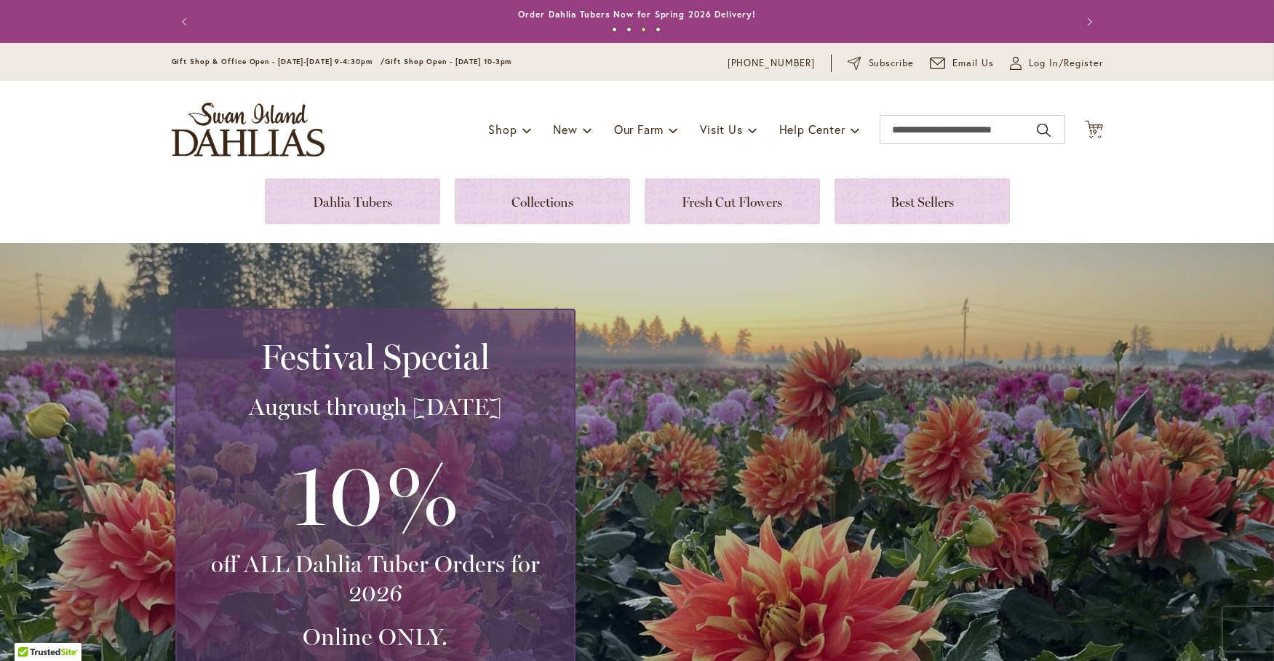
click at [1063, 73] on div "Gift Shop & Office Open - Monday-Friday 9-4:30pm / Gift Shop Open - Saturday 10…" at bounding box center [637, 62] width 1274 height 38
click at [1090, 130] on span "19" at bounding box center [1093, 131] width 9 height 9
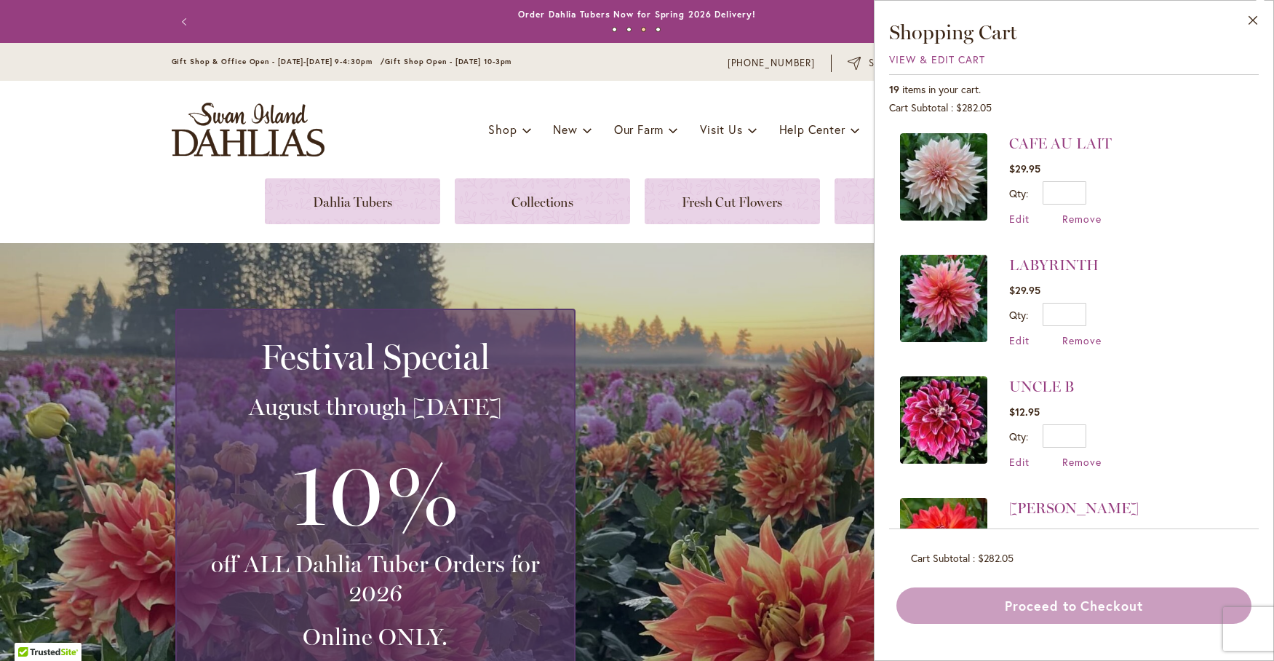
click at [776, 418] on div "Festival Special August through September 28th 10% off ALL Dahlia Tuber Orders …" at bounding box center [640, 524] width 931 height 432
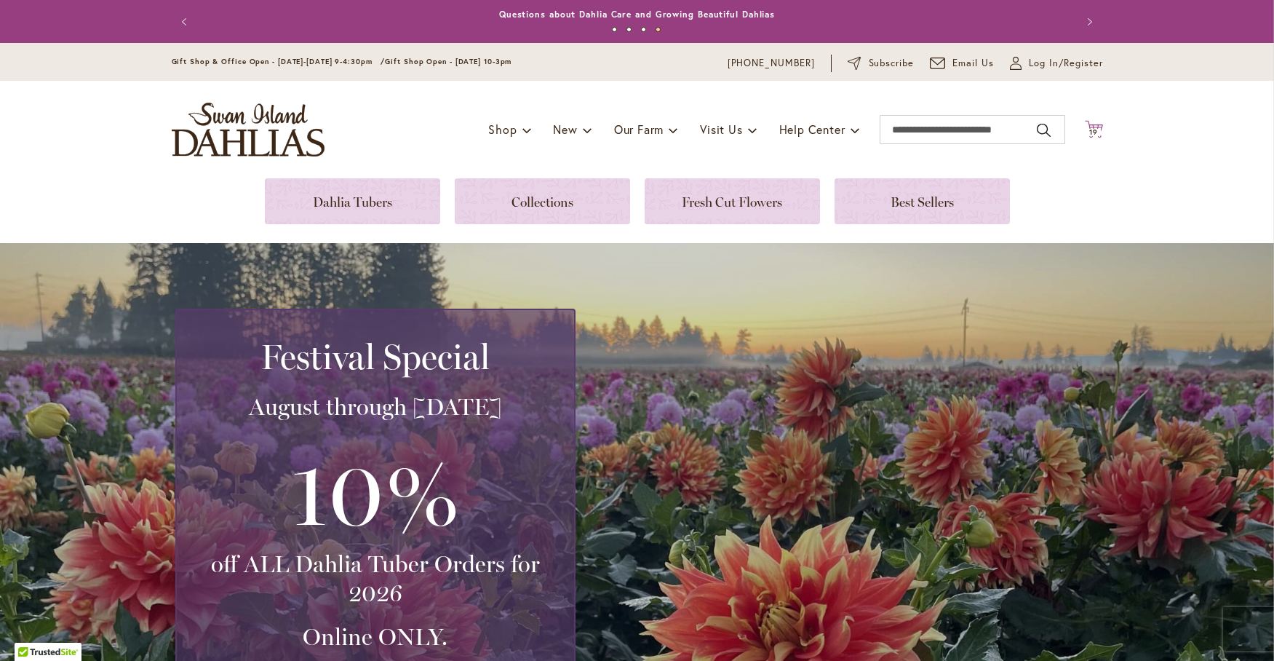
click at [1089, 125] on icon "Cart .cls-1 { fill: #231f20; }" at bounding box center [1094, 129] width 18 height 18
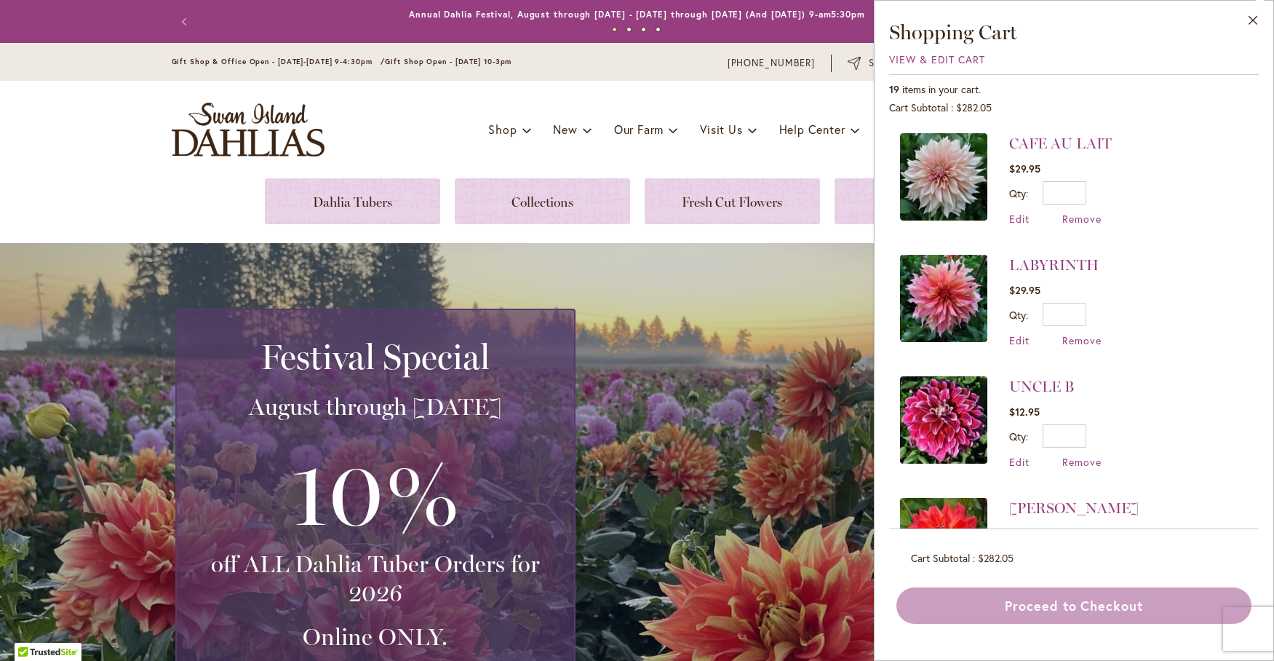
click at [769, 298] on div "Festival Special August through September 28th 10% off ALL Dahlia Tuber Orders …" at bounding box center [637, 524] width 1274 height 563
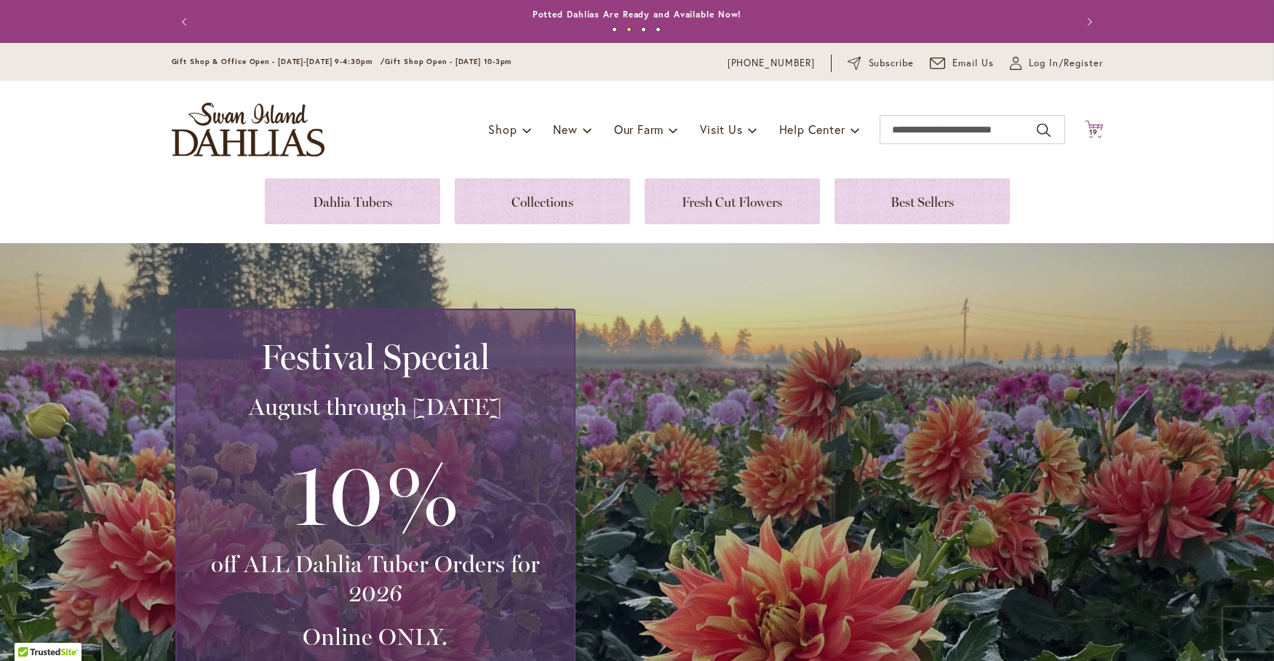
click at [1091, 132] on span "19" at bounding box center [1093, 131] width 9 height 9
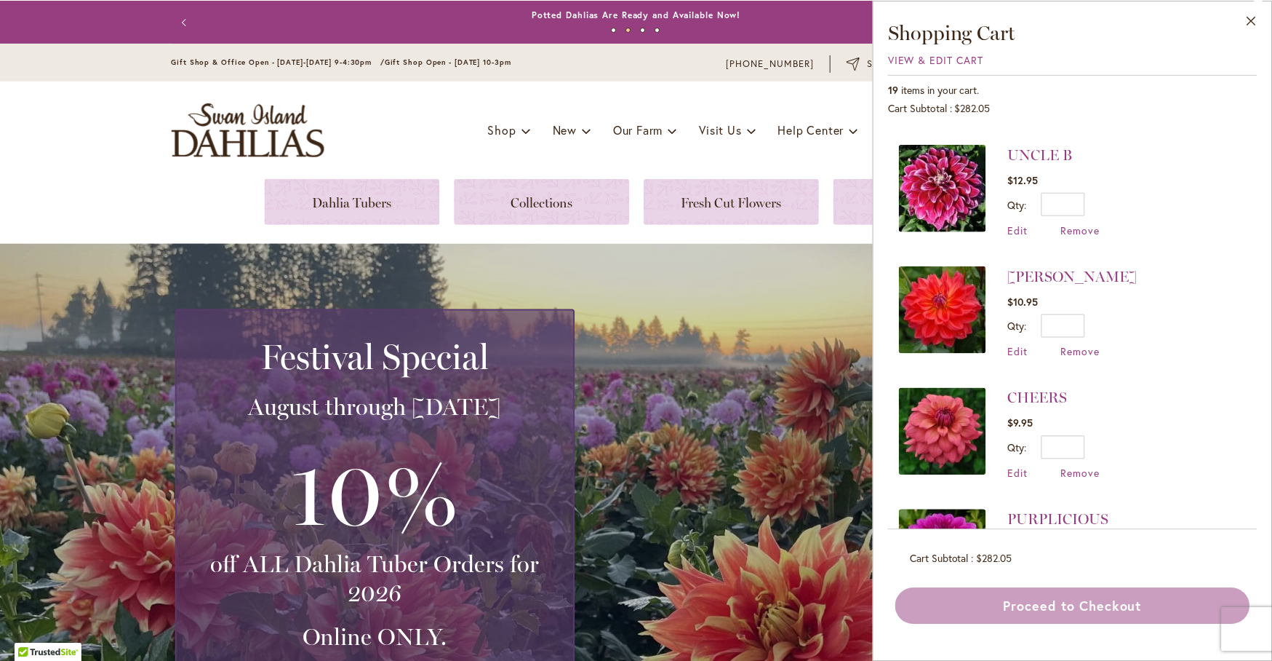
scroll to position [242, 0]
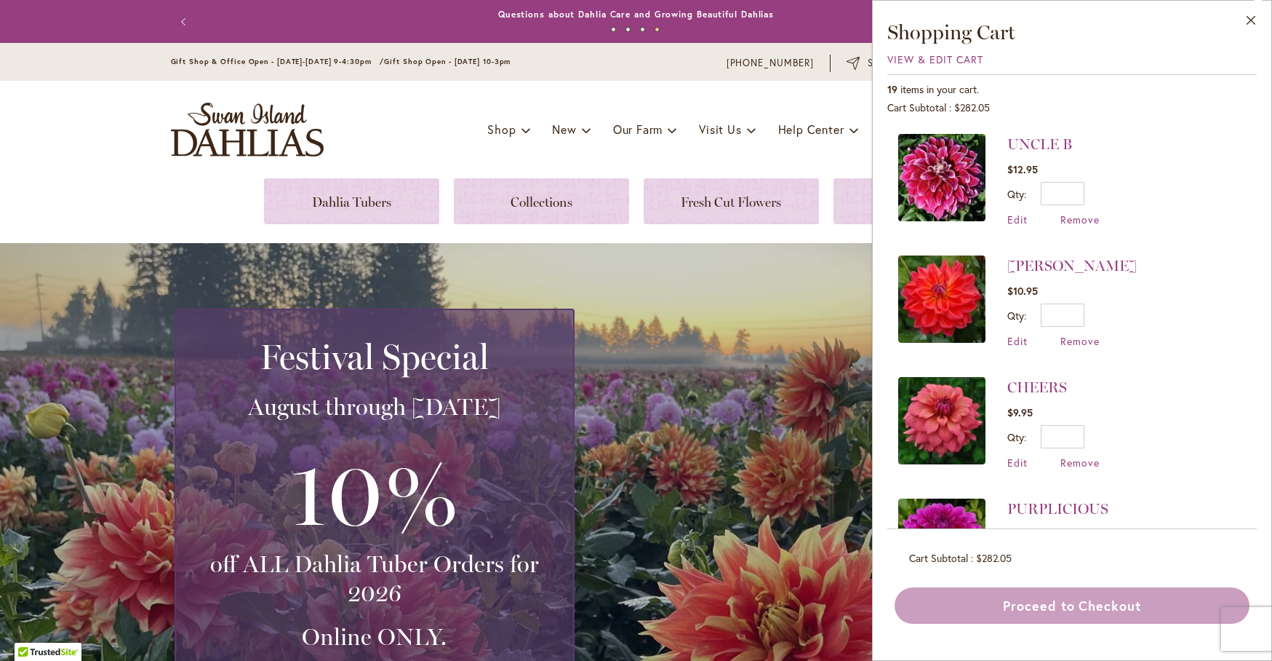
click at [637, 375] on div "Festival Special August through September 28th 10% off ALL Dahlia Tuber Orders …" at bounding box center [640, 524] width 931 height 432
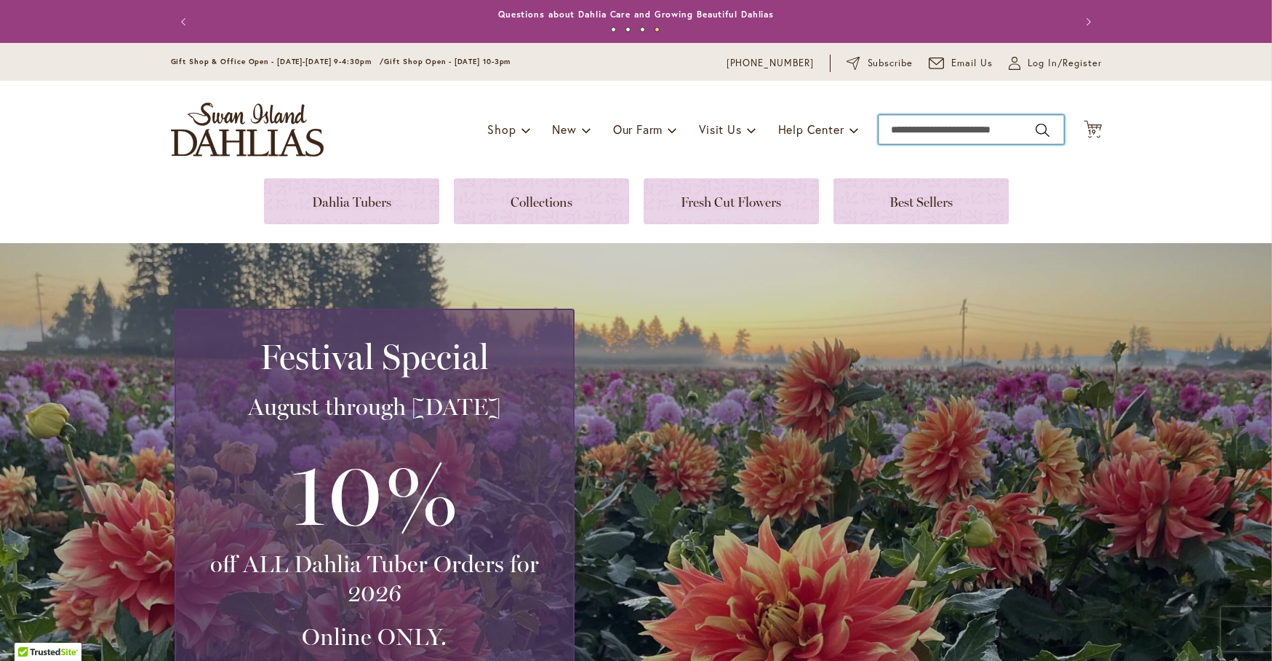
click at [903, 129] on input "Search" at bounding box center [972, 129] width 186 height 29
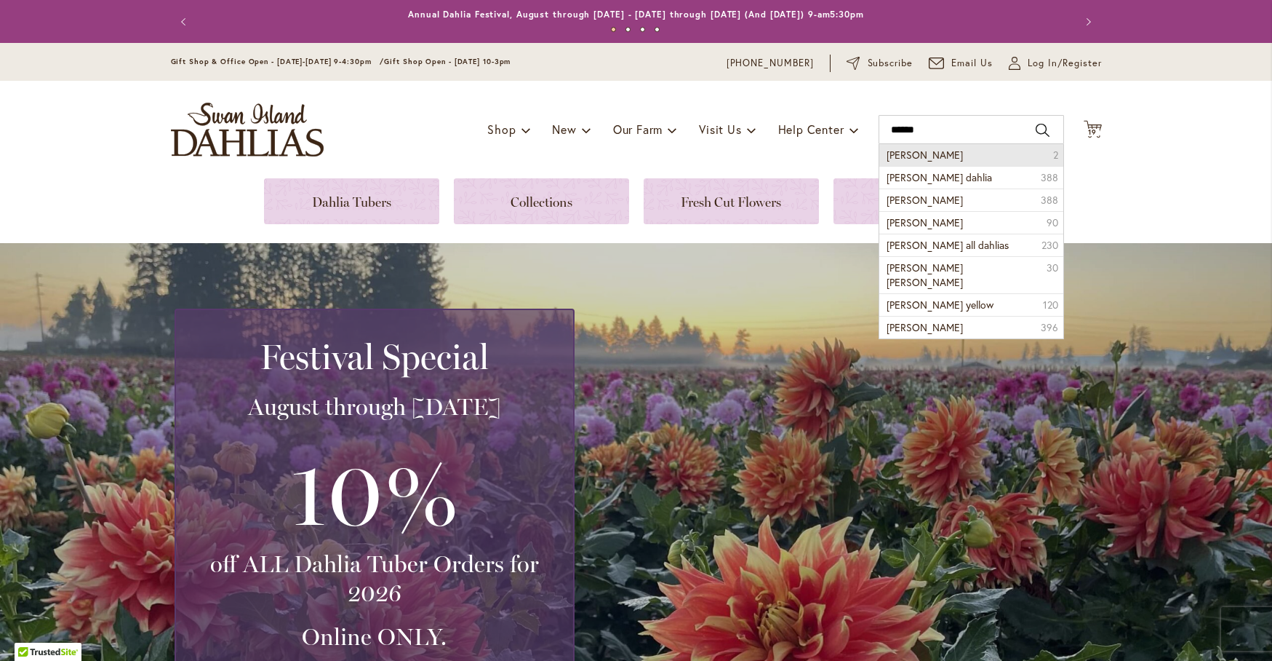
click at [921, 157] on li "nettie 2" at bounding box center [972, 155] width 184 height 22
type input "******"
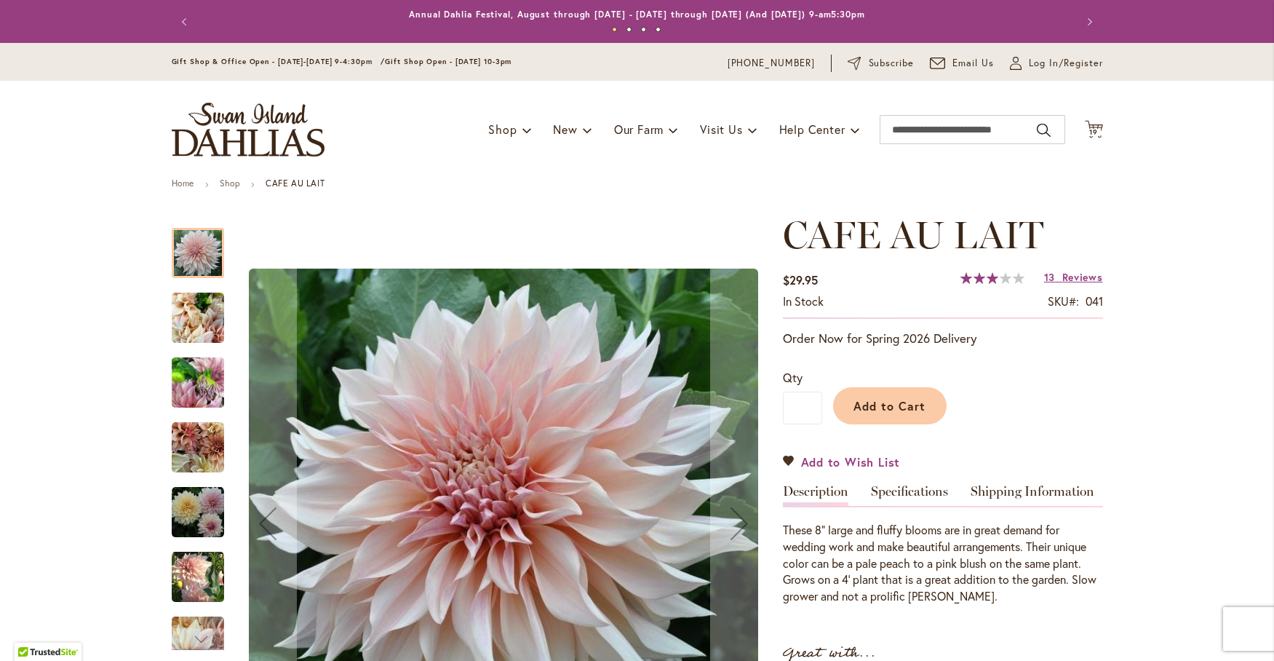
type input "**********"
click at [830, 462] on span "Add to Wish List" at bounding box center [851, 461] width 100 height 17
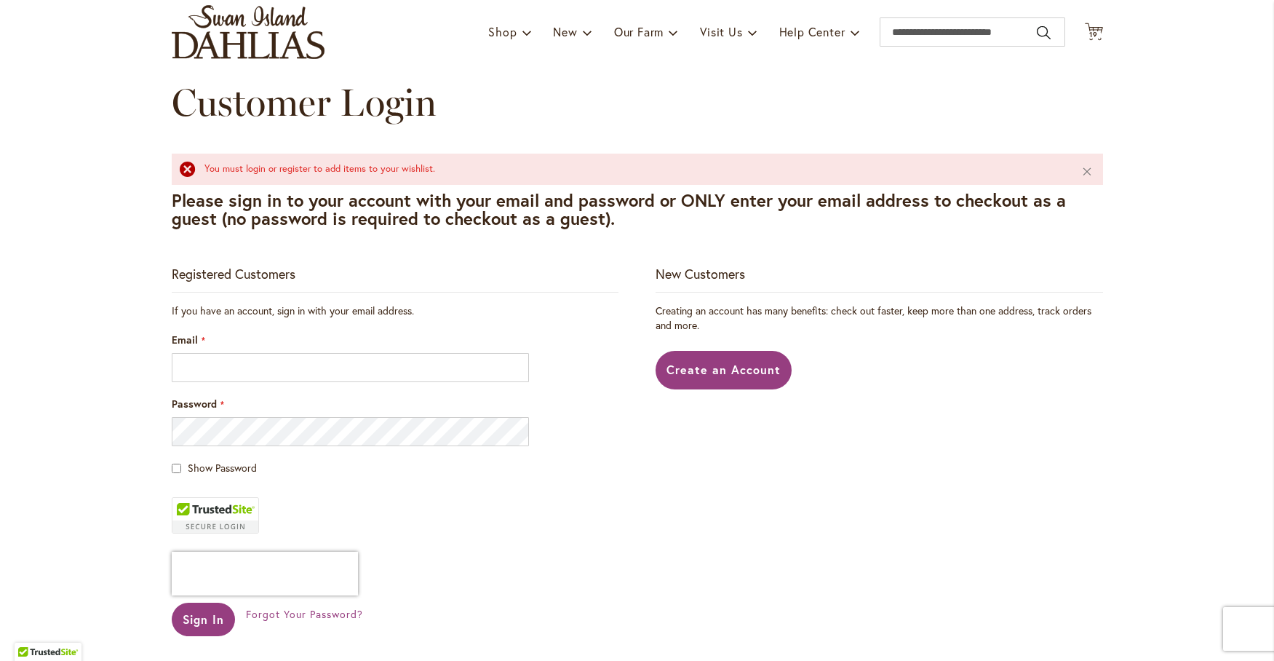
scroll to position [121, 0]
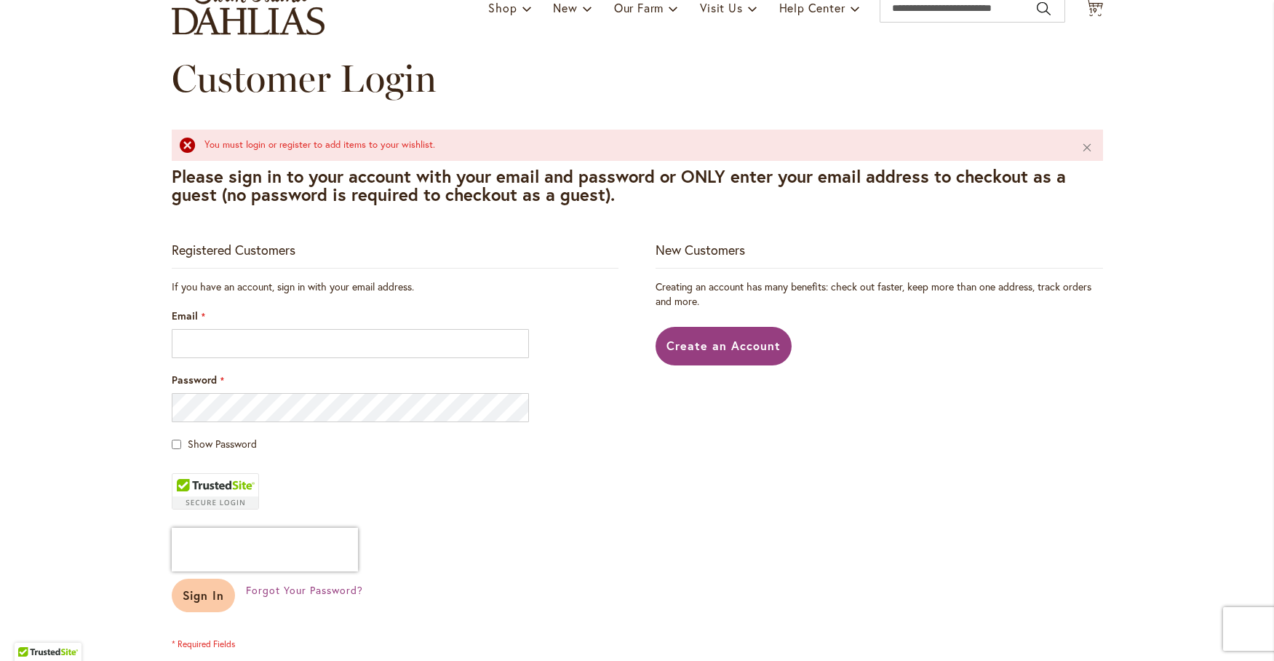
type input "**********"
click at [194, 594] on span "Sign In" at bounding box center [204, 594] width 42 height 15
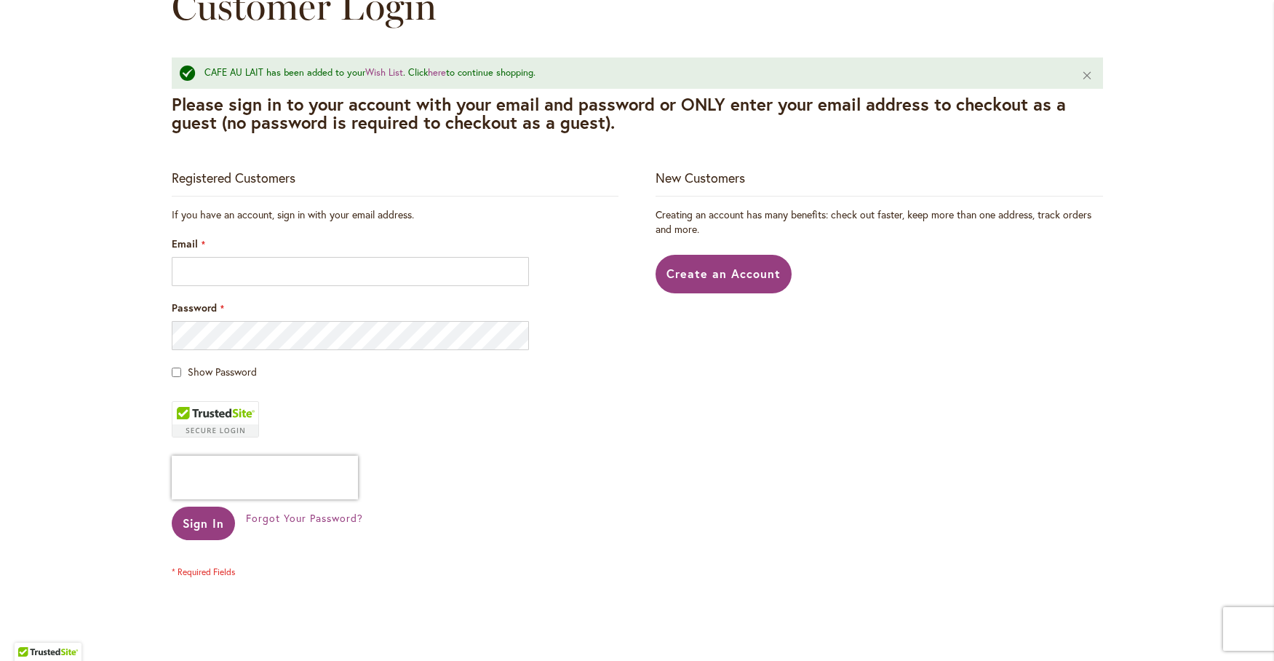
scroll to position [242, 0]
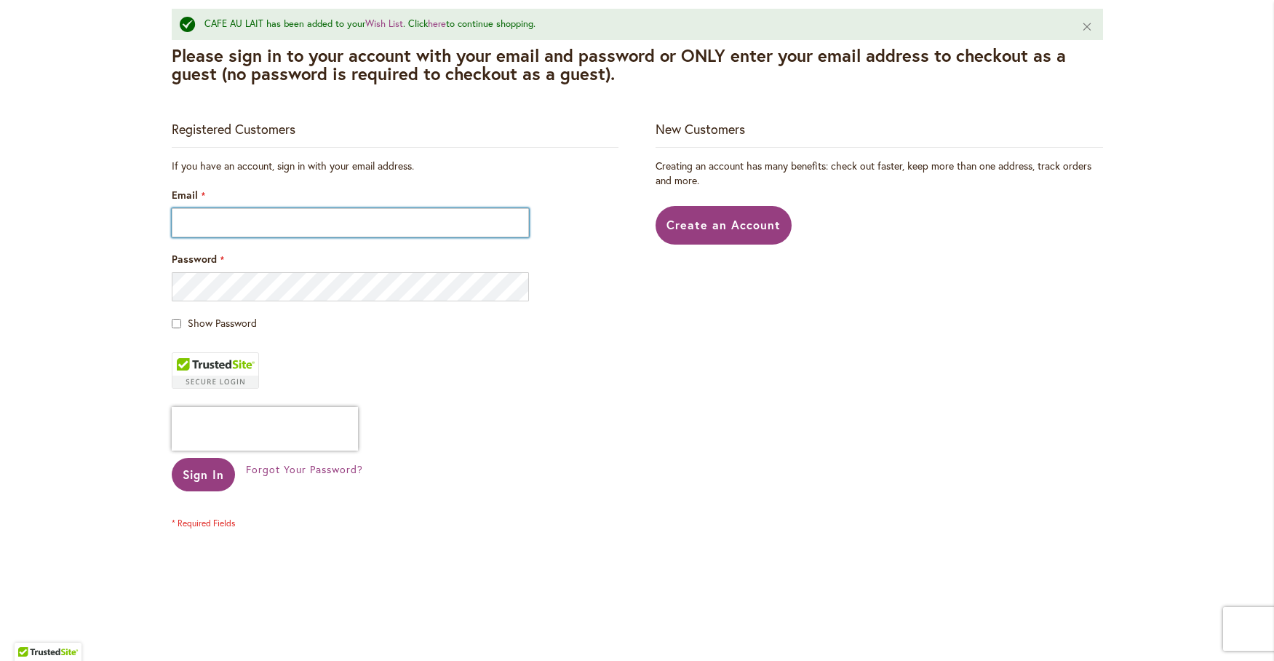
type input "**********"
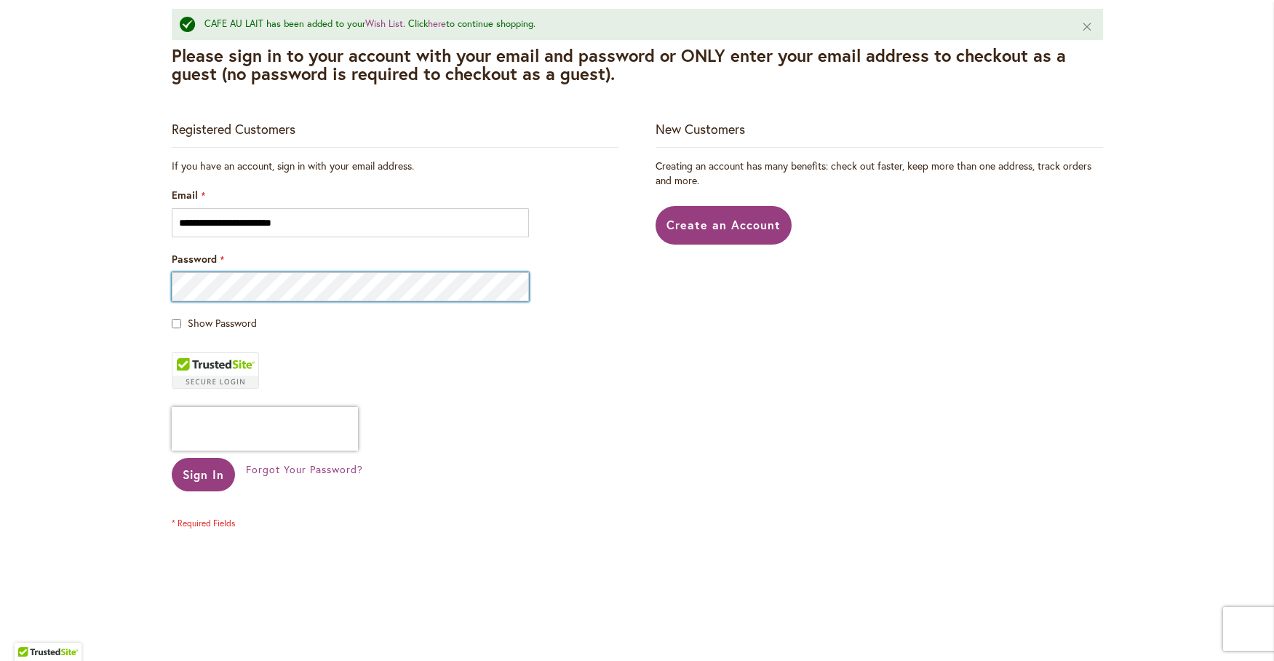
type input "**********"
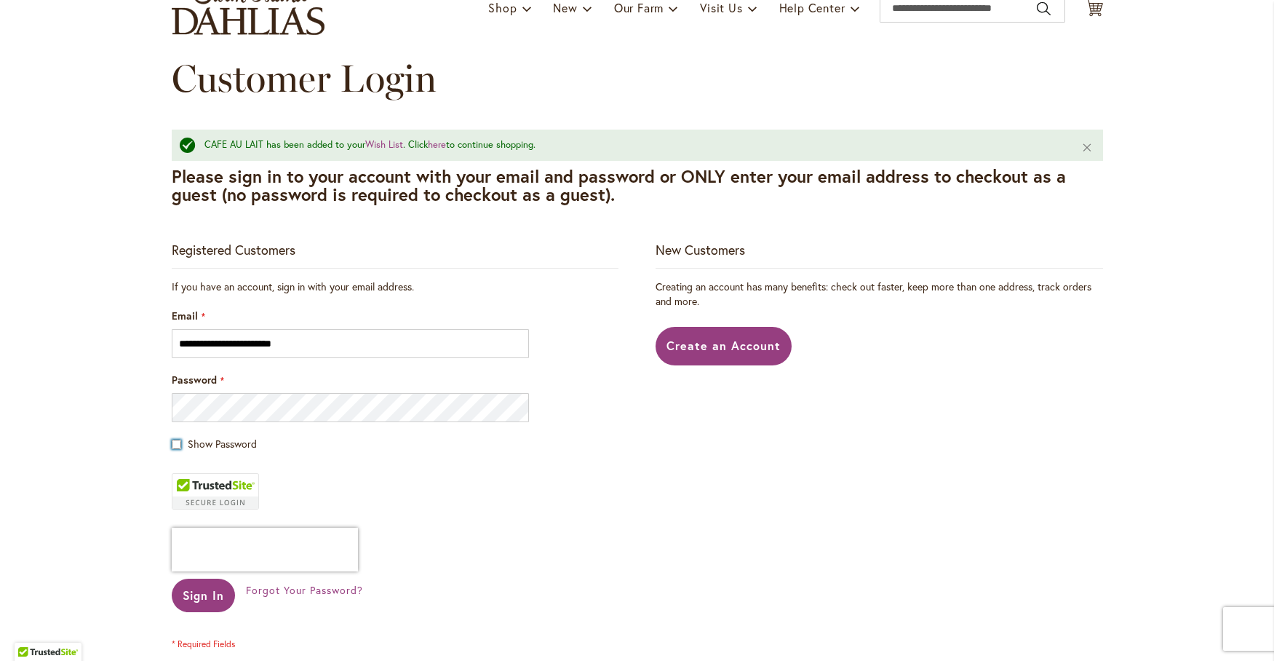
scroll to position [0, 0]
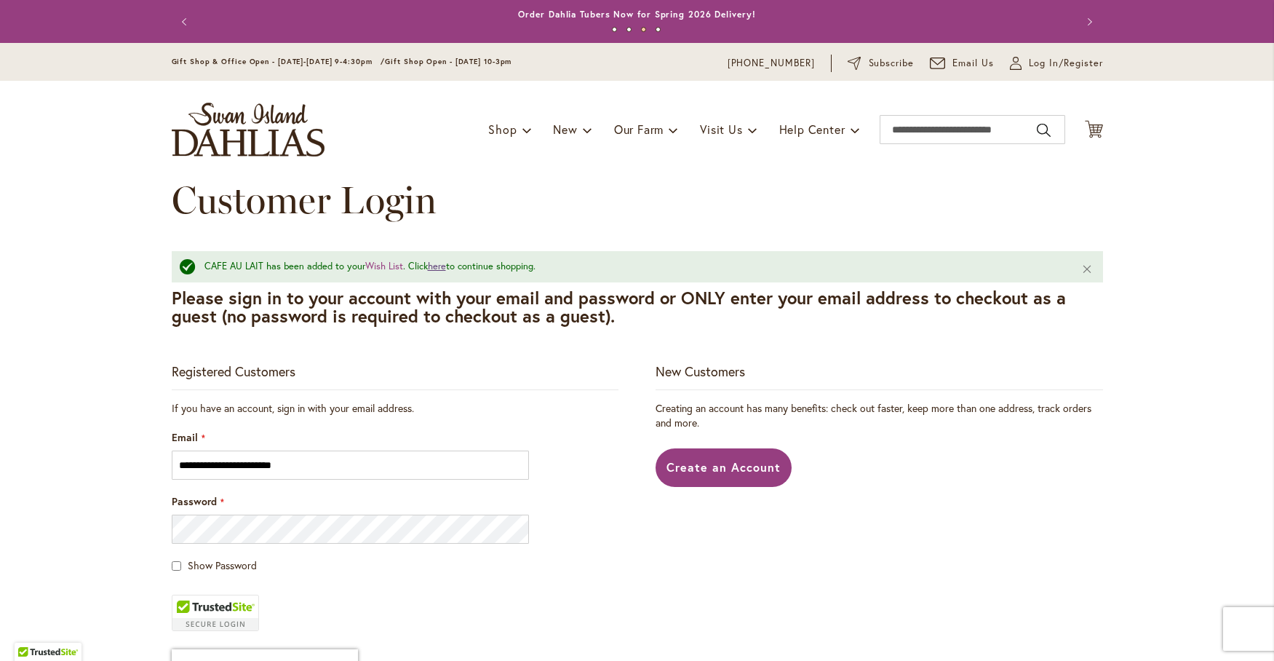
click at [431, 264] on link "here" at bounding box center [437, 266] width 18 height 12
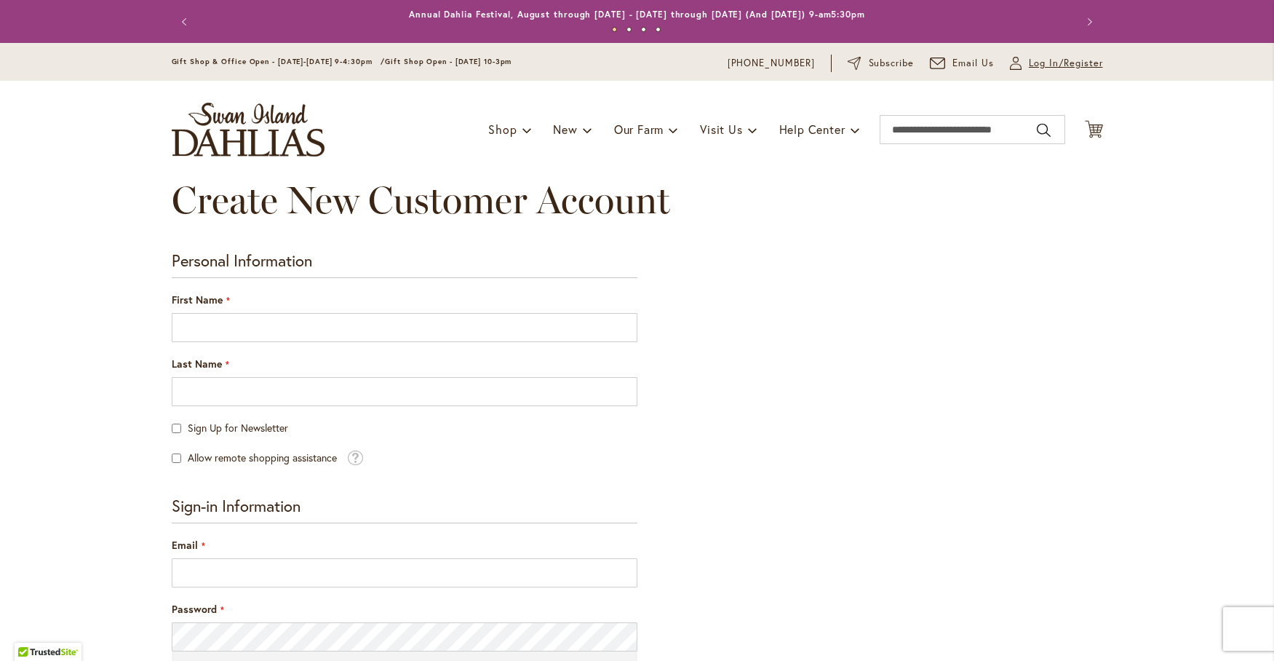
type input "**********"
click at [1032, 63] on span "Log In/Register" at bounding box center [1066, 63] width 74 height 15
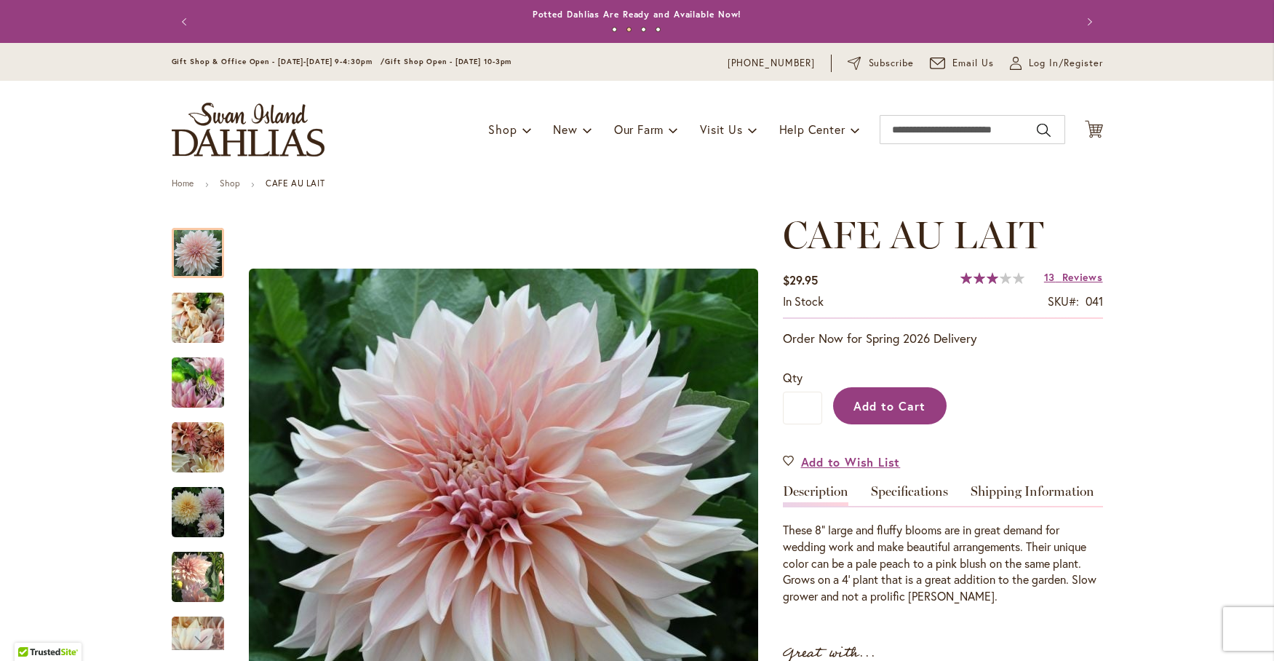
type input "**********"
click at [876, 404] on span "Add to Cart" at bounding box center [889, 405] width 72 height 15
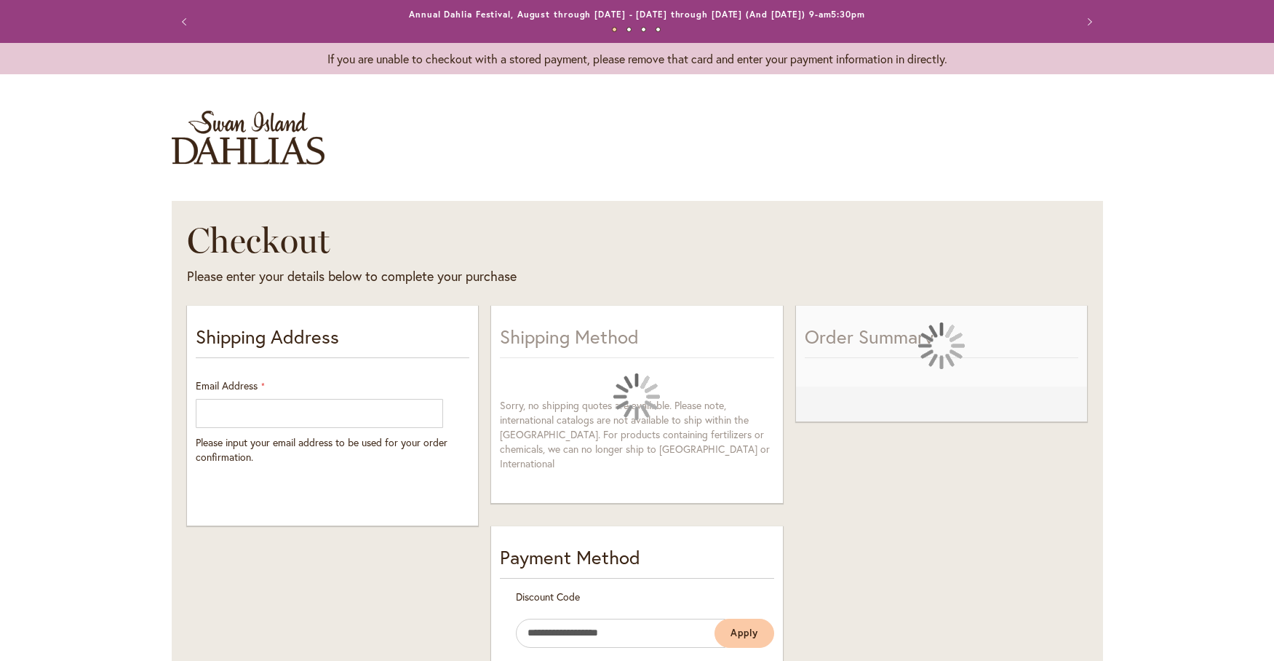
select select "**"
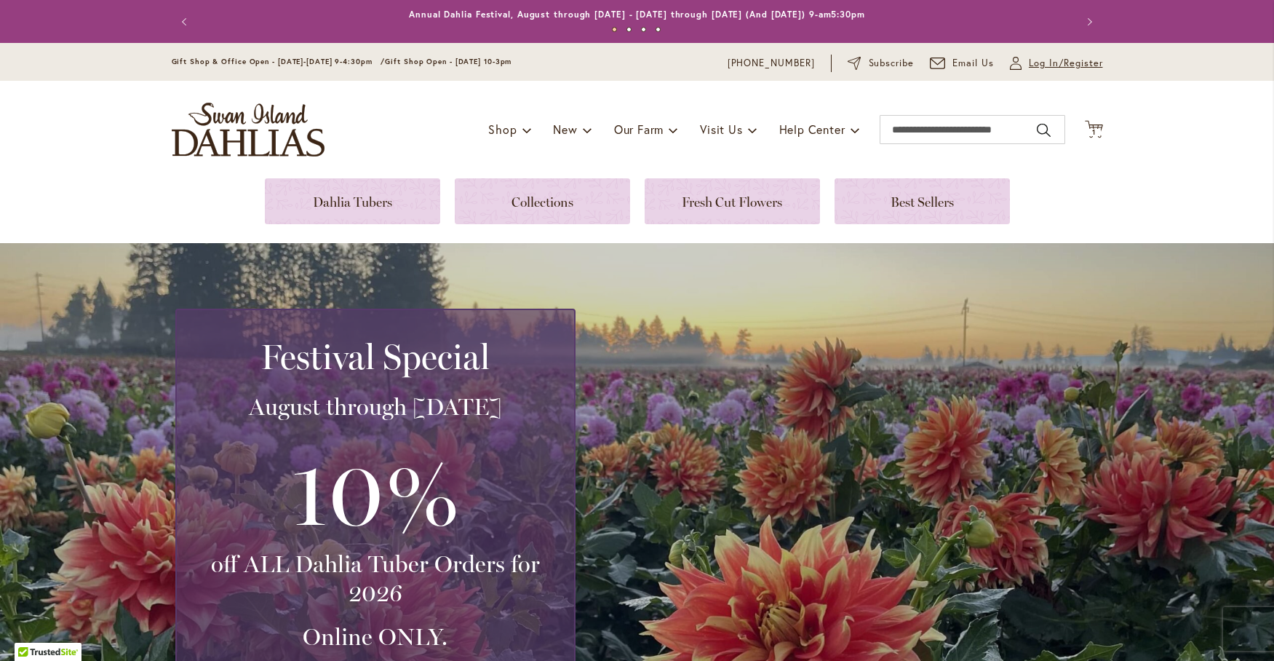
type input "**********"
click at [1055, 63] on span "Log In/Register" at bounding box center [1066, 63] width 74 height 15
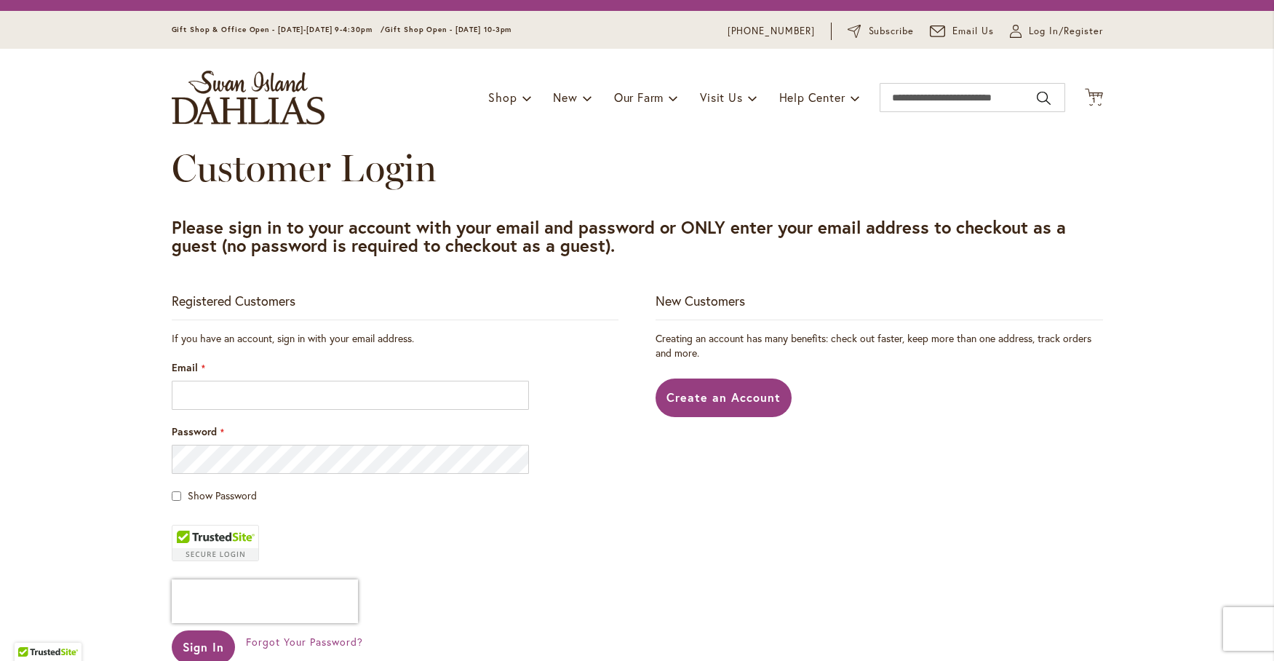
scroll to position [121, 0]
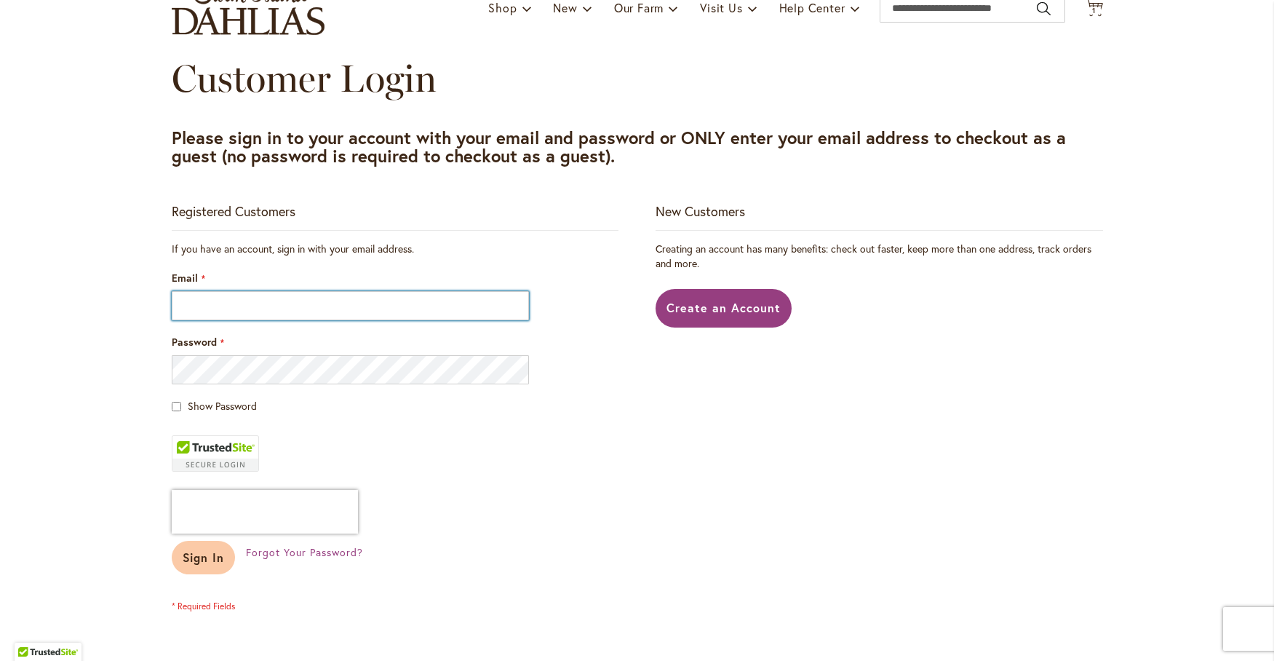
type input "**********"
click at [204, 559] on span "Sign In" at bounding box center [204, 556] width 42 height 15
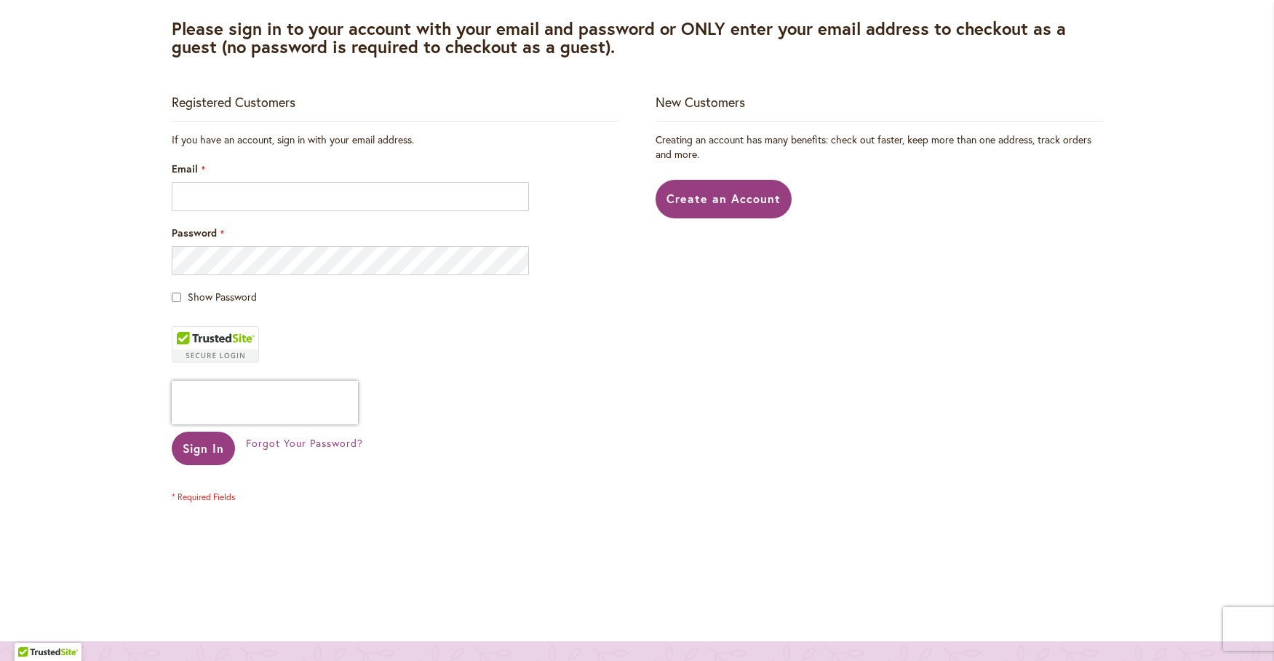
scroll to position [242, 0]
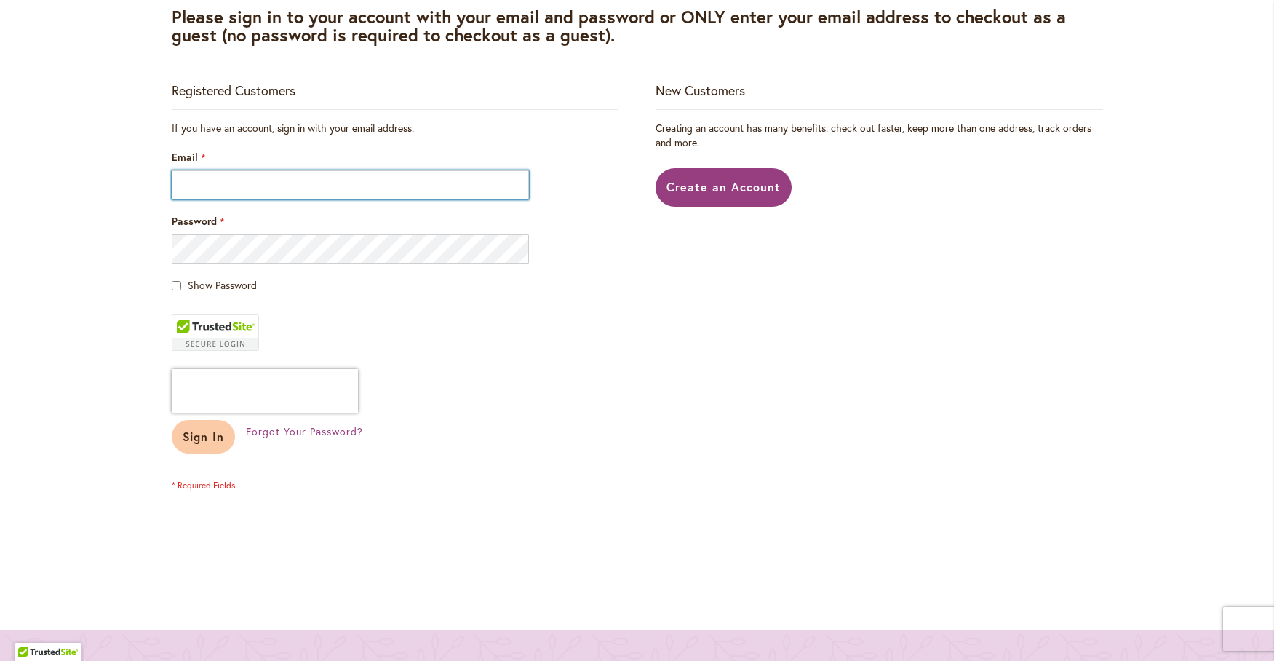
type input "**********"
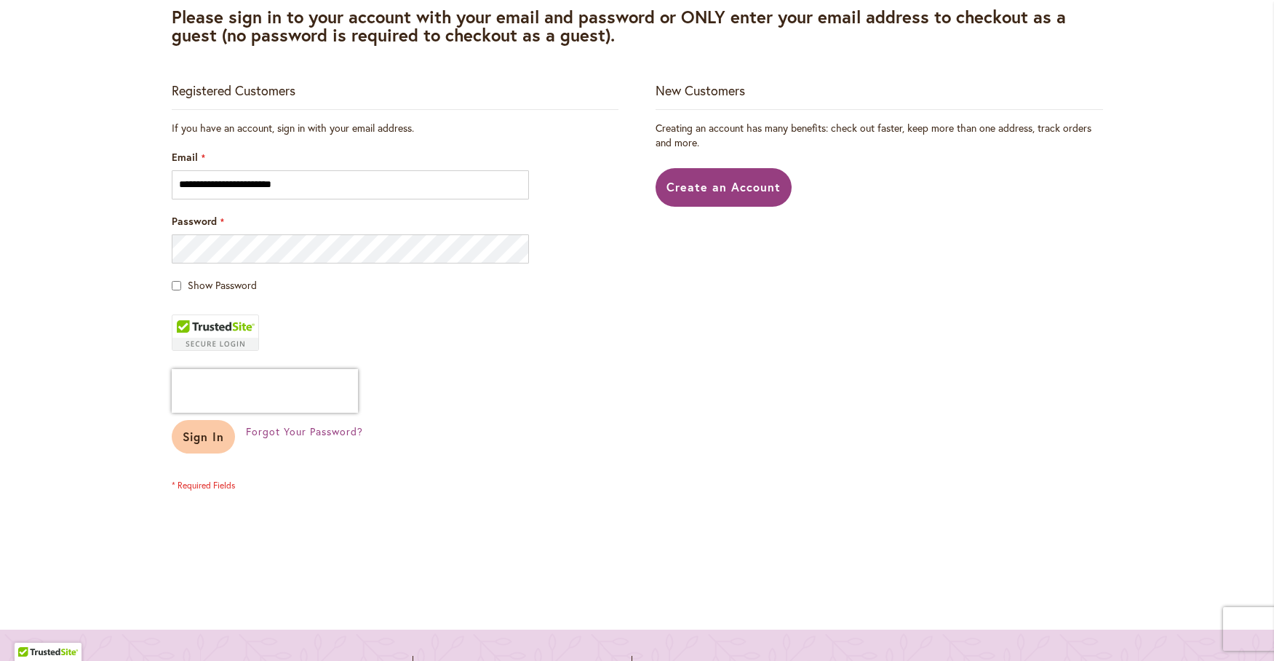
type input "**********"
click at [183, 437] on span "Sign In" at bounding box center [204, 436] width 42 height 15
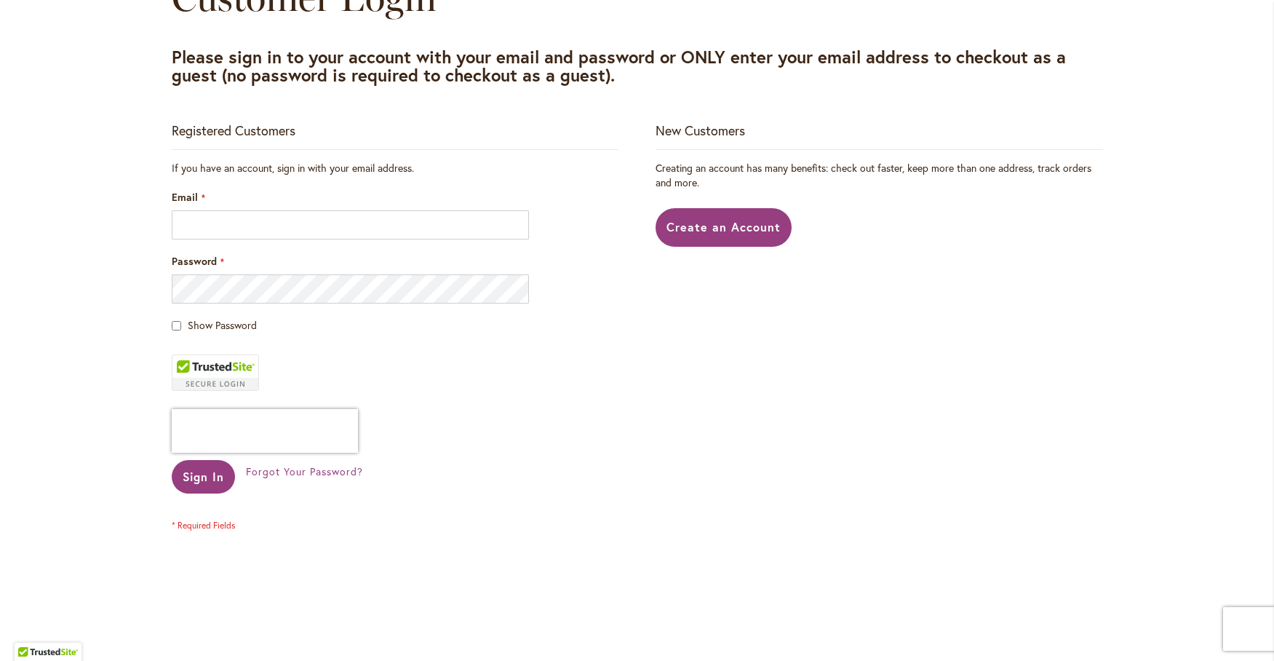
scroll to position [121, 0]
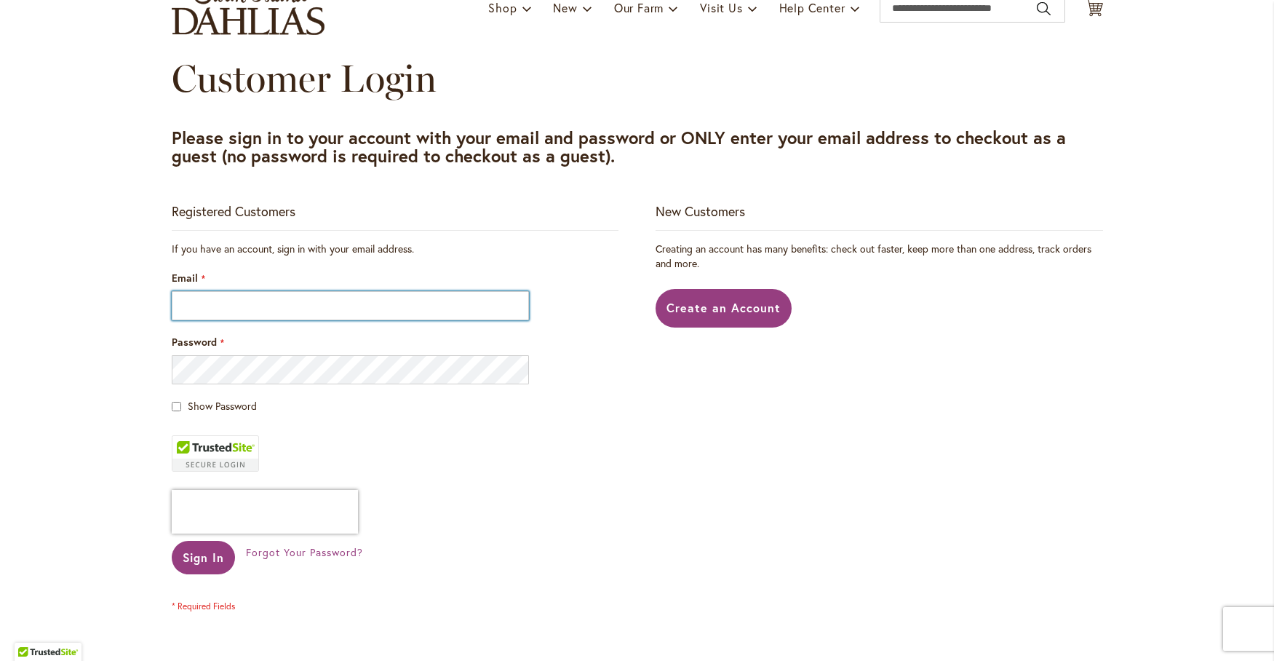
type input "**********"
click at [300, 352] on div "Password" at bounding box center [395, 359] width 447 height 49
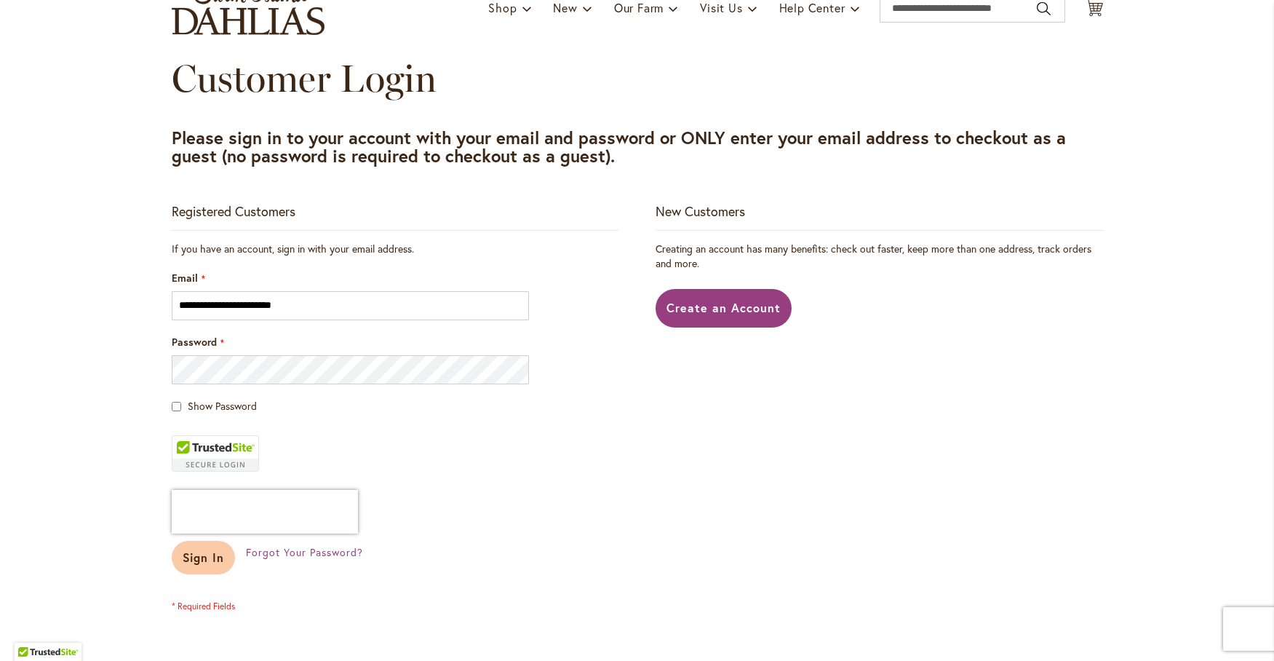
click at [192, 563] on span "Sign In" at bounding box center [204, 556] width 42 height 15
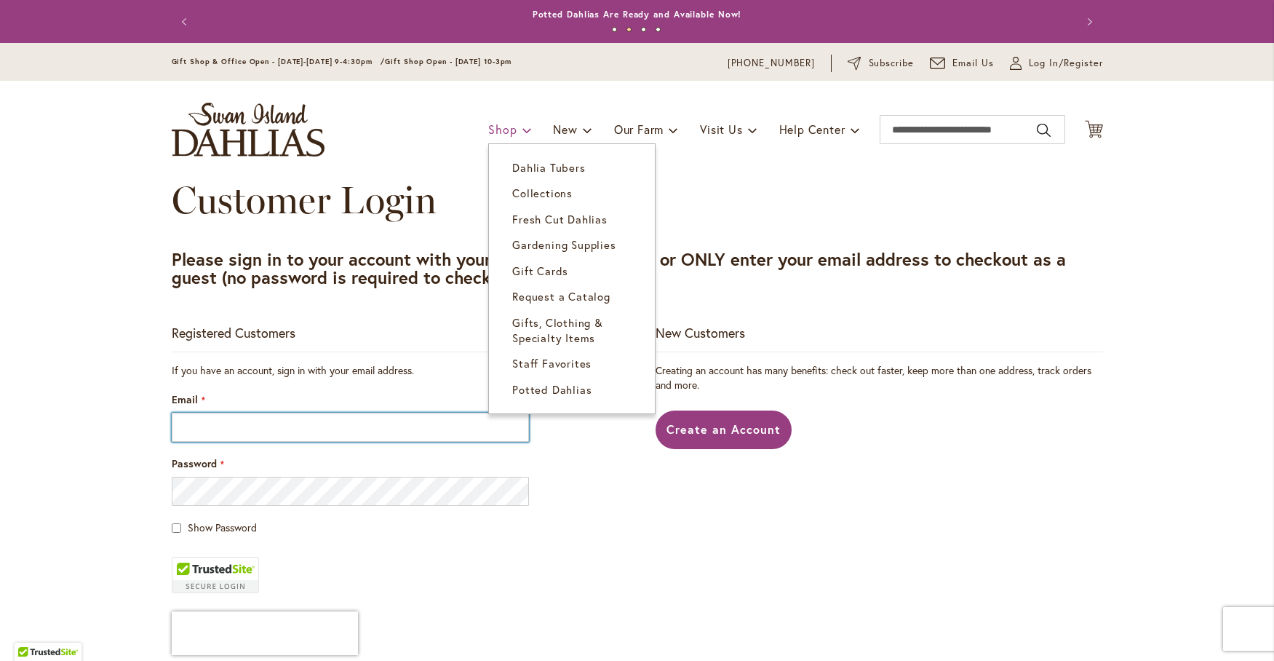
type input "**********"
click at [490, 132] on span "Shop" at bounding box center [502, 128] width 28 height 15
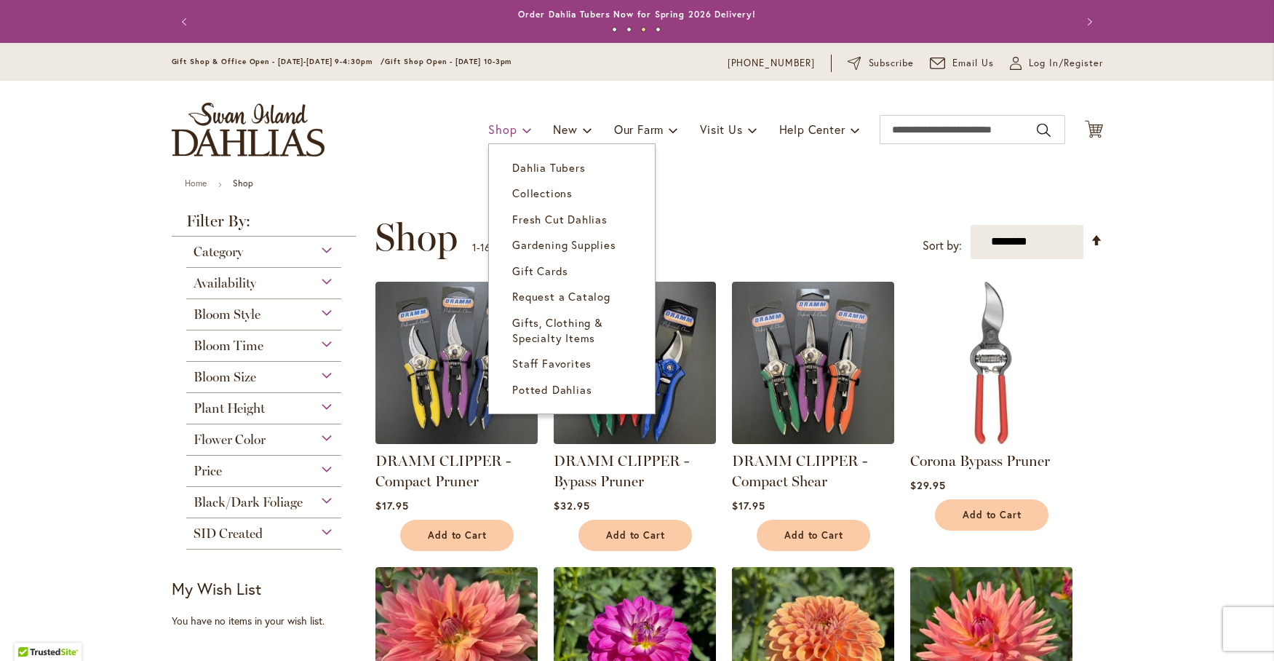
type input "**********"
drag, startPoint x: 510, startPoint y: 122, endPoint x: 527, endPoint y: 164, distance: 45.7
click at [527, 143] on li "Shop Dahlia Tubers Collections Fresh Cut Dahlias Gardening Supplies Gift Cards …" at bounding box center [509, 130] width 43 height 28
click at [521, 170] on span "Dahlia Tubers" at bounding box center [548, 167] width 73 height 15
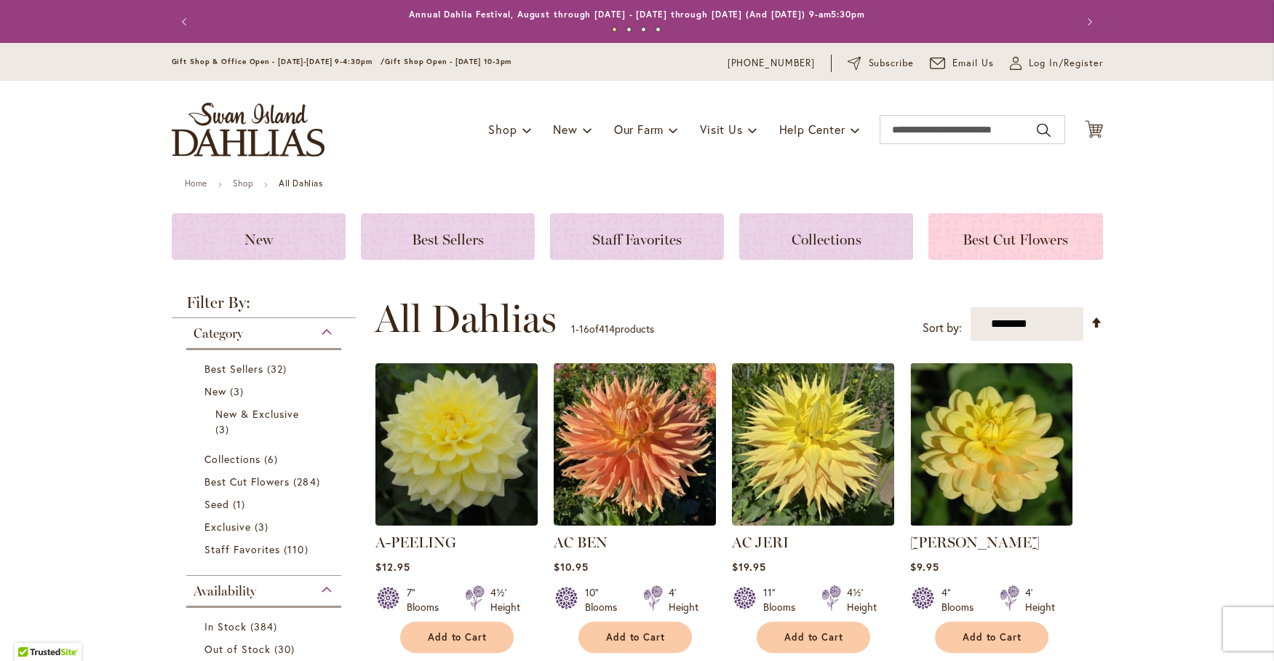
type input "**********"
click at [1017, 226] on div "Best Cut Flowers" at bounding box center [1015, 236] width 174 height 47
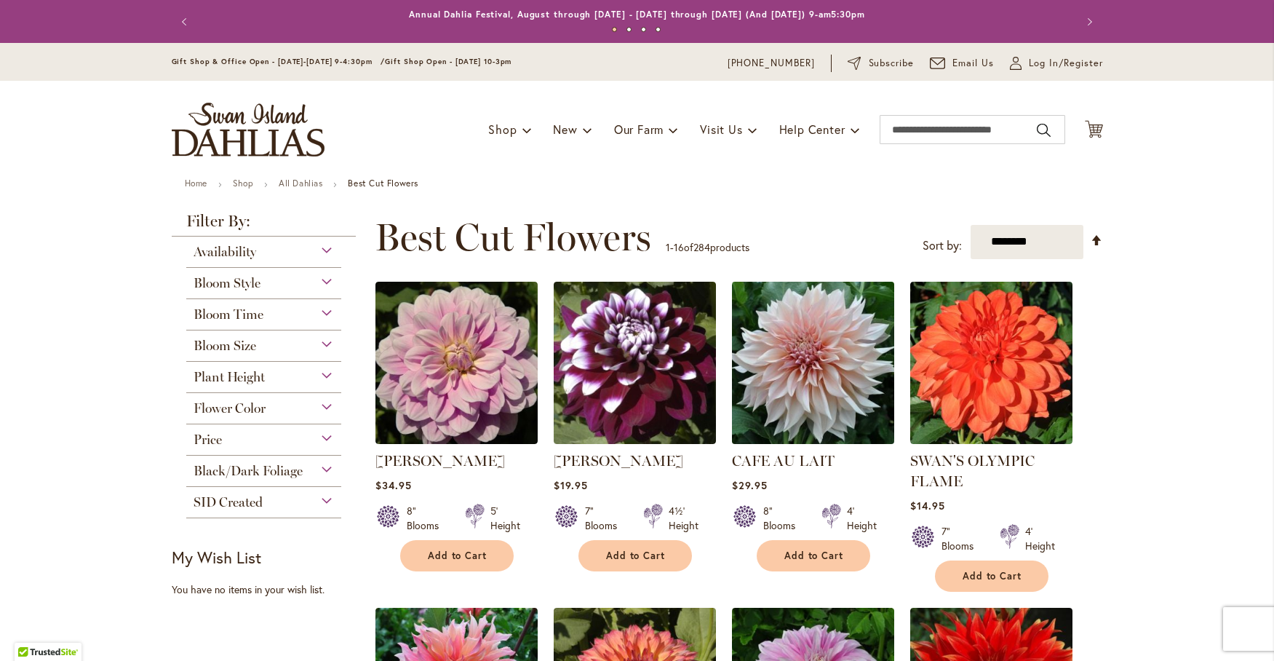
type input "**********"
click at [777, 349] on img at bounding box center [813, 362] width 170 height 170
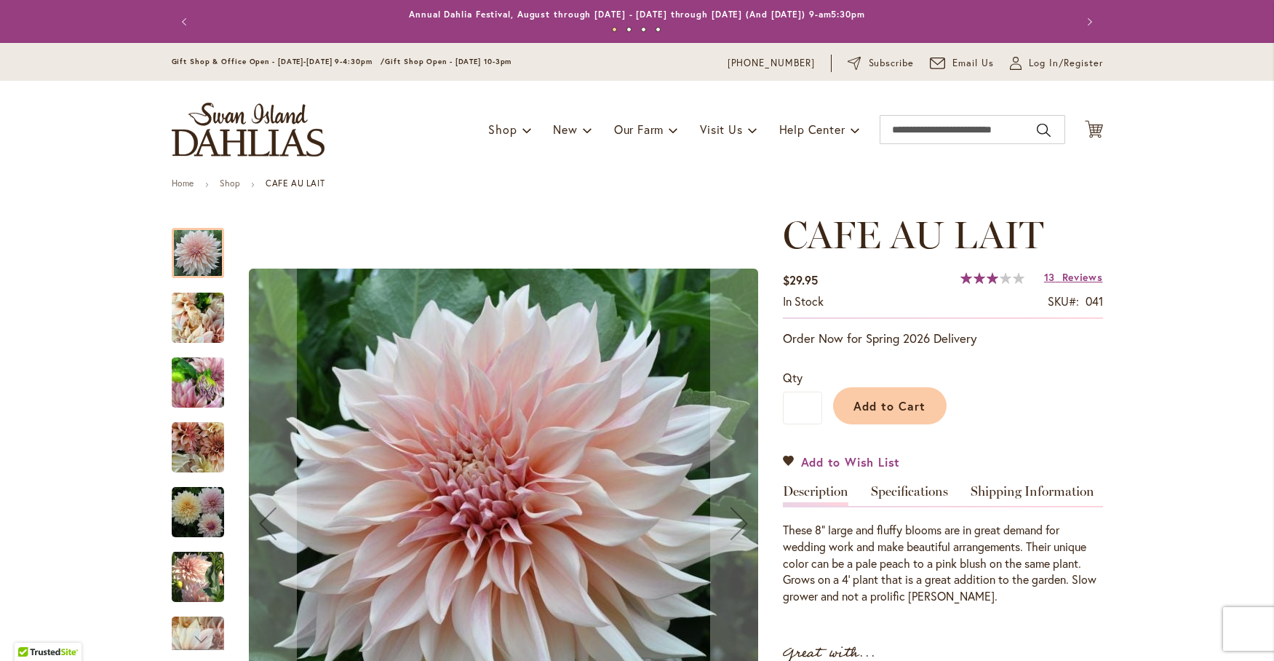
type input "**********"
click at [843, 459] on span "Add to Wish List" at bounding box center [851, 461] width 100 height 17
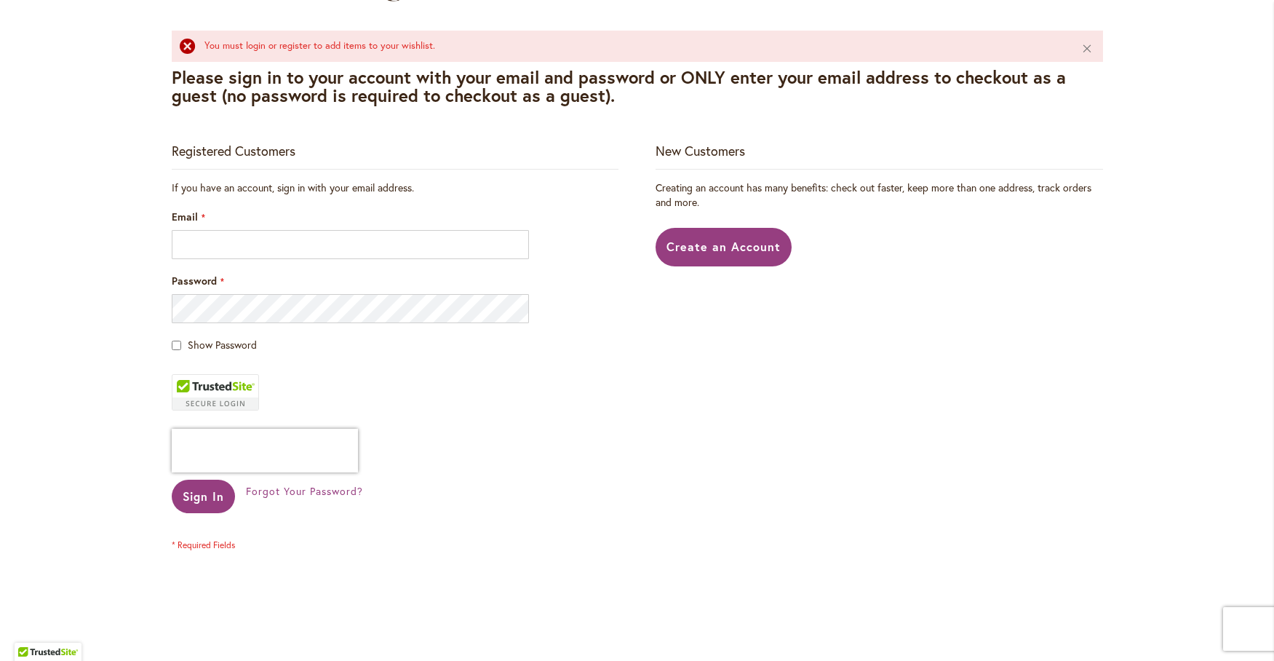
scroll to position [242, 0]
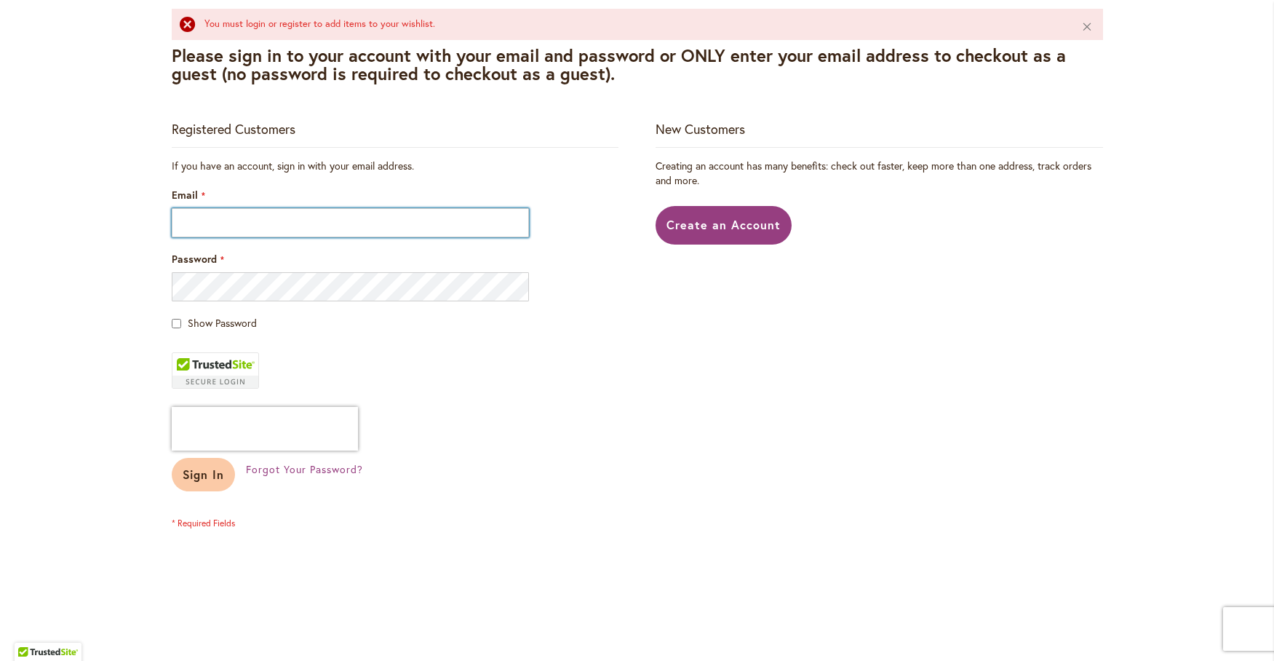
type input "**********"
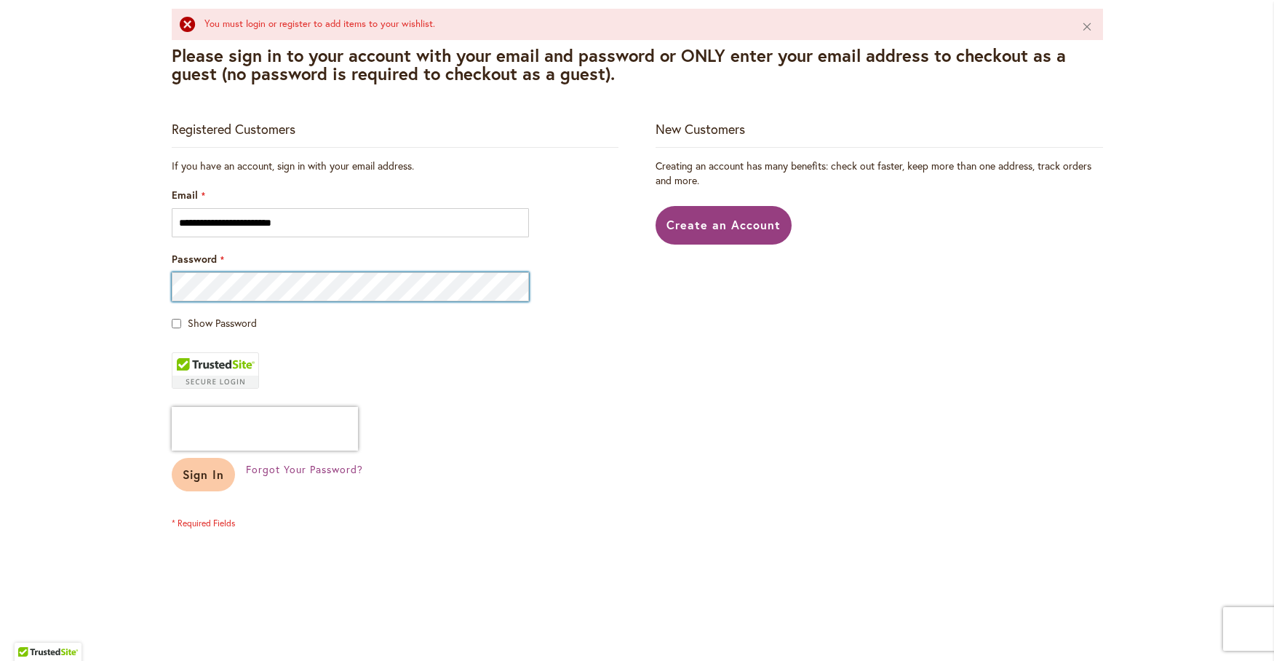
type input "**********"
click at [191, 474] on span "Sign In" at bounding box center [204, 473] width 42 height 15
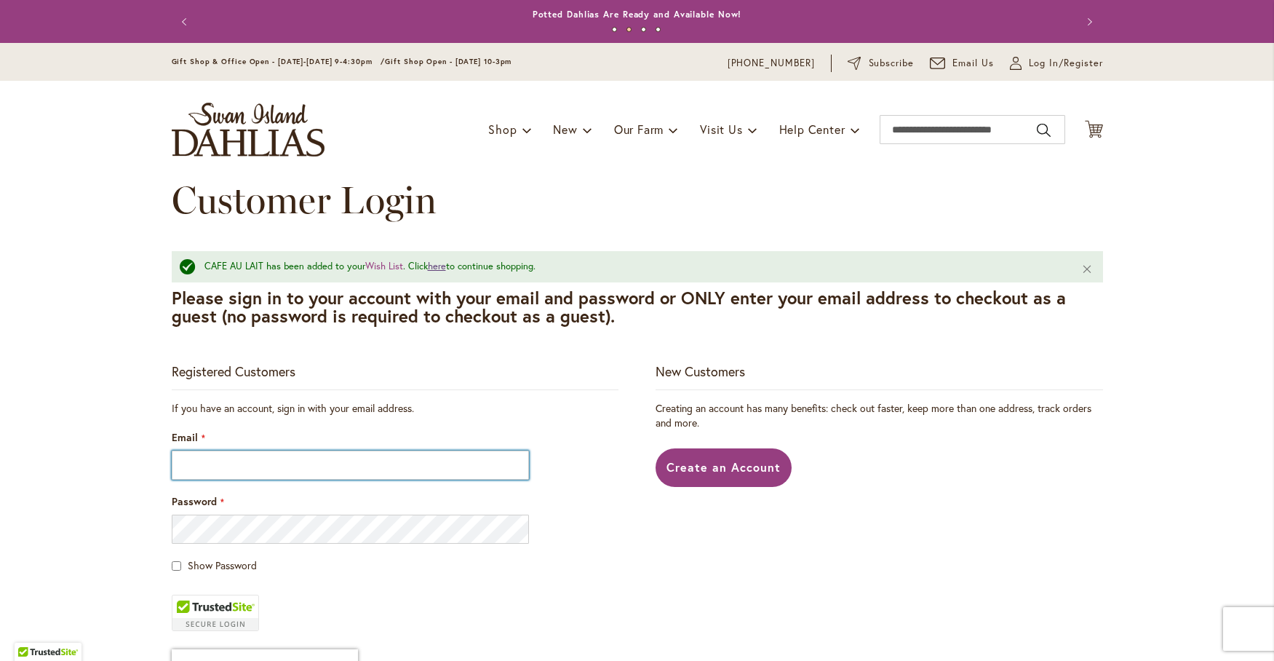
type input "**********"
click at [430, 266] on link "here" at bounding box center [437, 266] width 18 height 12
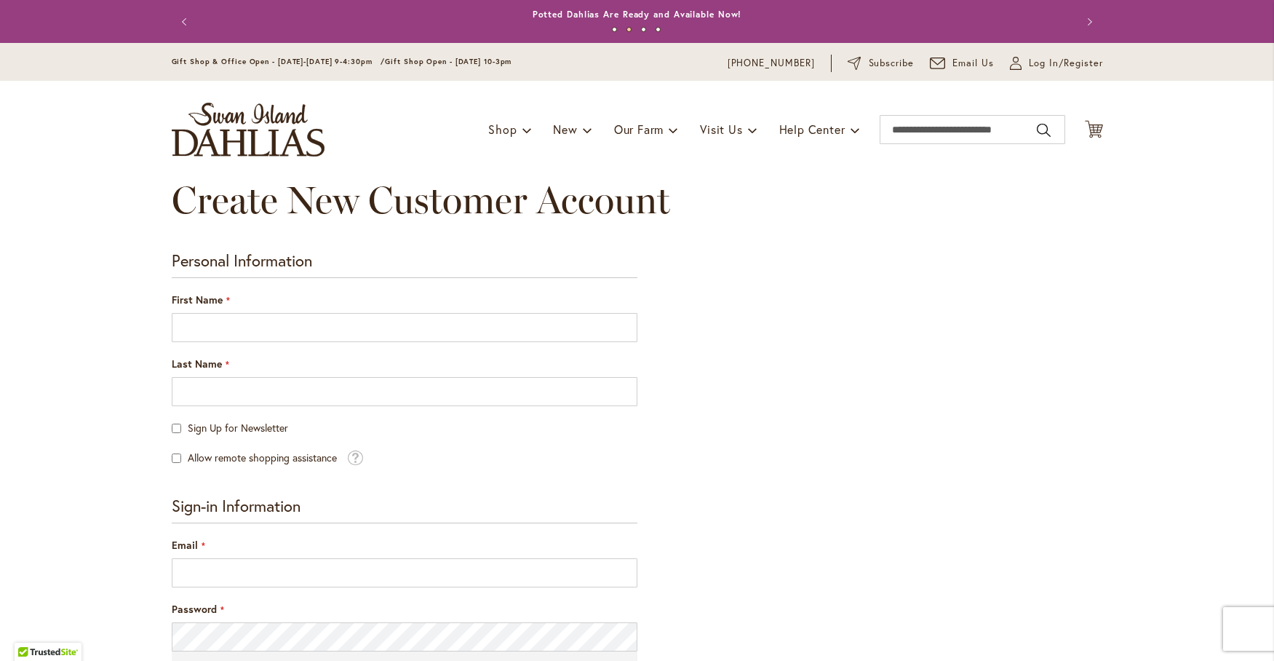
type input "**********"
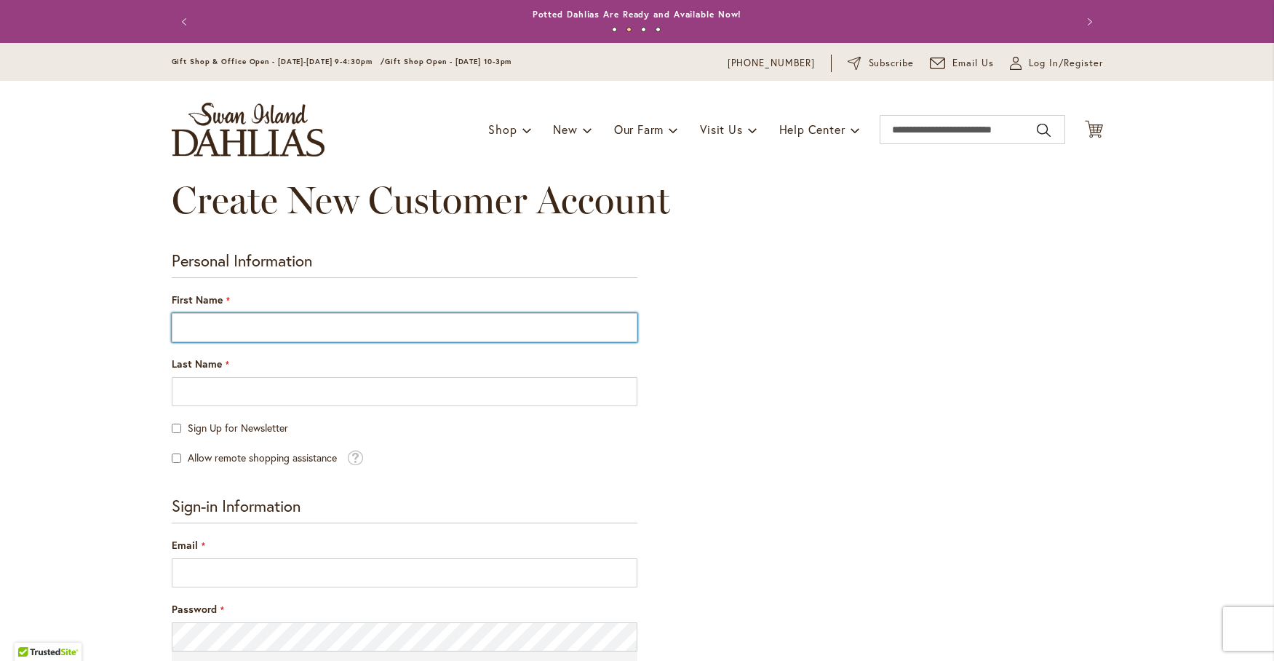
click at [204, 328] on input "First Name" at bounding box center [405, 327] width 466 height 29
type input "********"
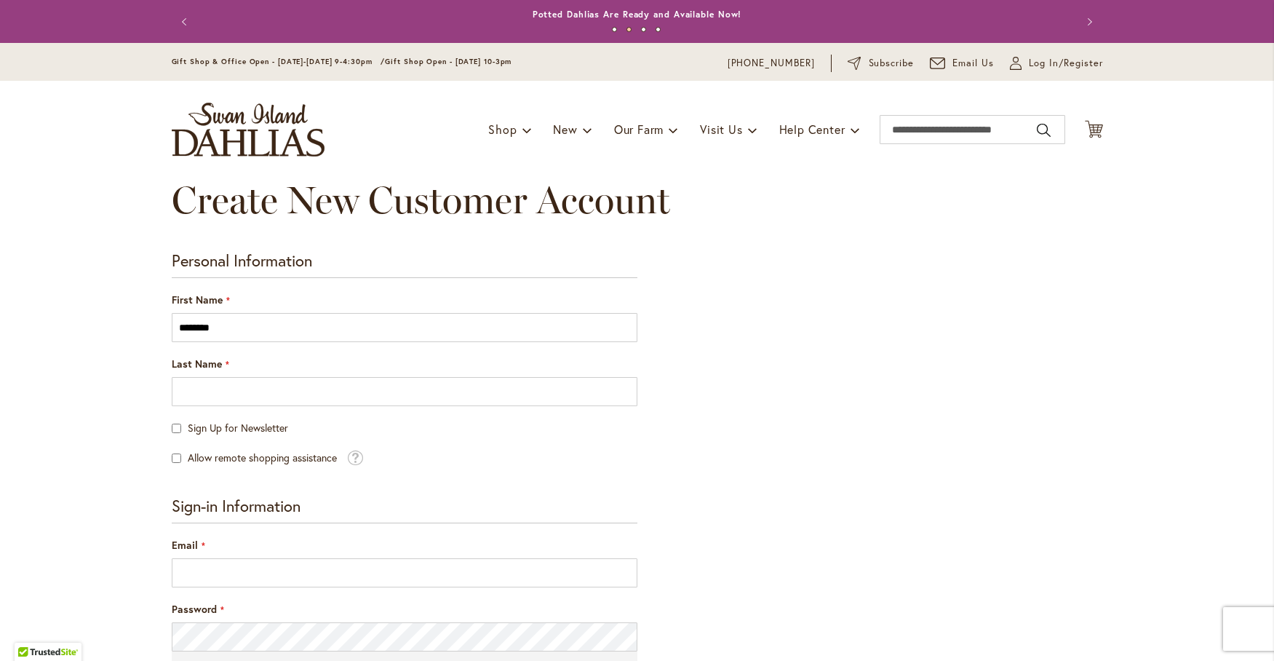
type input "****"
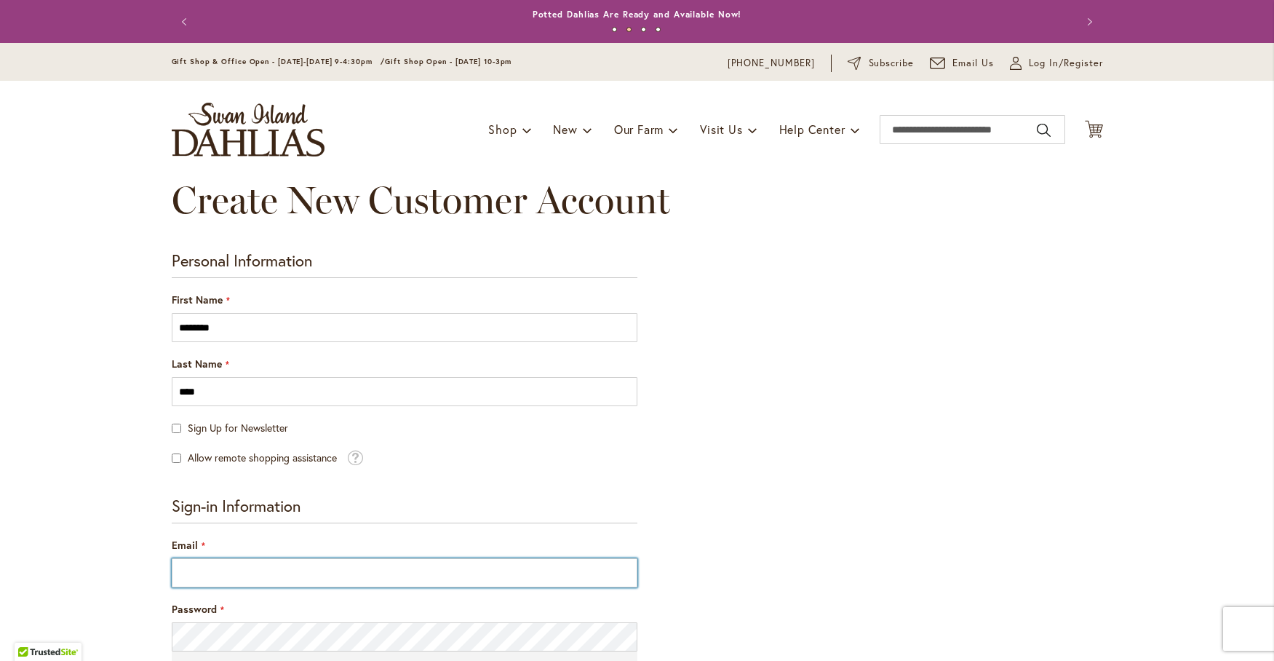
type input "**********"
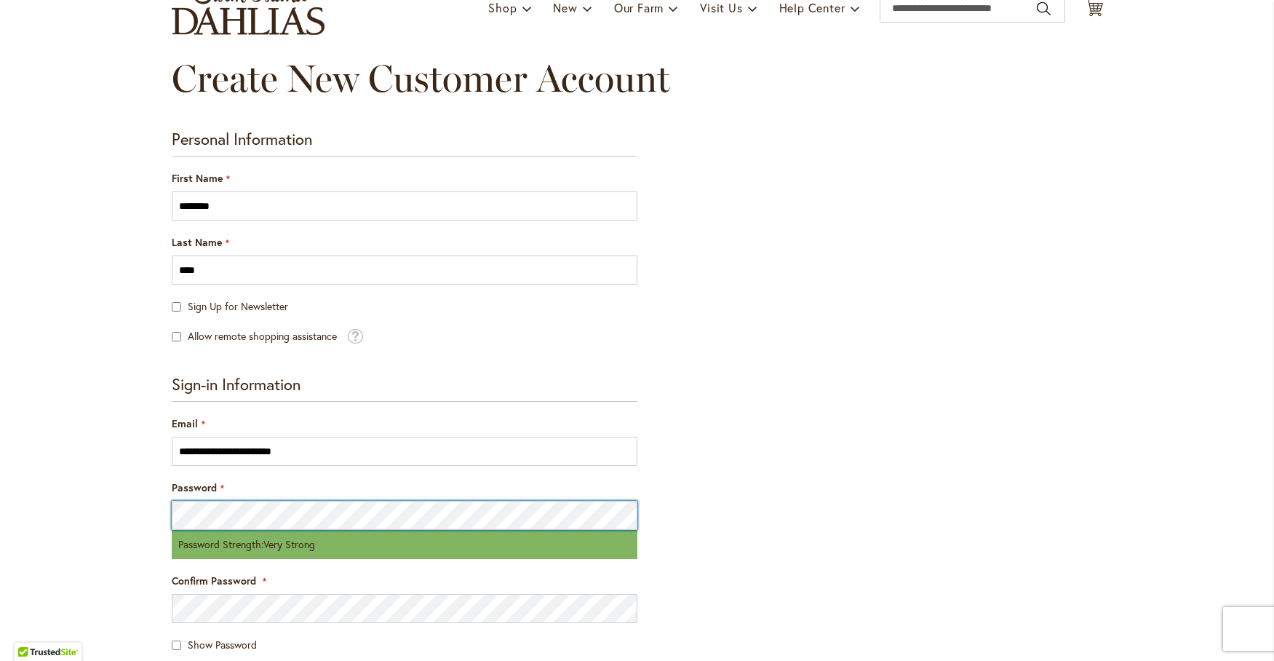
scroll to position [242, 0]
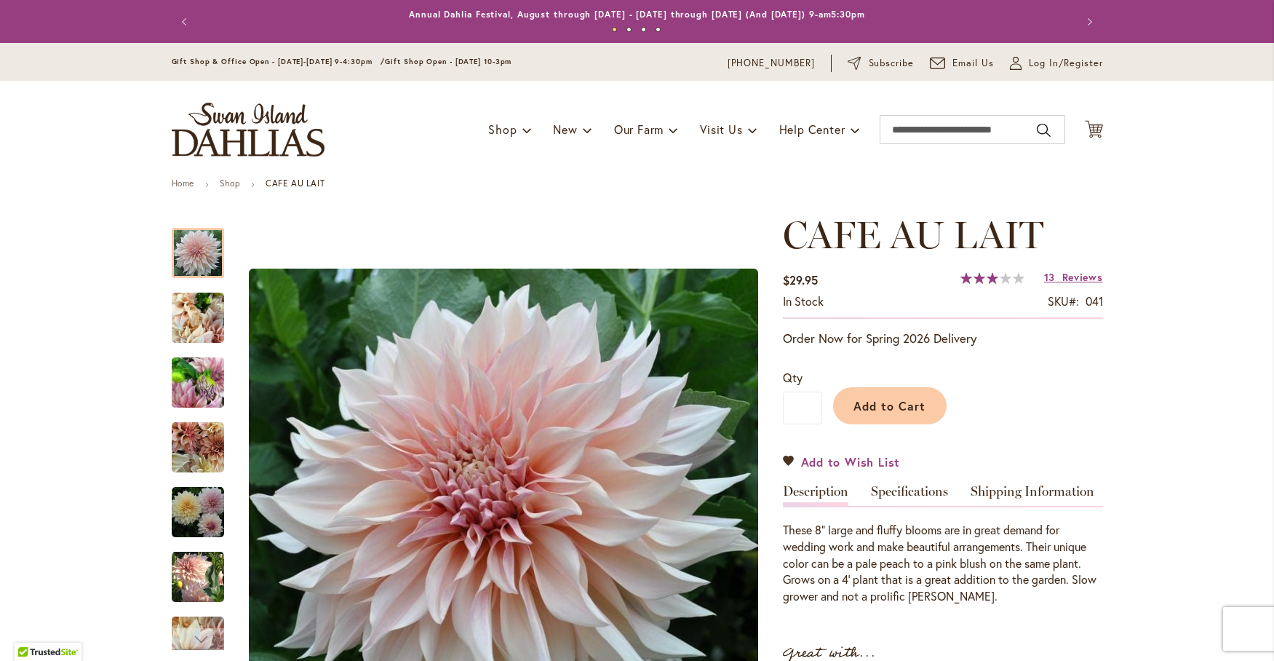
type input "**********"
click at [784, 466] on link "Add to Wish List" at bounding box center [842, 461] width 118 height 17
click at [810, 459] on span "Add to Wish List" at bounding box center [851, 461] width 100 height 17
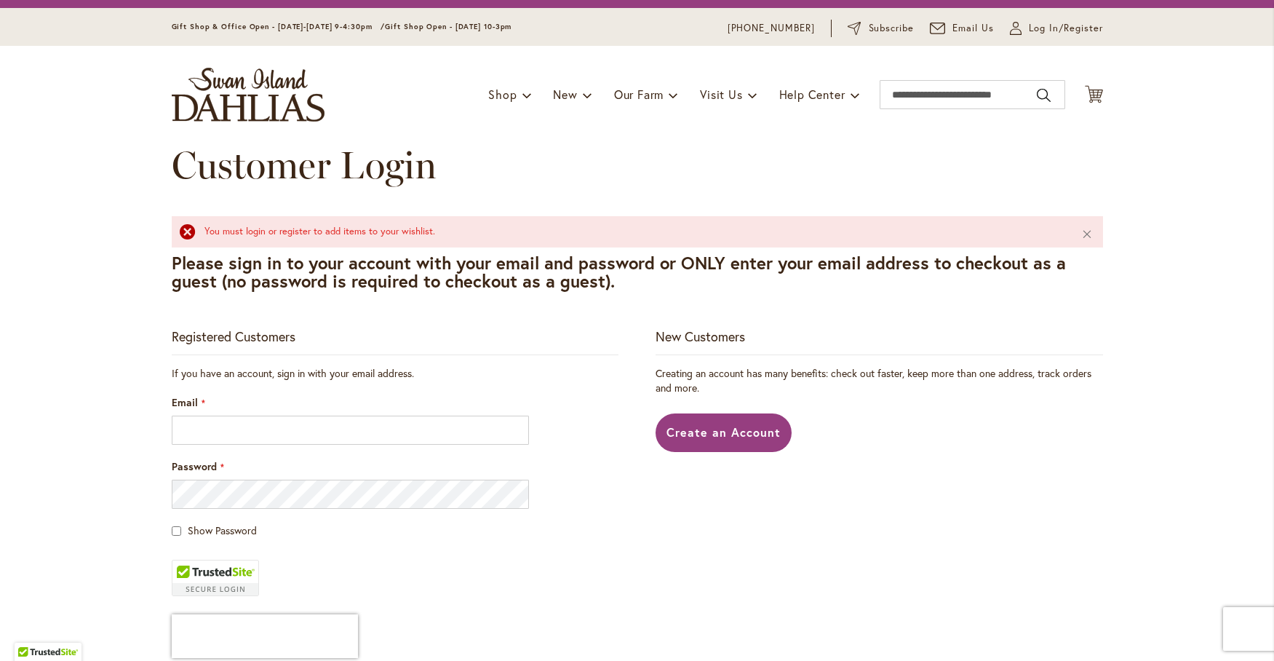
scroll to position [121, 0]
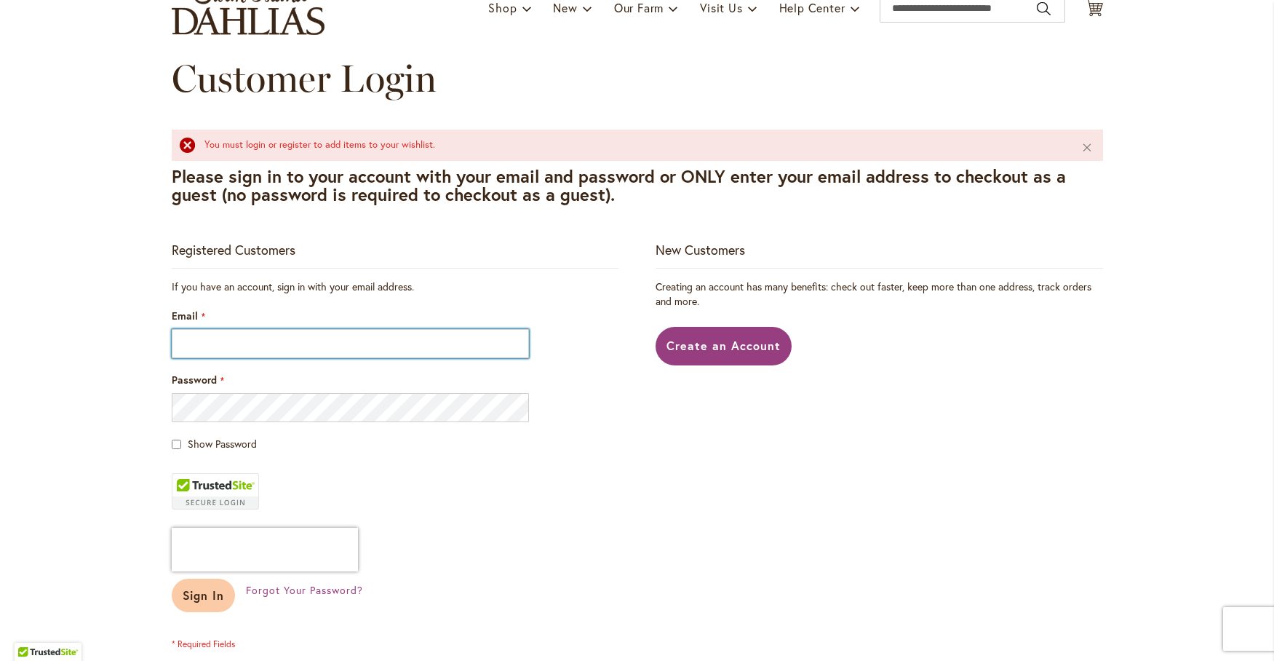
type input "**********"
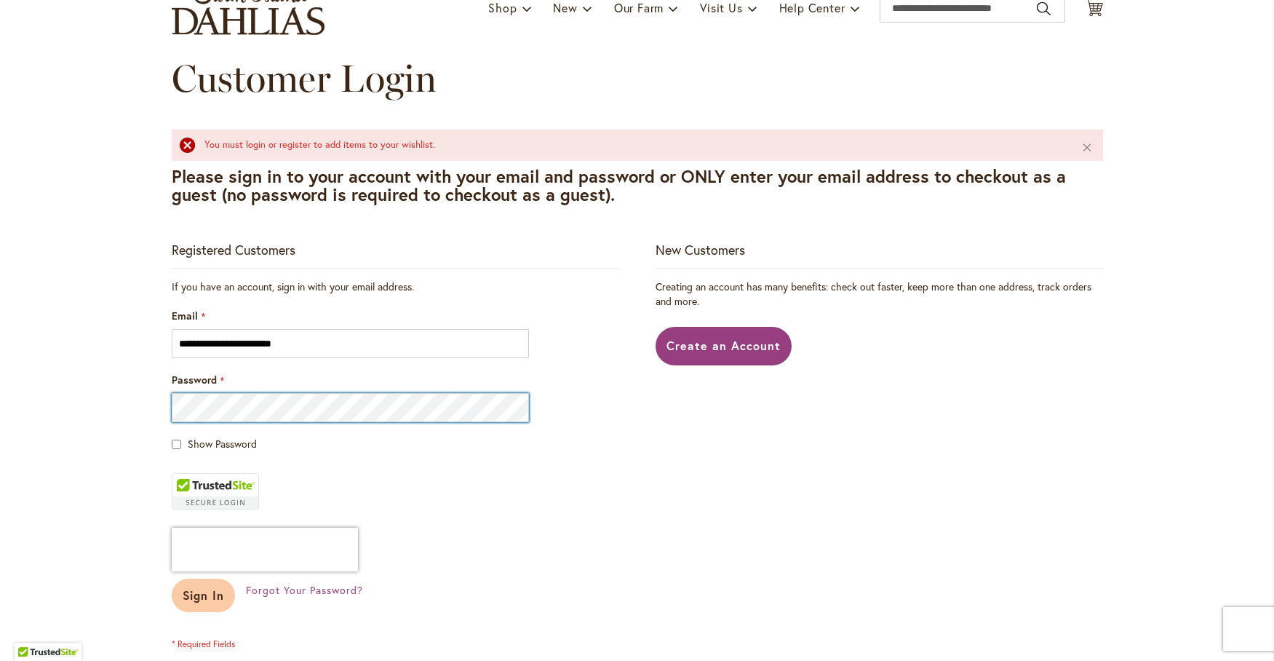
type input "**********"
click at [198, 597] on span "Sign In" at bounding box center [204, 594] width 42 height 15
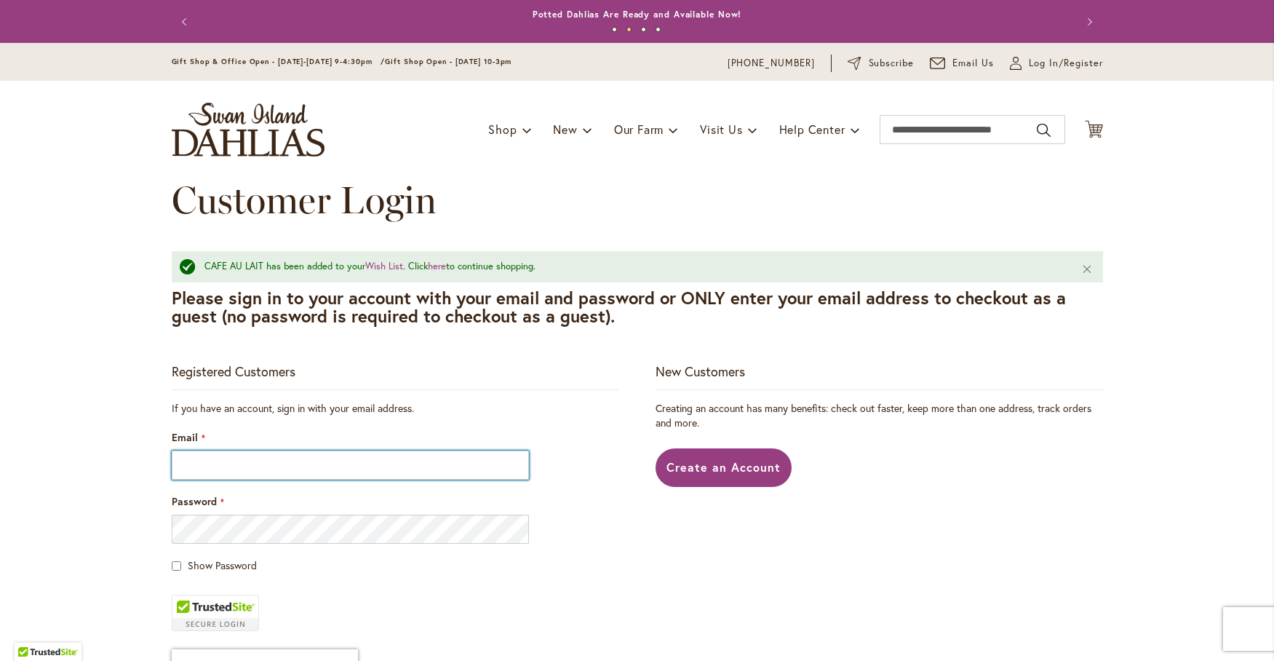
type input "**********"
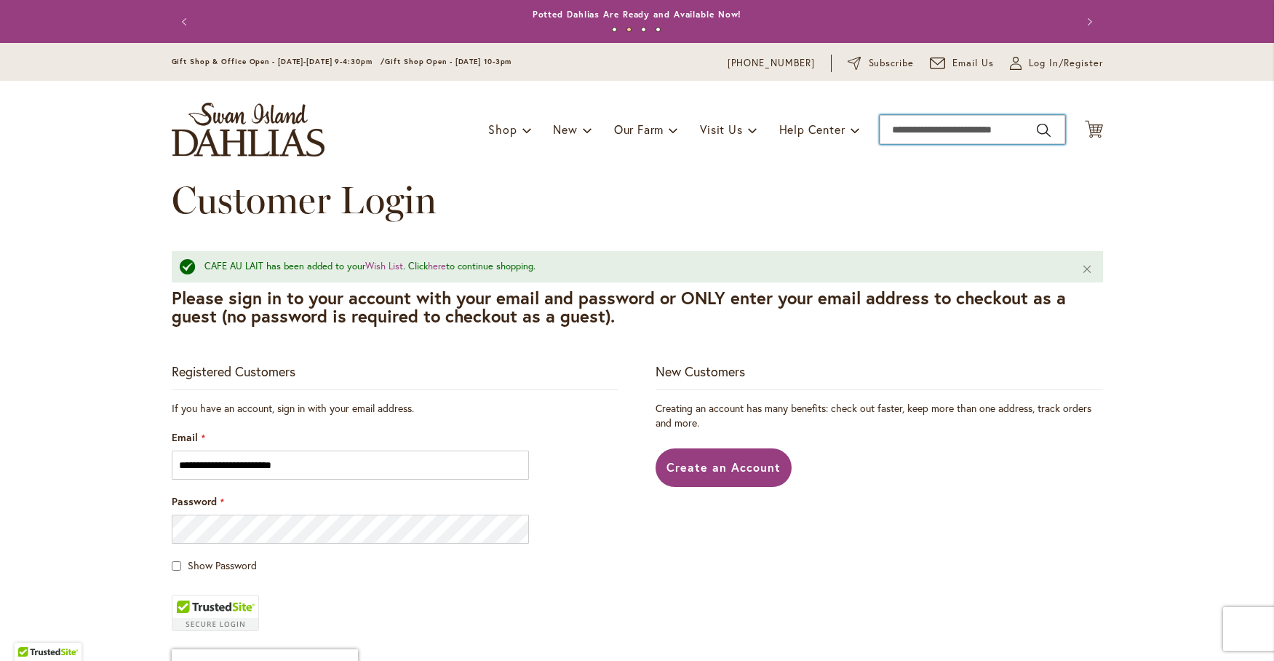
click at [902, 127] on input "Search" at bounding box center [973, 129] width 186 height 29
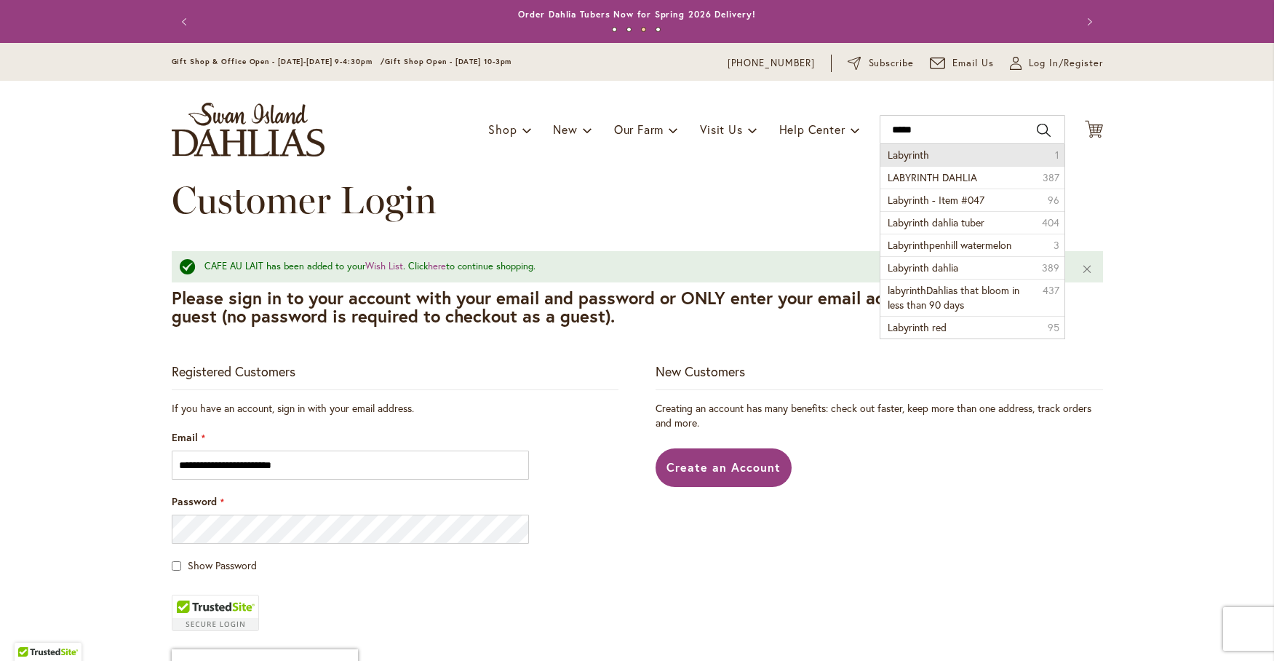
click at [914, 146] on li "Labyrinth 1" at bounding box center [972, 155] width 184 height 22
type input "*********"
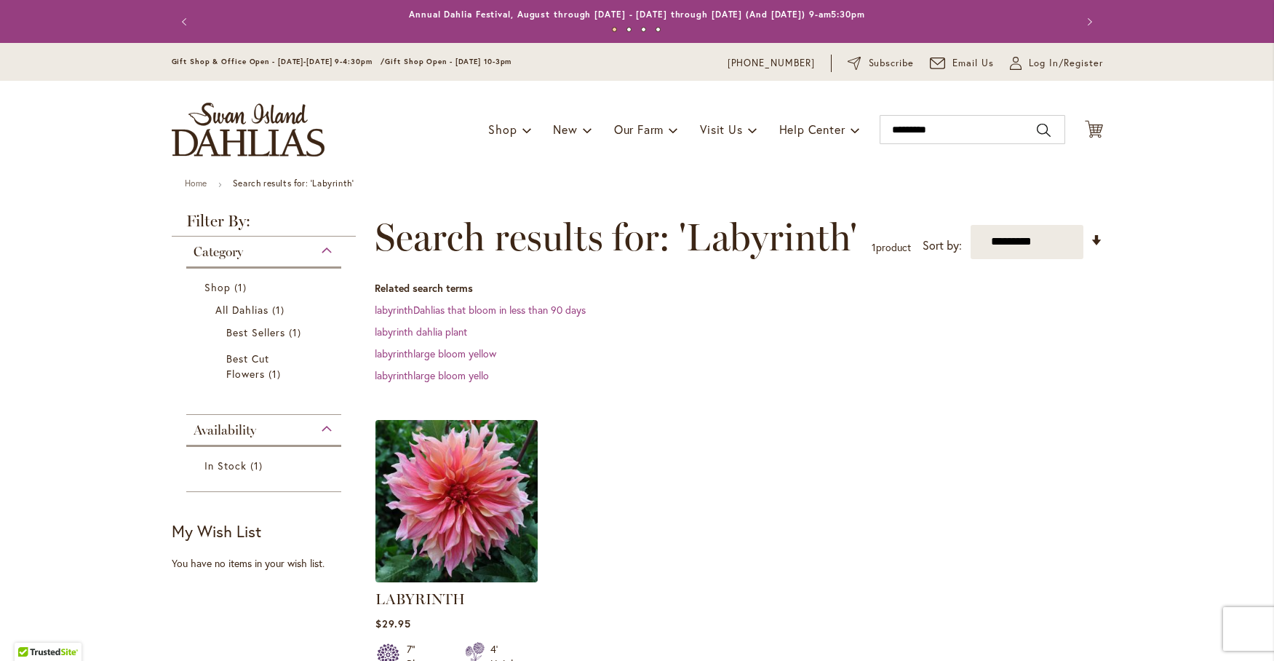
type input "**********"
click at [477, 495] on img at bounding box center [456, 500] width 170 height 170
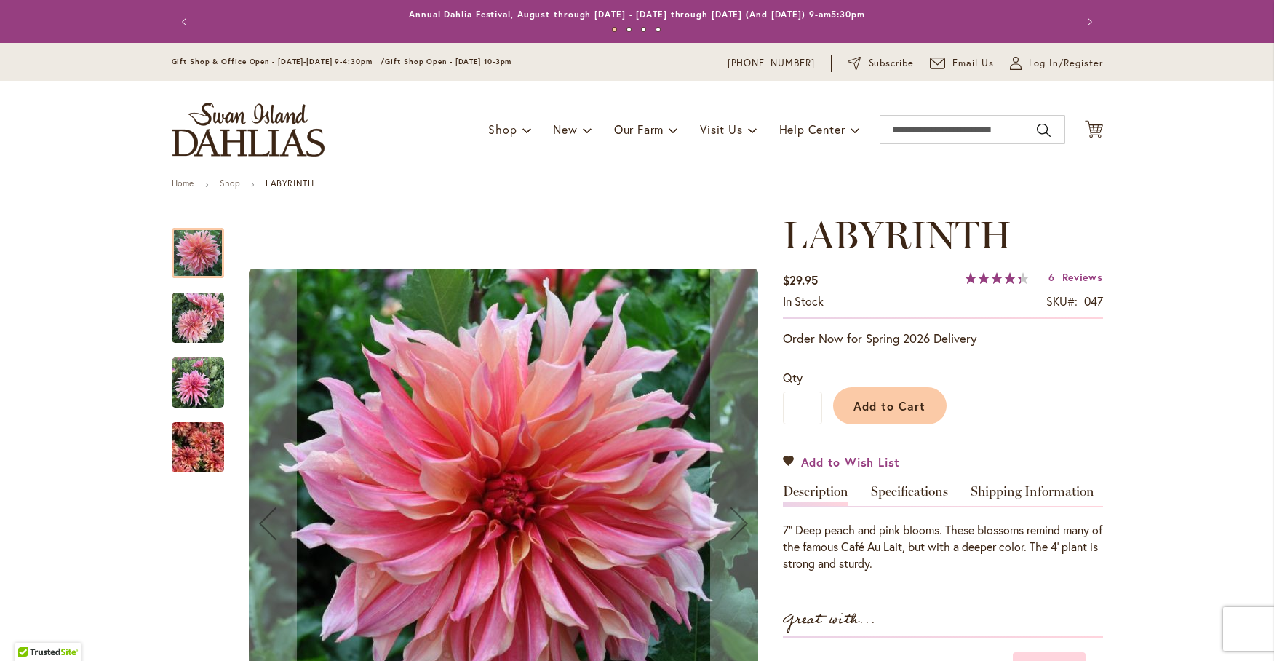
type input "**********"
click at [832, 462] on span "Add to Wish List" at bounding box center [851, 461] width 100 height 17
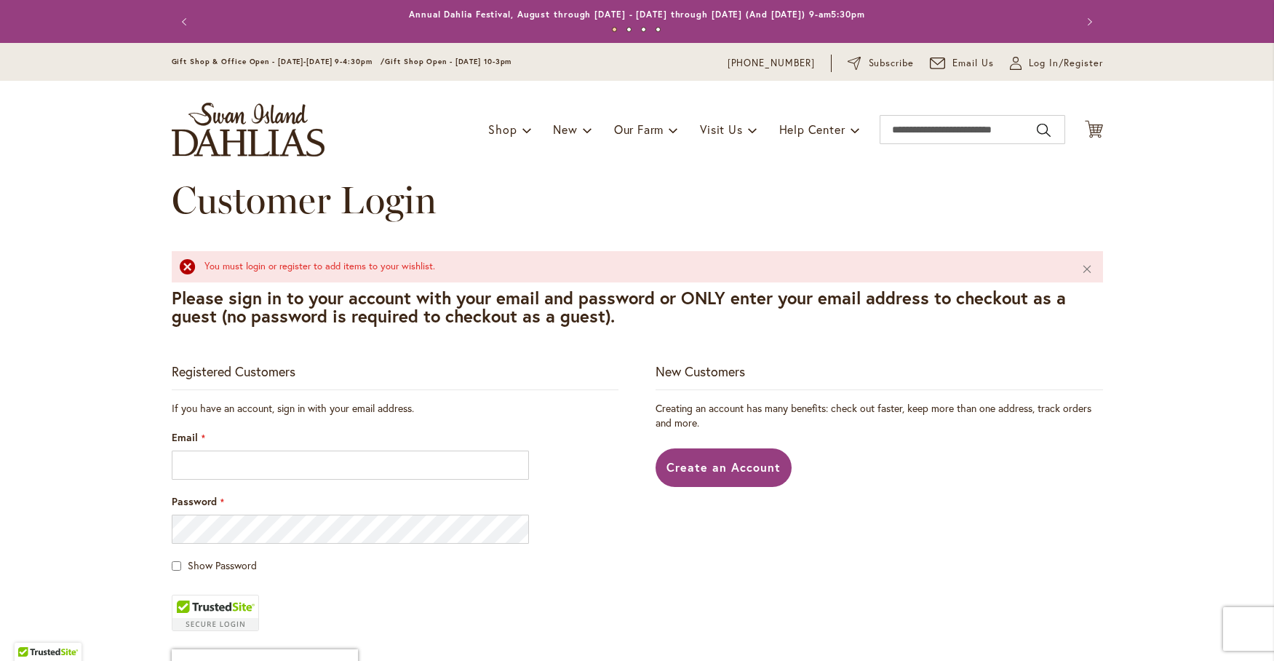
scroll to position [121, 0]
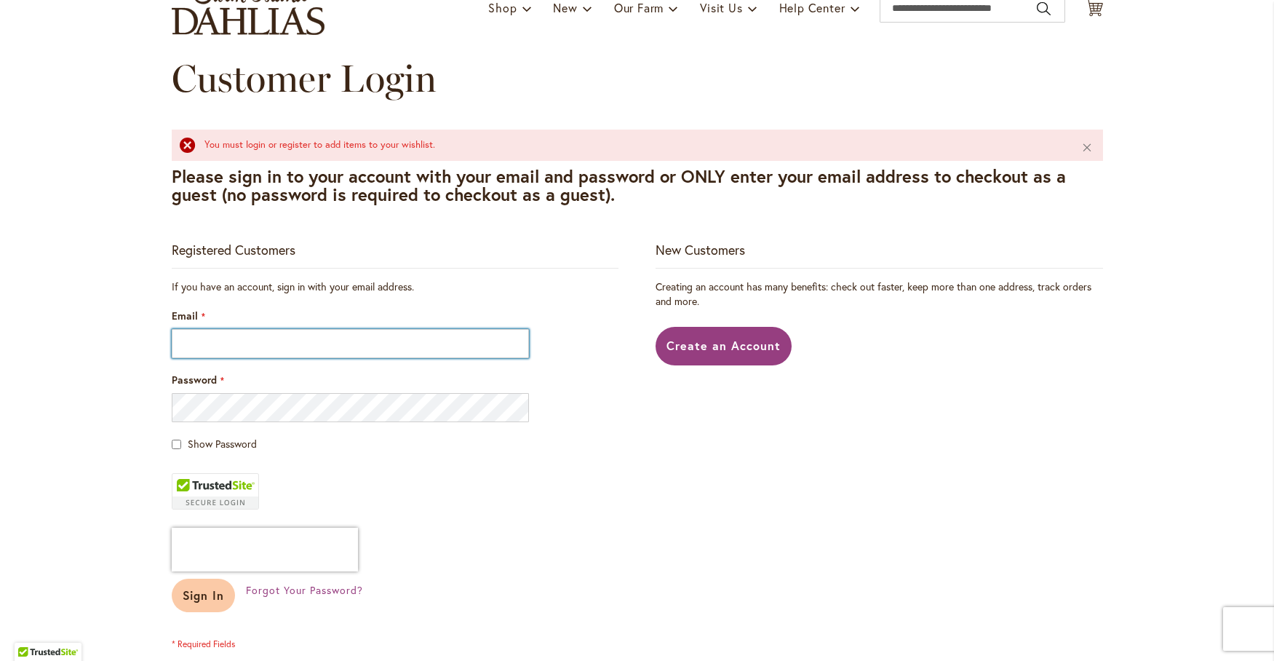
type input "**********"
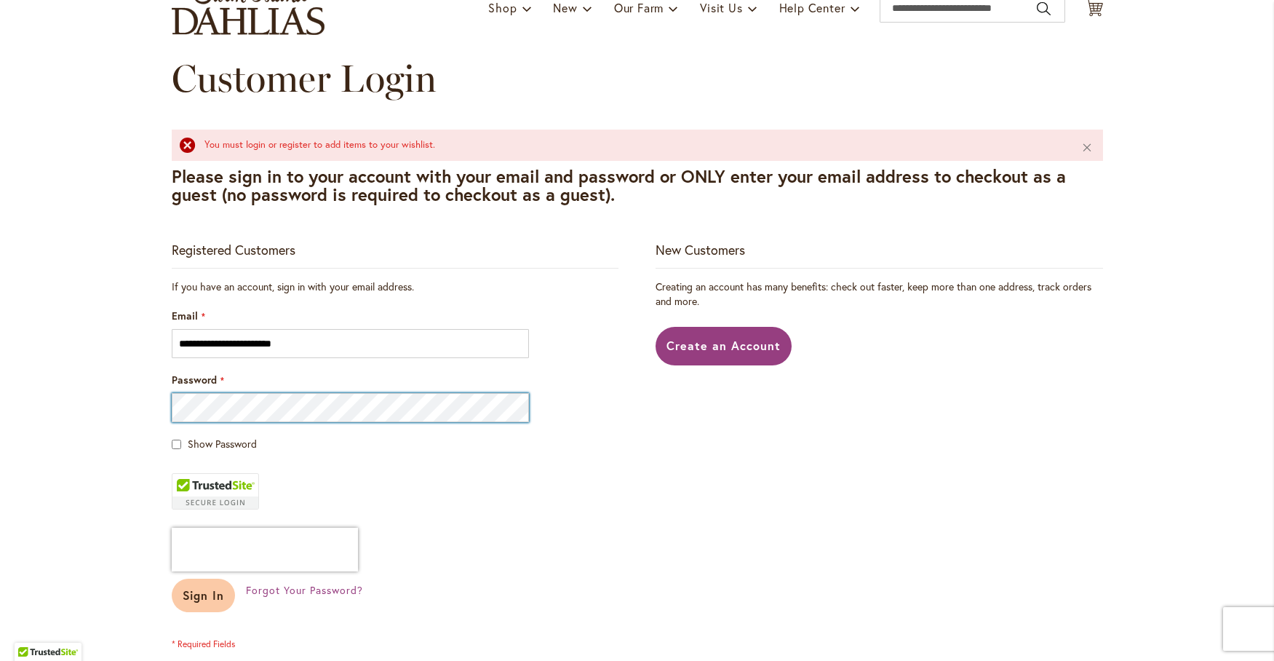
type input "**********"
click at [190, 601] on span "Sign In" at bounding box center [204, 594] width 42 height 15
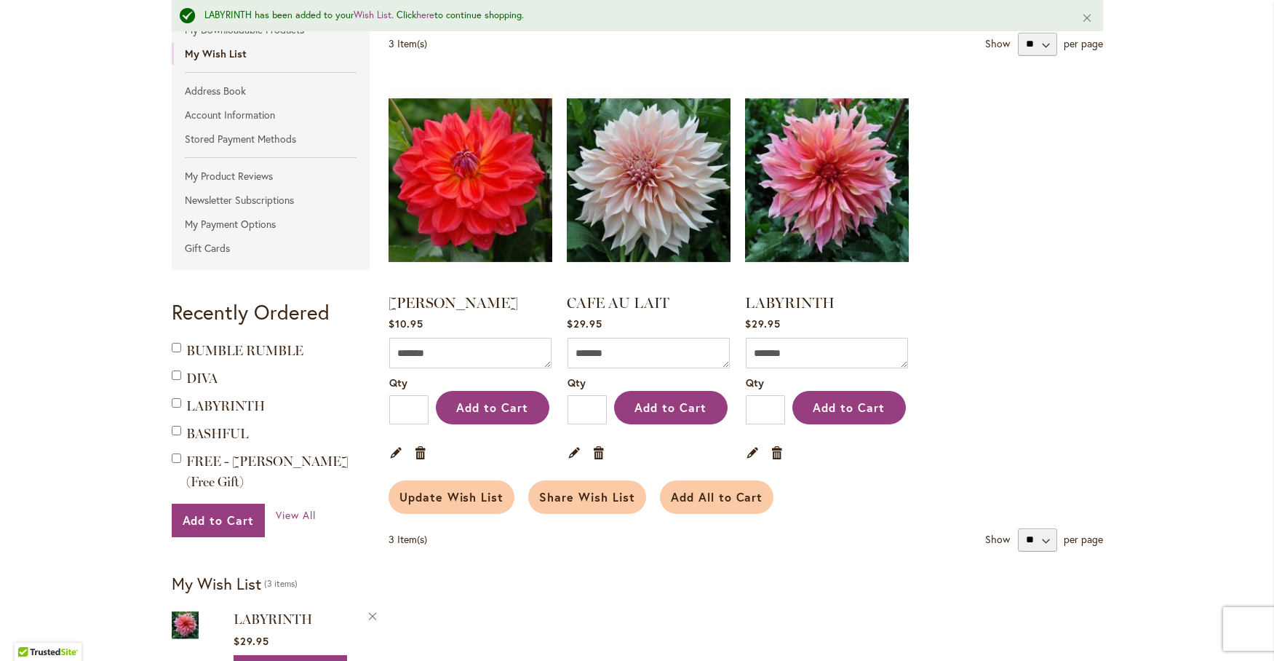
scroll to position [242, 0]
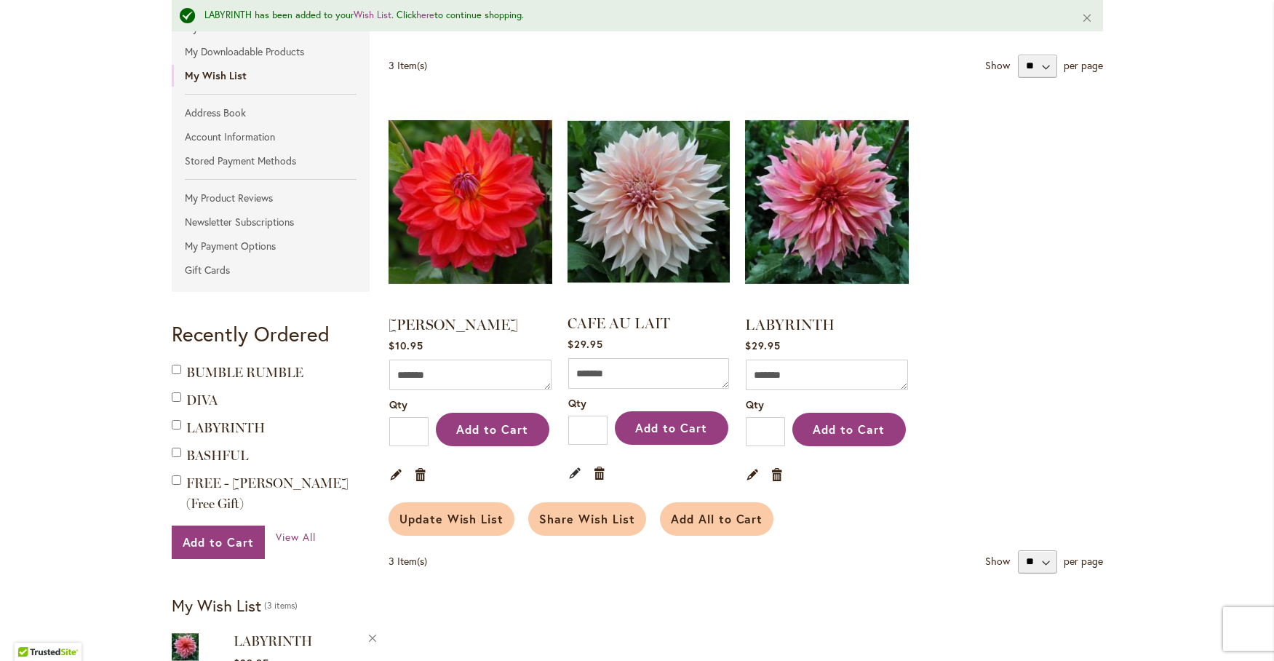
type input "**********"
click at [568, 469] on link "Edit" at bounding box center [575, 472] width 14 height 16
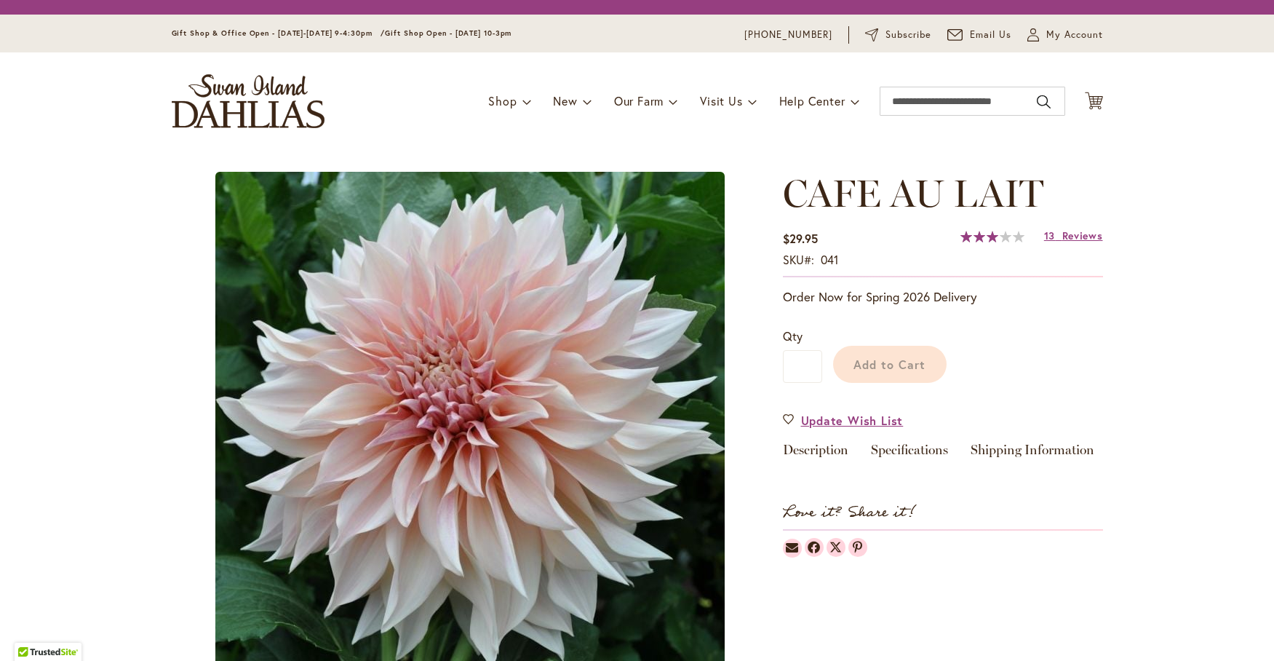
type input "********"
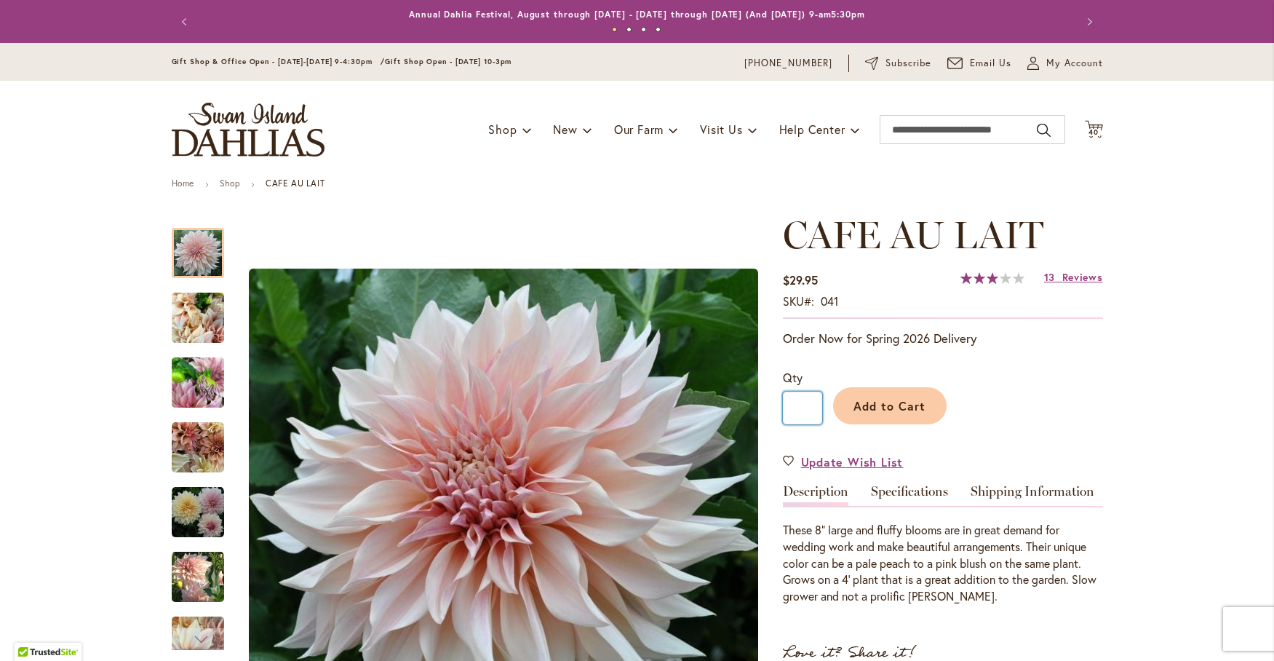
click at [798, 407] on input "*" at bounding box center [802, 407] width 39 height 33
type input "*"
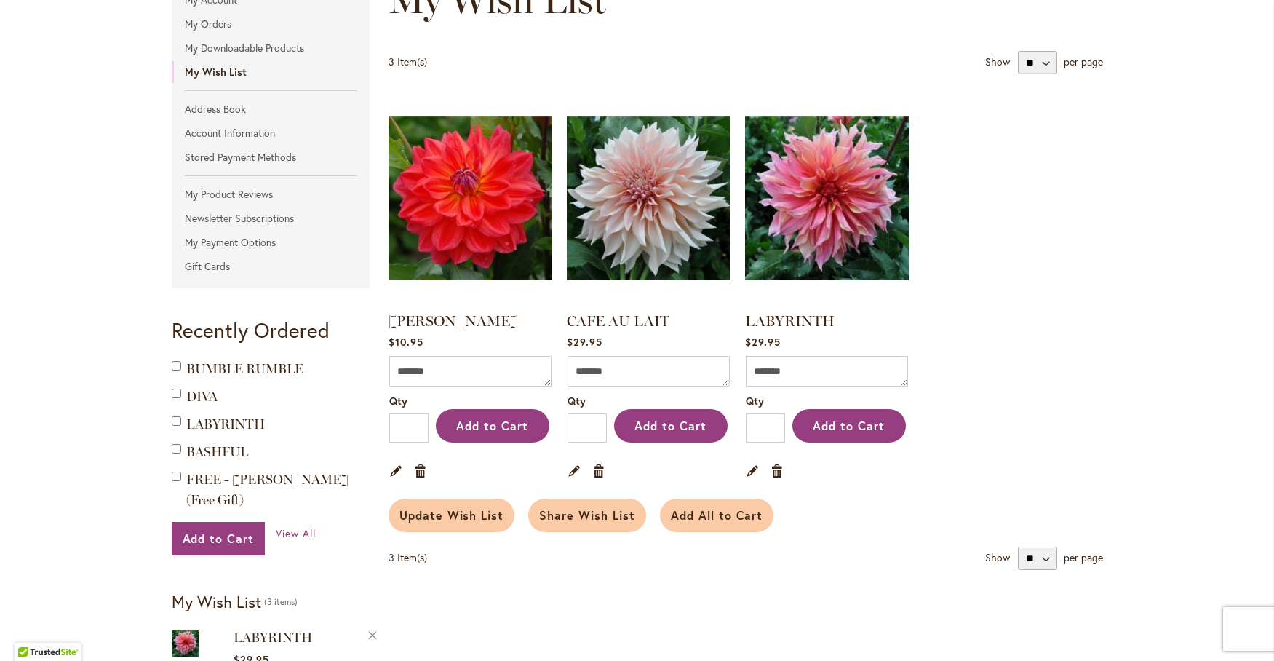
scroll to position [242, 0]
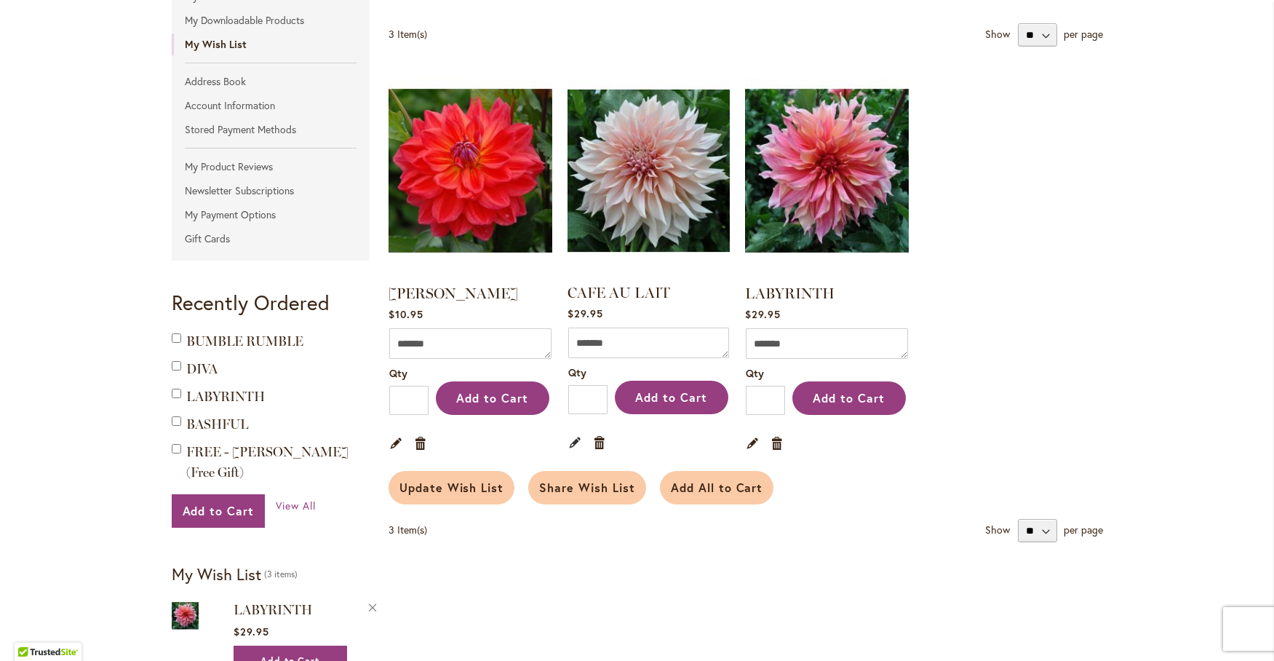
type input "**********"
click at [570, 437] on link "Edit" at bounding box center [575, 442] width 14 height 16
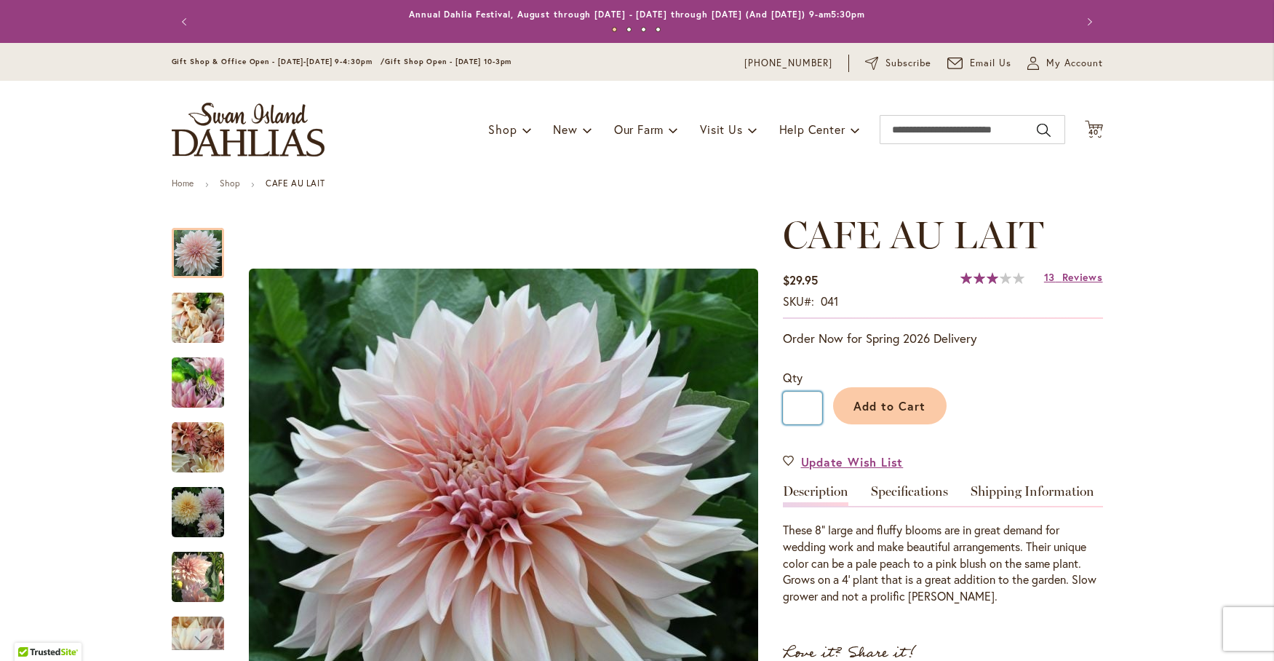
type input "**********"
click at [807, 402] on input "*" at bounding box center [802, 407] width 39 height 33
type input "*"
click at [831, 454] on span "Update Wish List" at bounding box center [852, 461] width 103 height 17
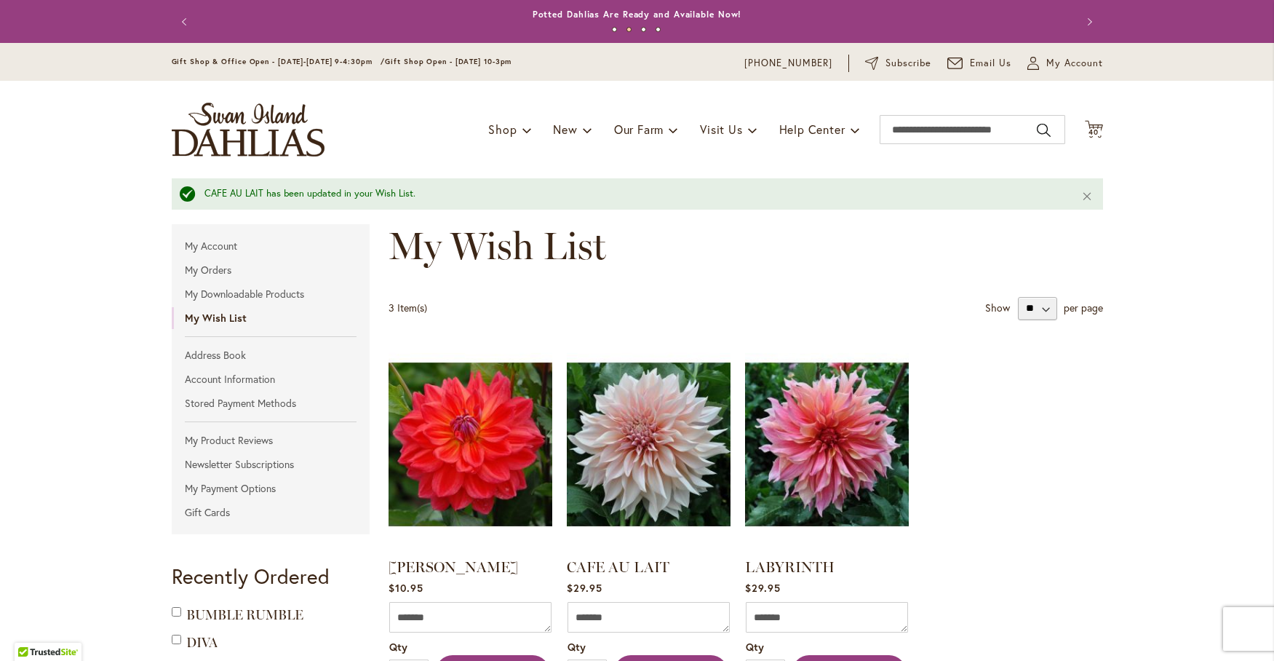
type input "**********"
click at [895, 127] on input "Search" at bounding box center [973, 129] width 186 height 29
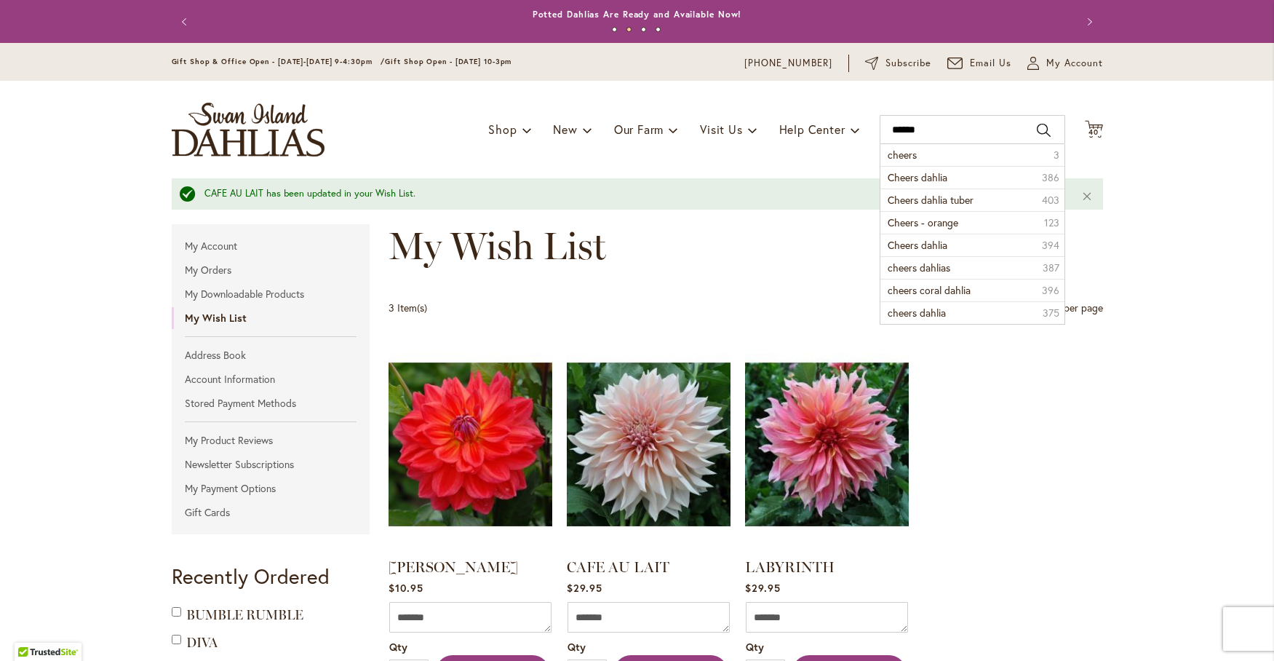
click at [913, 160] on li "cheers 3" at bounding box center [972, 155] width 184 height 22
type input "******"
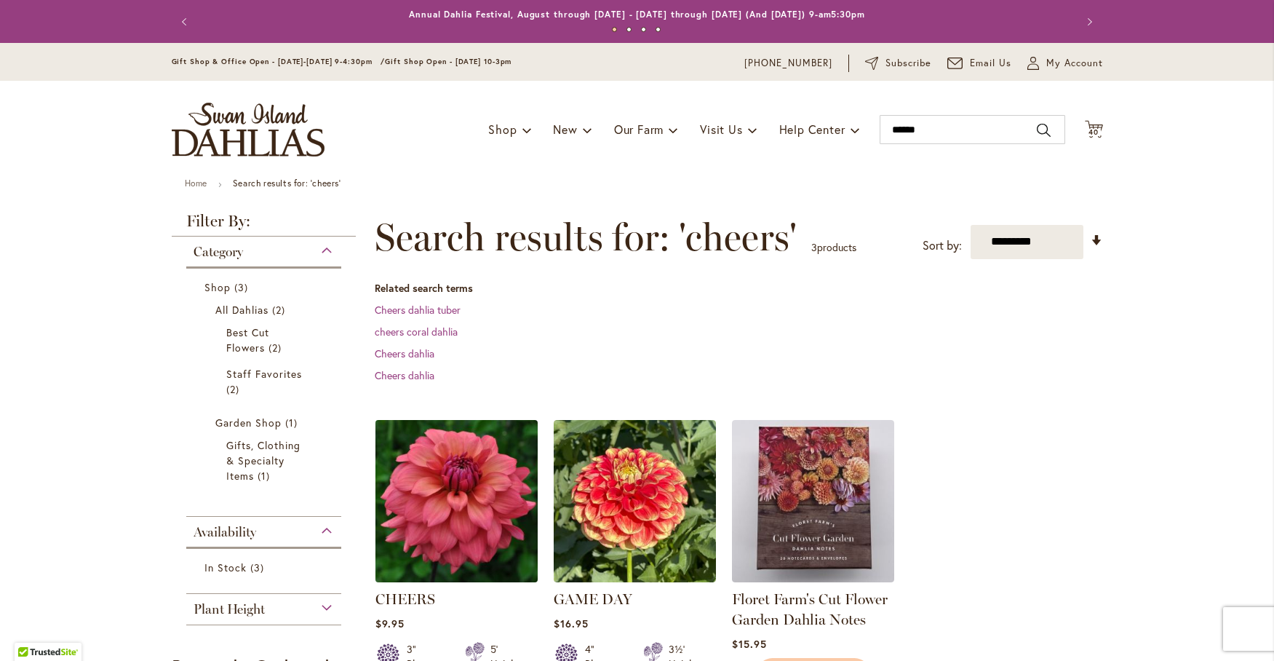
click at [489, 499] on img at bounding box center [456, 500] width 170 height 170
type input "**********"
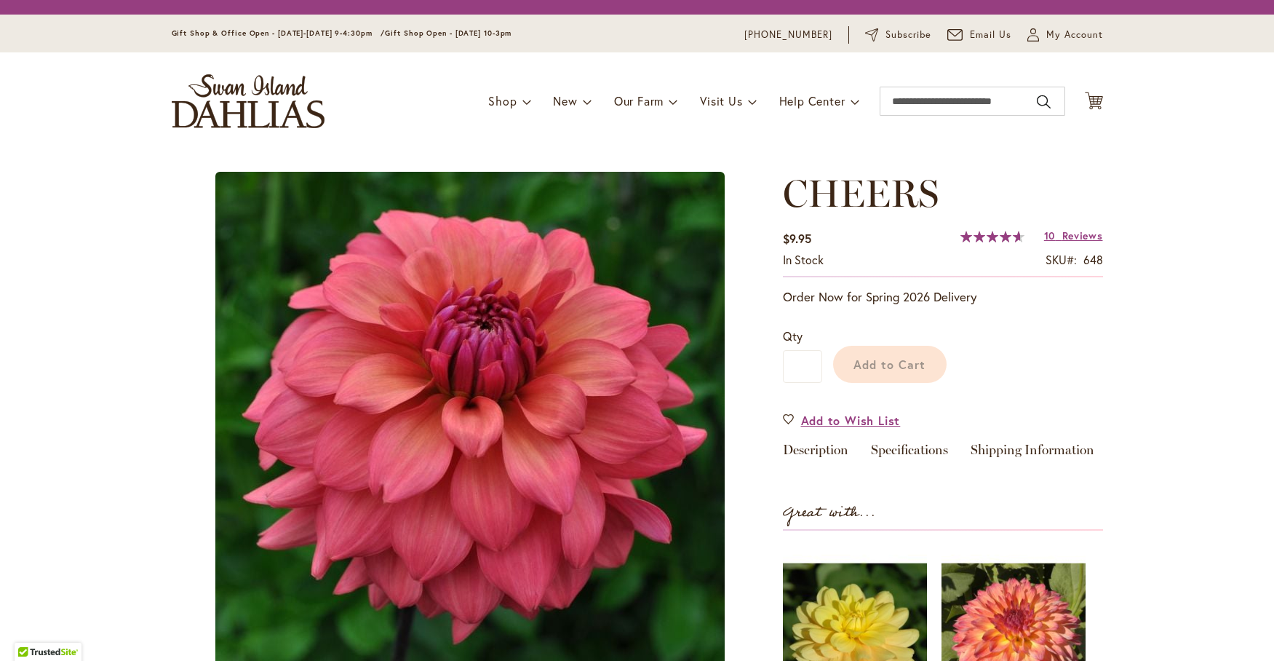
type input "********"
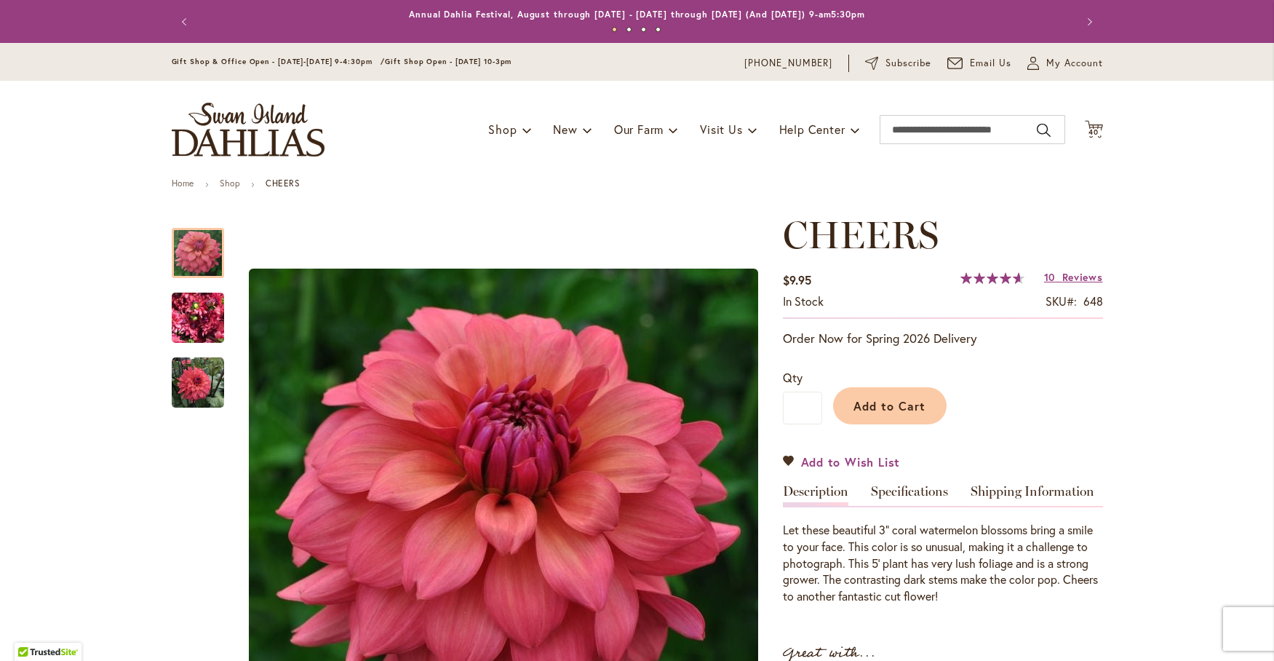
click at [836, 466] on span "Add to Wish List" at bounding box center [851, 461] width 100 height 17
type input "**********"
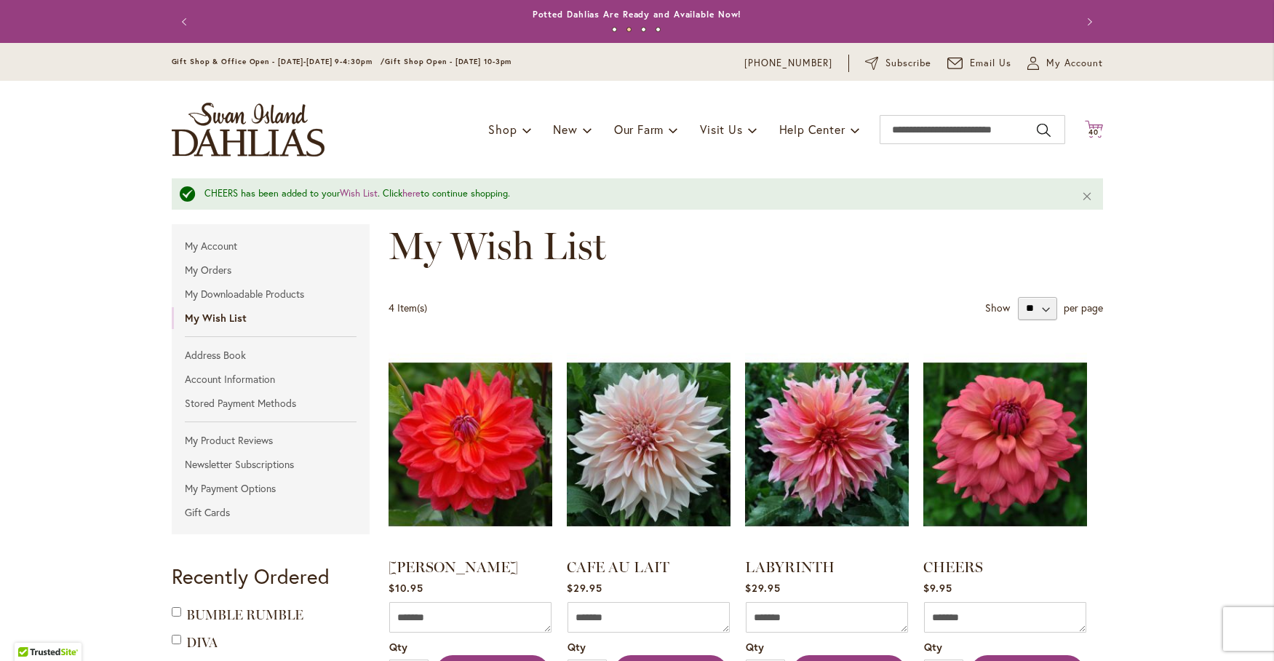
type input "**********"
click at [1091, 129] on span "40" at bounding box center [1093, 131] width 10 height 9
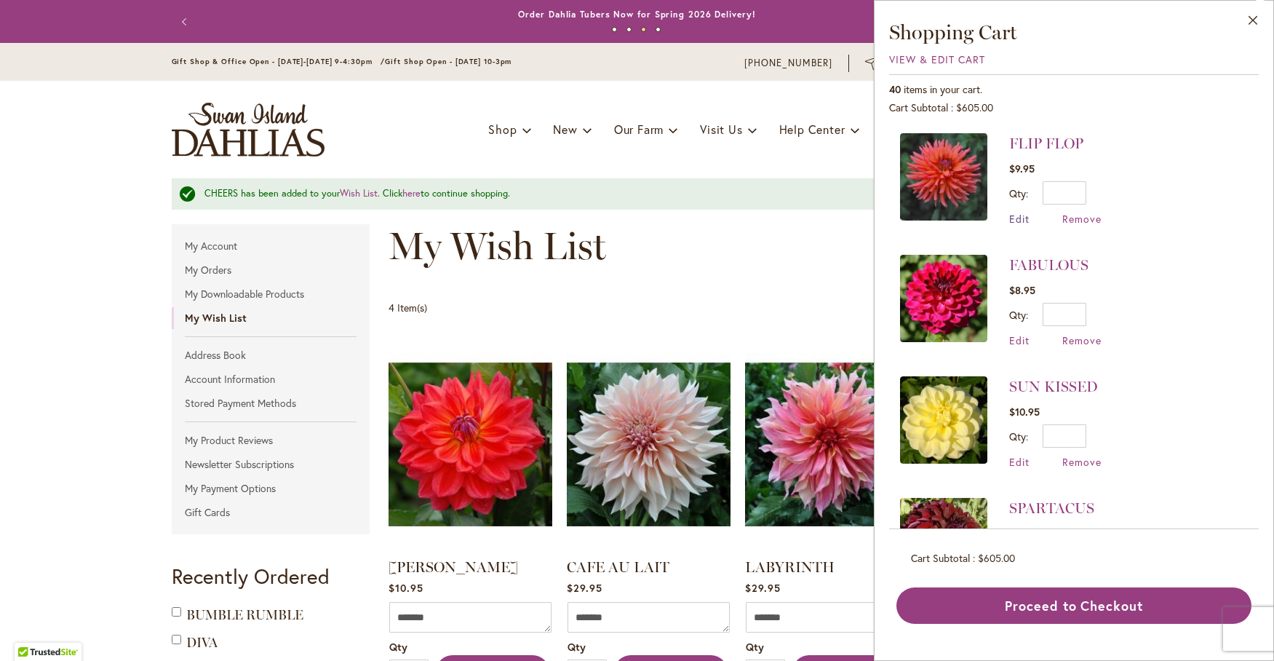
click at [1021, 218] on span "Edit" at bounding box center [1019, 219] width 20 height 14
